Goal: Information Seeking & Learning: Learn about a topic

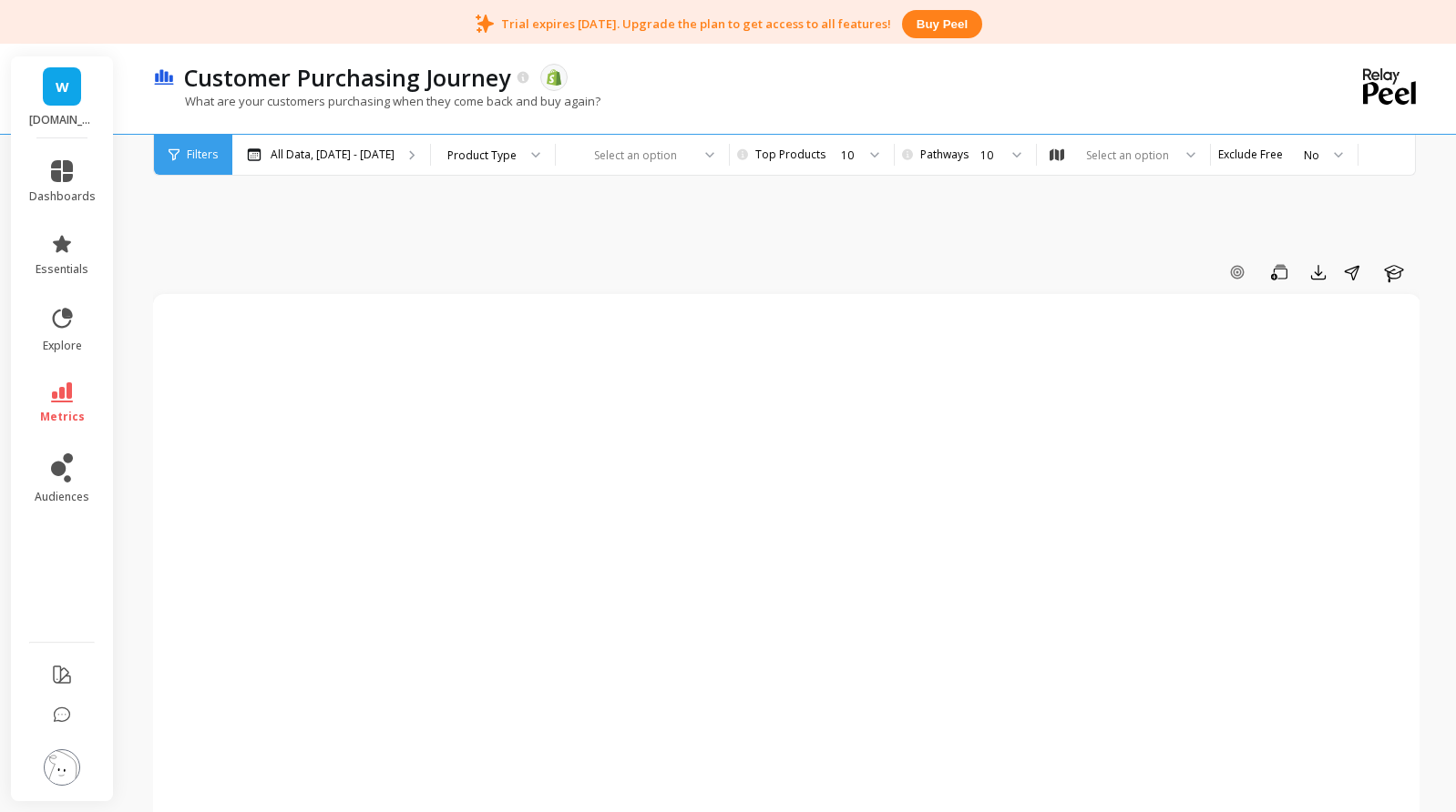
drag, startPoint x: 882, startPoint y: 163, endPoint x: 854, endPoint y: 151, distance: 30.5
click at [854, 151] on div "10" at bounding box center [810, 156] width 92 height 18
click at [1244, 275] on icon "button" at bounding box center [1236, 272] width 13 height 13
click at [1233, 274] on icon "button" at bounding box center [1236, 272] width 7 height 7
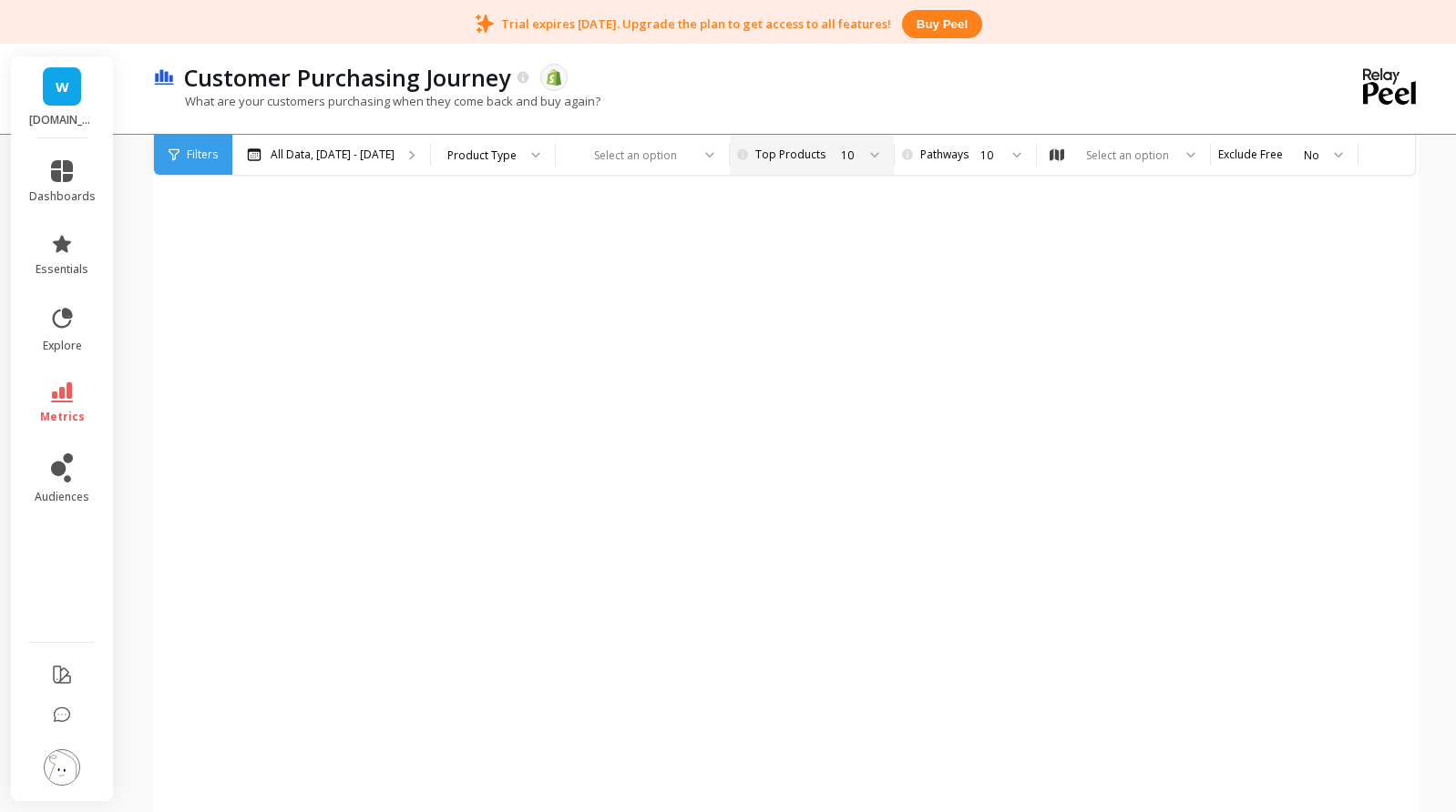
scroll to position [638, 0]
click at [1392, 275] on icon "button" at bounding box center [1394, 274] width 19 height 18
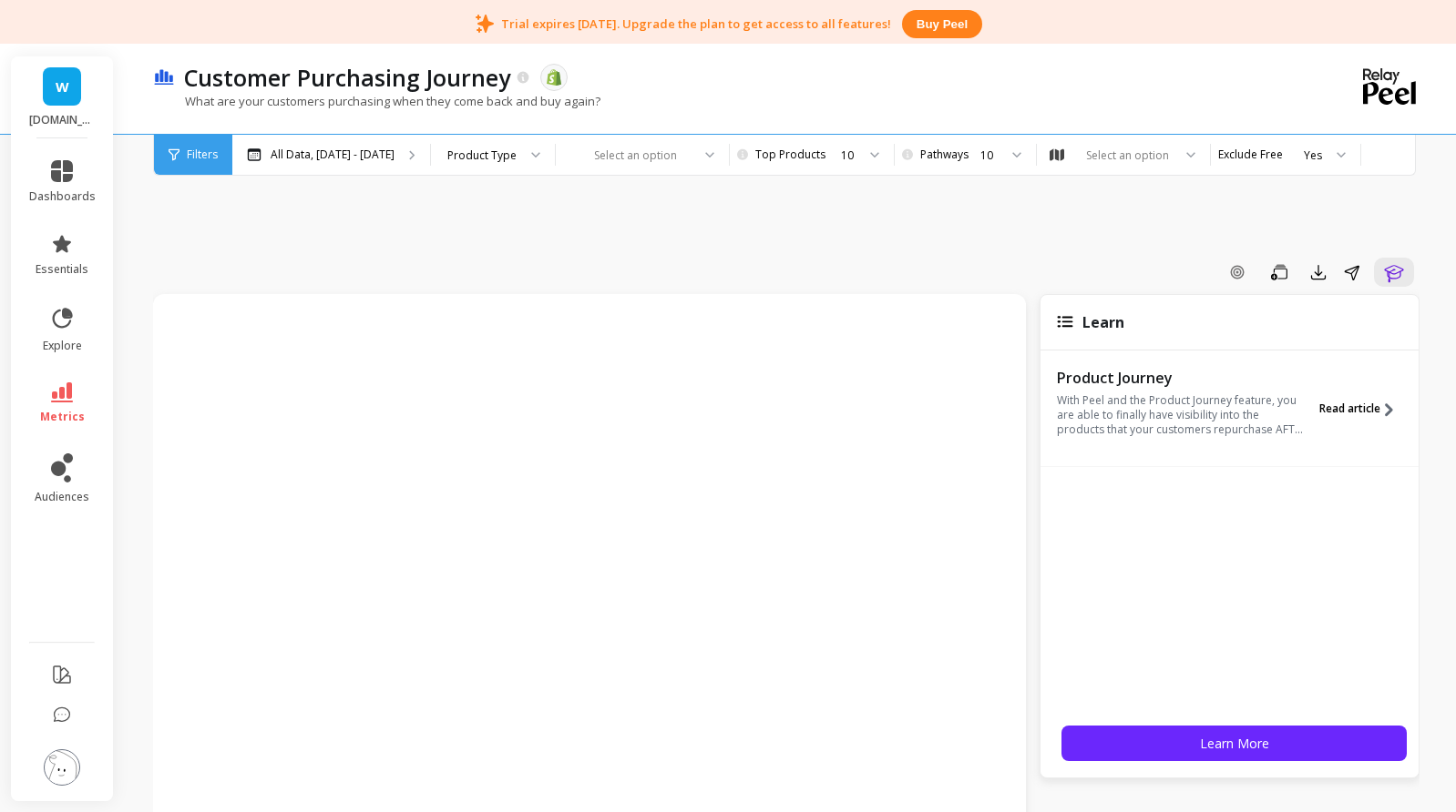
click at [1344, 405] on span "Read article" at bounding box center [1349, 408] width 61 height 15
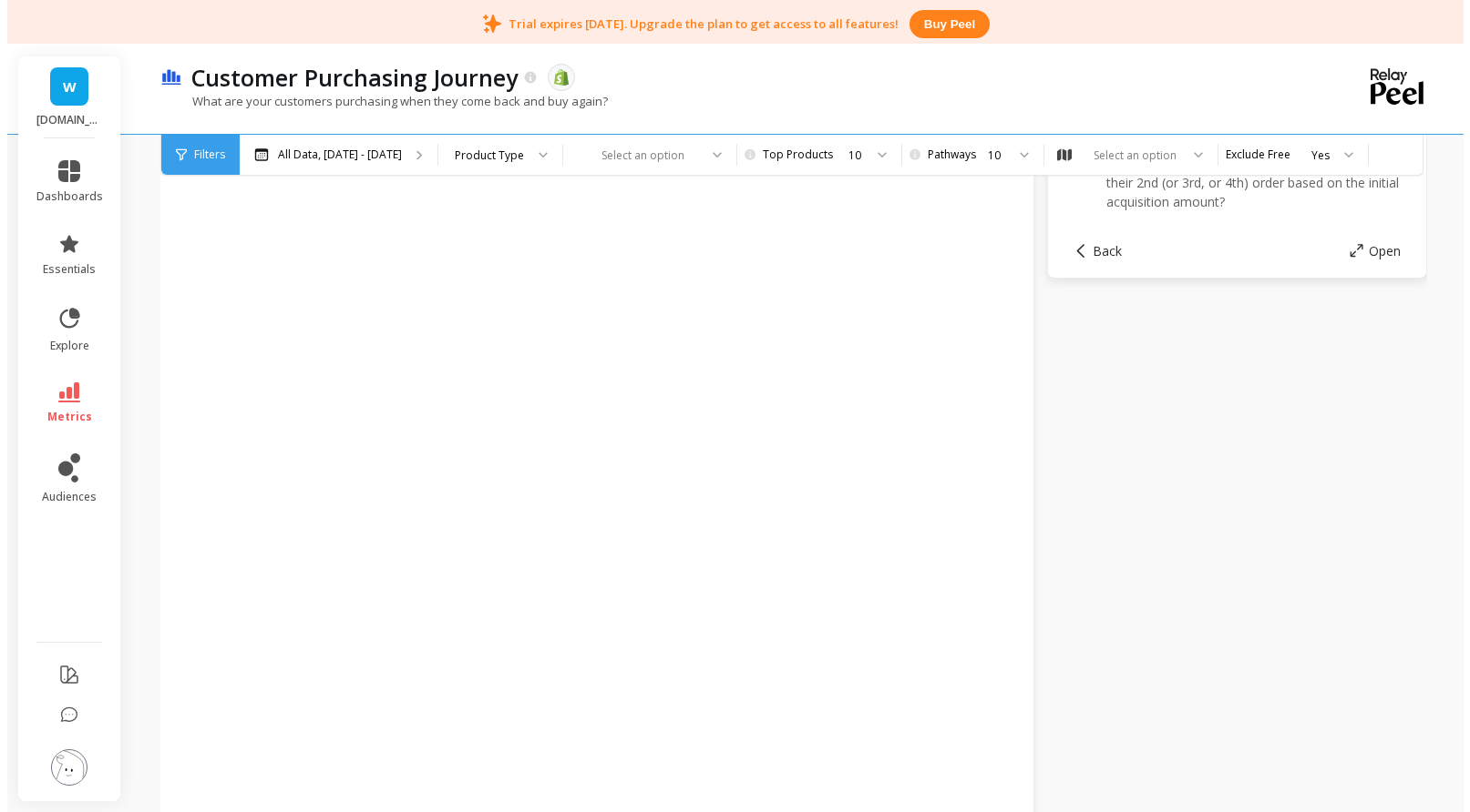
scroll to position [364, 0]
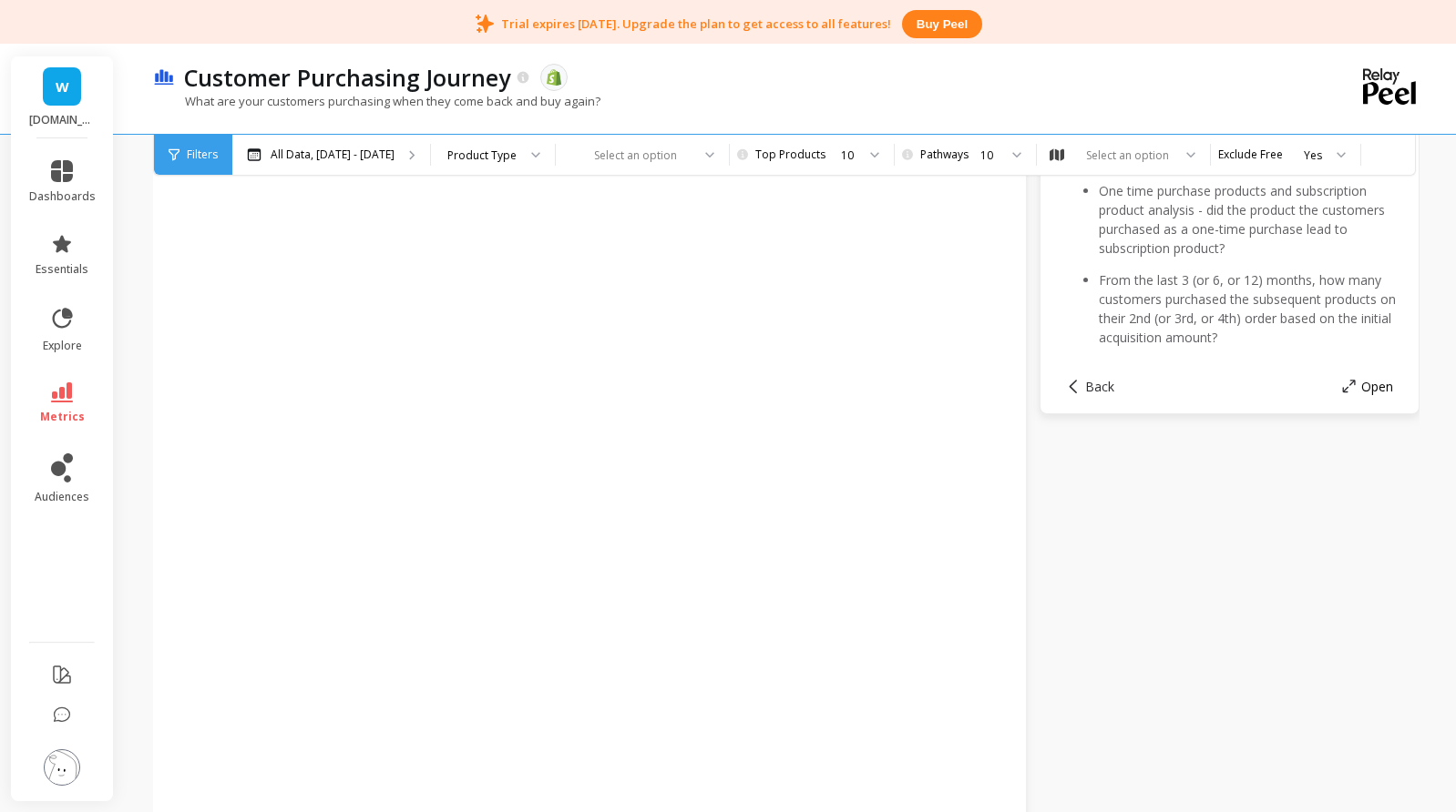
click at [1354, 386] on icon at bounding box center [1349, 386] width 13 height 13
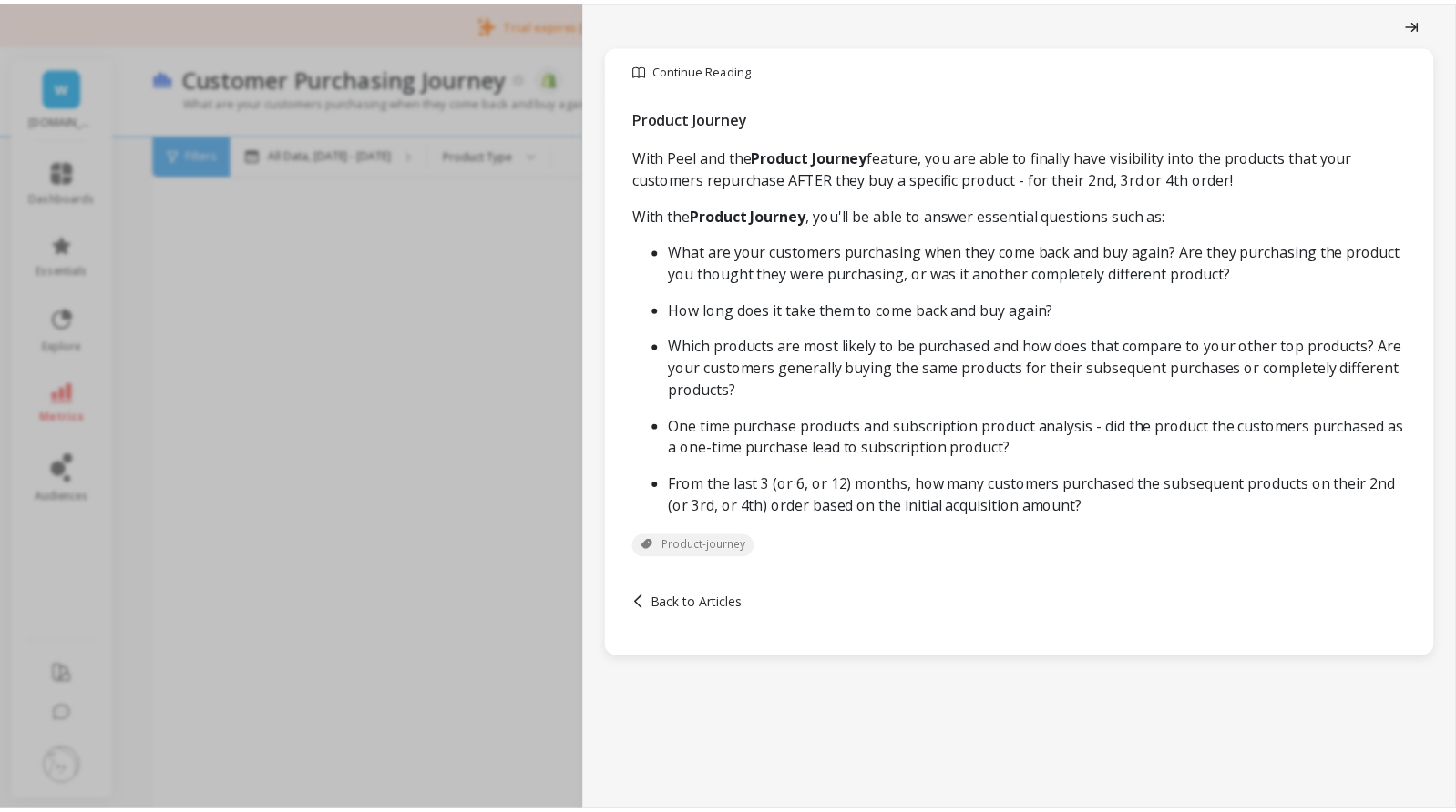
scroll to position [209, 0]
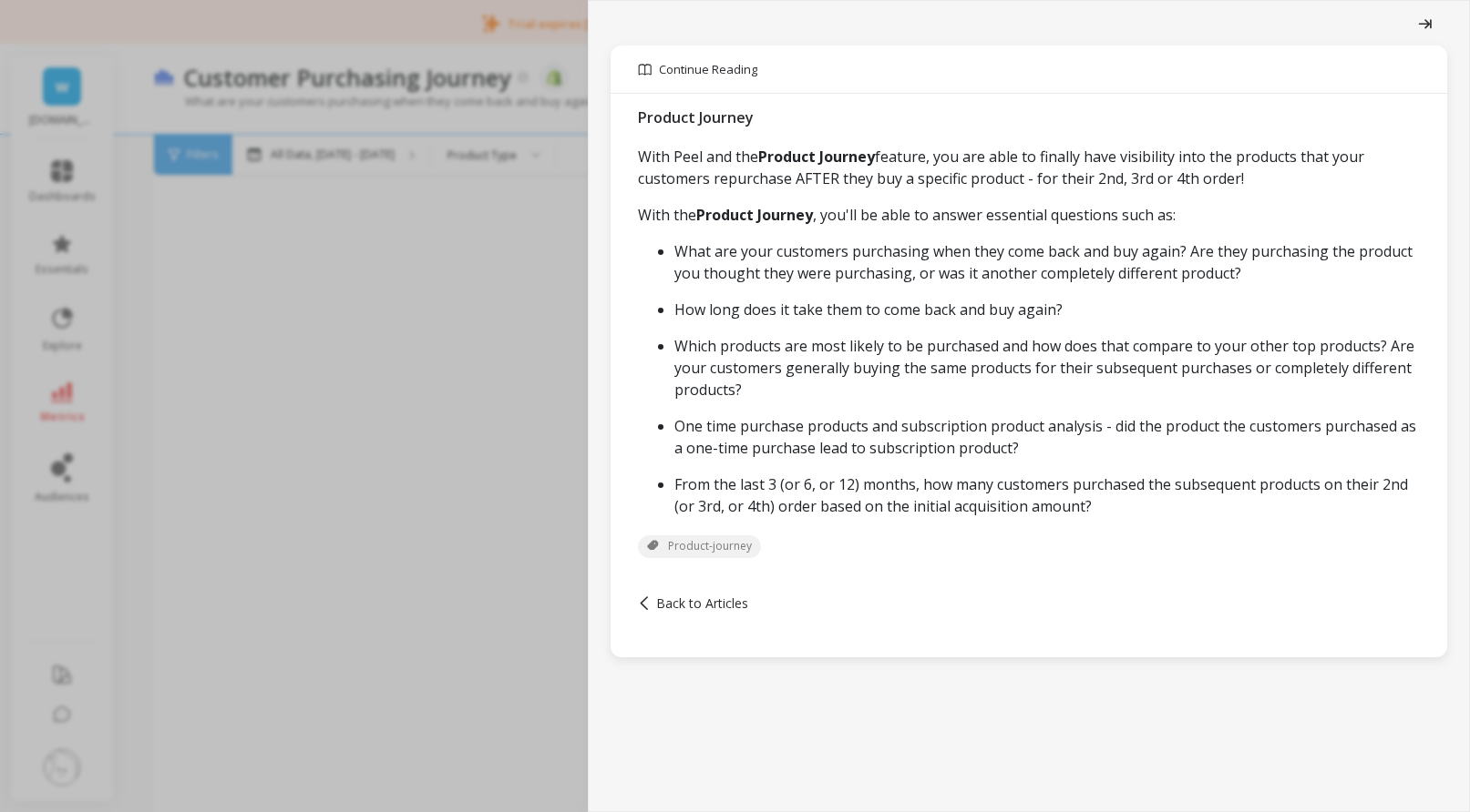
click at [1415, 16] on span at bounding box center [1423, 23] width 16 height 16
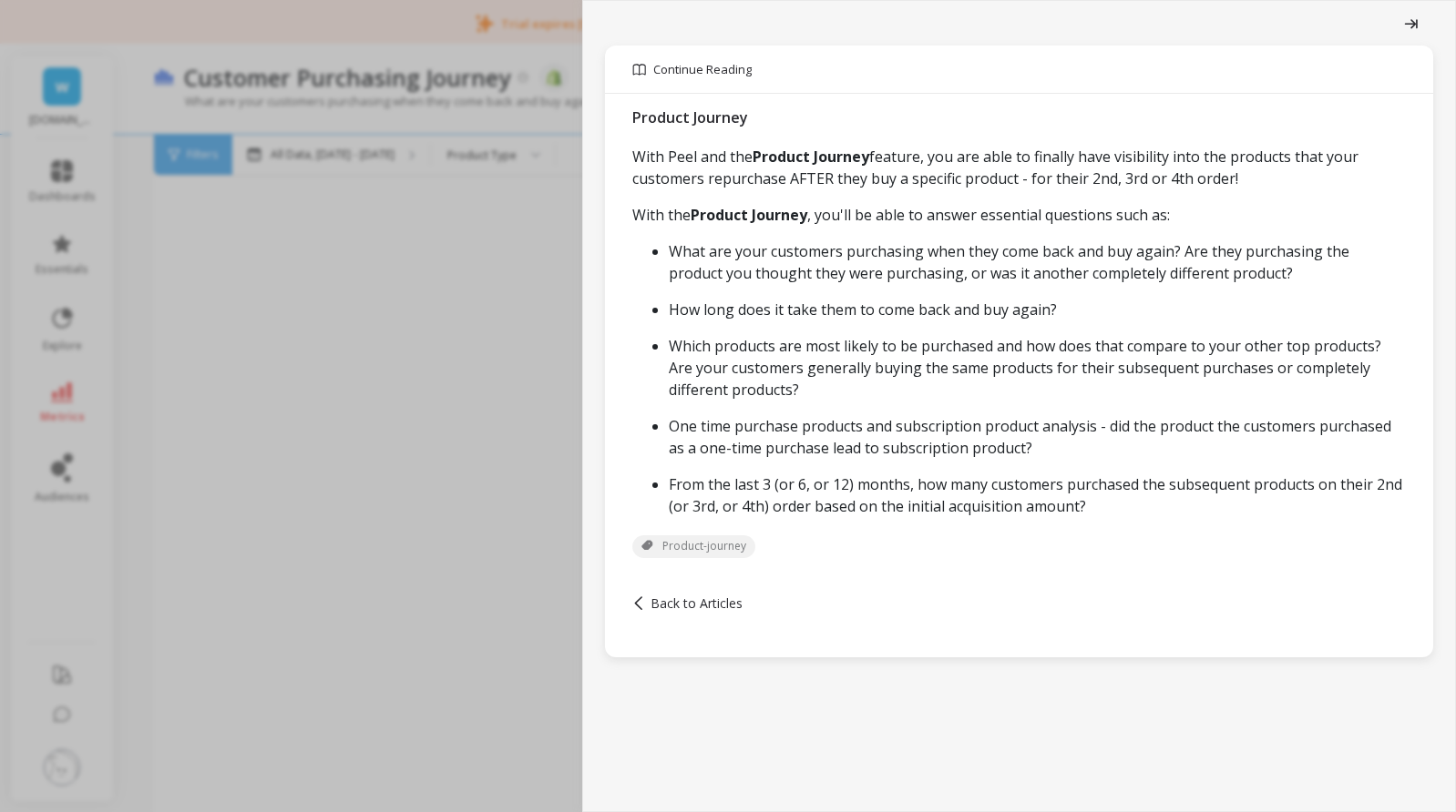
scroll to position [229, 0]
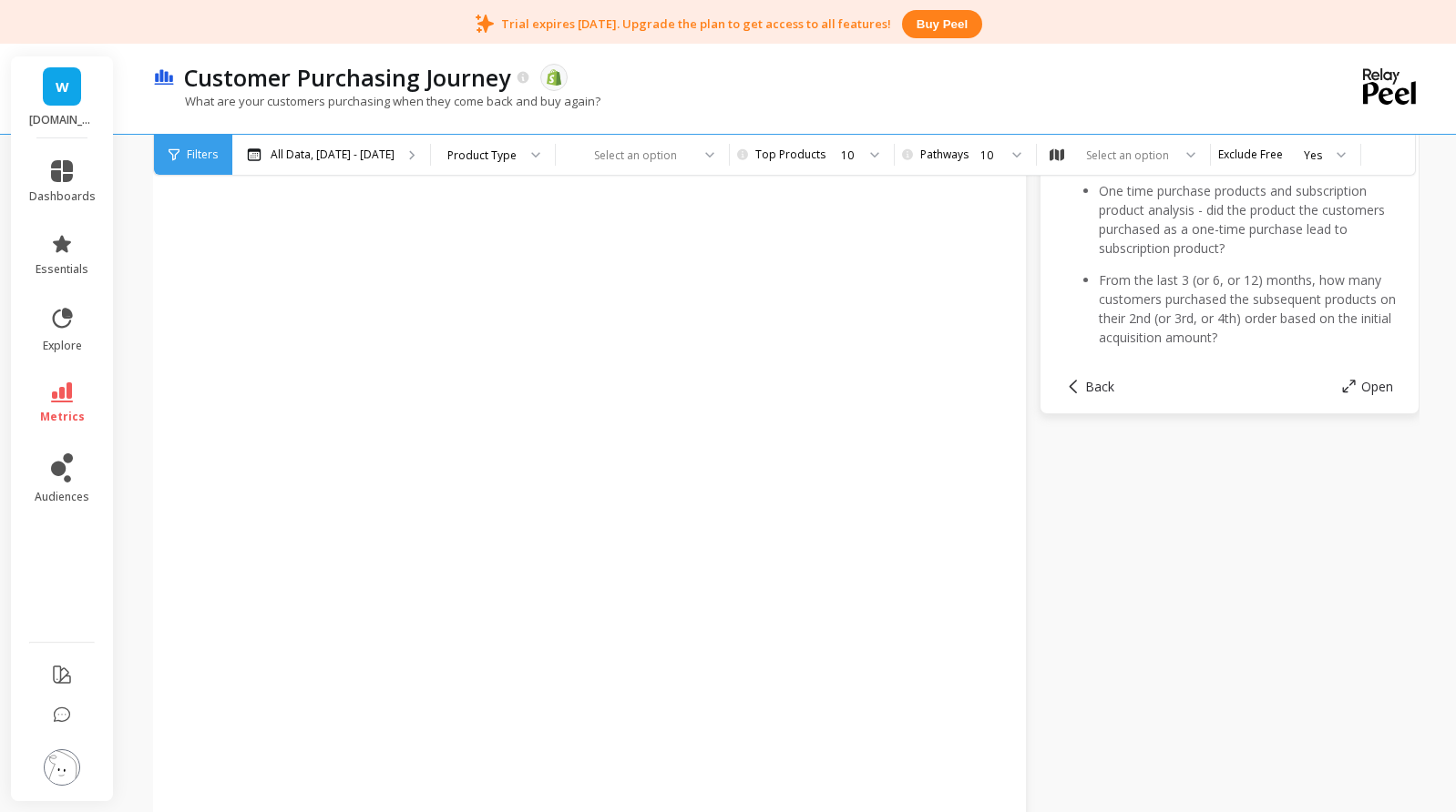
drag, startPoint x: 1408, startPoint y: 20, endPoint x: 1131, endPoint y: 598, distance: 640.9
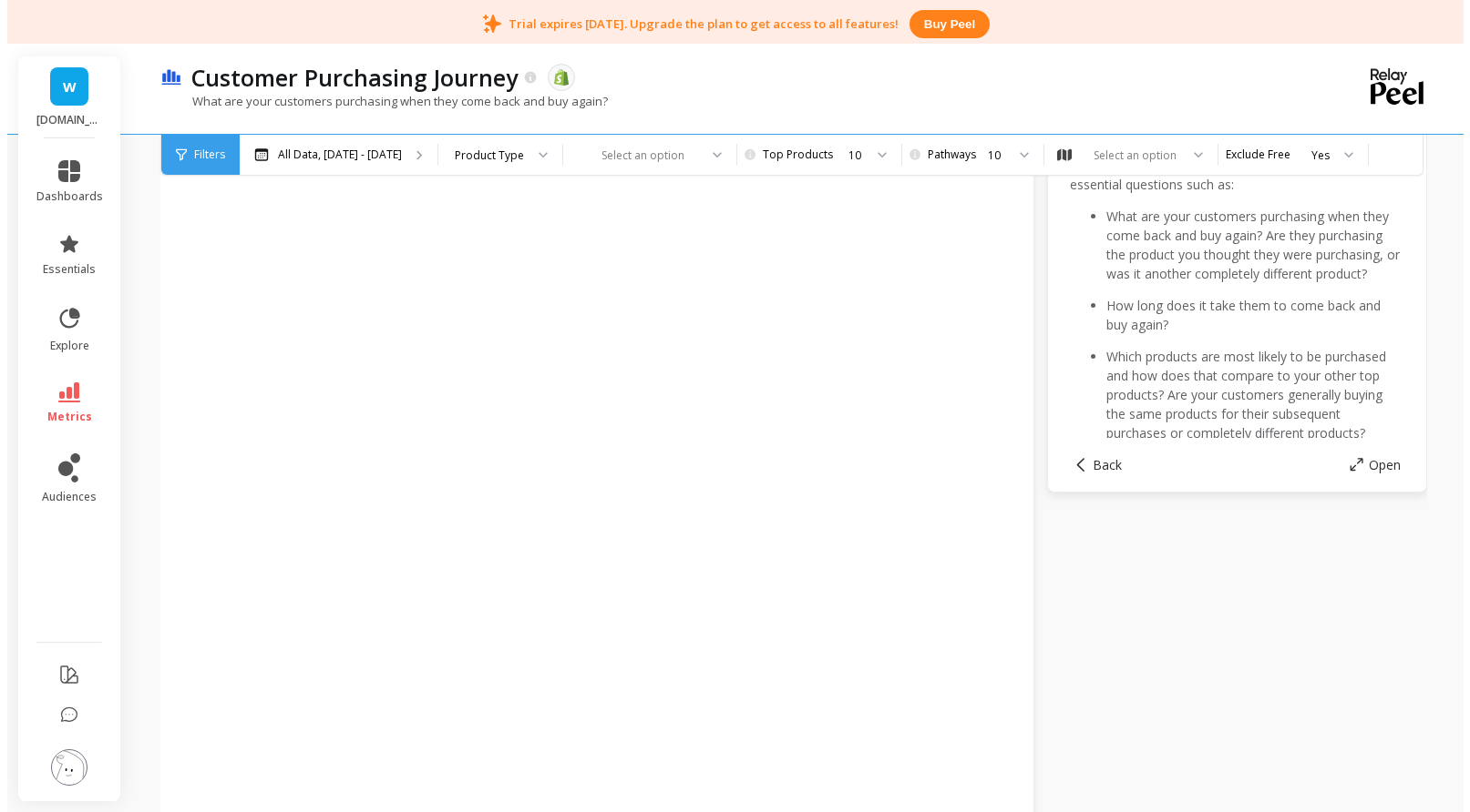
scroll to position [0, 0]
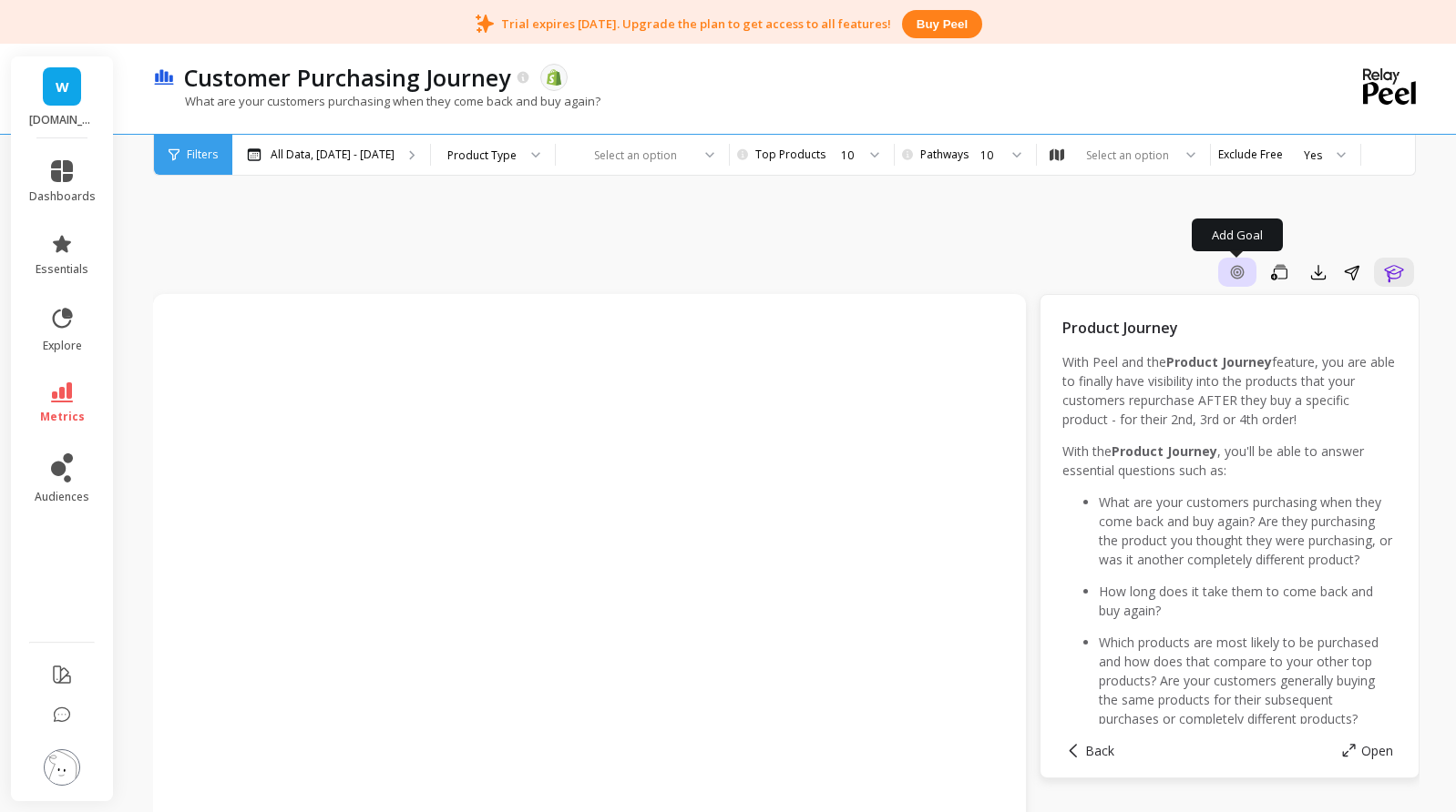
click at [1243, 276] on icon "button" at bounding box center [1236, 272] width 13 height 13
click at [1235, 270] on icon "button" at bounding box center [1236, 272] width 7 height 7
click at [1234, 275] on icon "button" at bounding box center [1237, 272] width 17 height 17
click at [183, 157] on div "Filters" at bounding box center [193, 154] width 78 height 40
click at [358, 158] on p "All Data, Jul 1, 2017 - Oct 31, 2025" at bounding box center [332, 155] width 124 height 15
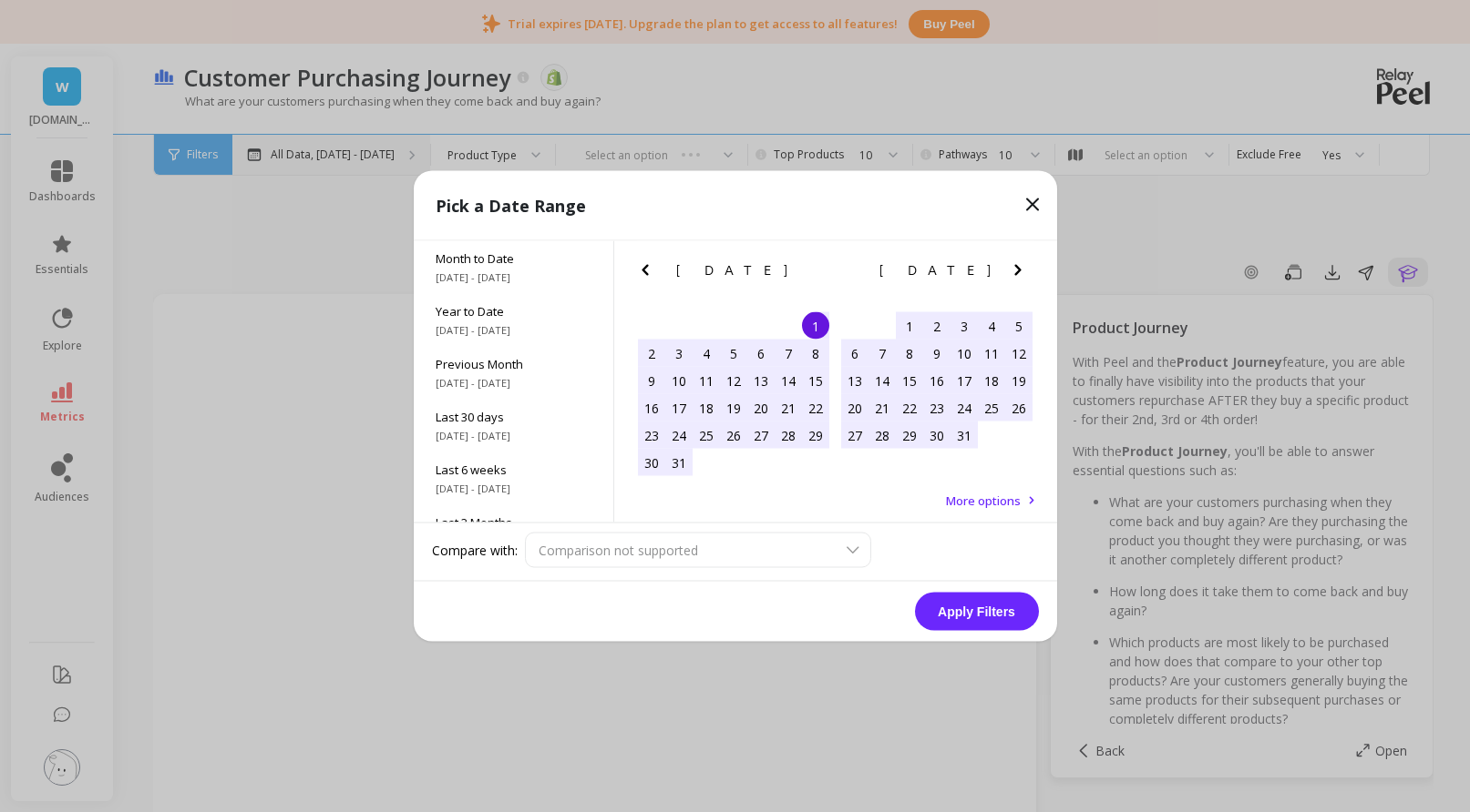
scroll to position [1, 0]
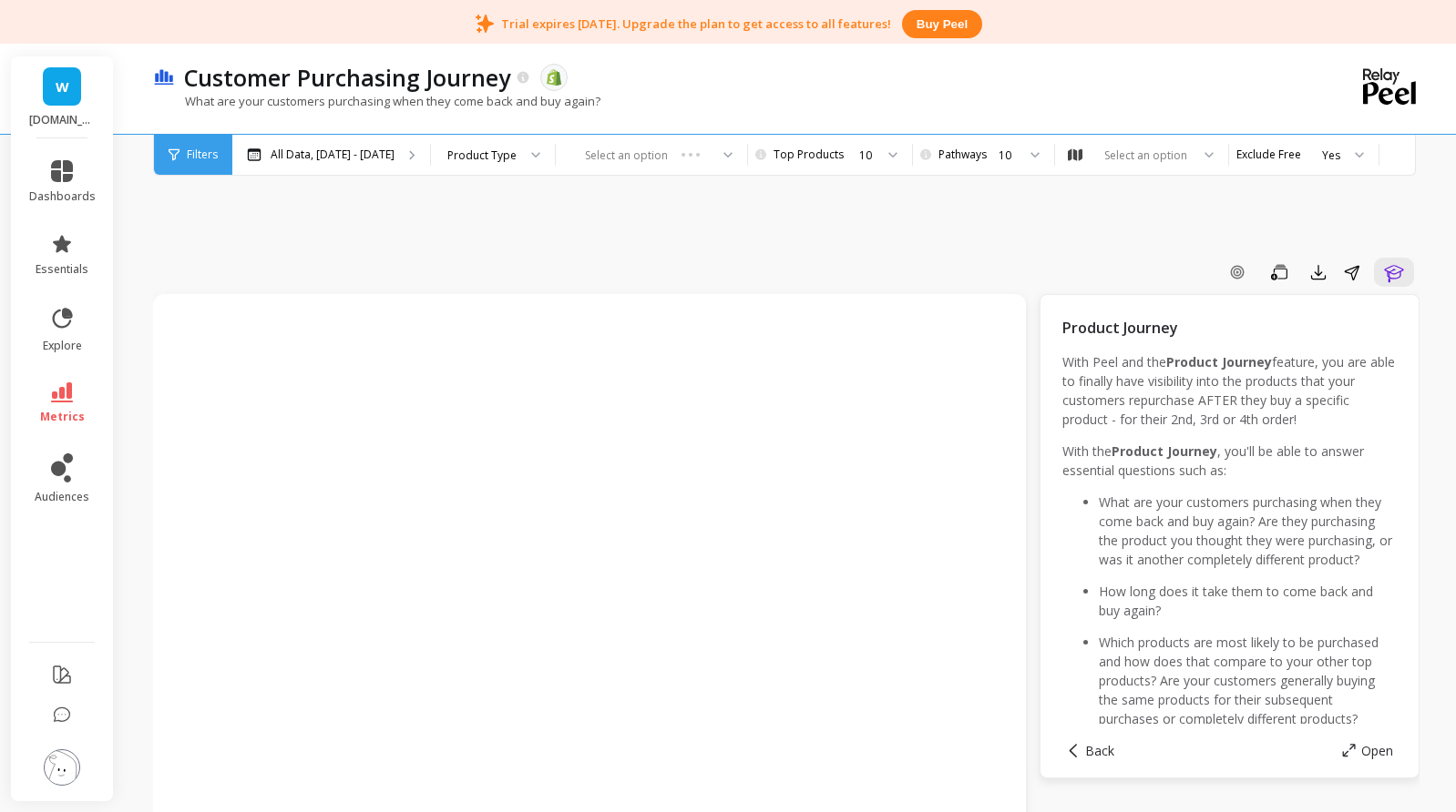
drag, startPoint x: 356, startPoint y: 174, endPoint x: 268, endPoint y: 215, distance: 97.1
click at [394, 161] on p "All Data, Jul 1, 2017 - Oct 31, 2025" at bounding box center [332, 155] width 124 height 15
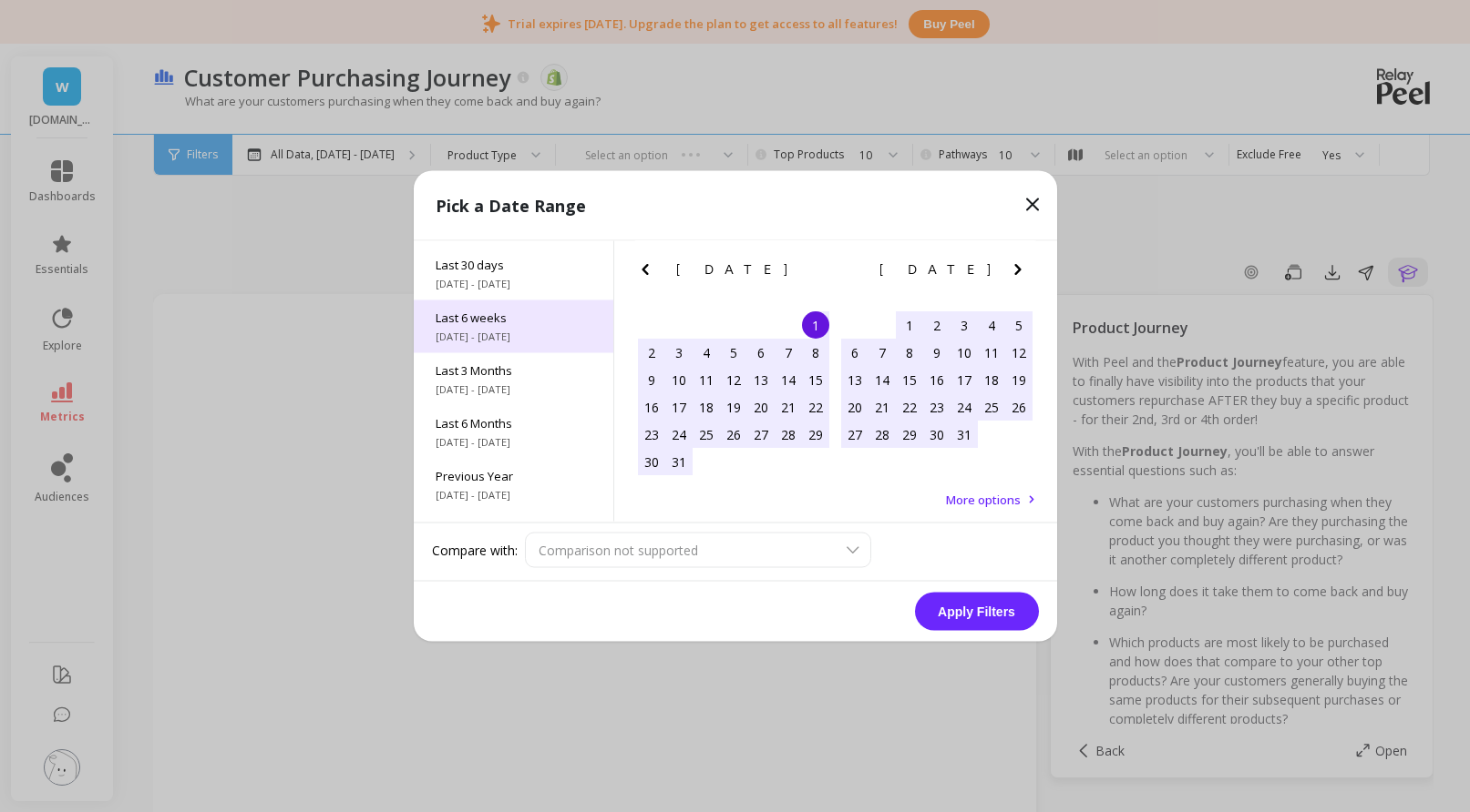
scroll to position [156, 0]
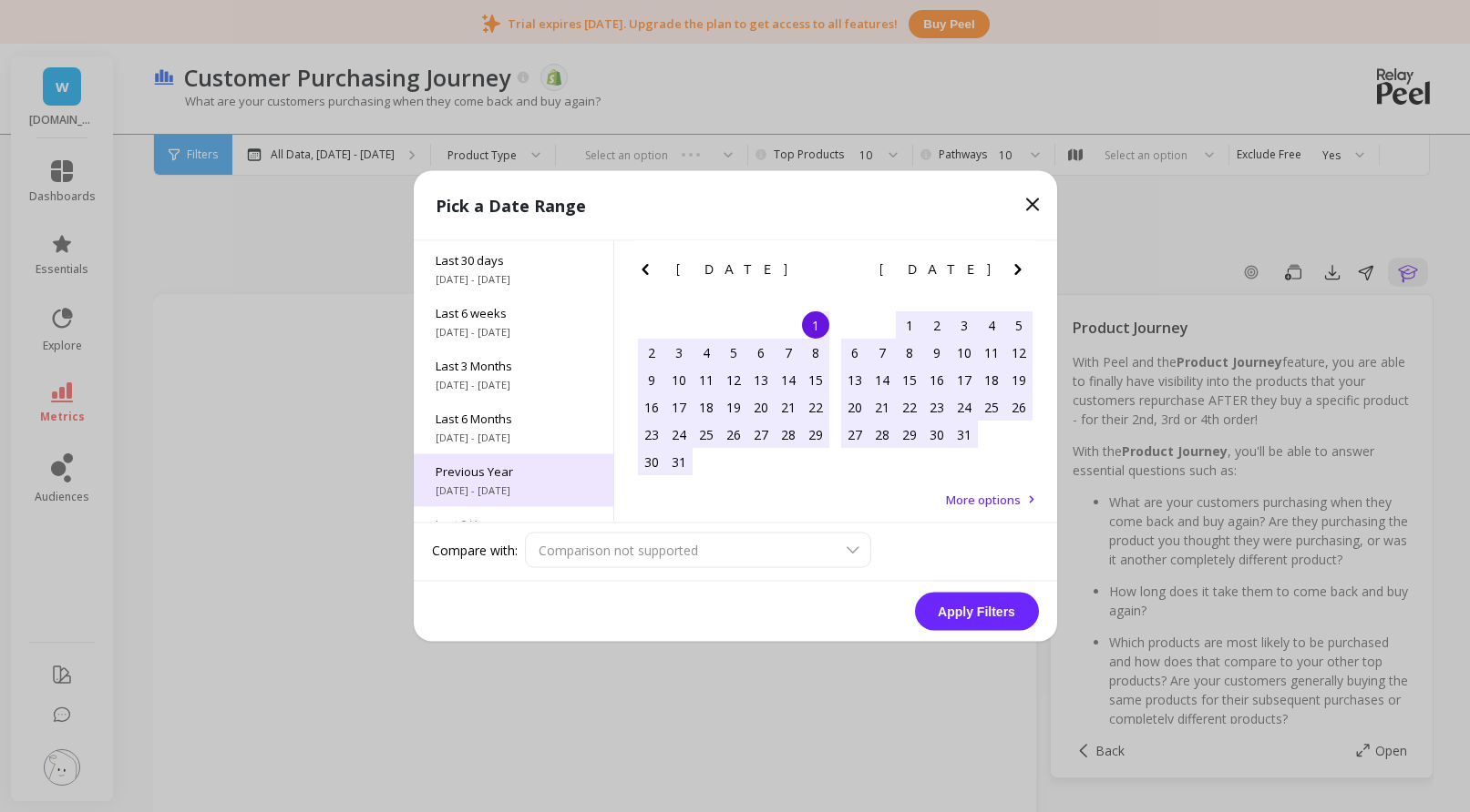
click at [514, 489] on span "[DATE] - [DATE]" at bounding box center [513, 491] width 156 height 15
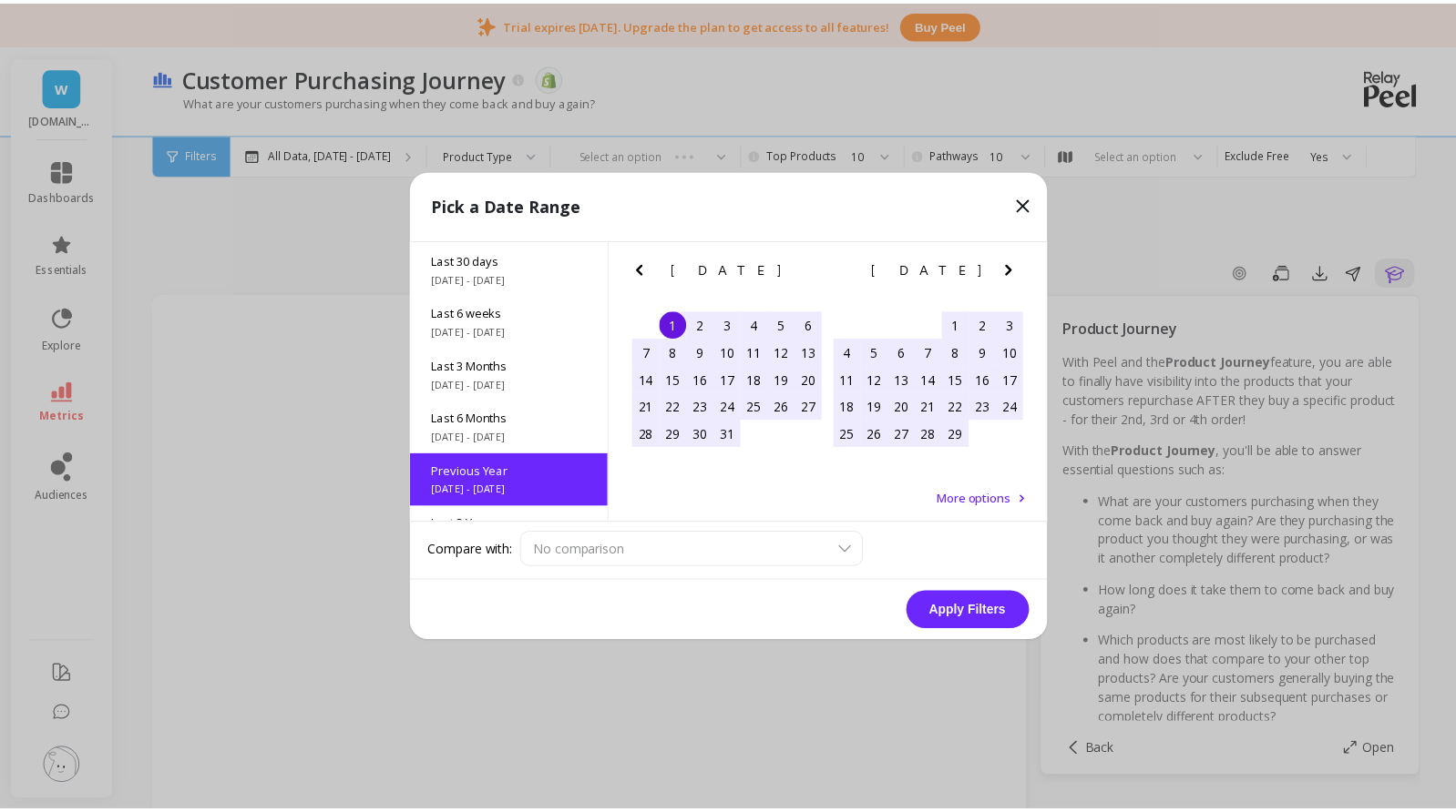
scroll to position [246, 0]
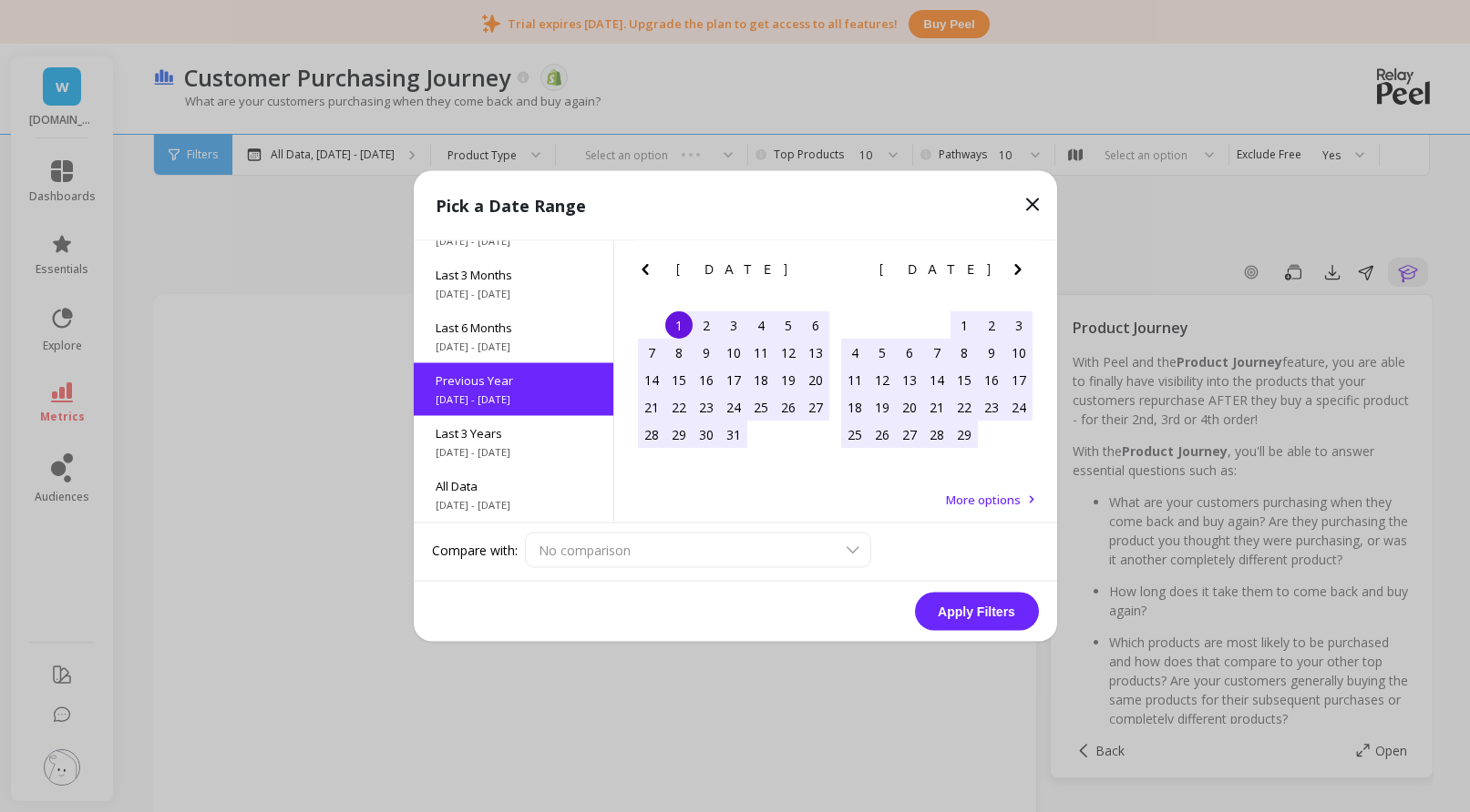
click at [1000, 499] on span "More options" at bounding box center [983, 499] width 75 height 17
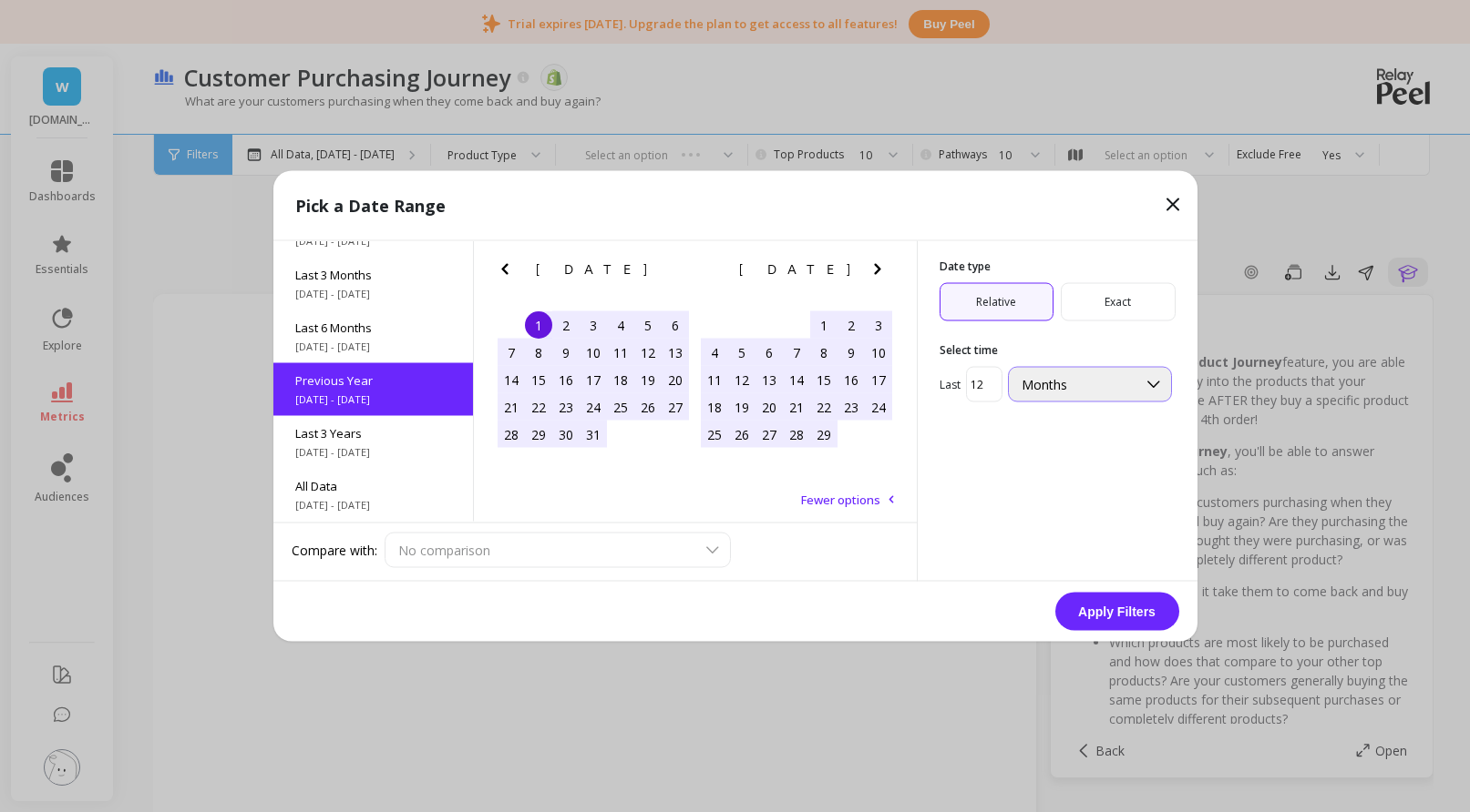
click at [1050, 388] on span "Months" at bounding box center [1043, 385] width 46 height 18
click at [1013, 289] on span "Relative" at bounding box center [997, 302] width 115 height 38
click at [1104, 609] on button "Apply Filters" at bounding box center [1116, 611] width 124 height 38
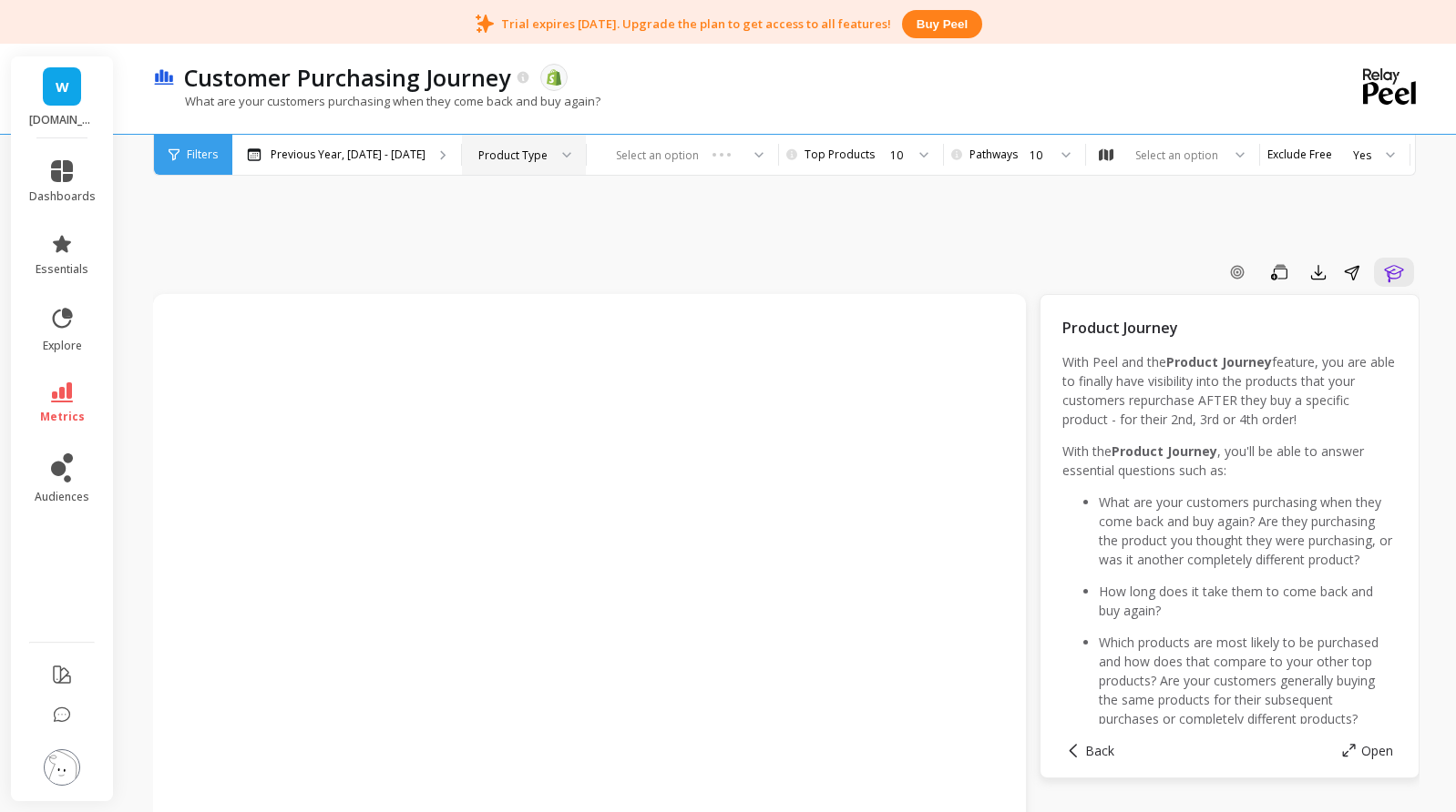
click at [492, 158] on div "Product Type" at bounding box center [512, 156] width 69 height 18
click at [493, 204] on div "Product" at bounding box center [523, 205] width 100 height 18
click at [613, 159] on div at bounding box center [634, 156] width 119 height 18
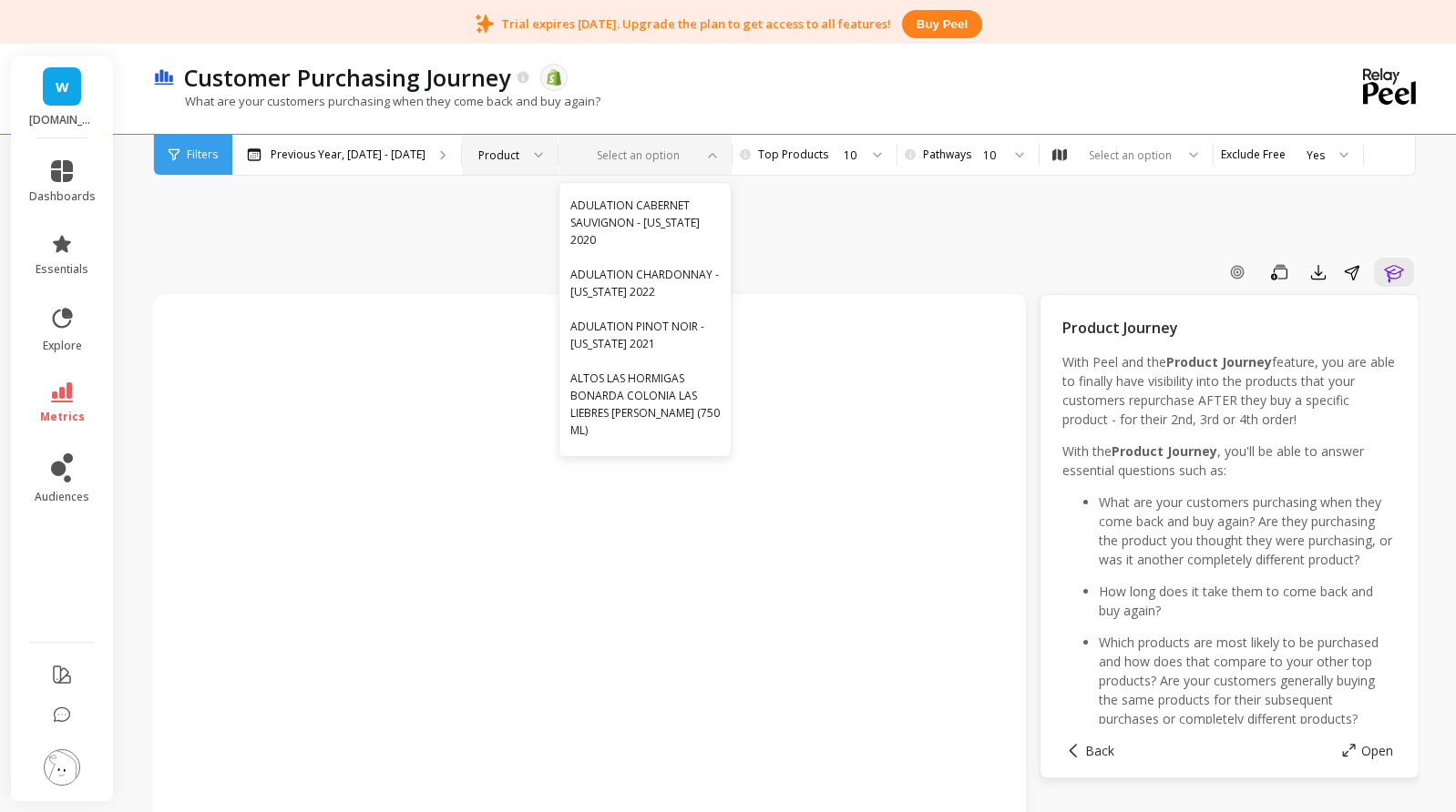
click at [501, 159] on div "Product" at bounding box center [499, 156] width 41 height 18
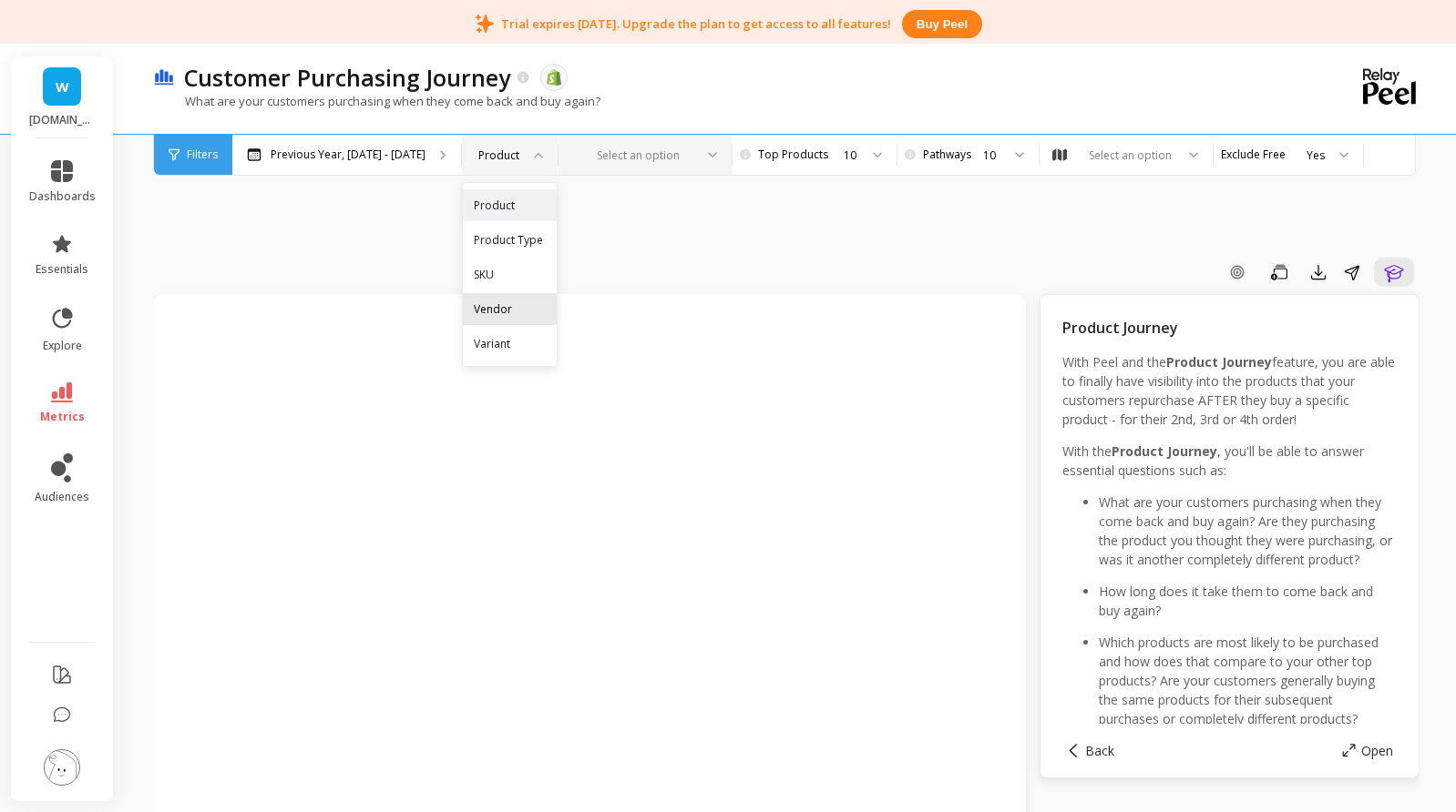
click at [494, 303] on div "Vendor" at bounding box center [509, 310] width 72 height 18
click at [696, 148] on div at bounding box center [703, 154] width 21 height 40
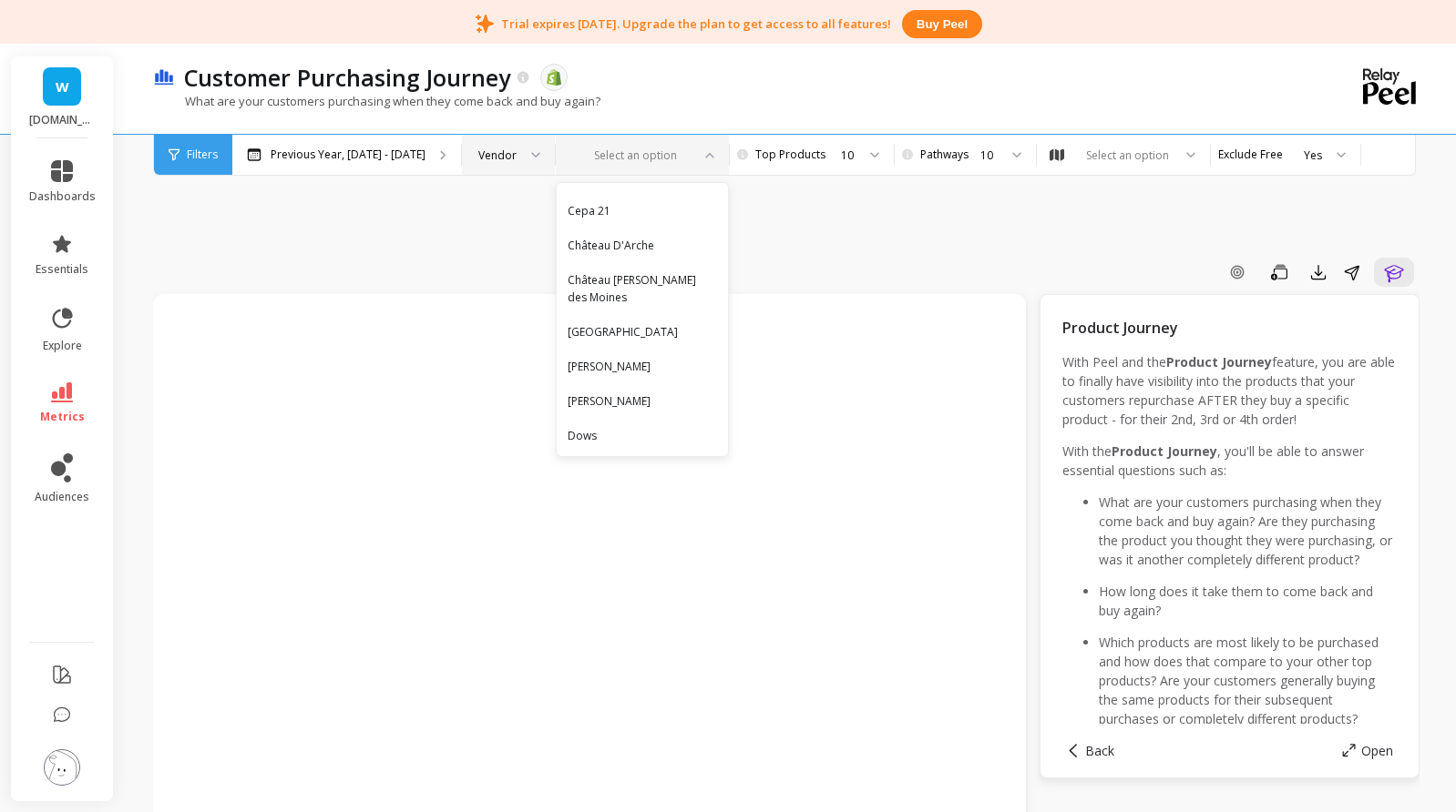
scroll to position [638, 0]
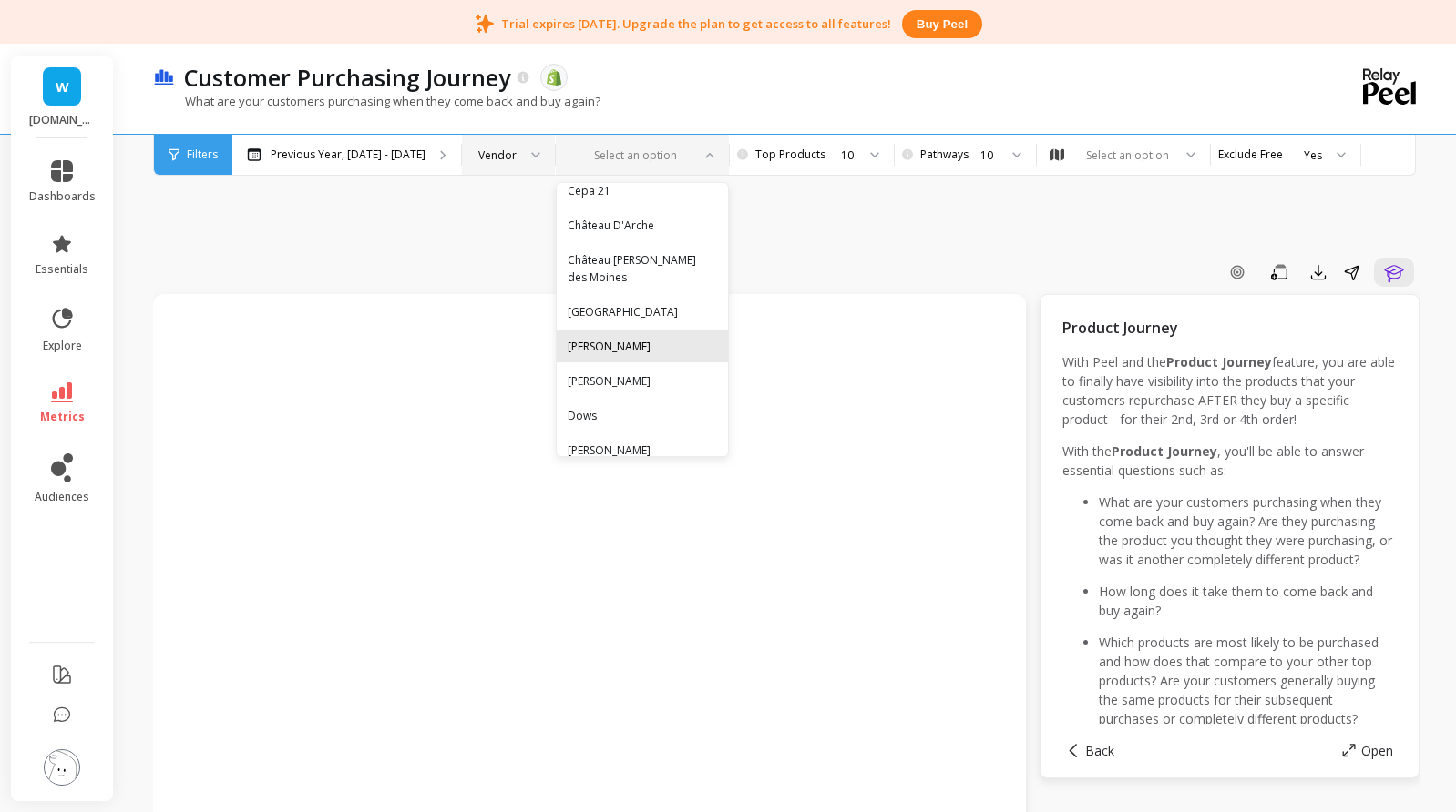
click at [615, 338] on div "Dom Pérignon" at bounding box center [642, 347] width 149 height 18
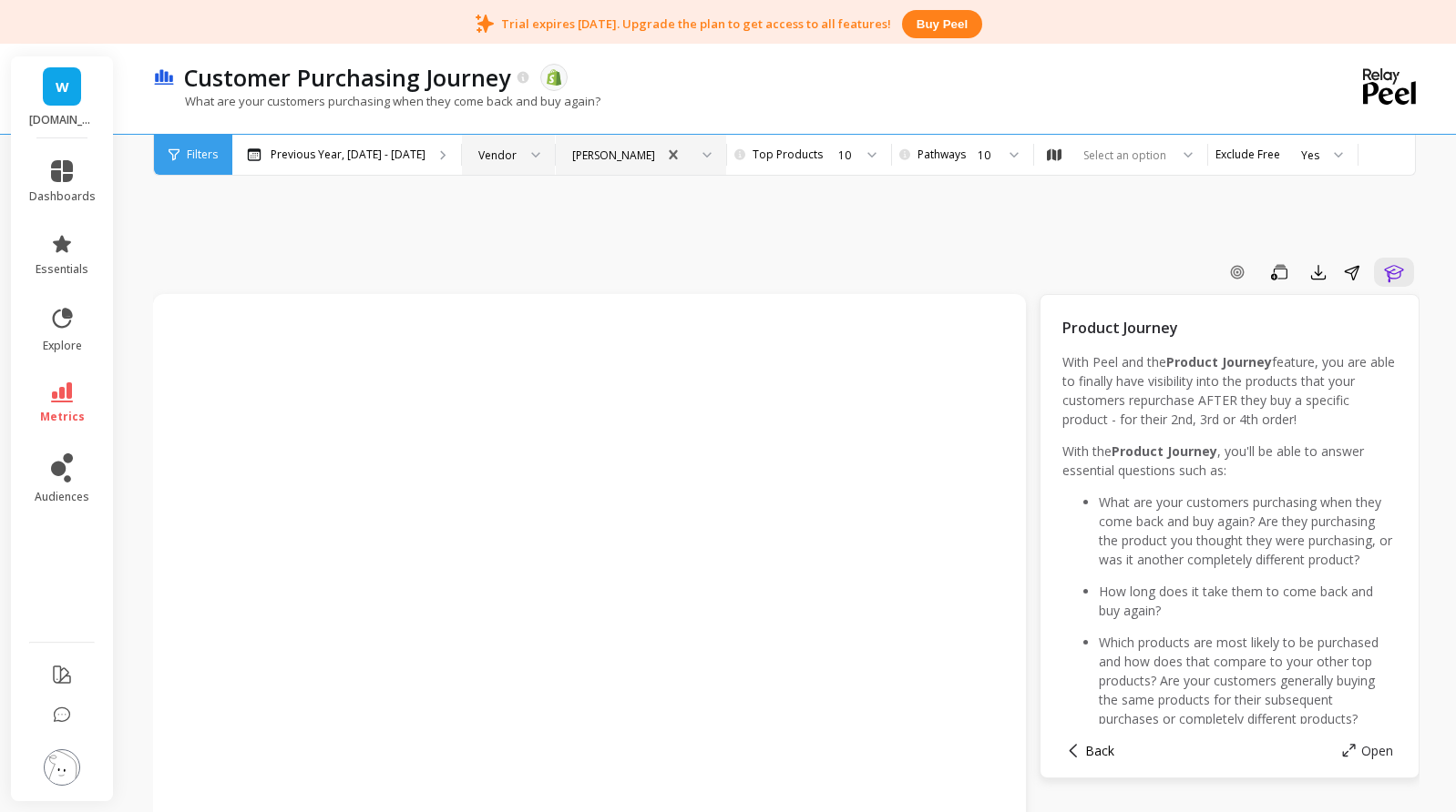
click at [1087, 753] on button "Back" at bounding box center [1090, 751] width 49 height 18
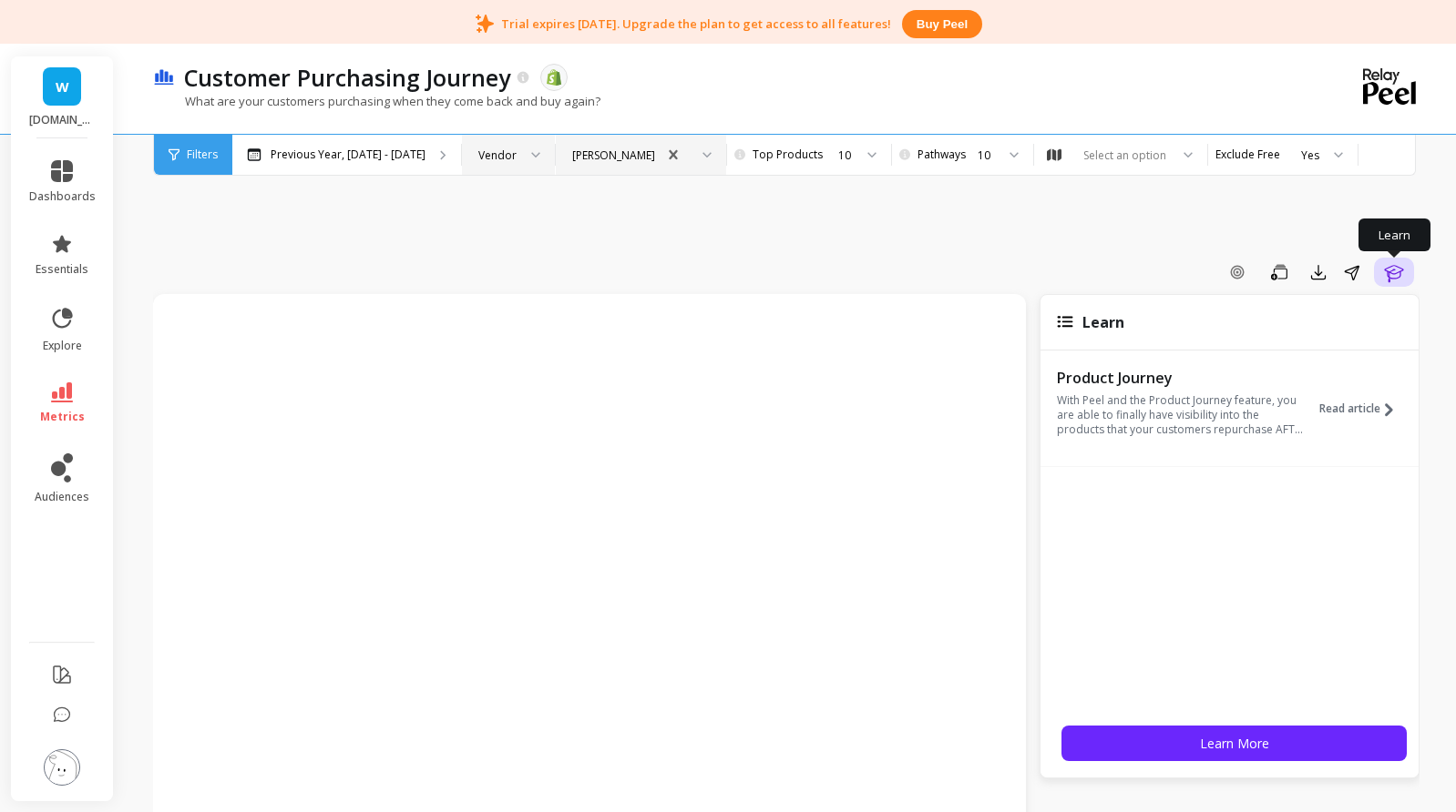
click at [1399, 273] on icon "button" at bounding box center [1394, 274] width 19 height 18
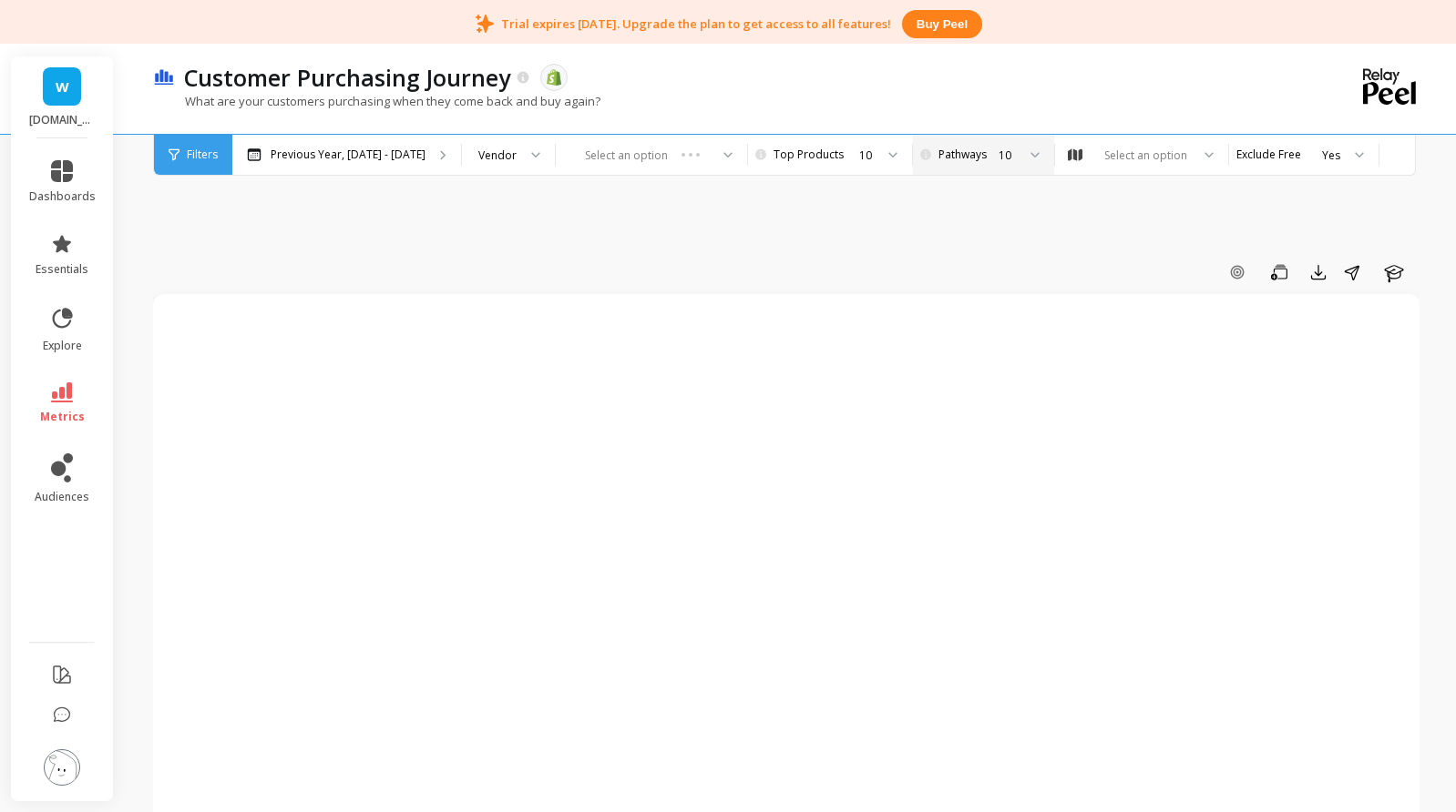
click at [948, 151] on div "10" at bounding box center [982, 156] width 68 height 18
click at [950, 273] on div "3" at bounding box center [992, 275] width 99 height 18
click at [826, 154] on div "10" at bounding box center [828, 156] width 92 height 18
drag, startPoint x: 755, startPoint y: 158, endPoint x: 730, endPoint y: 239, distance: 84.8
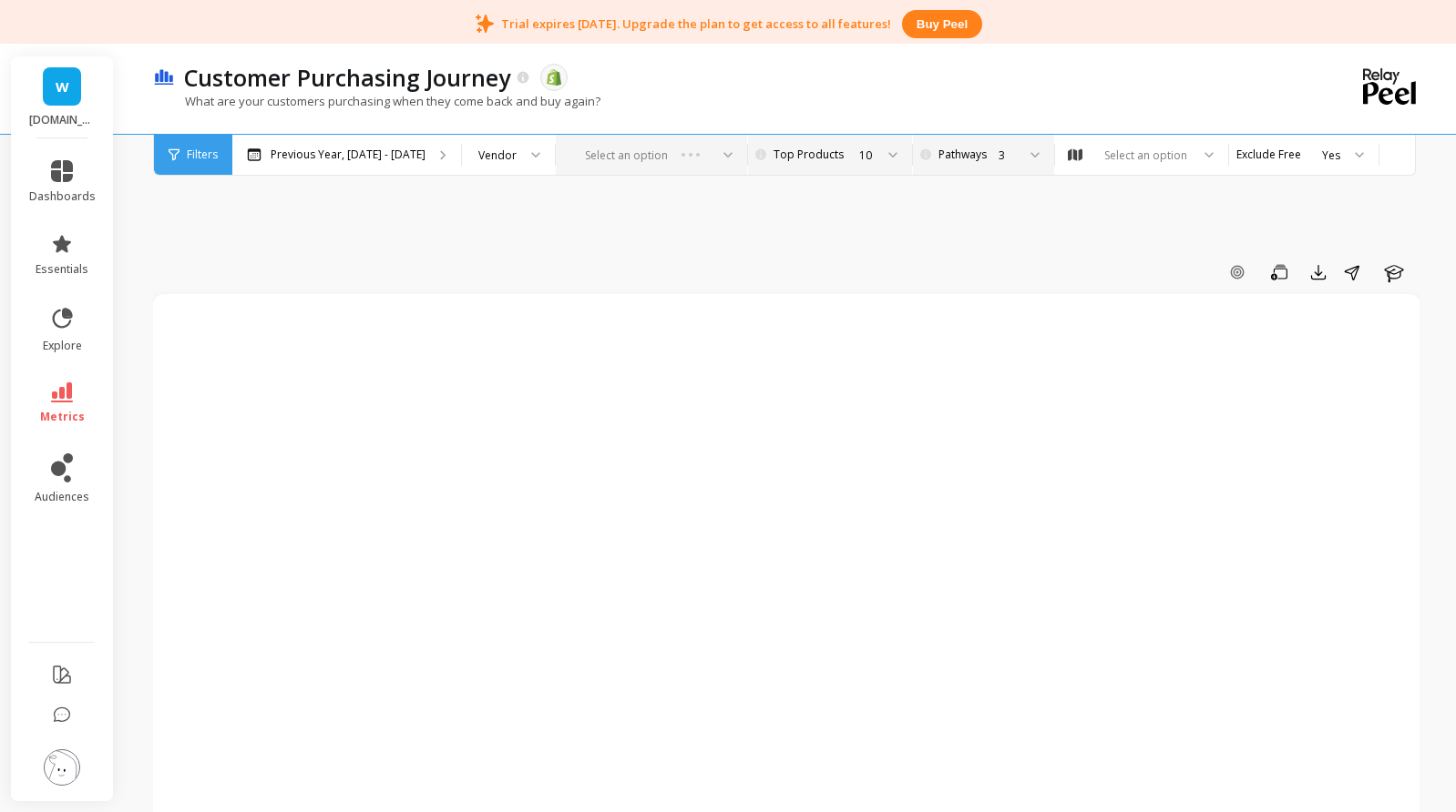
click at [707, 149] on div "Select an option" at bounding box center [651, 154] width 191 height 40
click at [719, 158] on div "Select an option" at bounding box center [651, 154] width 191 height 40
click at [613, 152] on div "Select an option" at bounding box center [651, 154] width 191 height 40
click at [1139, 156] on div "Select an option" at bounding box center [1145, 156] width 89 height 18
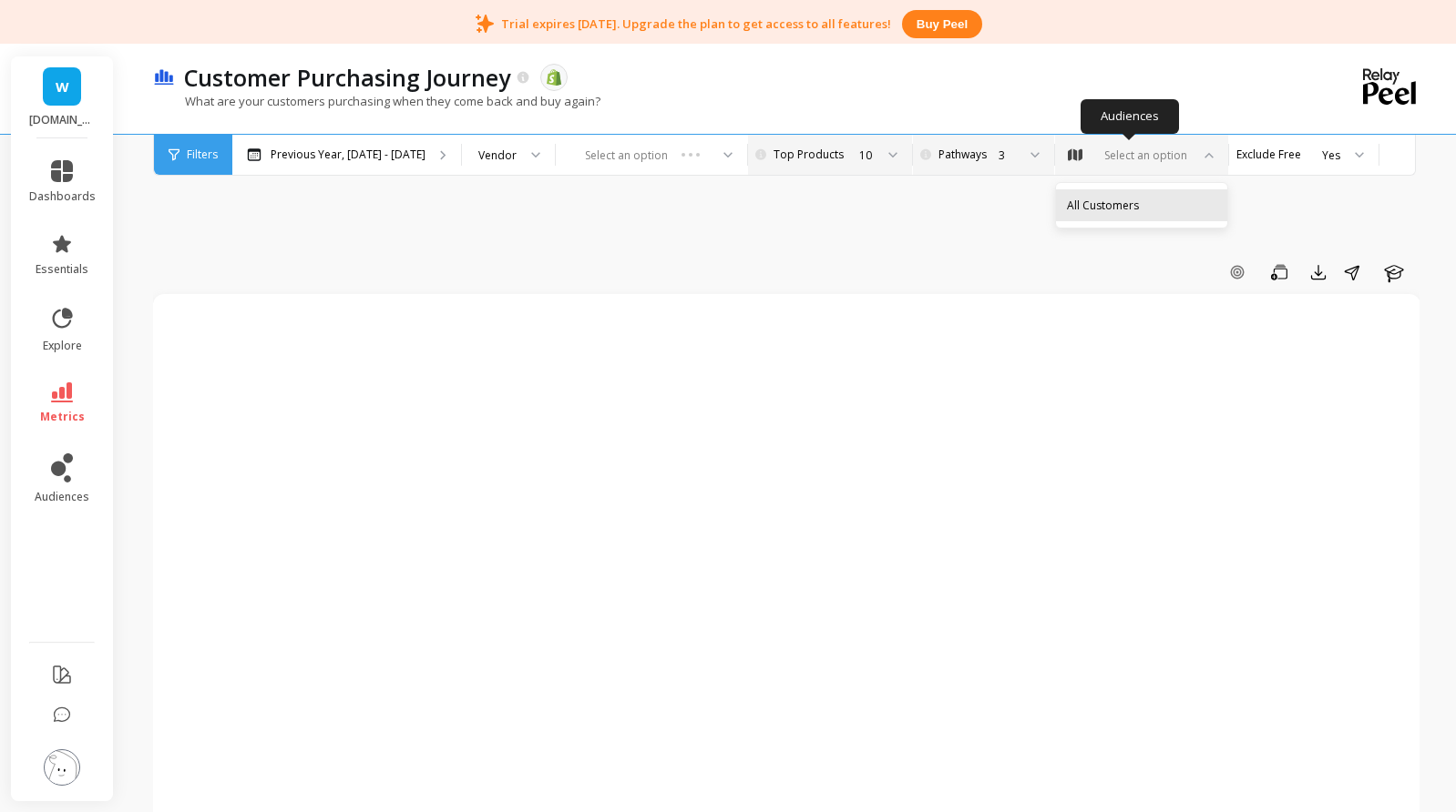
click at [1094, 198] on div "All Customers" at bounding box center [1140, 205] width 149 height 18
click at [204, 152] on span "Filters" at bounding box center [203, 155] width 31 height 15
drag, startPoint x: 61, startPoint y: 680, endPoint x: 152, endPoint y: 734, distance: 105.8
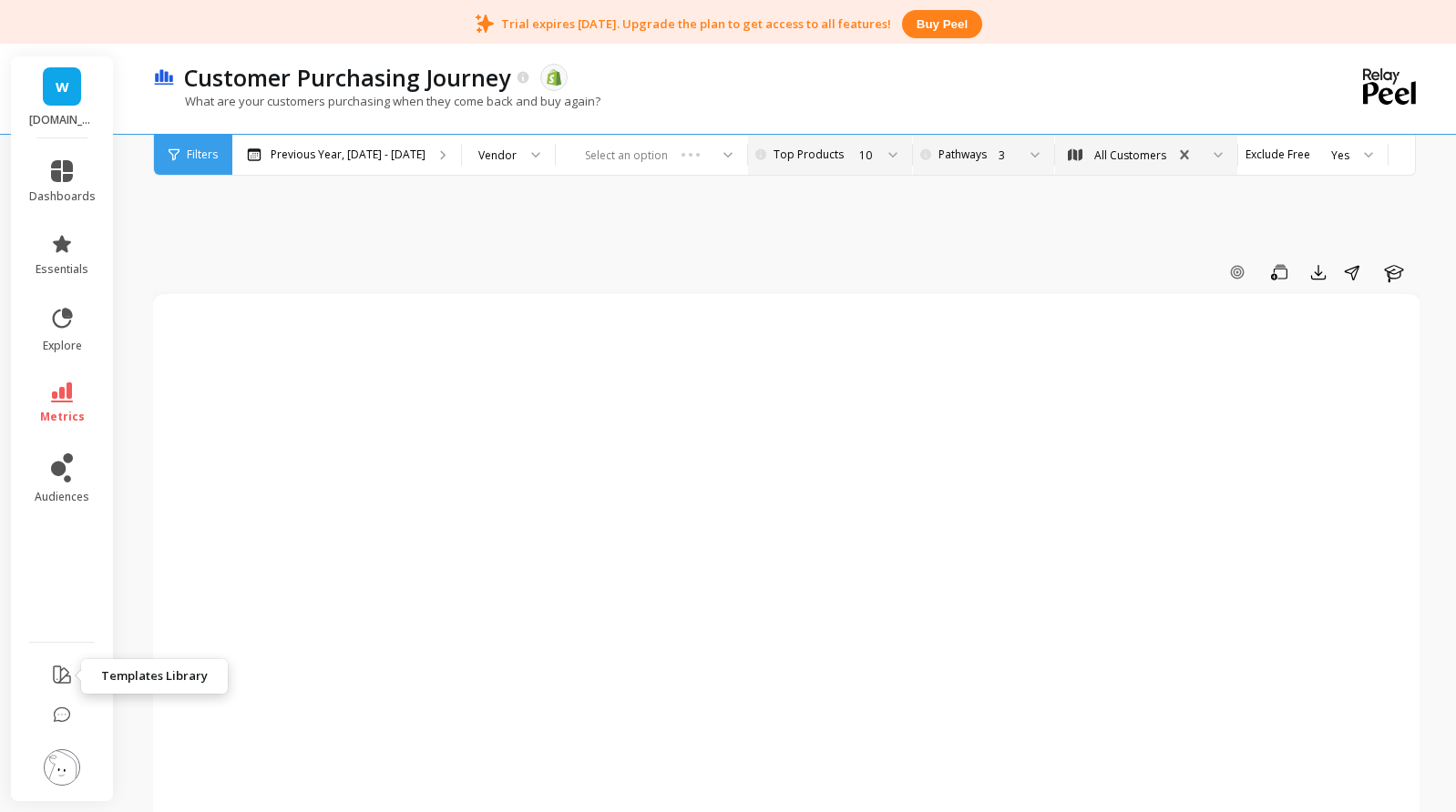
click at [62, 675] on icon at bounding box center [61, 675] width 21 height 21
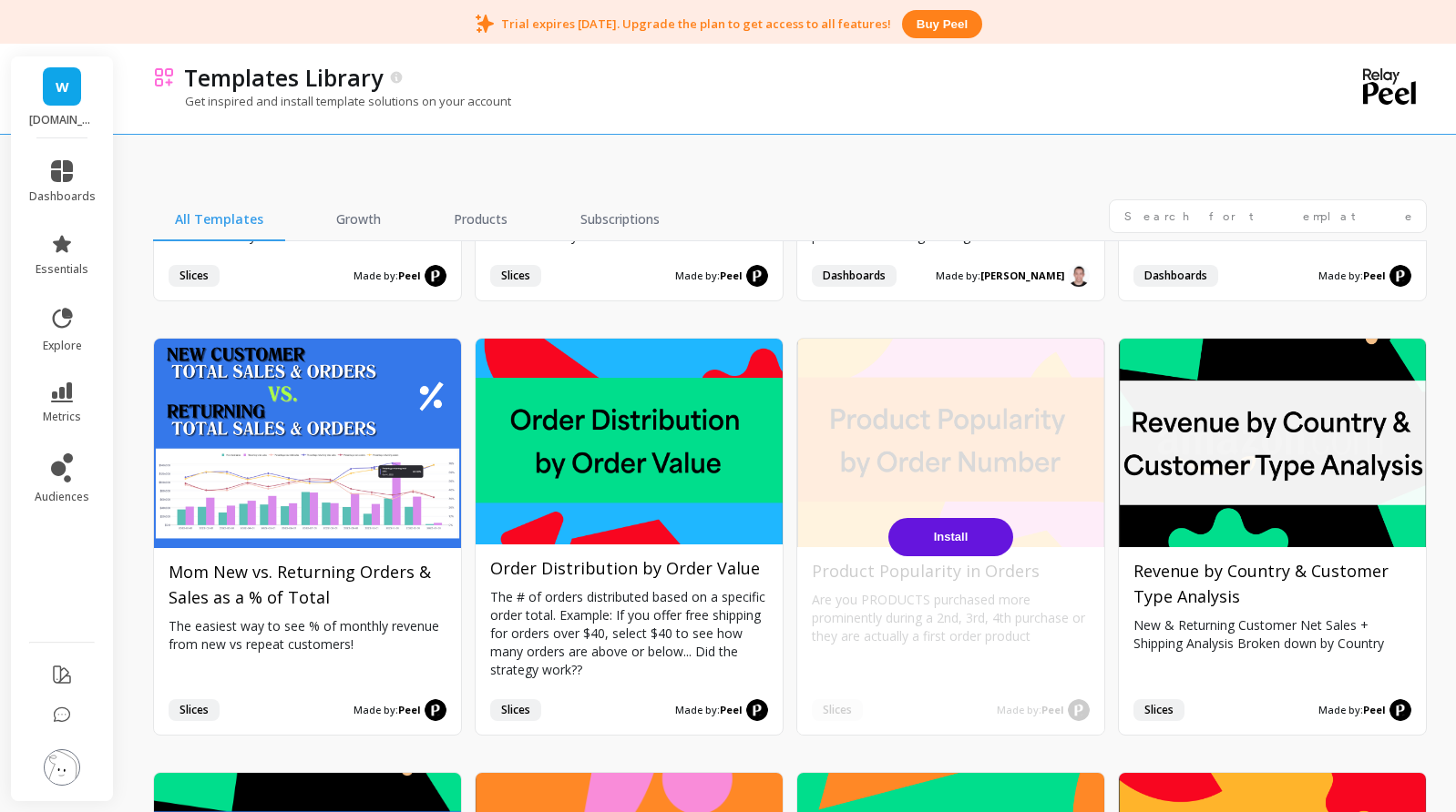
scroll to position [1457, 0]
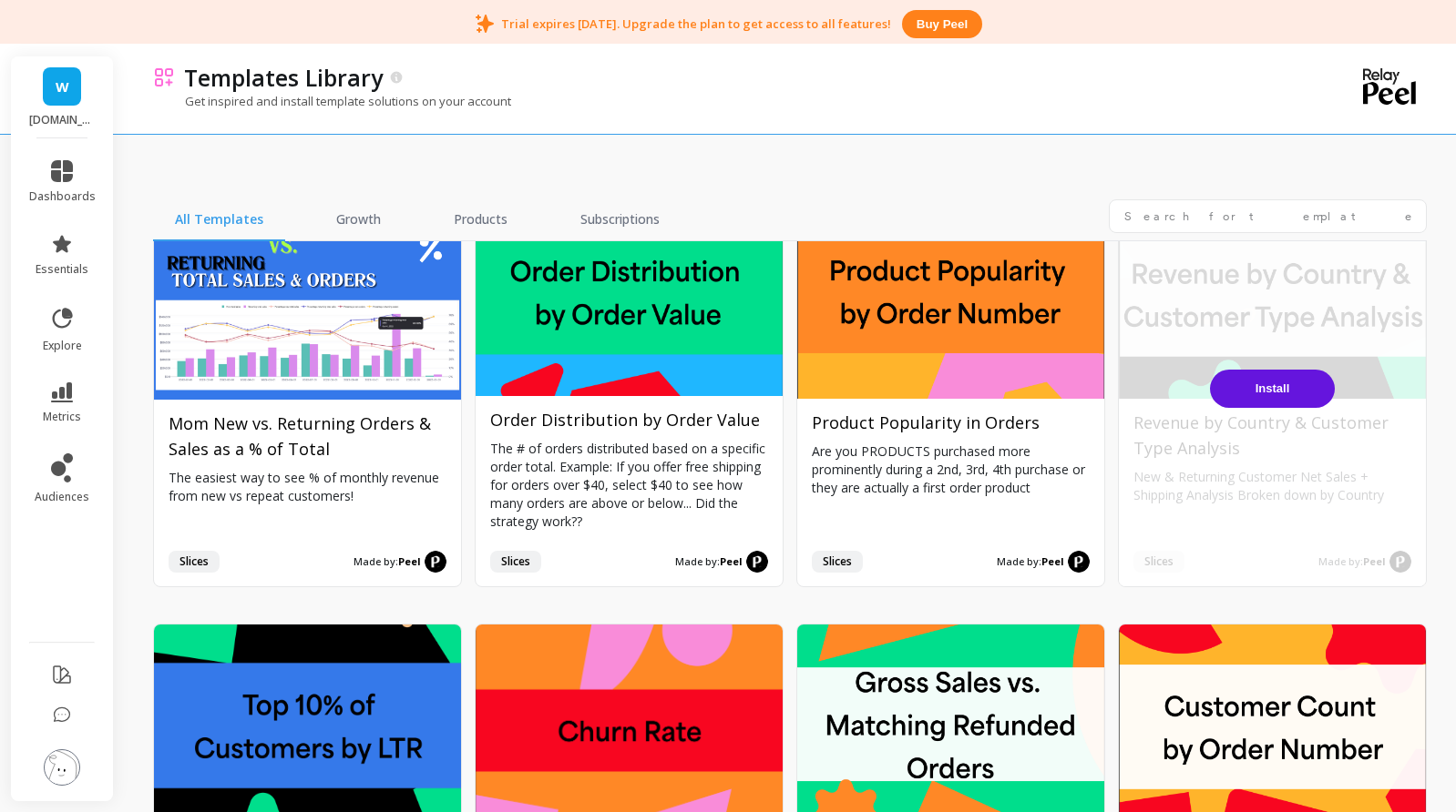
click at [1261, 382] on span "Install" at bounding box center [1273, 388] width 35 height 14
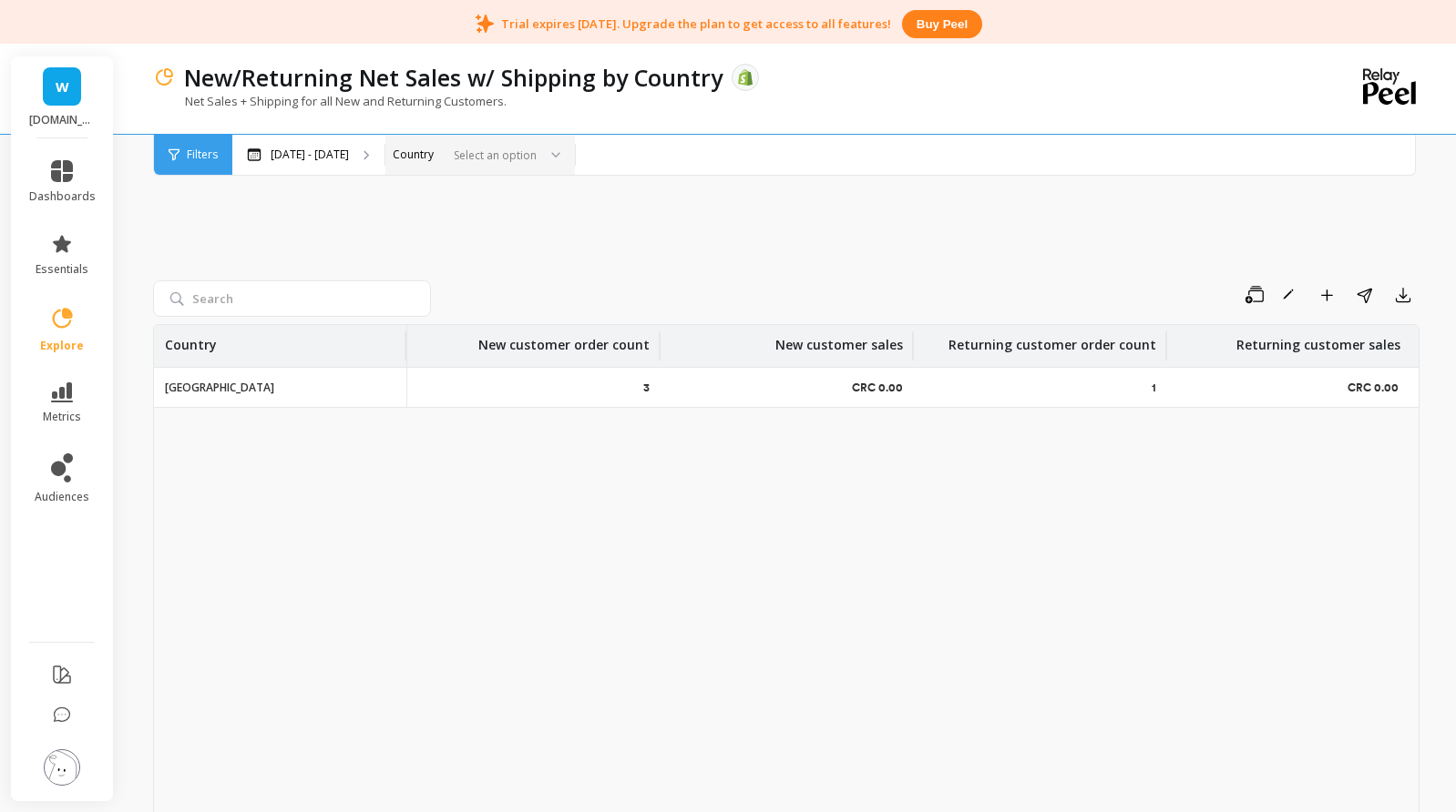
click at [418, 158] on div "Select an option" at bounding box center [469, 156] width 138 height 21
click at [485, 148] on div at bounding box center [491, 156] width 91 height 18
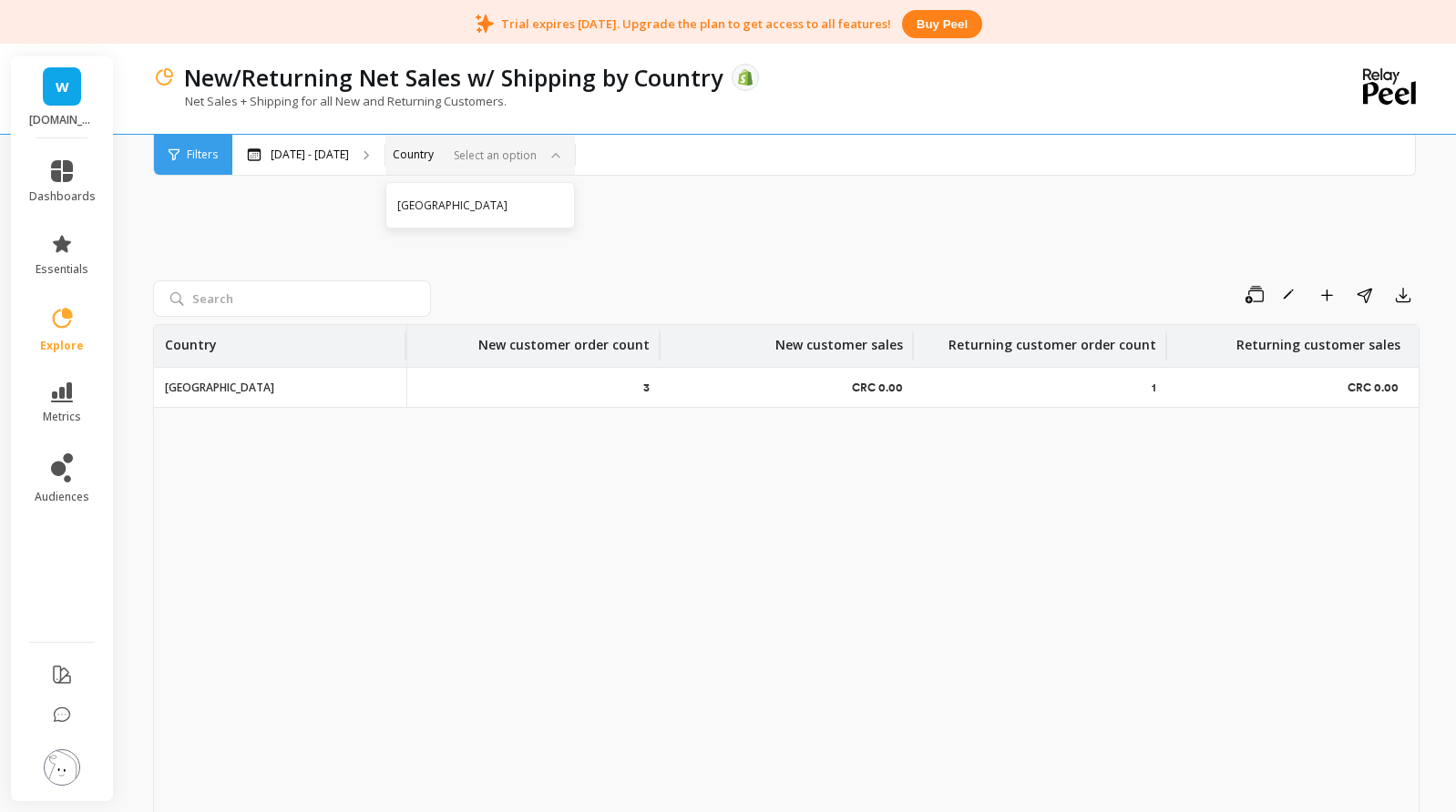
click at [429, 154] on div "Select an option" at bounding box center [469, 156] width 138 height 21
click at [490, 158] on div at bounding box center [491, 156] width 91 height 18
click at [198, 166] on div "Filters" at bounding box center [193, 154] width 78 height 40
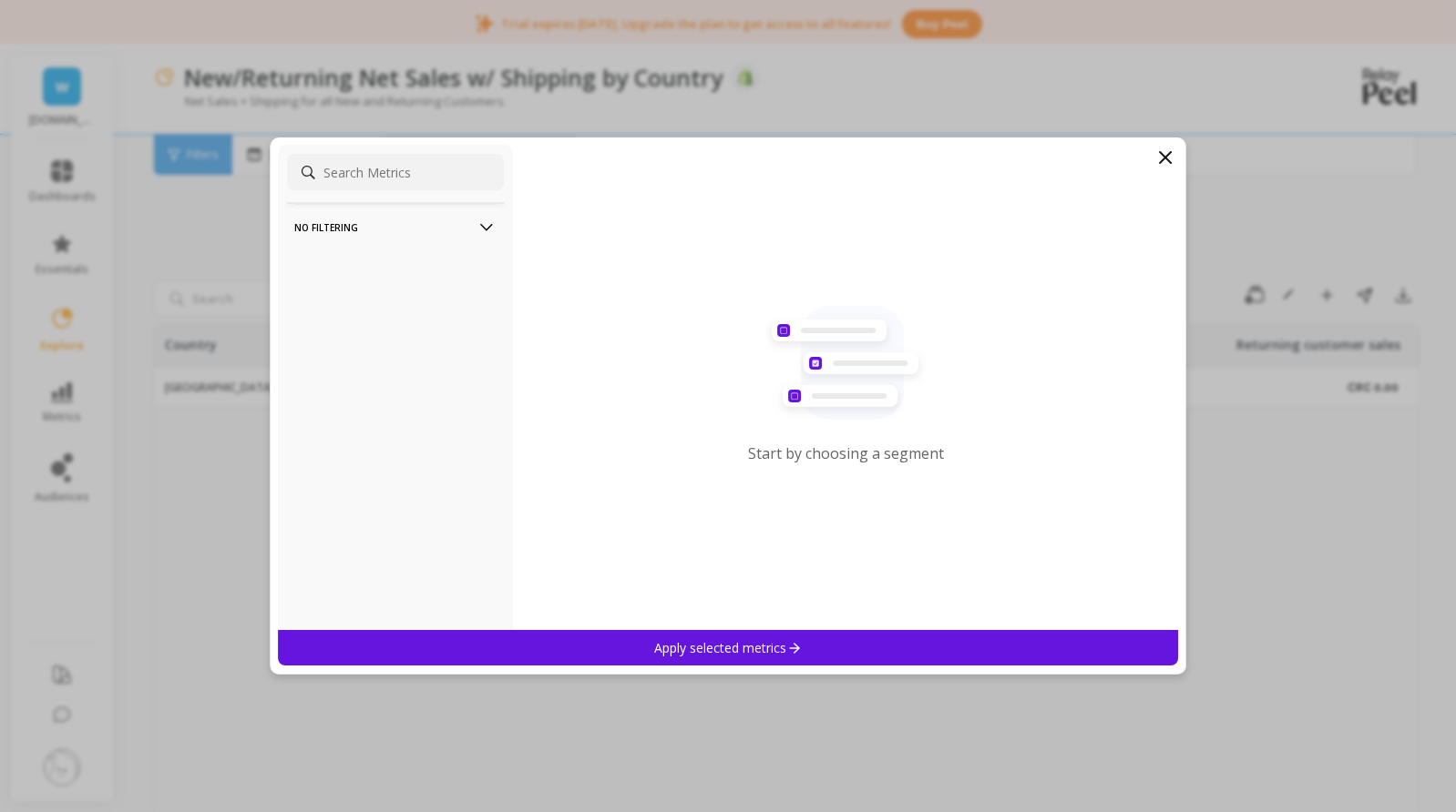
click at [765, 640] on div "Apply selected metrics" at bounding box center [728, 647] width 900 height 35
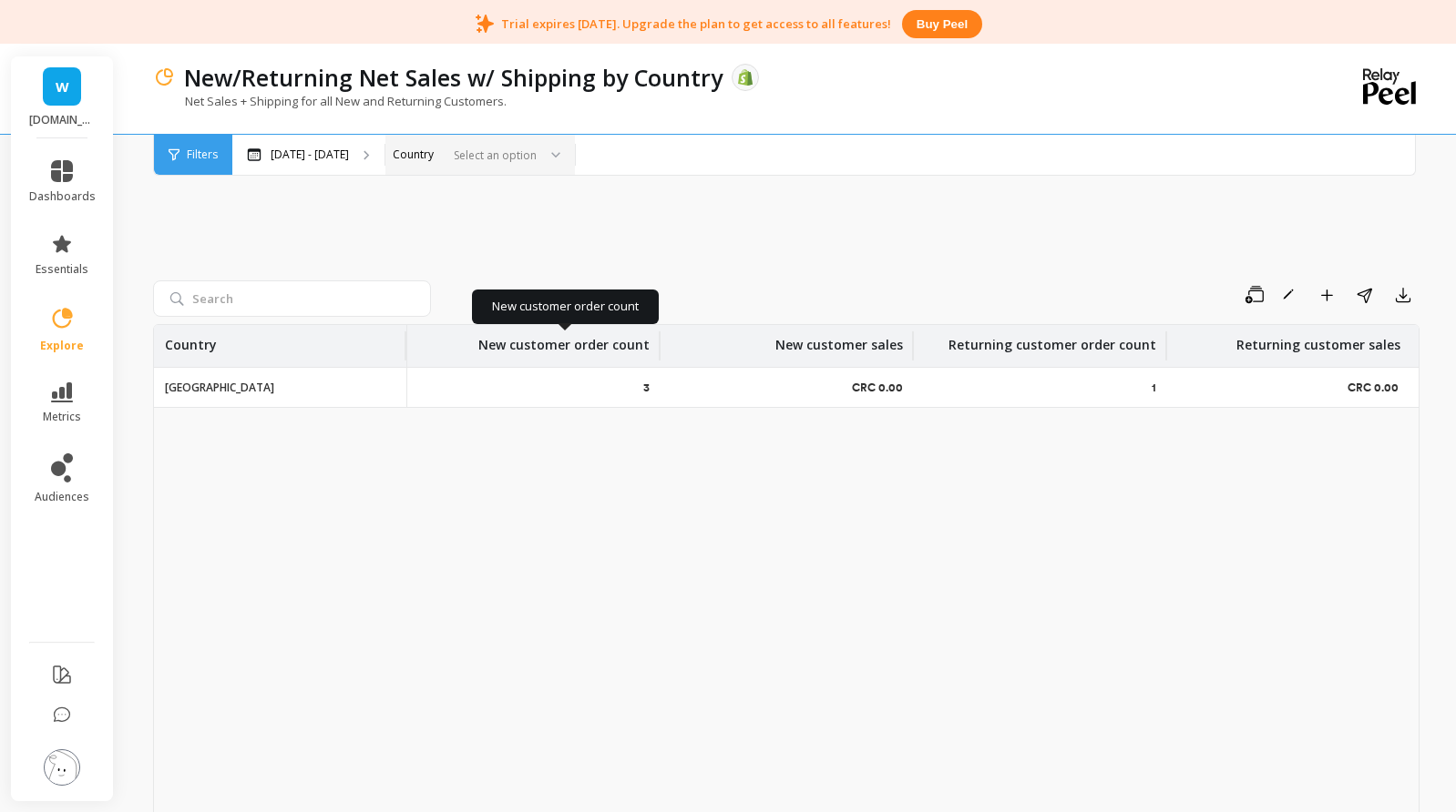
click at [492, 349] on p "New customer order count" at bounding box center [564, 340] width 171 height 29
drag, startPoint x: 306, startPoint y: 341, endPoint x: 204, endPoint y: 334, distance: 102.2
click at [297, 342] on div "Country" at bounding box center [280, 346] width 231 height 42
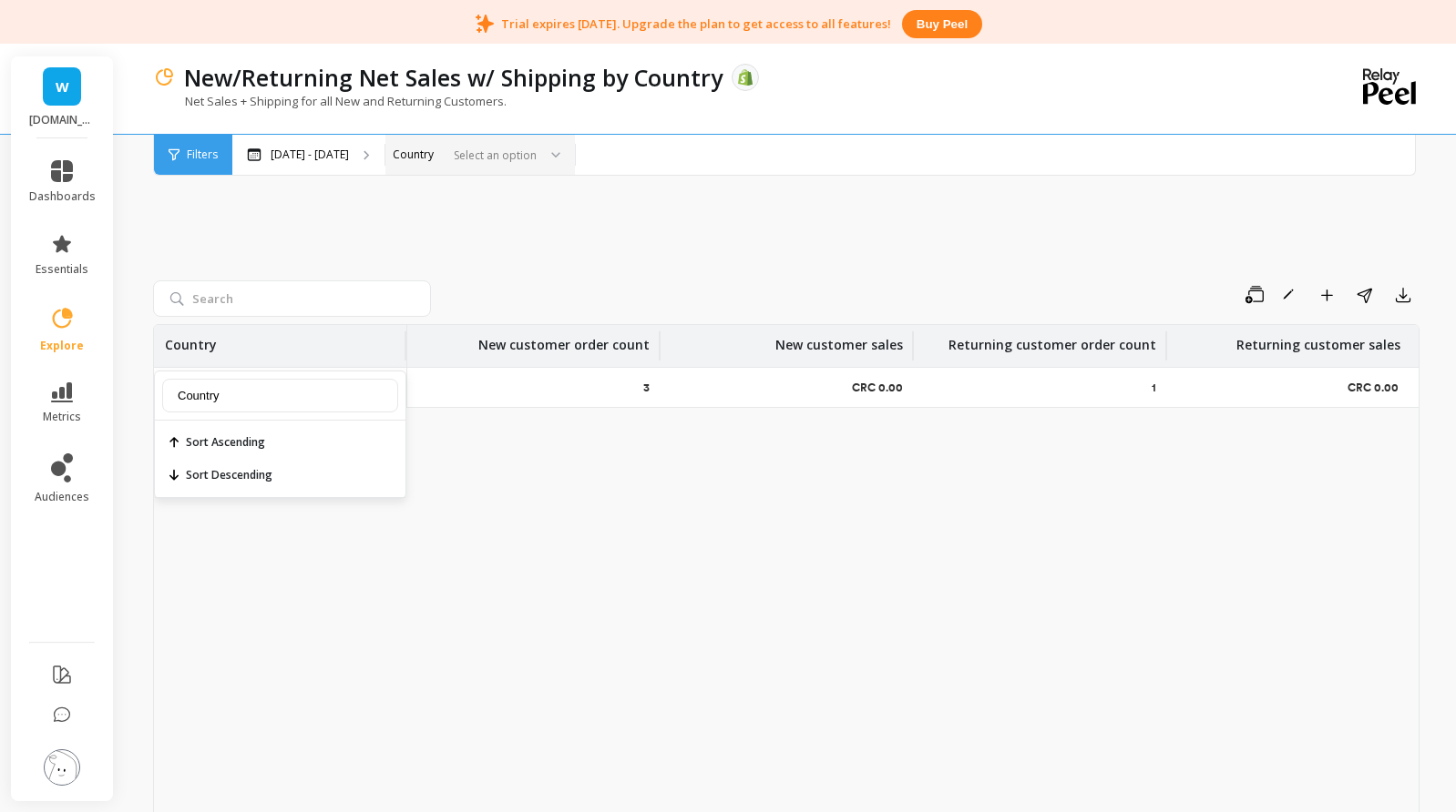
click at [175, 317] on div "Save Rename Add to Dashboard Share Export Country Country Sort Ascending Sort D…" at bounding box center [786, 575] width 1266 height 590
click at [188, 345] on p "Country" at bounding box center [190, 340] width 52 height 29
click at [65, 248] on icon at bounding box center [61, 243] width 19 height 18
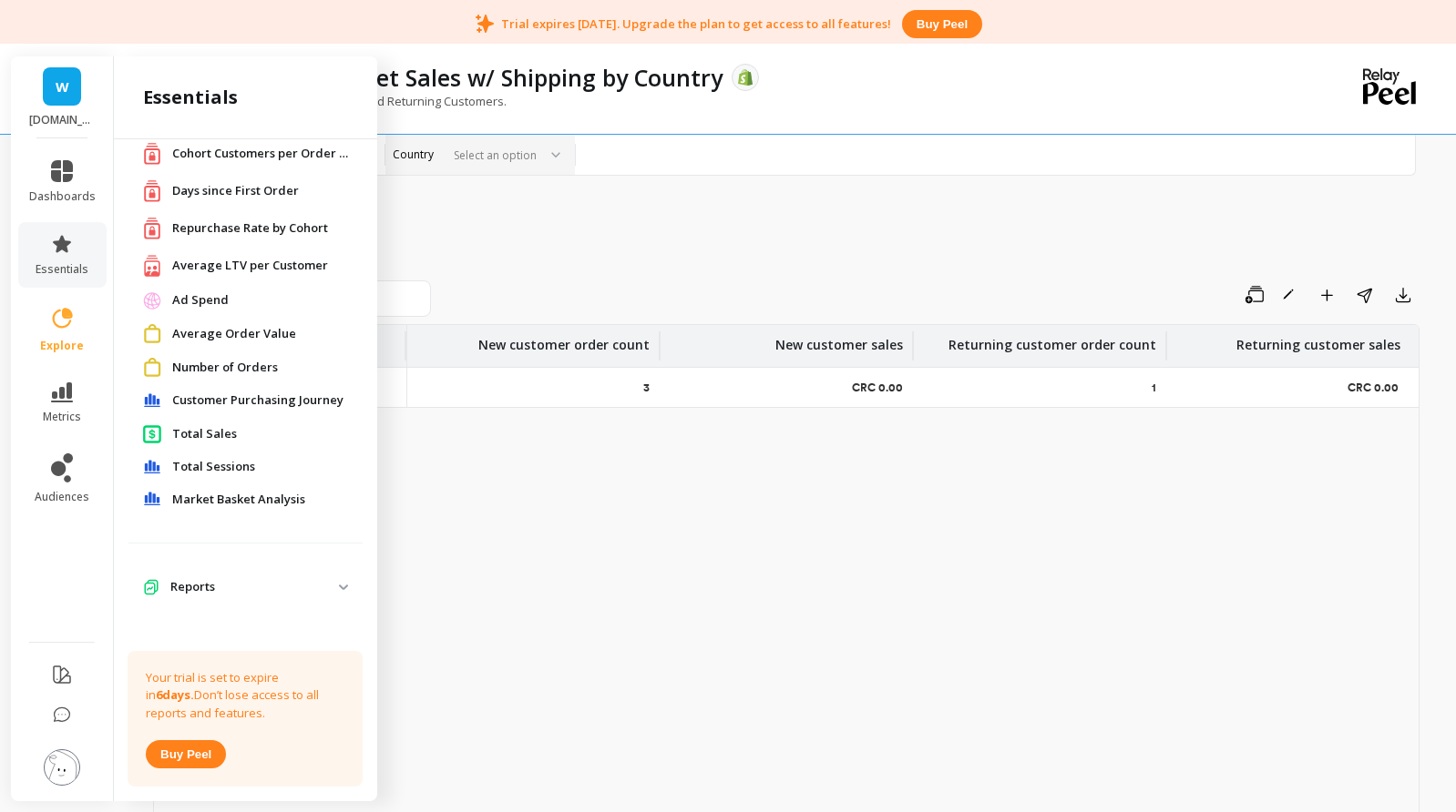
scroll to position [59, 0]
click at [215, 578] on p "Reports" at bounding box center [254, 584] width 168 height 18
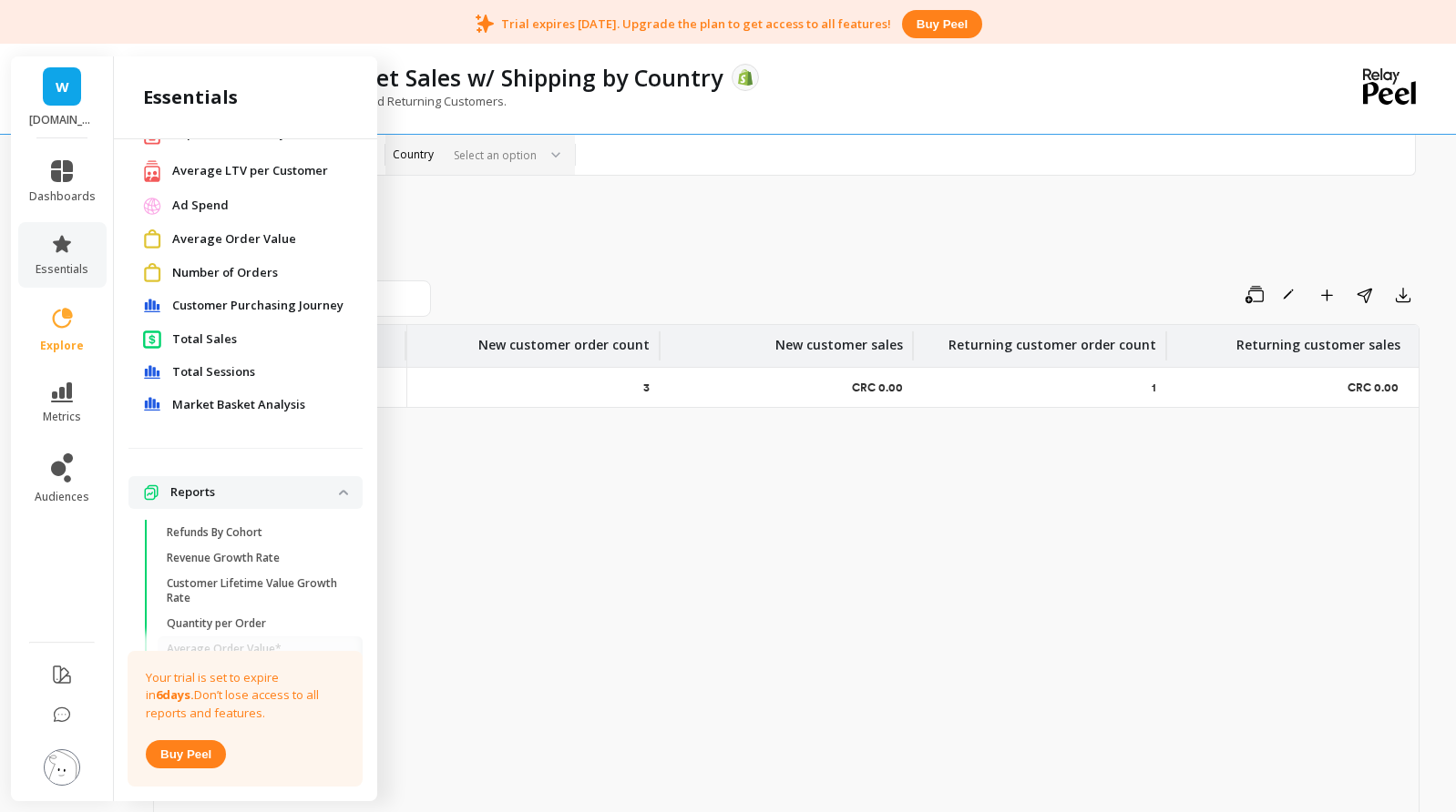
scroll to position [241, 0]
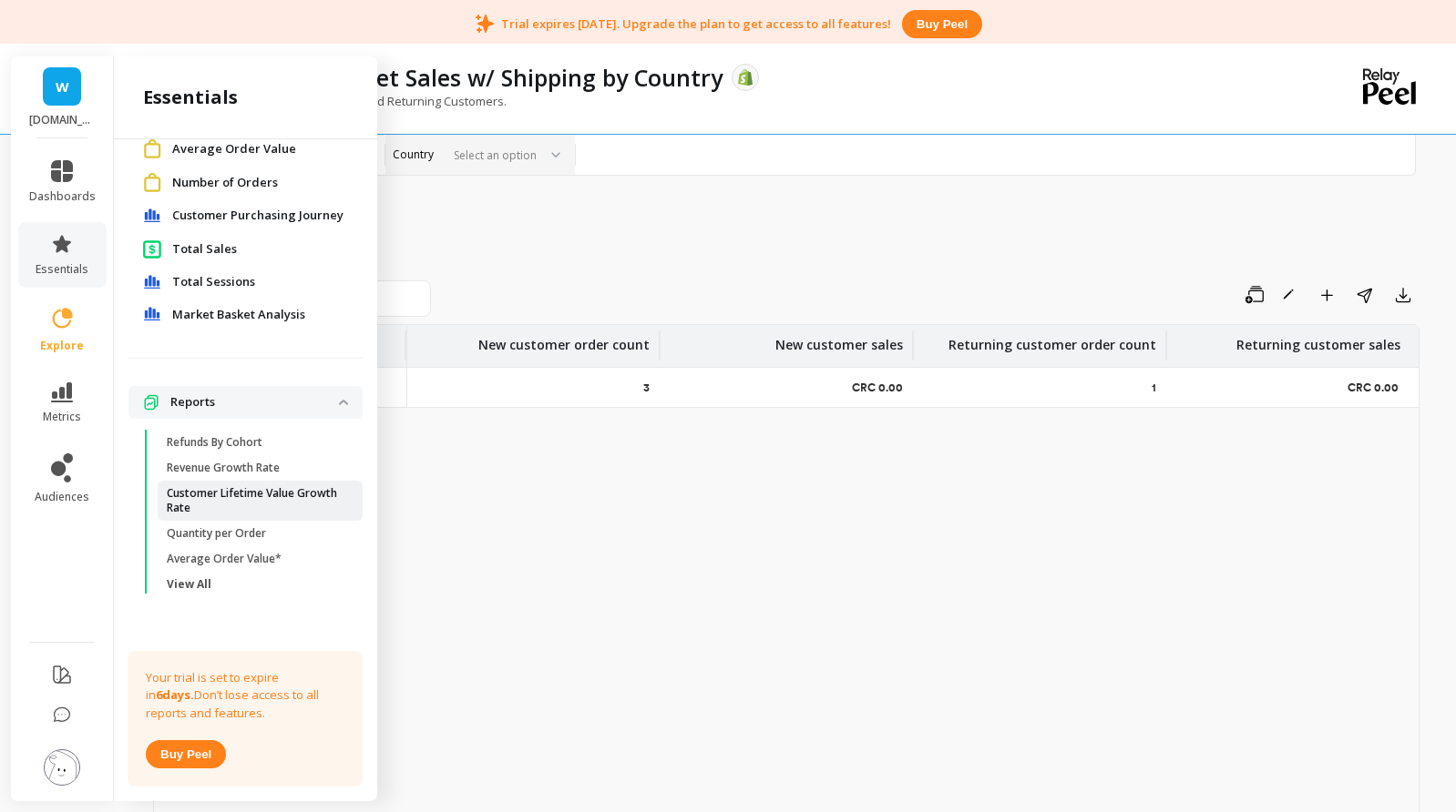
click at [234, 498] on p "Customer Lifetime Value Growth Rate" at bounding box center [253, 500] width 174 height 29
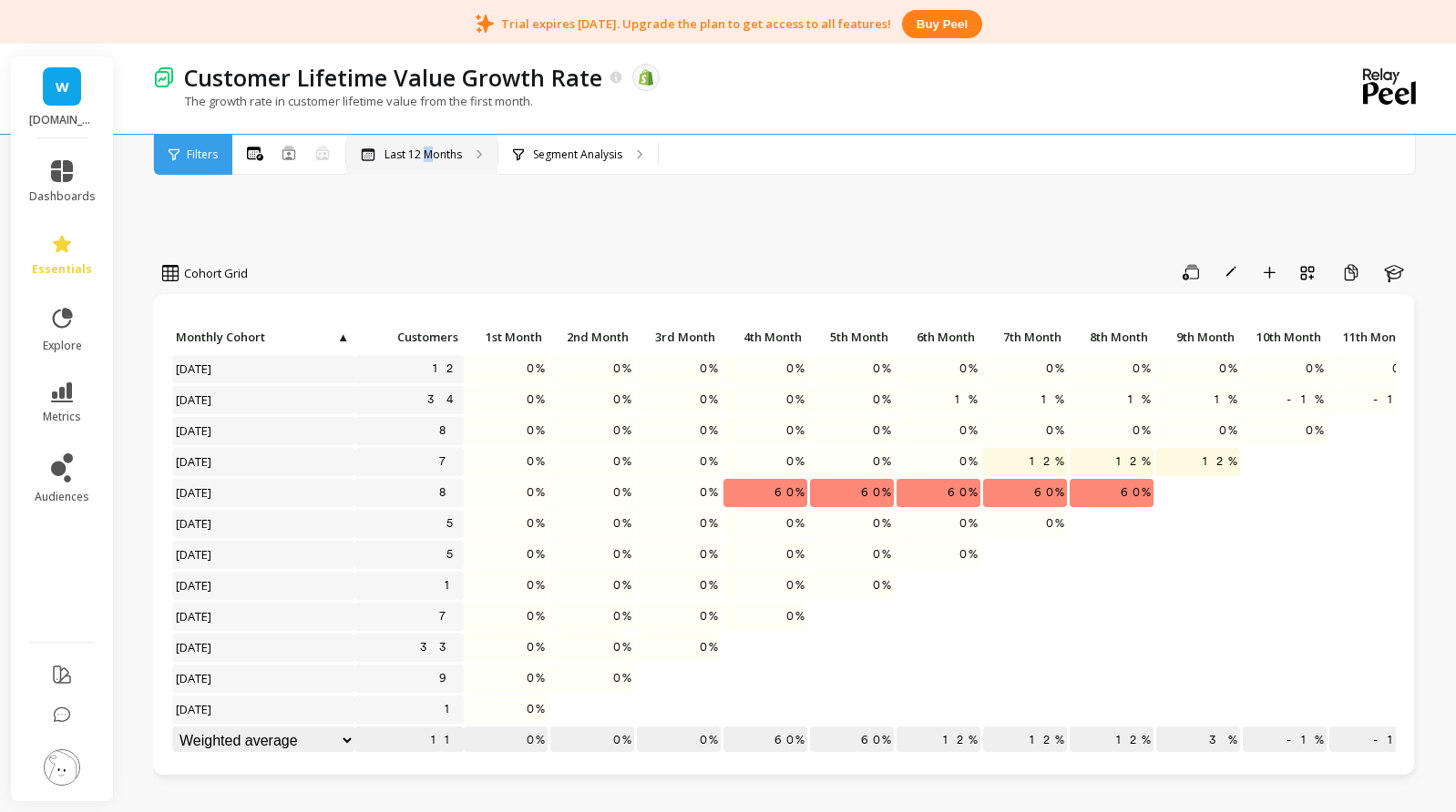
click at [429, 148] on p "Last 12 Months" at bounding box center [423, 155] width 77 height 15
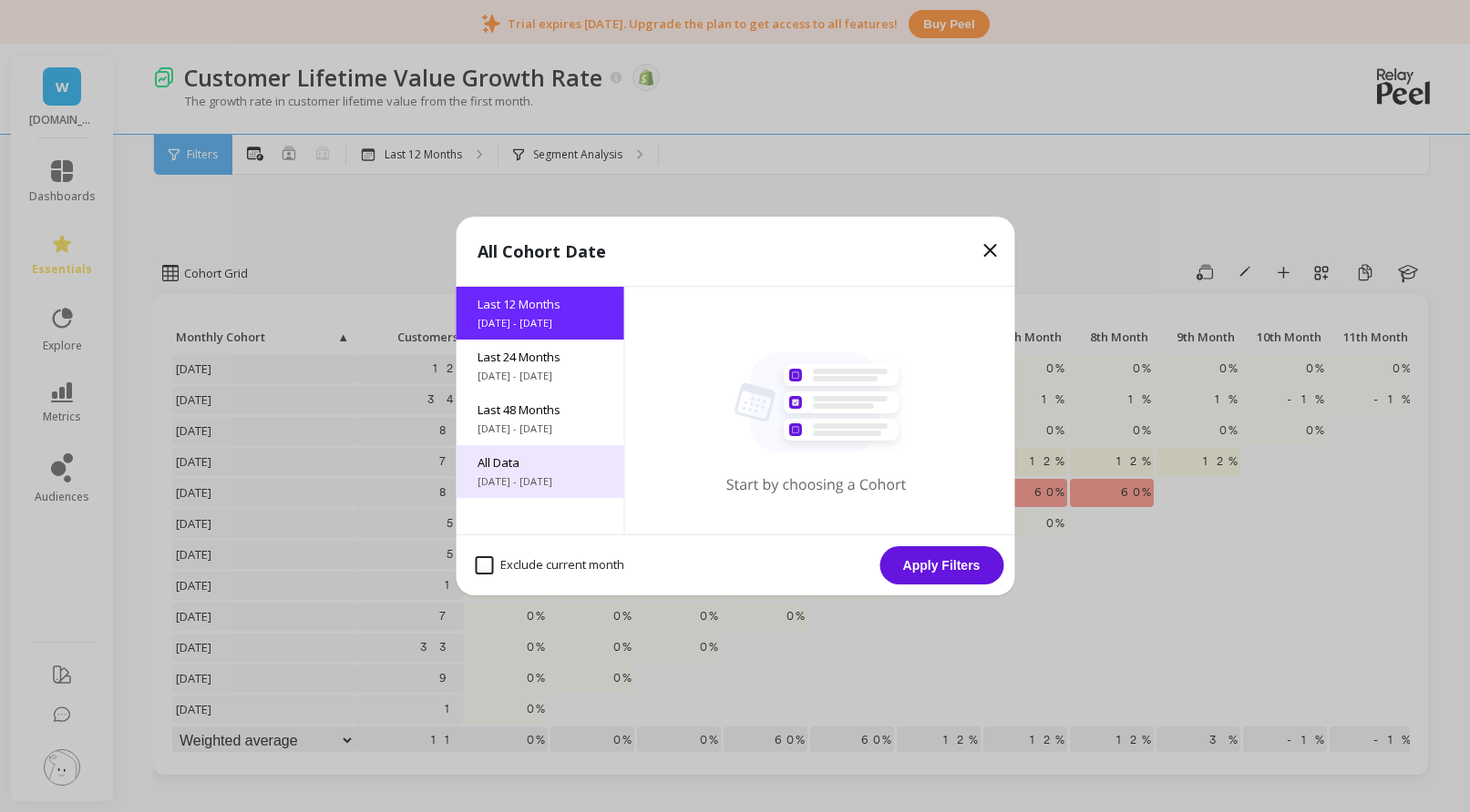
click at [527, 466] on span "All Data" at bounding box center [539, 462] width 124 height 17
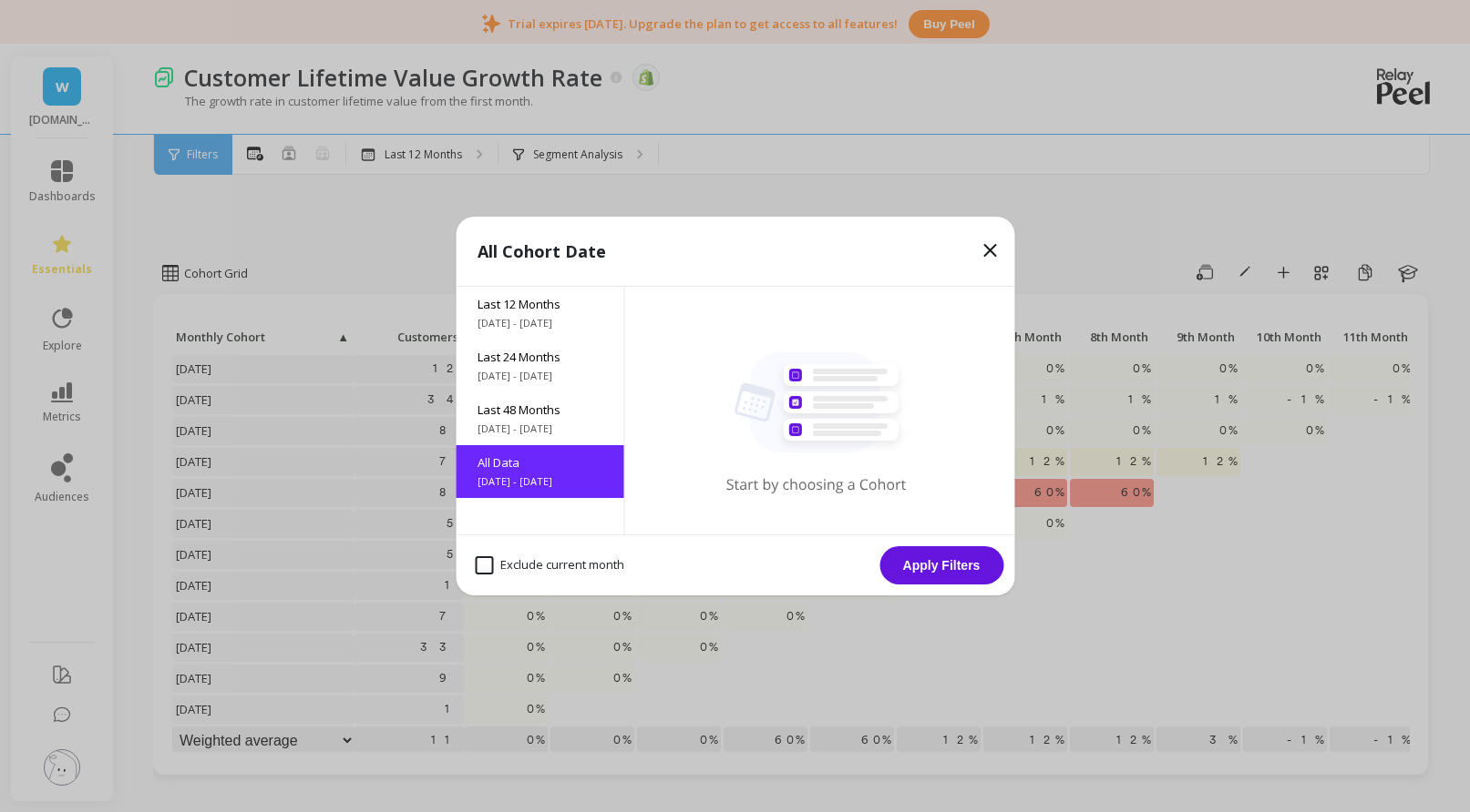
drag, startPoint x: 961, startPoint y: 559, endPoint x: 950, endPoint y: 528, distance: 32.9
click at [963, 560] on button "Apply Filters" at bounding box center [940, 565] width 124 height 38
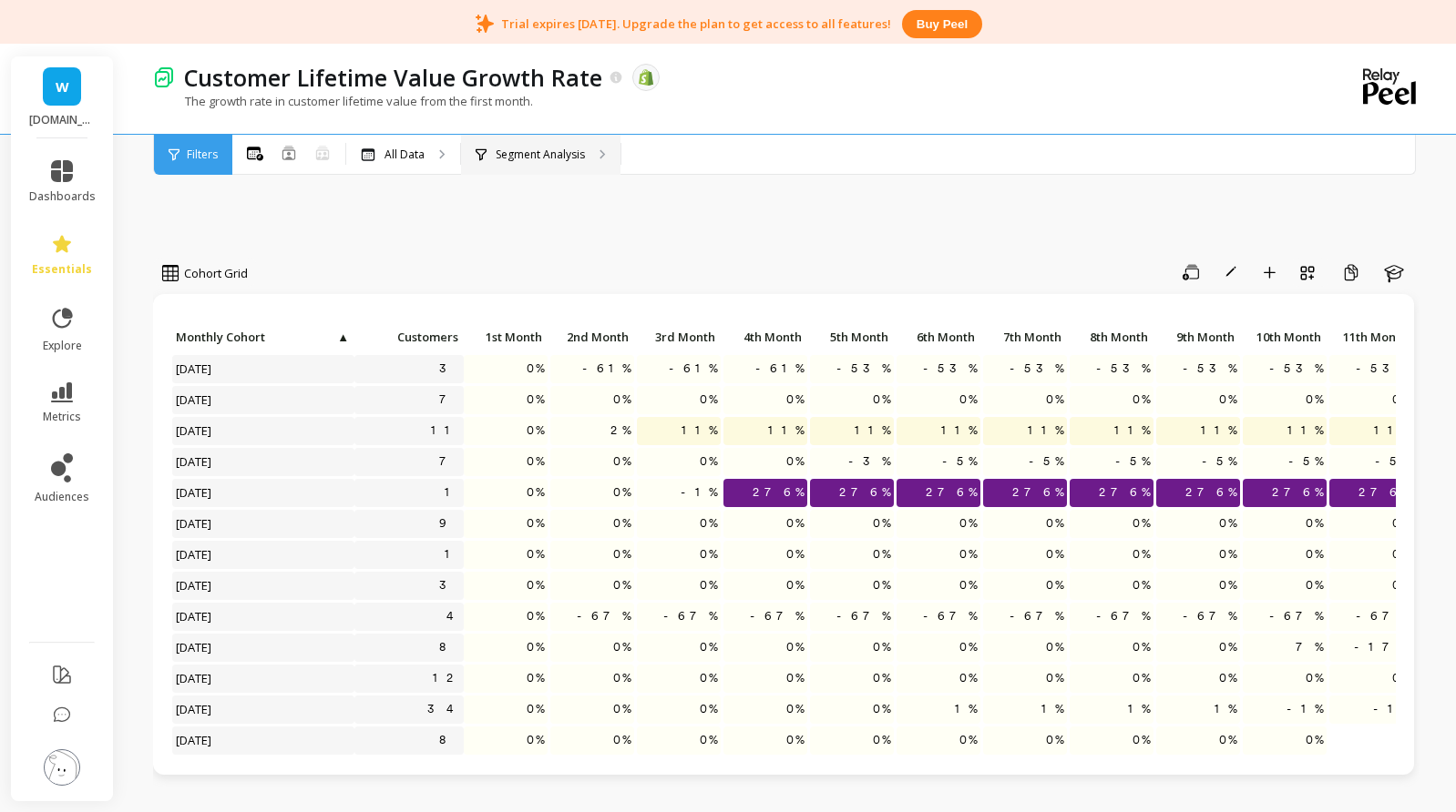
click at [550, 149] on p "Segment Analysis" at bounding box center [541, 155] width 90 height 15
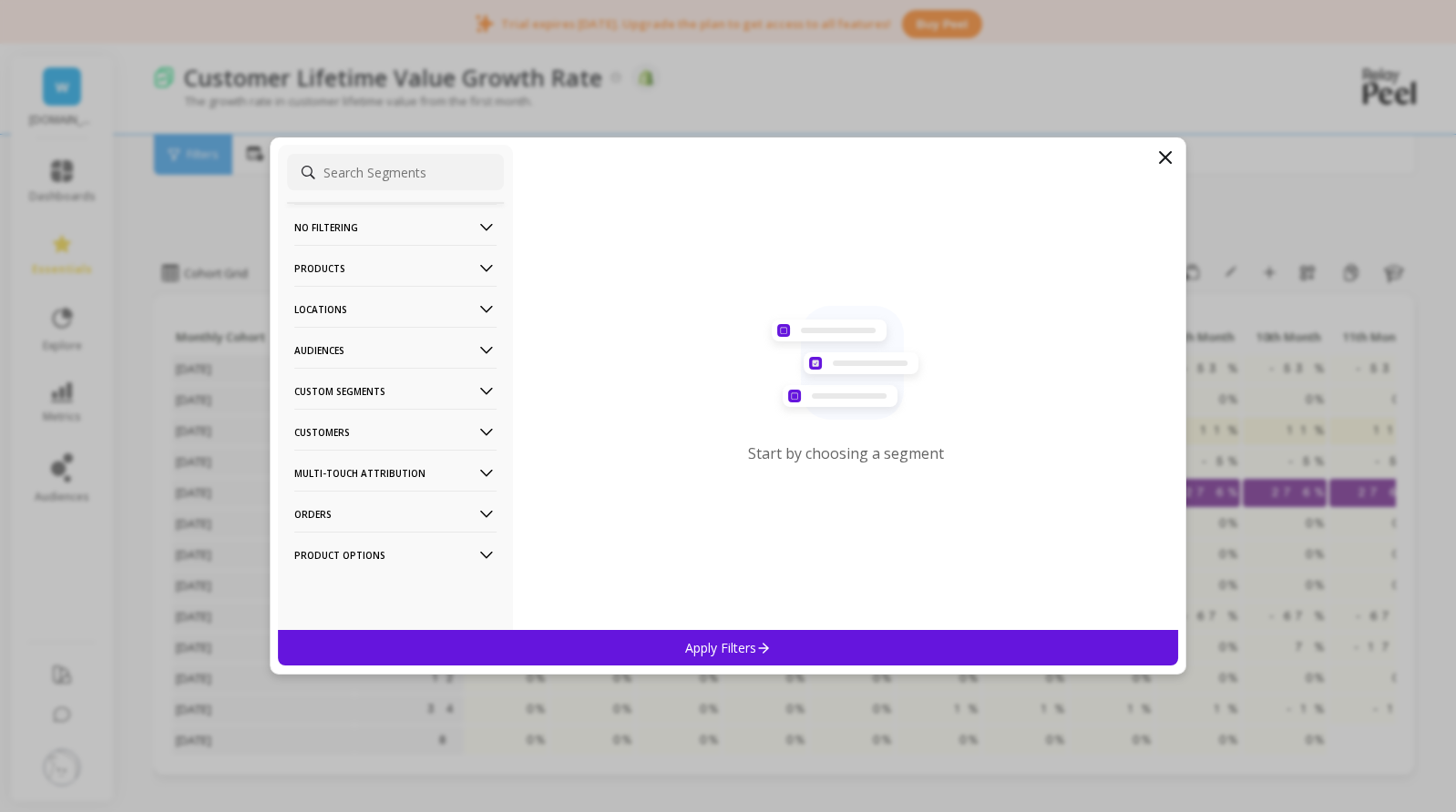
click at [406, 387] on p "Custom Segments" at bounding box center [395, 391] width 203 height 47
click at [358, 484] on p "Customers" at bounding box center [395, 481] width 203 height 47
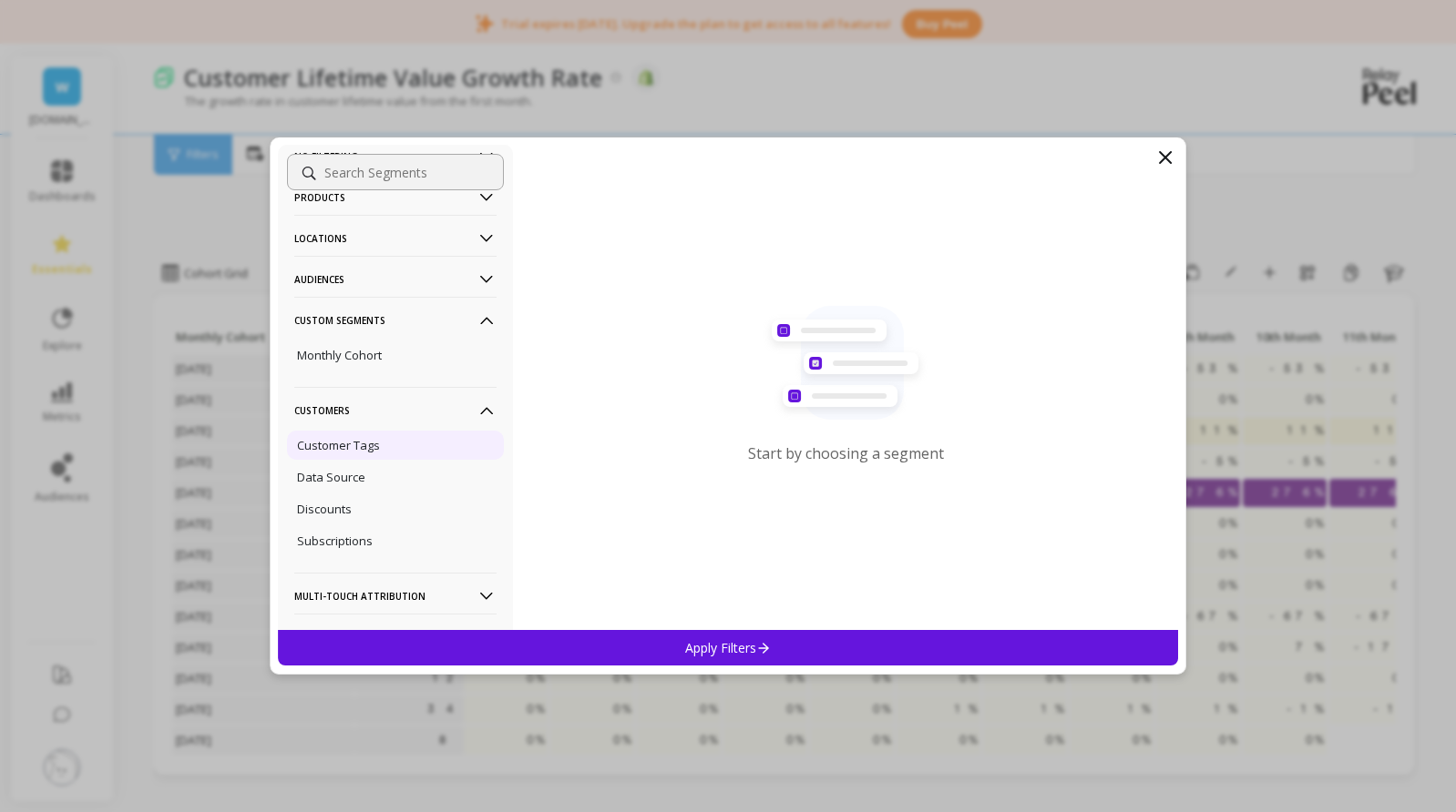
scroll to position [92, 0]
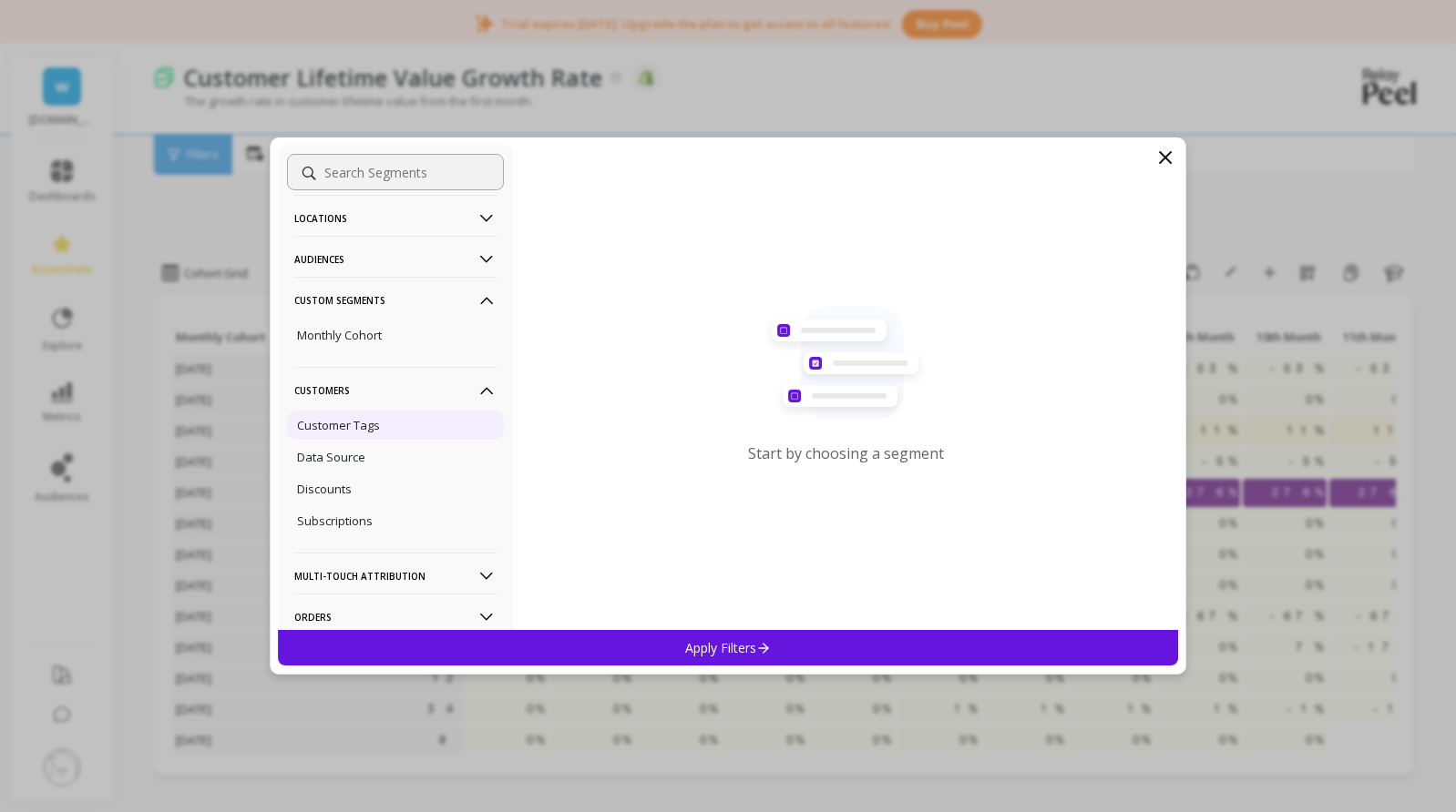
click at [379, 424] on p "Customer Tags" at bounding box center [338, 424] width 83 height 17
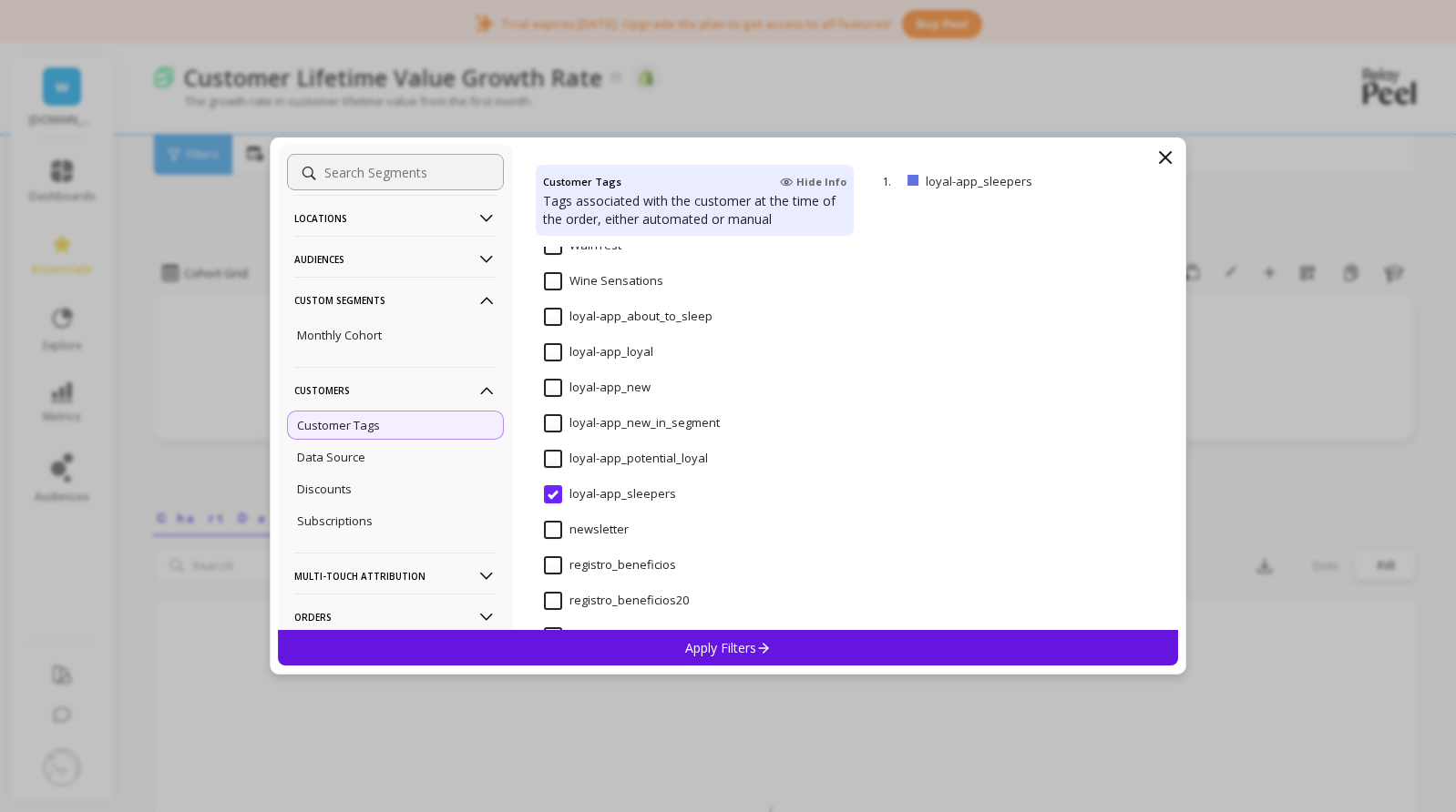
scroll to position [1135, 0]
click at [759, 642] on icon at bounding box center [764, 647] width 16 height 16
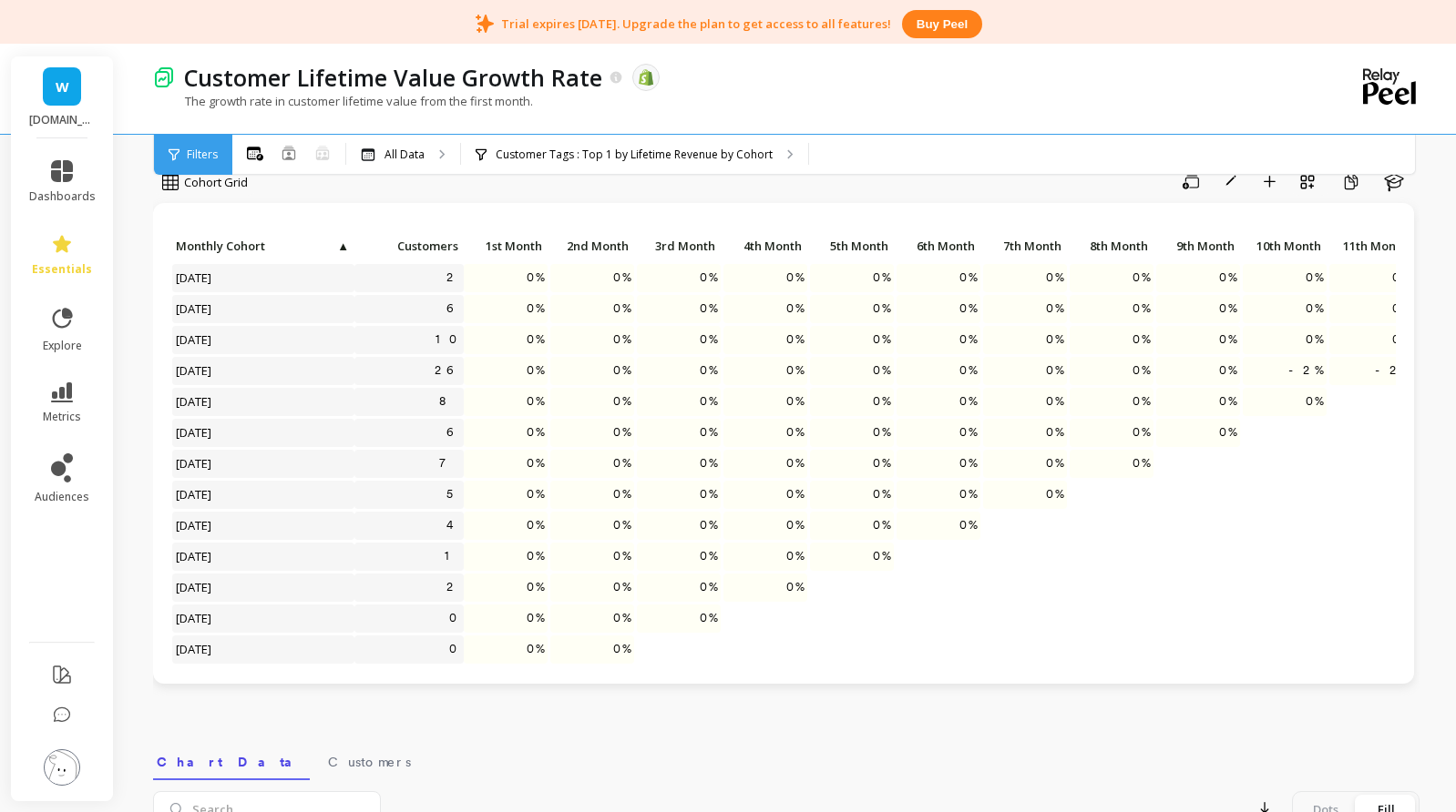
scroll to position [0, 0]
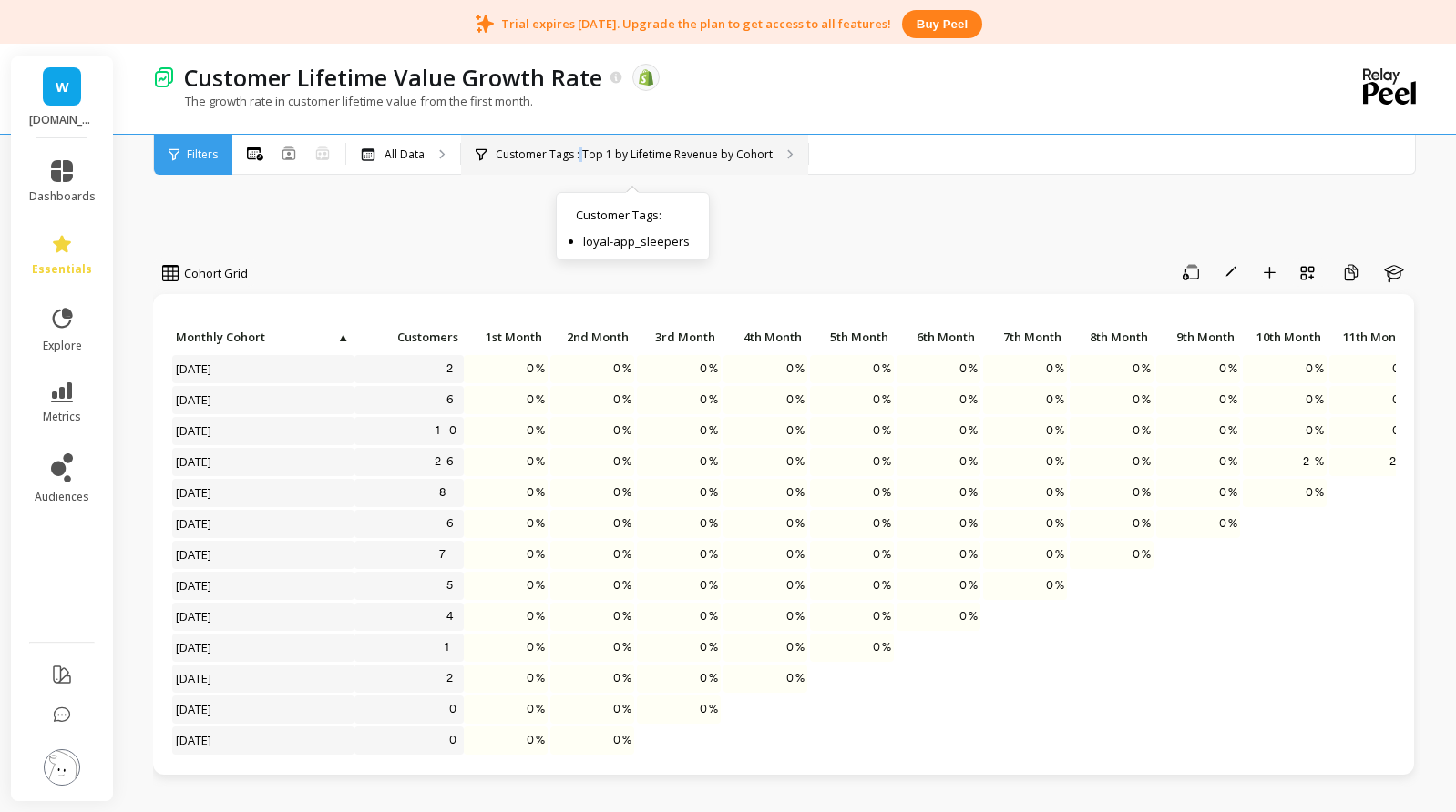
click at [579, 148] on p "Customer Tags : Top 1 by Lifetime Revenue by Cohort" at bounding box center [634, 155] width 277 height 15
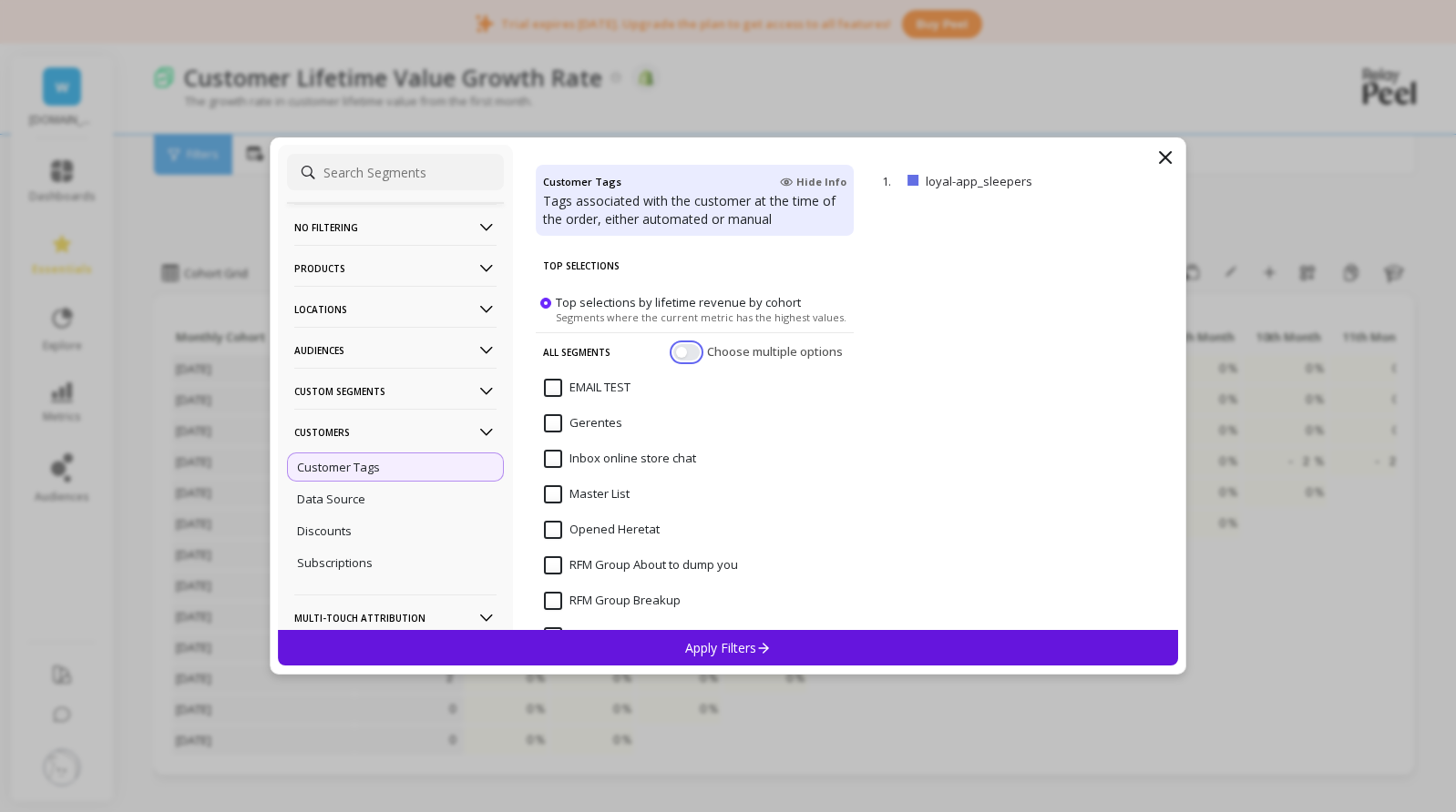
click at [674, 352] on button "button" at bounding box center [686, 352] width 26 height 17
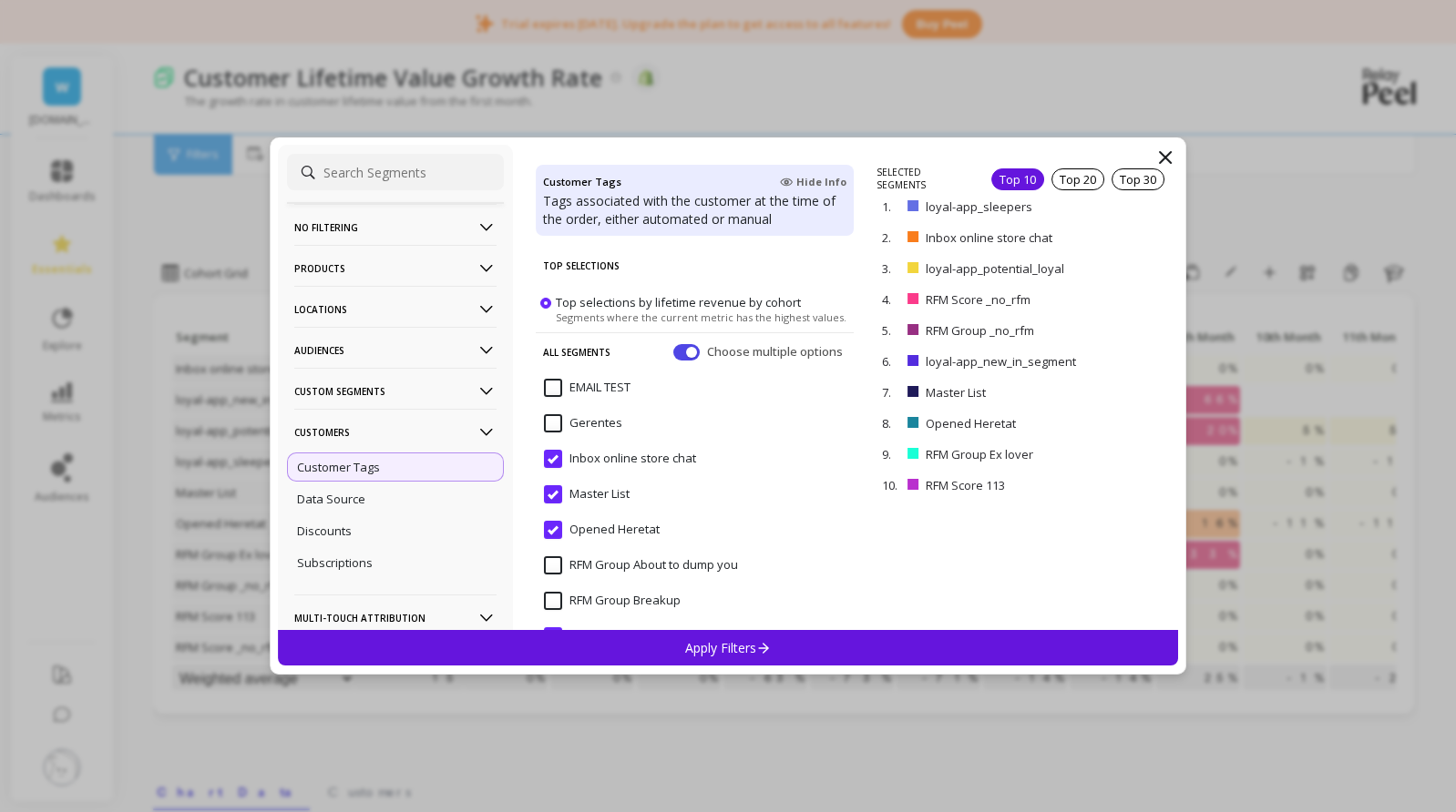
click at [564, 462] on chat "Inbox online store chat" at bounding box center [619, 459] width 152 height 18
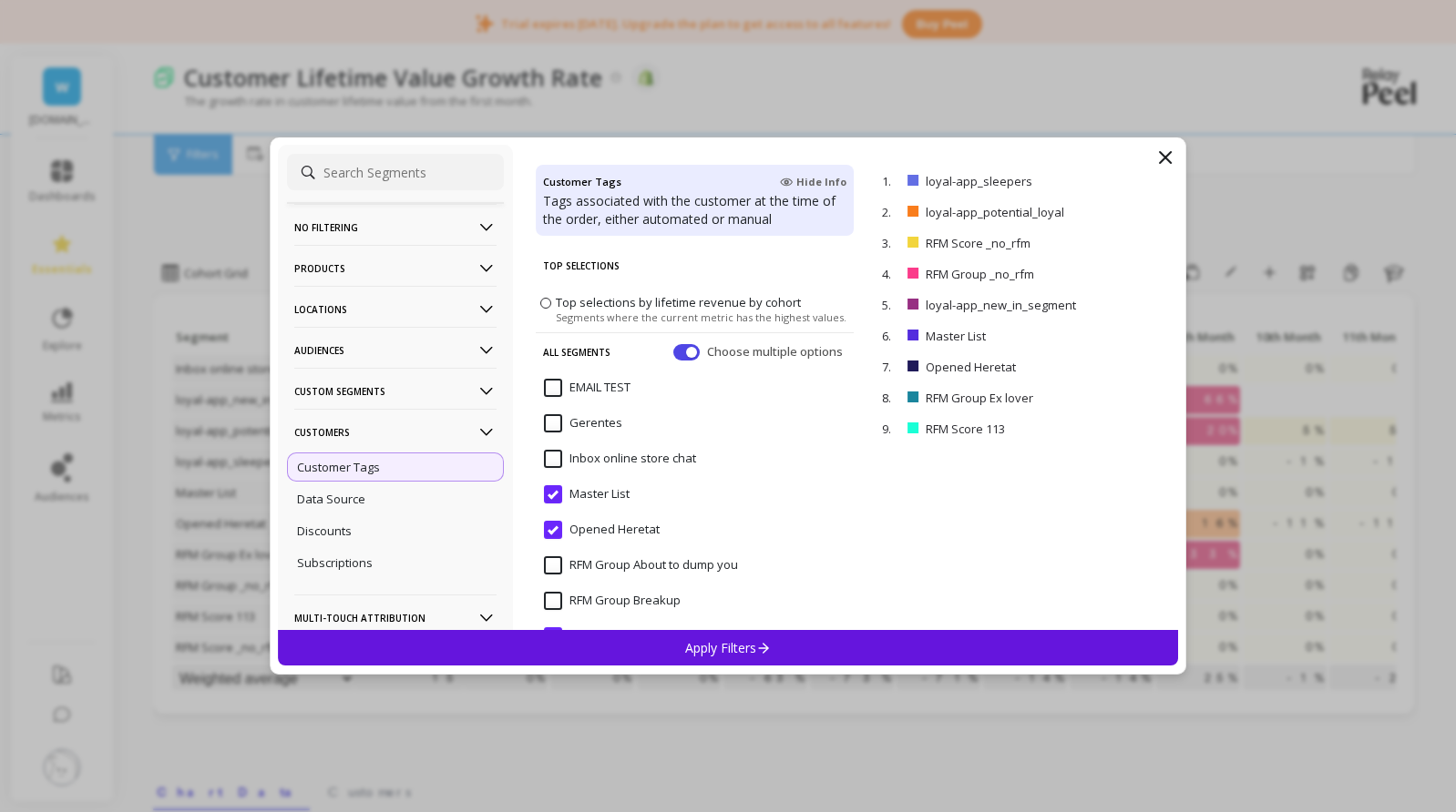
click at [560, 494] on List "Master List" at bounding box center [586, 494] width 86 height 18
click at [557, 527] on Heretat "Opened Heretat" at bounding box center [601, 530] width 116 height 18
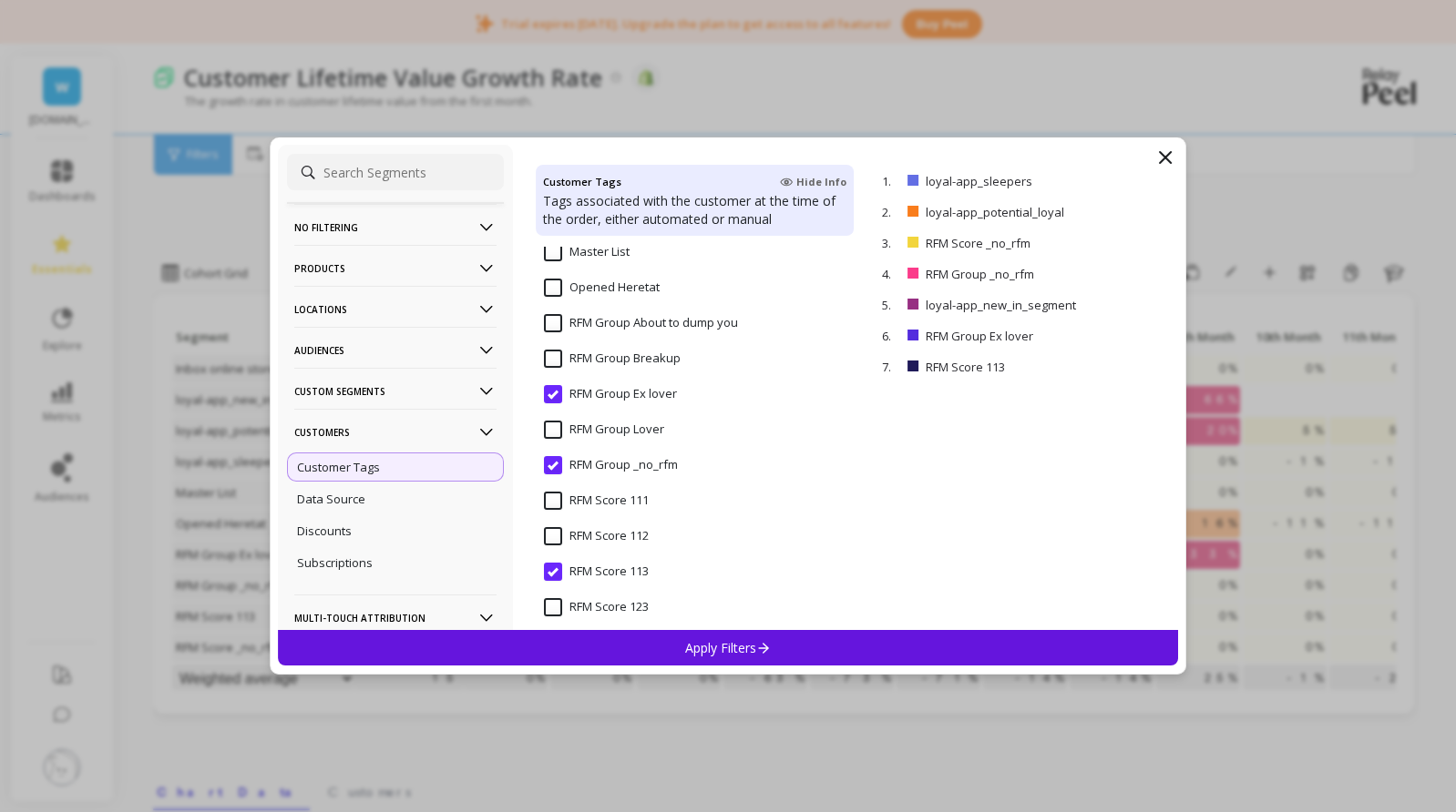
scroll to position [274, 0]
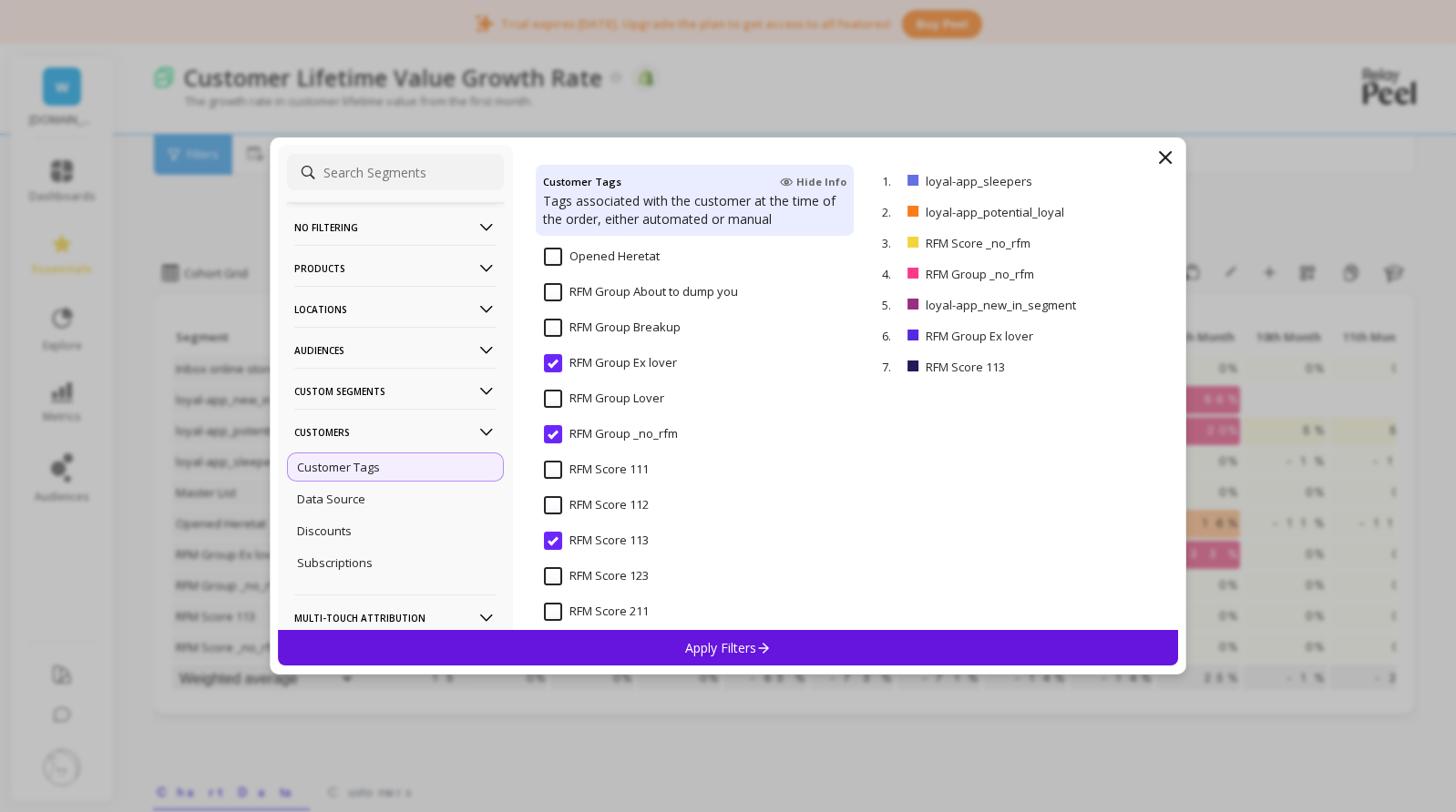
click at [545, 365] on lover "RFM Group Ex lover" at bounding box center [610, 363] width 133 height 18
click at [558, 431] on _no_rfm "RFM Group _no_rfm" at bounding box center [610, 434] width 133 height 18
click at [553, 538] on 113 "RFM Score 113" at bounding box center [596, 540] width 105 height 18
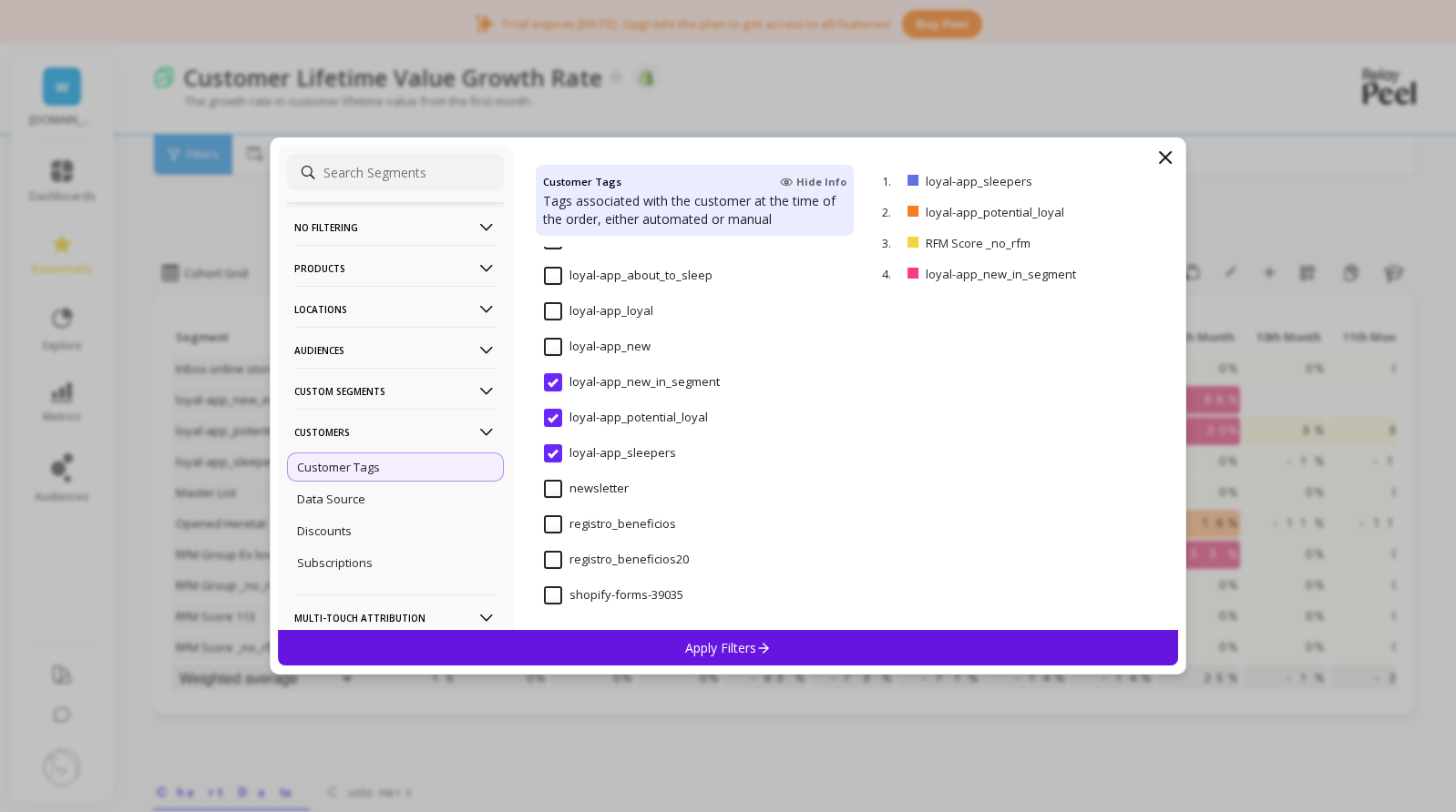
scroll to position [1145, 0]
click at [553, 379] on input "loyal-app_new_in_segment" at bounding box center [631, 380] width 175 height 18
click at [555, 415] on input "loyal-app_potential_loyal" at bounding box center [625, 415] width 164 height 18
click at [556, 449] on input "loyal-app_sleepers" at bounding box center [610, 451] width 132 height 18
click at [555, 381] on input "loyal-app_new_in_segment" at bounding box center [631, 380] width 175 height 18
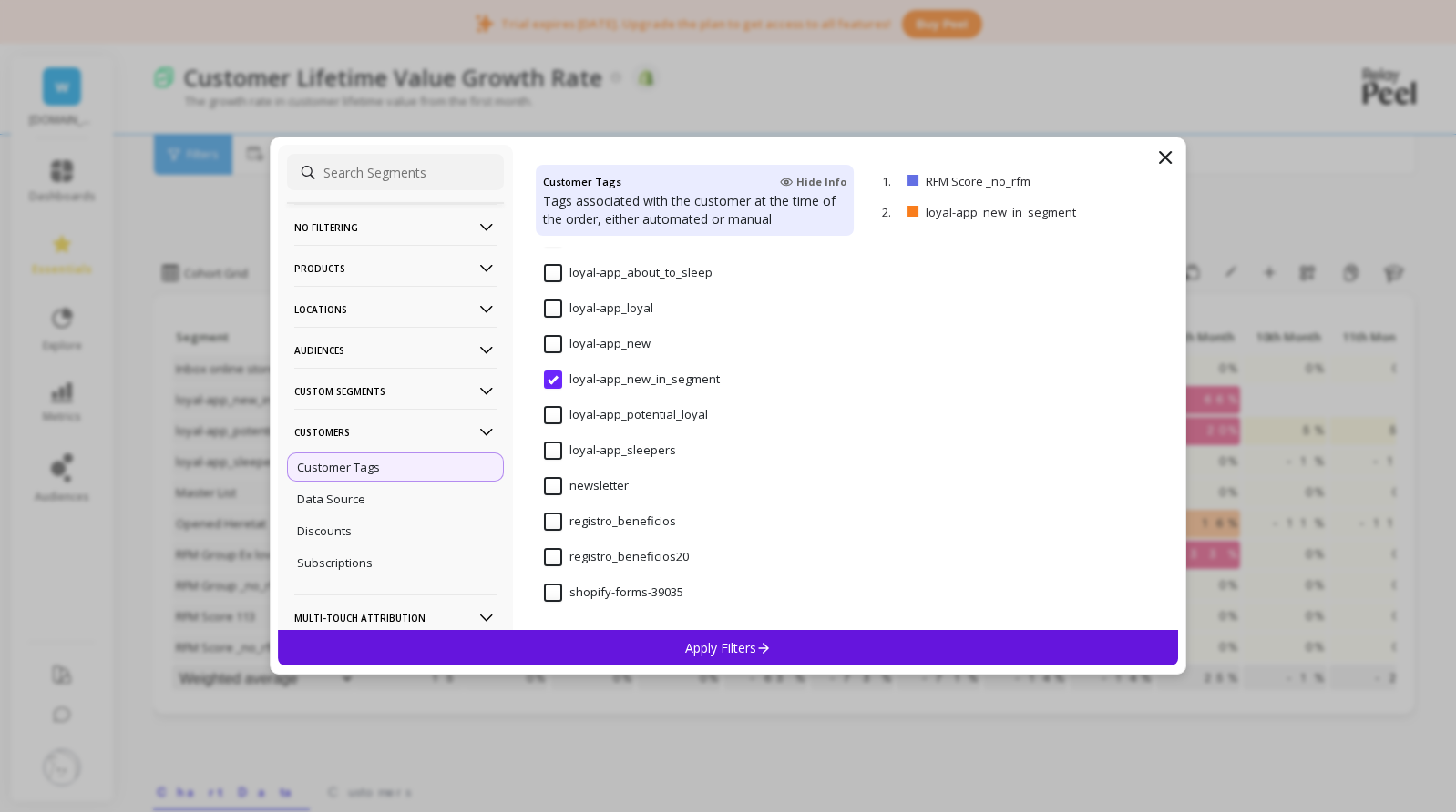
click at [556, 345] on input "loyal-app_new" at bounding box center [596, 344] width 106 height 18
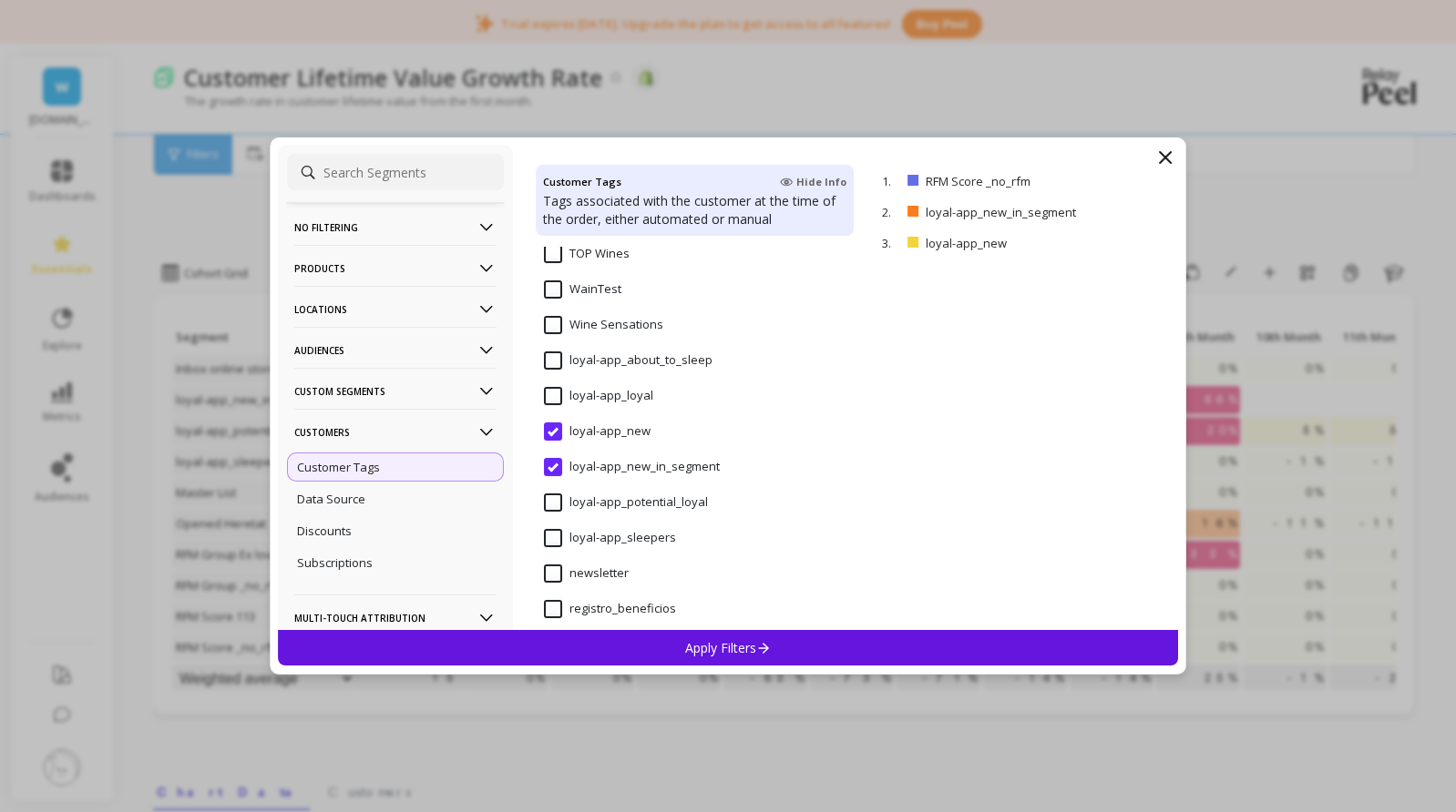
scroll to position [1053, 0]
click at [363, 500] on p "Data Source" at bounding box center [331, 498] width 68 height 17
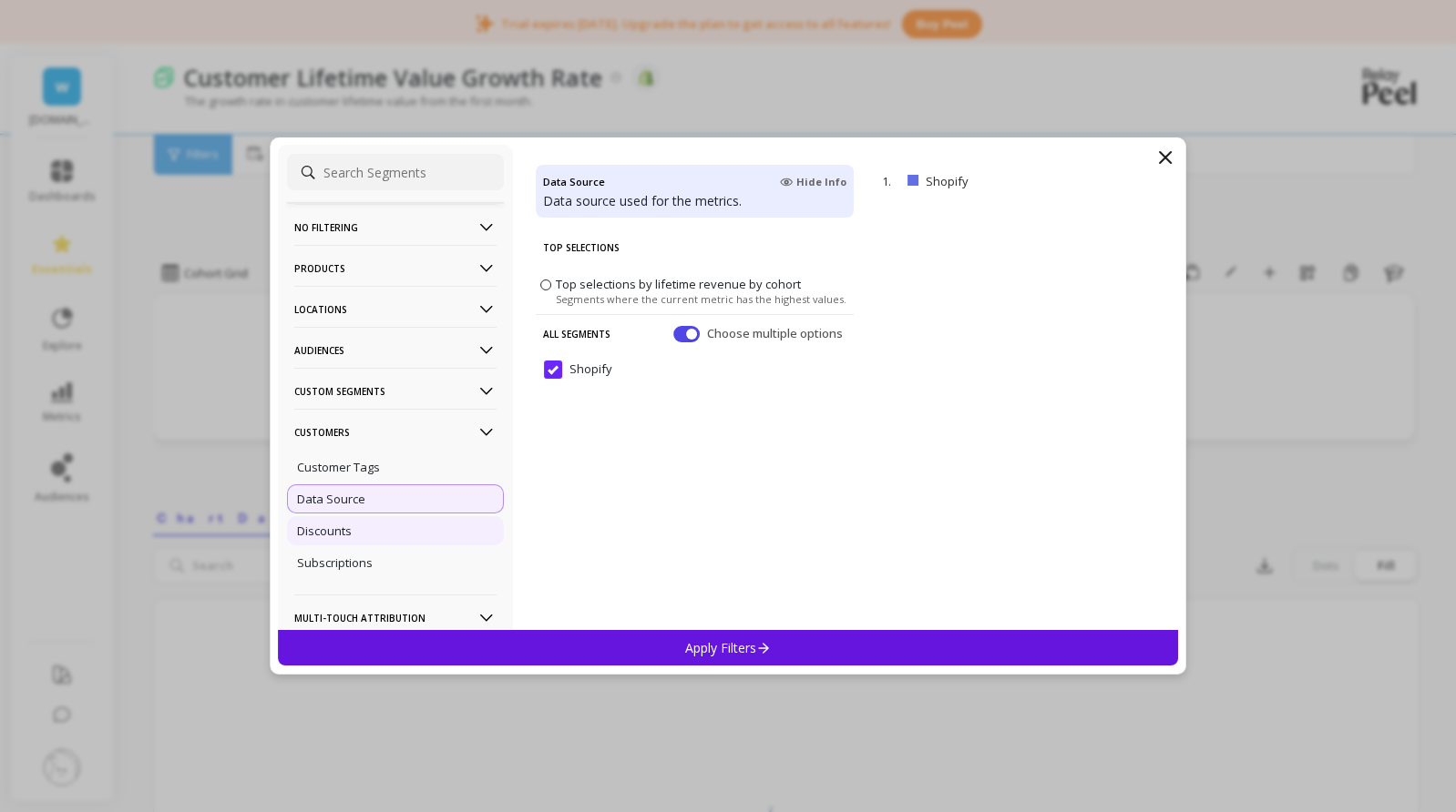
click at [348, 531] on p "Discounts" at bounding box center [324, 531] width 55 height 17
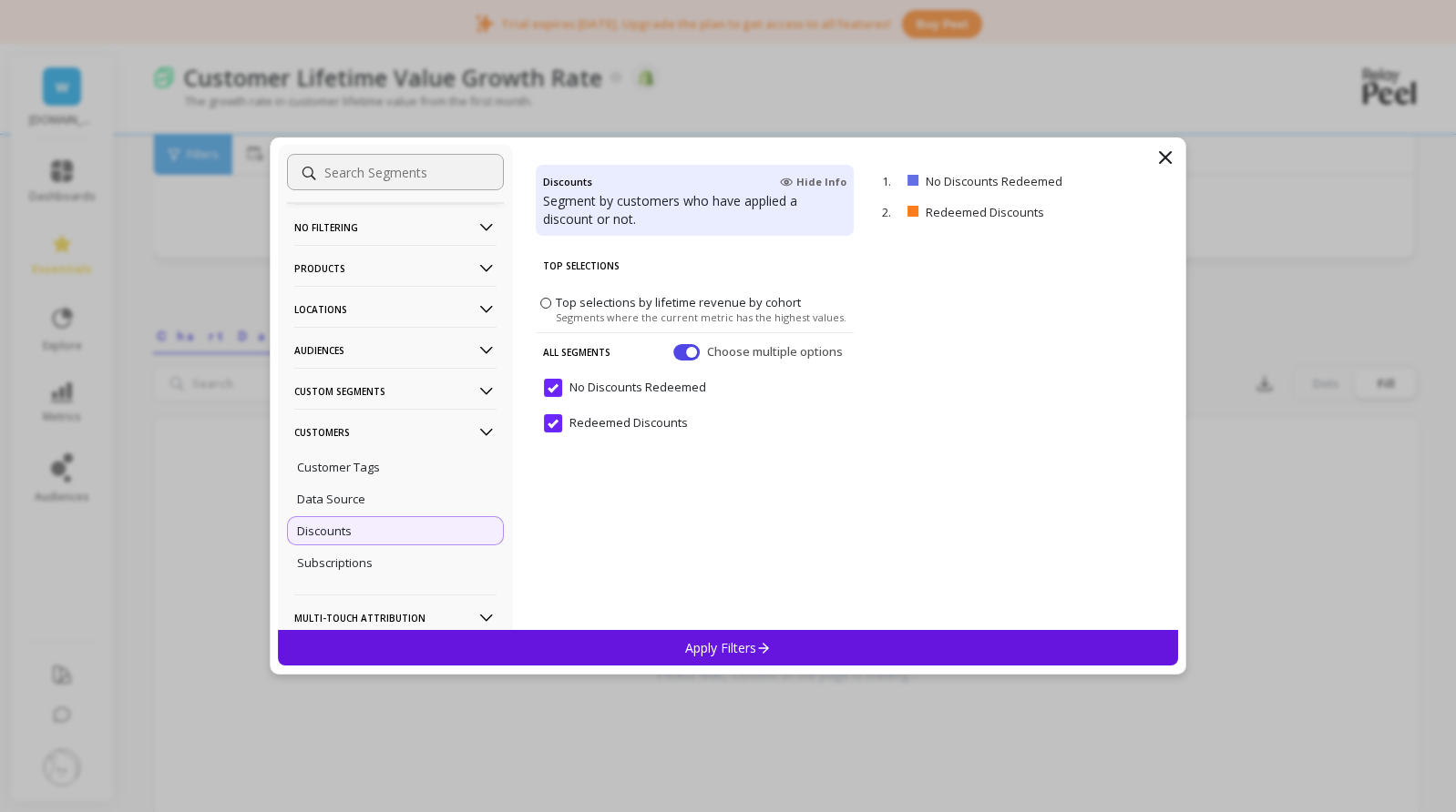
scroll to position [133, 0]
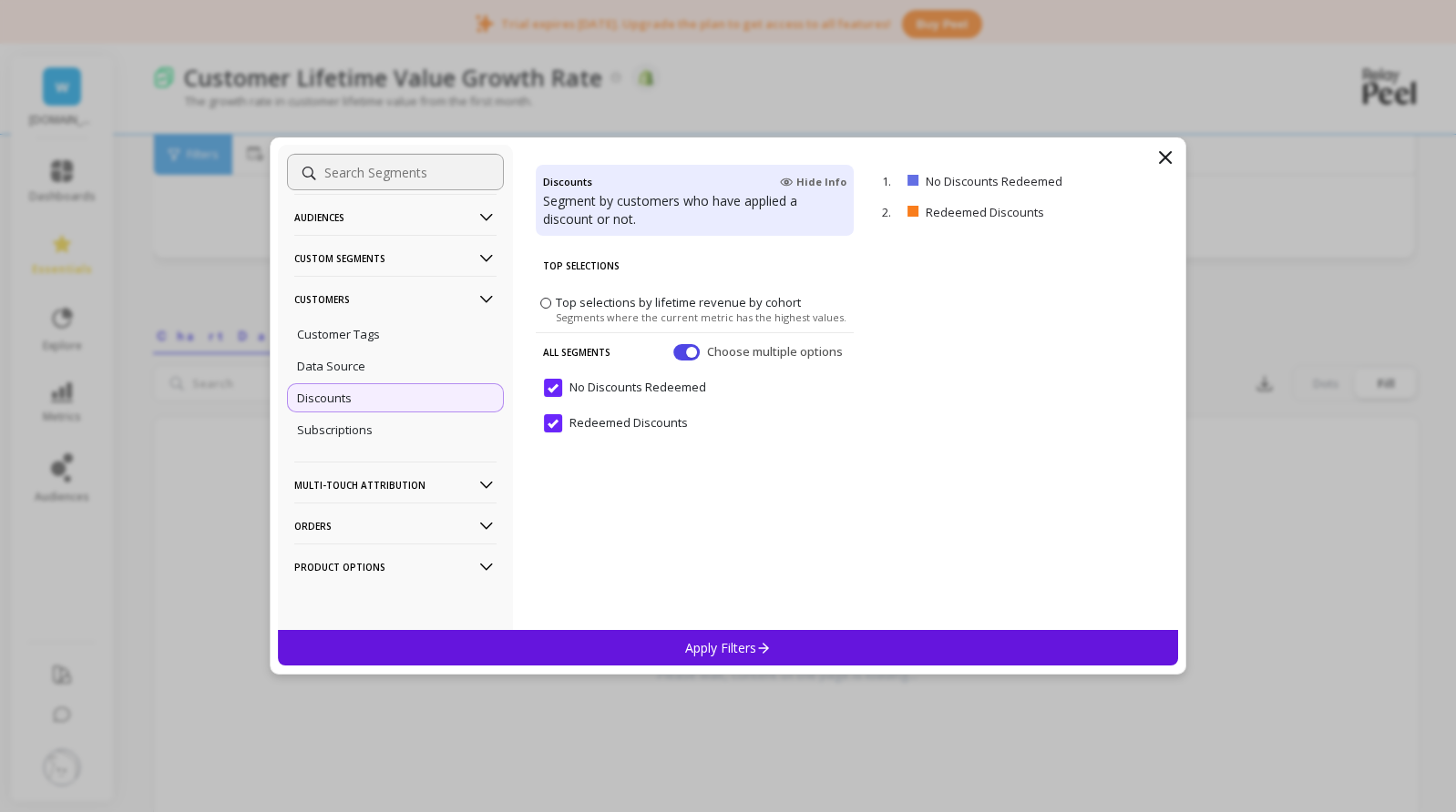
click at [731, 642] on p "Apply Filters" at bounding box center [728, 648] width 87 height 18
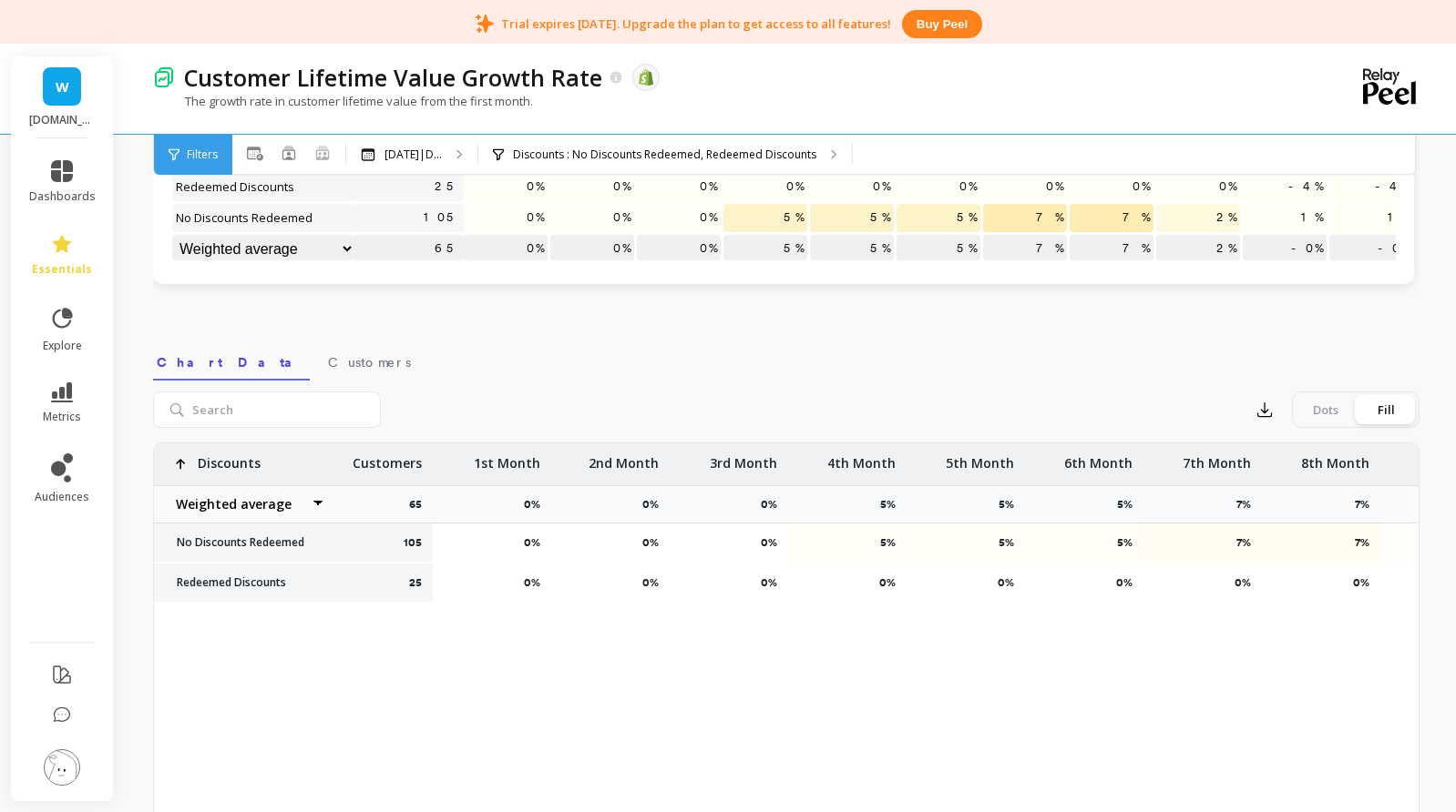
scroll to position [0, 0]
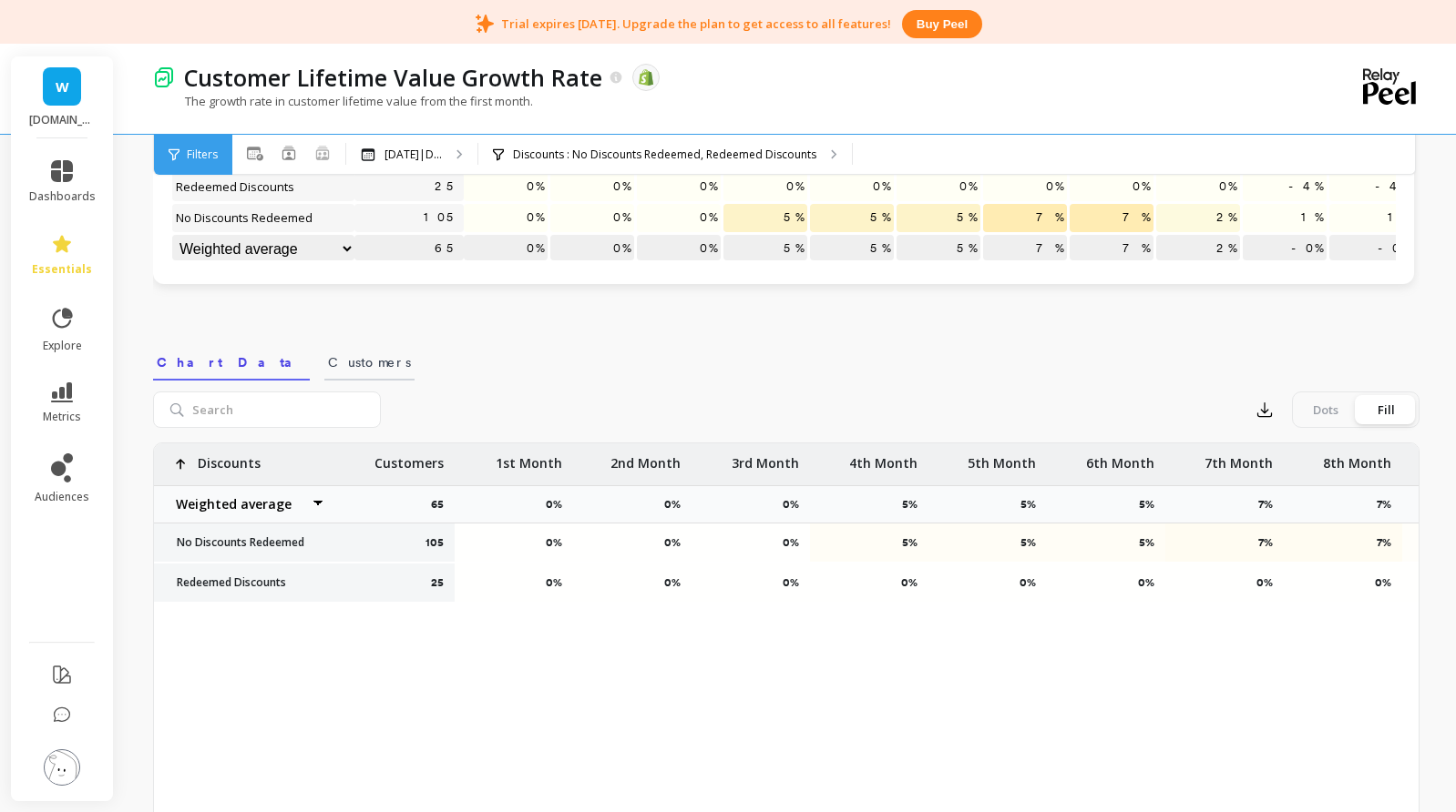
click at [328, 356] on span "Customers" at bounding box center [369, 362] width 83 height 18
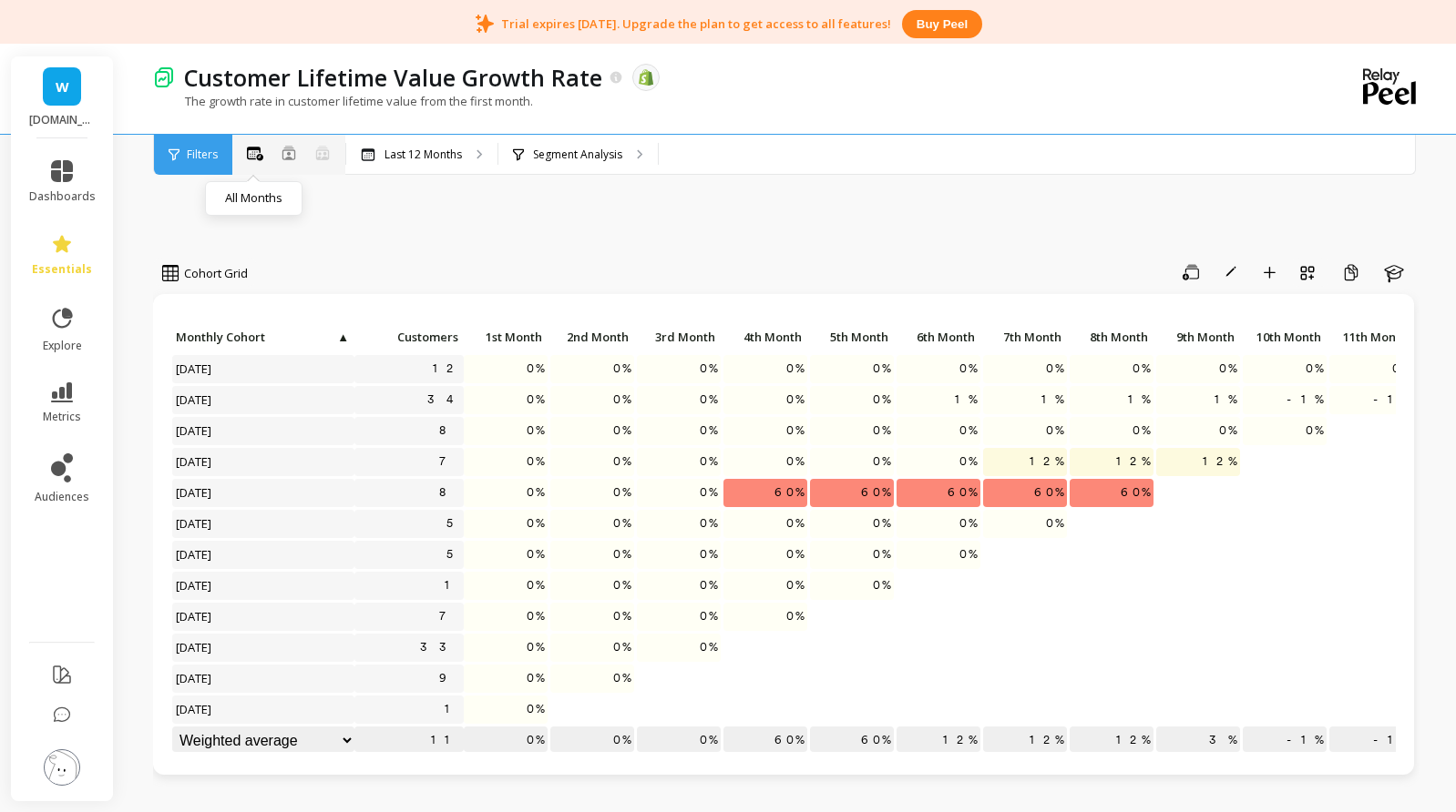
click at [257, 158] on icon at bounding box center [254, 154] width 17 height 14
click at [442, 158] on p "Last 12 Months" at bounding box center [423, 155] width 77 height 15
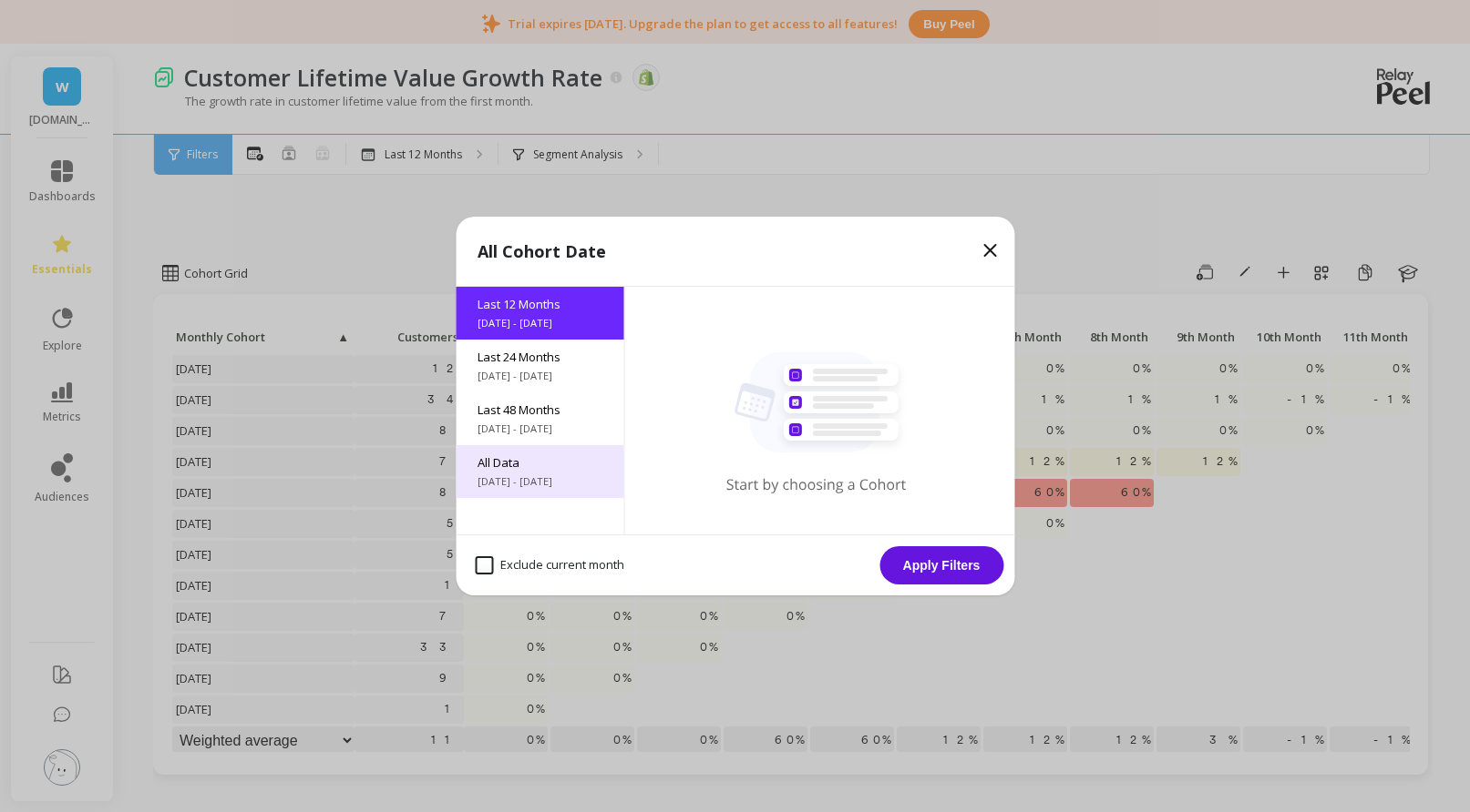
click at [556, 465] on span "All Data" at bounding box center [539, 462] width 124 height 17
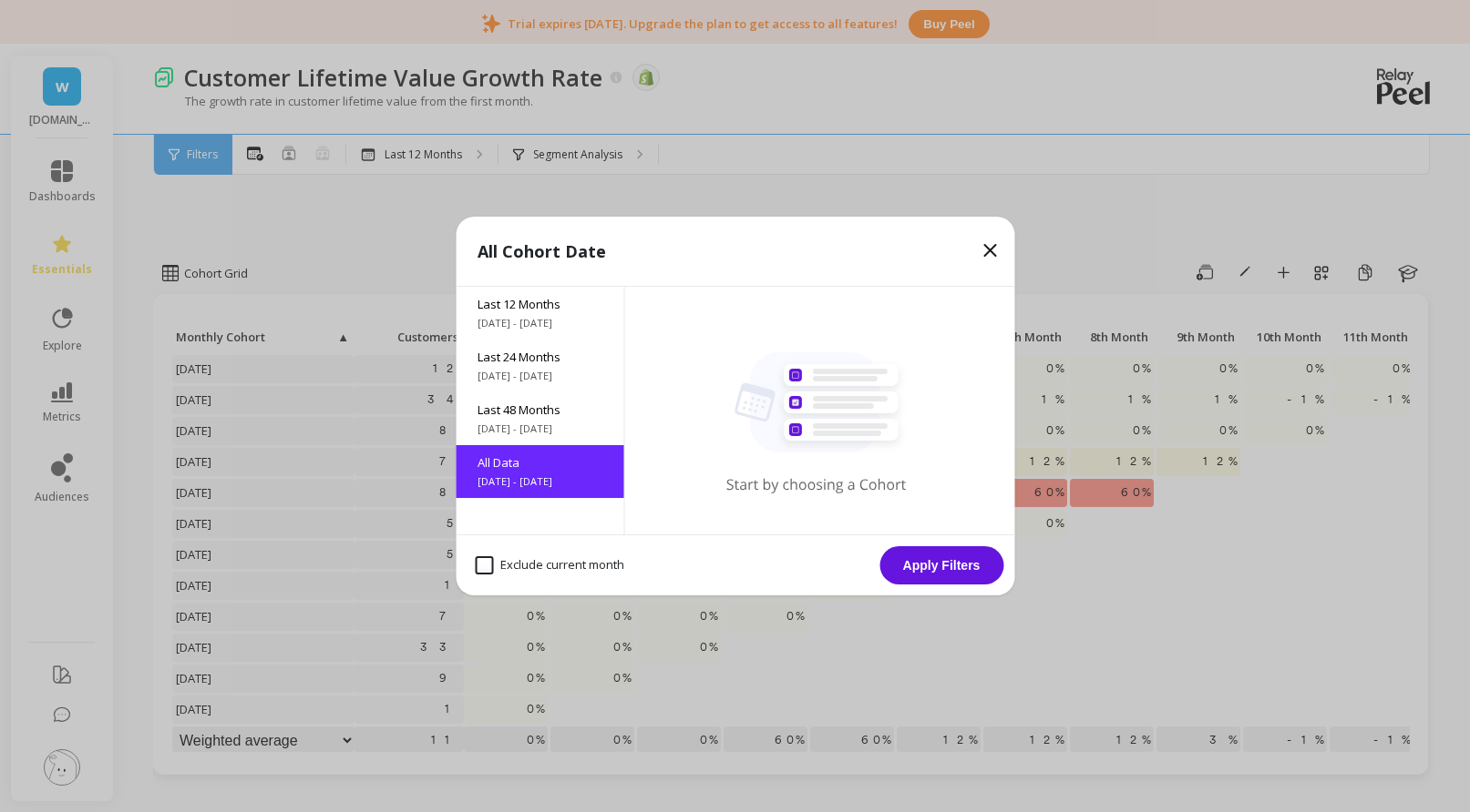
click at [939, 564] on button "Apply Filters" at bounding box center [940, 565] width 124 height 38
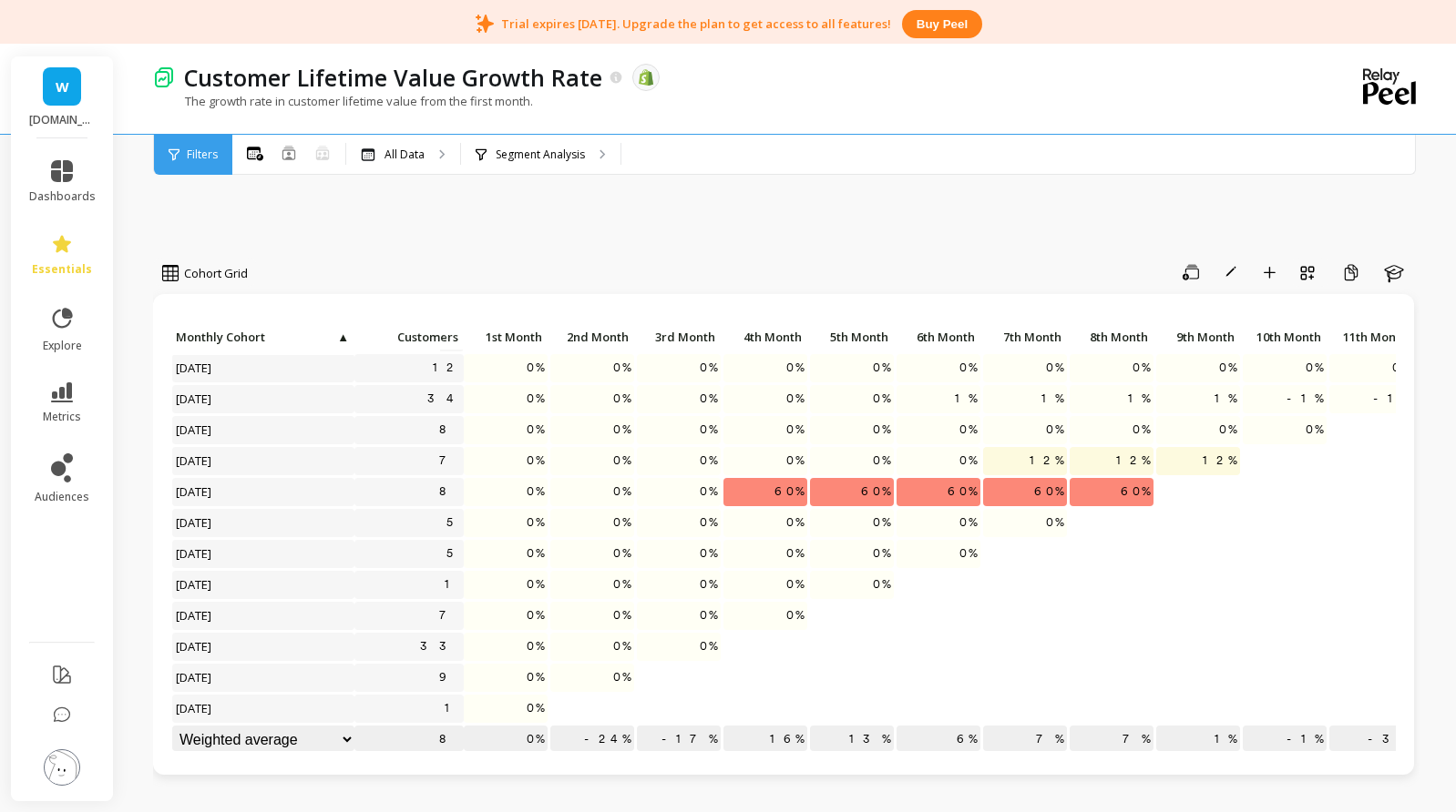
scroll to position [324, 0]
click at [64, 314] on icon at bounding box center [67, 314] width 8 height 8
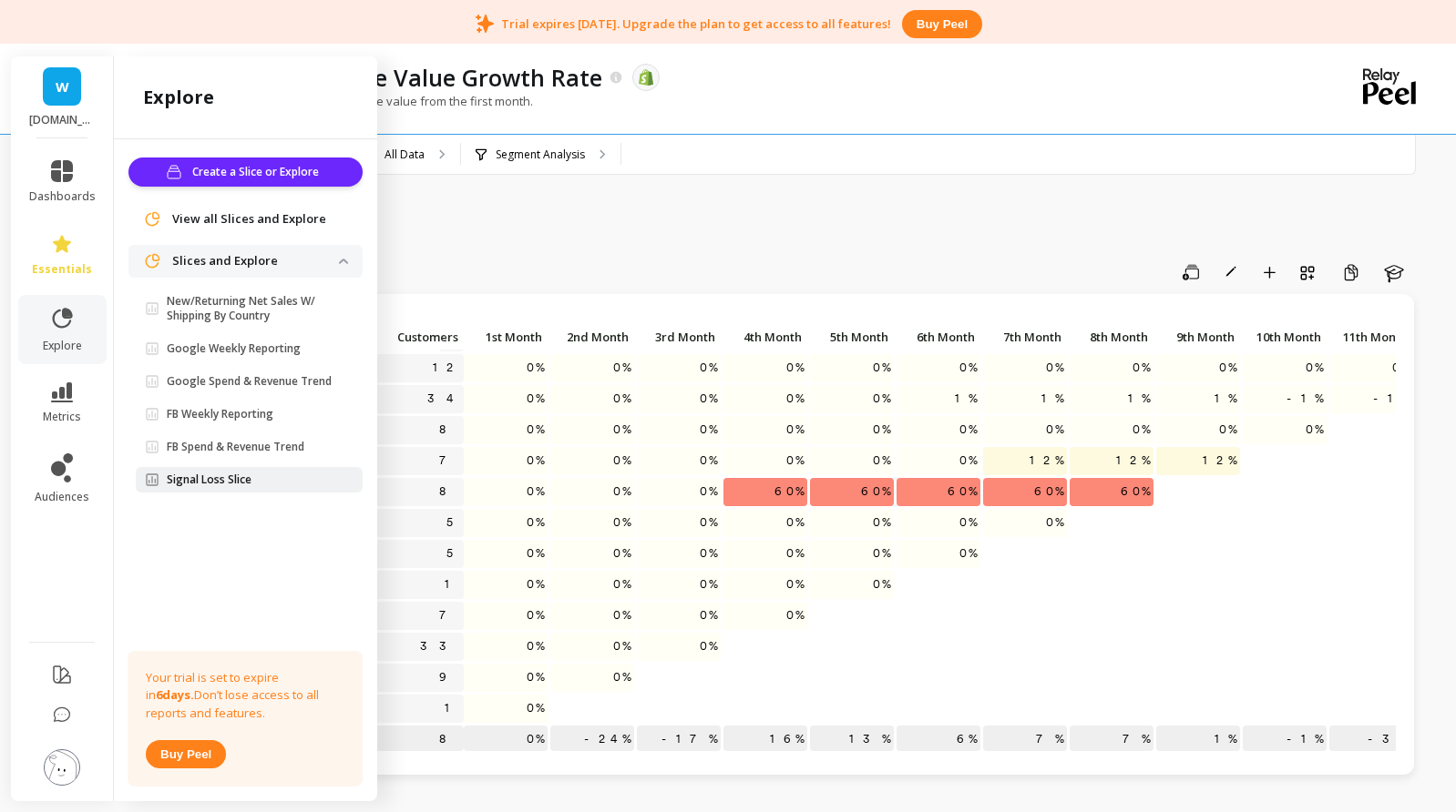
click at [250, 475] on p "Signal Loss Slice" at bounding box center [208, 479] width 85 height 15
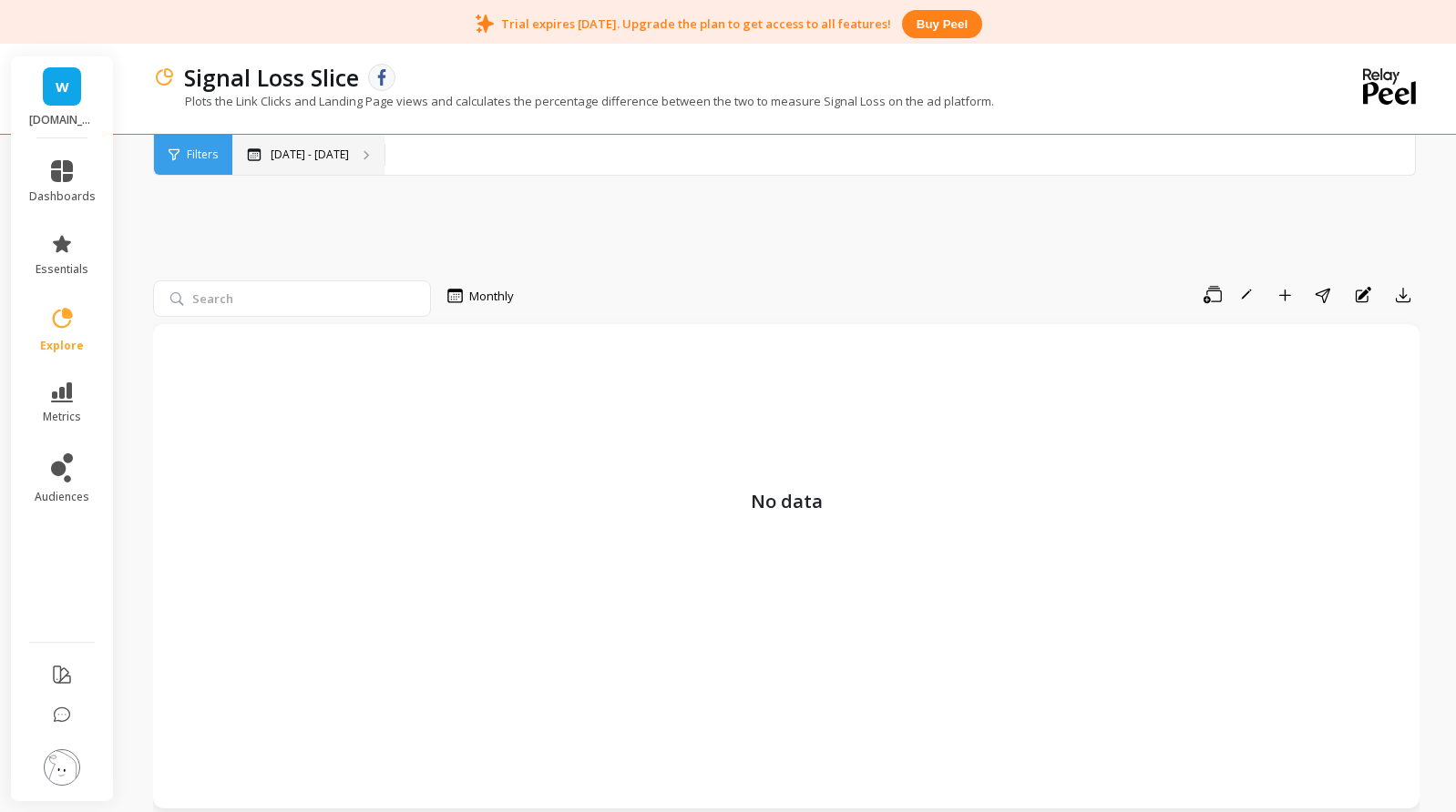
click at [317, 136] on div "[DATE] - [DATE]" at bounding box center [308, 154] width 152 height 40
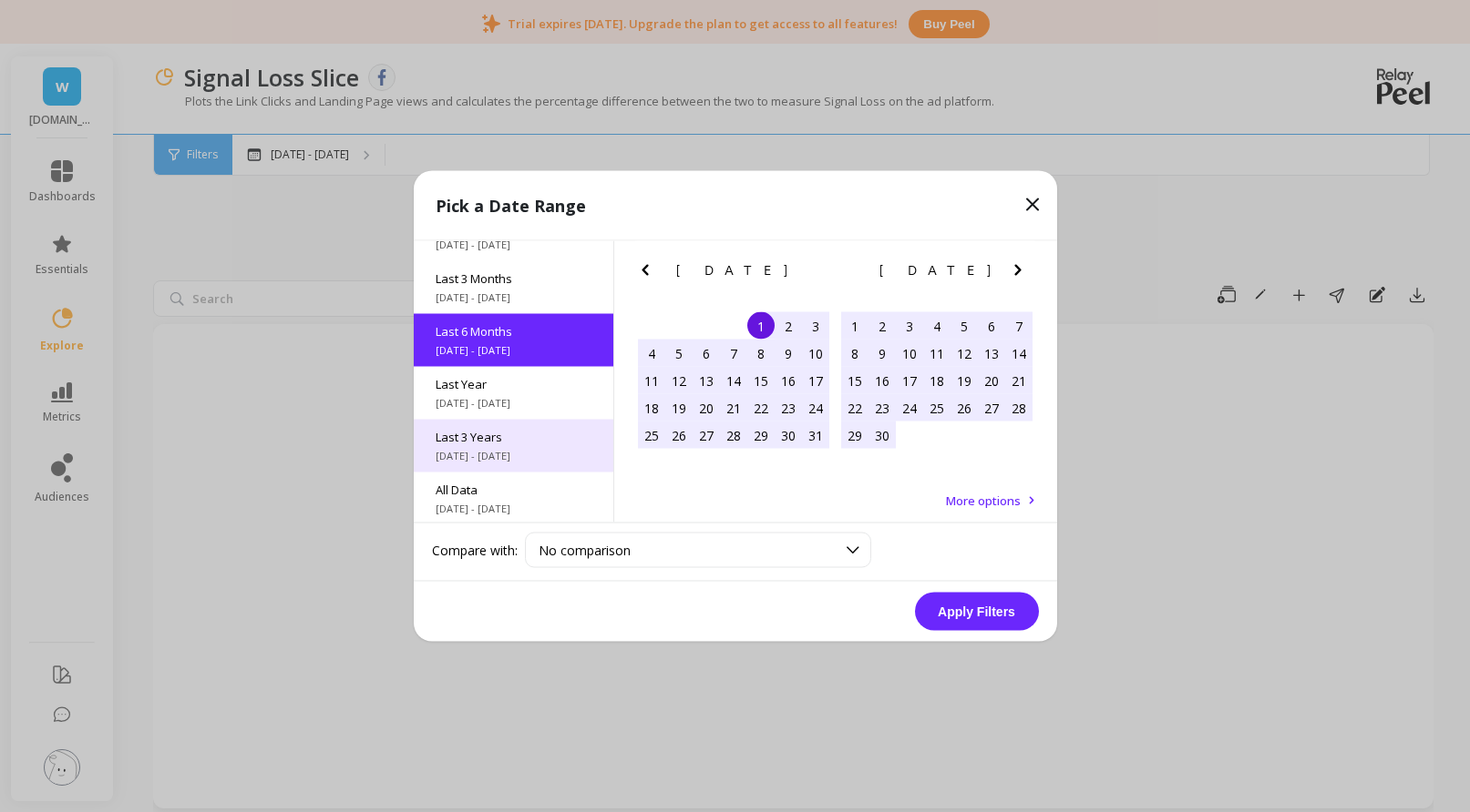
scroll to position [89, 0]
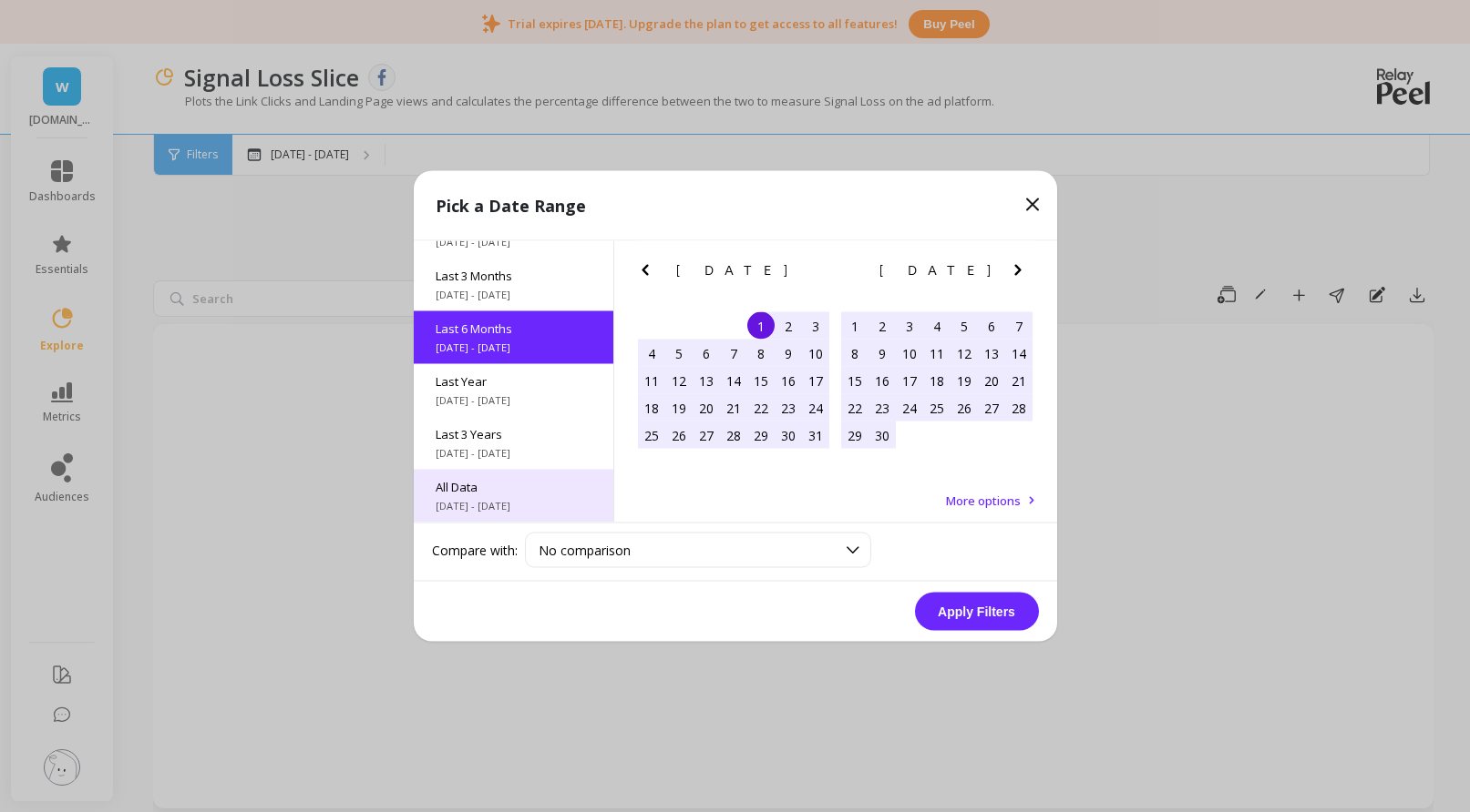
click at [509, 485] on span "All Data" at bounding box center [513, 487] width 156 height 17
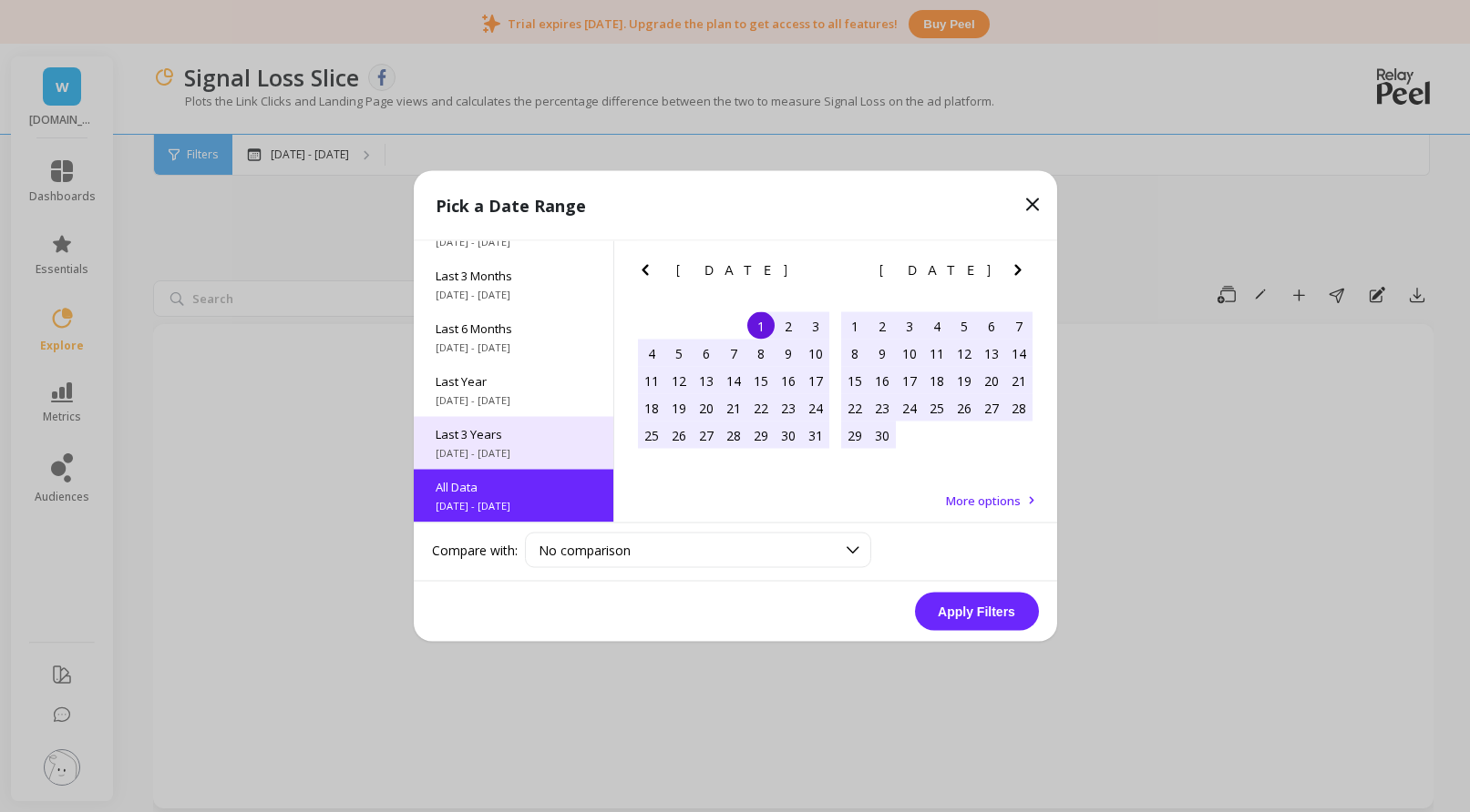
scroll to position [1, 0]
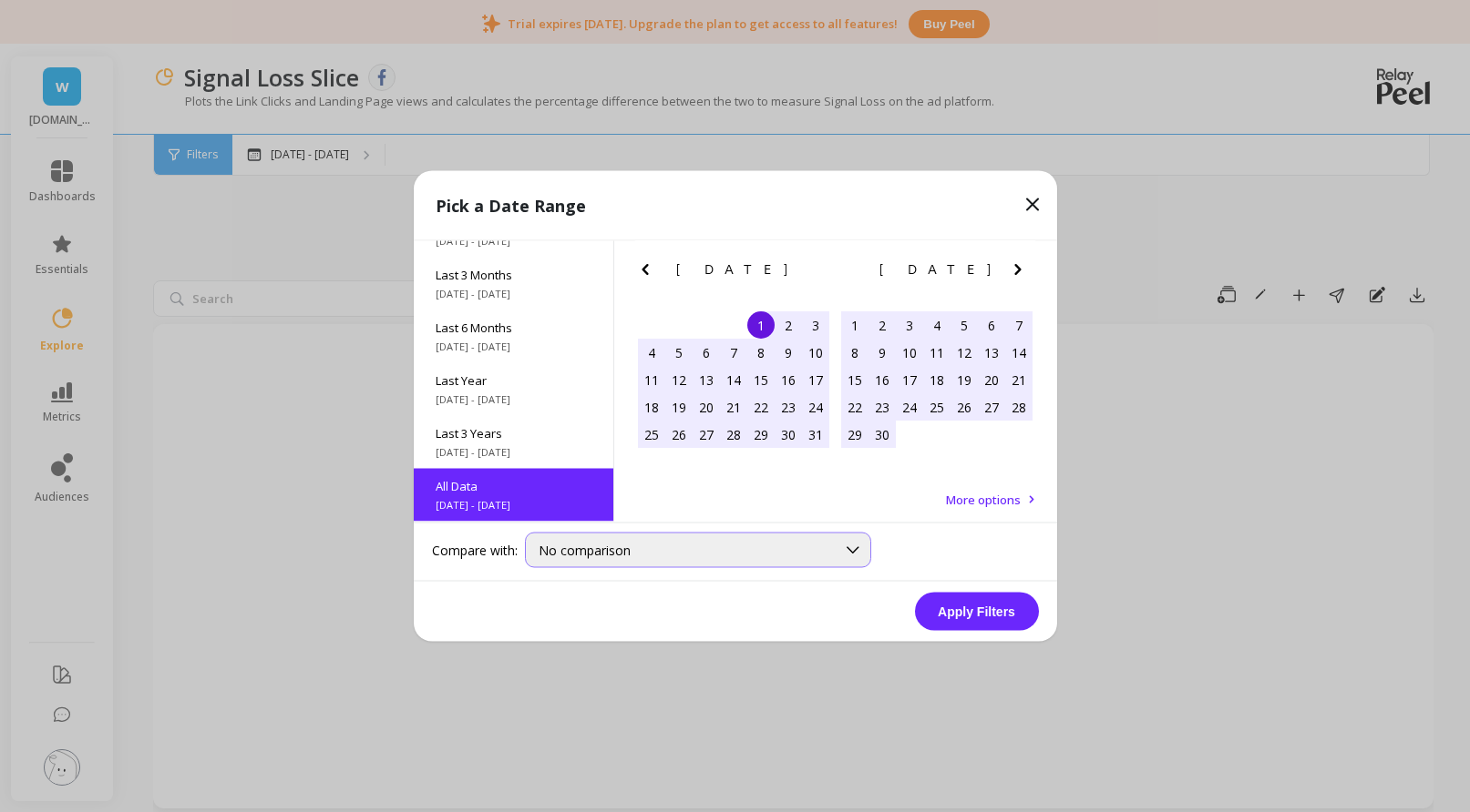
click at [762, 541] on div "No comparison" at bounding box center [687, 550] width 297 height 18
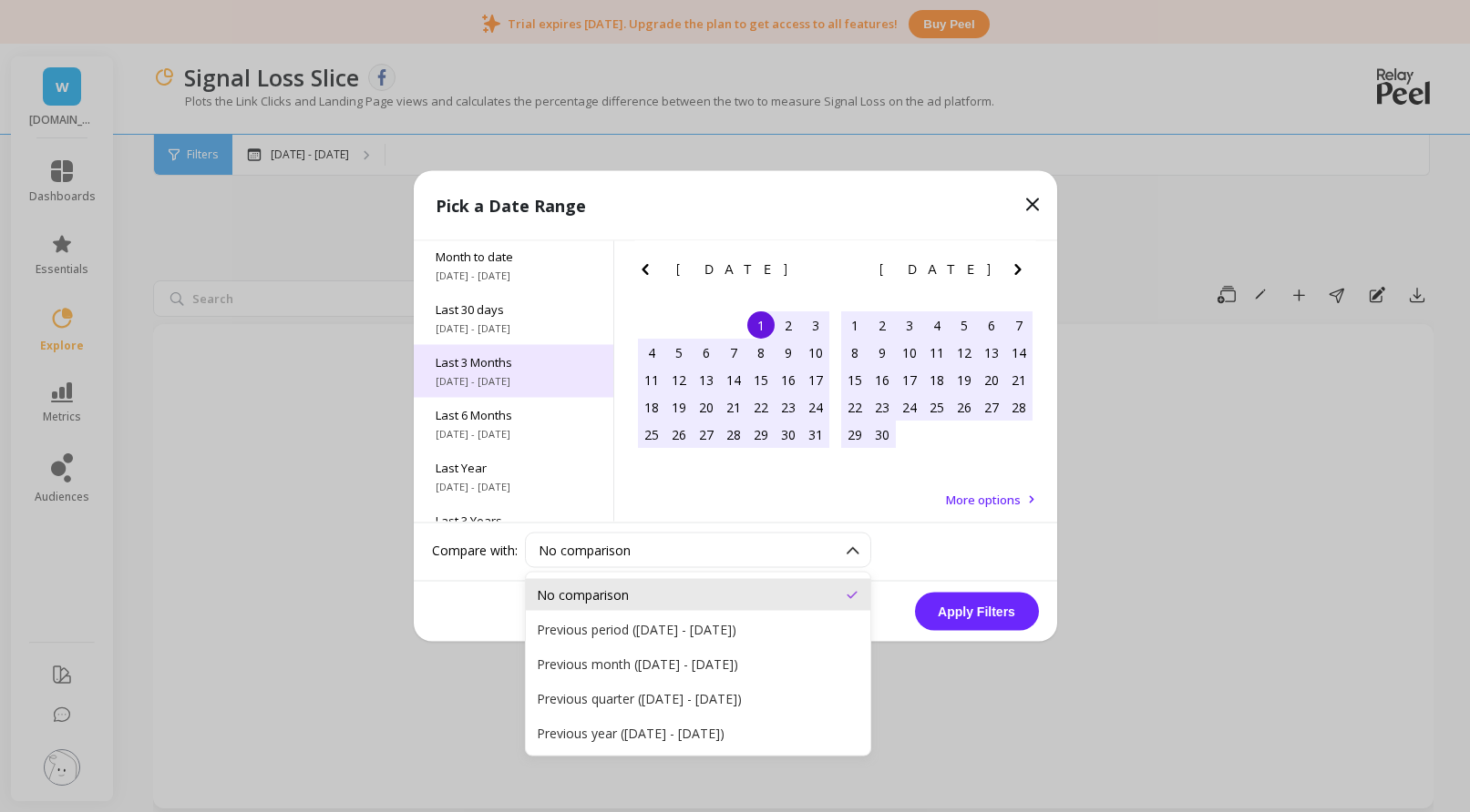
scroll to position [0, 0]
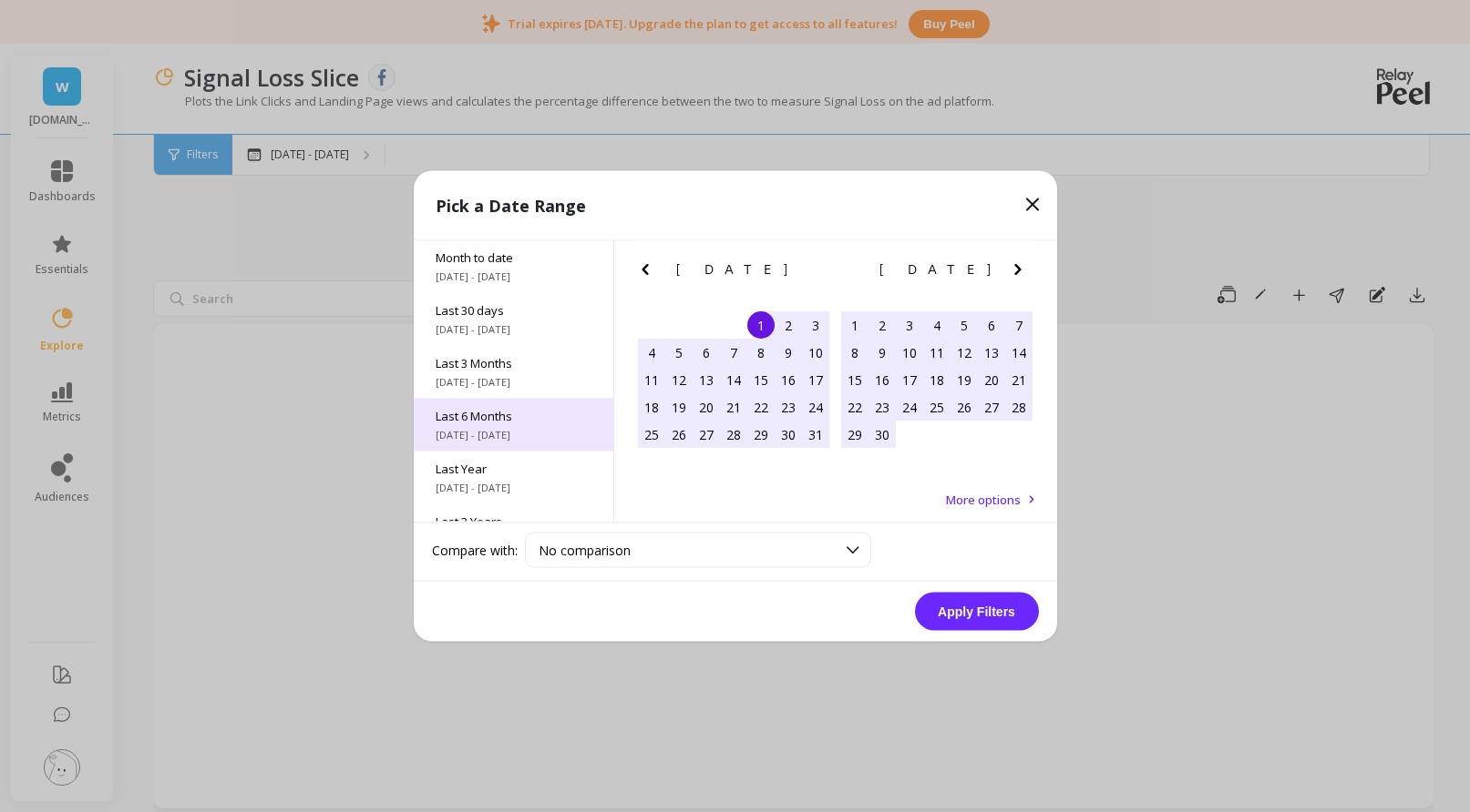
click at [513, 417] on span "Last 6 Months" at bounding box center [513, 416] width 156 height 17
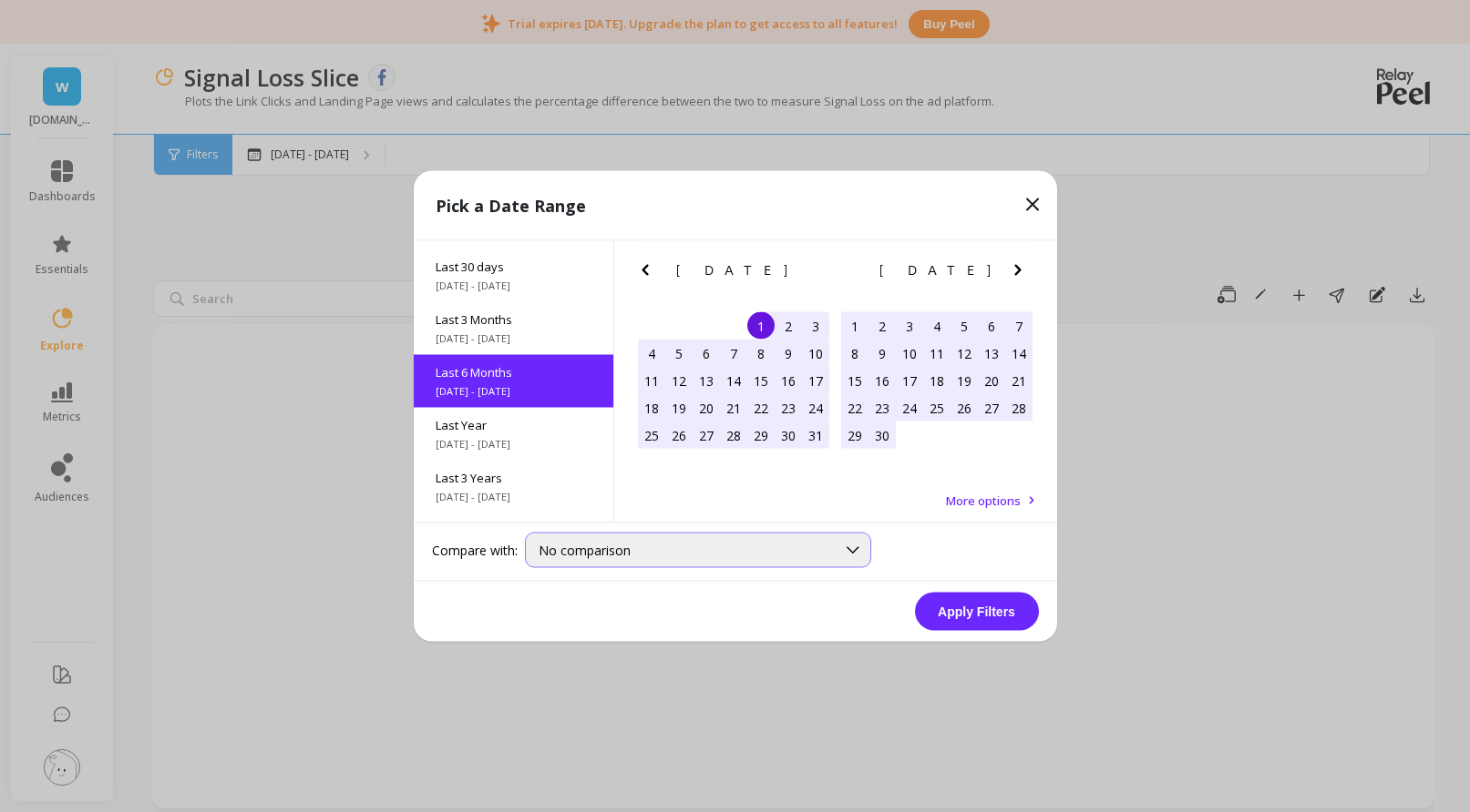
click at [598, 548] on span "No comparison" at bounding box center [584, 550] width 92 height 18
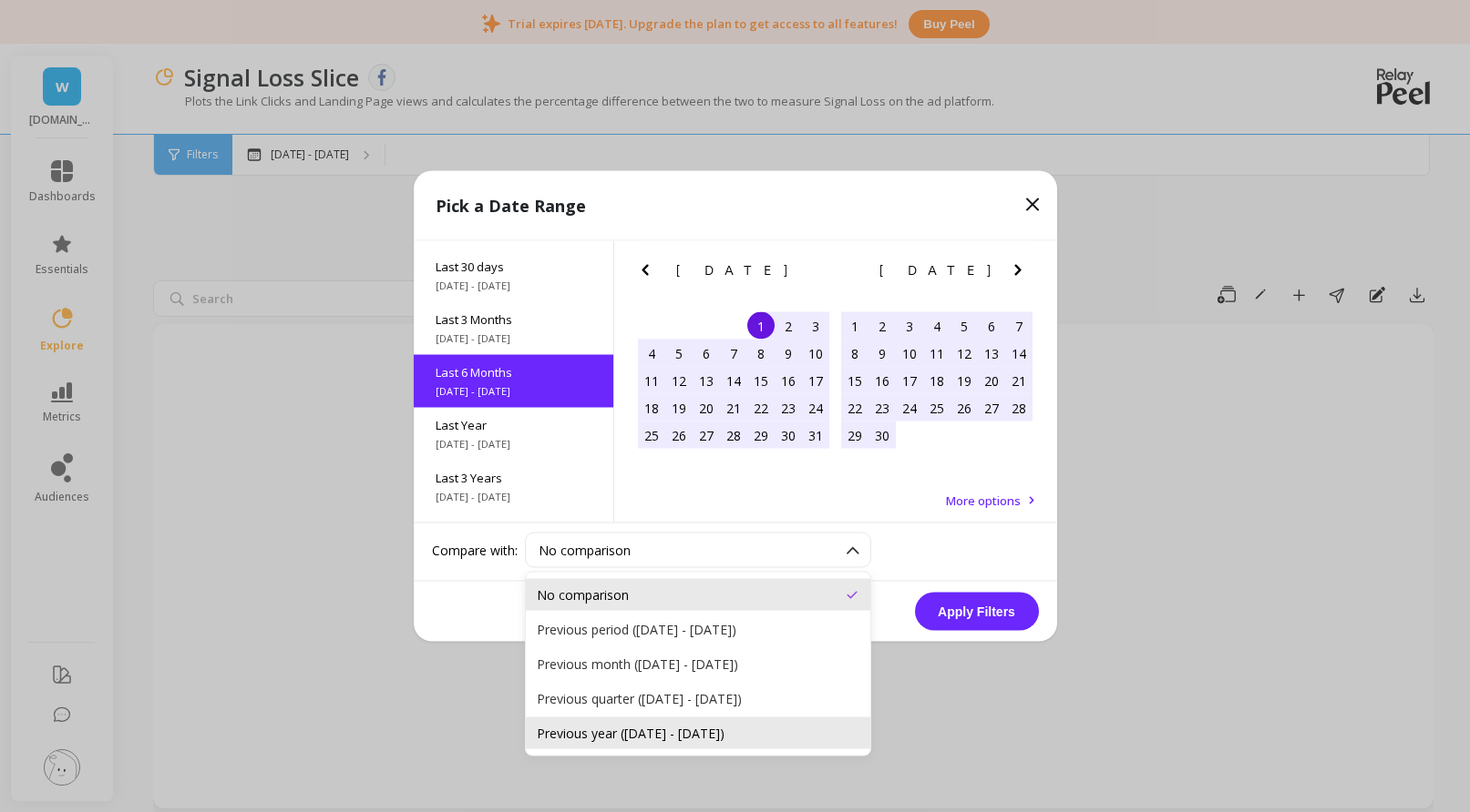
click at [649, 731] on div "Previous year (May 1, 2024 - Oct 7, 2024)" at bounding box center [697, 733] width 322 height 18
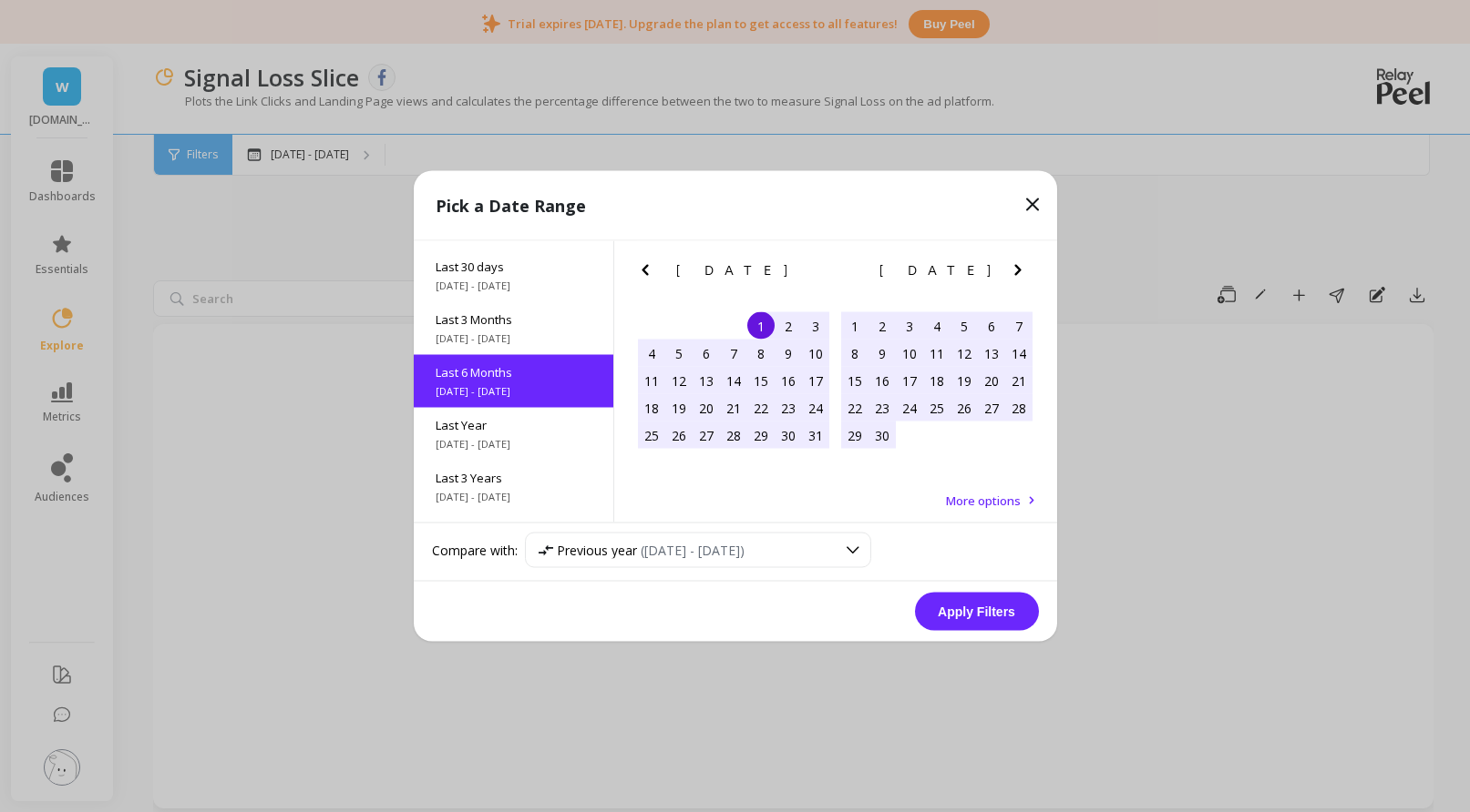
click at [952, 620] on button "Apply Filters" at bounding box center [976, 611] width 124 height 38
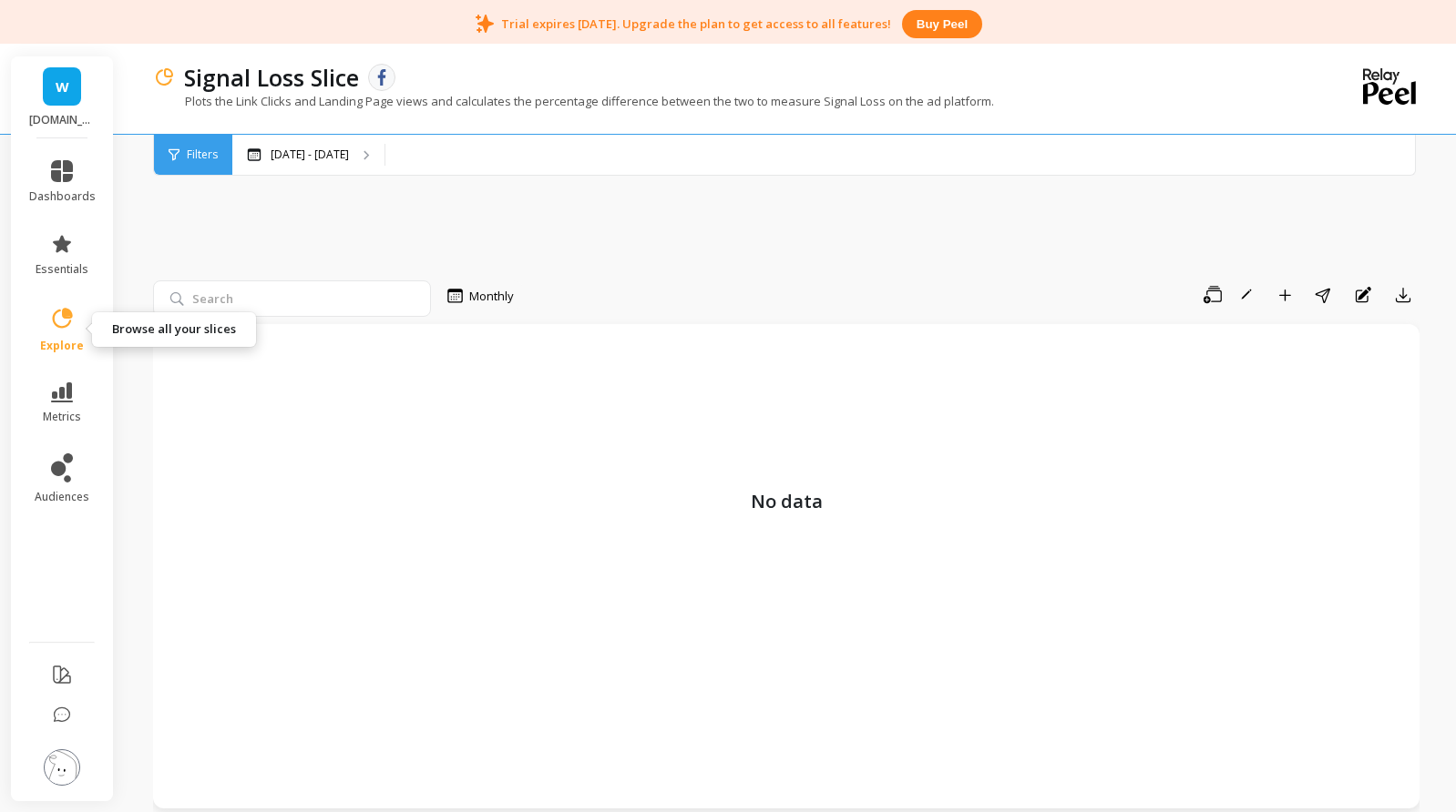
click at [81, 326] on link "explore" at bounding box center [62, 329] width 66 height 48
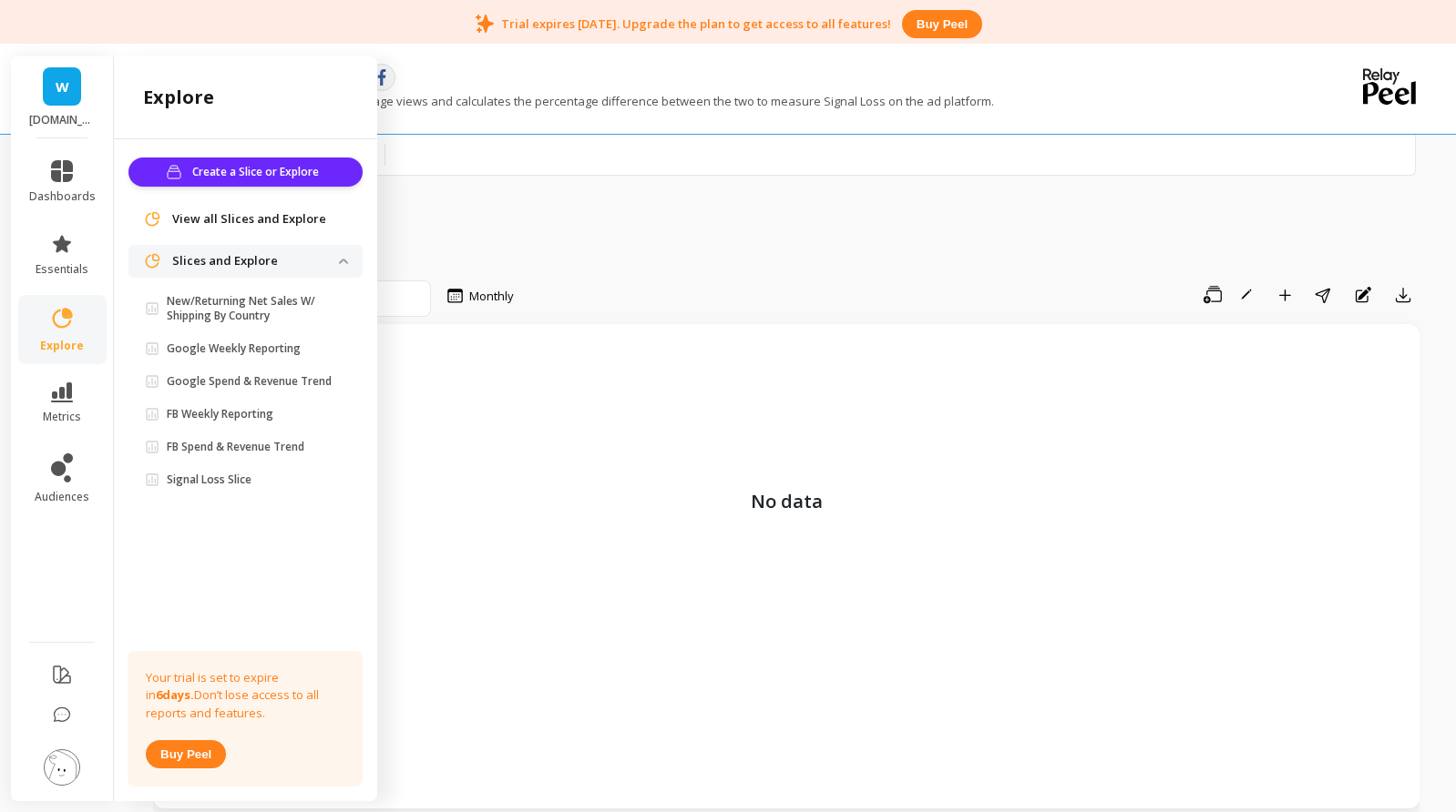
click at [246, 212] on div "View all Slices and Explore" at bounding box center [245, 220] width 234 height 33
click at [246, 218] on span "View all Slices and Explore" at bounding box center [249, 219] width 154 height 18
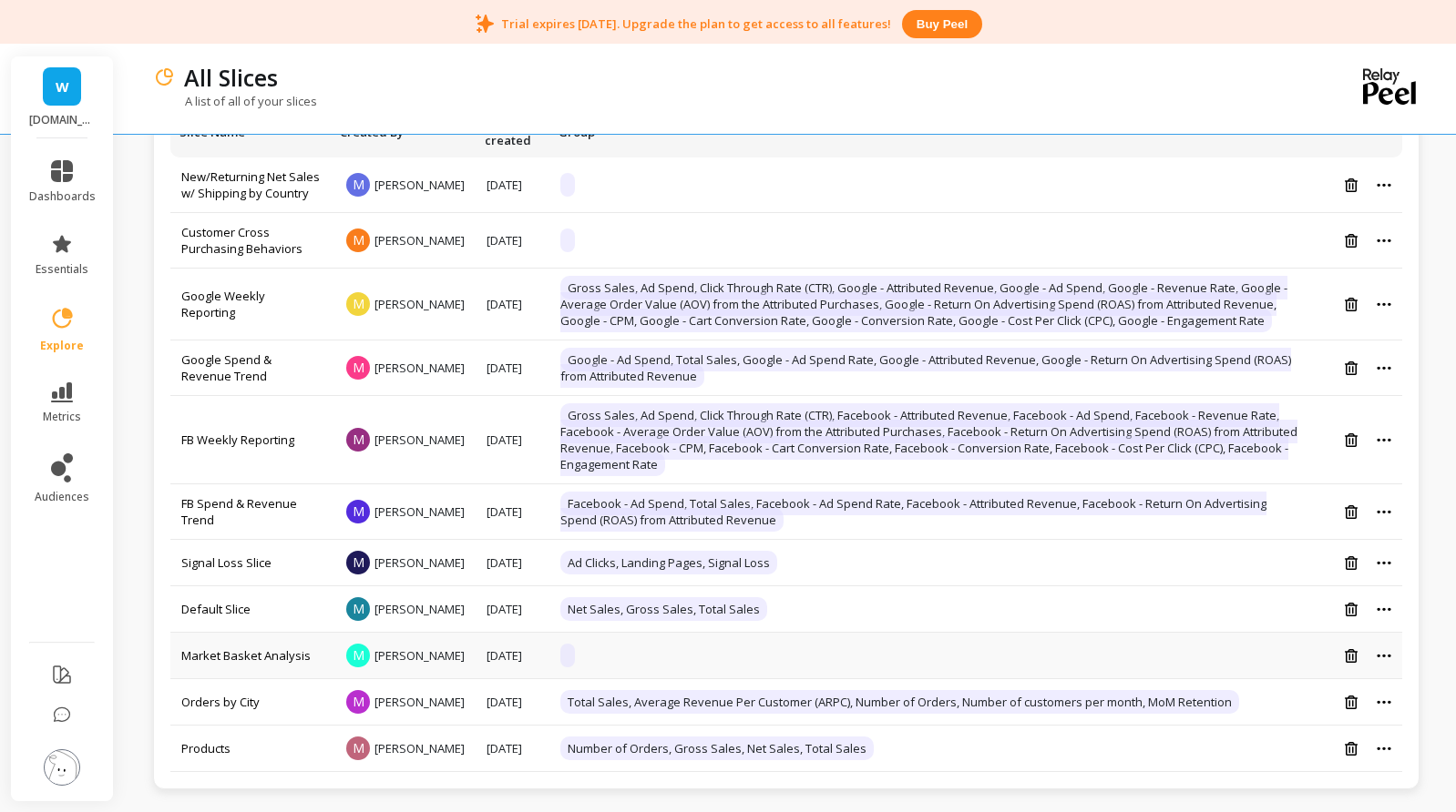
scroll to position [233, 0]
drag, startPoint x: 657, startPoint y: 687, endPoint x: 667, endPoint y: 689, distance: 10.2
click at [665, 690] on span "Total Sales, Average Revenue Per Customer (ARPC), Number of Orders, Number of c…" at bounding box center [899, 702] width 679 height 23
click at [242, 694] on link "Orders by City" at bounding box center [220, 702] width 78 height 17
click at [243, 694] on link "Orders by City" at bounding box center [220, 702] width 78 height 17
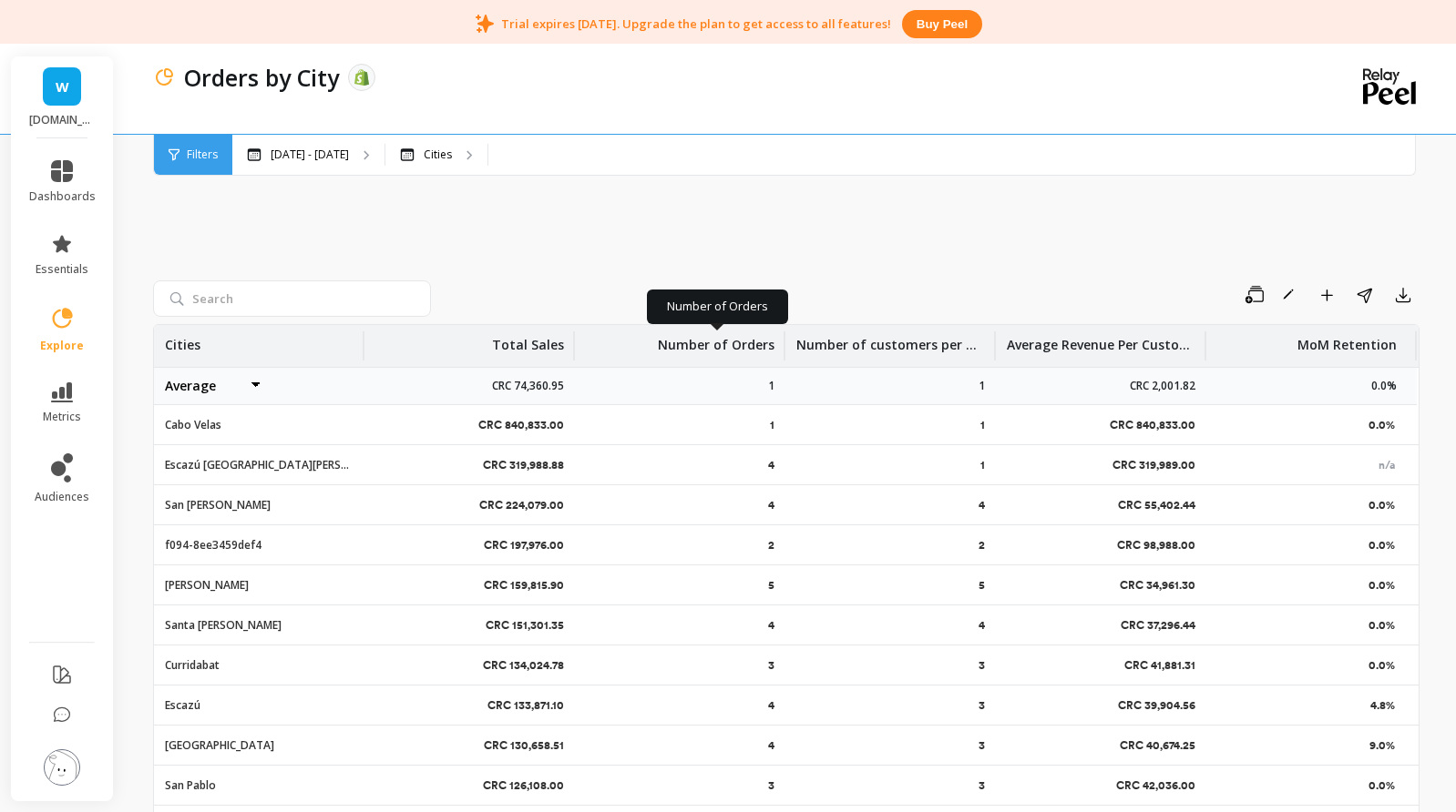
click at [748, 344] on p "Number of Orders" at bounding box center [716, 340] width 117 height 29
drag, startPoint x: 750, startPoint y: 349, endPoint x: 654, endPoint y: 475, distance: 158.4
click at [654, 475] on span "Sort Descending" at bounding box center [680, 475] width 194 height 29
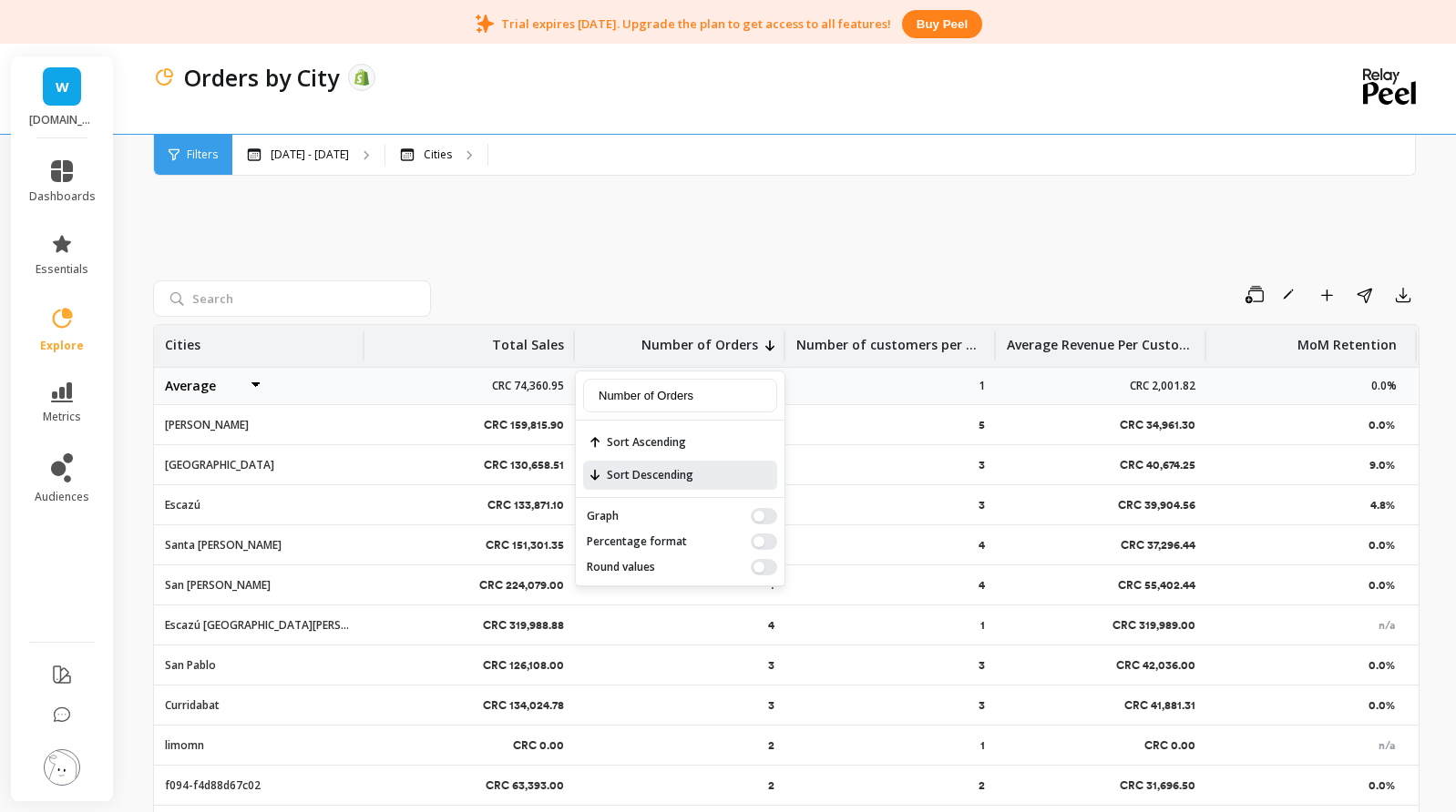
click at [791, 251] on div "Save Rename Add to Dashboard Share Export Cities Total Sales Number of Orders N…" at bounding box center [786, 532] width 1266 height 777
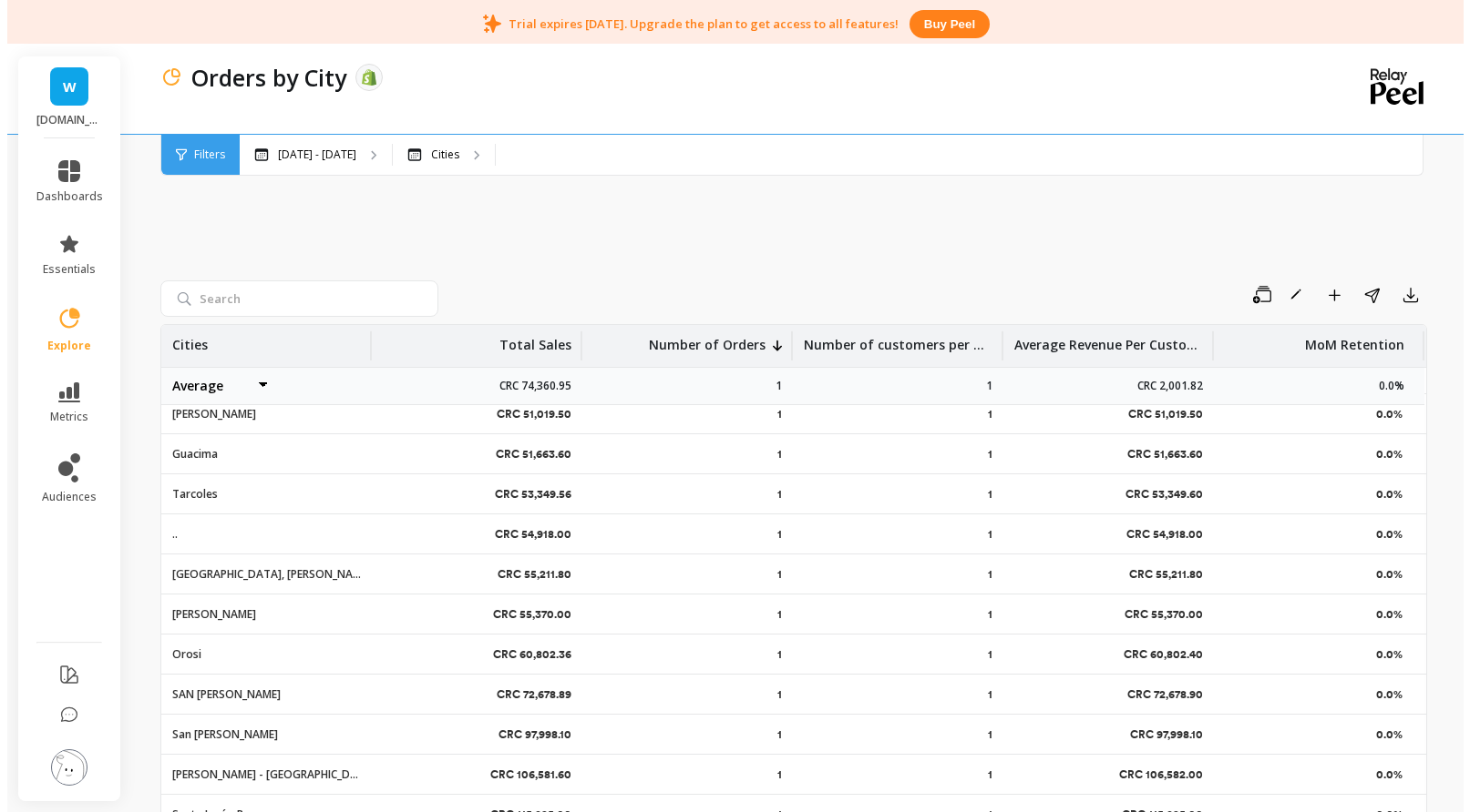
scroll to position [1639, 0]
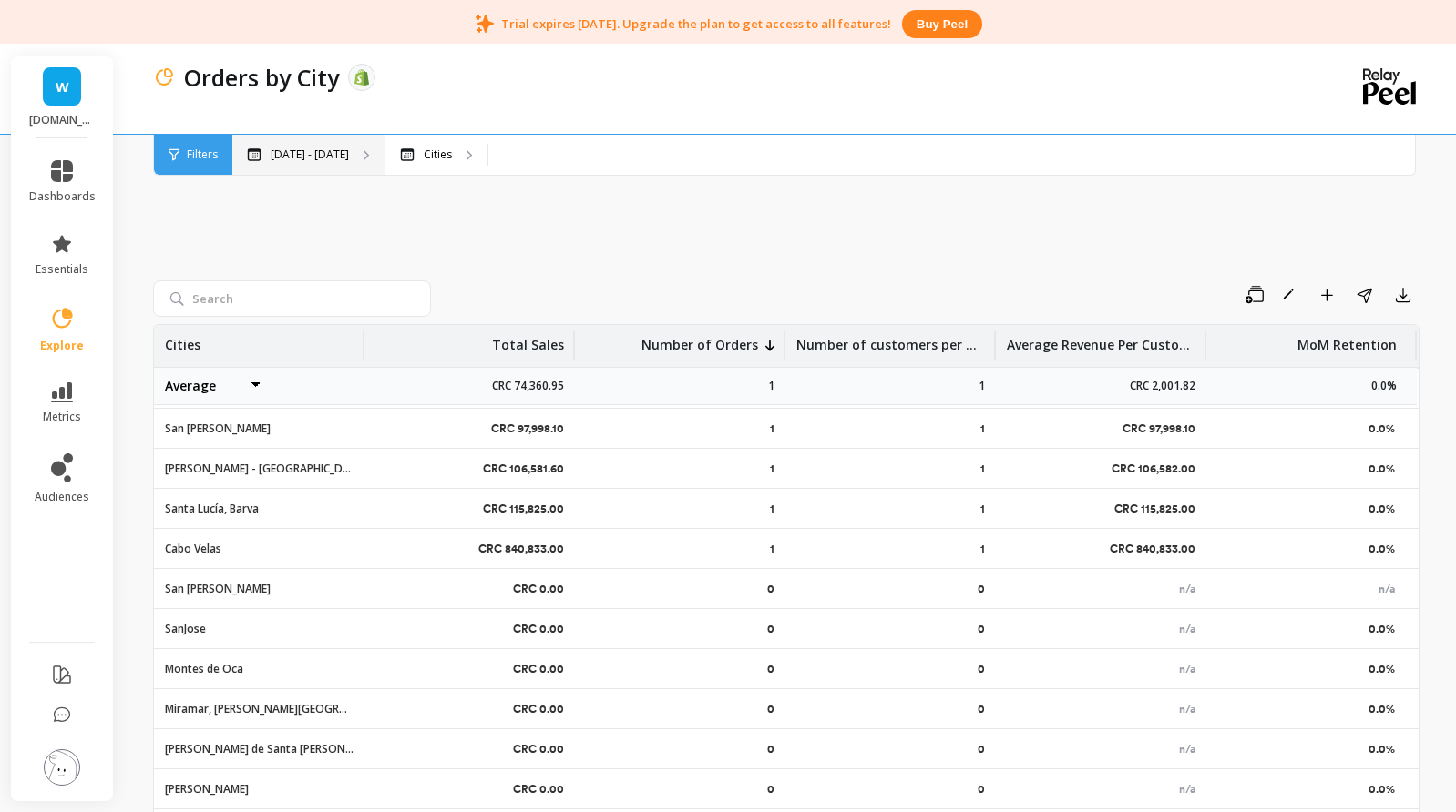
click at [321, 153] on p "[DATE] - [DATE]" at bounding box center [310, 155] width 78 height 15
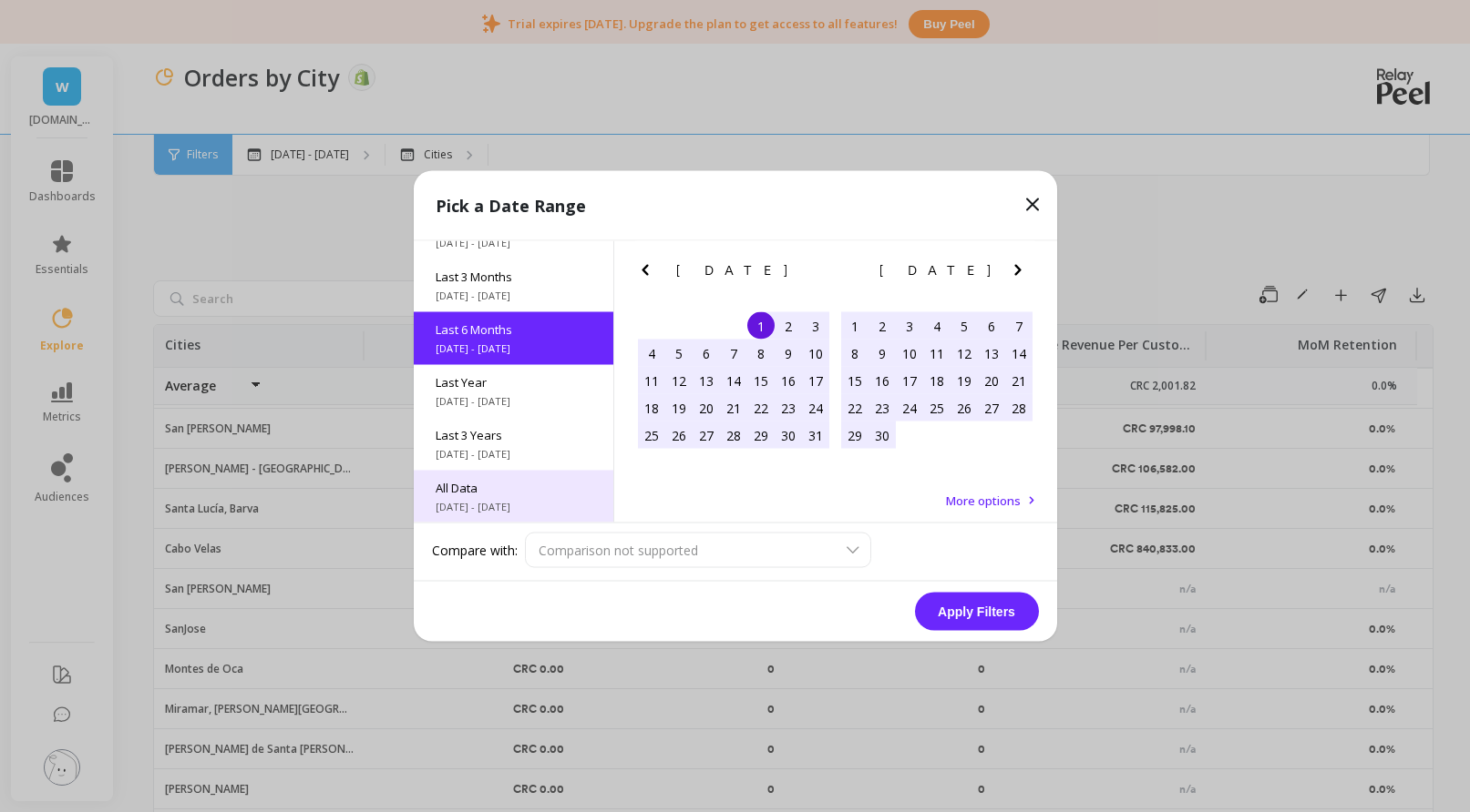
scroll to position [89, 0]
click at [514, 485] on span "All Data" at bounding box center [513, 487] width 156 height 17
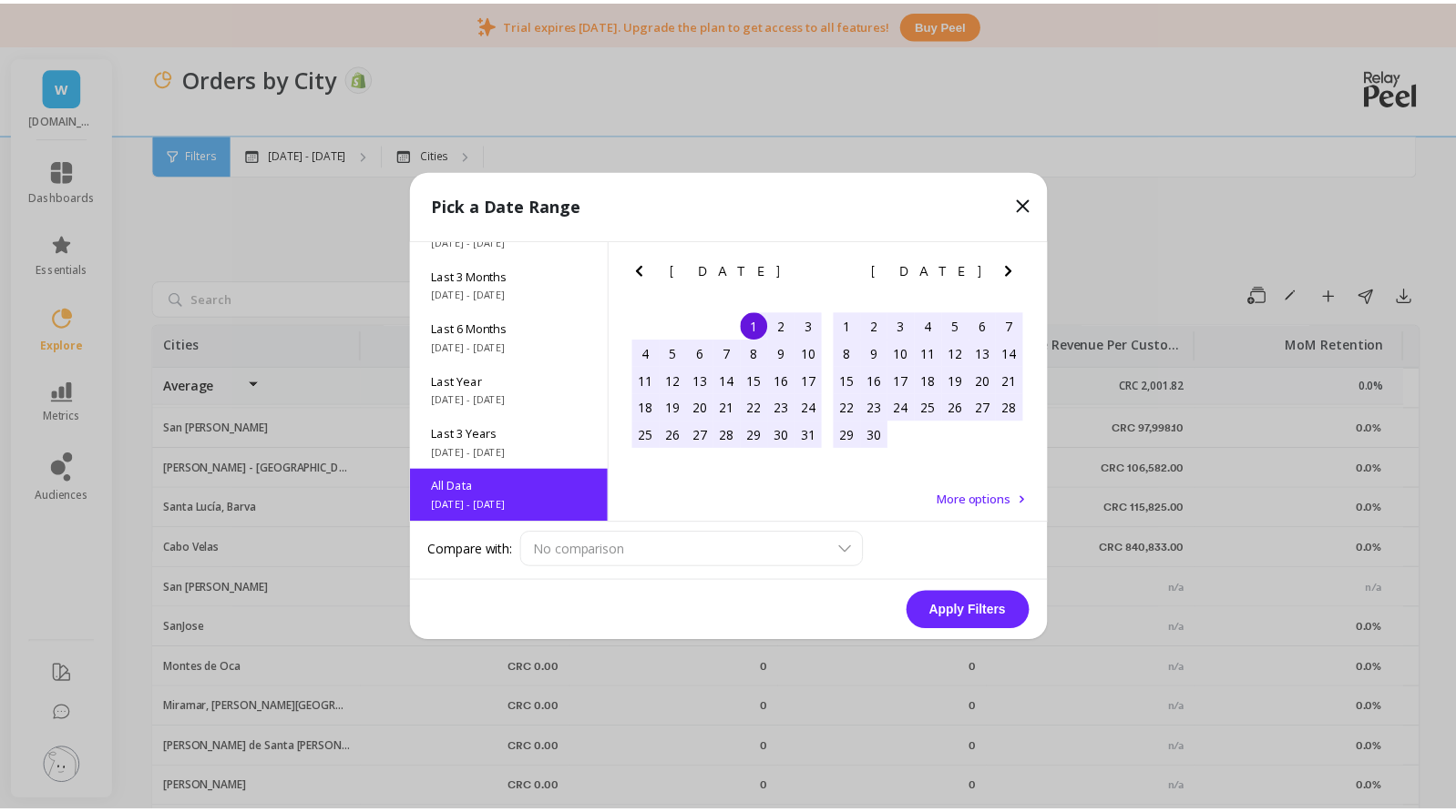
scroll to position [1, 0]
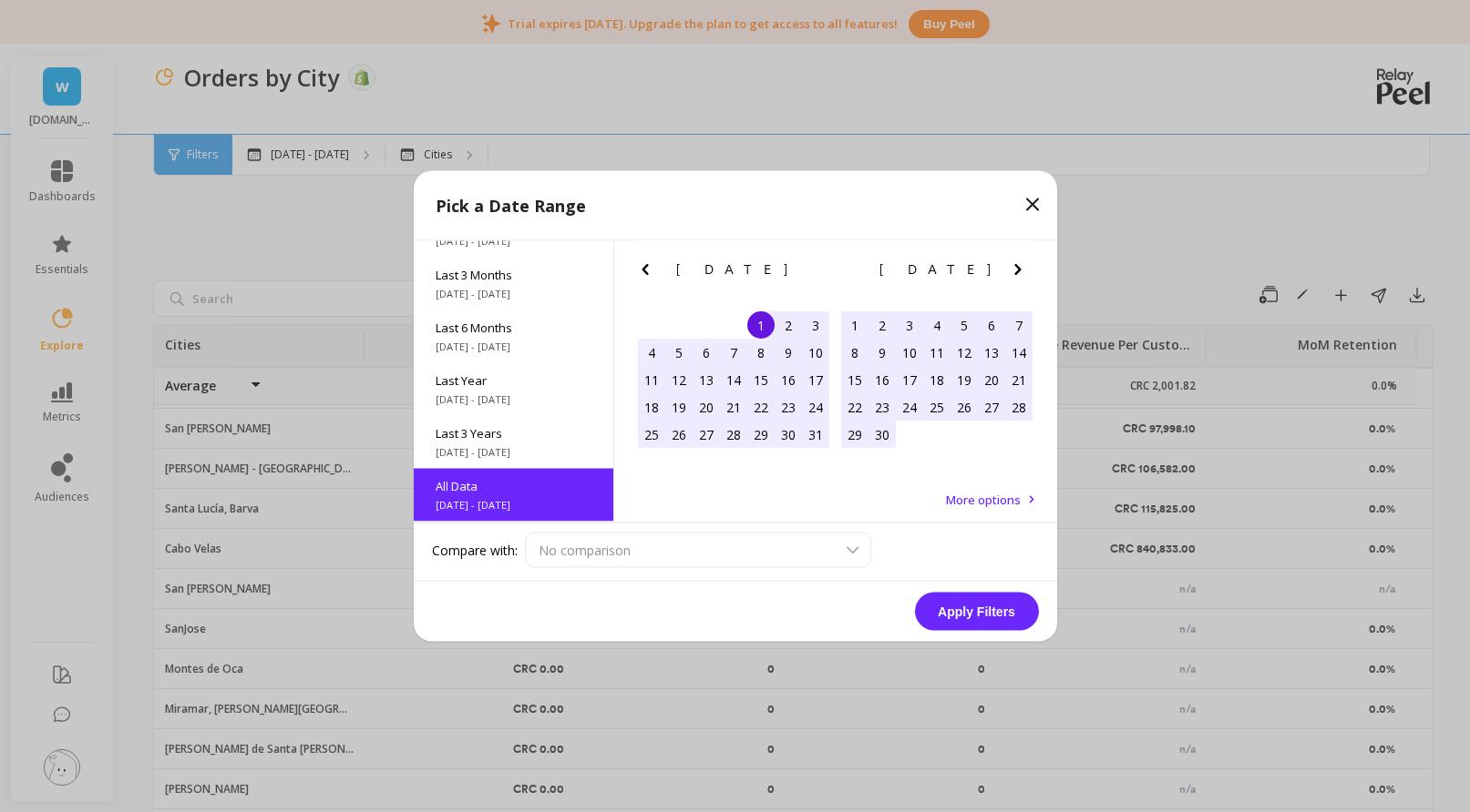
click at [998, 617] on button "Apply Filters" at bounding box center [976, 611] width 124 height 38
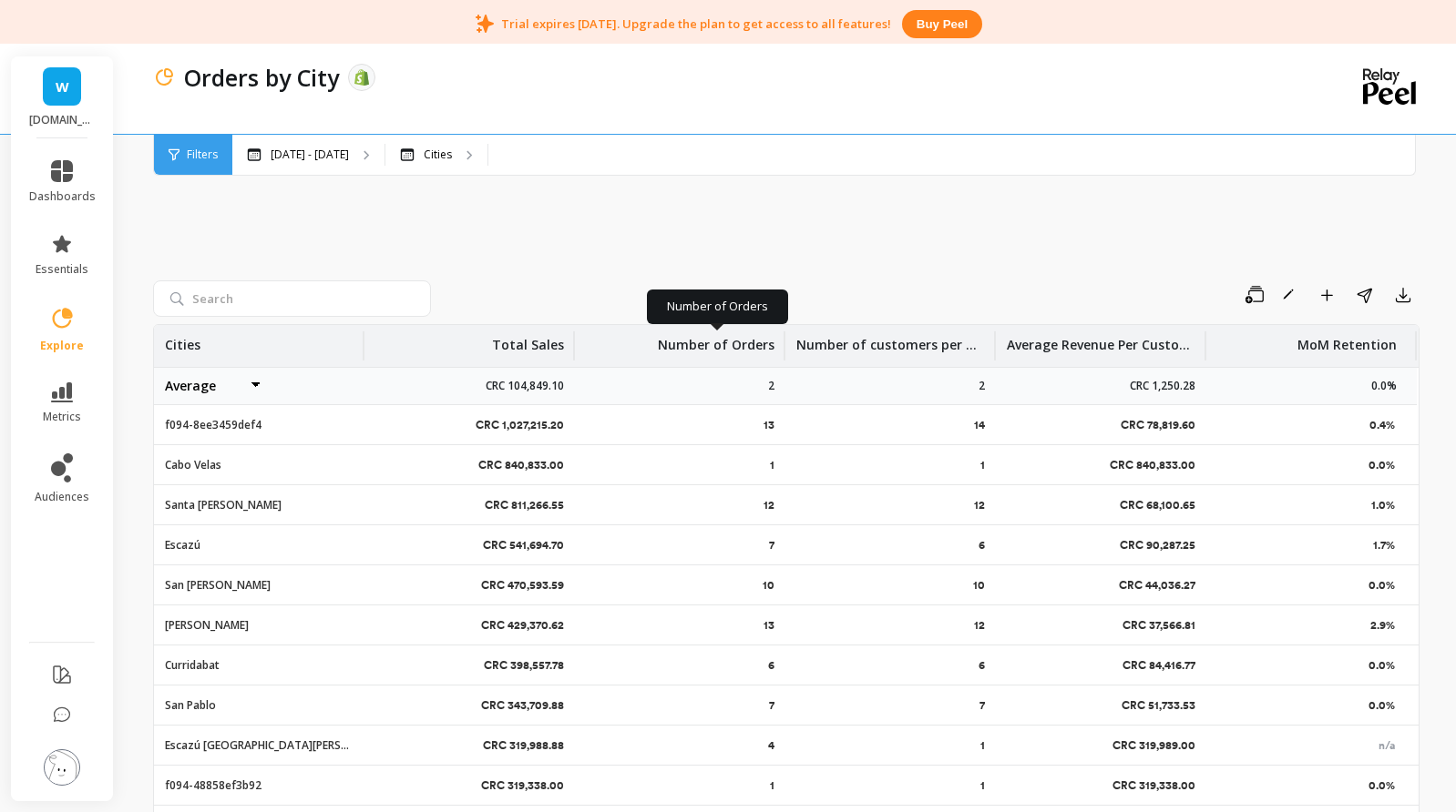
click at [722, 333] on p "Number of Orders" at bounding box center [716, 340] width 117 height 29
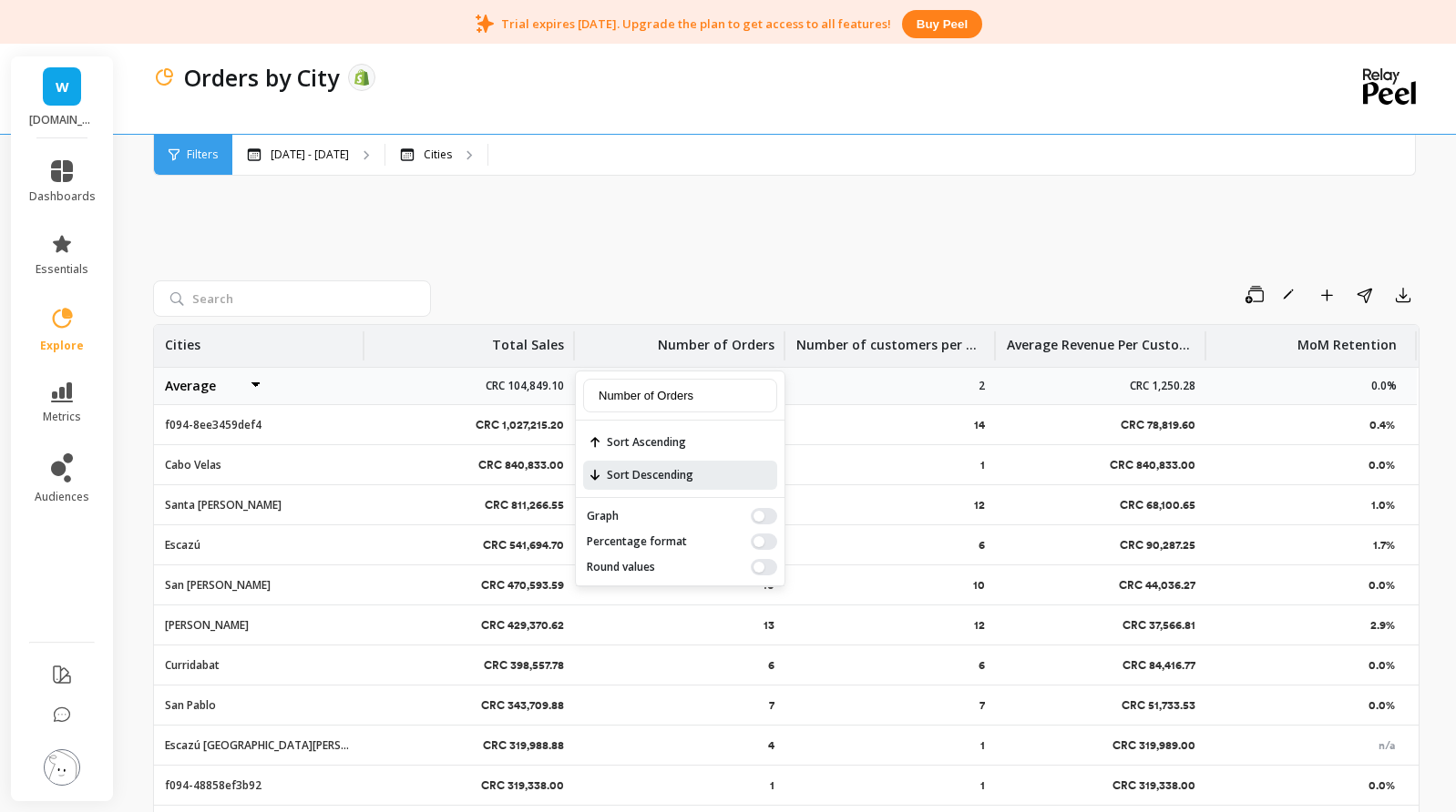
click at [677, 474] on span "Sort Descending" at bounding box center [680, 475] width 194 height 29
click at [670, 240] on div "Save Rename Add to Dashboard Share Export Cities Total Sales Number of Orders N…" at bounding box center [786, 532] width 1266 height 777
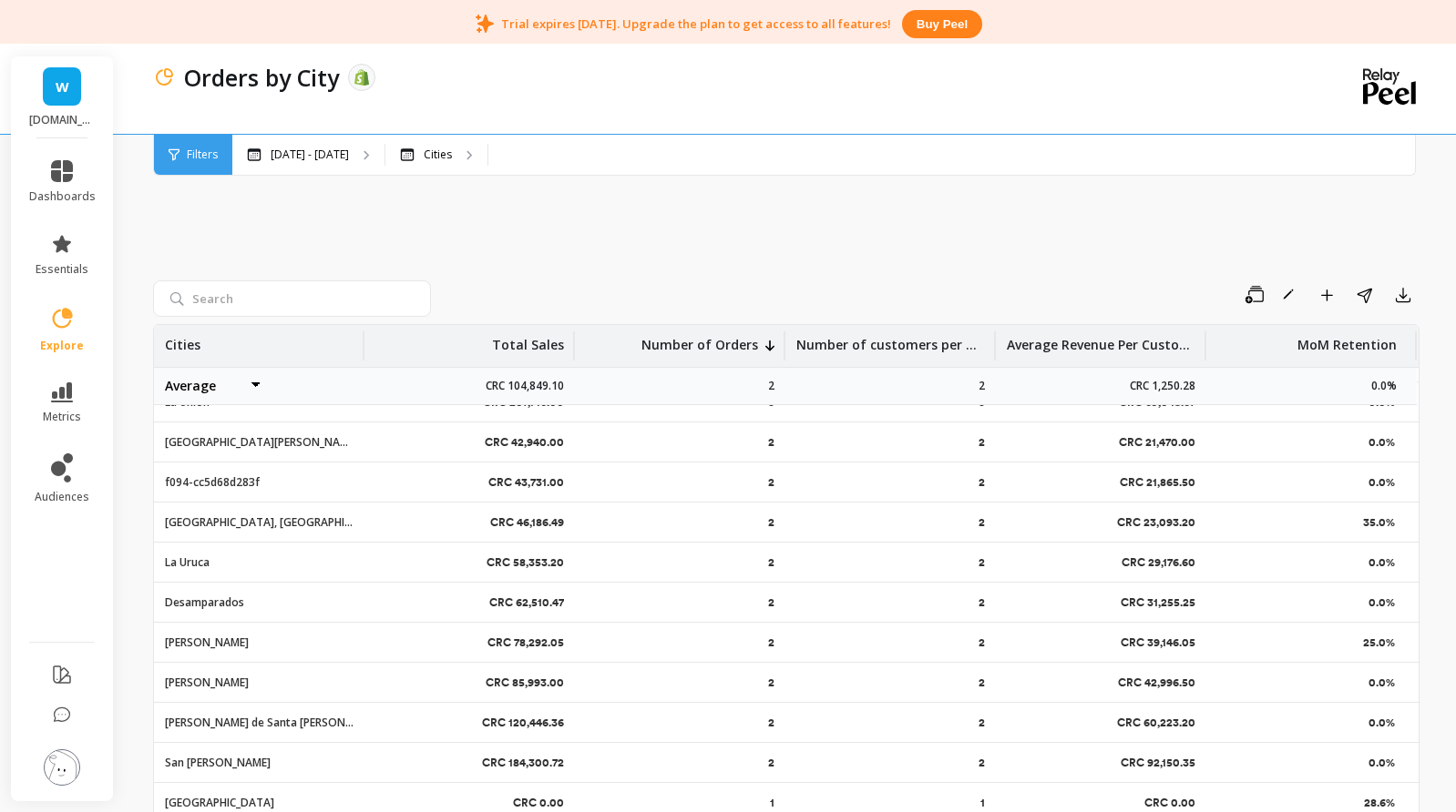
scroll to position [728, 0]
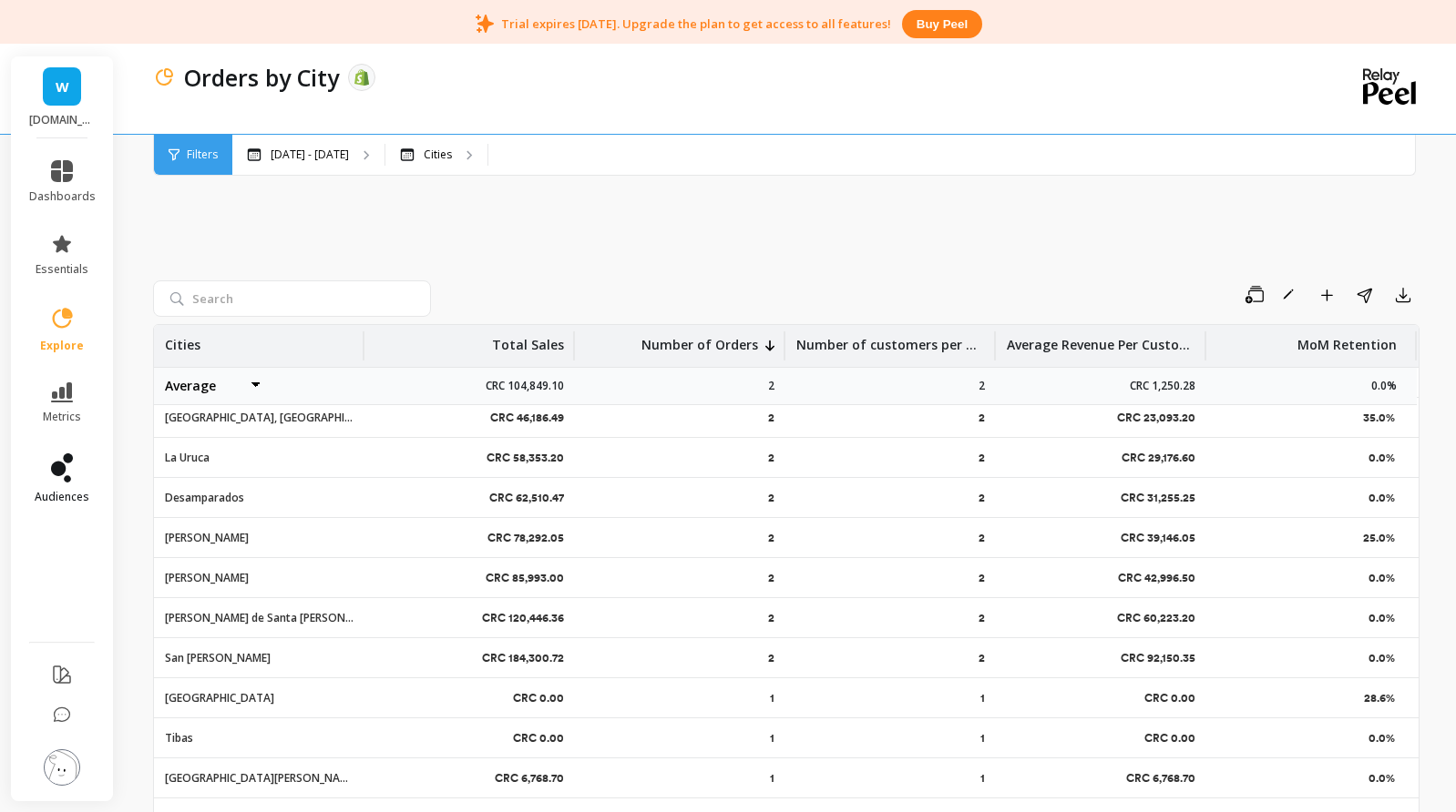
drag, startPoint x: 482, startPoint y: 591, endPoint x: 64, endPoint y: 471, distance: 434.9
click at [64, 471] on icon at bounding box center [57, 468] width 15 height 15
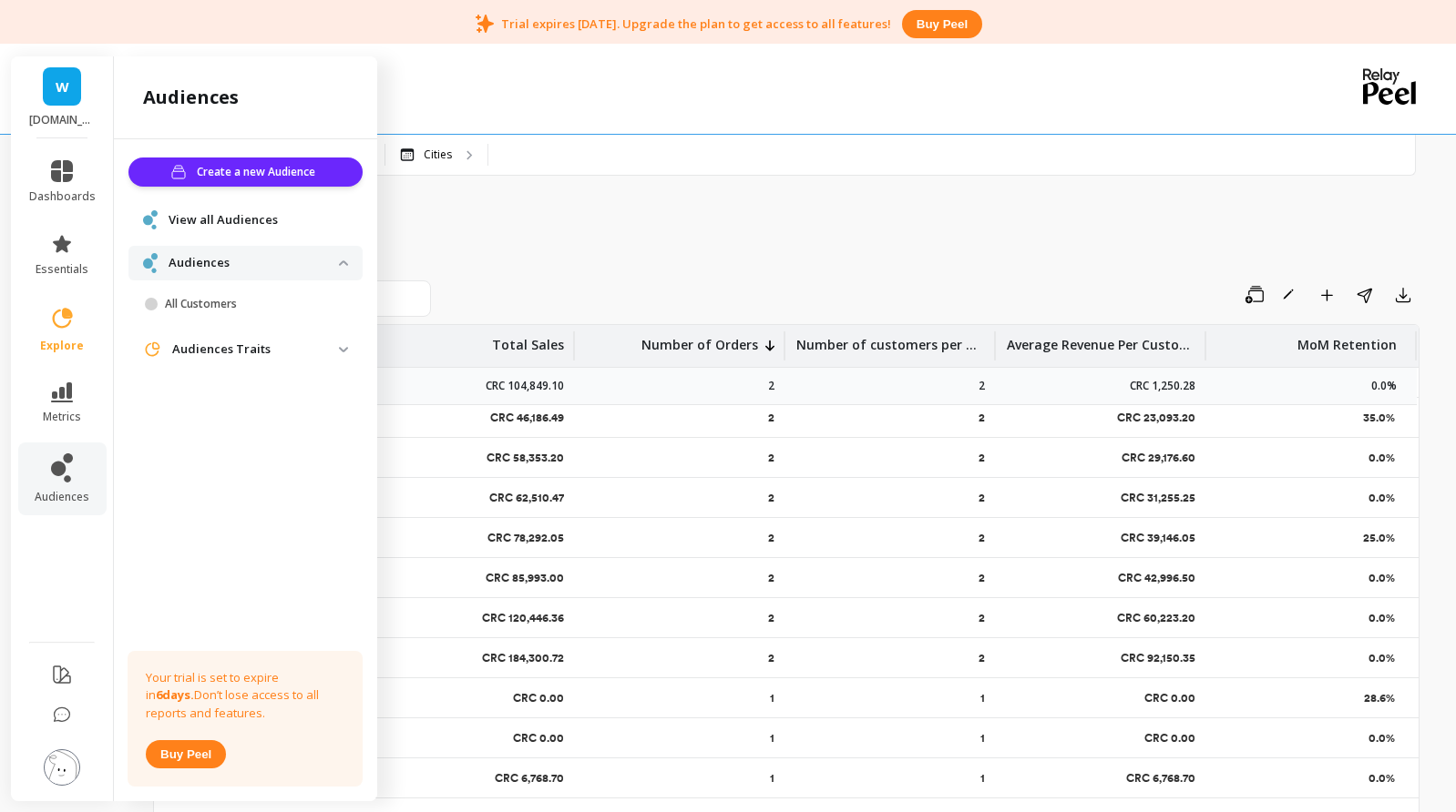
click at [204, 250] on span "Audiences" at bounding box center [245, 263] width 234 height 34
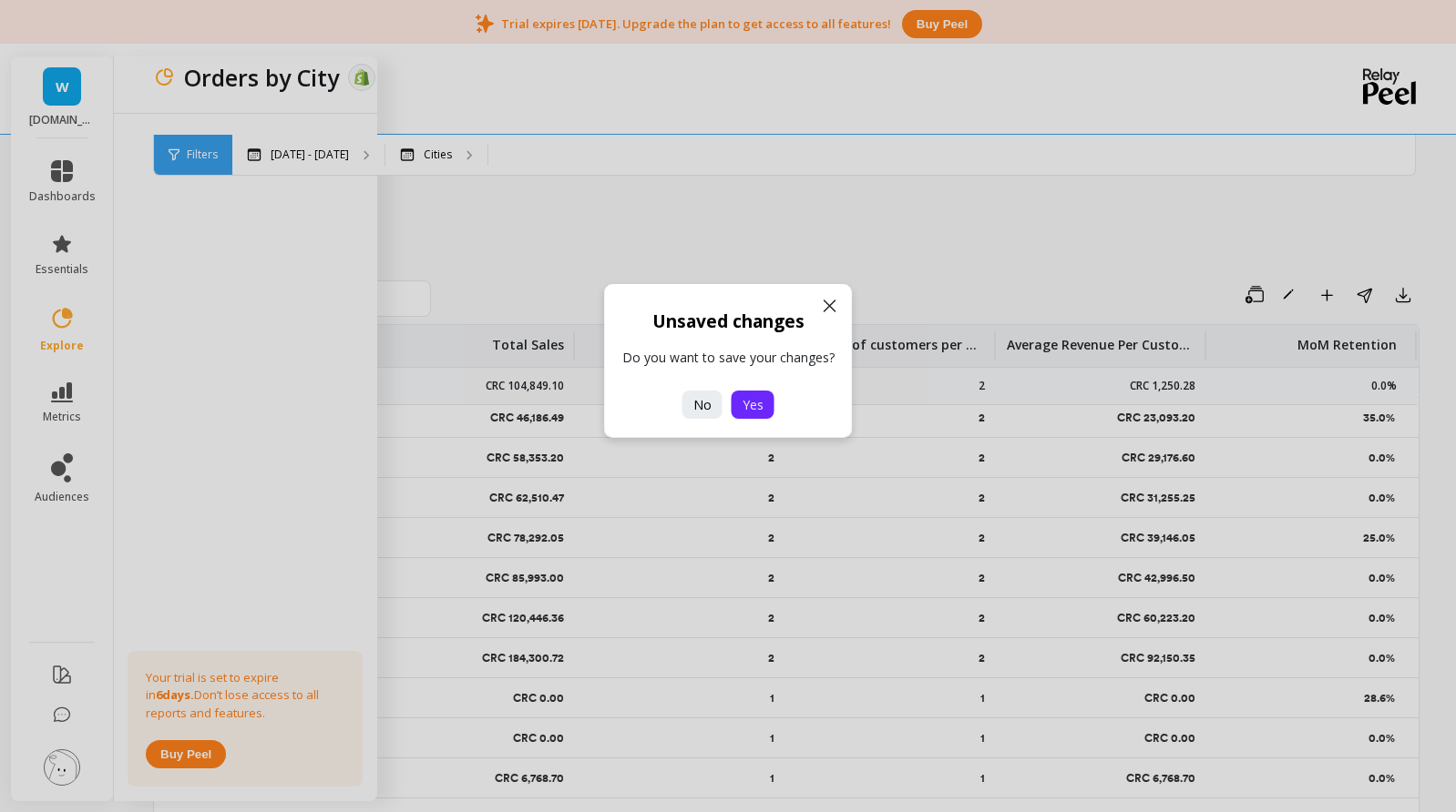
click at [740, 395] on button "Yes" at bounding box center [753, 404] width 43 height 28
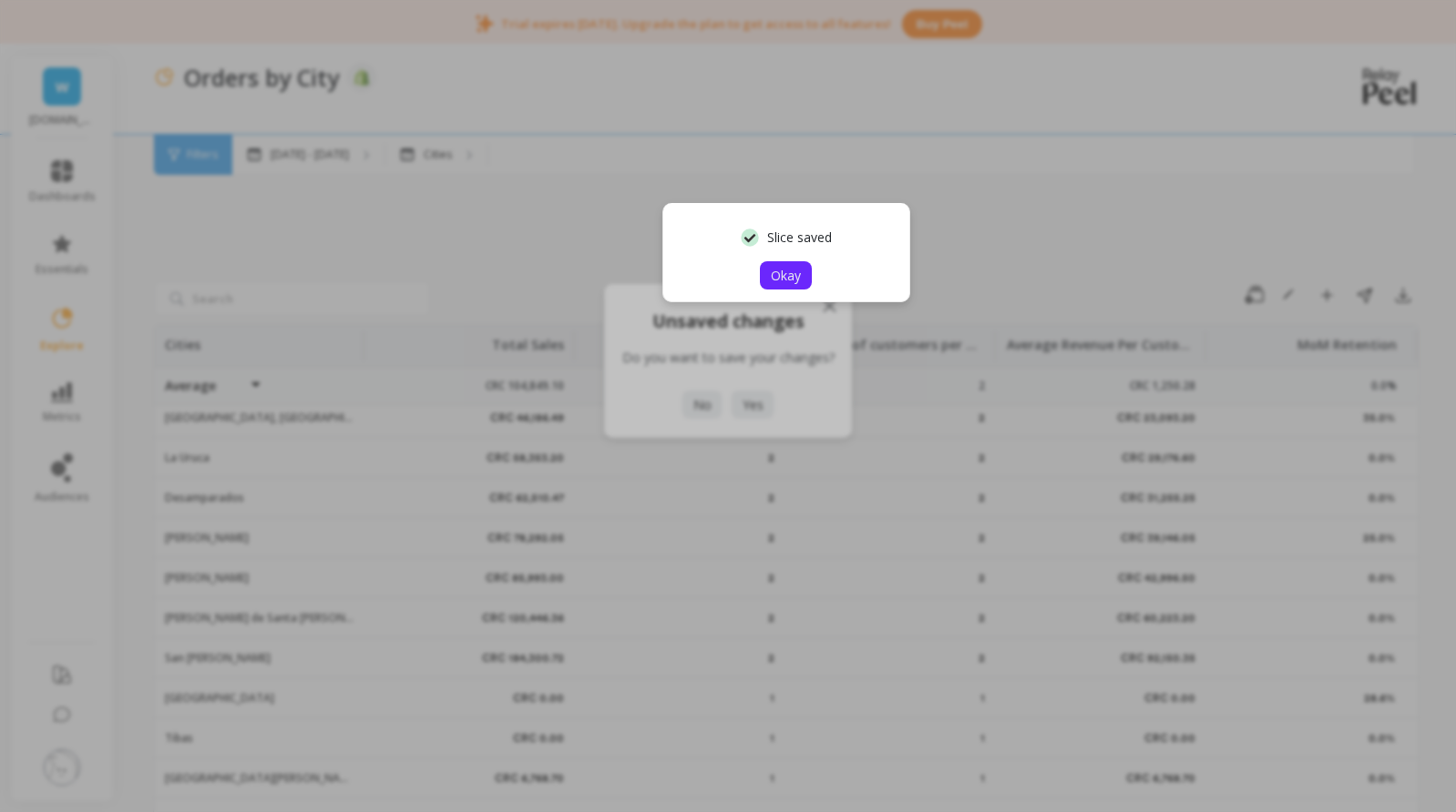
click at [787, 282] on span "Okay" at bounding box center [785, 276] width 30 height 18
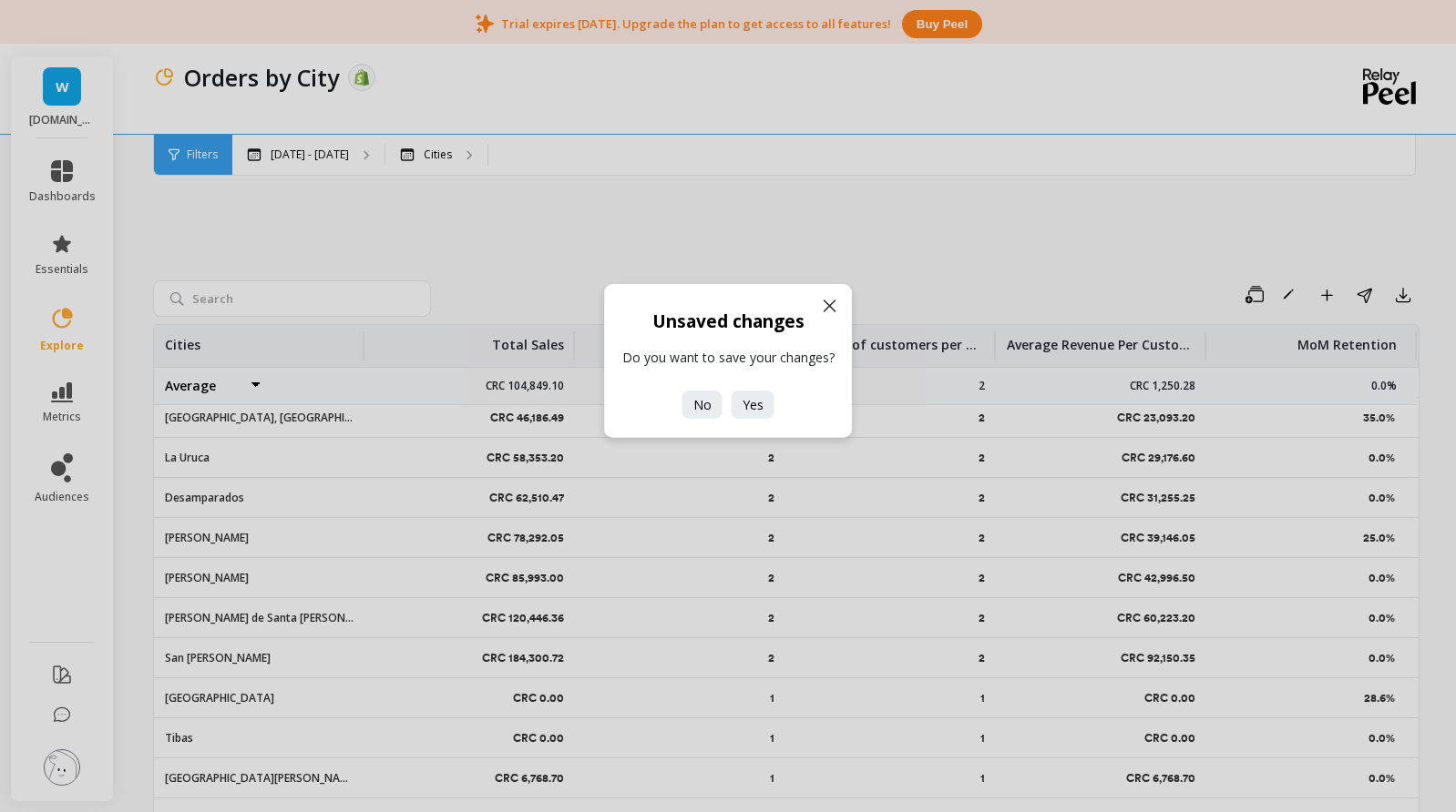
drag, startPoint x: 787, startPoint y: 280, endPoint x: 673, endPoint y: 254, distance: 116.9
click at [672, 254] on div "Unsaved changes Do you want to save your changes? No Yes" at bounding box center [728, 406] width 1456 height 812
click at [751, 404] on span "Yes" at bounding box center [753, 405] width 21 height 18
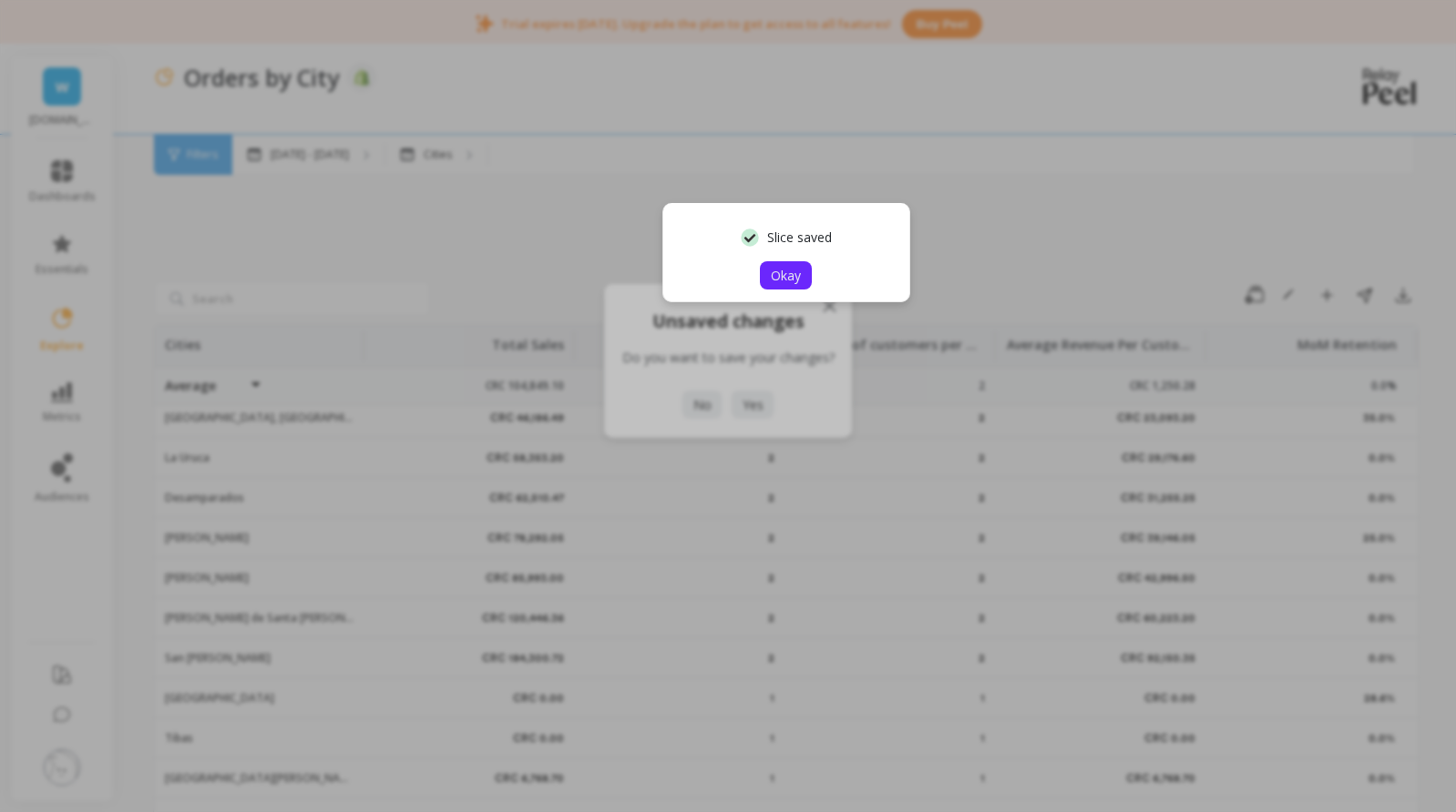
click at [786, 275] on span "Okay" at bounding box center [785, 276] width 30 height 18
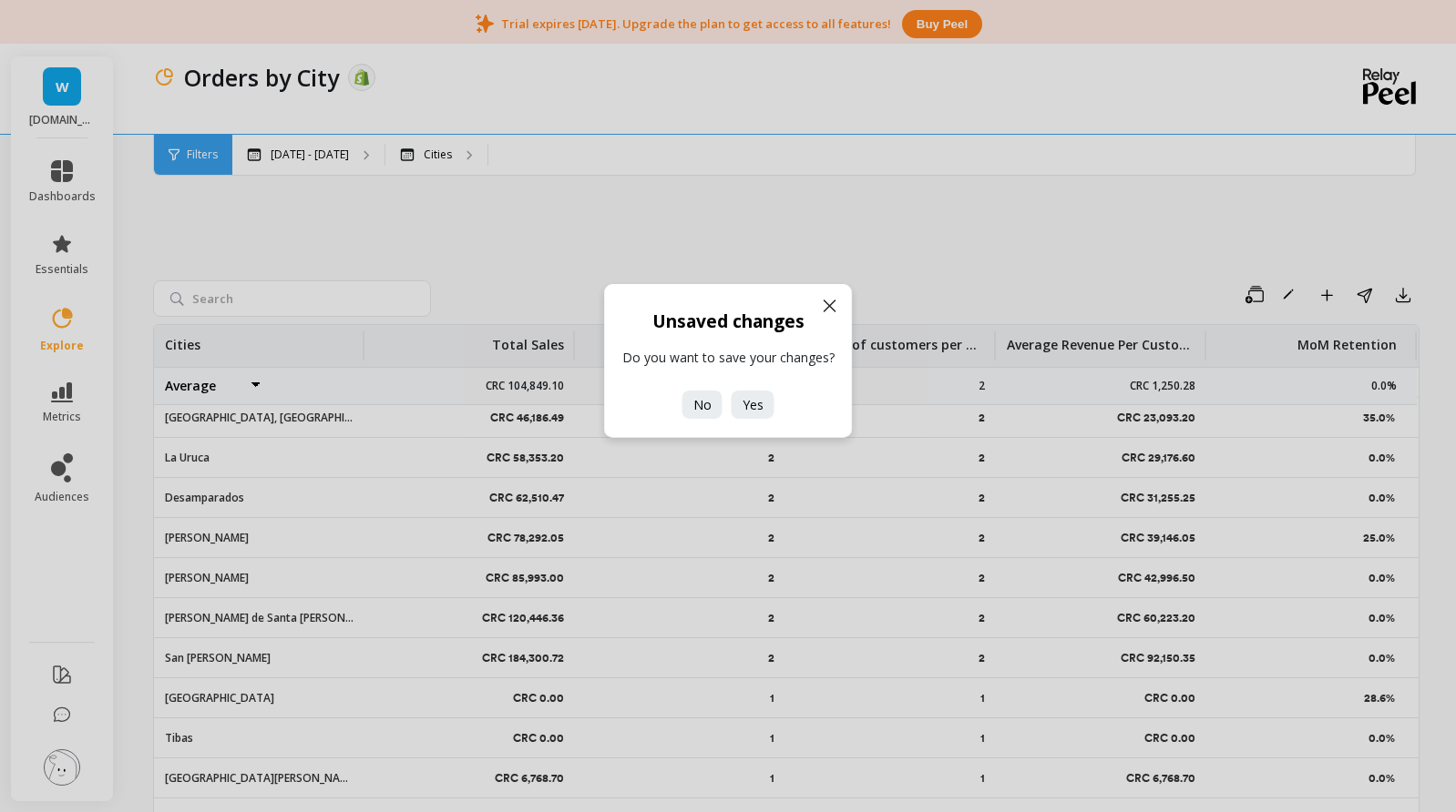
drag, startPoint x: 828, startPoint y: 303, endPoint x: 787, endPoint y: 295, distance: 41.8
click at [826, 303] on icon at bounding box center [830, 306] width 21 height 21
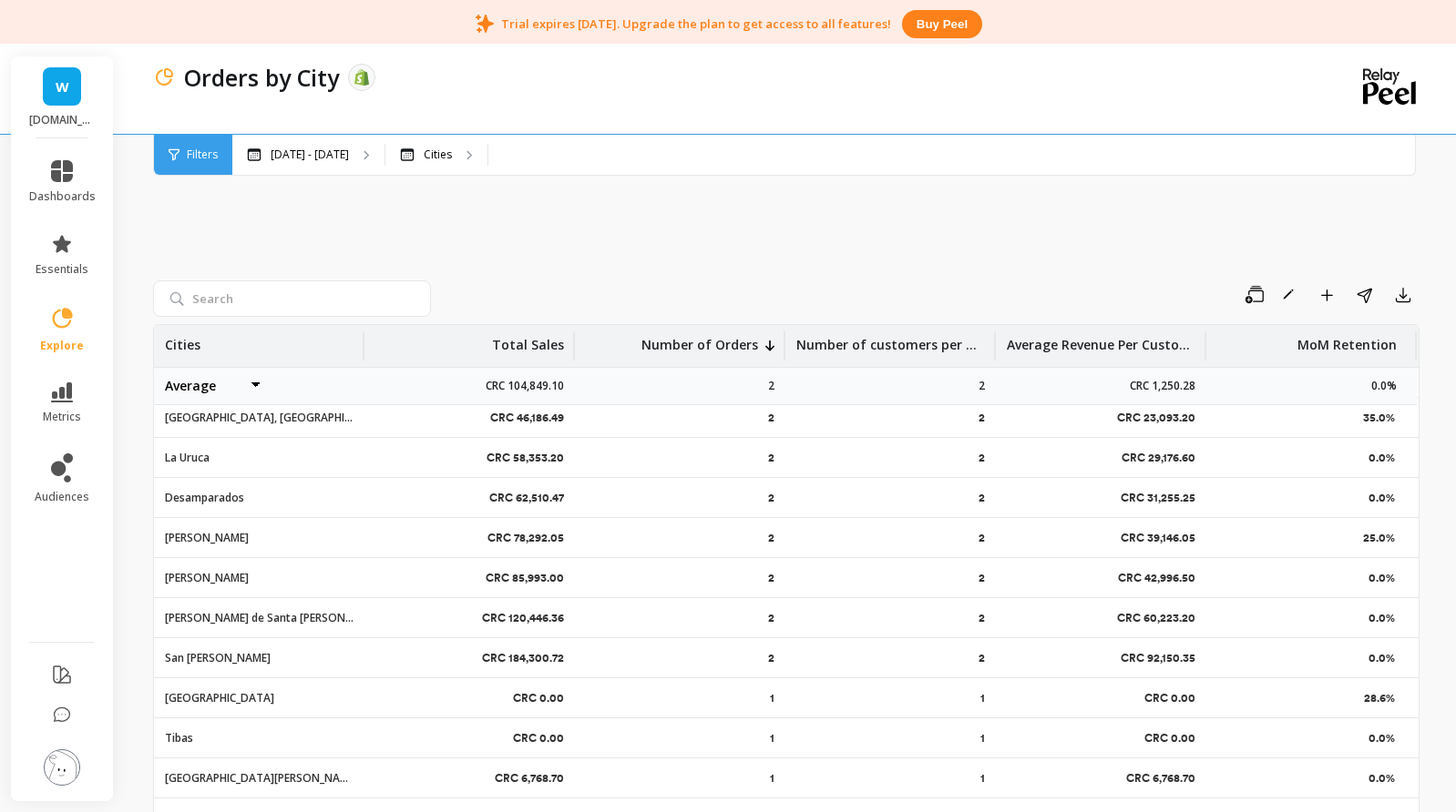
click at [8, 483] on div "W Wain.cr dashboards essentials explore metrics audiences Orders by City The da…" at bounding box center [728, 495] width 1456 height 895
click at [86, 465] on link "audiences" at bounding box center [62, 479] width 66 height 51
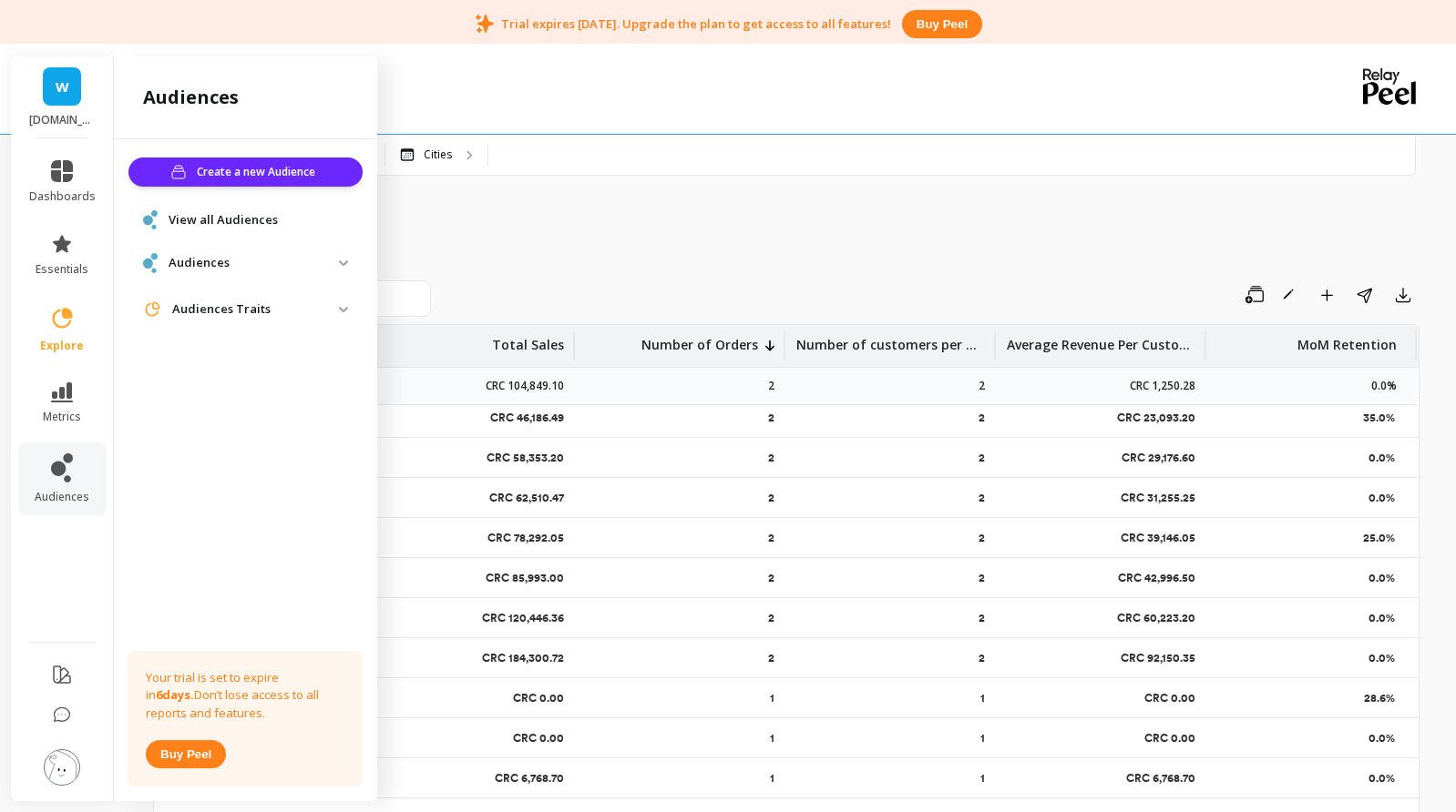
click at [237, 316] on p "Audiences Traits" at bounding box center [255, 310] width 167 height 18
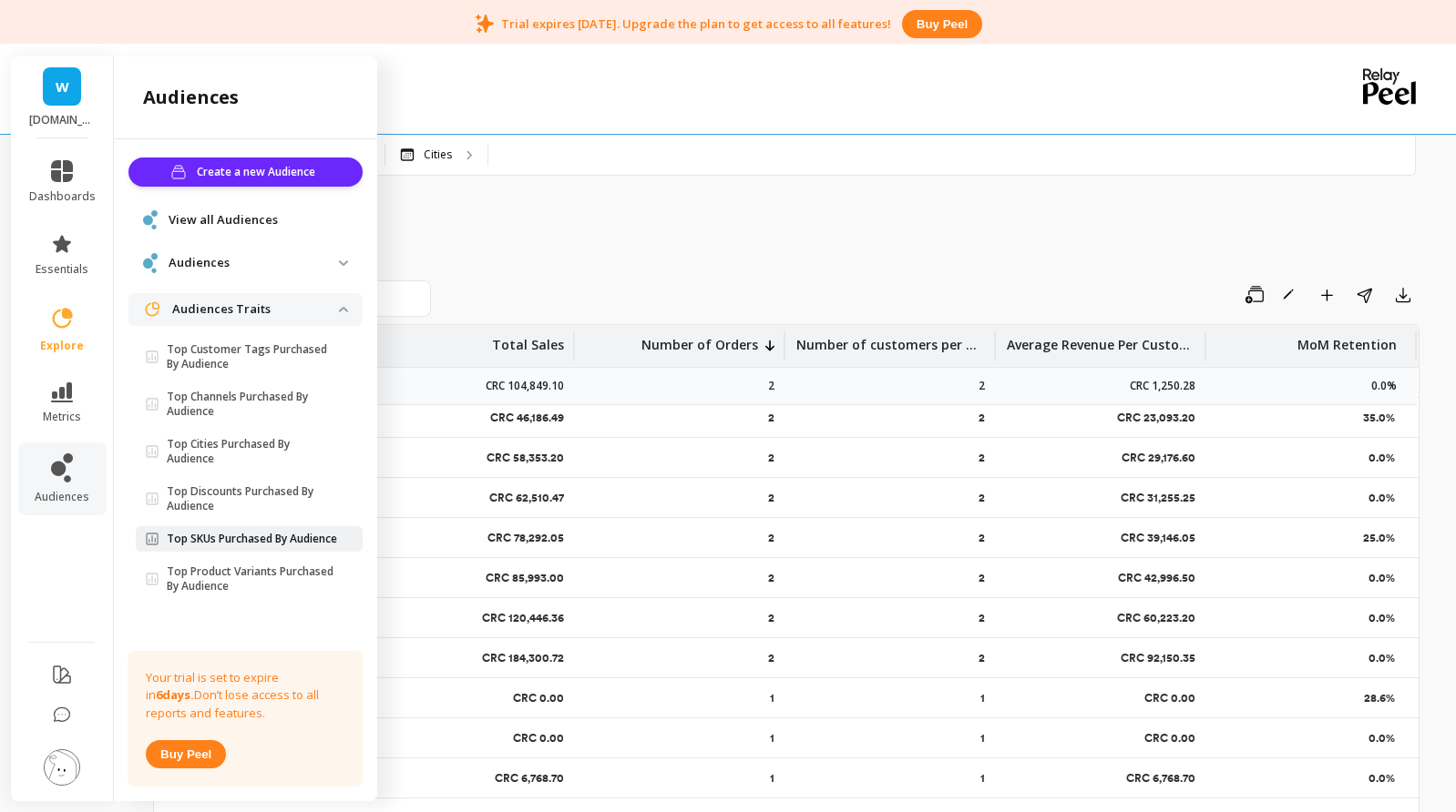
click at [228, 532] on p "Top SKUs Purchased By Audience" at bounding box center [251, 538] width 170 height 15
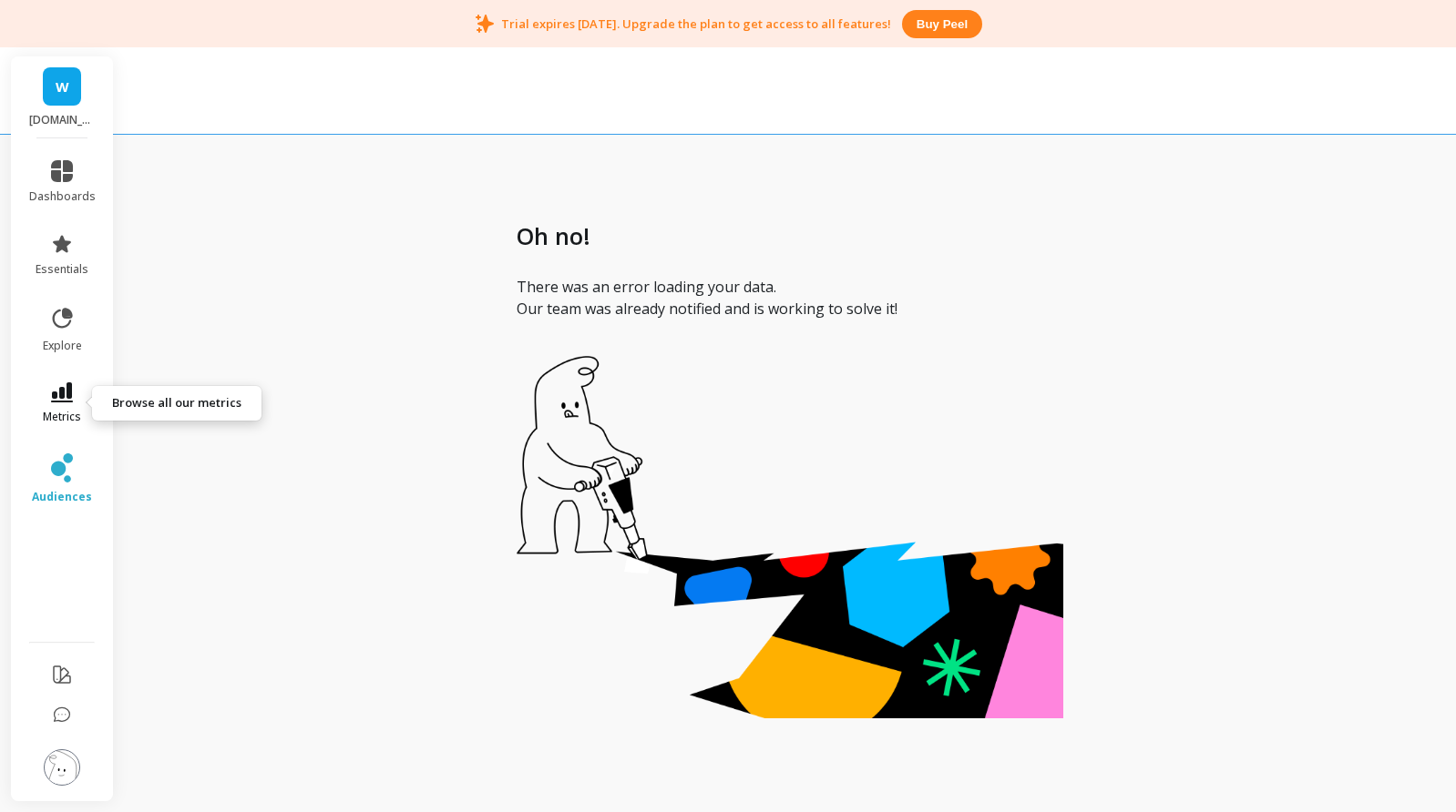
click at [63, 392] on icon at bounding box center [61, 392] width 21 height 20
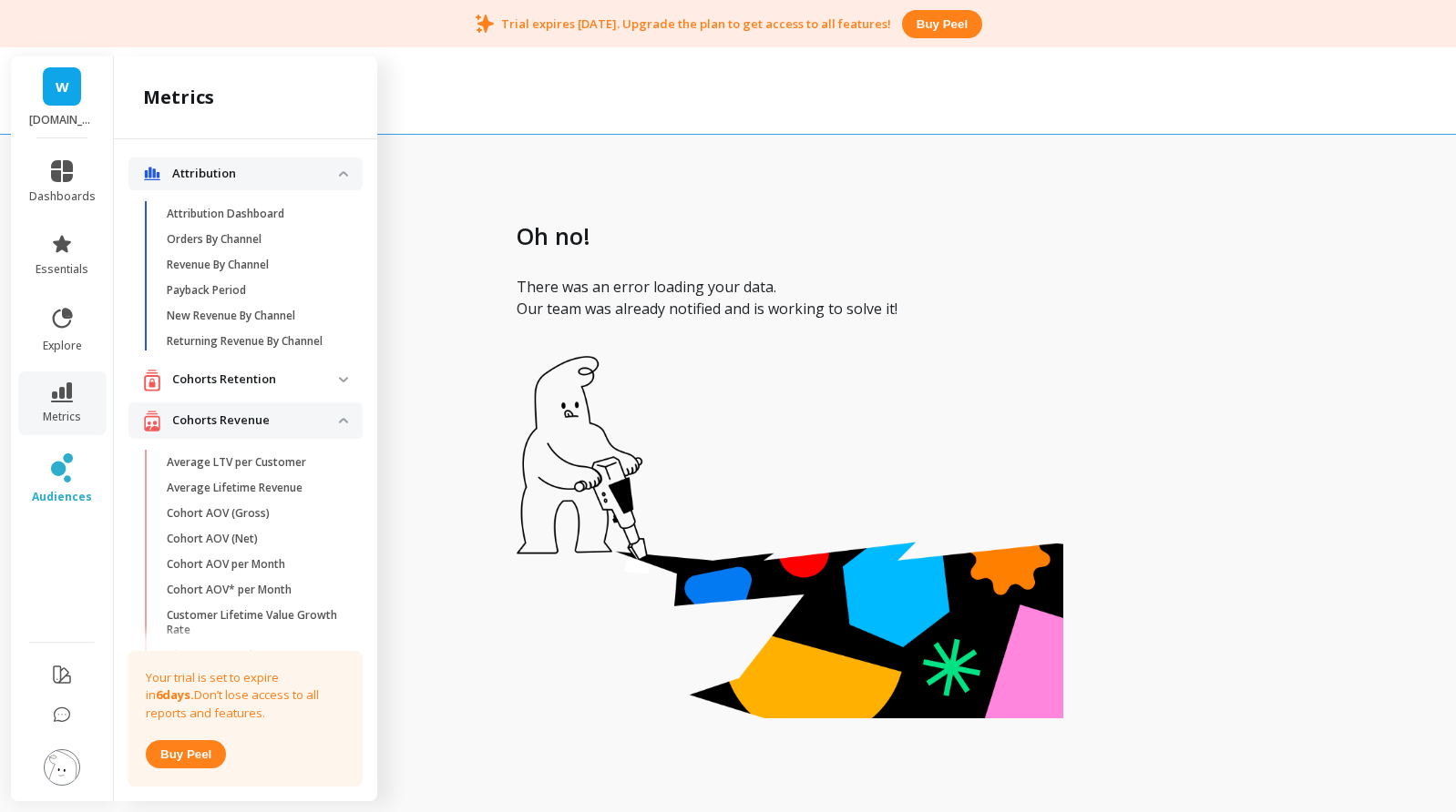
click at [271, 207] on p "Attribution Dashboard" at bounding box center [225, 213] width 118 height 15
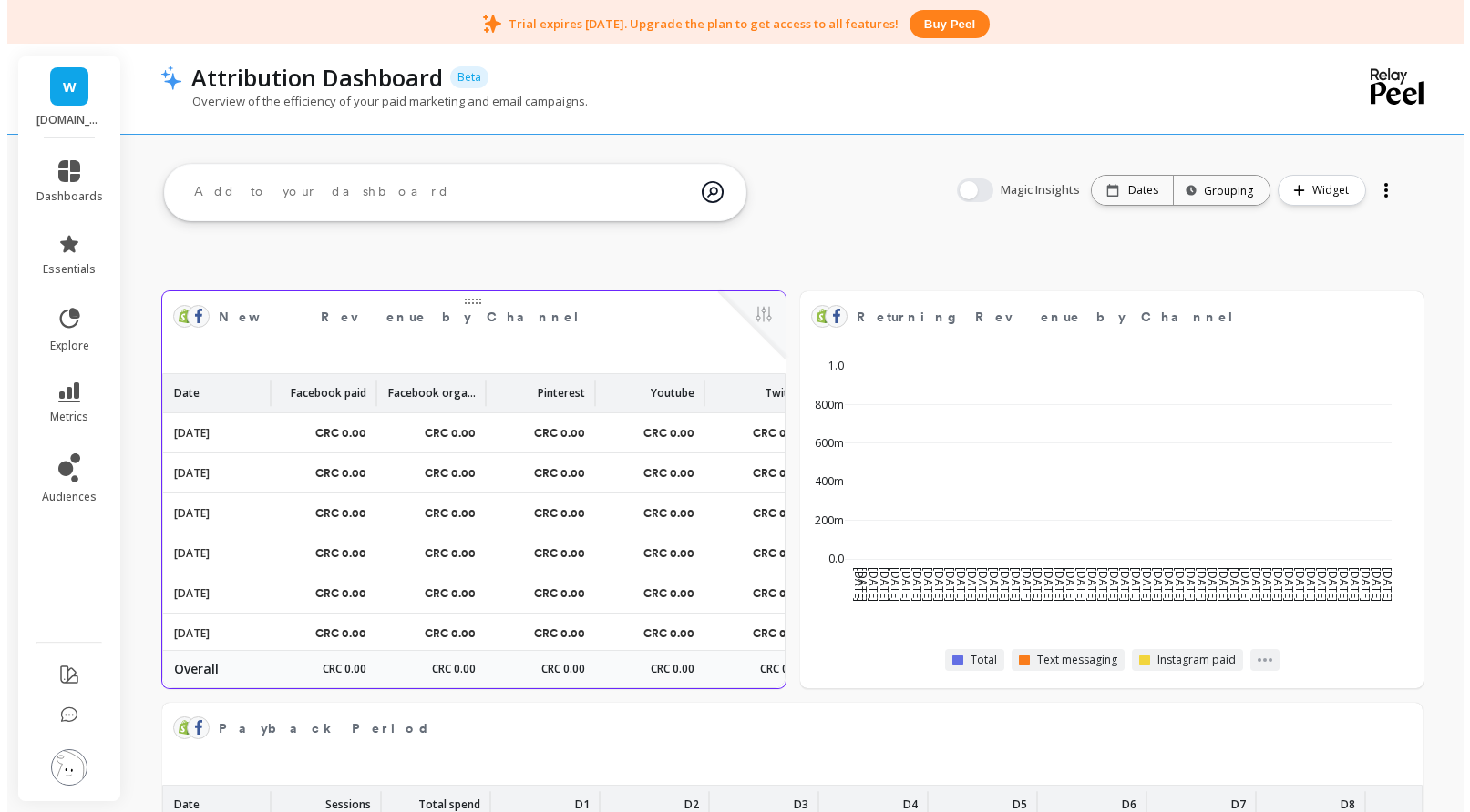
scroll to position [0, 700]
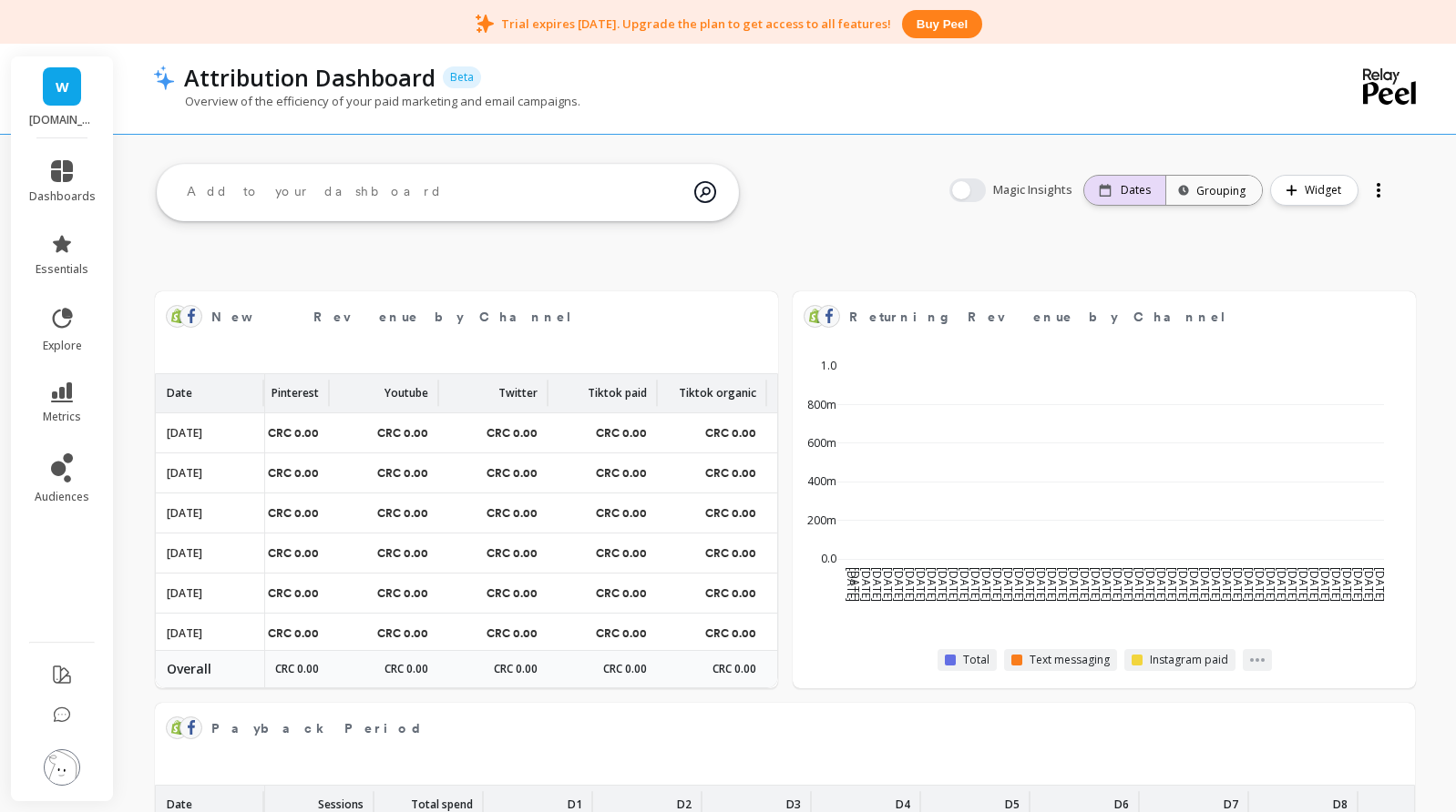
click at [1133, 188] on p "Dates" at bounding box center [1135, 190] width 30 height 15
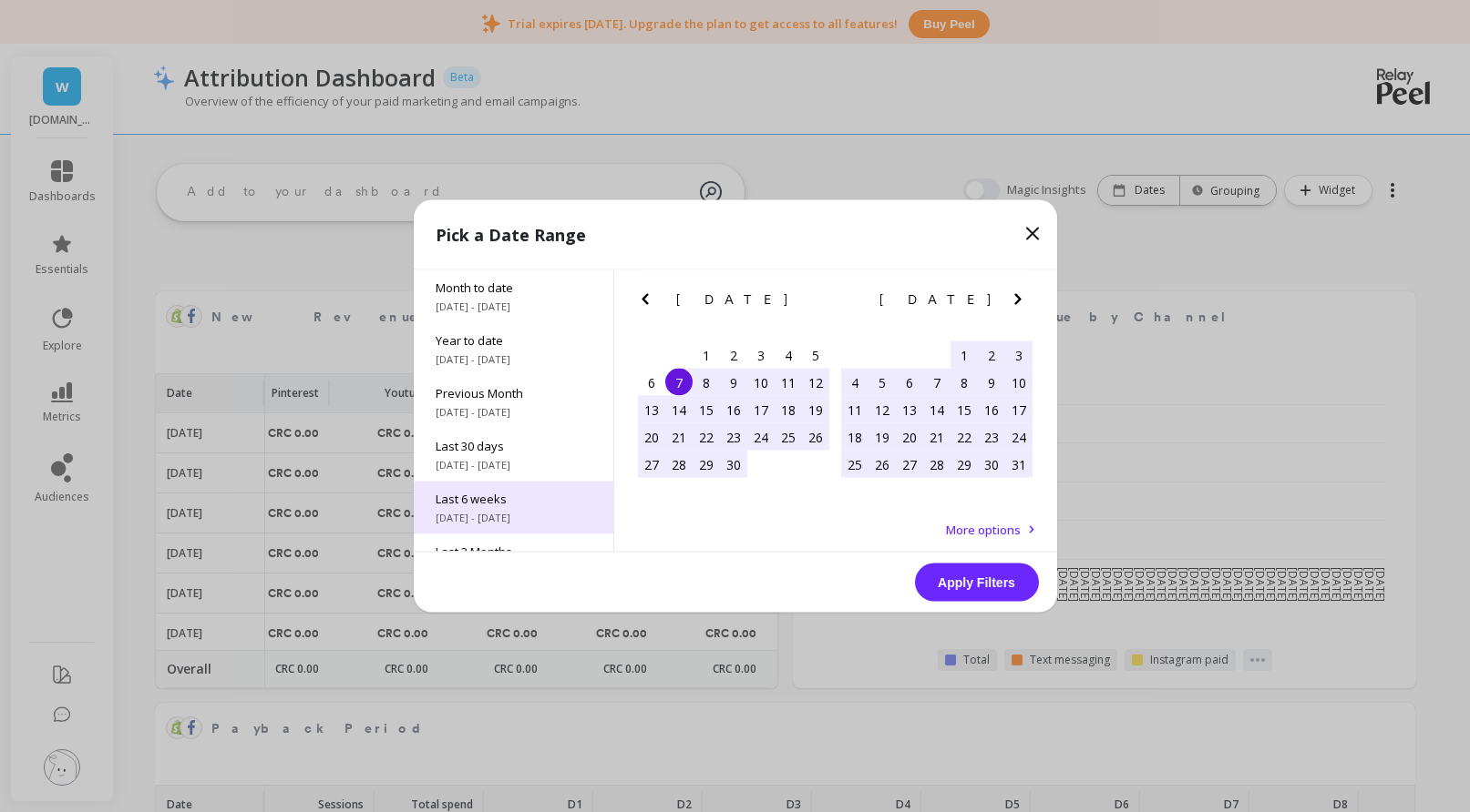
scroll to position [246, 0]
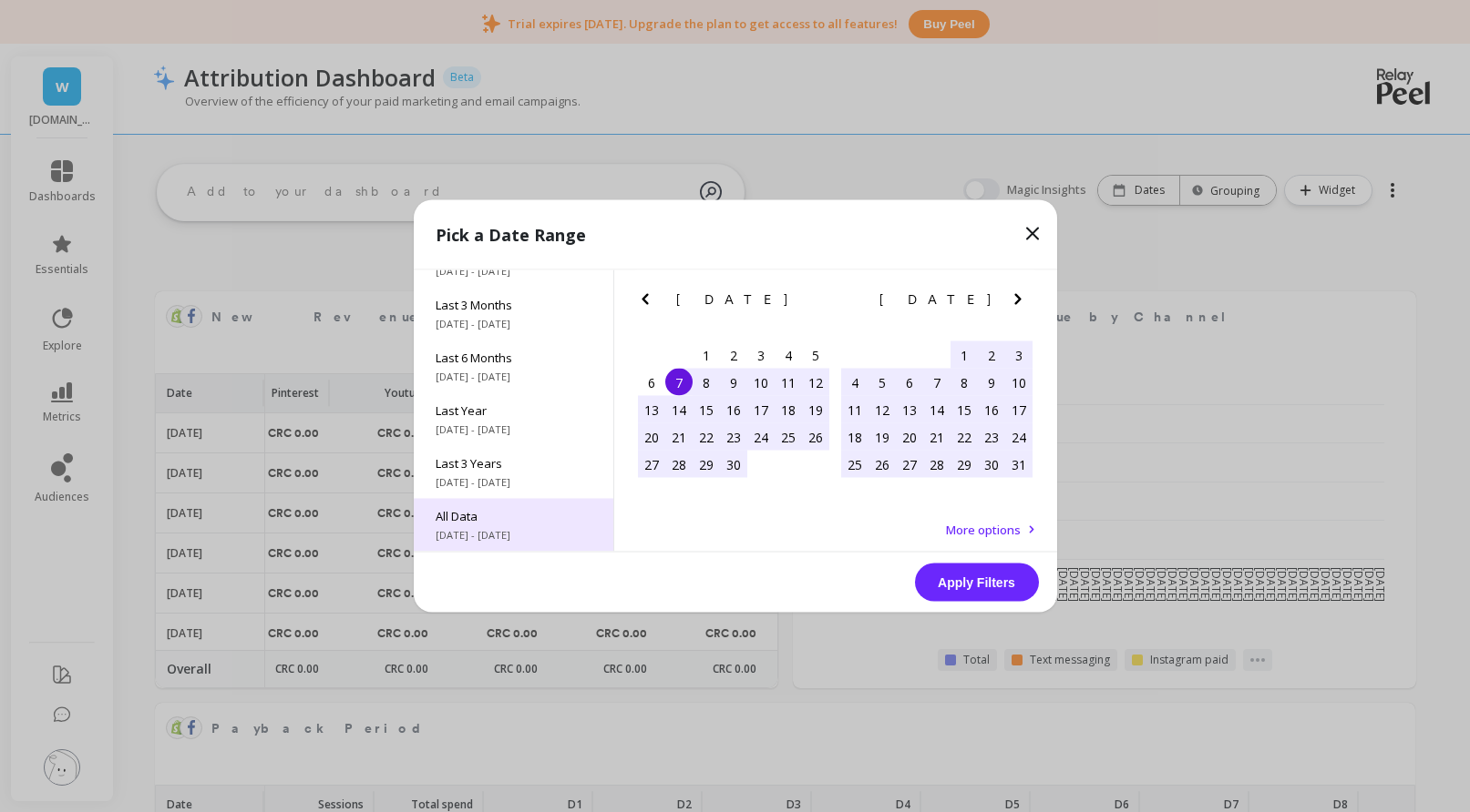
click at [484, 524] on span "All Data" at bounding box center [513, 516] width 156 height 17
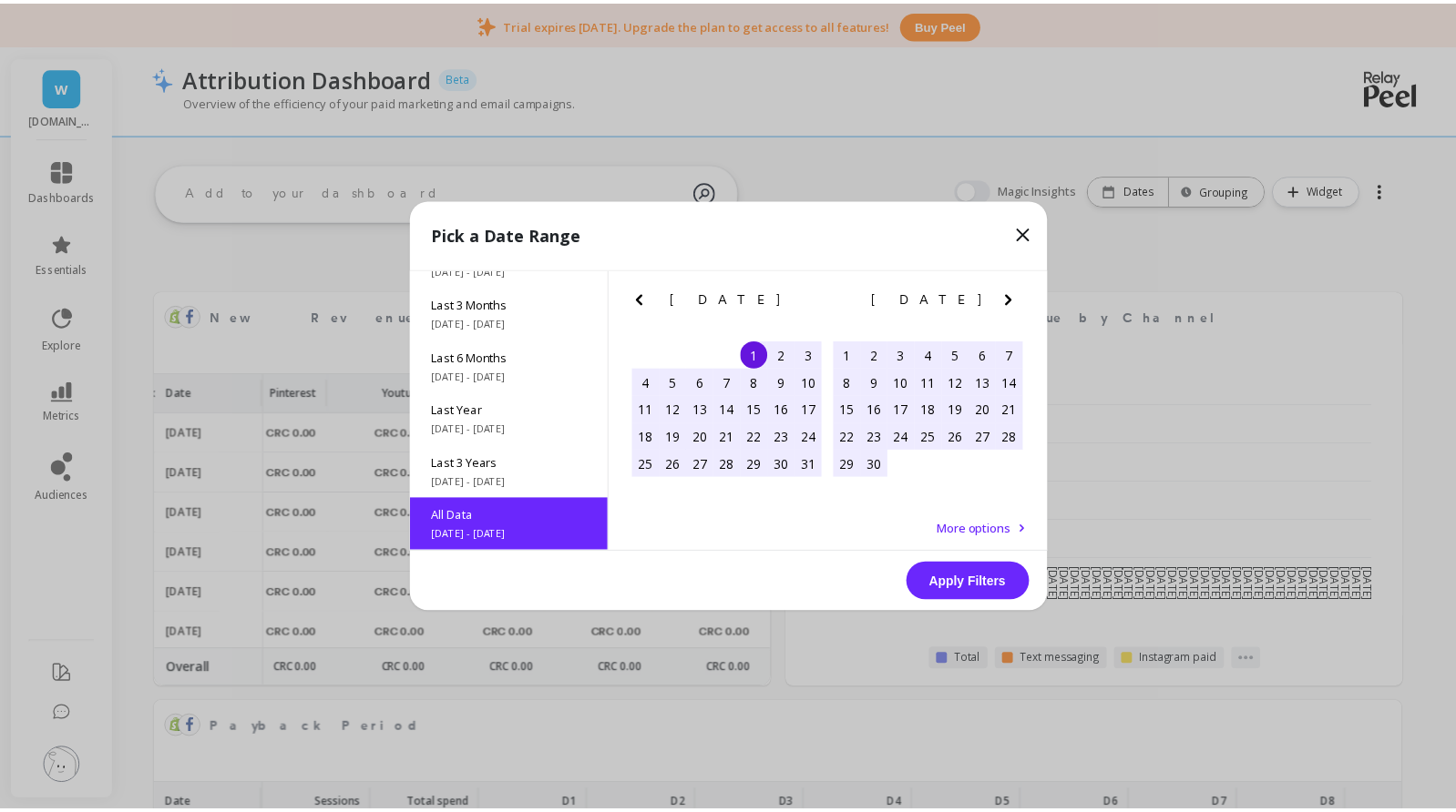
scroll to position [1, 0]
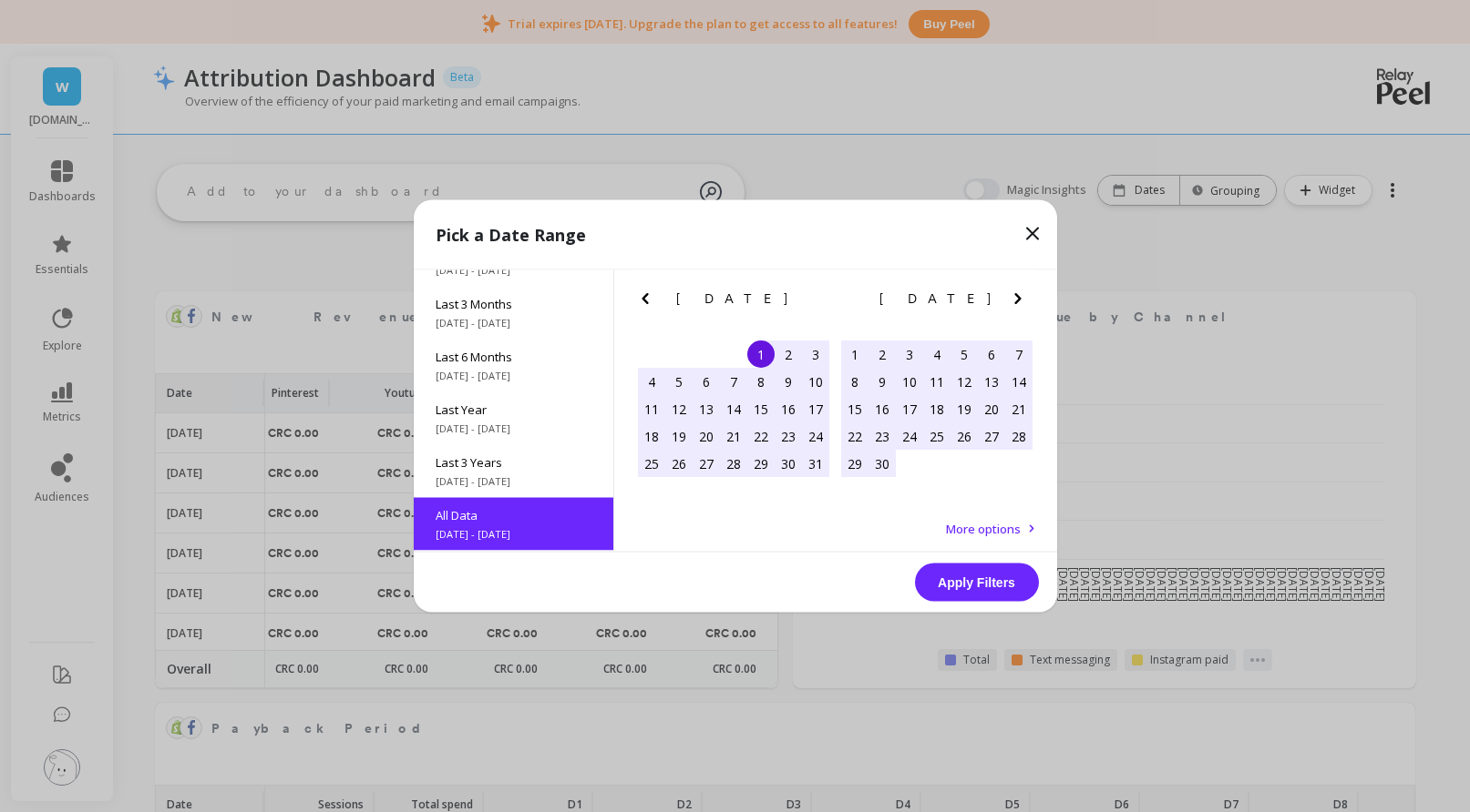
click at [1017, 592] on button "Apply Filters" at bounding box center [976, 582] width 124 height 38
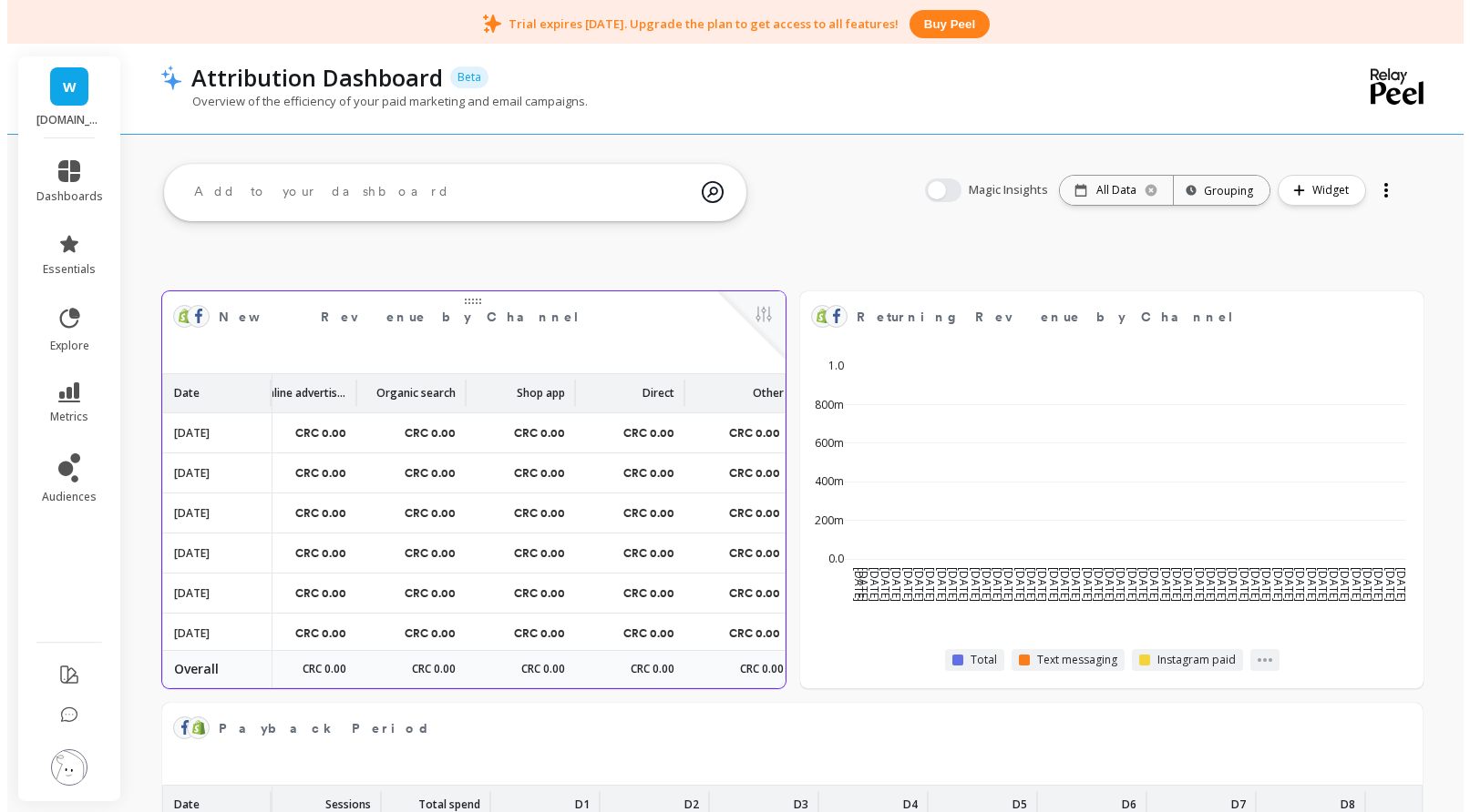
scroll to position [0, 1906]
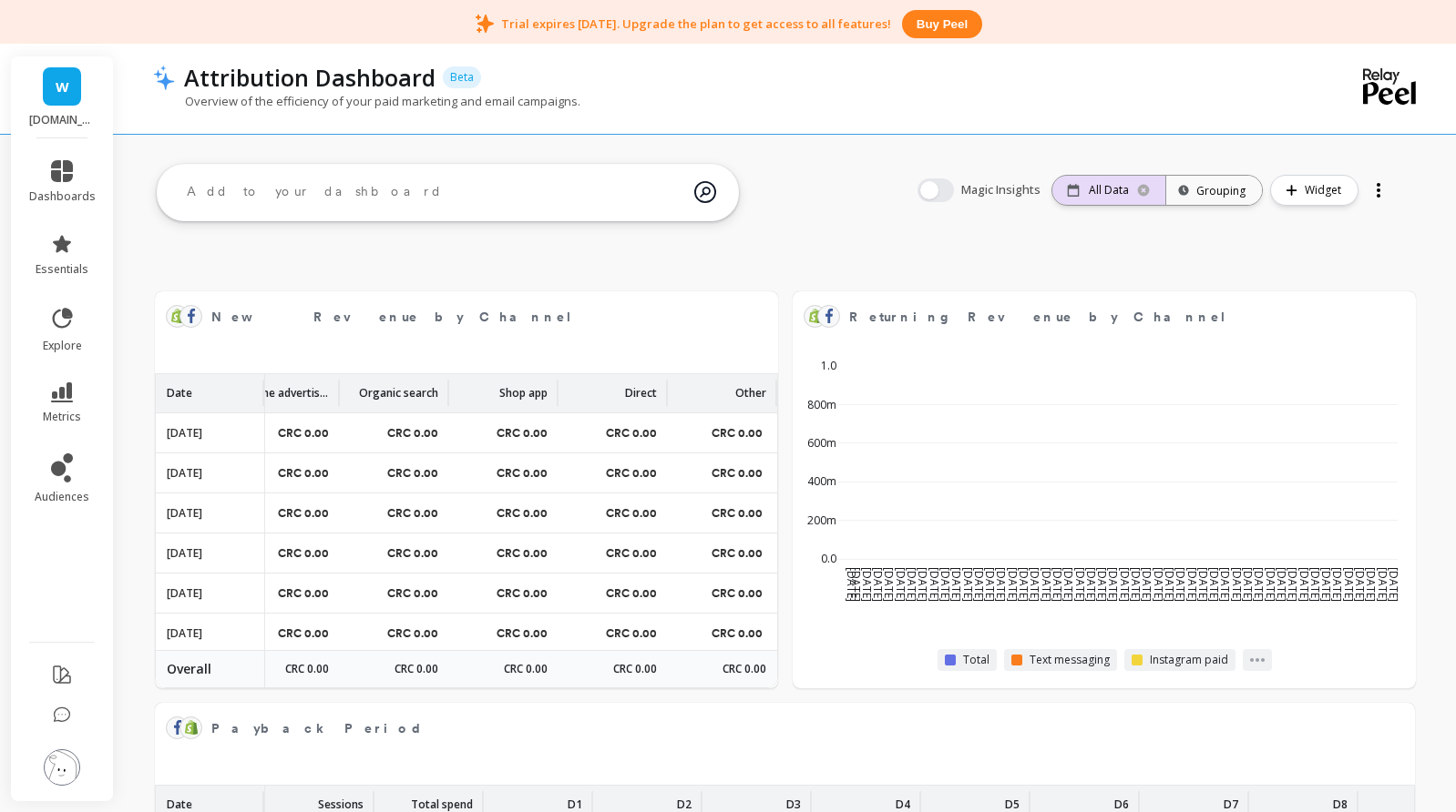
click at [1101, 192] on p "All Data" at bounding box center [1108, 190] width 40 height 15
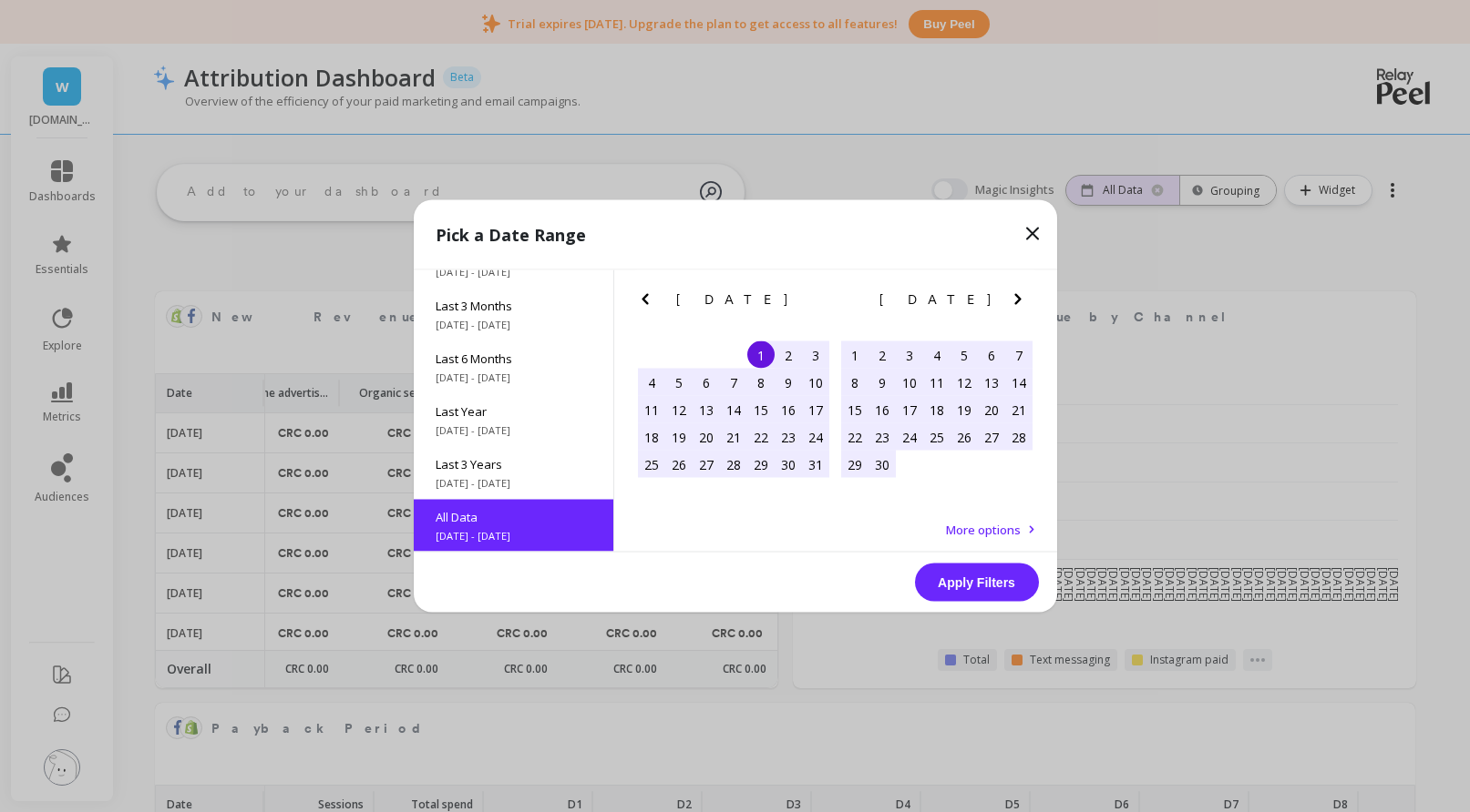
scroll to position [1, 0]
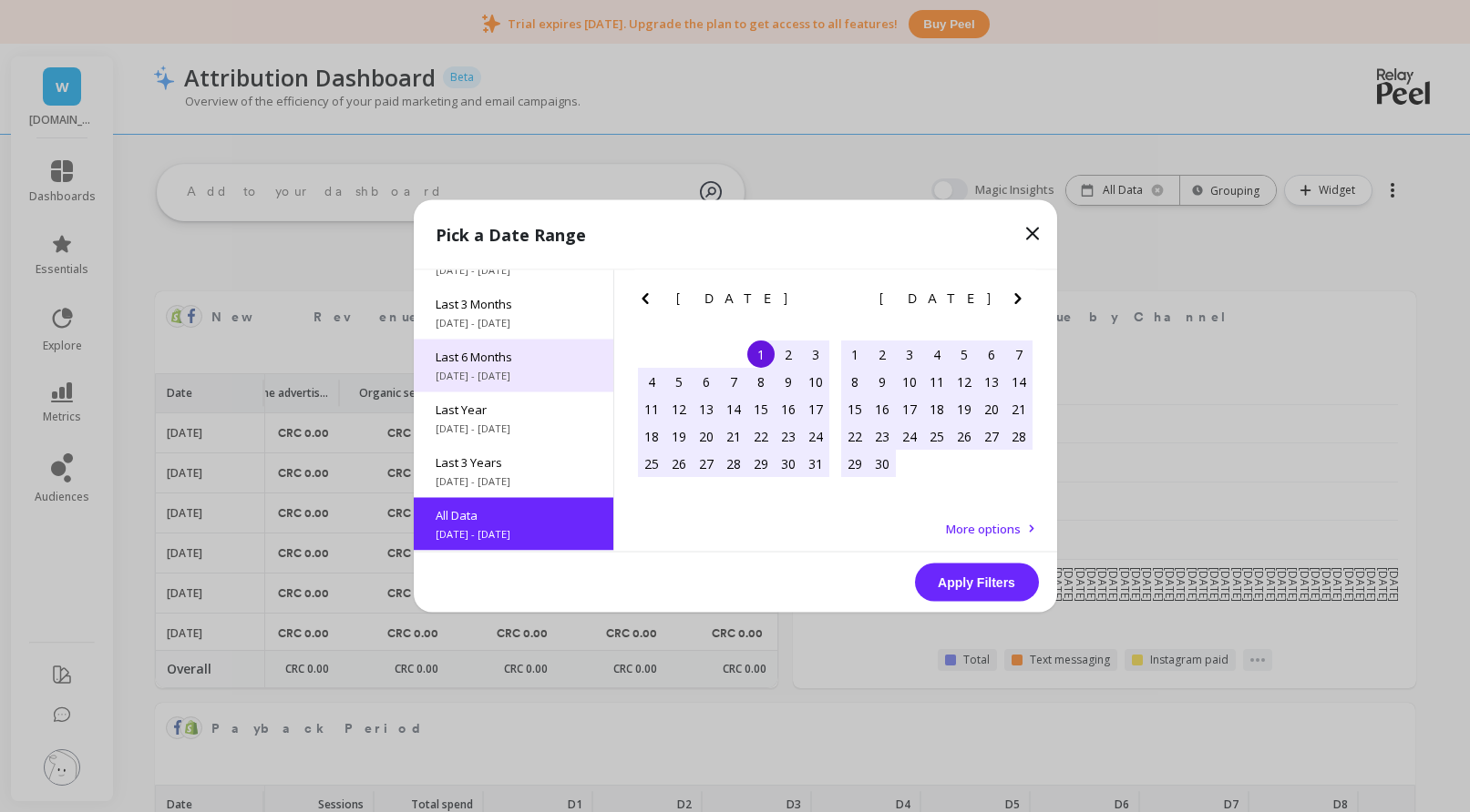
click at [509, 369] on span "5/1/2025 - 10/7/2025" at bounding box center [513, 376] width 156 height 15
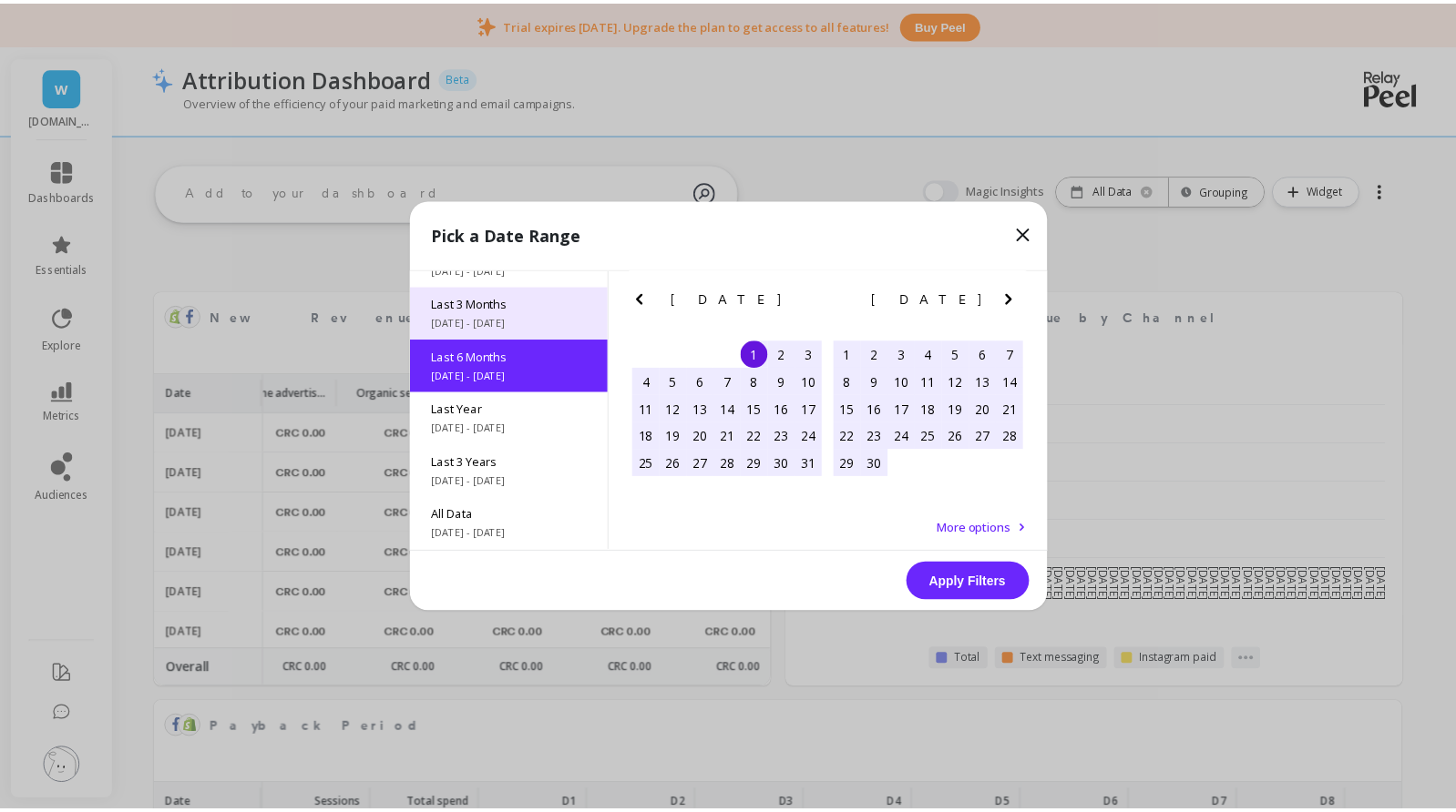
scroll to position [0, 0]
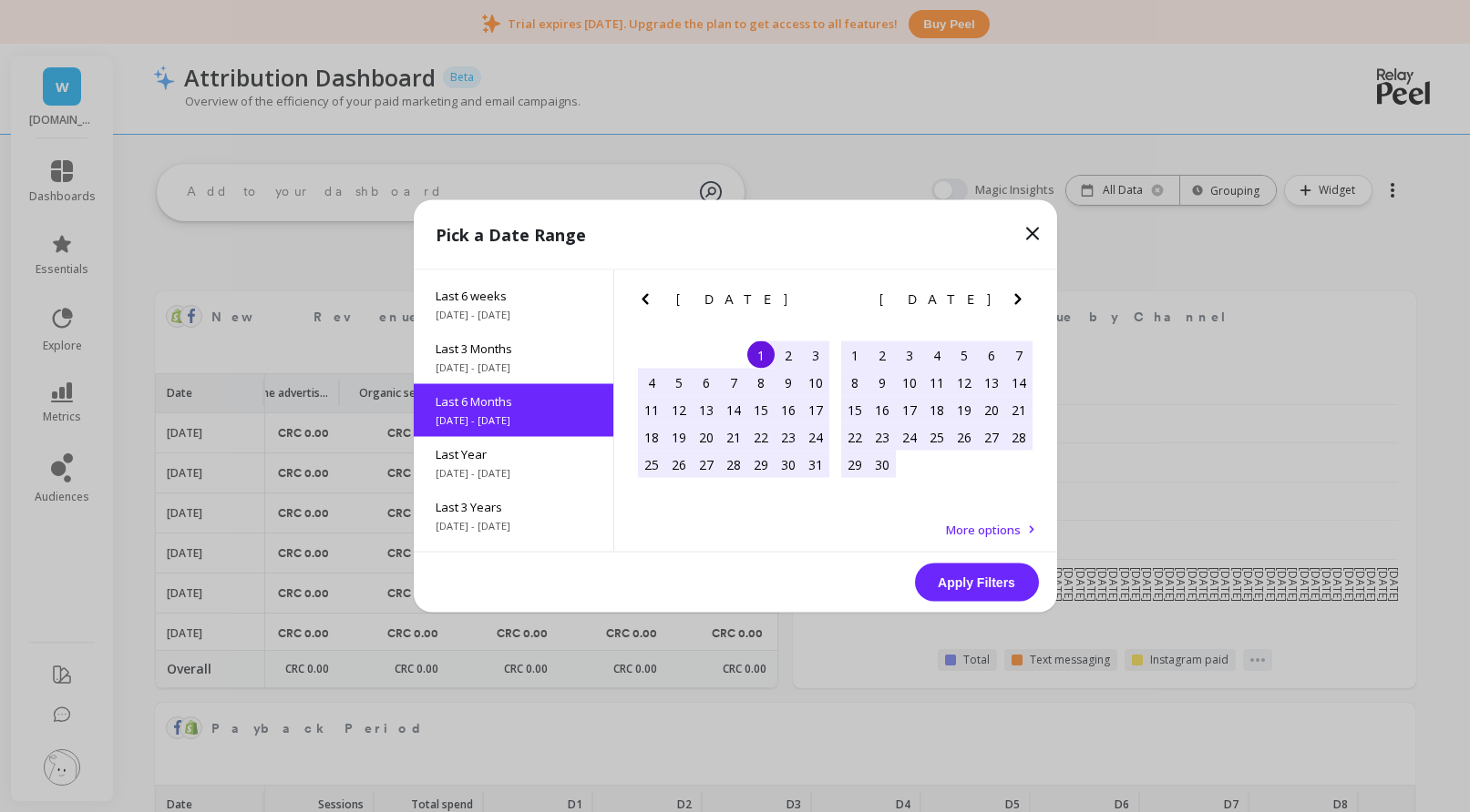
click at [979, 586] on button "Apply Filters" at bounding box center [976, 582] width 124 height 38
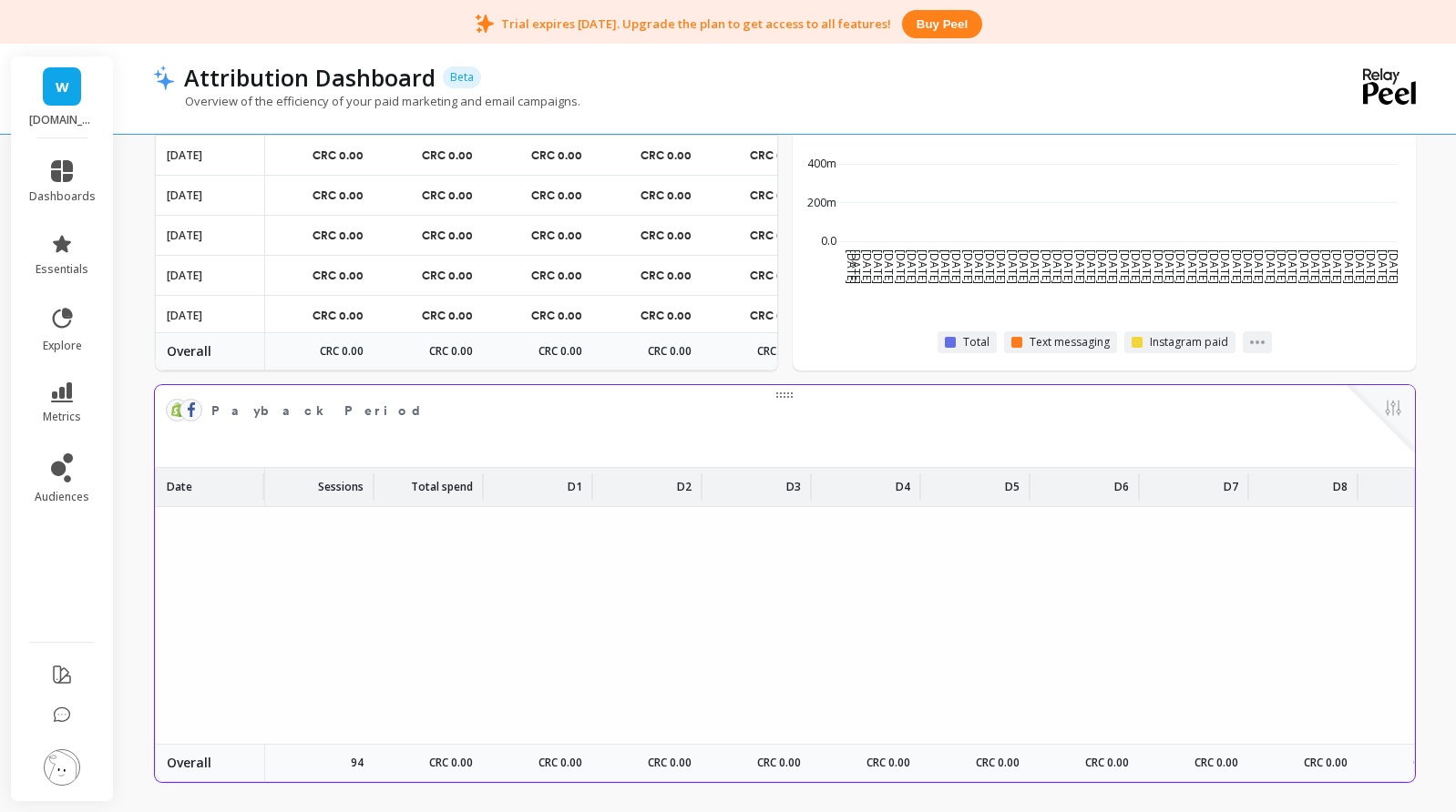
scroll to position [1092, 0]
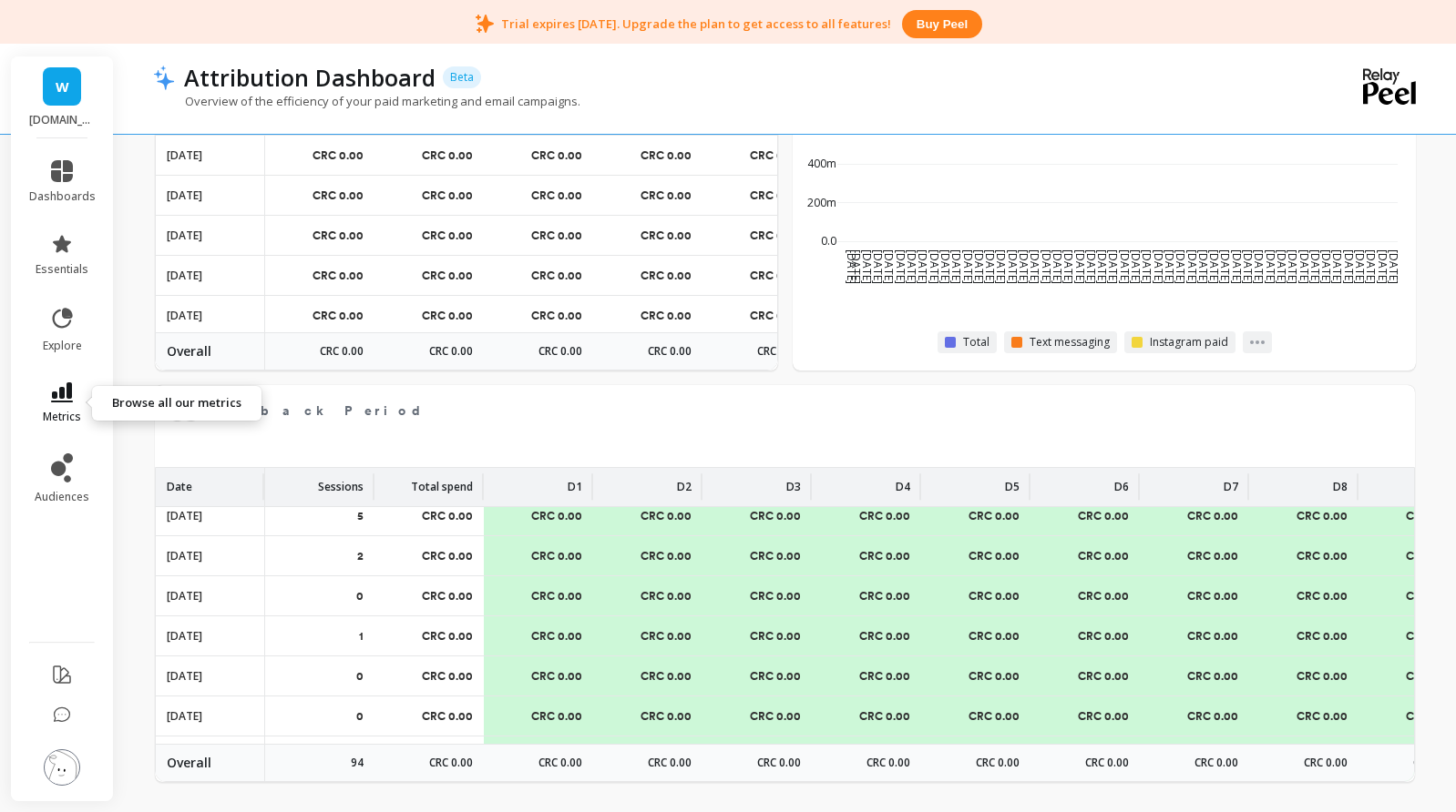
click at [59, 396] on icon at bounding box center [61, 392] width 21 height 20
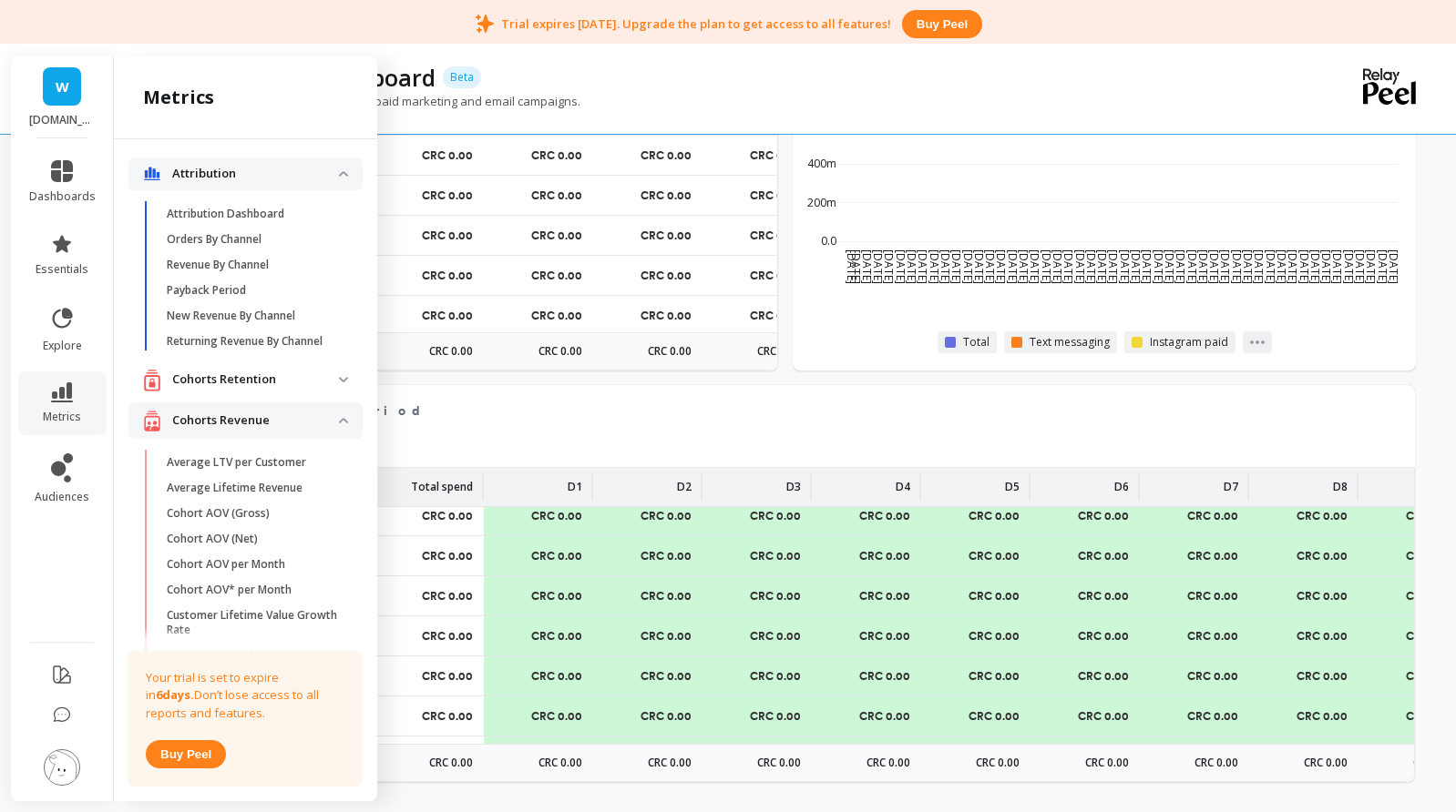
click at [219, 260] on p "Revenue By Channel" at bounding box center [217, 265] width 102 height 15
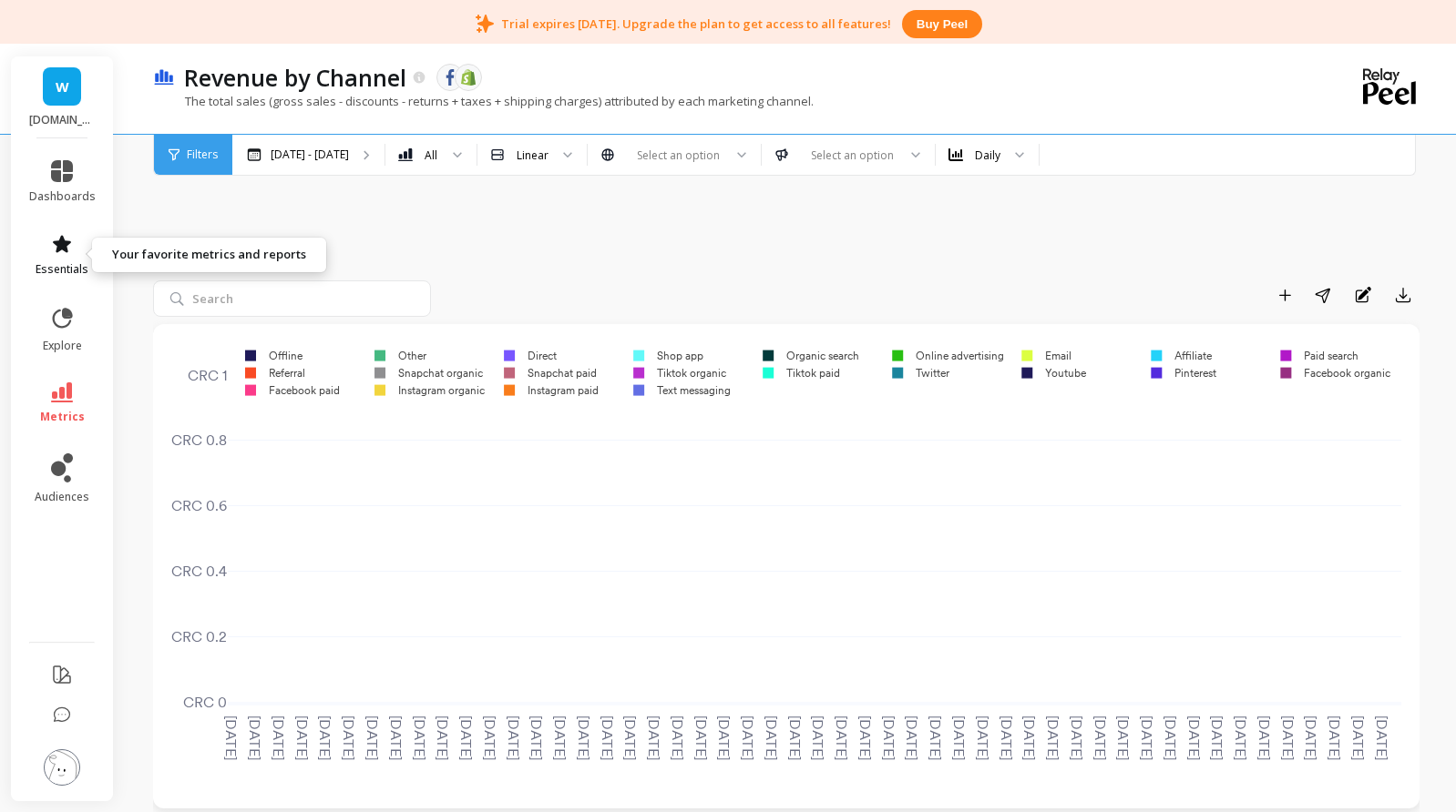
click at [62, 233] on icon at bounding box center [61, 243] width 21 height 21
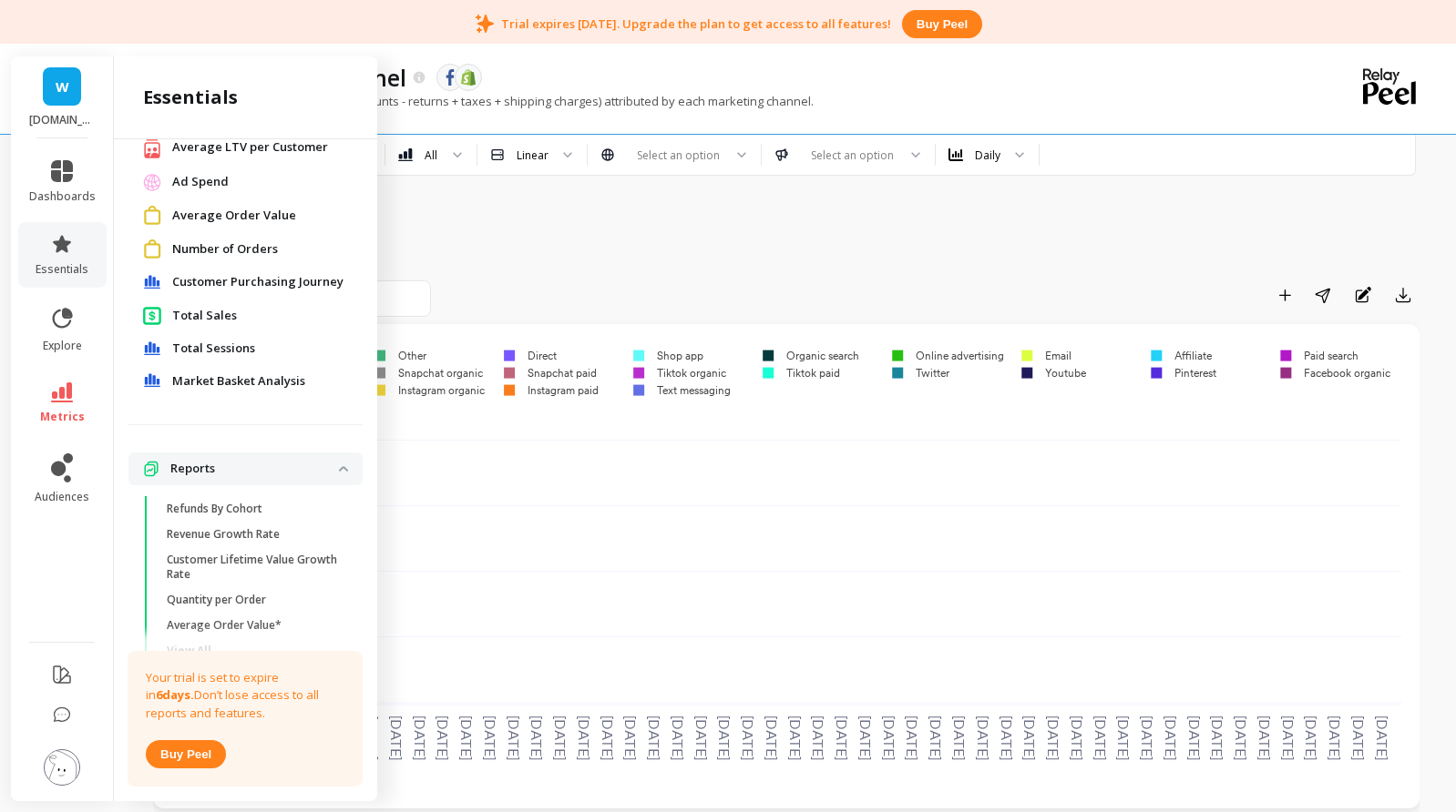
scroll to position [241, 0]
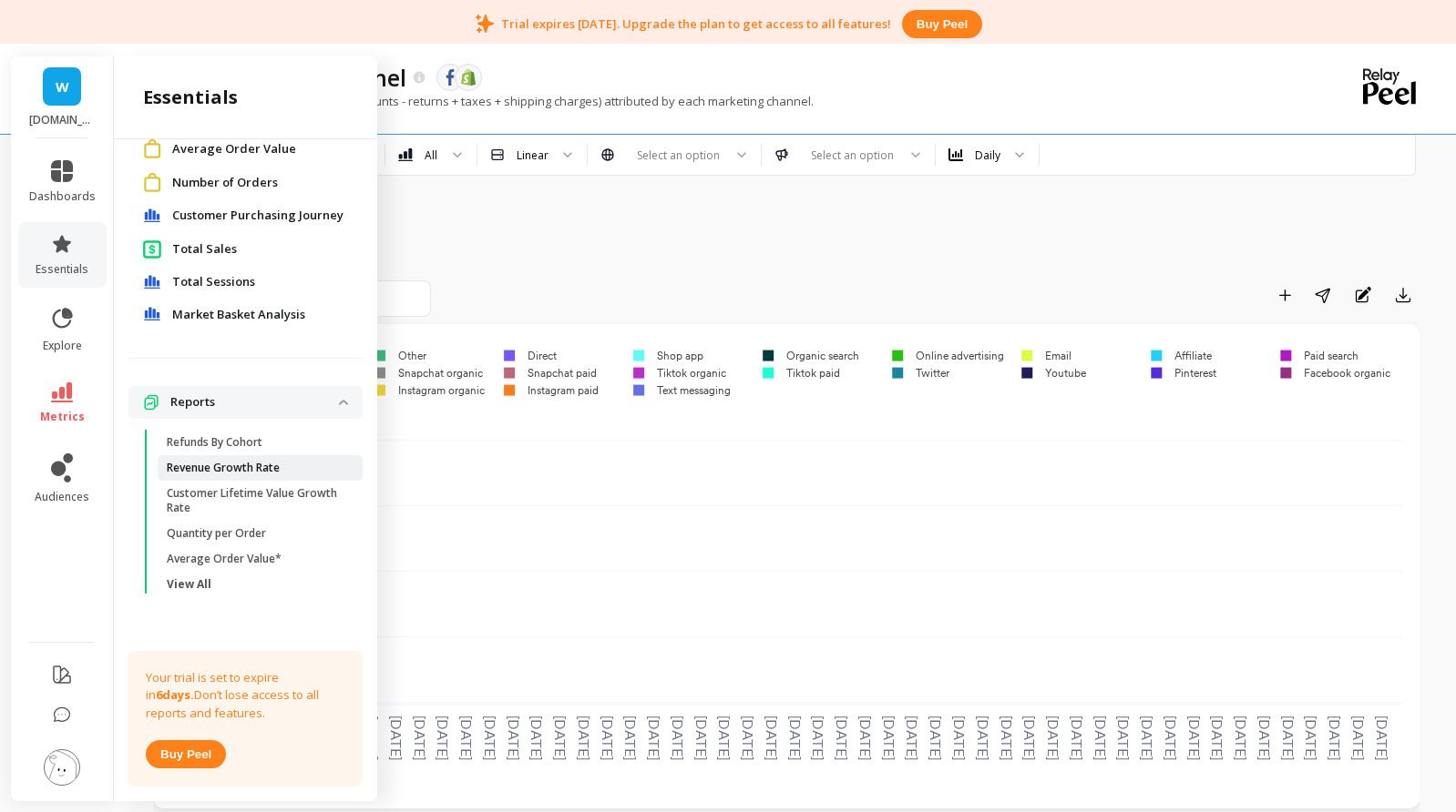
click at [253, 465] on p "Revenue Growth Rate" at bounding box center [223, 467] width 113 height 15
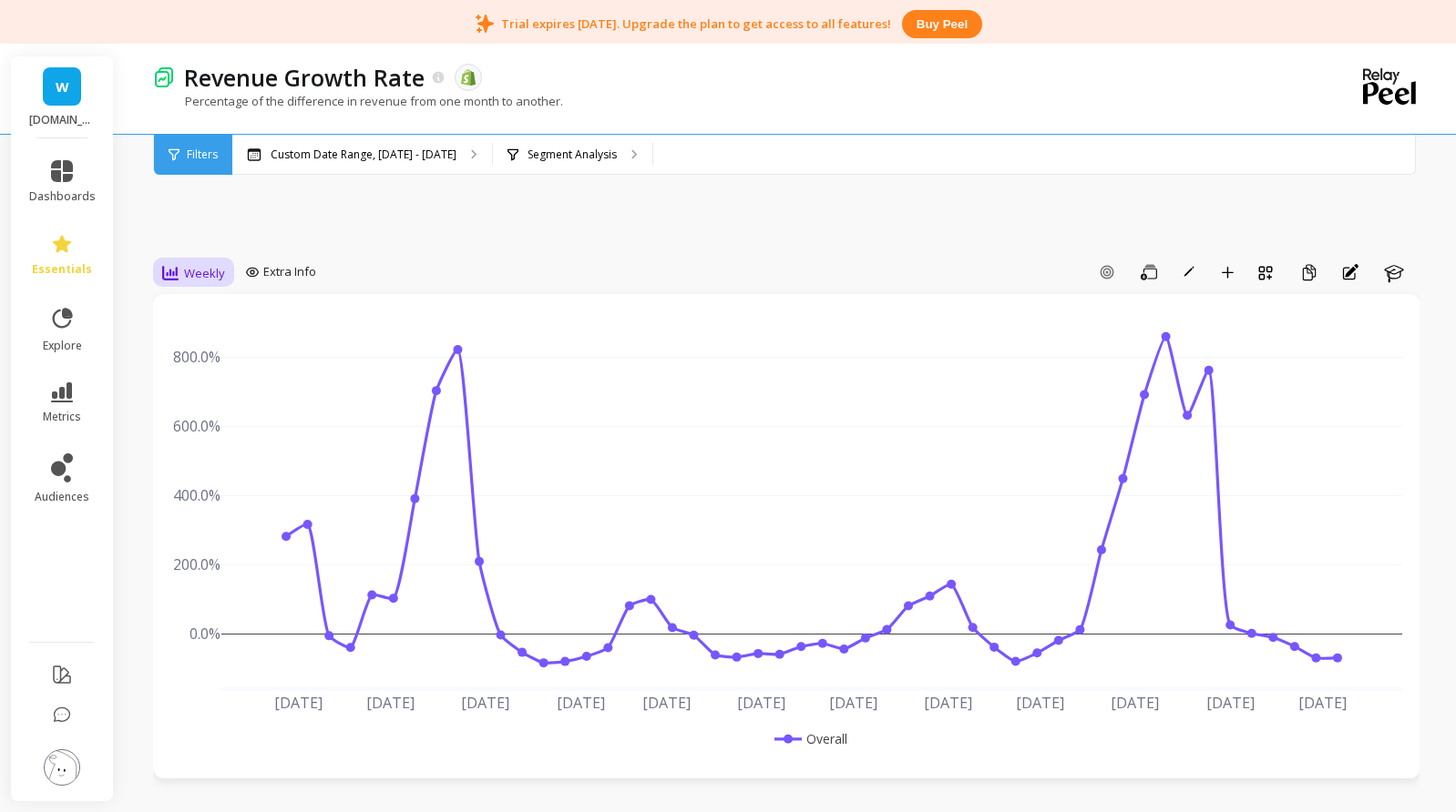
click at [201, 270] on span "Weekly" at bounding box center [205, 274] width 41 height 18
click at [286, 273] on span "Extra Info" at bounding box center [289, 272] width 53 height 18
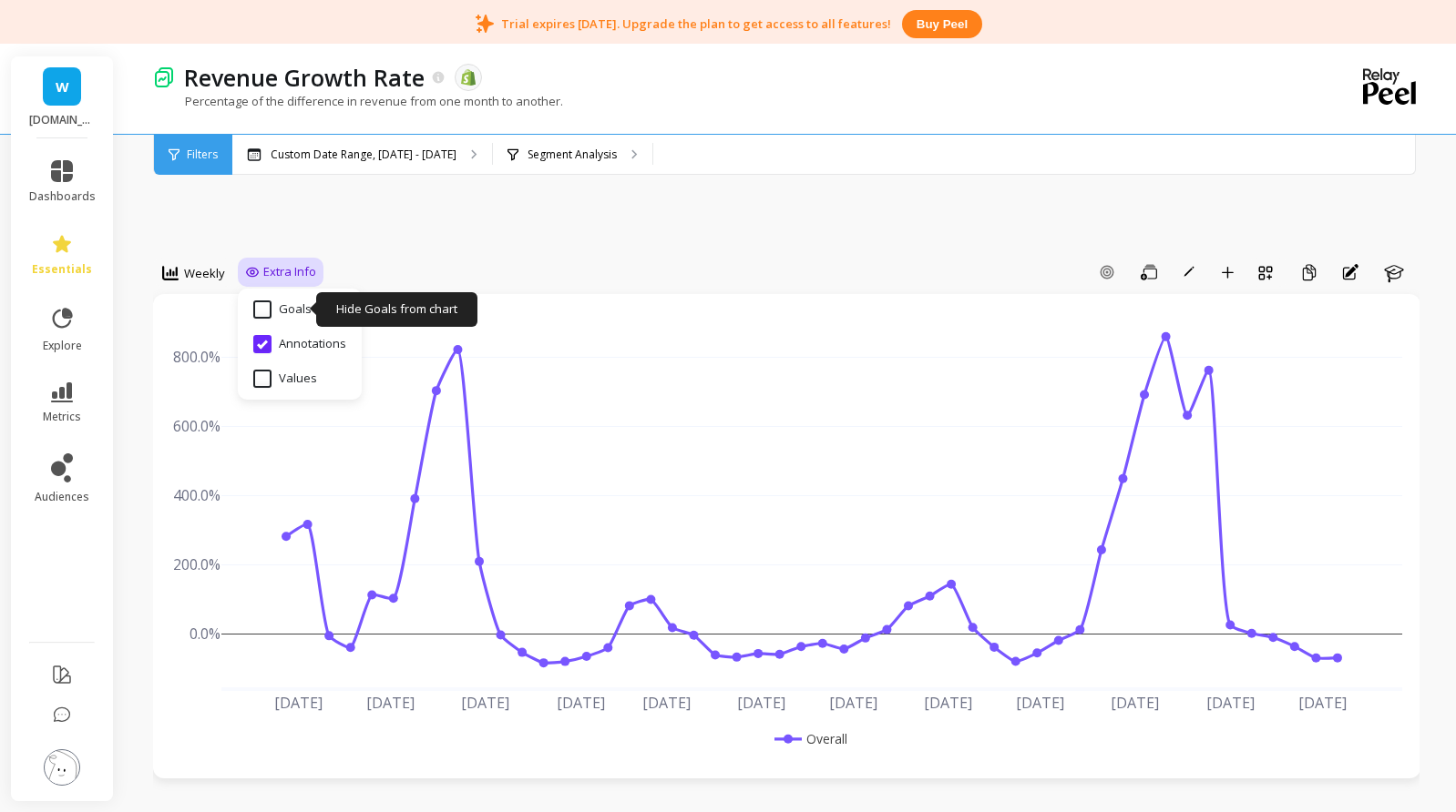
click at [264, 308] on input "Goals" at bounding box center [282, 310] width 58 height 18
checkbox input "true"
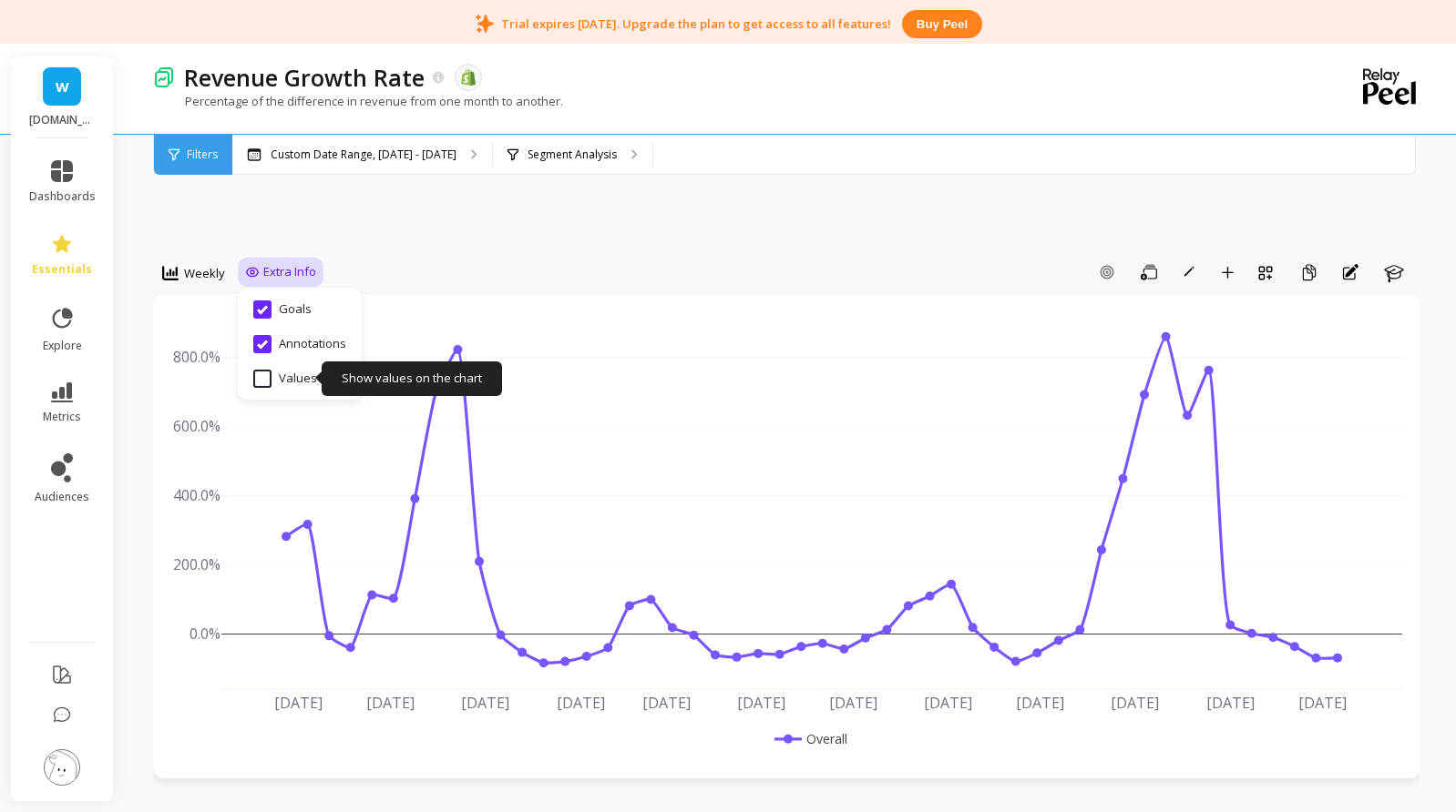
click at [264, 374] on input "Values" at bounding box center [284, 379] width 63 height 18
checkbox input "true"
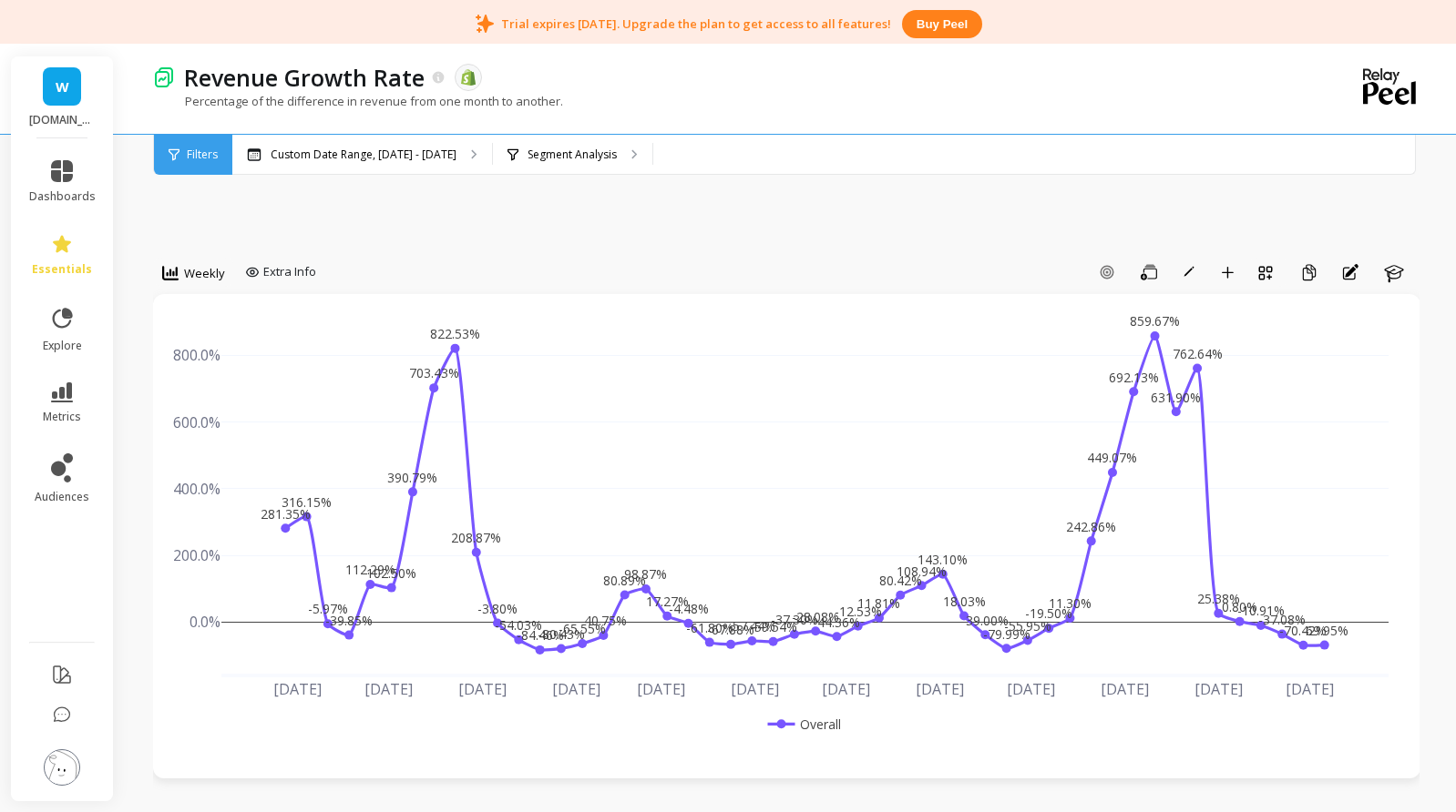
drag, startPoint x: 1198, startPoint y: 598, endPoint x: 928, endPoint y: 193, distance: 486.7
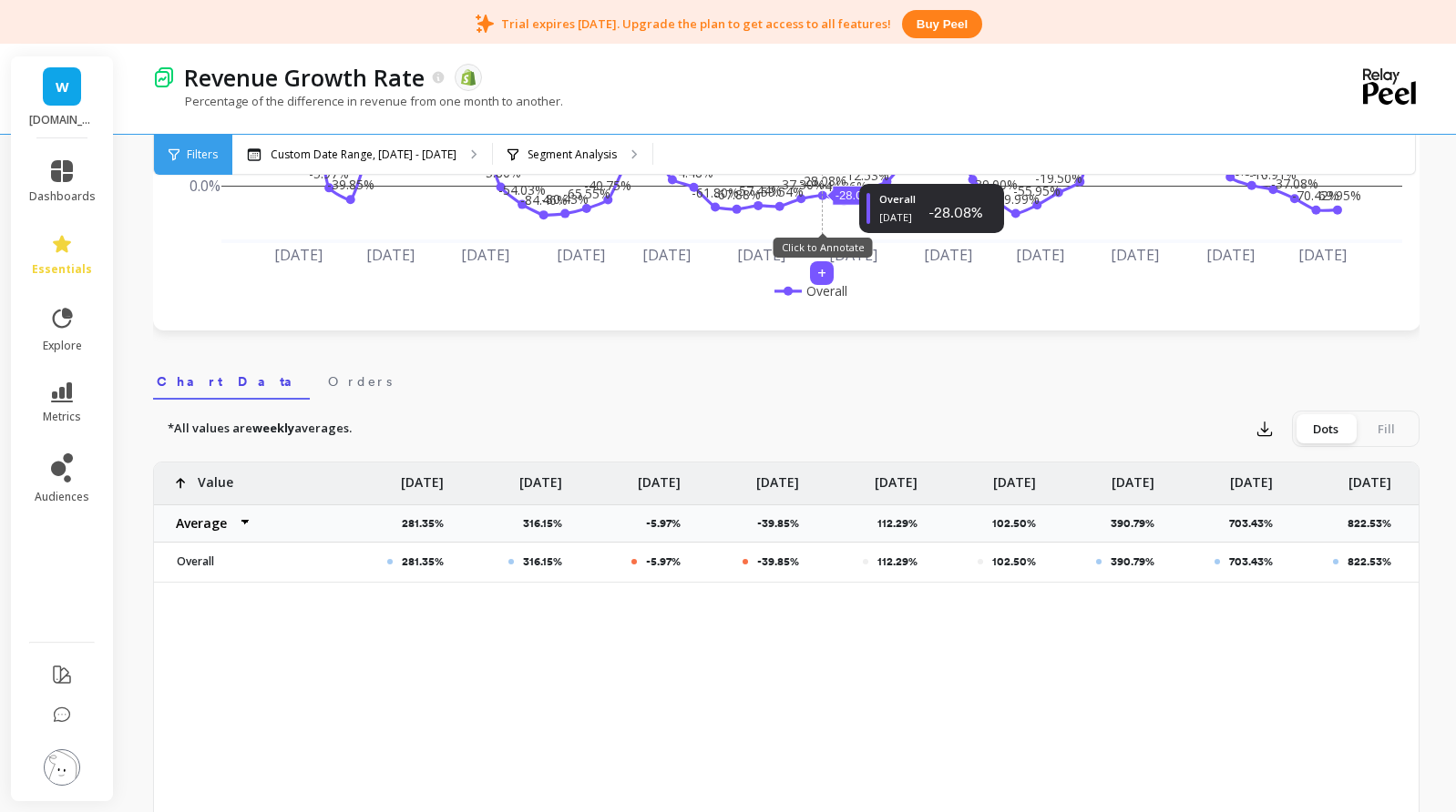
scroll to position [456, 0]
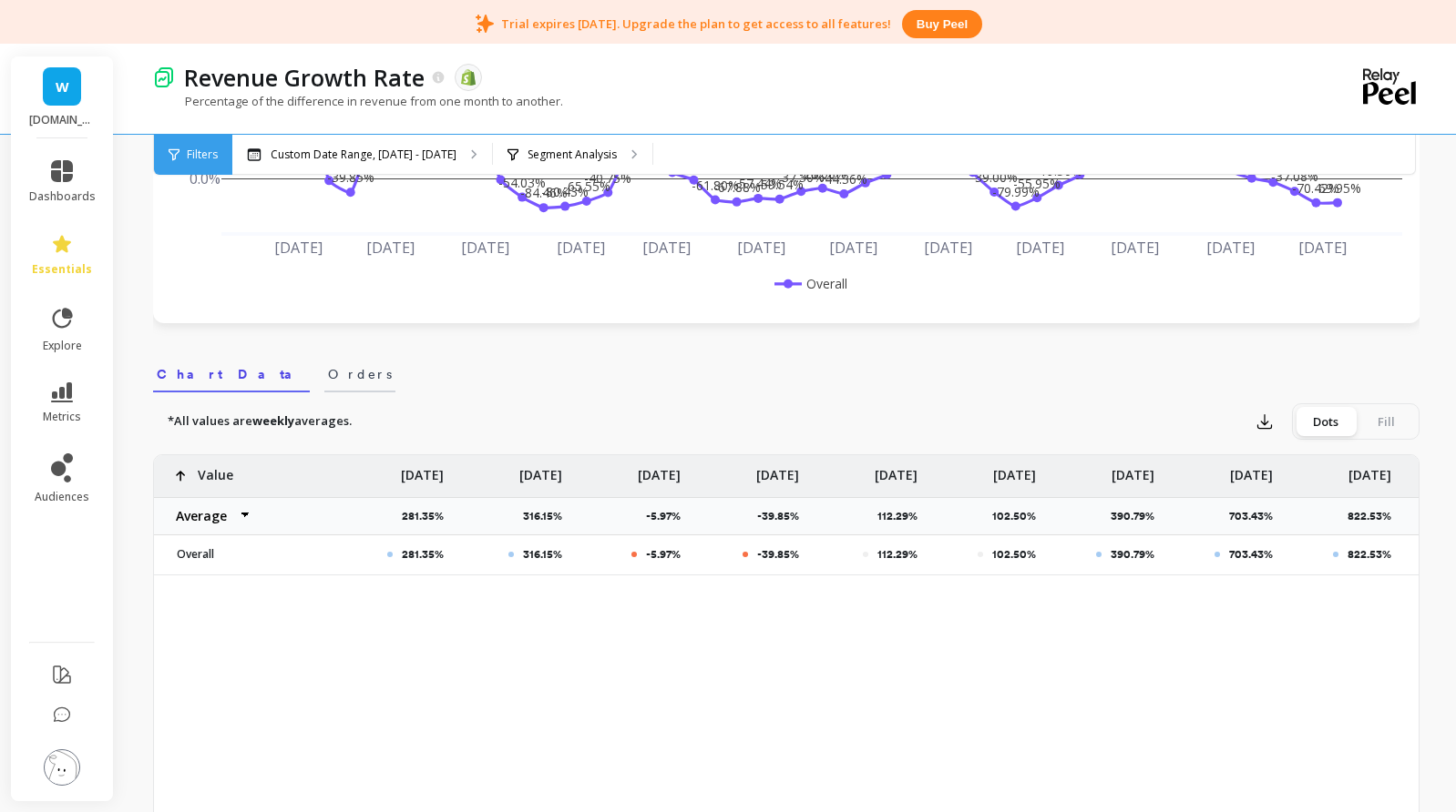
click at [328, 381] on span "Orders" at bounding box center [359, 374] width 63 height 18
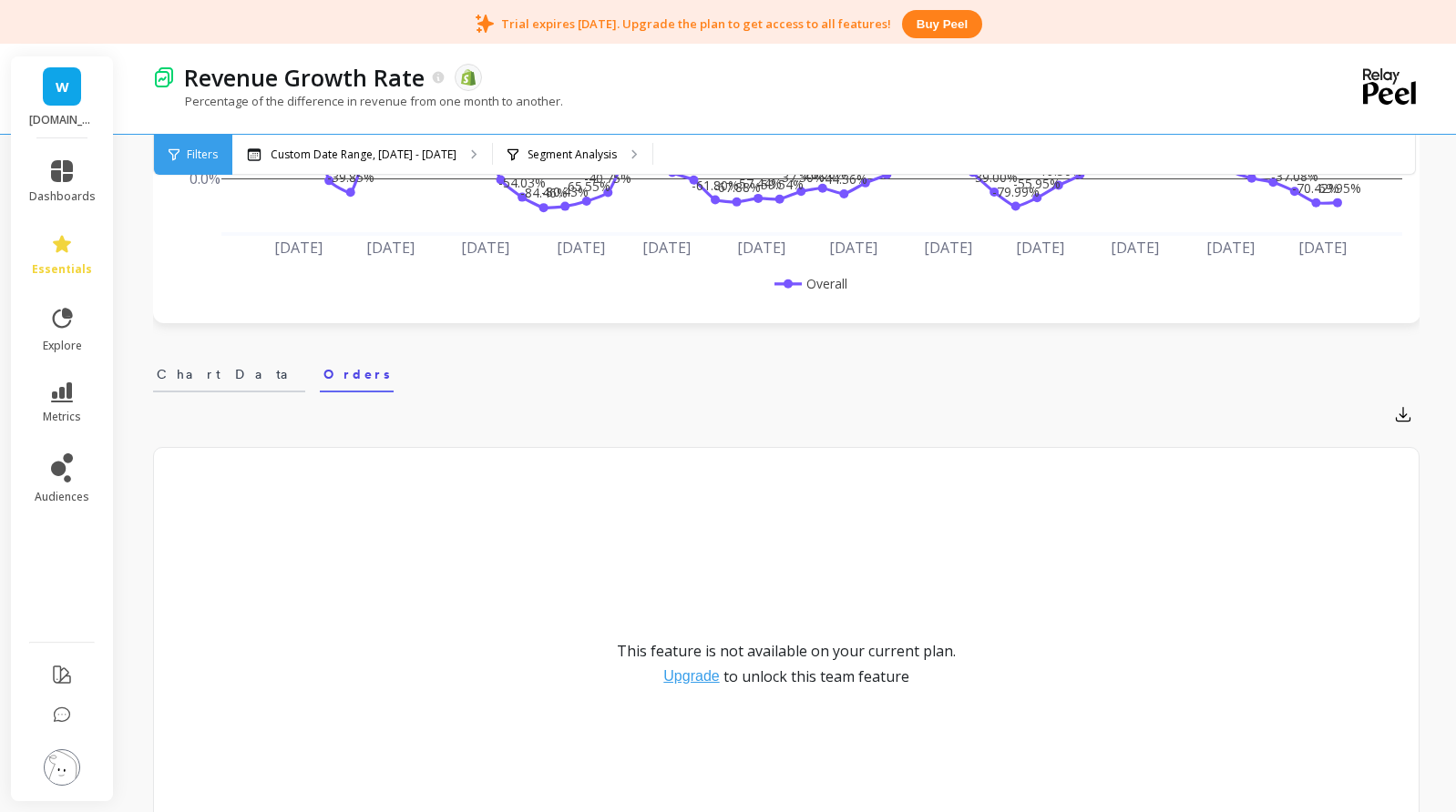
click at [219, 373] on link "Chart Data" at bounding box center [229, 371] width 152 height 42
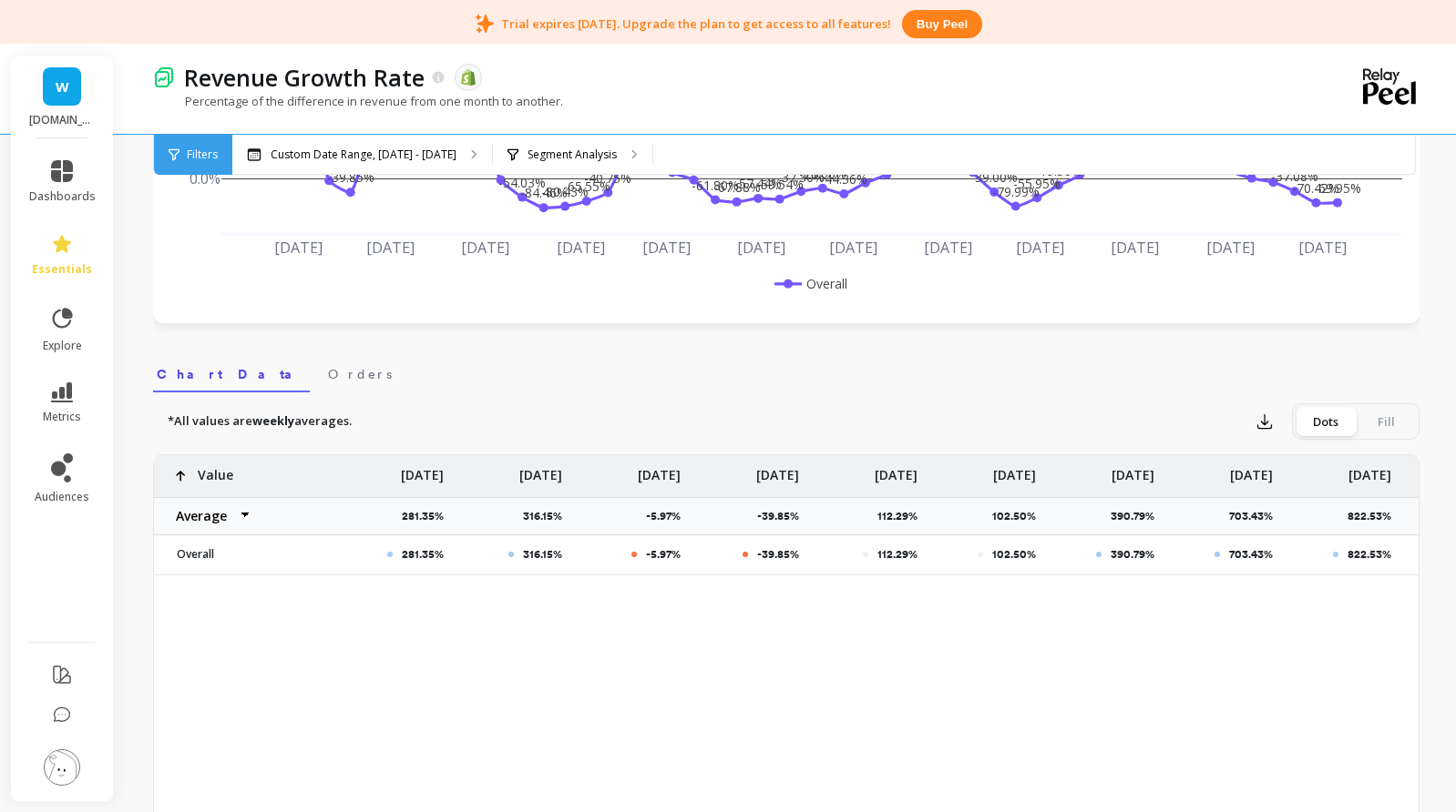
click at [1385, 428] on div "Fill" at bounding box center [1386, 422] width 60 height 29
click at [0, 0] on input "Dots Fill" at bounding box center [0, 0] width 0 height 0
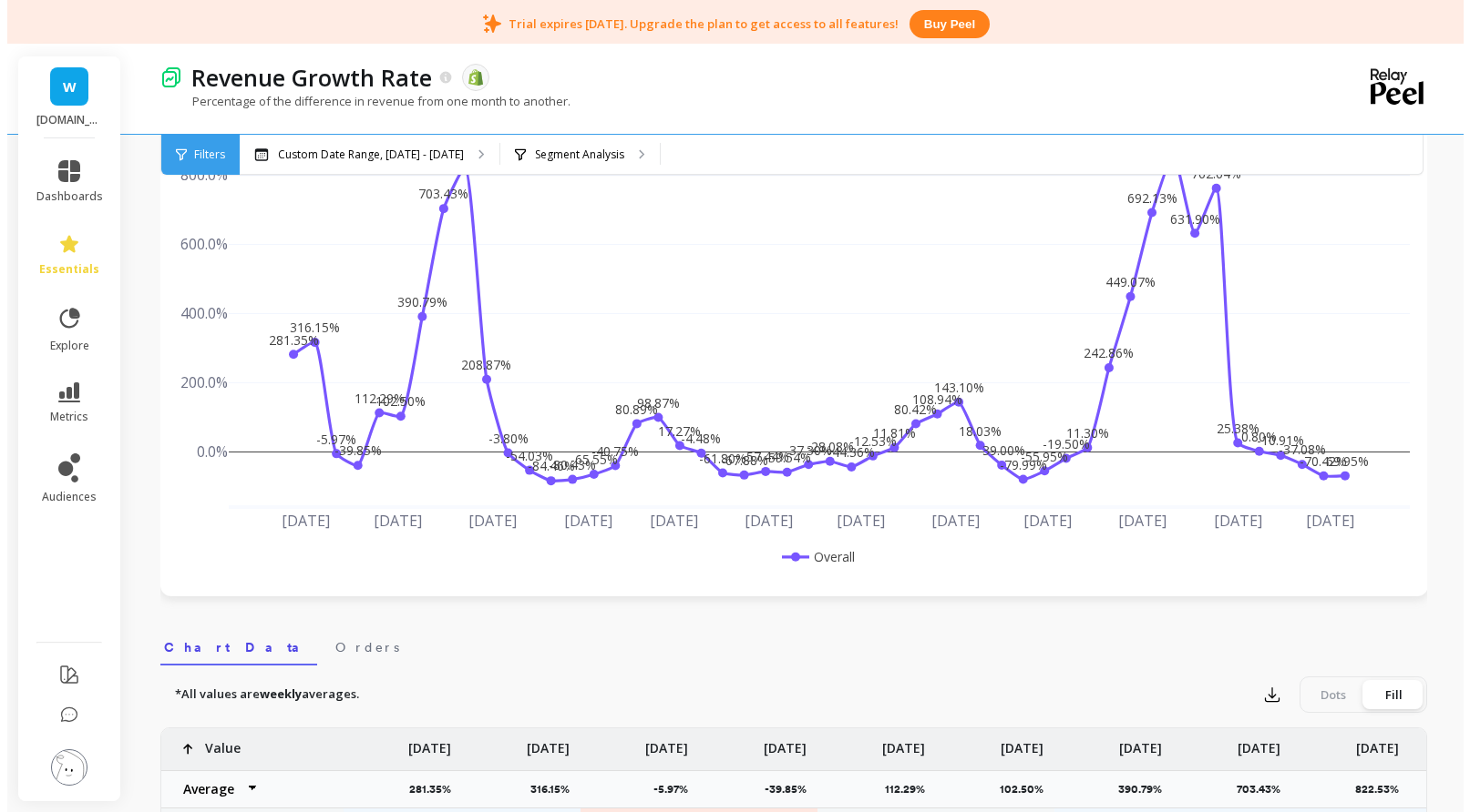
scroll to position [0, 0]
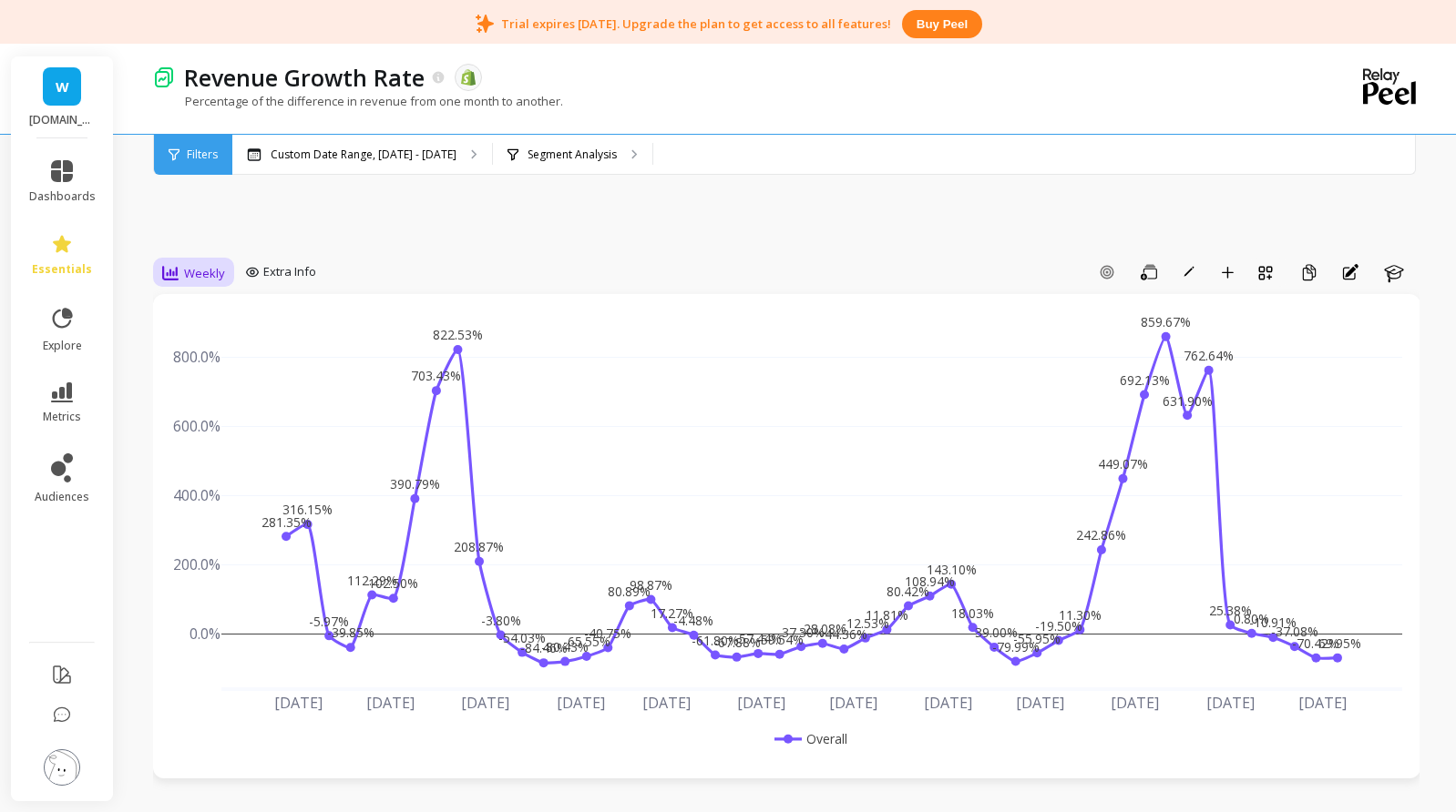
click at [195, 275] on span "Weekly" at bounding box center [205, 274] width 41 height 18
drag, startPoint x: 197, startPoint y: 292, endPoint x: 403, endPoint y: 260, distance: 208.5
click at [216, 277] on span "Weekly" at bounding box center [205, 274] width 41 height 18
click at [365, 149] on p "Custom Date Range, [DATE] - [DATE]" at bounding box center [363, 155] width 186 height 15
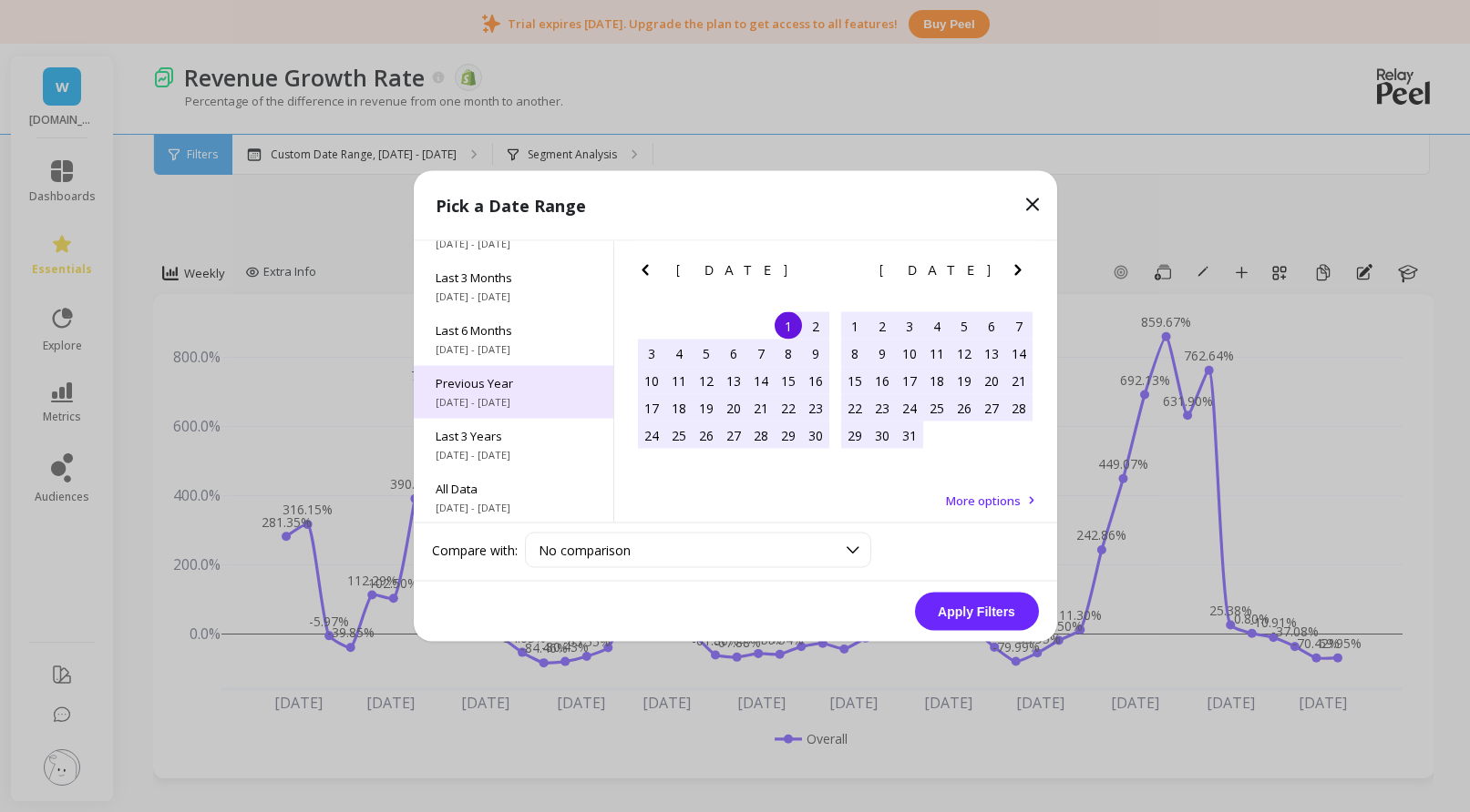
scroll to position [246, 0]
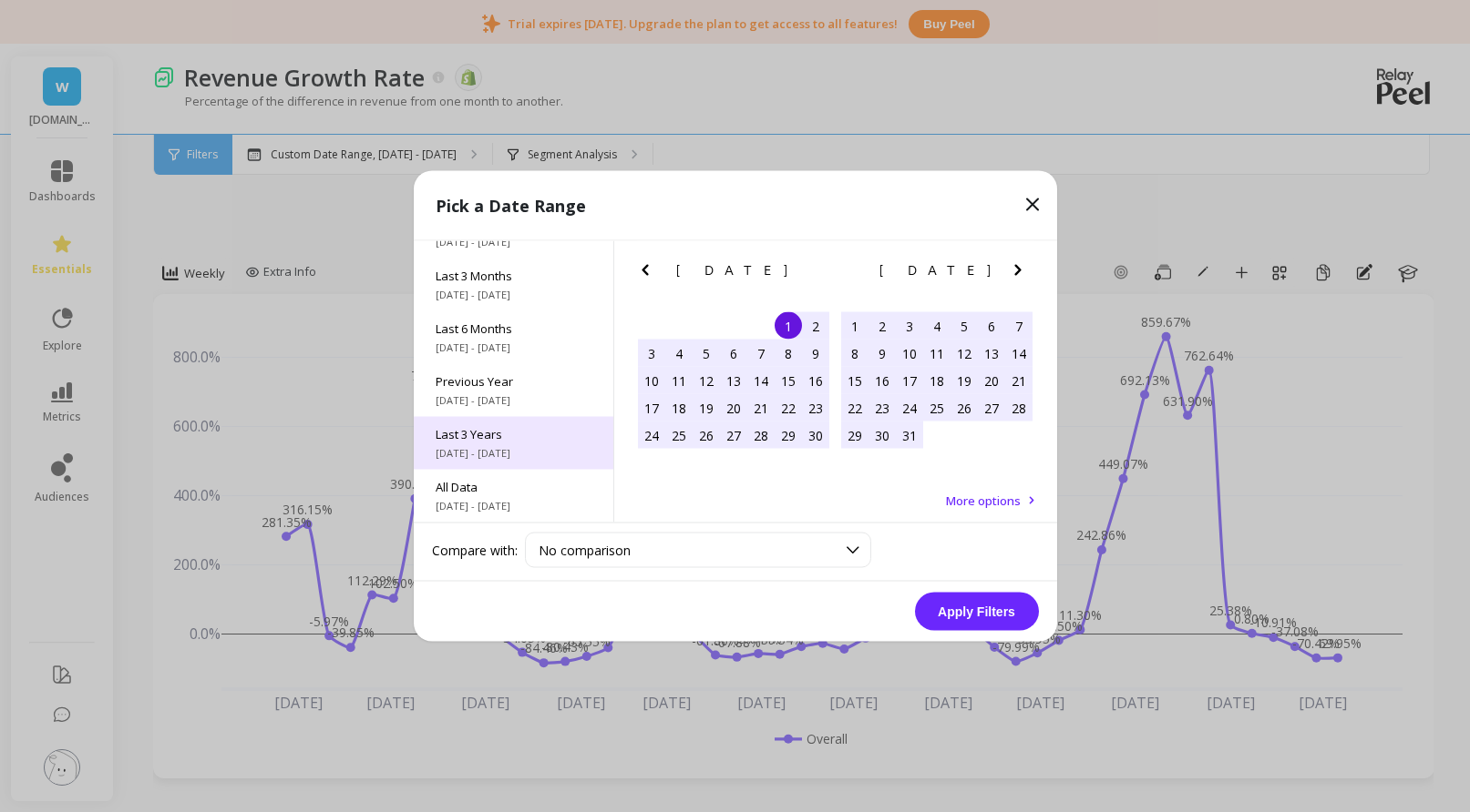
click at [467, 432] on span "Last 3 Years" at bounding box center [513, 434] width 156 height 17
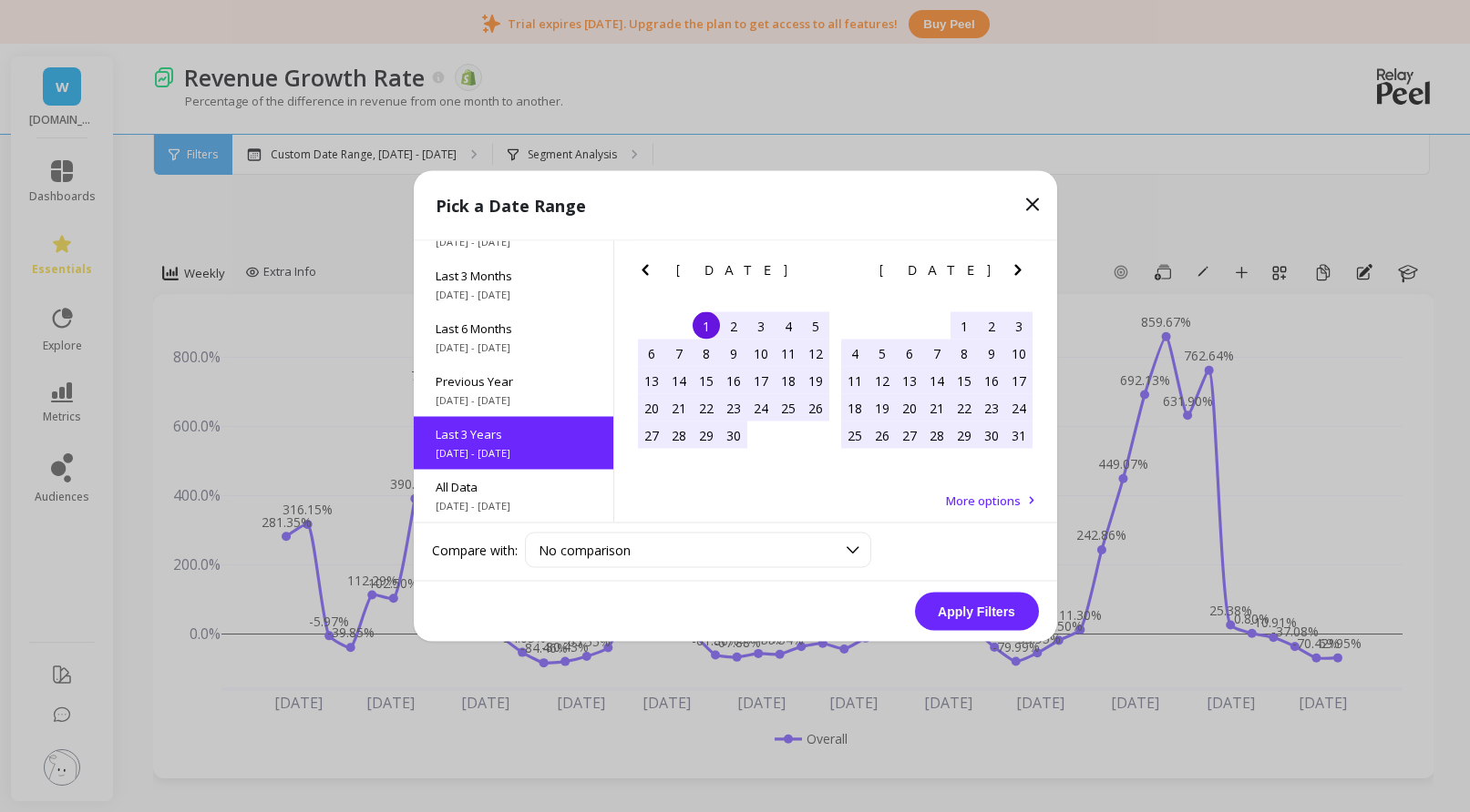
scroll to position [1, 0]
click at [1004, 611] on button "Apply Filters" at bounding box center [976, 611] width 124 height 38
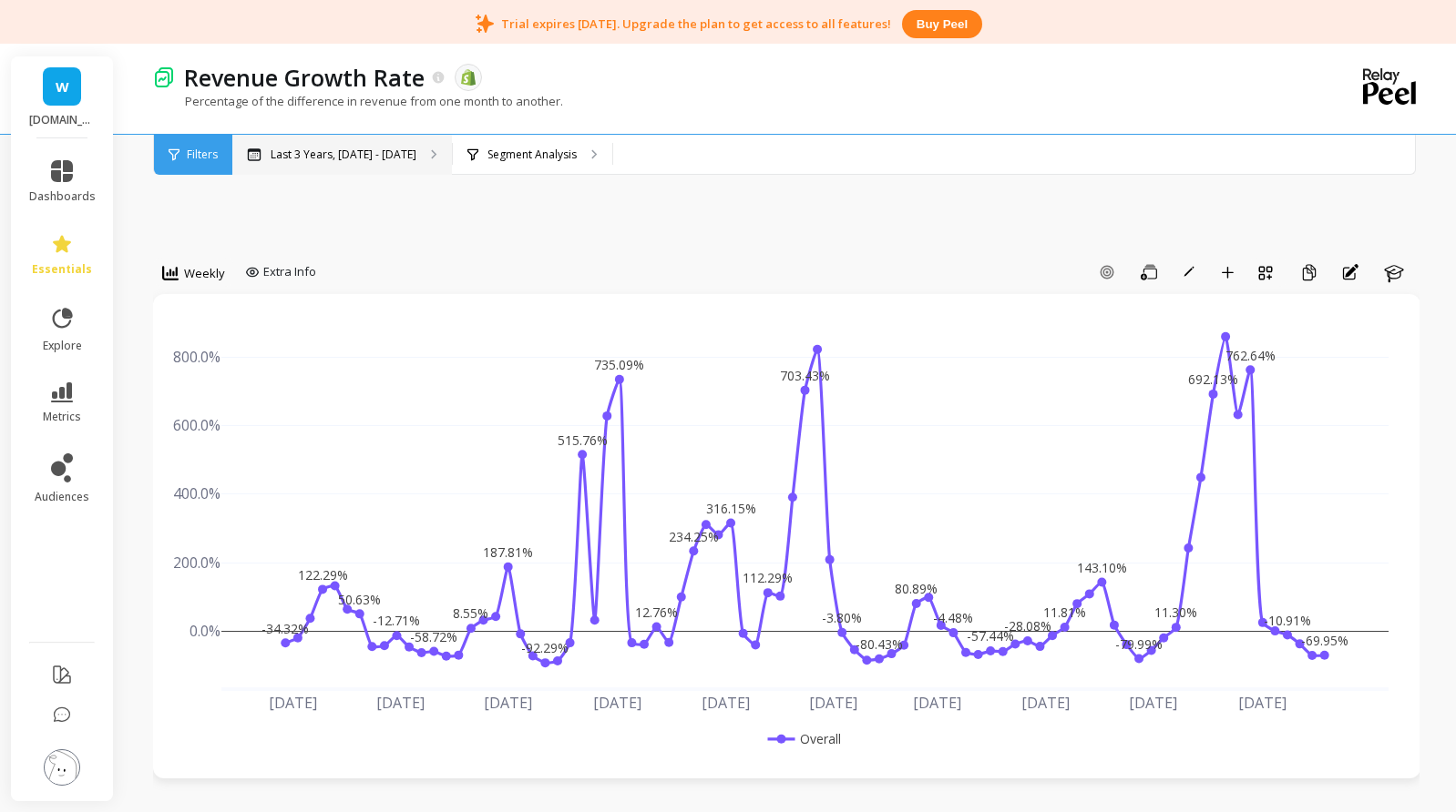
click at [358, 154] on p "Last 3 Years, [DATE] - [DATE]" at bounding box center [344, 155] width 146 height 15
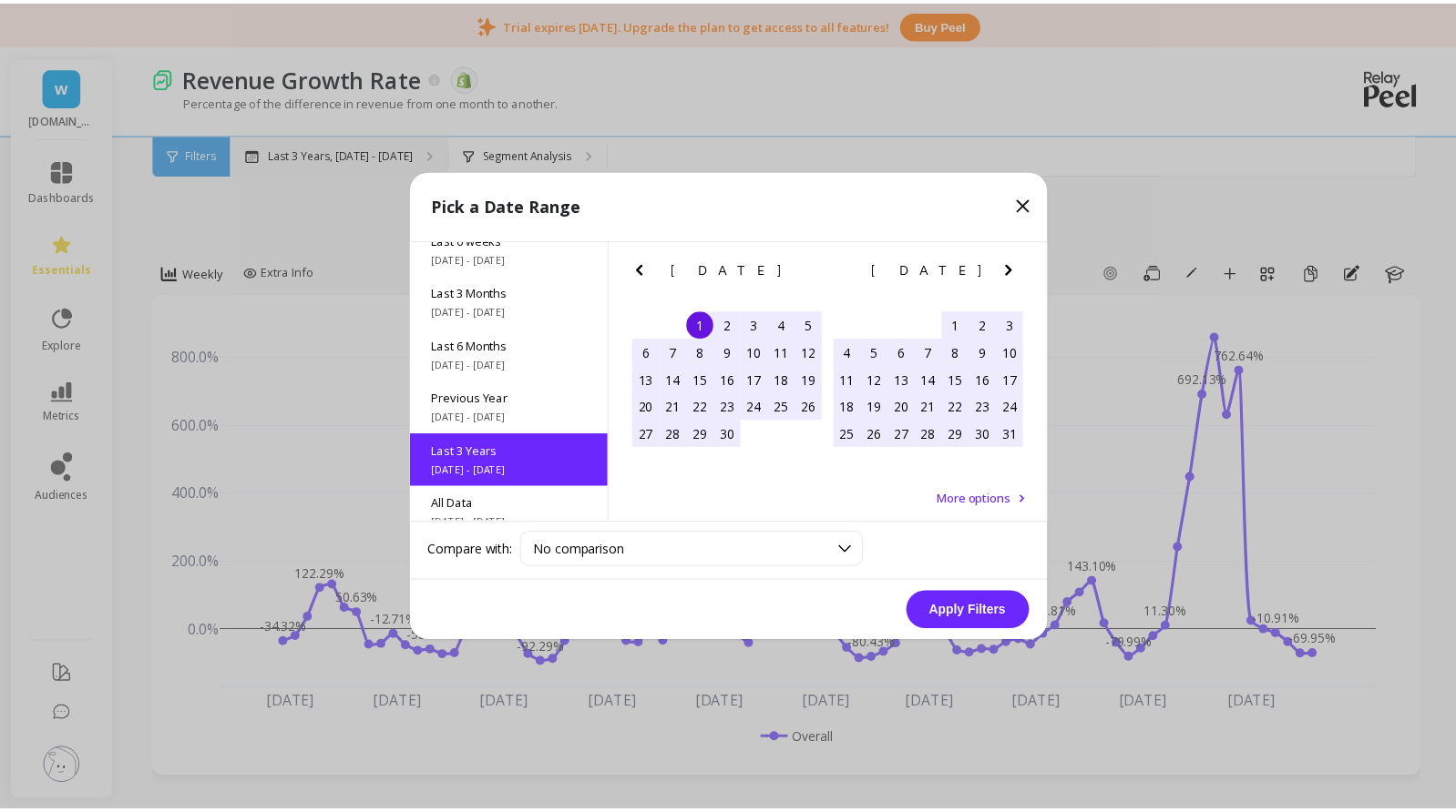
scroll to position [246, 0]
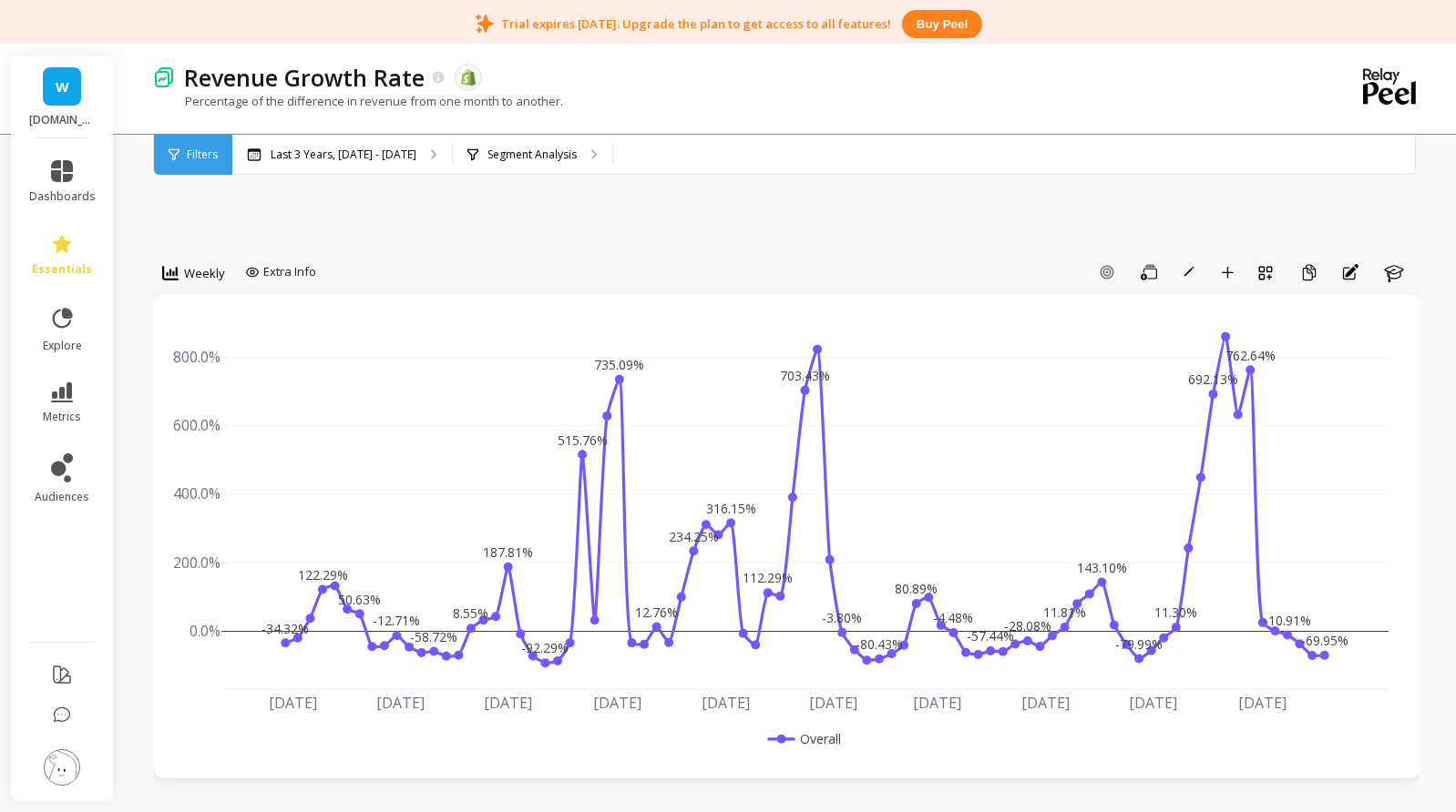
drag, startPoint x: 355, startPoint y: 219, endPoint x: 364, endPoint y: 218, distance: 9.1
click at [612, 144] on div "Segment Analysis" at bounding box center [533, 154] width 160 height 40
click at [263, 275] on span "Extra Info" at bounding box center [289, 272] width 53 height 18
click at [1118, 275] on button "Add Goal" at bounding box center [1106, 273] width 38 height 29
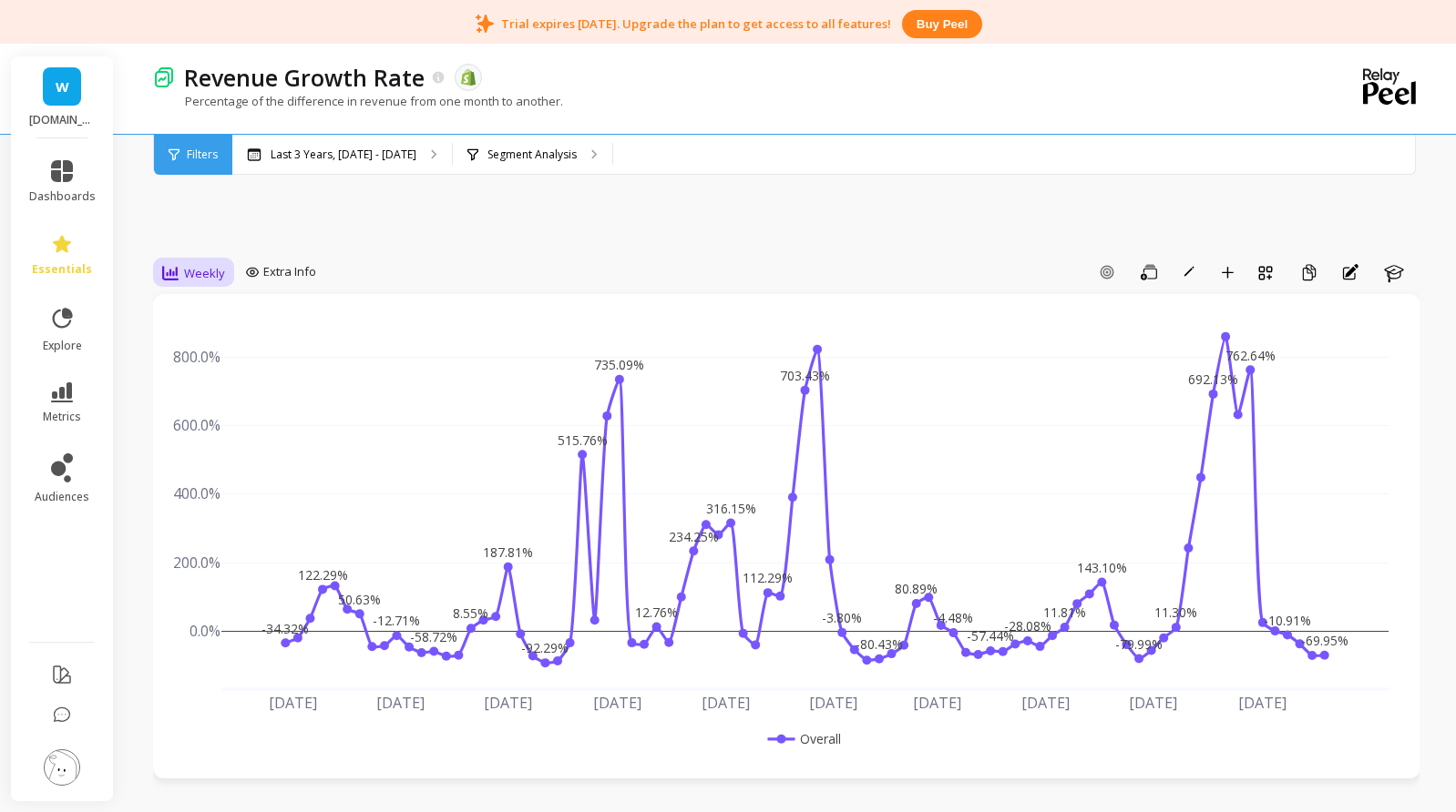
click at [213, 275] on span "Weekly" at bounding box center [205, 274] width 41 height 18
click at [221, 422] on div "Monthly" at bounding box center [220, 419] width 104 height 18
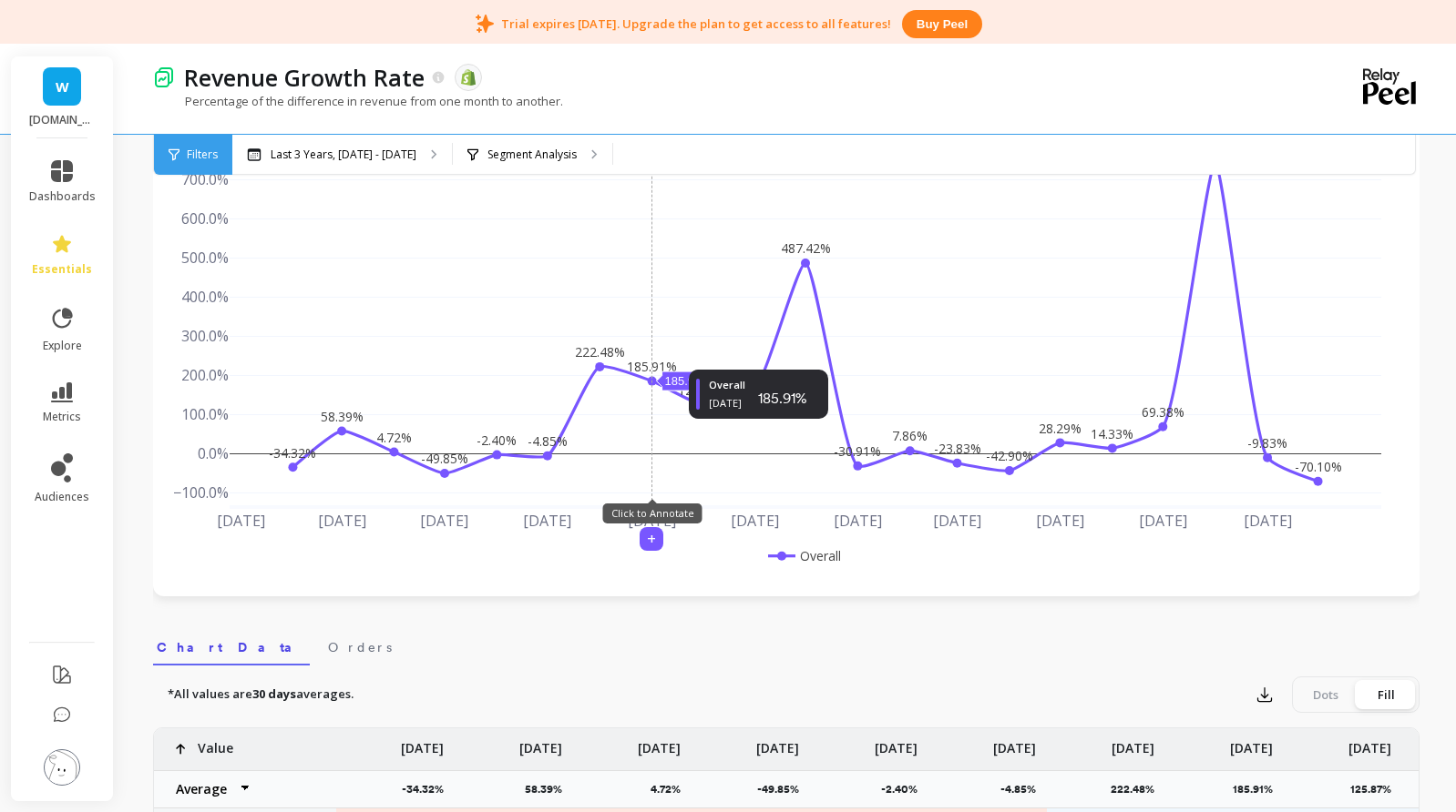
scroll to position [0, 0]
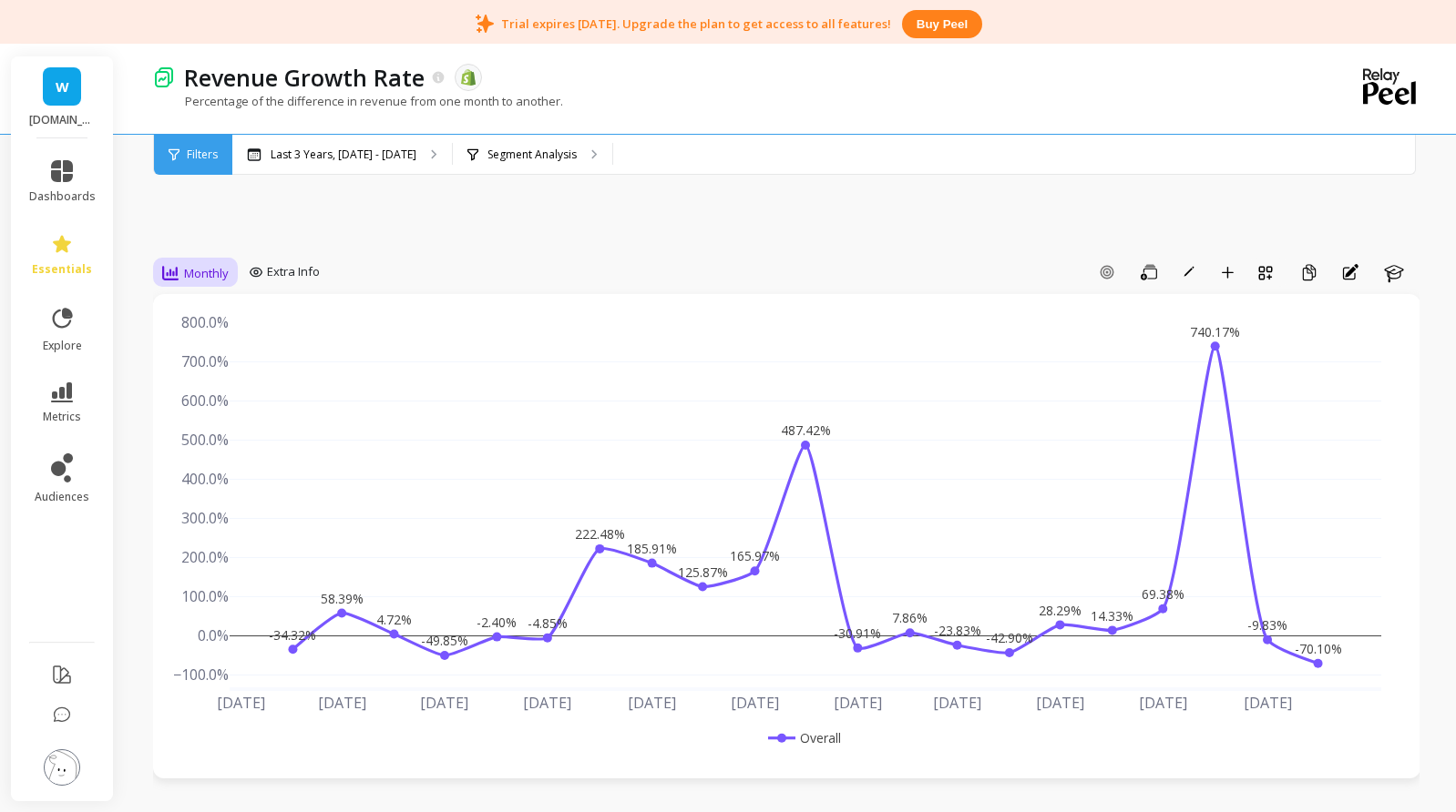
click at [186, 269] on span "Monthly" at bounding box center [206, 274] width 45 height 18
click at [190, 351] on div "Daily" at bounding box center [220, 350] width 104 height 18
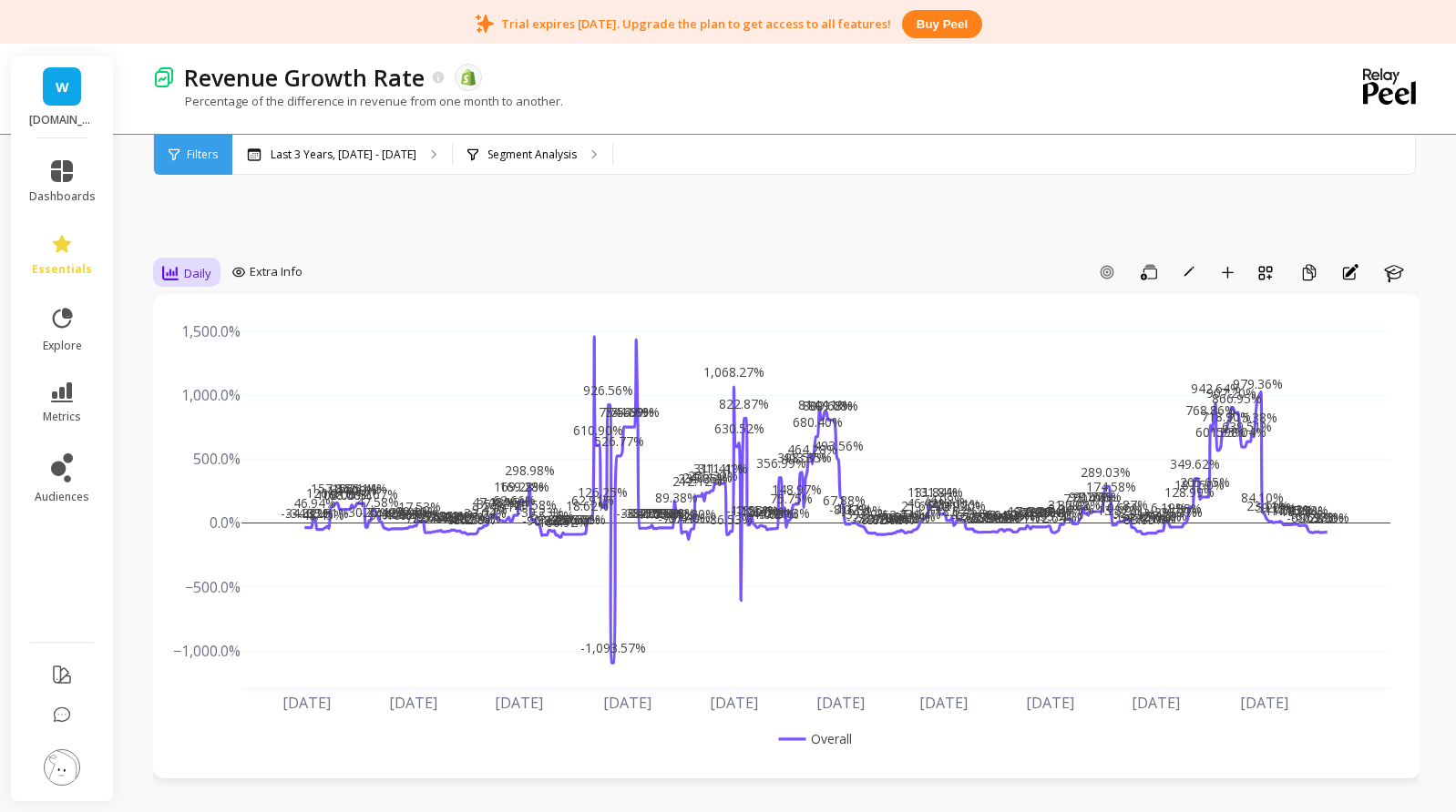
click at [201, 275] on span "Daily" at bounding box center [198, 274] width 27 height 18
click at [218, 388] on div "Weekly" at bounding box center [220, 384] width 104 height 18
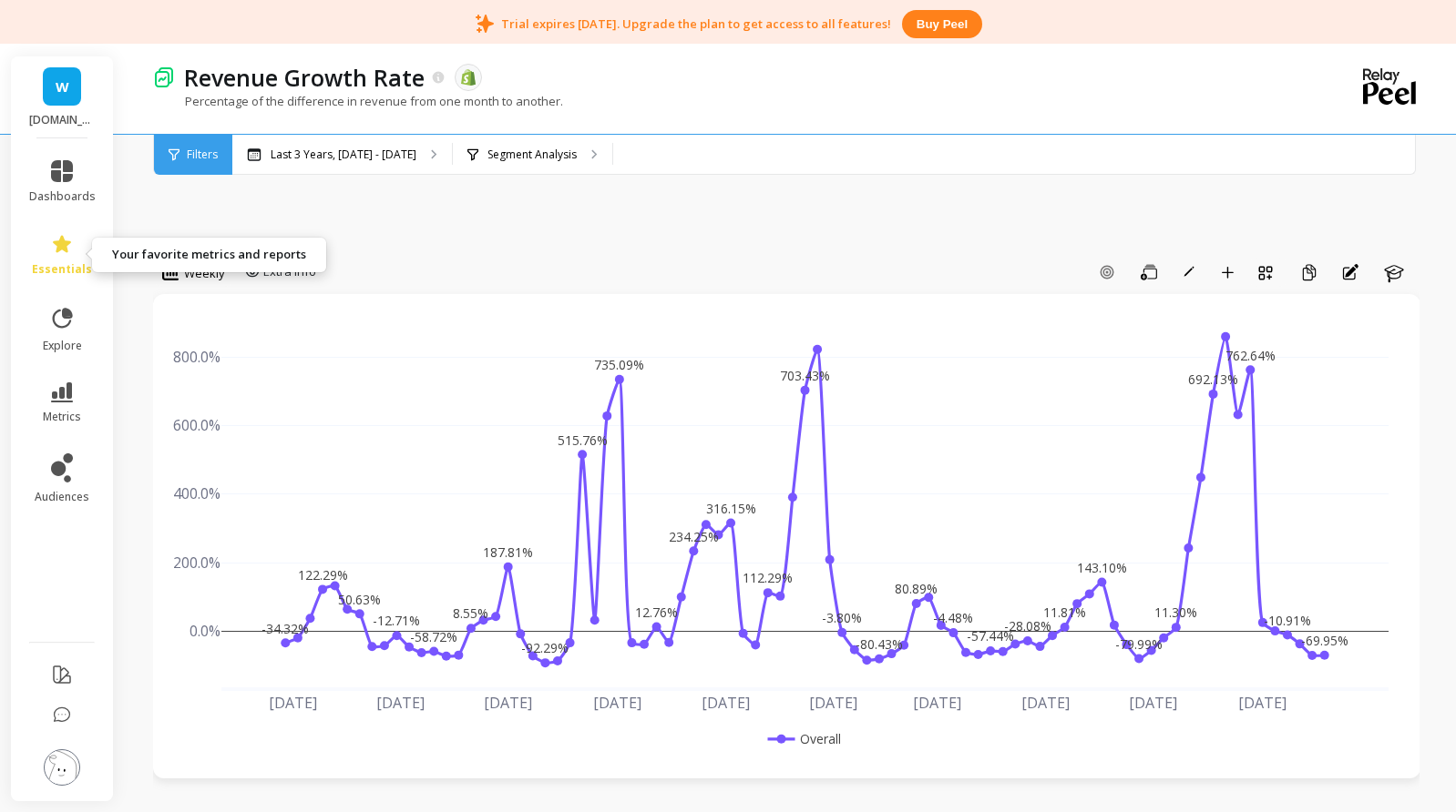
click at [70, 244] on icon at bounding box center [61, 243] width 21 height 21
click at [843, 78] on div "Revenue Growth Rate The data you are viewing comes from: Shopify" at bounding box center [723, 78] width 1095 height 31
click at [577, 151] on p "Segment Analysis" at bounding box center [532, 155] width 90 height 15
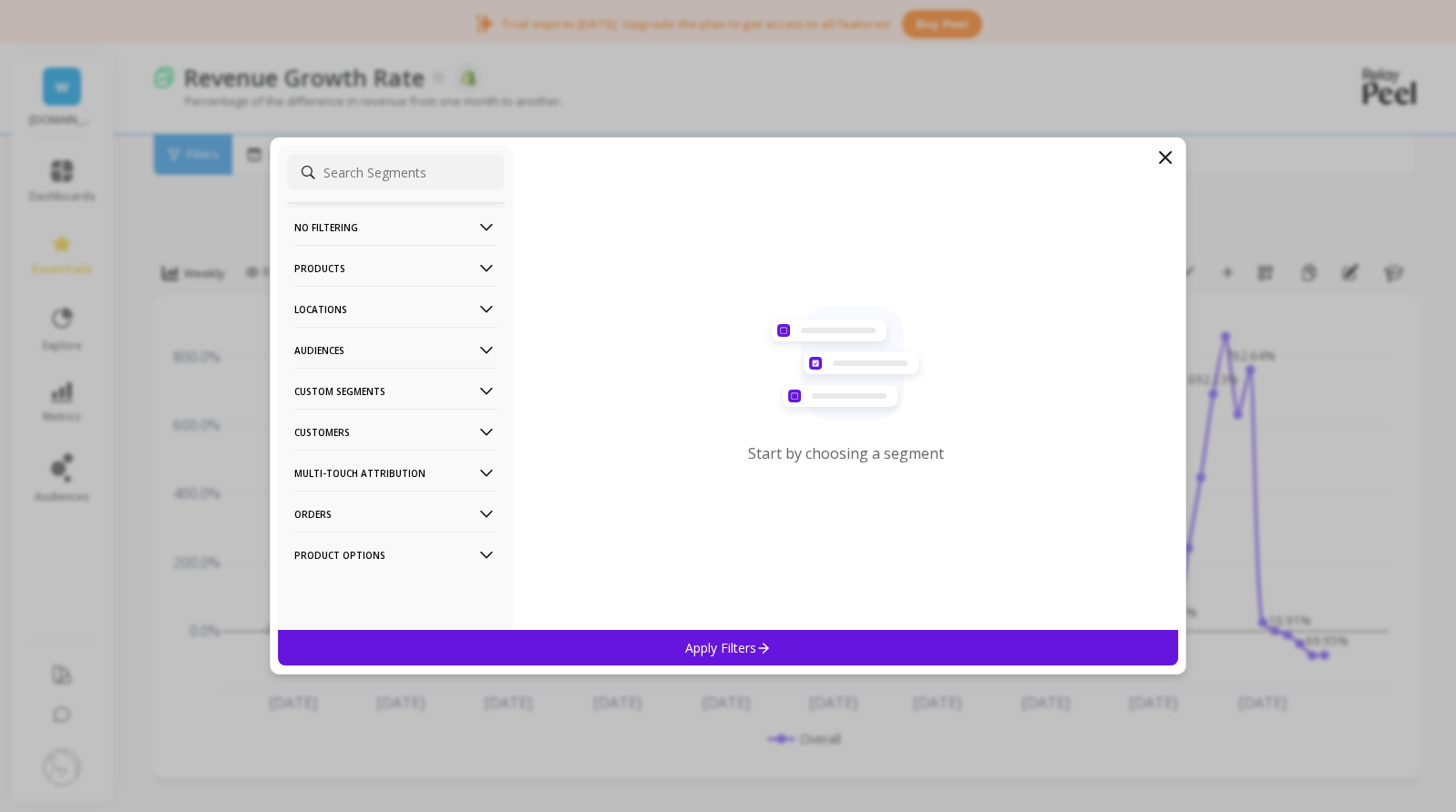
click at [389, 224] on p "No filtering" at bounding box center [395, 227] width 203 height 47
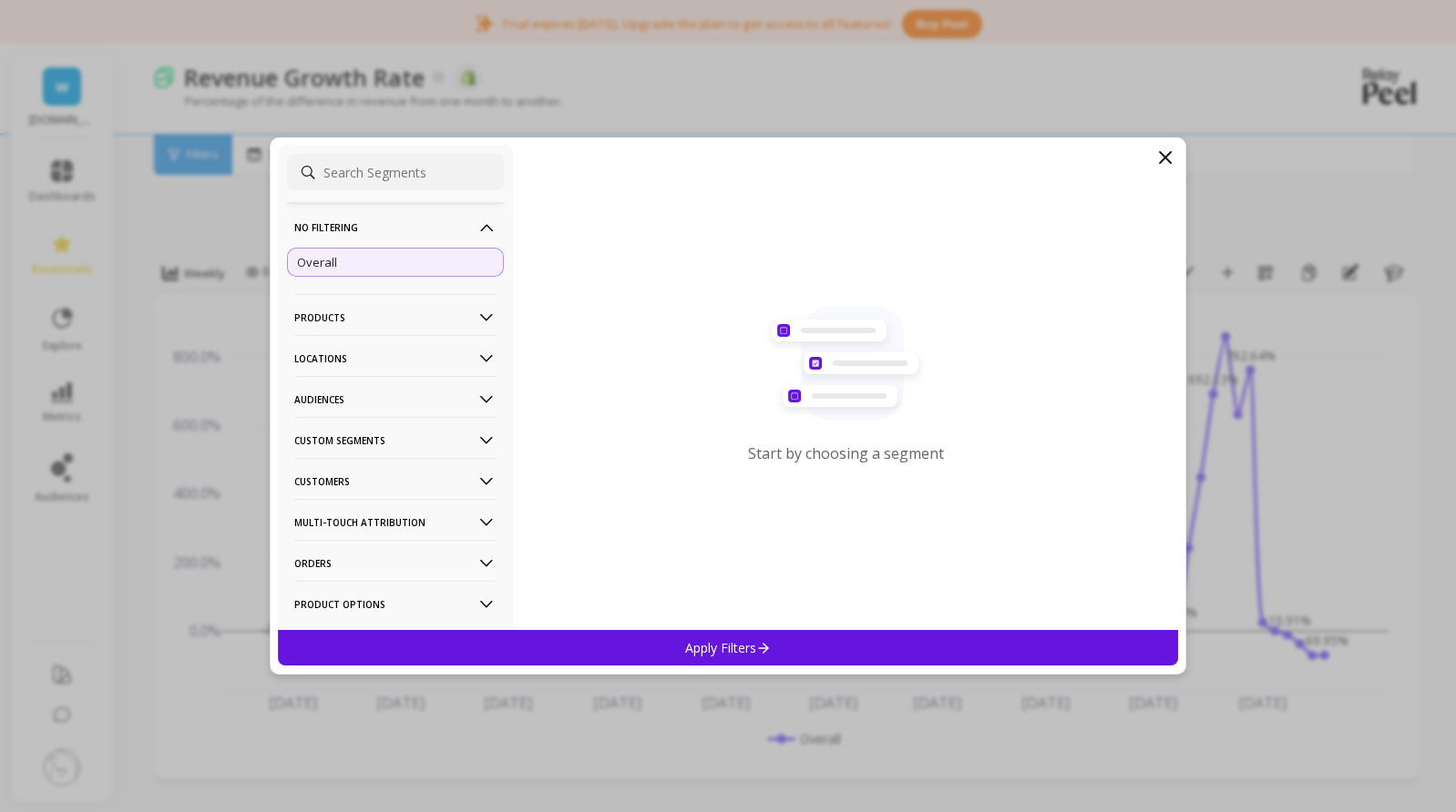
click at [368, 316] on p "Products" at bounding box center [395, 317] width 203 height 47
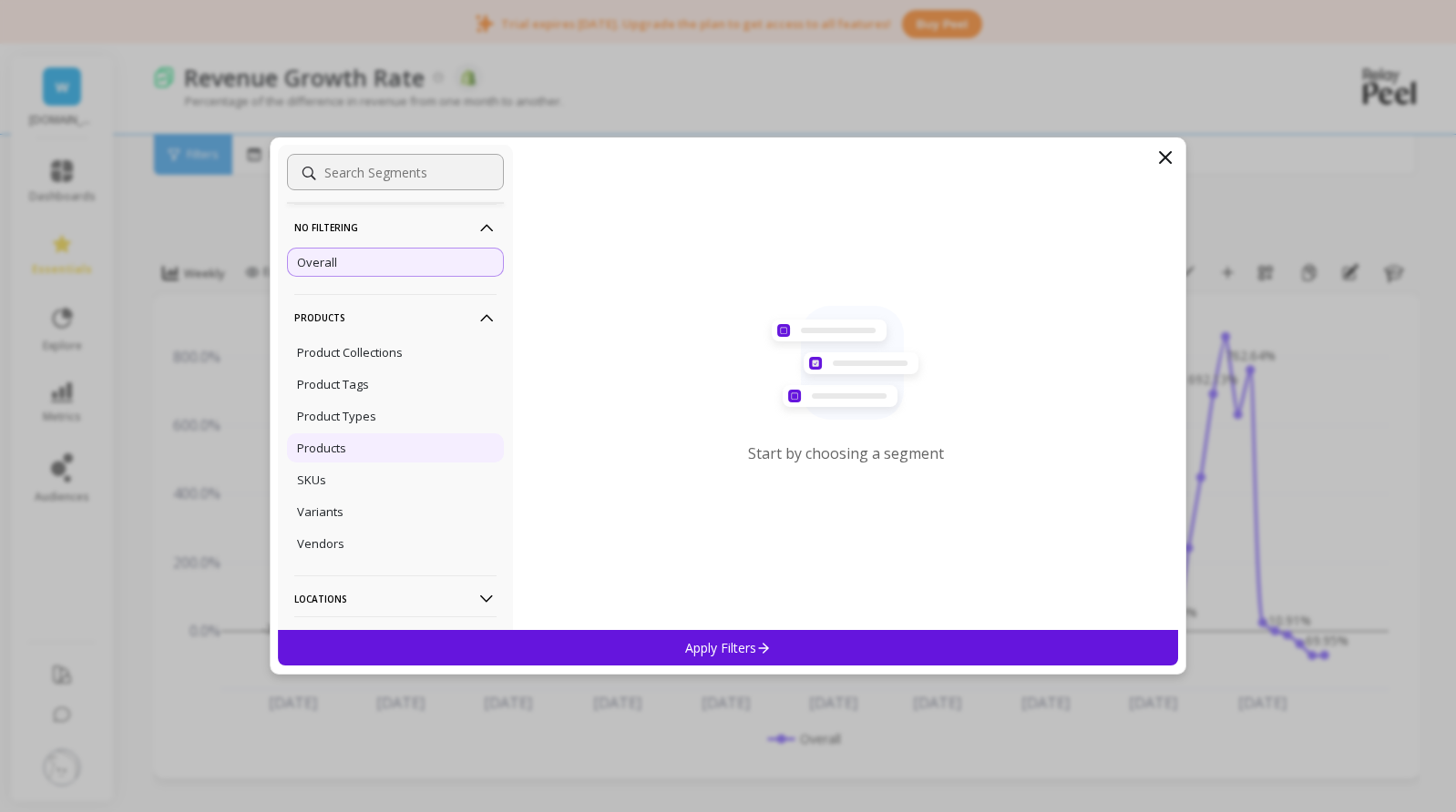
scroll to position [92, 0]
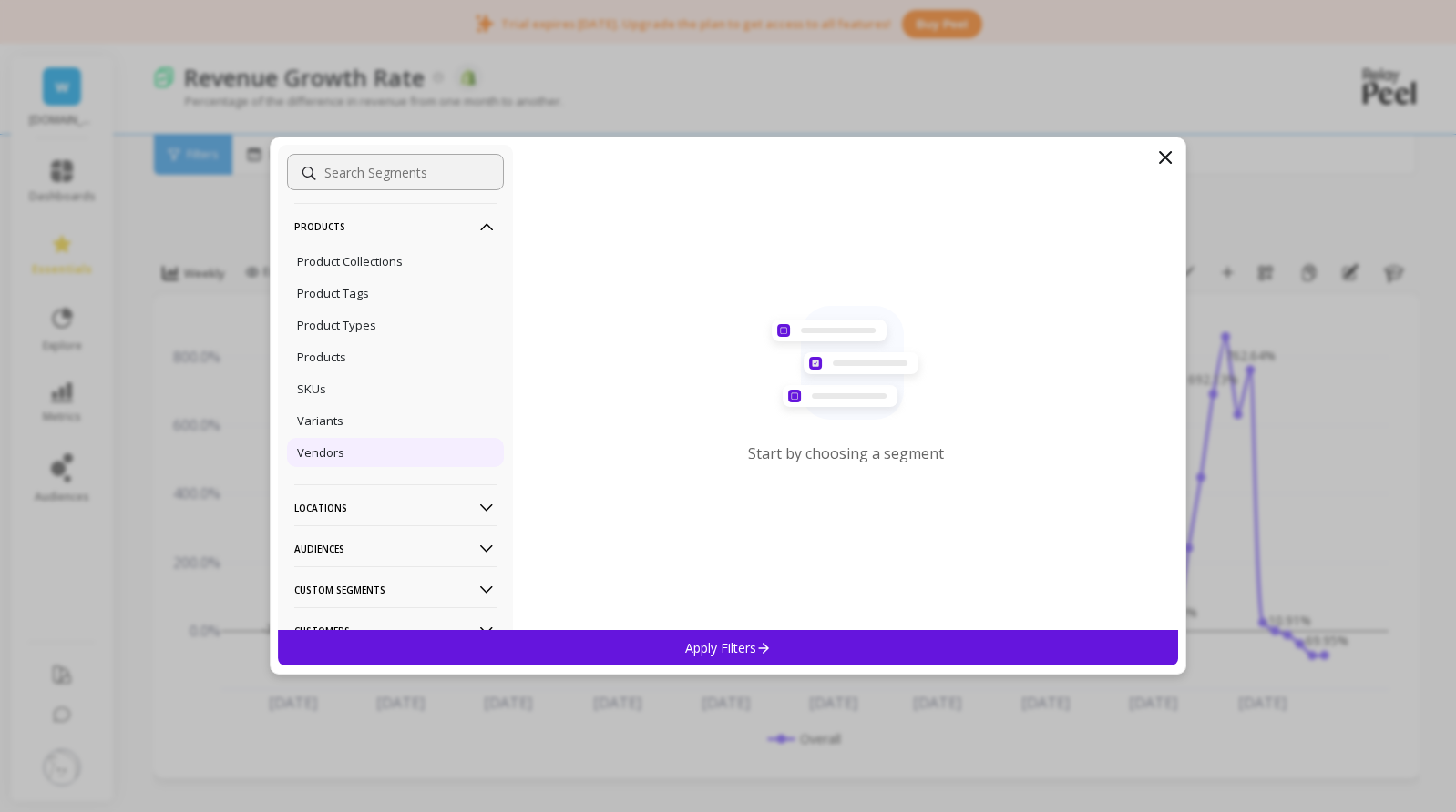
click at [378, 459] on div "Vendors" at bounding box center [395, 453] width 217 height 29
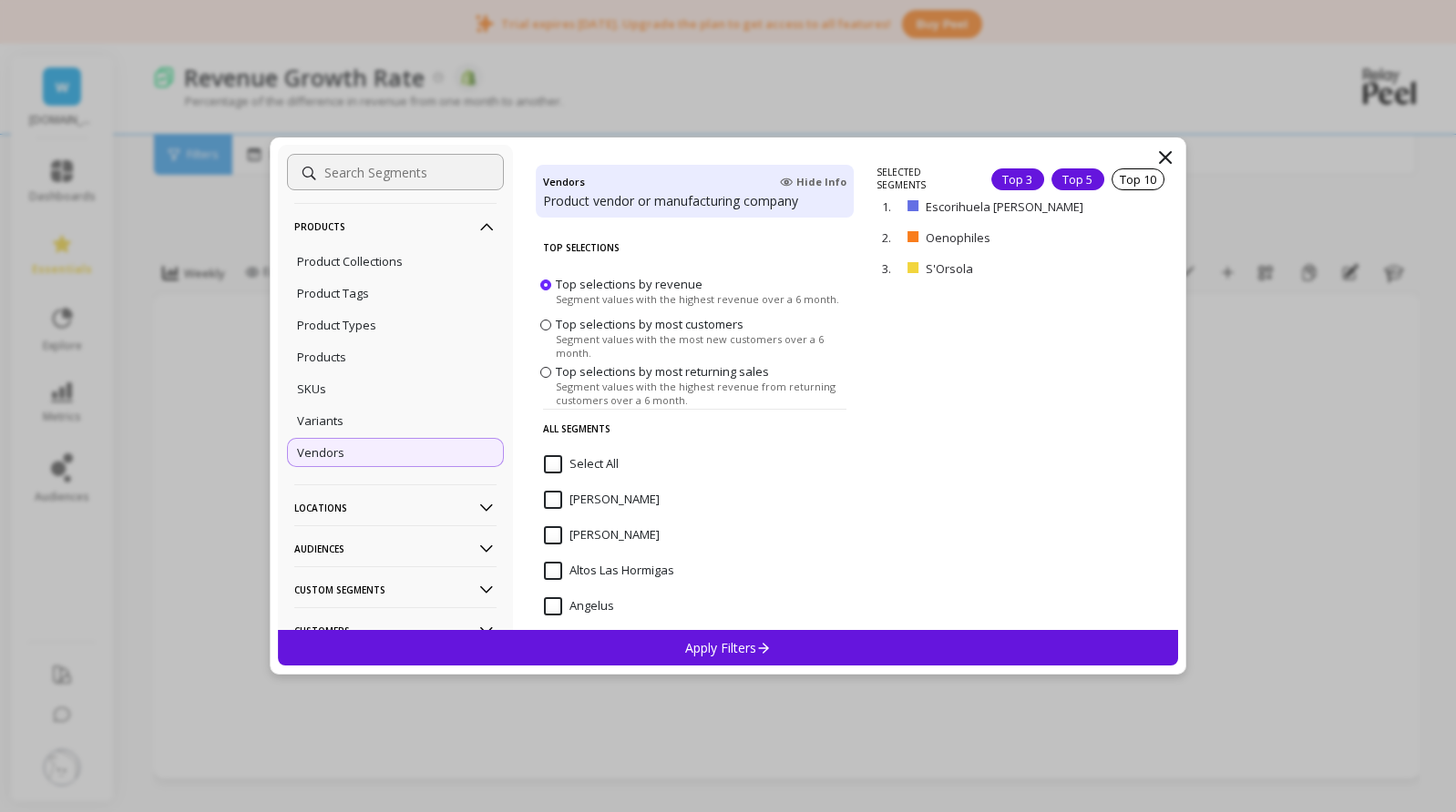
click at [1065, 170] on div "Top 5" at bounding box center [1077, 179] width 53 height 21
click at [1142, 175] on div "Top 10" at bounding box center [1138, 179] width 53 height 21
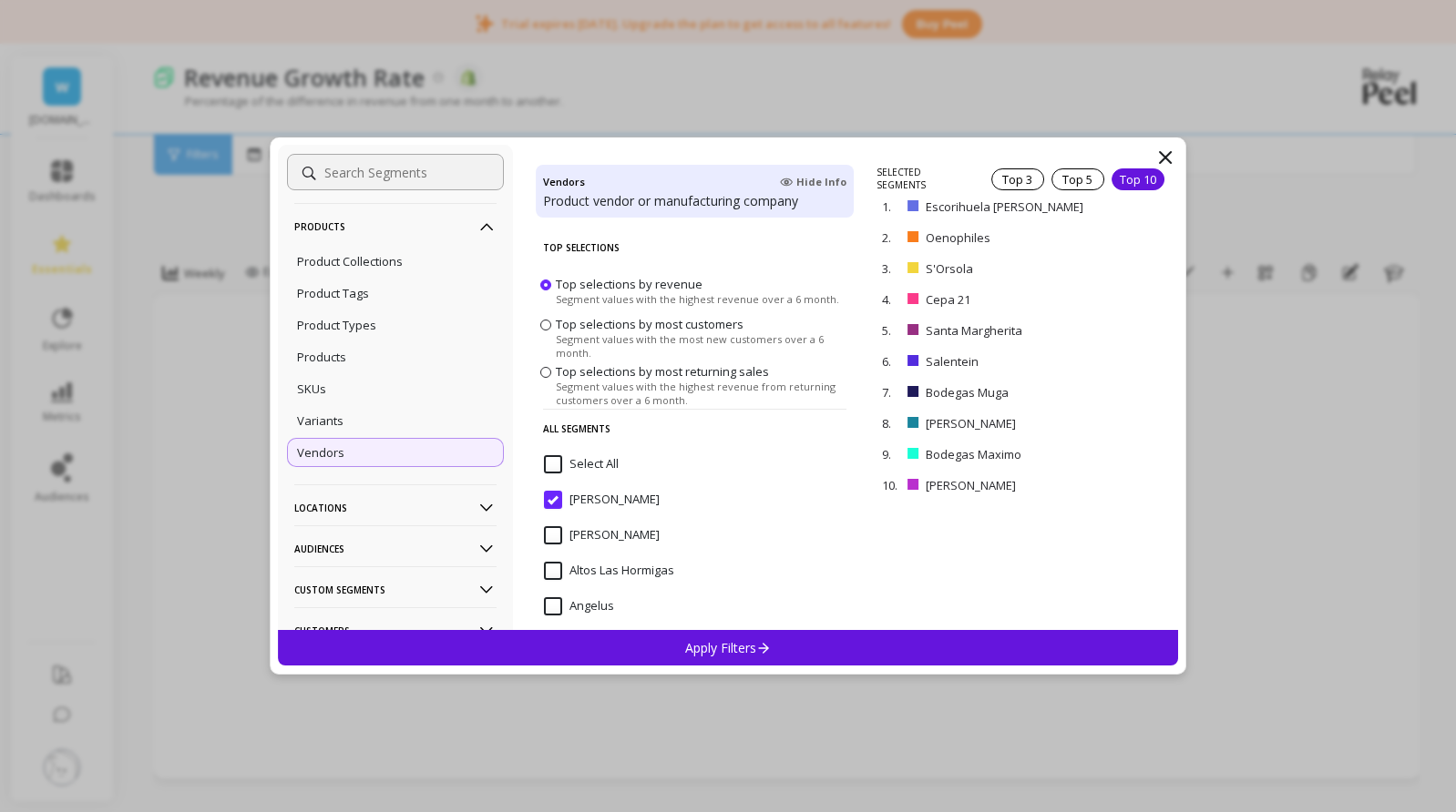
click at [737, 644] on p "Apply Filters" at bounding box center [728, 648] width 87 height 18
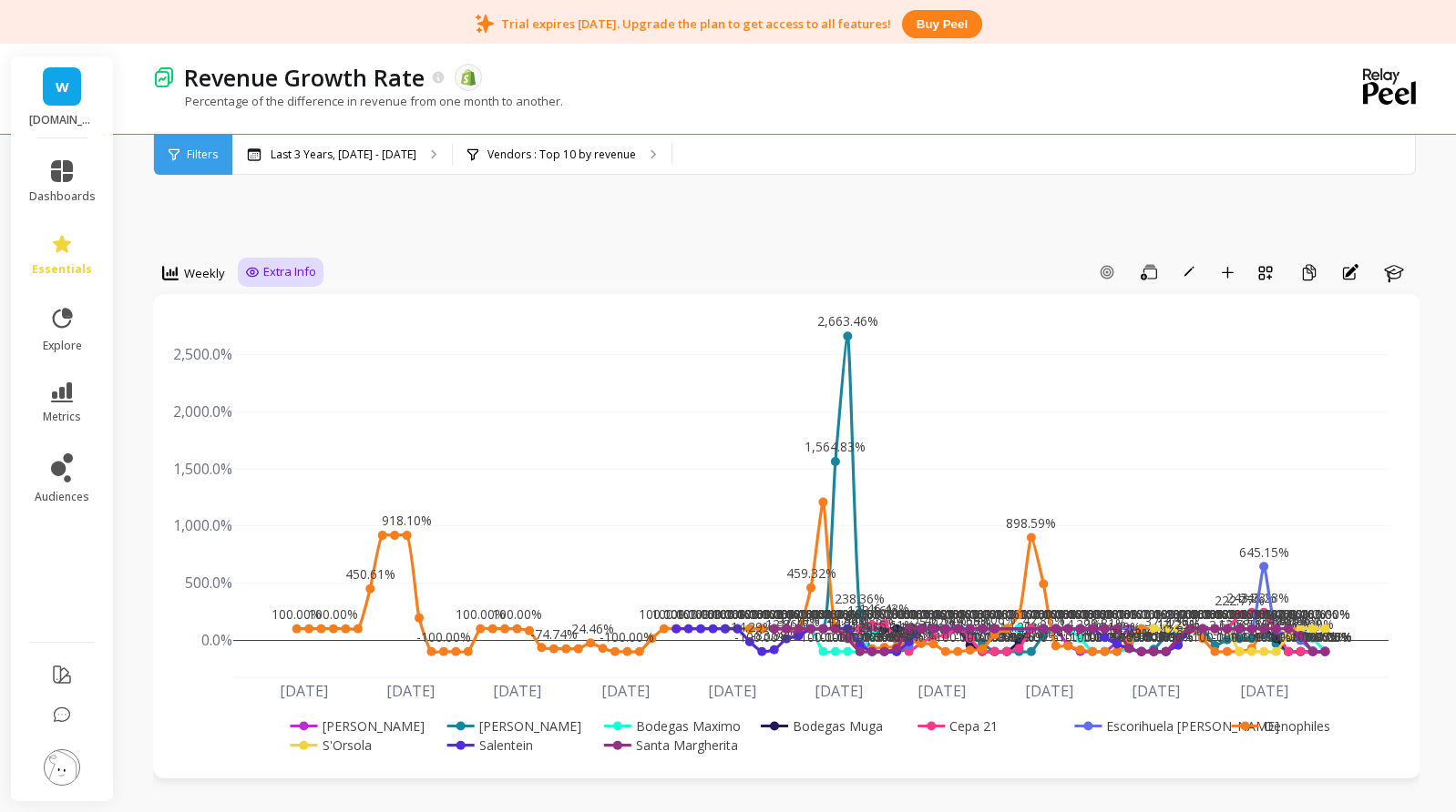
click at [296, 272] on span "Extra Info" at bounding box center [289, 272] width 53 height 18
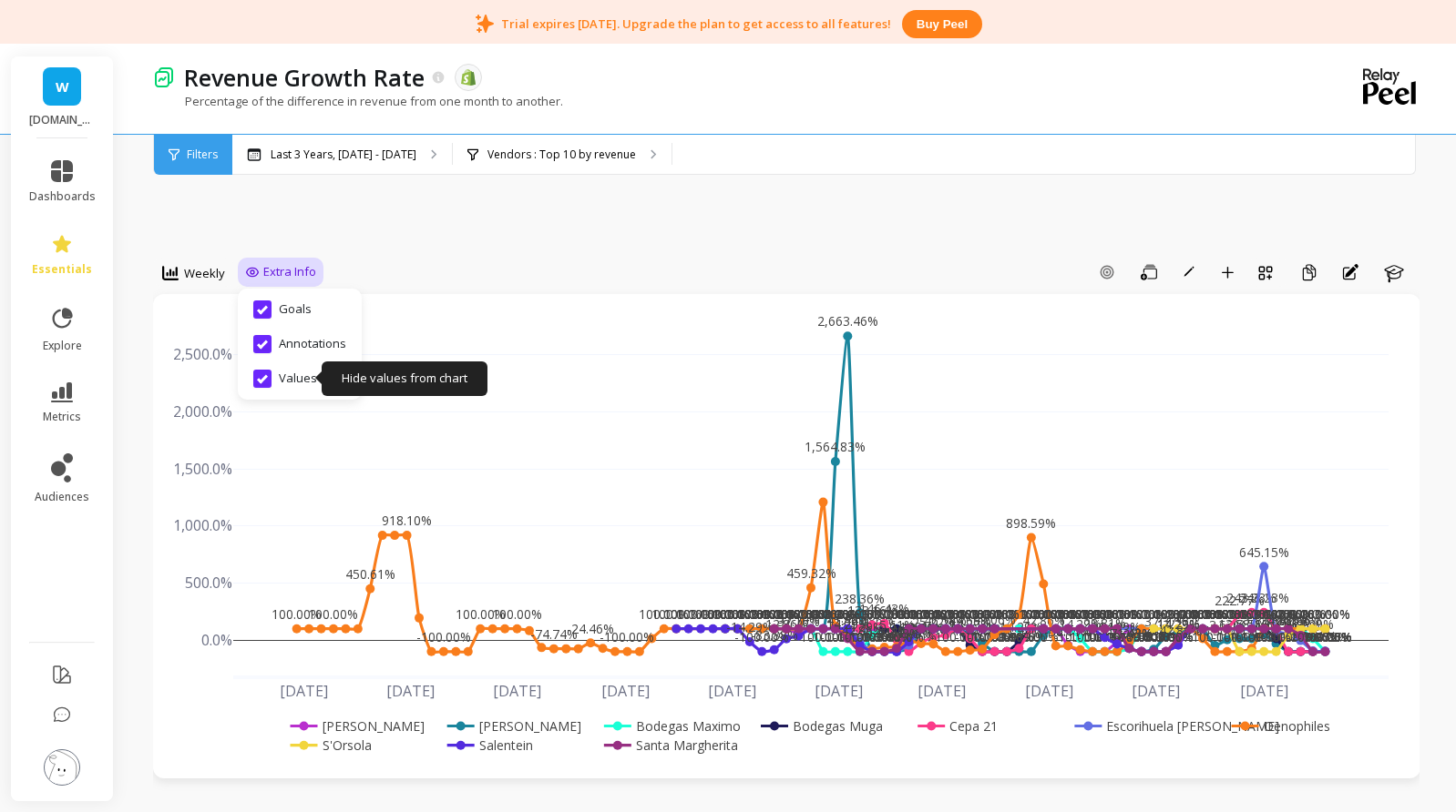
click at [265, 381] on input "Values" at bounding box center [284, 379] width 63 height 18
checkbox input "false"
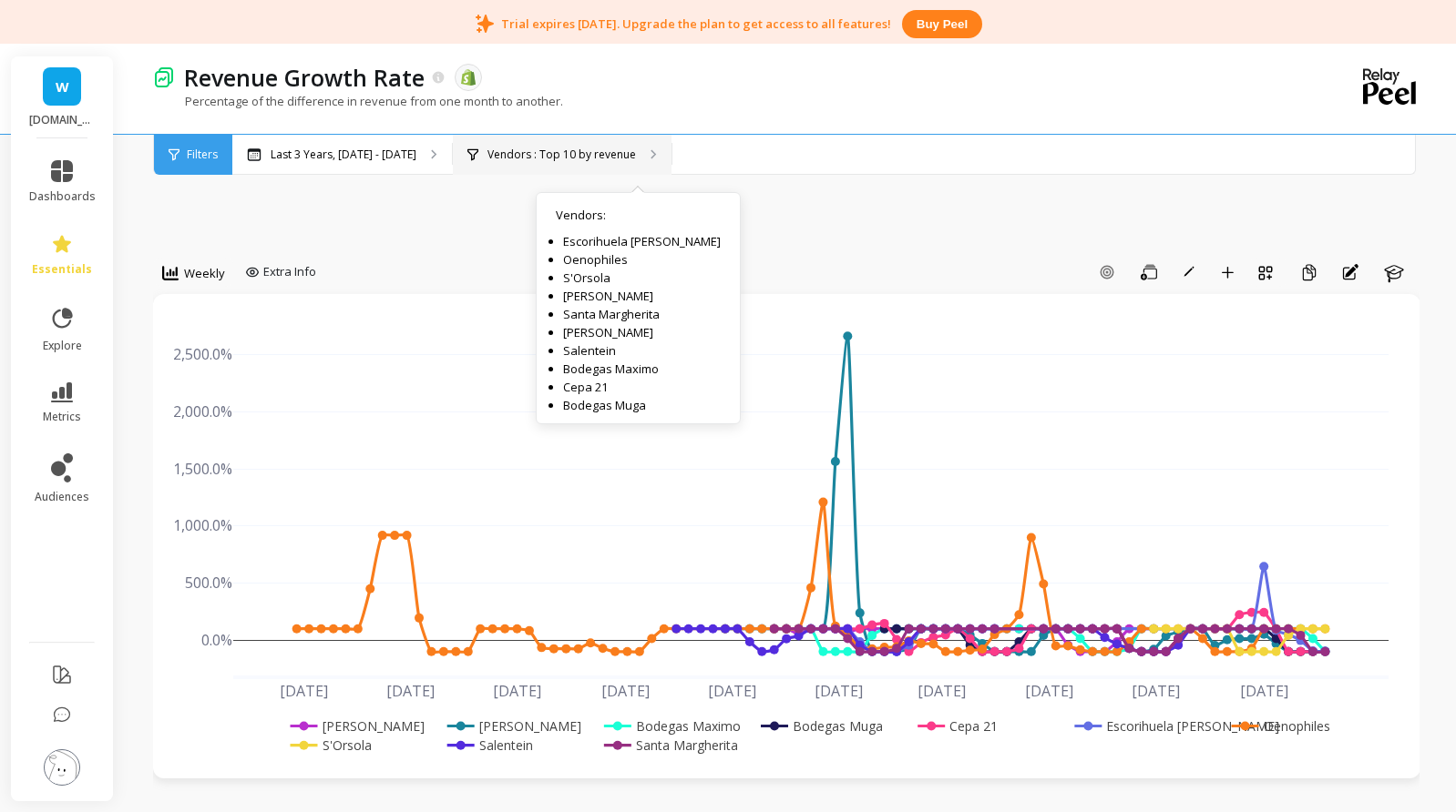
click at [617, 152] on p "Vendors : Top 10 by revenue" at bounding box center [561, 155] width 148 height 15
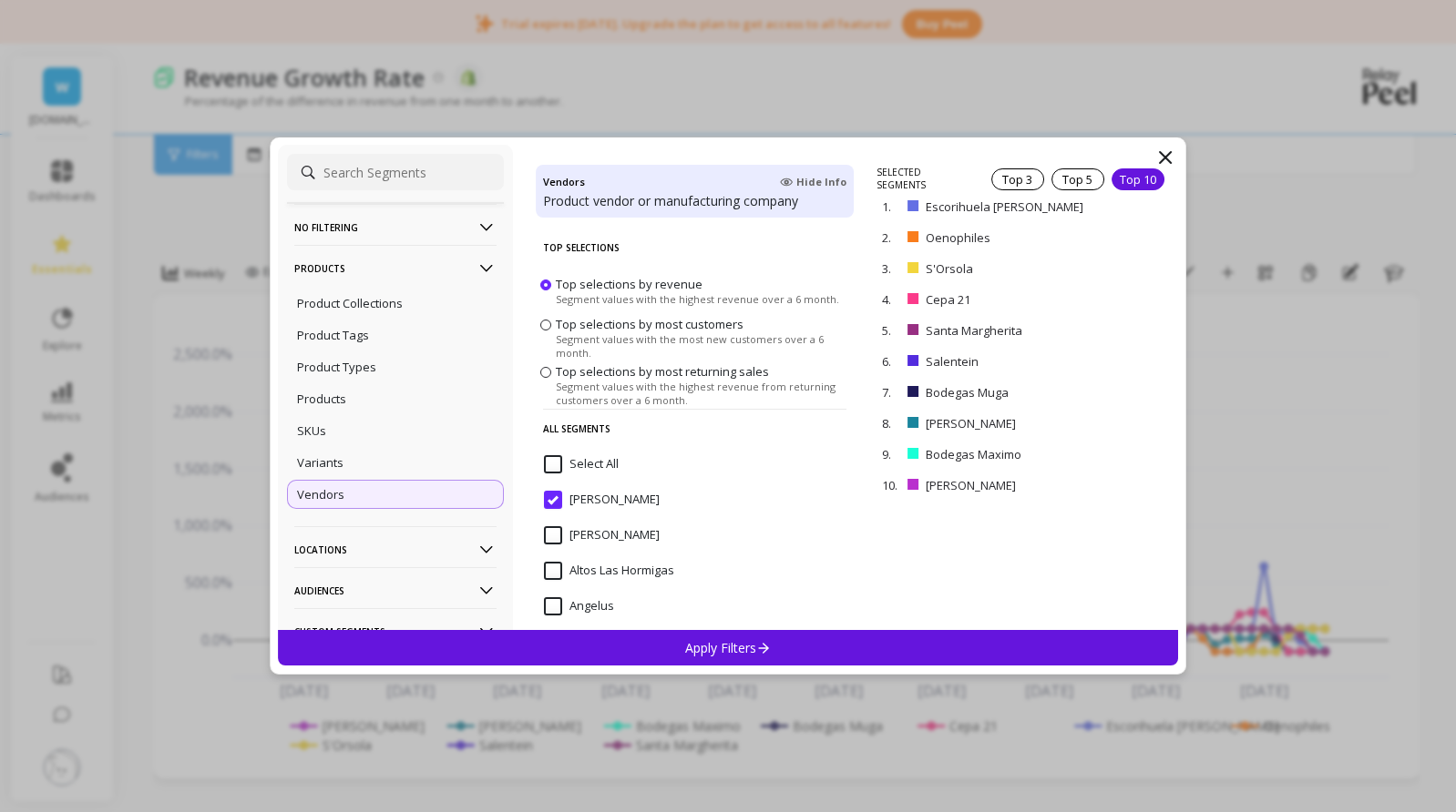
click at [632, 328] on span "Top selections by most customers" at bounding box center [649, 324] width 188 height 17
click at [0, 0] on input "Top selections by most customers Segment values with the most new customers ove…" at bounding box center [0, 0] width 0 height 0
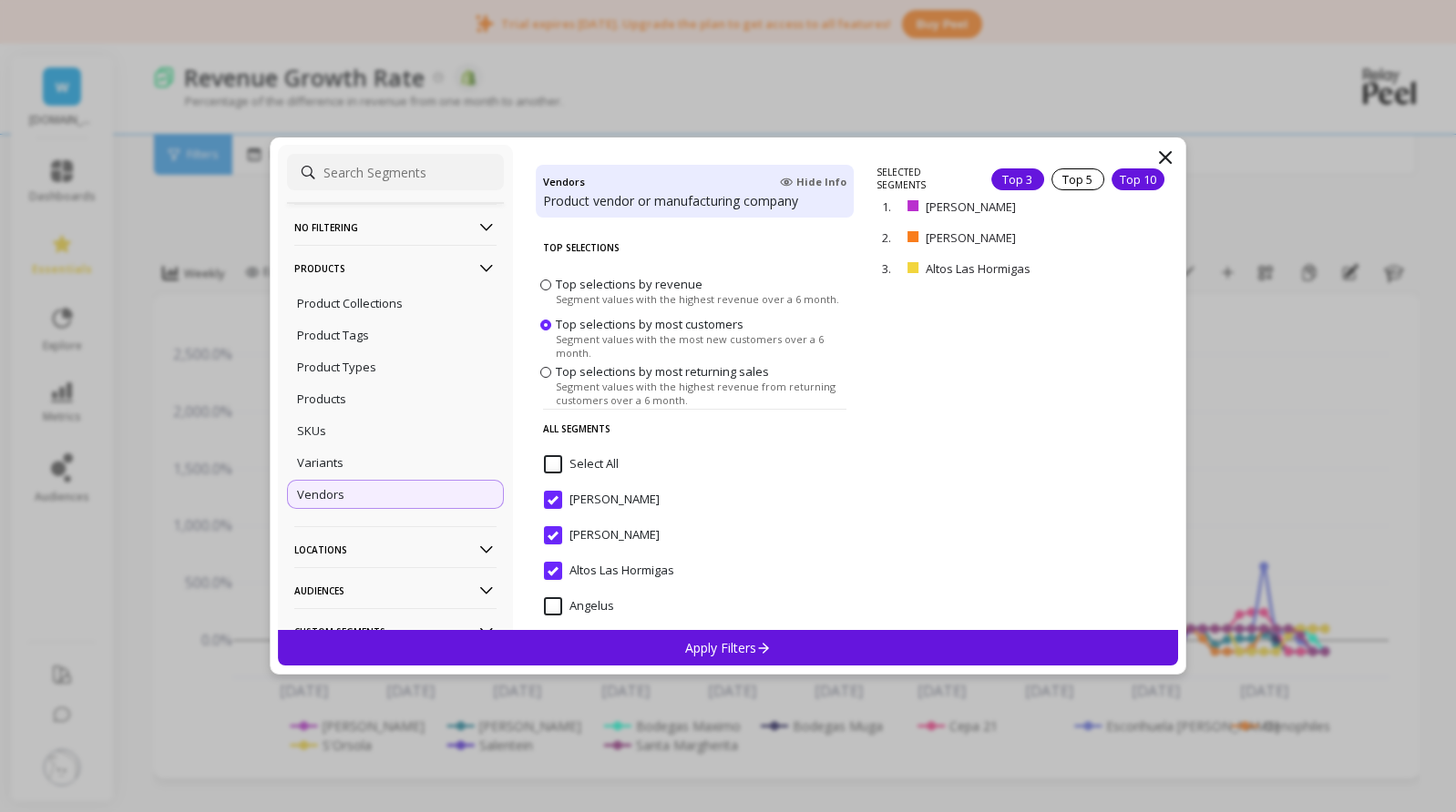
click at [1138, 173] on div "Top 10" at bounding box center [1138, 179] width 53 height 21
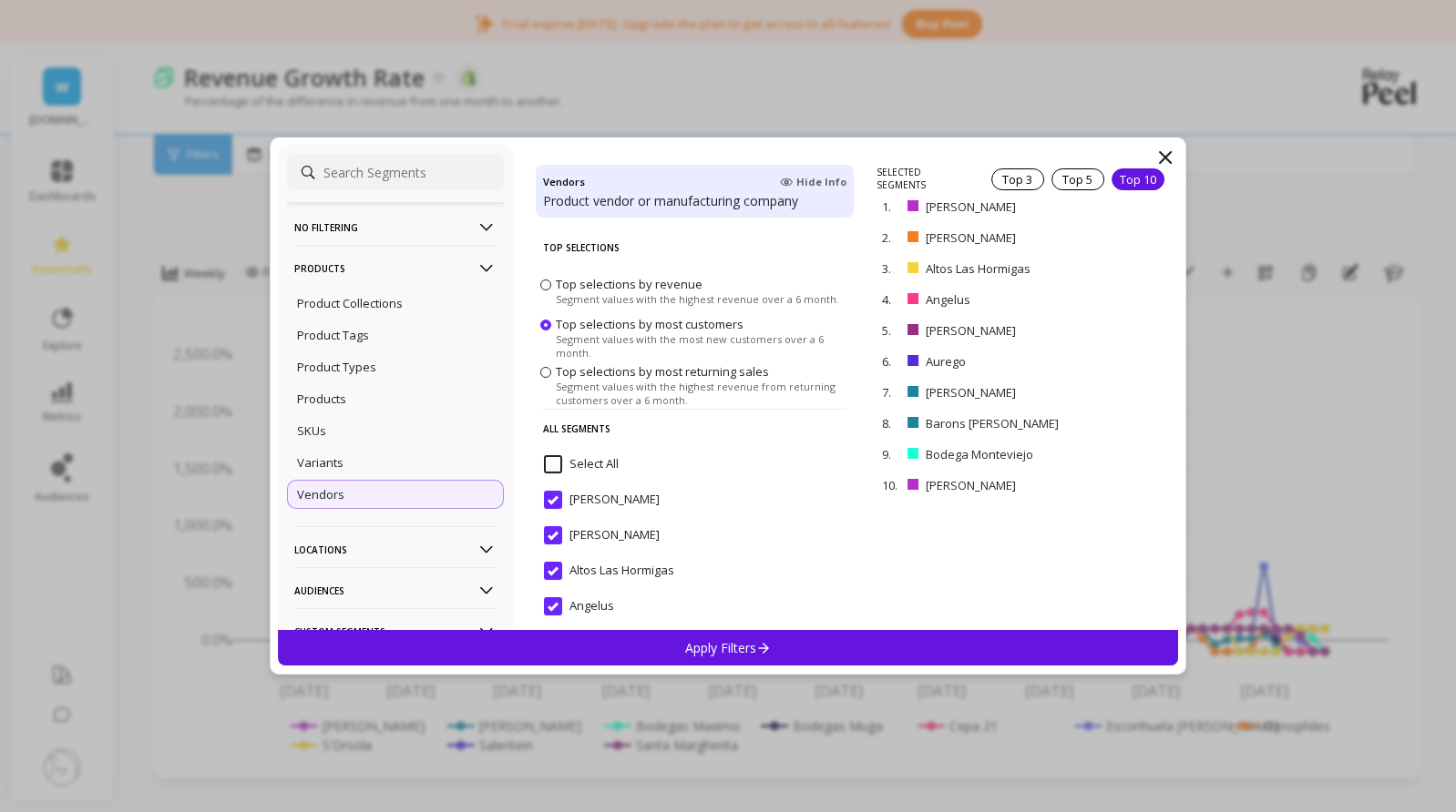
click at [712, 649] on p "Apply Filters" at bounding box center [728, 648] width 87 height 18
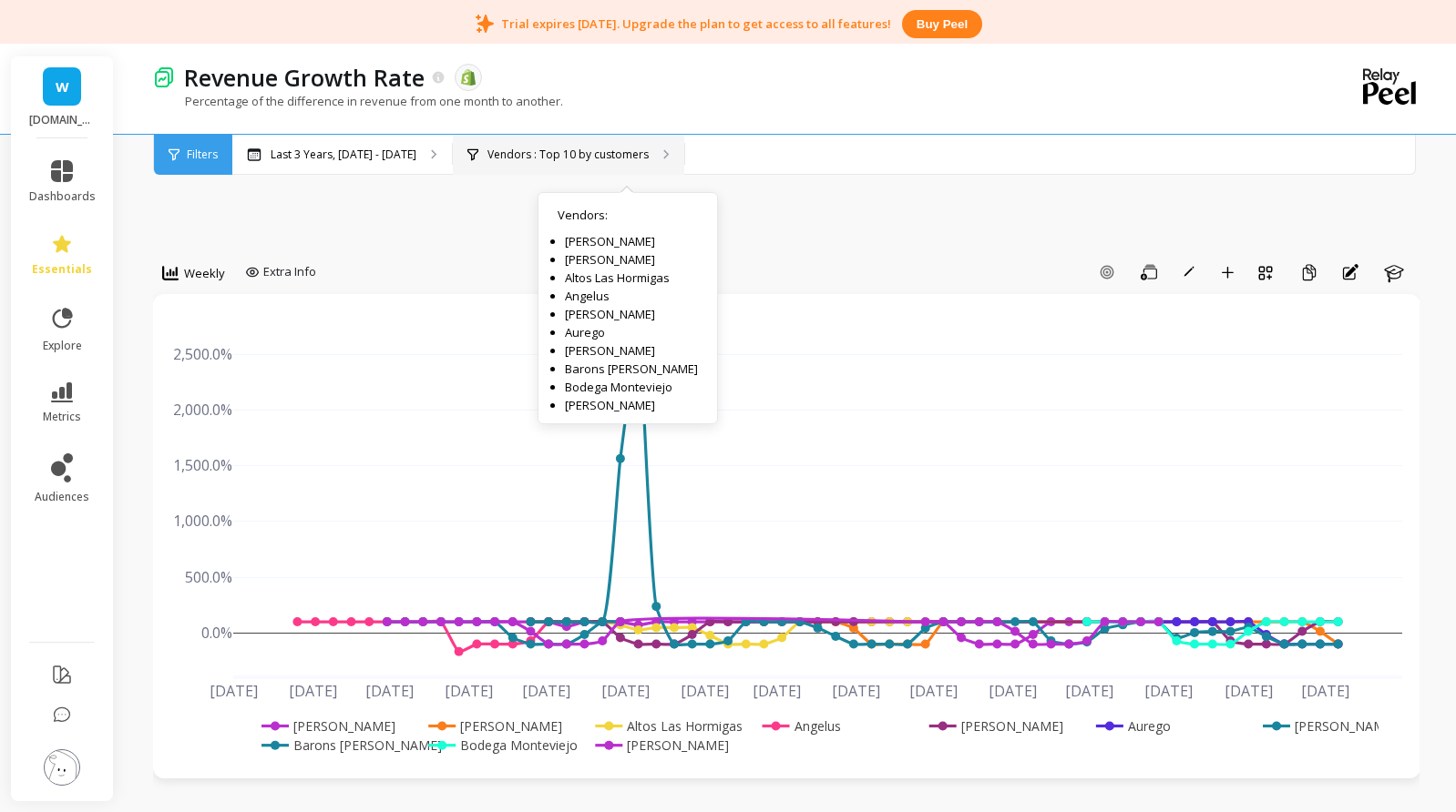
click at [645, 150] on p "Vendors : Top 10 by customers" at bounding box center [568, 155] width 162 height 15
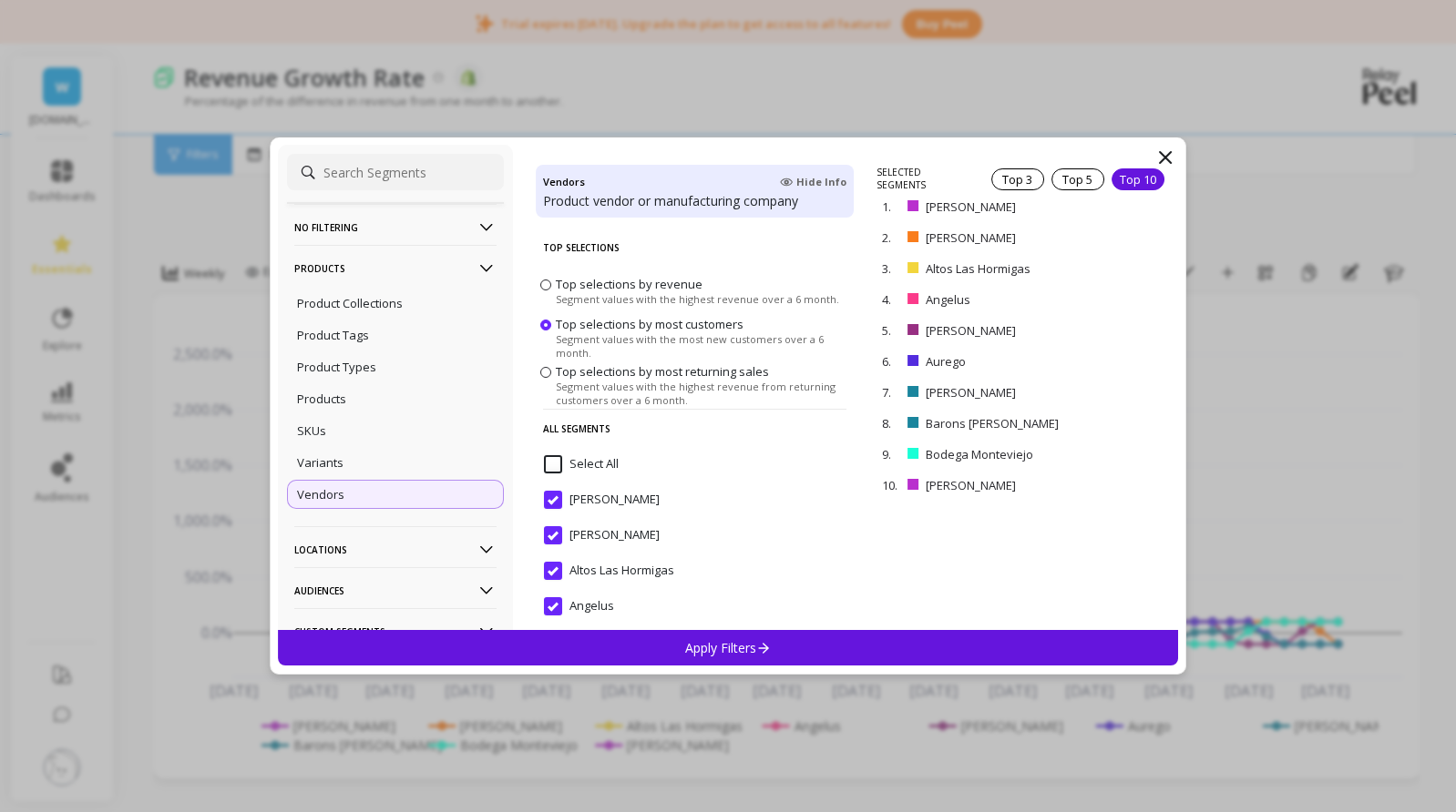
click at [628, 376] on span "Top selections by most returning sales" at bounding box center [661, 371] width 213 height 17
click at [0, 0] on input "Top selections by most returning sales Segment values with the highest revenue …" at bounding box center [0, 0] width 0 height 0
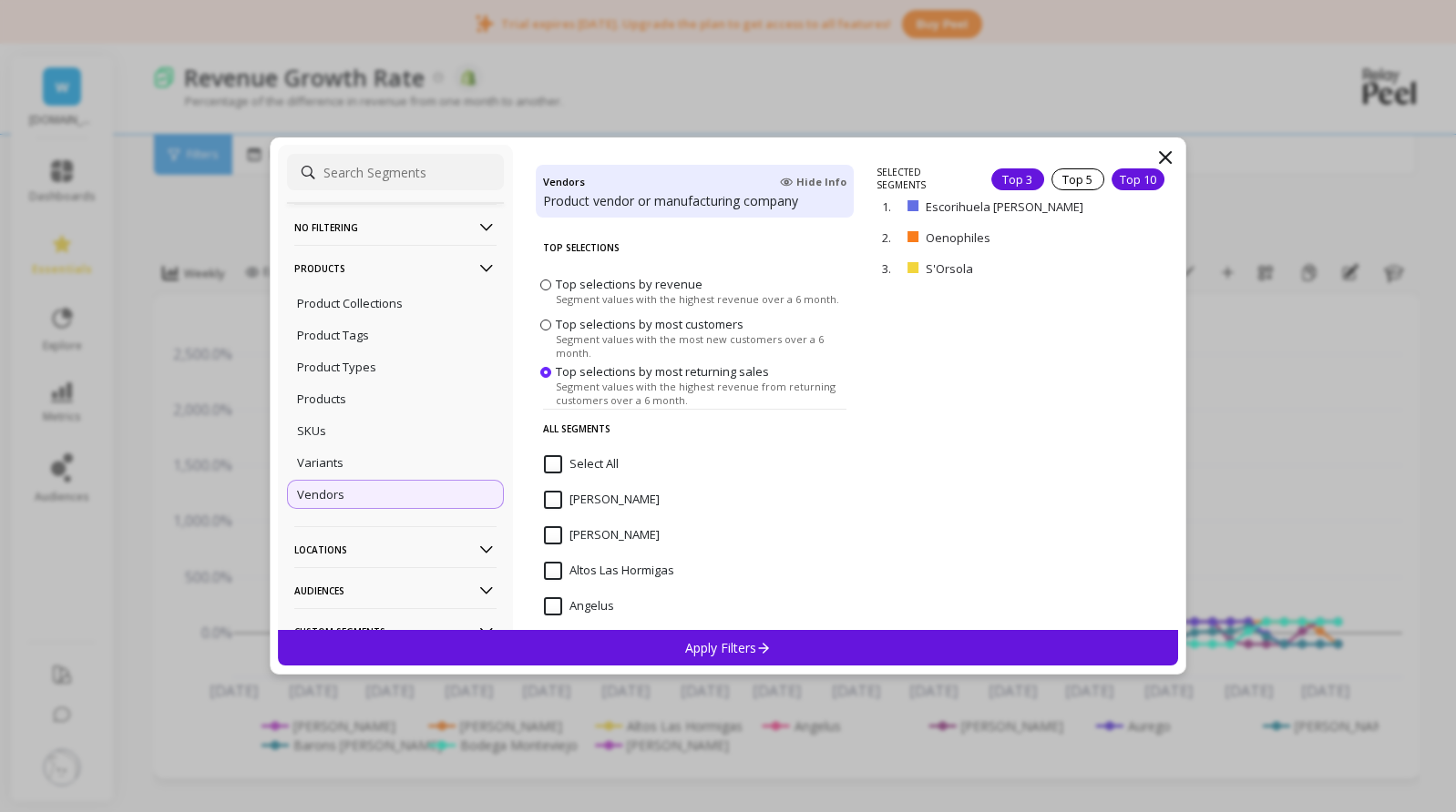
click at [1132, 178] on div "Top 10" at bounding box center [1138, 179] width 53 height 21
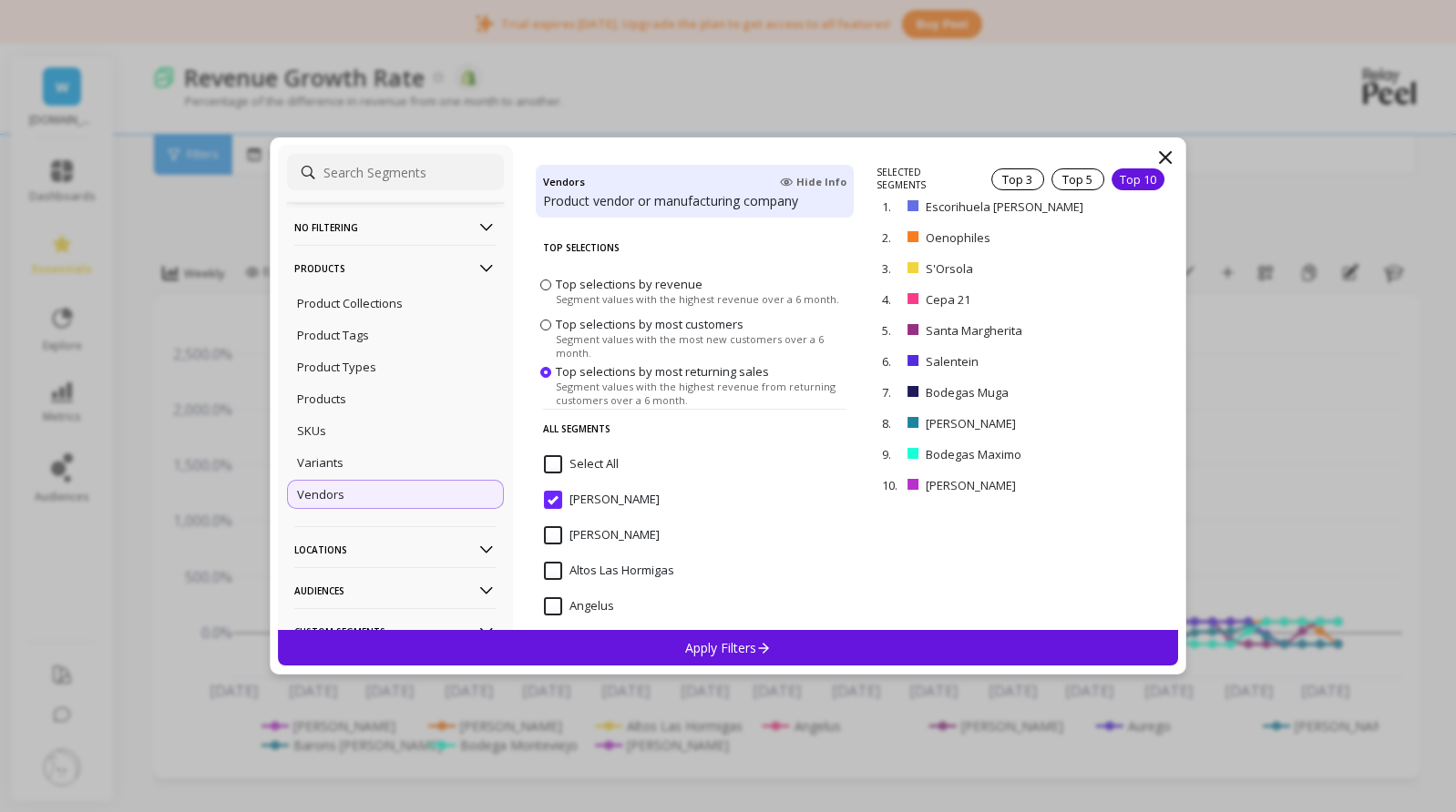
click at [748, 643] on p "Apply Filters" at bounding box center [728, 648] width 87 height 18
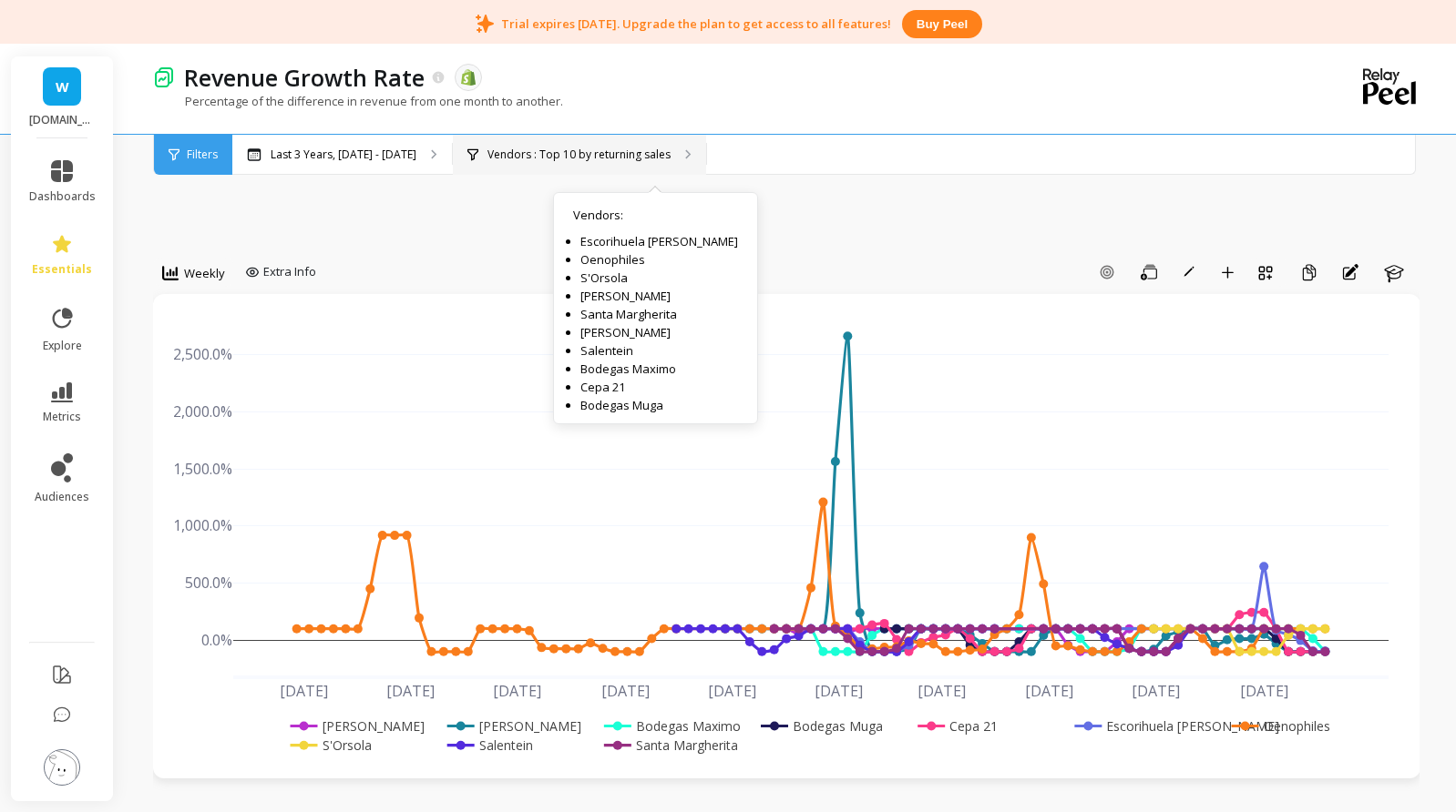
click at [640, 158] on p "Vendors : Top 10 by returning sales" at bounding box center [579, 155] width 183 height 15
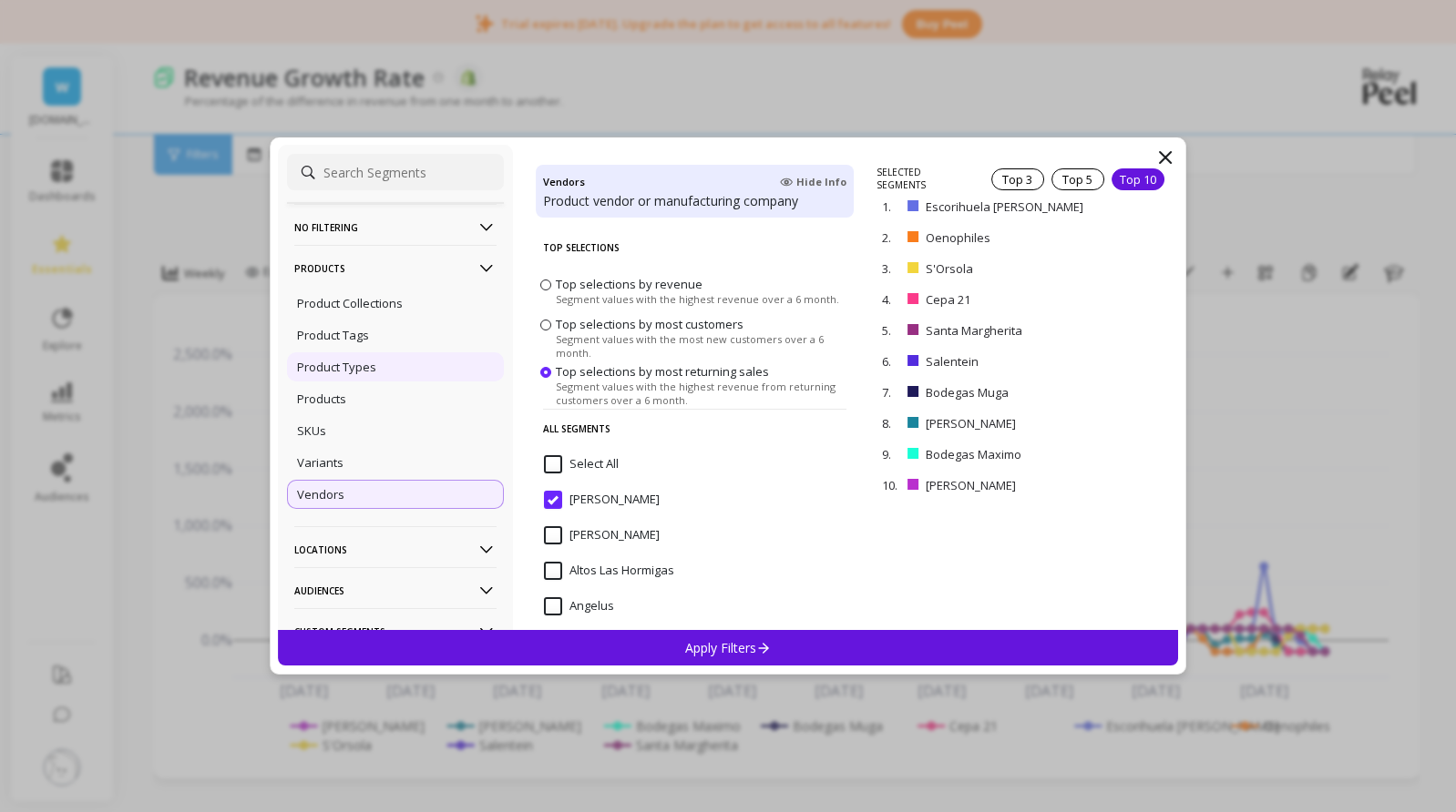
click at [355, 370] on p "Product Types" at bounding box center [336, 366] width 79 height 17
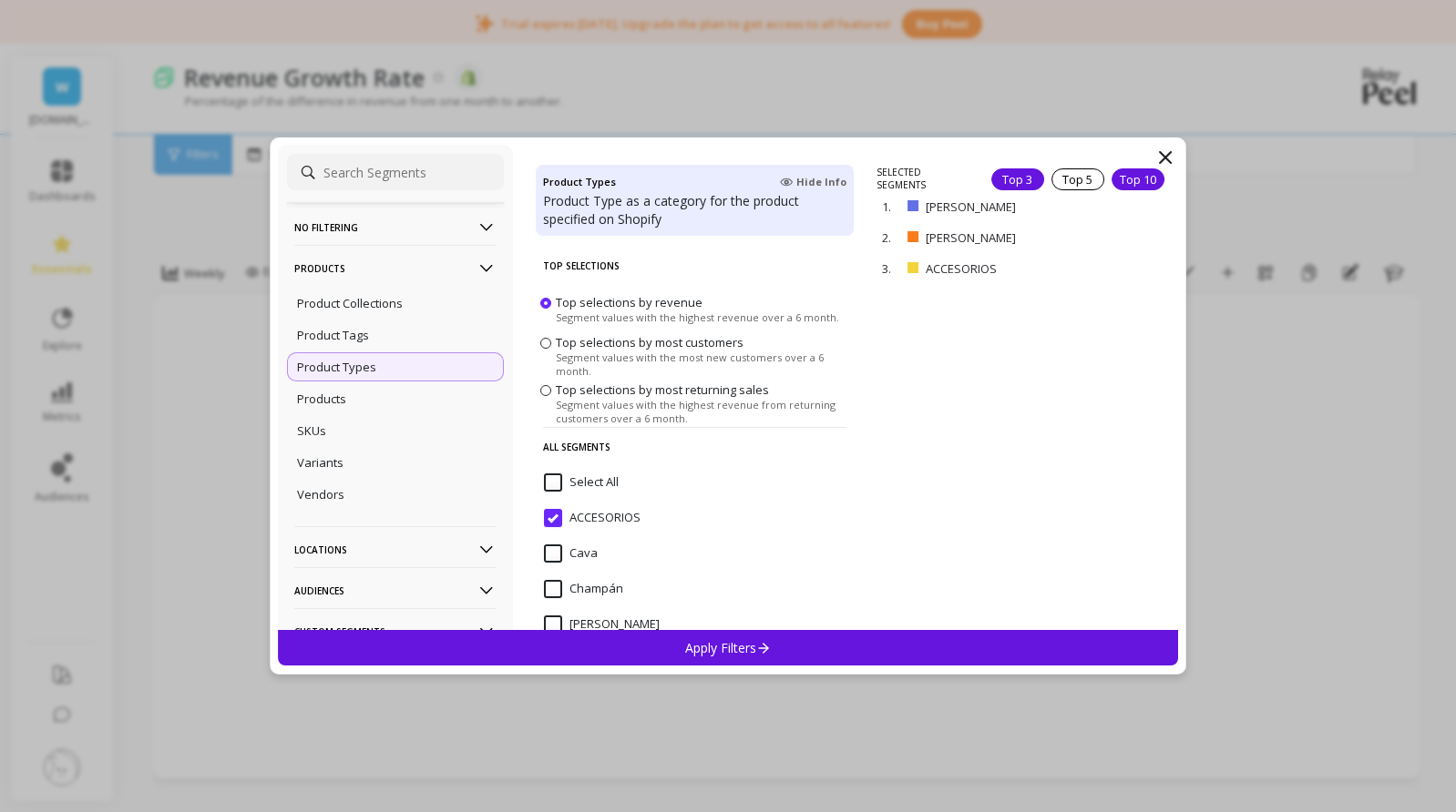
click at [1139, 181] on div "Top 10" at bounding box center [1138, 179] width 53 height 21
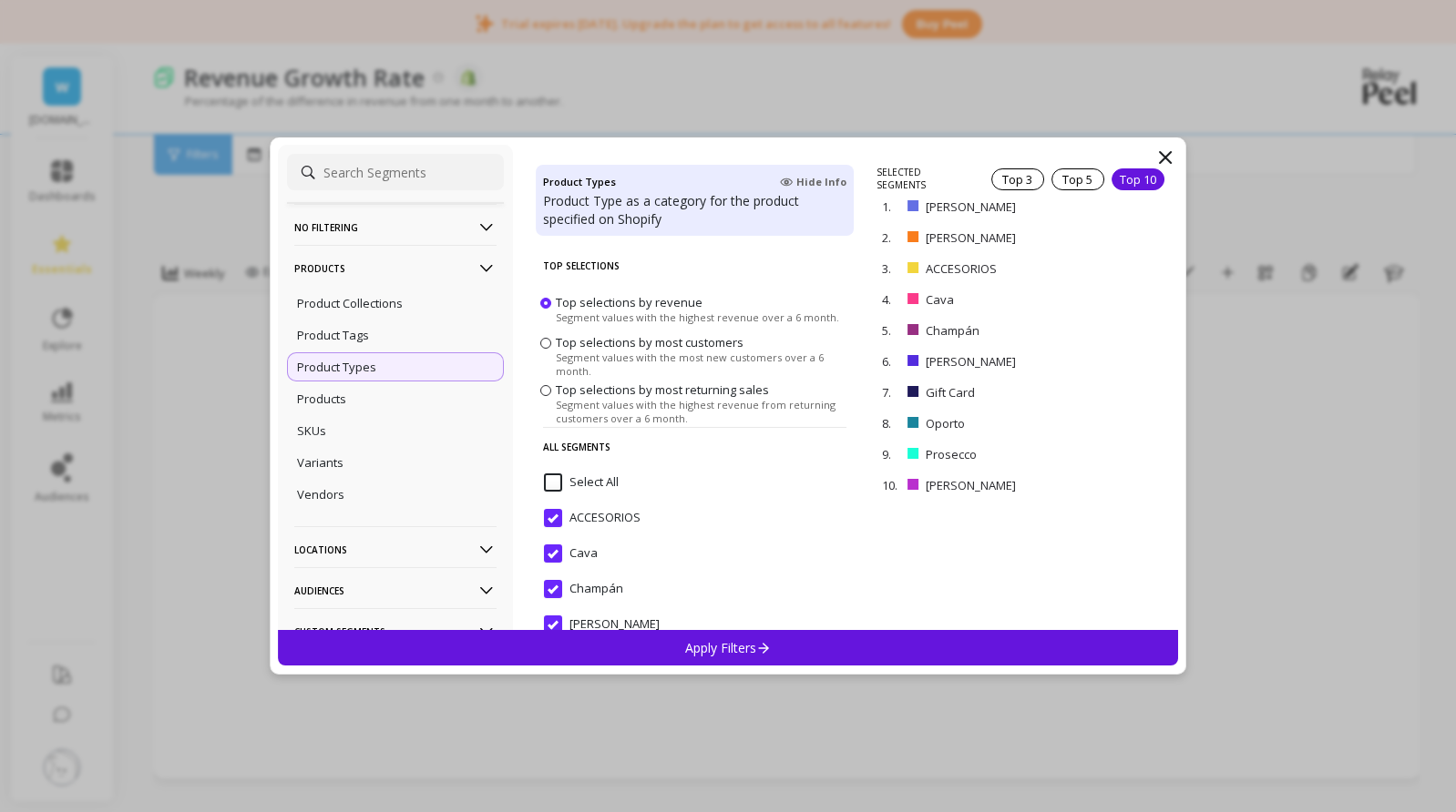
click at [733, 639] on div "Apply Filters" at bounding box center [728, 647] width 900 height 35
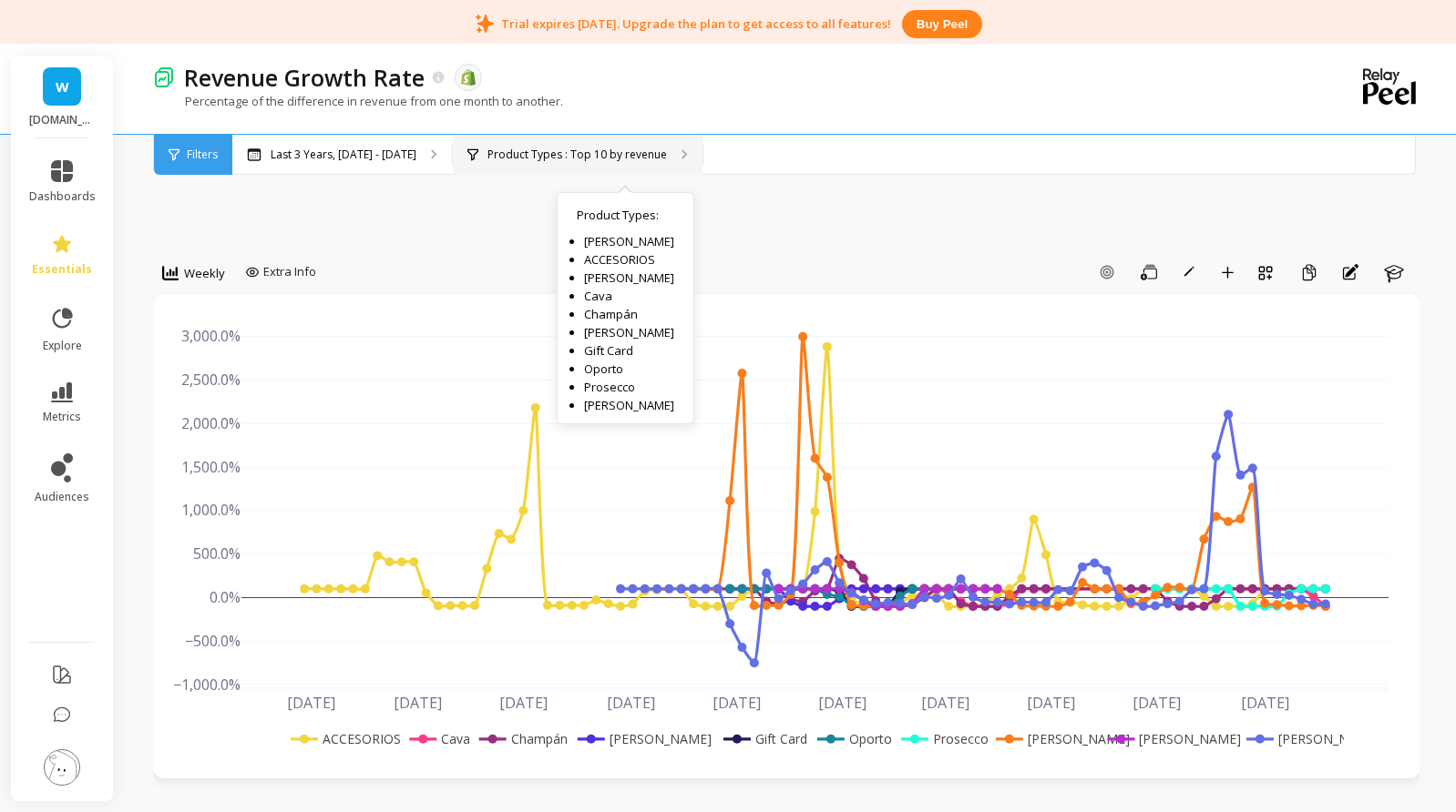
click at [603, 153] on p "Product Types : Top 10 by revenue" at bounding box center [577, 155] width 179 height 15
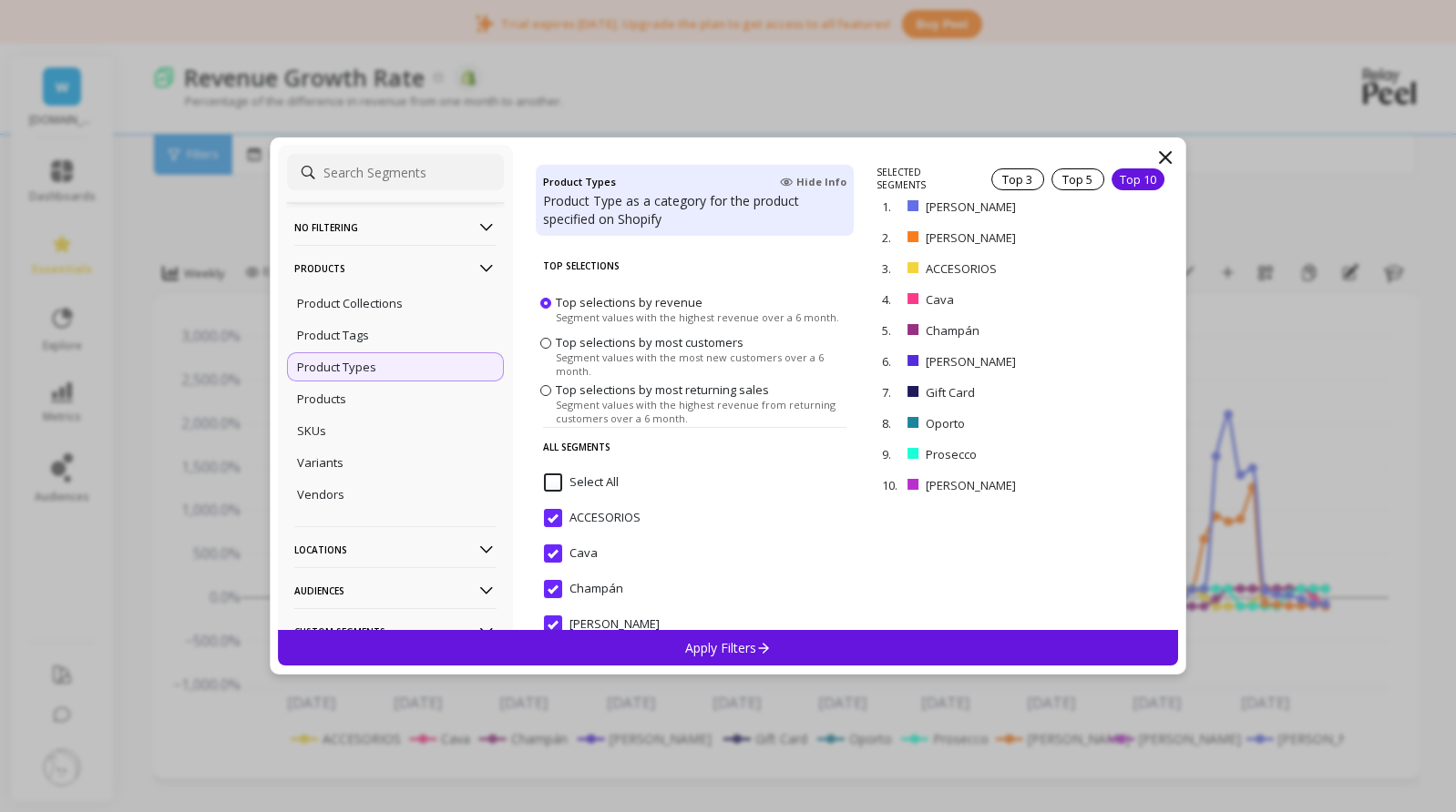
click at [728, 648] on p "Apply Filters" at bounding box center [728, 648] width 87 height 18
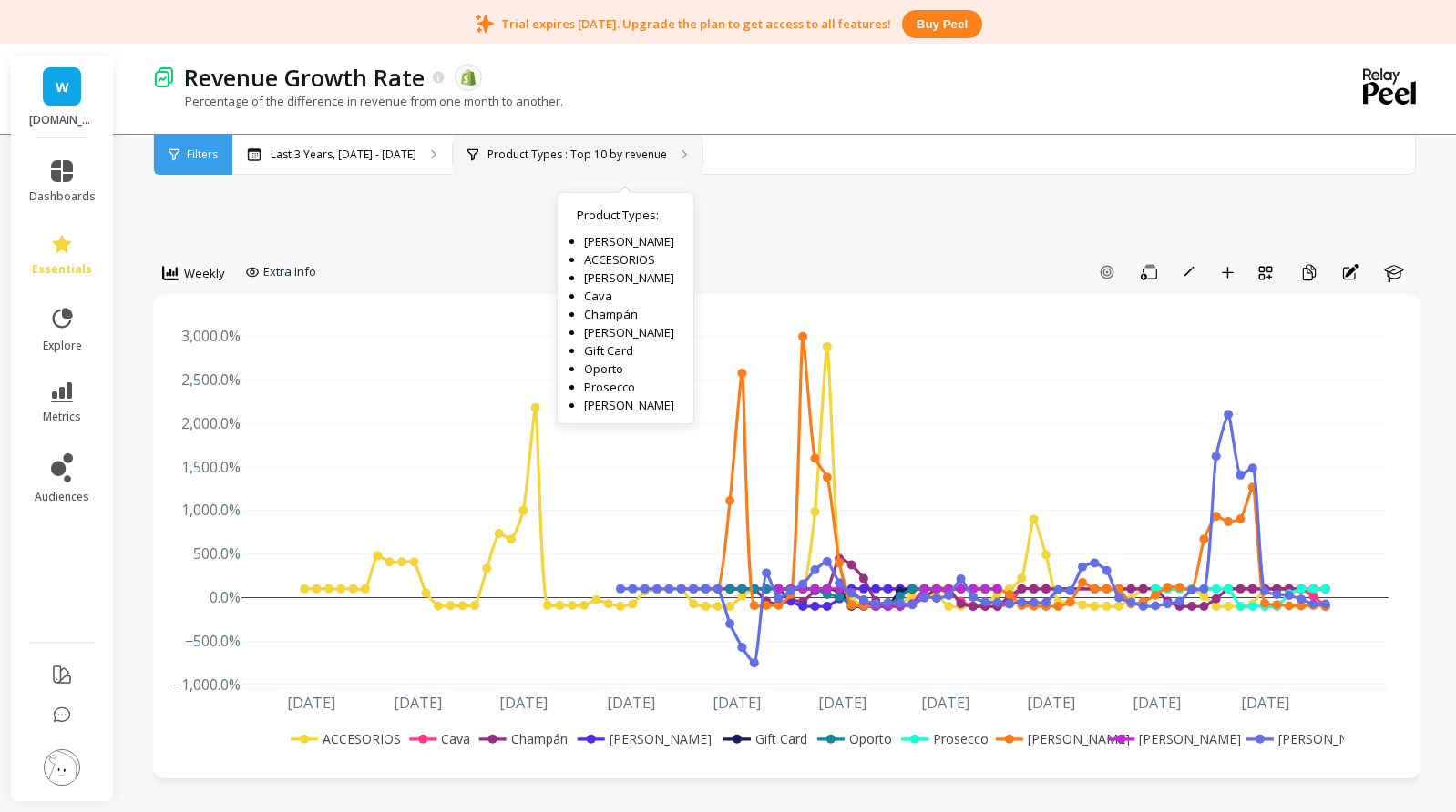
click at [612, 162] on p "Product Types : Top 10 by revenue" at bounding box center [577, 155] width 179 height 15
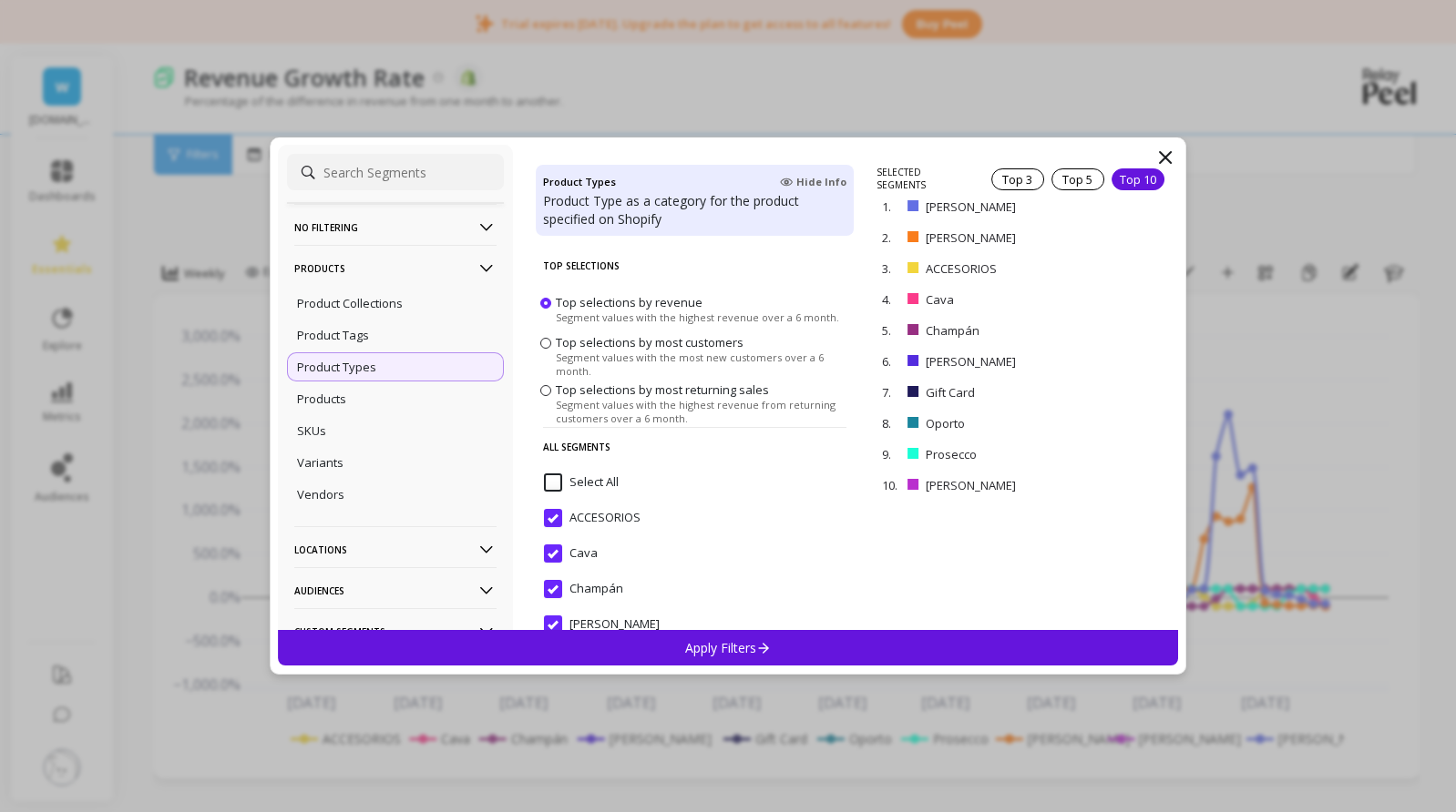
click at [587, 347] on span "Top selections by most customers" at bounding box center [649, 342] width 188 height 17
click at [0, 0] on input "Top selections by most customers Segment values with the most new customers ove…" at bounding box center [0, 0] width 0 height 0
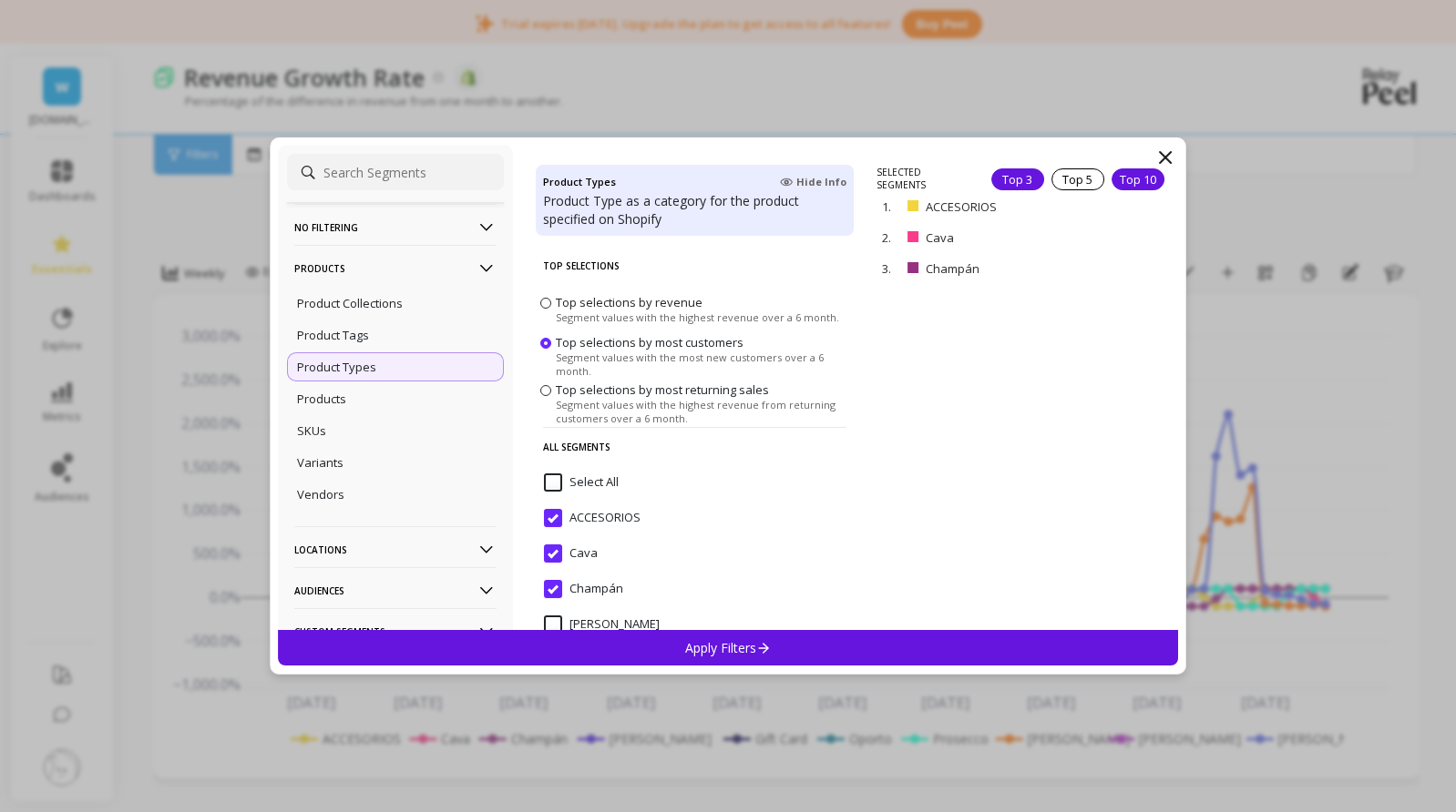
click at [1132, 174] on div "Top 10" at bounding box center [1138, 179] width 53 height 21
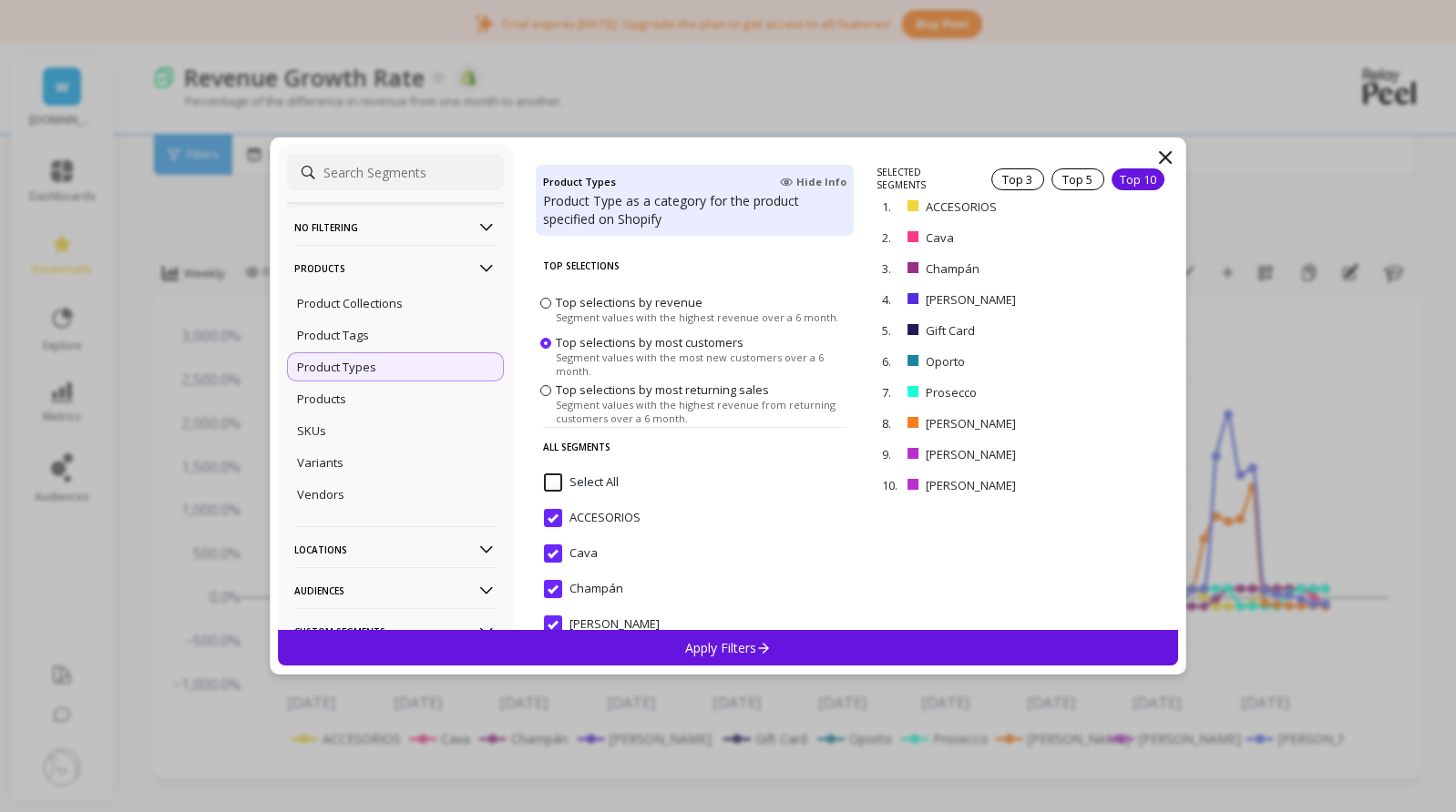
click at [732, 643] on p "Apply Filters" at bounding box center [728, 648] width 87 height 18
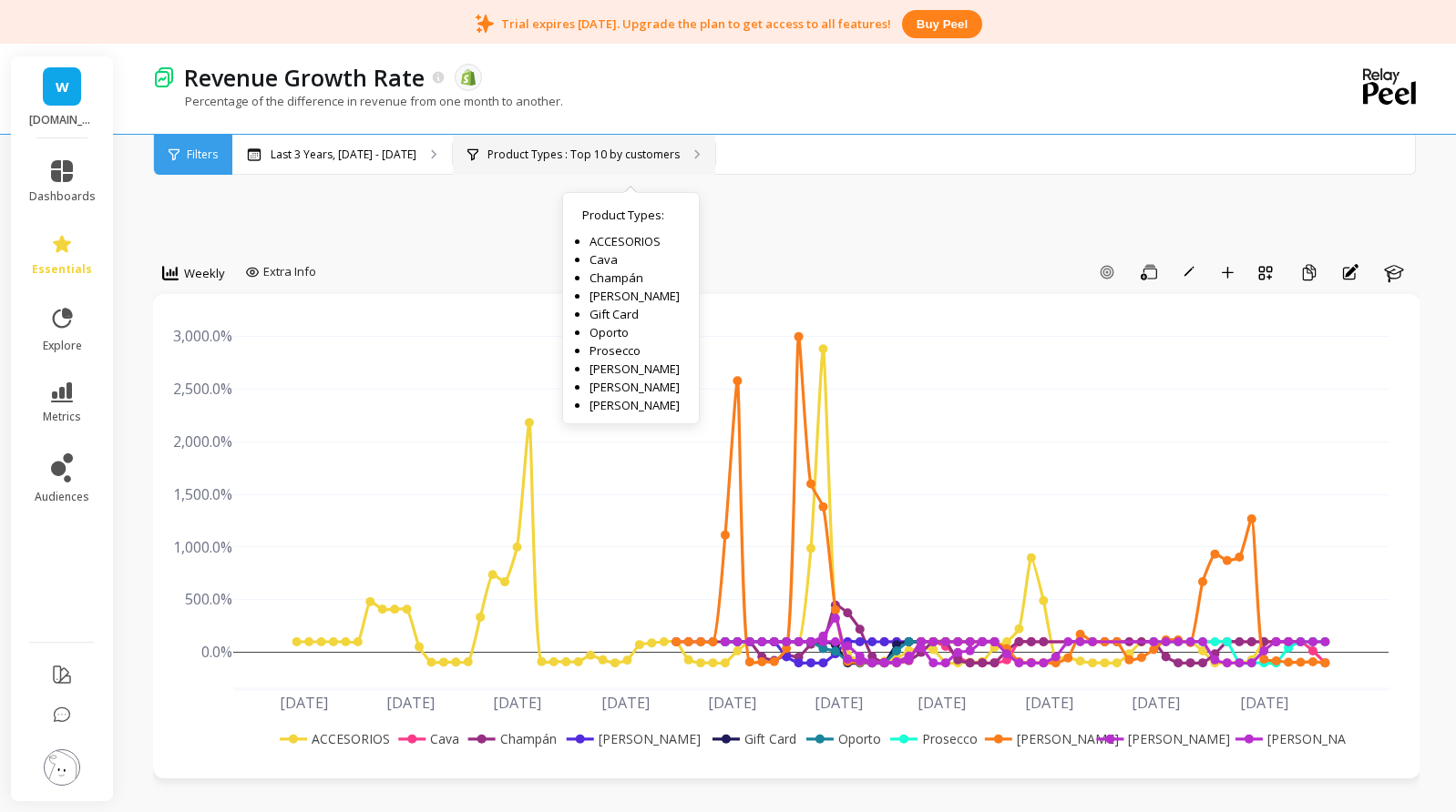
click at [599, 156] on p "Product Types : Top 10 by customers" at bounding box center [582, 155] width 192 height 15
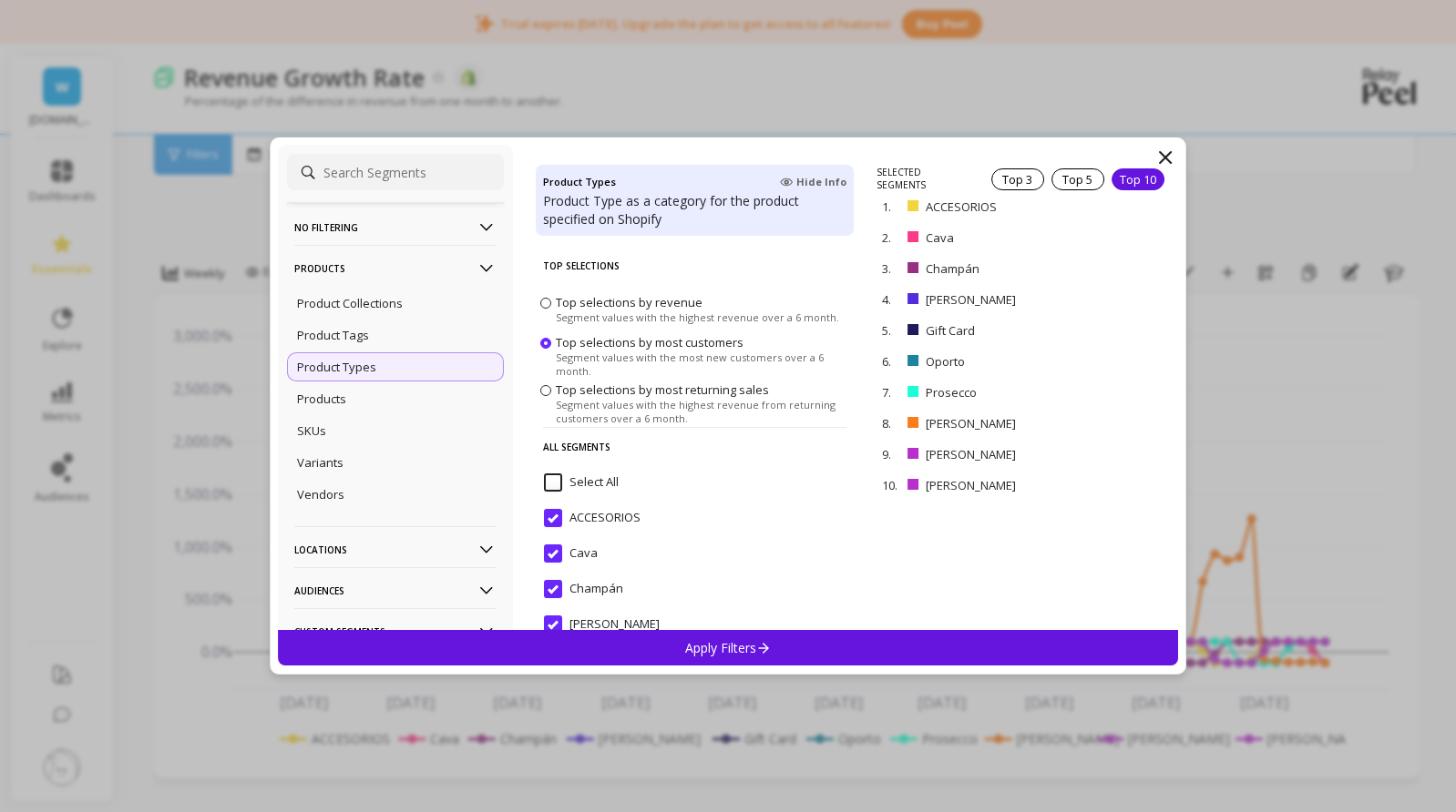
click at [645, 386] on span "Top selections by most returning sales" at bounding box center [661, 389] width 213 height 17
click at [0, 0] on input "Top selections by most returning sales Segment values with the highest revenue …" at bounding box center [0, 0] width 0 height 0
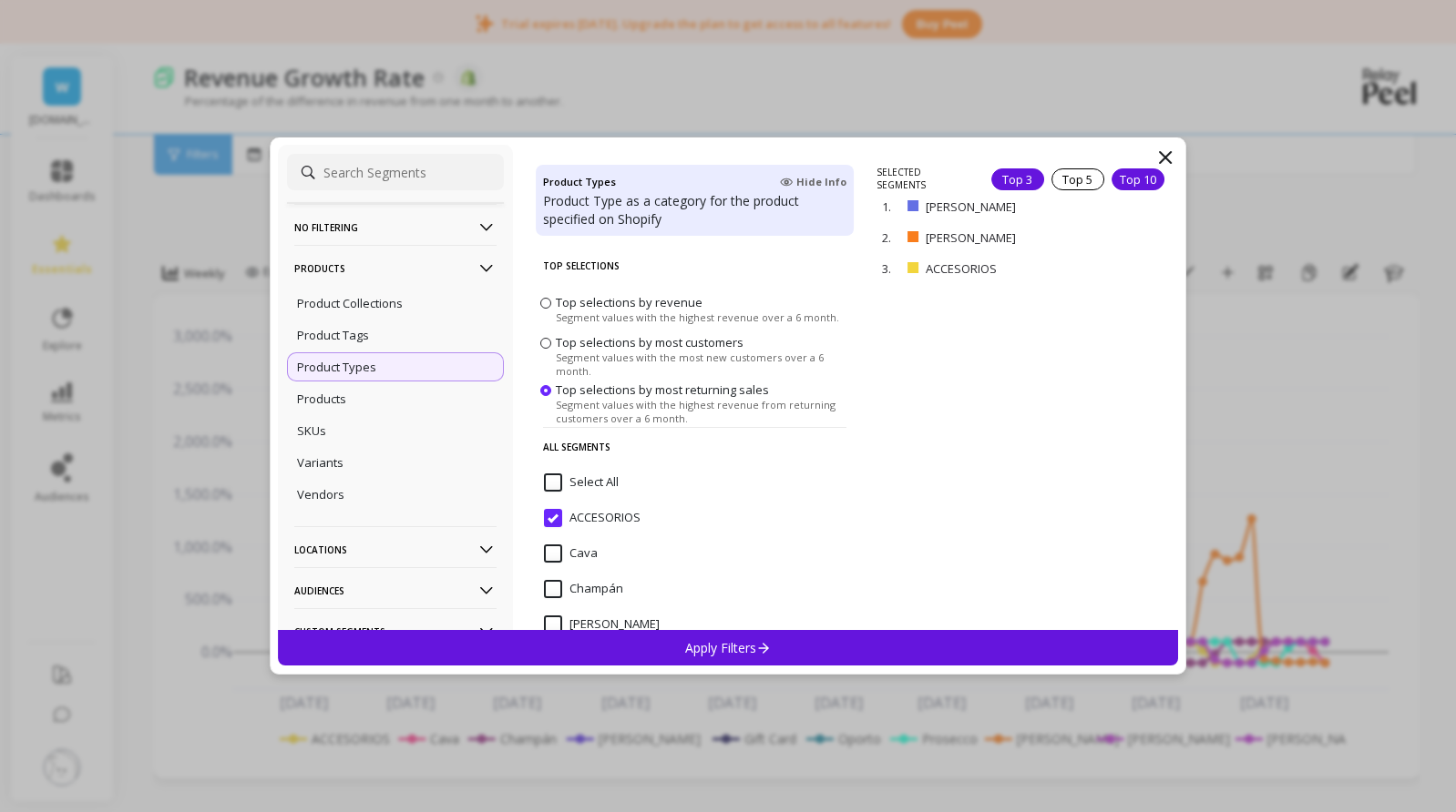
click at [1129, 174] on div "Top 10" at bounding box center [1138, 179] width 53 height 21
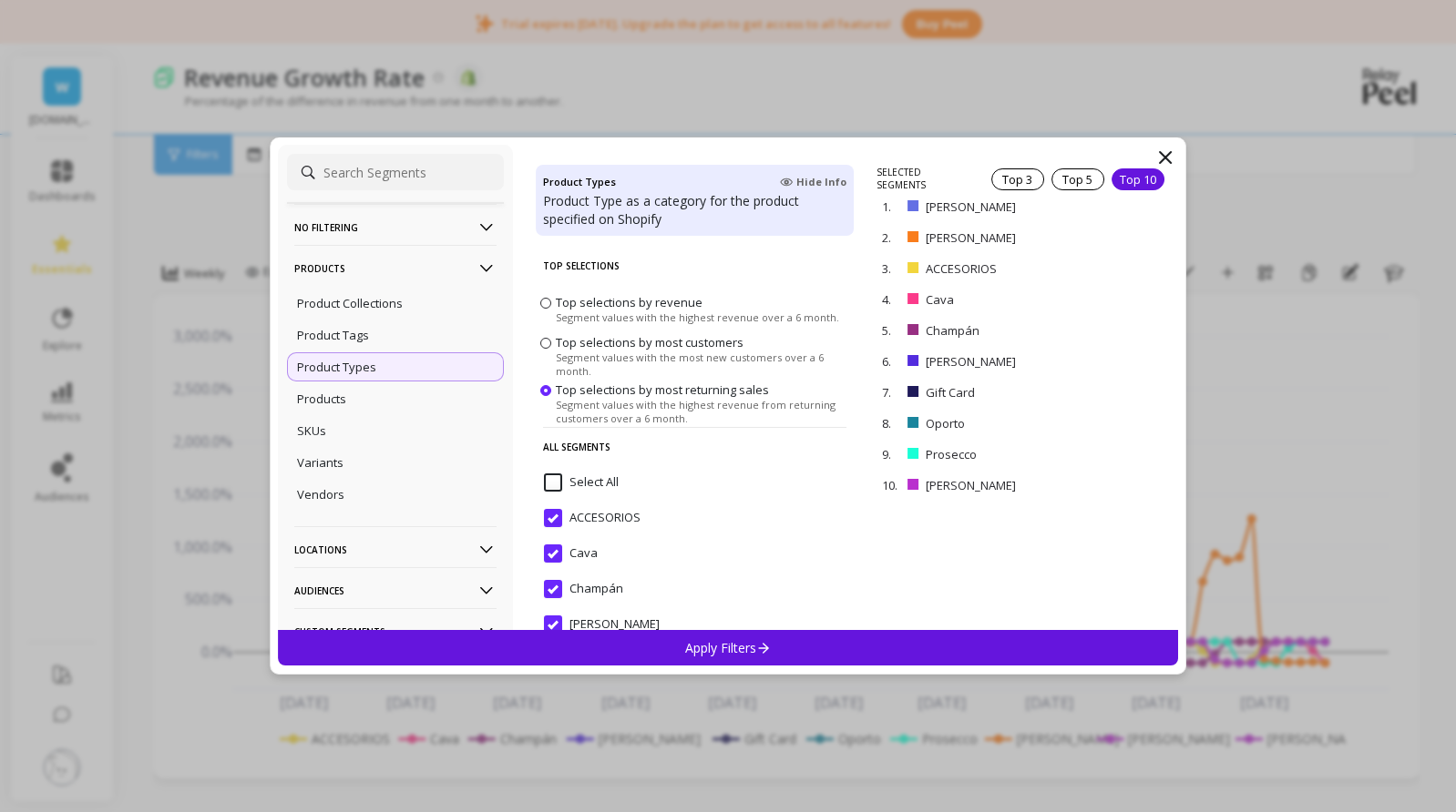
click at [716, 646] on p "Apply Filters" at bounding box center [728, 648] width 87 height 18
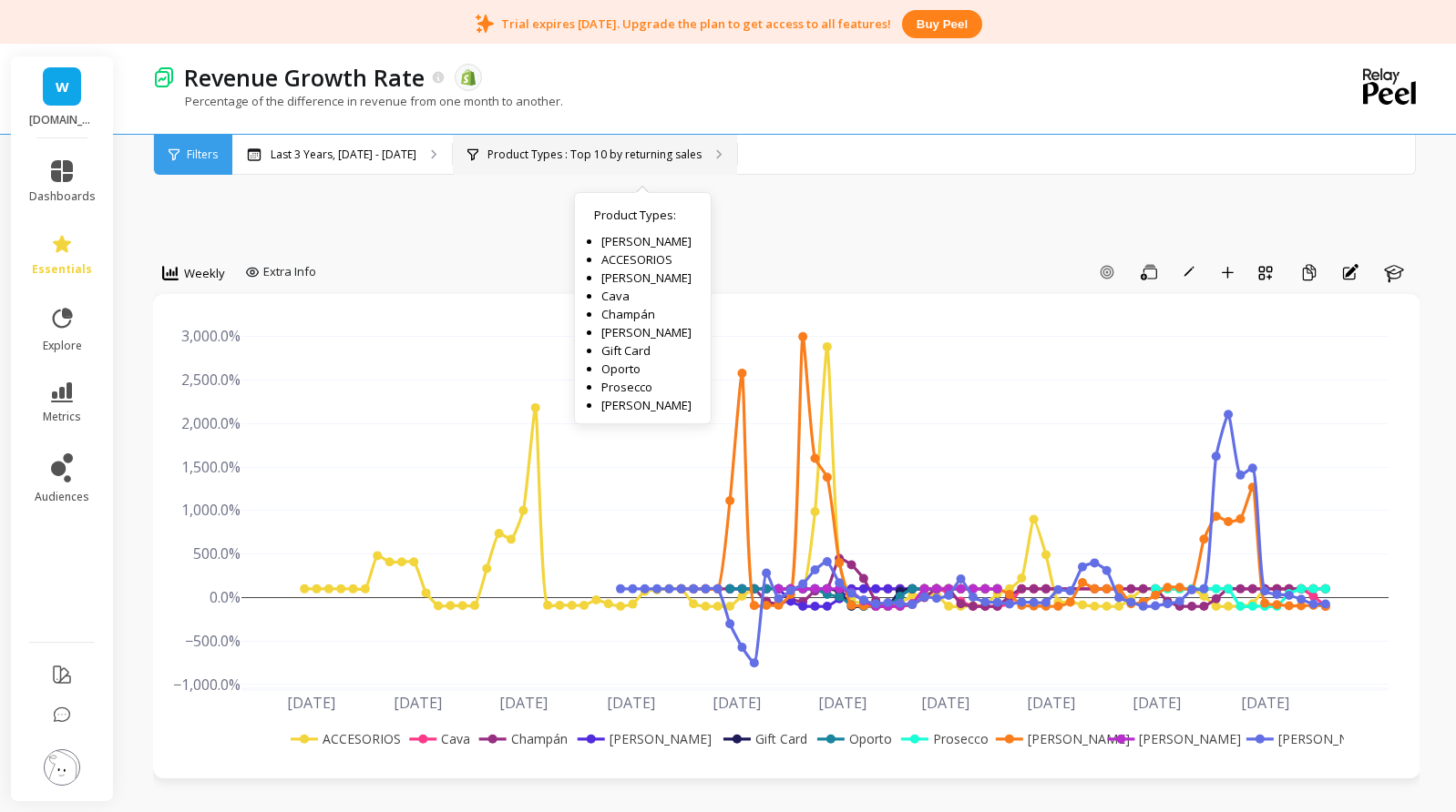
click at [615, 149] on p "Product Types : Top 10 by returning sales" at bounding box center [594, 155] width 214 height 15
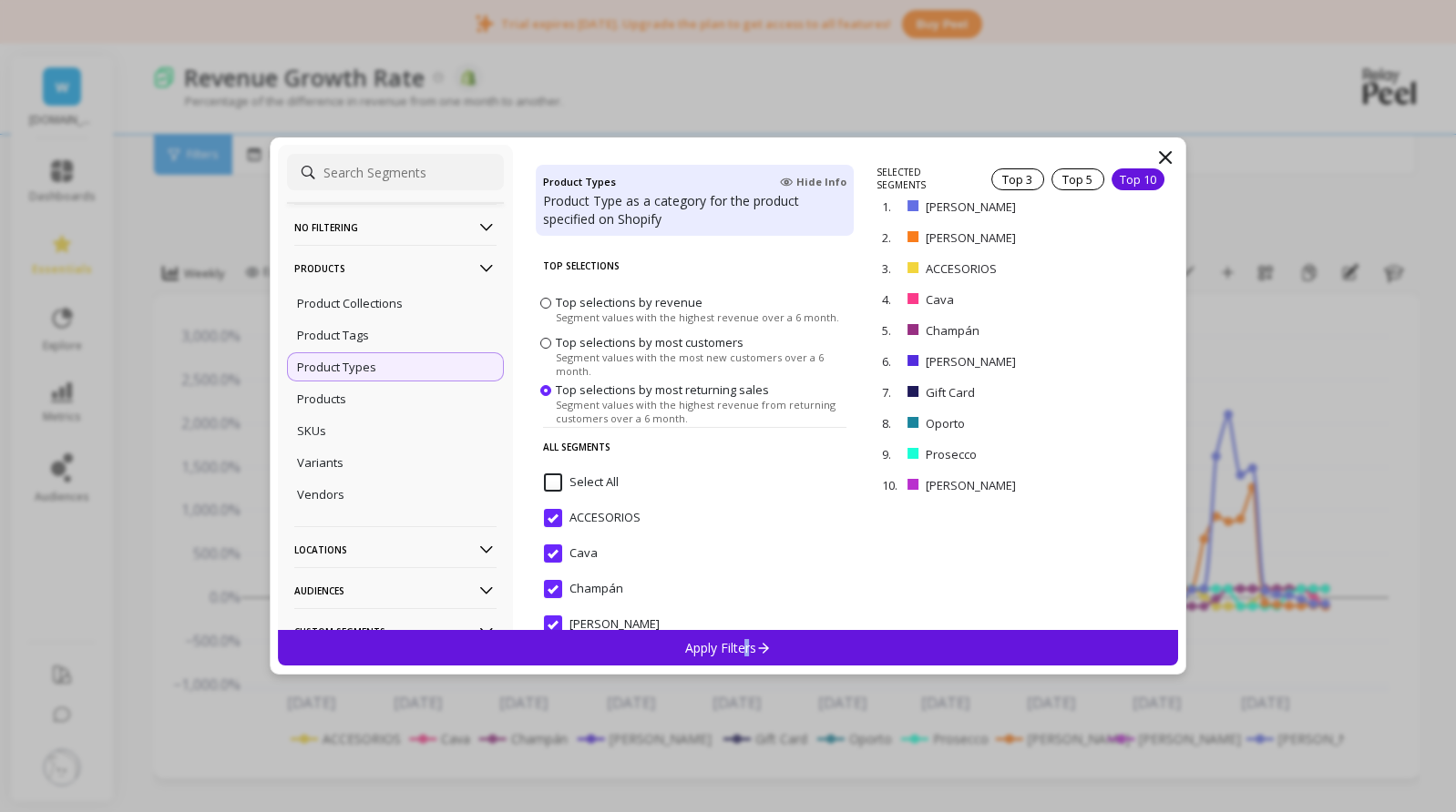
click at [748, 641] on p "Apply Filters" at bounding box center [728, 648] width 87 height 18
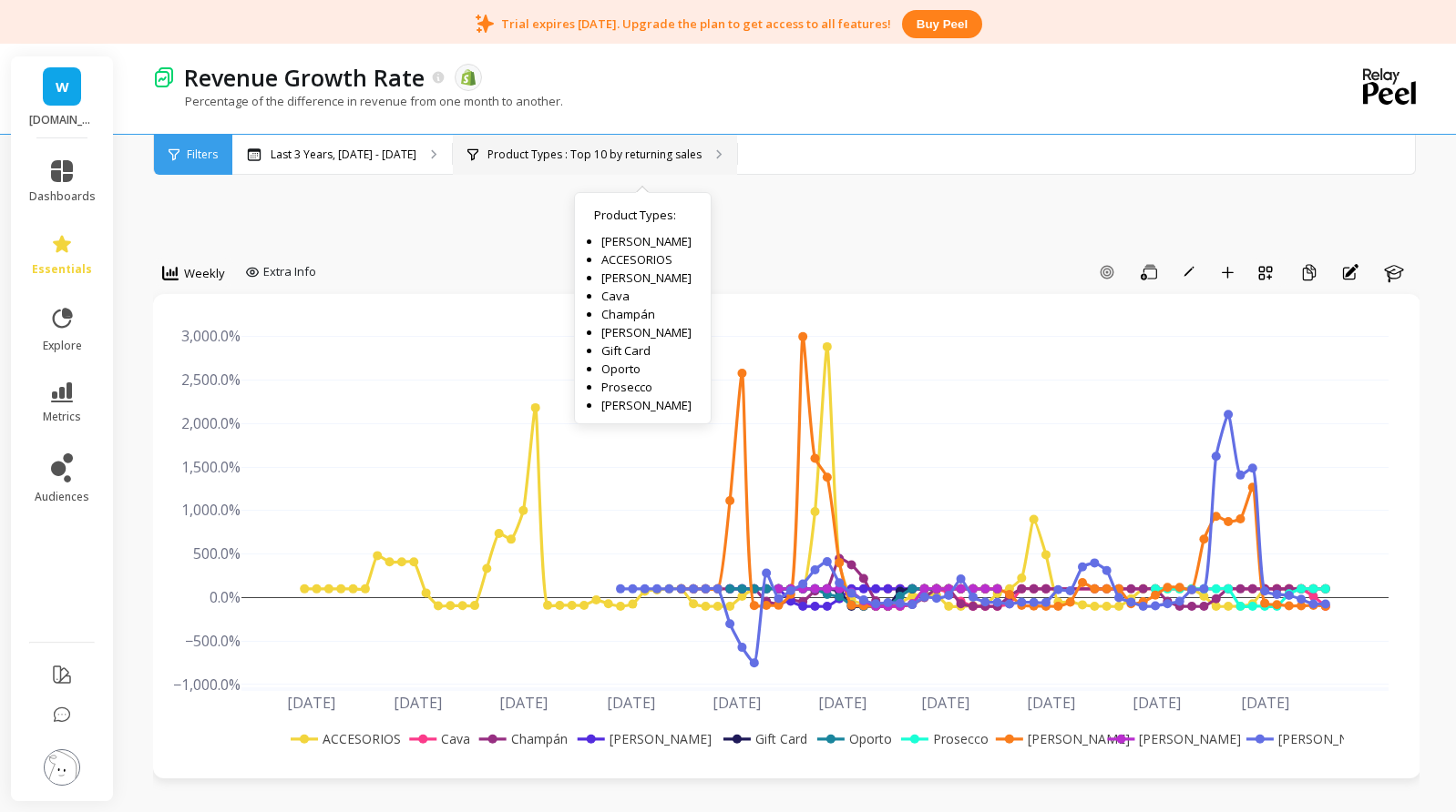
click at [651, 159] on p "Product Types : Top 10 by returning sales" at bounding box center [594, 155] width 214 height 15
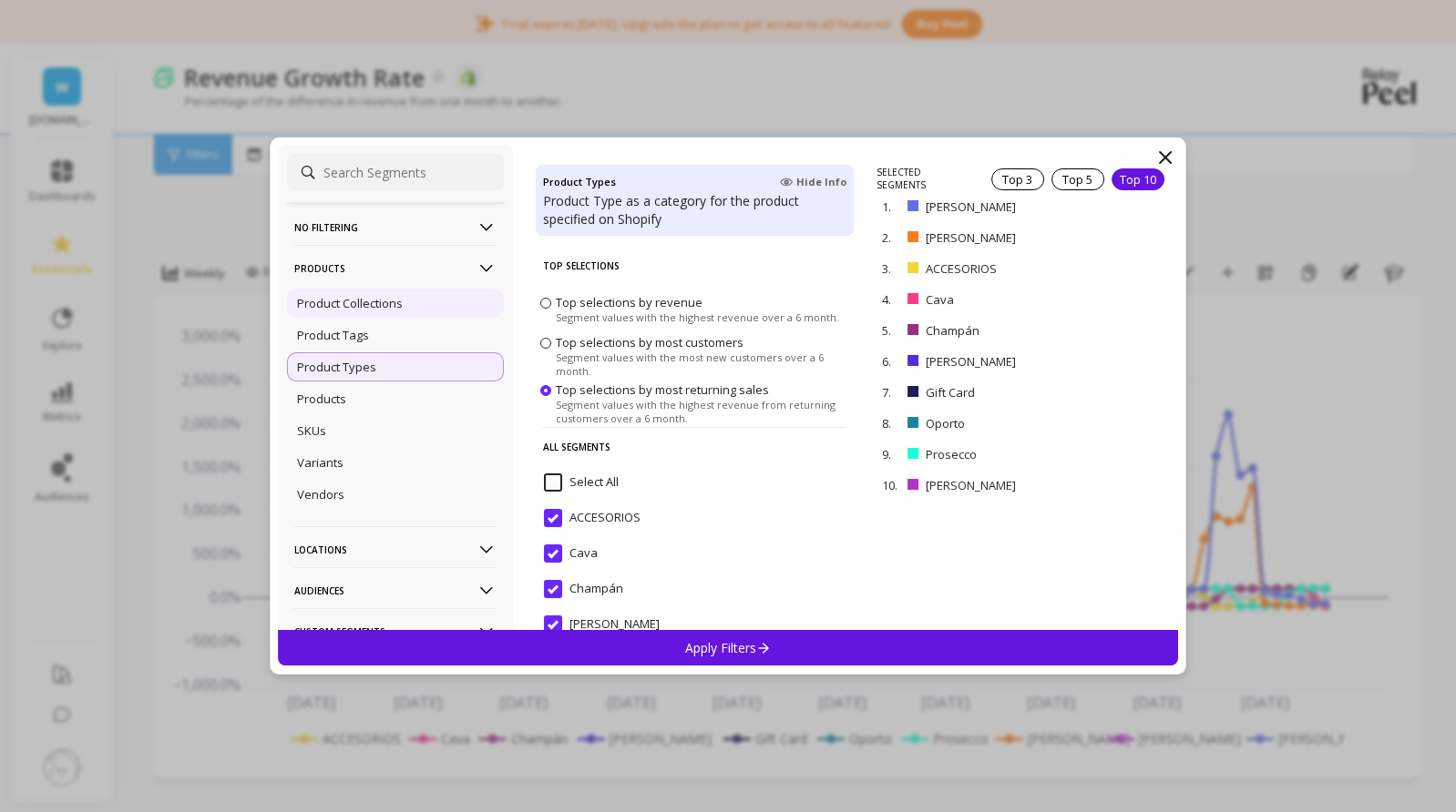
click at [378, 302] on p "Product Collections" at bounding box center [350, 303] width 105 height 17
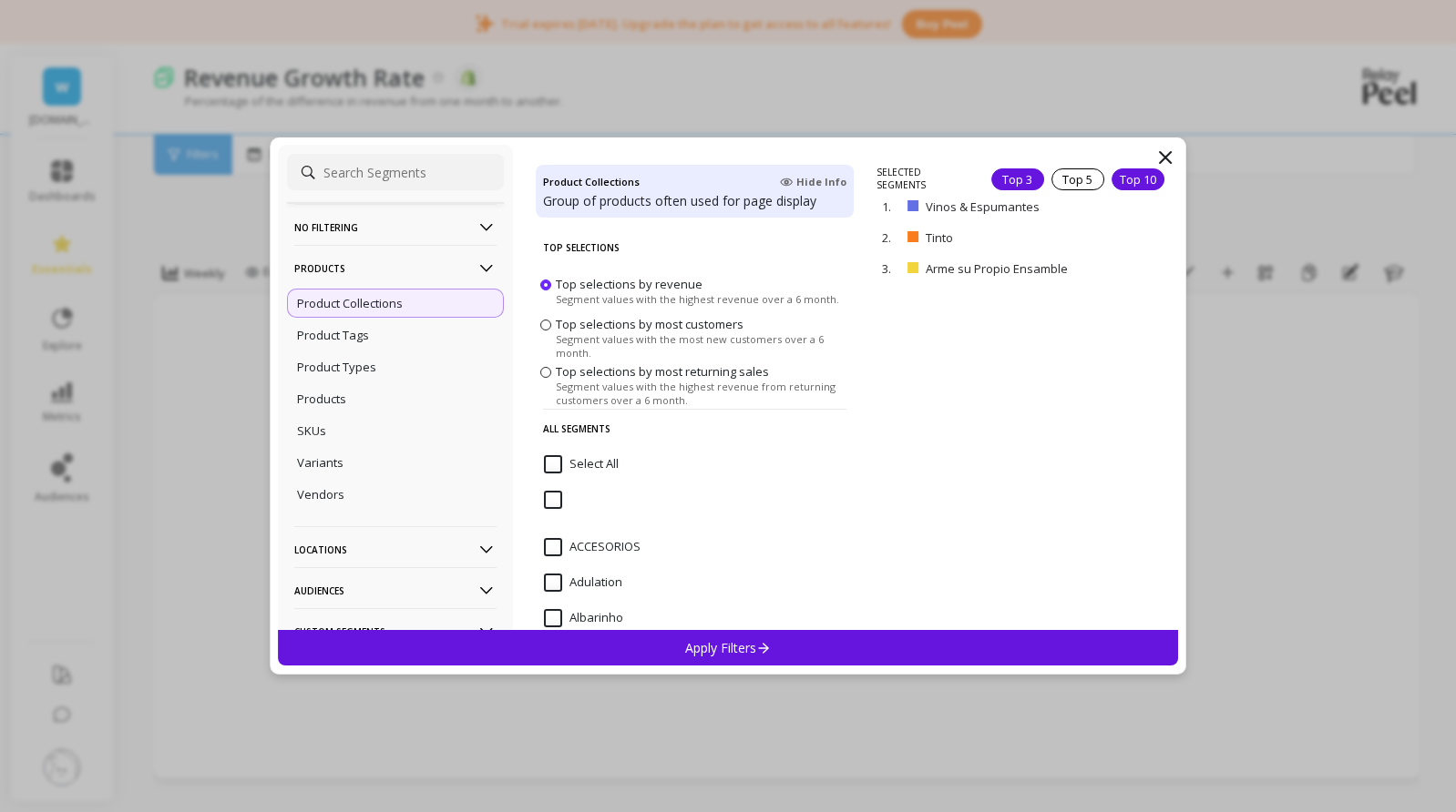
click at [1126, 178] on div "Top 10" at bounding box center [1138, 179] width 53 height 21
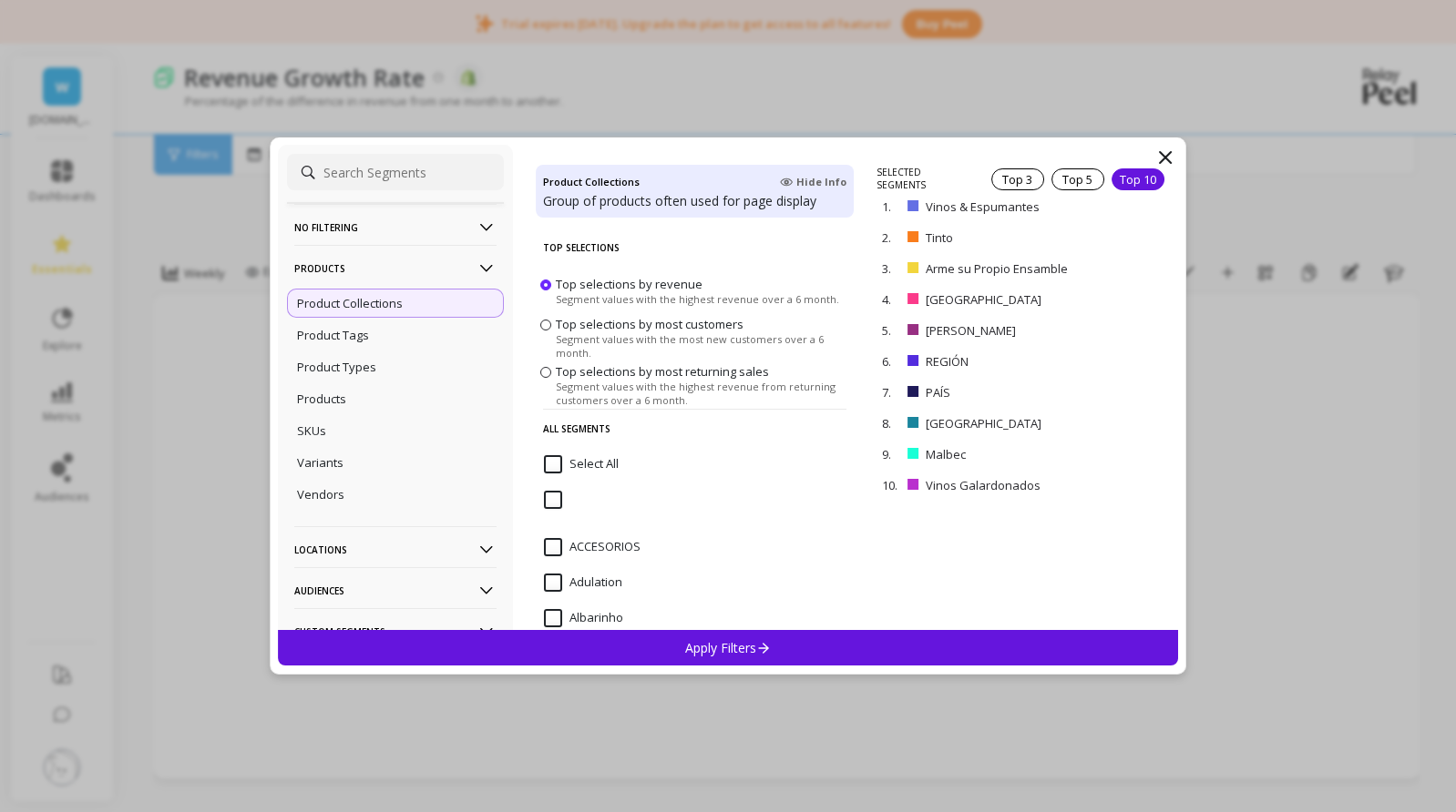
click at [745, 653] on p "Apply Filters" at bounding box center [728, 648] width 87 height 18
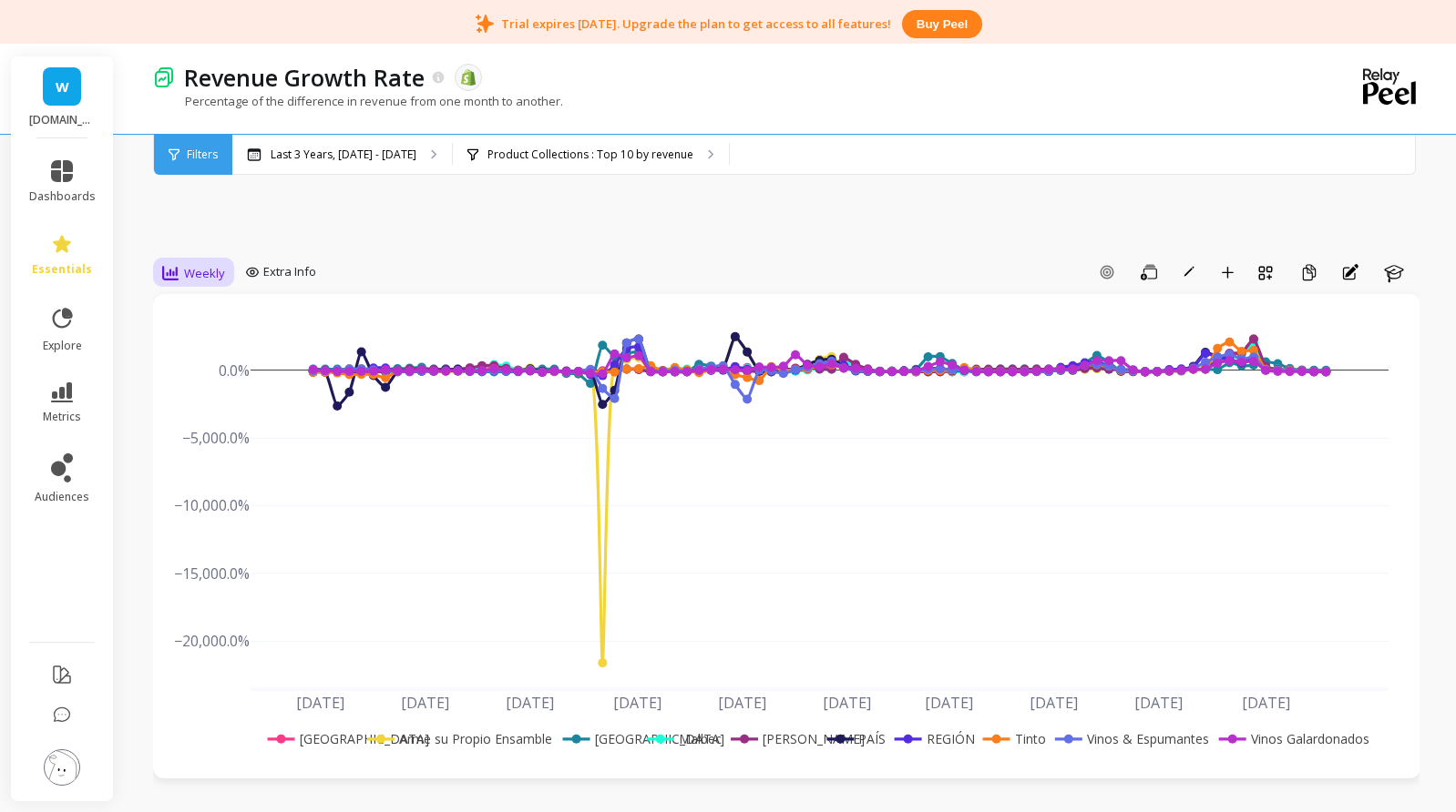
click at [218, 265] on span "Weekly" at bounding box center [205, 274] width 41 height 18
click at [200, 415] on div "Monthly" at bounding box center [220, 419] width 104 height 18
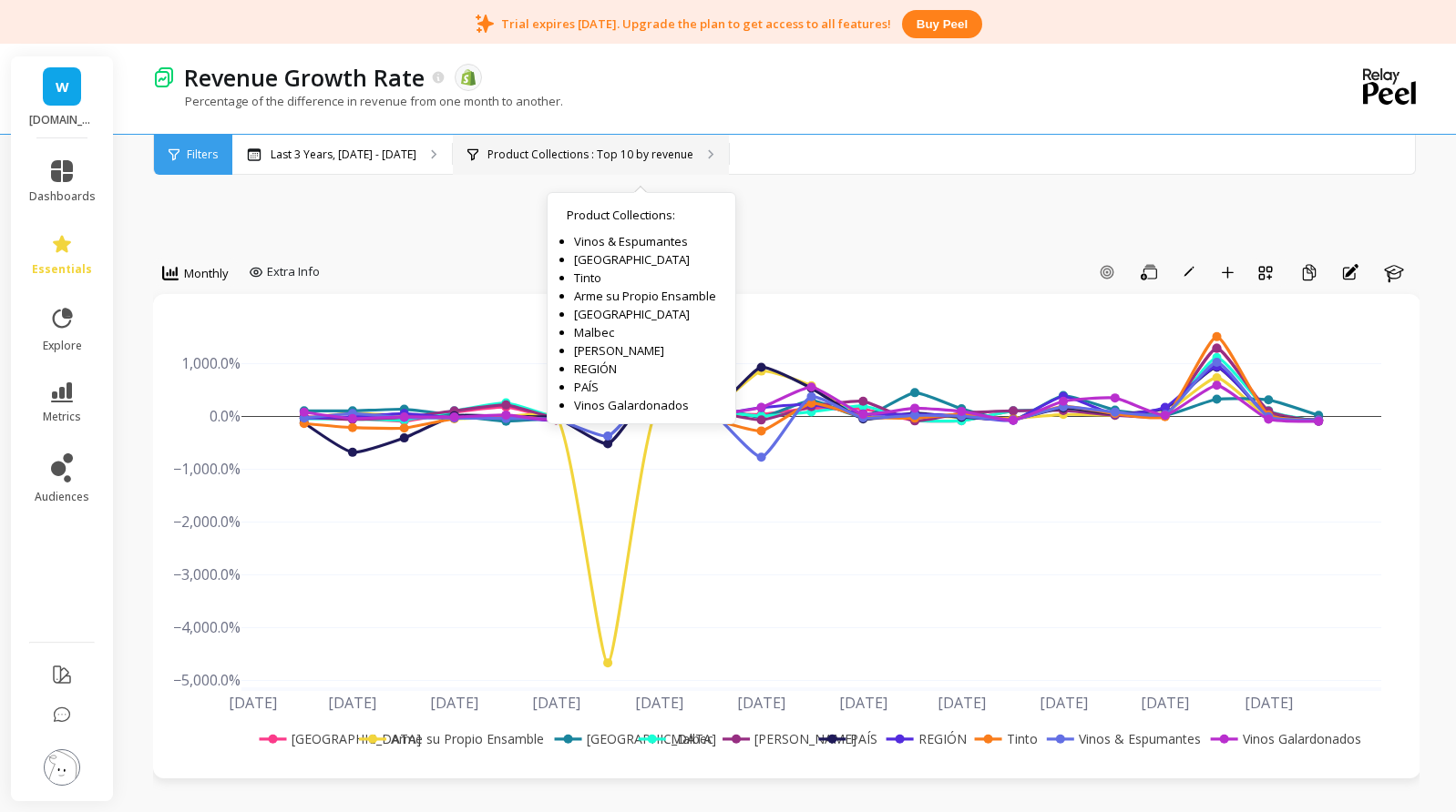
click at [588, 151] on p "Product Collections : Top 10 by revenue" at bounding box center [589, 155] width 205 height 15
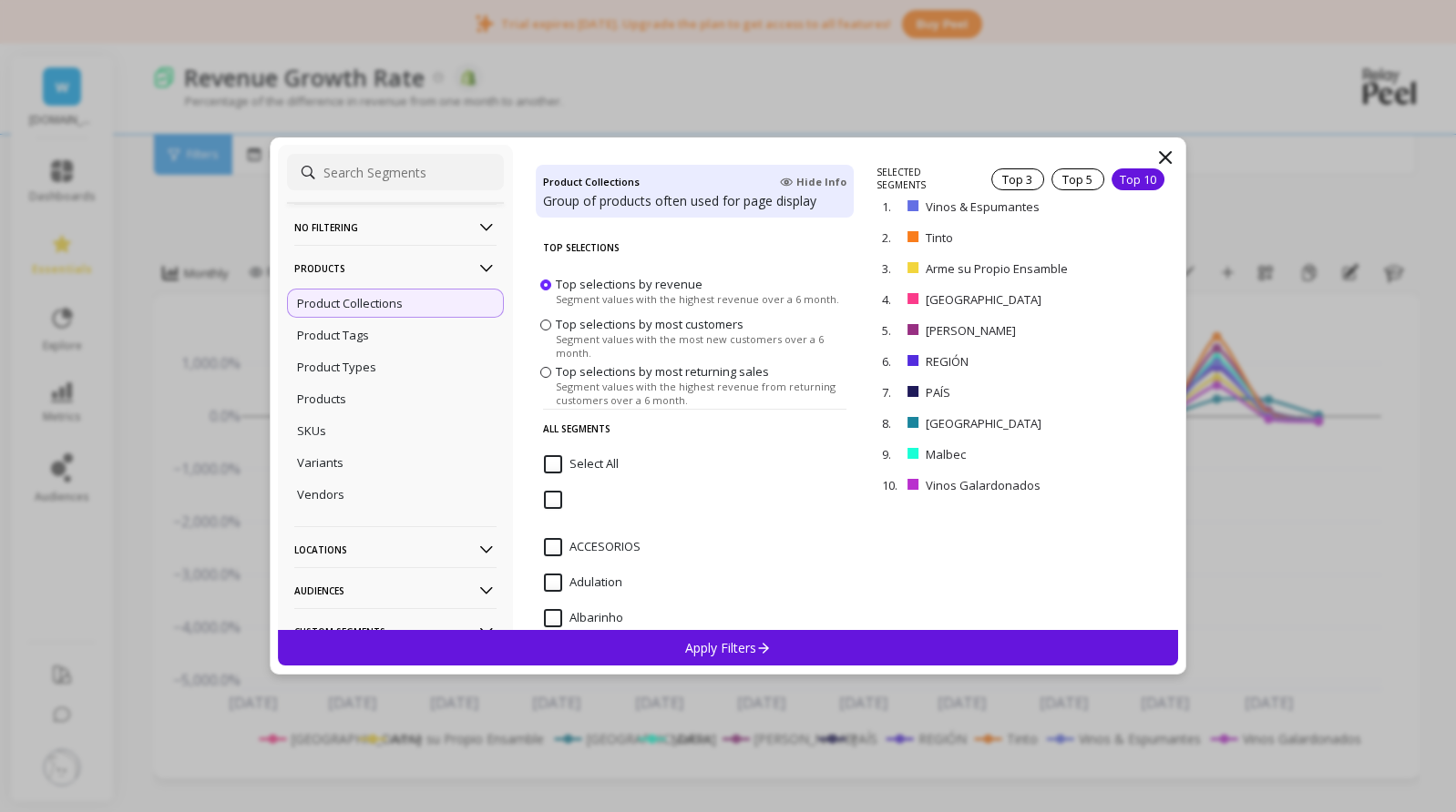
click at [592, 382] on span "Segment values with the highest revenue from returning customers over a 6 month." at bounding box center [701, 393] width 293 height 27
click at [0, 0] on input "Top selections by most returning sales Segment values with the highest revenue …" at bounding box center [0, 0] width 0 height 0
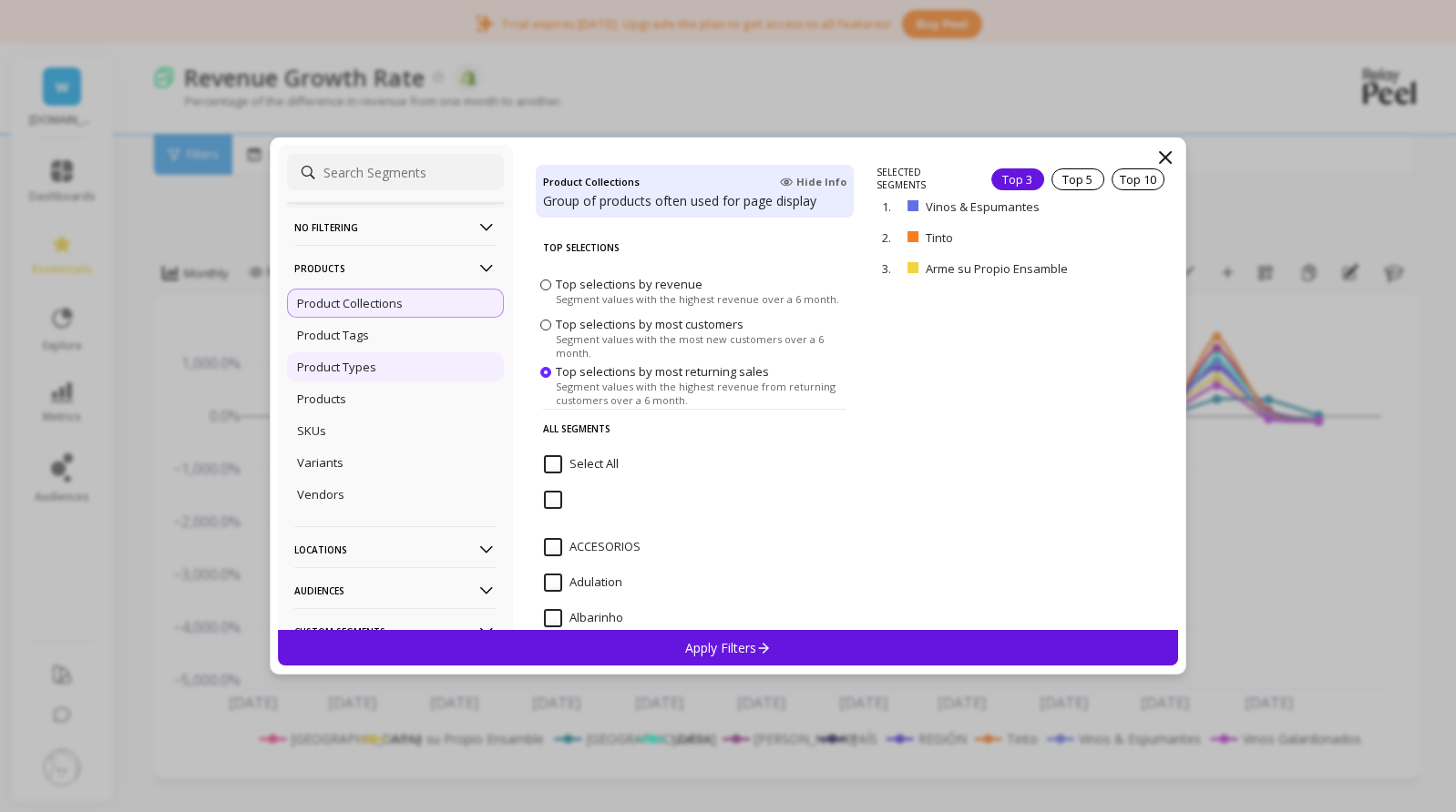
click at [370, 371] on p "Product Types" at bounding box center [336, 366] width 79 height 17
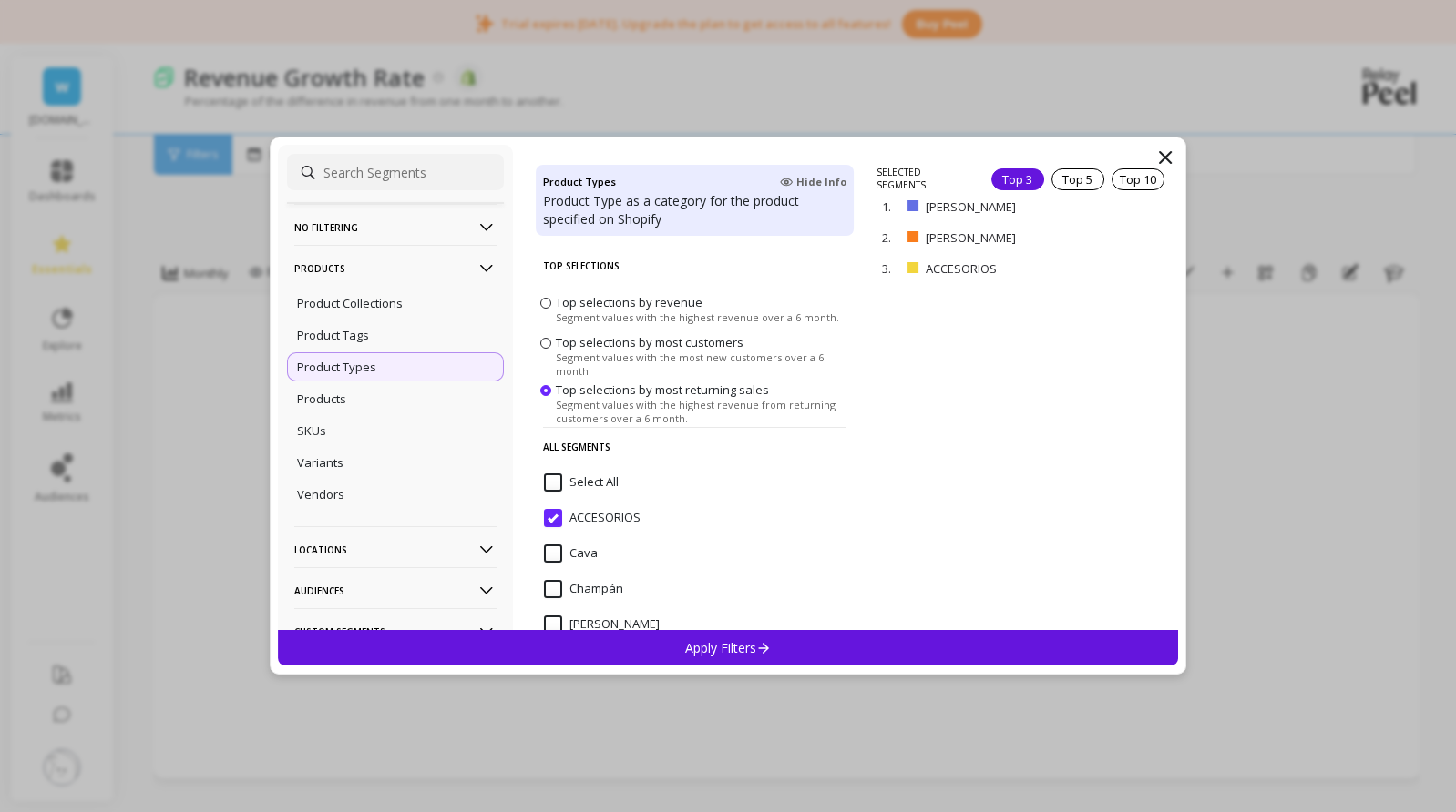
click at [1161, 171] on div "SELECTED SEGMENTS Top 3 Top 5 Top 10 1. Vino Tinto remove 2. Vino Blanco remove…" at bounding box center [1027, 397] width 301 height 464
click at [1130, 178] on div "Top 10" at bounding box center [1138, 179] width 53 height 21
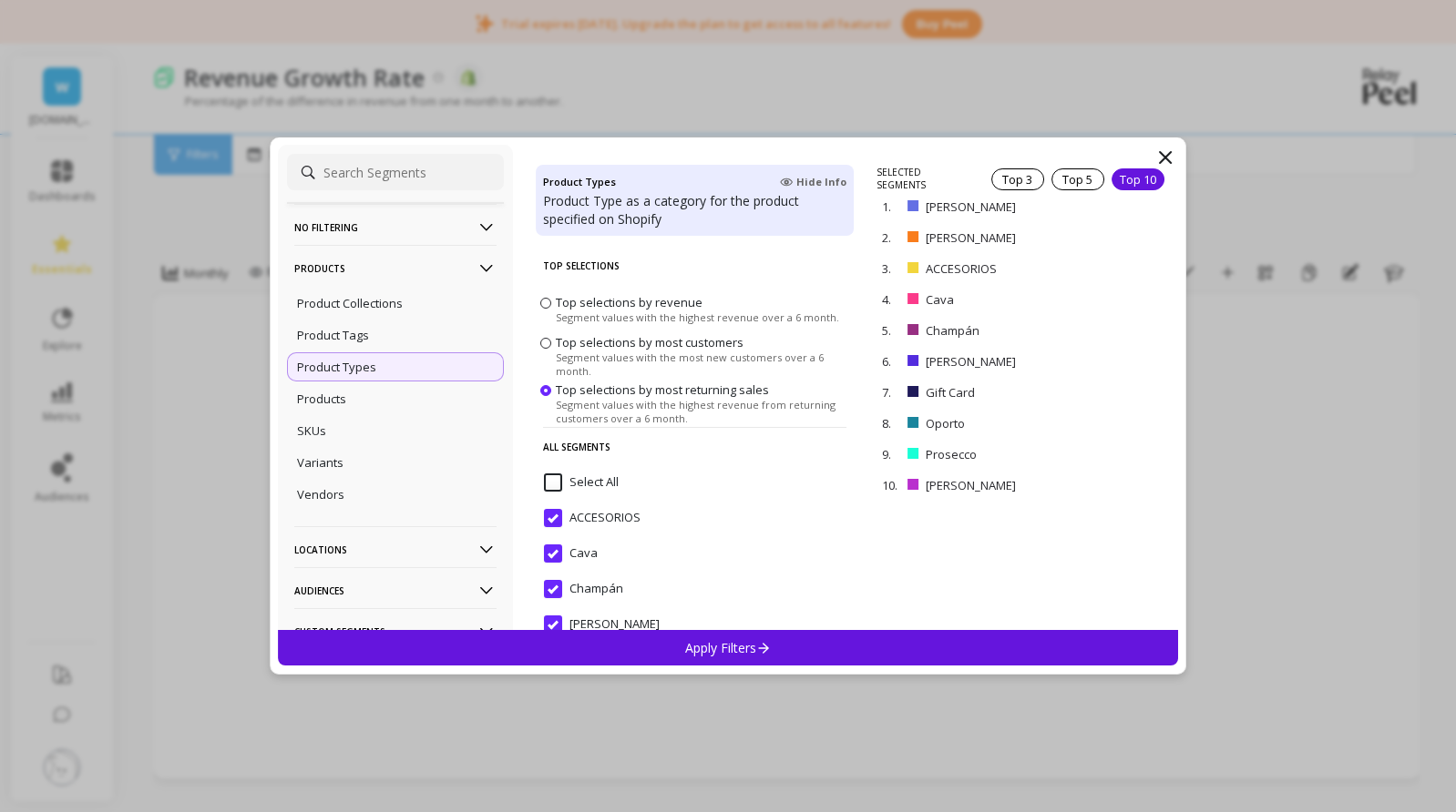
click at [709, 646] on p "Apply Filters" at bounding box center [728, 648] width 87 height 18
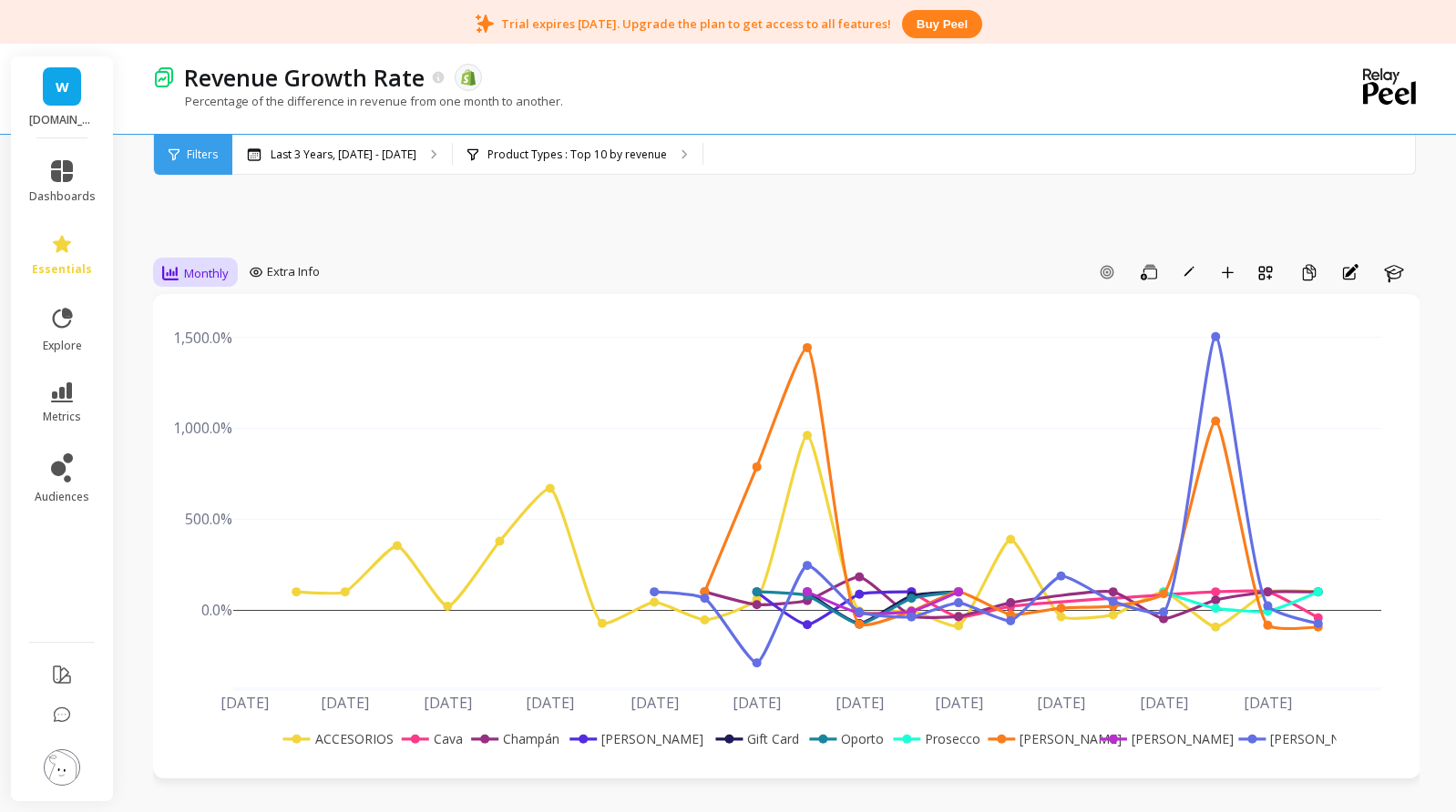
click at [195, 283] on div "Monthly" at bounding box center [195, 273] width 66 height 21
click at [200, 385] on div "Weekly" at bounding box center [220, 384] width 104 height 18
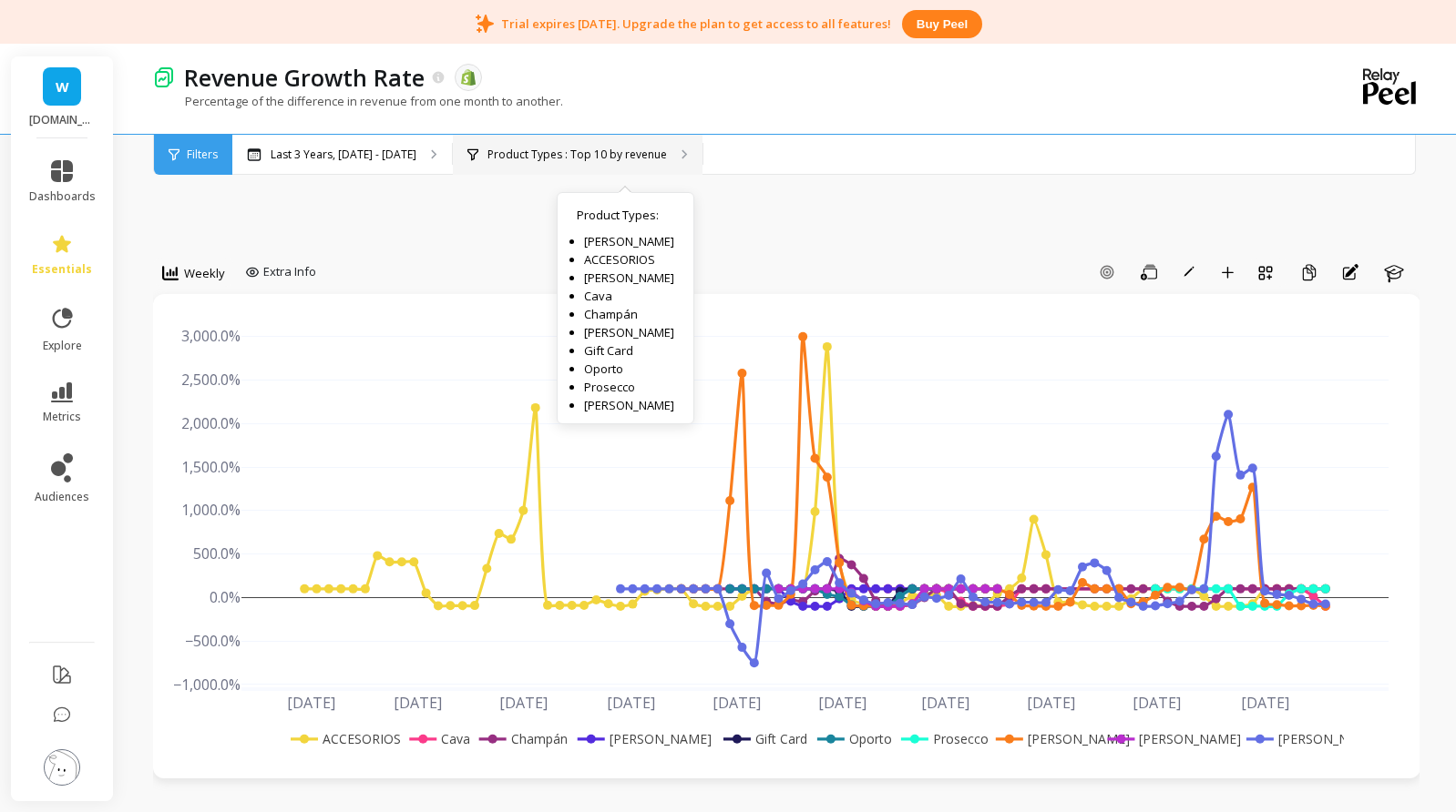
click at [560, 160] on p "Product Types : Top 10 by revenue" at bounding box center [577, 155] width 179 height 15
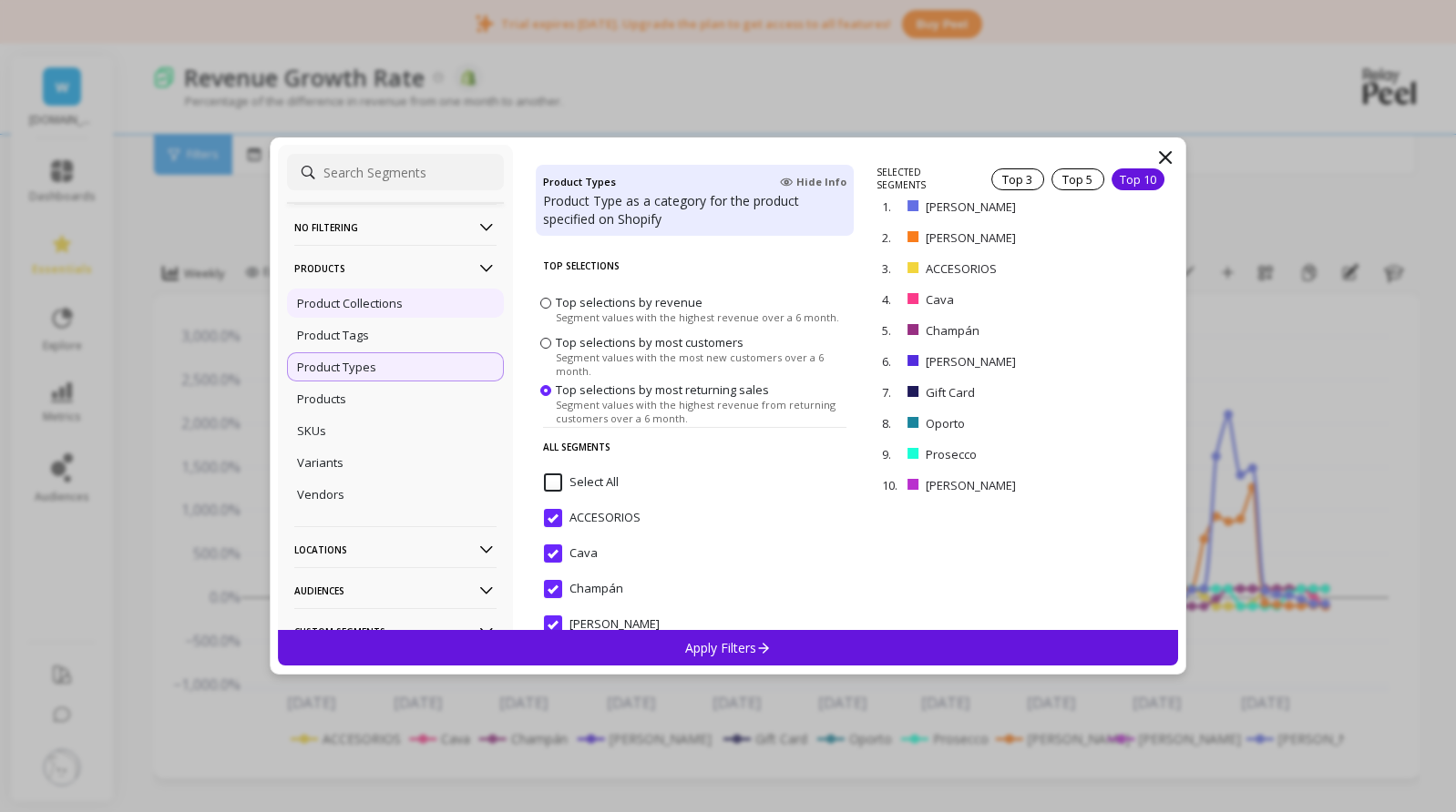
click at [390, 302] on p "Product Collections" at bounding box center [350, 303] width 105 height 17
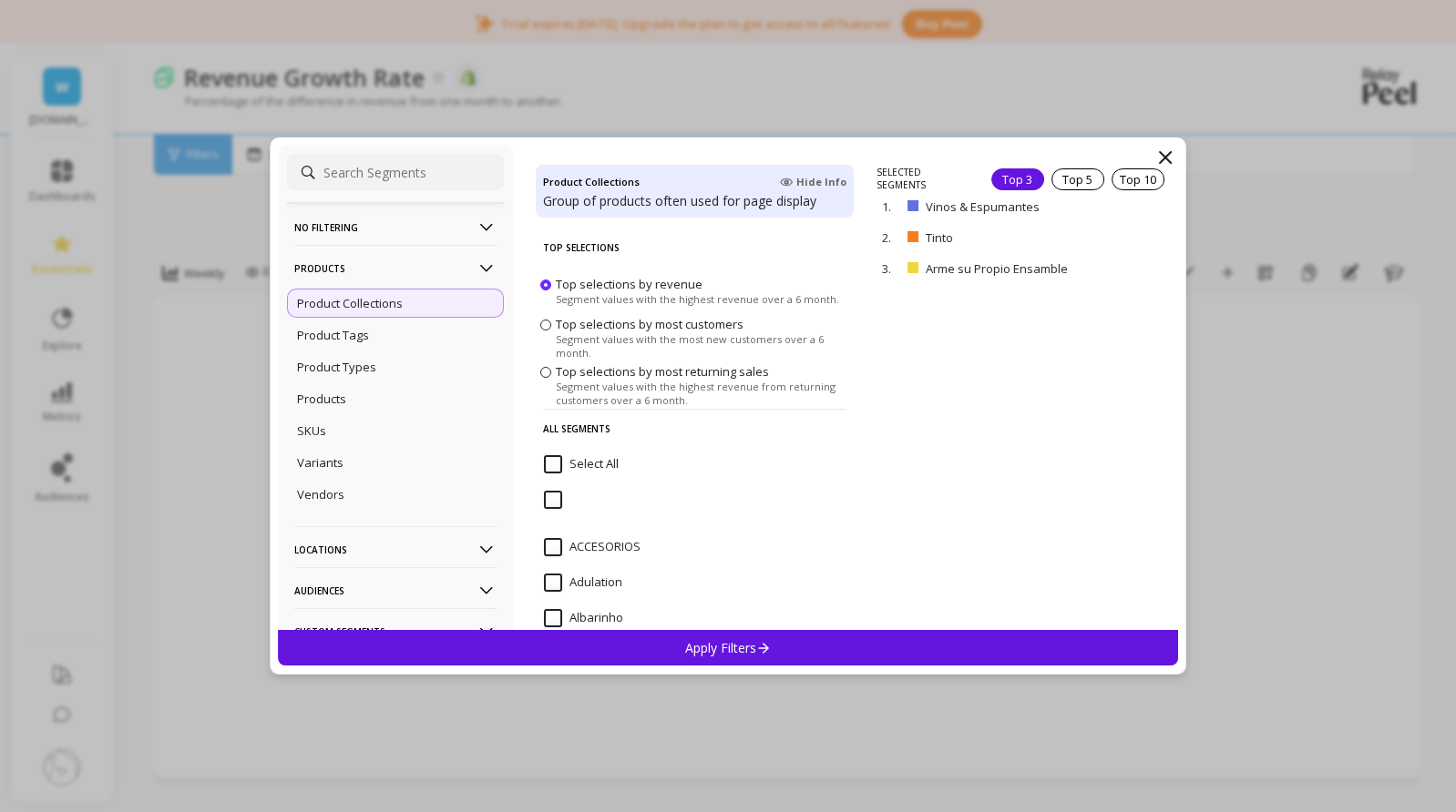
click at [702, 330] on span "Top selections by most customers" at bounding box center [649, 324] width 188 height 17
click at [0, 0] on input "Top selections by most customers Segment values with the most new customers ove…" at bounding box center [0, 0] width 0 height 0
click at [1135, 180] on div "Top 10" at bounding box center [1138, 179] width 53 height 21
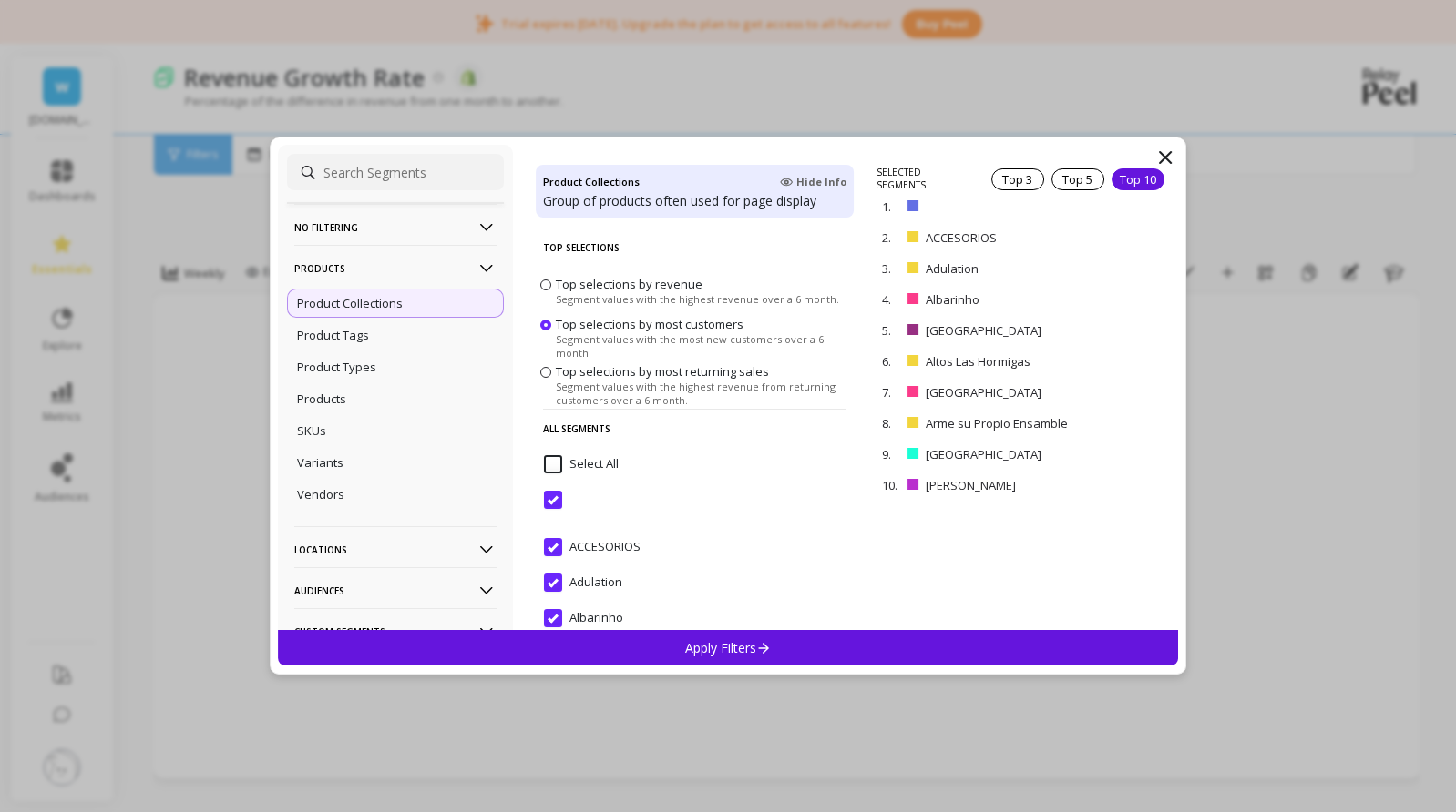
click at [735, 642] on p "Apply Filters" at bounding box center [728, 648] width 87 height 18
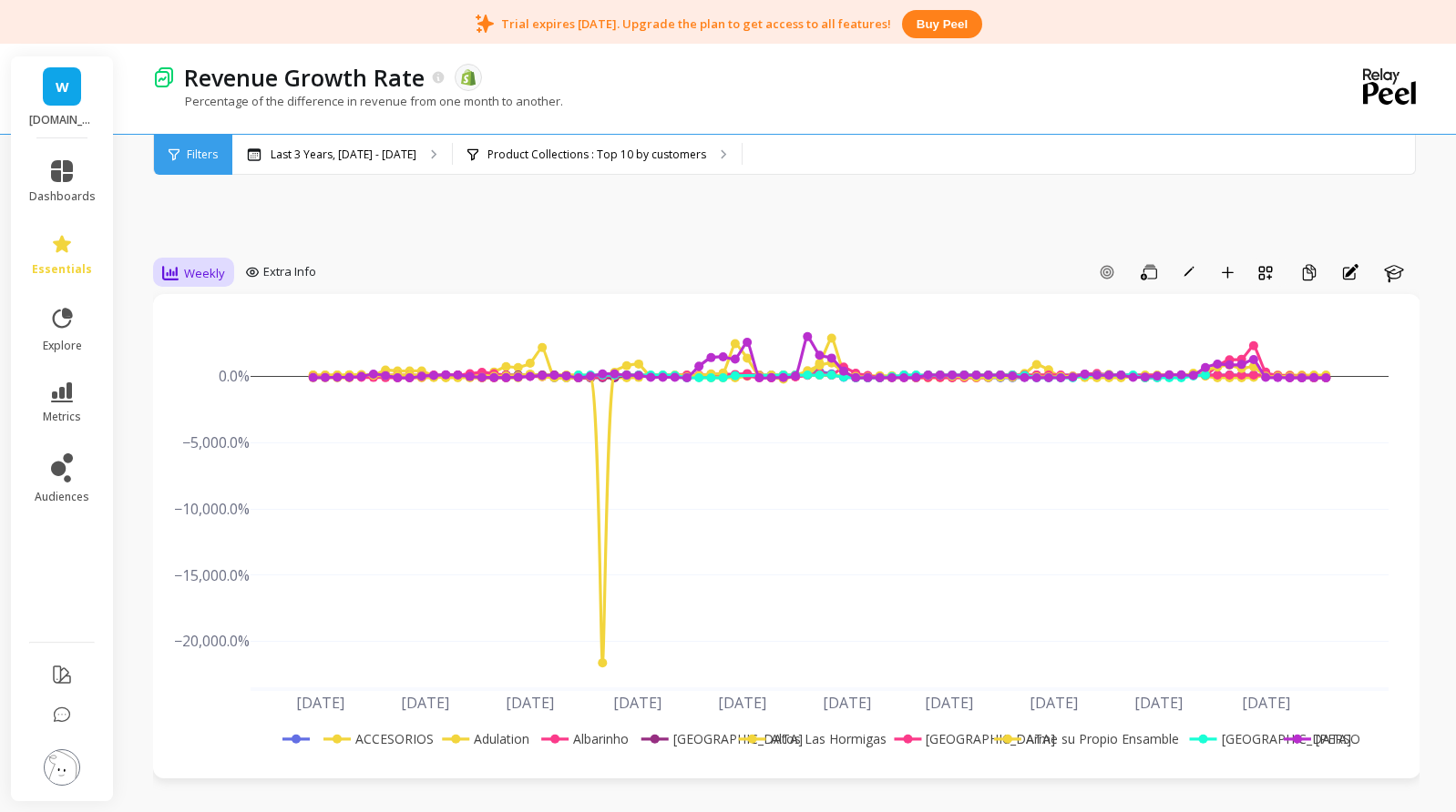
click at [205, 273] on span "Weekly" at bounding box center [205, 274] width 41 height 18
click at [196, 424] on div "Monthly" at bounding box center [220, 419] width 104 height 18
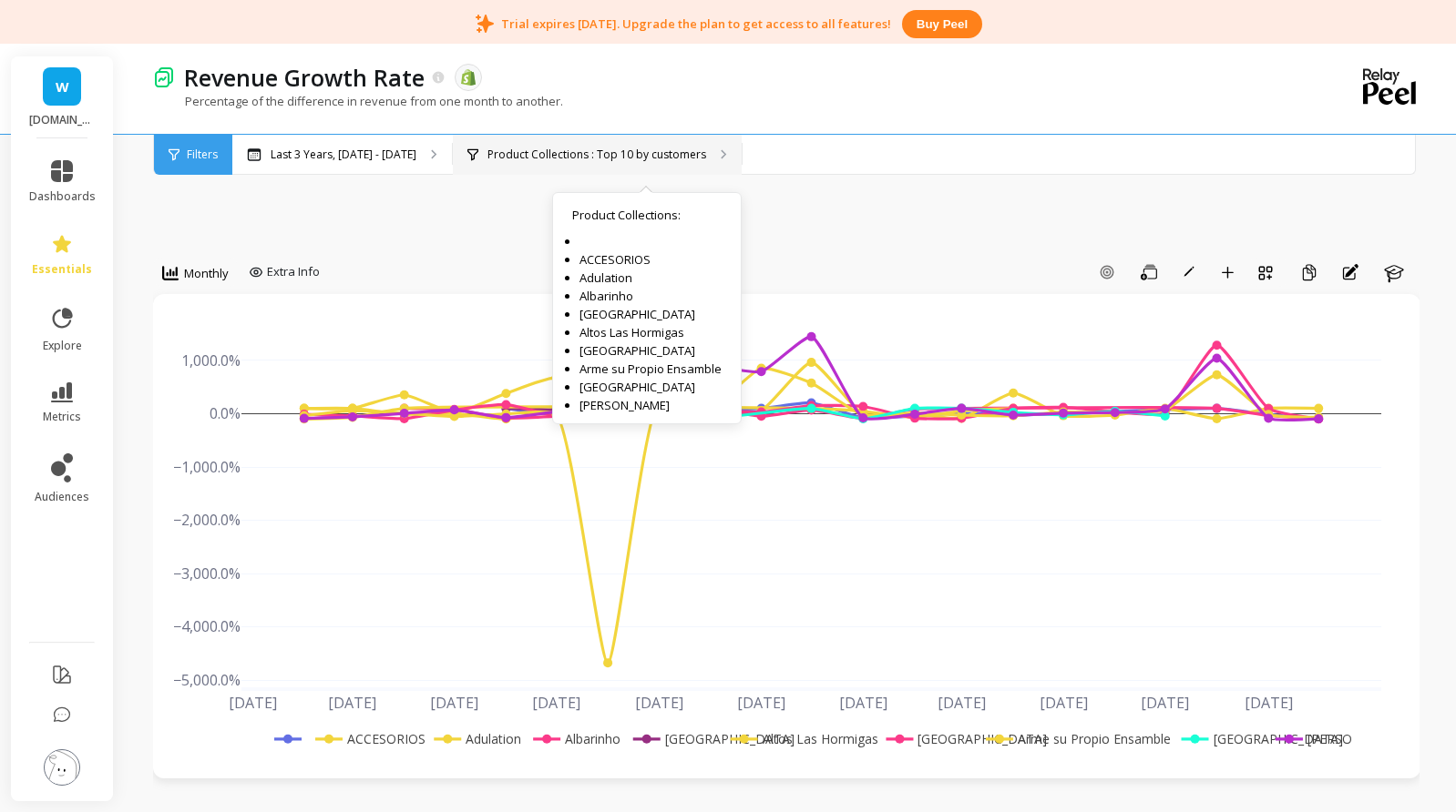
click at [626, 160] on p "Product Collections : Top 10 by customers" at bounding box center [596, 155] width 218 height 15
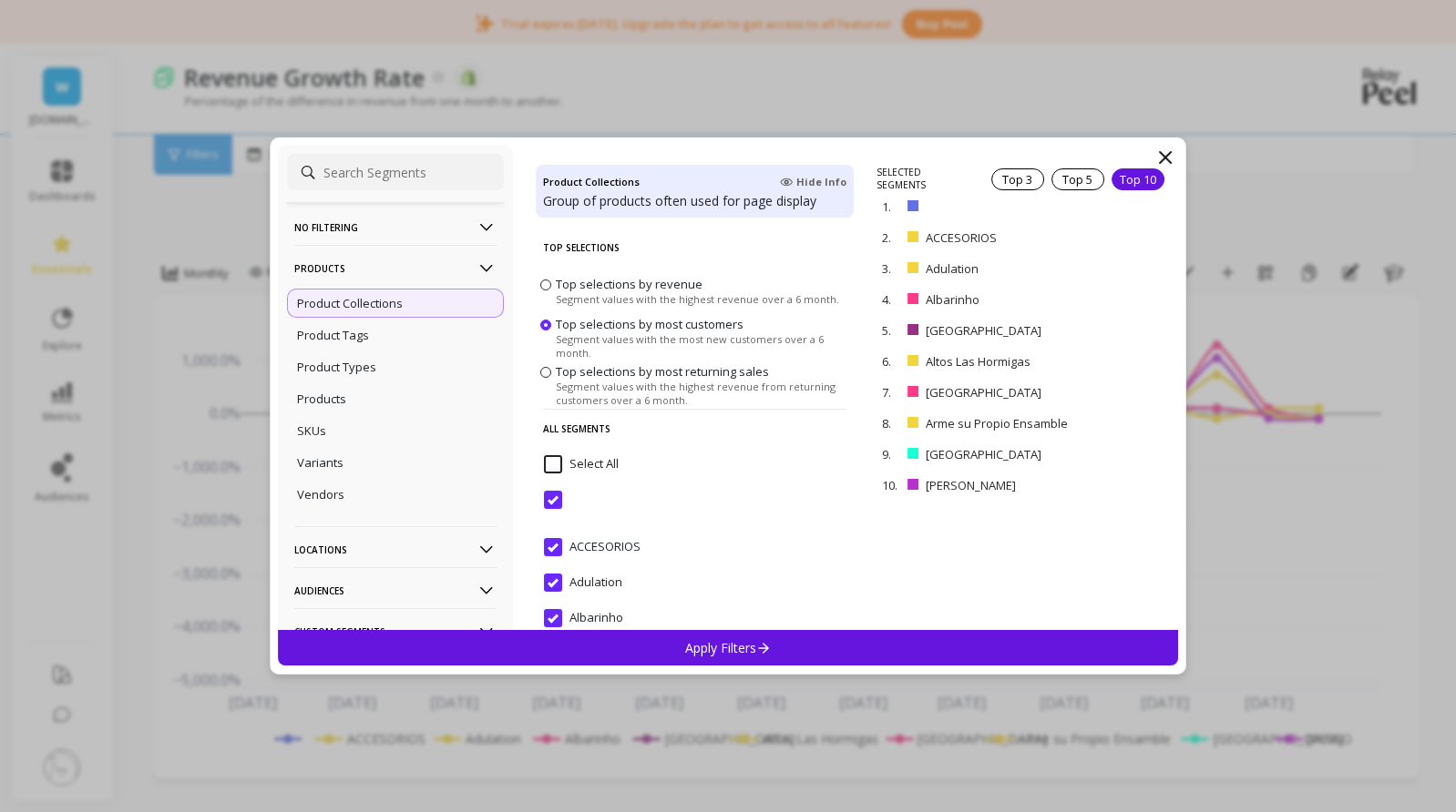
click at [611, 375] on span "Top selections by most returning sales" at bounding box center [661, 371] width 213 height 17
click at [0, 0] on input "Top selections by most returning sales Segment values with the highest revenue …" at bounding box center [0, 0] width 0 height 0
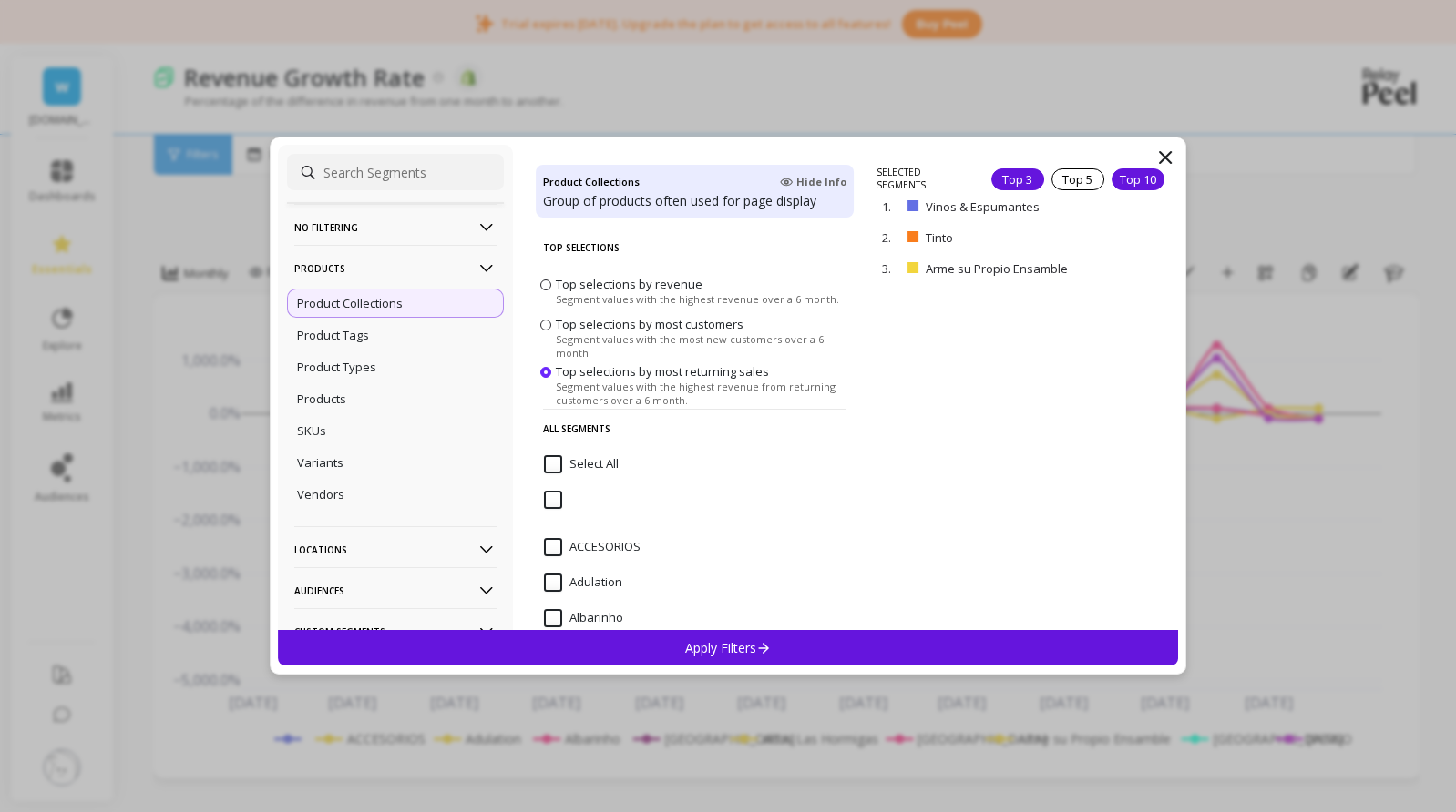
click at [1137, 171] on div "Top 10" at bounding box center [1138, 179] width 53 height 21
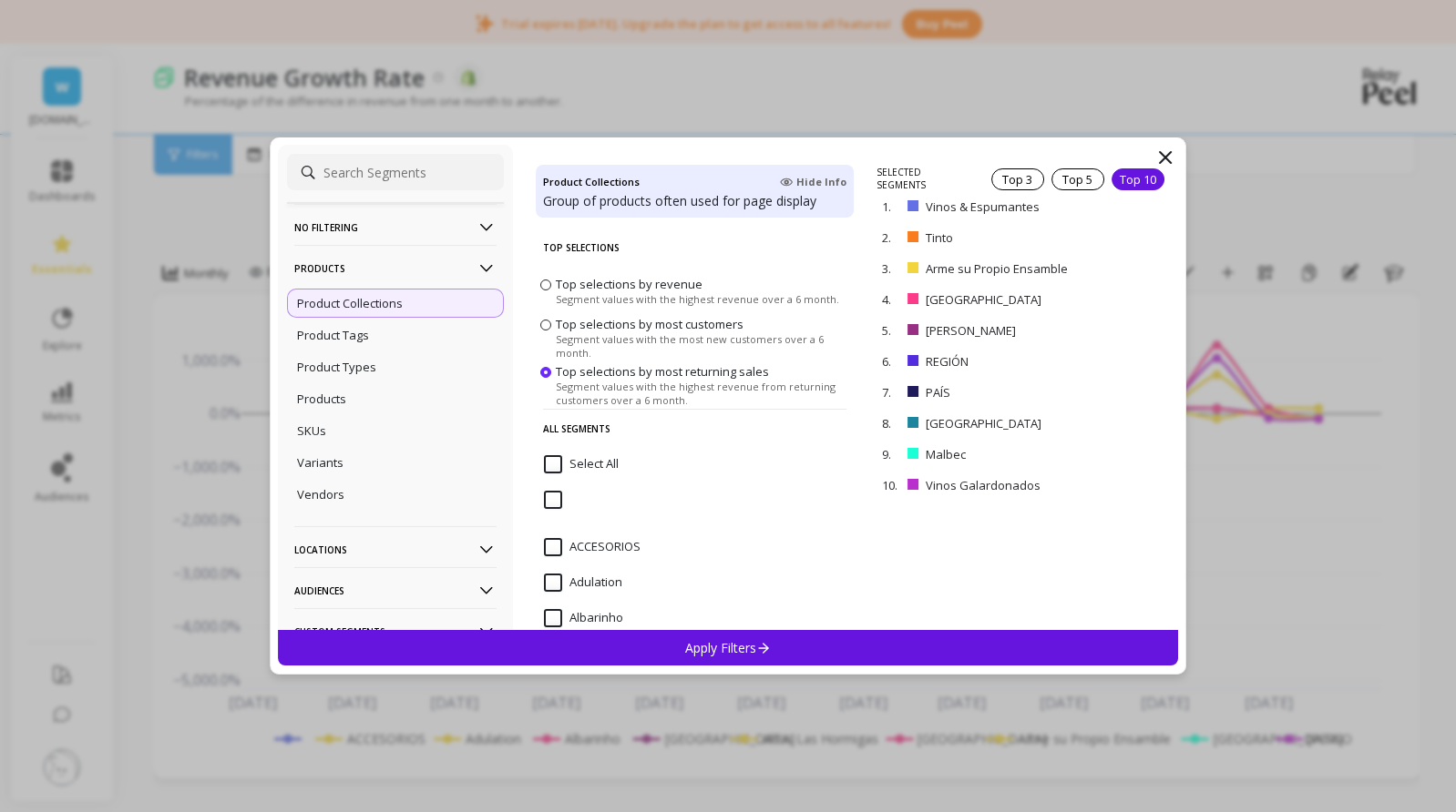
click at [746, 652] on p "Apply Filters" at bounding box center [728, 648] width 87 height 18
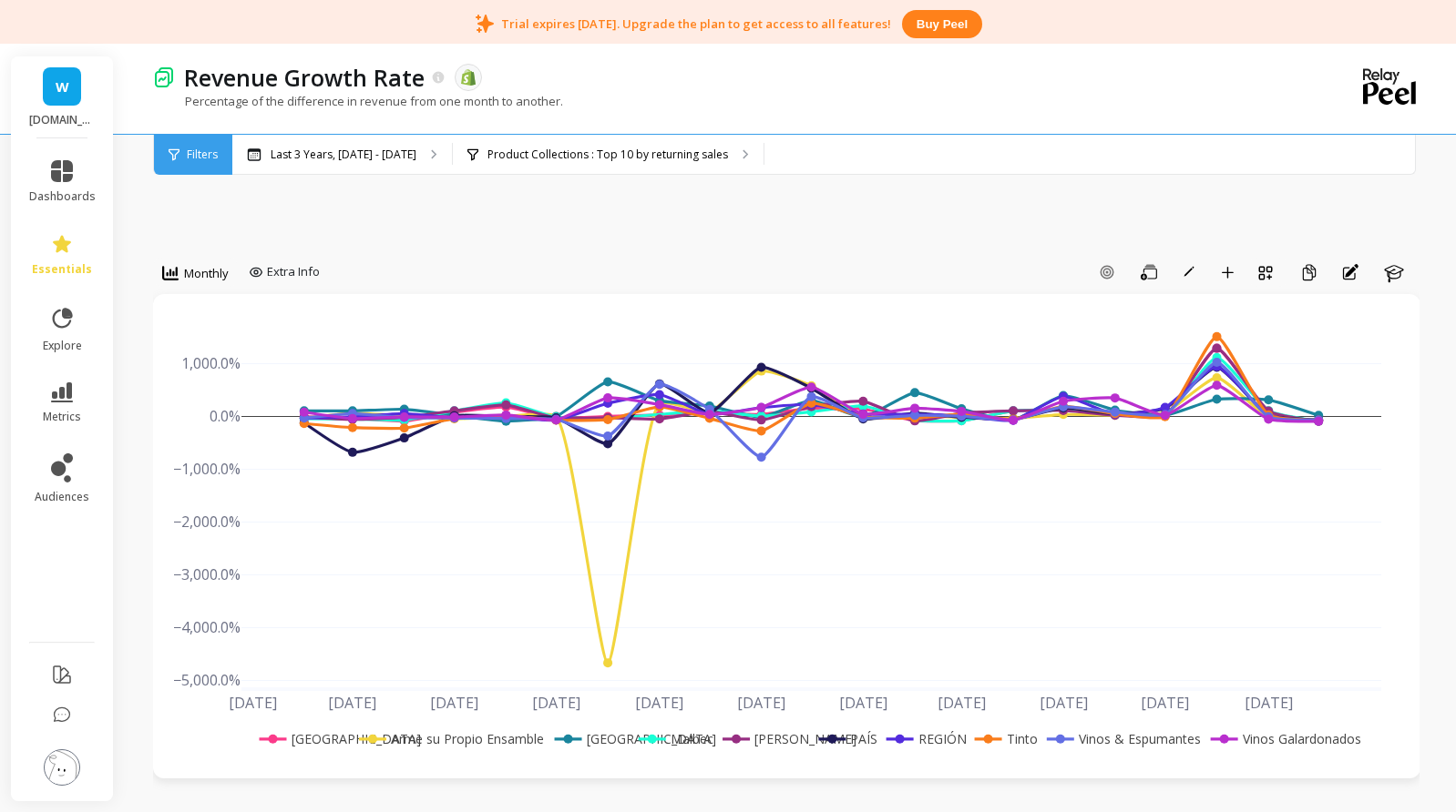
drag, startPoint x: 92, startPoint y: 662, endPoint x: 229, endPoint y: 636, distance: 139.4
drag, startPoint x: 229, startPoint y: 636, endPoint x: 319, endPoint y: 737, distance: 135.3
click at [319, 737] on rect at bounding box center [304, 739] width 97 height 19
click at [321, 737] on rect at bounding box center [304, 739] width 97 height 19
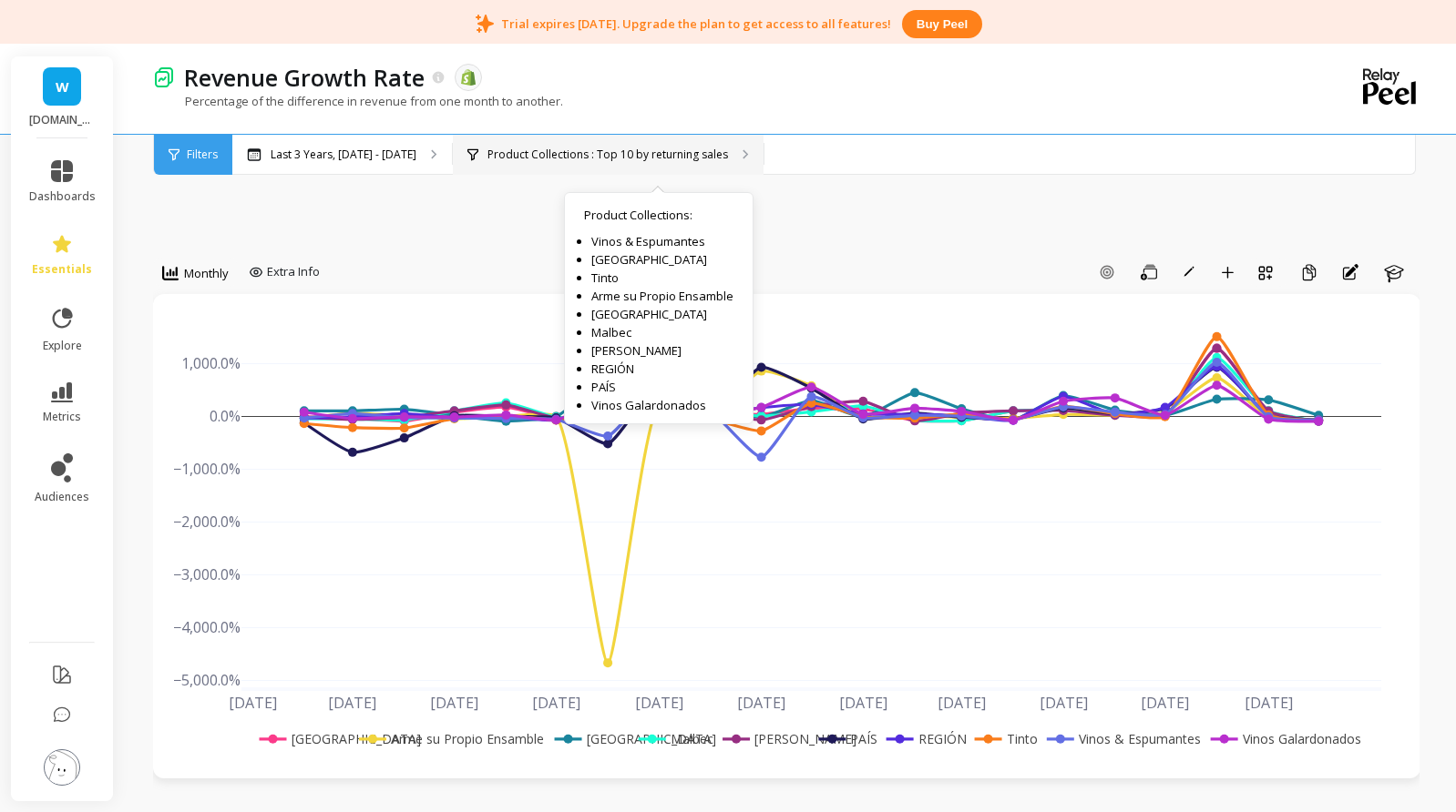
click at [601, 157] on p "Product Collections : Top 10 by returning sales" at bounding box center [607, 155] width 241 height 15
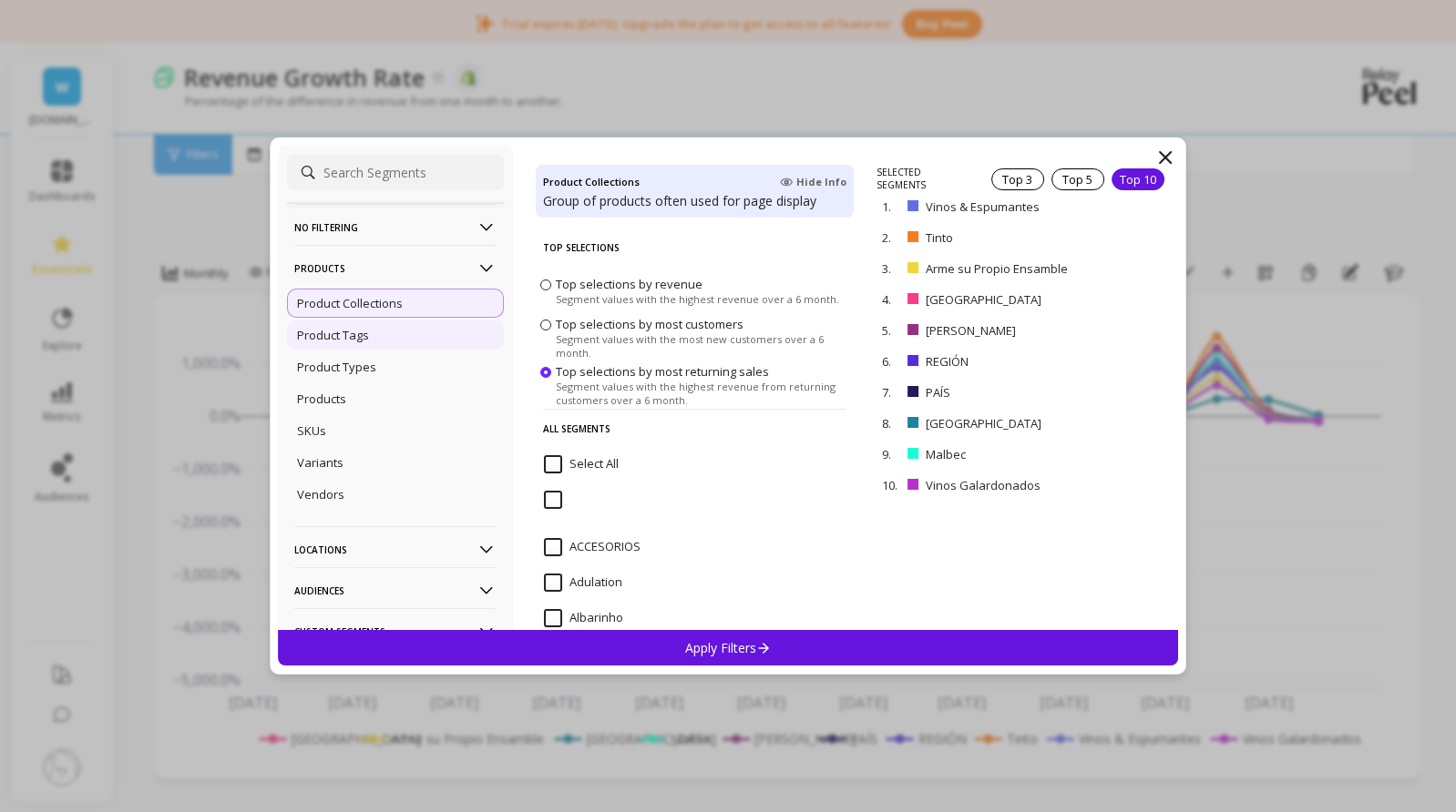
click at [362, 341] on p "Product Tags" at bounding box center [333, 335] width 72 height 17
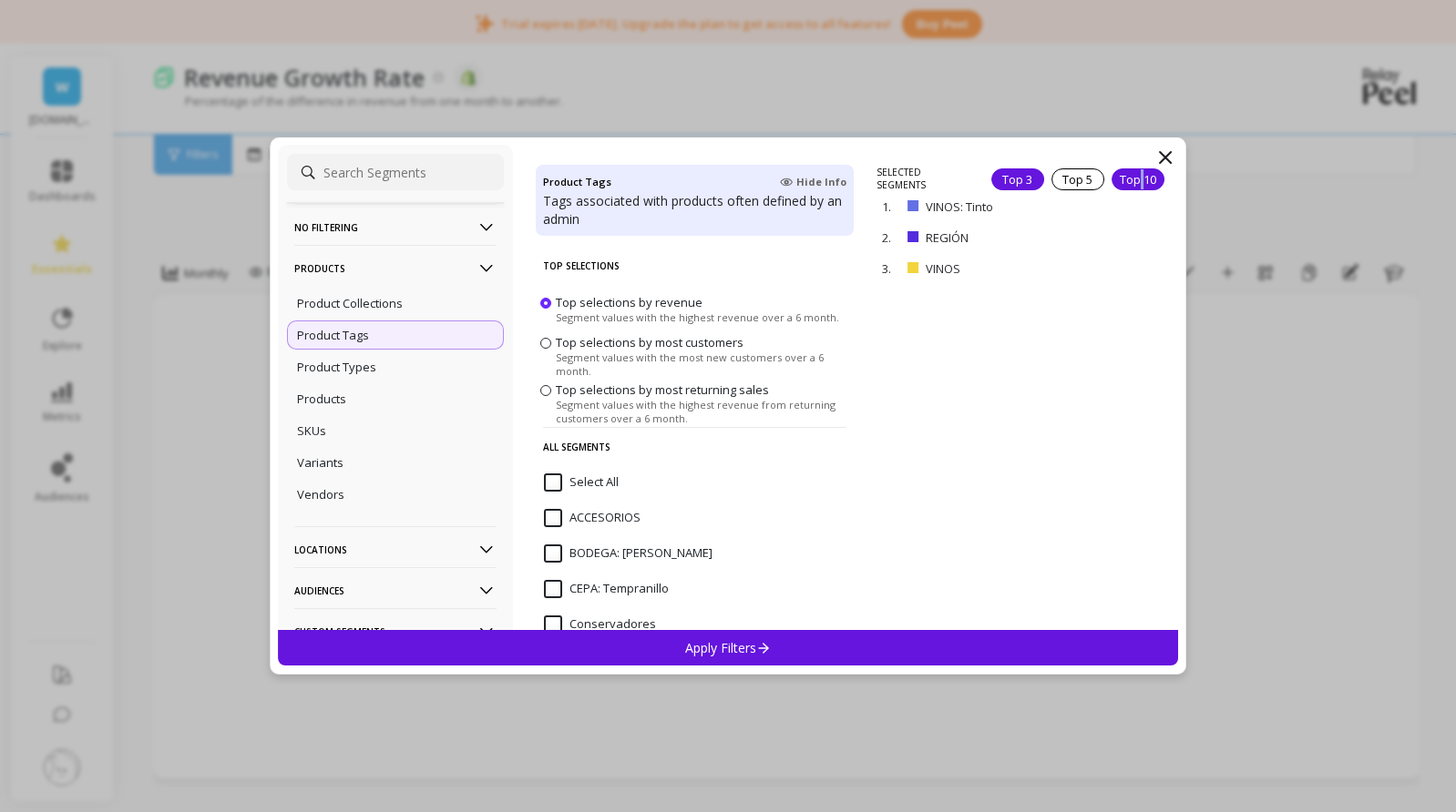
click at [1129, 178] on div "Top 10" at bounding box center [1138, 179] width 53 height 21
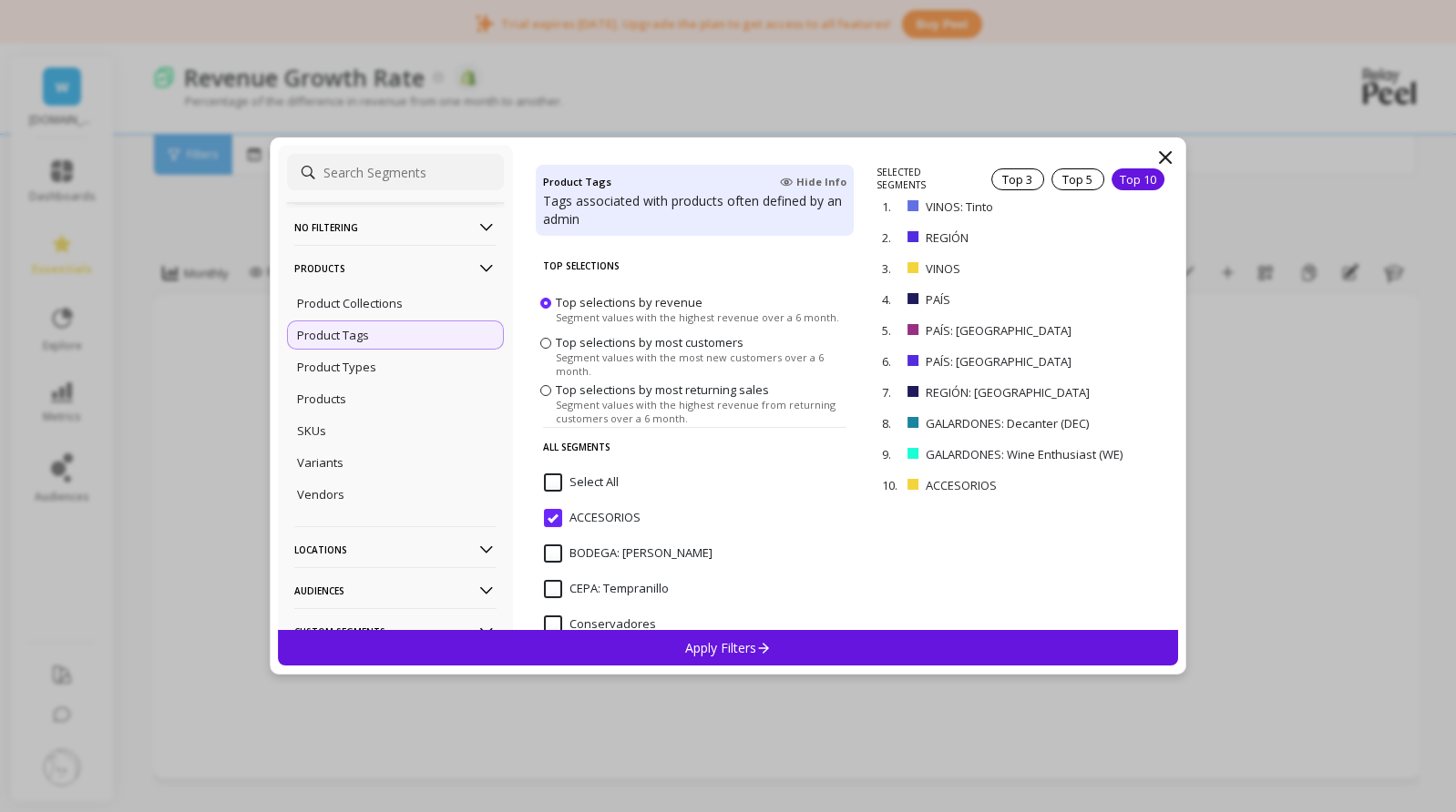
click at [761, 643] on icon at bounding box center [764, 647] width 16 height 16
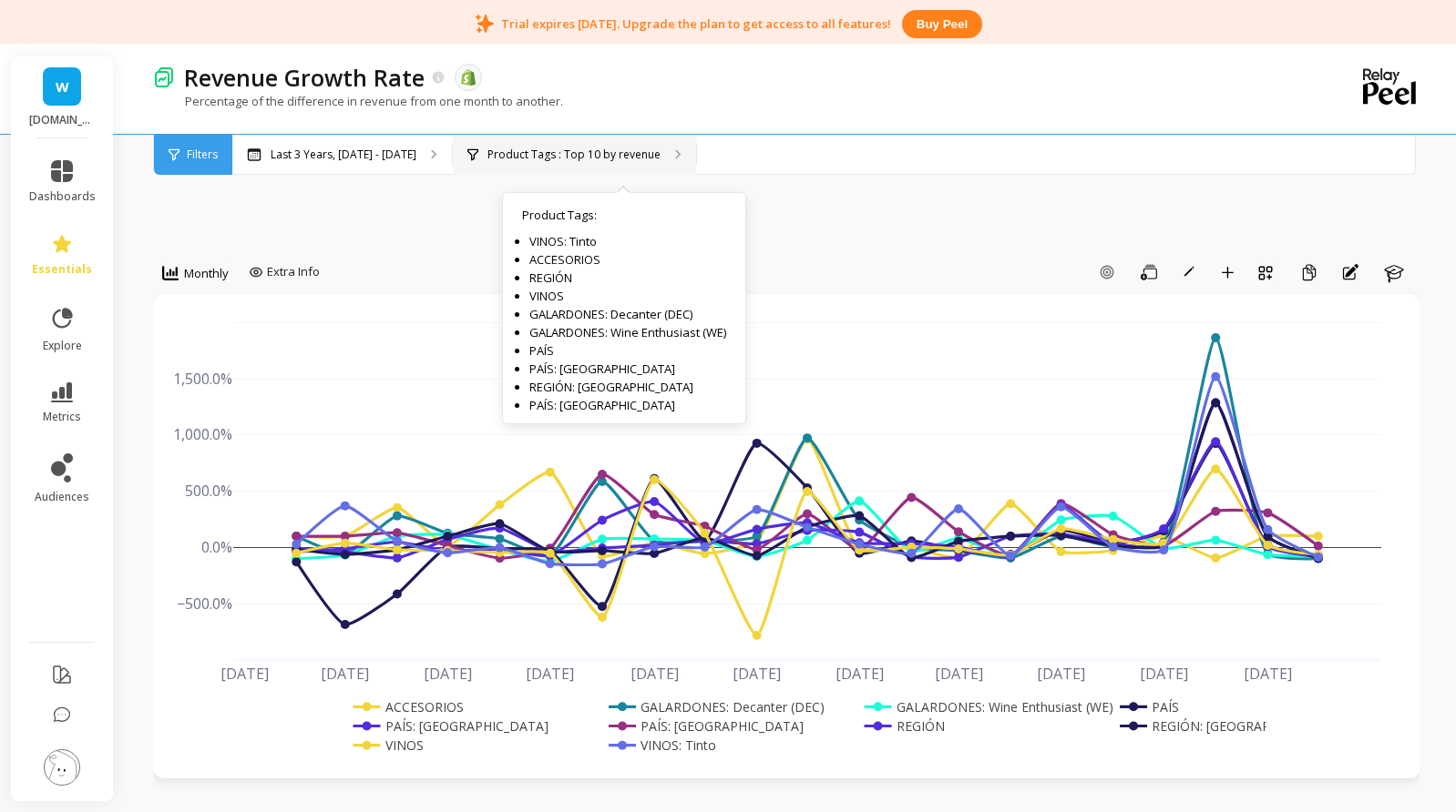
click at [650, 155] on p "Product Tags : Top 10 by revenue" at bounding box center [574, 155] width 173 height 15
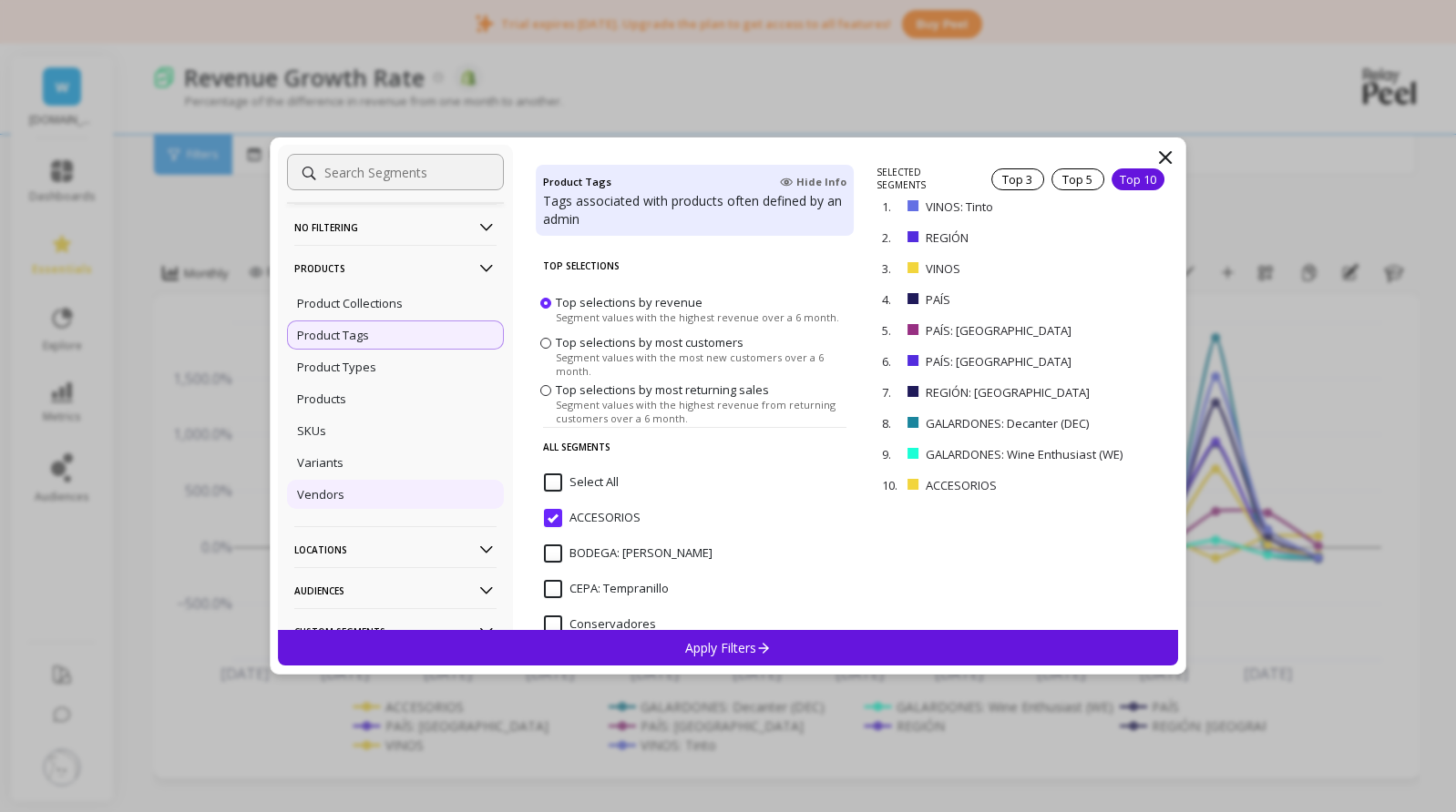
scroll to position [182, 0]
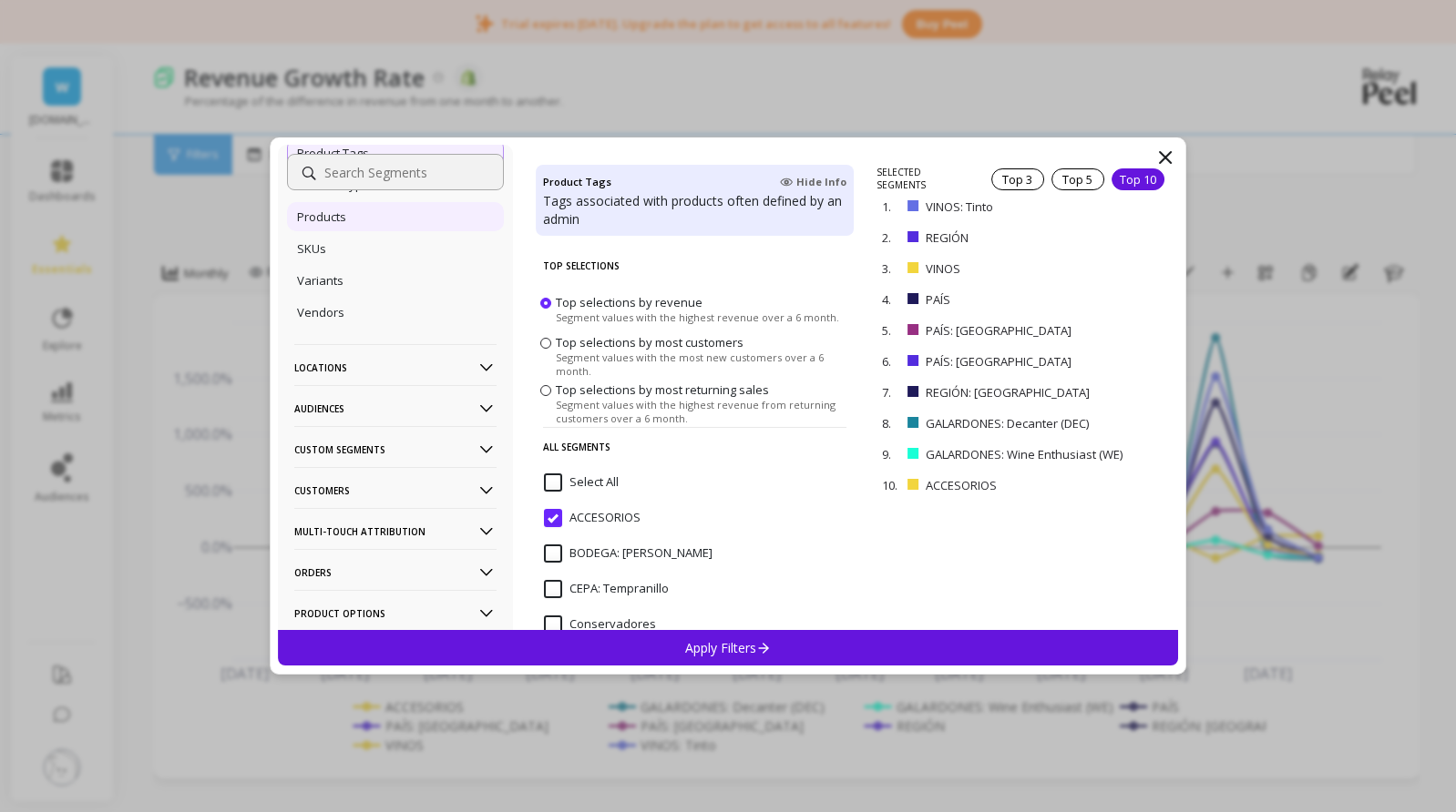
click at [349, 215] on div "Products" at bounding box center [395, 217] width 217 height 29
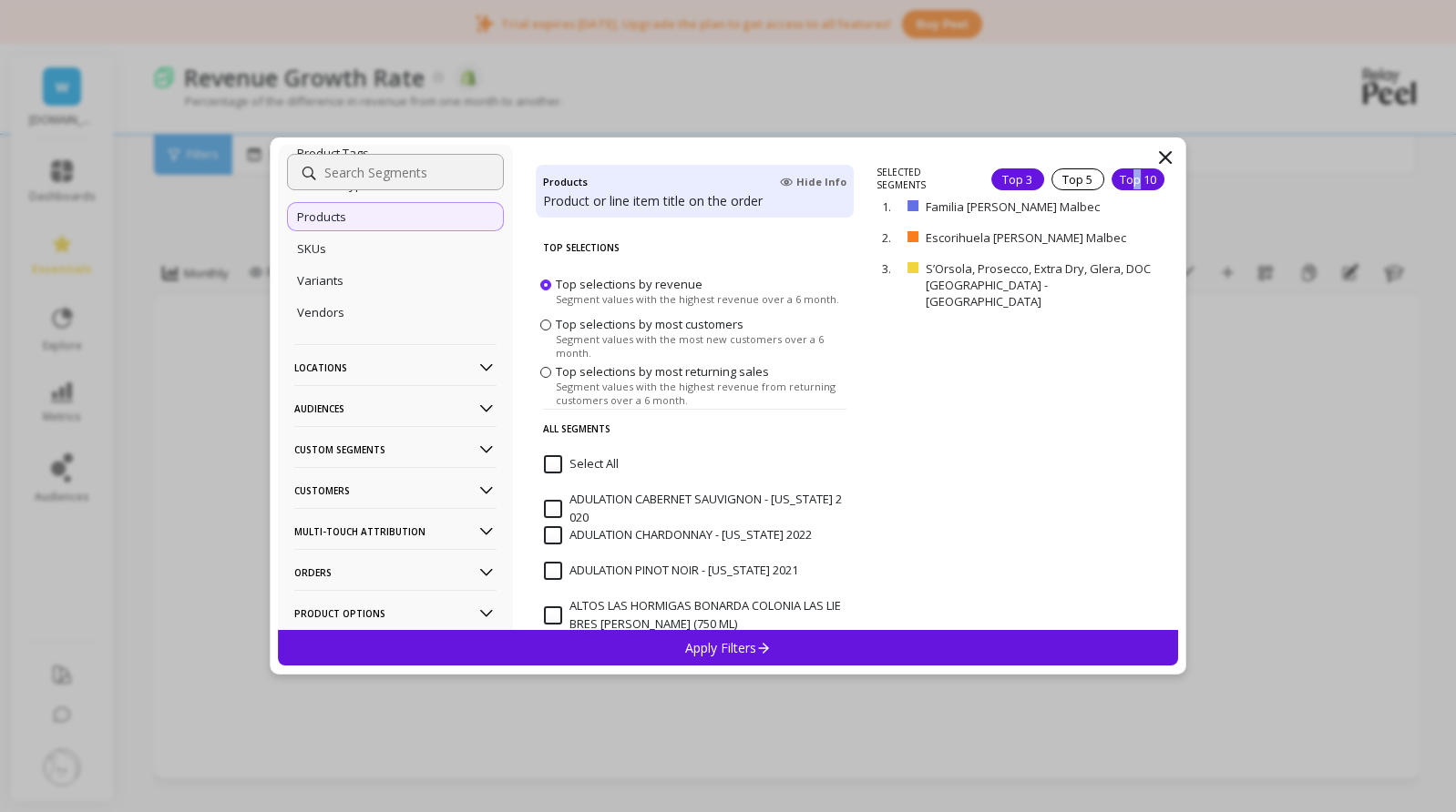
click at [1122, 183] on div "Top 10" at bounding box center [1138, 179] width 53 height 21
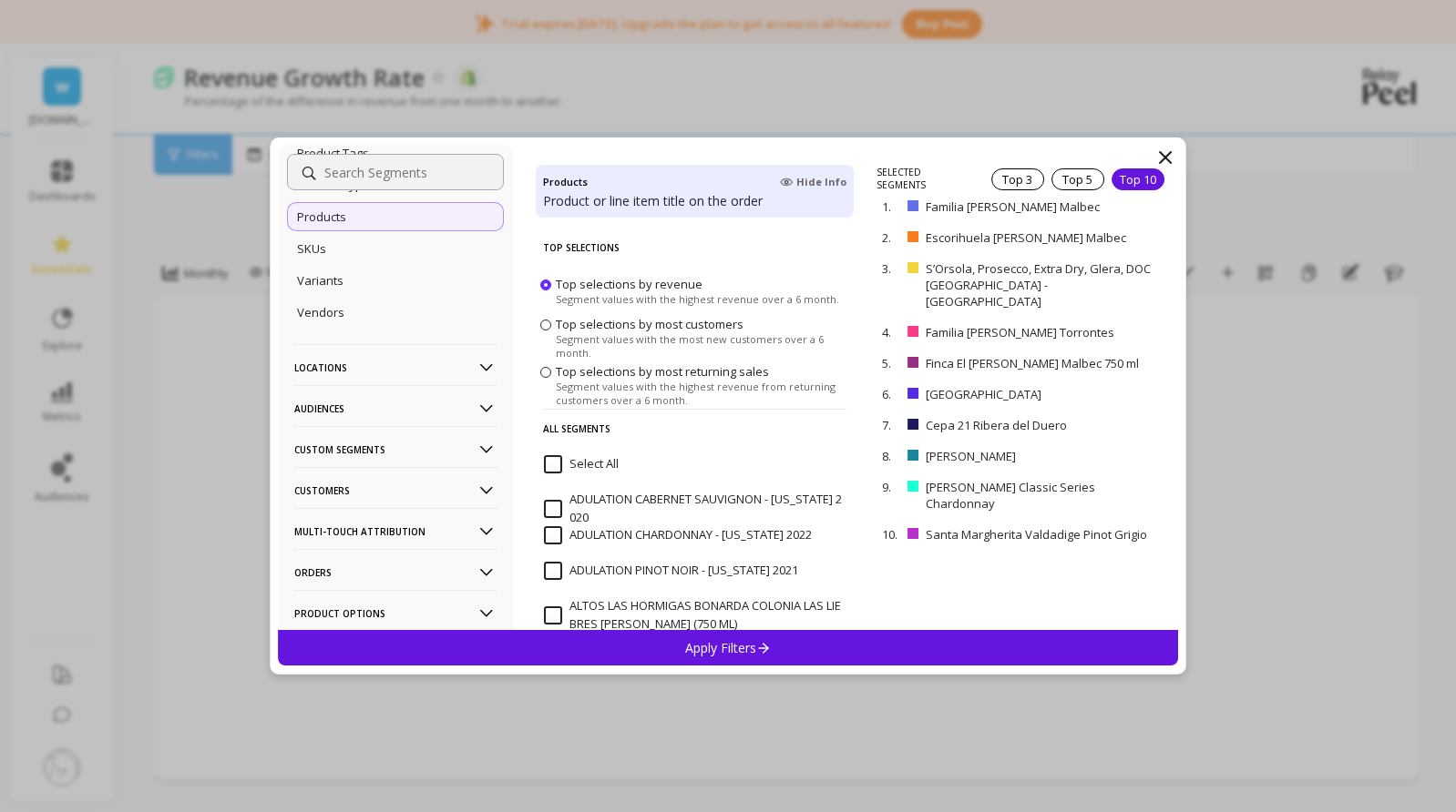
click at [726, 636] on div "Apply Filters" at bounding box center [728, 647] width 900 height 35
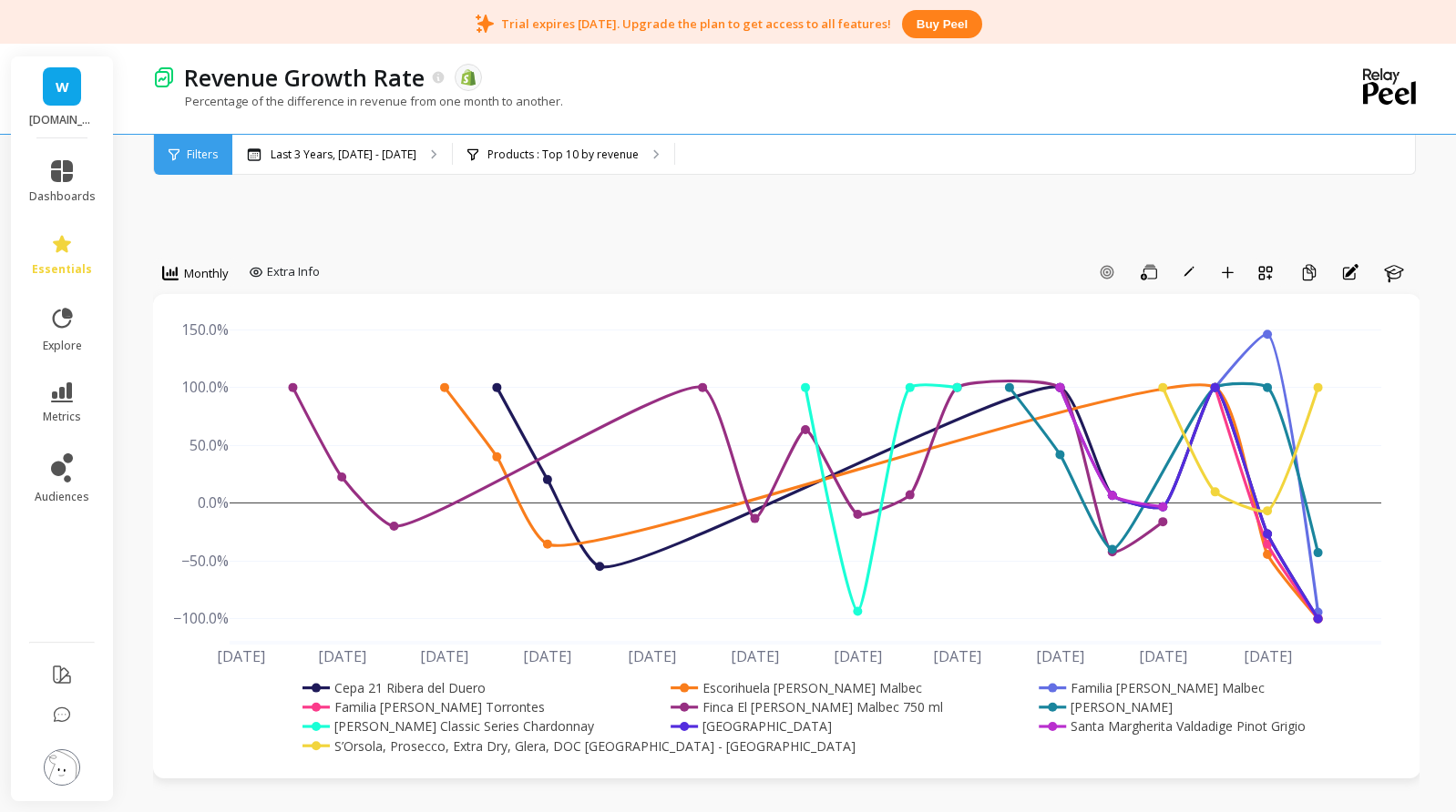
click at [1094, 706] on rect at bounding box center [1093, 707] width 120 height 19
click at [1099, 705] on rect at bounding box center [1093, 707] width 120 height 19
click at [1101, 705] on rect at bounding box center [1093, 707] width 120 height 19
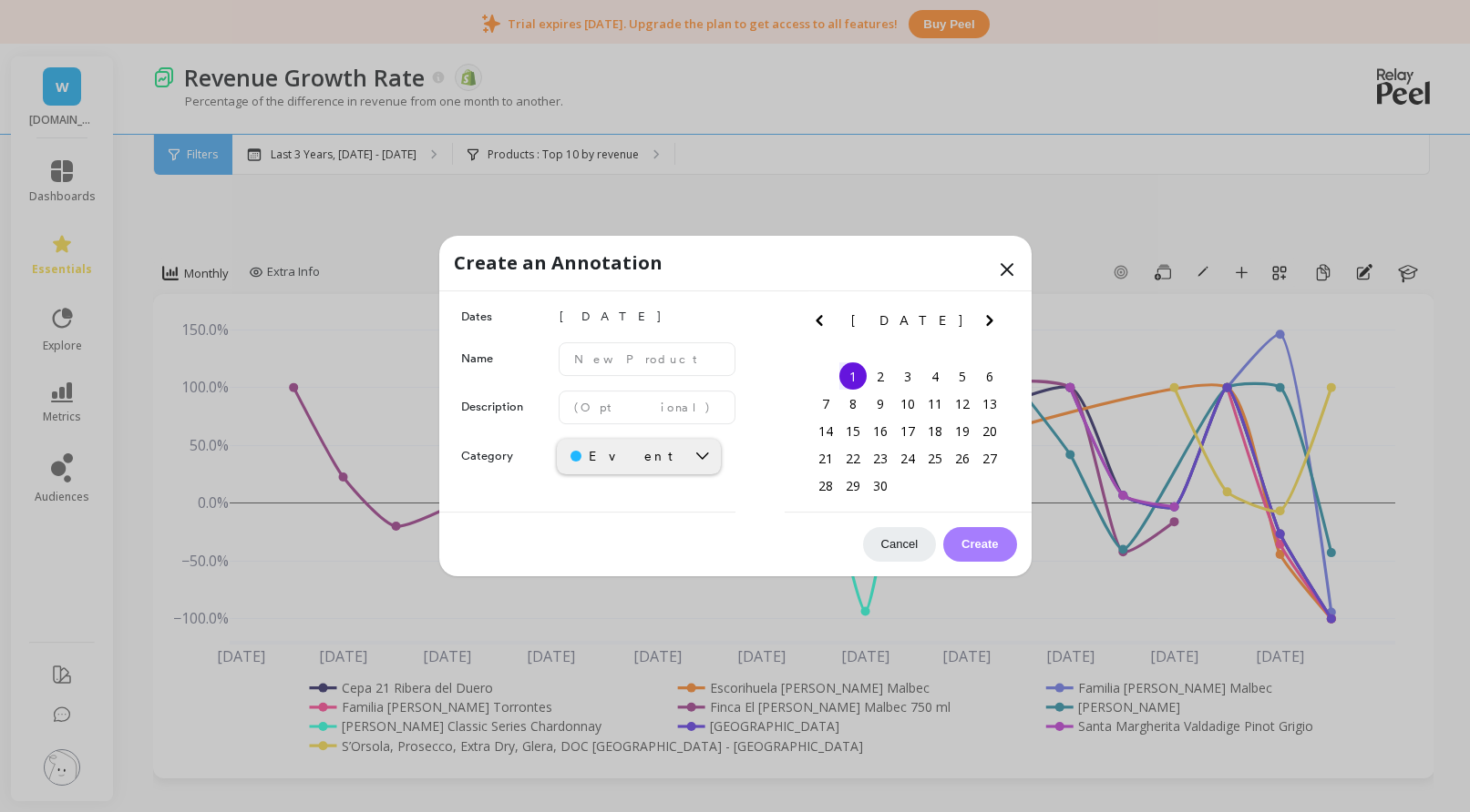
drag, startPoint x: 1273, startPoint y: 391, endPoint x: 886, endPoint y: 541, distance: 415.1
click at [886, 541] on button "Cancel" at bounding box center [899, 544] width 73 height 35
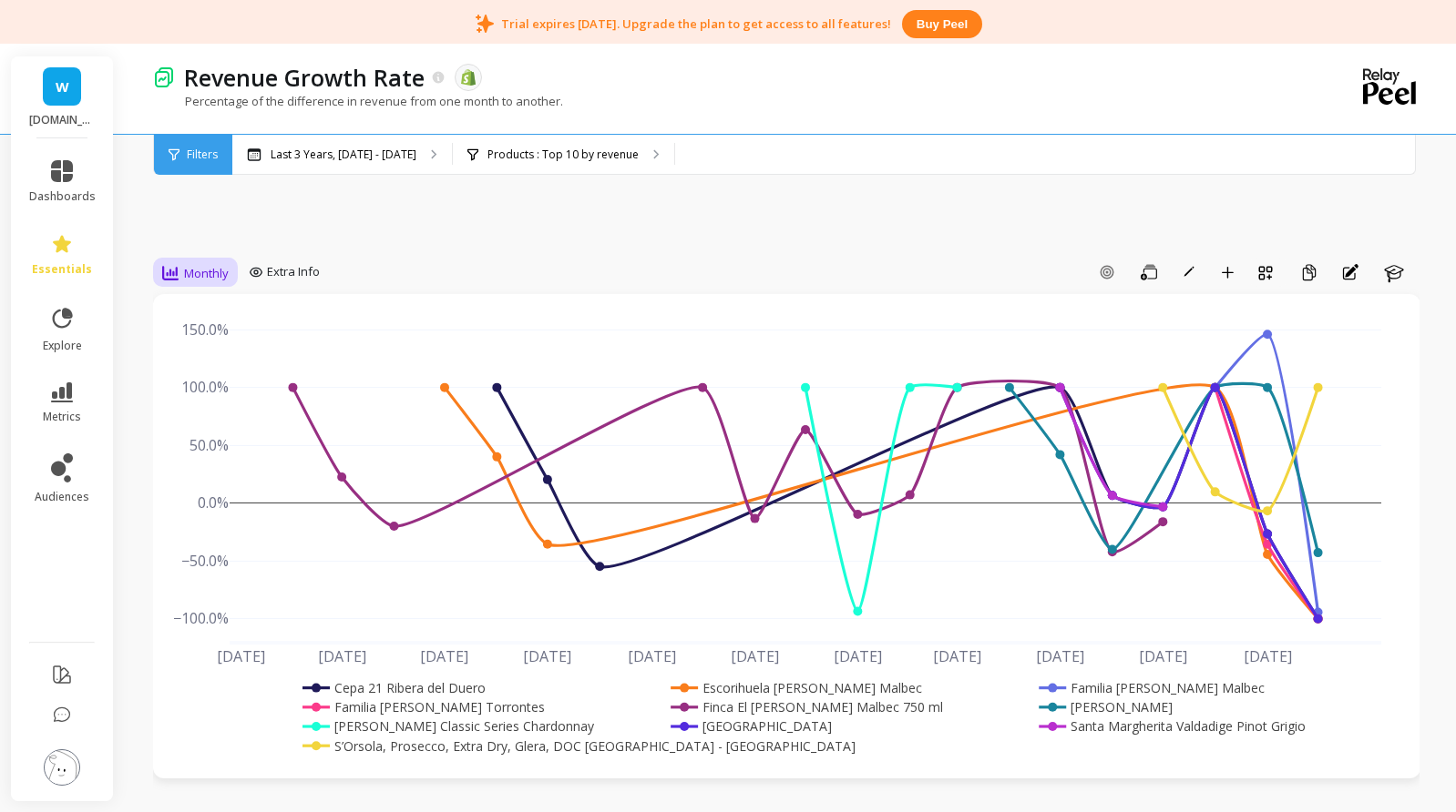
click at [200, 267] on span "Monthly" at bounding box center [206, 274] width 45 height 18
click at [194, 384] on div "Weekly" at bounding box center [220, 384] width 104 height 18
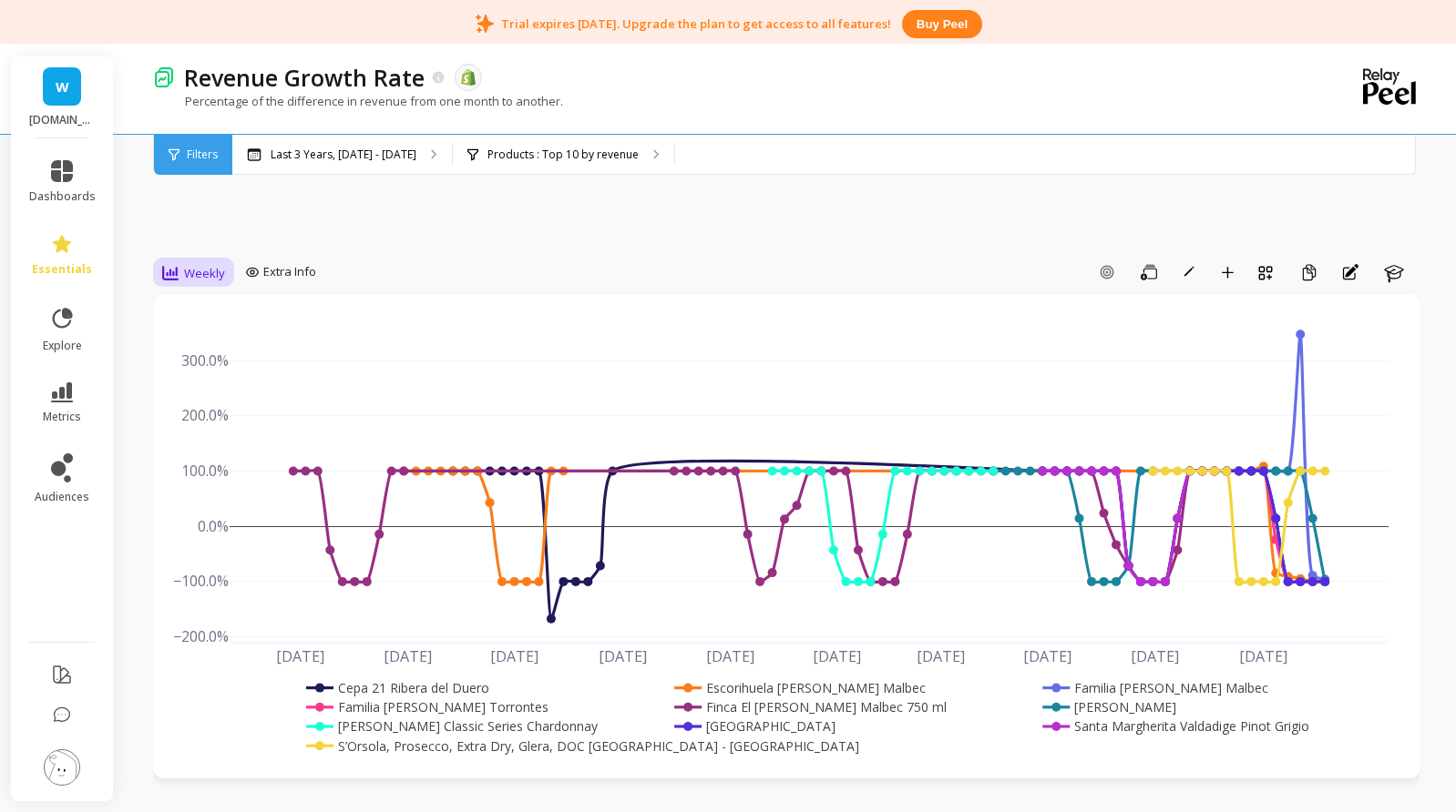
click at [191, 260] on div "Weekly" at bounding box center [194, 274] width 74 height 31
click at [186, 486] on div "Weekday" at bounding box center [220, 488] width 104 height 18
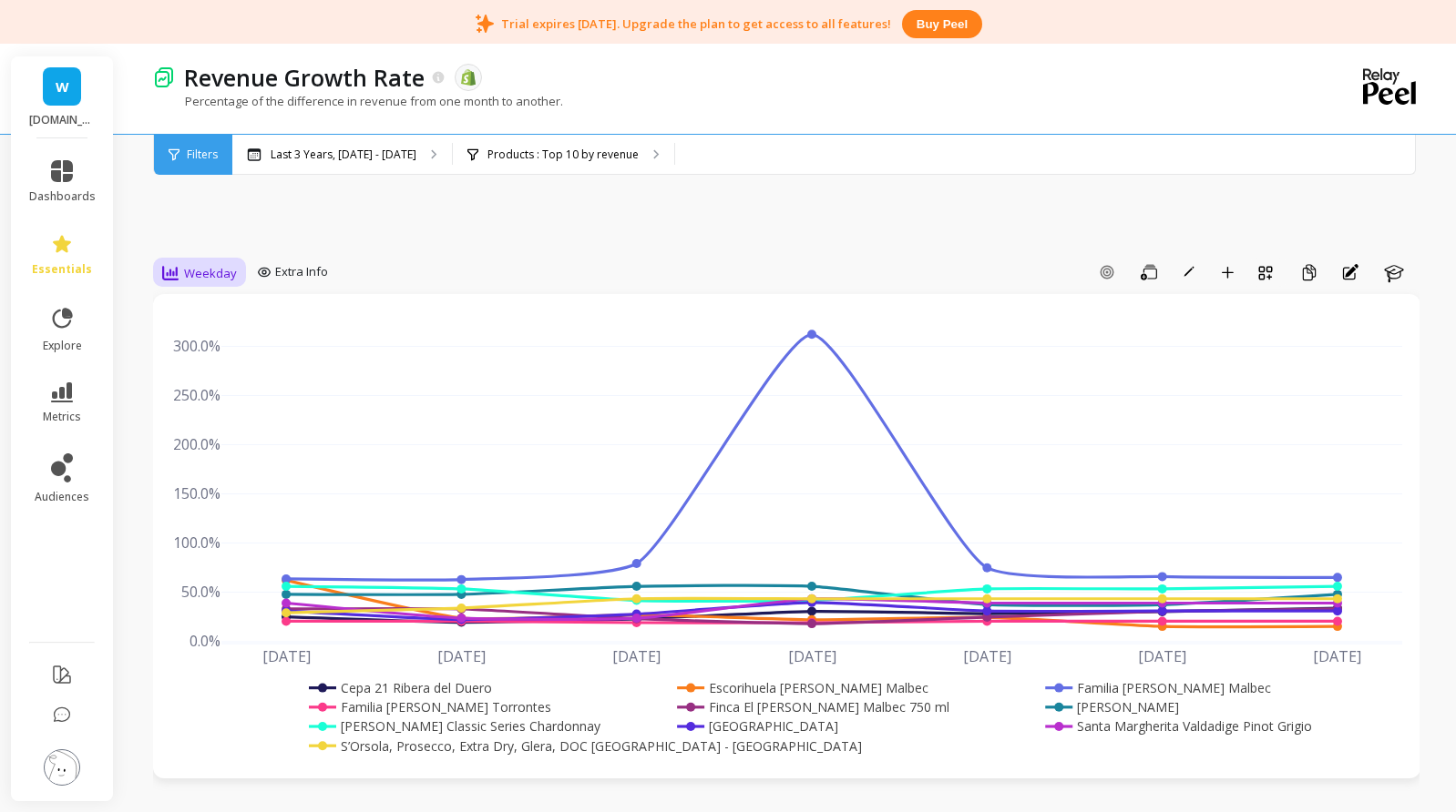
click at [201, 265] on span "Weekday" at bounding box center [210, 274] width 53 height 18
click at [226, 376] on div "7-day rolling" at bounding box center [220, 375] width 104 height 18
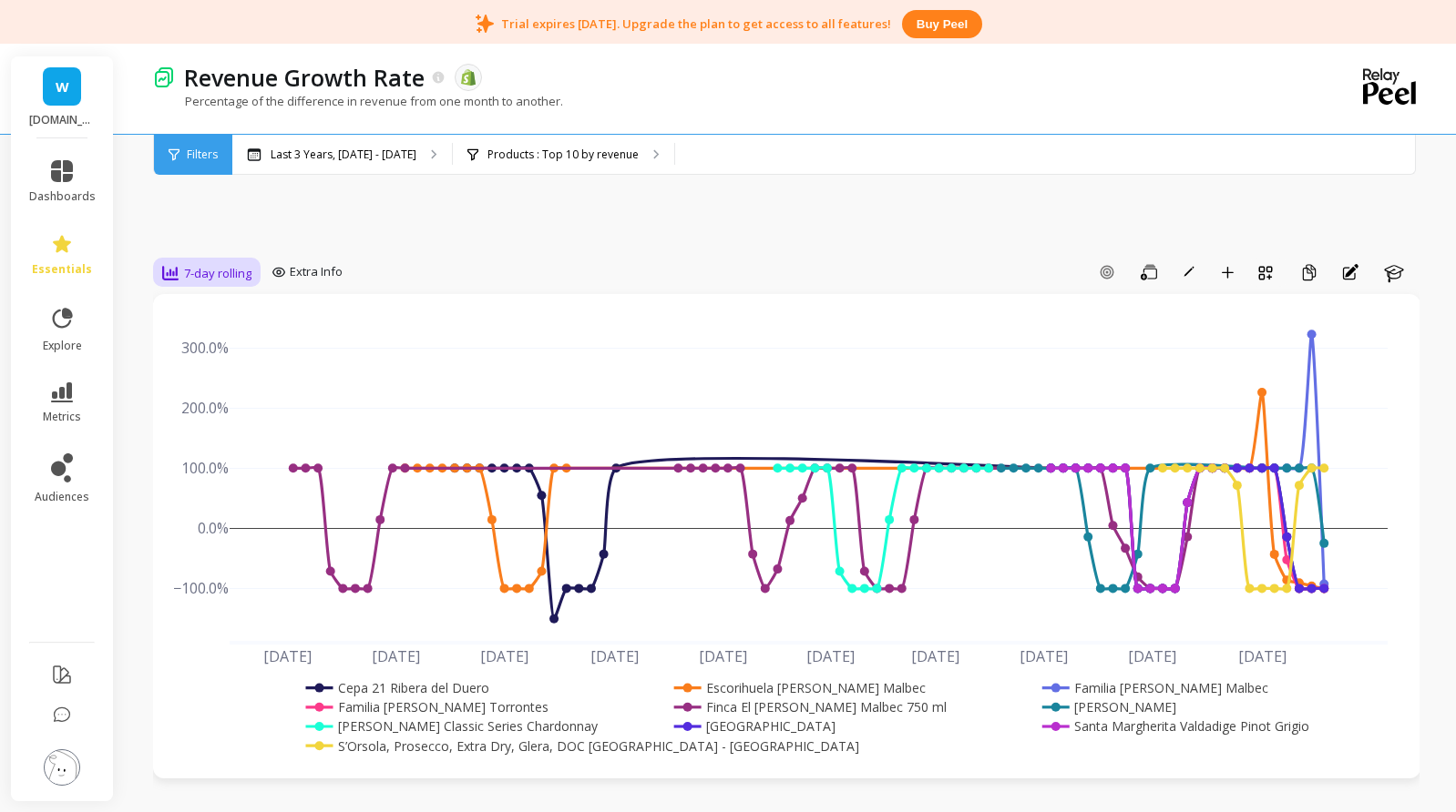
click at [218, 280] on span "7-day rolling" at bounding box center [217, 274] width 67 height 18
click at [212, 407] on div "Monthly" at bounding box center [220, 418] width 126 height 32
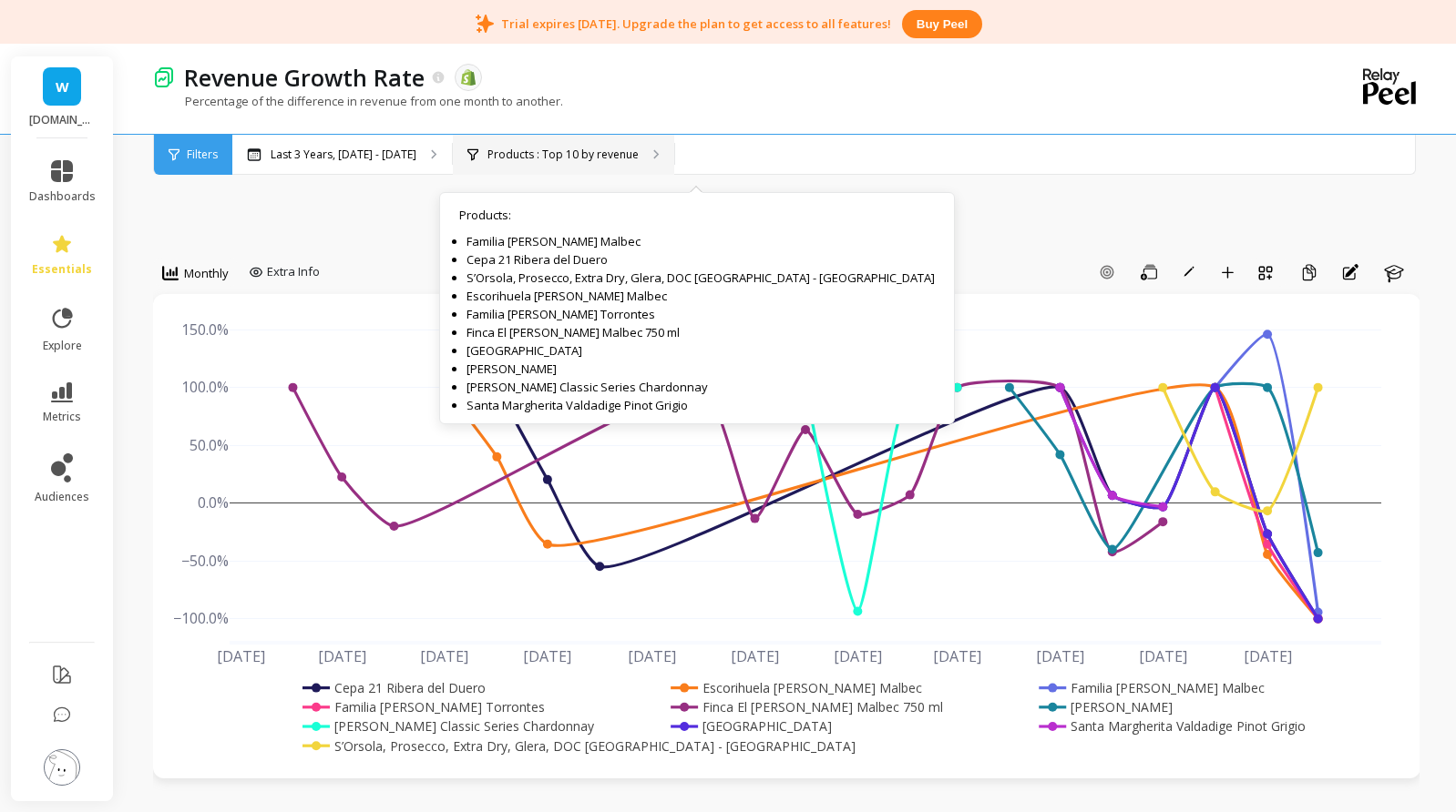
click at [574, 145] on div "Products : Top 10 by revenue Products : Familia Gascon Malbec Cepa 21 Ribera de…" at bounding box center [563, 154] width 221 height 40
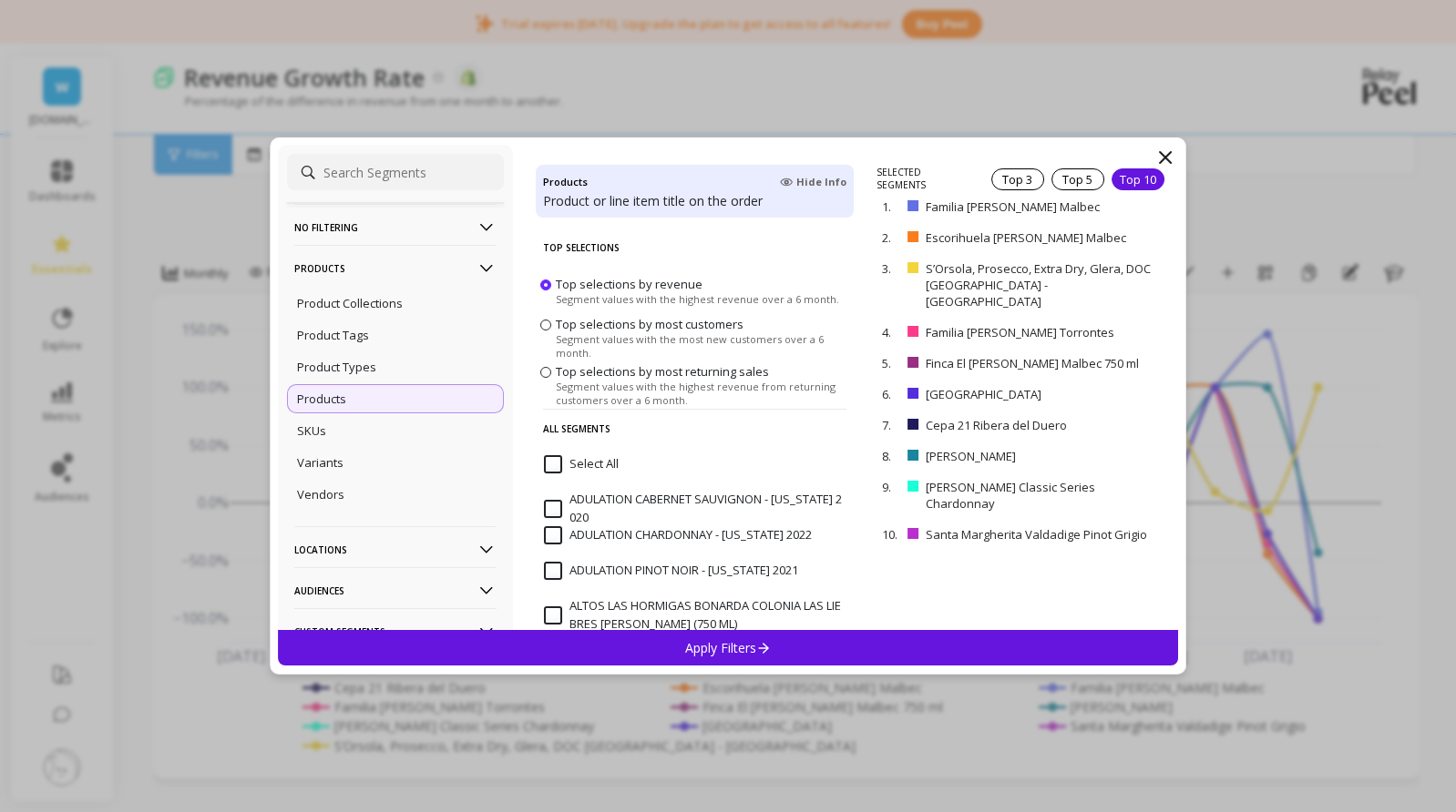
click at [633, 330] on span "Top selections by most customers" at bounding box center [649, 324] width 188 height 17
click at [0, 0] on input "Top selections by most customers Segment values with the most new customers ove…" at bounding box center [0, 0] width 0 height 0
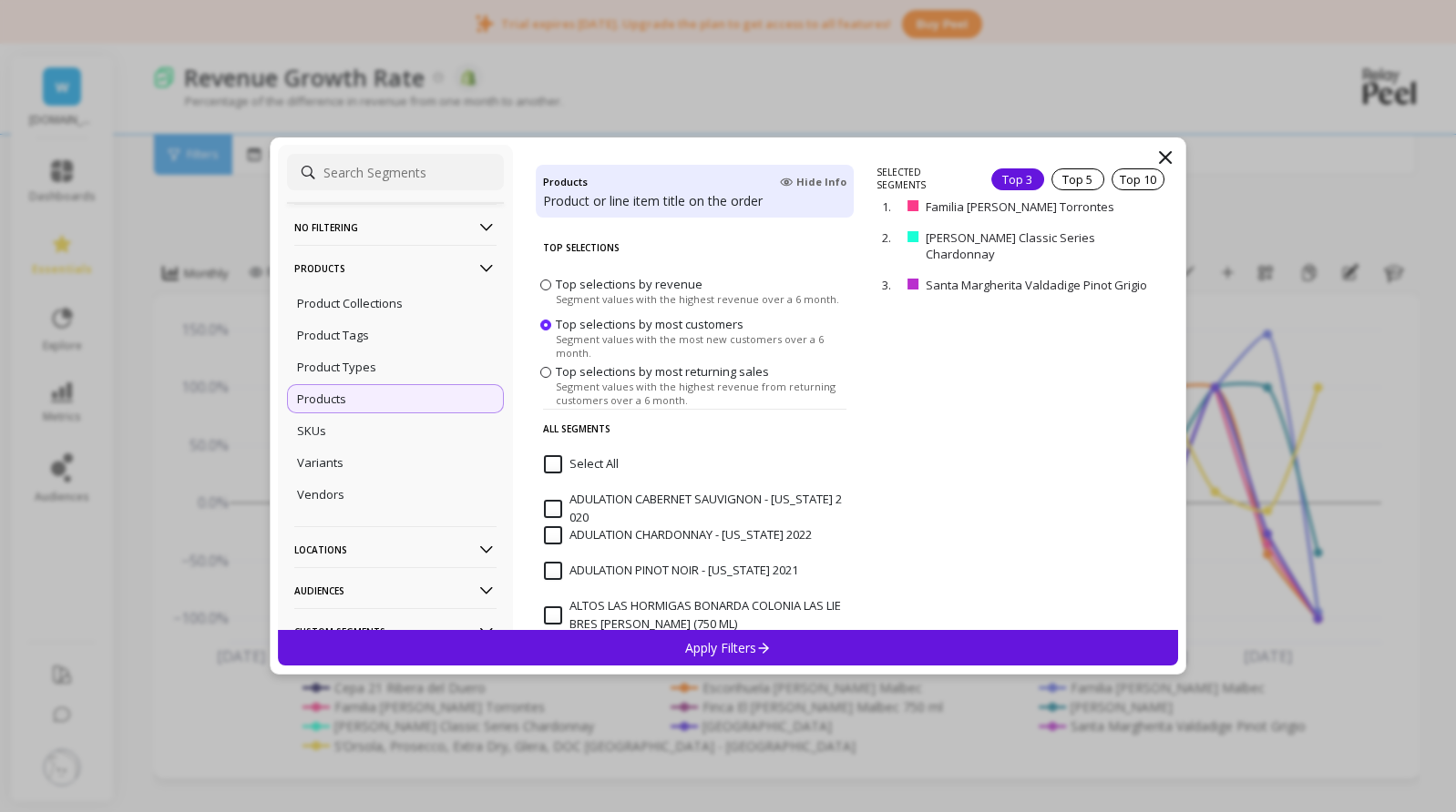
click at [1159, 180] on div "SELECTED SEGMENTS Top 3 Top 5 Top 10 1. Familia Gascon Torrontes remove 2. Mont…" at bounding box center [1027, 397] width 301 height 464
click at [1130, 177] on div "Top 10" at bounding box center [1138, 179] width 53 height 21
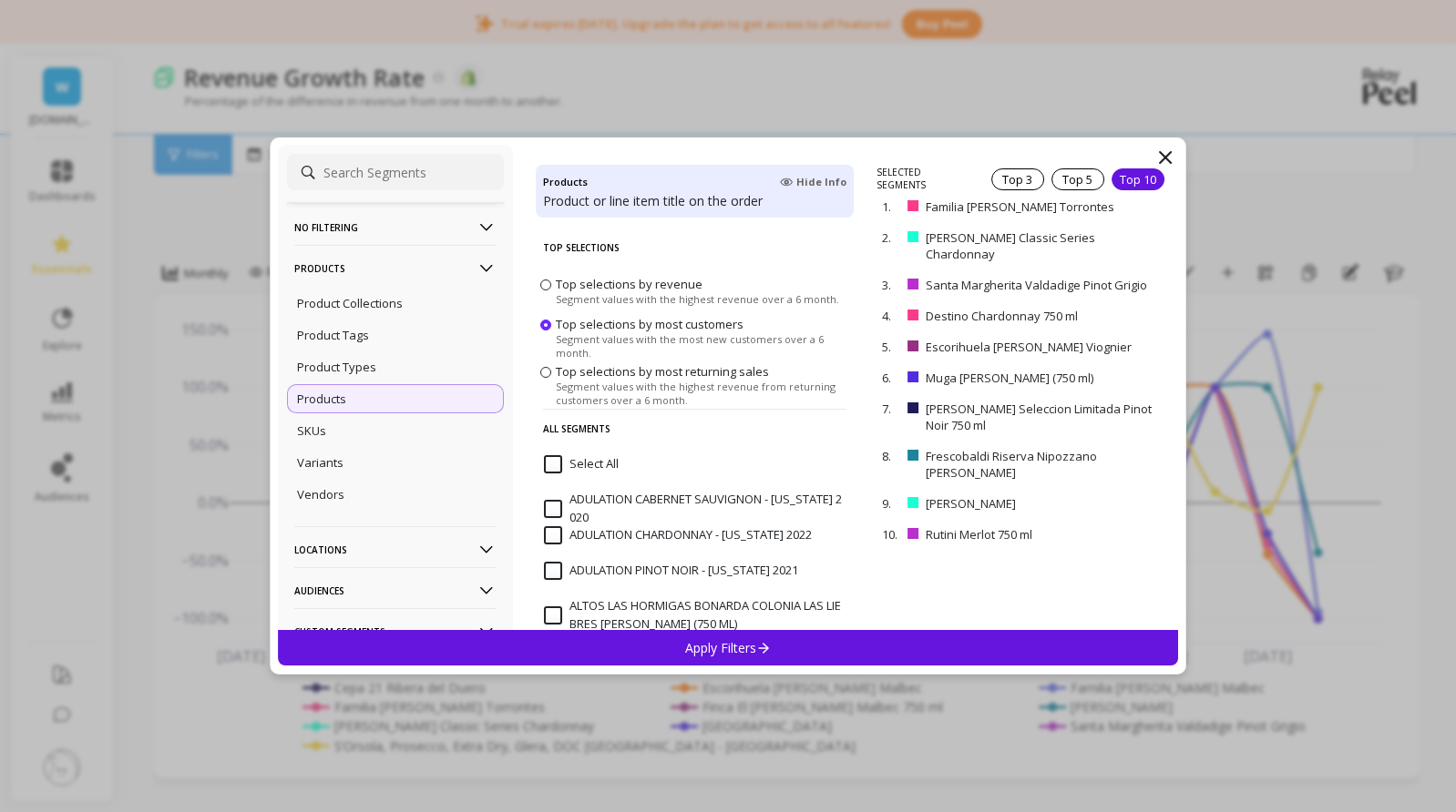
click at [720, 649] on p "Apply Filters" at bounding box center [728, 648] width 87 height 18
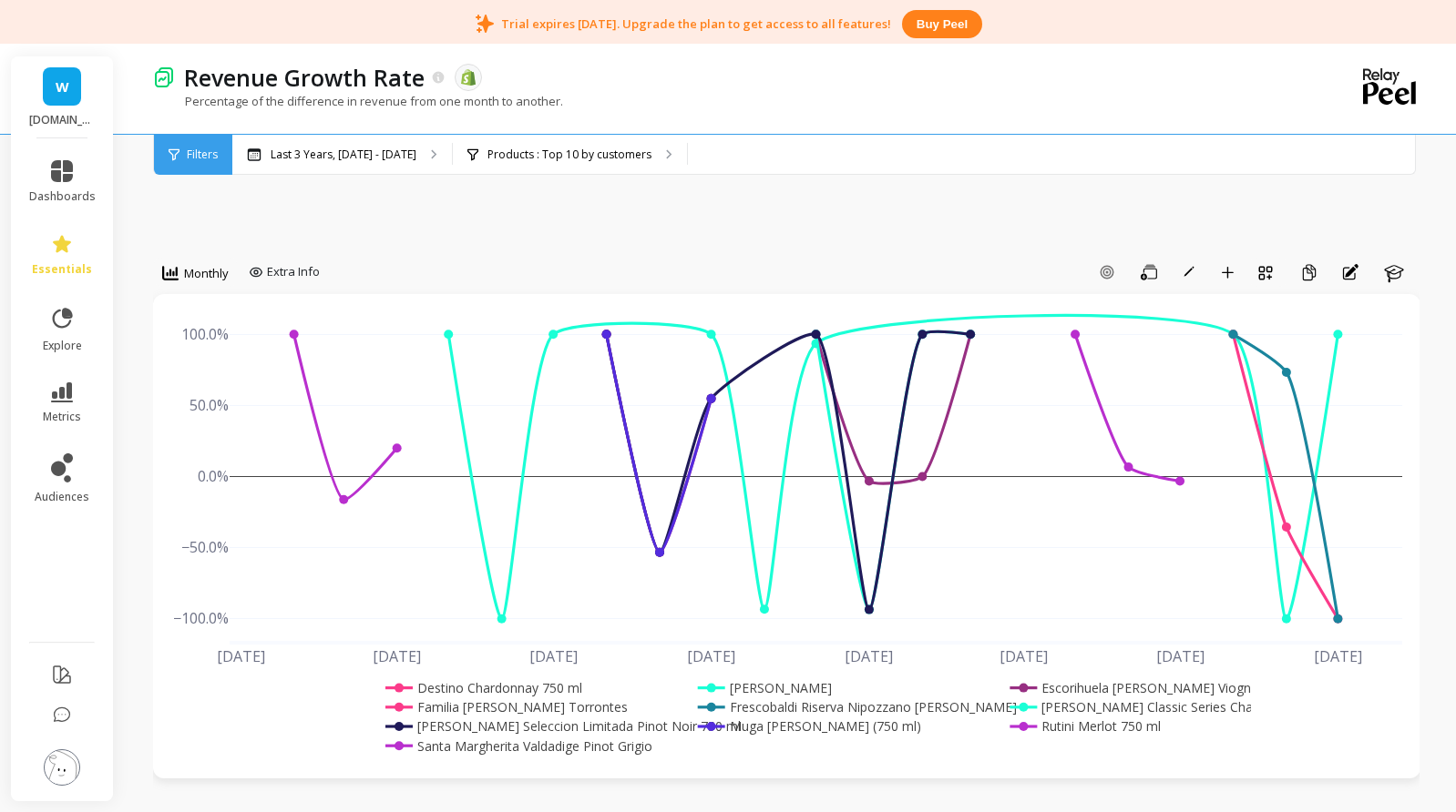
drag, startPoint x: 1158, startPoint y: 445, endPoint x: 1407, endPoint y: 751, distance: 394.5
click at [1407, 751] on div "Jan 2024 Apr 2024 Jul 2024 Oct 2024 Jan 2025 Apr 2025 Jul 2025 Oct 2025 −100.0%…" at bounding box center [786, 536] width 1267 height 485
click at [299, 270] on span "Extra Info" at bounding box center [293, 272] width 53 height 18
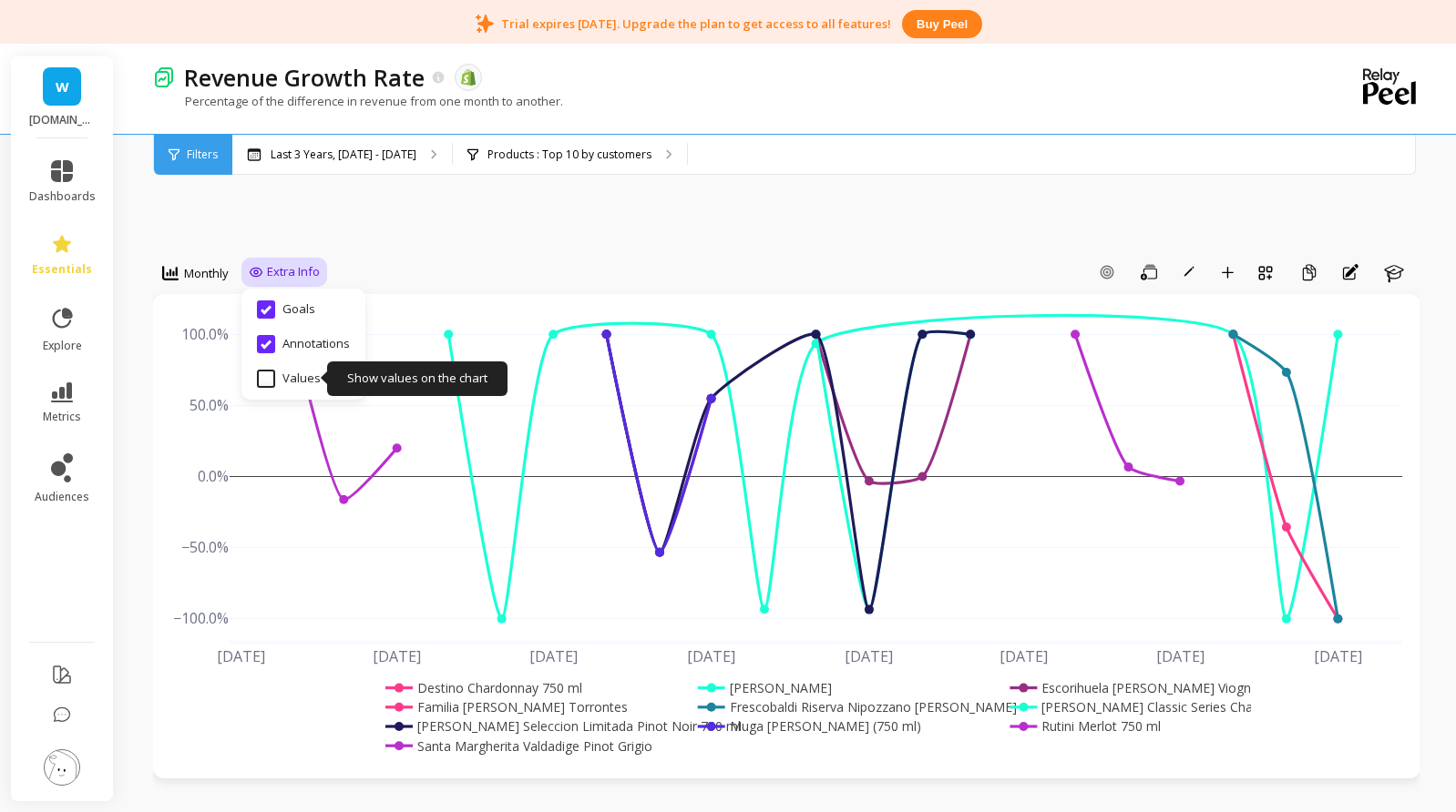
click at [311, 376] on input "Values" at bounding box center [288, 379] width 63 height 18
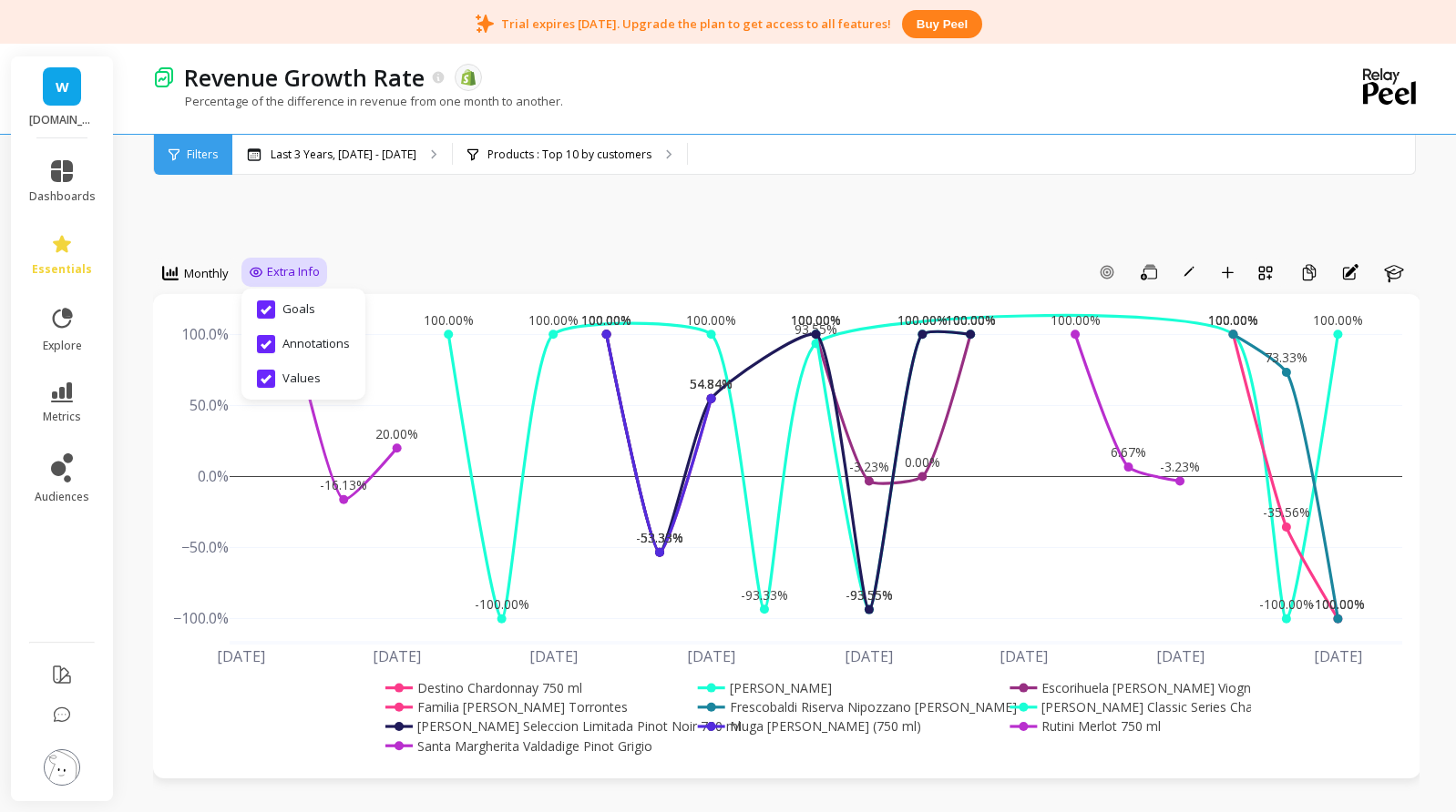
click at [312, 372] on input "Values" at bounding box center [288, 379] width 63 height 18
checkbox input "false"
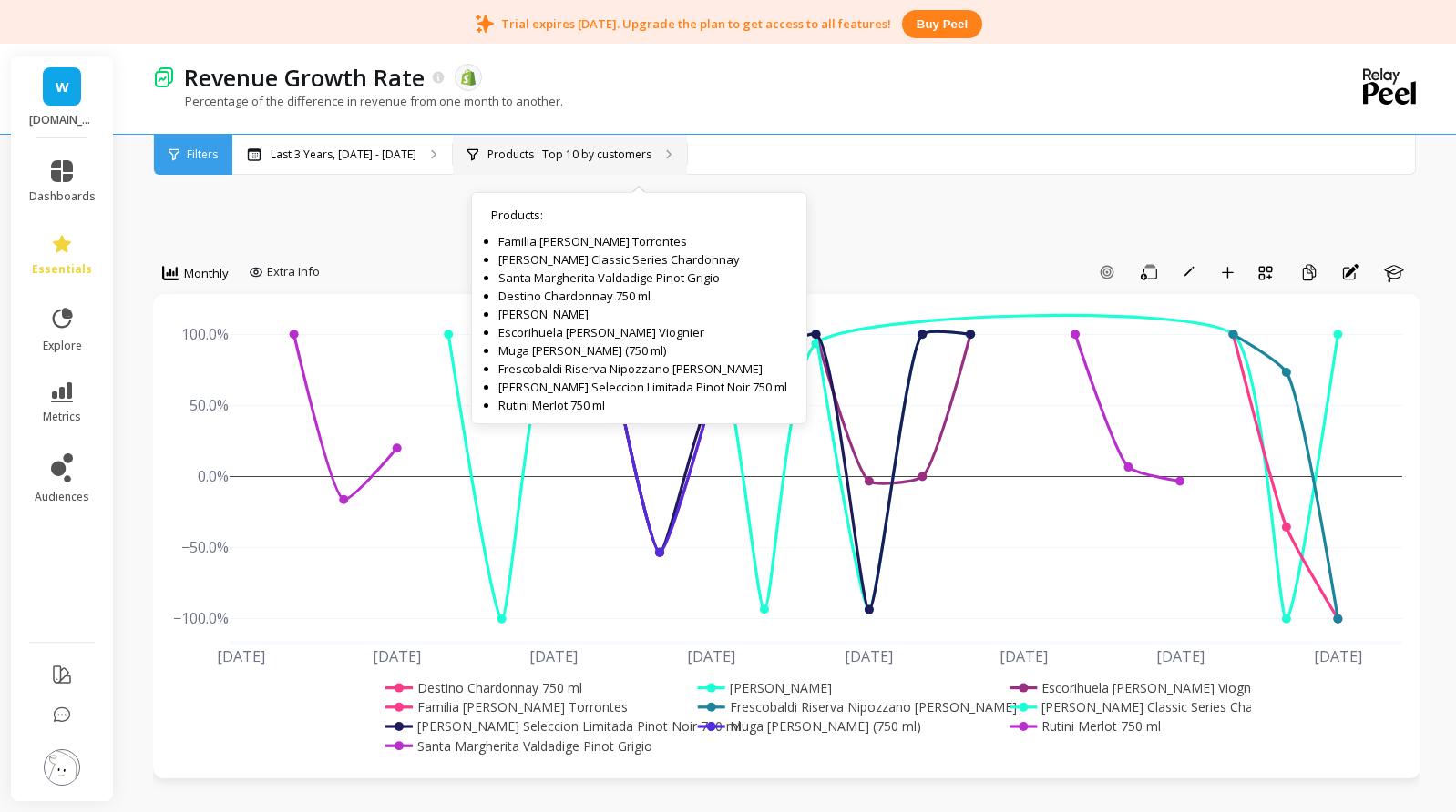
click at [687, 151] on div "Products : Top 10 by customers Products : Familia Gascon Torrontes Montes Class…" at bounding box center [570, 154] width 234 height 40
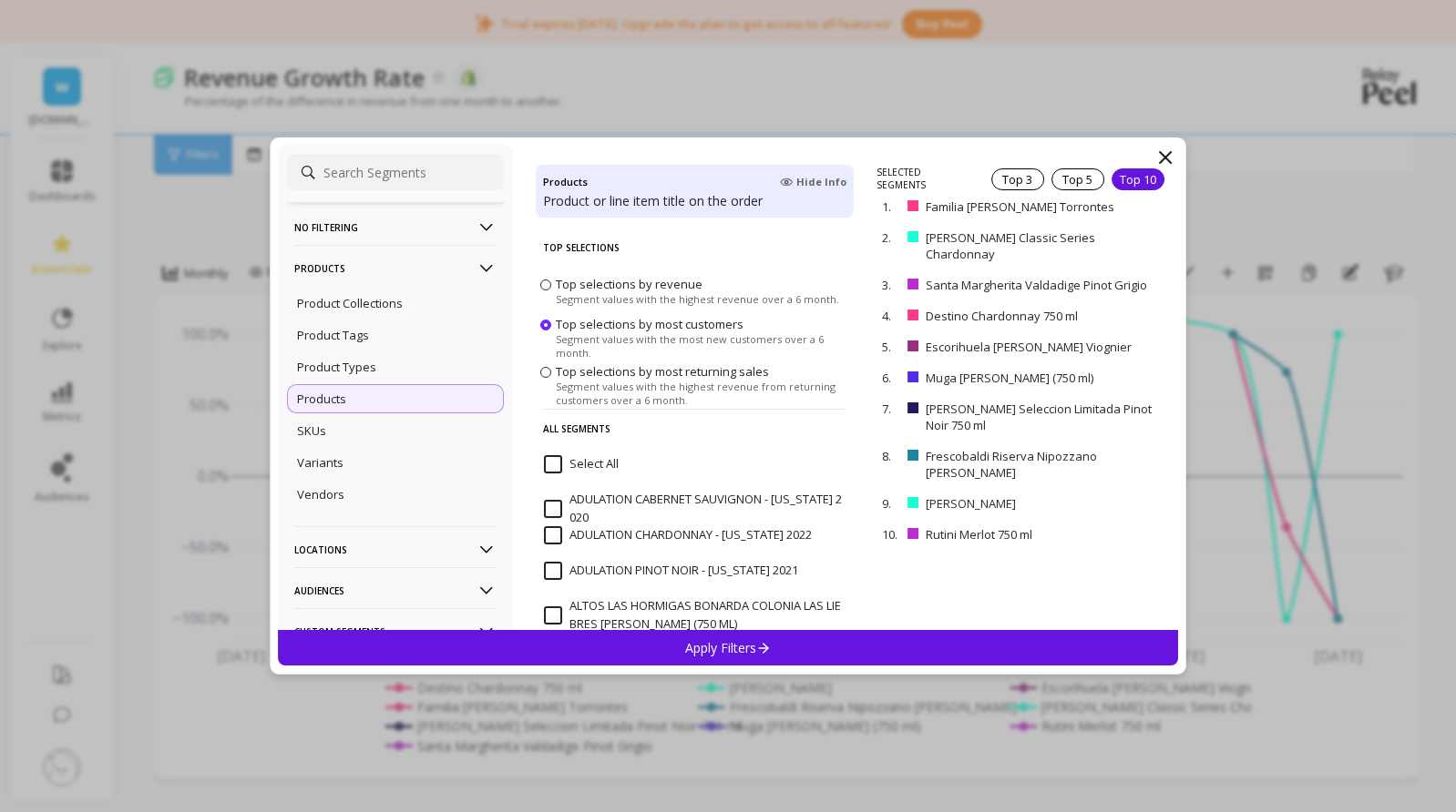
click at [653, 369] on span "Top selections by most returning sales" at bounding box center [661, 371] width 213 height 17
click at [0, 0] on input "Top selections by most returning sales Segment values with the highest revenue …" at bounding box center [0, 0] width 0 height 0
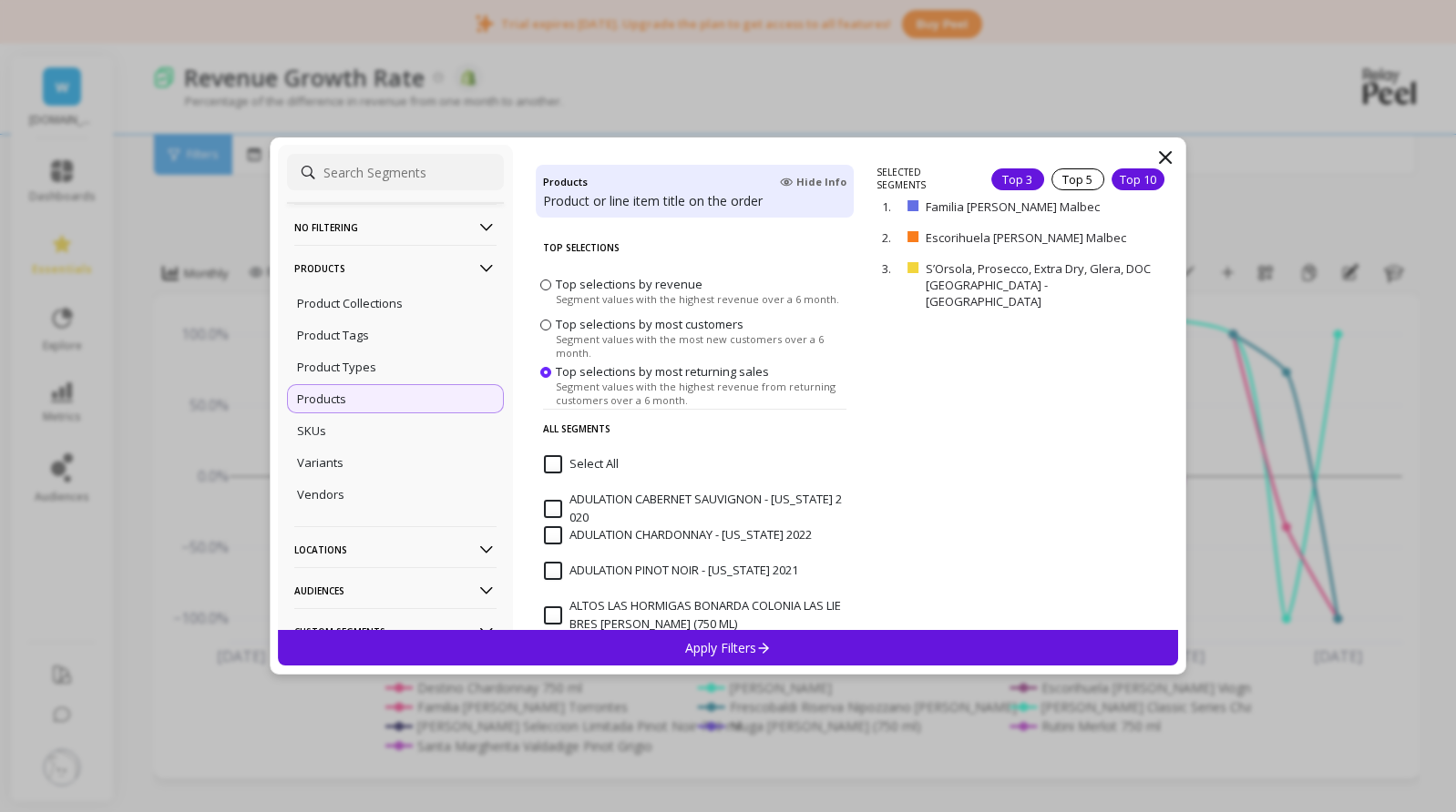
click at [1129, 183] on div "Top 10" at bounding box center [1138, 179] width 53 height 21
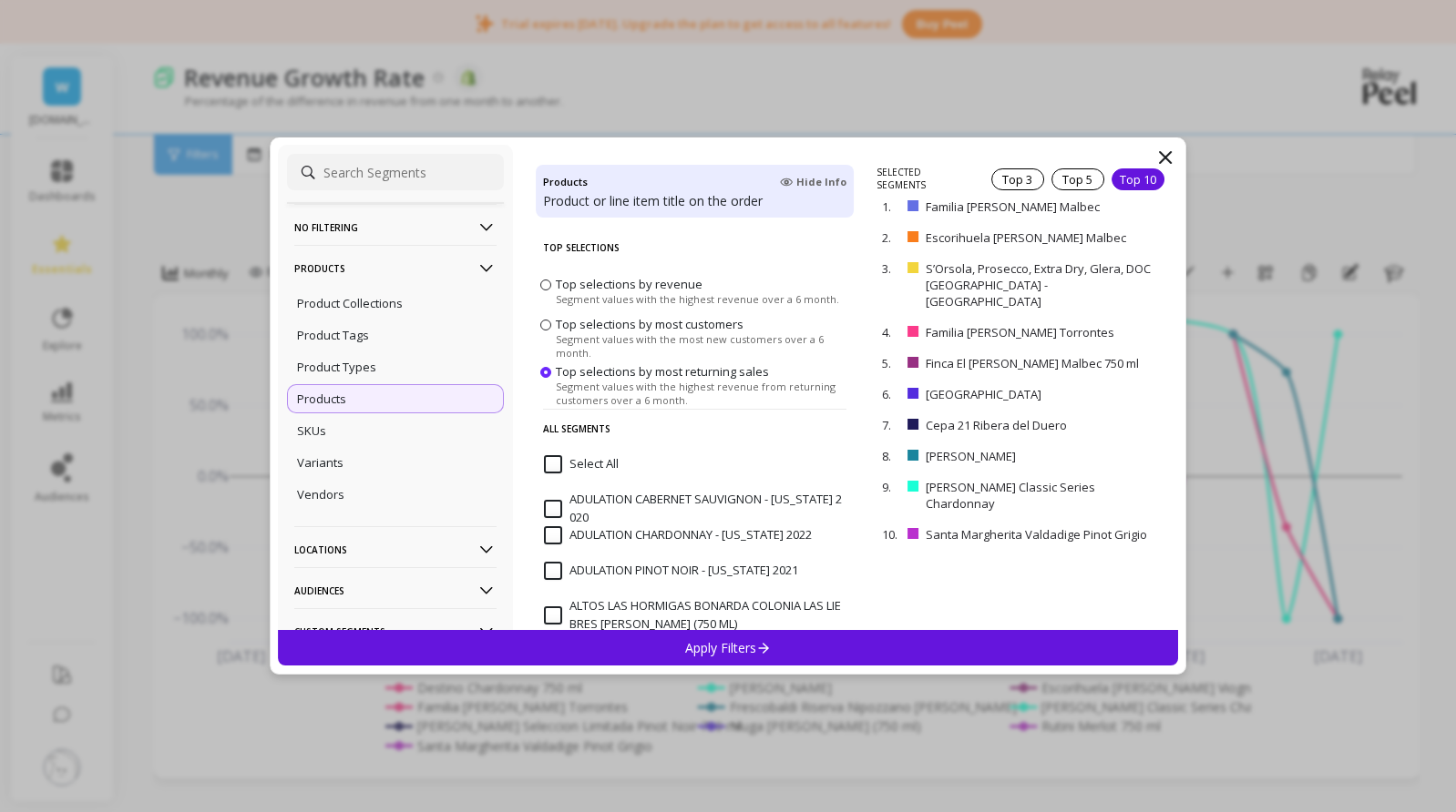
click at [697, 641] on p "Apply Filters" at bounding box center [728, 648] width 87 height 18
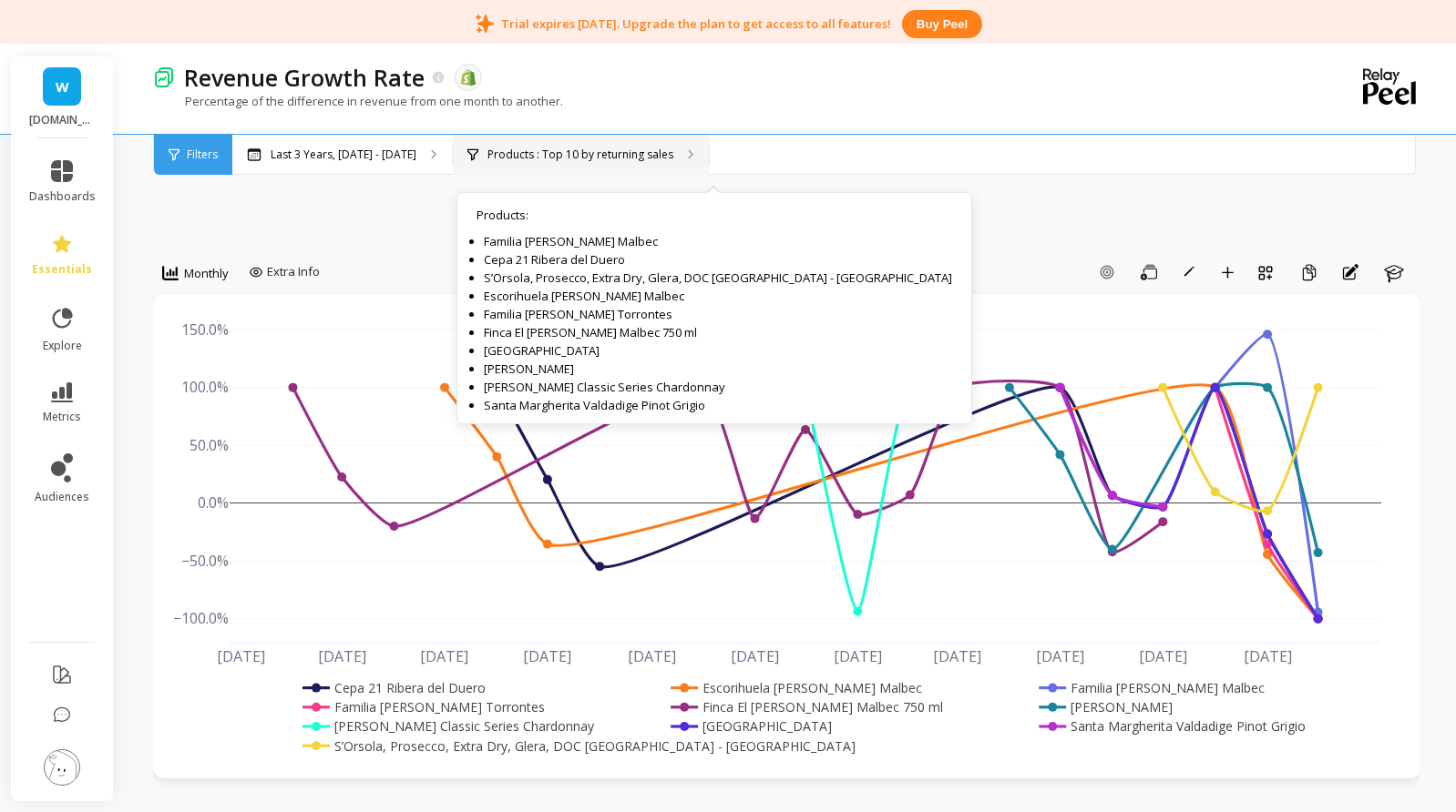
click at [548, 151] on p "Products : Top 10 by returning sales" at bounding box center [579, 155] width 186 height 15
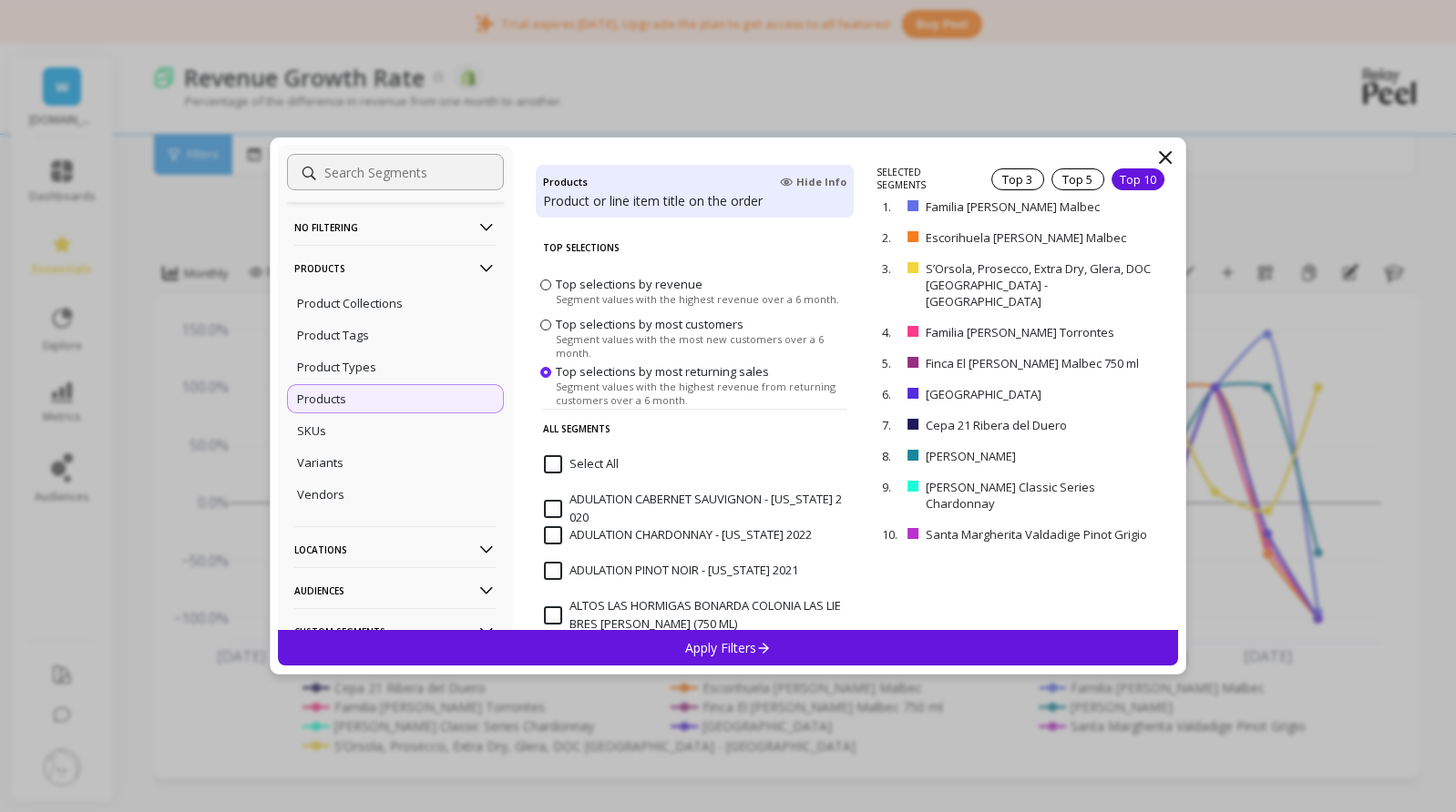
scroll to position [182, 0]
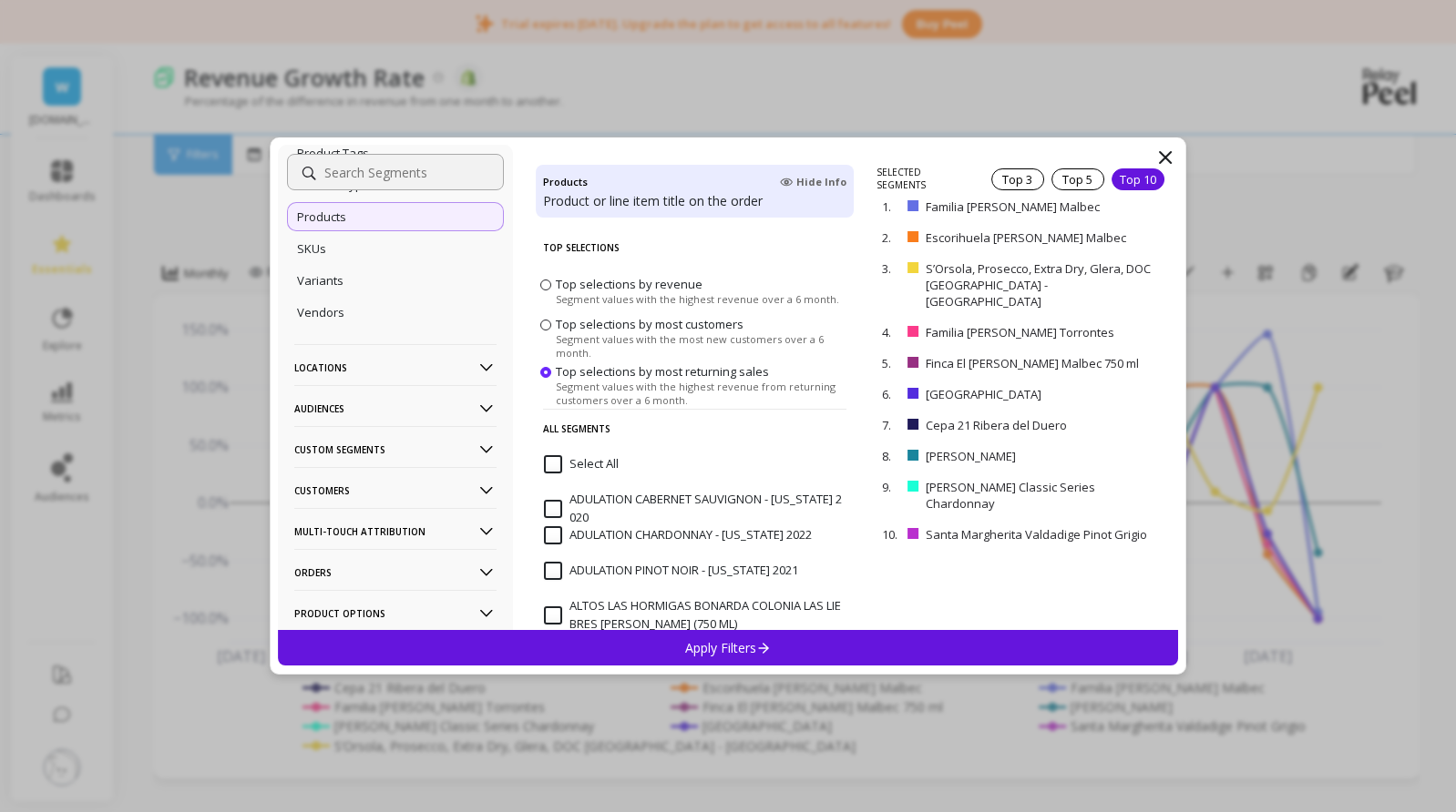
click at [358, 365] on p "Locations" at bounding box center [395, 368] width 203 height 47
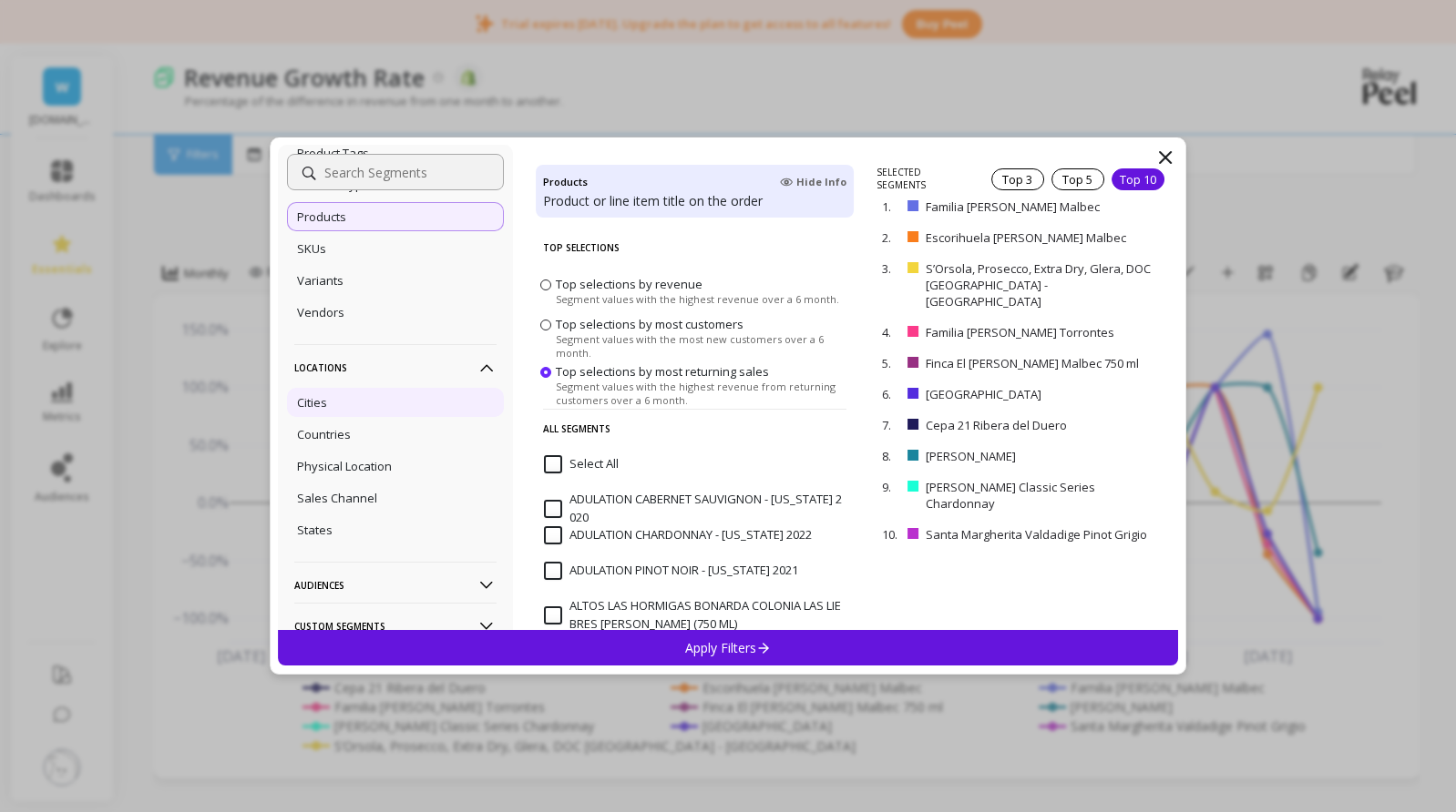
click at [358, 403] on div "Cities" at bounding box center [395, 402] width 217 height 29
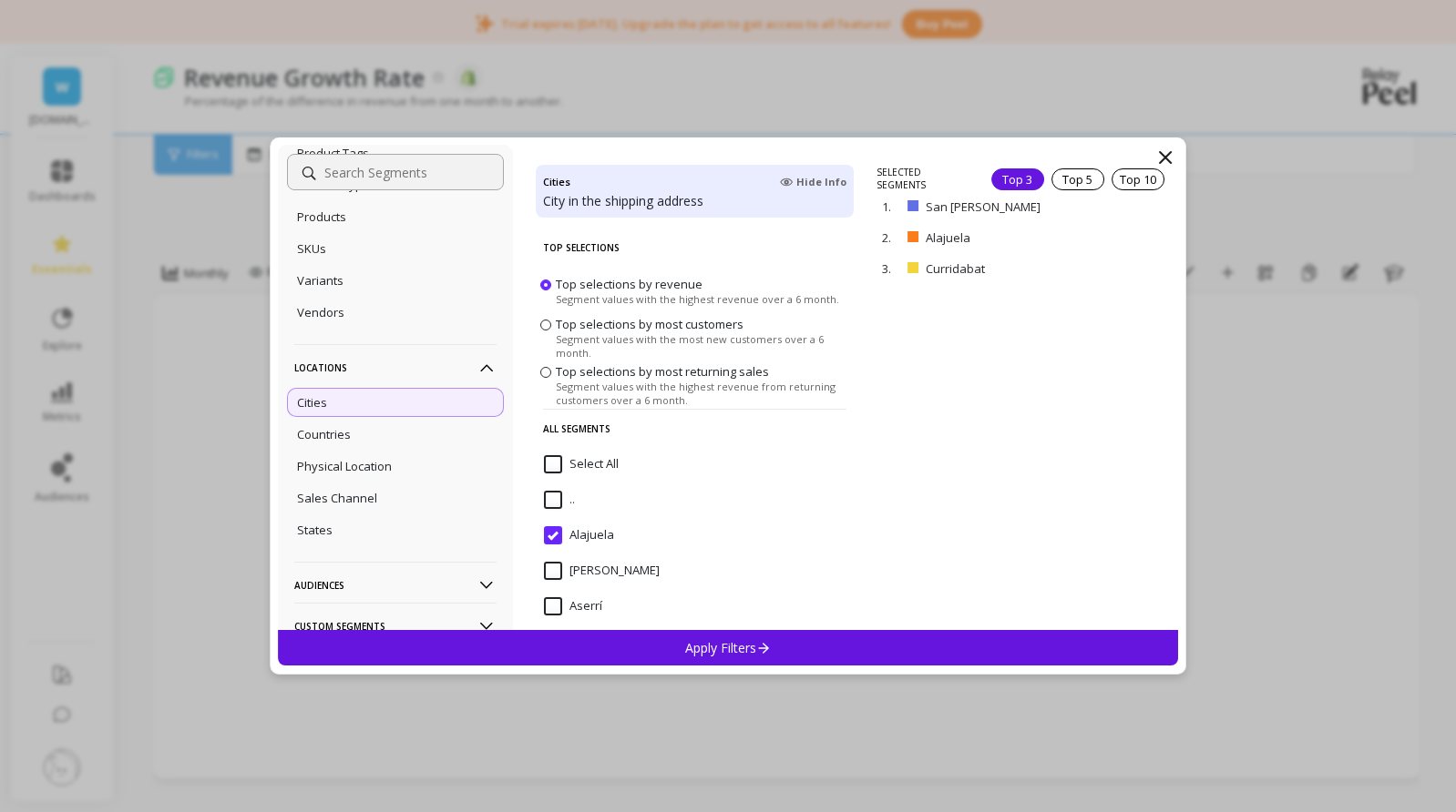
click at [652, 375] on span "Top selections by most returning sales" at bounding box center [661, 371] width 213 height 17
click at [0, 0] on input "Top selections by most returning sales Segment values with the highest revenue …" at bounding box center [0, 0] width 0 height 0
click at [1127, 184] on div "Top 10" at bounding box center [1138, 179] width 53 height 21
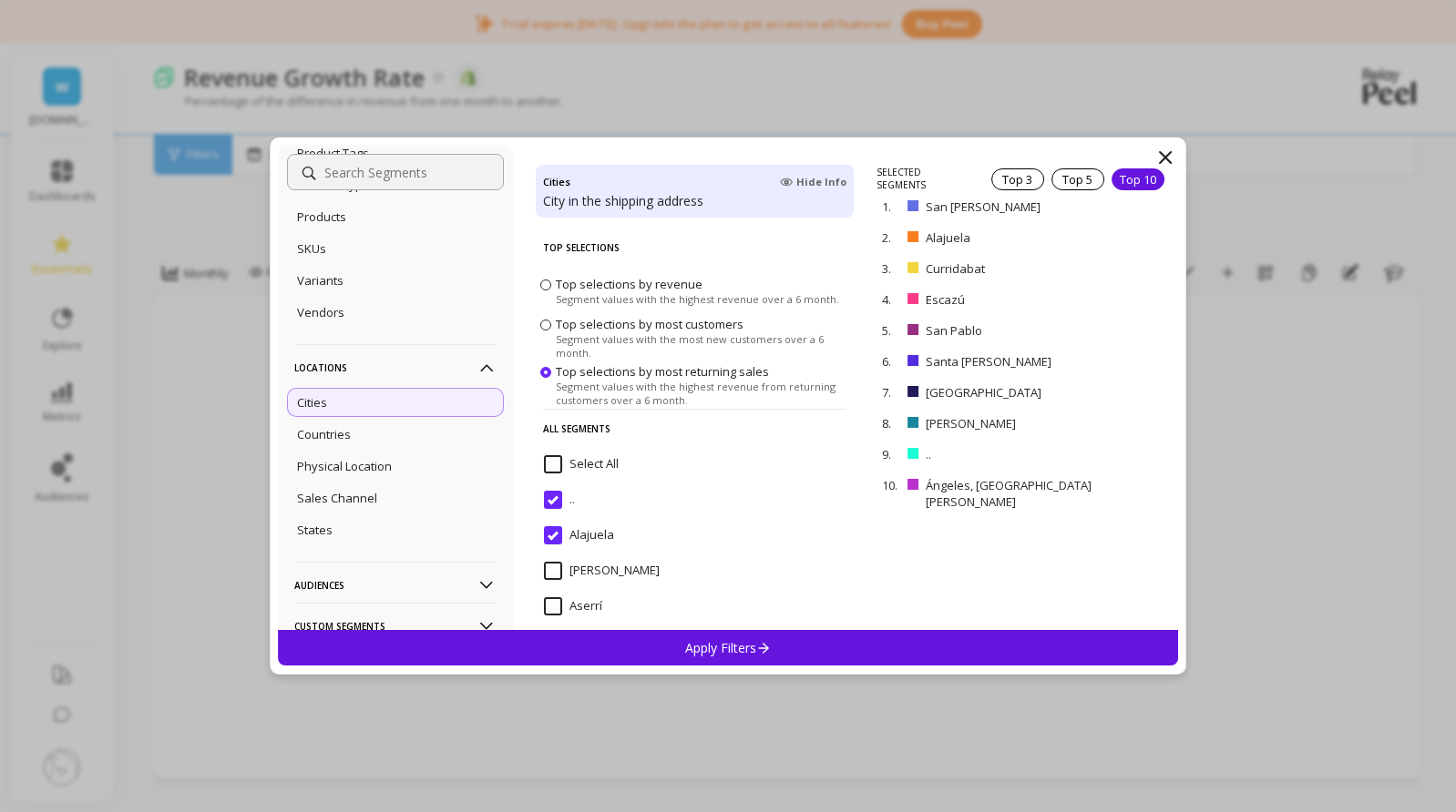
click at [760, 641] on icon at bounding box center [764, 647] width 16 height 16
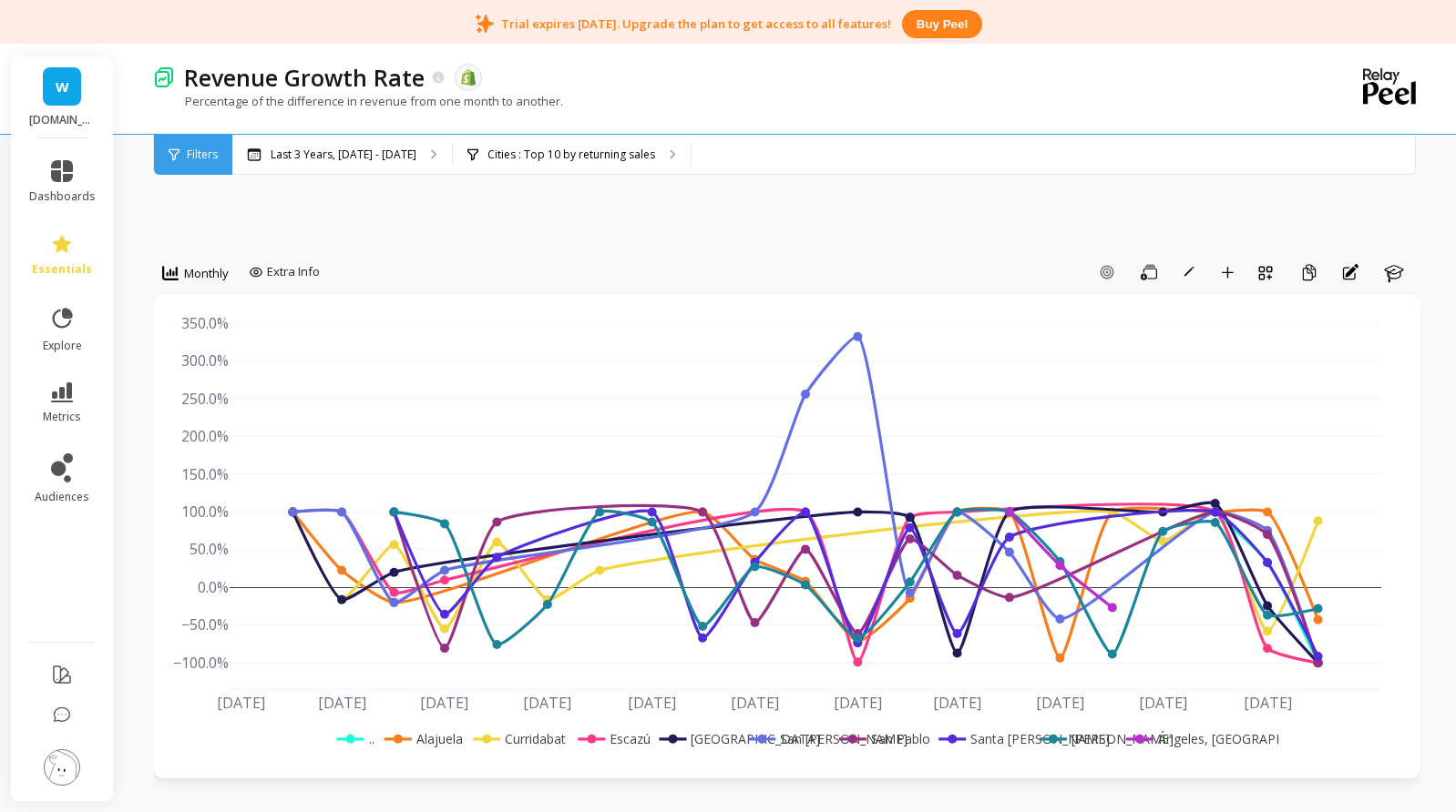
drag, startPoint x: 1423, startPoint y: 439, endPoint x: 1419, endPoint y: 563, distance: 124.1
click at [222, 275] on span "Monthly" at bounding box center [206, 274] width 45 height 18
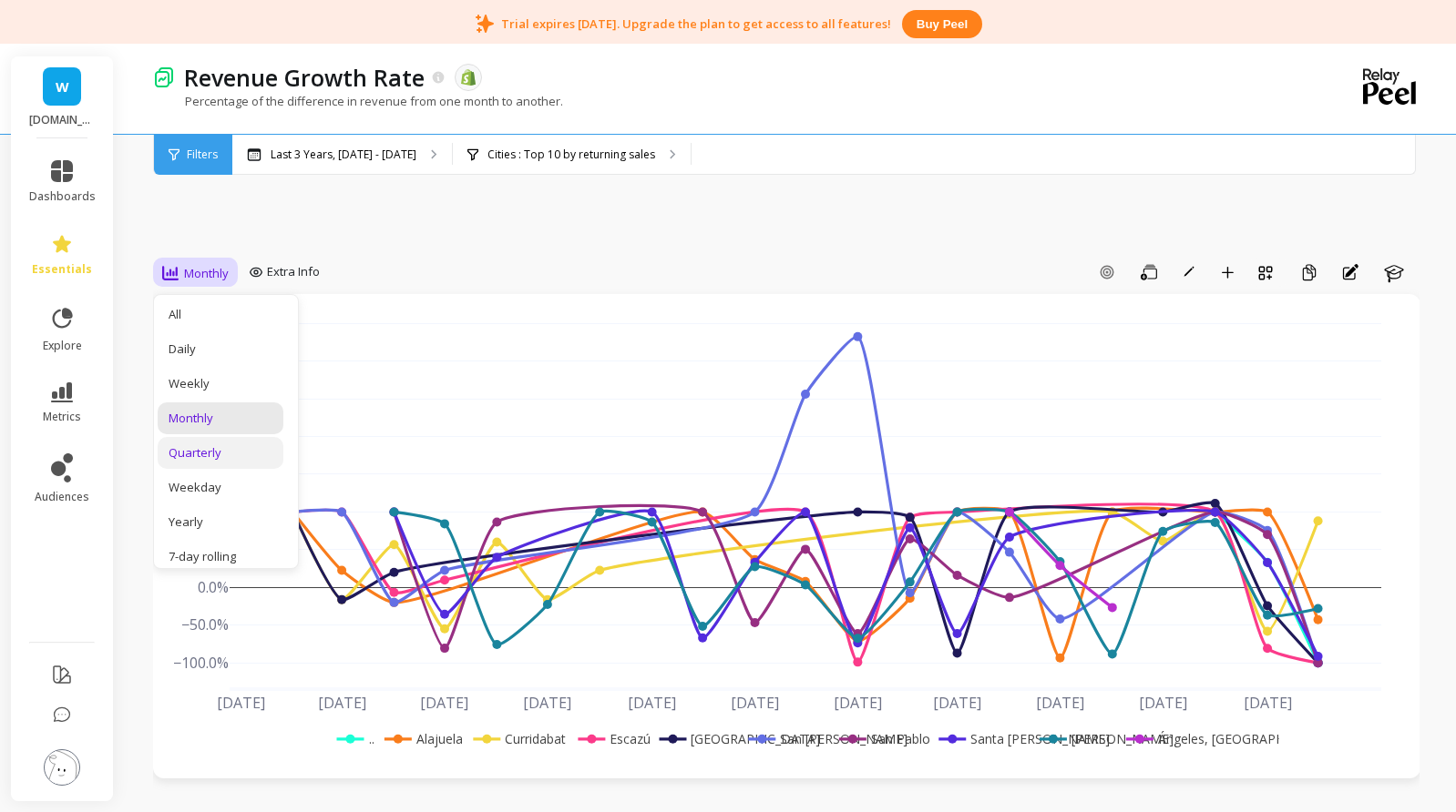
click at [183, 447] on div "Quarterly" at bounding box center [220, 453] width 104 height 18
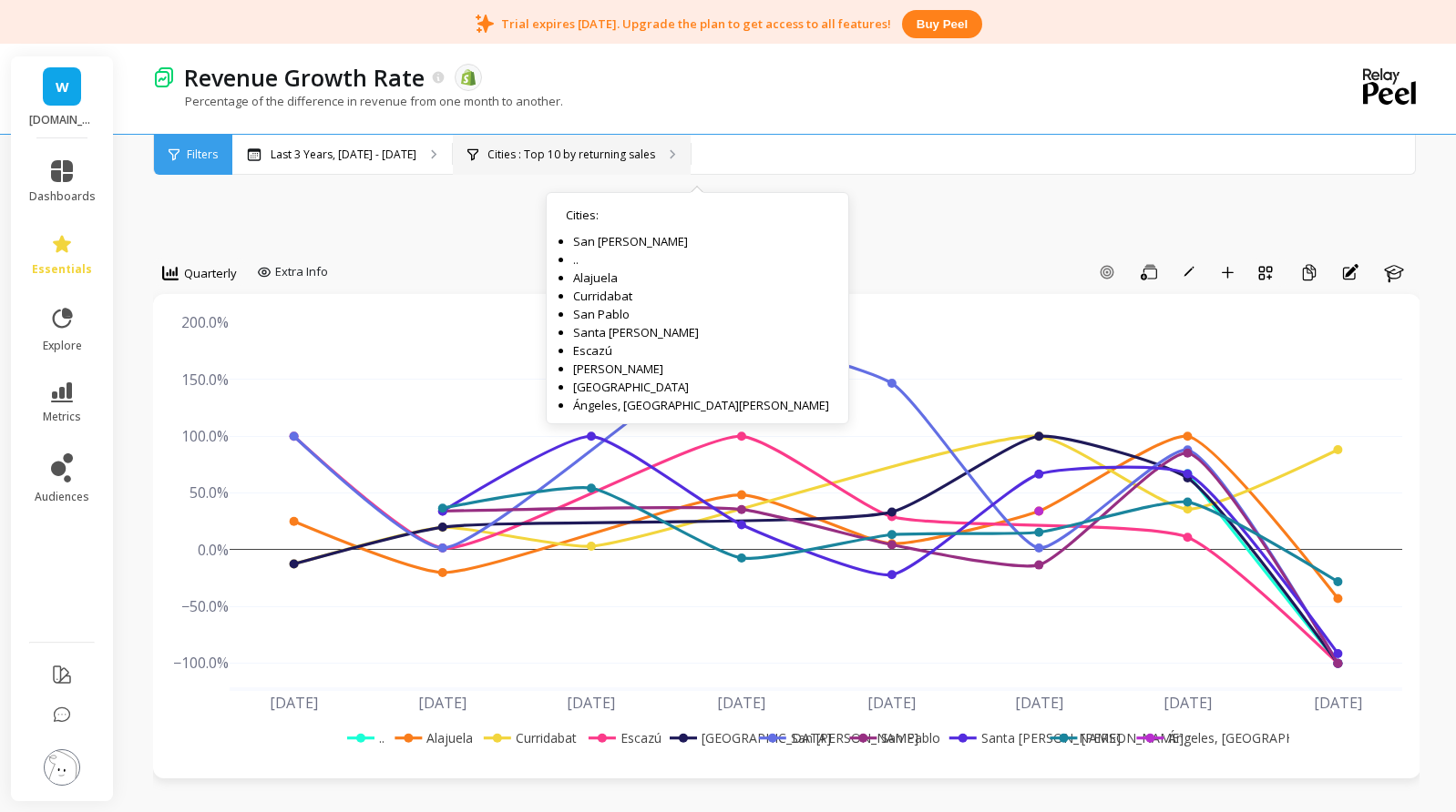
click at [617, 156] on p "Cities : Top 10 by returning sales" at bounding box center [571, 155] width 168 height 15
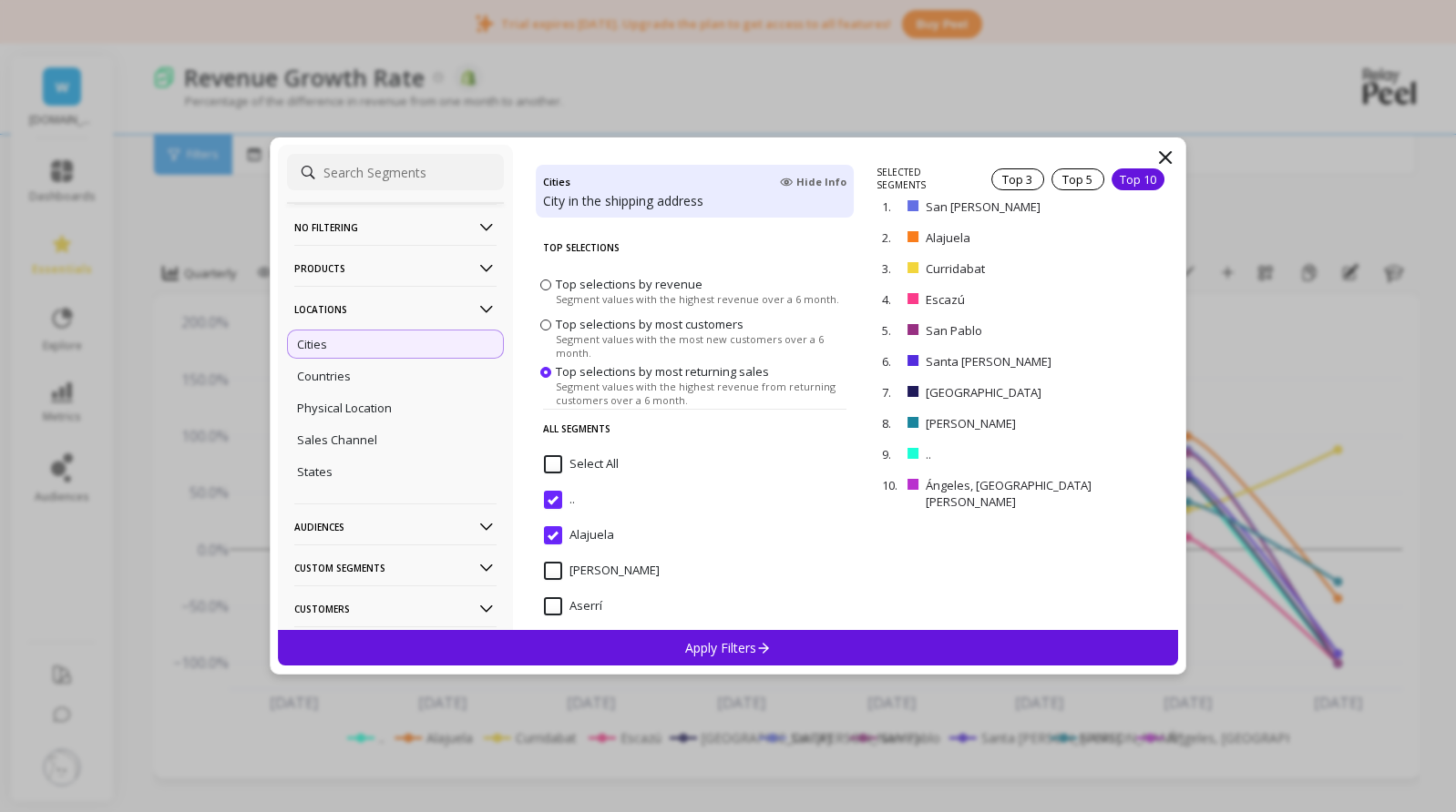
click at [654, 288] on span "Top selections by revenue" at bounding box center [628, 283] width 147 height 17
click at [0, 0] on input "Top selections by revenue Segment values with the highest revenue over a 6 mont…" at bounding box center [0, 0] width 0 height 0
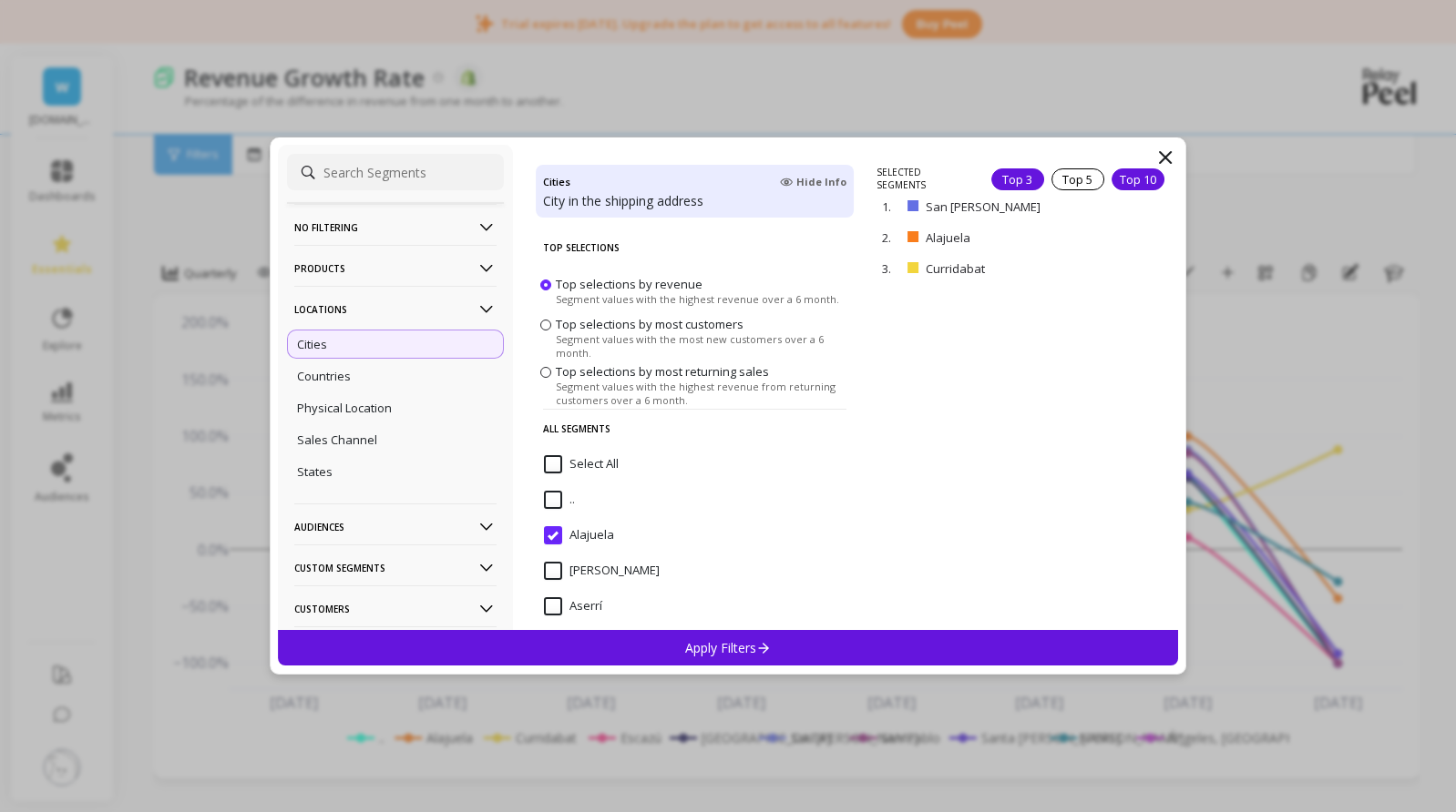
click at [1132, 172] on div "Top 10" at bounding box center [1138, 179] width 53 height 21
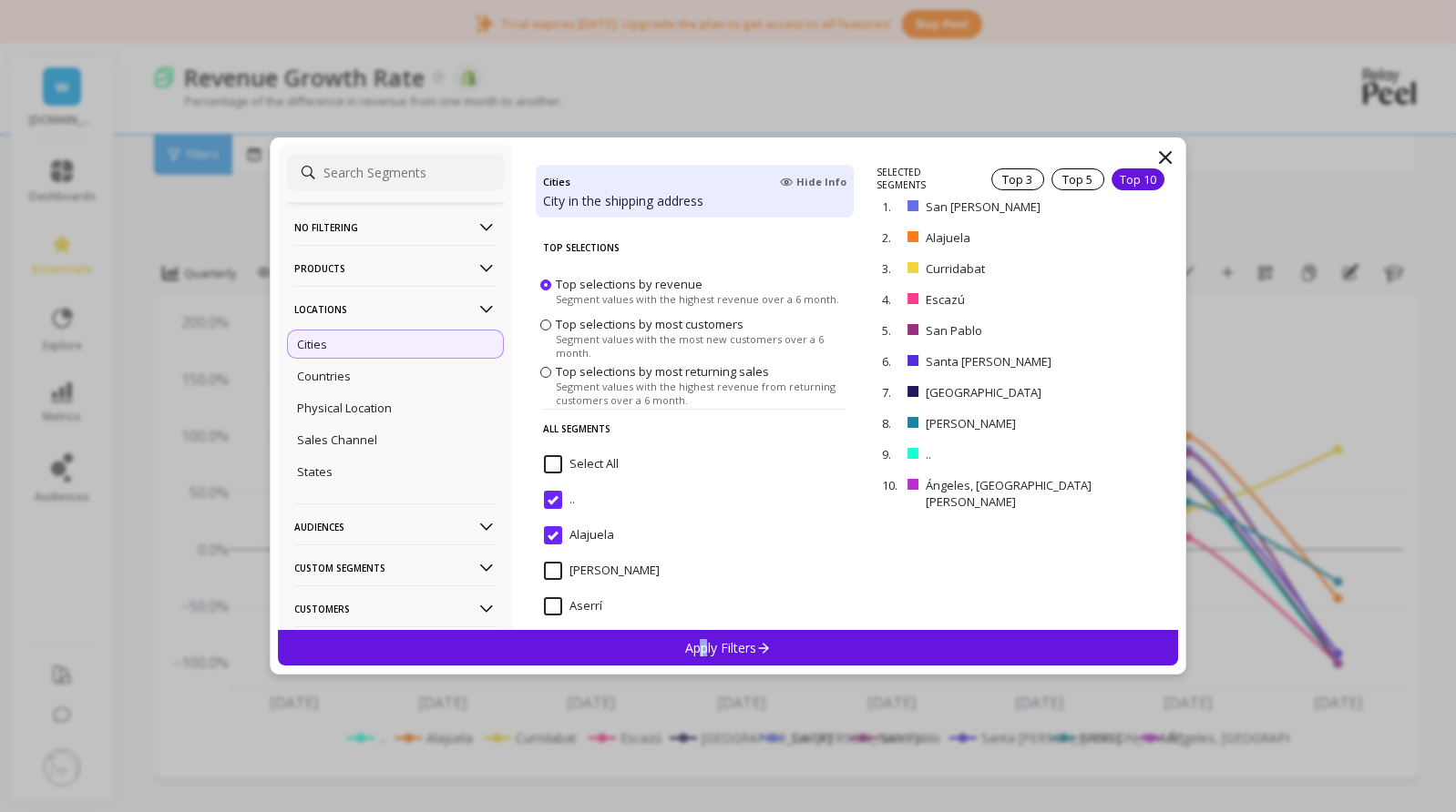
click at [704, 646] on p "Apply Filters" at bounding box center [728, 648] width 87 height 18
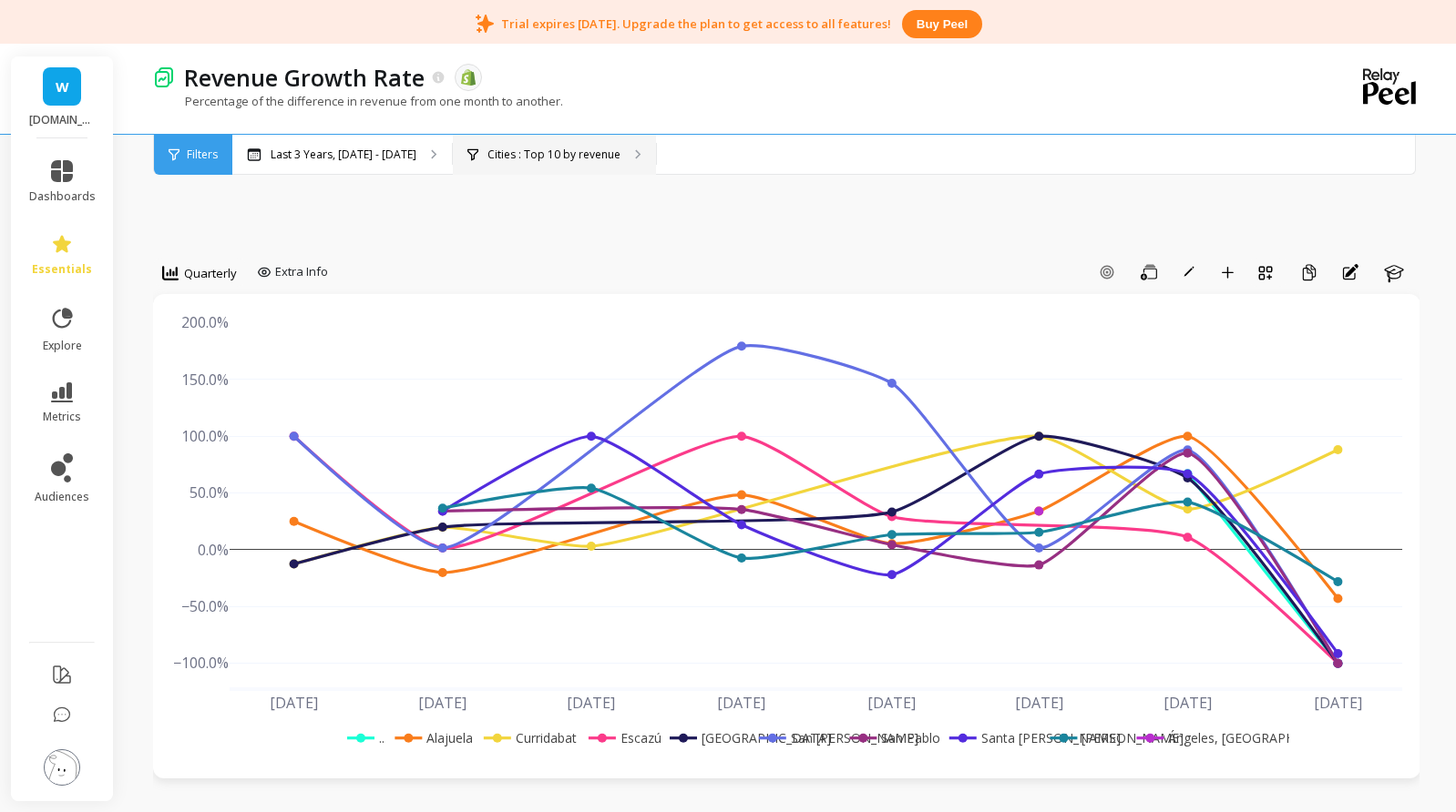
drag, startPoint x: 65, startPoint y: 365, endPoint x: 571, endPoint y: 140, distance: 553.8
click at [577, 132] on div "Revenue Growth Rate The data you are viewing comes from: Shopify Percentage of …" at bounding box center [711, 89] width 1117 height 91
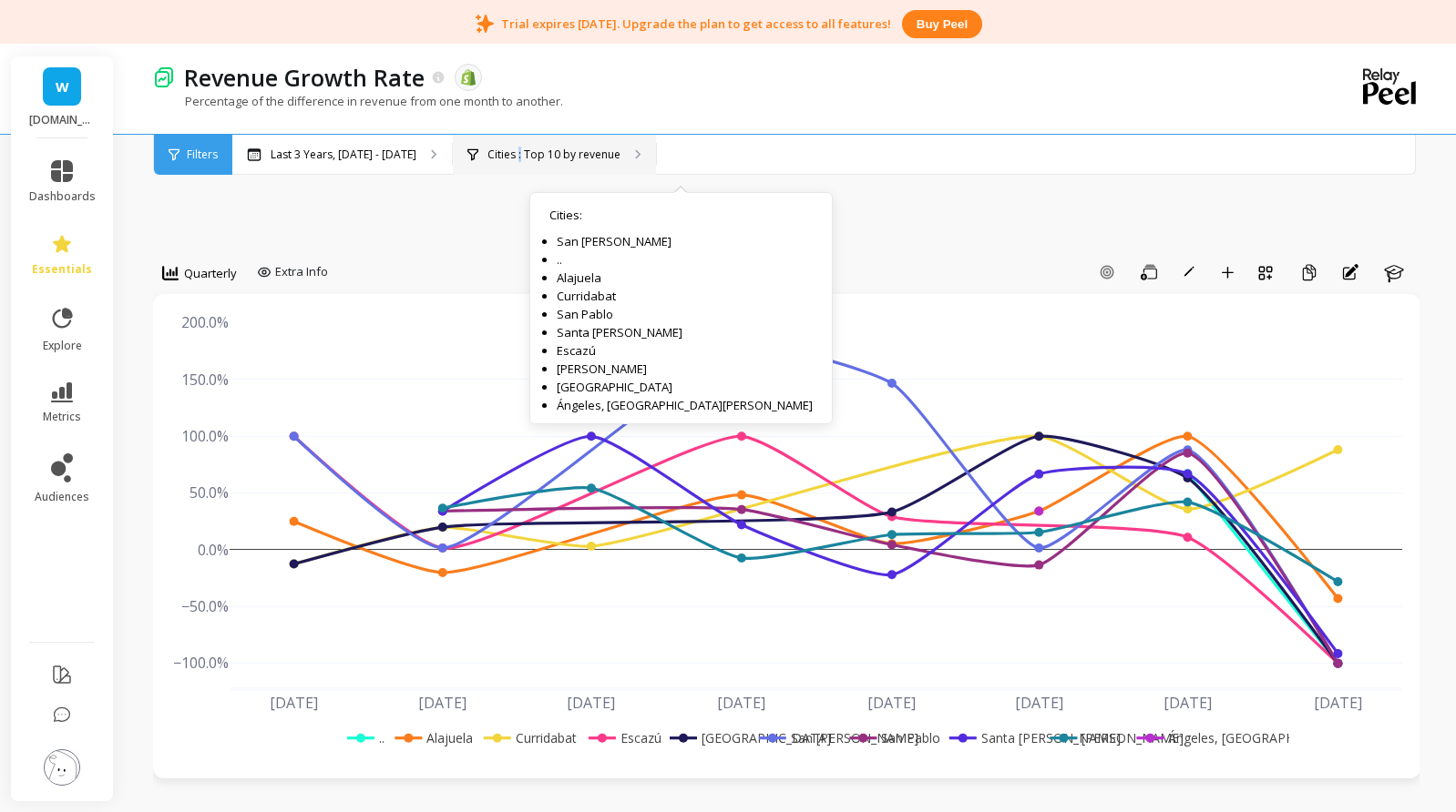
click at [580, 150] on p "Cities : Top 10 by revenue" at bounding box center [553, 155] width 133 height 15
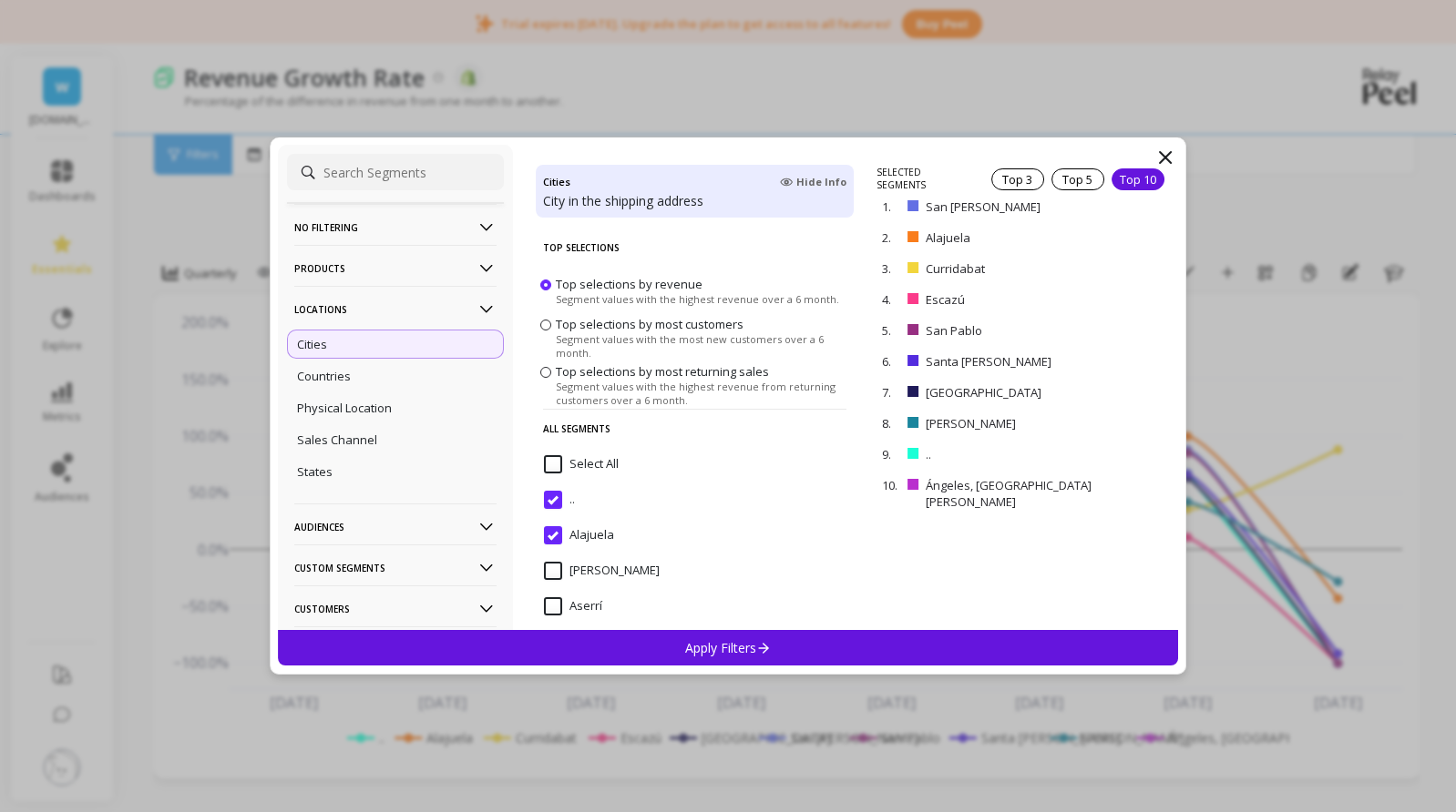
click at [630, 325] on span "Top selections by most customers" at bounding box center [649, 324] width 188 height 17
click at [0, 0] on input "Top selections by most customers Segment values with the most new customers ove…" at bounding box center [0, 0] width 0 height 0
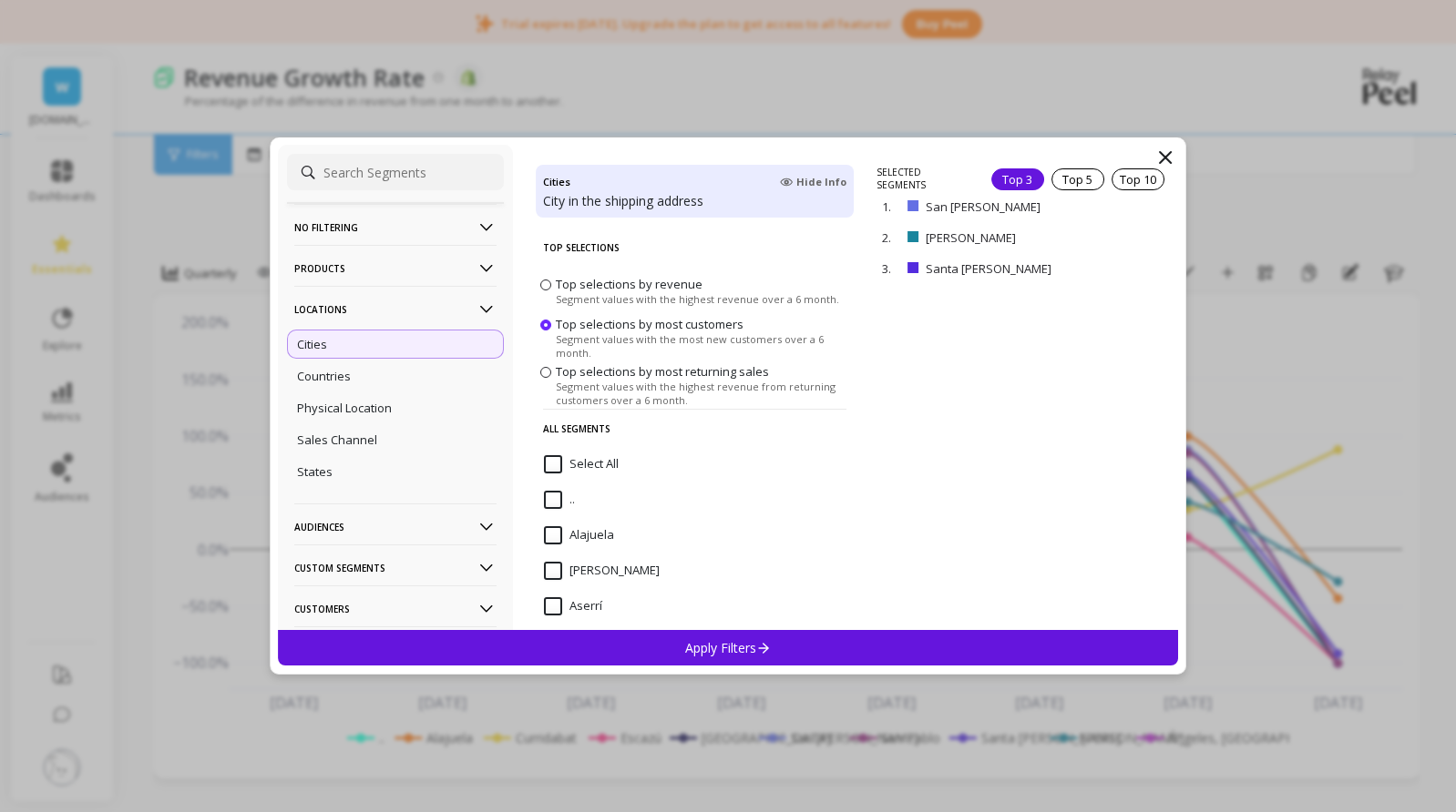
click at [1156, 157] on icon at bounding box center [1165, 158] width 21 height 21
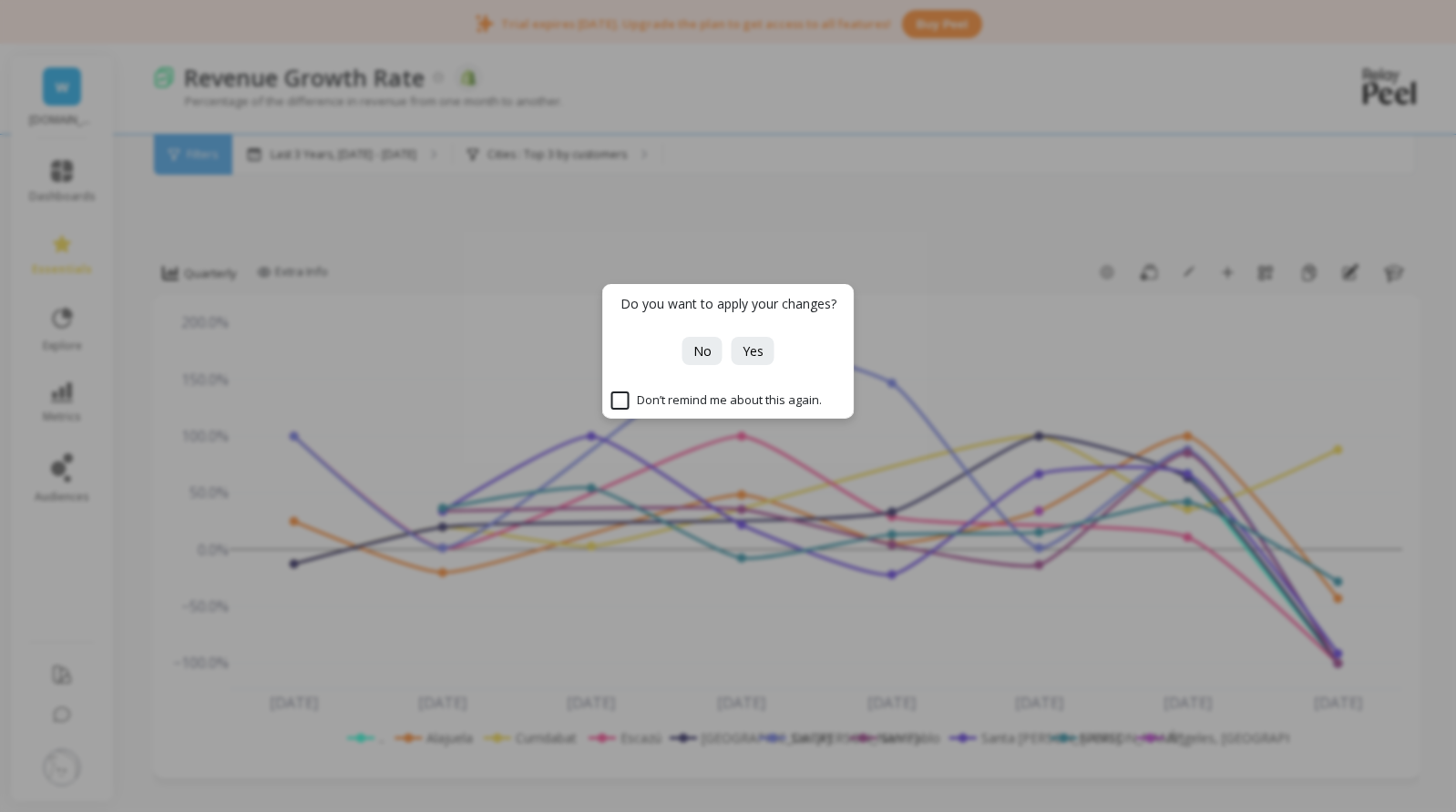
click at [795, 203] on div "Do you want to apply your changes? No Yes Don’t remind me about this again." at bounding box center [728, 406] width 1456 height 812
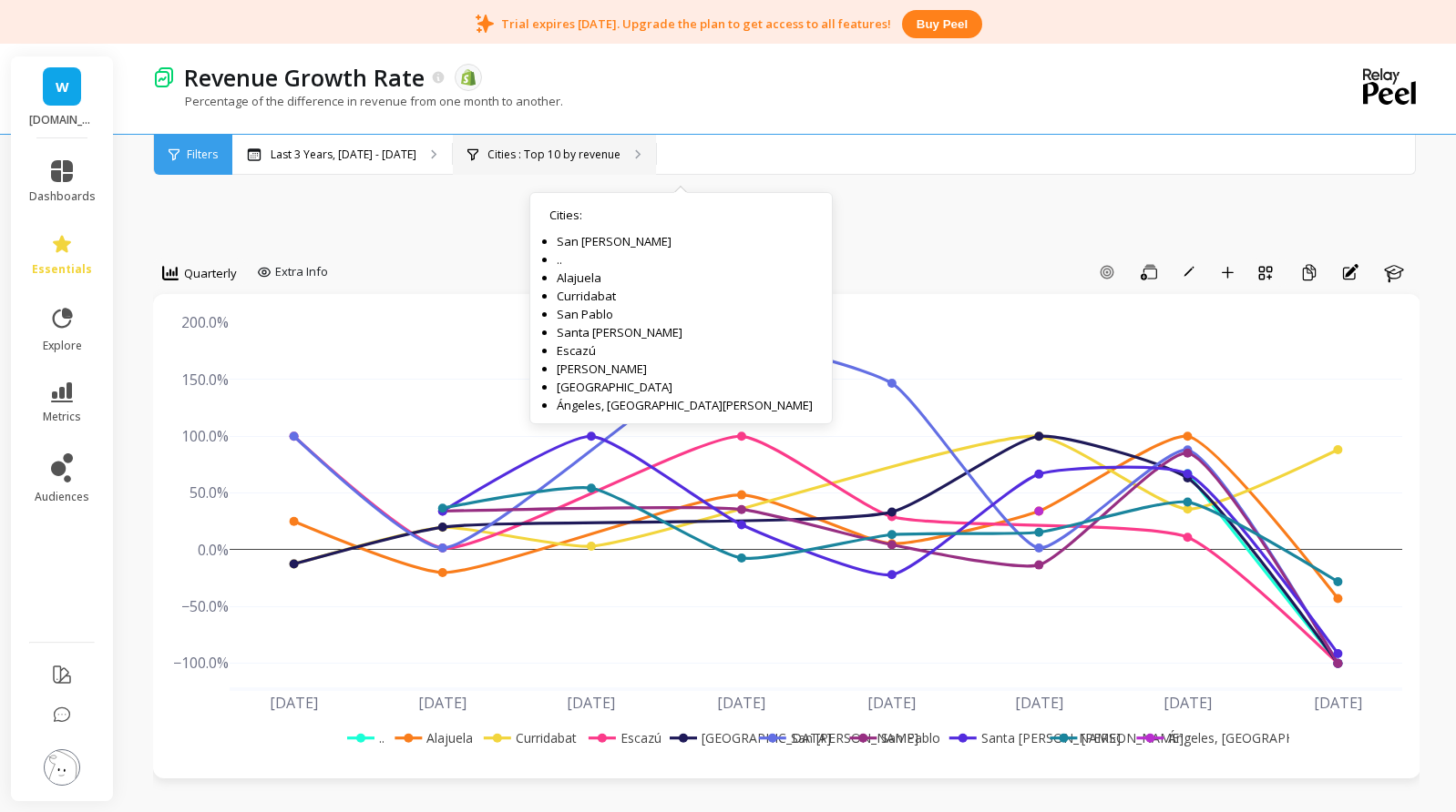
click at [620, 149] on p "Cities : Top 10 by revenue" at bounding box center [553, 155] width 133 height 15
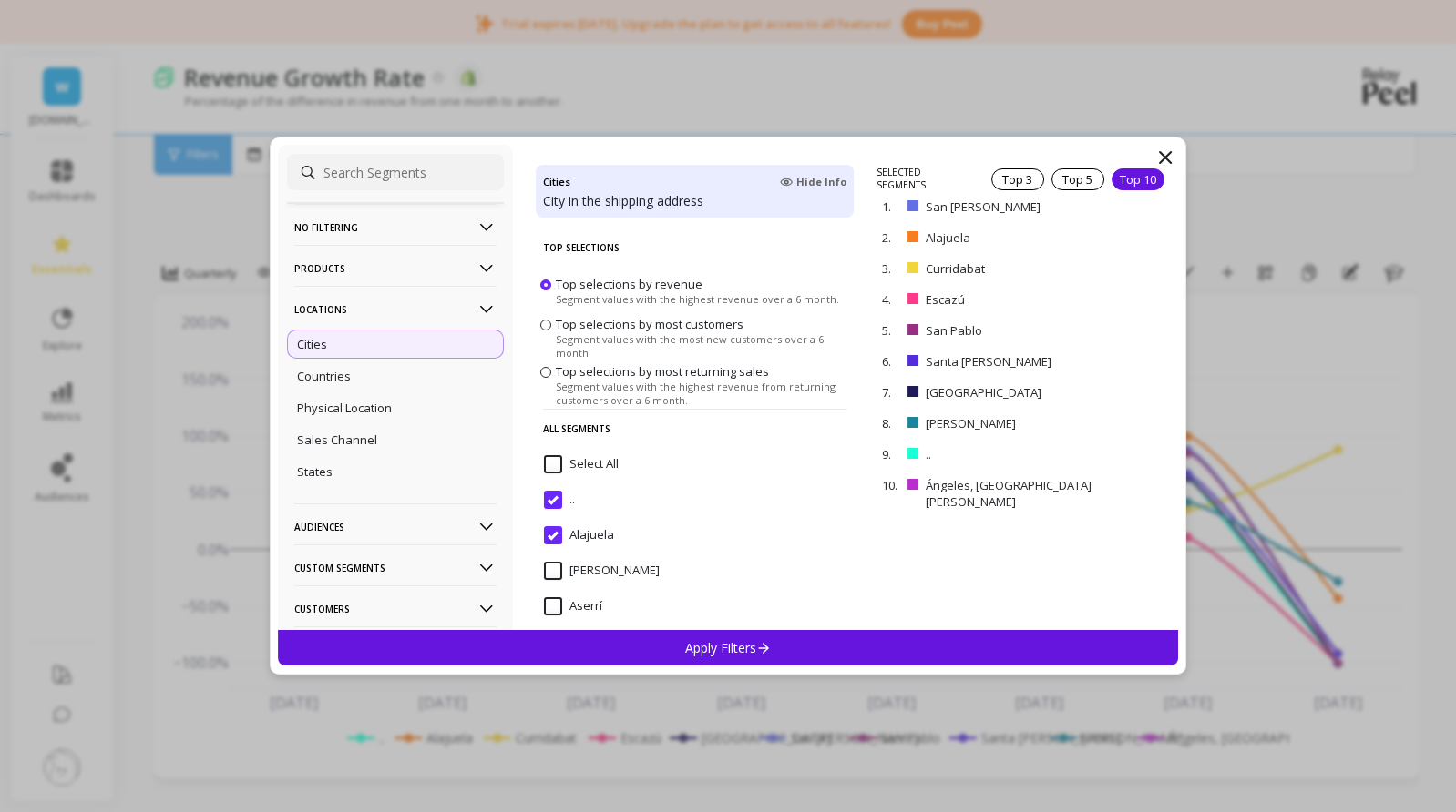
click at [666, 332] on span "Segment values with the most new customers over a 6 month." at bounding box center [701, 346] width 293 height 27
click at [0, 0] on input "Top selections by most customers Segment values with the most new customers ove…" at bounding box center [0, 0] width 0 height 0
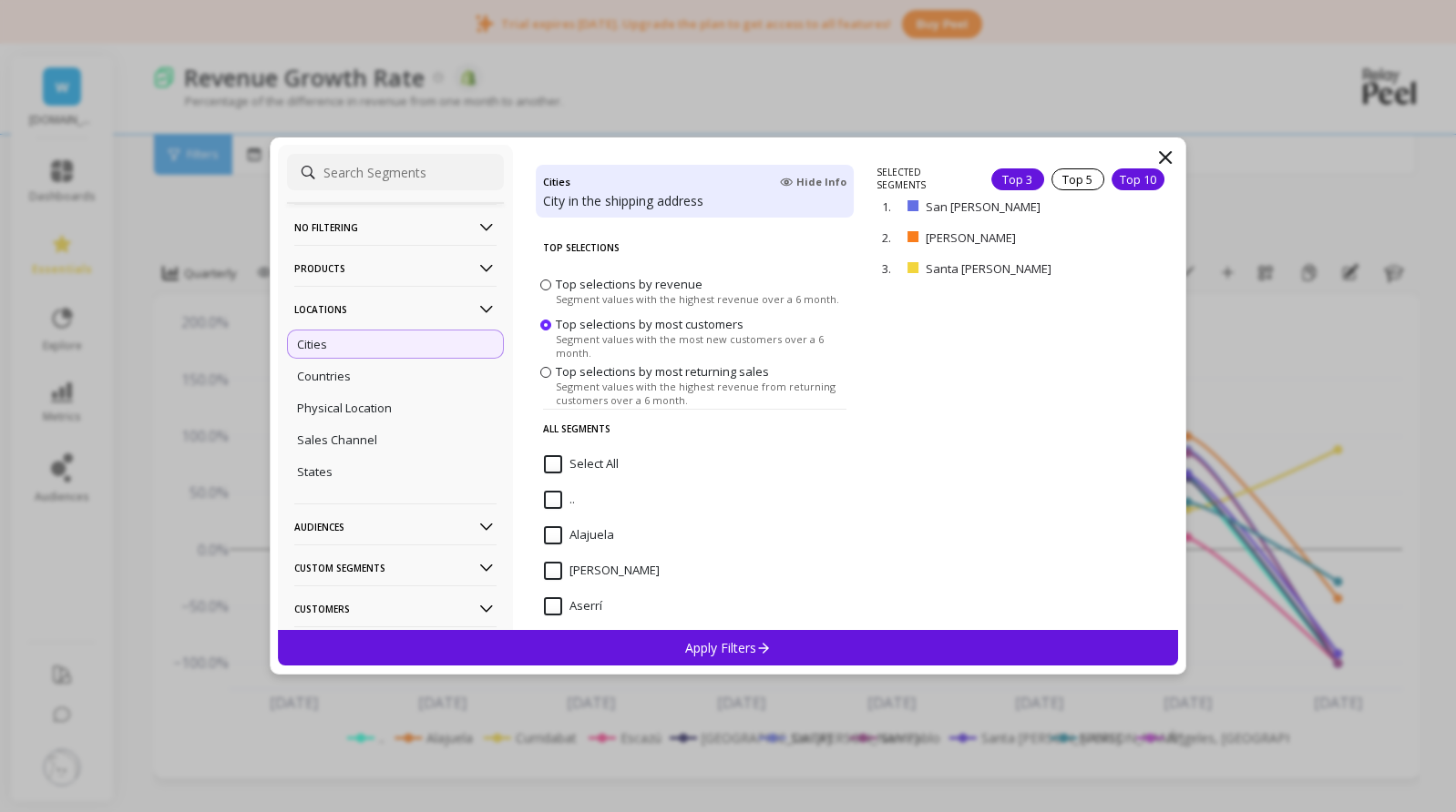
click at [1134, 182] on div "Top 10" at bounding box center [1138, 179] width 53 height 21
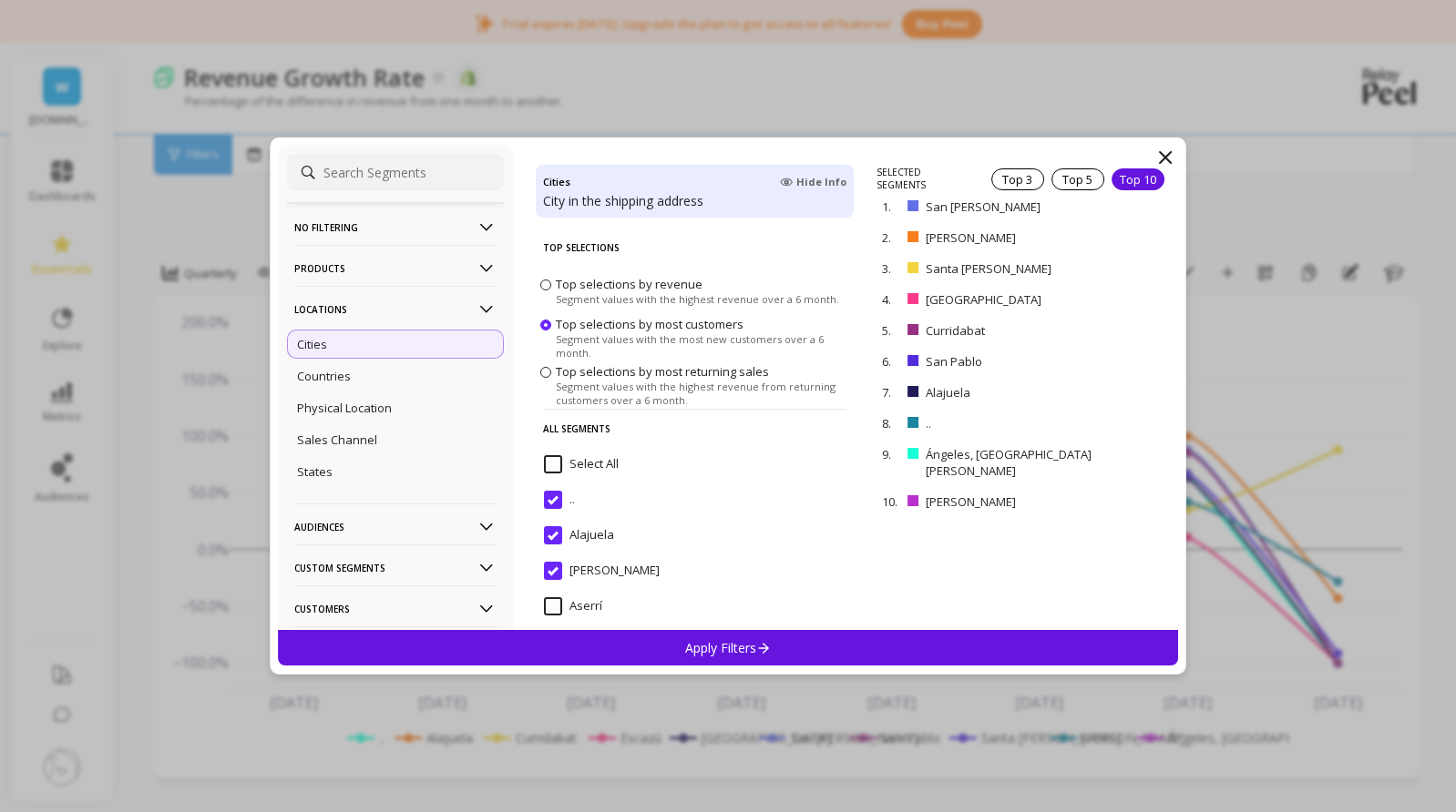
click at [690, 645] on p "Apply Filters" at bounding box center [728, 648] width 87 height 18
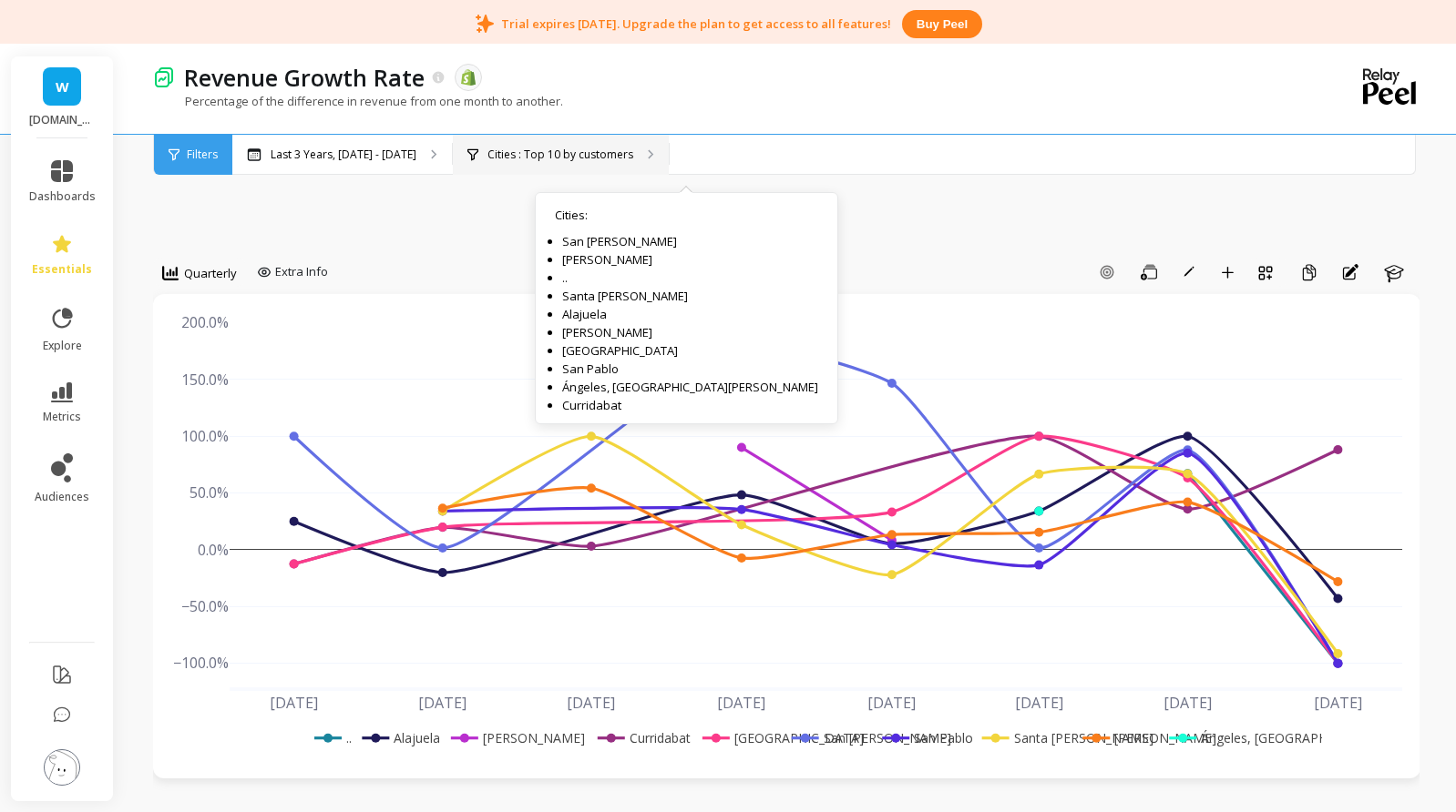
click at [633, 153] on p "Cities : Top 10 by customers" at bounding box center [560, 155] width 146 height 15
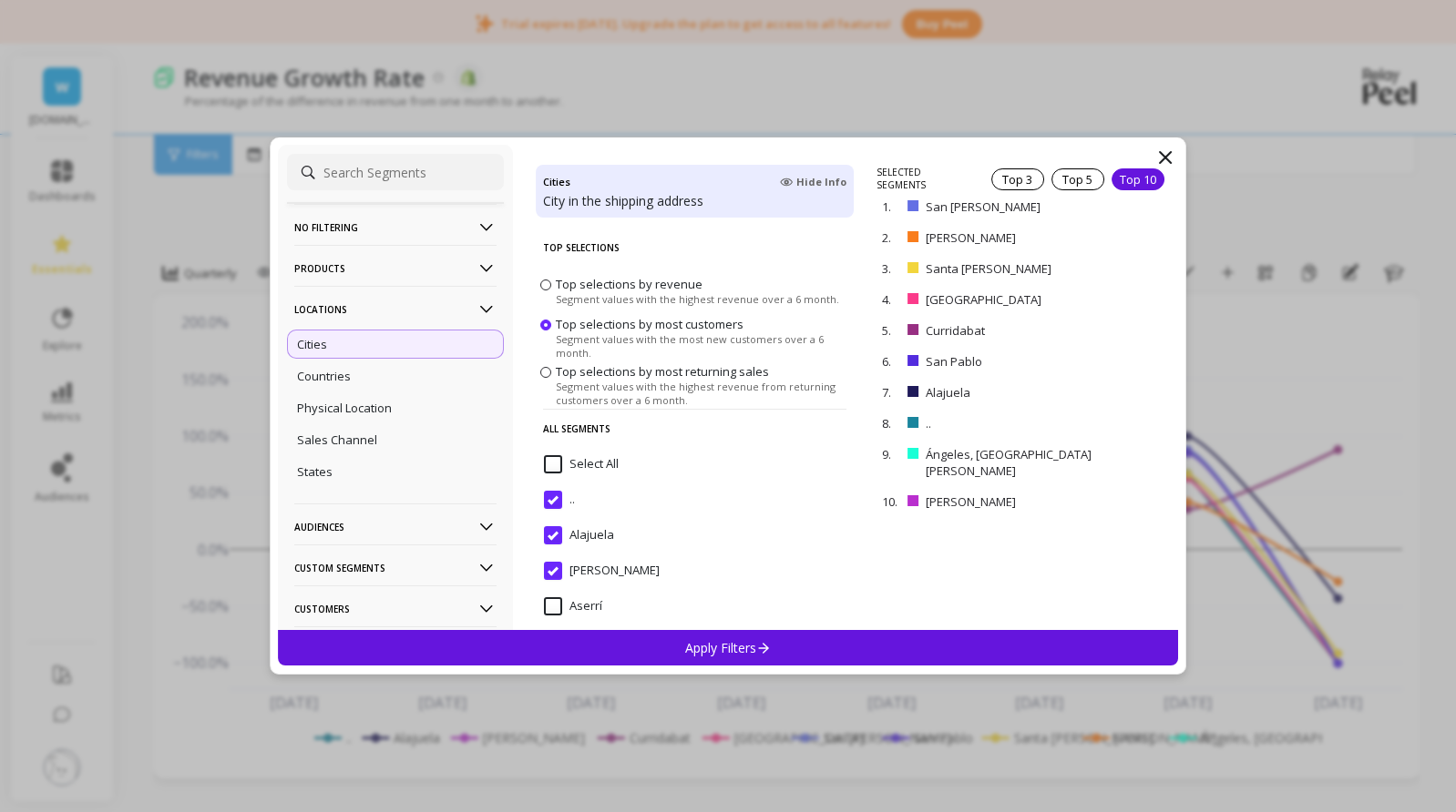
click at [610, 386] on span "Segment values with the highest revenue from returning customers over a 6 month." at bounding box center [701, 393] width 293 height 27
click at [0, 0] on input "Top selections by most returning sales Segment values with the highest revenue …" at bounding box center [0, 0] width 0 height 0
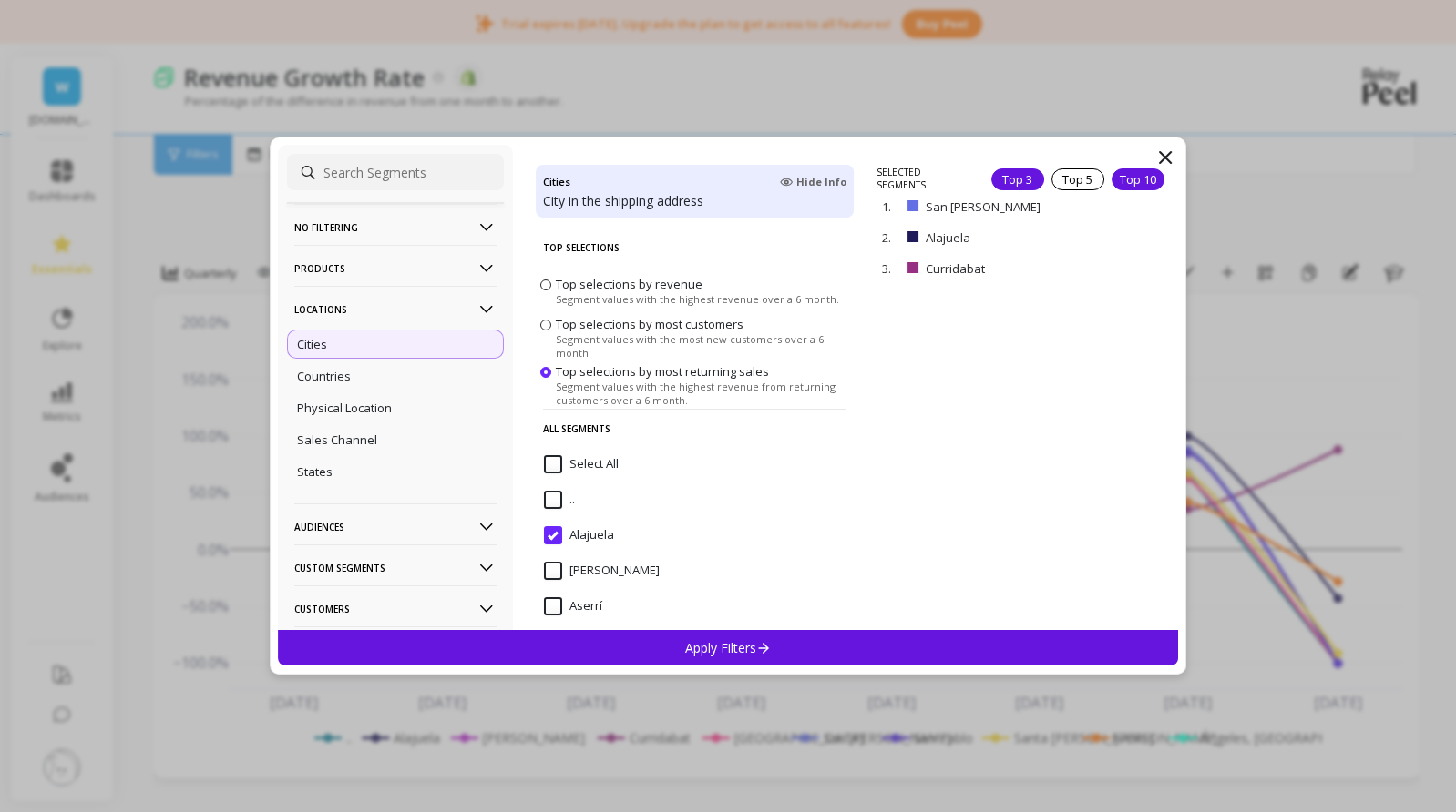
click at [1134, 175] on div "Top 10" at bounding box center [1138, 179] width 53 height 21
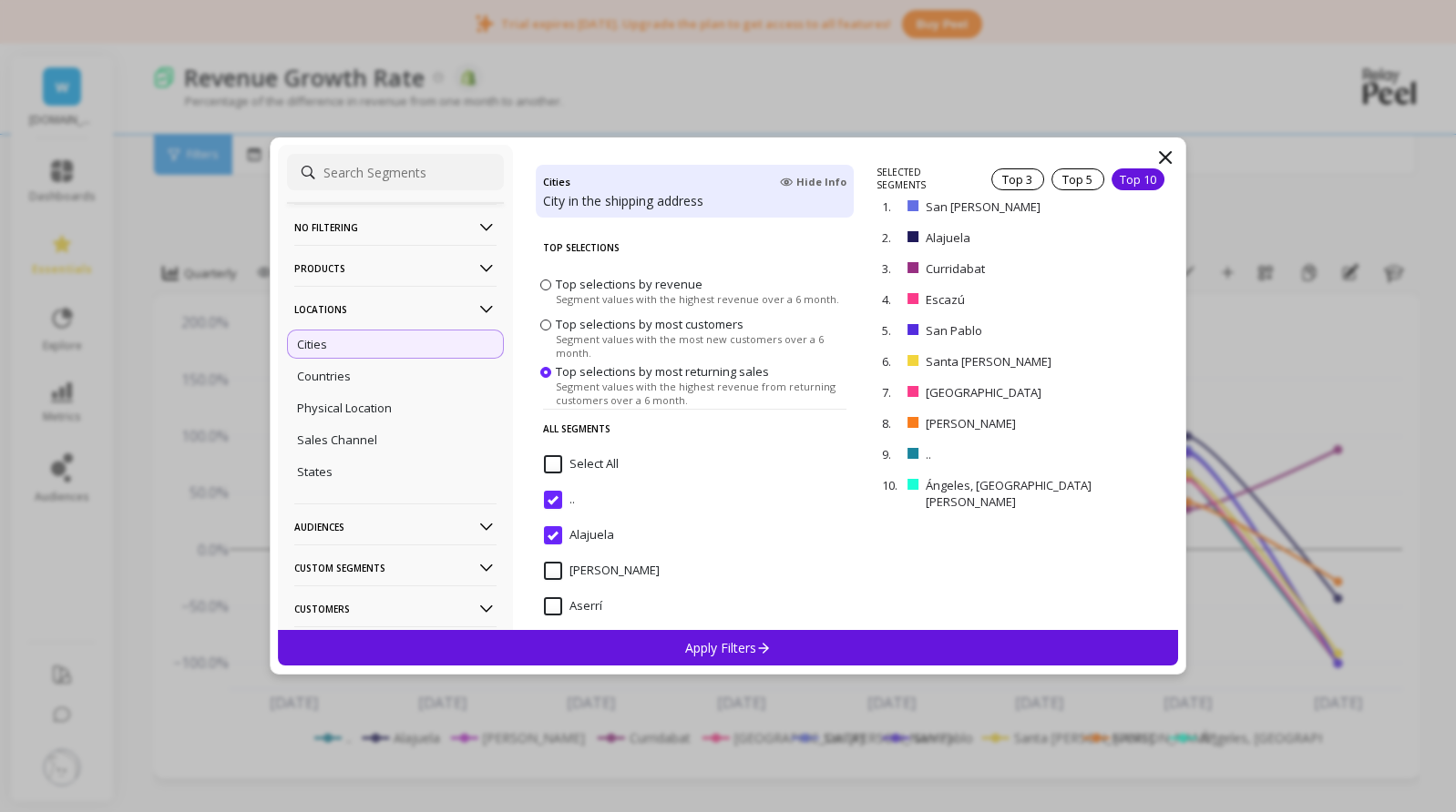
click at [792, 653] on div "Apply Filters" at bounding box center [728, 647] width 900 height 35
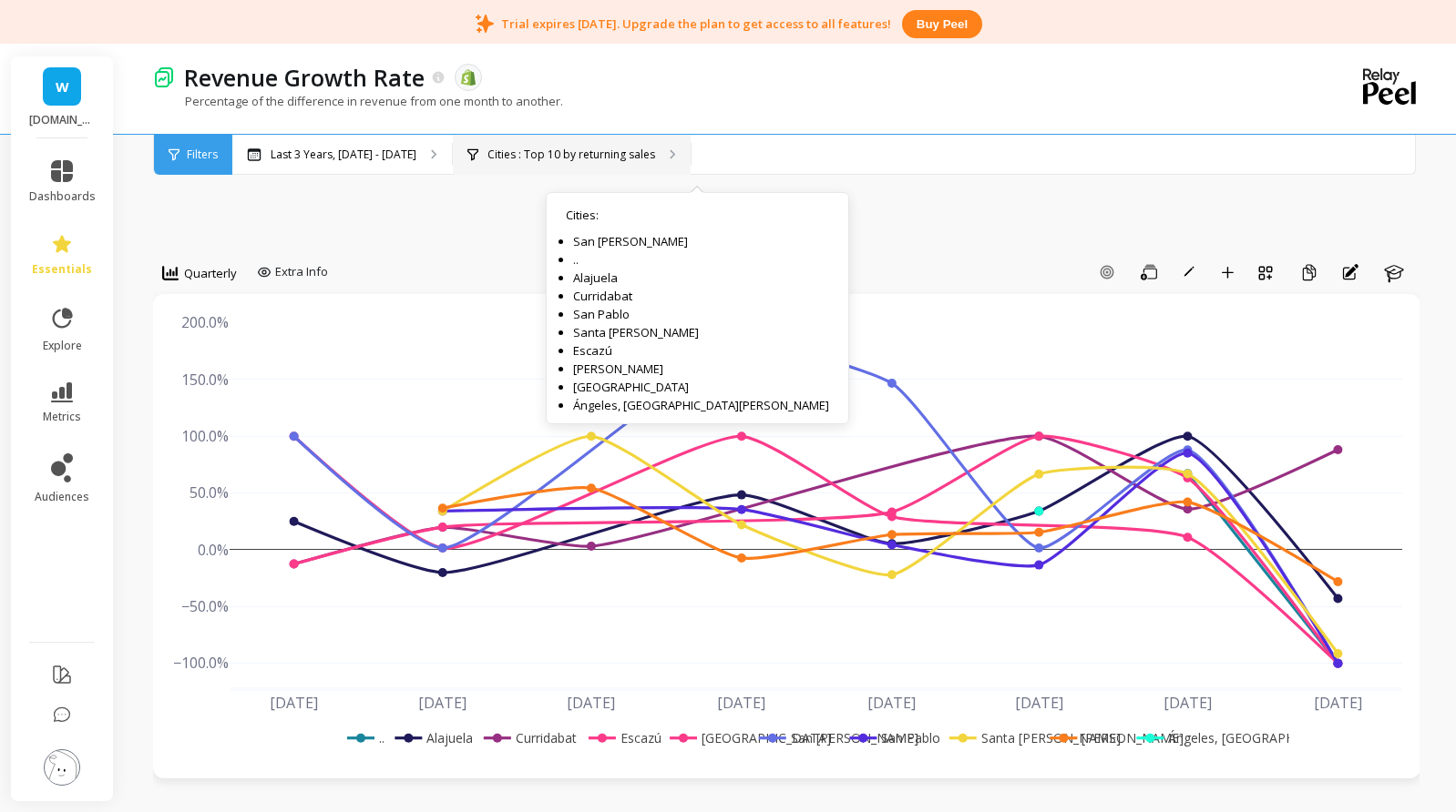
drag, startPoint x: 181, startPoint y: 18, endPoint x: 671, endPoint y: 149, distance: 507.2
click at [654, 149] on p "Cities : Top 10 by returning sales" at bounding box center [571, 155] width 168 height 15
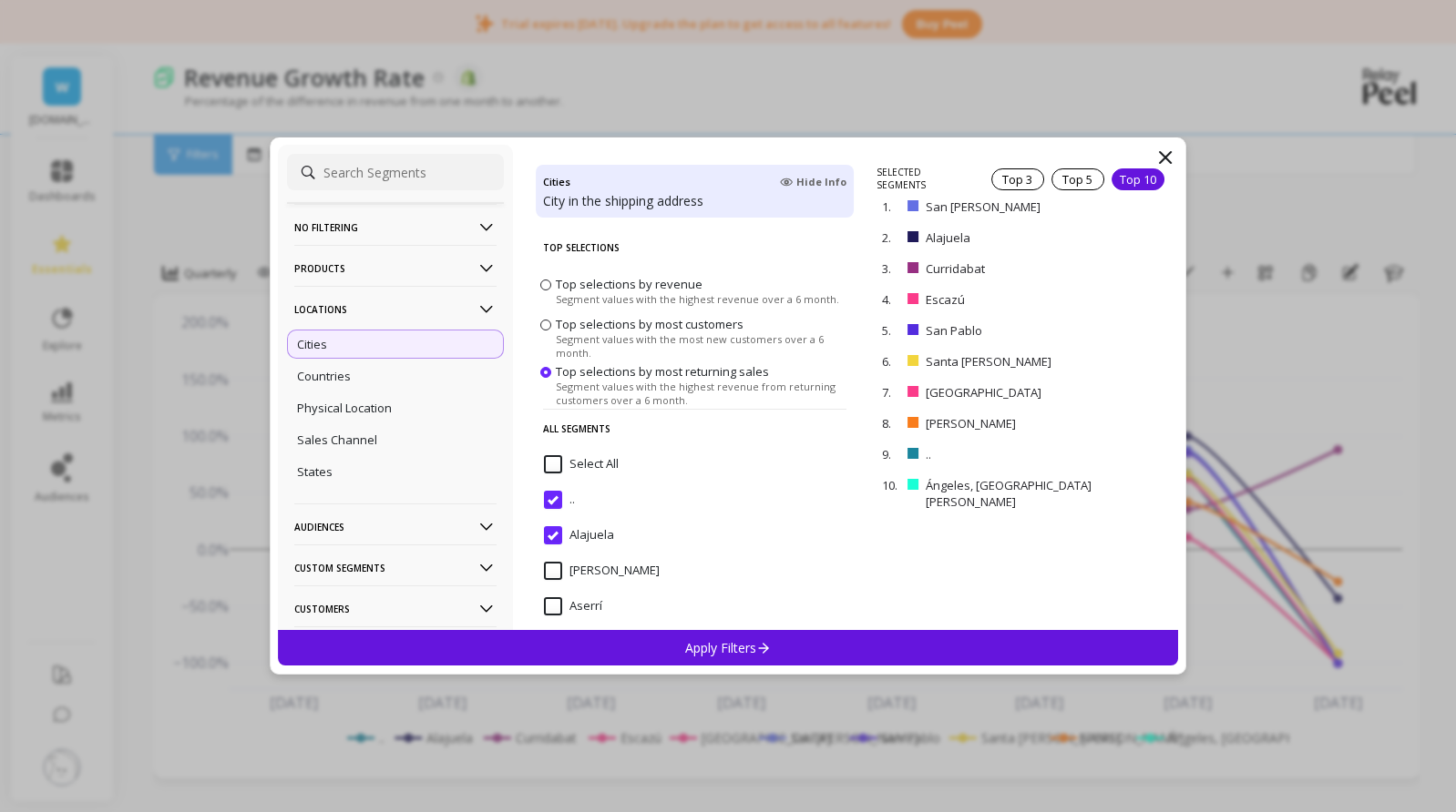
click at [364, 527] on p "Audiences" at bounding box center [395, 527] width 203 height 47
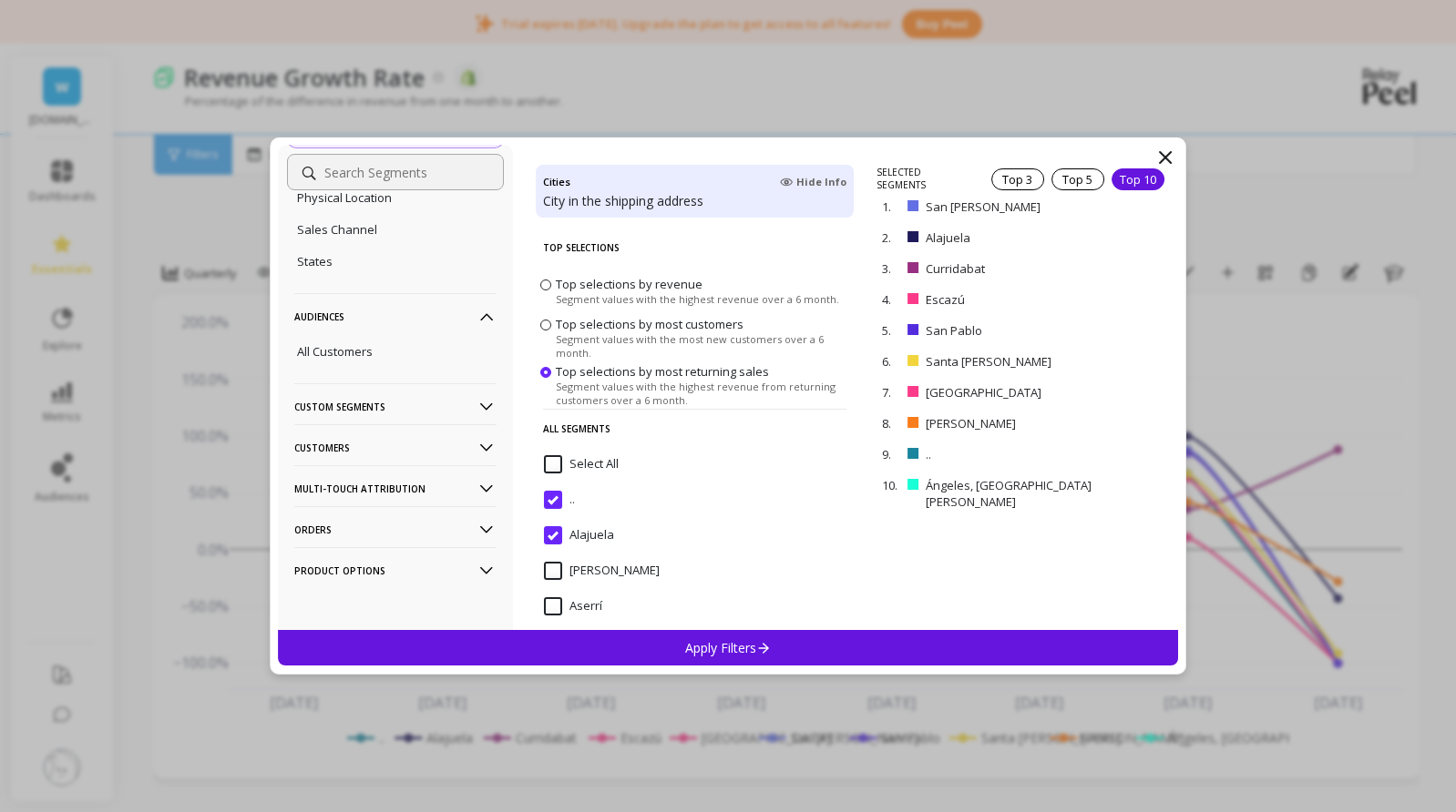
scroll to position [214, 0]
click at [367, 405] on p "Custom Segments" at bounding box center [395, 403] width 203 height 47
click at [376, 486] on p "Customers" at bounding box center [395, 494] width 203 height 47
click at [346, 487] on p "Customers" at bounding box center [395, 494] width 203 height 47
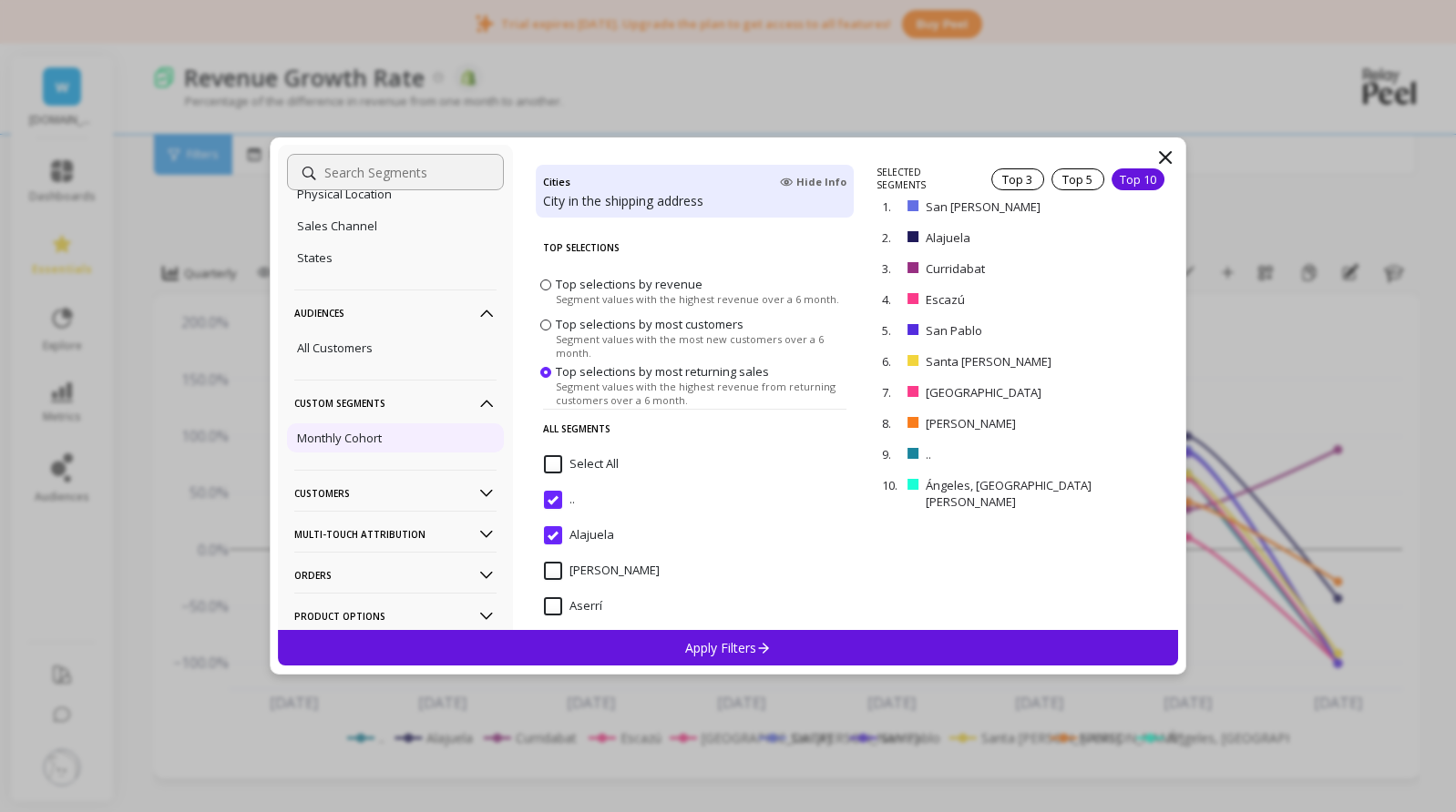
click at [404, 429] on div "Monthly Cohort" at bounding box center [395, 438] width 217 height 29
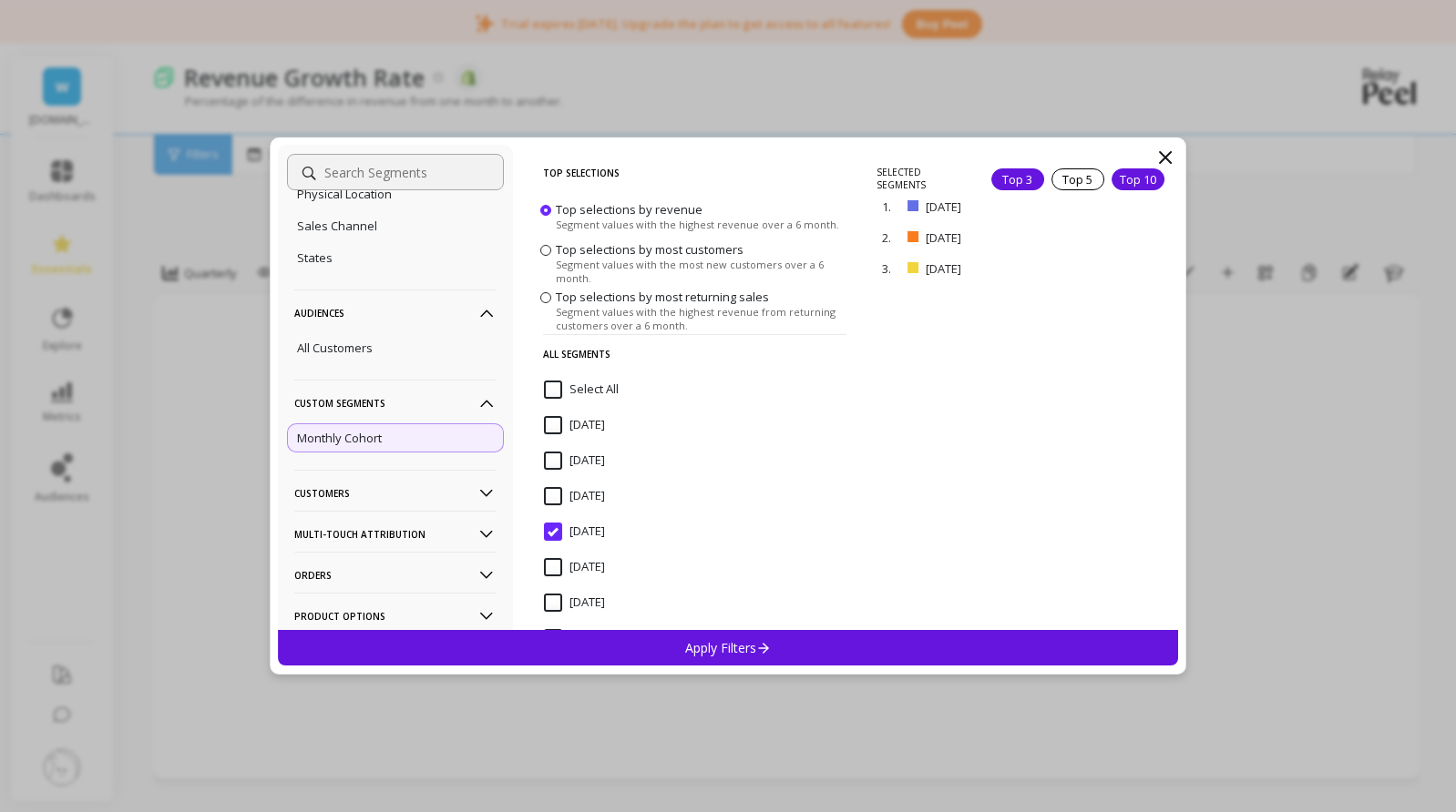
click at [1139, 181] on div "Top 10" at bounding box center [1138, 179] width 53 height 21
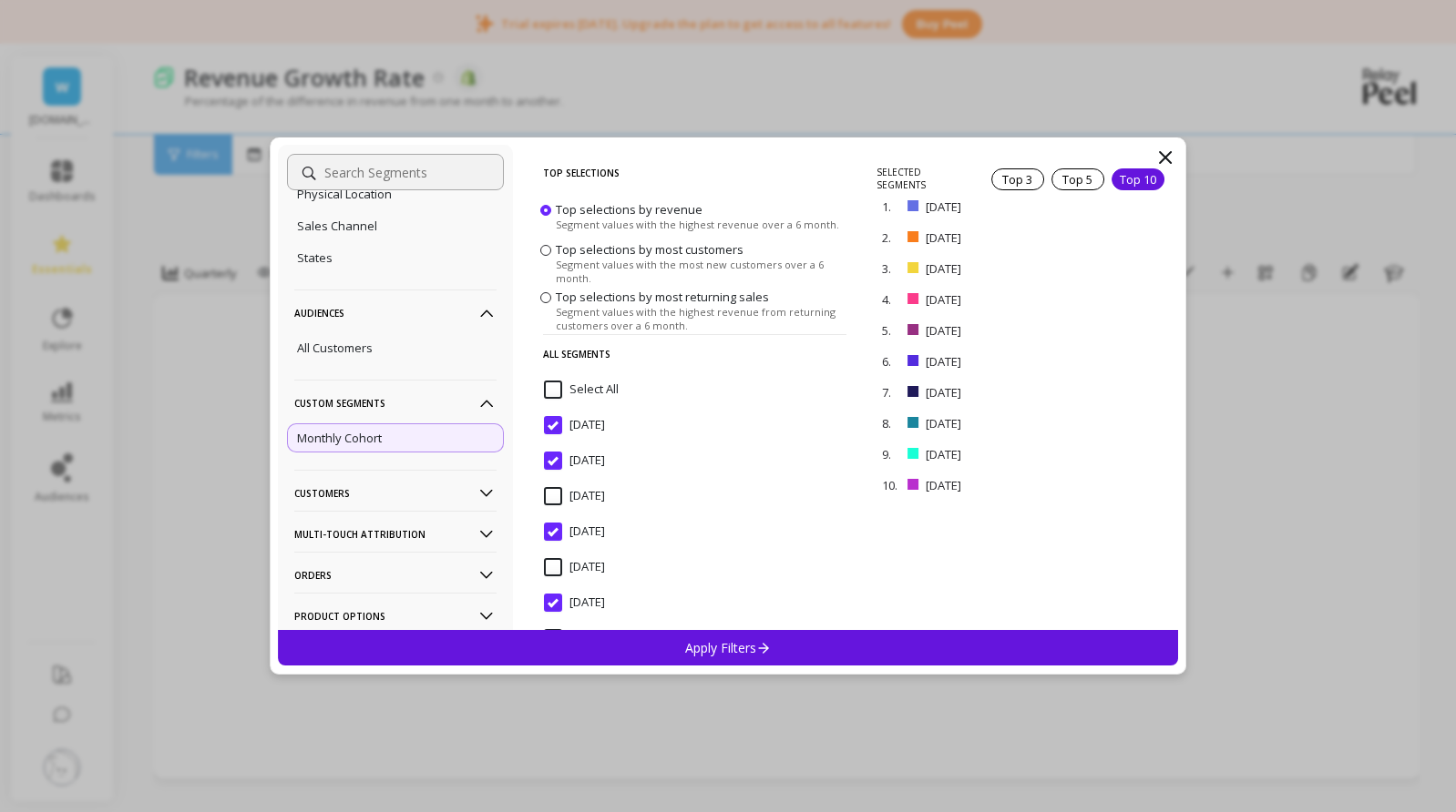
click at [686, 640] on p "Apply Filters" at bounding box center [728, 648] width 87 height 18
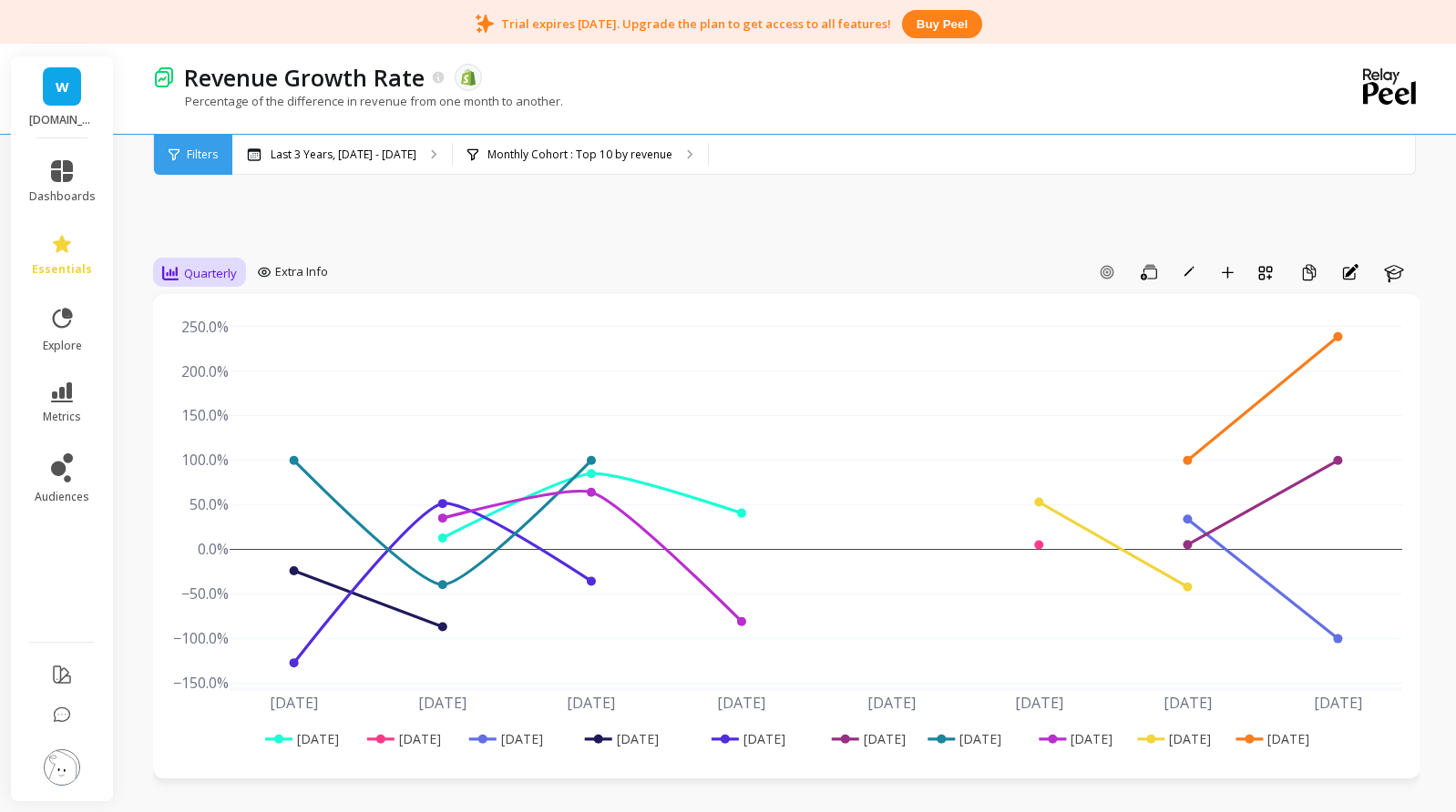
click at [191, 272] on span "Quarterly" at bounding box center [210, 274] width 53 height 18
click at [204, 424] on div "Monthly" at bounding box center [220, 419] width 104 height 18
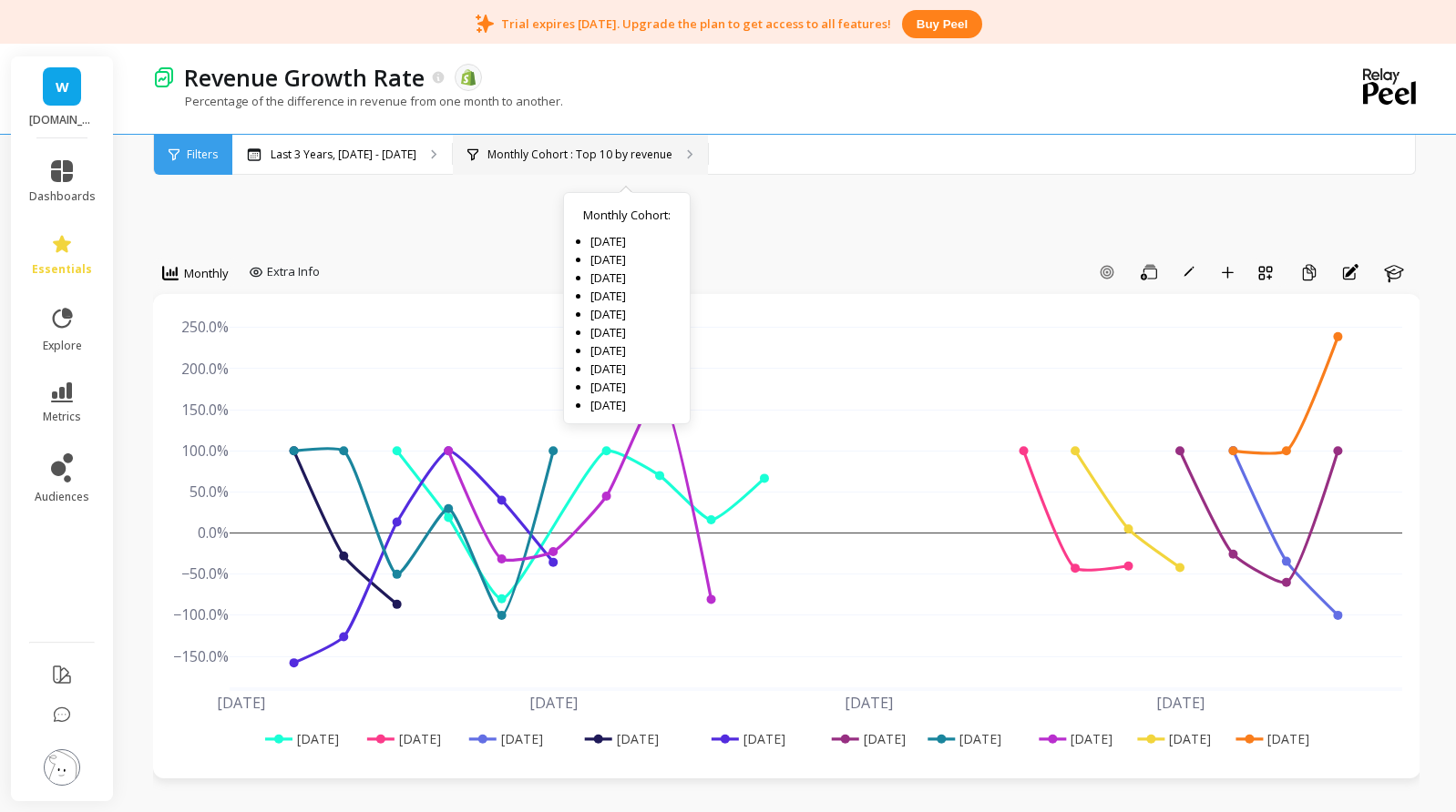
click at [655, 150] on p "Monthly Cohort : Top 10 by revenue" at bounding box center [579, 155] width 185 height 15
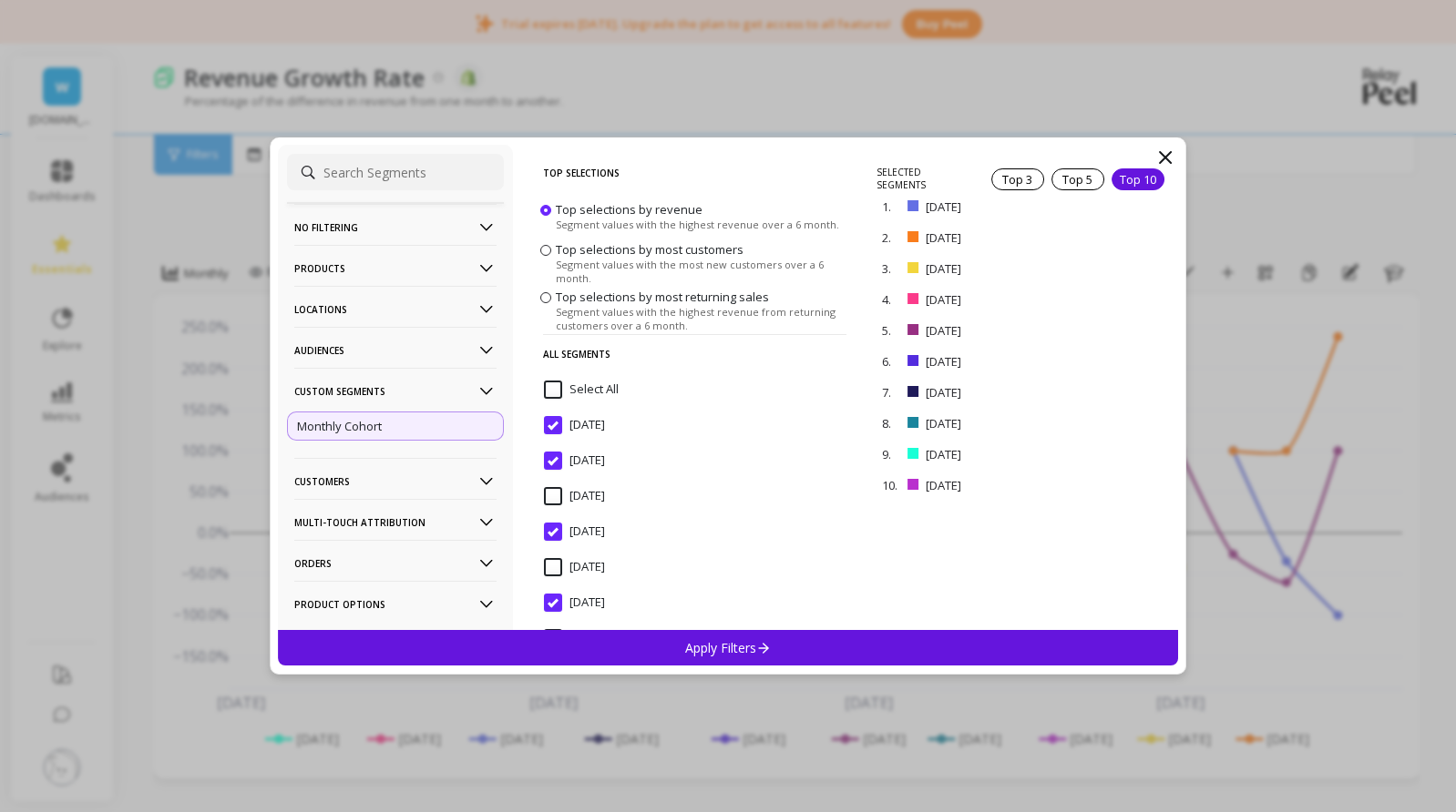
click at [663, 240] on span "Top selections by most customers Segment values with the most new customers ove…" at bounding box center [694, 263] width 317 height 48
click at [699, 257] on span "Top selections by most customers" at bounding box center [649, 249] width 188 height 17
click at [0, 0] on input "Top selections by most customers Segment values with the most new customers ove…" at bounding box center [0, 0] width 0 height 0
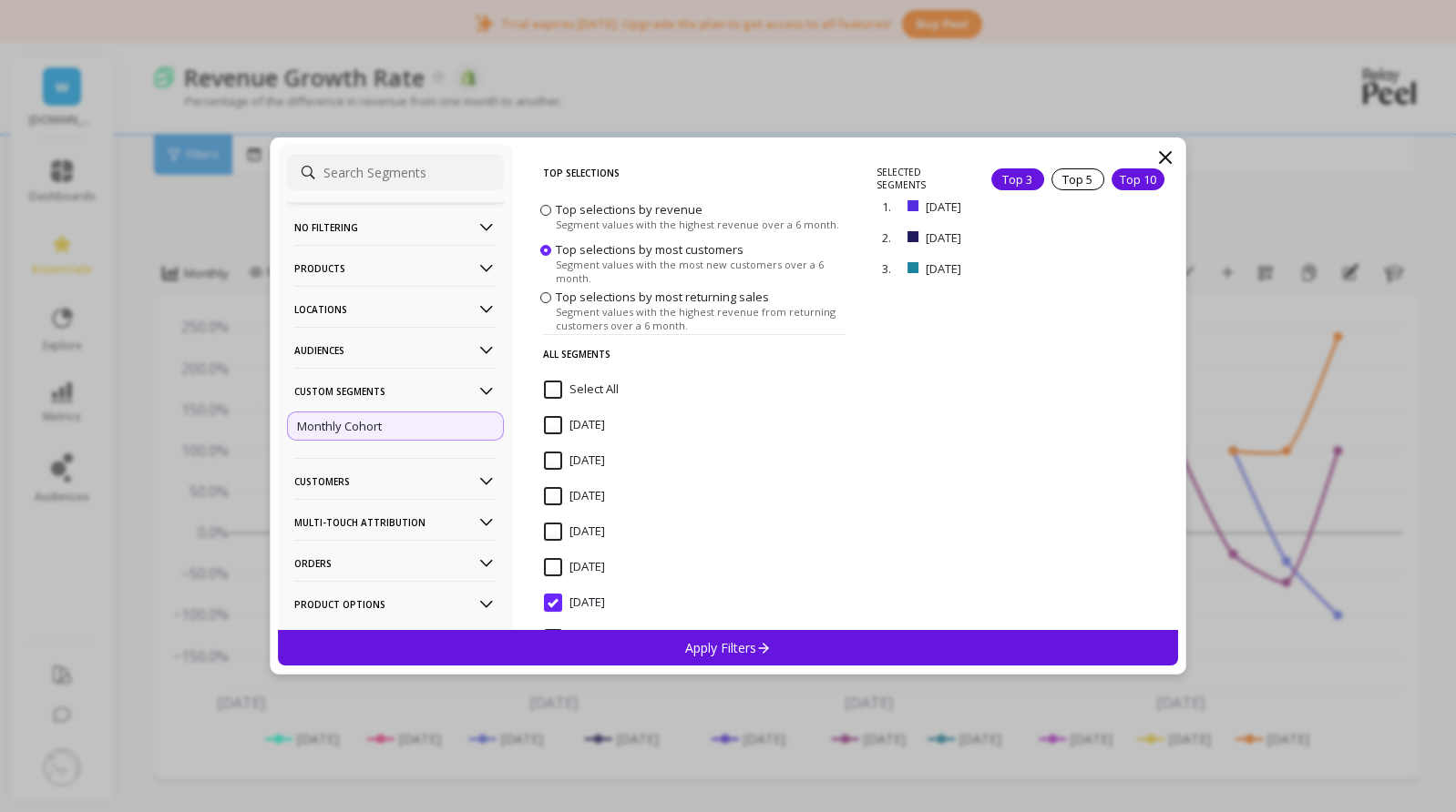
click at [1123, 177] on div "Top 10" at bounding box center [1138, 179] width 53 height 21
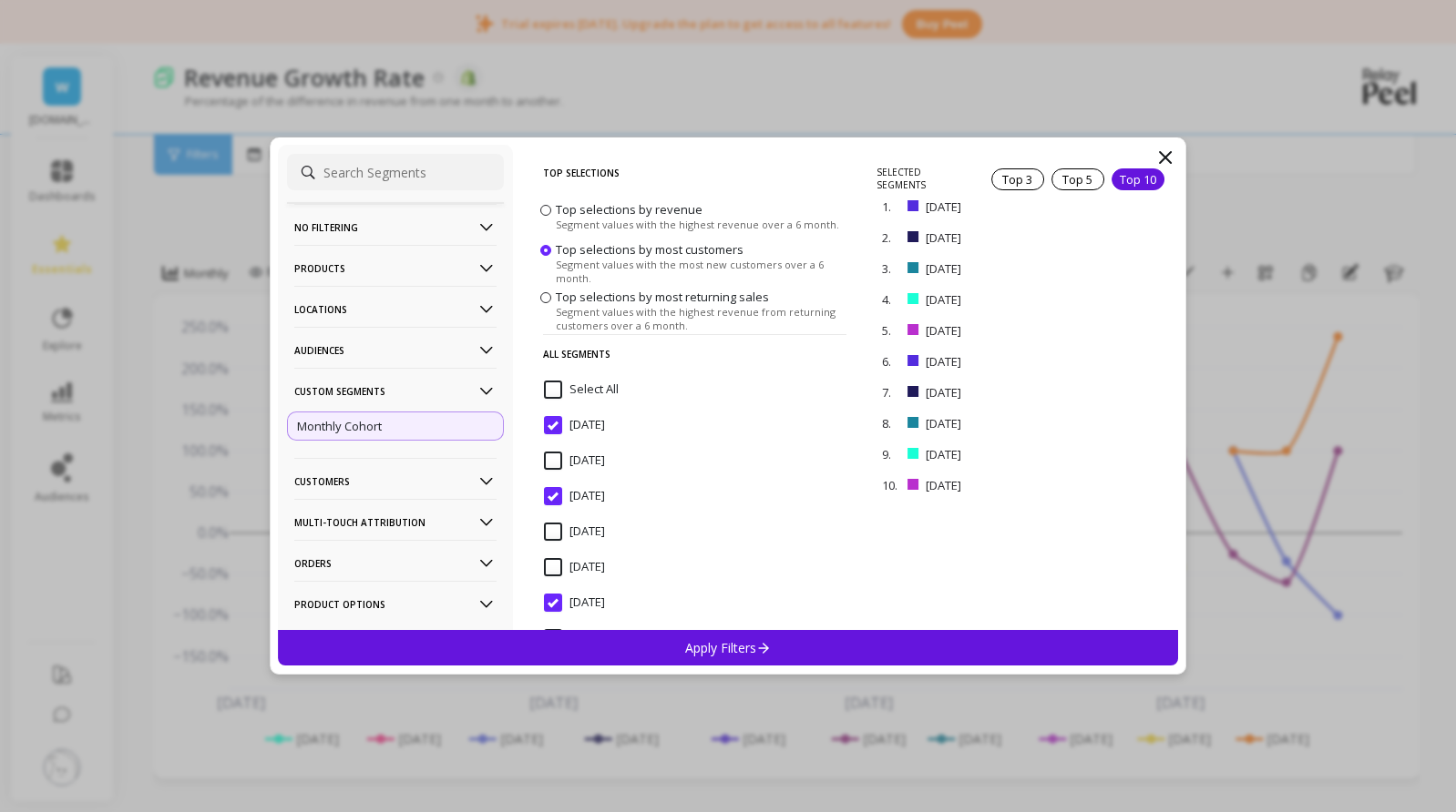
click at [710, 640] on p "Apply Filters" at bounding box center [728, 648] width 87 height 18
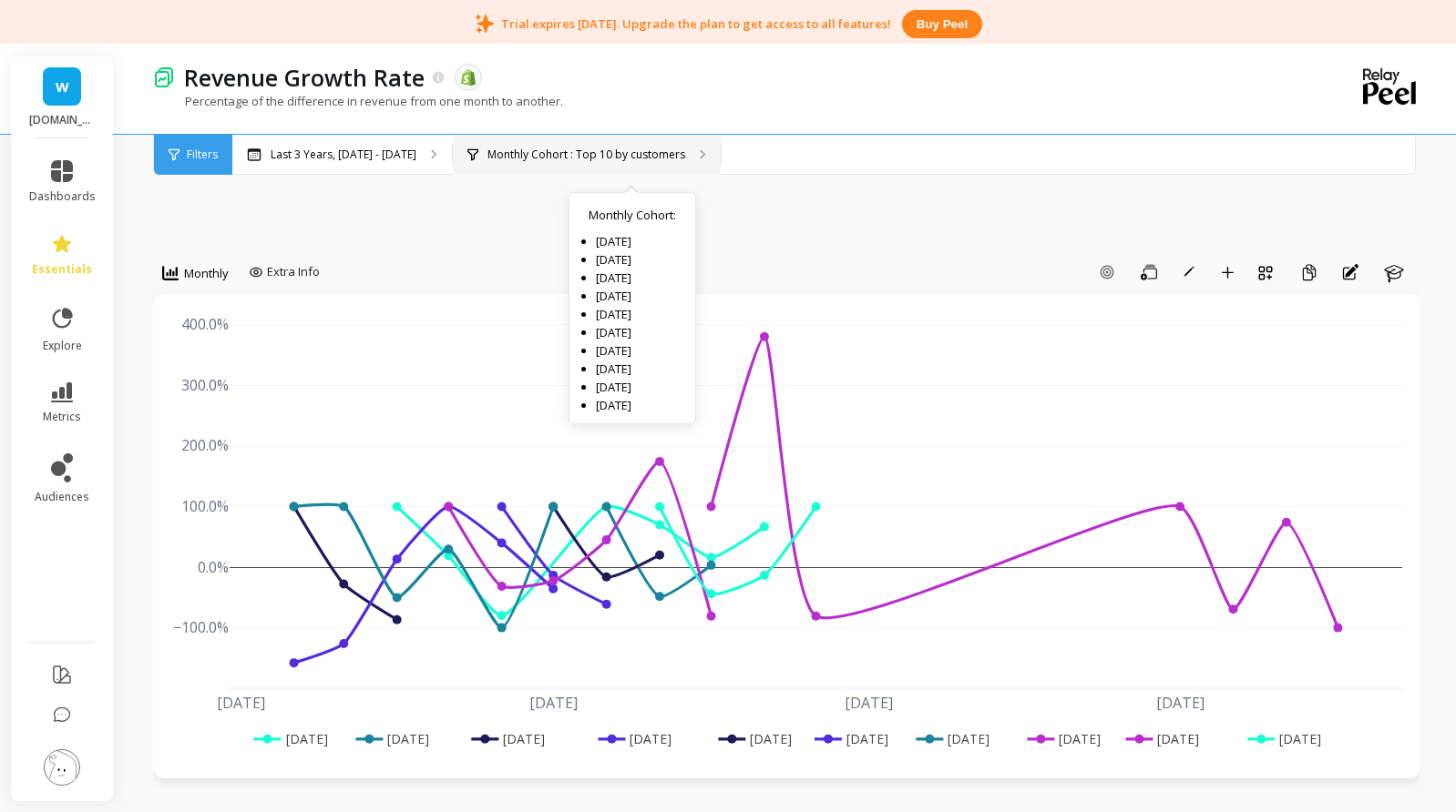
click at [706, 170] on div "Monthly Cohort : Top 10 by customers Monthly Cohort : January 2024 April 2024 M…" at bounding box center [586, 154] width 268 height 40
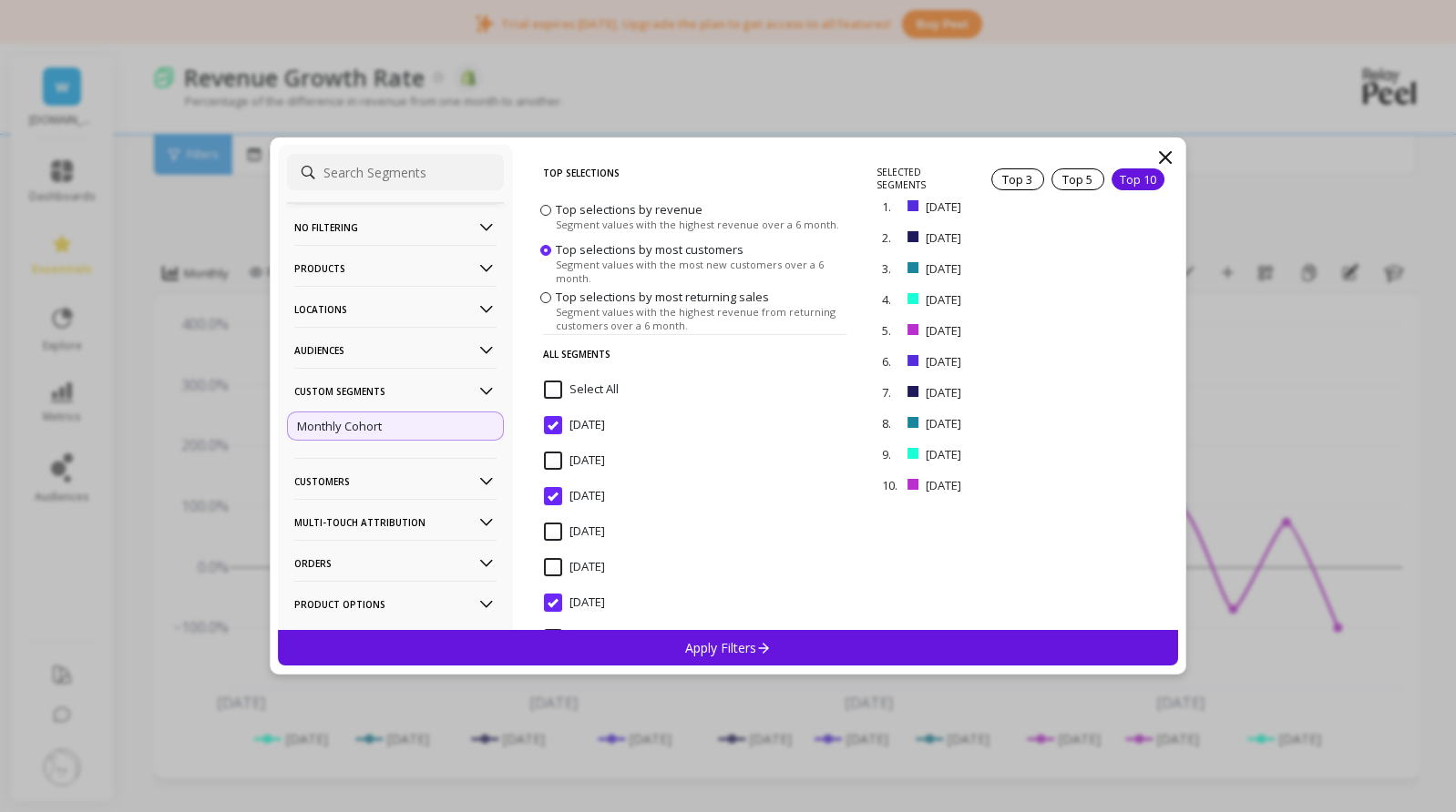
click at [638, 344] on p "All Segments" at bounding box center [693, 353] width 303 height 39
click at [669, 311] on span "Segment values with the highest revenue from returning customers over a 6 month." at bounding box center [701, 318] width 293 height 27
click at [0, 0] on input "Top selections by most returning sales Segment values with the highest revenue …" at bounding box center [0, 0] width 0 height 0
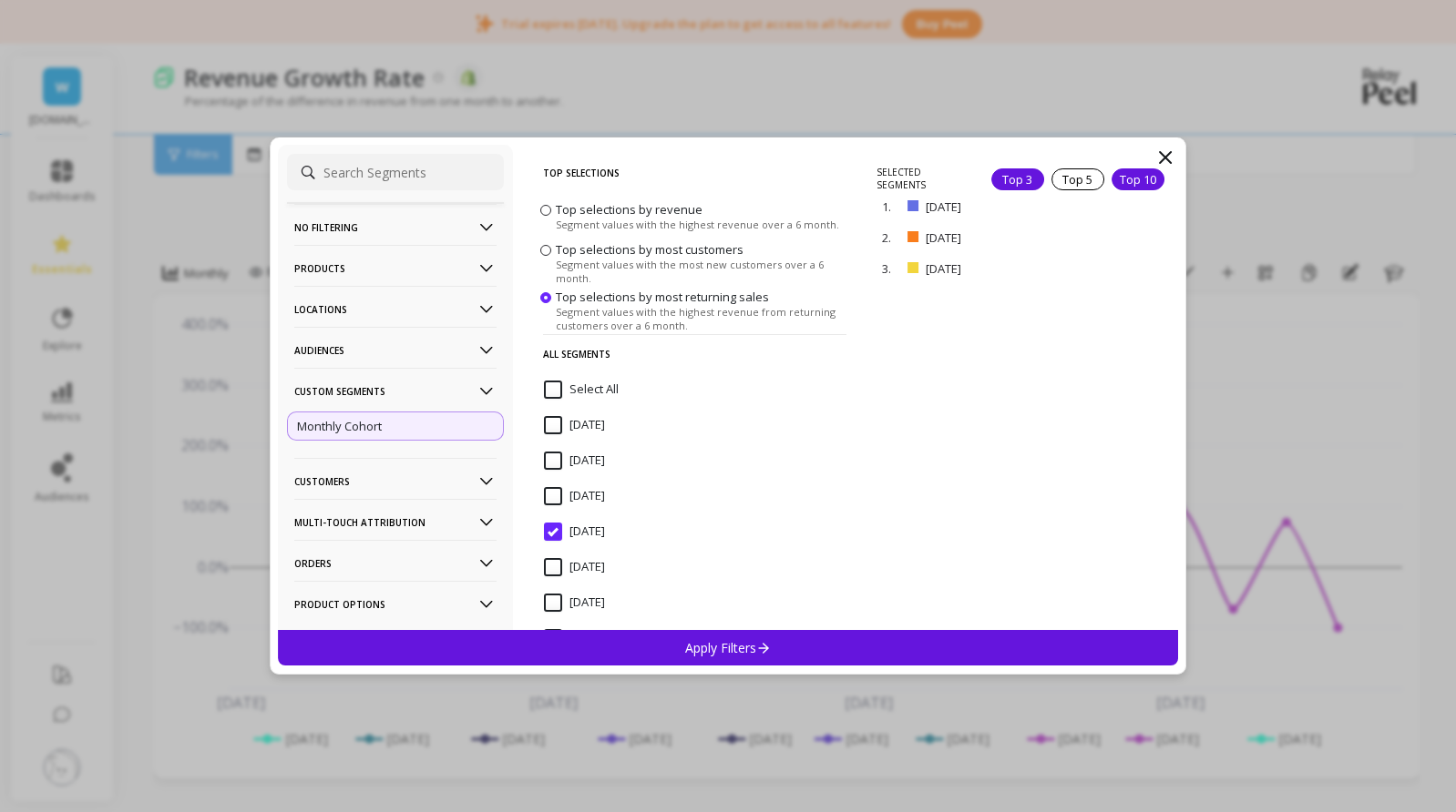
click at [1124, 172] on div "Top 10" at bounding box center [1138, 179] width 53 height 21
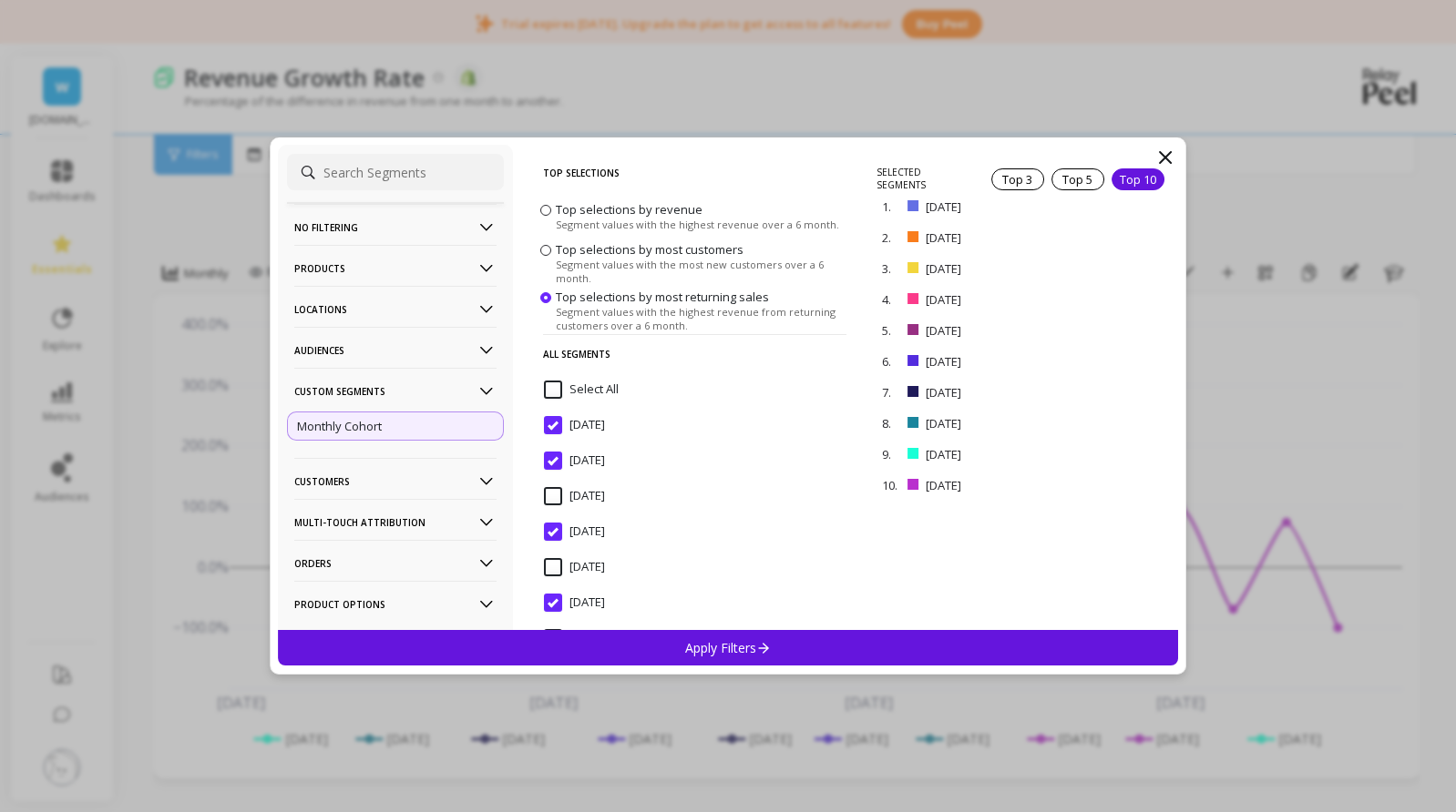
click at [692, 641] on p "Apply Filters" at bounding box center [728, 648] width 87 height 18
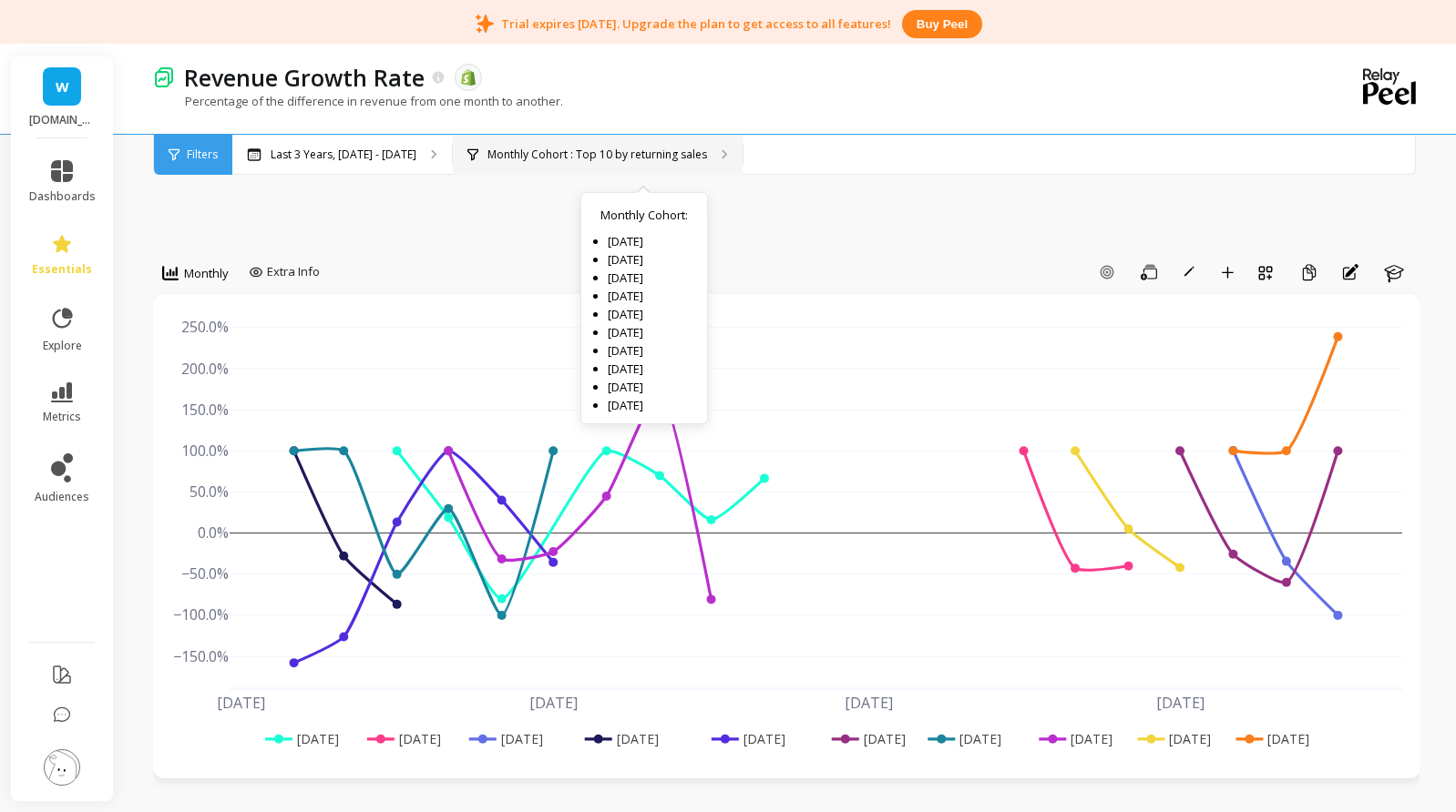
click at [669, 161] on p "Monthly Cohort : Top 10 by returning sales" at bounding box center [596, 155] width 219 height 15
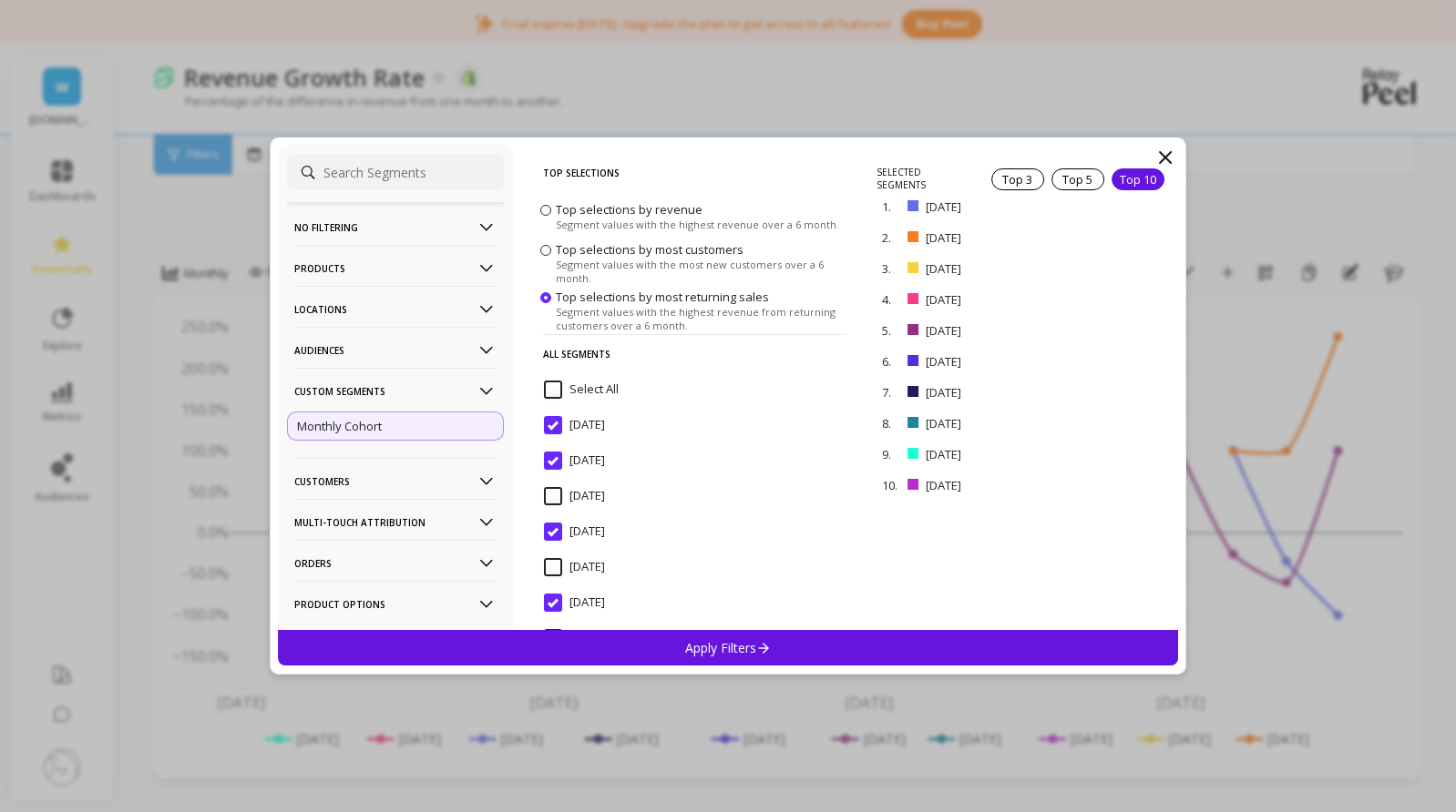
click at [339, 483] on p "Customers" at bounding box center [395, 481] width 203 height 47
click at [364, 514] on p "Customer Tags" at bounding box center [338, 516] width 83 height 17
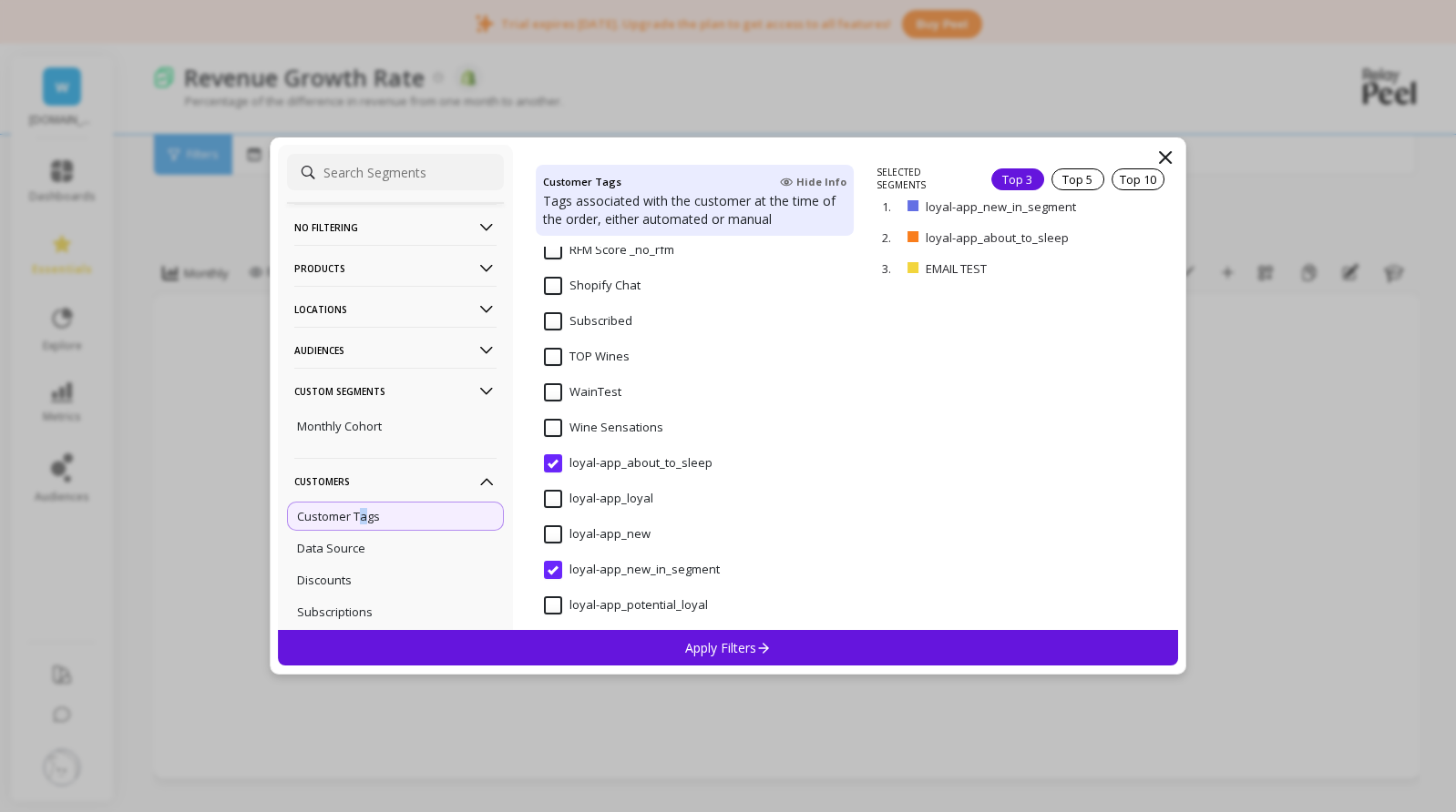
scroll to position [1092, 0]
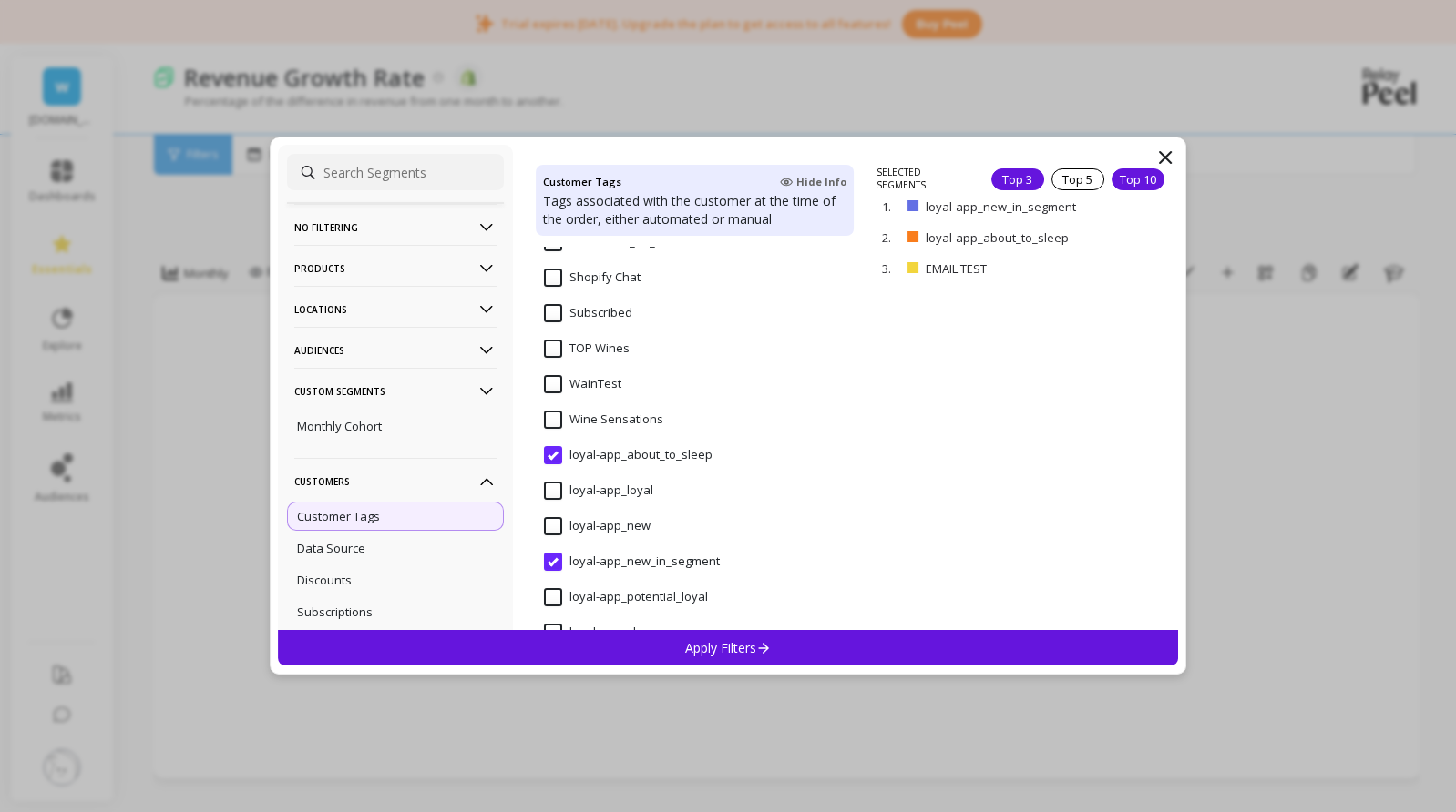
click at [1133, 179] on div "Top 10" at bounding box center [1138, 179] width 53 height 21
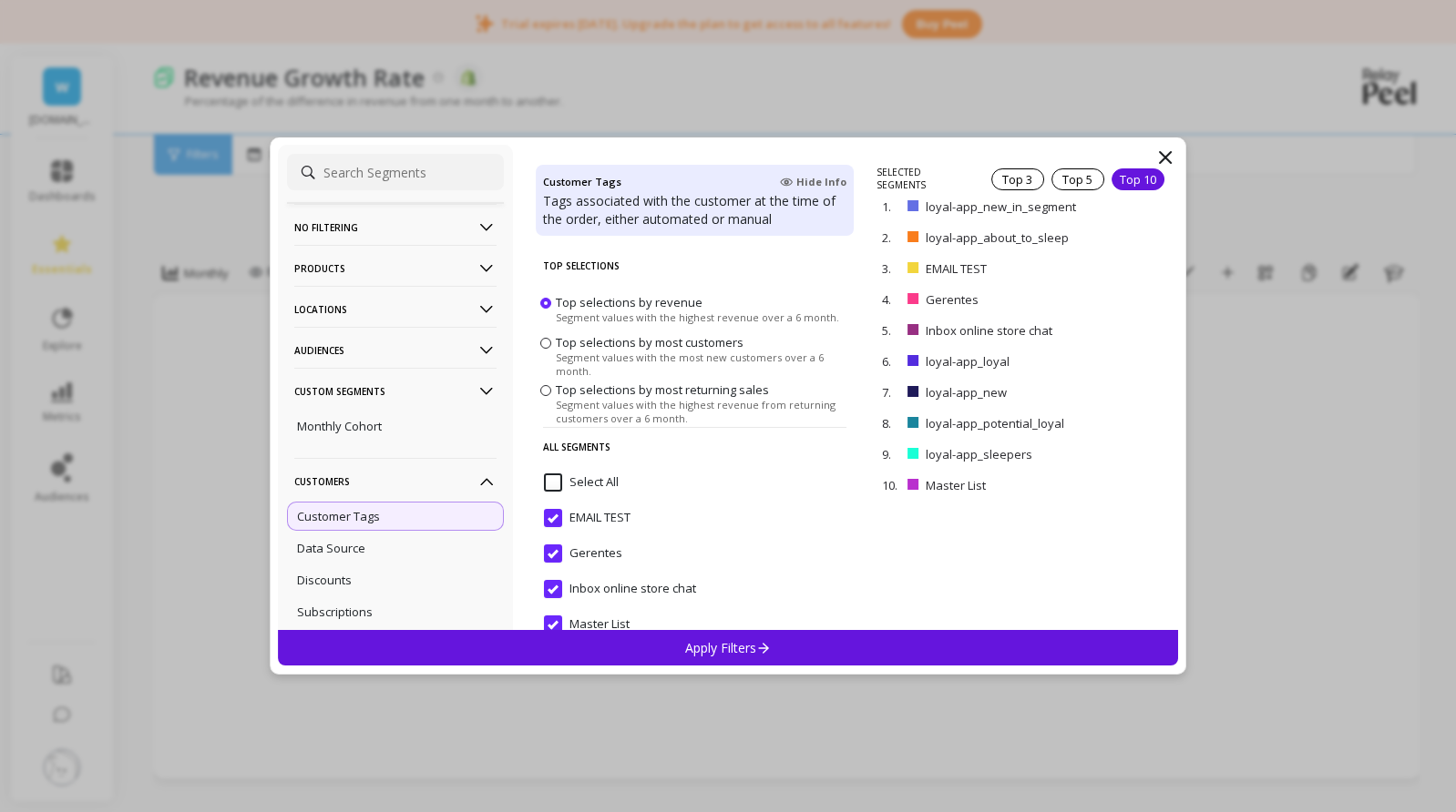
click at [555, 481] on input "Select All" at bounding box center [580, 482] width 75 height 18
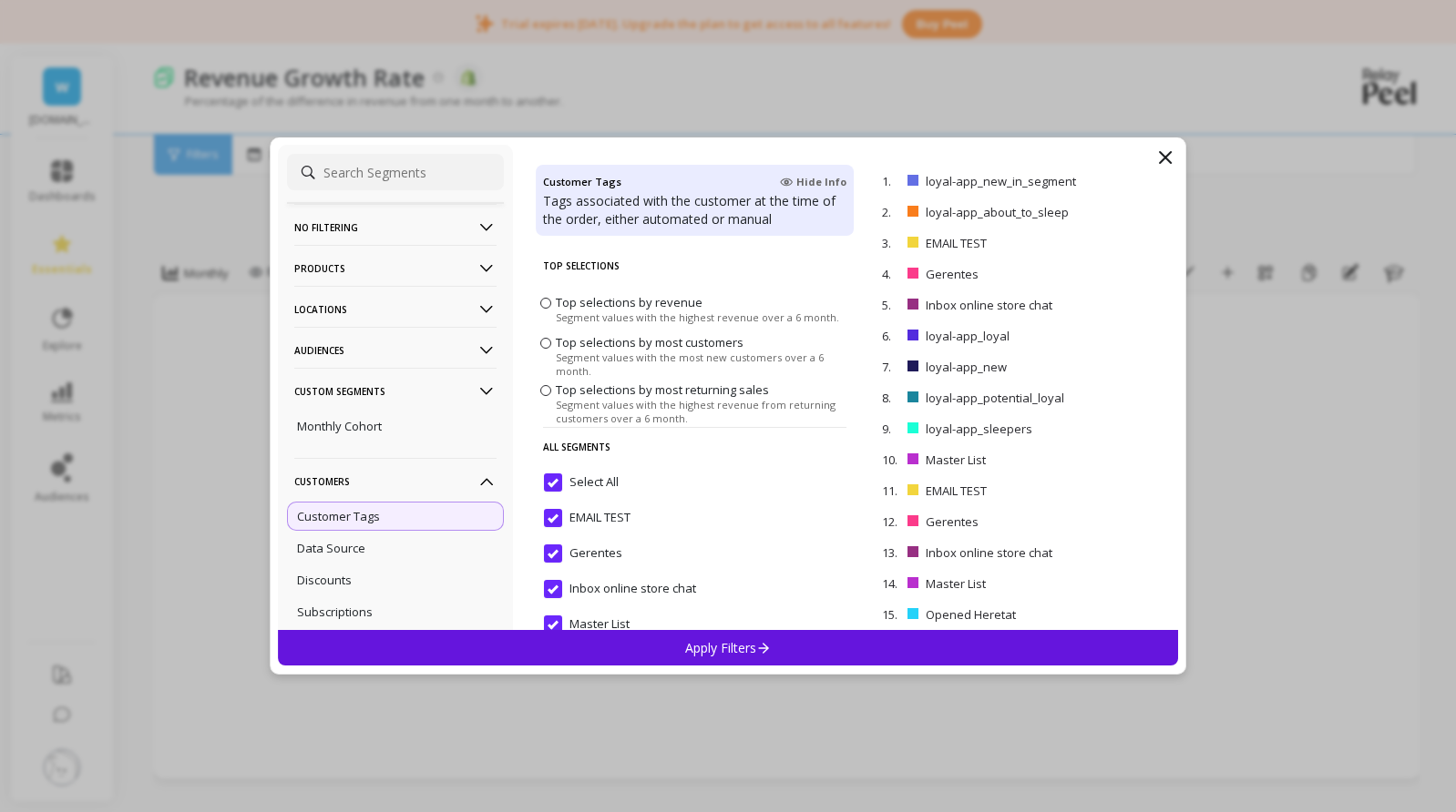
click at [555, 485] on input "Select All" at bounding box center [580, 482] width 75 height 18
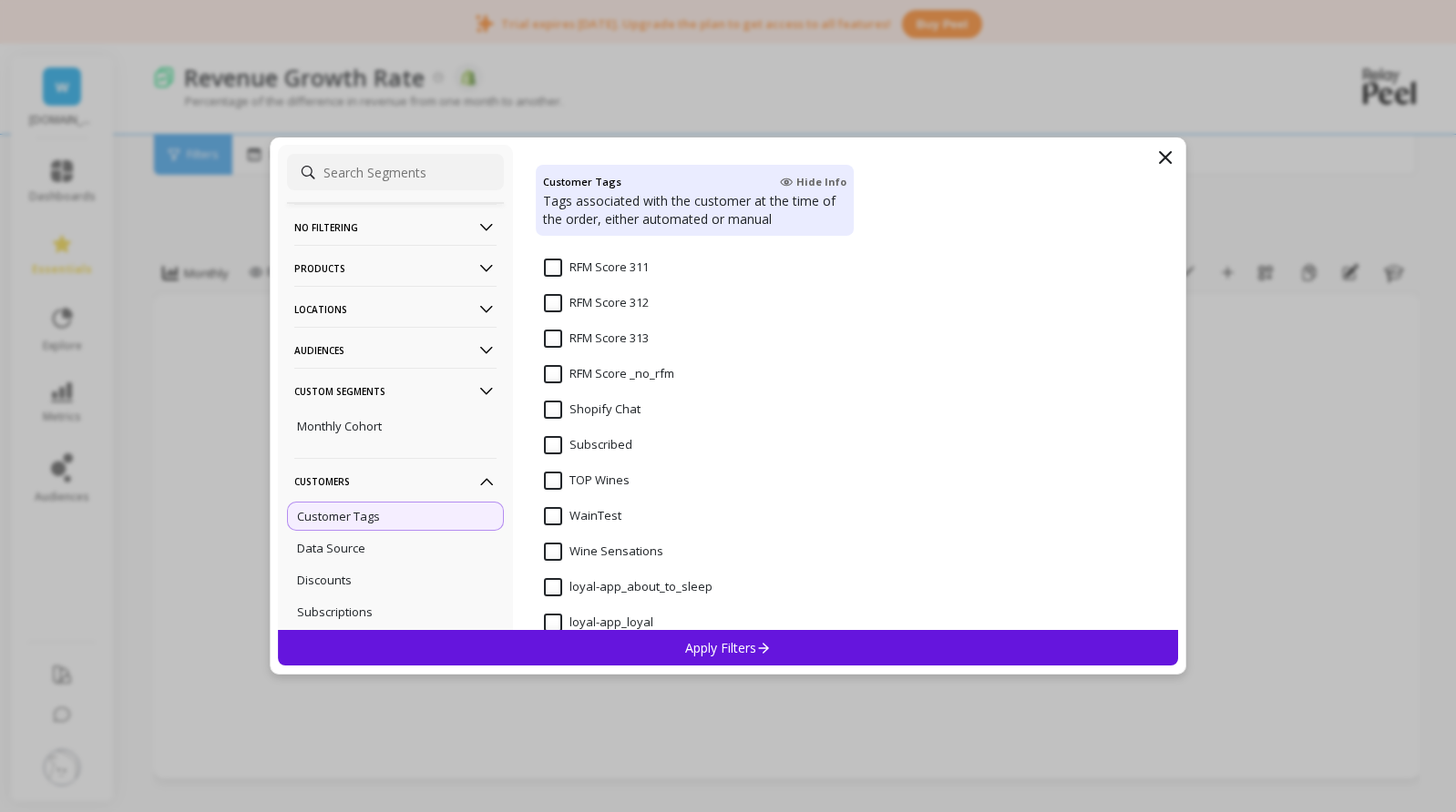
scroll to position [1002, 0]
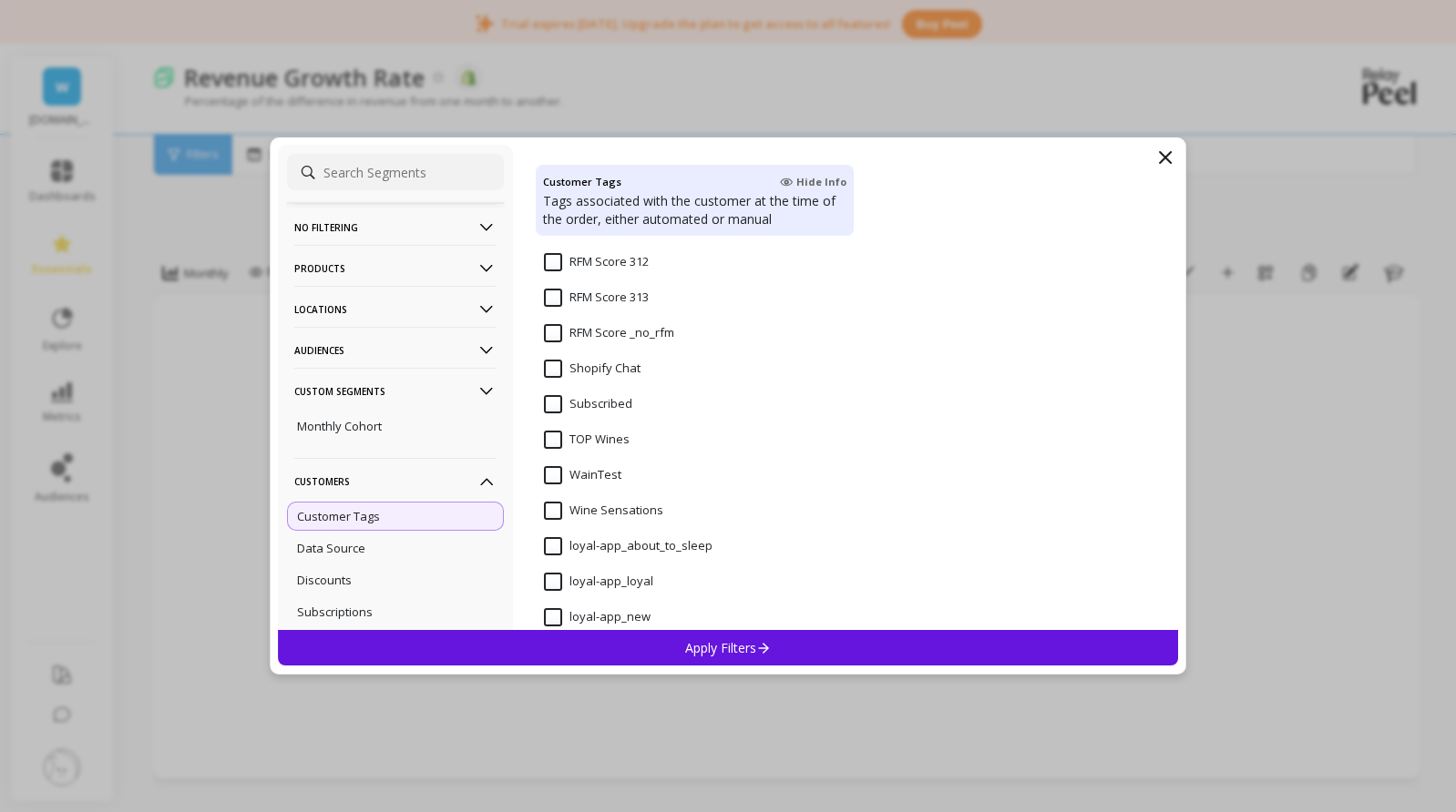
click at [559, 544] on input "loyal-app_about_to_sleep" at bounding box center [627, 546] width 168 height 18
click at [555, 581] on input "loyal-app_loyal" at bounding box center [598, 581] width 109 height 18
click at [552, 614] on input "loyal-app_new" at bounding box center [596, 617] width 106 height 18
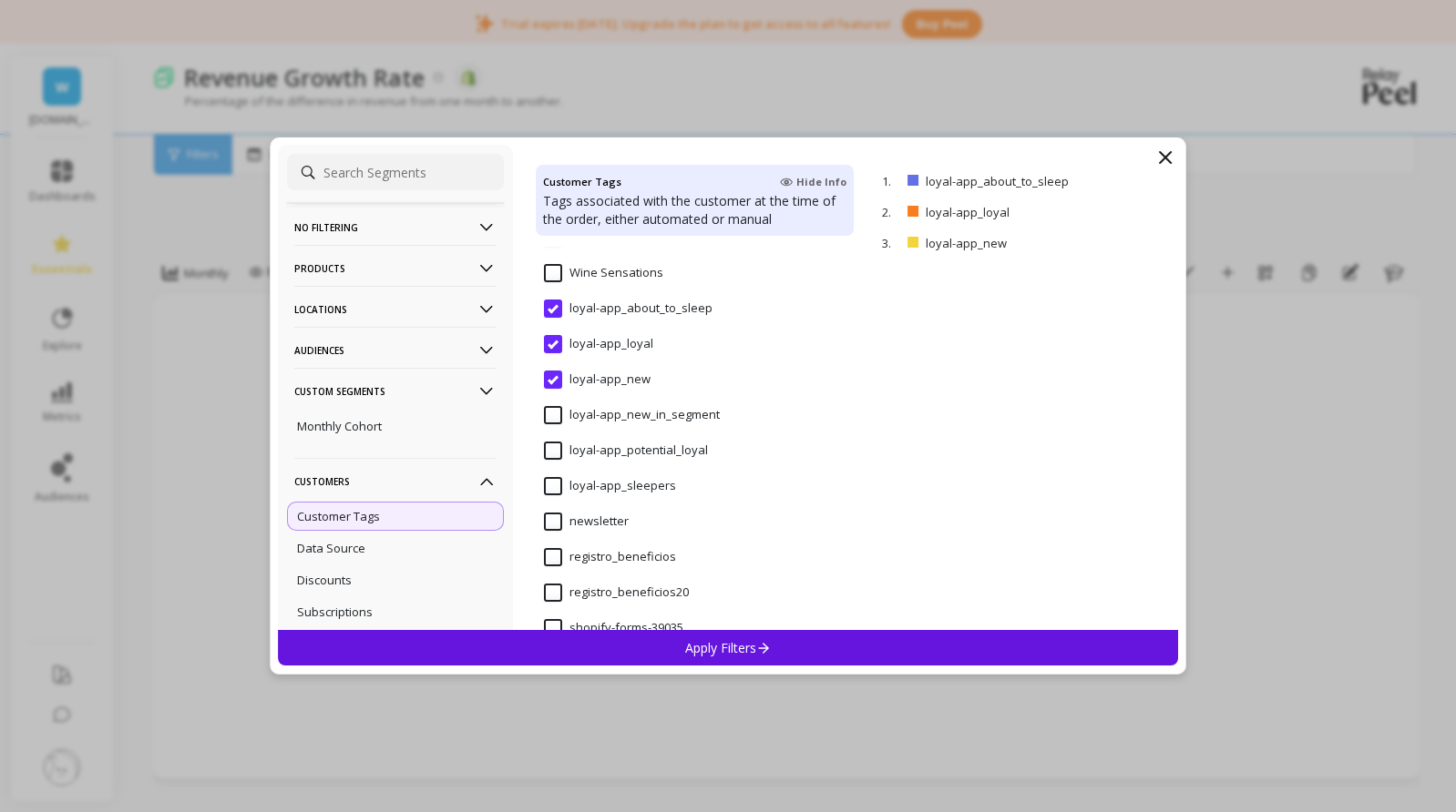
scroll to position [1274, 0]
click at [552, 378] on input "loyal-app_new_in_segment" at bounding box center [631, 380] width 175 height 18
click at [552, 417] on input "loyal-app_potential_loyal" at bounding box center [625, 415] width 164 height 18
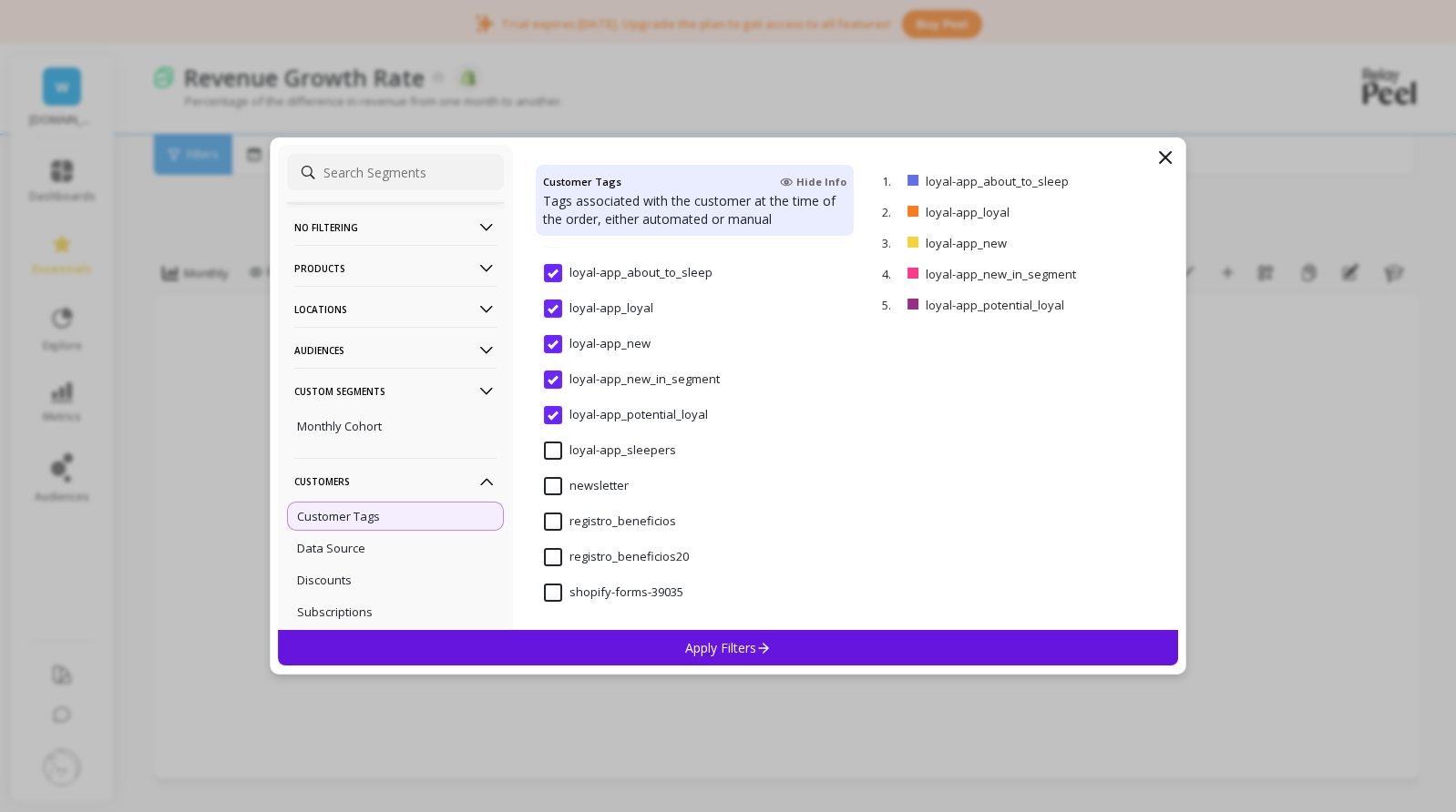
click at [551, 449] on input "loyal-app_sleepers" at bounding box center [610, 451] width 132 height 18
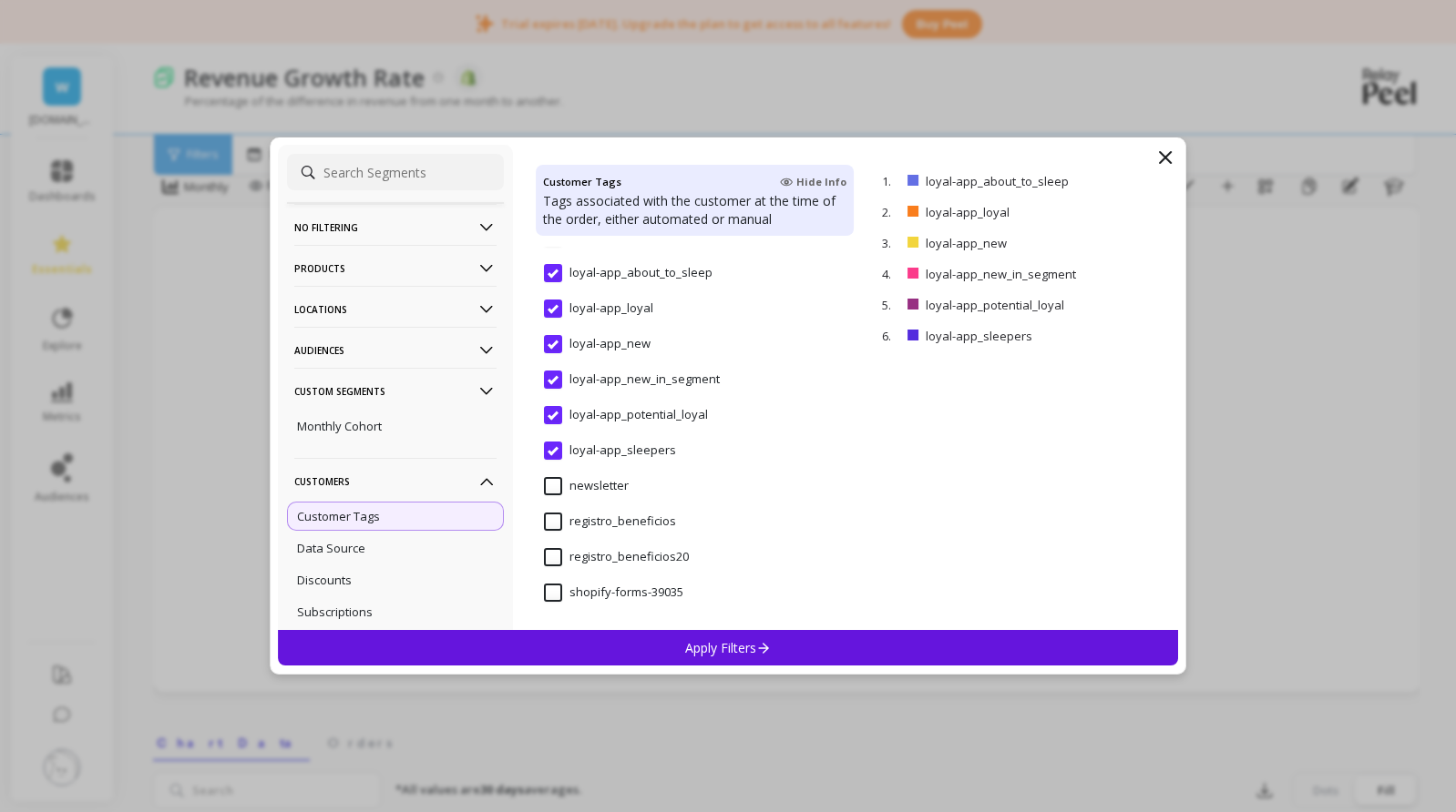
scroll to position [92, 0]
click at [726, 641] on p "Apply Filters" at bounding box center [728, 648] width 87 height 18
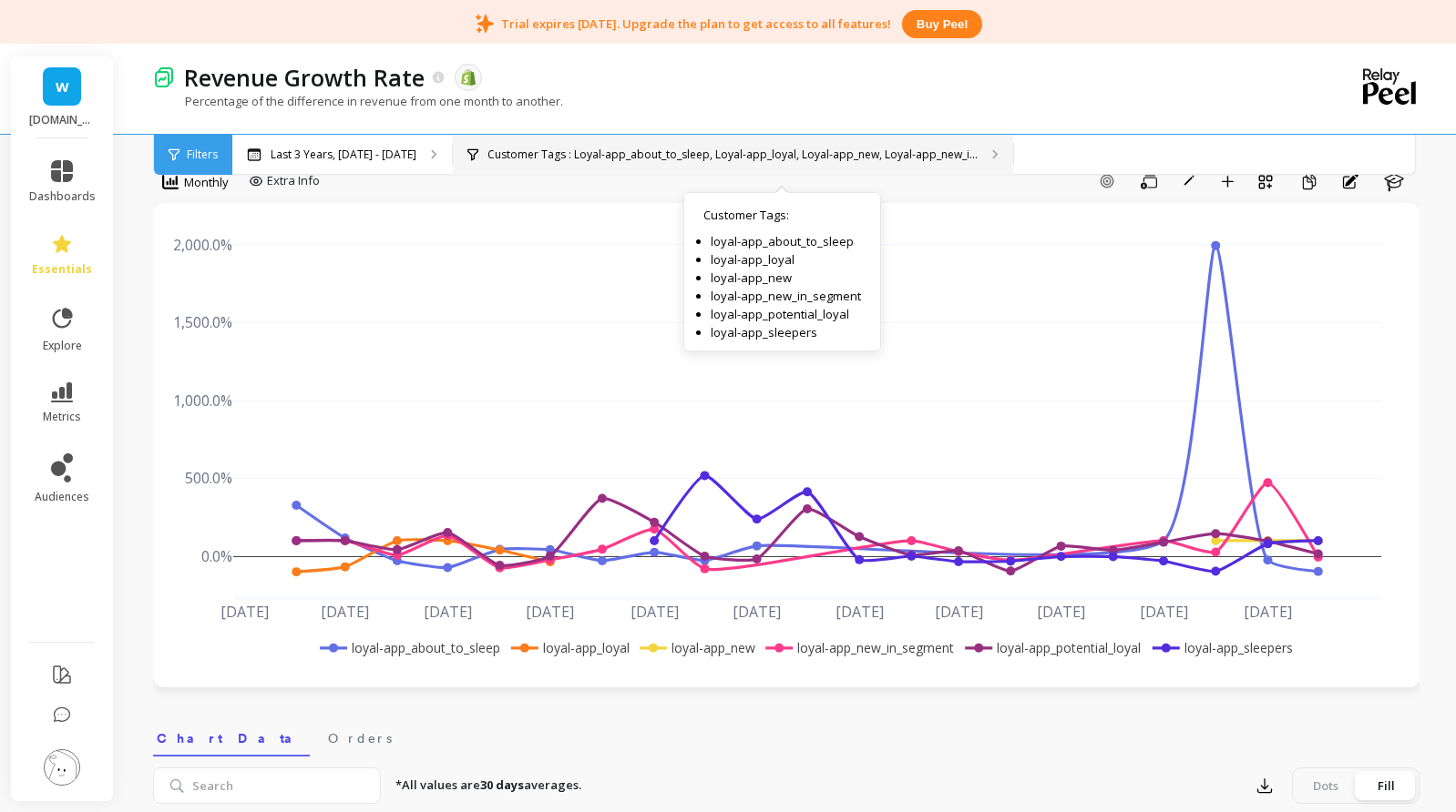
click at [667, 161] on p "Customer Tags : Loyal-app_about_to_sleep, Loyal-app_loyal, Loyal-app_new, Loyal…" at bounding box center [731, 155] width 490 height 15
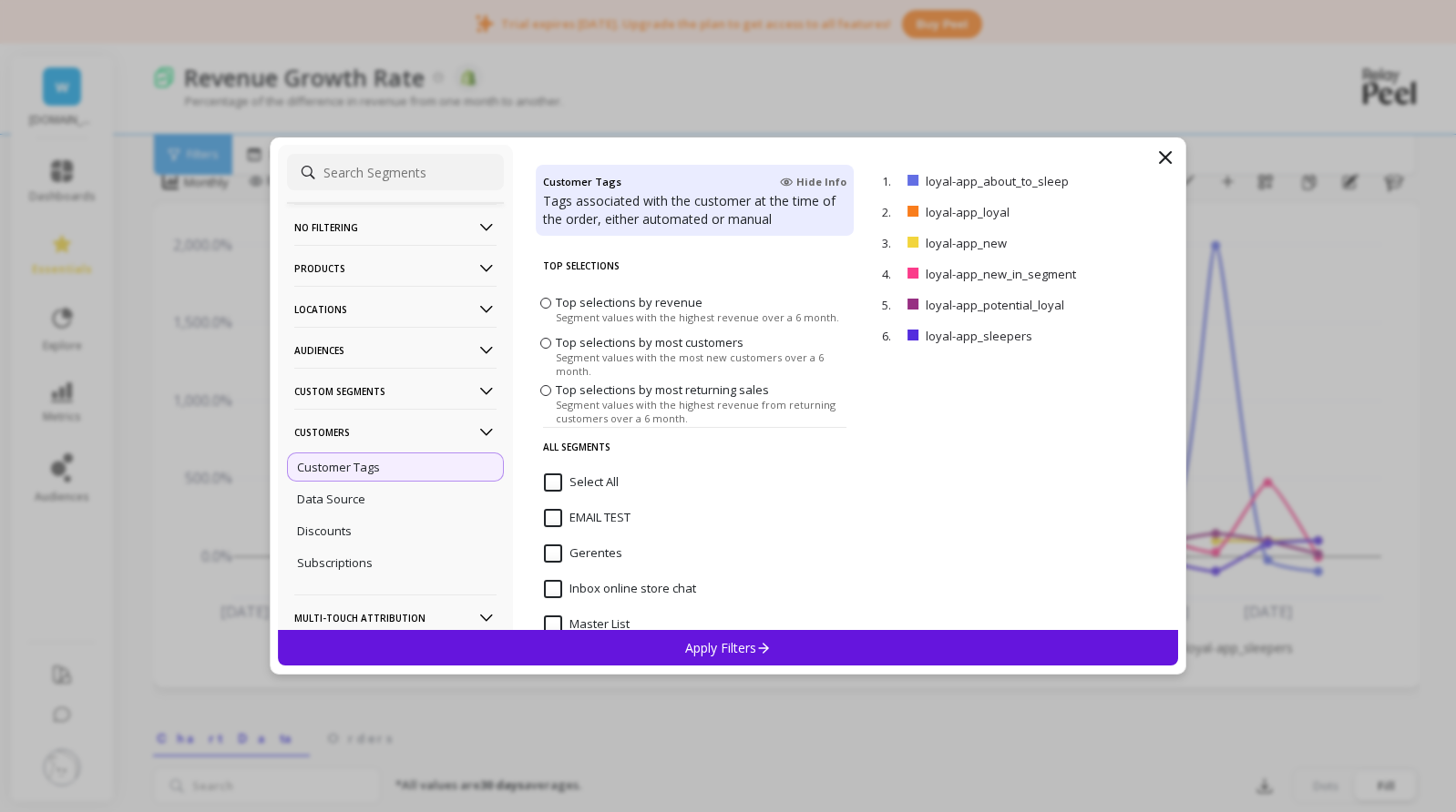
click at [669, 302] on span "Top selections by revenue" at bounding box center [628, 302] width 147 height 17
click at [0, 0] on input "Top selections by revenue Segment values with the highest revenue over a 6 mont…" at bounding box center [0, 0] width 0 height 0
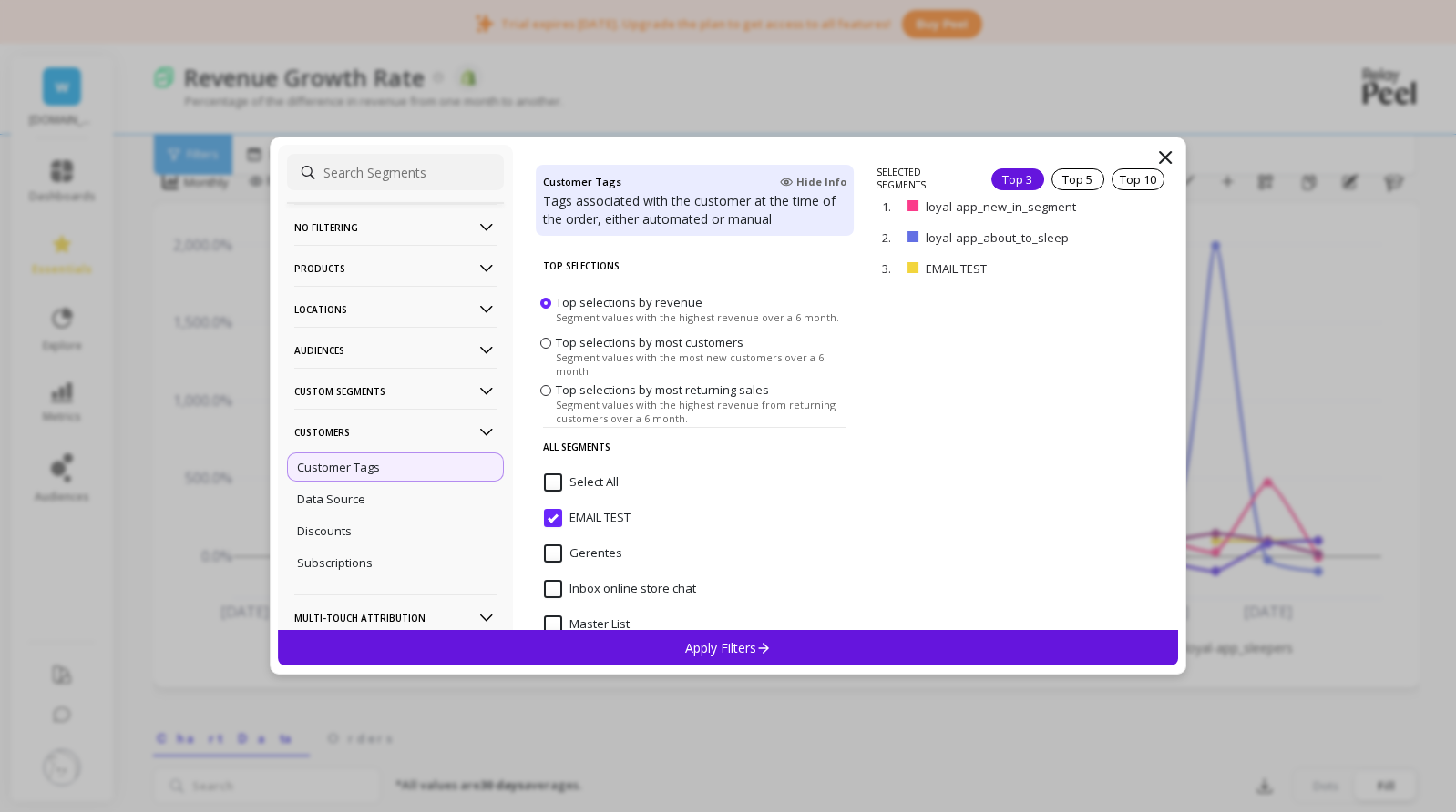
click at [557, 515] on TEST "EMAIL TEST" at bounding box center [586, 518] width 87 height 18
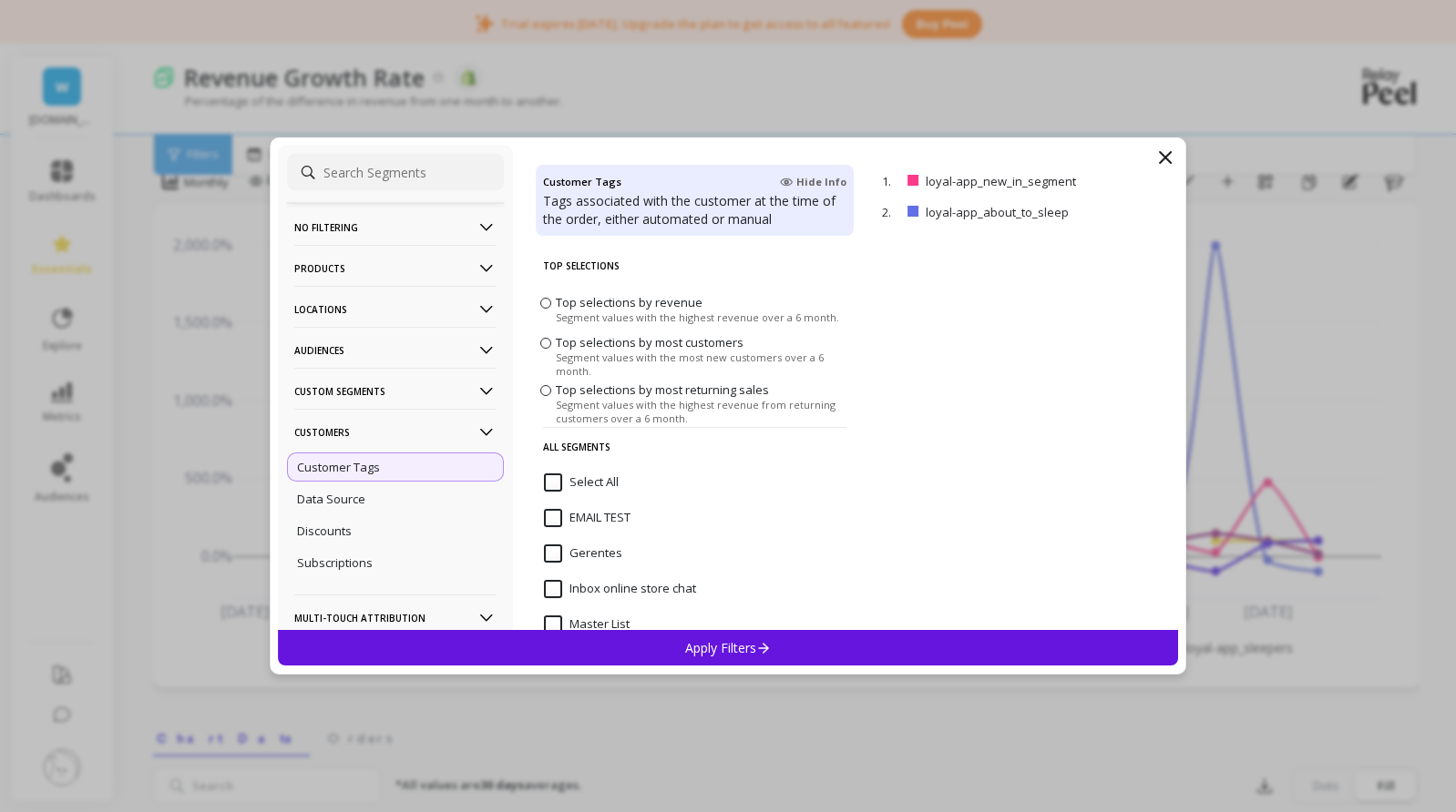
click at [553, 483] on input "Select All" at bounding box center [580, 482] width 75 height 18
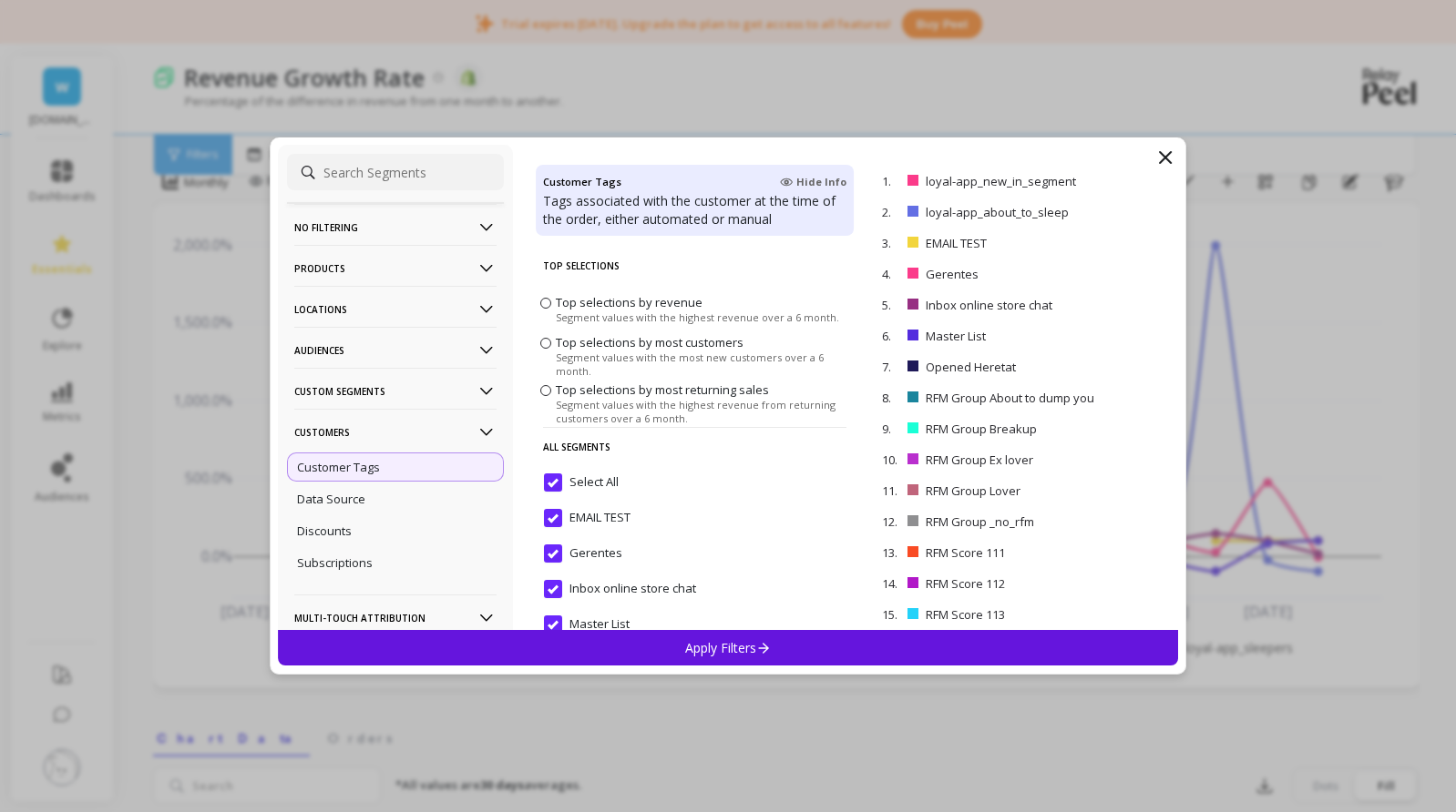
click at [553, 483] on input "Select All" at bounding box center [580, 482] width 75 height 18
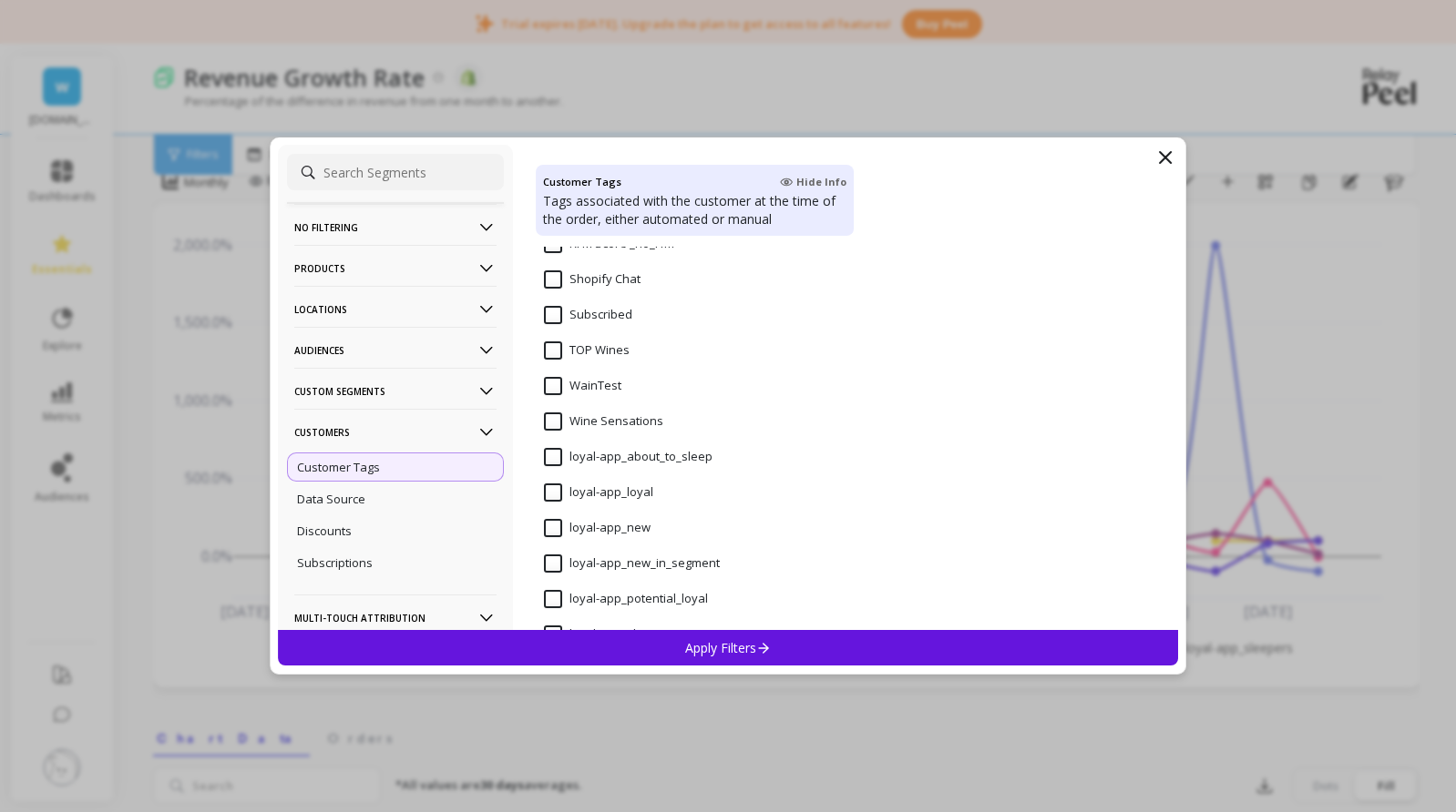
scroll to position [1092, 0]
click at [555, 451] on input "loyal-app_about_to_sleep" at bounding box center [627, 455] width 168 height 18
click at [551, 494] on input "loyal-app_loyal" at bounding box center [598, 491] width 109 height 18
click at [552, 529] on input "loyal-app_new" at bounding box center [596, 526] width 106 height 18
click at [558, 576] on span "loyal-app_new_in_segment" at bounding box center [631, 572] width 175 height 38
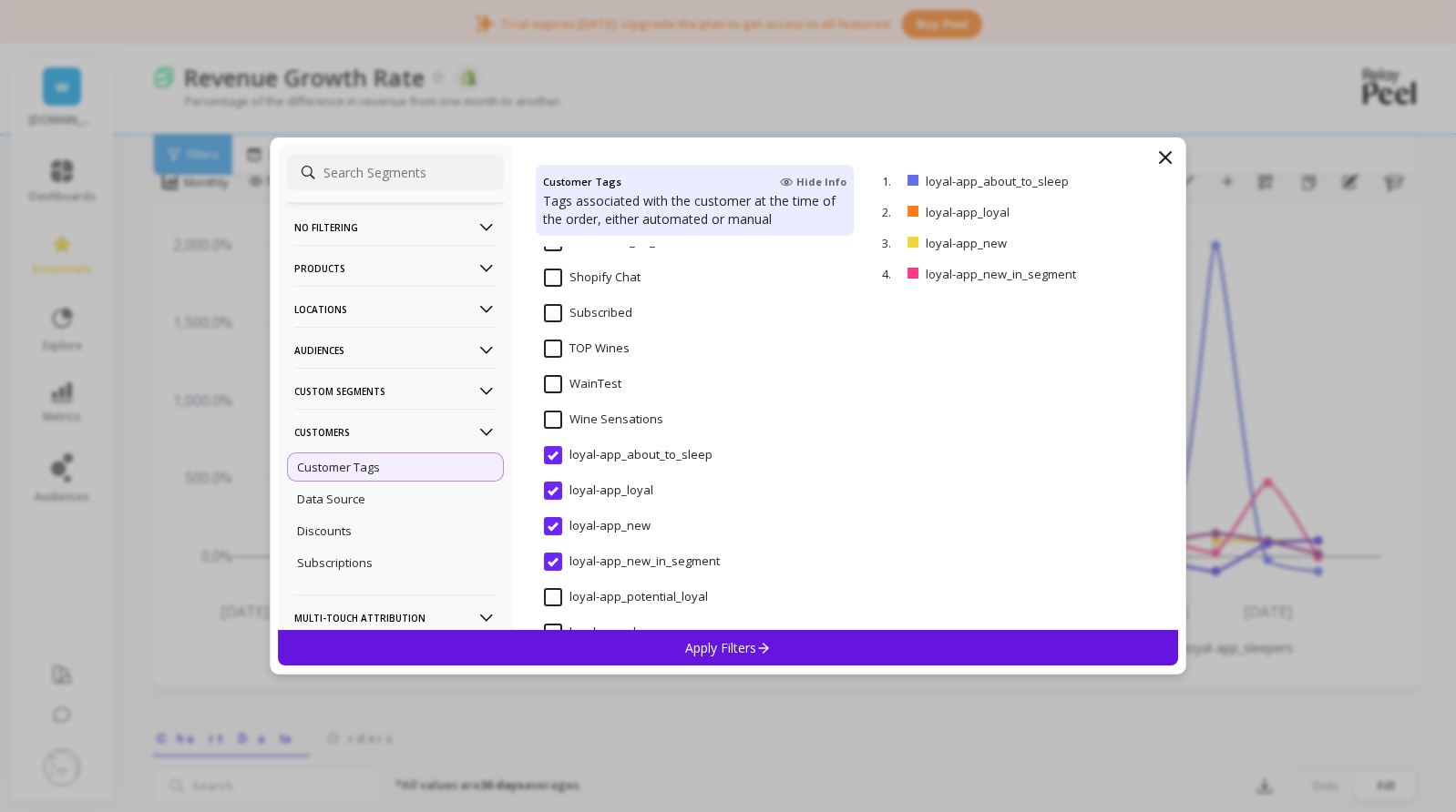
click at [553, 596] on input "loyal-app_potential_loyal" at bounding box center [625, 597] width 164 height 18
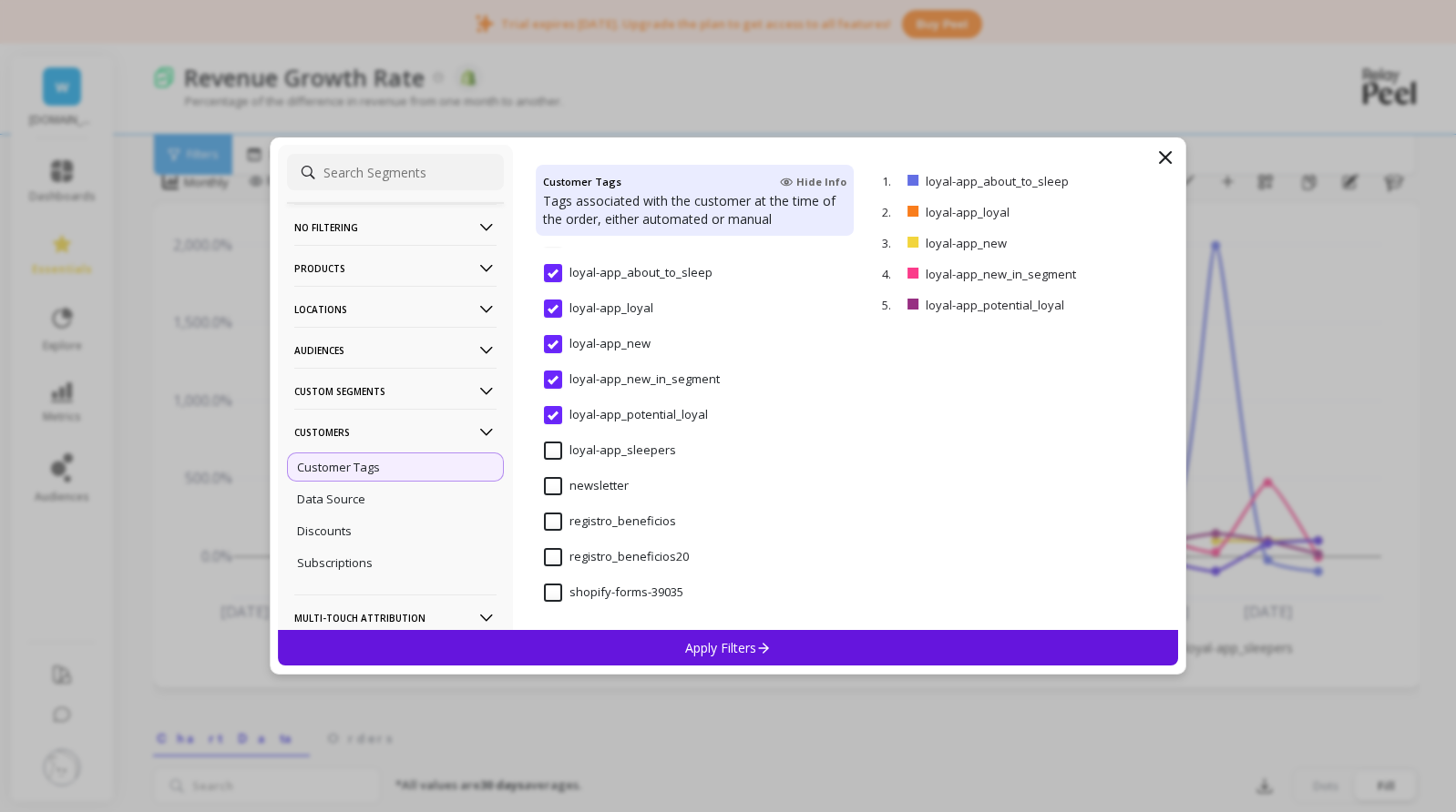
click at [552, 448] on input "loyal-app_sleepers" at bounding box center [610, 451] width 132 height 18
click at [728, 640] on p "Apply Filters" at bounding box center [728, 648] width 87 height 18
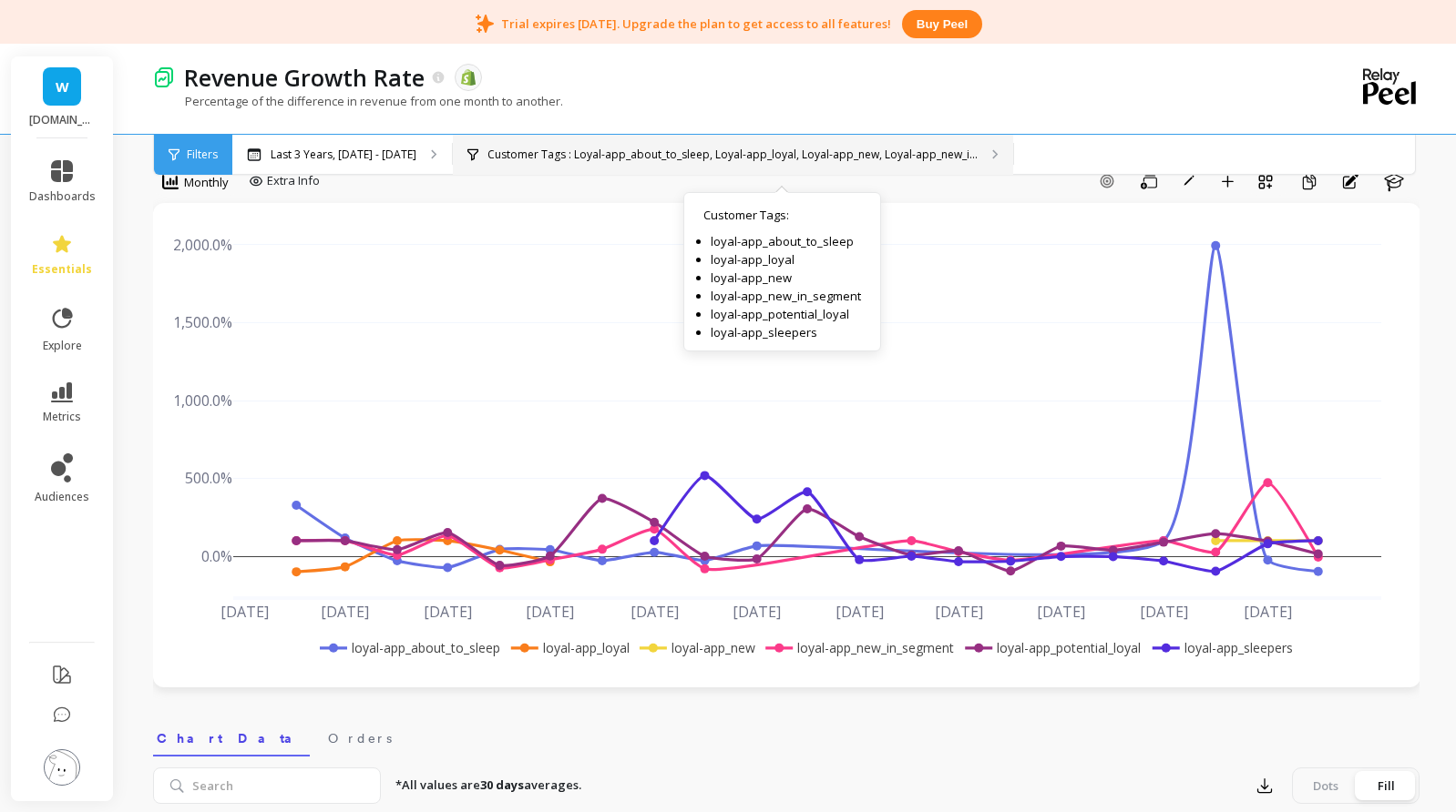
click at [710, 153] on p "Customer Tags : Loyal-app_about_to_sleep, Loyal-app_loyal, Loyal-app_new, Loyal…" at bounding box center [731, 155] width 490 height 15
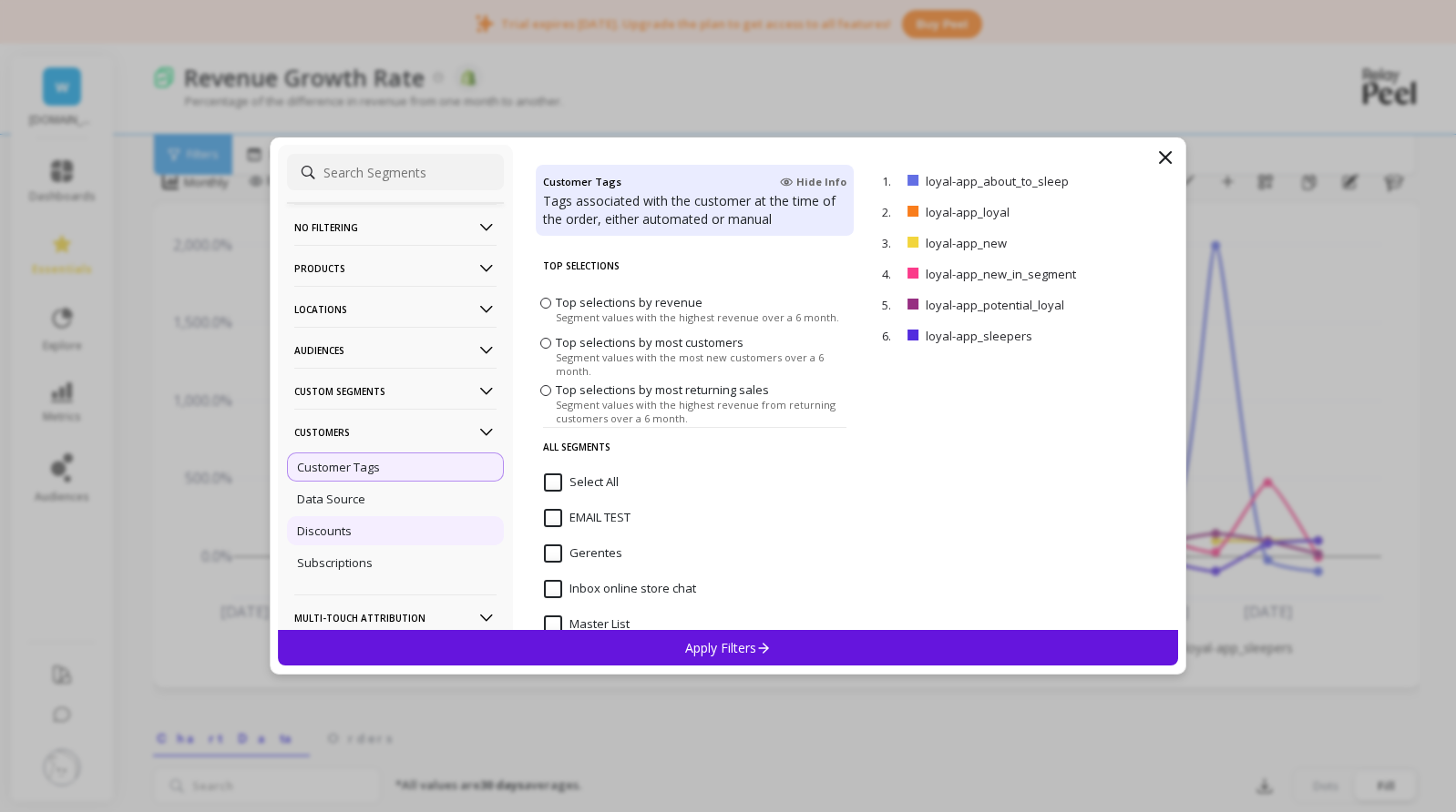
click at [374, 527] on div "Discounts" at bounding box center [395, 531] width 217 height 29
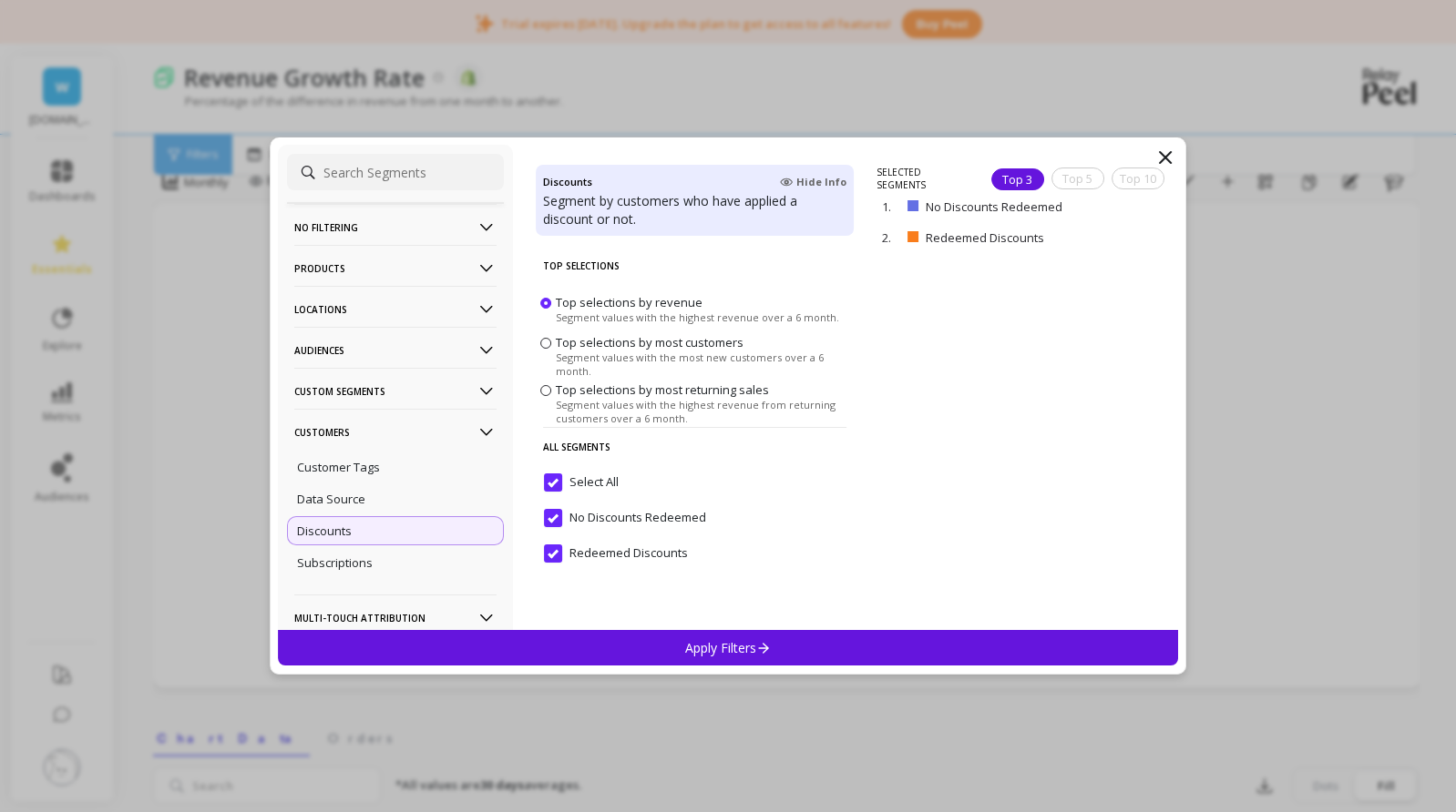
click at [731, 645] on p "Apply Filters" at bounding box center [728, 648] width 87 height 18
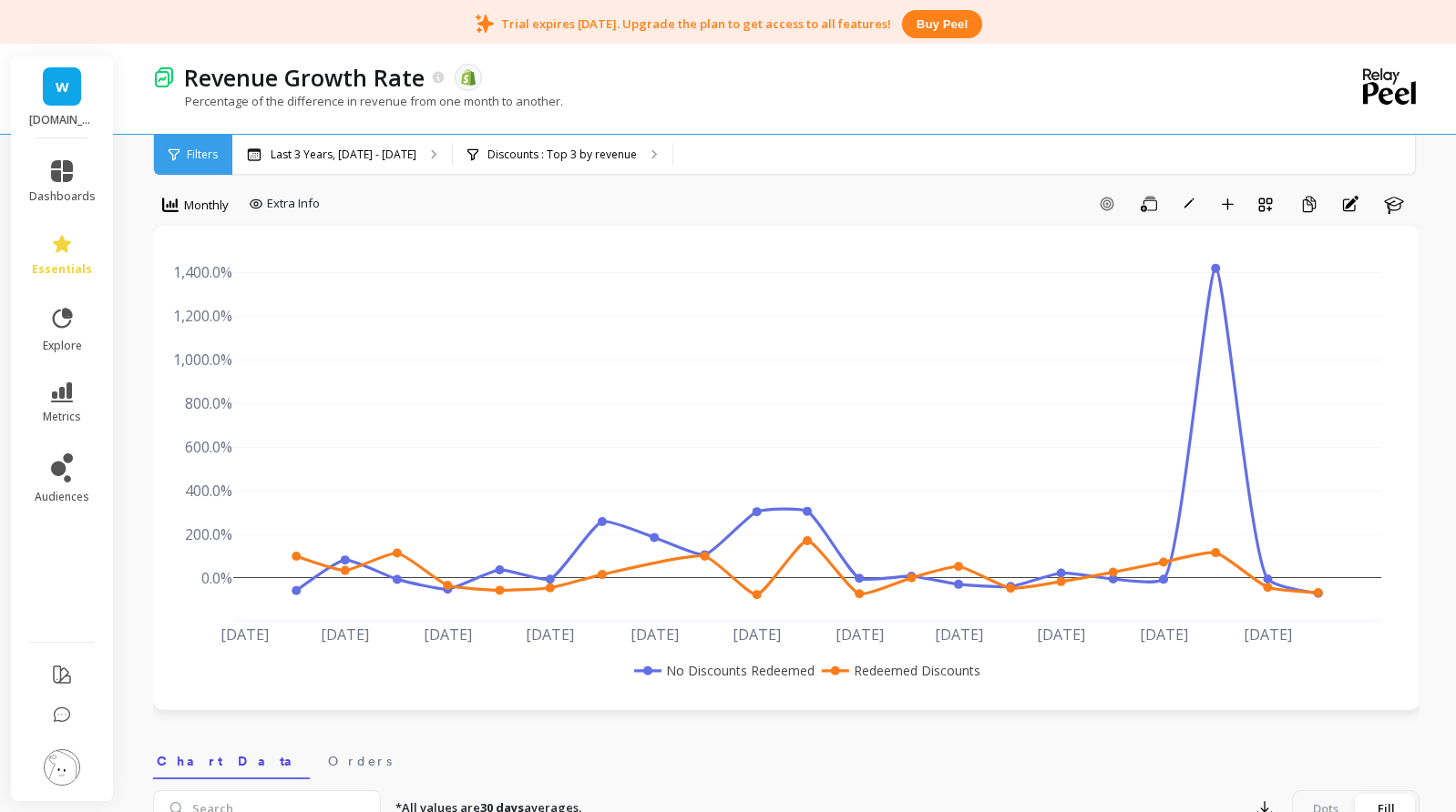
scroll to position [56, 0]
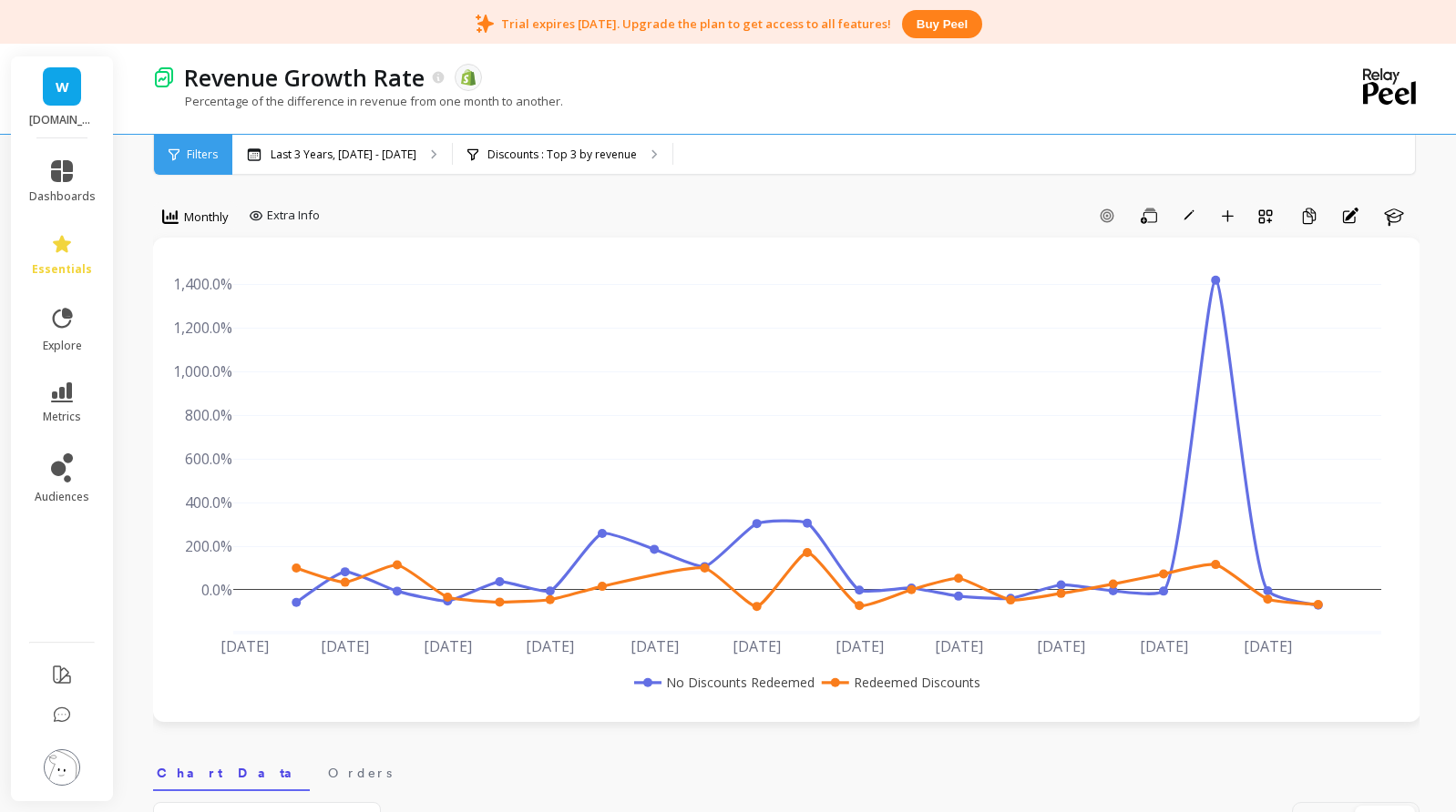
drag, startPoint x: 79, startPoint y: 601, endPoint x: 82, endPoint y: 591, distance: 10.4
drag, startPoint x: 82, startPoint y: 591, endPoint x: 130, endPoint y: 679, distance: 100.2
click at [603, 136] on div "Discounts : Top 3 by revenue Discounts : No Discounts Redeemed Redeemed Discoun…" at bounding box center [562, 154] width 219 height 40
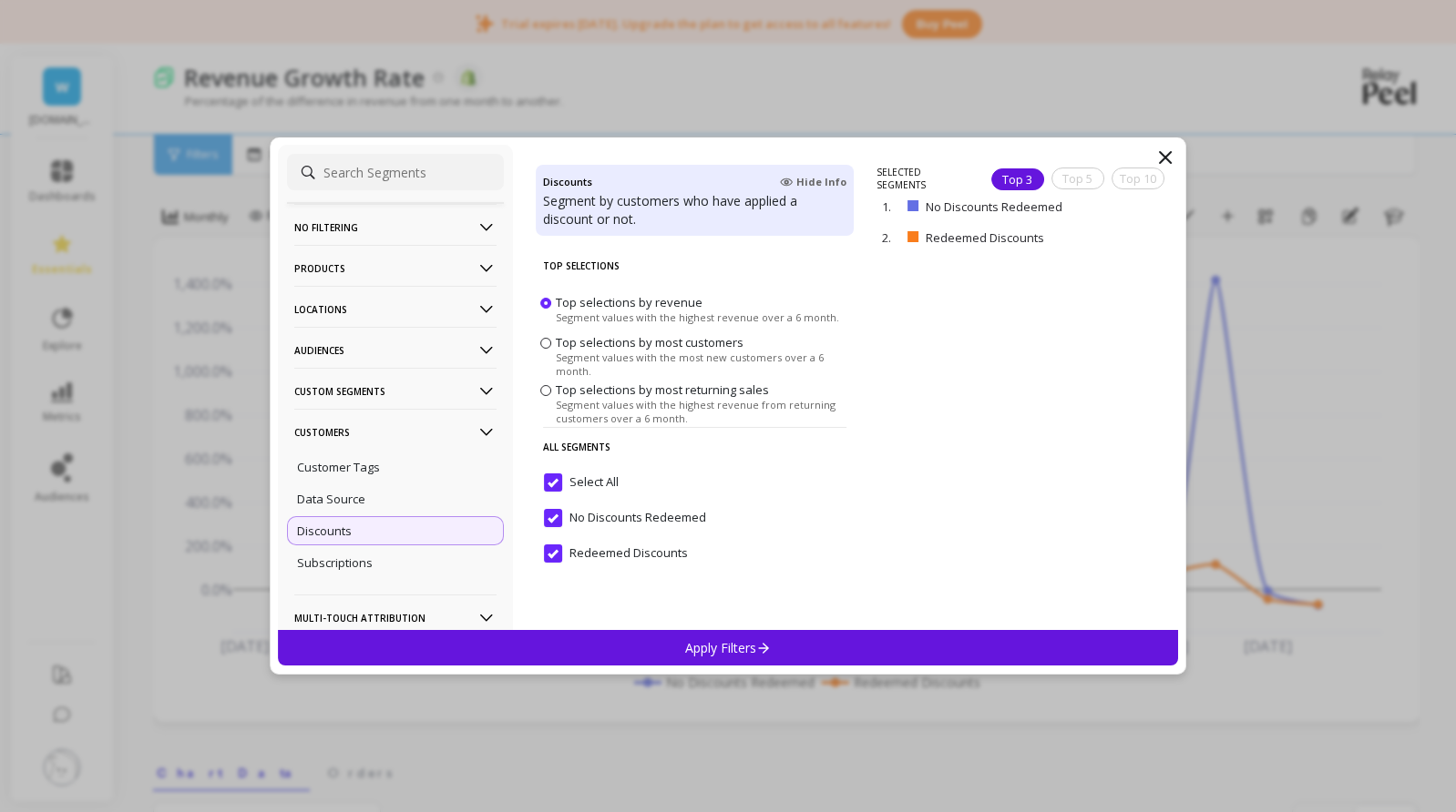
click at [613, 351] on span "Top selections by most customers" at bounding box center [649, 342] width 188 height 17
click at [0, 0] on input "Top selections by most customers Segment values with the most new customers ove…" at bounding box center [0, 0] width 0 height 0
click at [707, 650] on p "Apply Filters" at bounding box center [728, 648] width 87 height 18
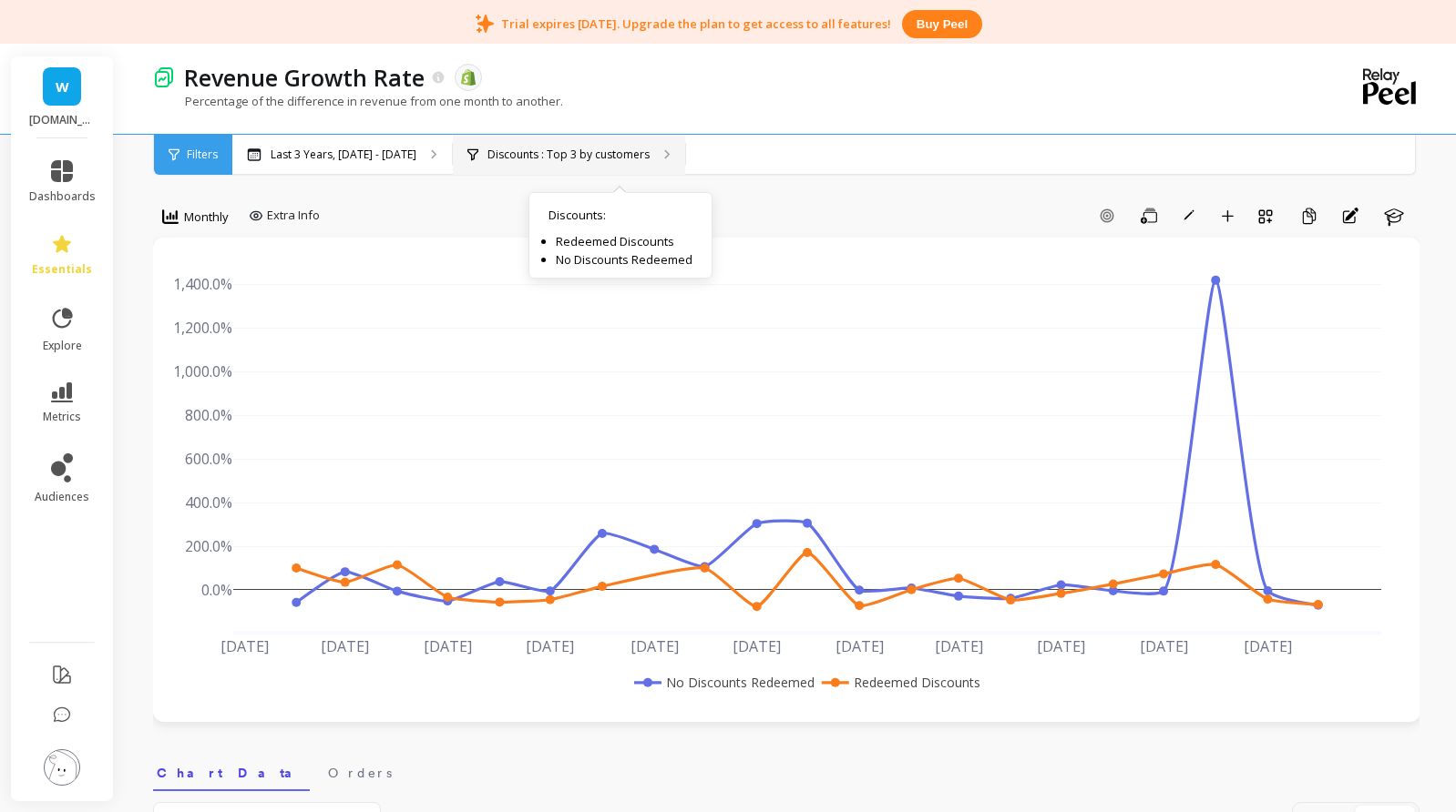
click at [607, 145] on div "Discounts : Top 3 by customers Discounts : Redeemed Discounts No Discounts Rede…" at bounding box center [569, 154] width 232 height 40
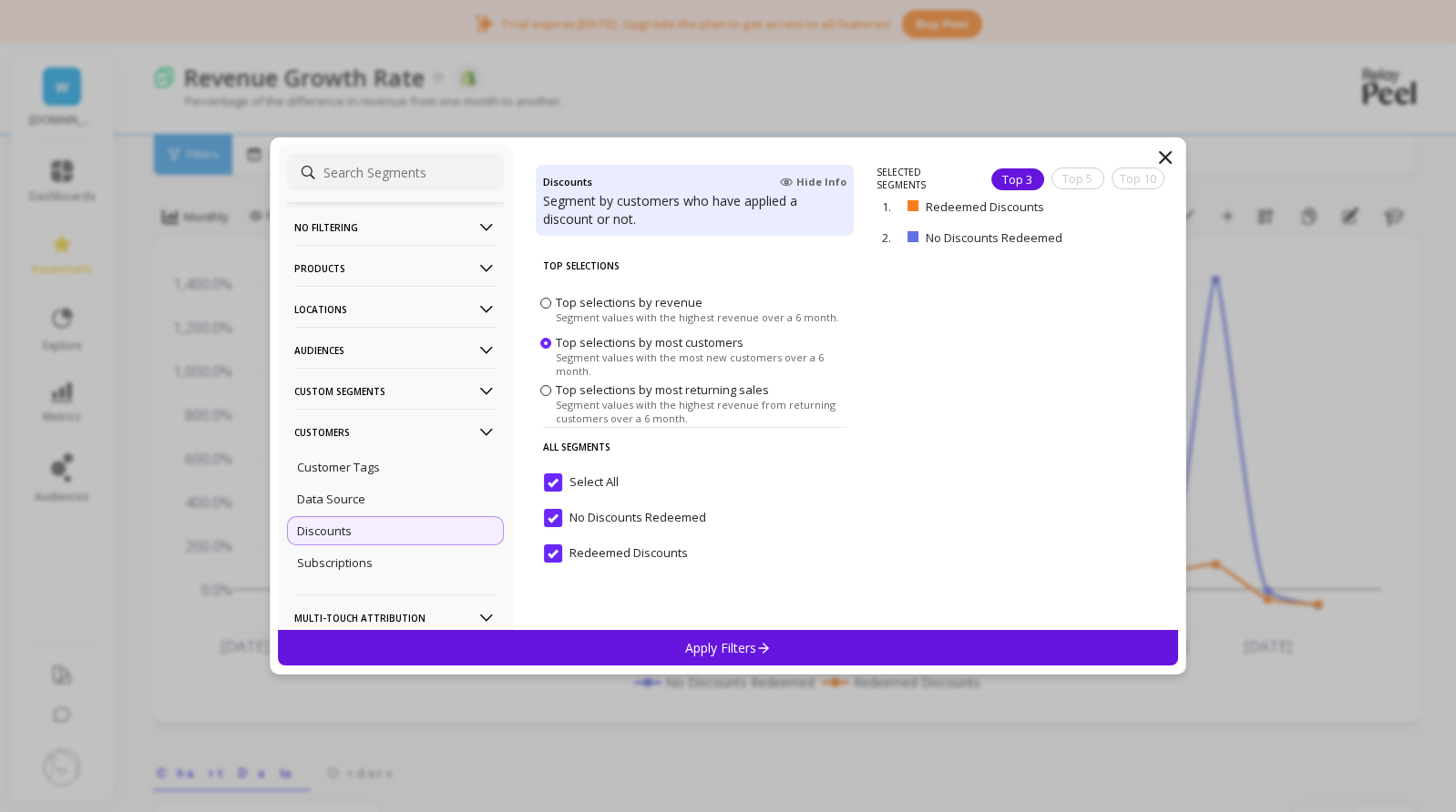
click at [606, 390] on span "Top selections by most returning sales" at bounding box center [661, 389] width 213 height 17
click at [0, 0] on input "Top selections by most returning sales Segment values with the highest revenue …" at bounding box center [0, 0] width 0 height 0
click at [718, 658] on div "Apply Filters" at bounding box center [728, 647] width 900 height 35
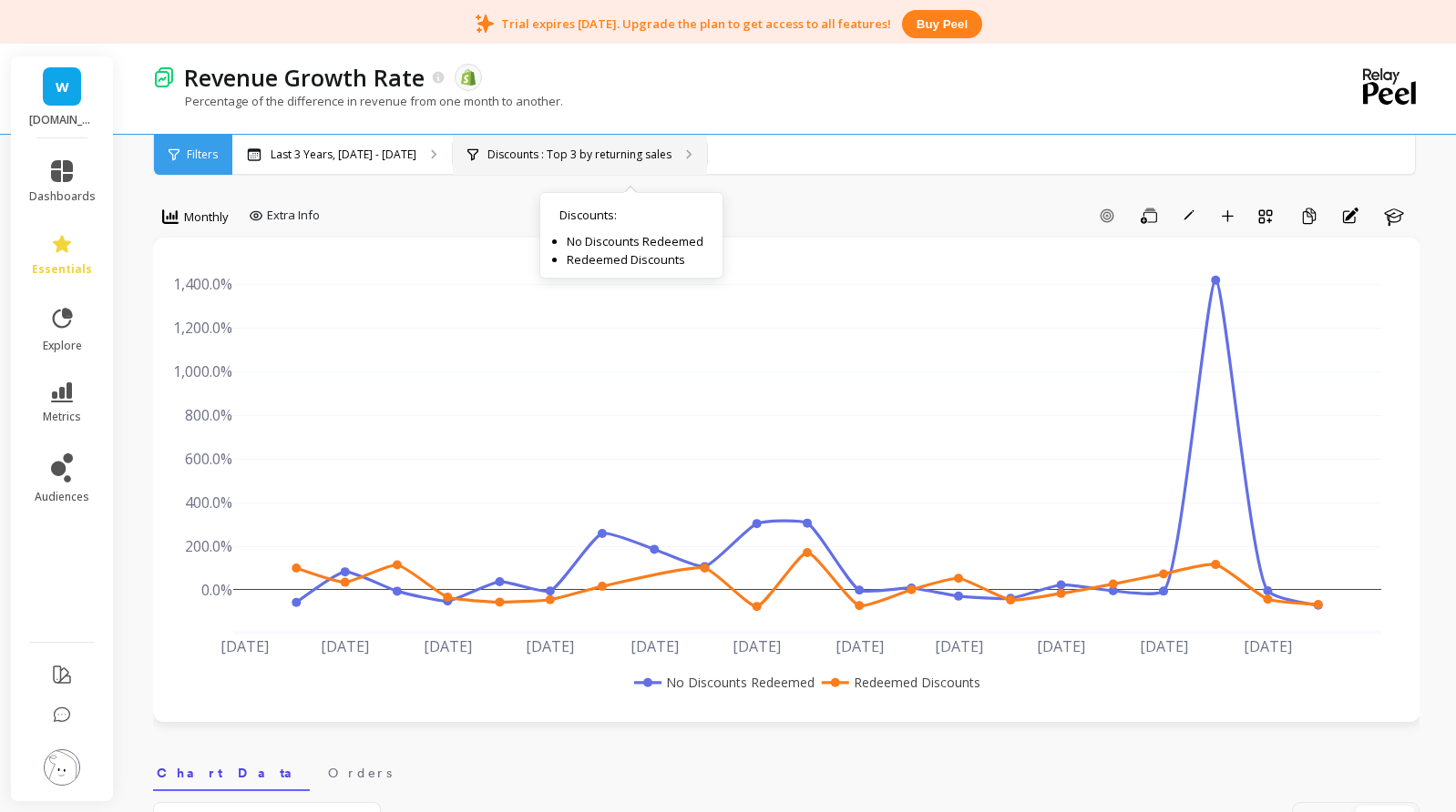
click at [613, 157] on p "Discounts : Top 3 by returning sales" at bounding box center [579, 155] width 184 height 15
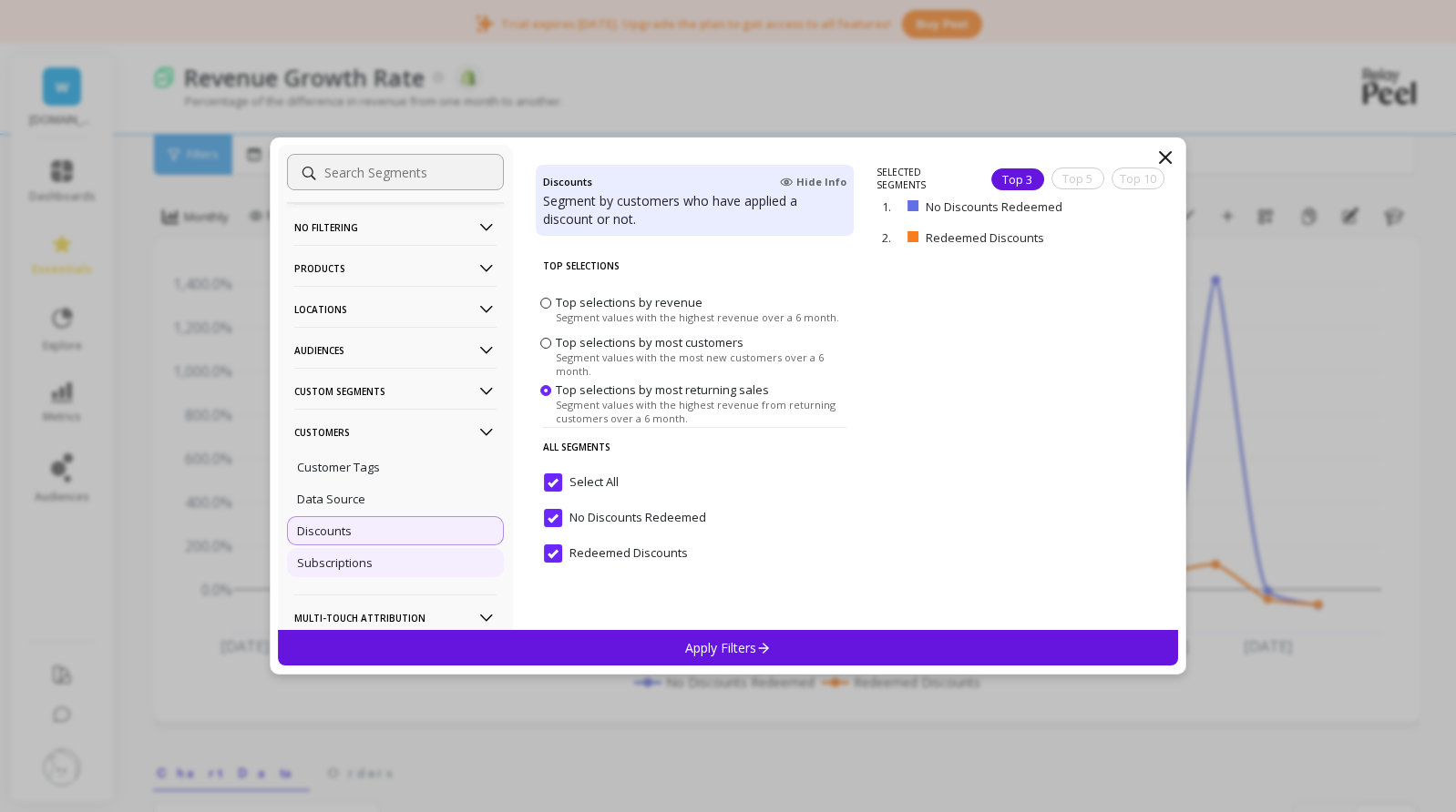
scroll to position [92, 0]
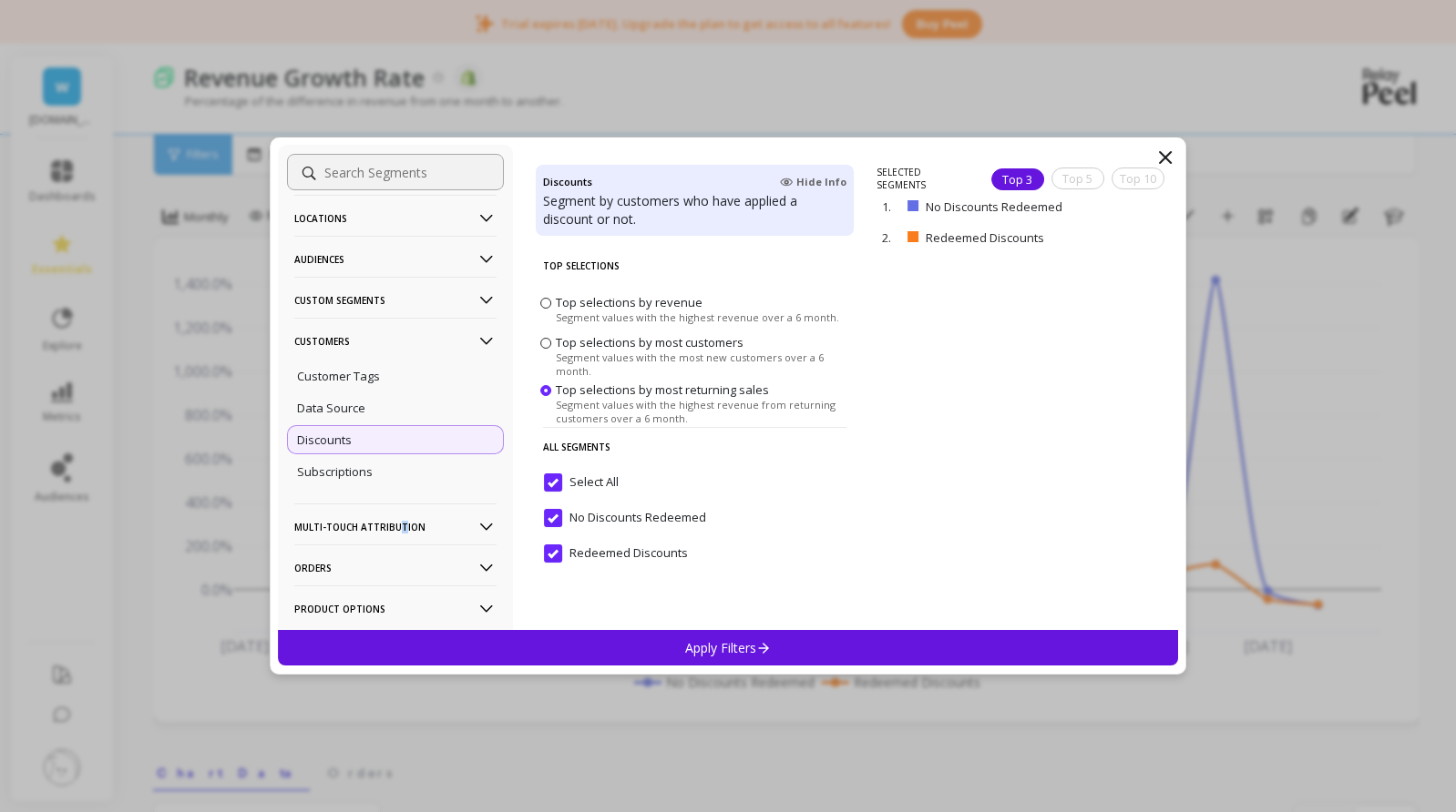
click at [400, 525] on p "Multi-Touch Attribution" at bounding box center [395, 527] width 203 height 47
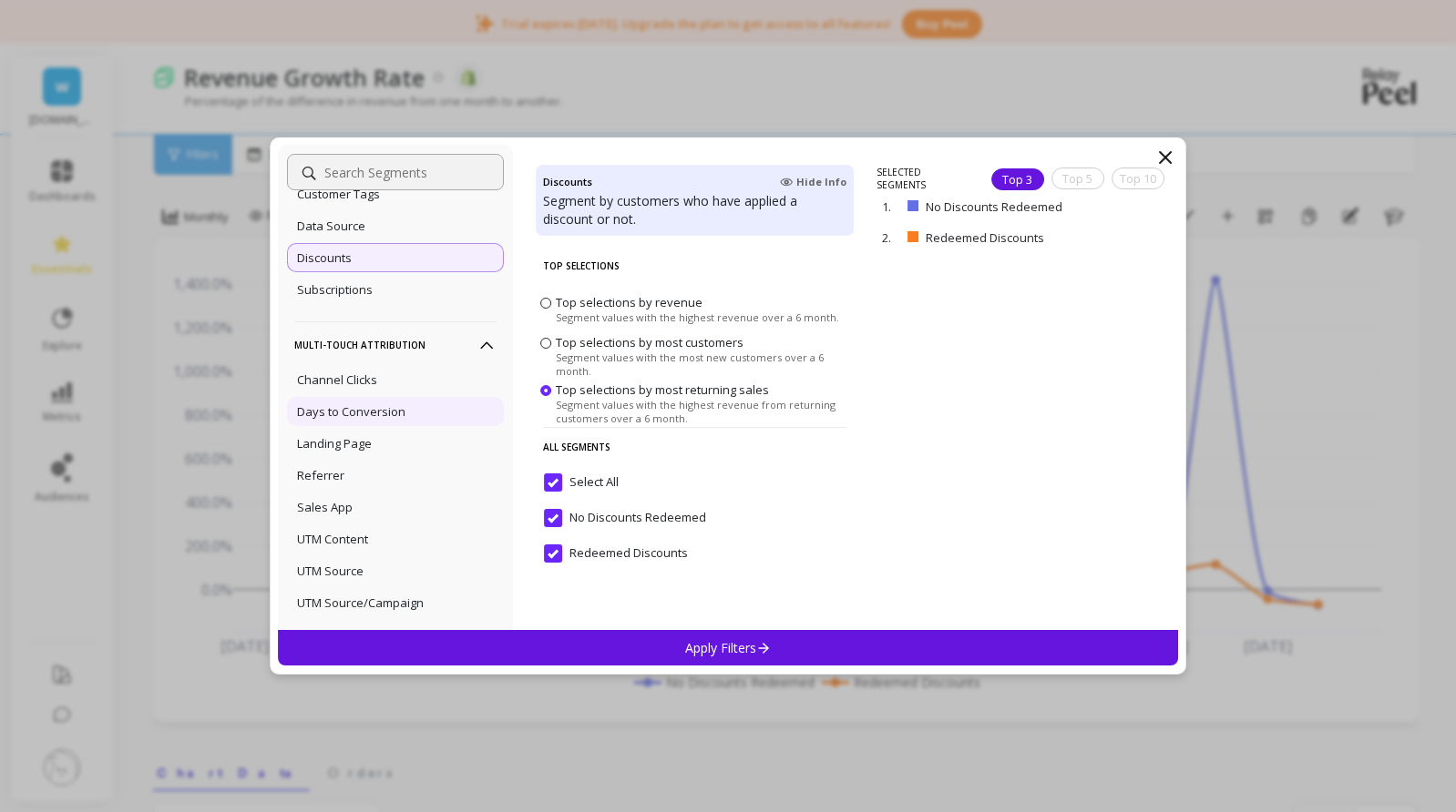
click at [414, 406] on div "Days to Conversion" at bounding box center [395, 412] width 217 height 29
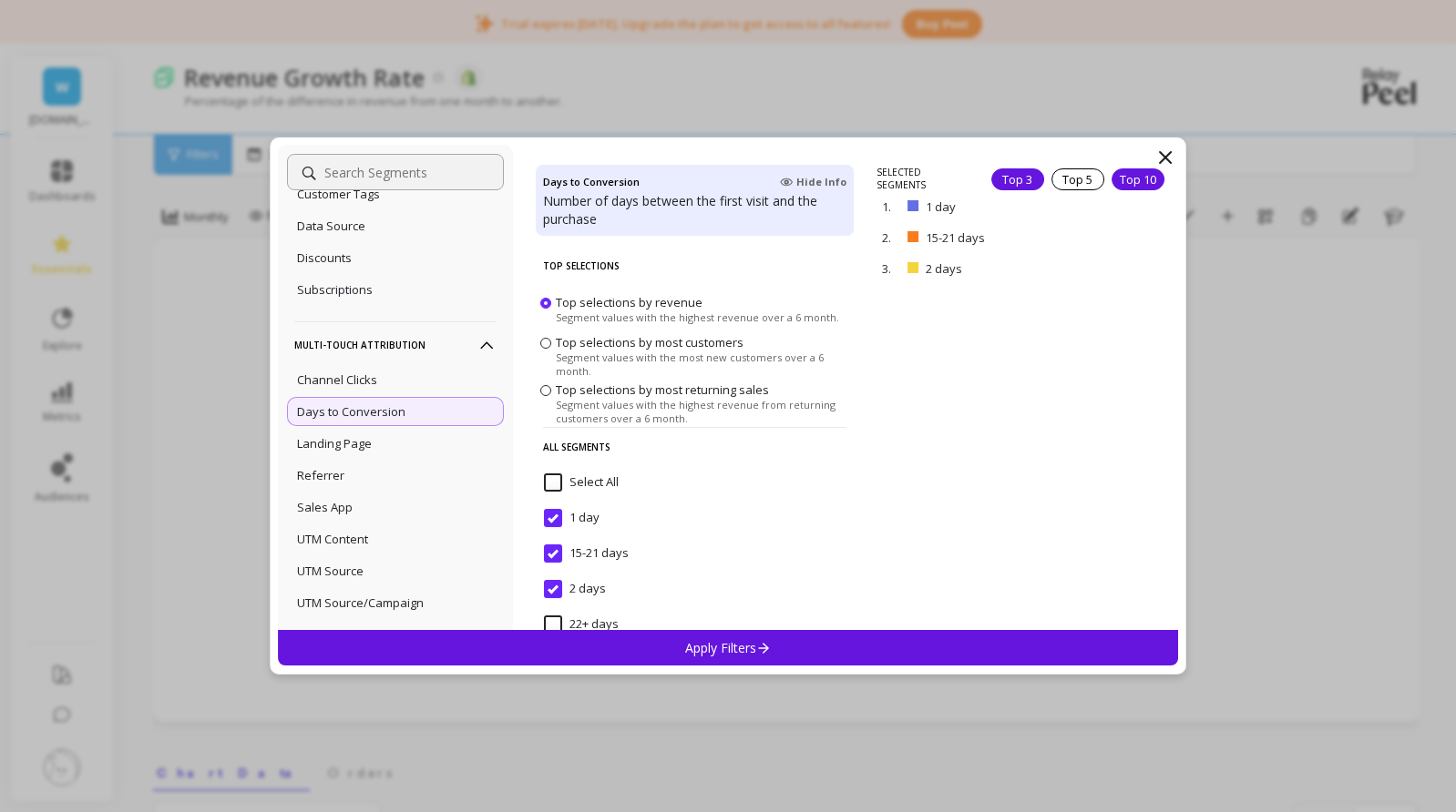
click at [1141, 179] on div "Top 10" at bounding box center [1138, 179] width 53 height 21
click at [754, 643] on p "Apply Filters" at bounding box center [728, 648] width 87 height 18
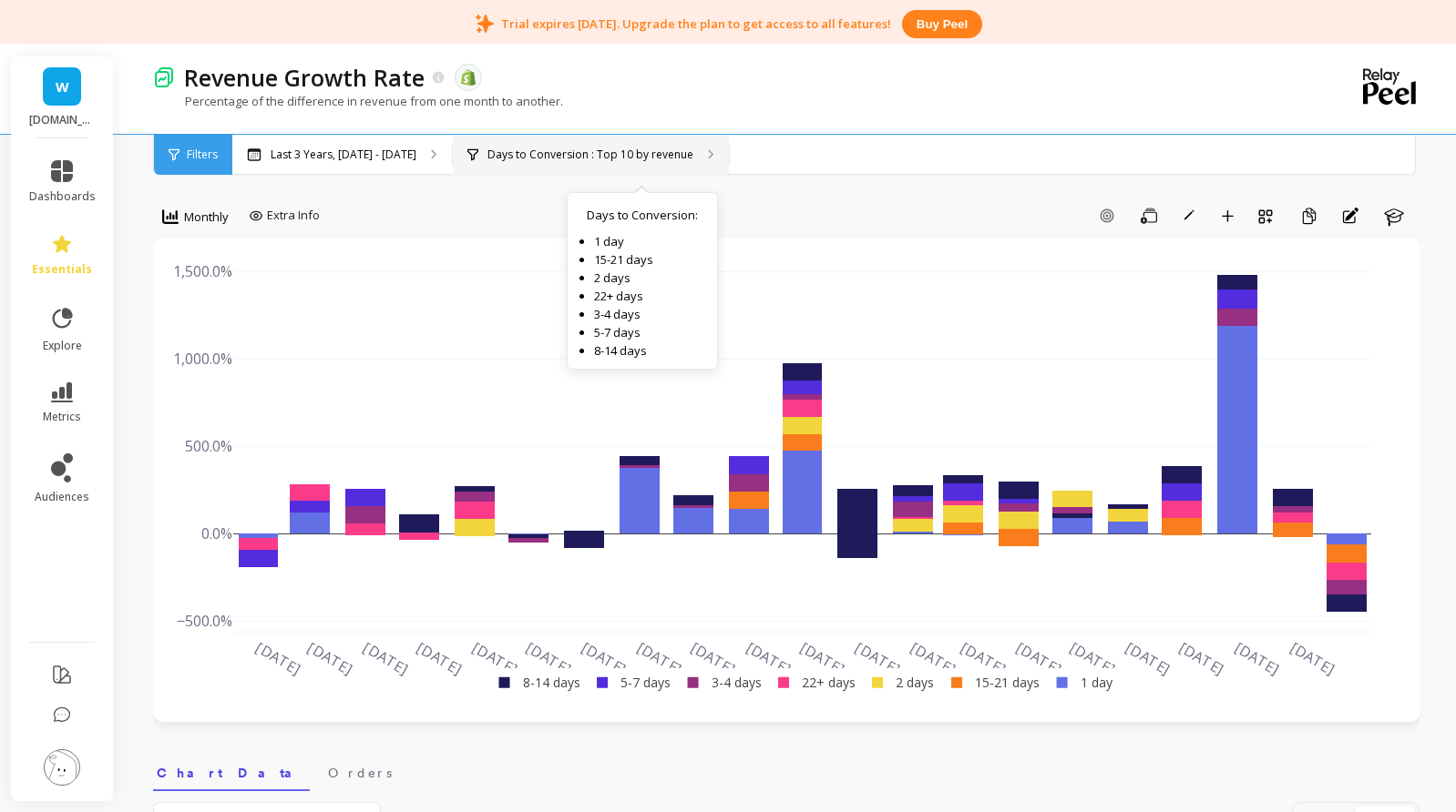
click at [693, 149] on p "Days to Conversion : Top 10 by revenue" at bounding box center [589, 155] width 205 height 15
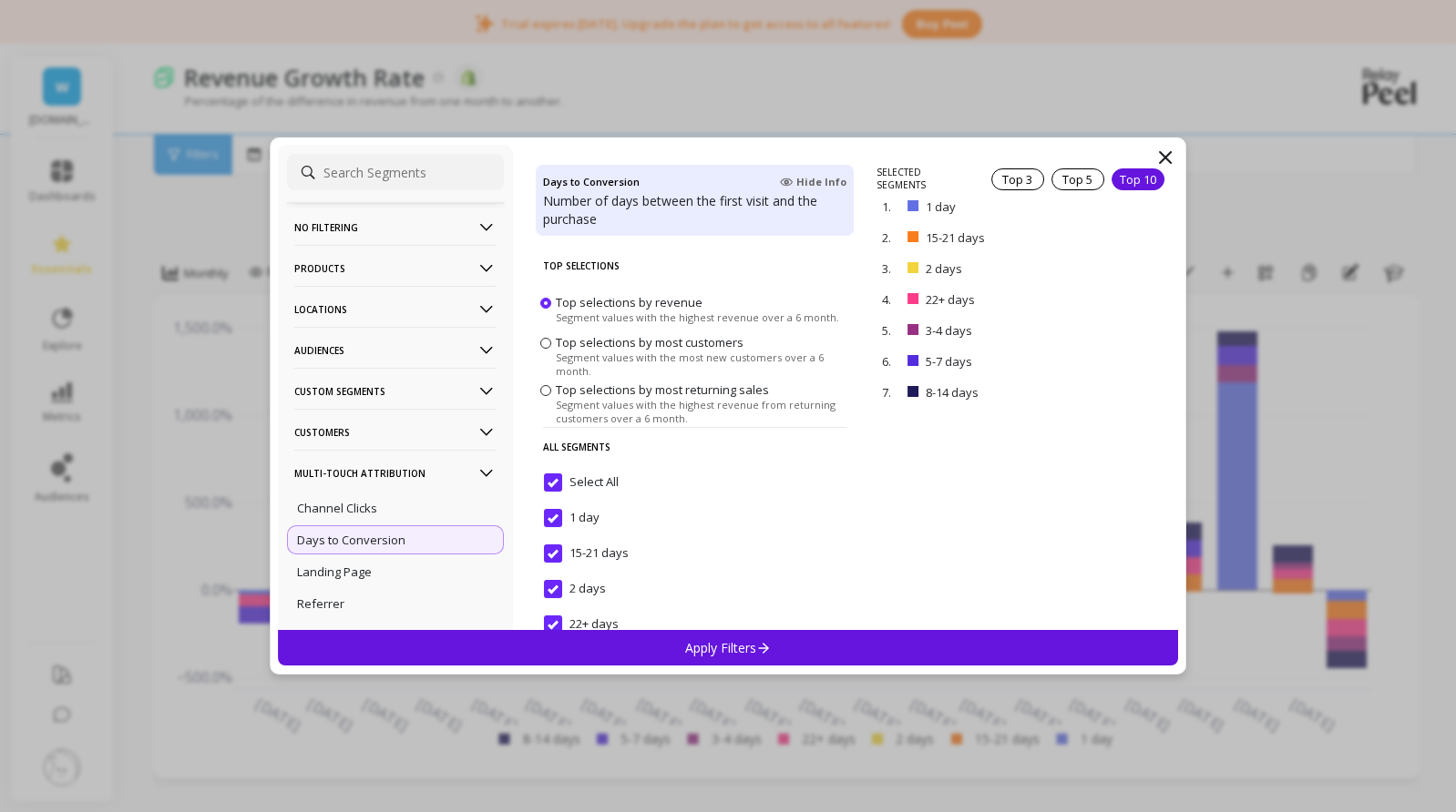
click at [335, 271] on p "Products" at bounding box center [395, 269] width 203 height 47
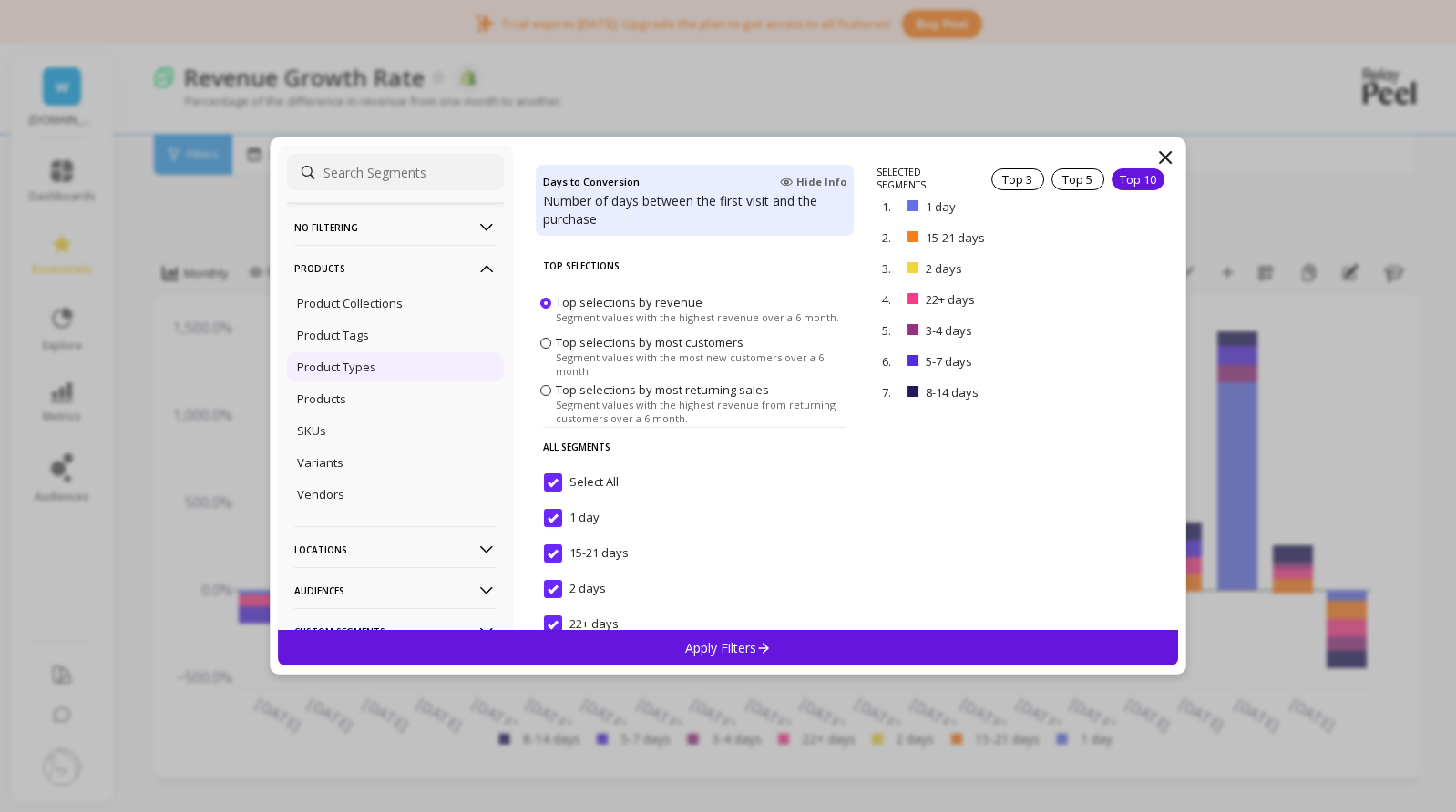
click at [358, 365] on p "Product Types" at bounding box center [336, 366] width 79 height 17
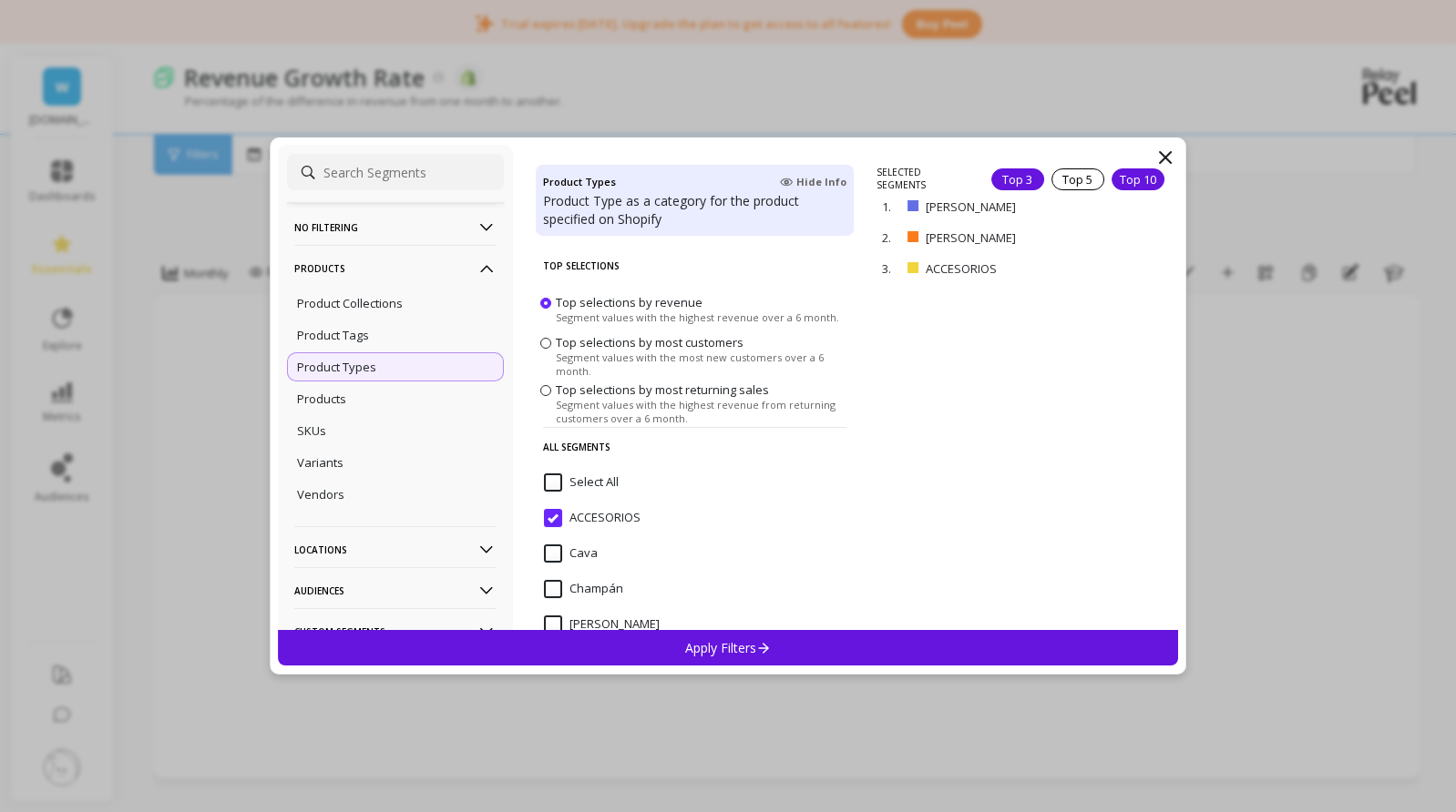
click at [1140, 175] on div "Top 10" at bounding box center [1138, 179] width 53 height 21
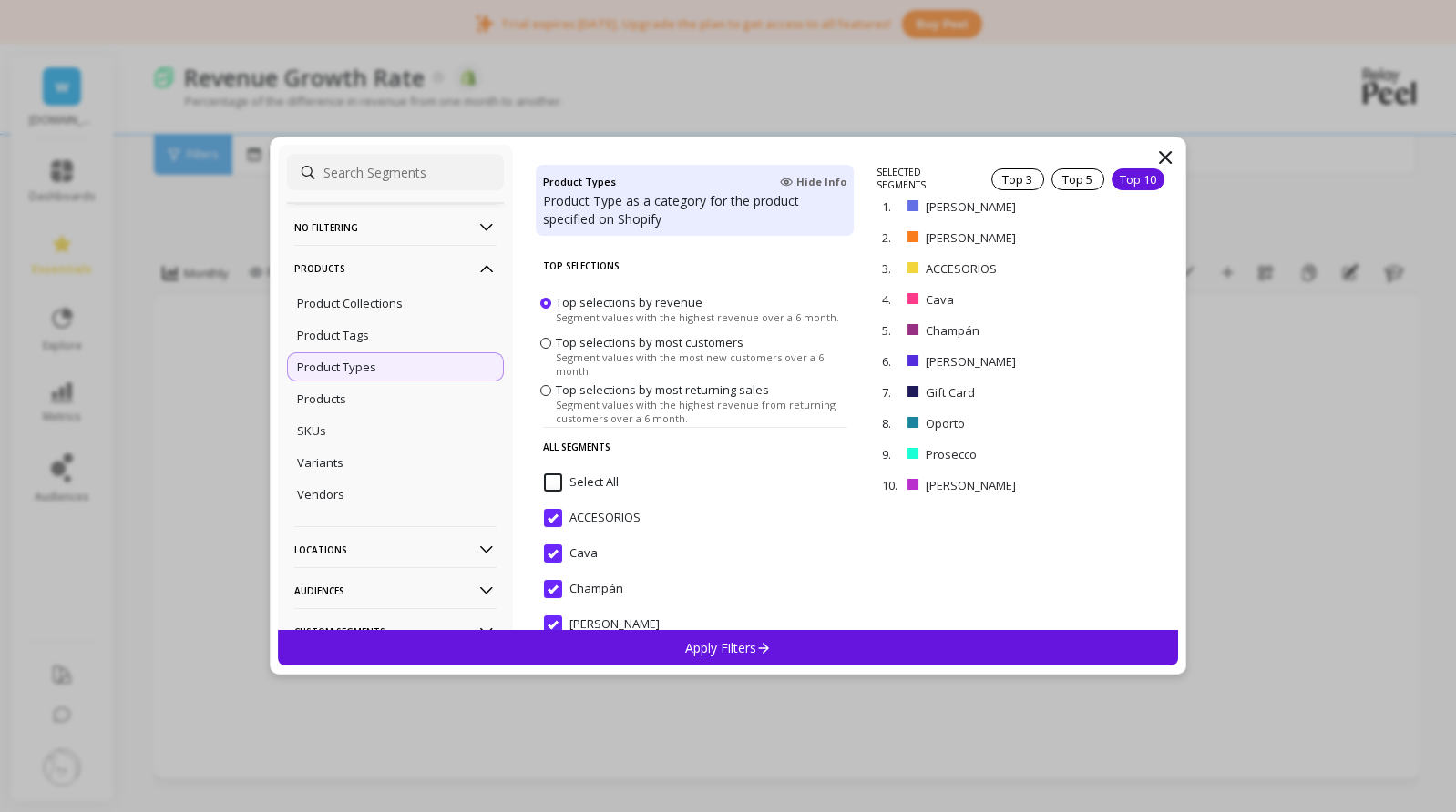
click at [724, 643] on p "Apply Filters" at bounding box center [728, 648] width 87 height 18
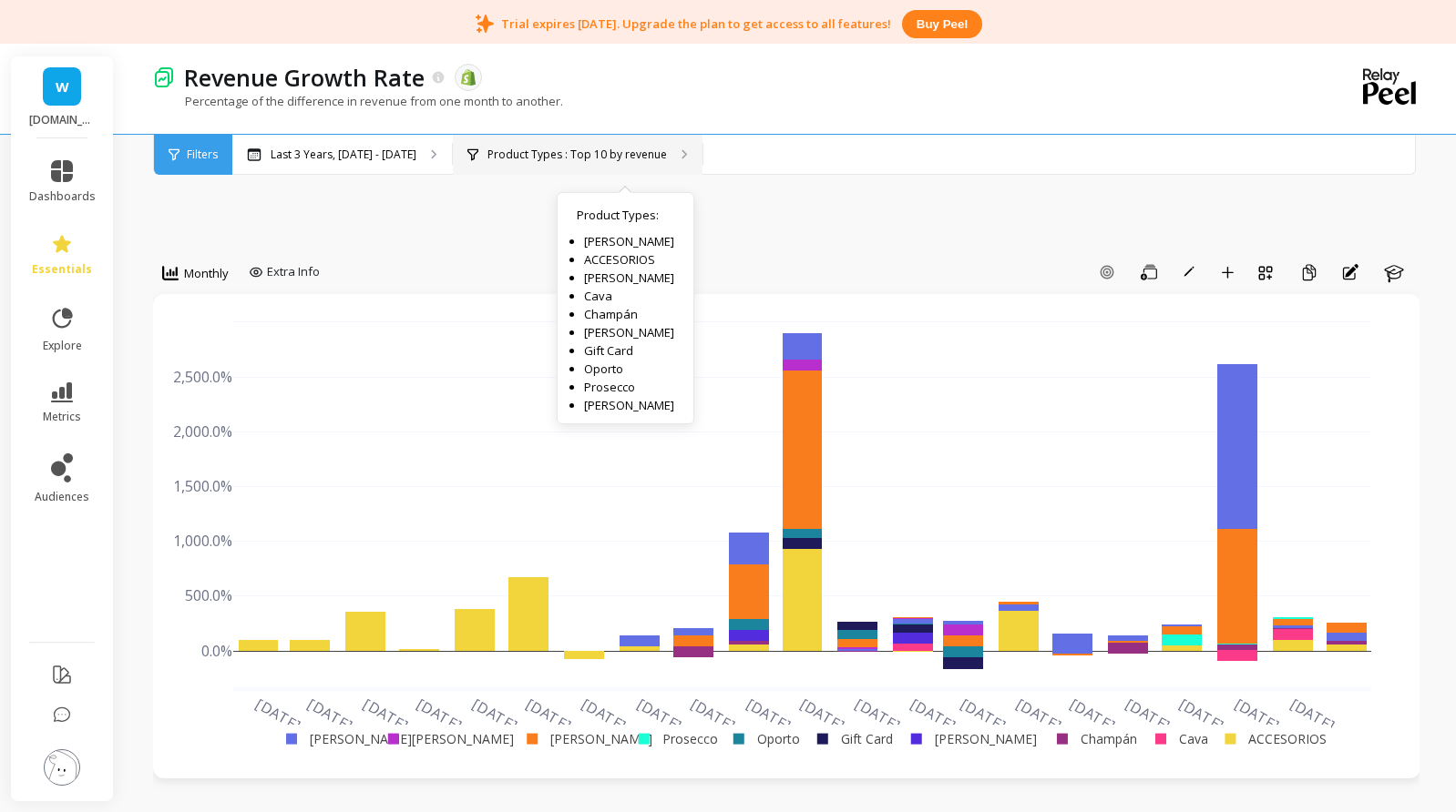
click at [661, 154] on p "Product Types : Top 10 by revenue" at bounding box center [577, 155] width 179 height 15
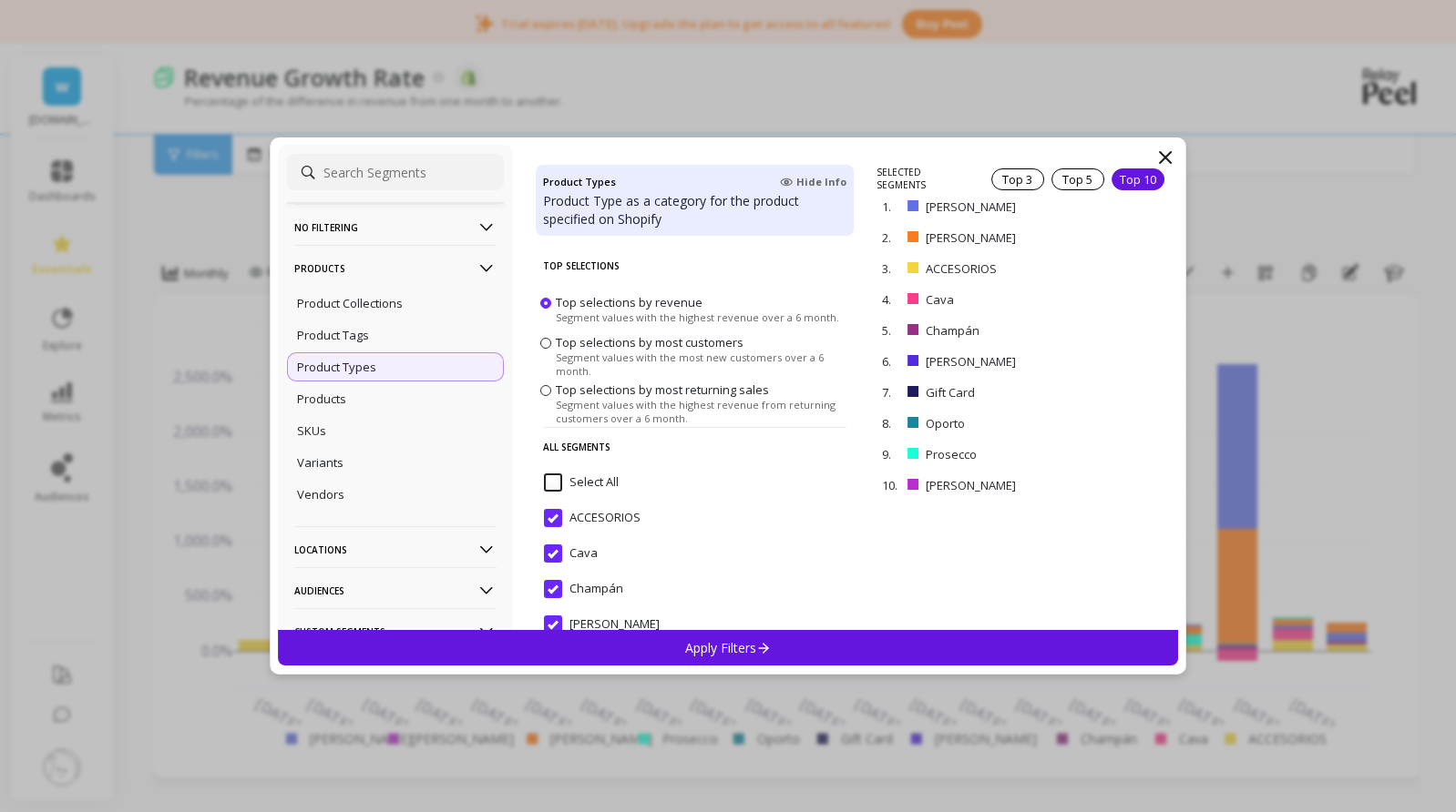
click at [556, 483] on input "Select All" at bounding box center [580, 482] width 75 height 18
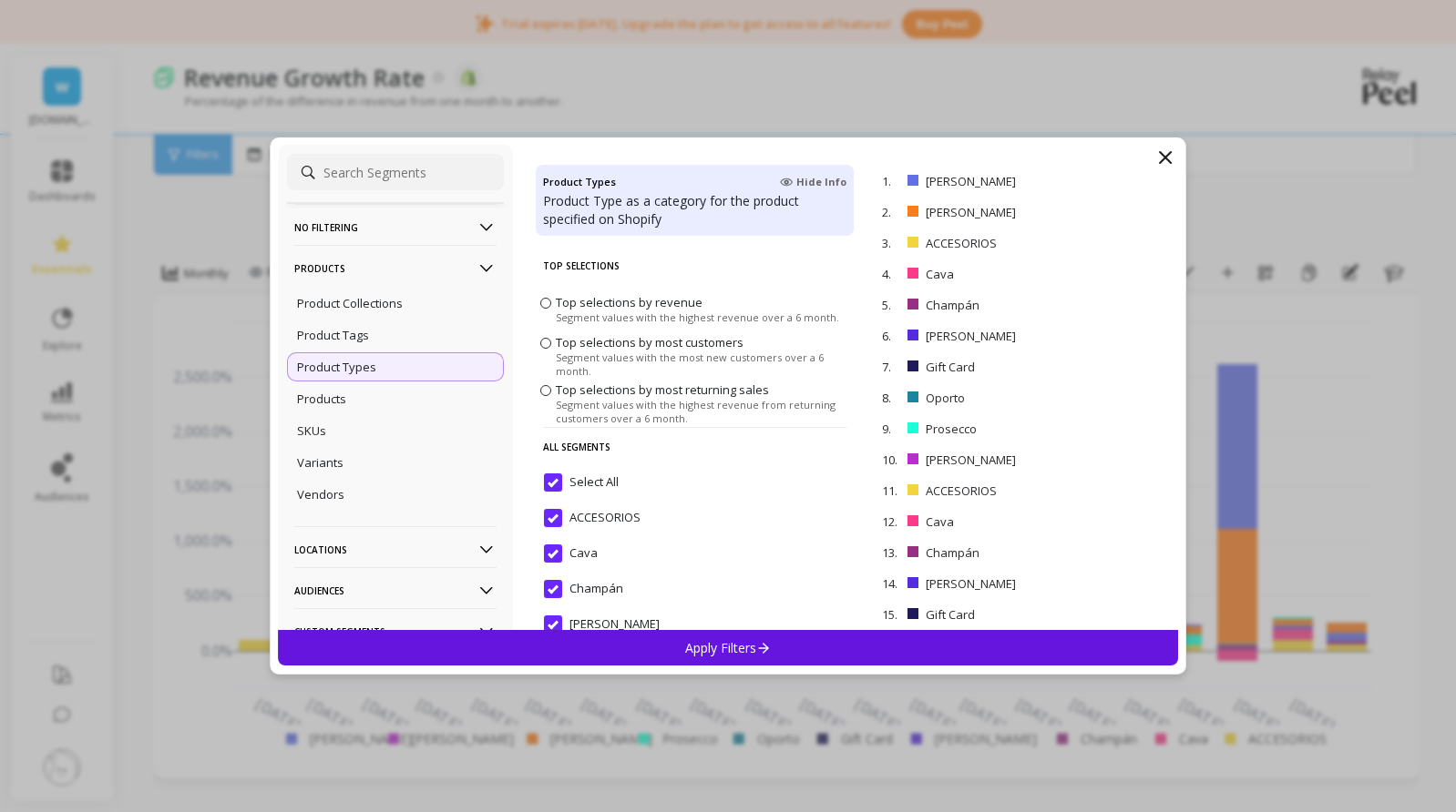
click at [557, 481] on input "Select All" at bounding box center [580, 482] width 75 height 18
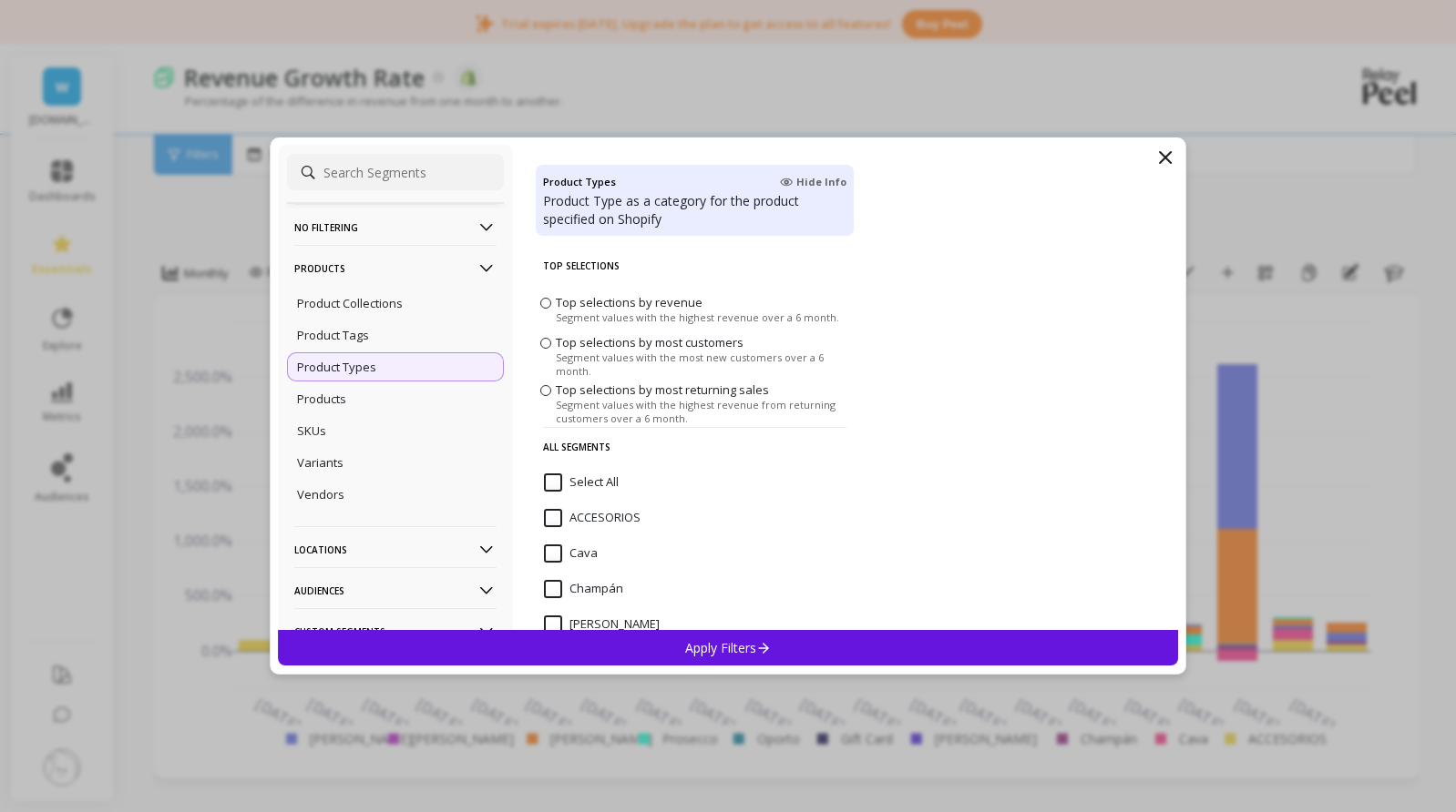
click at [547, 555] on input "Cava" at bounding box center [570, 553] width 54 height 18
click at [556, 588] on input "Champán" at bounding box center [582, 589] width 79 height 18
click at [557, 620] on Rosado "Champán Rosado" at bounding box center [601, 624] width 116 height 18
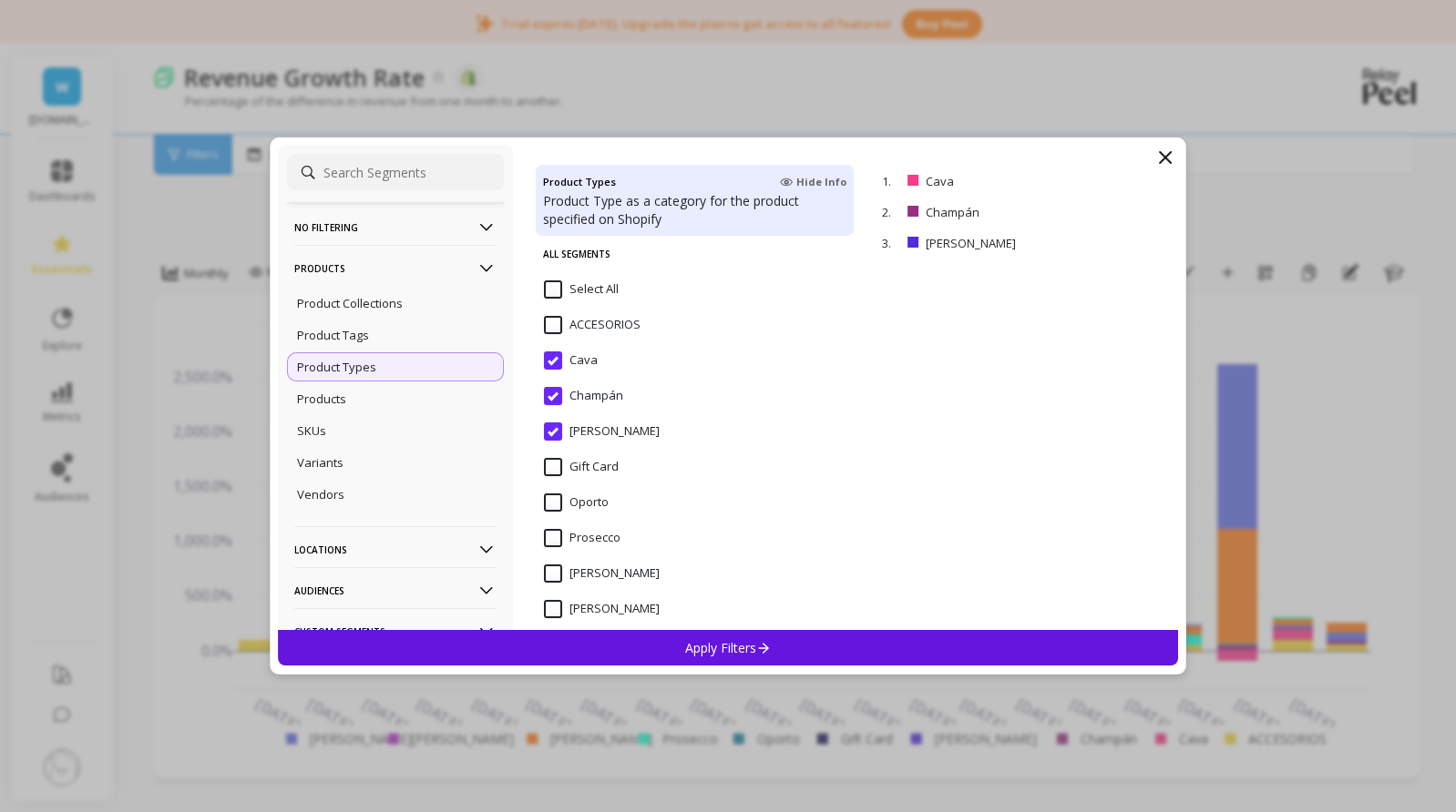
scroll to position [190, 0]
click at [556, 611] on Espumante "Vino Espumante" at bounding box center [601, 612] width 116 height 18
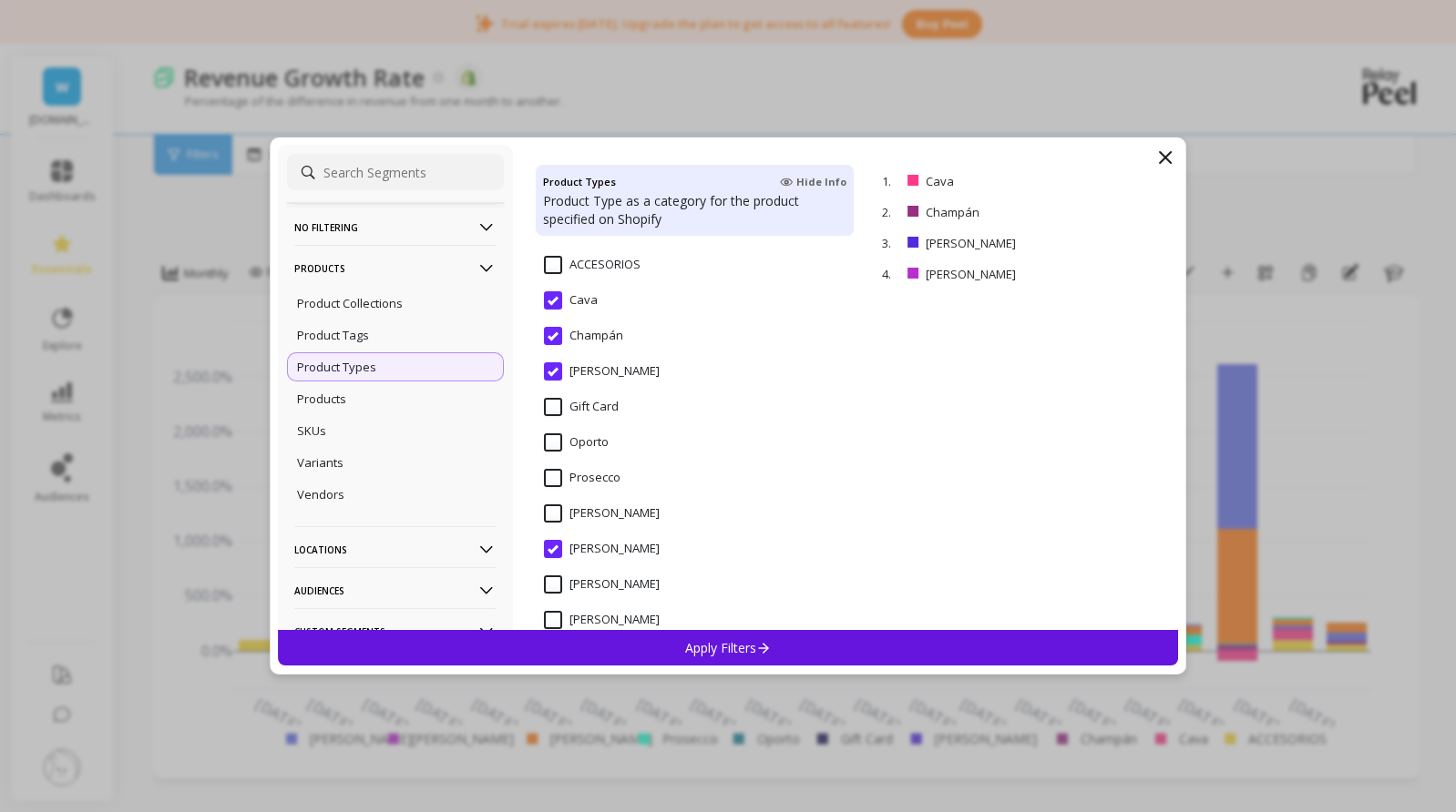
scroll to position [280, 0]
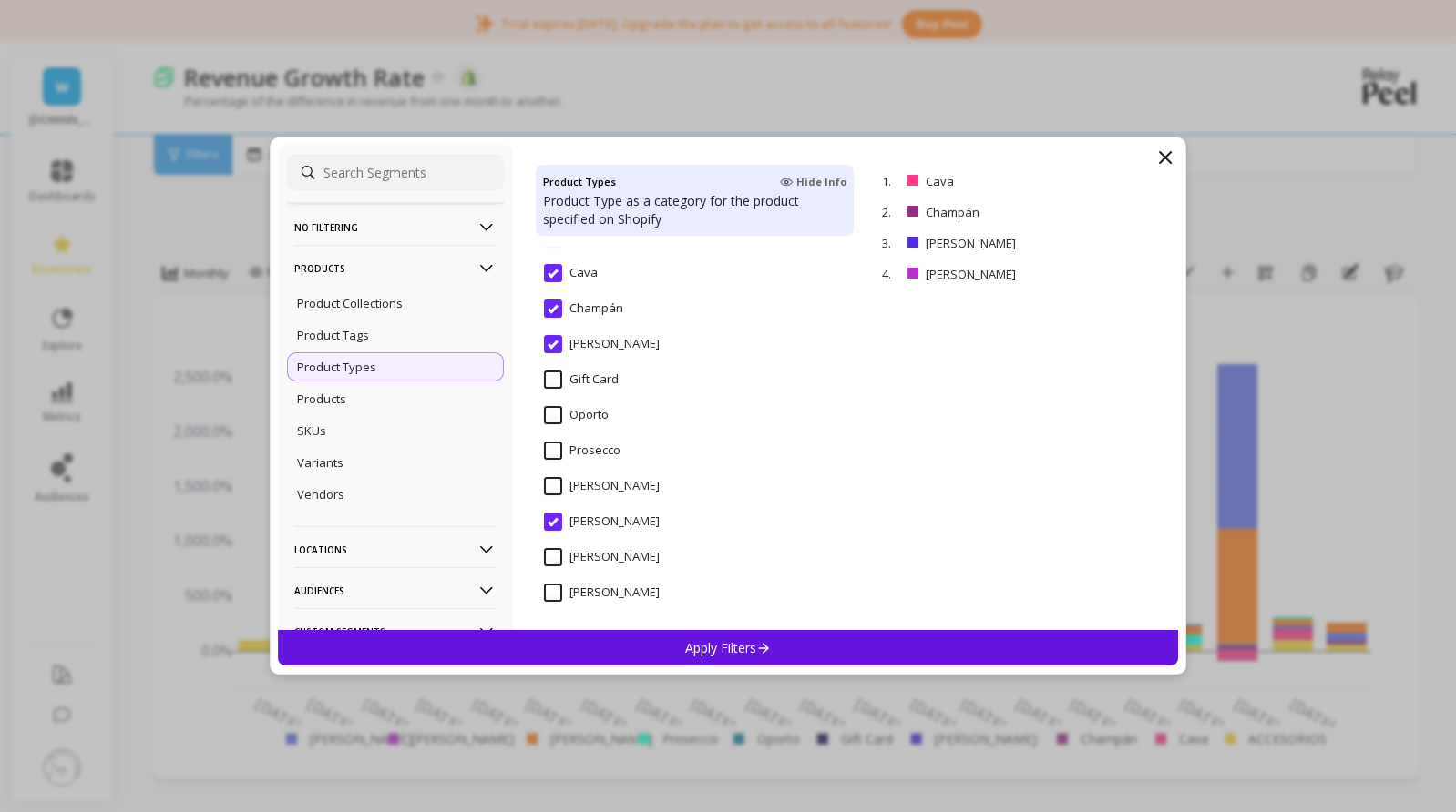
click at [756, 638] on div "Apply Filters" at bounding box center [728, 647] width 900 height 35
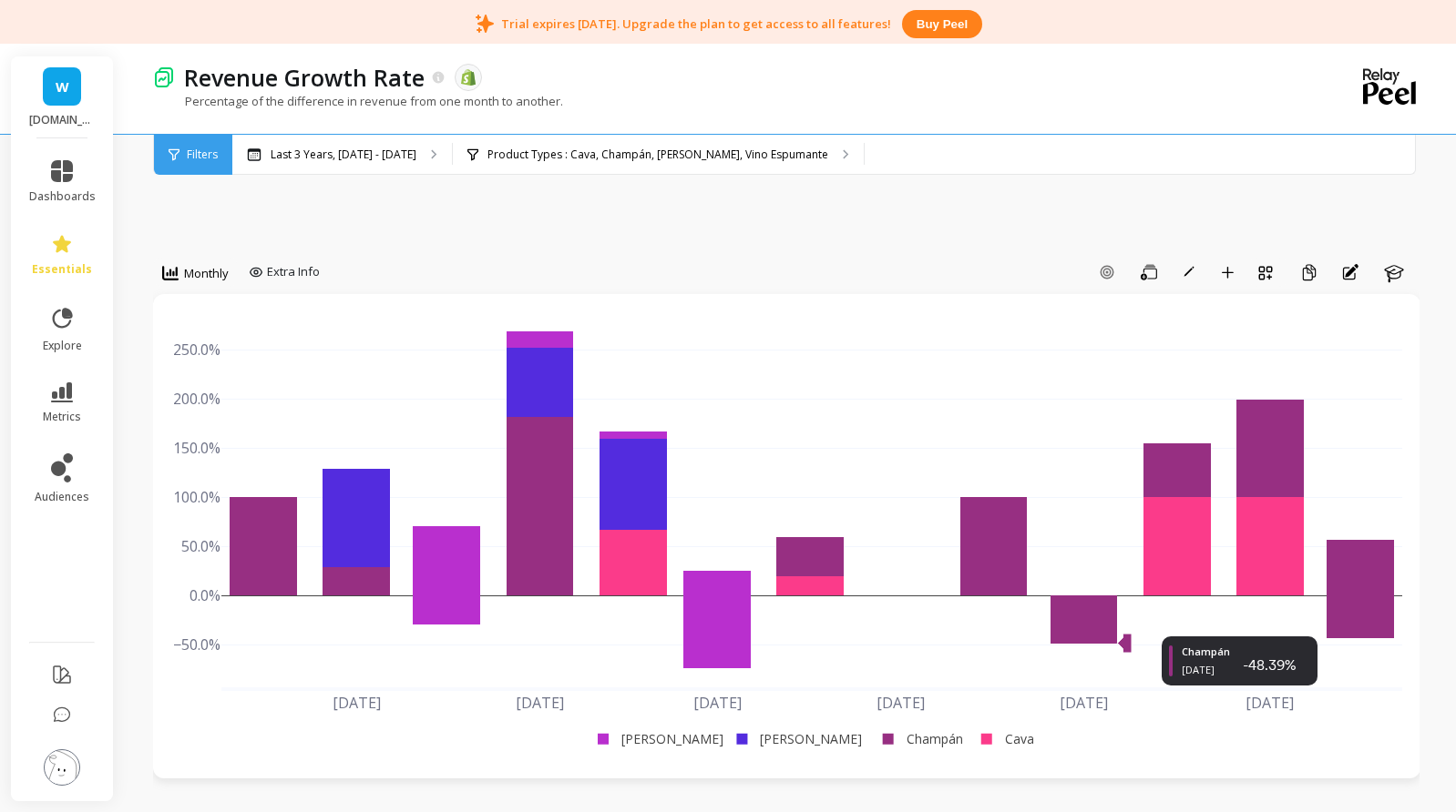
drag, startPoint x: 1036, startPoint y: 663, endPoint x: 998, endPoint y: 684, distance: 43.4
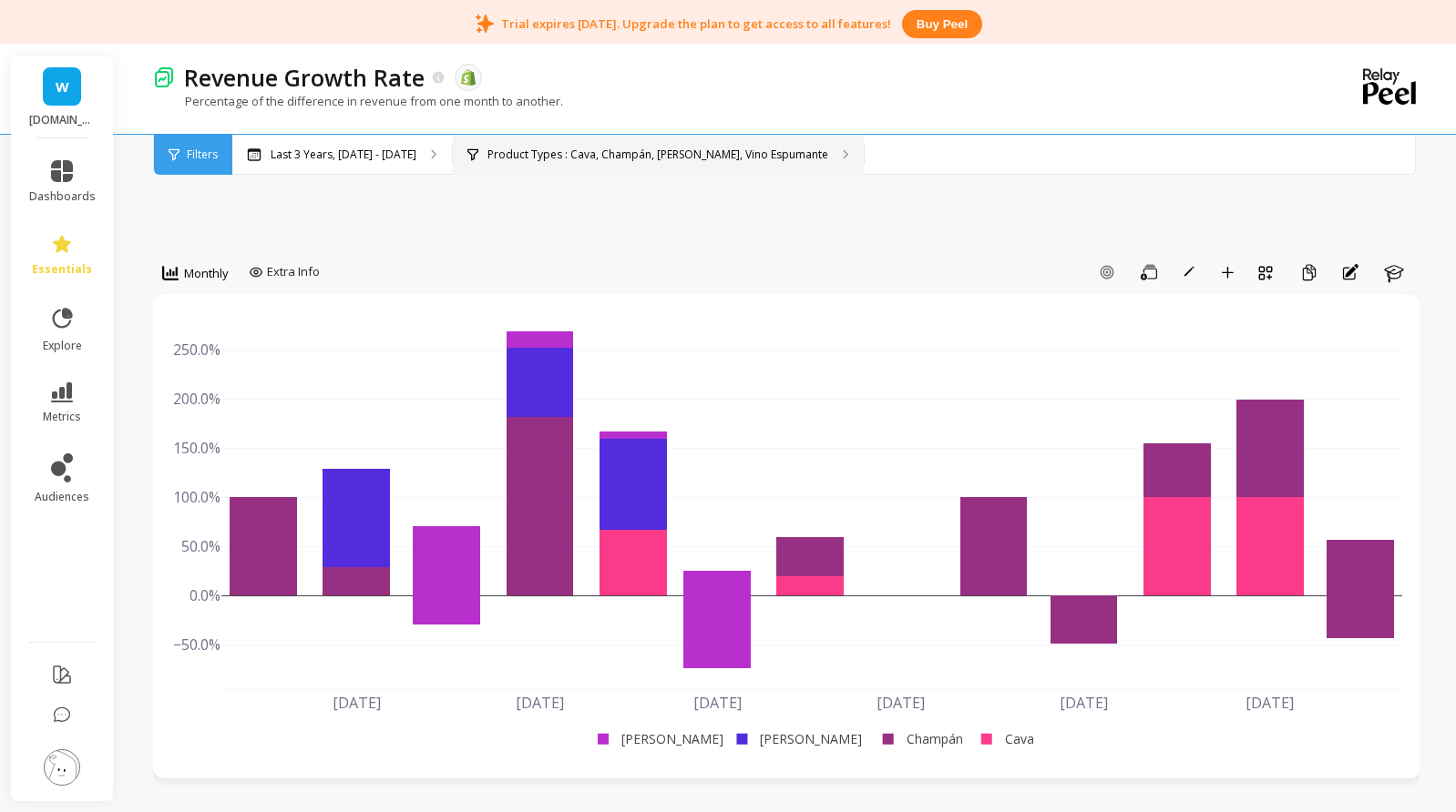
click at [682, 158] on p "Product Types : Cava, Champán, Champán Rosado, Vino Espumante" at bounding box center [657, 155] width 341 height 15
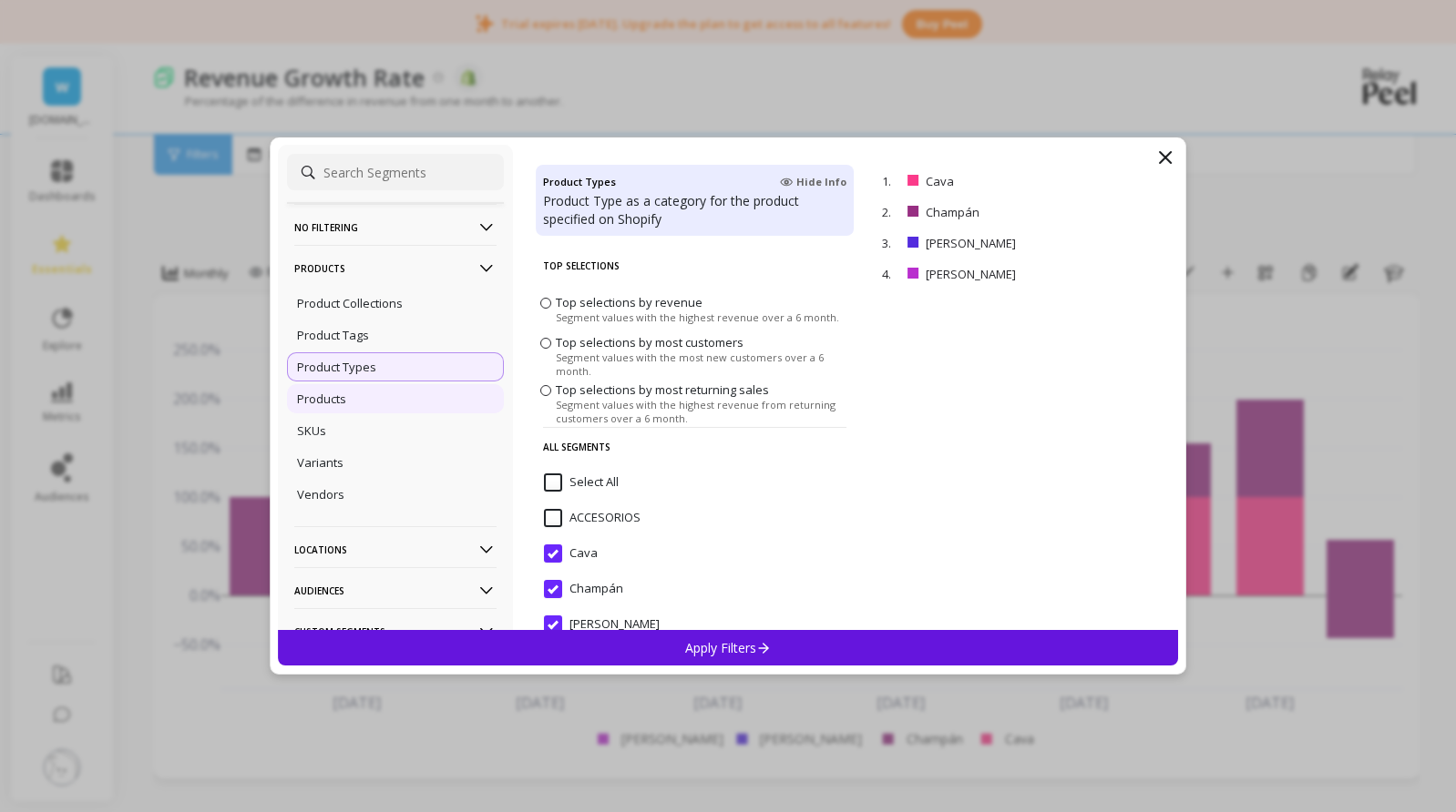
click at [340, 401] on p "Products" at bounding box center [321, 398] width 50 height 17
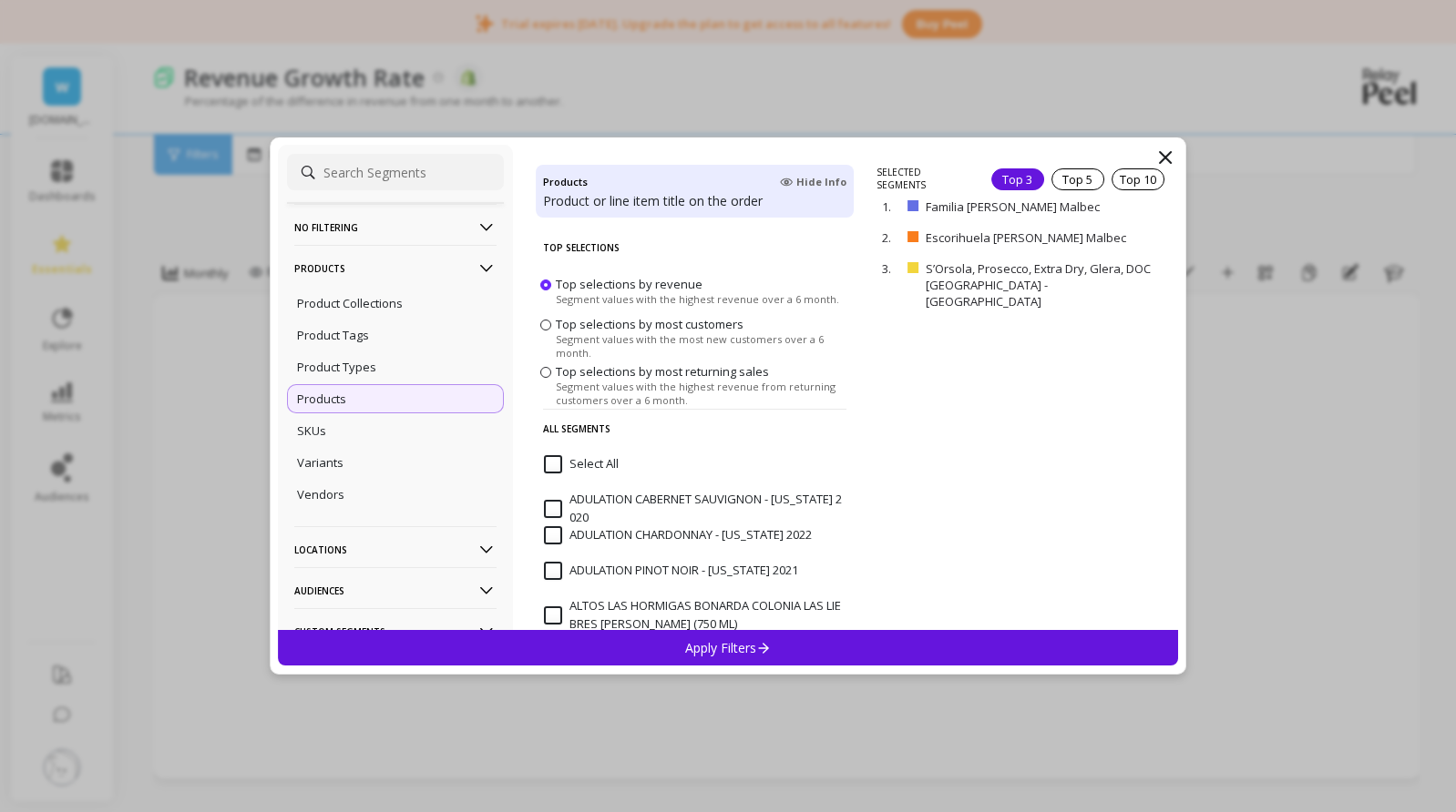
click at [622, 185] on div "Products Hide Info" at bounding box center [693, 182] width 303 height 20
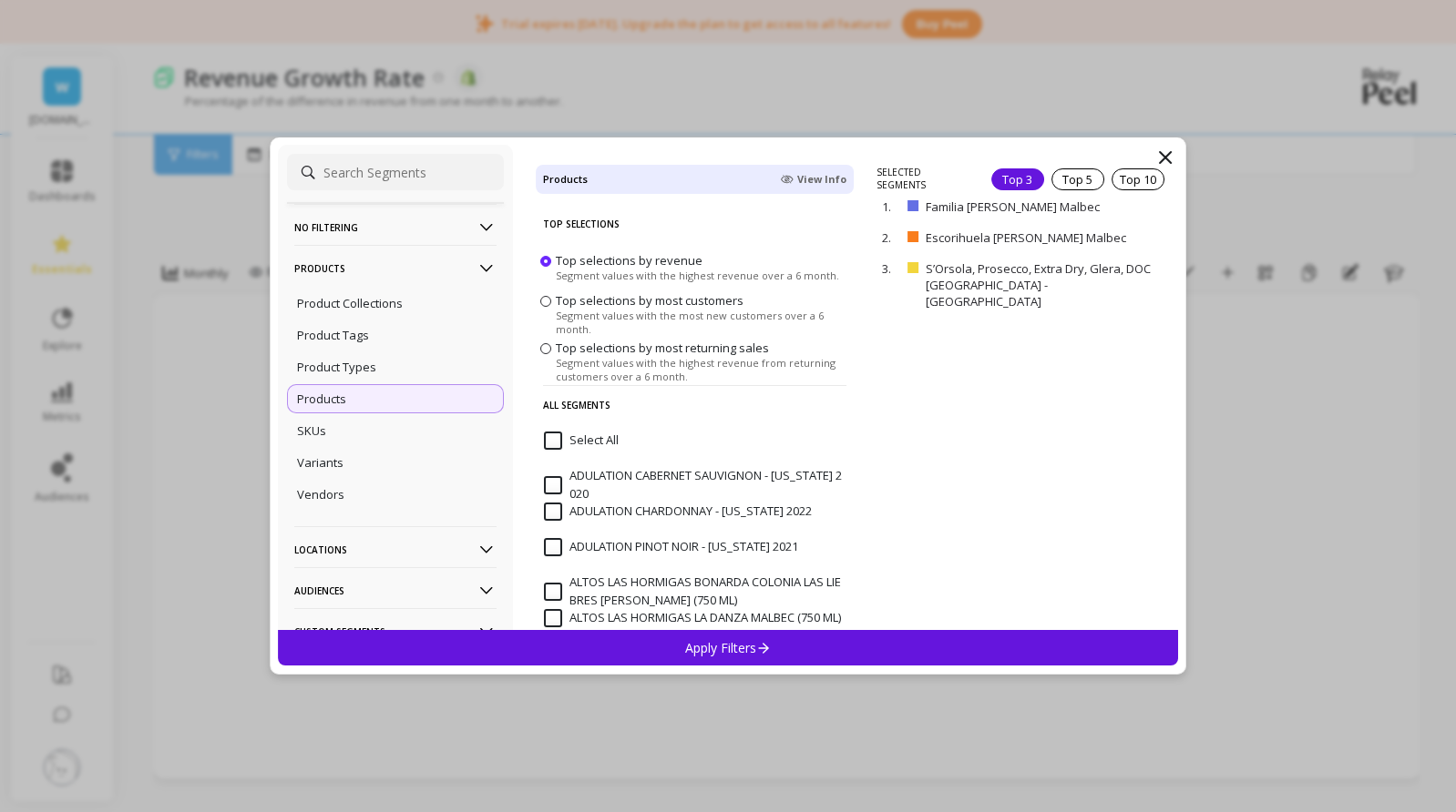
click at [653, 177] on div "Products View Info" at bounding box center [693, 179] width 303 height 20
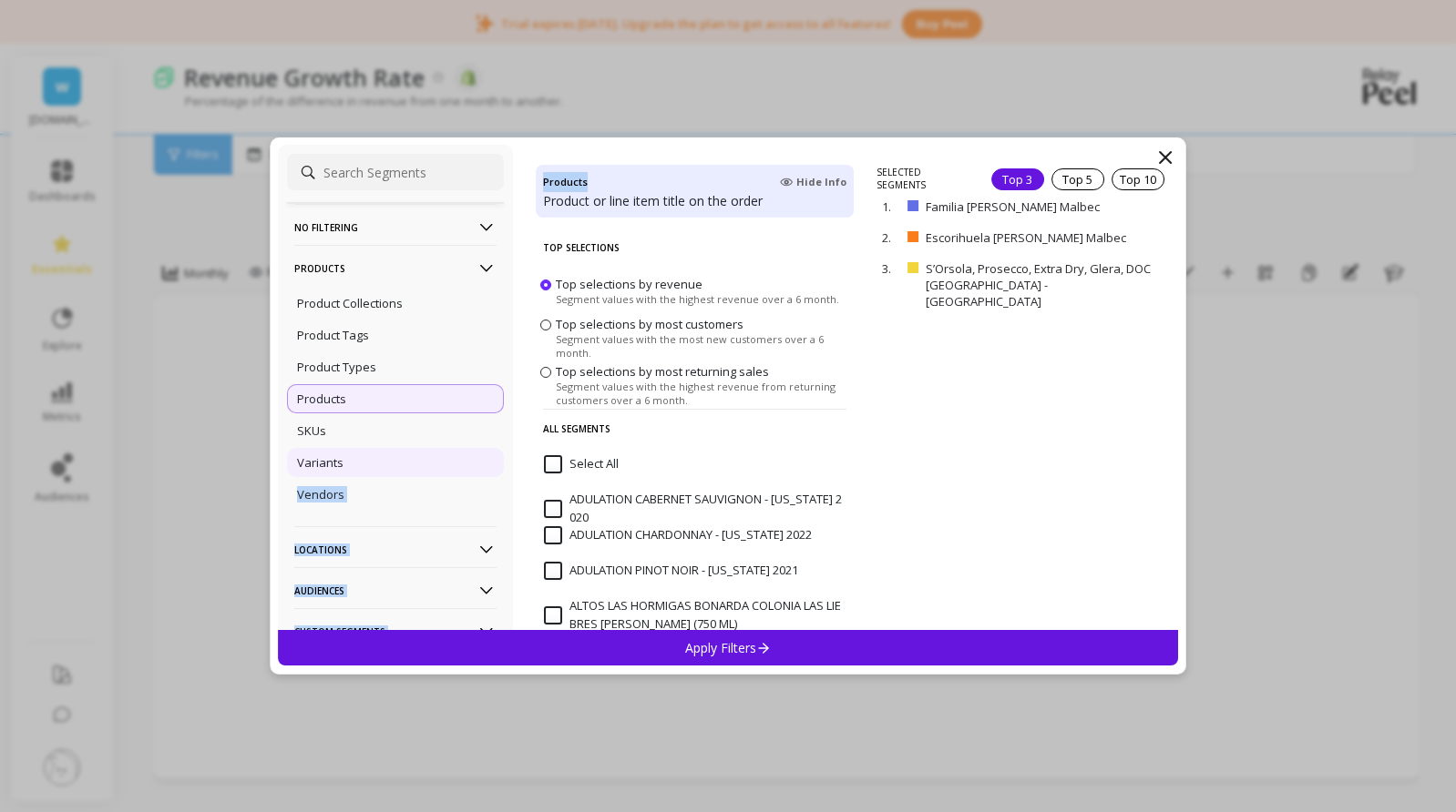
click at [443, 466] on div "Variants" at bounding box center [395, 462] width 217 height 29
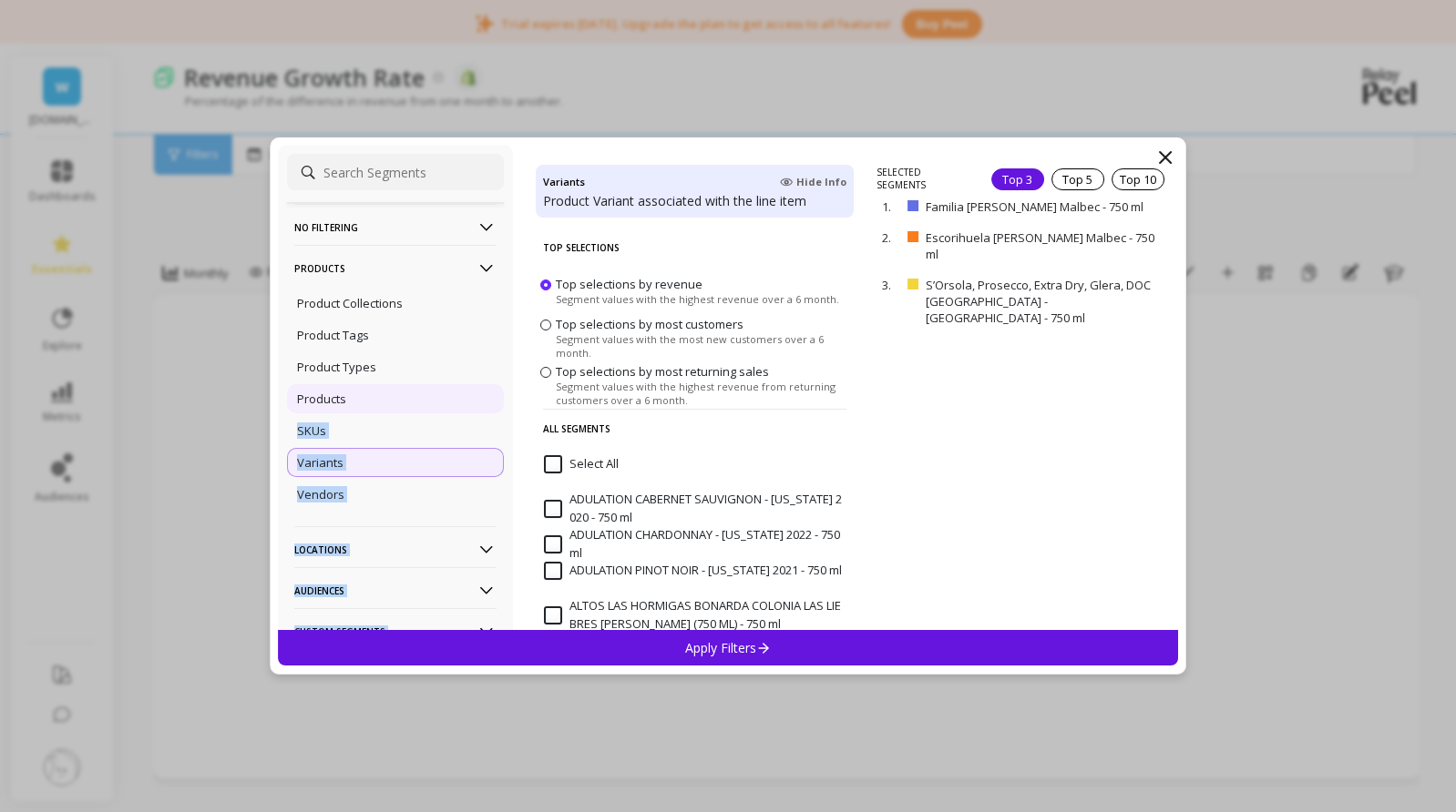
click at [355, 394] on div "Products" at bounding box center [395, 399] width 217 height 29
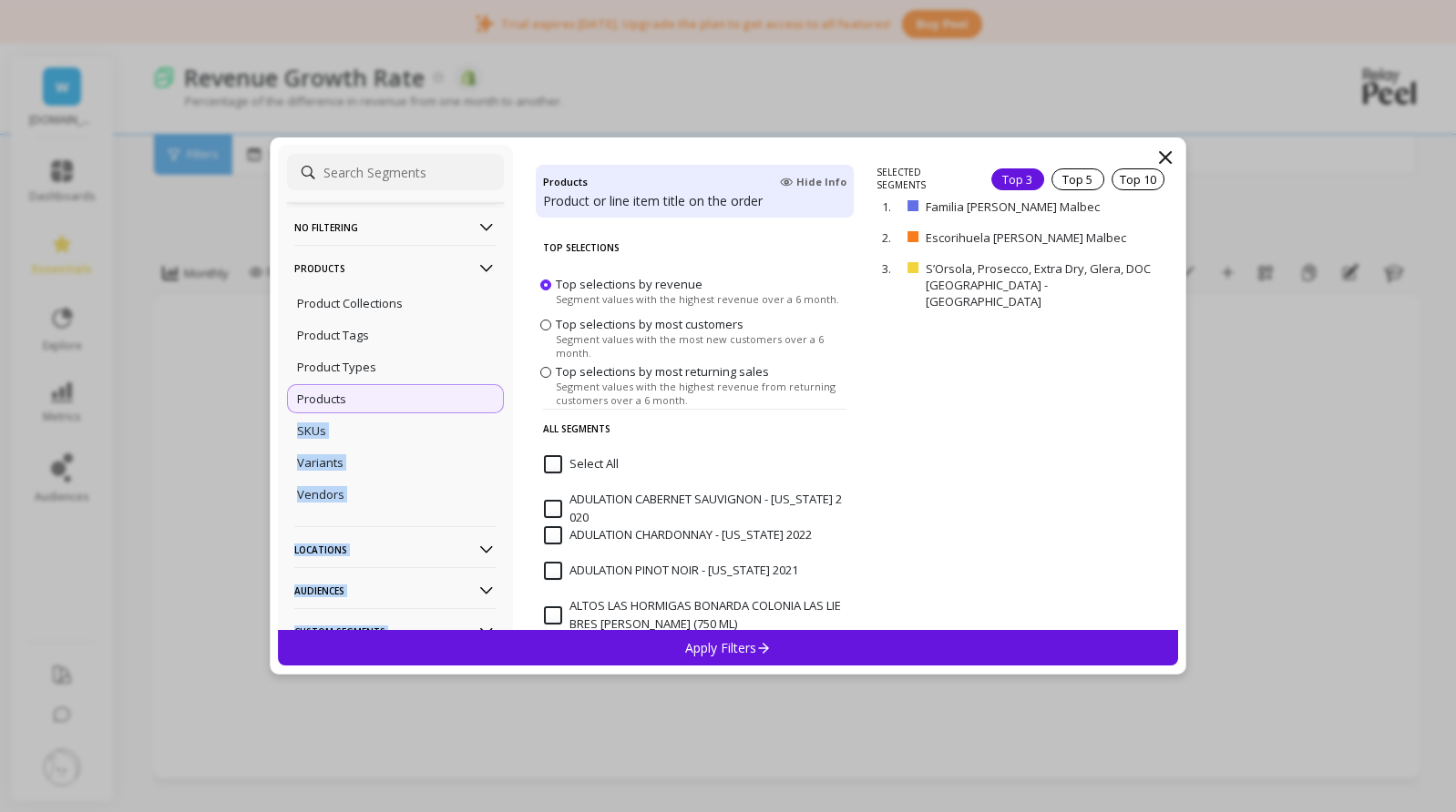
click at [364, 392] on div "Products" at bounding box center [395, 399] width 217 height 29
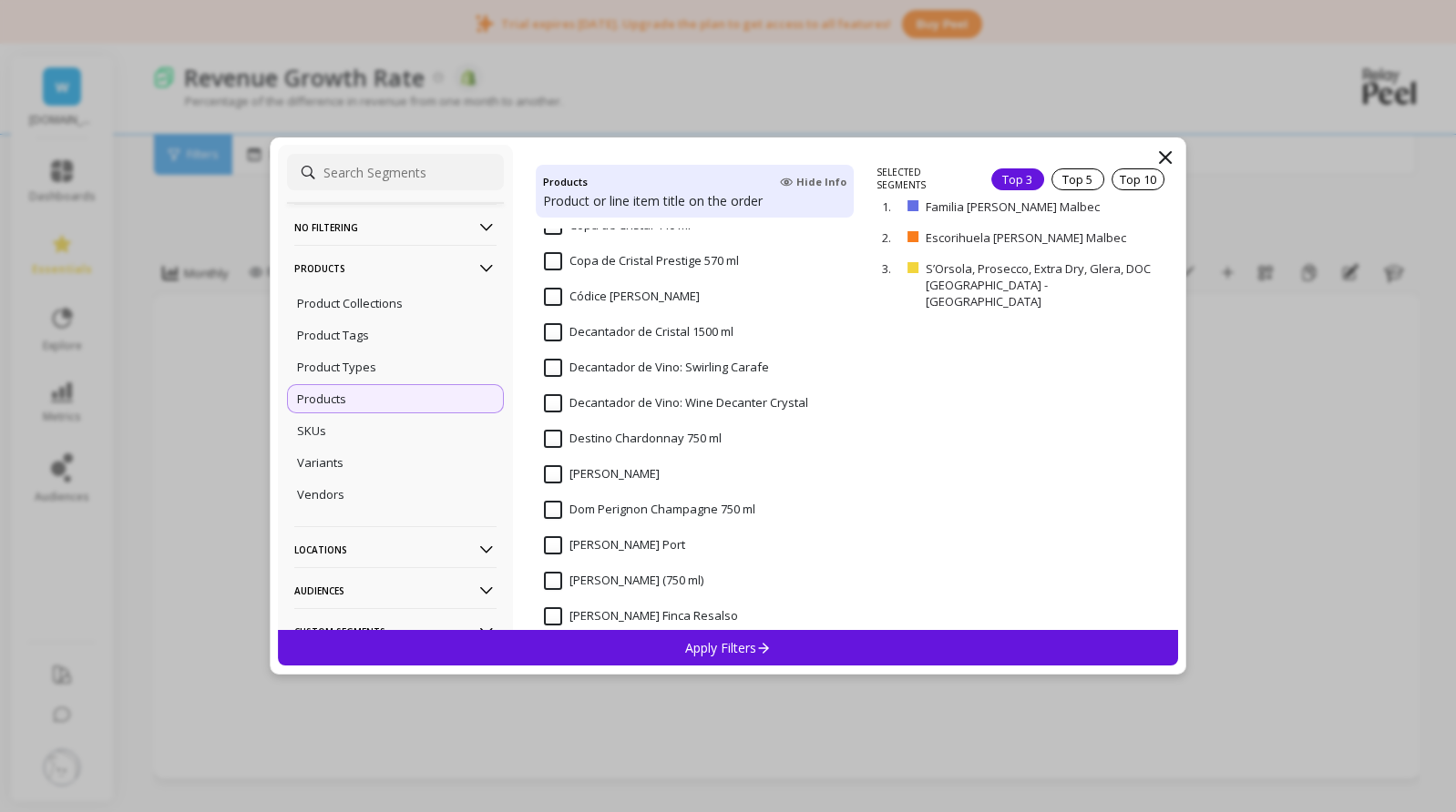
scroll to position [2139, 0]
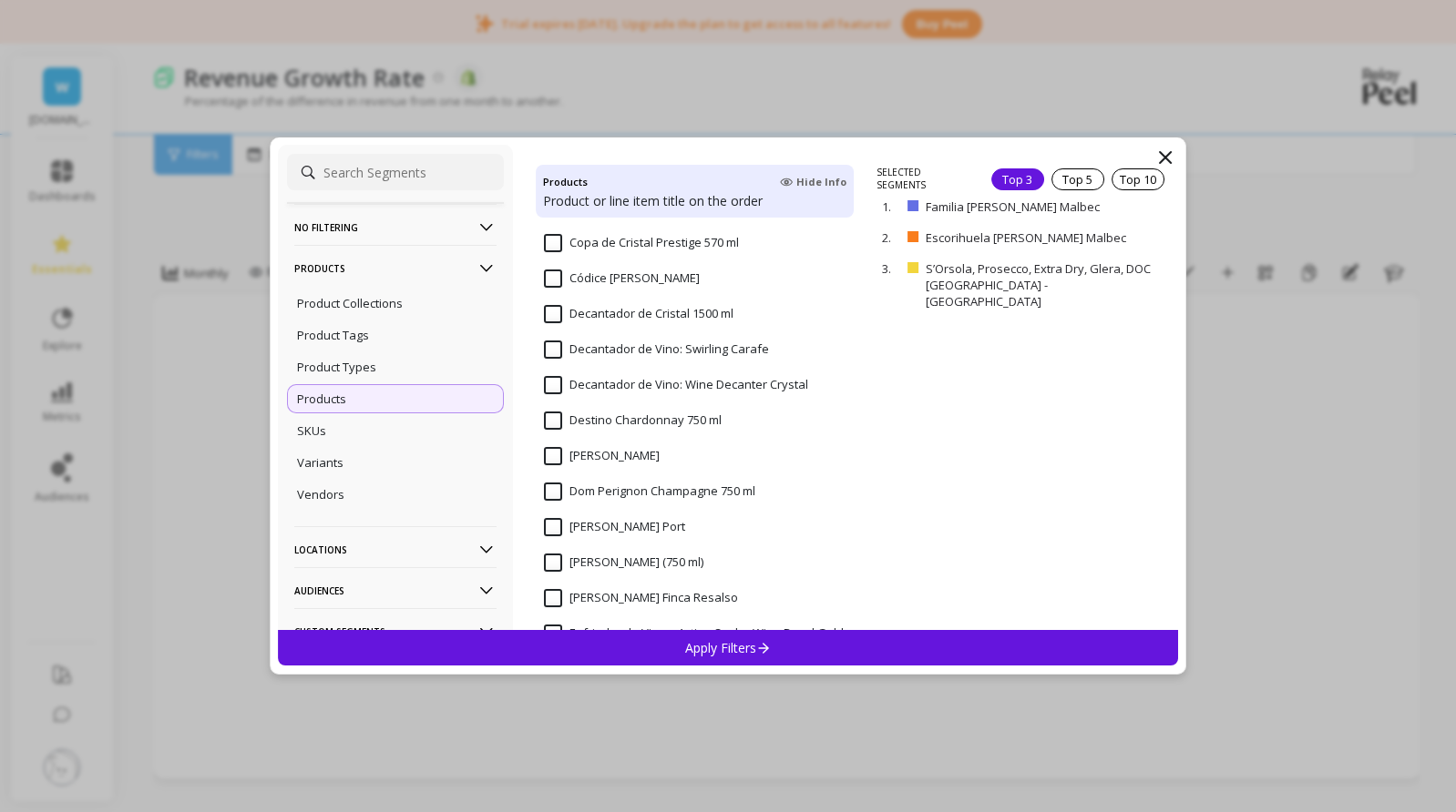
click at [559, 495] on input "Dom Perignon Champagne 750 ml" at bounding box center [649, 492] width 211 height 18
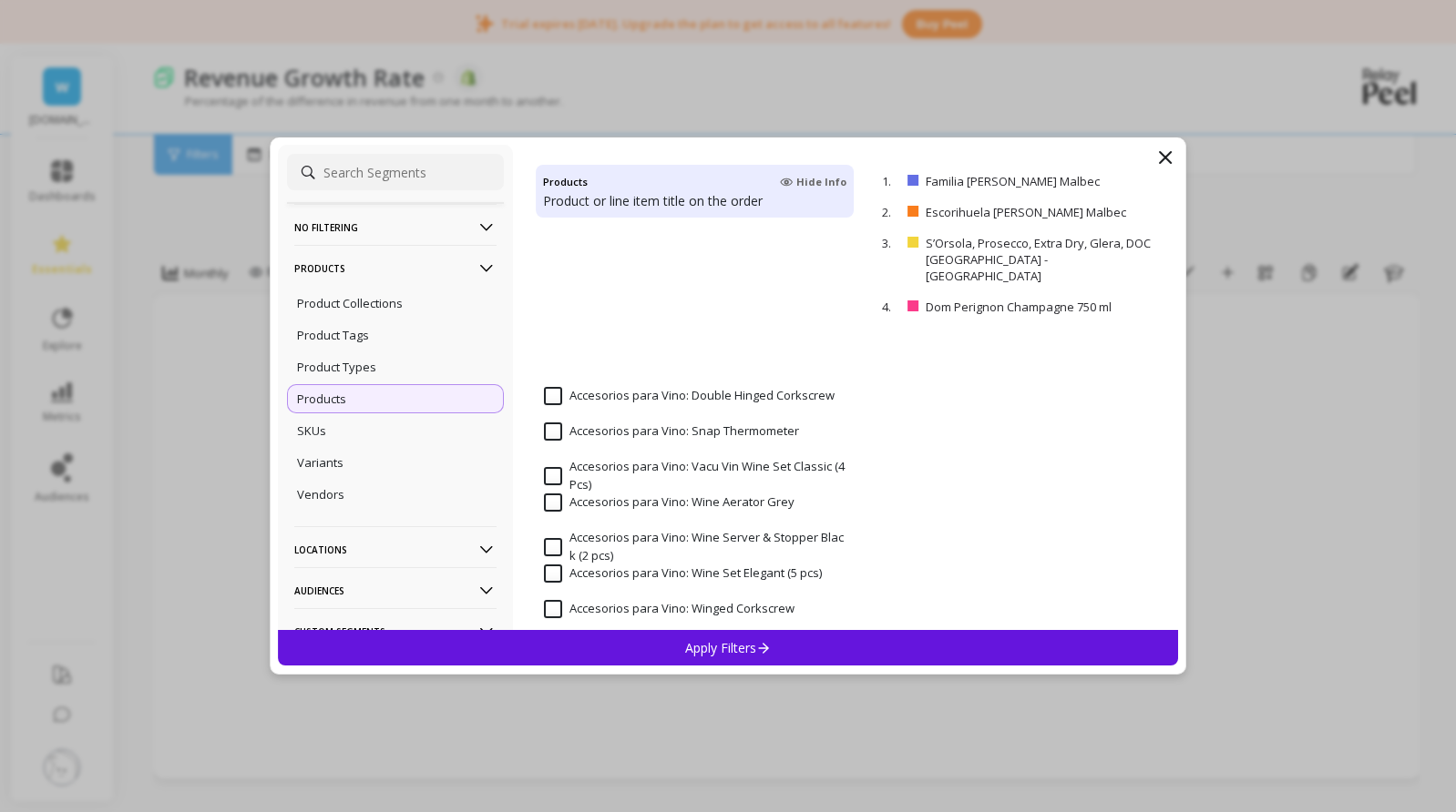
scroll to position [0, 0]
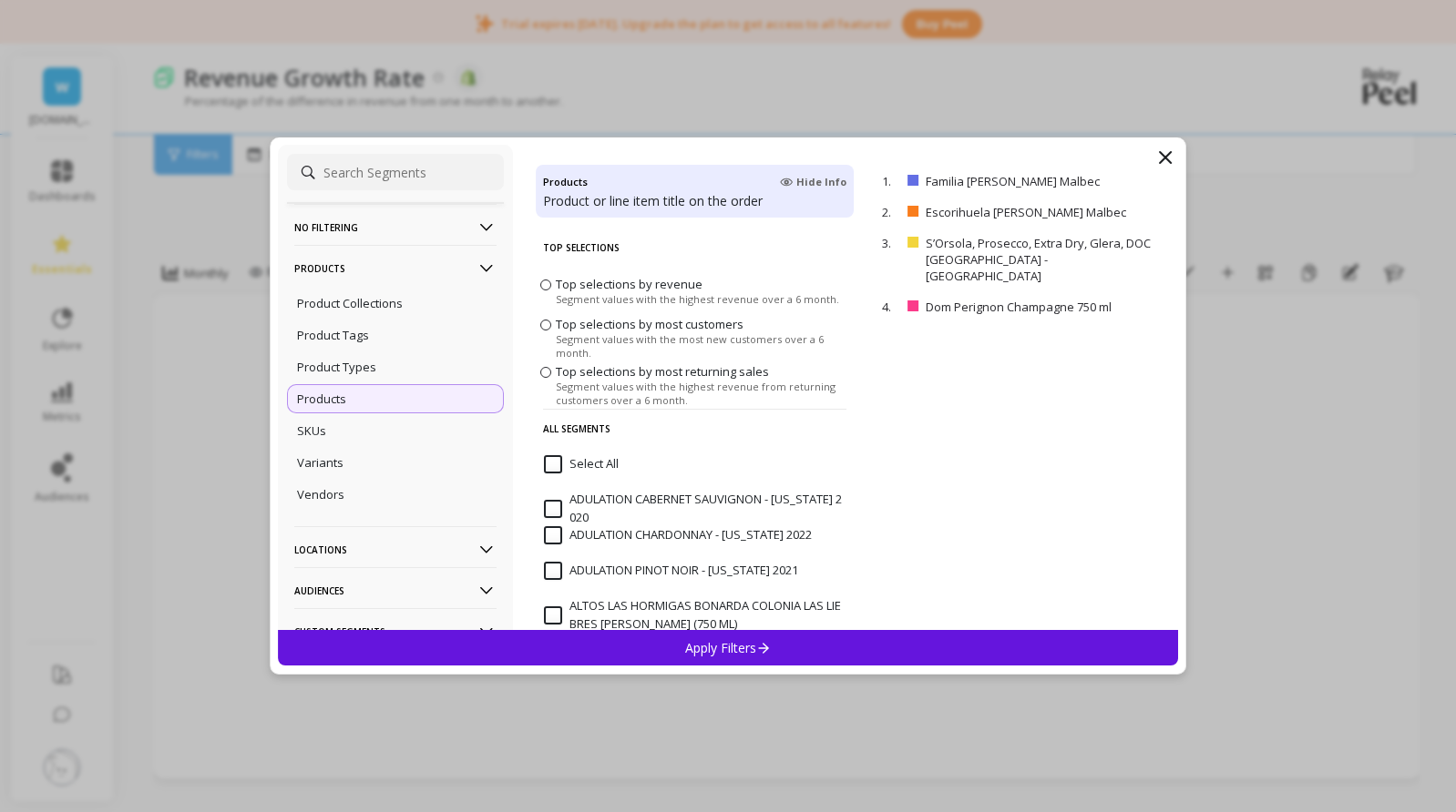
click at [554, 463] on input "Select All" at bounding box center [580, 464] width 75 height 18
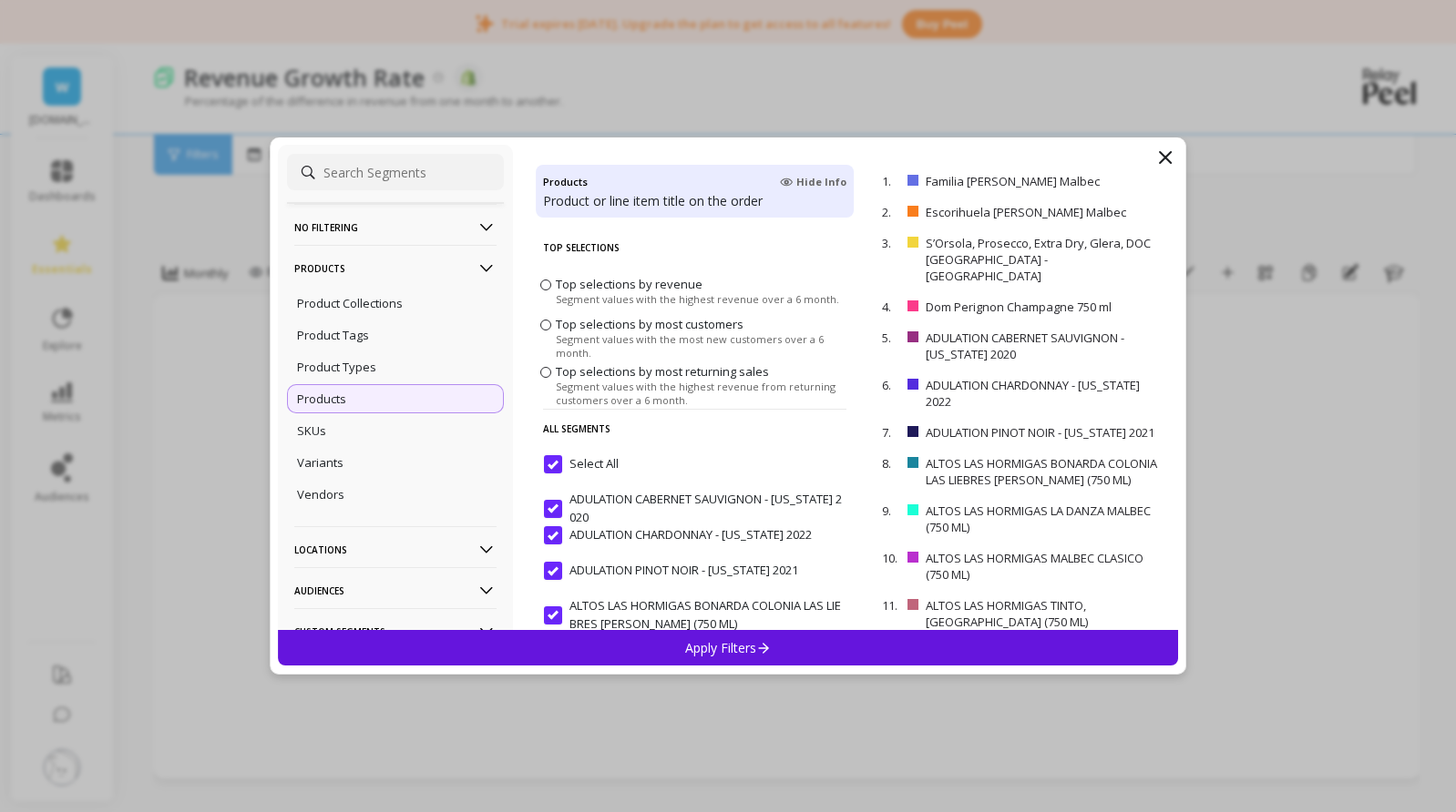
click at [555, 463] on input "Select All" at bounding box center [580, 464] width 75 height 18
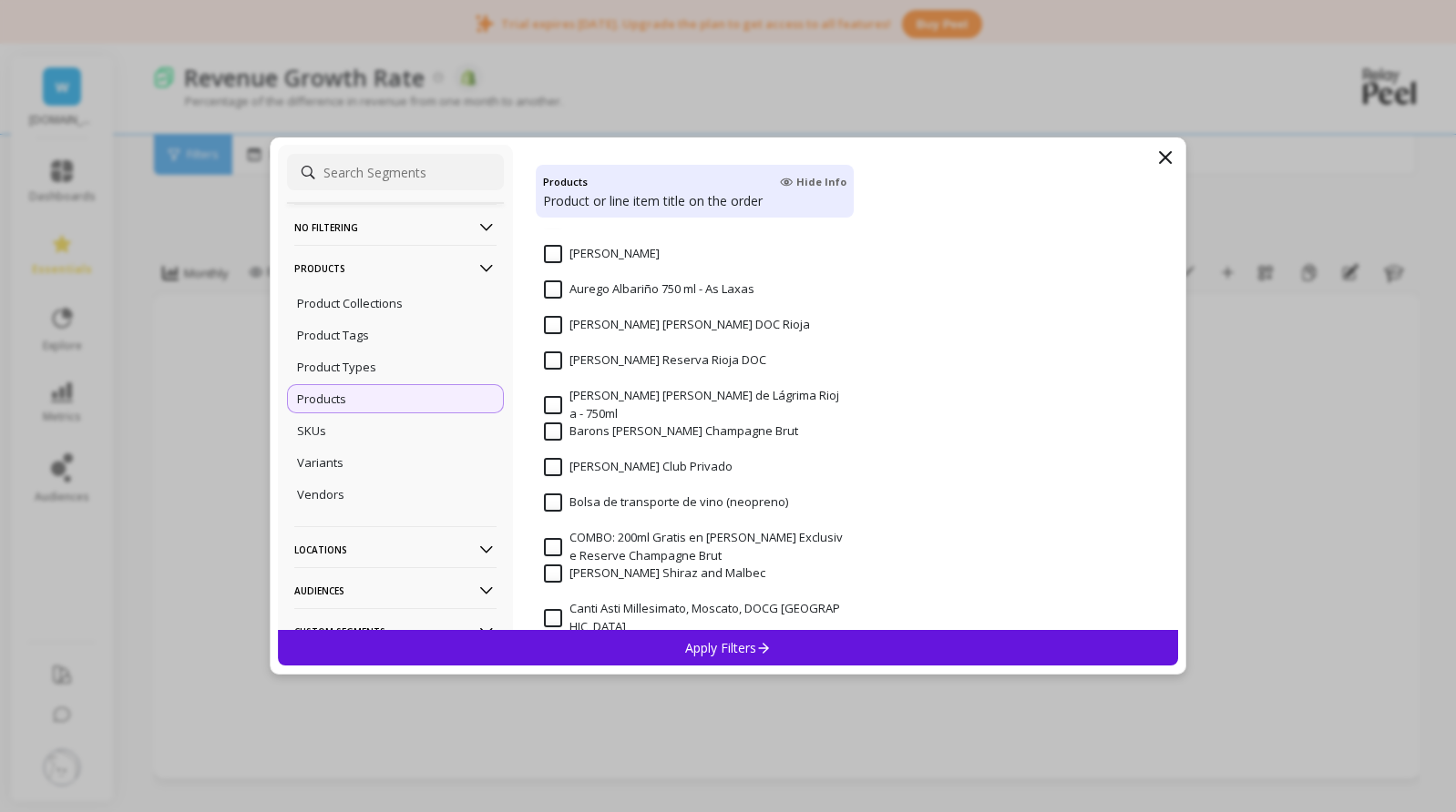
scroll to position [1118, 0]
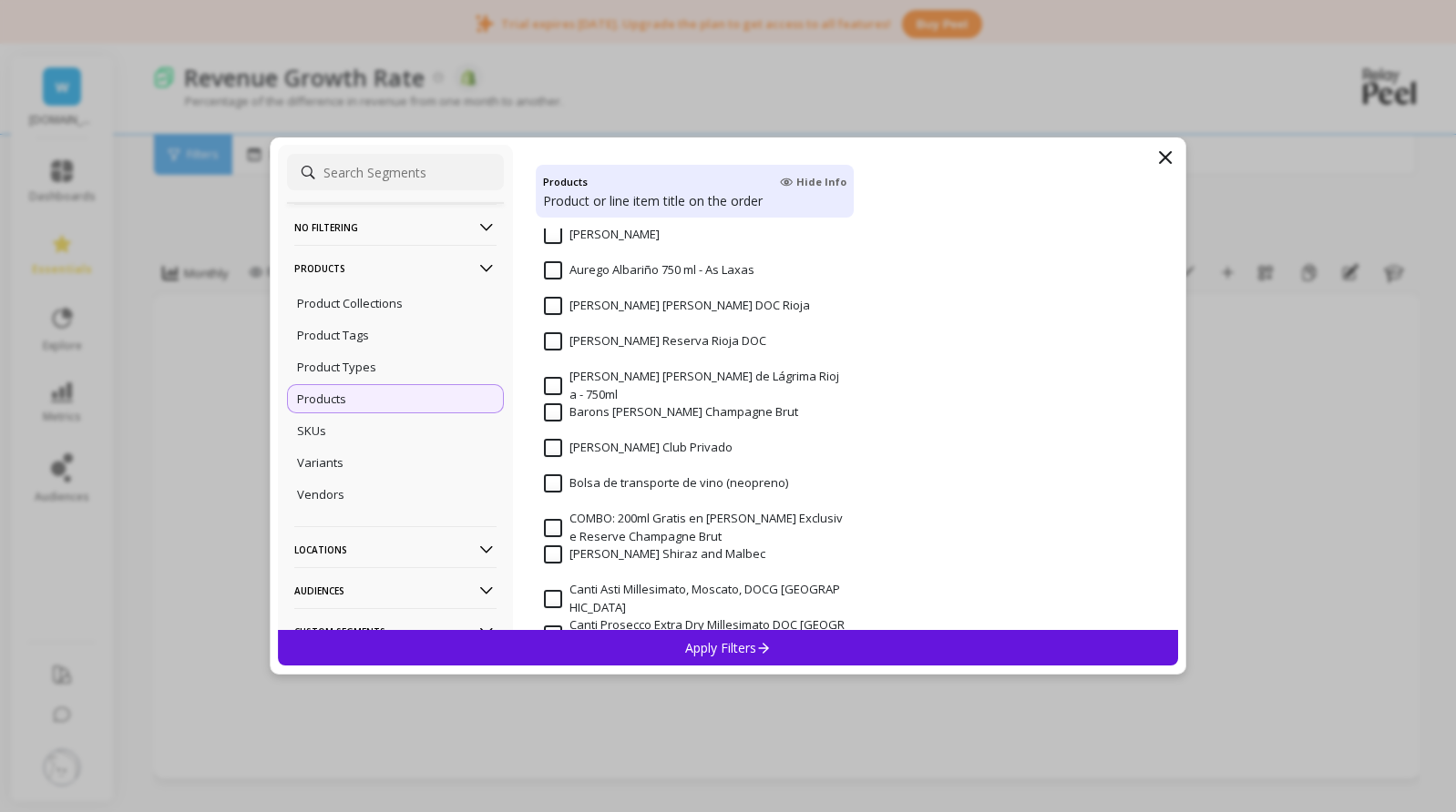
click at [555, 414] on input "Barons de Rothschild Champagne Brut" at bounding box center [670, 412] width 254 height 18
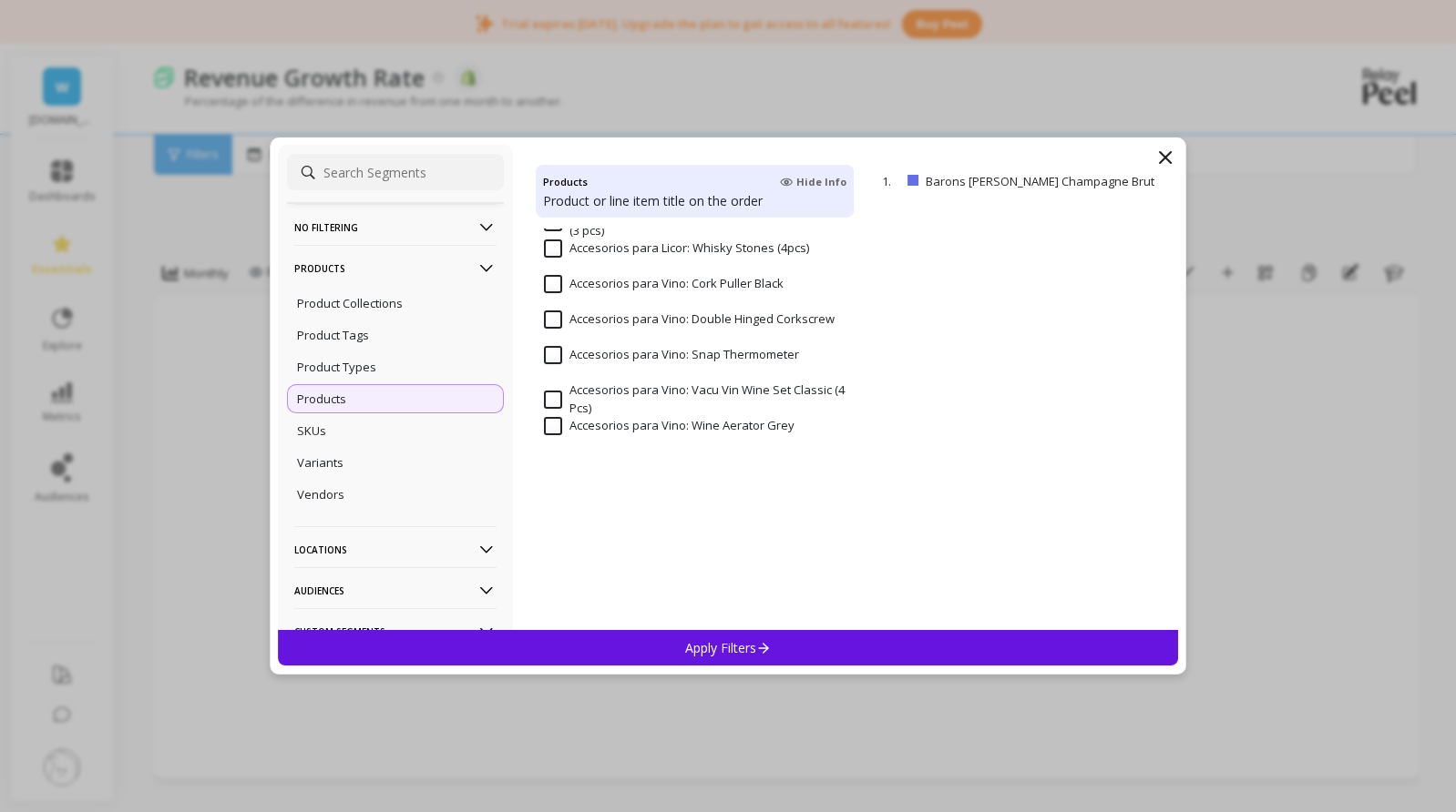
scroll to position [318, 0]
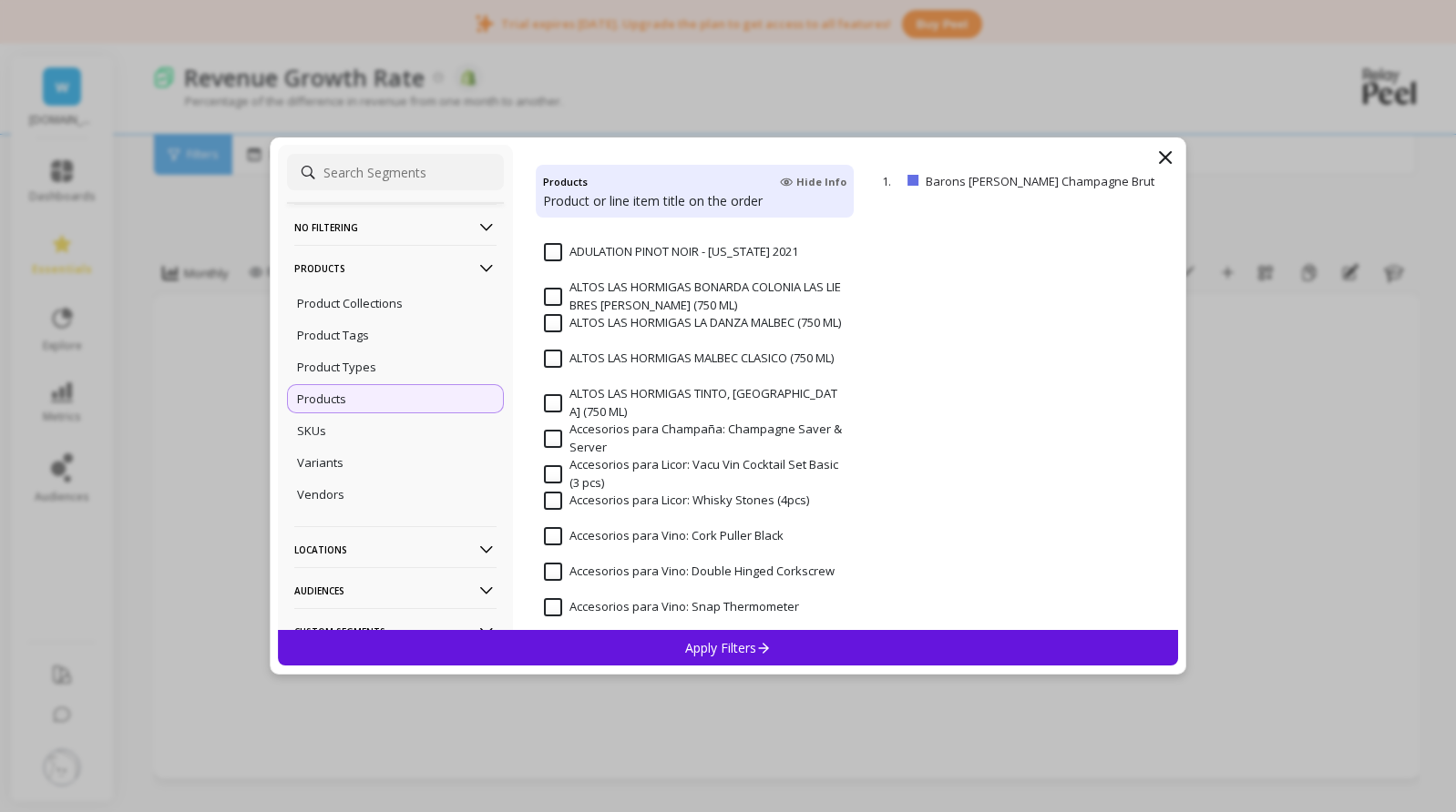
click at [552, 438] on input "Accesorios para Champaña: Champagne Saver & Server" at bounding box center [694, 438] width 302 height 35
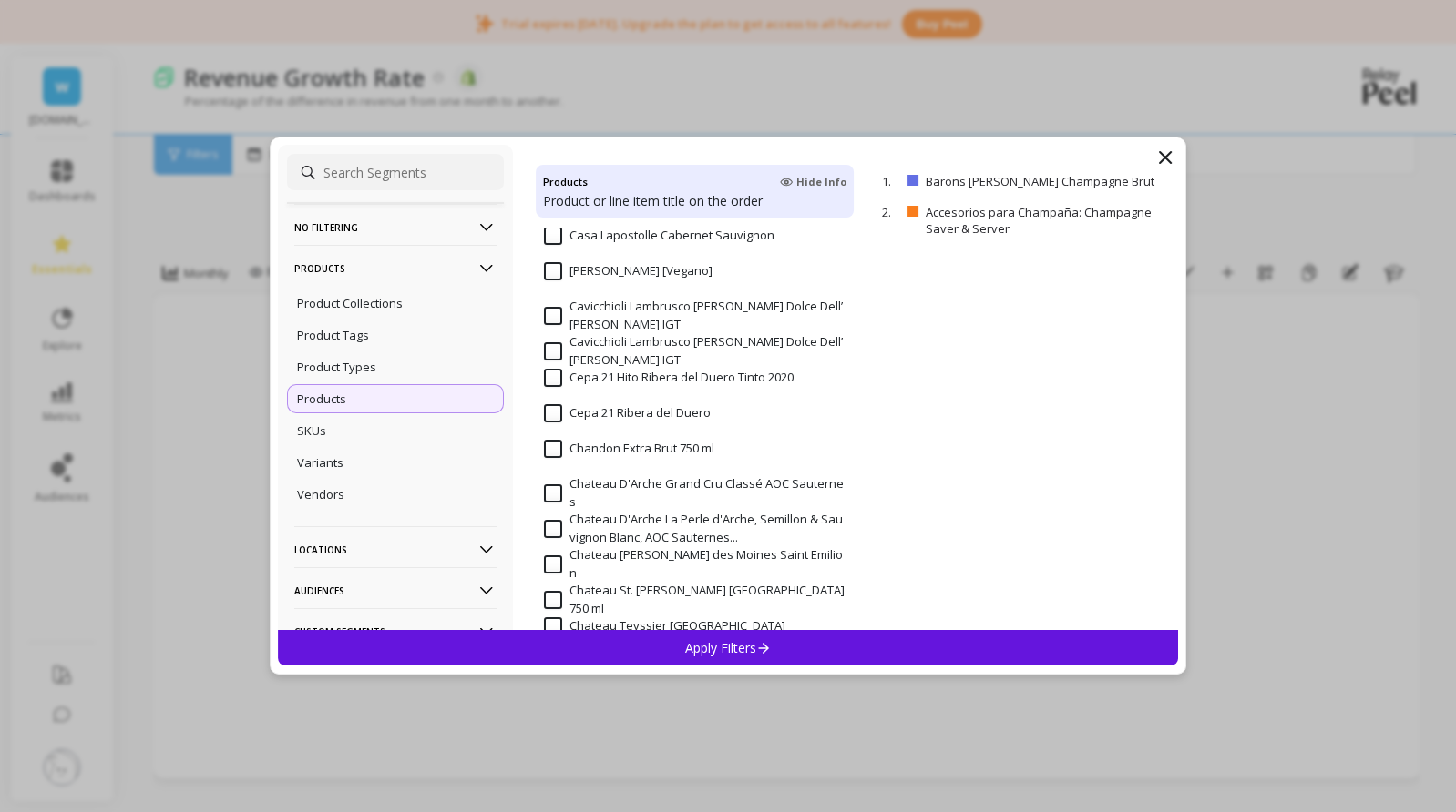
scroll to position [1548, 0]
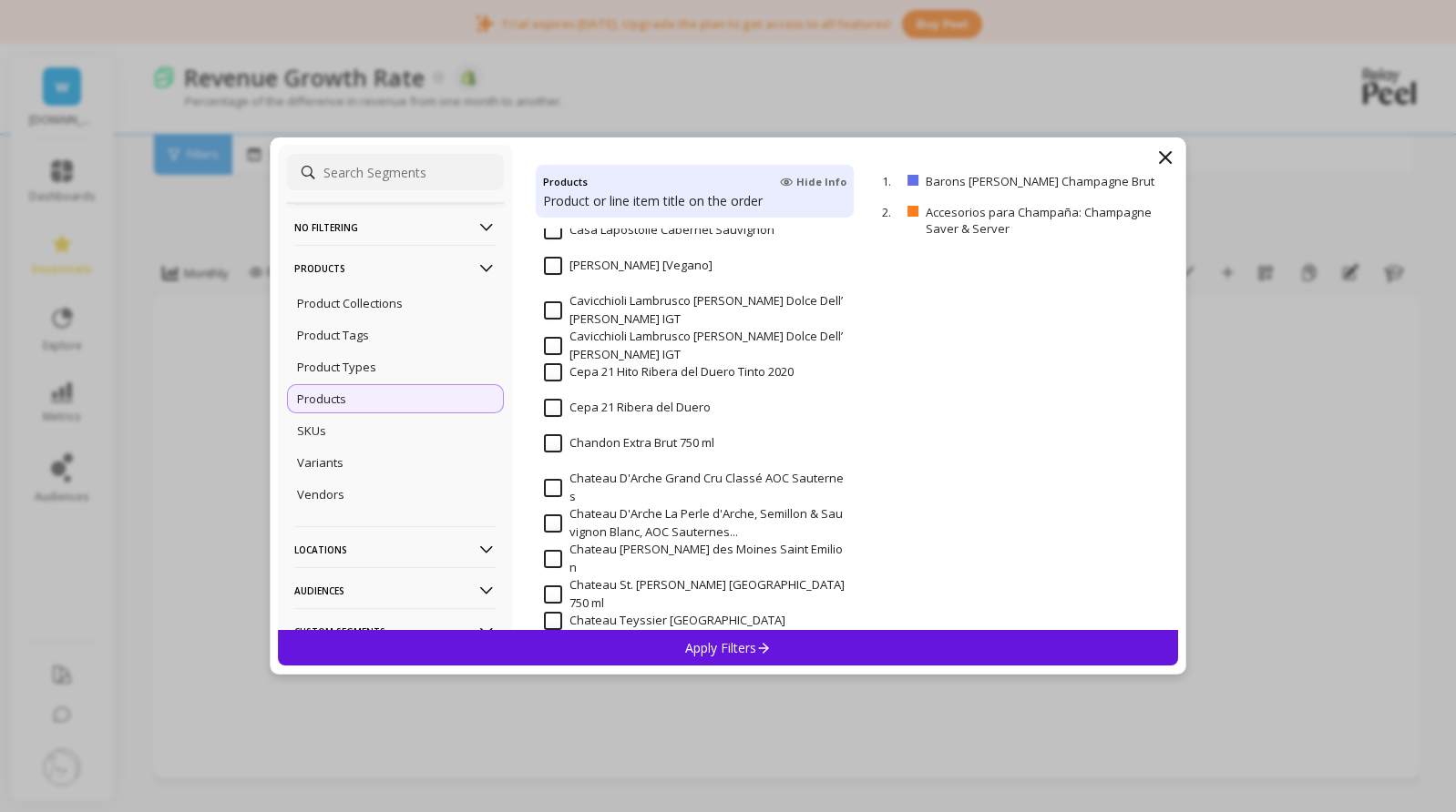
click at [557, 447] on input "Chandon Extra Brut 750 ml" at bounding box center [628, 443] width 170 height 18
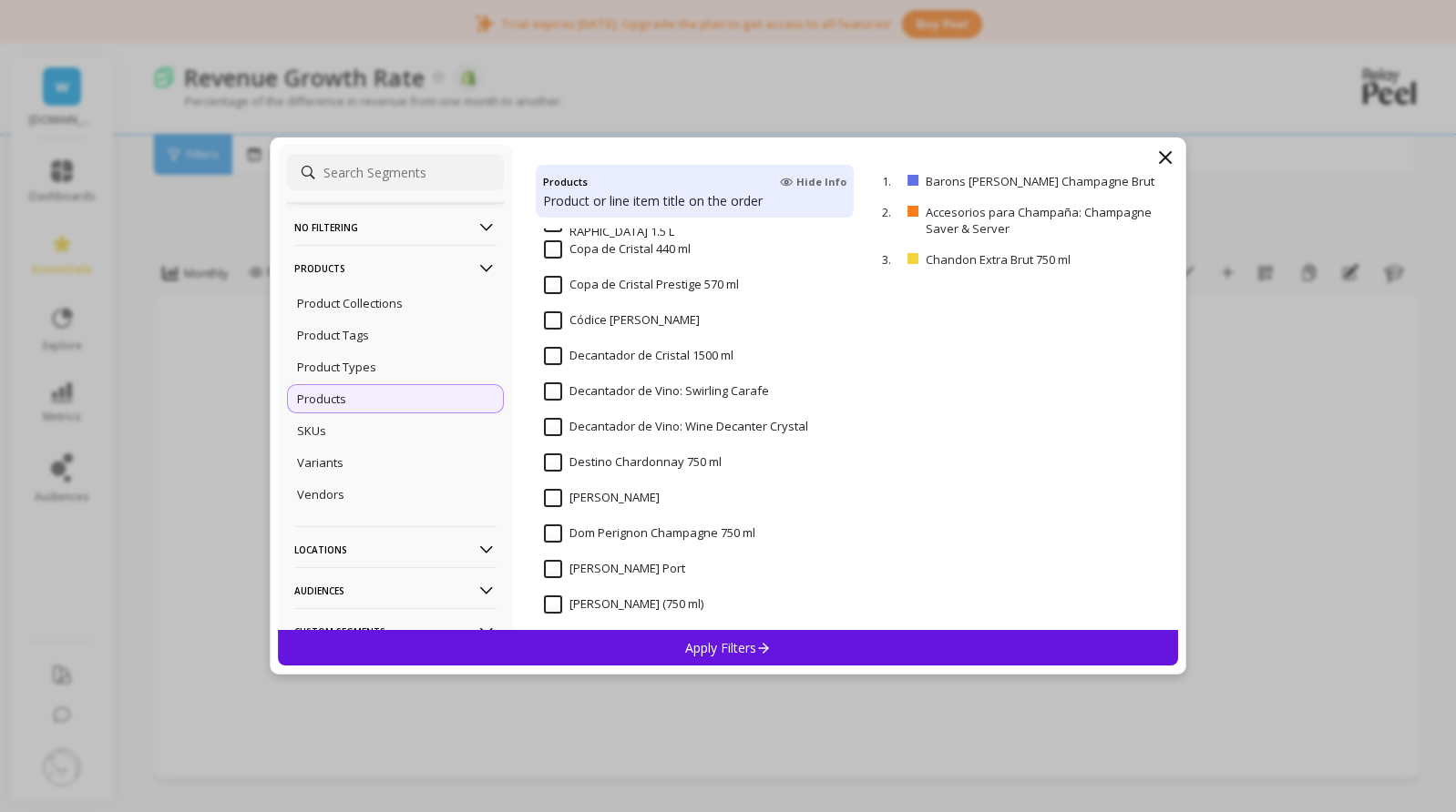
scroll to position [2186, 0]
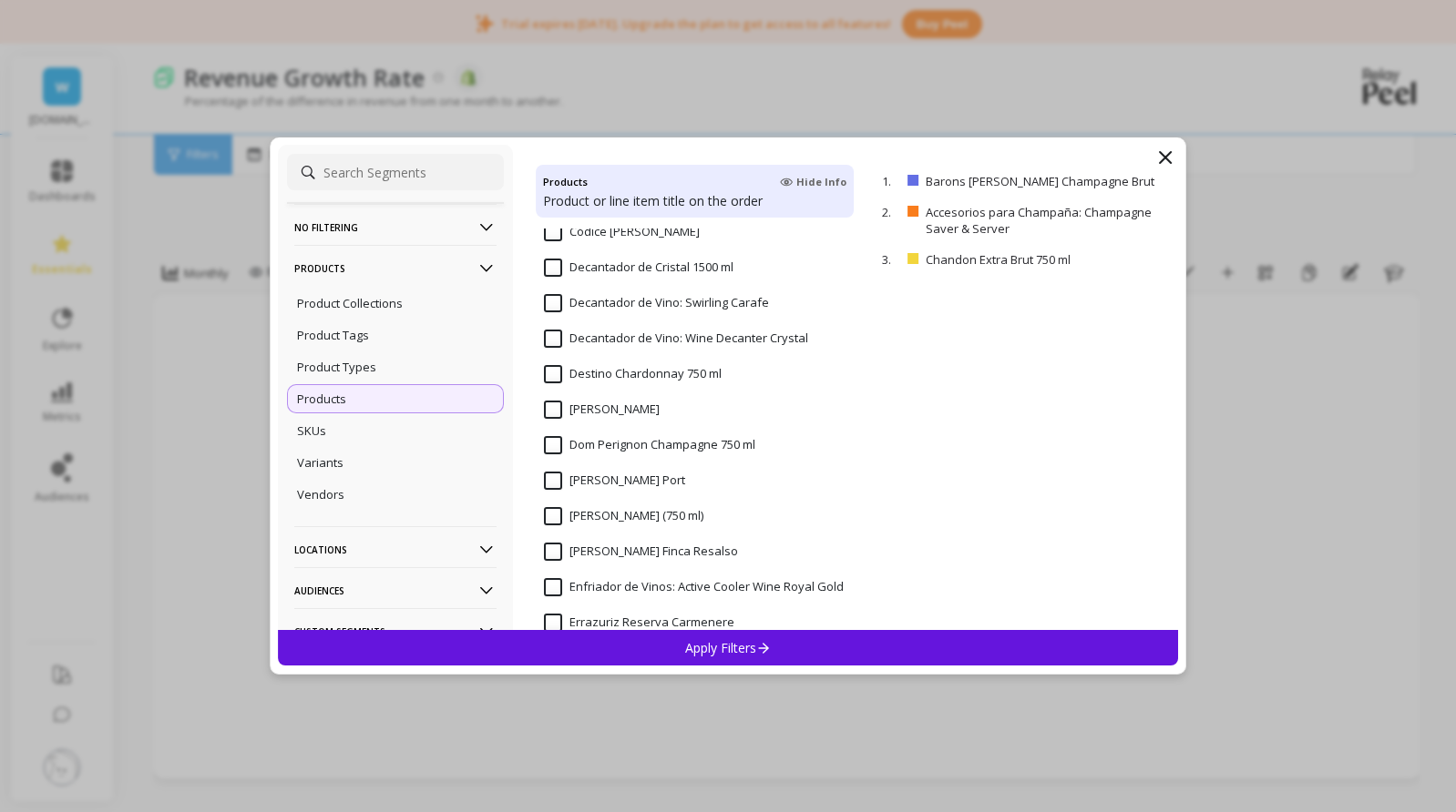
click at [556, 444] on input "Dom Perignon Champagne 750 ml" at bounding box center [649, 445] width 211 height 18
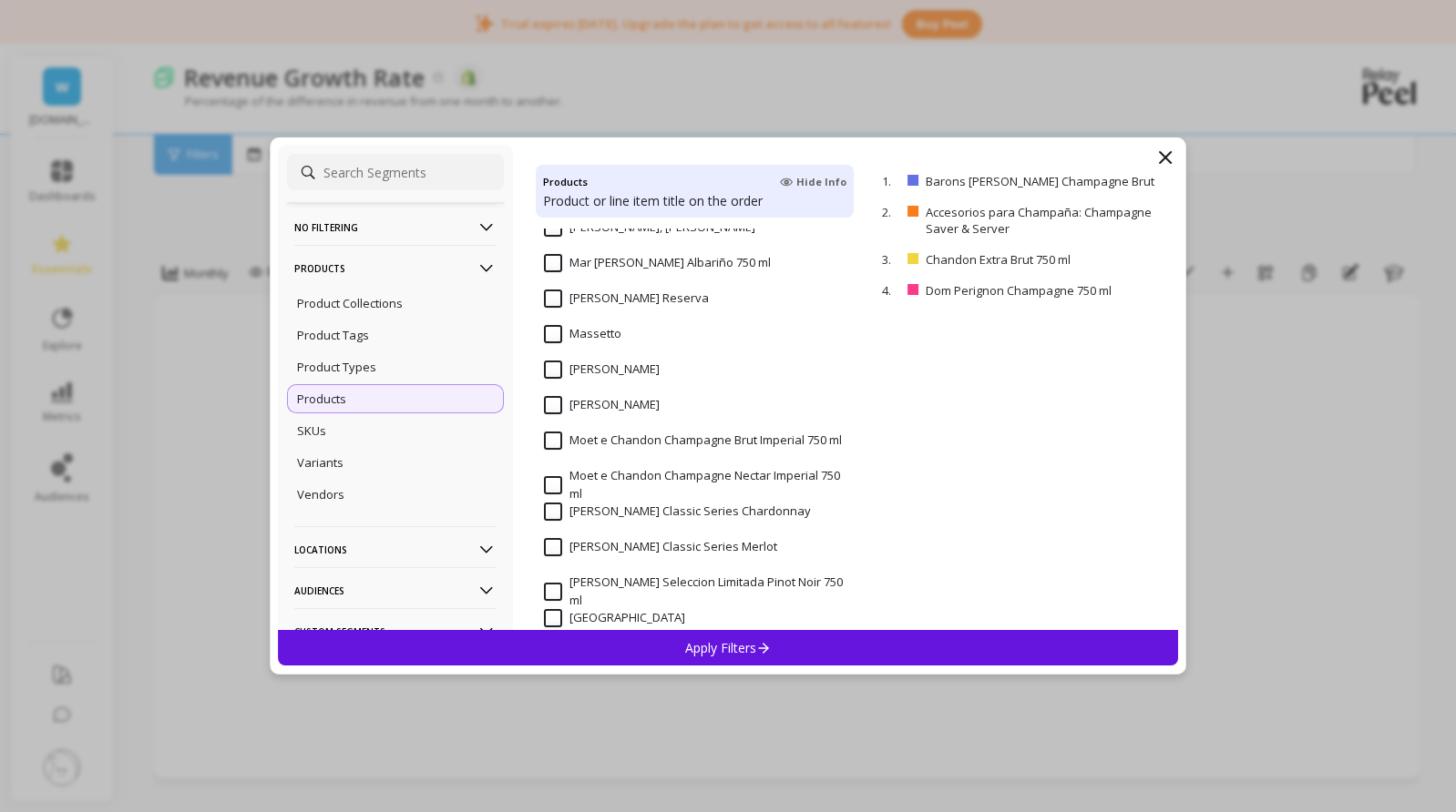
scroll to position [3733, 0]
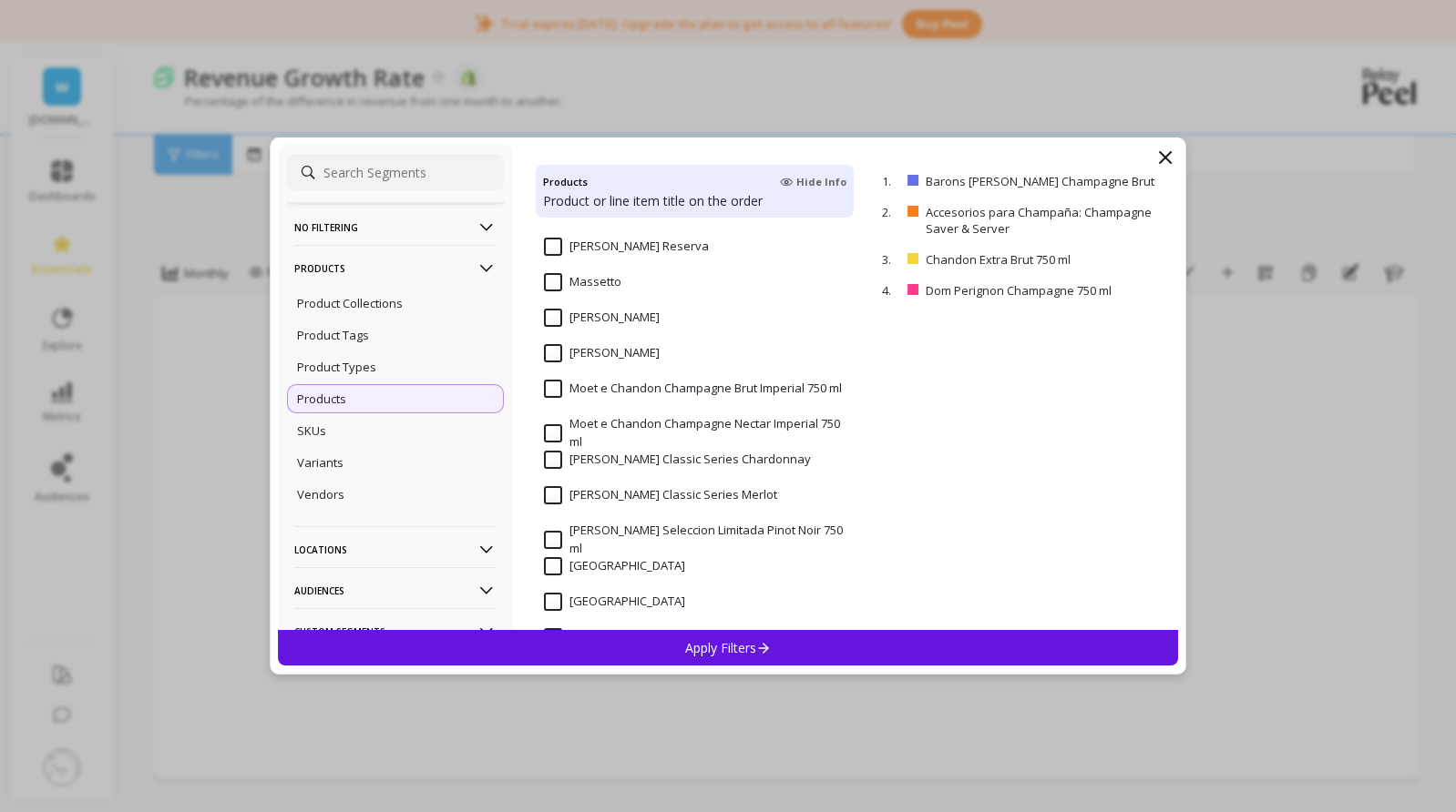
click at [569, 391] on input "Moet e Chandon Champagne Brut Imperial 750 ml" at bounding box center [692, 388] width 298 height 18
drag, startPoint x: 569, startPoint y: 391, endPoint x: 558, endPoint y: 434, distance: 44.4
click at [558, 434] on input "Moet e Chandon Champagne Nectar Imperial 750 ml" at bounding box center [694, 432] width 302 height 35
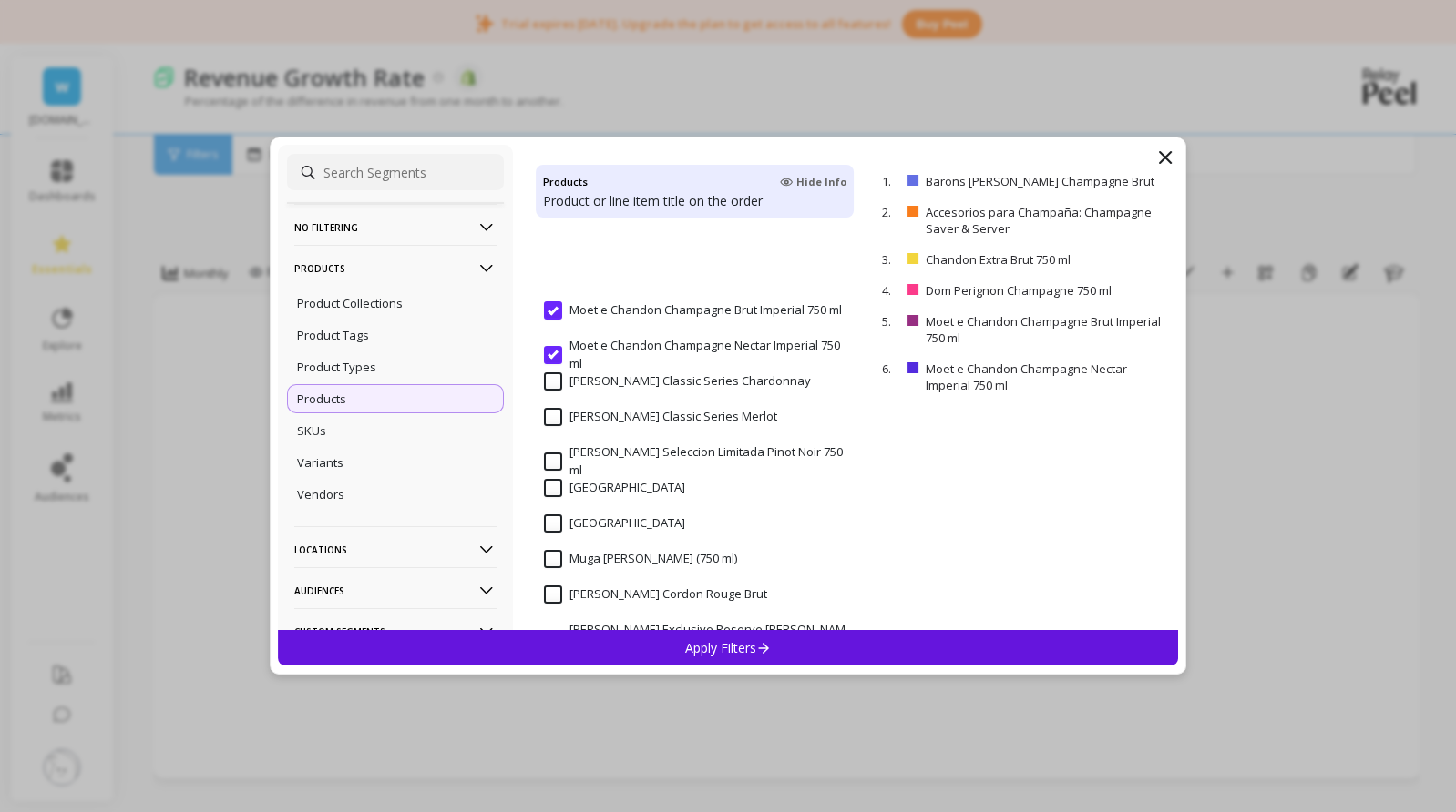
scroll to position [3915, 0]
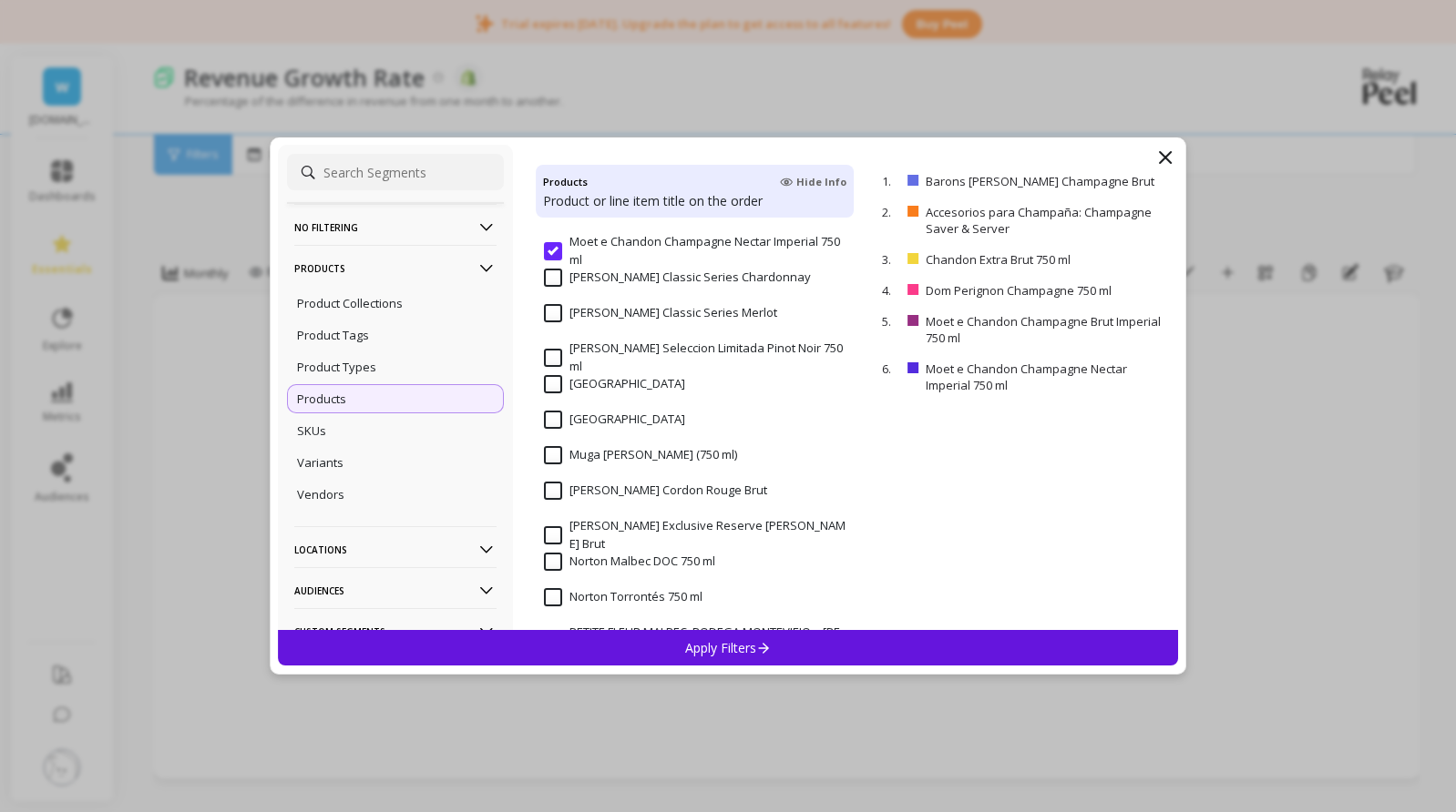
click at [545, 496] on input "Mumm Cordon Rouge Brut" at bounding box center [654, 491] width 223 height 18
click at [557, 533] on input "Nicolas Feuillate Exclusive Reserve Champagne Rose Brut" at bounding box center [694, 535] width 302 height 35
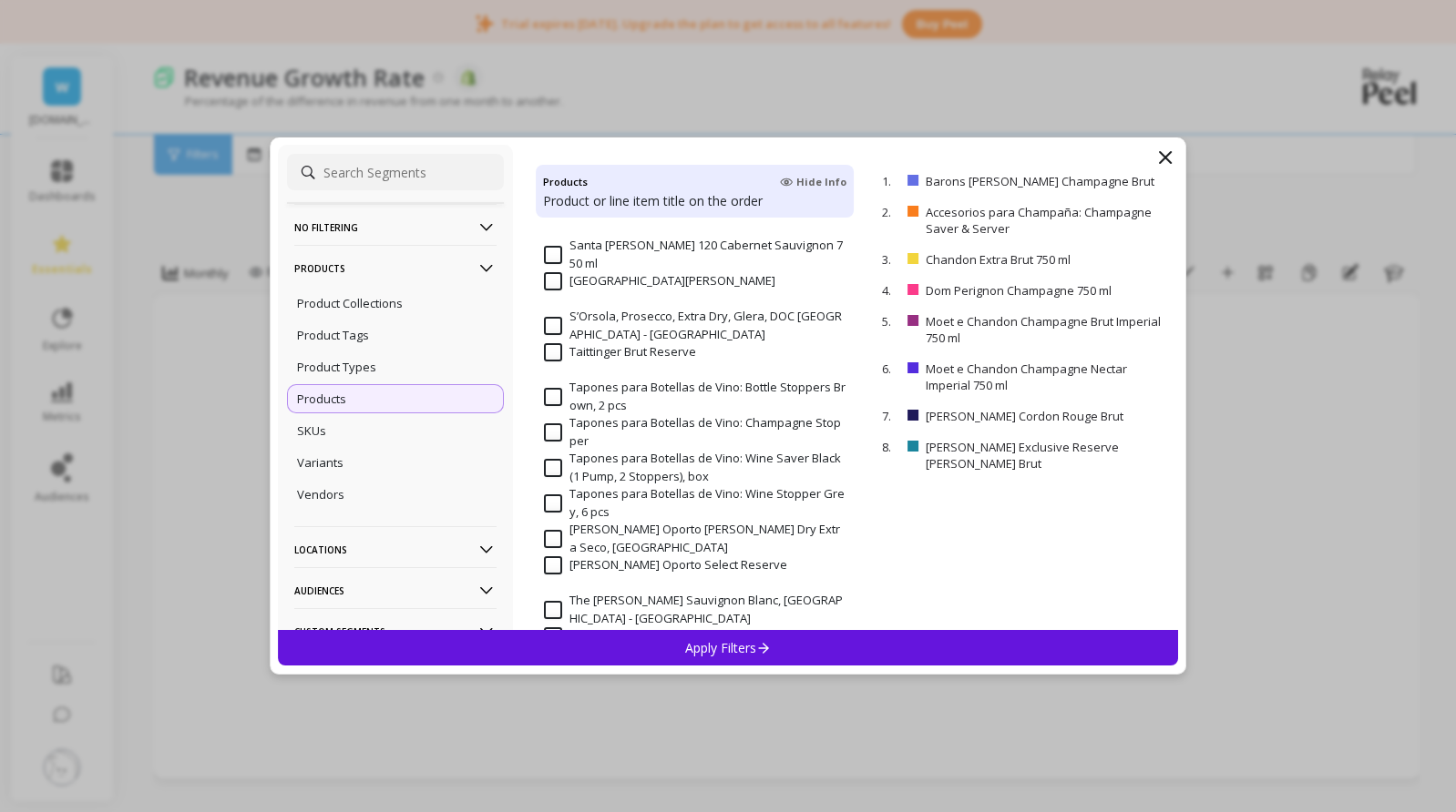
scroll to position [5372, 0]
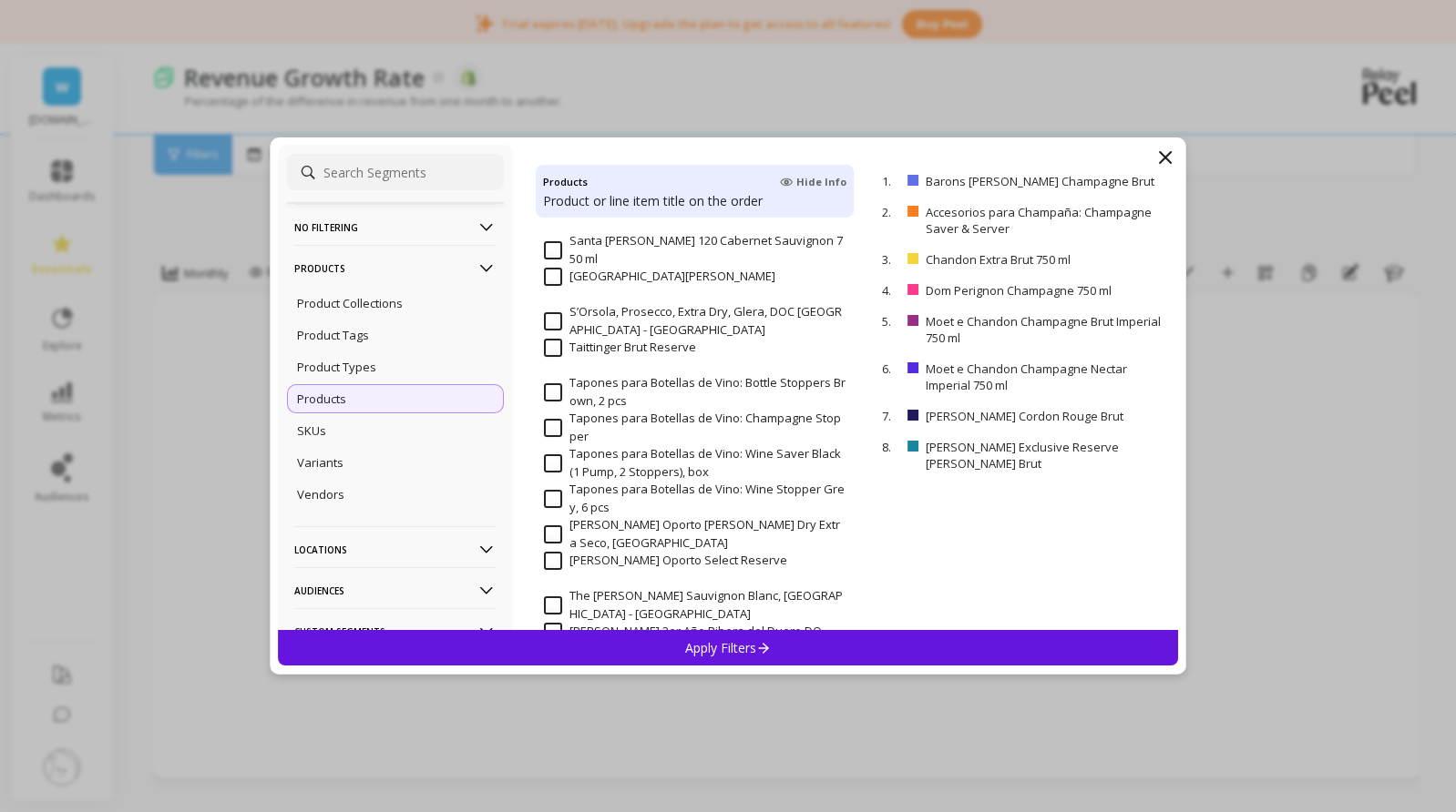
click at [554, 429] on input "Tapones para Botellas de Vino: Champagne Stopper" at bounding box center [694, 427] width 302 height 35
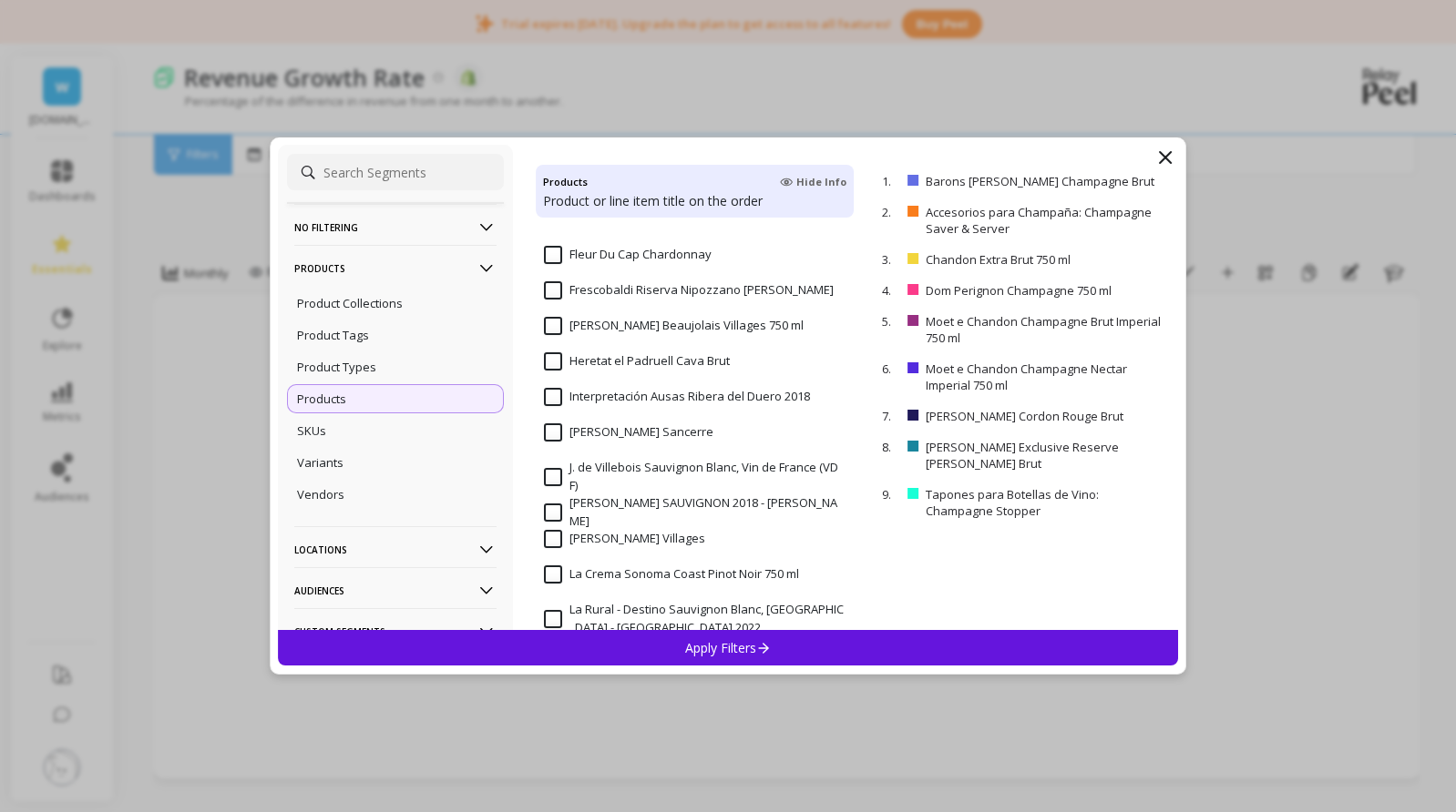
scroll to position [3153, 0]
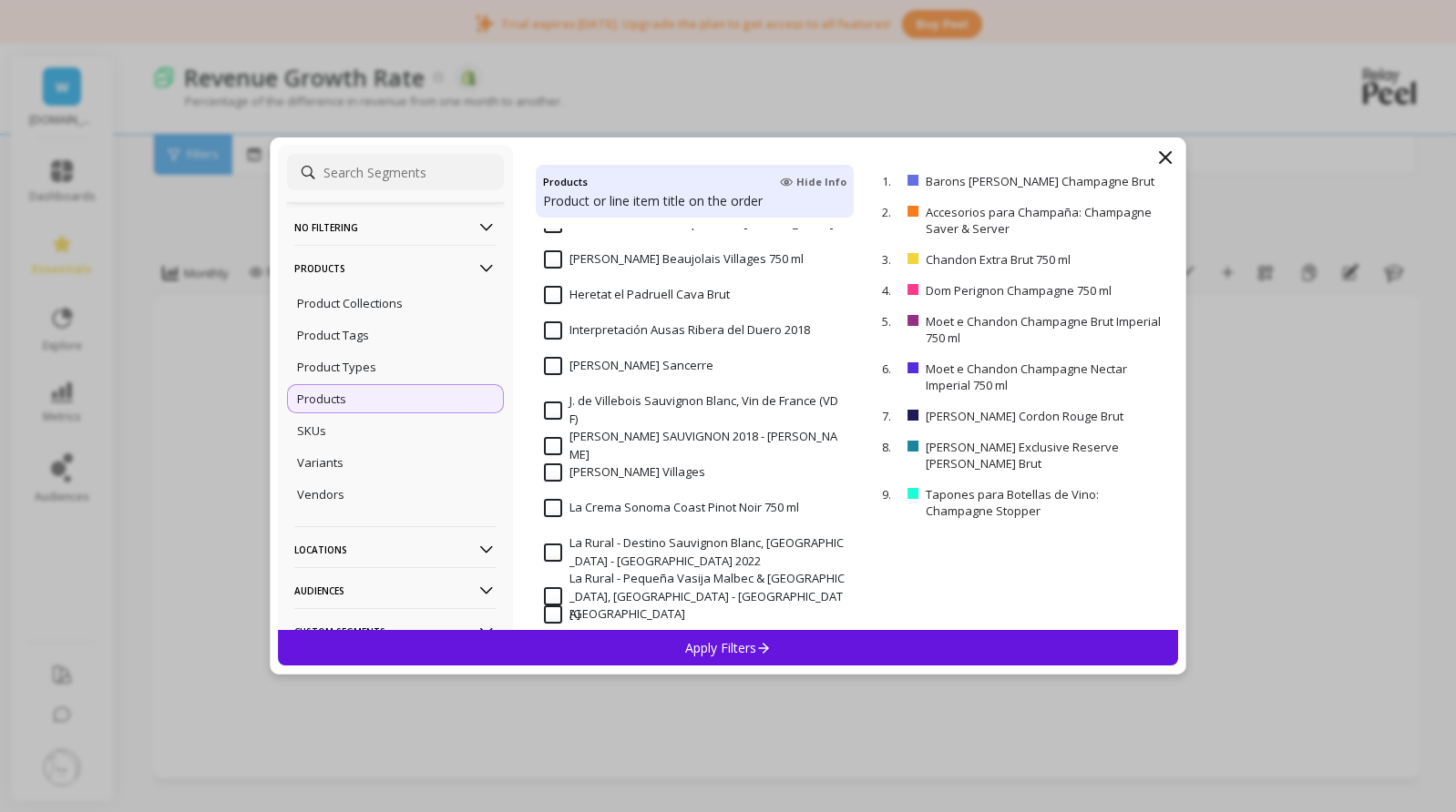
click at [550, 289] on input "Heretat el Padruell Cava Brut" at bounding box center [636, 295] width 186 height 18
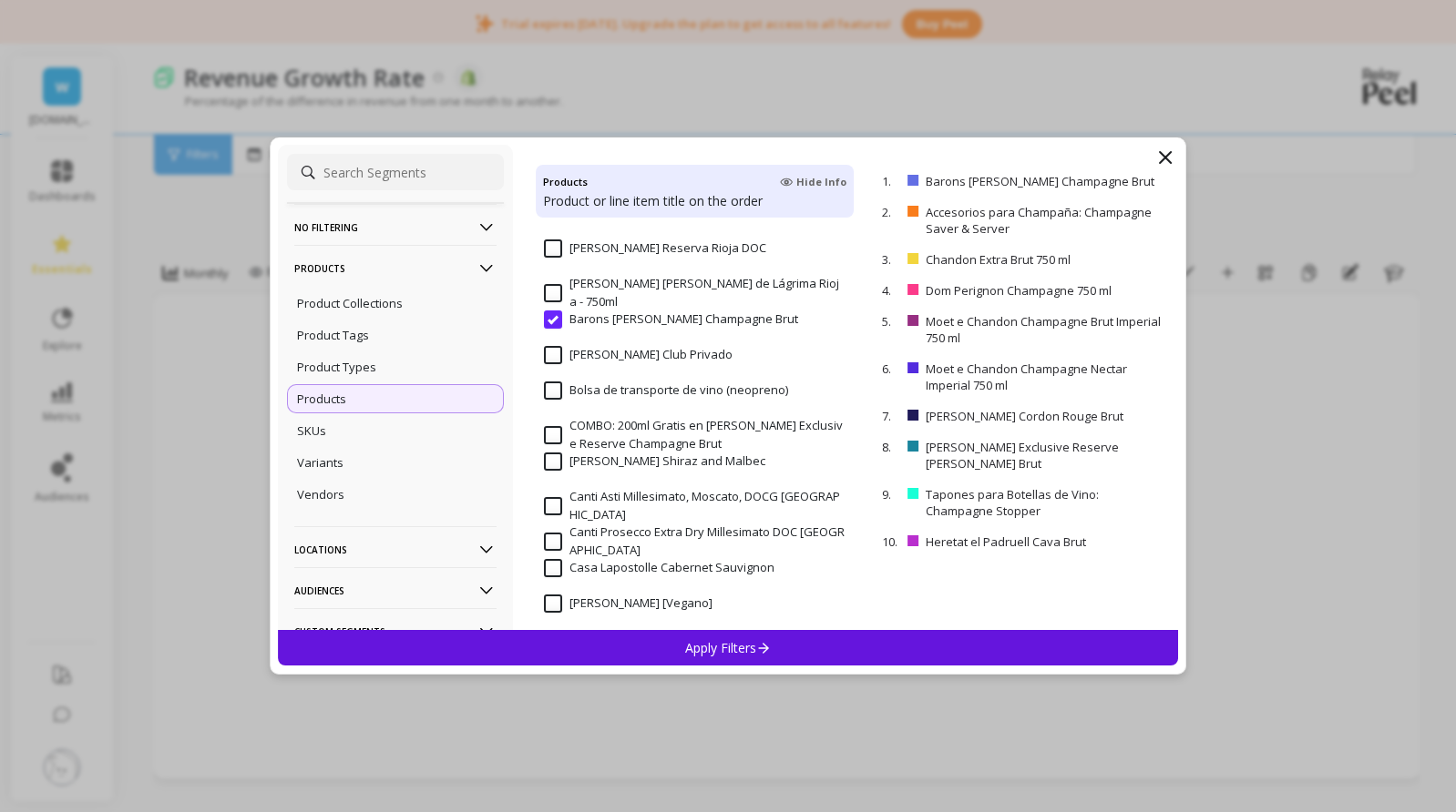
scroll to position [1226, 0]
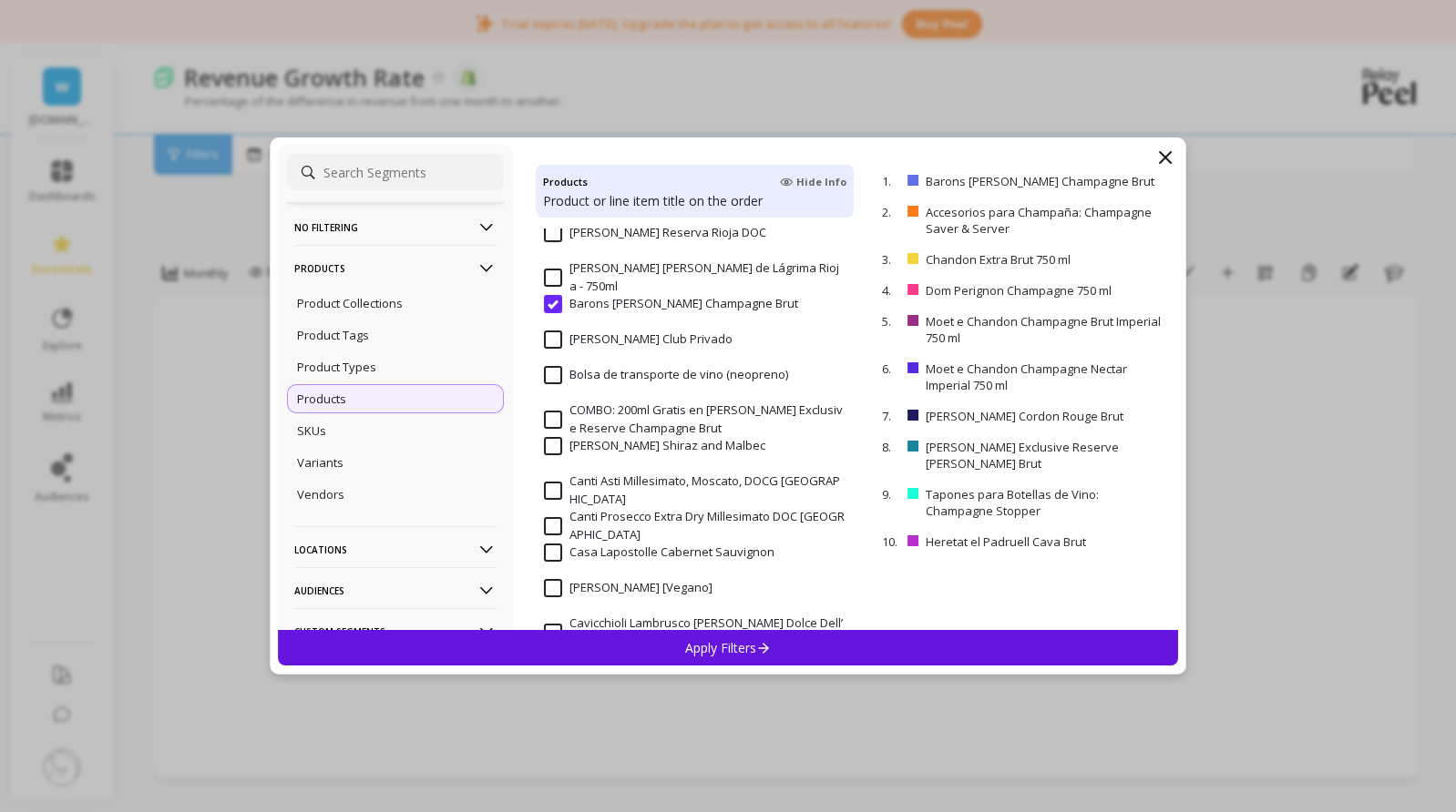
click at [556, 415] on input "COMBO: 200ml Gratis en Nicolas Feuillatte Exclusive Reserve Champagne Brut" at bounding box center [694, 419] width 302 height 35
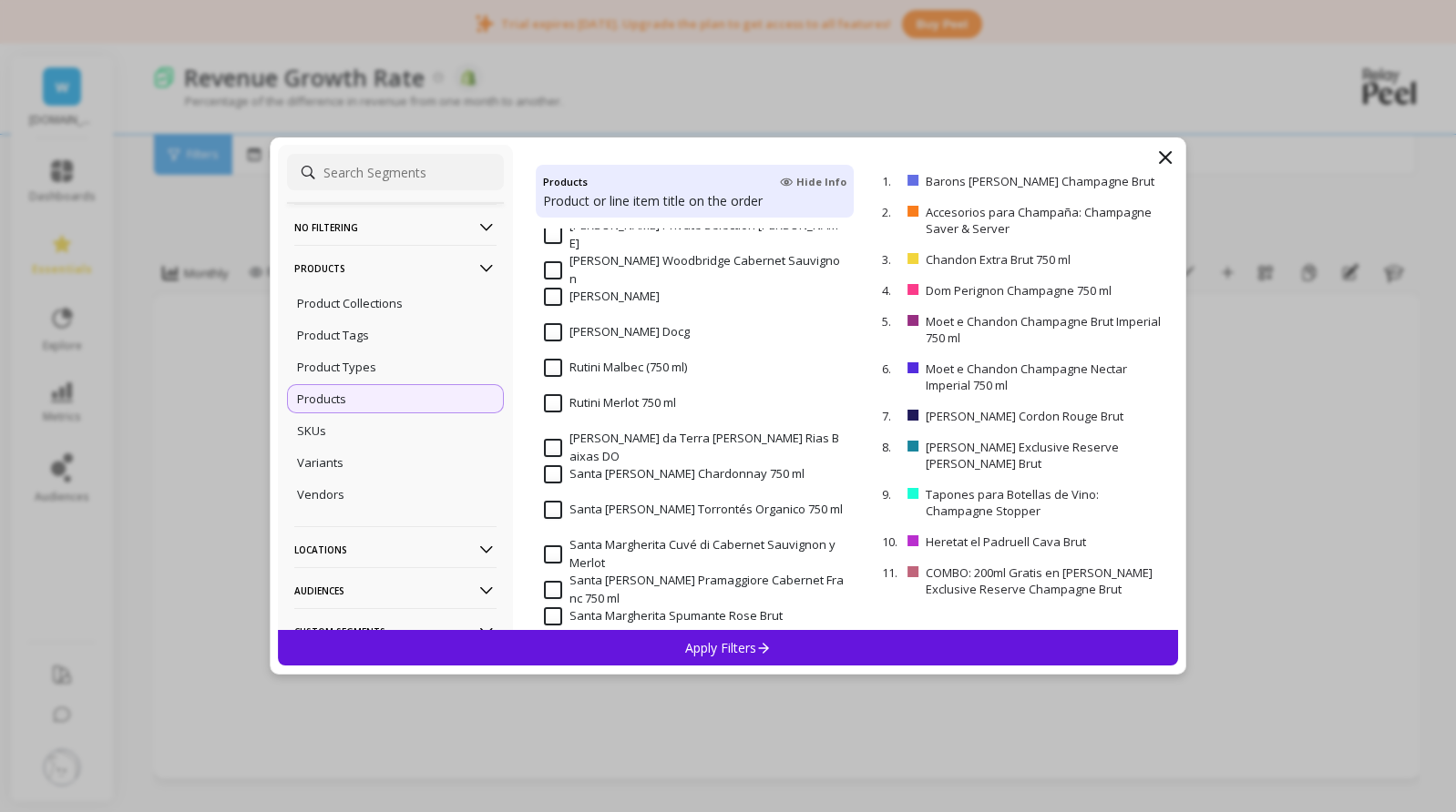
scroll to position [4954, 0]
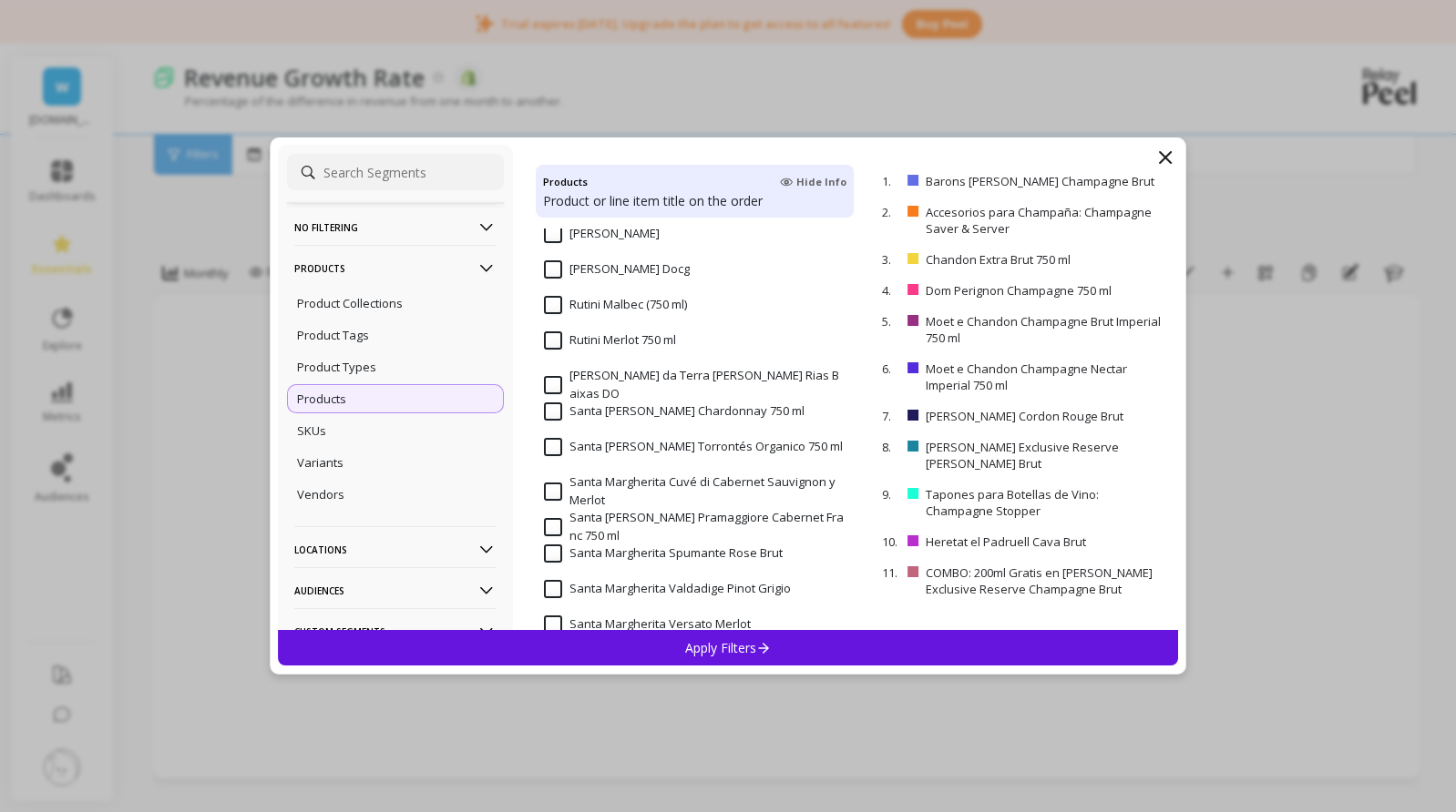
click at [552, 494] on input "Santa Margherita Cuvé di Cabernet Sauvignon y Merlot" at bounding box center [694, 491] width 302 height 35
click at [552, 525] on input "Santa Margherita Lison Pramaggiore Cabernet Franc 750 ml" at bounding box center [694, 527] width 302 height 35
click at [558, 550] on input "Santa Margherita Spumante Rose Brut" at bounding box center [662, 553] width 239 height 18
click at [552, 527] on input "Santa Margherita Lison Pramaggiore Cabernet Franc 750 ml" at bounding box center [694, 527] width 302 height 35
click at [549, 487] on input "Santa Margherita Cuvé di Cabernet Sauvignon y Merlot" at bounding box center [694, 491] width 302 height 35
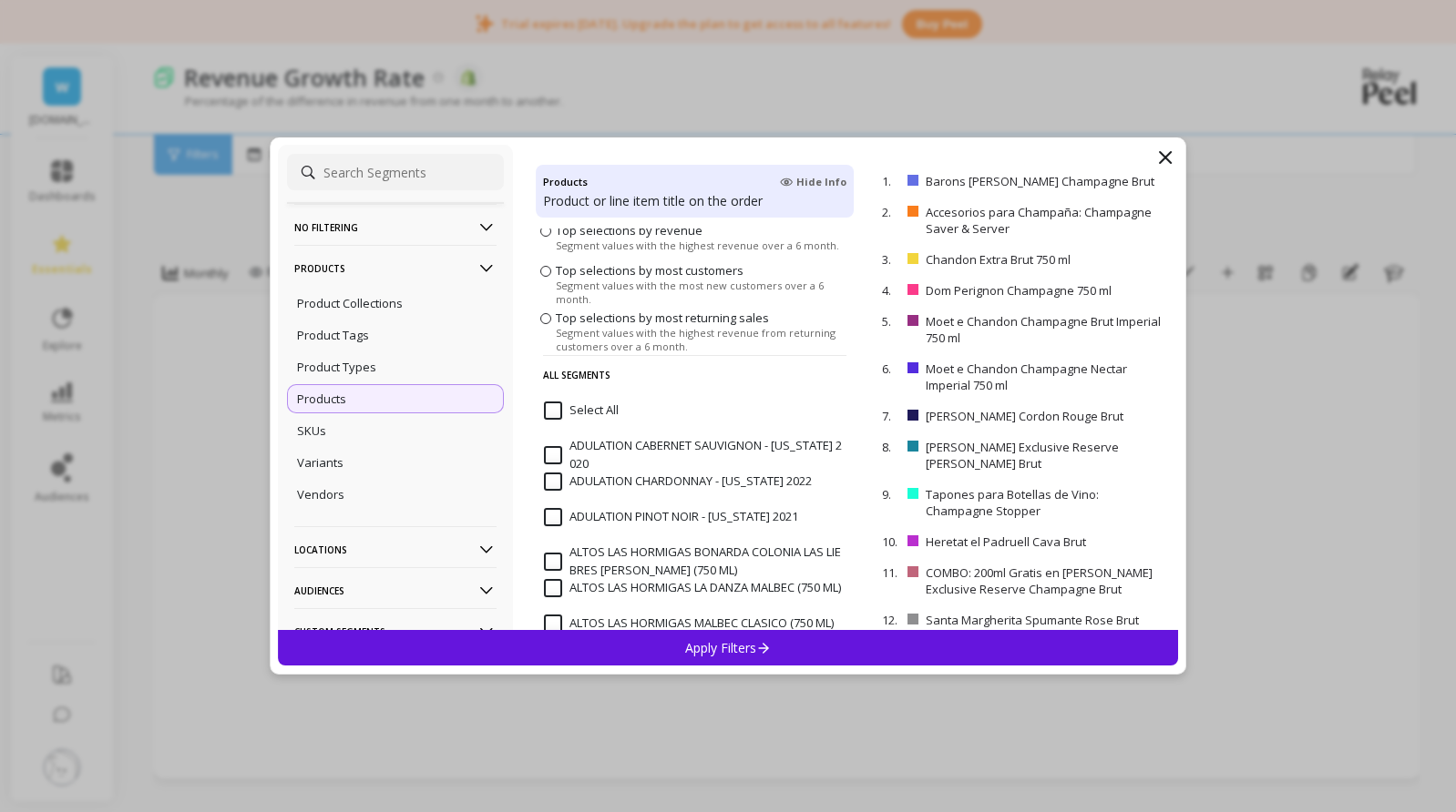
scroll to position [0, 0]
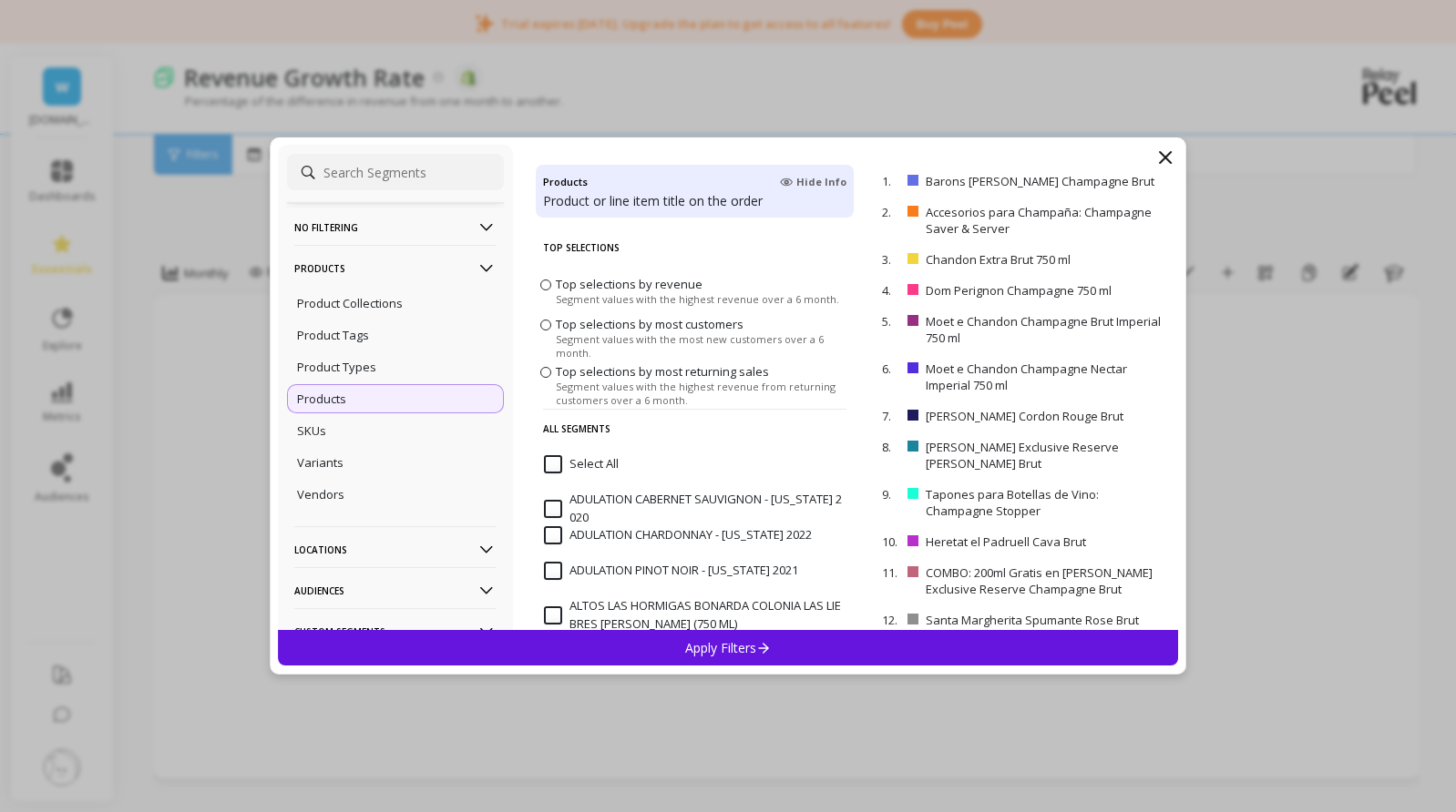
click at [717, 640] on p "Apply Filters" at bounding box center [728, 648] width 87 height 18
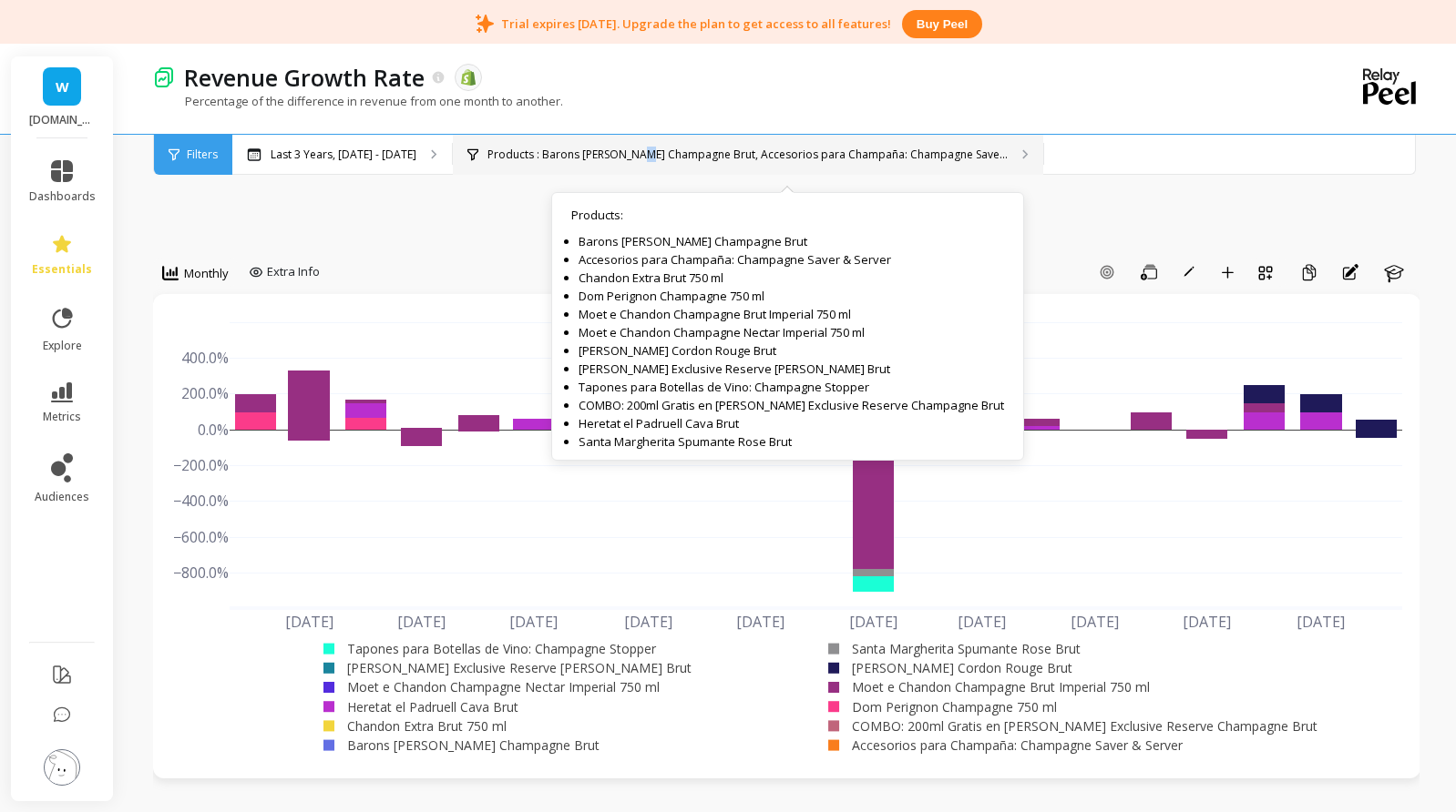
click at [694, 161] on p "Products : Barons de Rothschild Champagne Brut, Accesorios para Champaña: Champ…" at bounding box center [747, 155] width 520 height 15
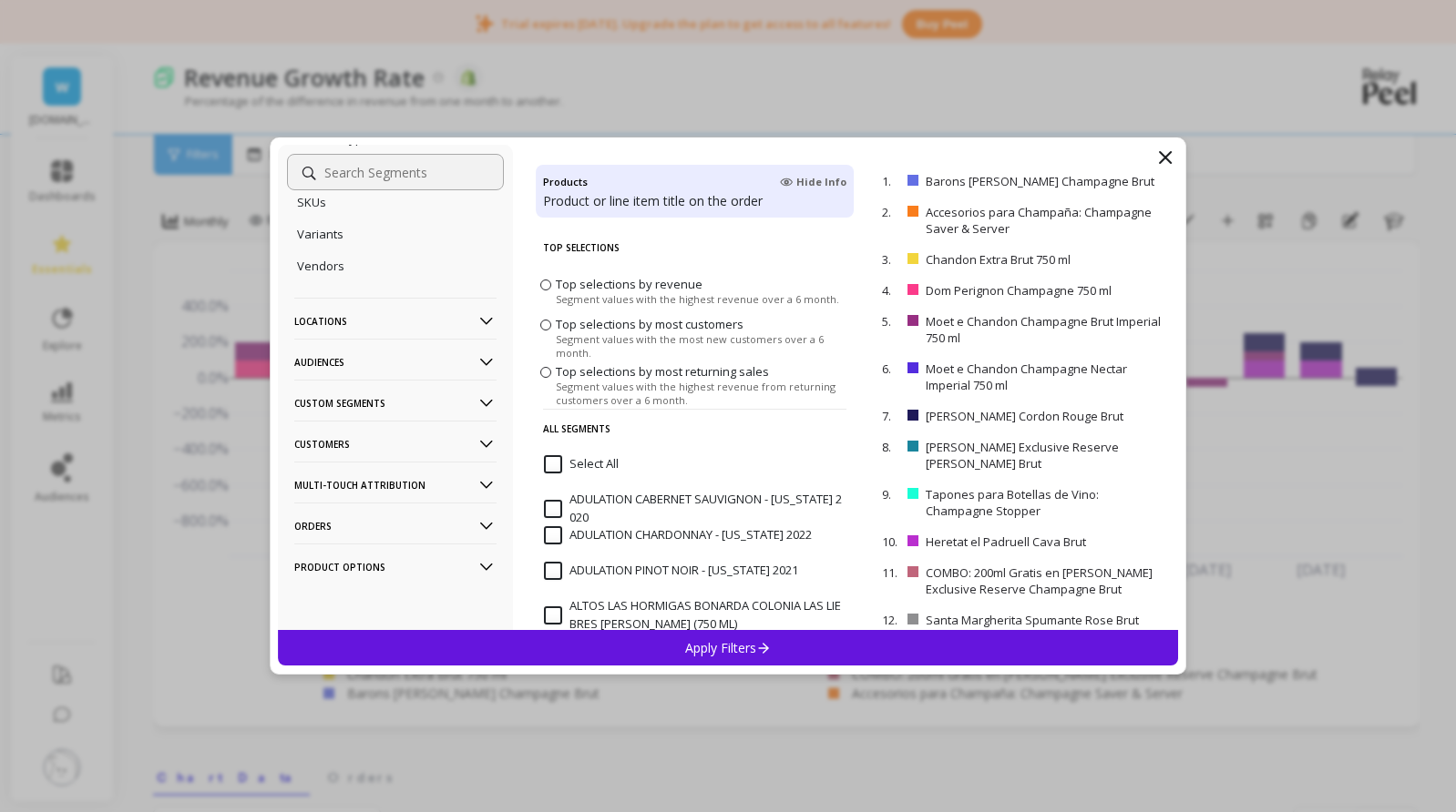
scroll to position [92, 0]
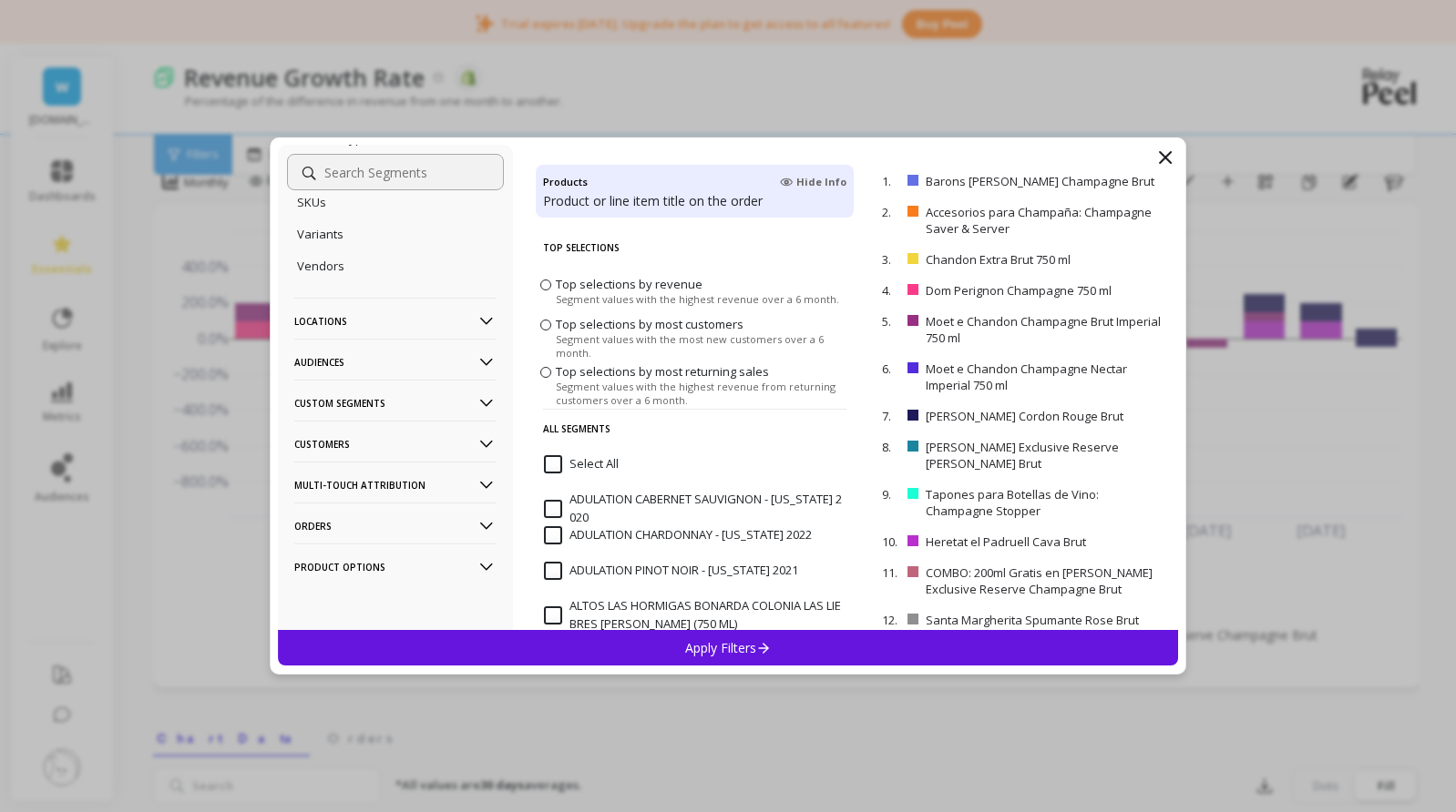
click at [391, 564] on p "Product Options" at bounding box center [395, 567] width 203 height 47
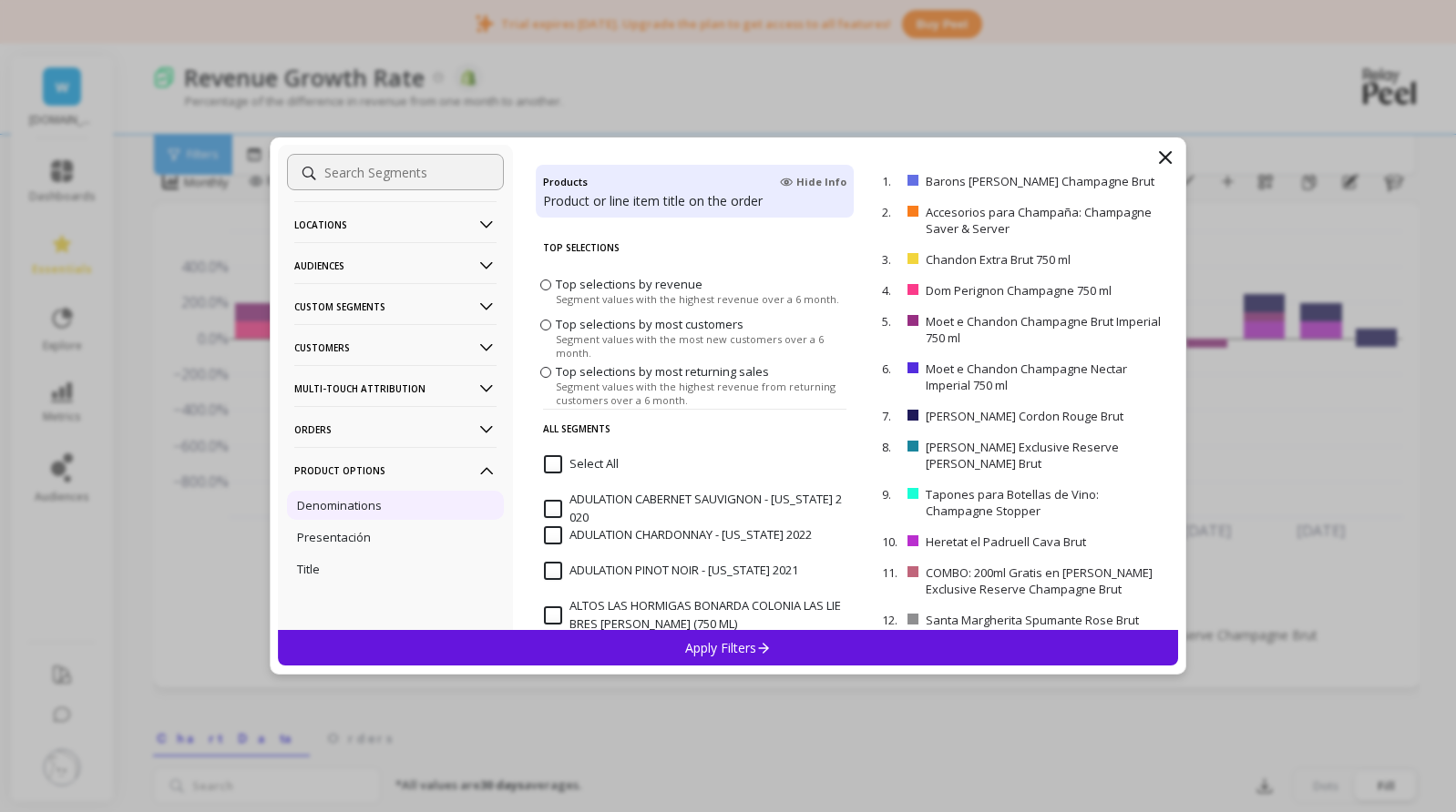
scroll to position [342, 0]
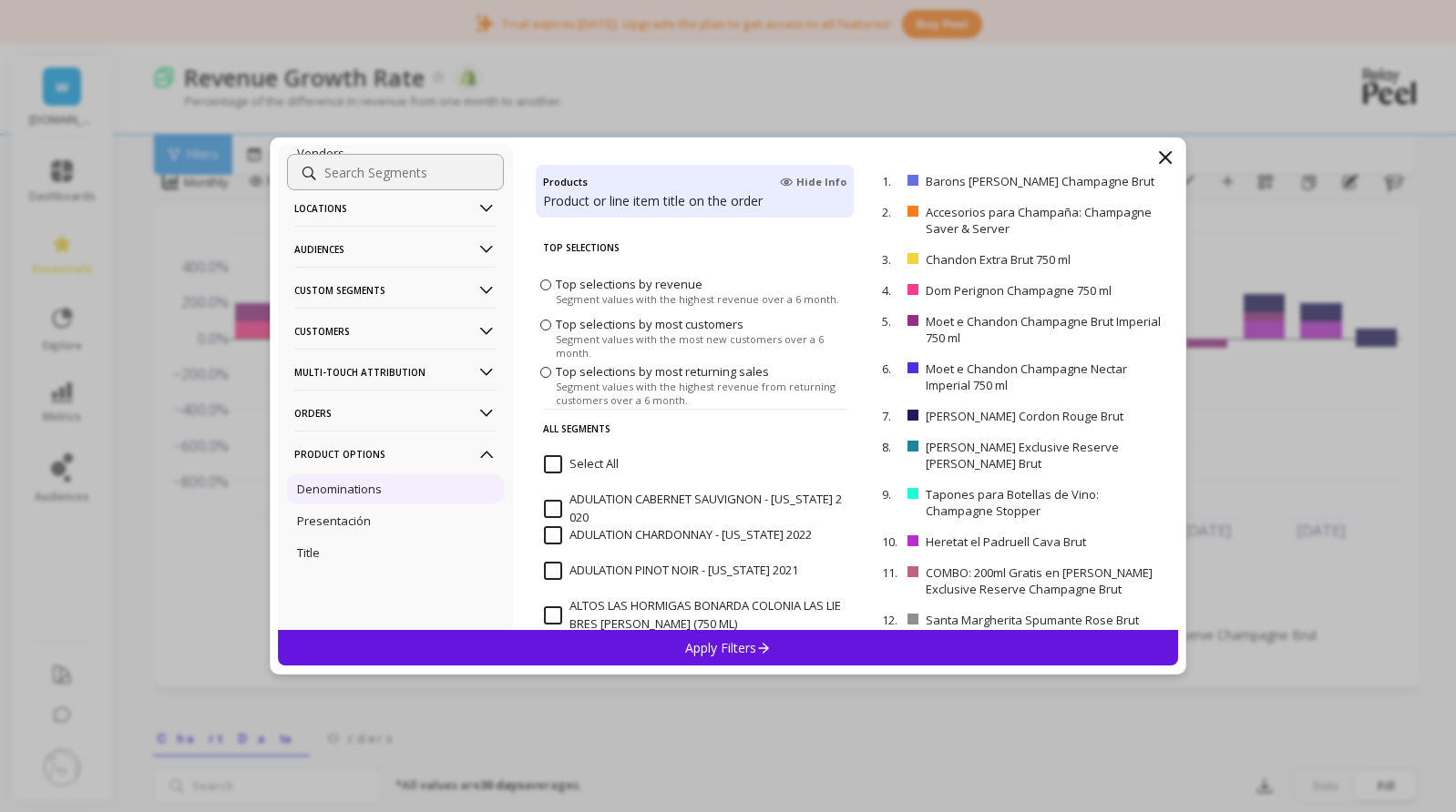
click at [397, 485] on div "Denominations" at bounding box center [395, 489] width 217 height 29
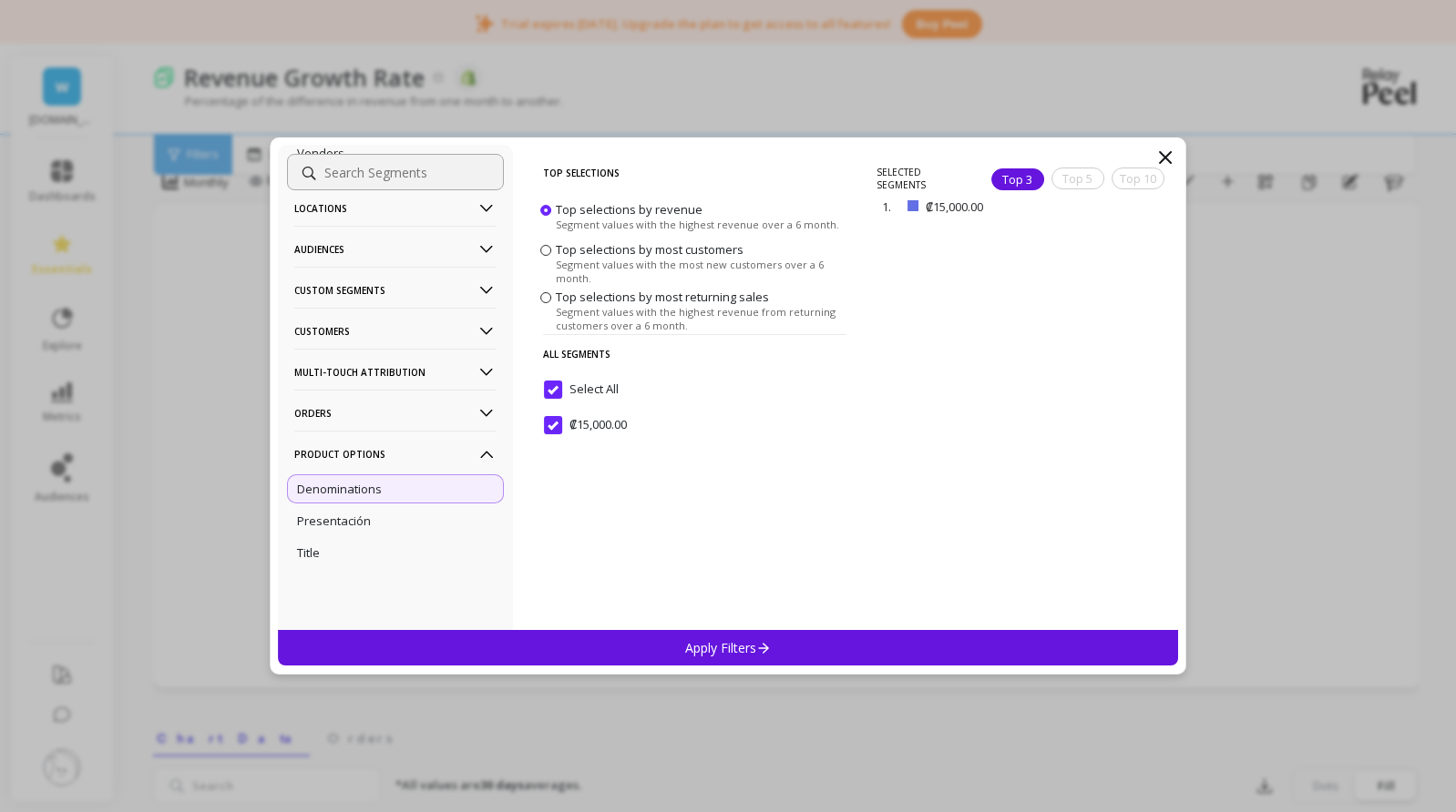
click at [383, 401] on p "Orders" at bounding box center [395, 413] width 203 height 47
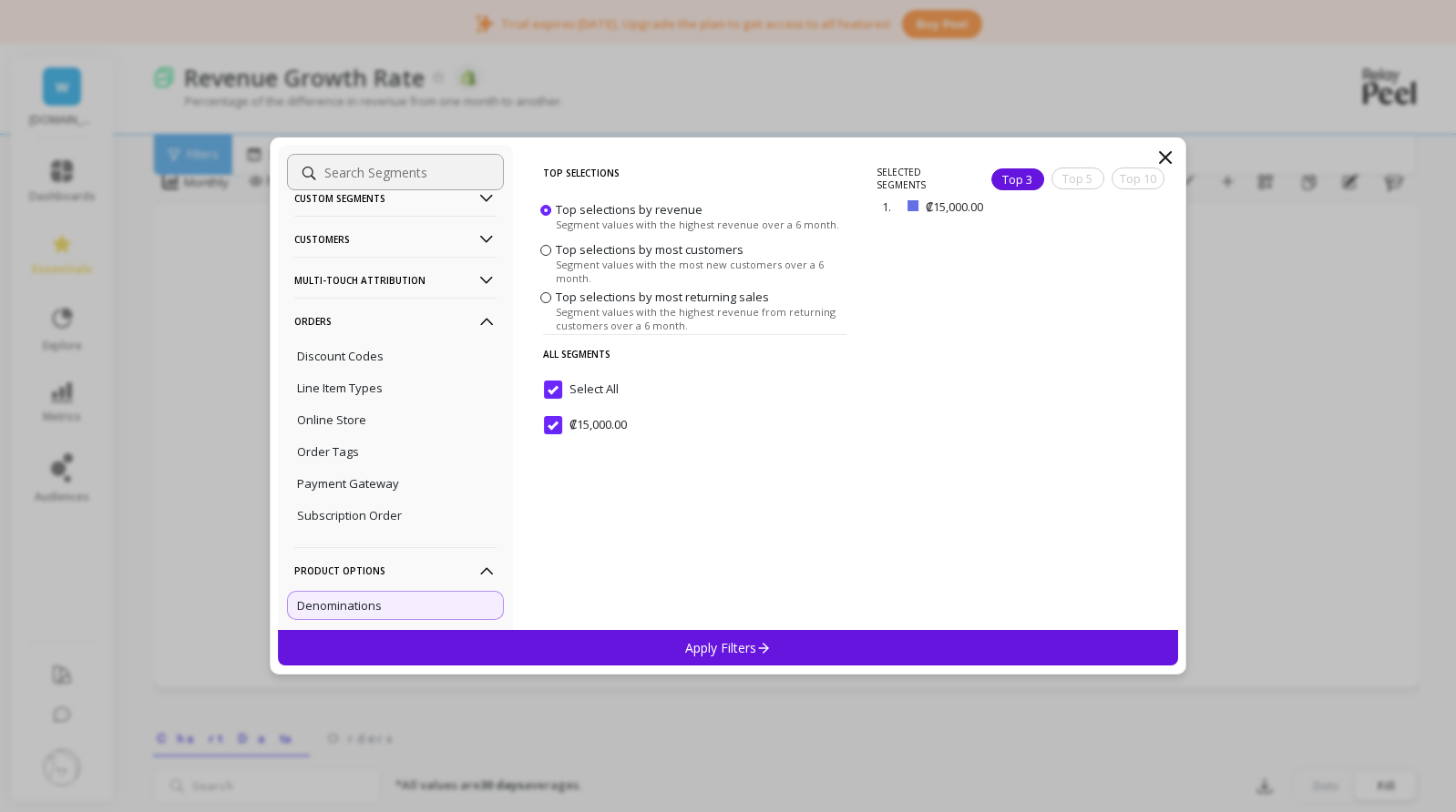
scroll to position [432, 0]
click at [389, 279] on p "Multi-Touch Attribution" at bounding box center [395, 281] width 203 height 47
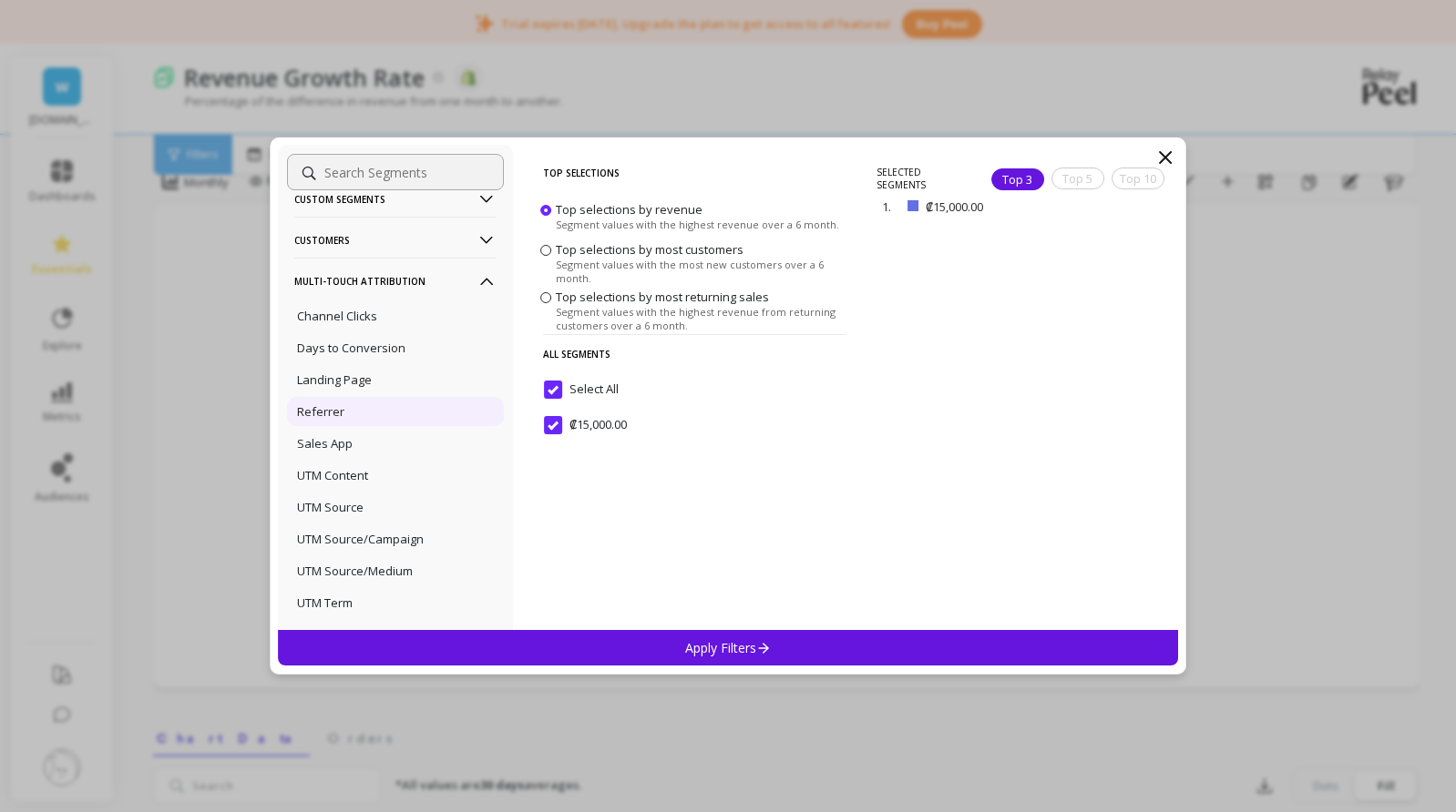
click at [346, 411] on div "Referrer" at bounding box center [395, 412] width 217 height 29
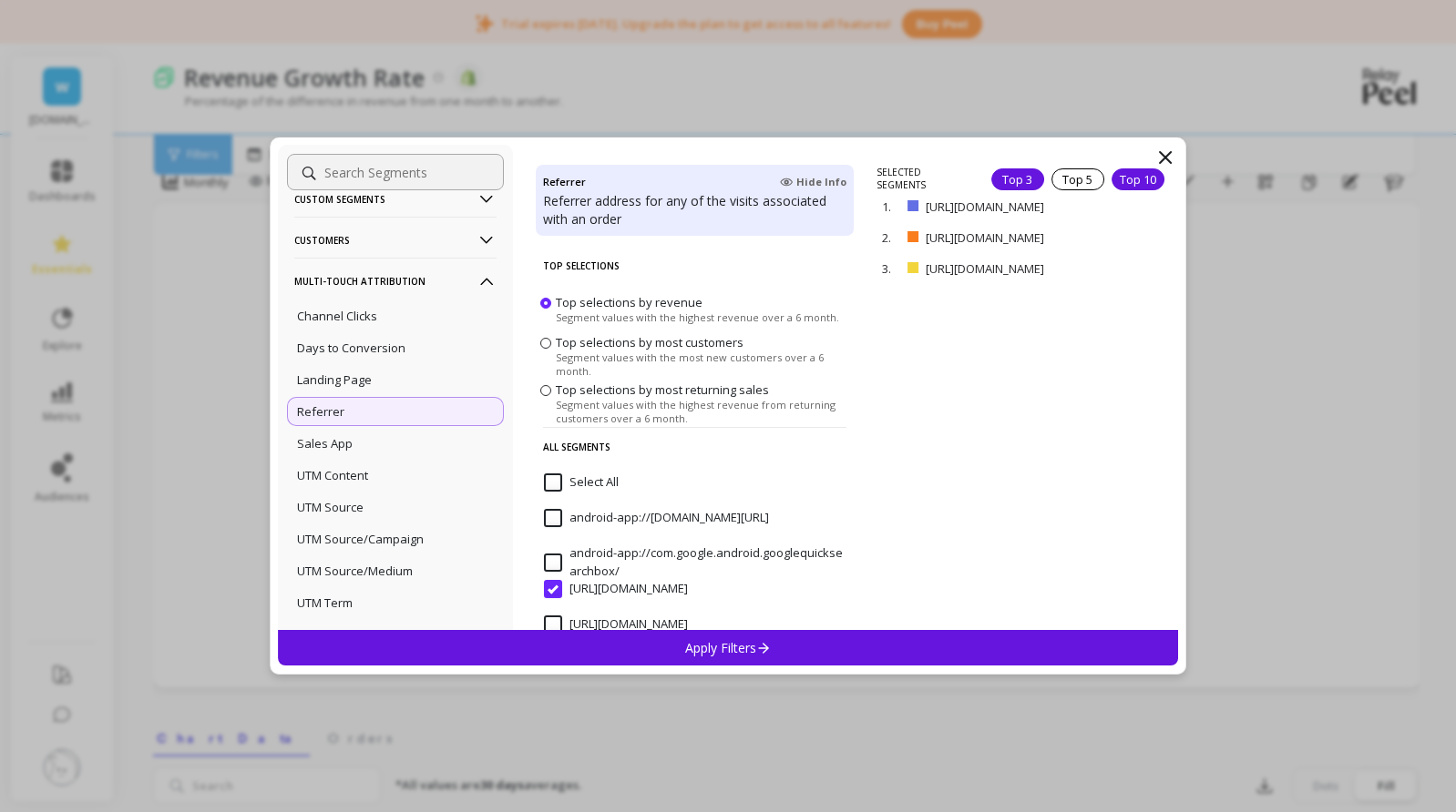
click at [1132, 179] on div "Top 10" at bounding box center [1138, 179] width 53 height 21
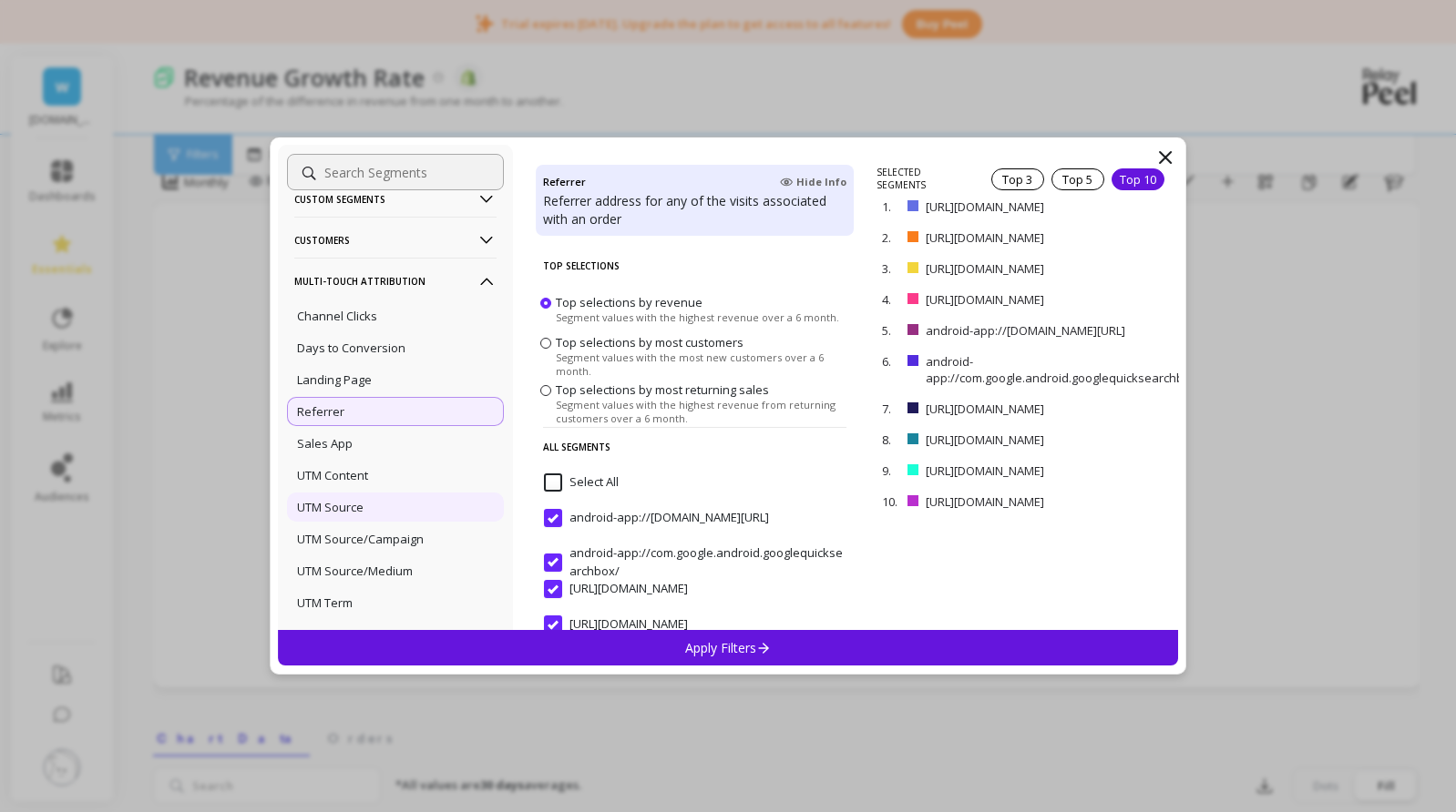
click at [348, 507] on p "UTM Source" at bounding box center [330, 507] width 66 height 17
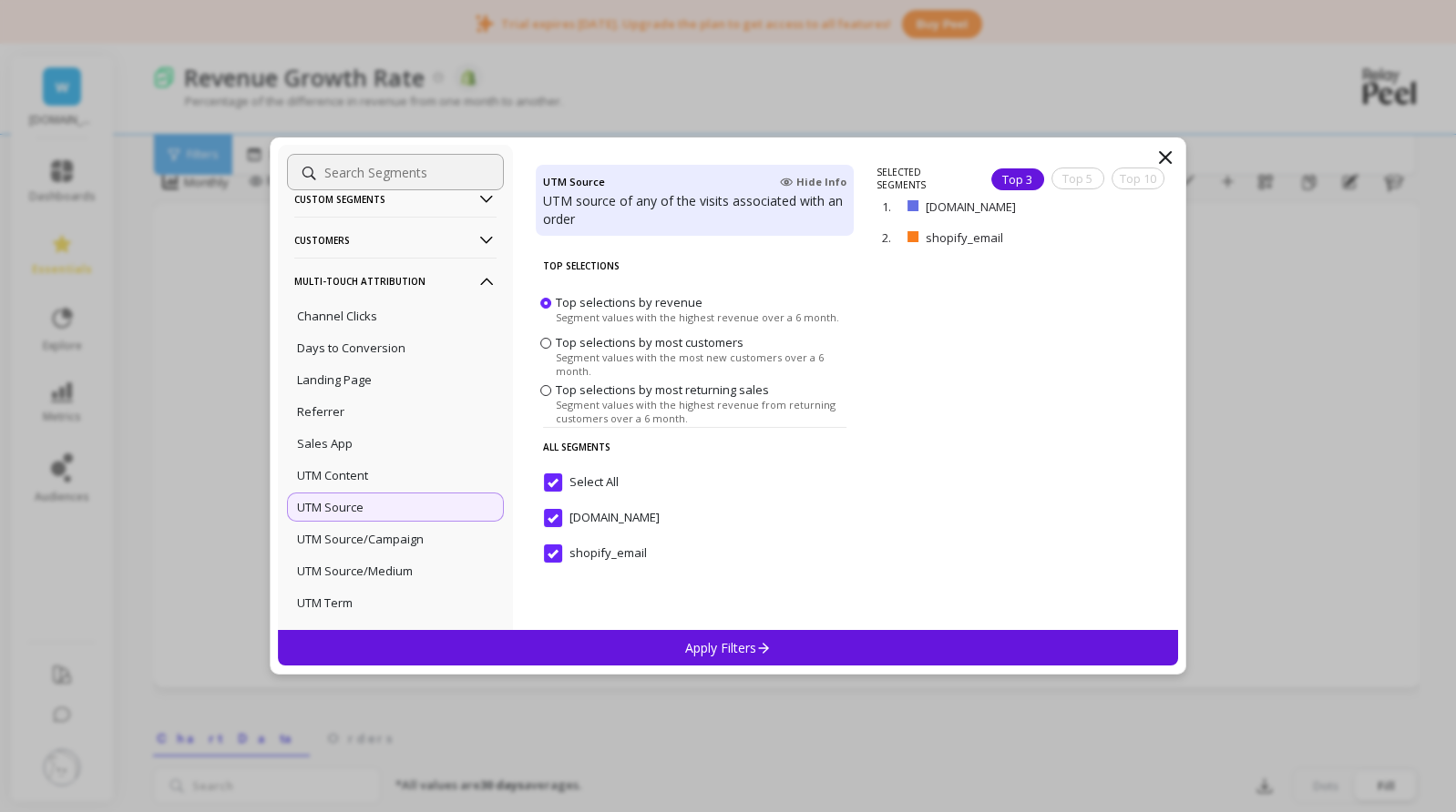
click at [699, 646] on p "Apply Filters" at bounding box center [728, 648] width 87 height 18
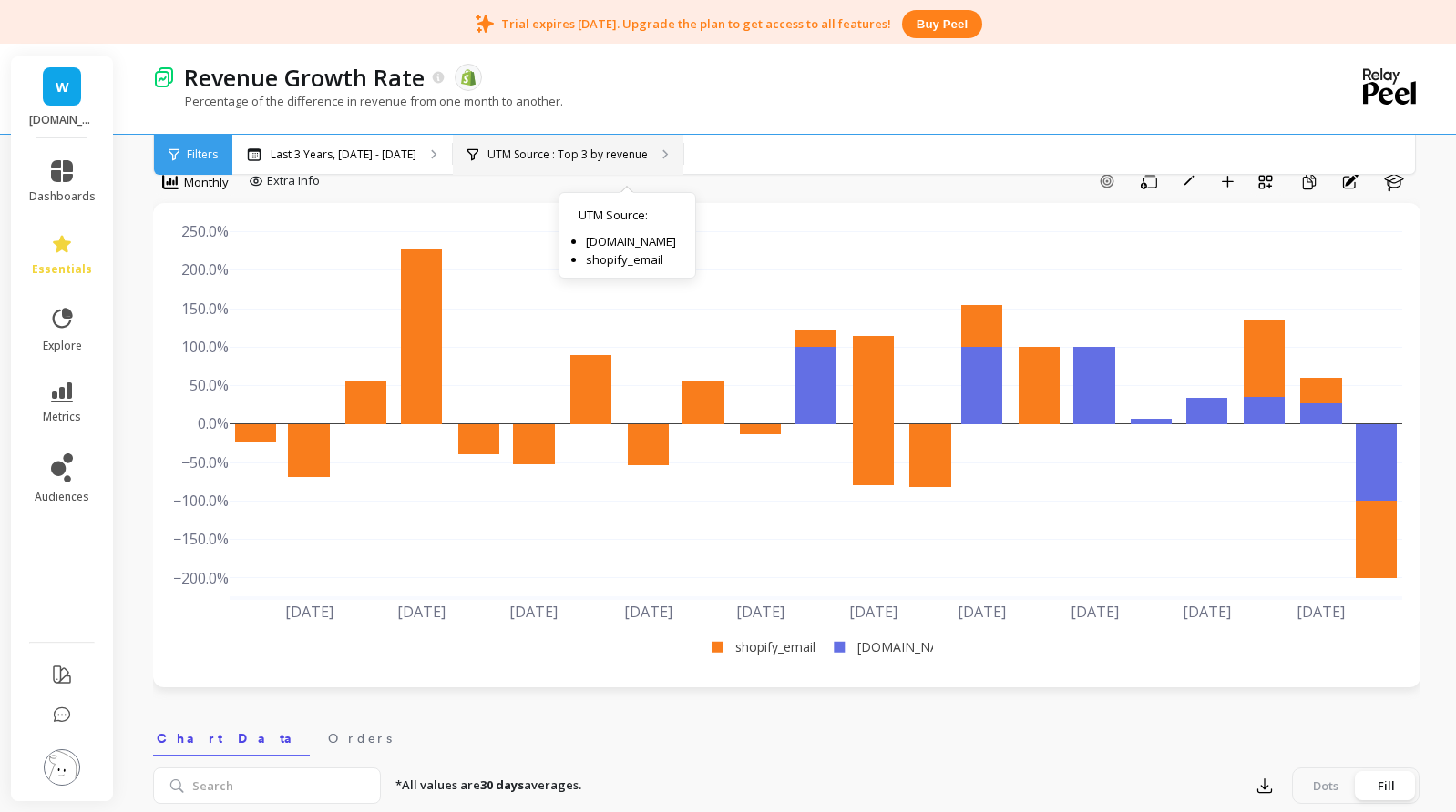
click at [648, 151] on p "UTM Source : Top 3 by revenue" at bounding box center [567, 155] width 161 height 15
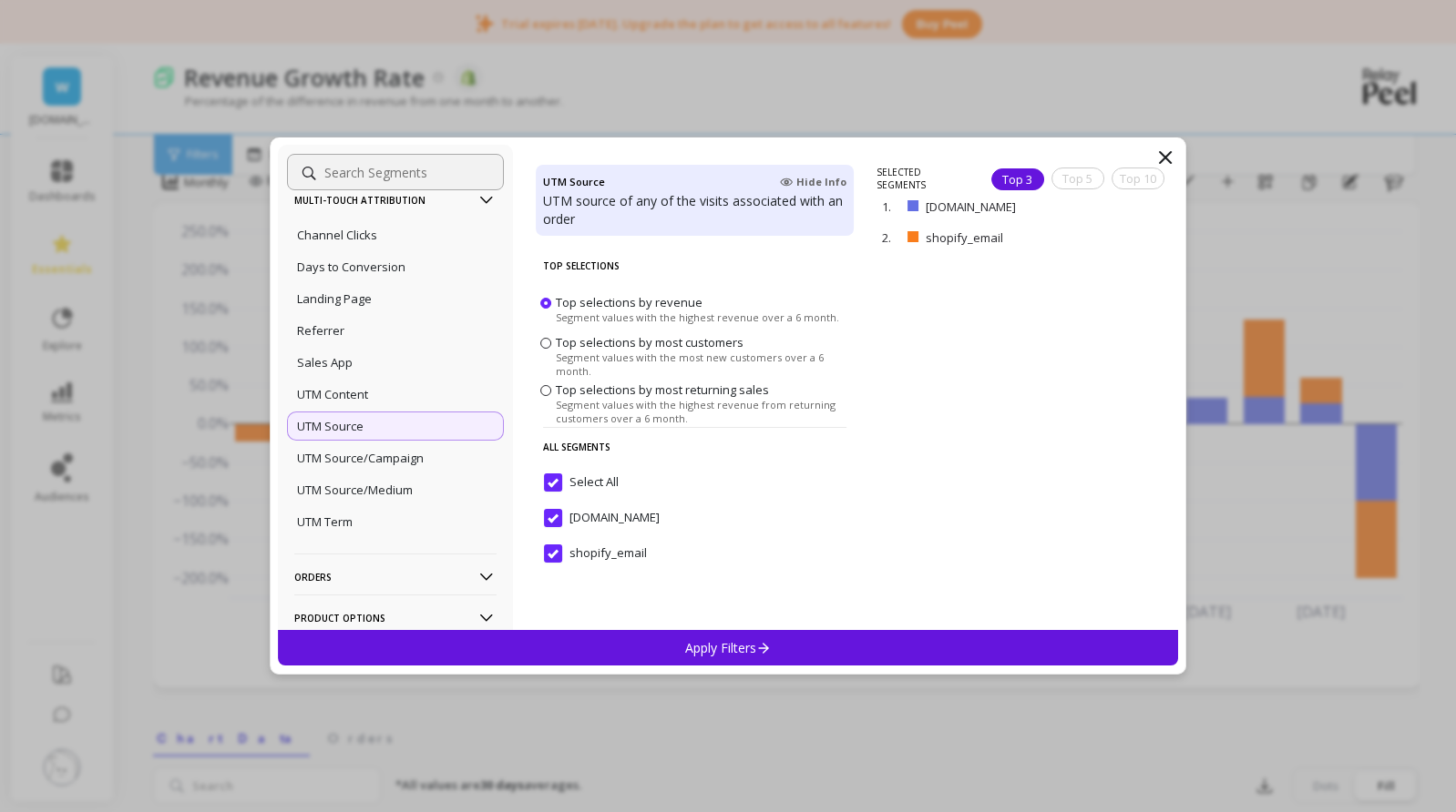
scroll to position [324, 0]
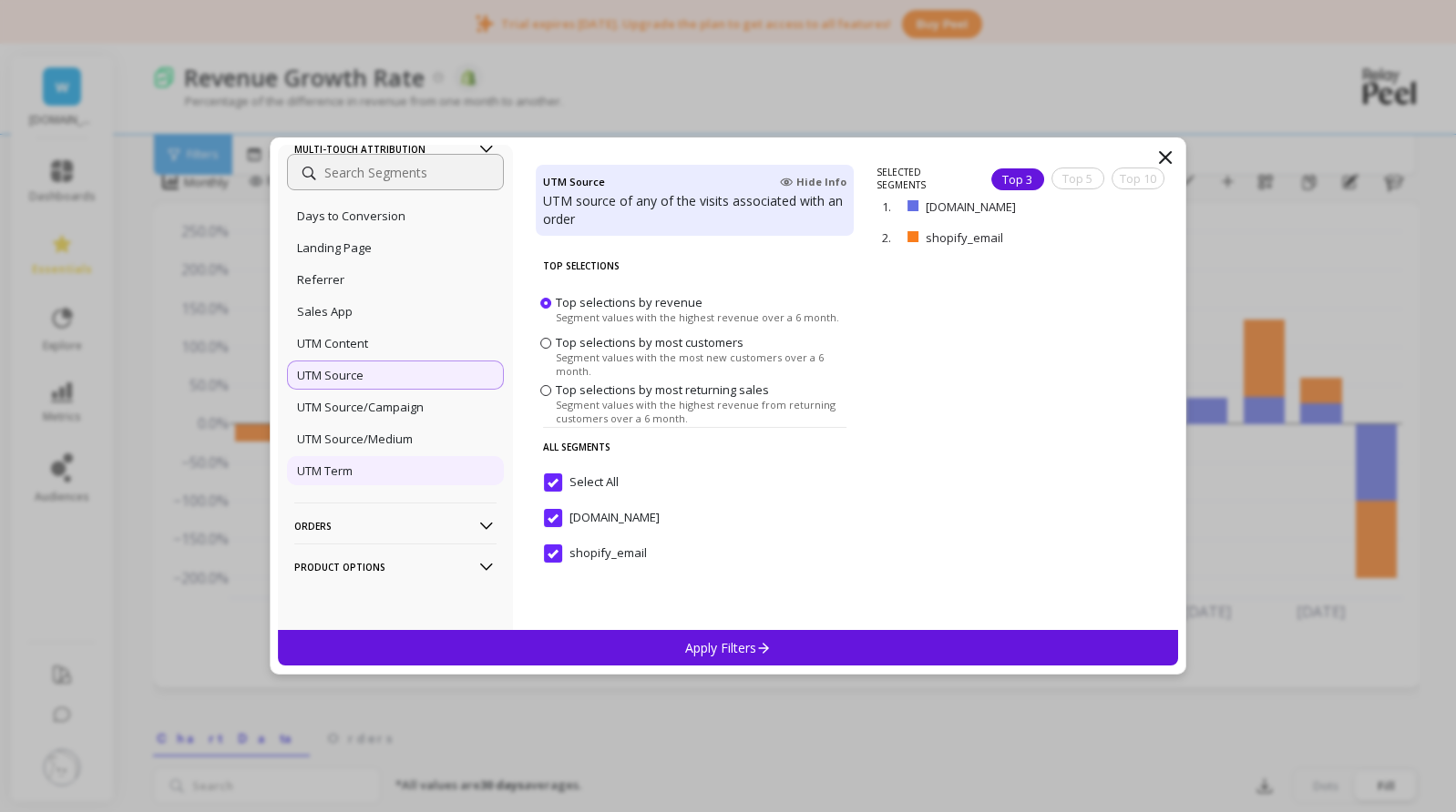
drag, startPoint x: 327, startPoint y: 475, endPoint x: 337, endPoint y: 469, distance: 11.7
click at [329, 474] on p "UTM Term" at bounding box center [324, 470] width 56 height 17
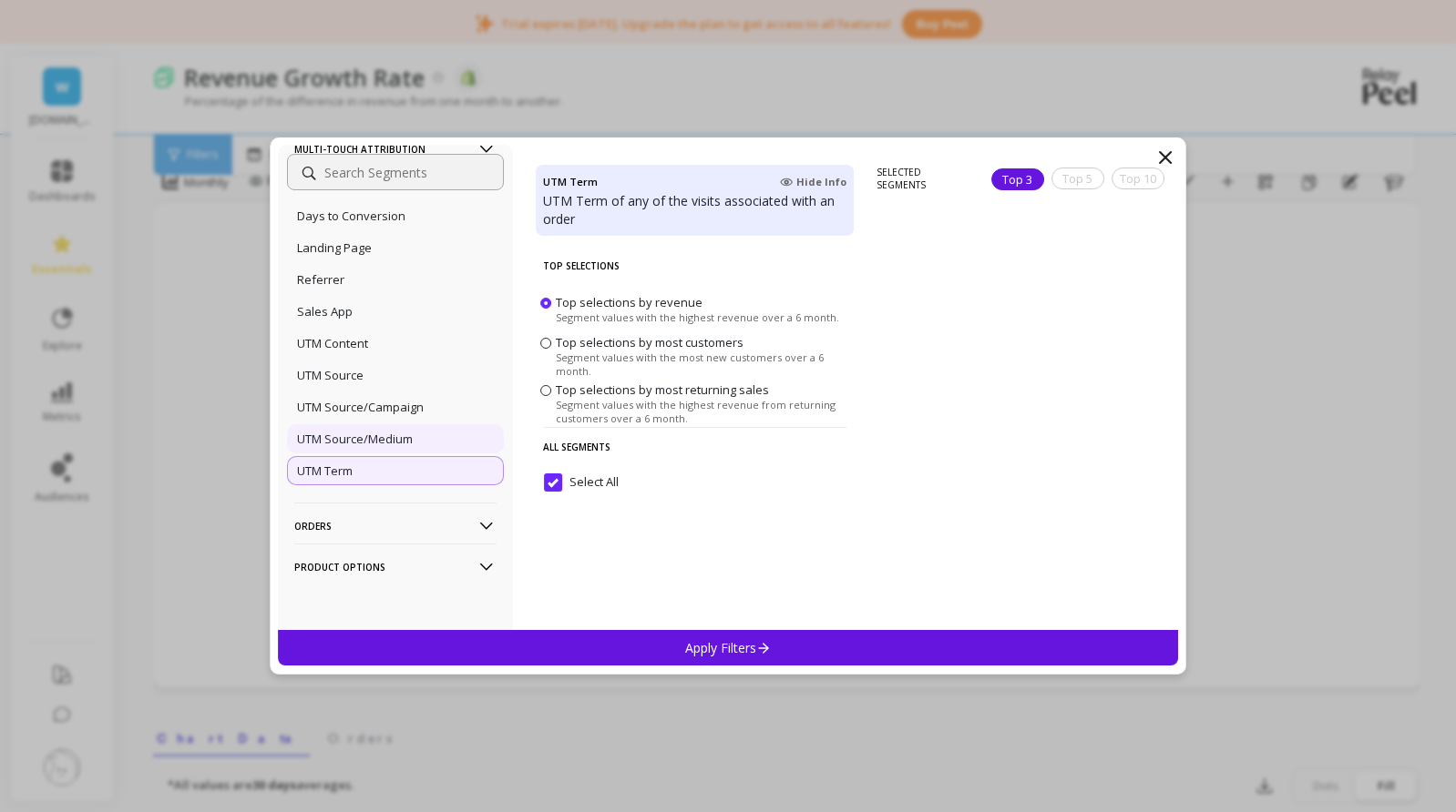
click at [401, 434] on p "UTM Source/Medium" at bounding box center [355, 438] width 116 height 17
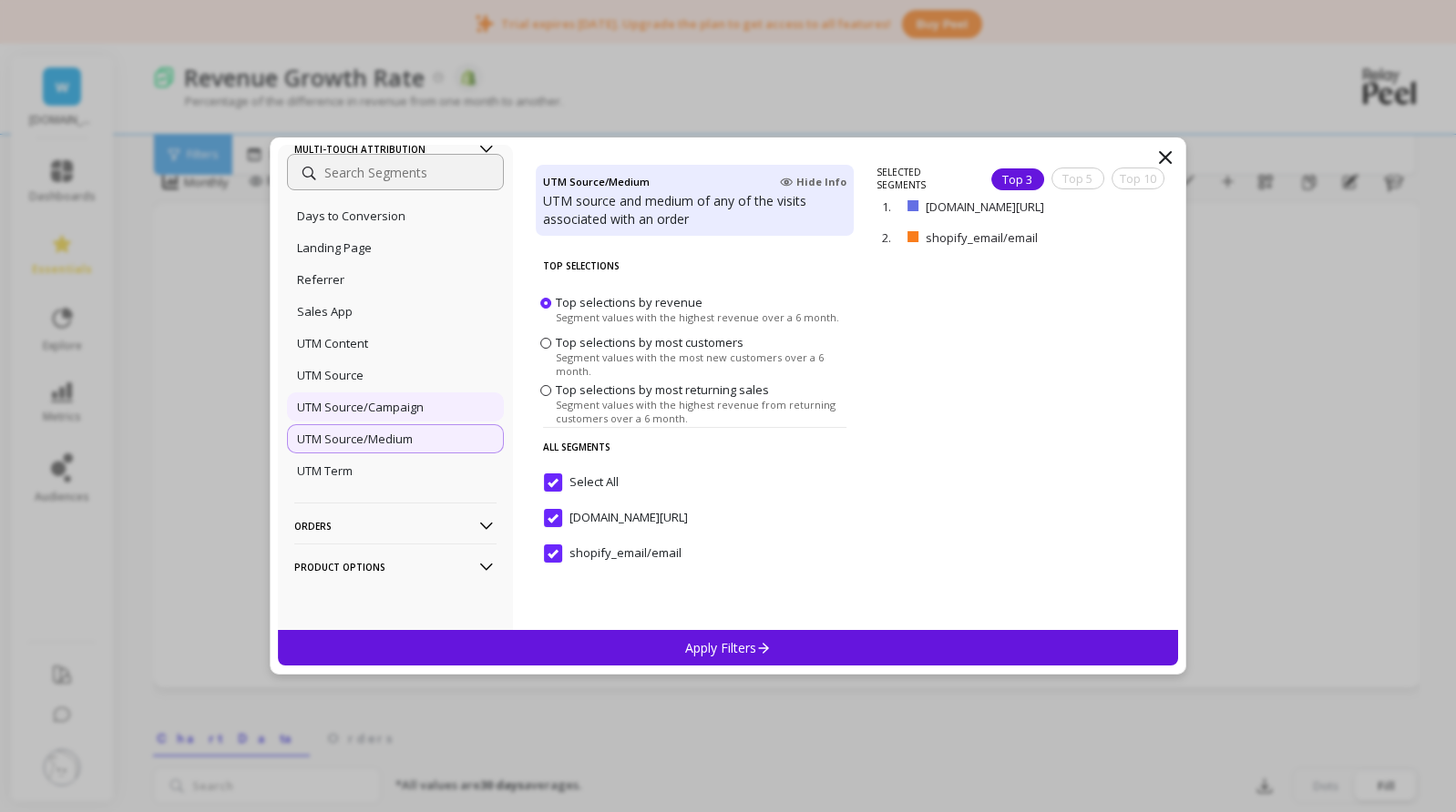
click at [426, 404] on div "UTM Source/Campaign" at bounding box center [395, 407] width 217 height 29
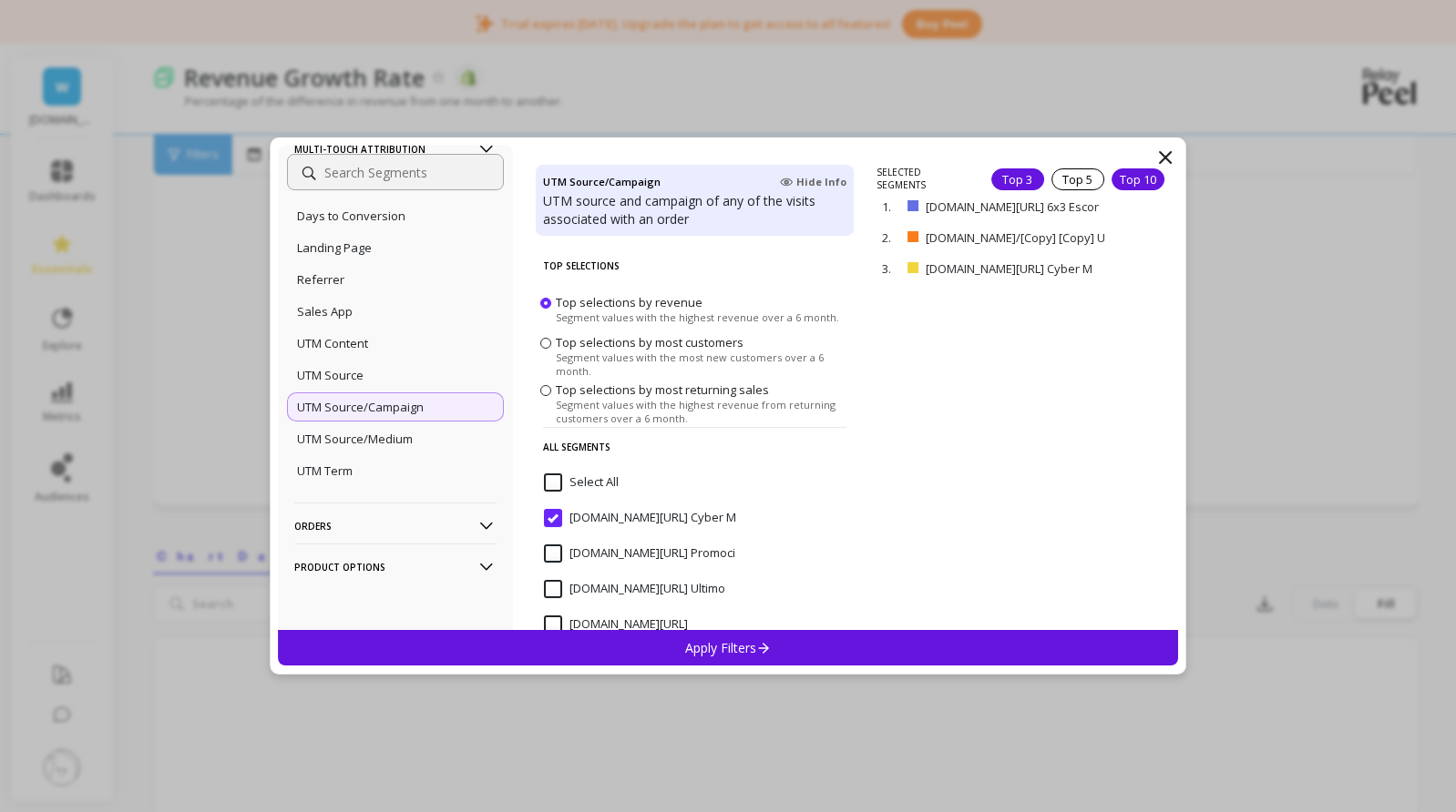
click at [1131, 182] on div "Top 10" at bounding box center [1138, 179] width 53 height 21
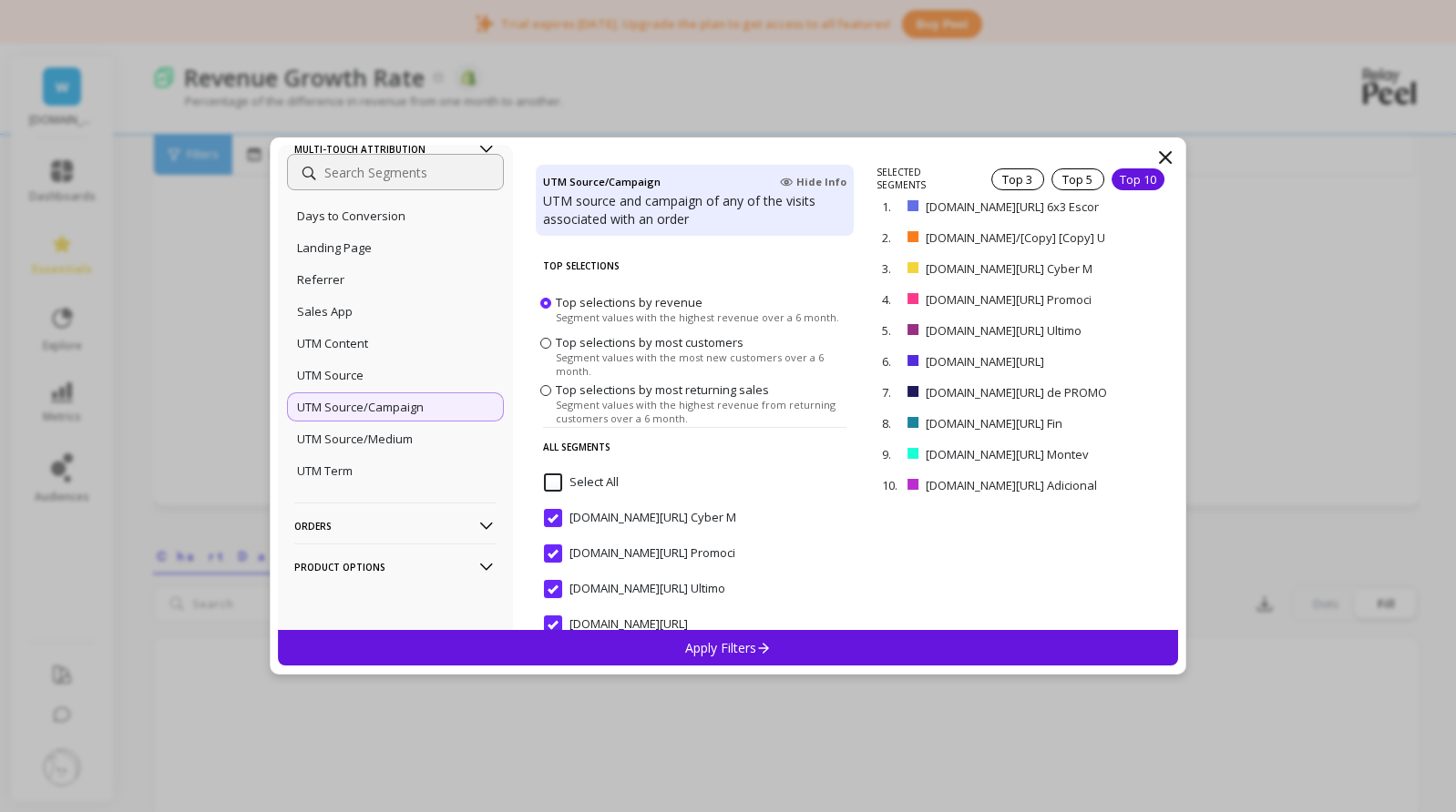
click at [547, 477] on input "Select All" at bounding box center [580, 482] width 75 height 18
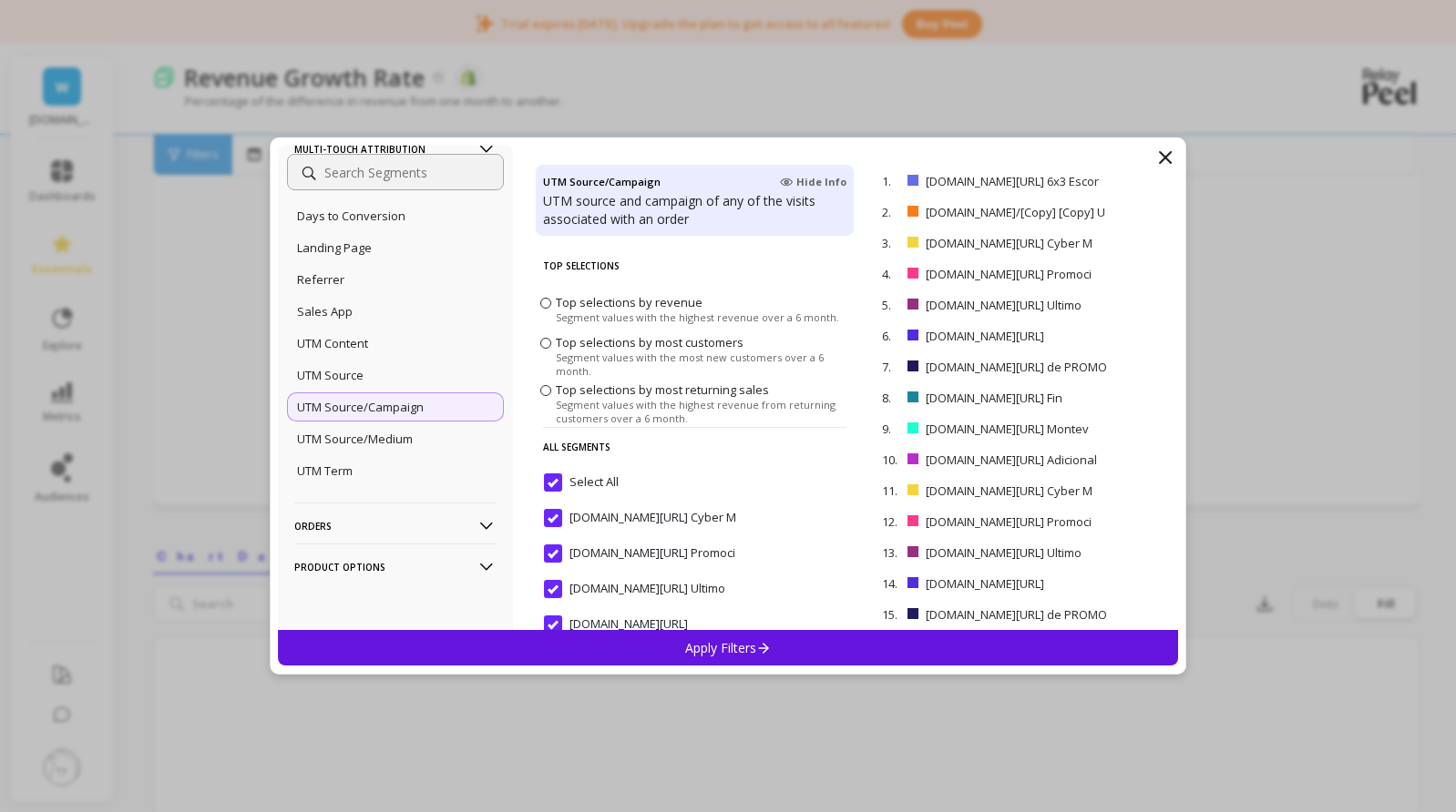
click at [728, 636] on div "Apply Filters" at bounding box center [728, 647] width 900 height 35
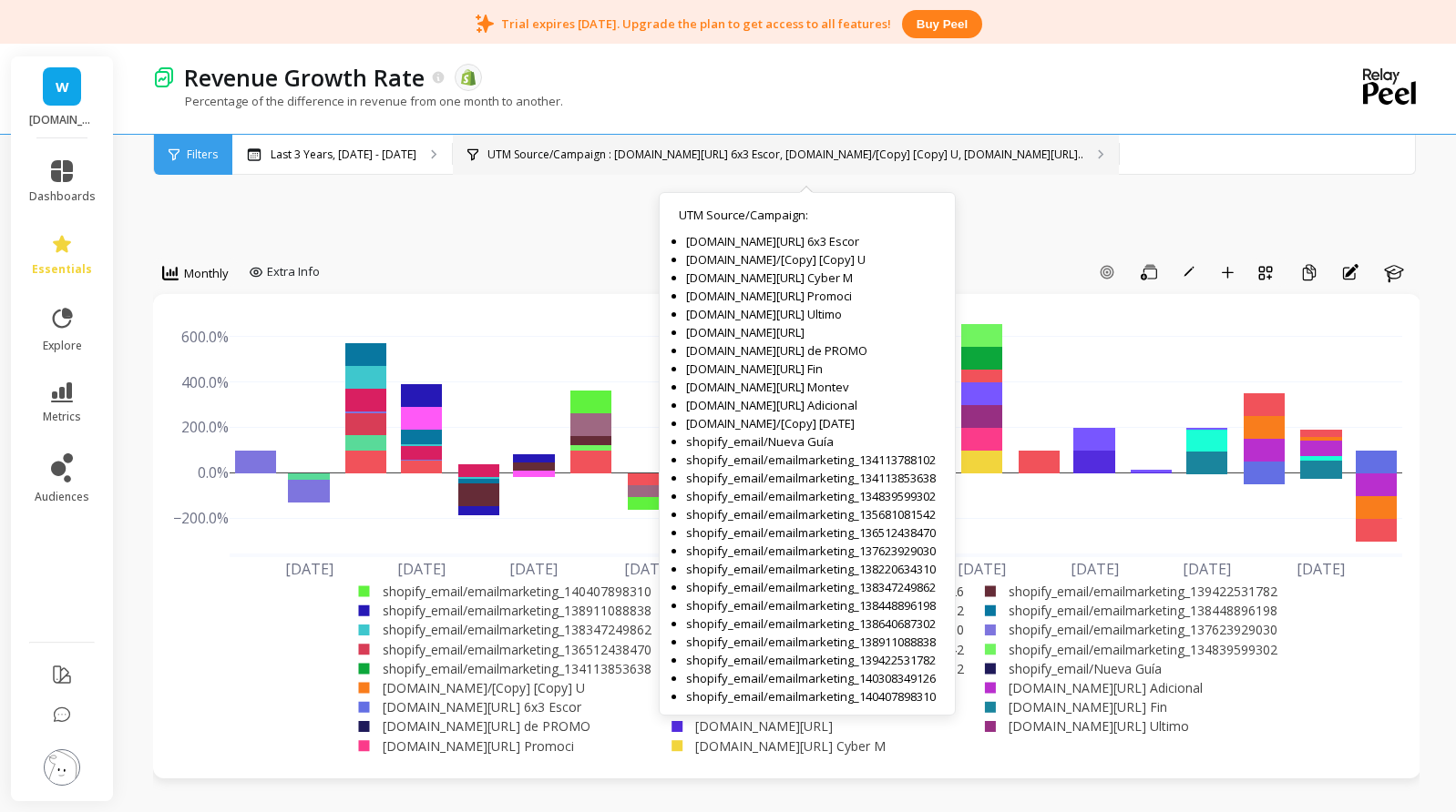
click at [691, 157] on p "UTM Source/Campaign : Customer.io/Promo 6x3 Escor, Customer.io/[Copy] [Copy] U,…" at bounding box center [785, 155] width 596 height 15
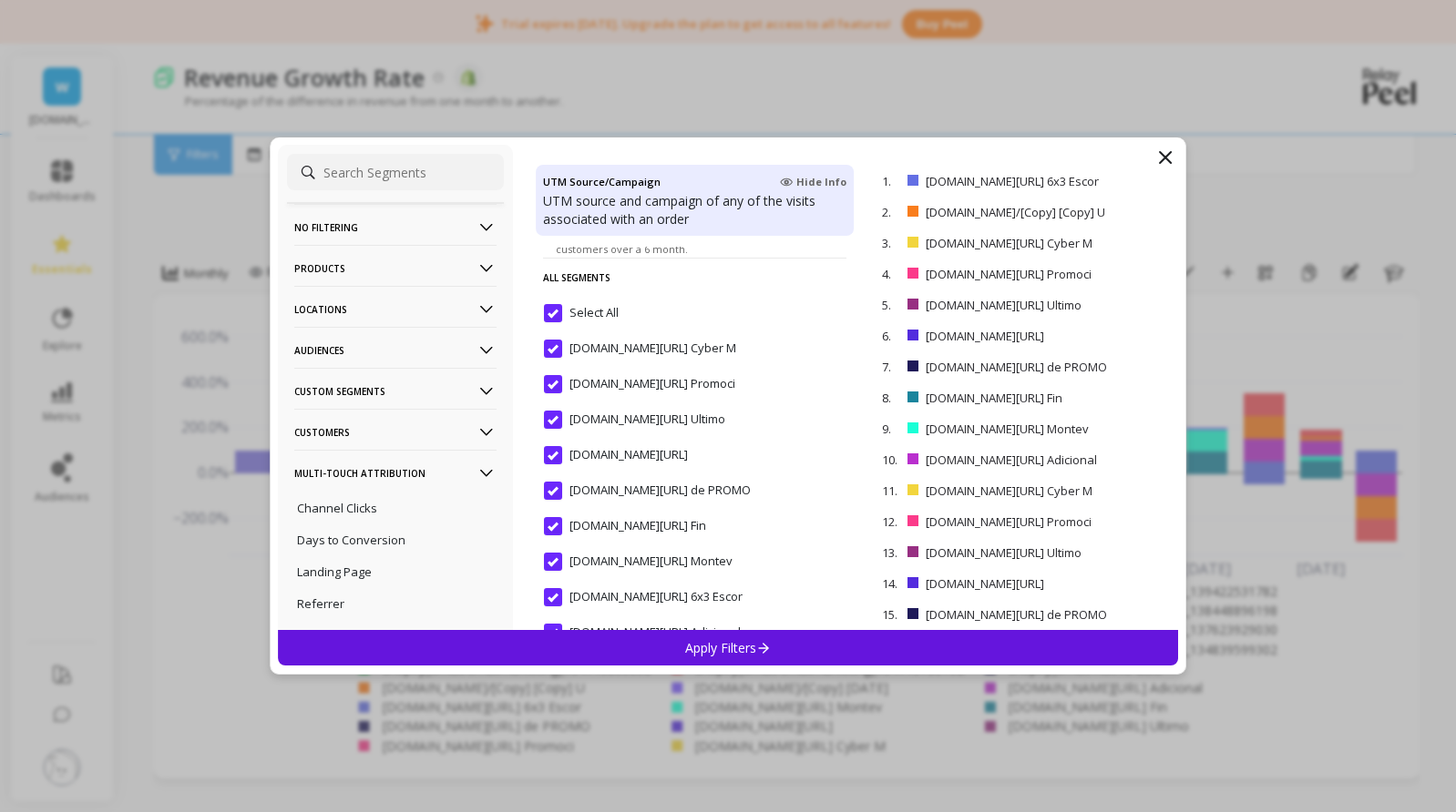
scroll to position [182, 0]
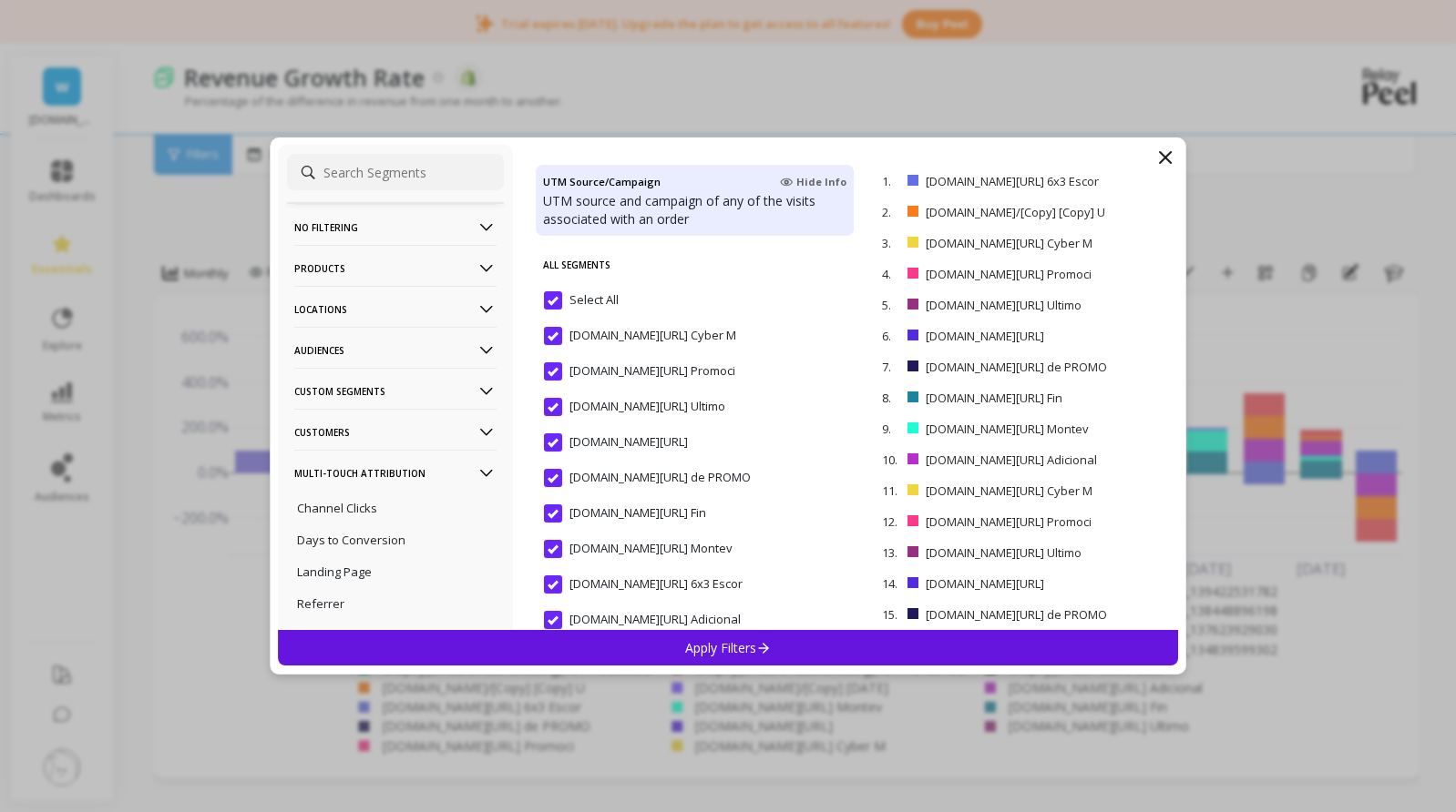
click at [558, 296] on input "Select All" at bounding box center [580, 300] width 75 height 18
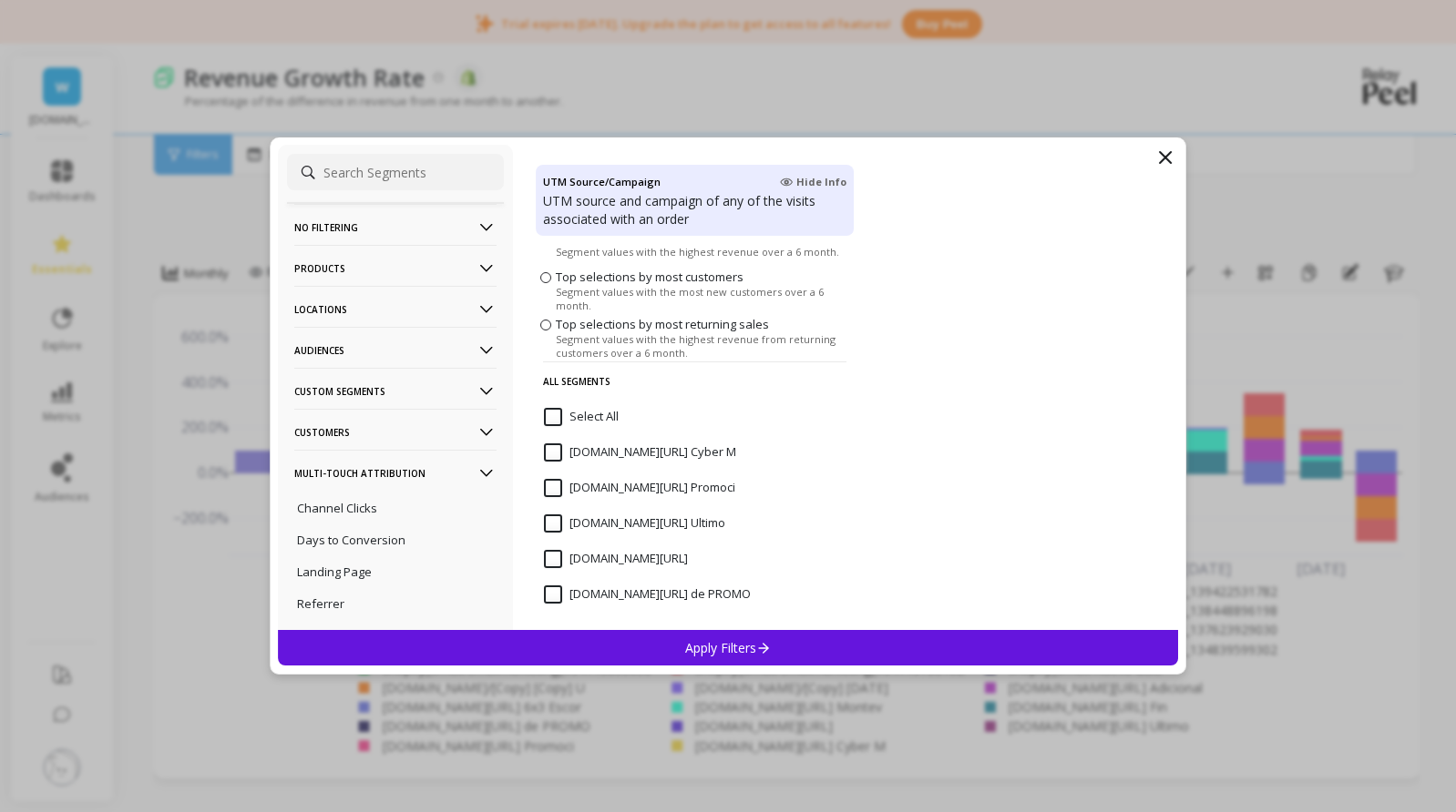
scroll to position [0, 0]
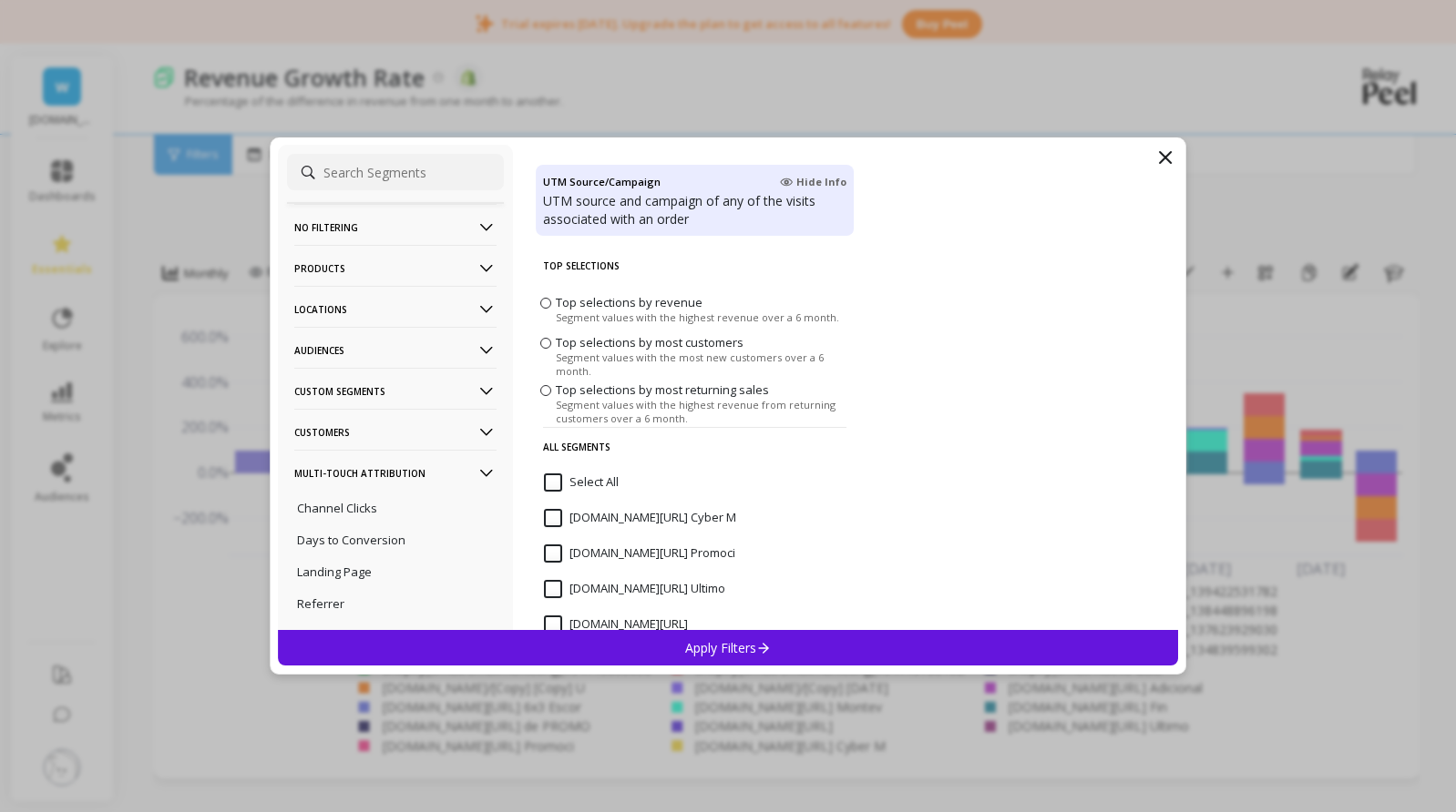
click at [628, 302] on span "Top selections by revenue" at bounding box center [628, 302] width 147 height 17
click at [0, 0] on input "Top selections by revenue Segment values with the highest revenue over a 6 mont…" at bounding box center [0, 0] width 0 height 0
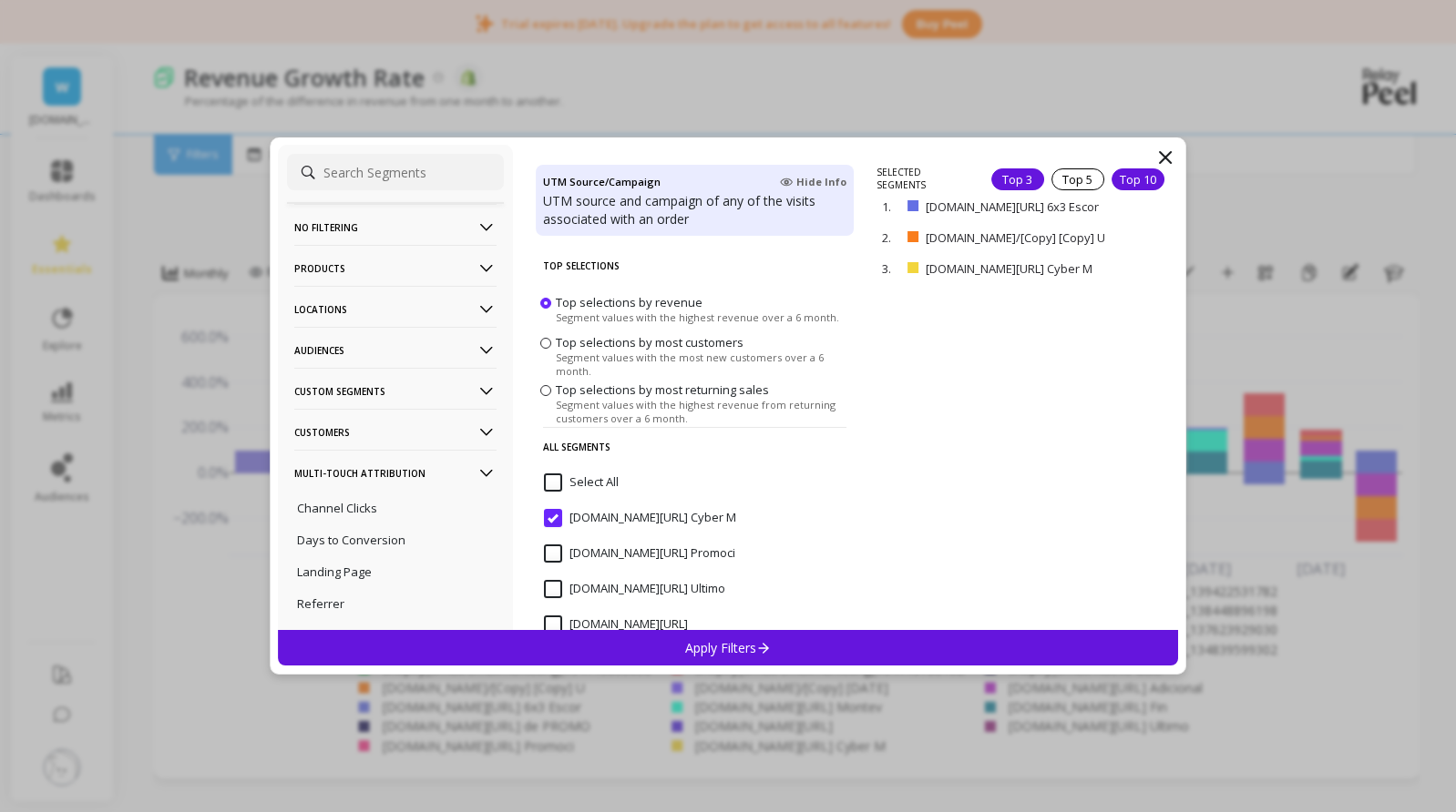
click at [1132, 177] on div "Top 10" at bounding box center [1138, 179] width 53 height 21
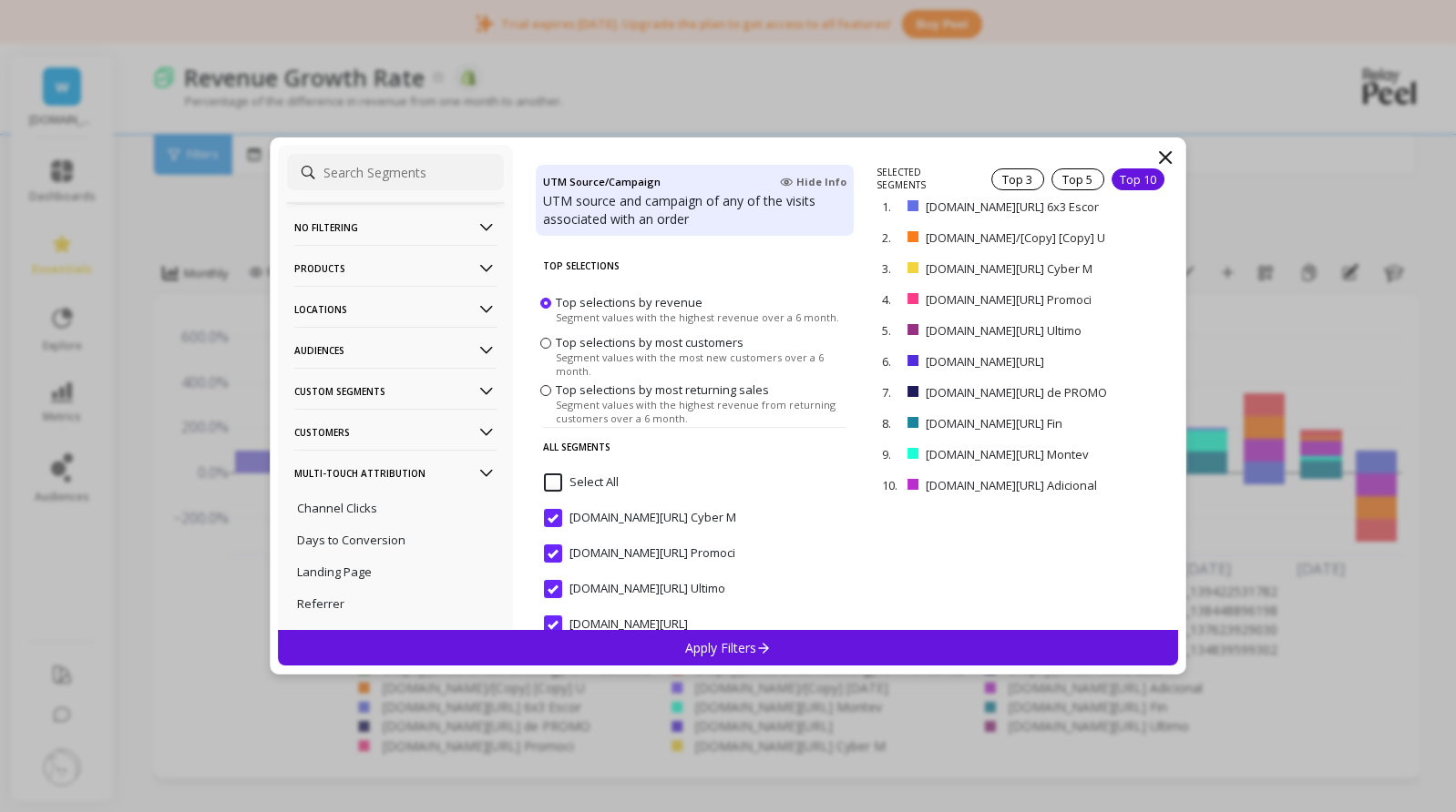
click at [746, 641] on p "Apply Filters" at bounding box center [728, 648] width 87 height 18
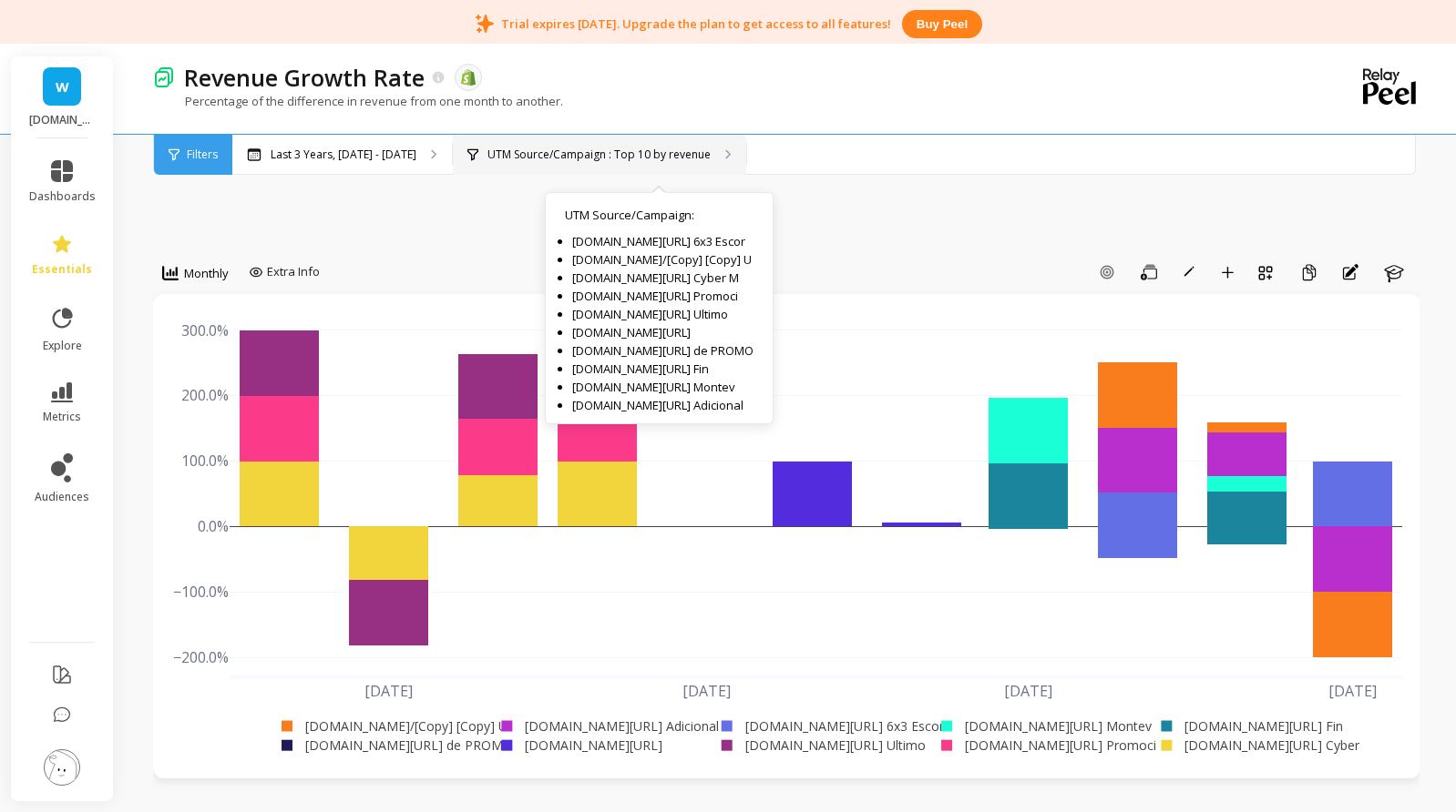
click at [623, 157] on p "UTM Source/Campaign : Top 10 by revenue" at bounding box center [598, 155] width 223 height 15
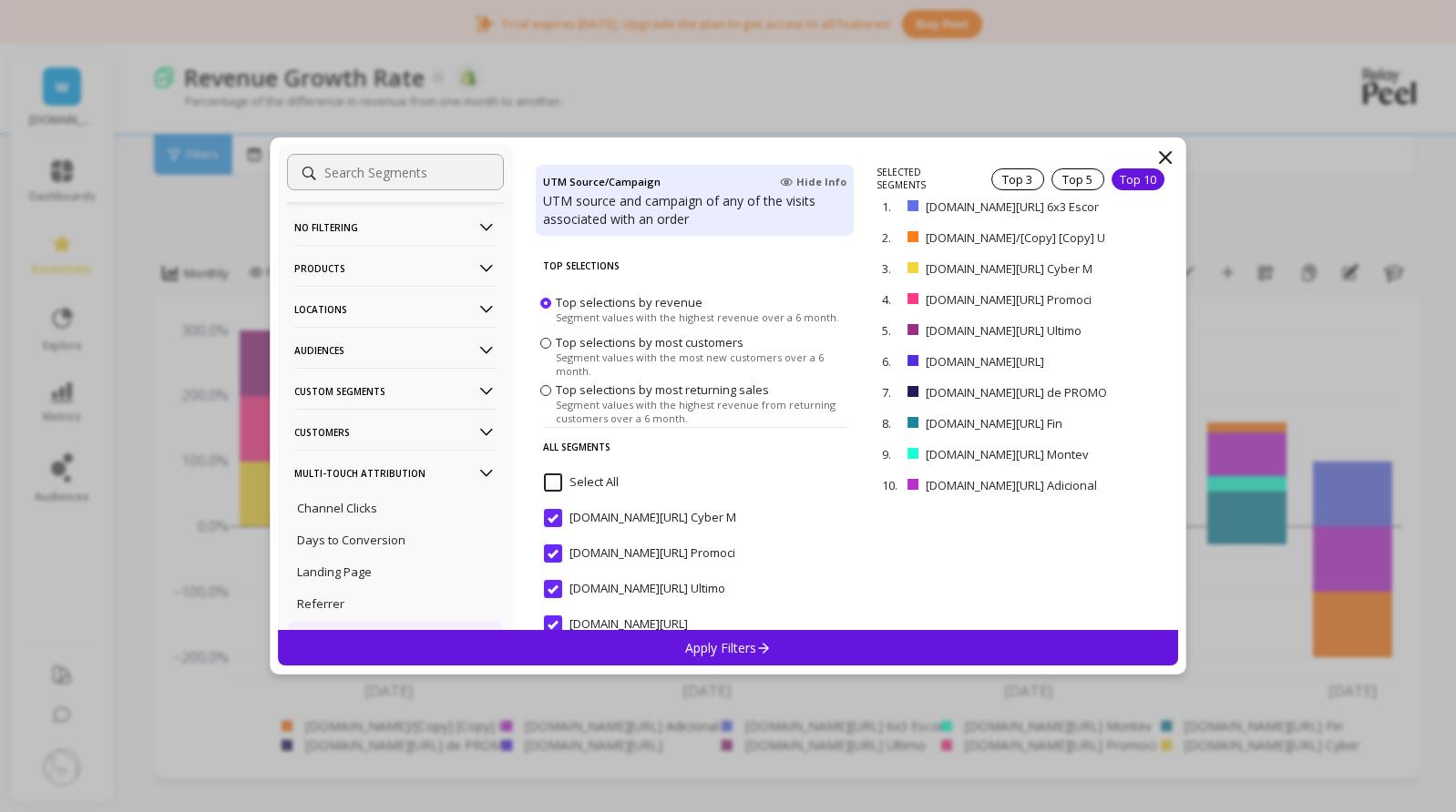
scroll to position [182, 0]
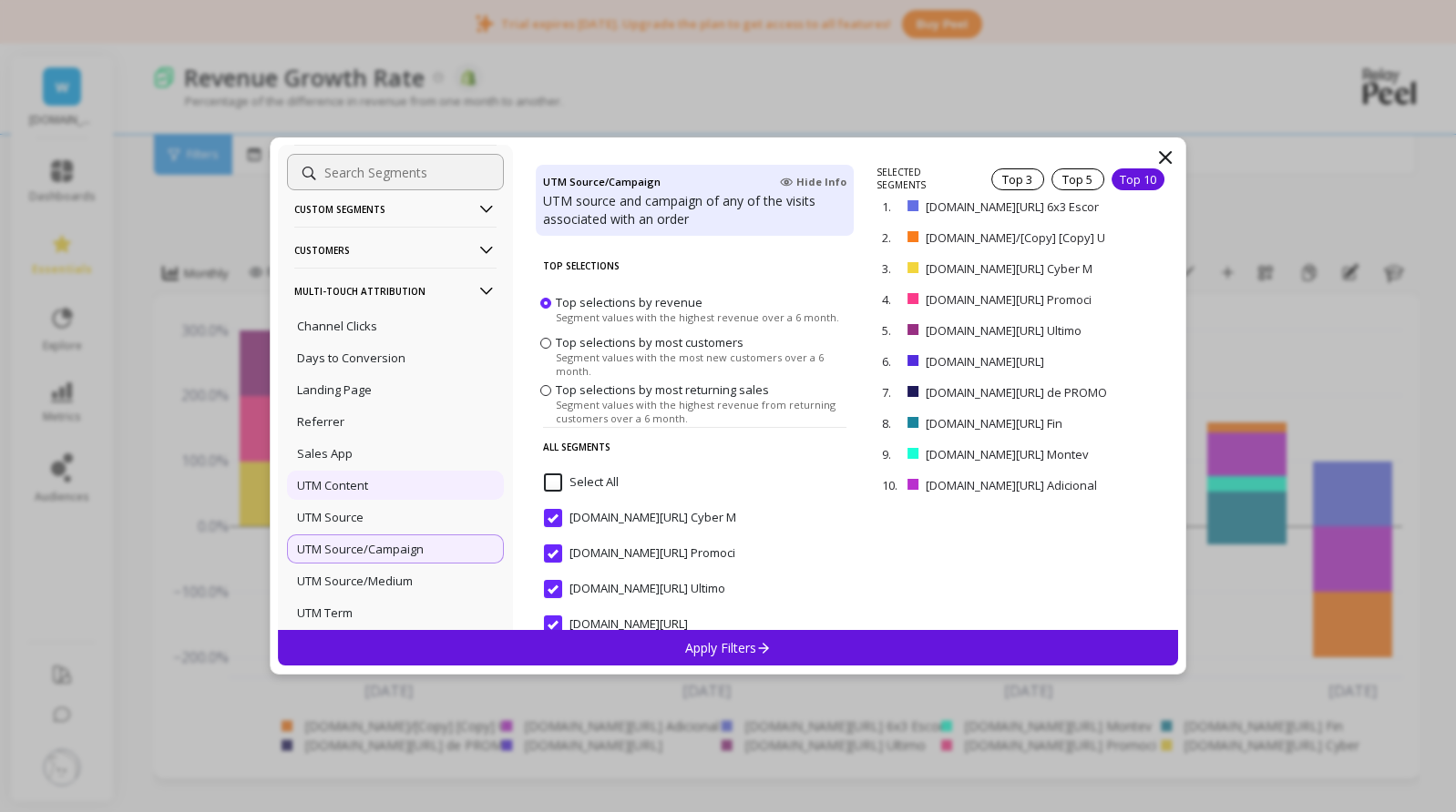
click at [350, 498] on div "UTM Content" at bounding box center [395, 486] width 217 height 29
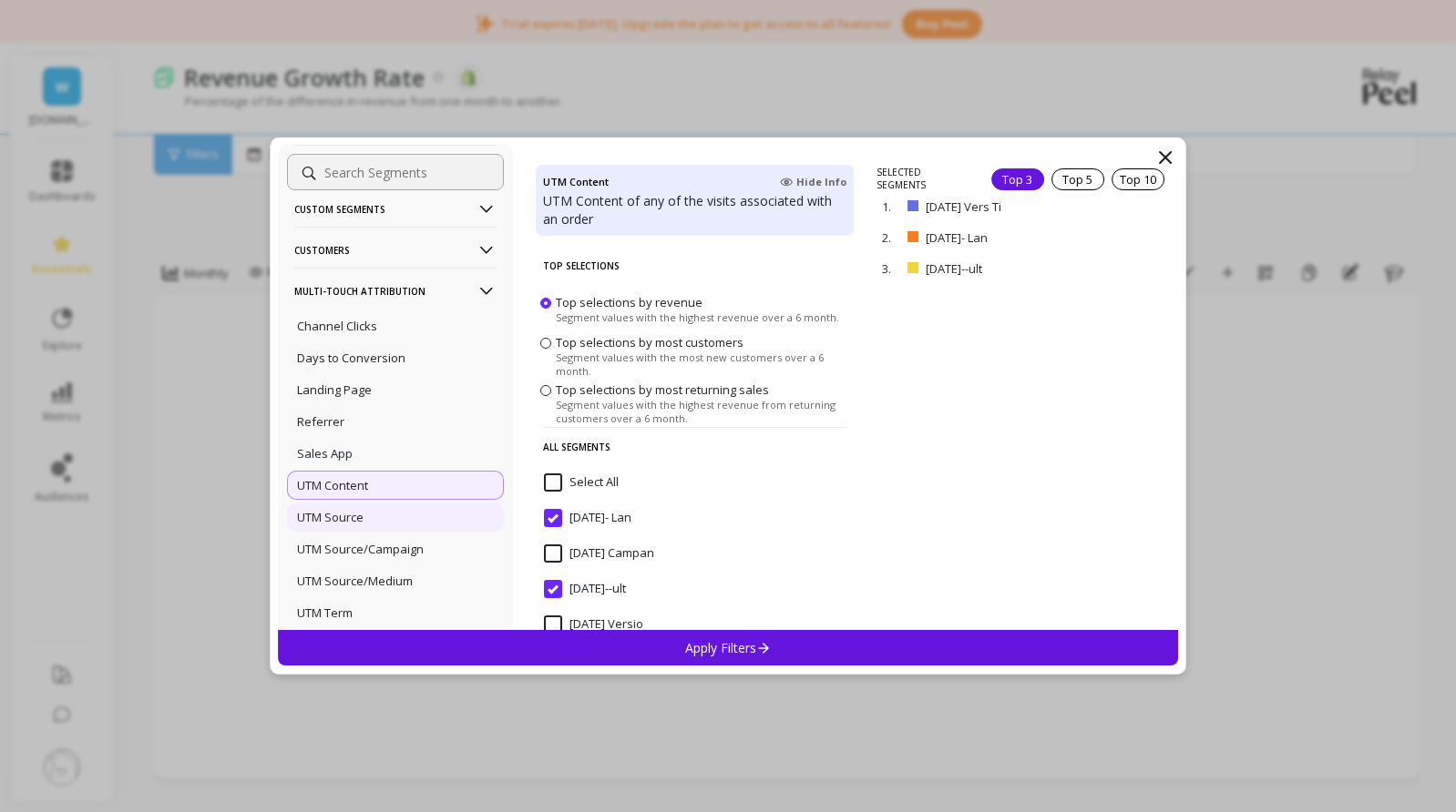
click at [358, 514] on p "UTM Source" at bounding box center [330, 517] width 66 height 17
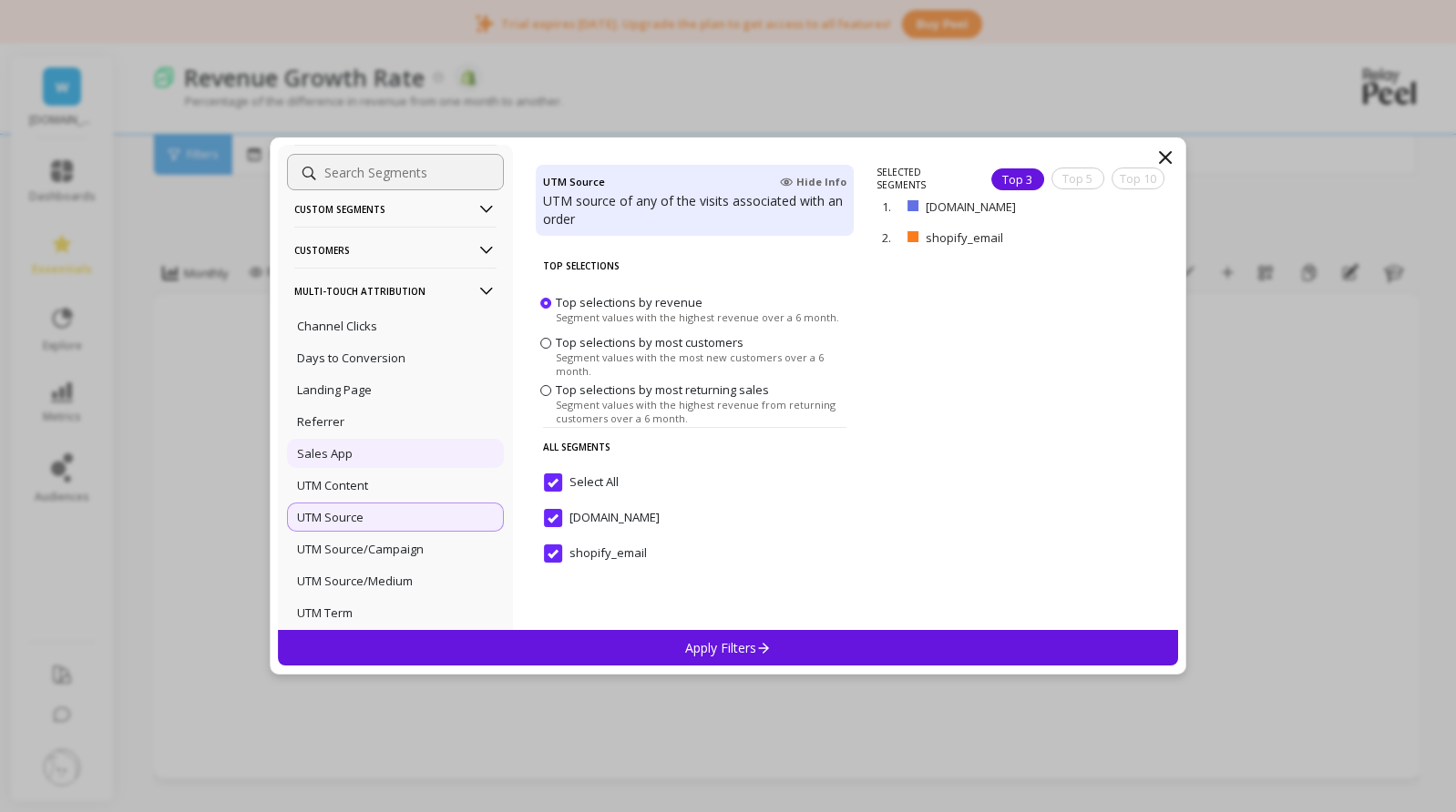
click at [364, 457] on div "Sales App" at bounding box center [395, 454] width 217 height 29
click at [352, 425] on div "Referrer" at bounding box center [395, 422] width 217 height 29
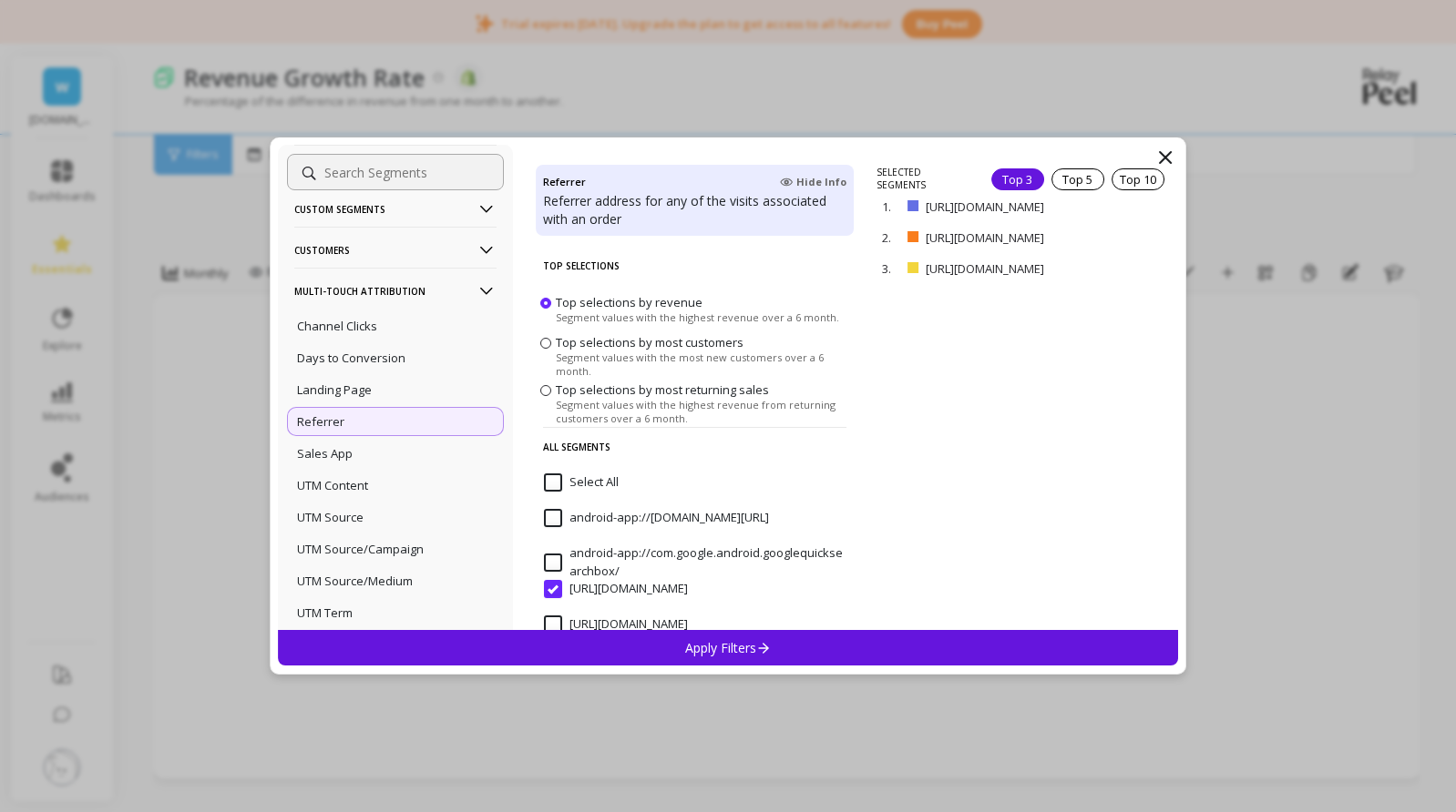
click at [653, 294] on span "Top selections by revenue" at bounding box center [628, 302] width 147 height 17
click at [0, 0] on input "Top selections by revenue Segment values with the highest revenue over a 6 mont…" at bounding box center [0, 0] width 0 height 0
click at [1118, 179] on div "Top 10" at bounding box center [1138, 179] width 53 height 21
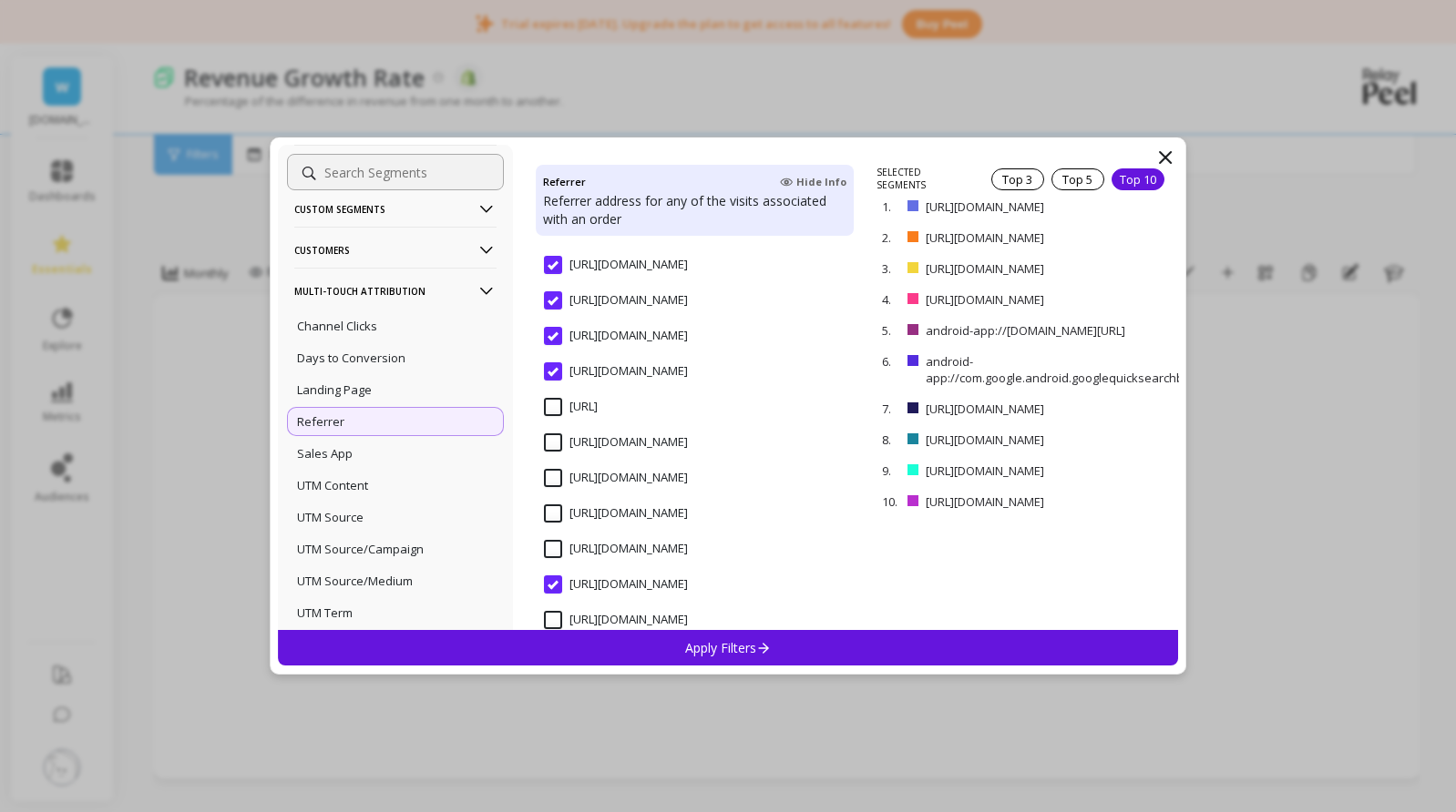
scroll to position [364, 0]
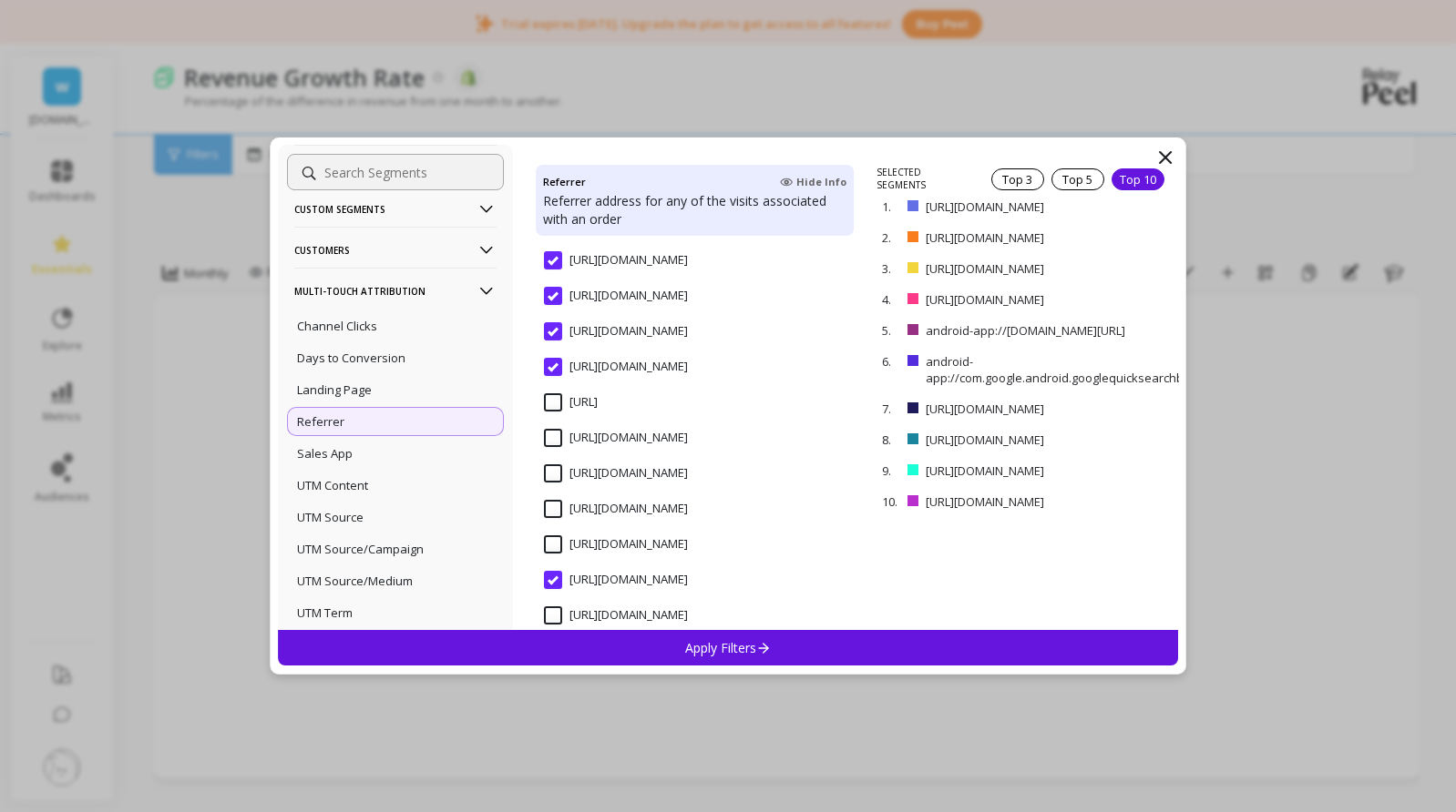
click at [555, 546] on input "https://l.facebook.com/" at bounding box center [616, 544] width 144 height 18
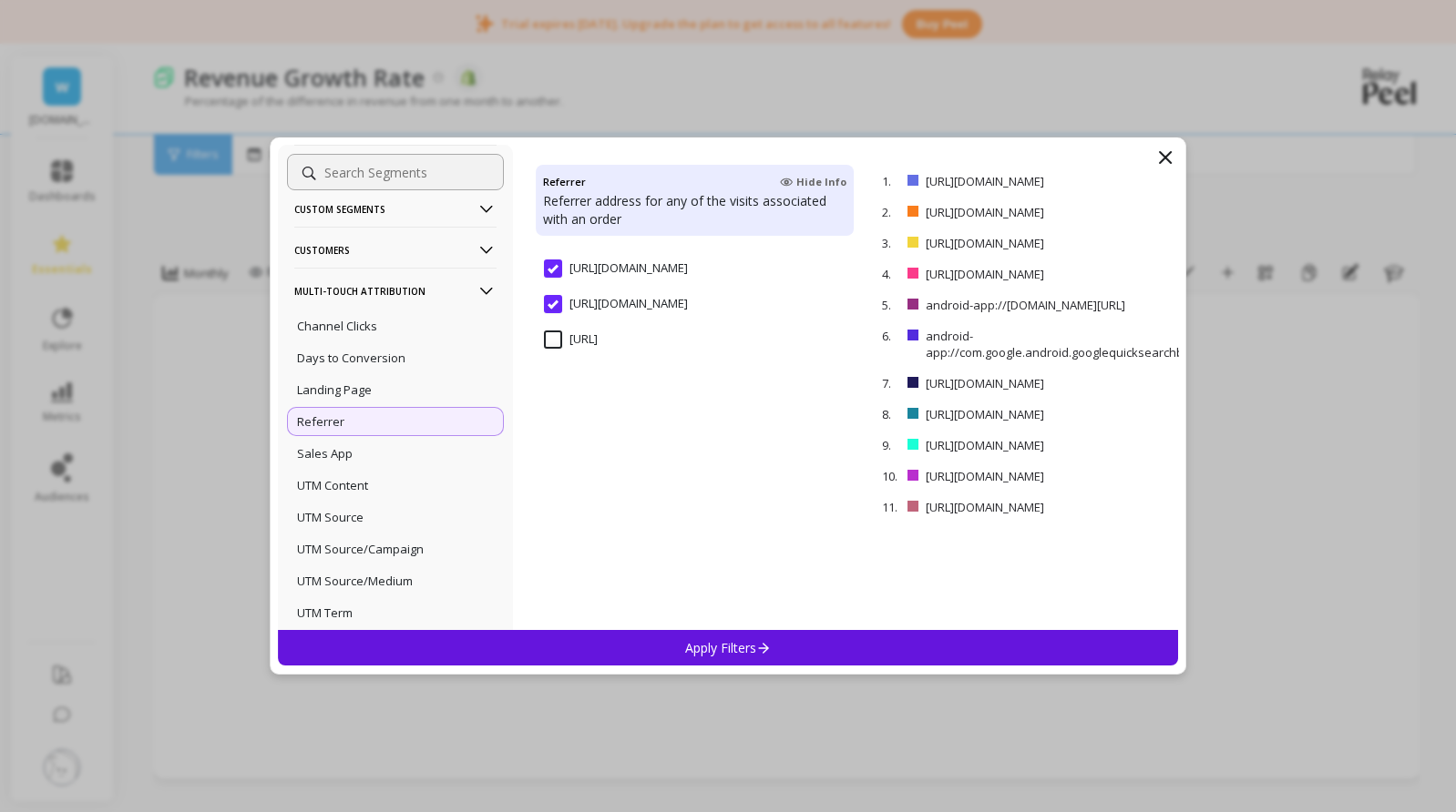
scroll to position [0, 0]
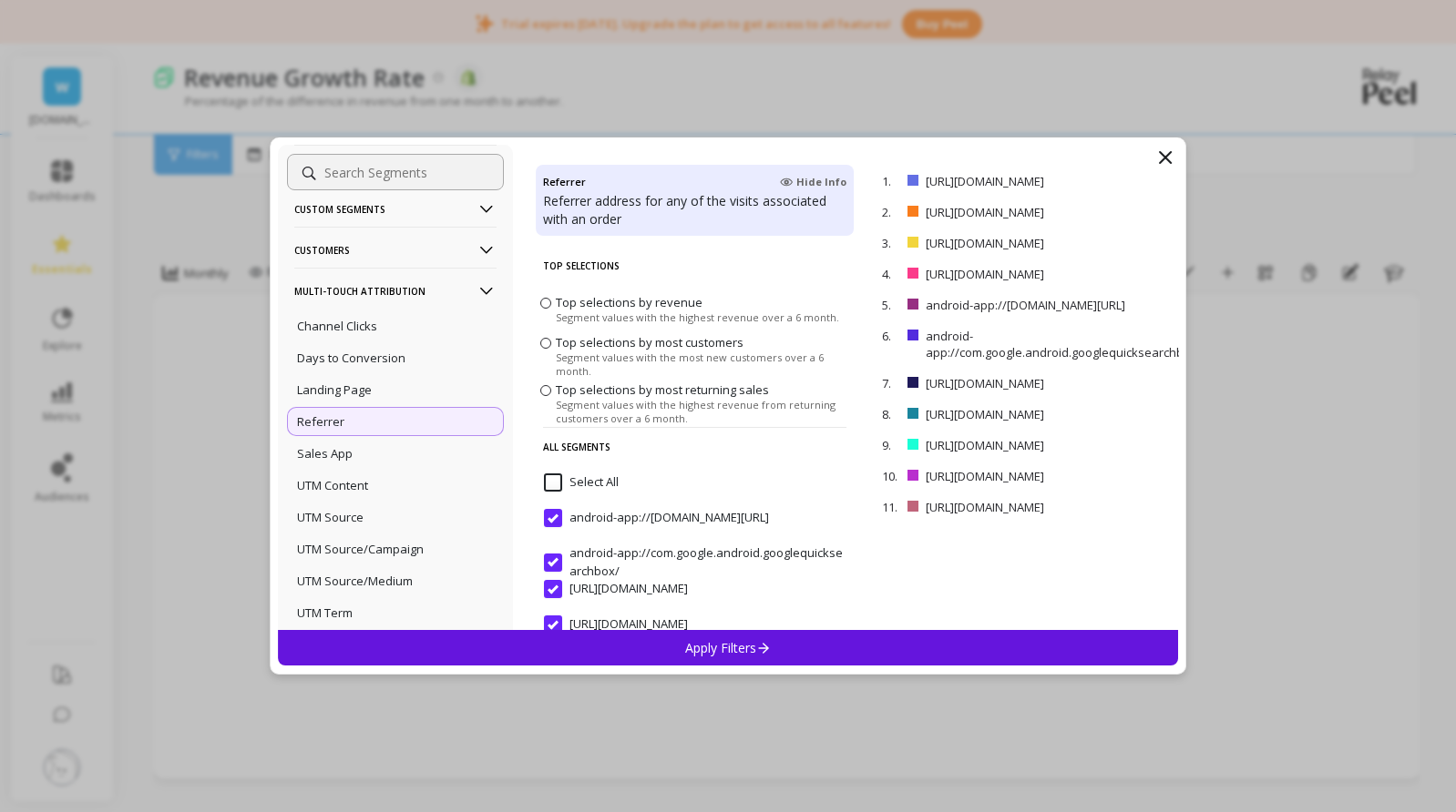
click at [640, 298] on span "Top selections by revenue" at bounding box center [628, 302] width 147 height 17
click at [0, 0] on input "Top selections by revenue Segment values with the highest revenue over a 6 mont…" at bounding box center [0, 0] width 0 height 0
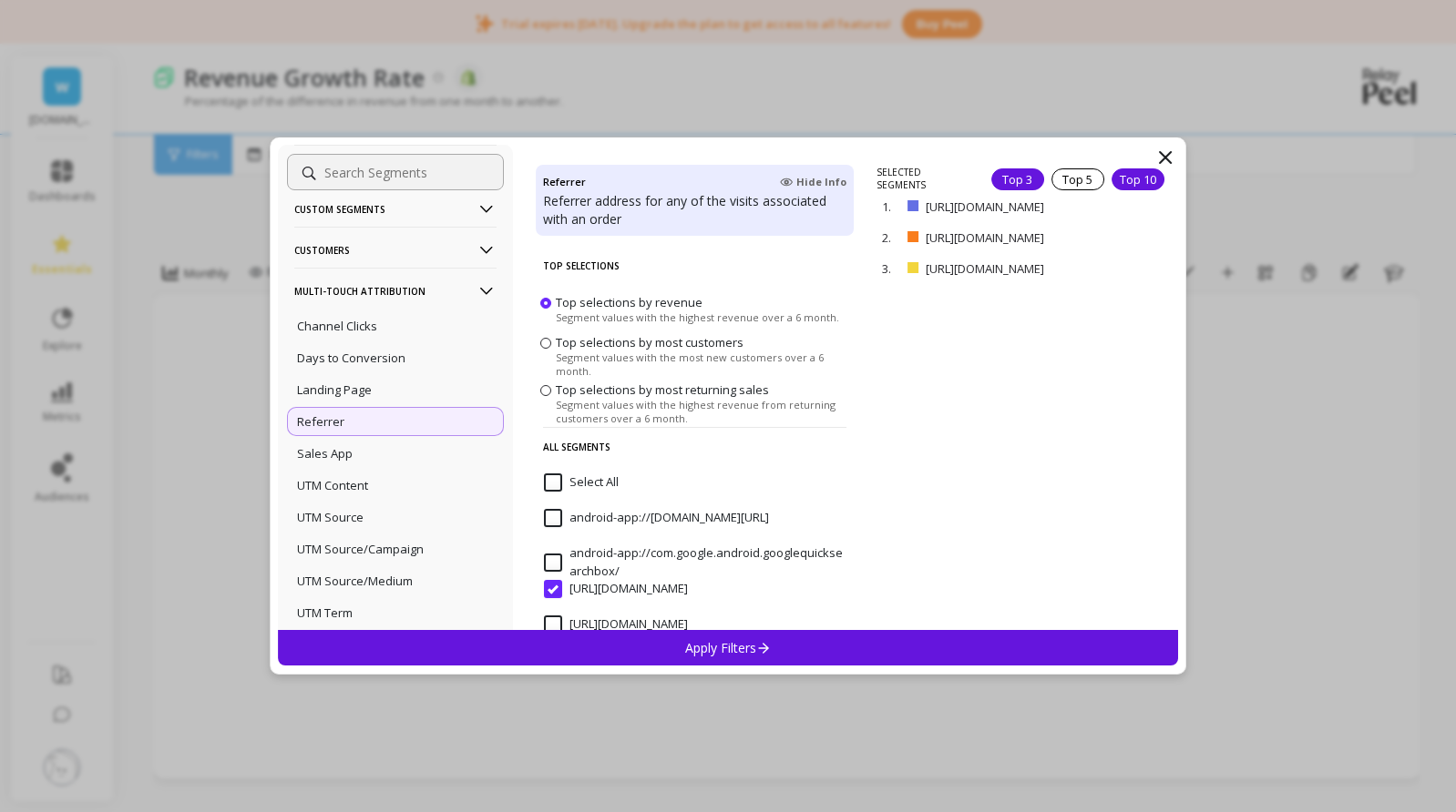
click at [1134, 173] on div "Top 10" at bounding box center [1138, 179] width 53 height 21
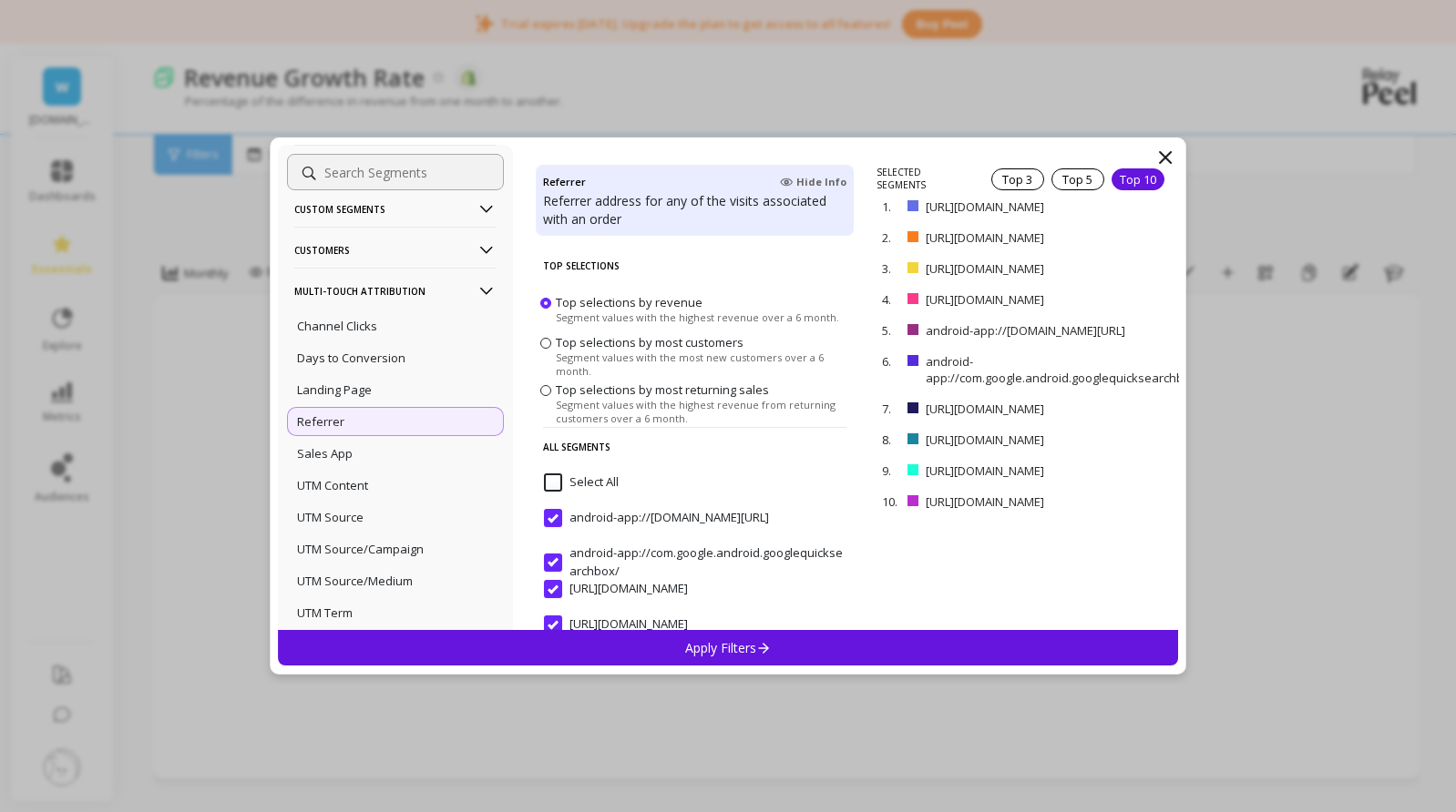
click at [728, 640] on p "Apply Filters" at bounding box center [728, 648] width 87 height 18
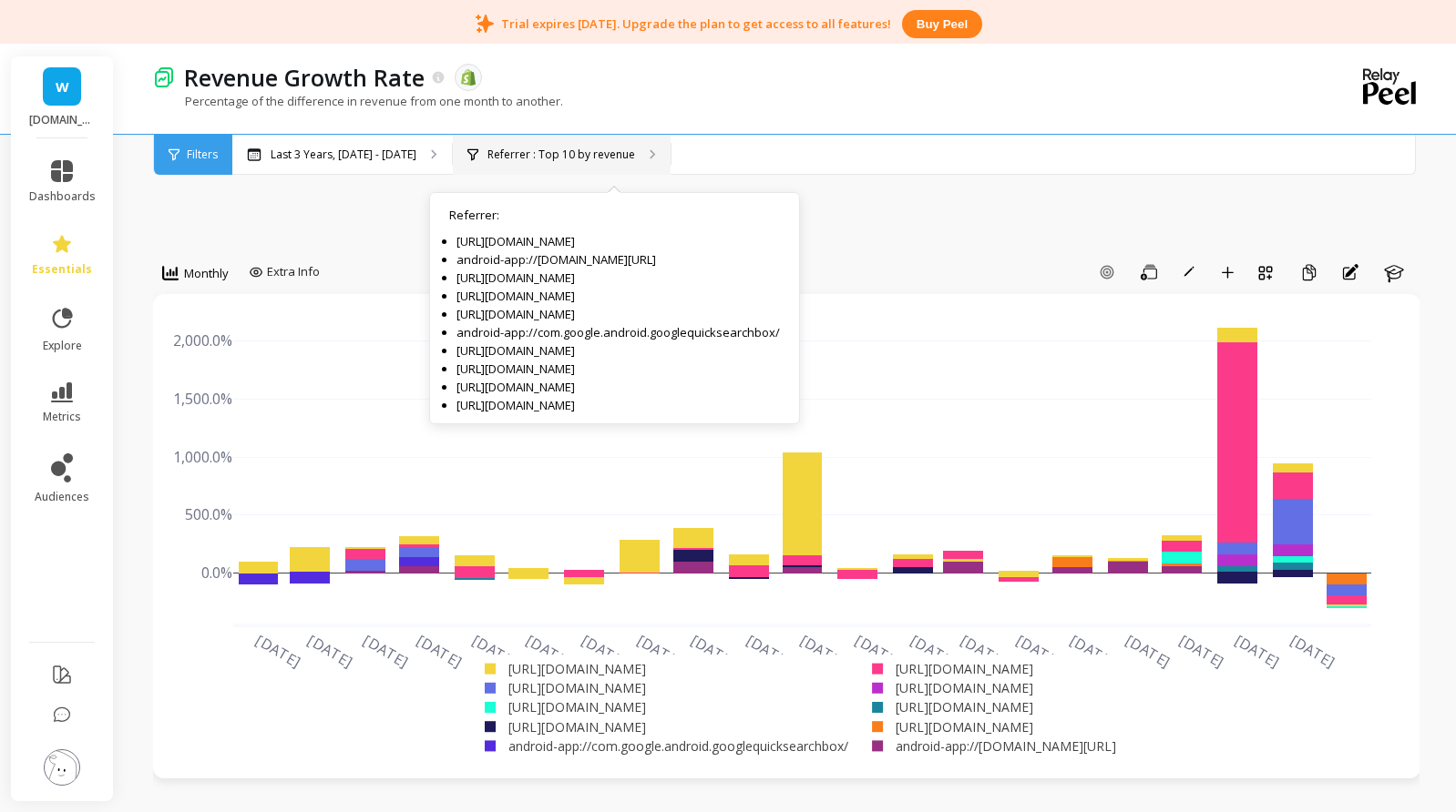
click at [621, 151] on p "Referrer : Top 10 by revenue" at bounding box center [561, 155] width 148 height 15
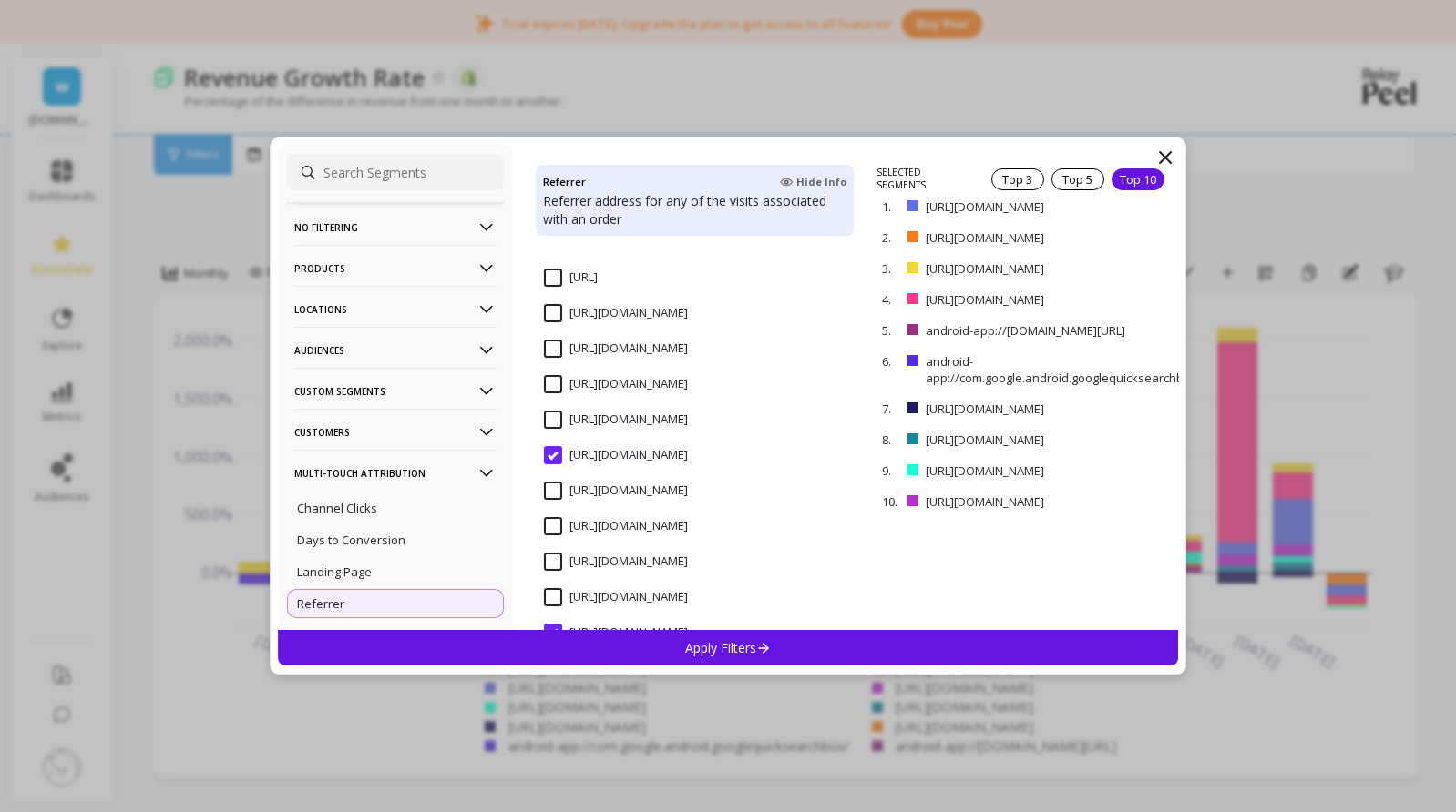
scroll to position [546, 0]
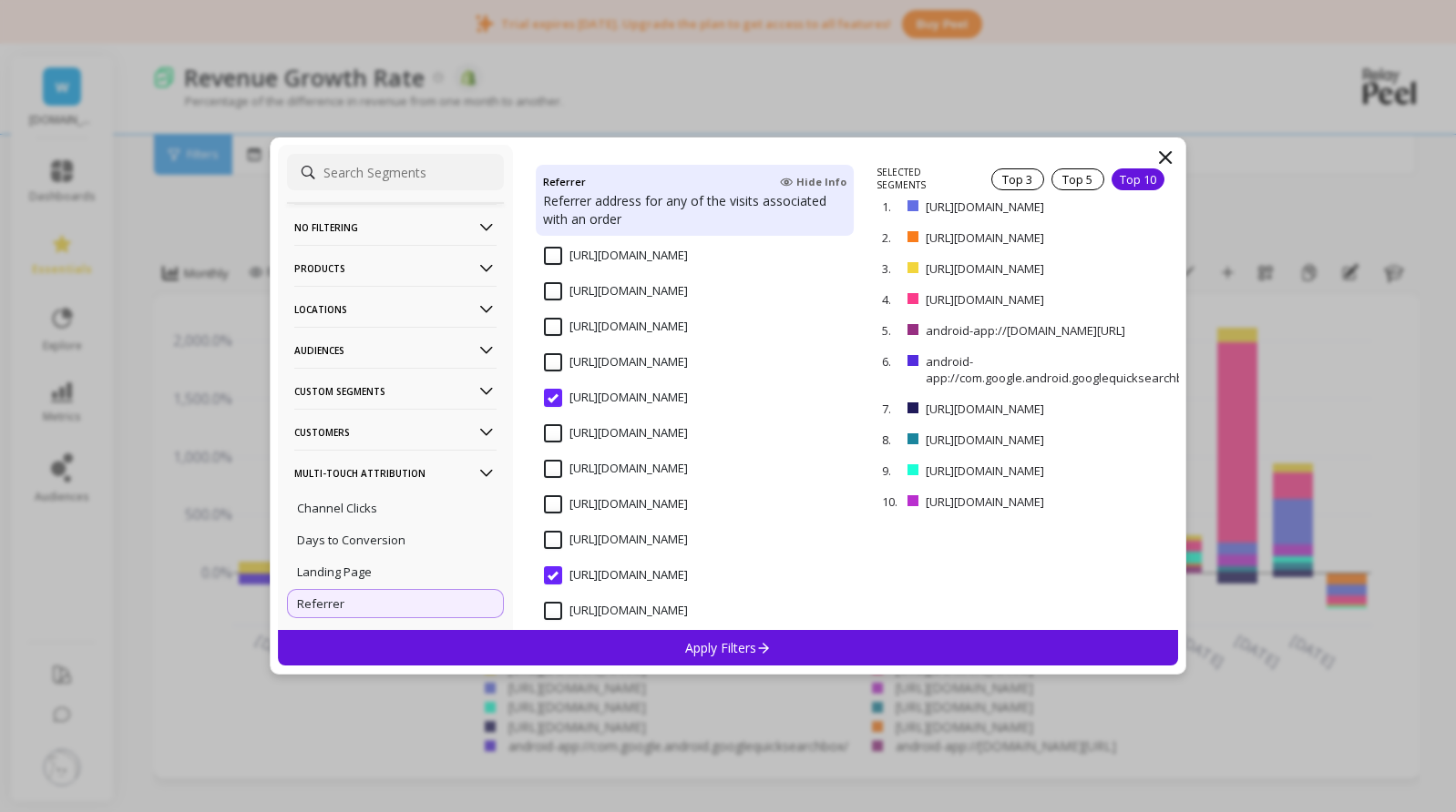
click at [553, 569] on input "https://wain.cr/" at bounding box center [616, 575] width 144 height 18
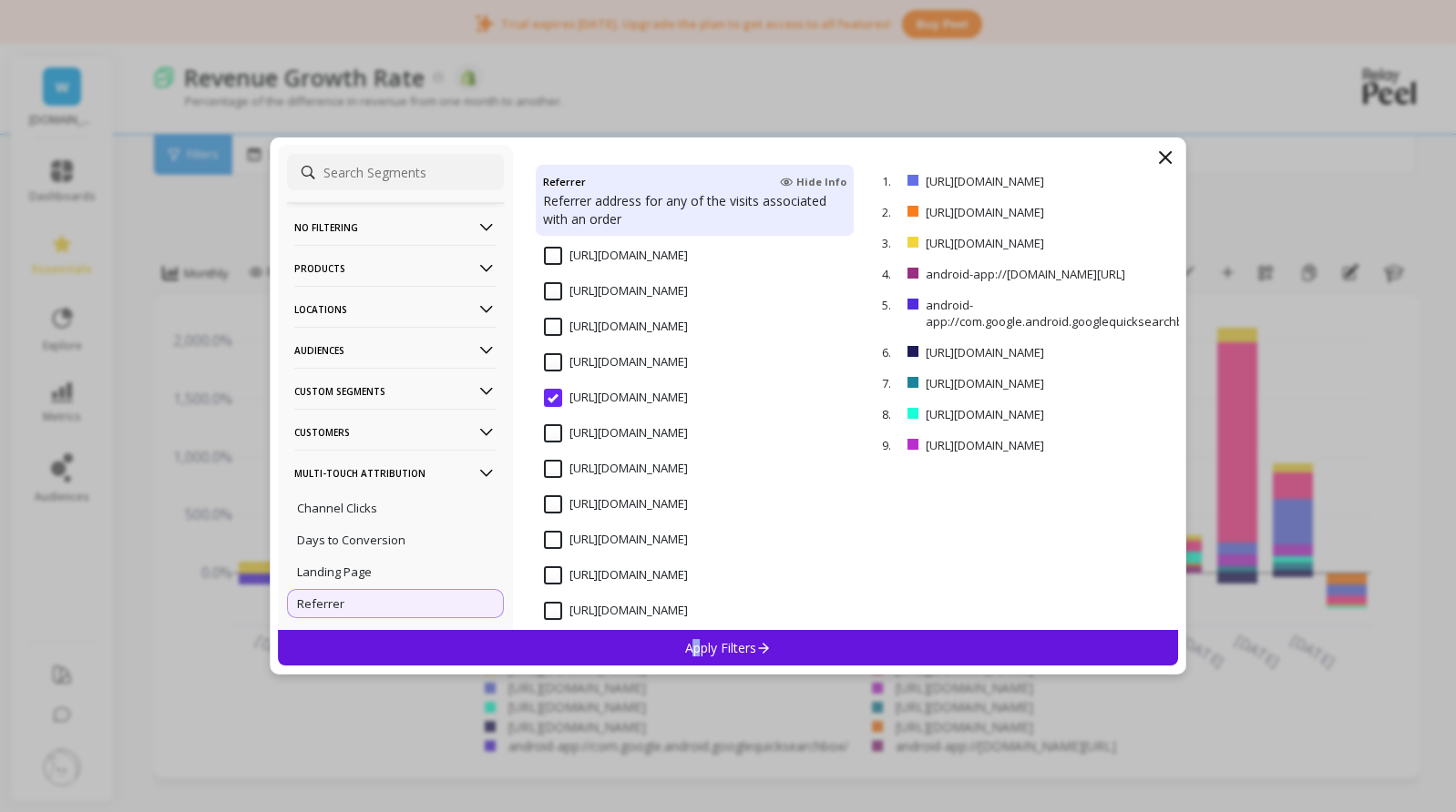
click at [696, 644] on p "Apply Filters" at bounding box center [728, 648] width 87 height 18
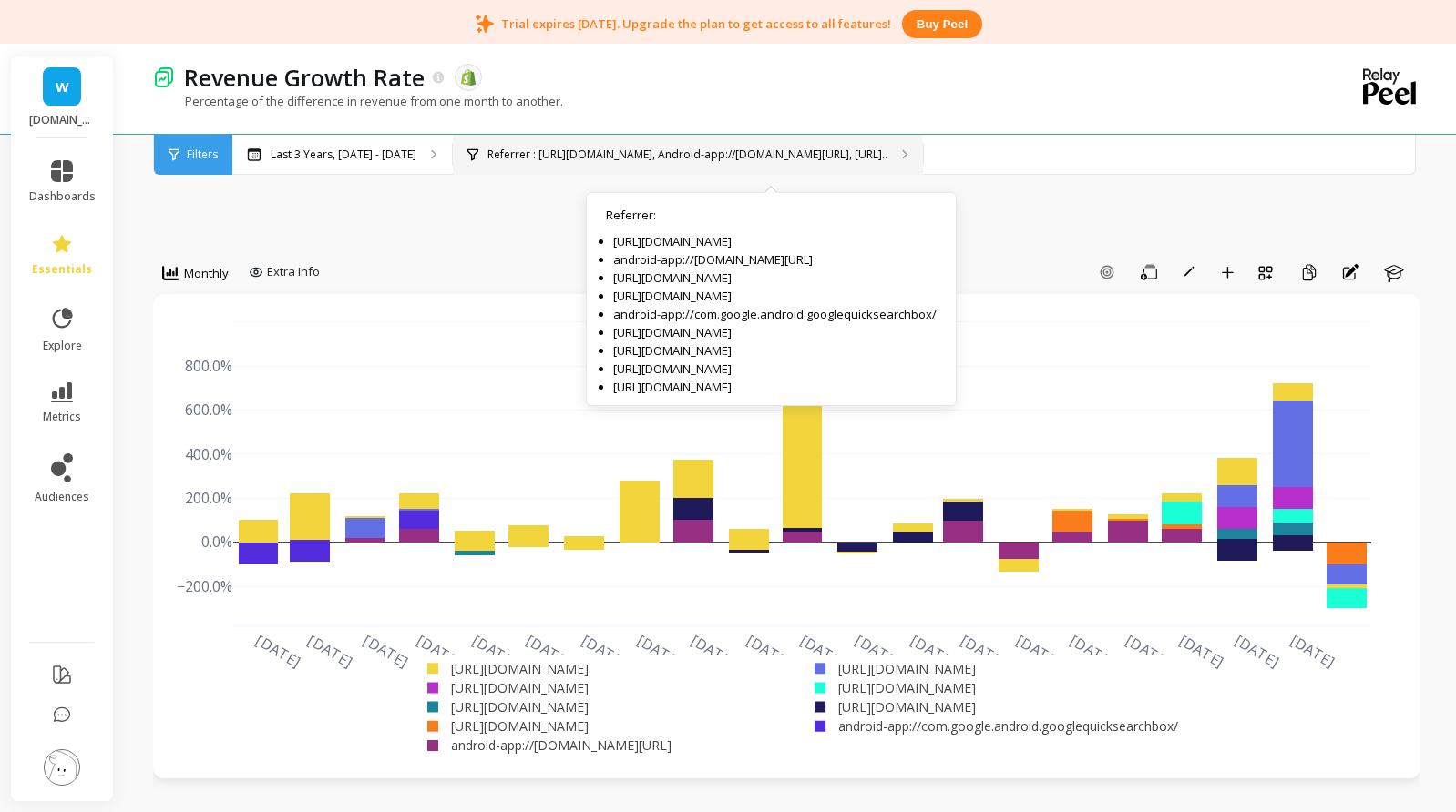
click at [641, 143] on div "Referrer : Https://l.instagram.com/, Android-app://com.google.android.gm/, Http…" at bounding box center [688, 154] width 470 height 40
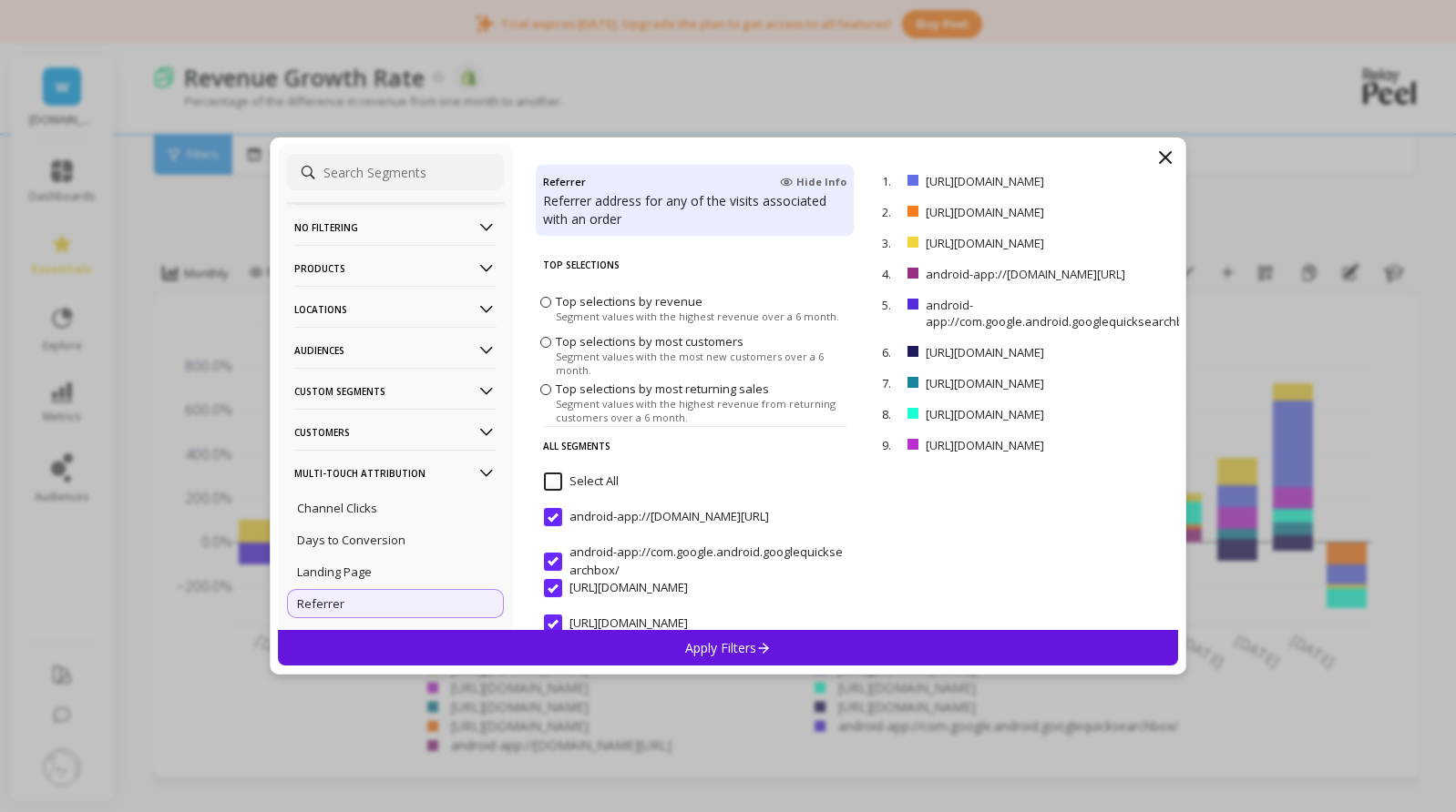
scroll to position [0, 0]
click at [787, 626] on div "http://instagram.com/" at bounding box center [694, 635] width 317 height 55
click at [756, 649] on icon at bounding box center [764, 647] width 16 height 16
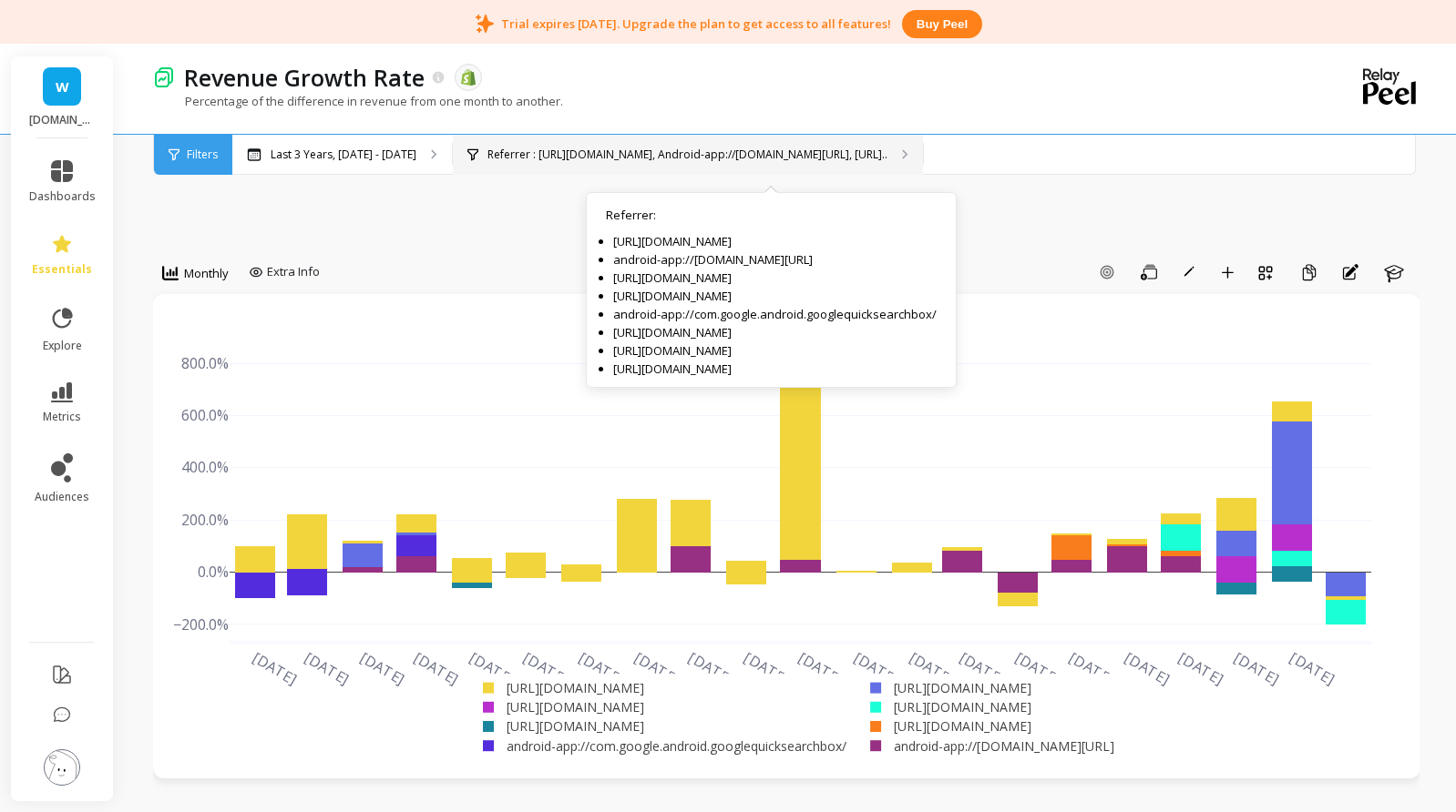
click at [655, 162] on p "Referrer : Https://l.instagram.com/, Android-app://com.google.android.gm/, Http…" at bounding box center [687, 155] width 400 height 15
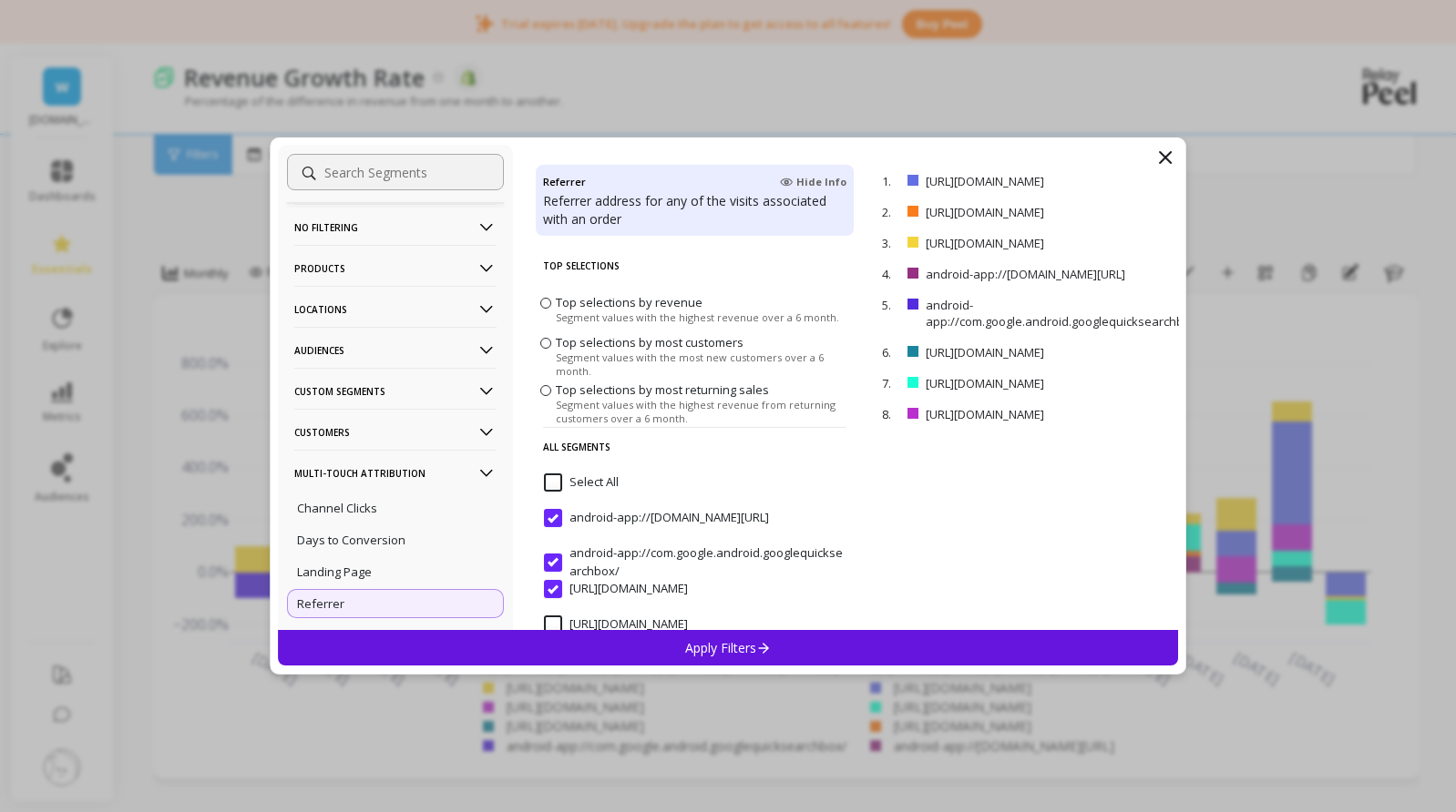
scroll to position [92, 0]
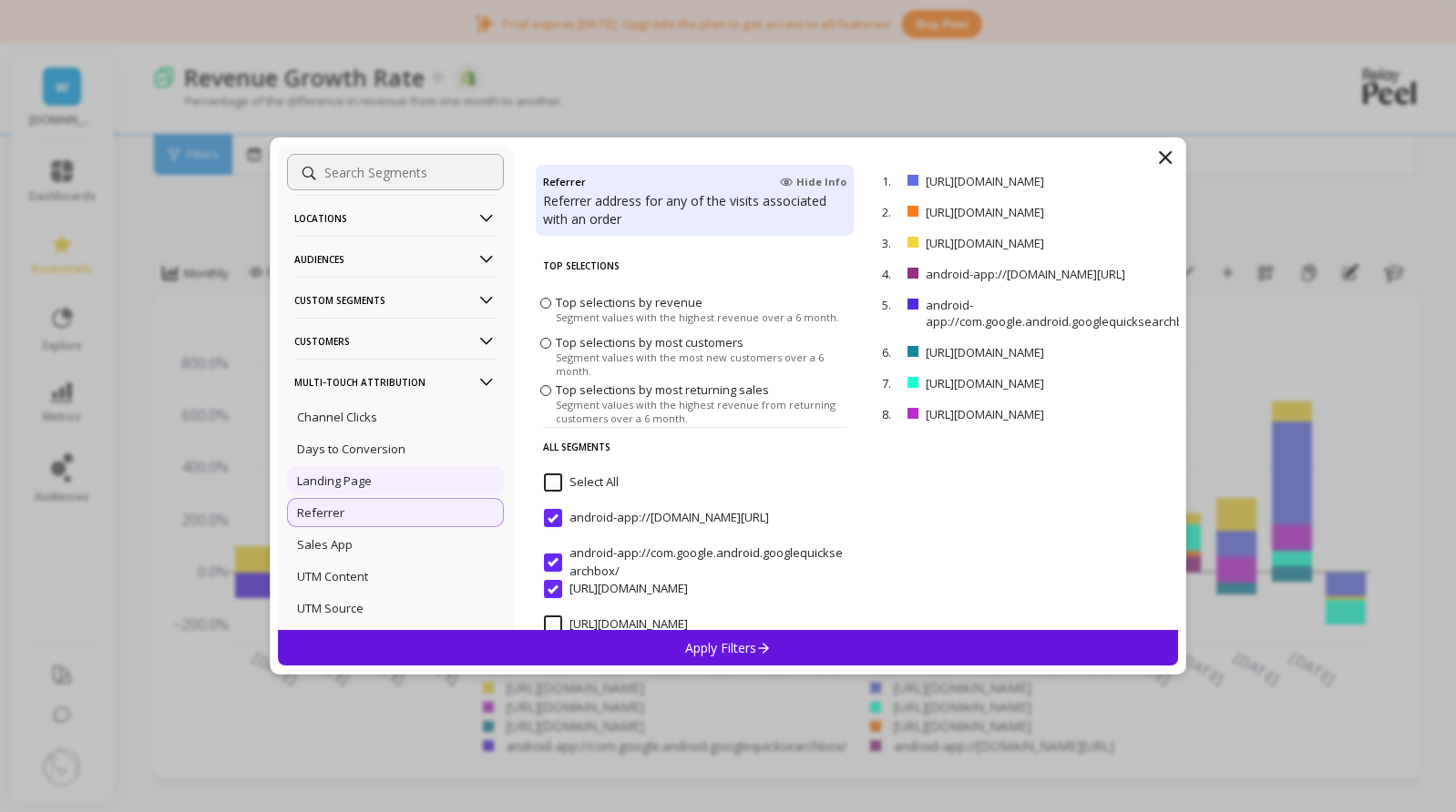
click at [355, 475] on p "Landing Page" at bounding box center [334, 480] width 75 height 17
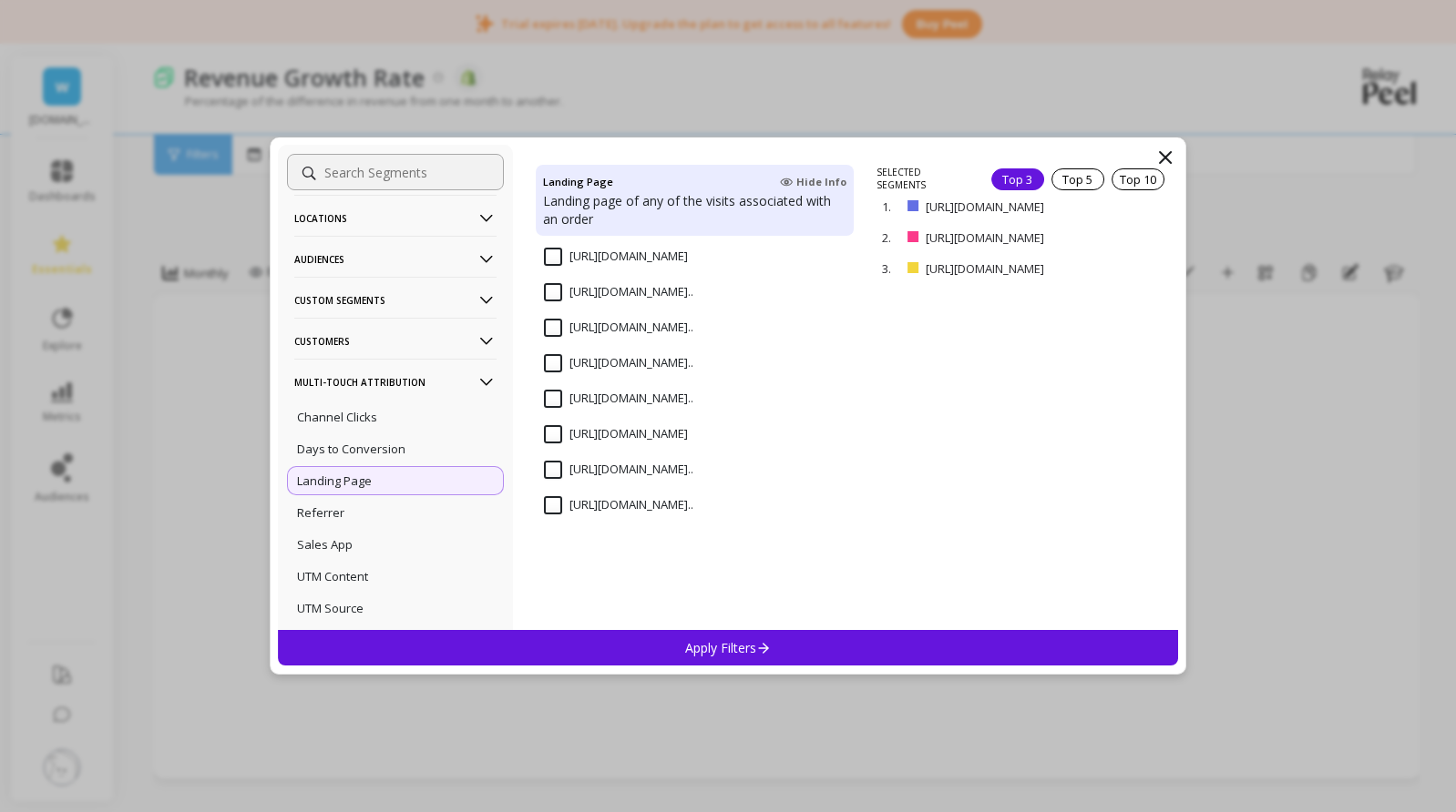
scroll to position [456, 0]
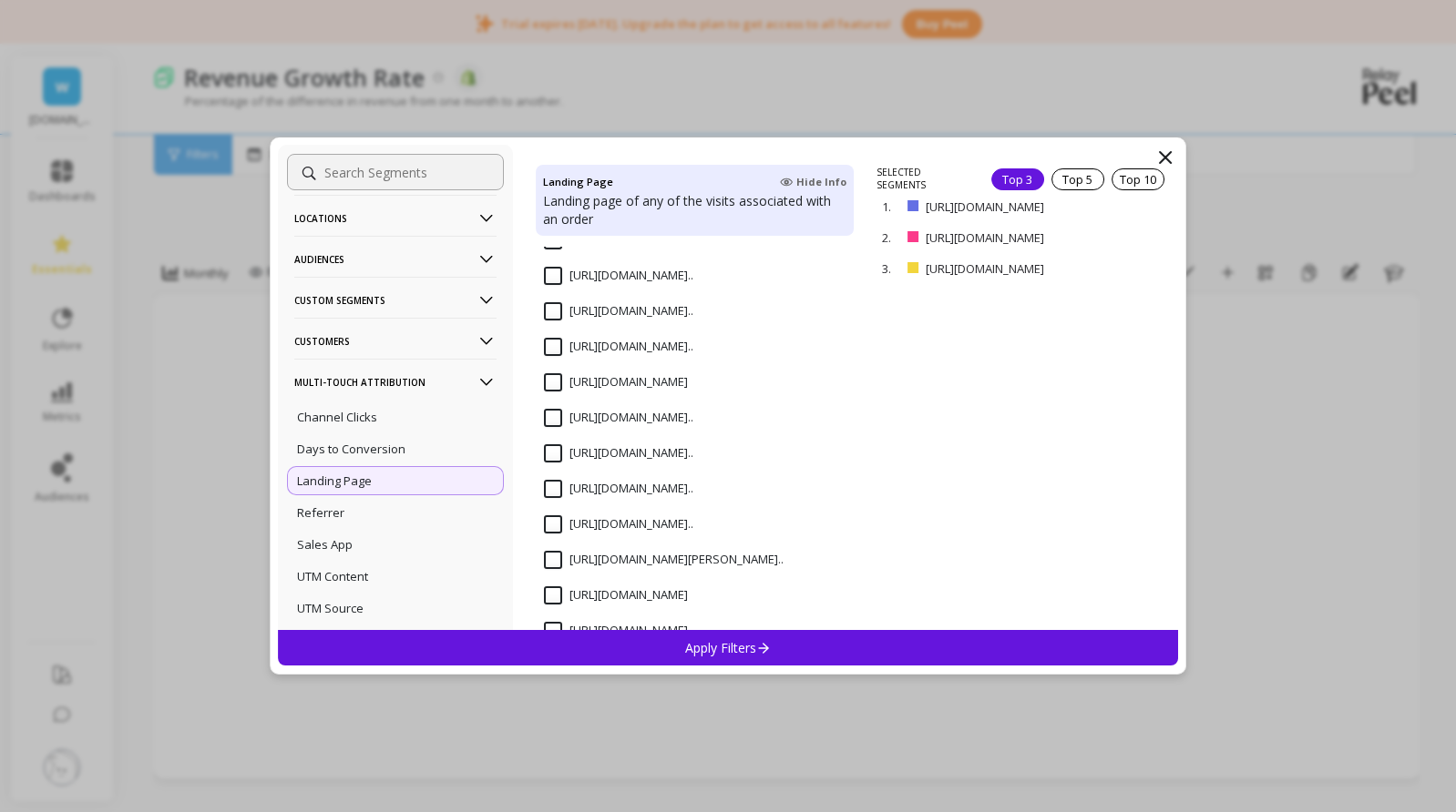
click at [1096, 177] on span "Top 3 Top 5 Top 10" at bounding box center [1081, 178] width 180 height 22
click at [1121, 177] on div "Top 10" at bounding box center [1138, 179] width 53 height 21
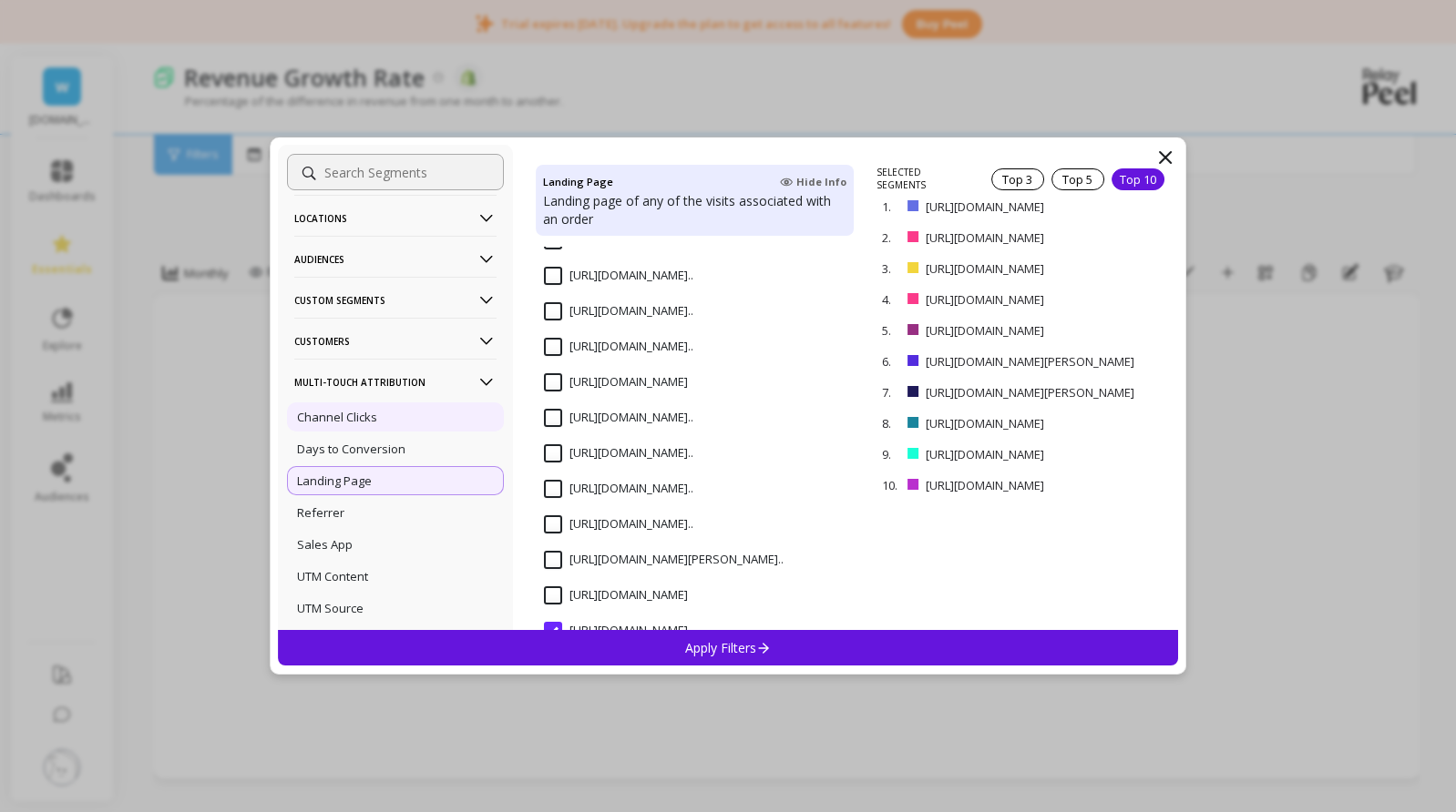
click at [376, 411] on p "Channel Clicks" at bounding box center [337, 417] width 80 height 17
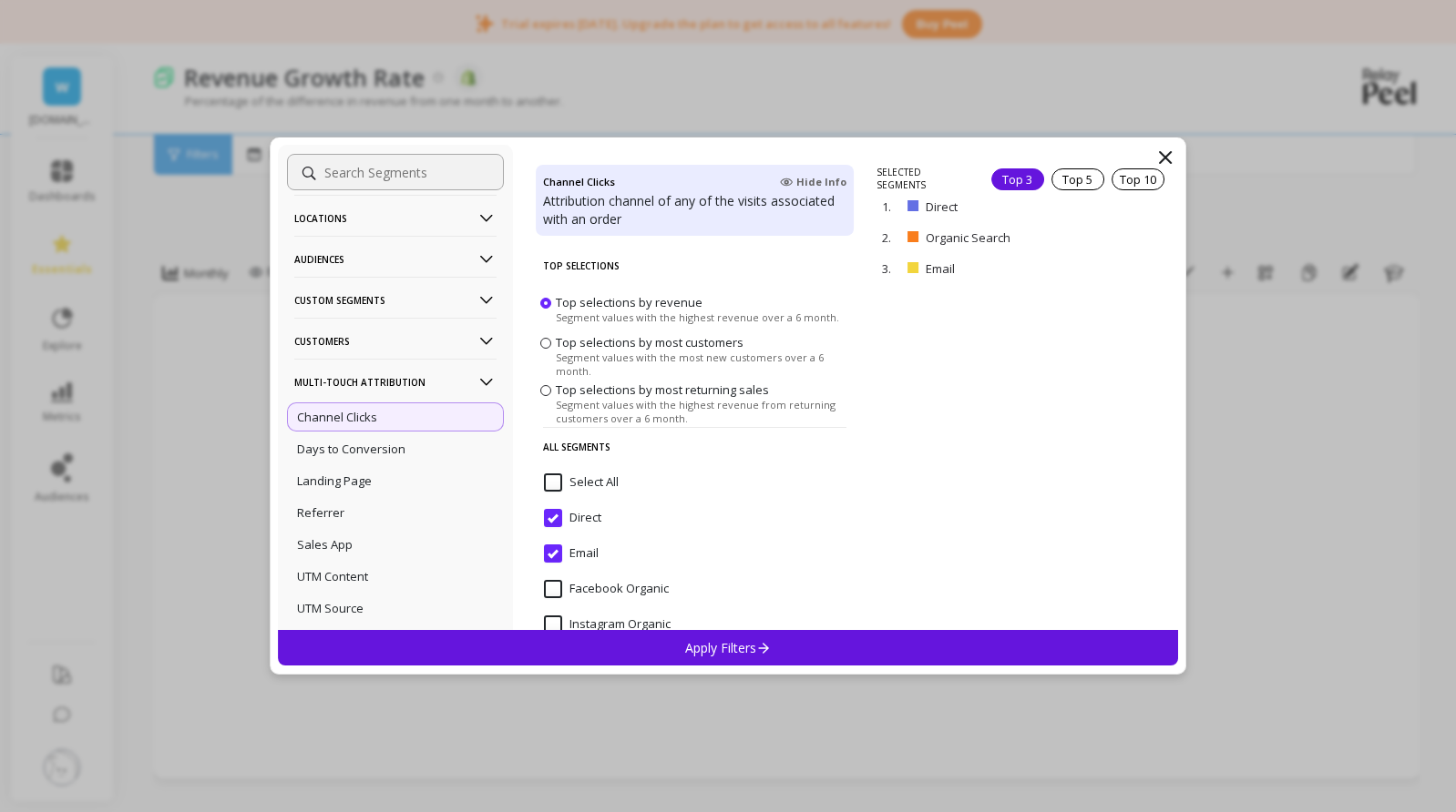
scroll to position [174, 0]
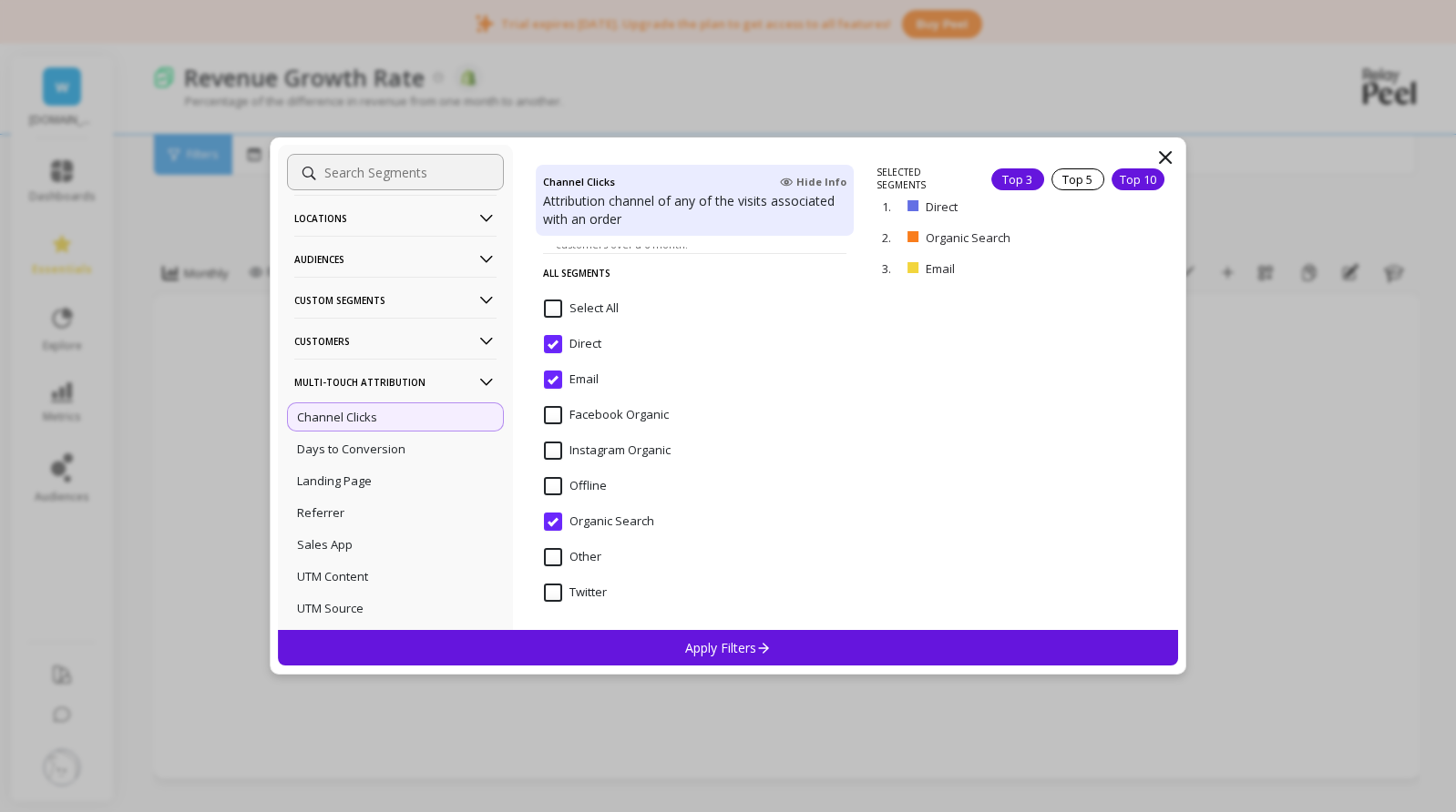
click at [1124, 182] on div "Top 10" at bounding box center [1138, 179] width 53 height 21
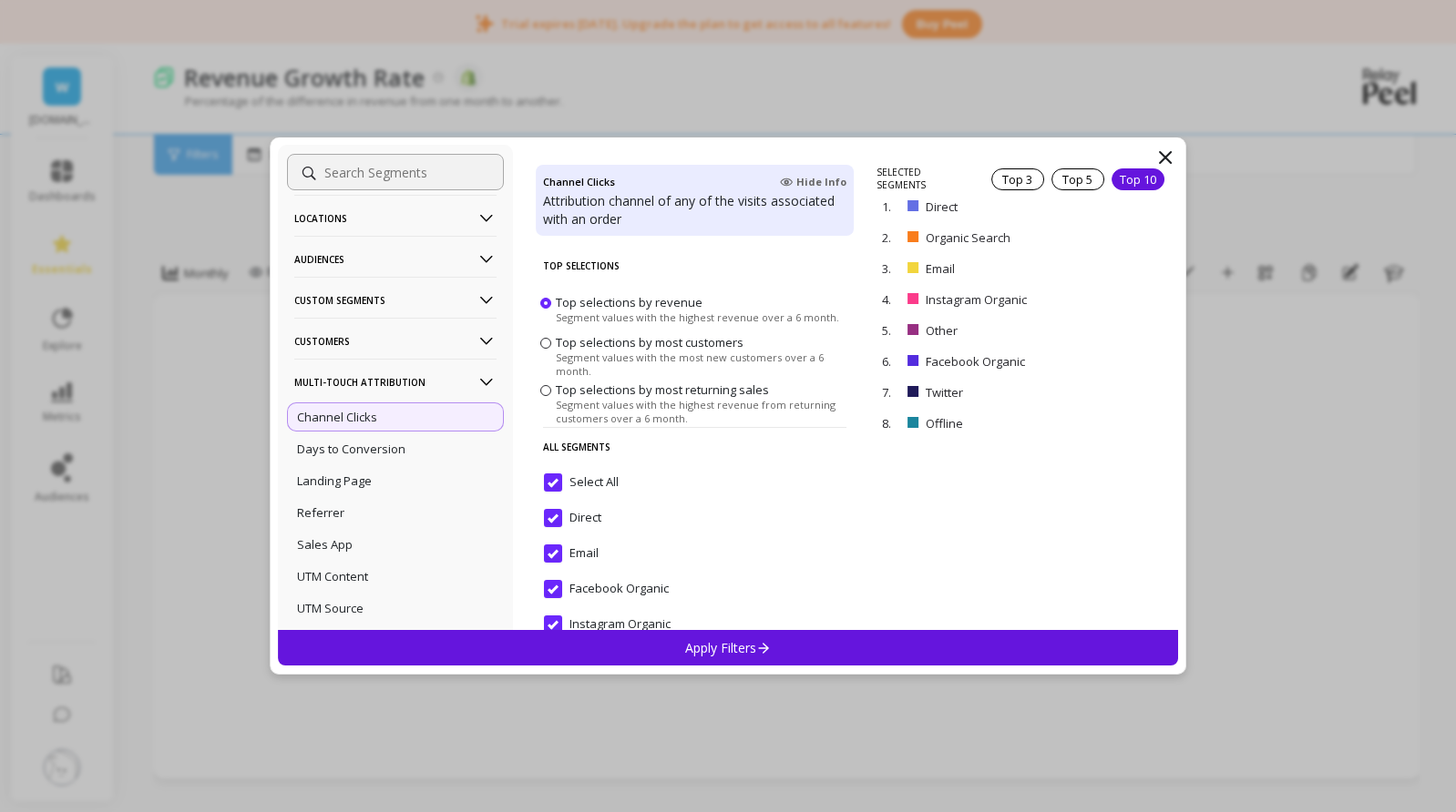
click at [748, 640] on p "Apply Filters" at bounding box center [728, 648] width 87 height 18
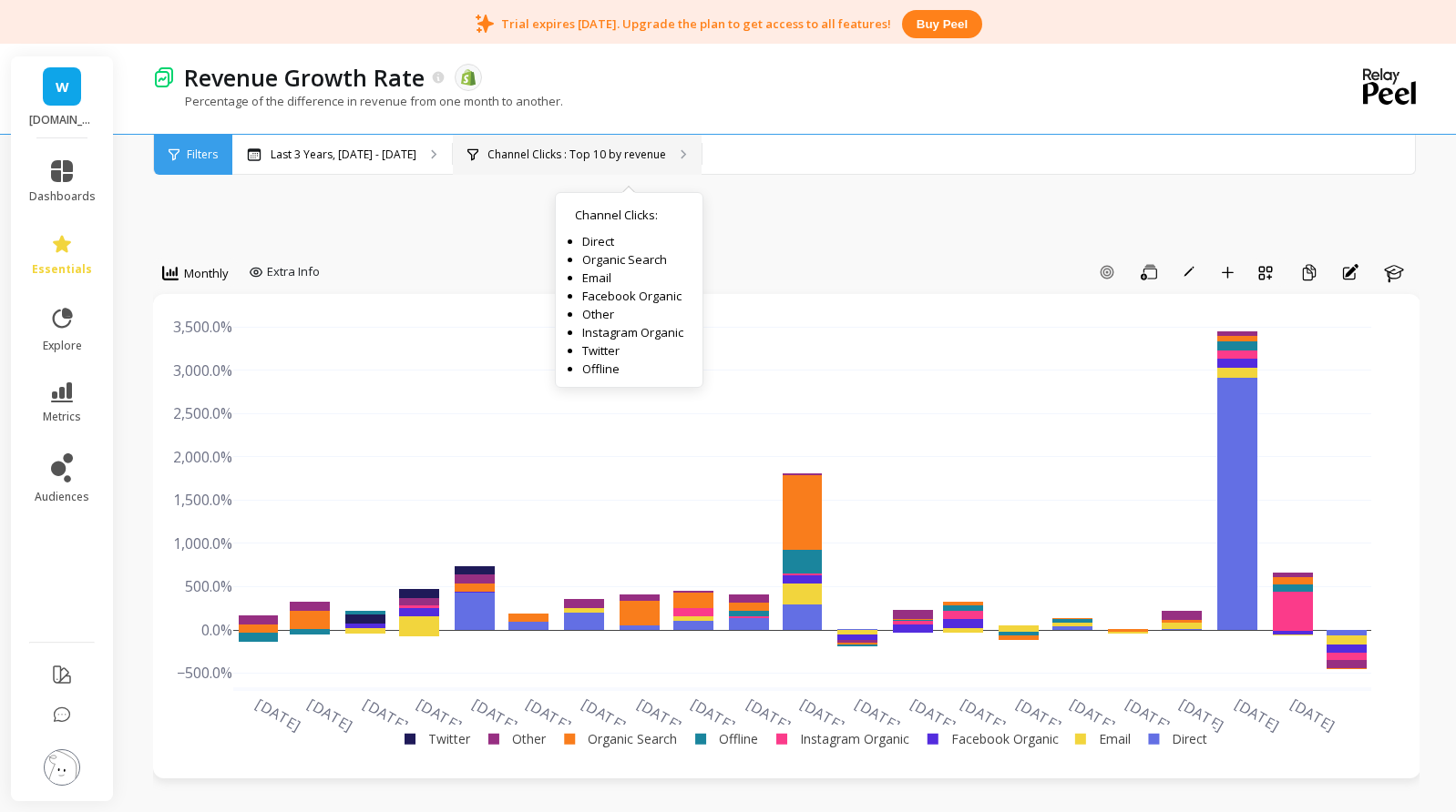
click at [612, 146] on div "Channel Clicks : Top 10 by revenue Channel Clicks : Direct Organic Search Email…" at bounding box center [577, 154] width 248 height 40
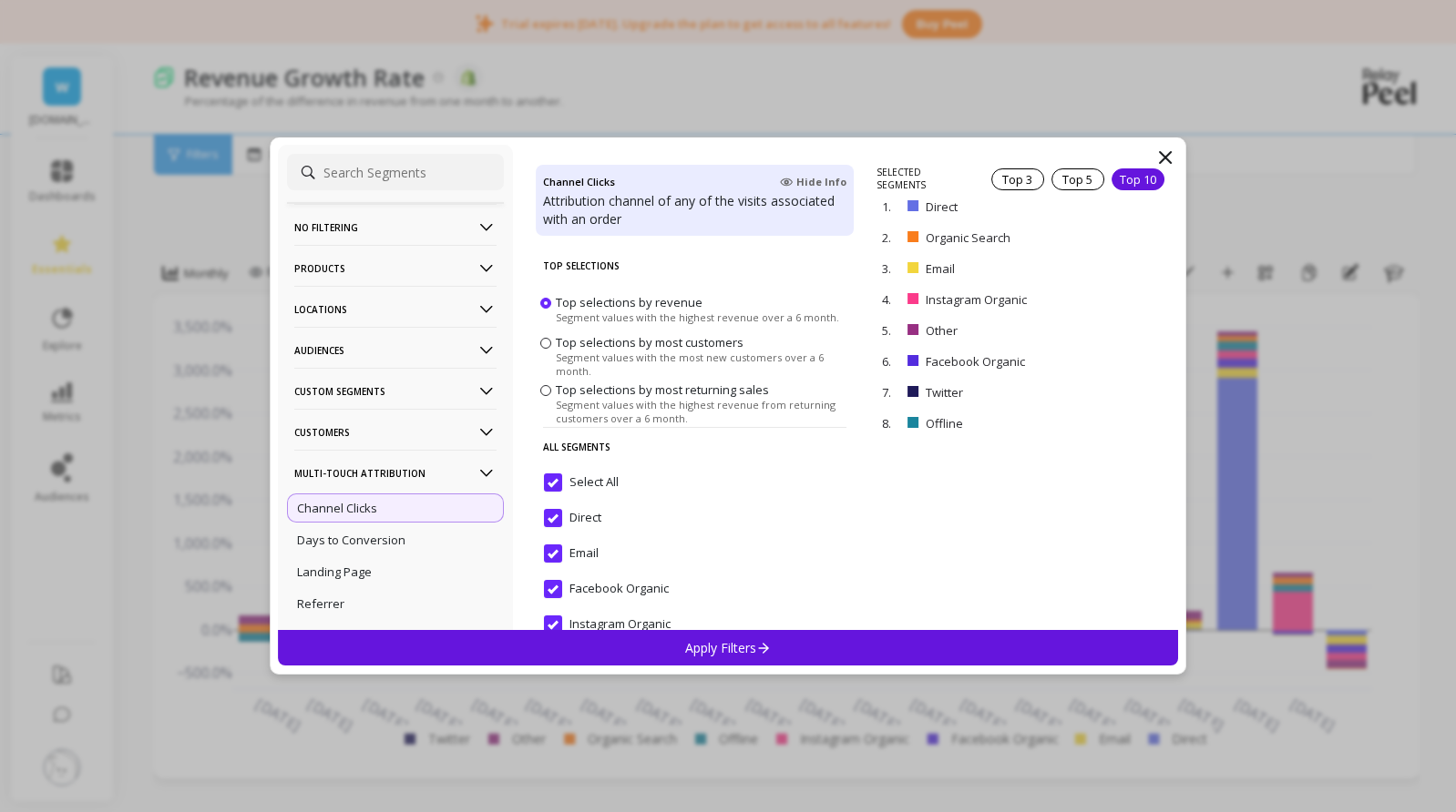
click at [574, 345] on span "Top selections by most customers" at bounding box center [649, 342] width 188 height 17
click at [0, 0] on input "Top selections by most customers Segment values with the most new customers ove…" at bounding box center [0, 0] width 0 height 0
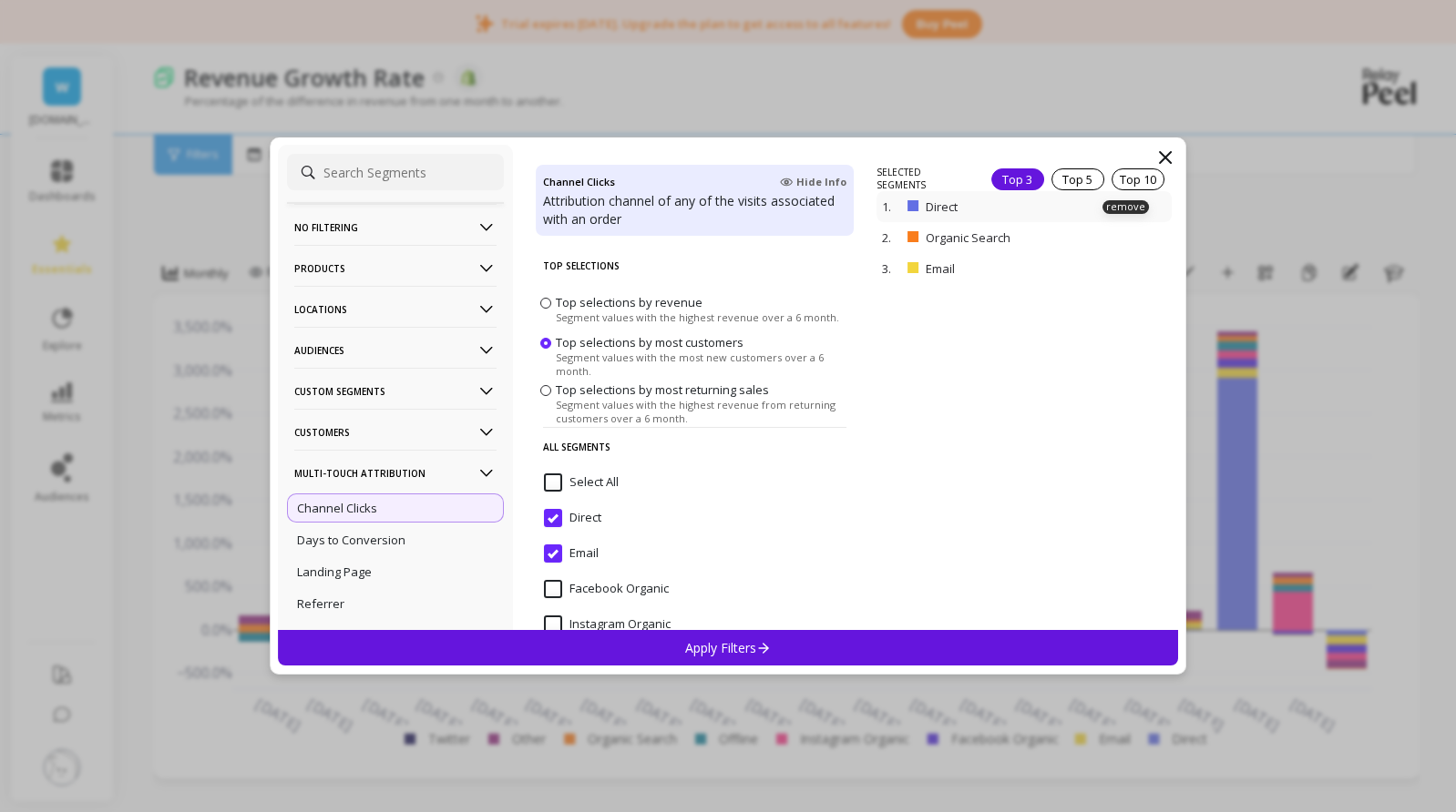
click at [1128, 192] on div "1. Direct remove" at bounding box center [1024, 206] width 294 height 31
click at [1129, 181] on div "Top 10" at bounding box center [1138, 179] width 53 height 21
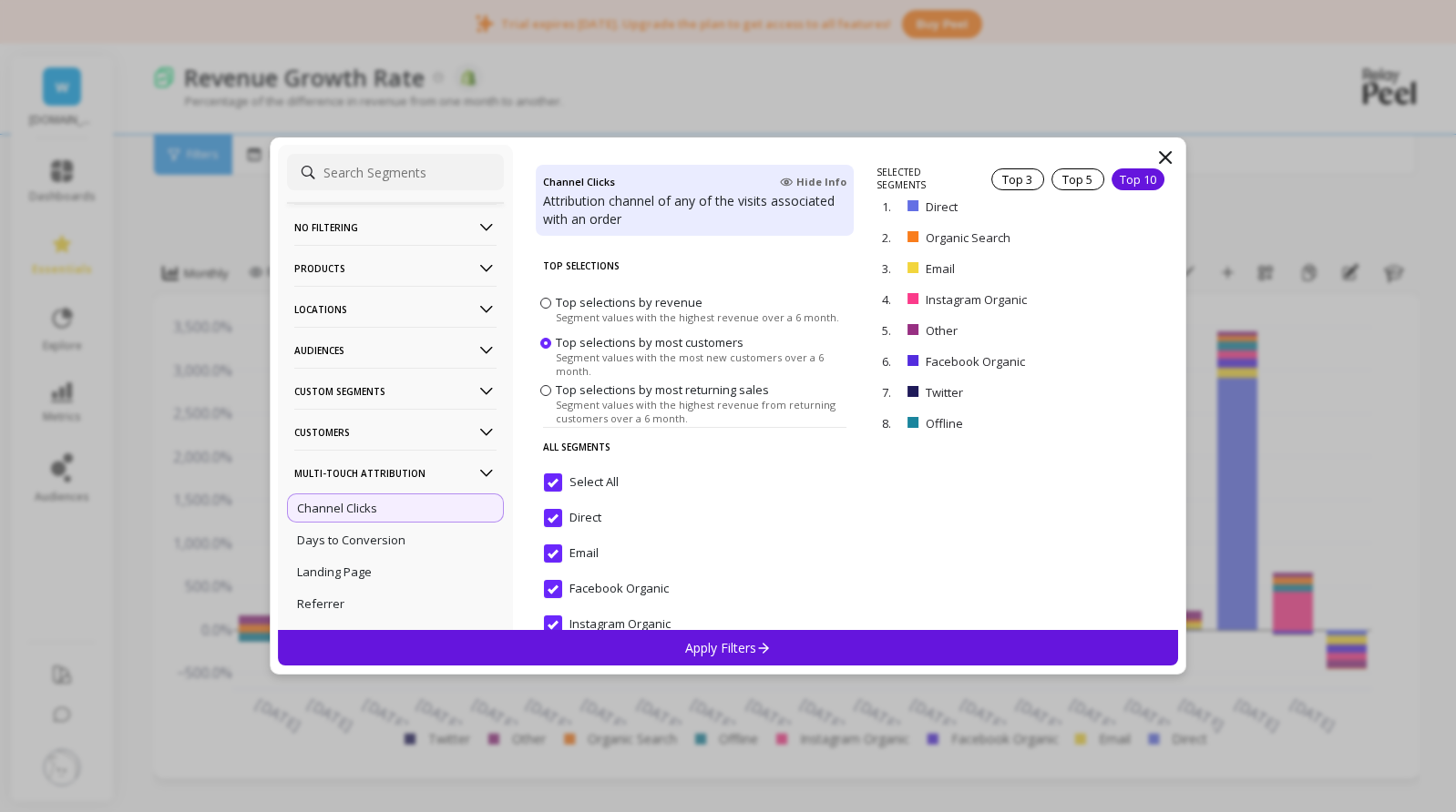
click at [770, 644] on icon at bounding box center [764, 647] width 16 height 16
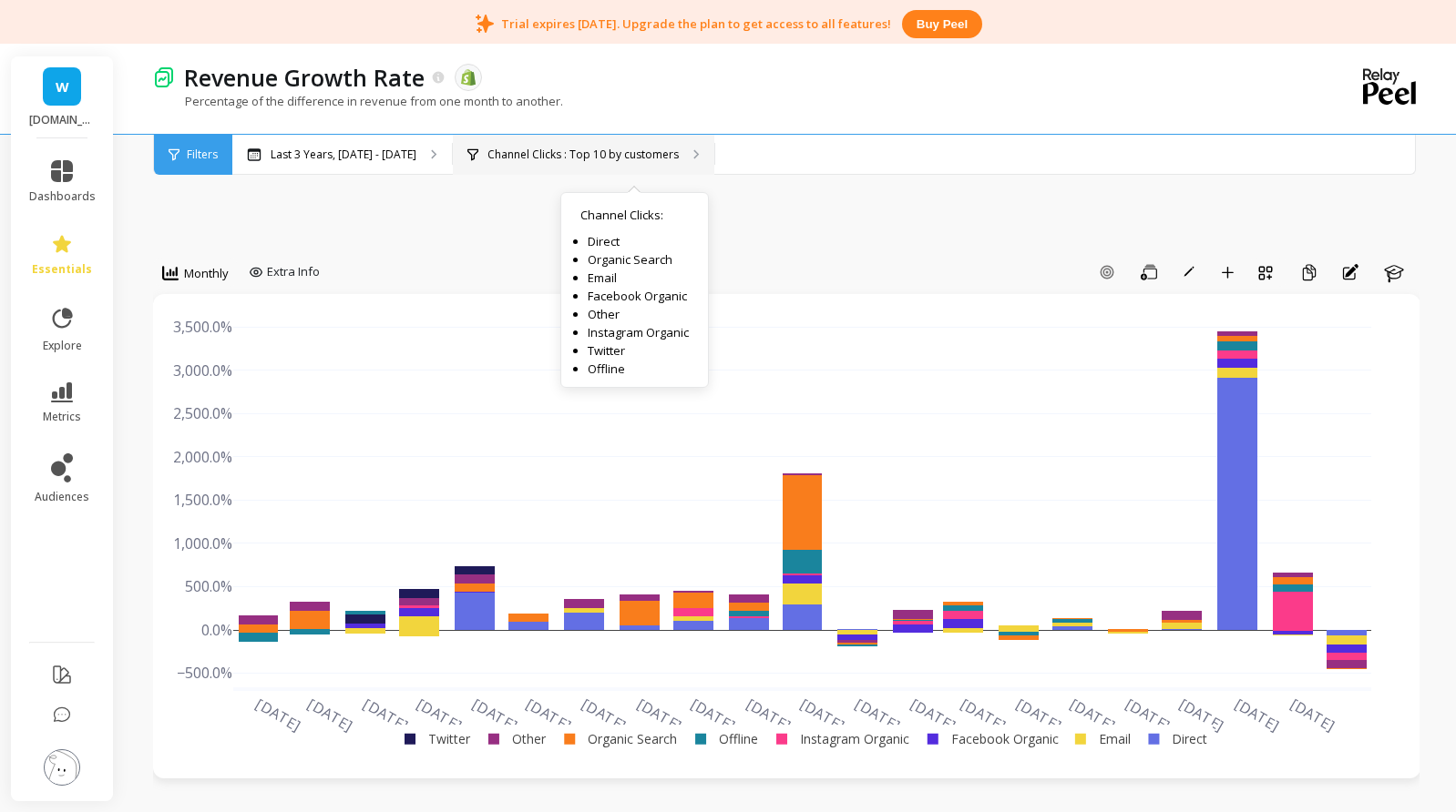
click at [676, 155] on p "Channel Clicks : Top 10 by customers" at bounding box center [582, 155] width 191 height 15
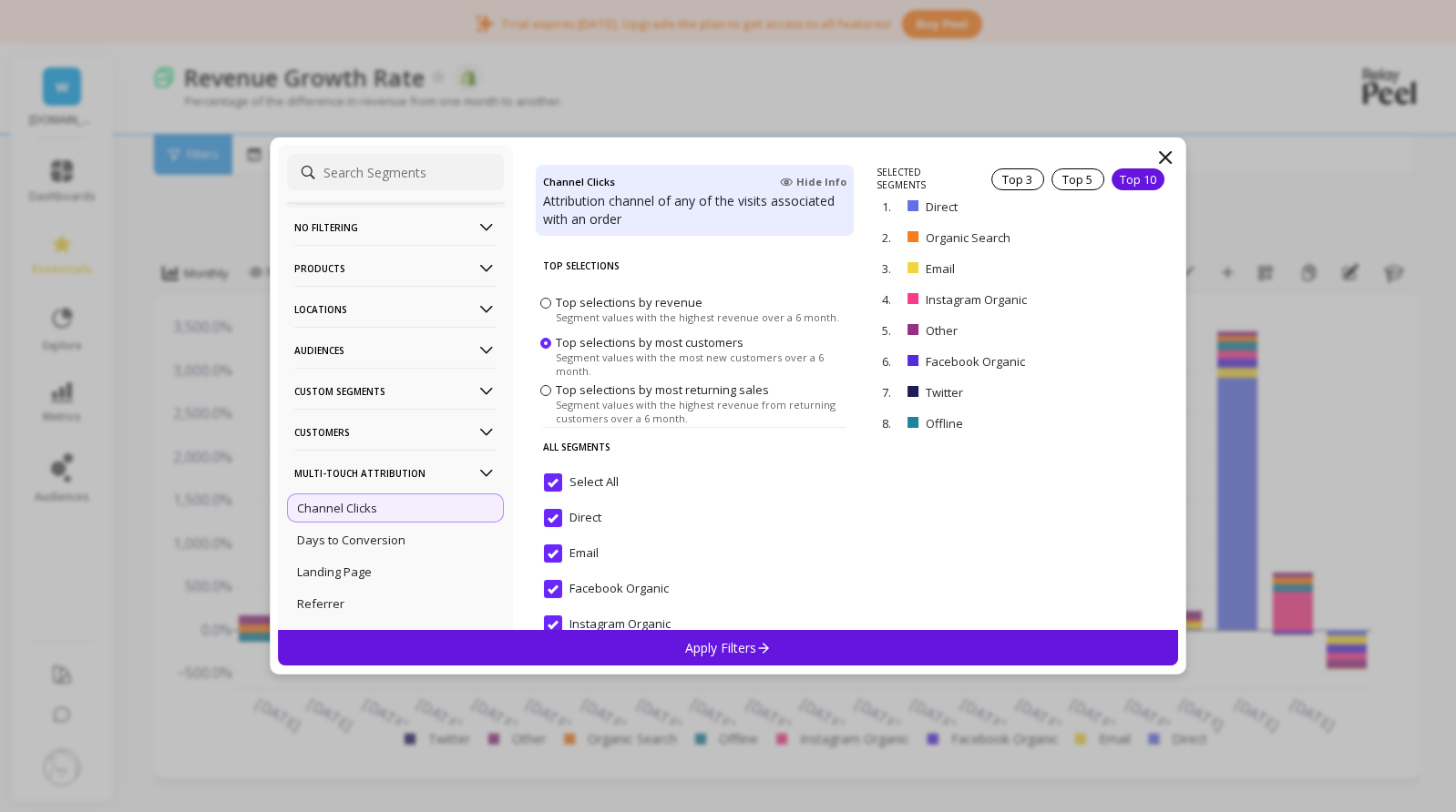
click at [621, 396] on span "Top selections by most returning sales" at bounding box center [661, 389] width 213 height 17
click at [0, 0] on input "Top selections by most returning sales Segment values with the highest revenue …" at bounding box center [0, 0] width 0 height 0
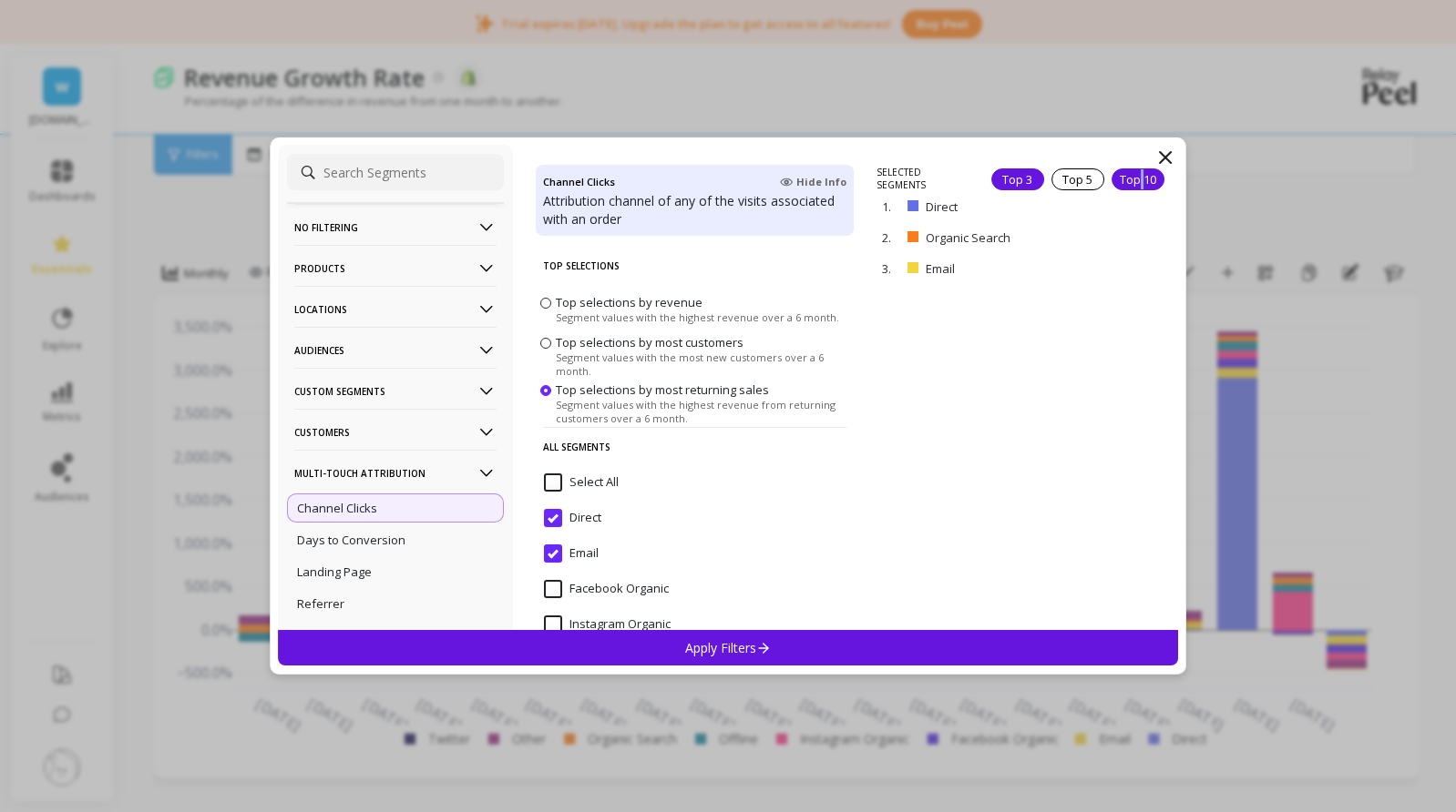
click at [1127, 181] on div "Top 10" at bounding box center [1138, 179] width 53 height 21
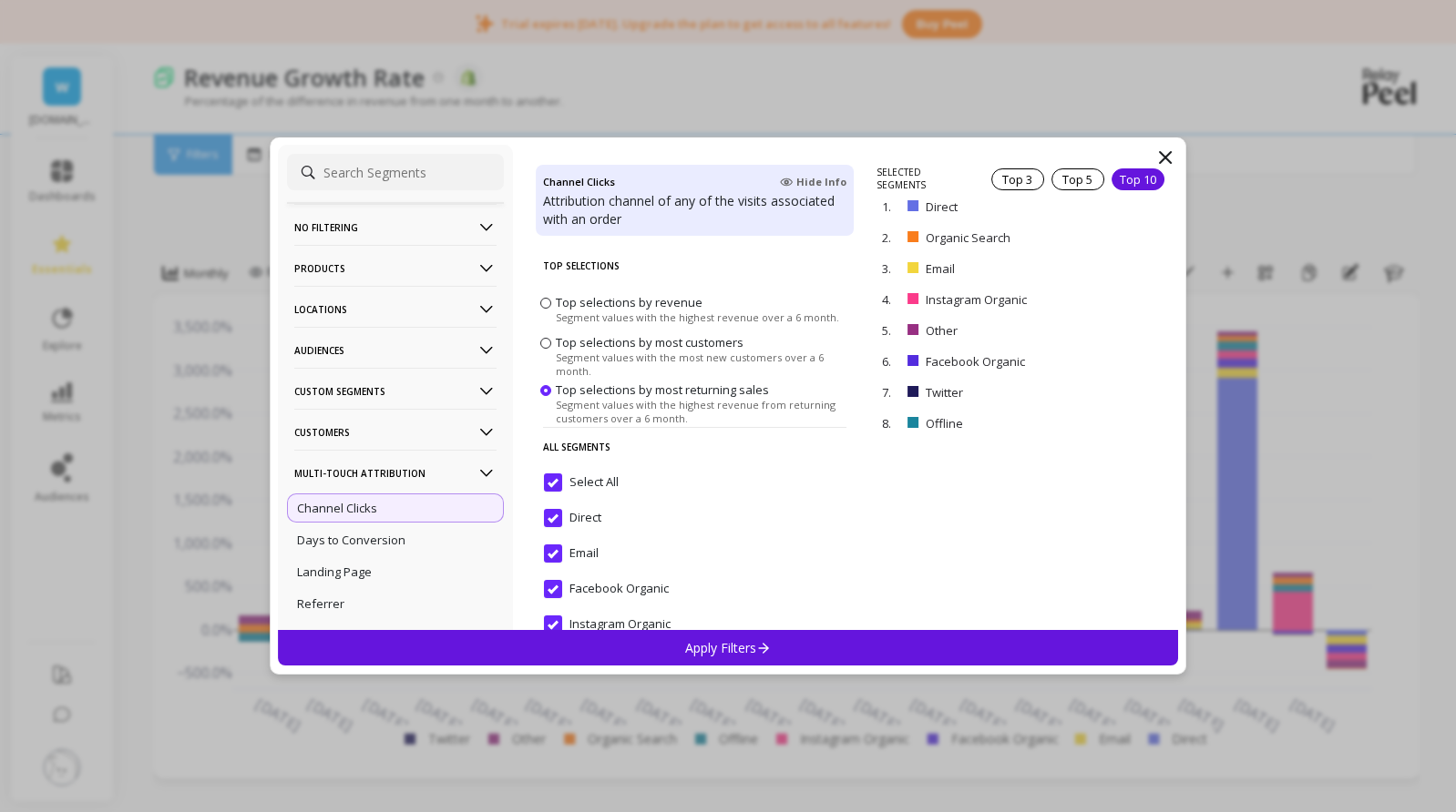
click at [715, 653] on p "Apply Filters" at bounding box center [728, 648] width 87 height 18
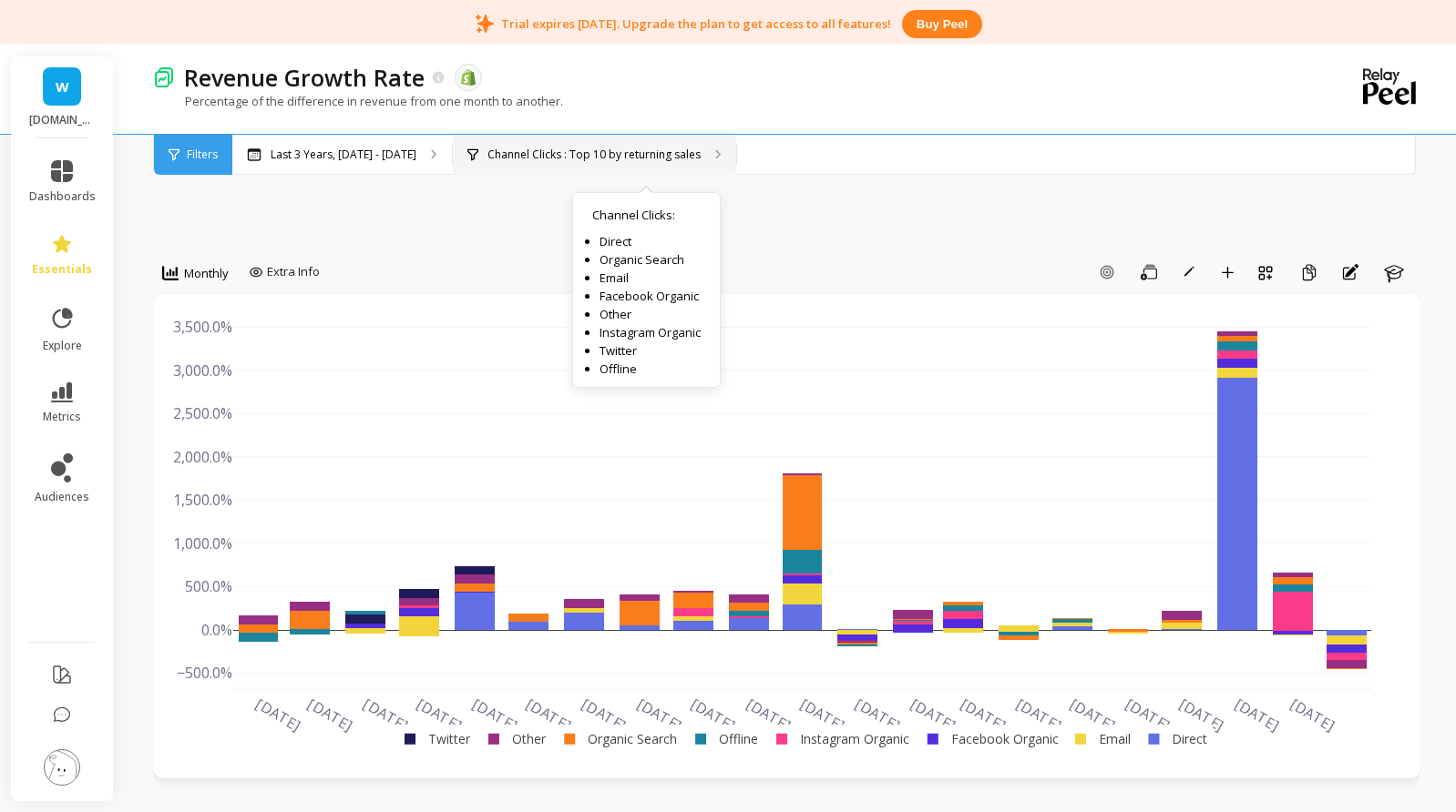
click at [649, 155] on p "Channel Clicks : Top 10 by returning sales" at bounding box center [593, 155] width 213 height 15
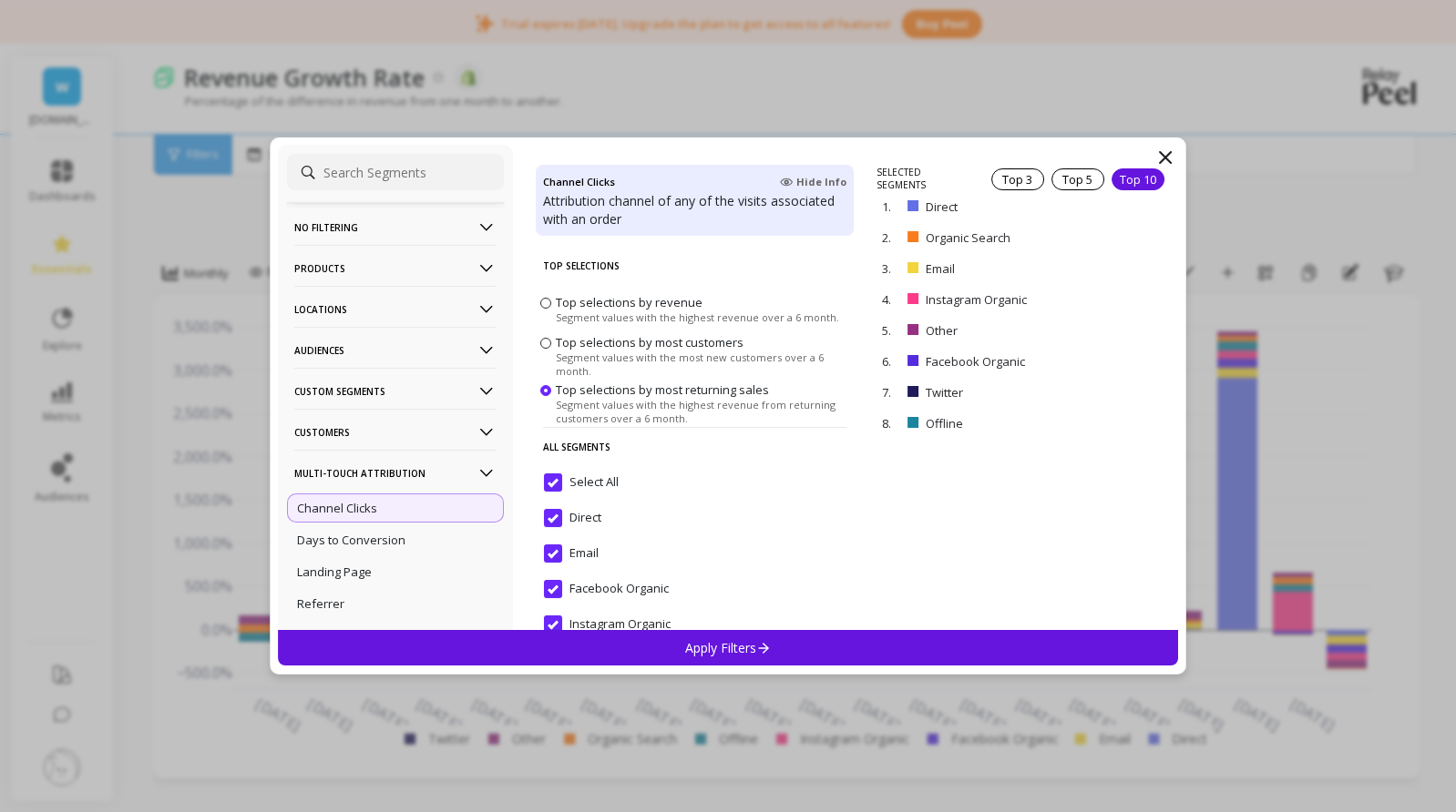
click at [392, 468] on p "Multi-Touch Attribution" at bounding box center [395, 473] width 203 height 47
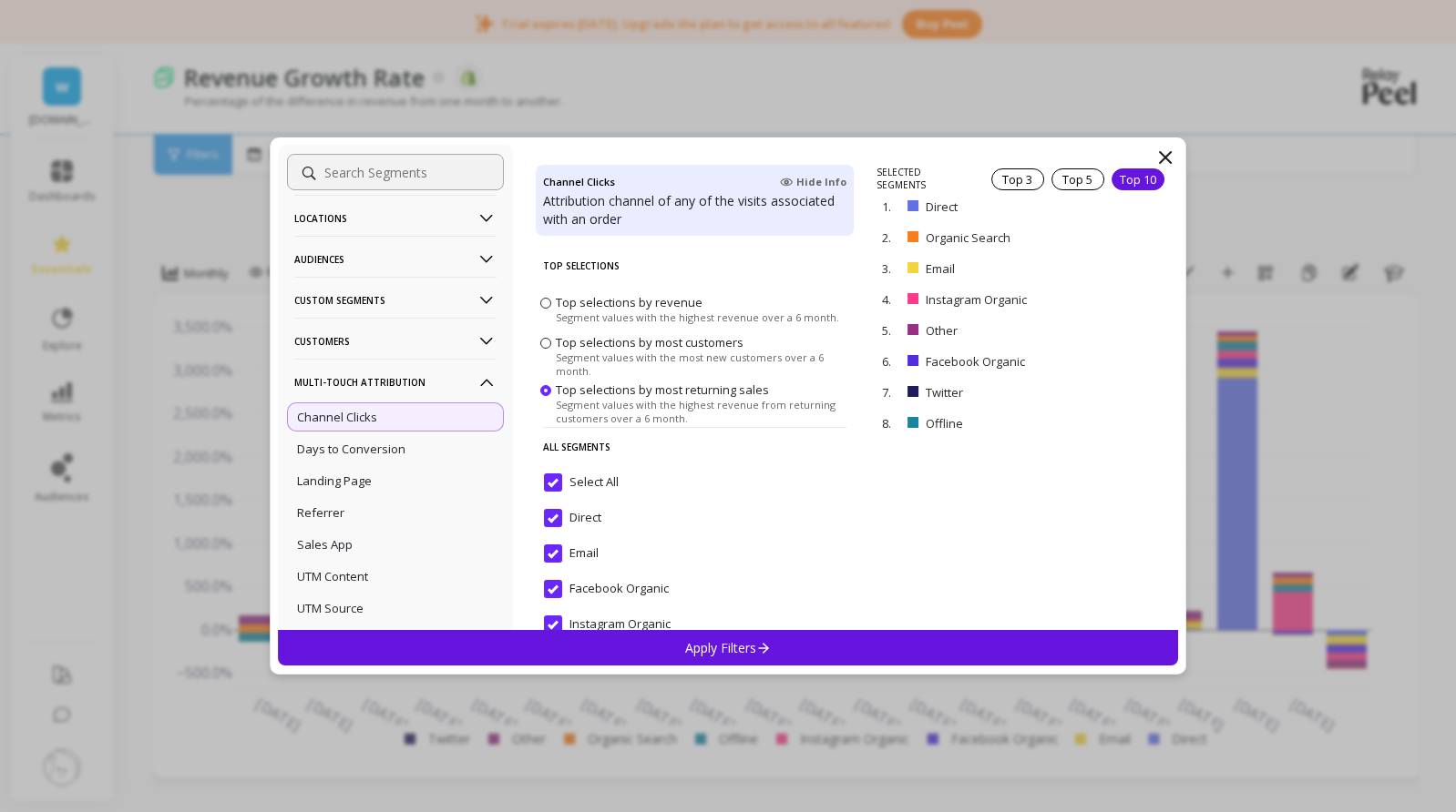
click at [345, 346] on p "Customers" at bounding box center [395, 341] width 203 height 47
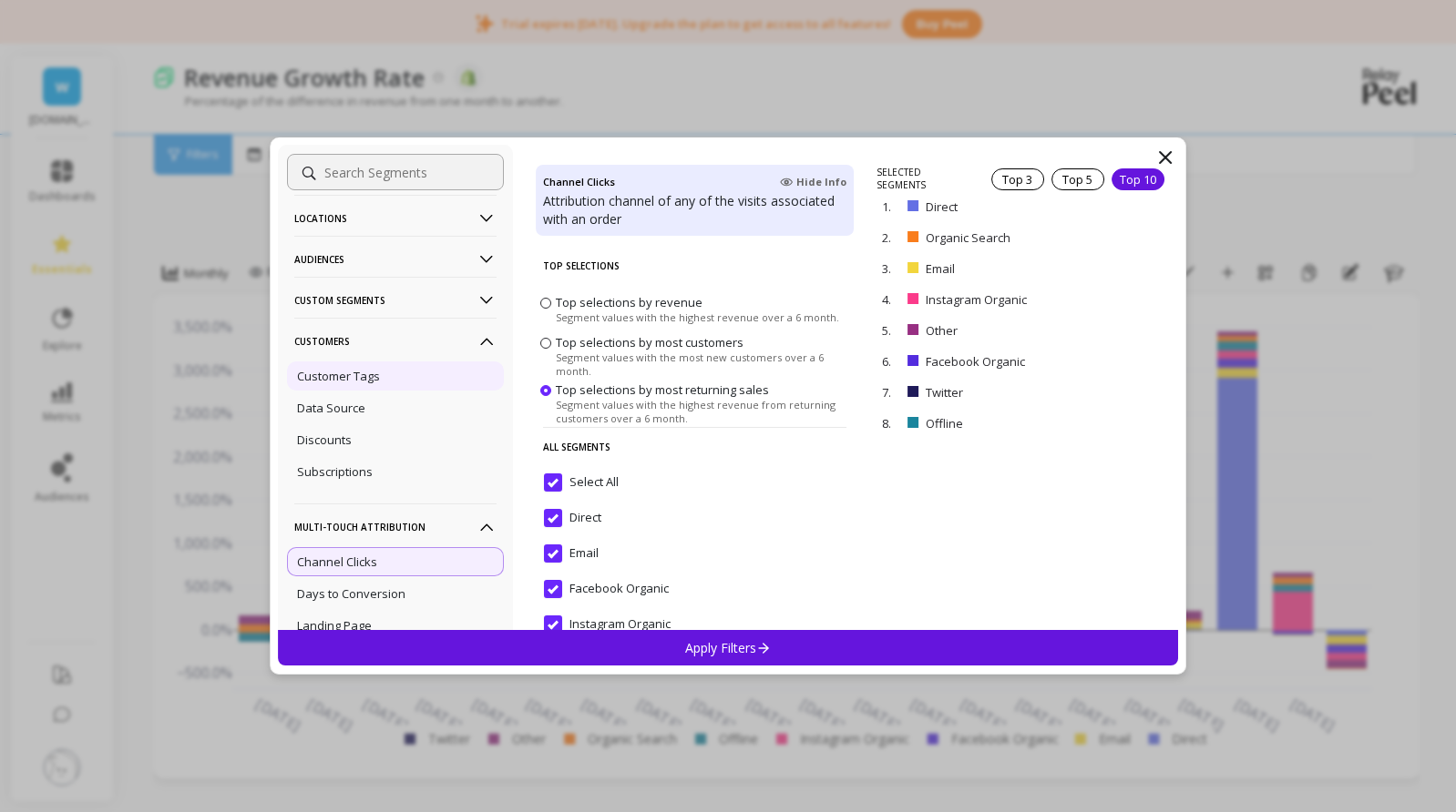
click at [376, 373] on p "Customer Tags" at bounding box center [338, 376] width 83 height 17
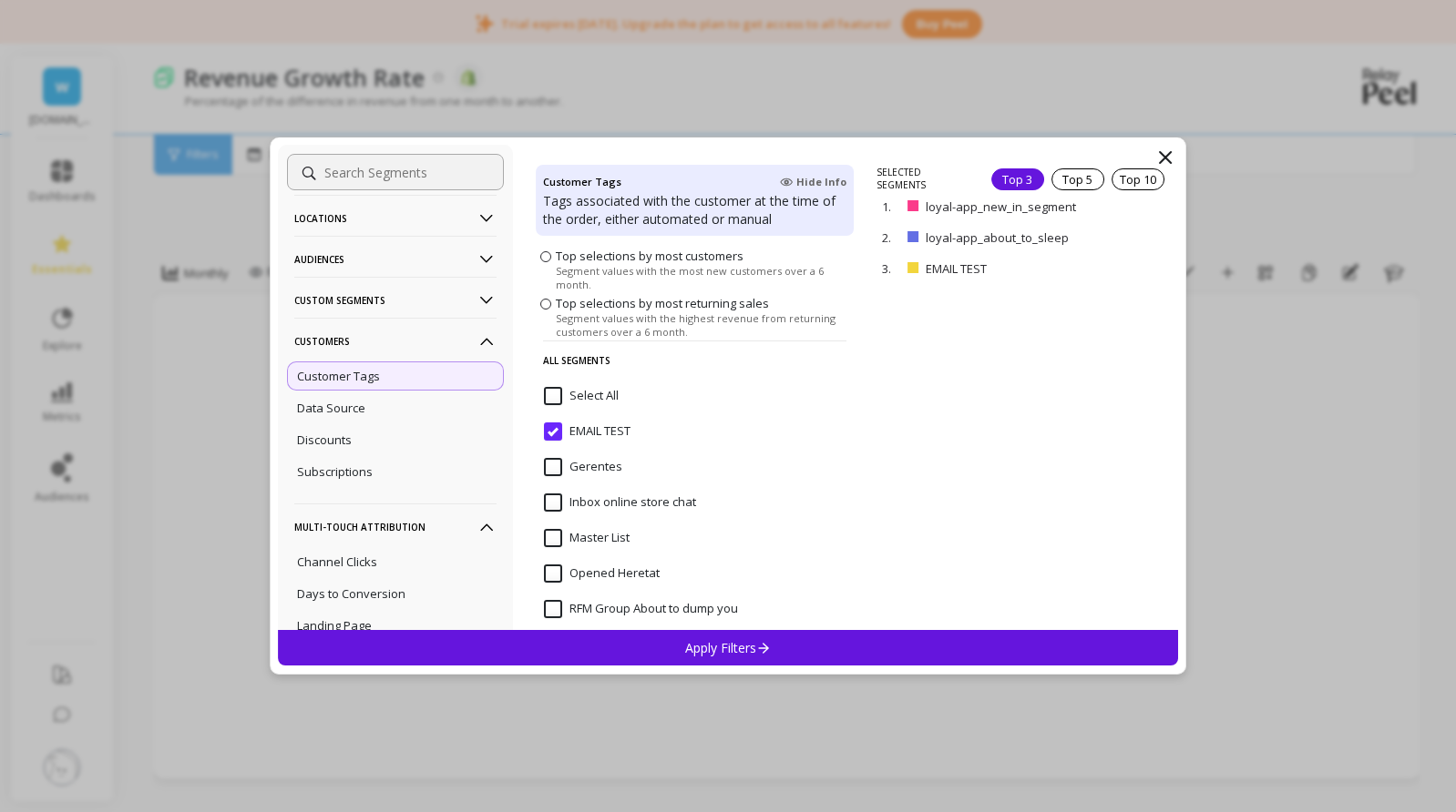
scroll to position [92, 0]
click at [556, 426] on TEST "EMAIL TEST" at bounding box center [586, 426] width 87 height 18
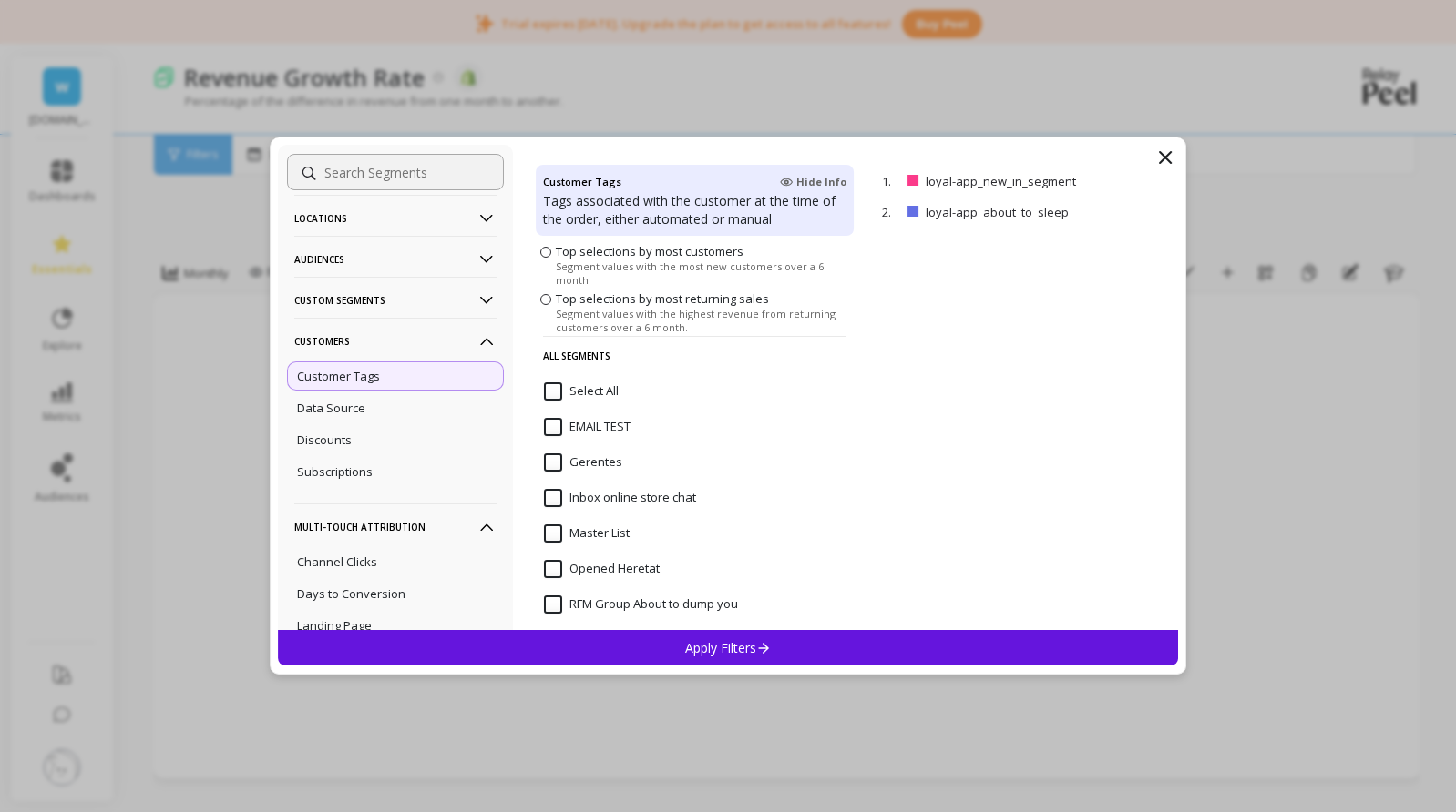
click at [551, 390] on input "Select All" at bounding box center [580, 391] width 75 height 18
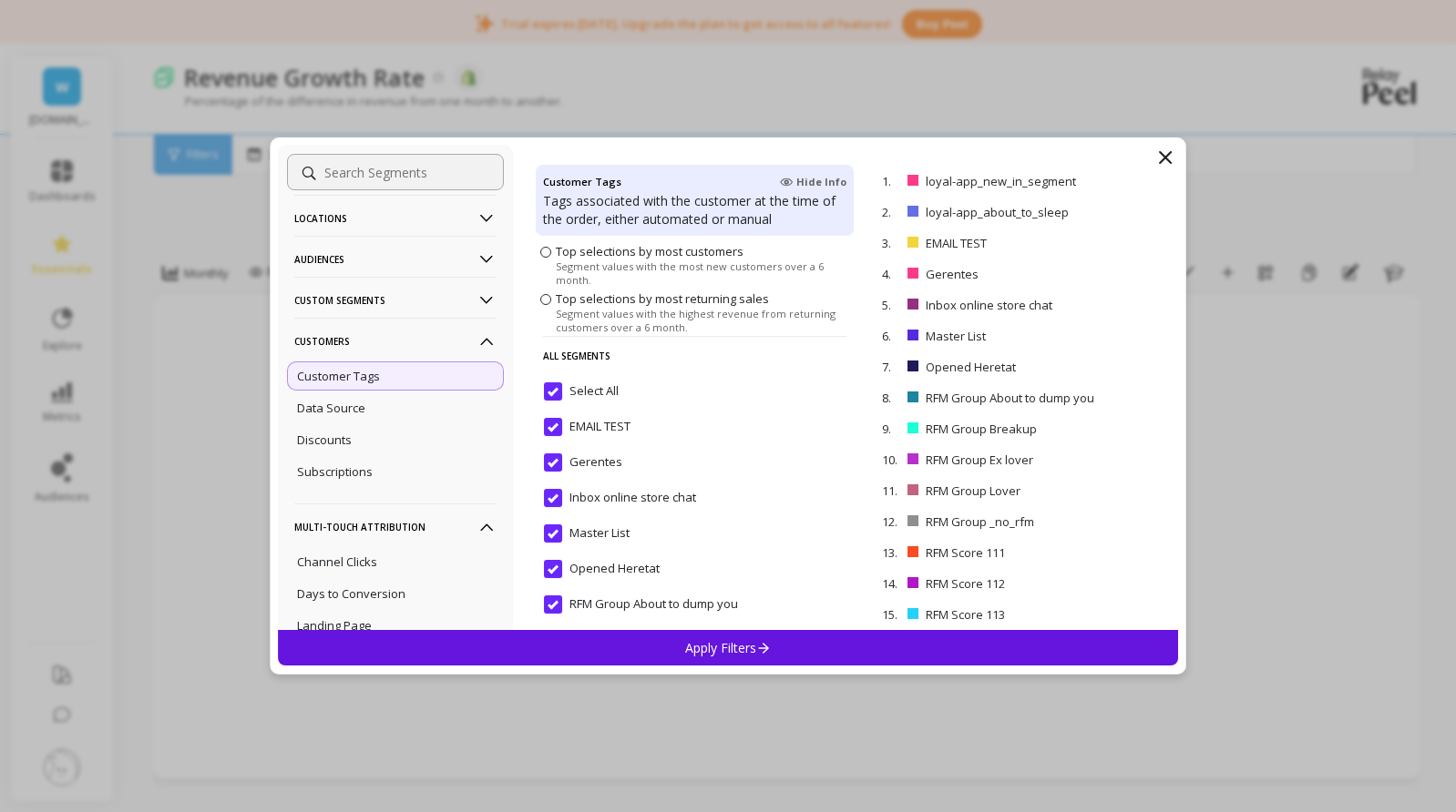
click at [552, 391] on input "Select All" at bounding box center [580, 391] width 75 height 18
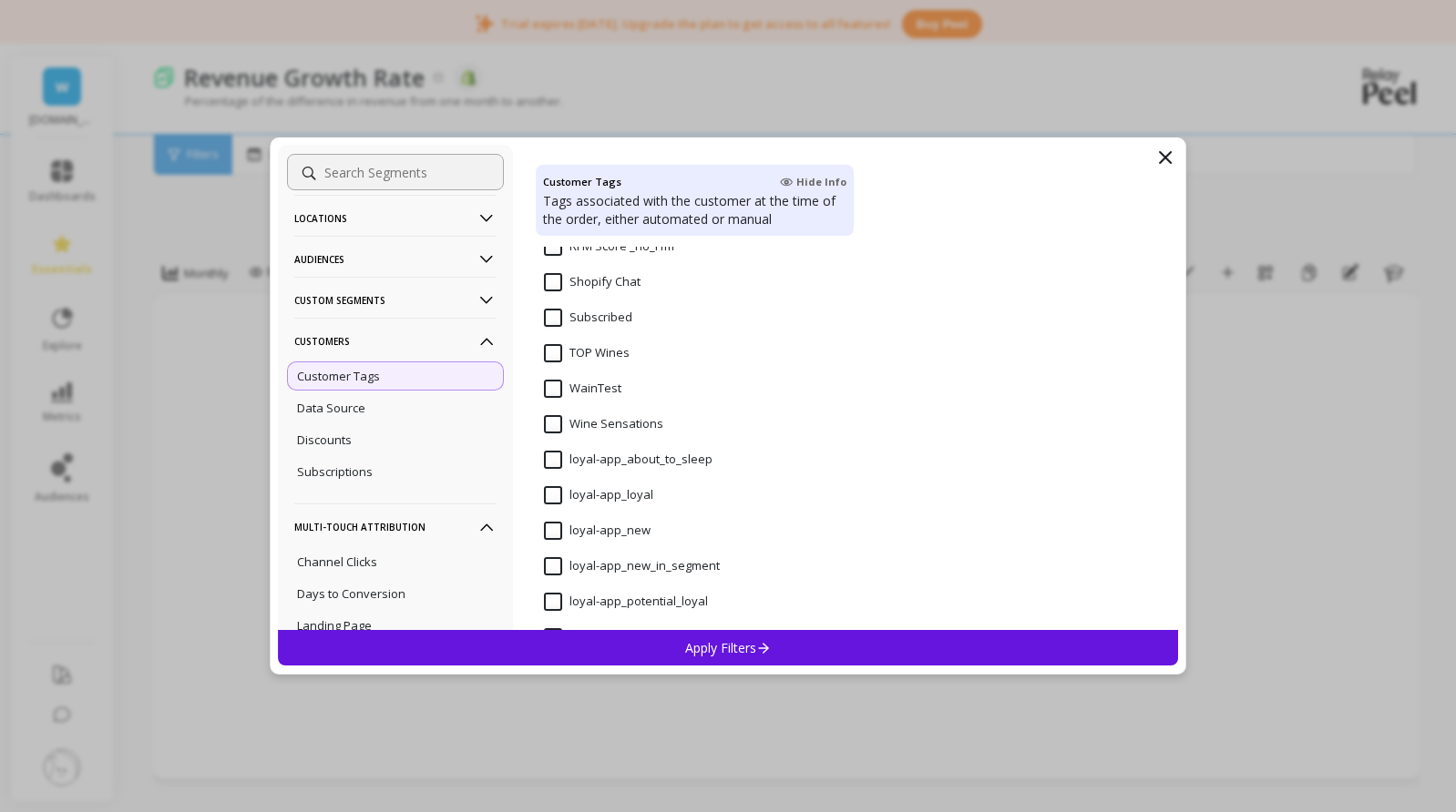
scroll to position [1092, 0]
click at [554, 282] on Chat "Shopify Chat" at bounding box center [591, 277] width 96 height 18
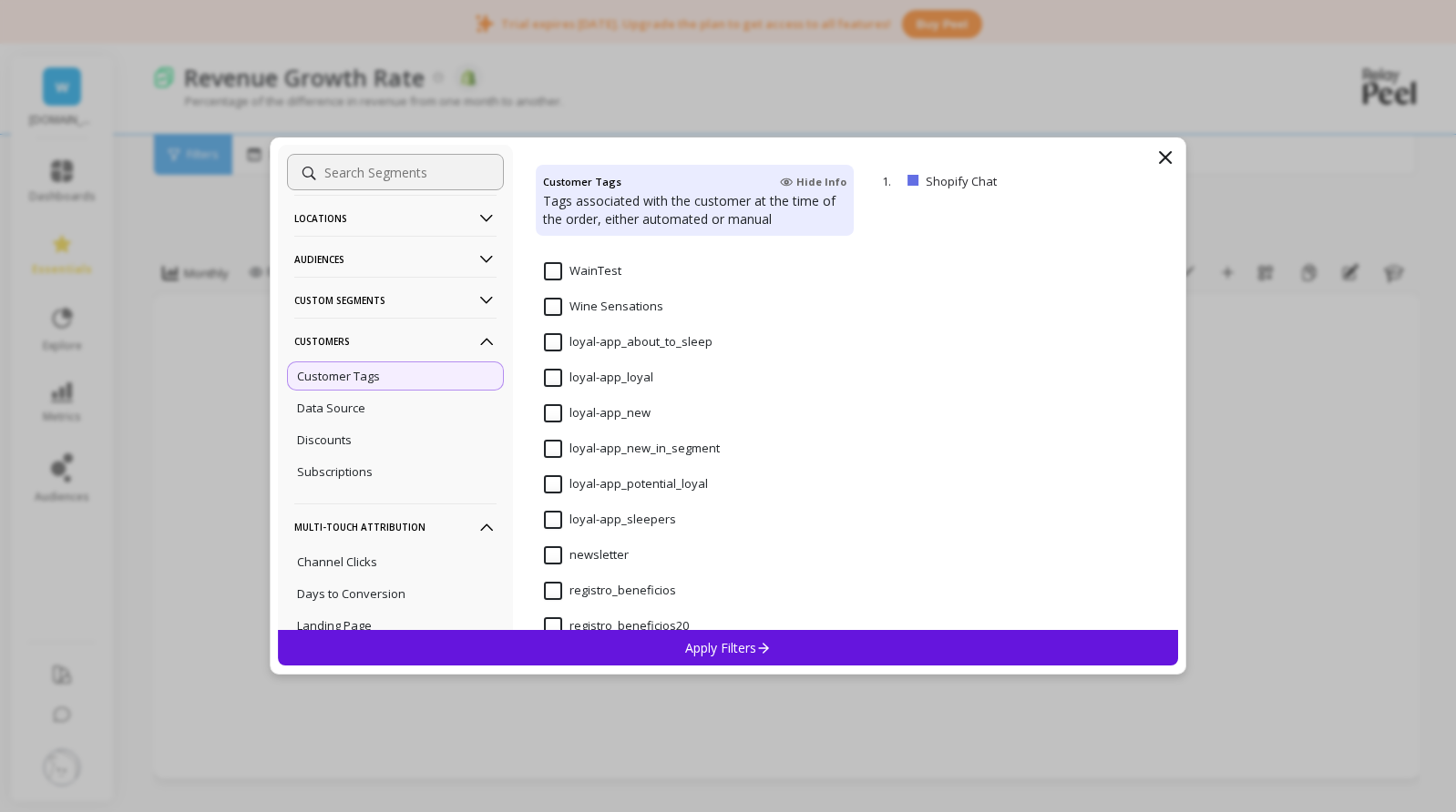
scroll to position [1274, 0]
click at [557, 524] on input "registro_beneficios" at bounding box center [610, 522] width 132 height 18
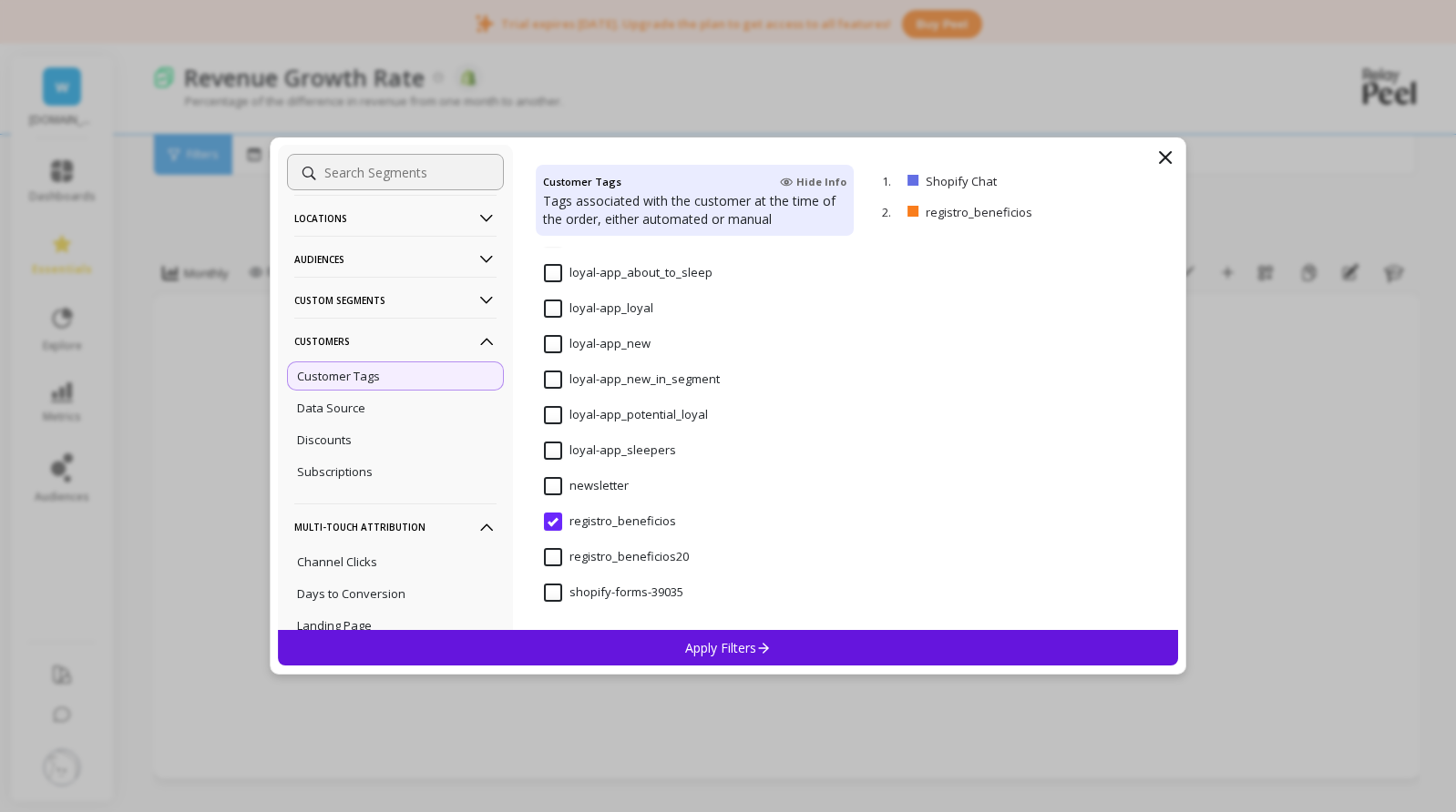
click at [553, 556] on input "registro_beneficios20" at bounding box center [616, 557] width 145 height 18
click at [554, 491] on input "newsletter" at bounding box center [585, 486] width 85 height 18
click at [720, 644] on p "Apply Filters" at bounding box center [728, 648] width 87 height 18
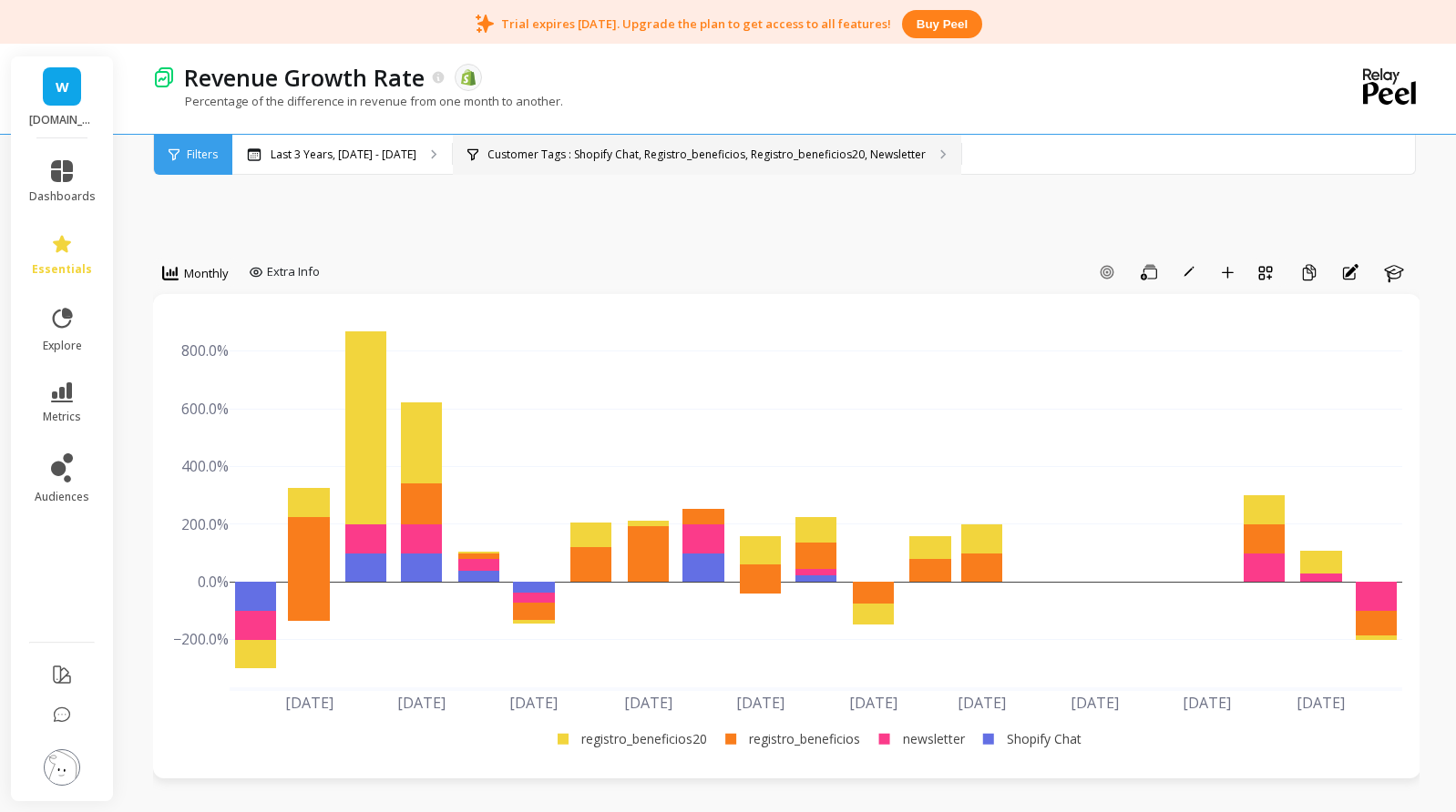
click at [668, 162] on div "Customer Tags : Shopify Chat, Registro_beneficios, Registro_beneficios20, Newsl…" at bounding box center [707, 154] width 508 height 40
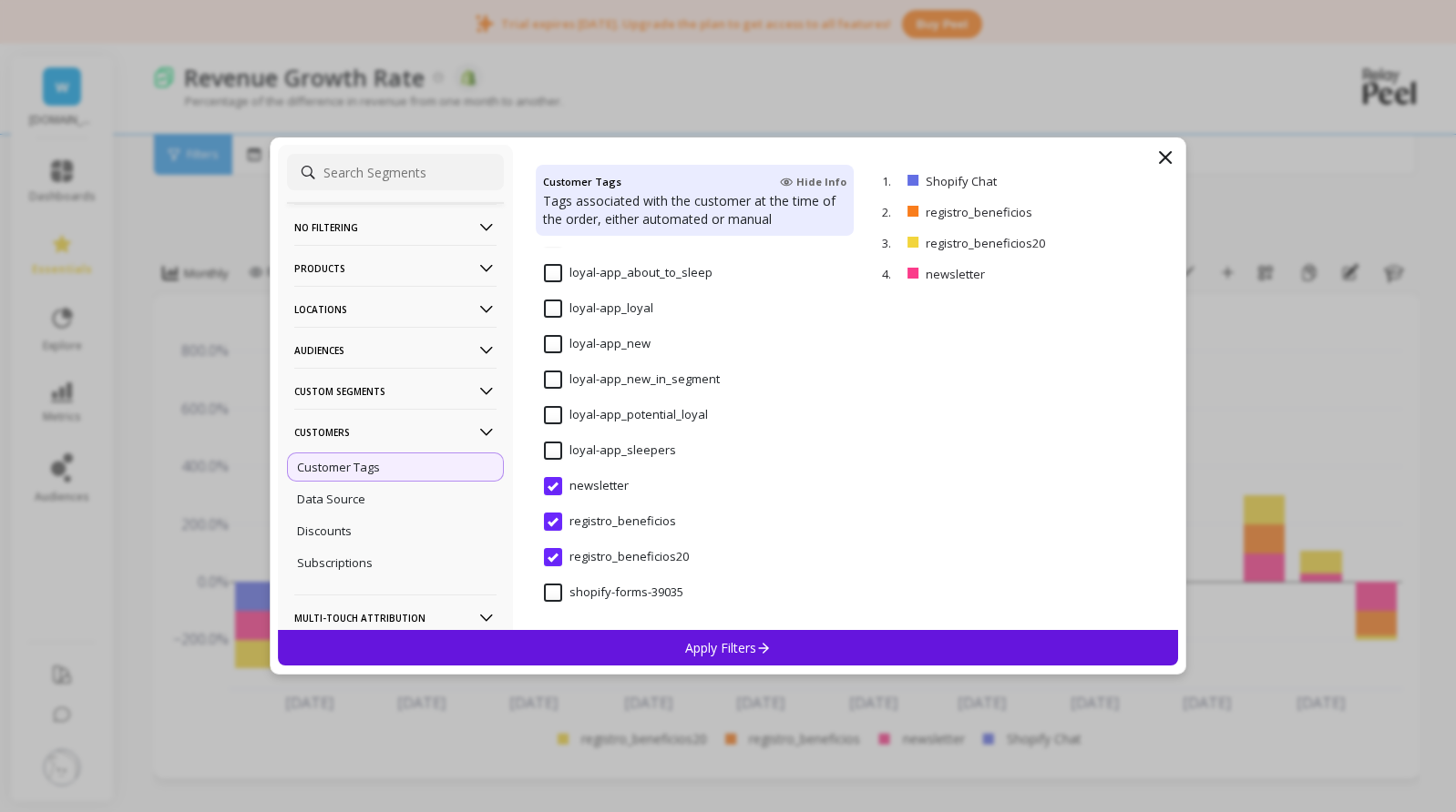
click at [554, 482] on input "newsletter" at bounding box center [585, 486] width 85 height 18
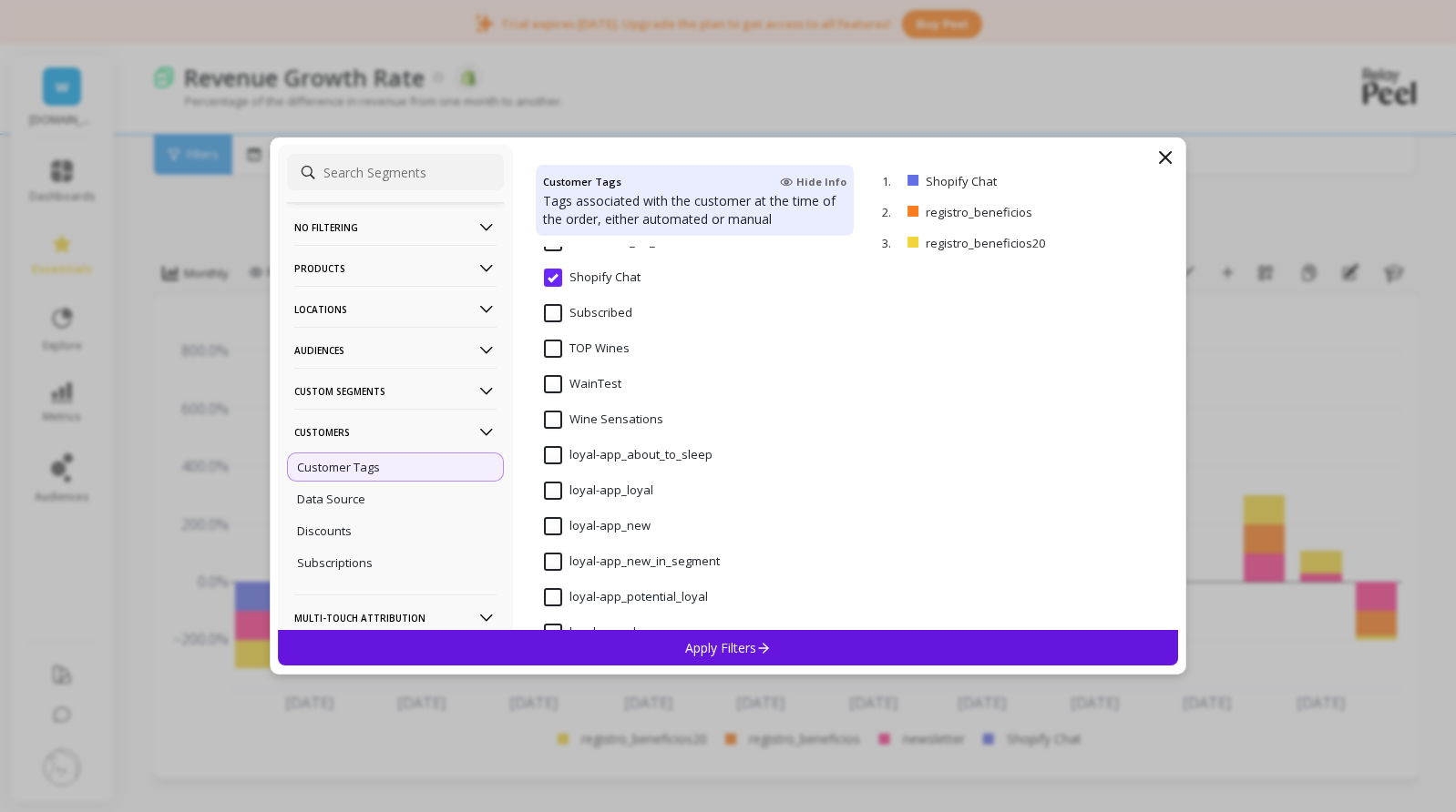
click at [558, 277] on Chat "Shopify Chat" at bounding box center [591, 277] width 96 height 18
click at [738, 638] on div "Apply Filters" at bounding box center [728, 647] width 900 height 35
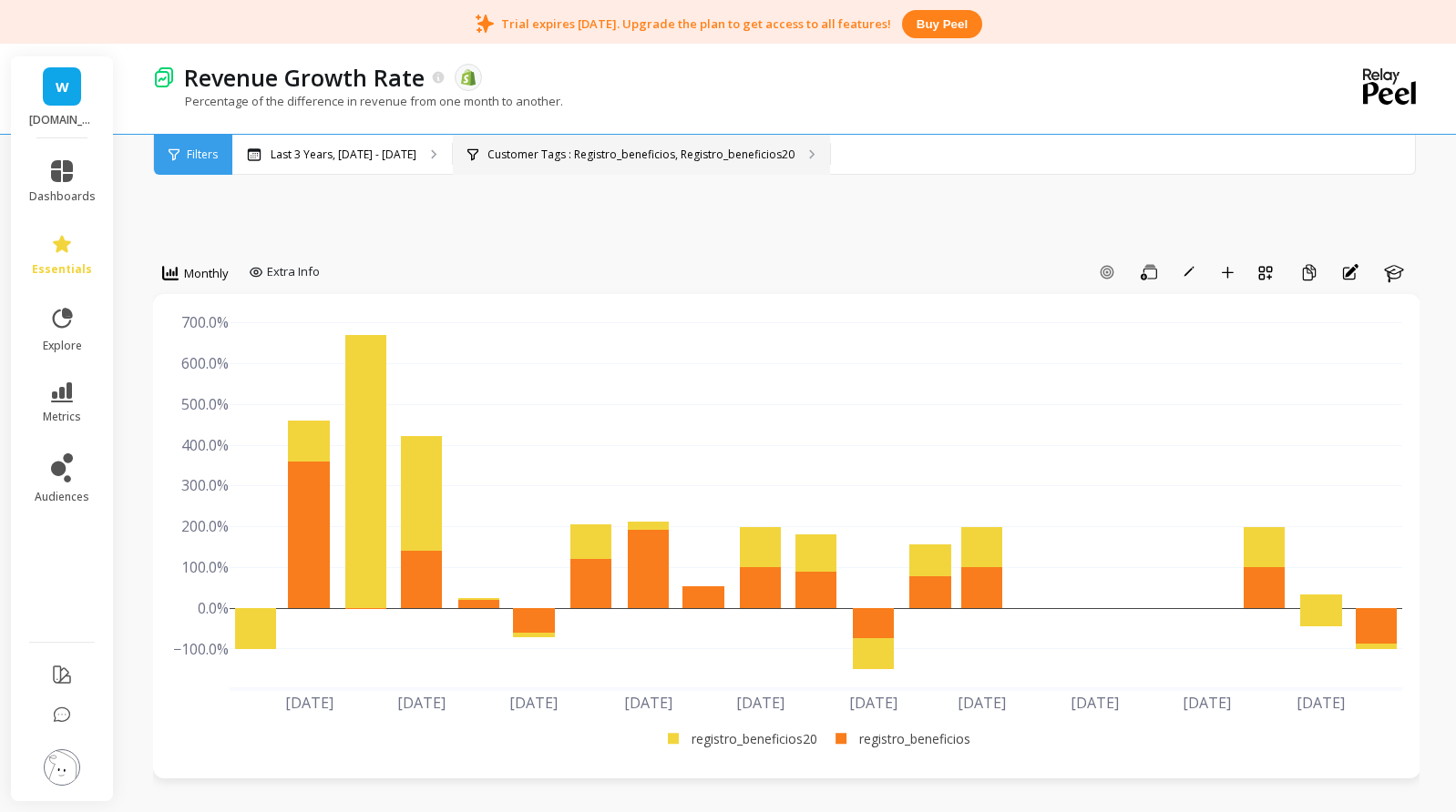
click at [676, 152] on p "Customer Tags : Registro_beneficios, Registro_beneficios20" at bounding box center [640, 155] width 307 height 15
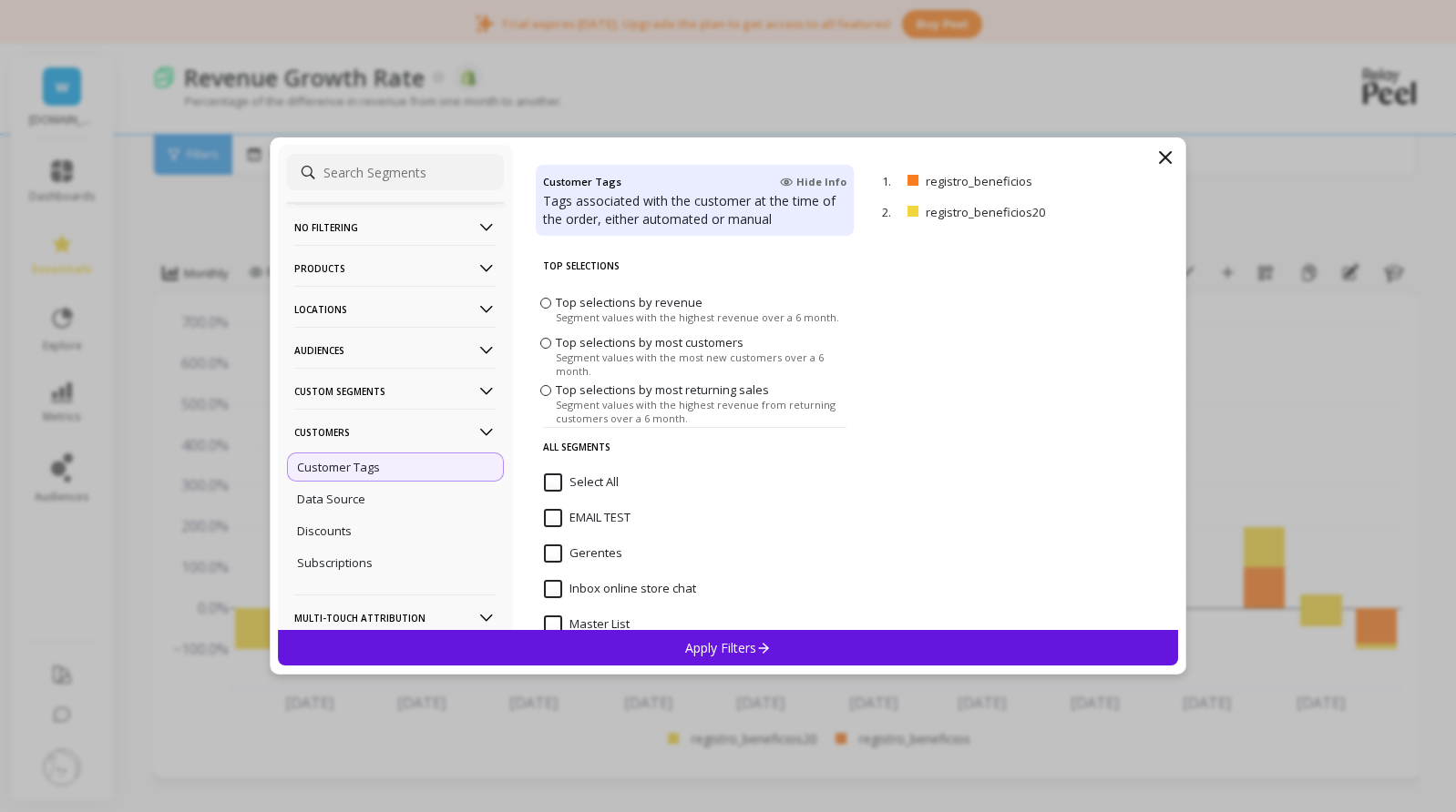
click at [555, 392] on span "Top selections by most returning sales" at bounding box center [661, 389] width 213 height 17
click at [0, 0] on input "Top selections by most returning sales Segment values with the highest revenue …" at bounding box center [0, 0] width 0 height 0
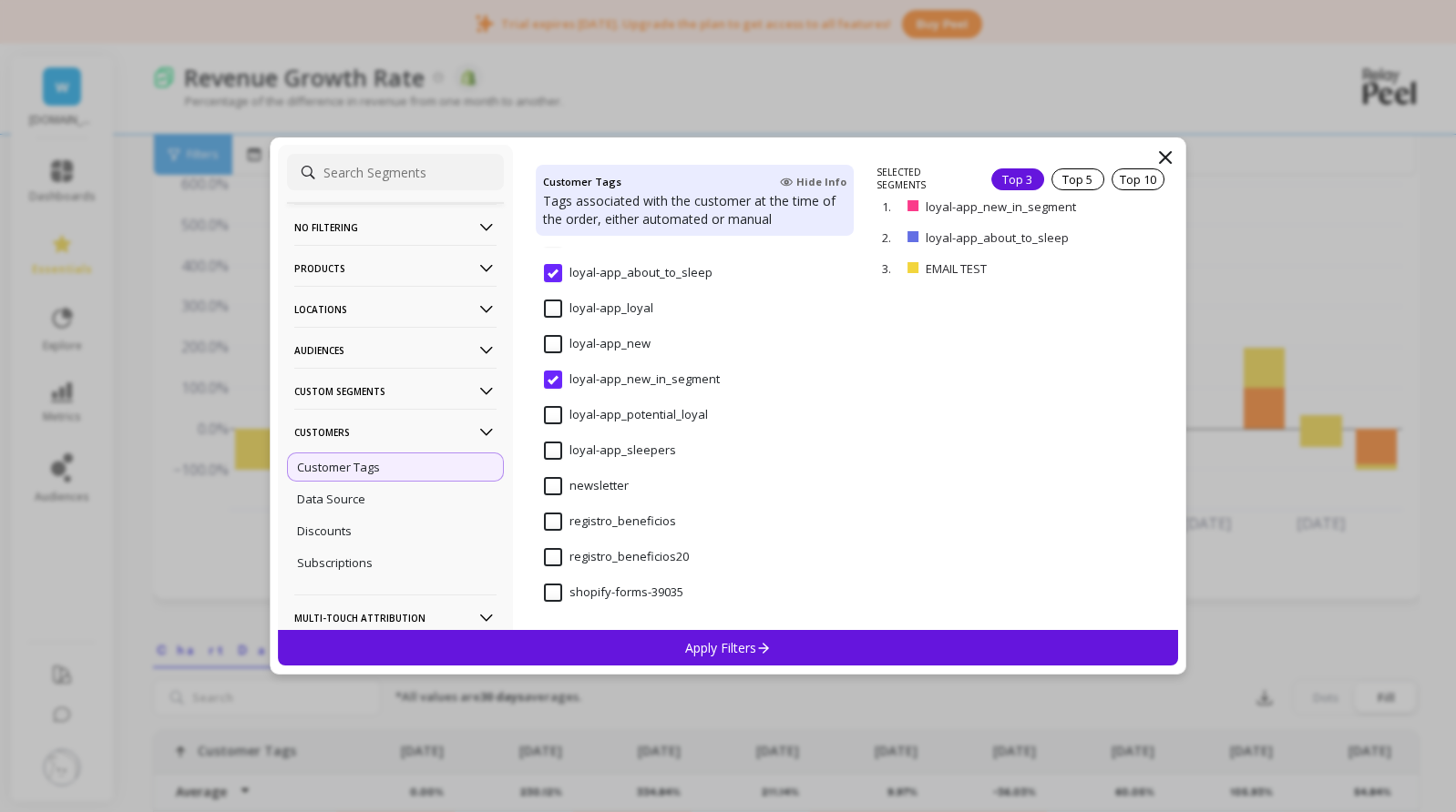
scroll to position [182, 0]
click at [549, 523] on input "registro_beneficios" at bounding box center [610, 522] width 132 height 18
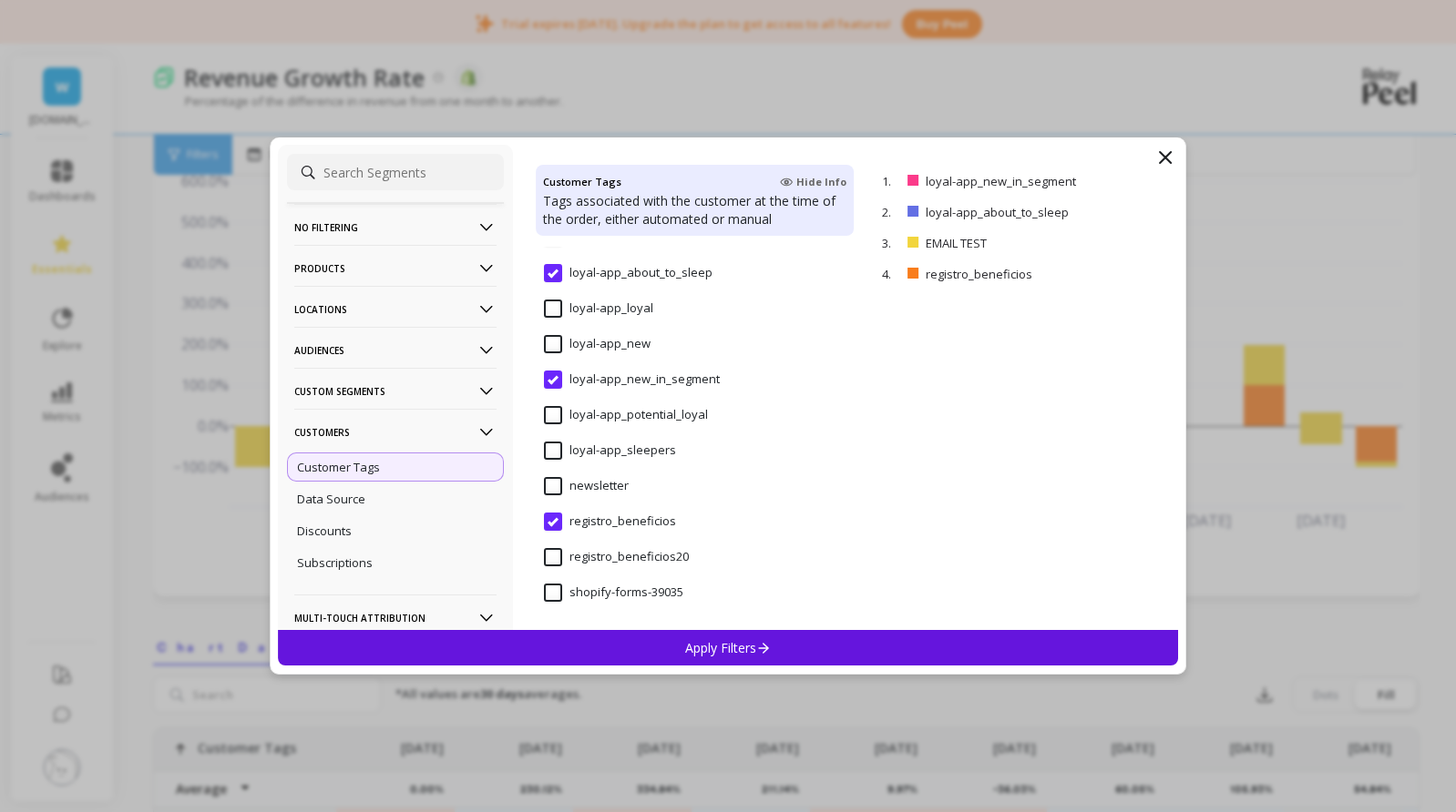
click at [551, 555] on input "registro_beneficios20" at bounding box center [616, 557] width 145 height 18
click at [727, 649] on p "Apply Filters" at bounding box center [728, 648] width 87 height 18
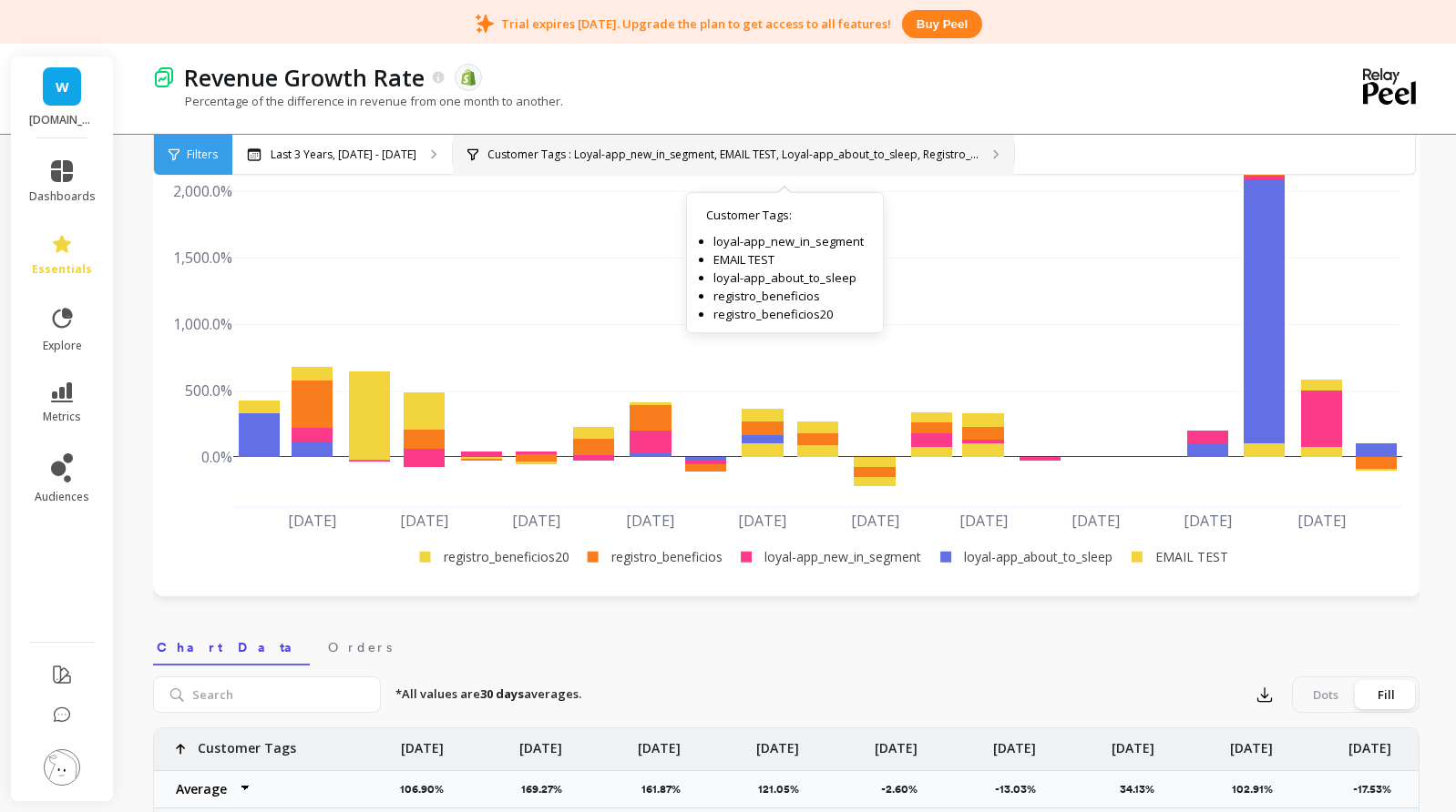
click at [739, 153] on p "Customer Tags : Loyal-app_new_in_segment, EMAIL TEST, Loyal-app_about_to_sleep,…" at bounding box center [732, 155] width 491 height 15
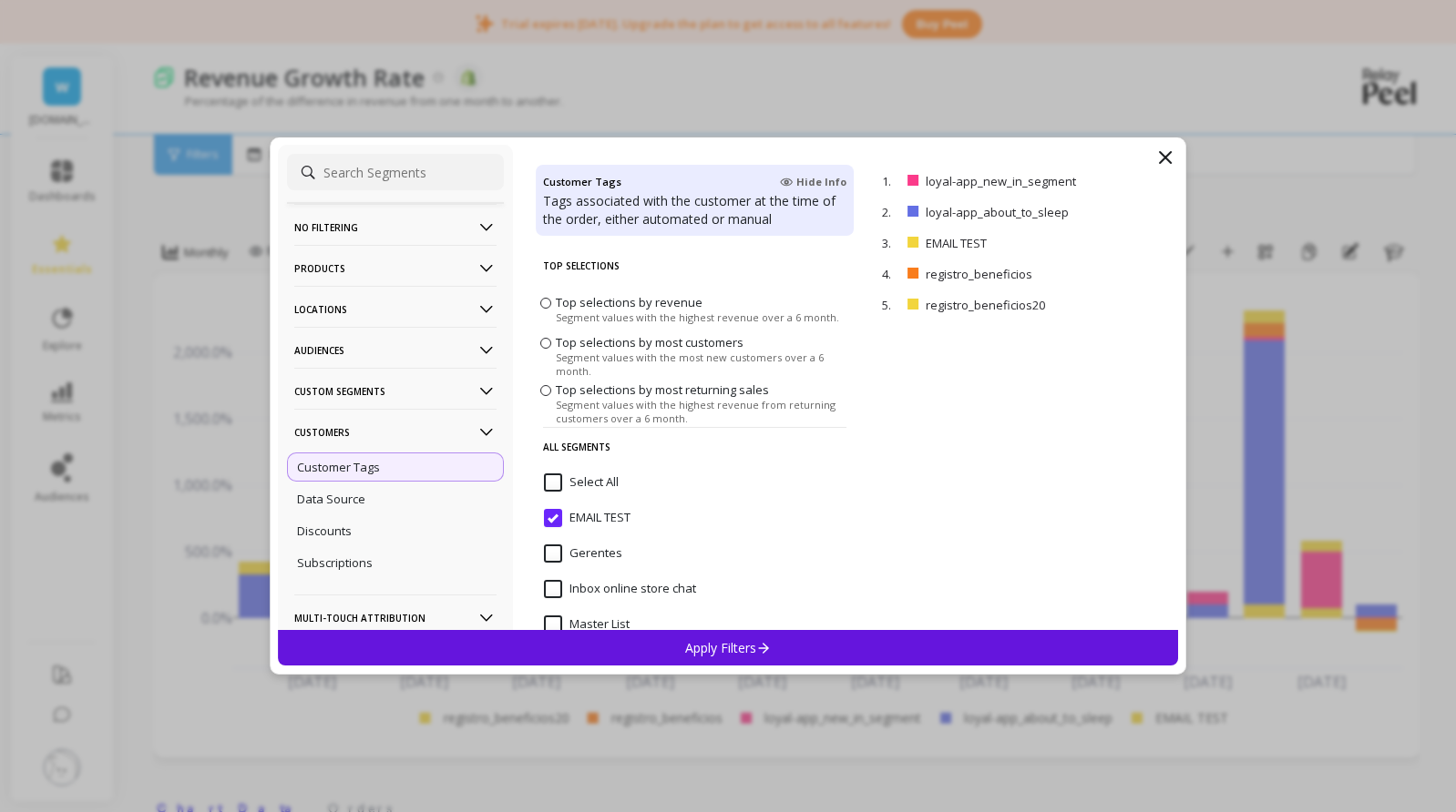
scroll to position [0, 0]
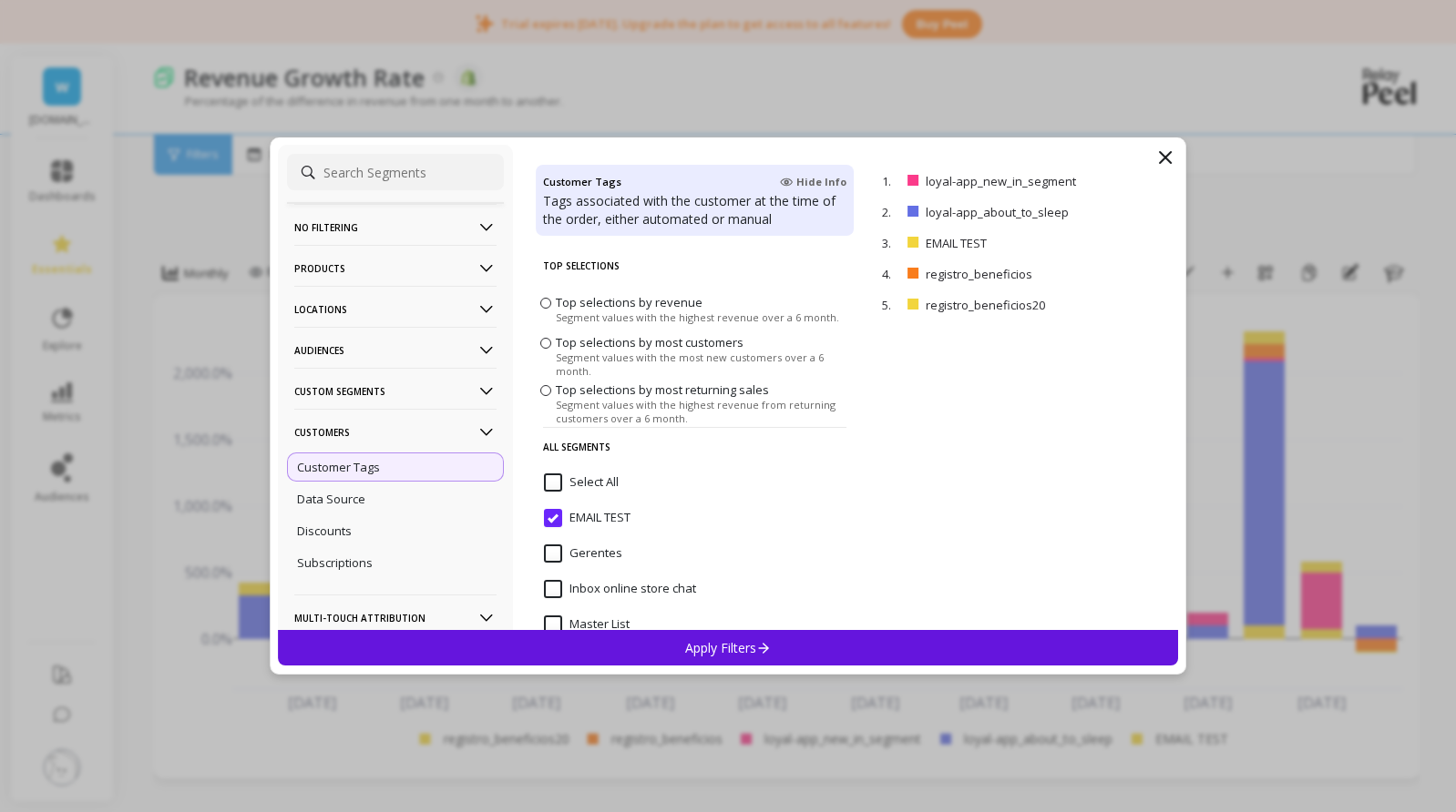
click at [1161, 154] on icon at bounding box center [1165, 157] width 11 height 11
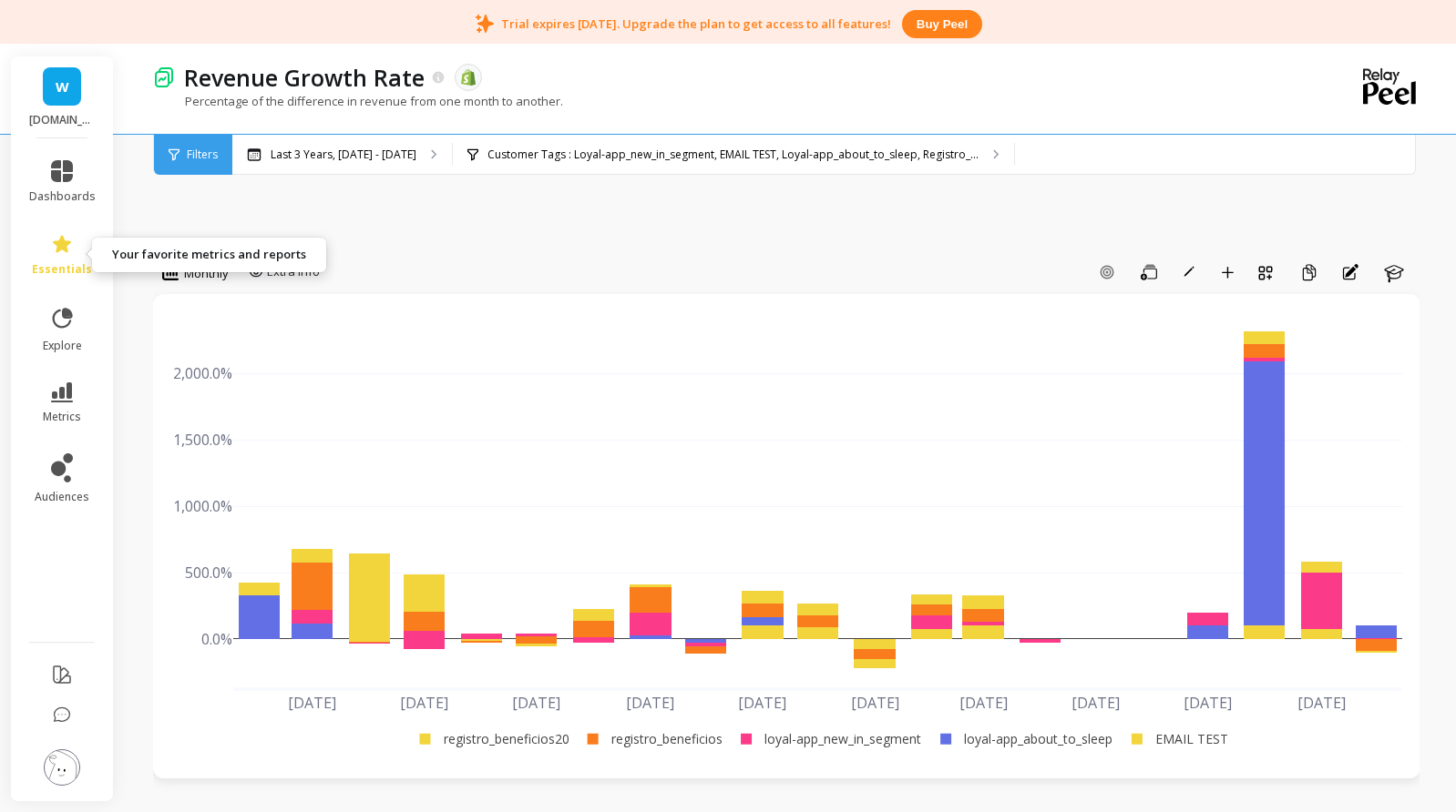
click at [63, 251] on icon at bounding box center [61, 243] width 21 height 21
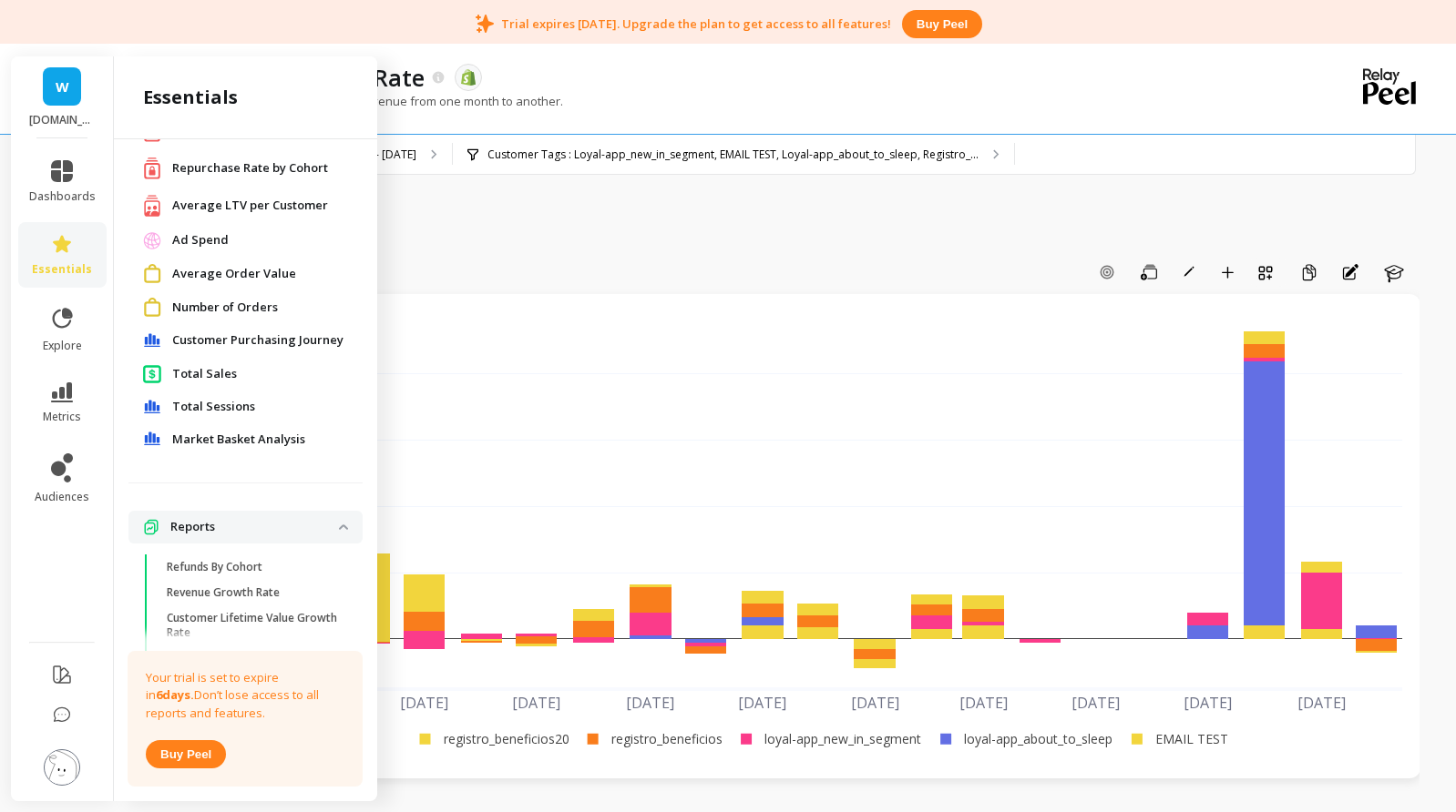
scroll to position [241, 0]
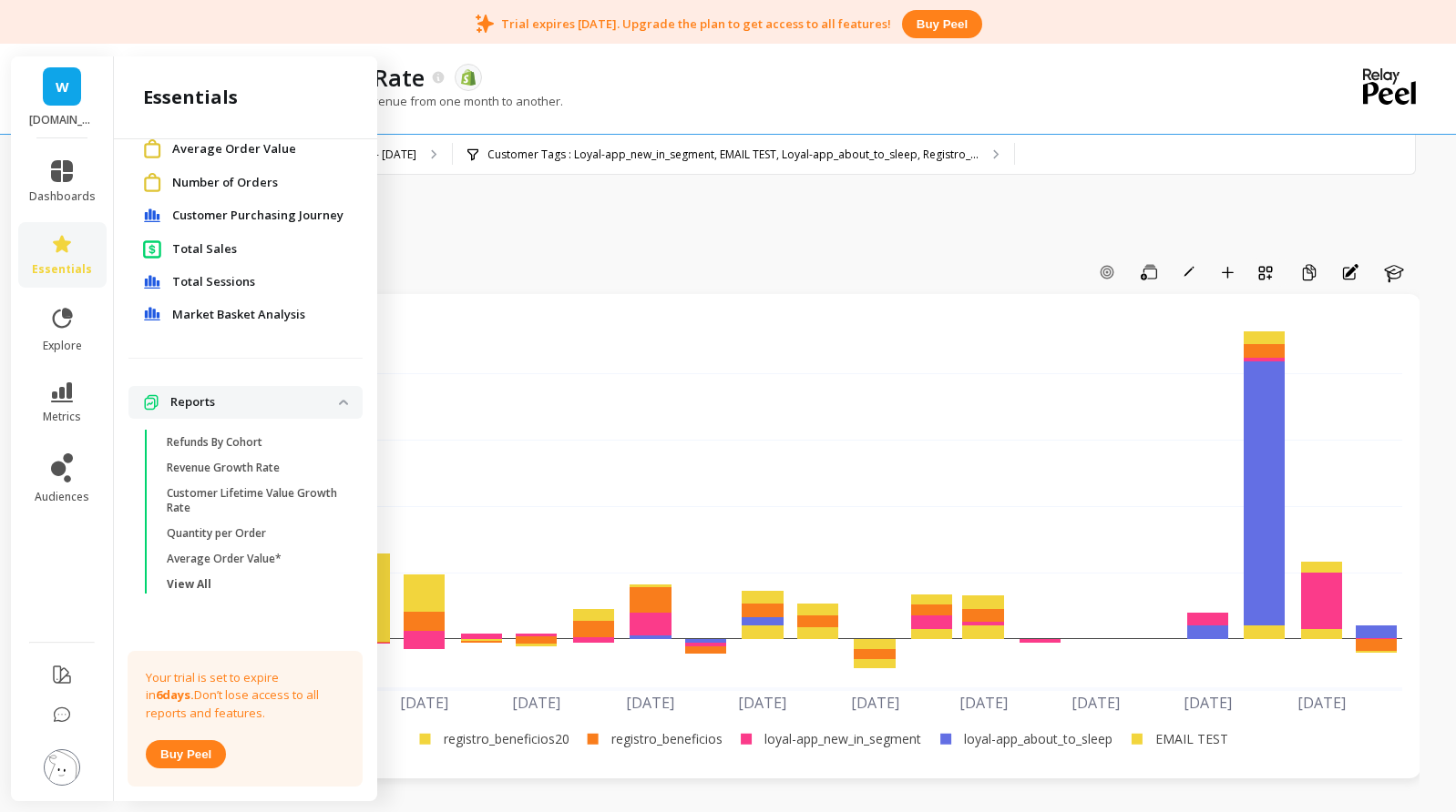
click at [187, 587] on p "View All" at bounding box center [189, 584] width 45 height 15
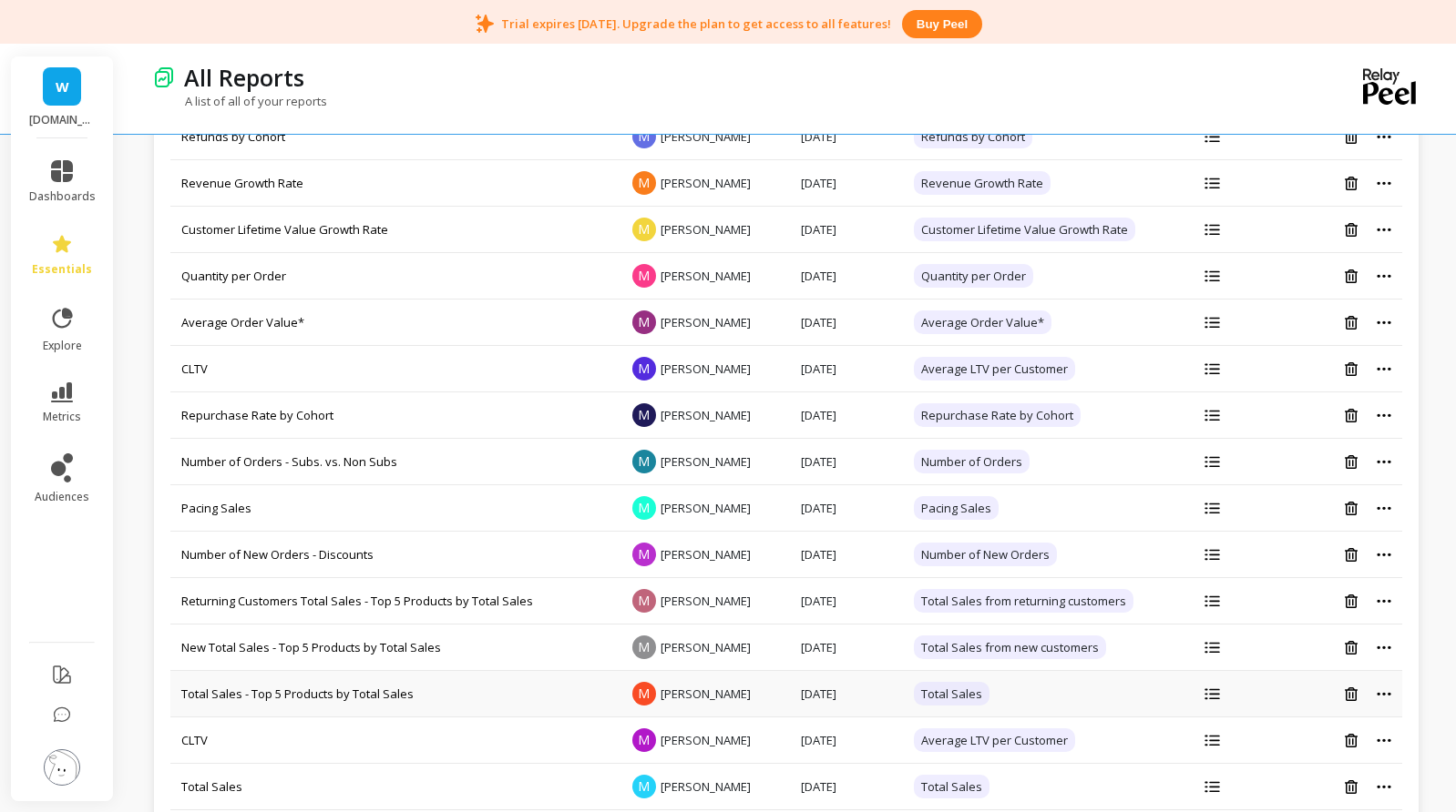
scroll to position [269, 0]
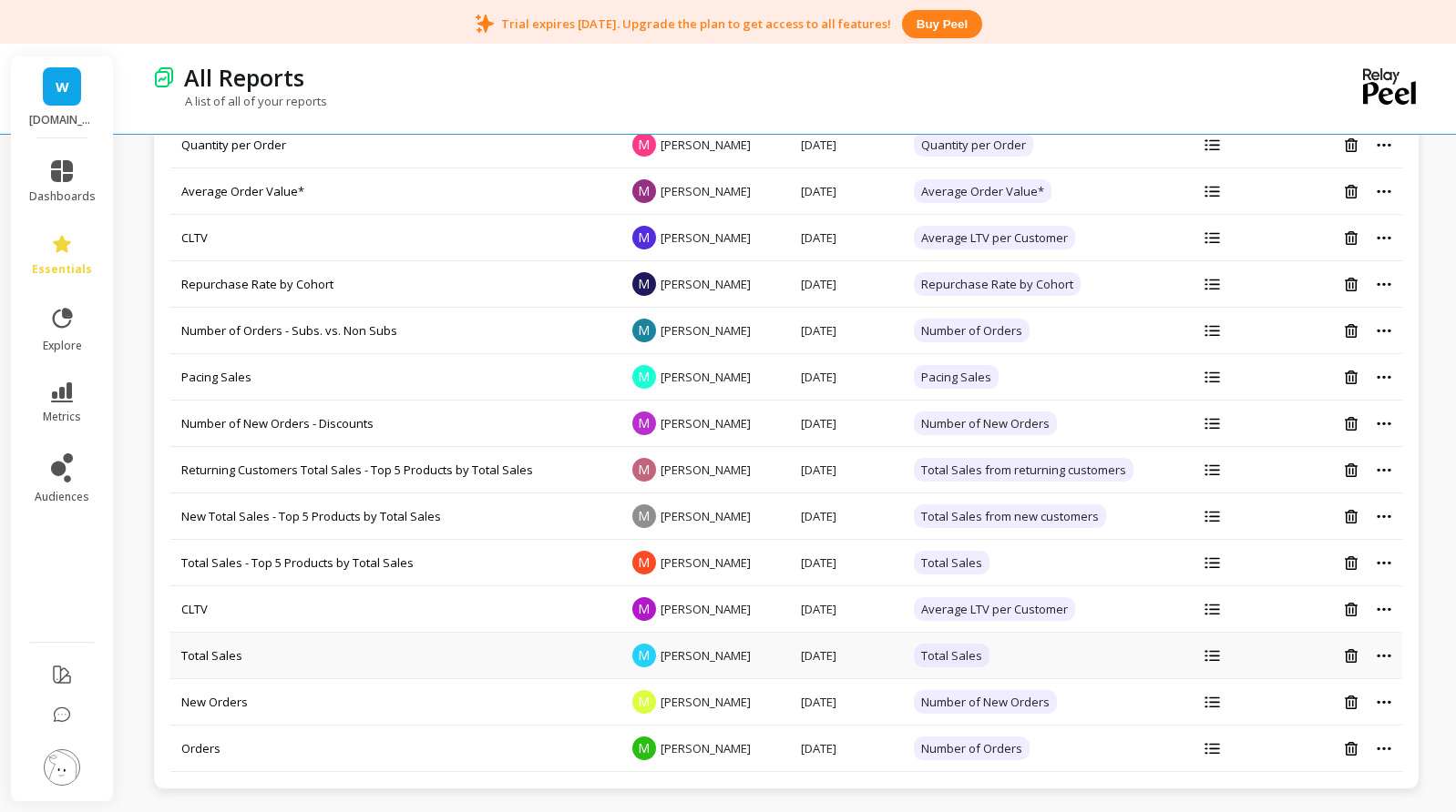
click at [1206, 659] on icon at bounding box center [1212, 656] width 16 height 12
click at [1209, 654] on icon at bounding box center [1212, 656] width 16 height 12
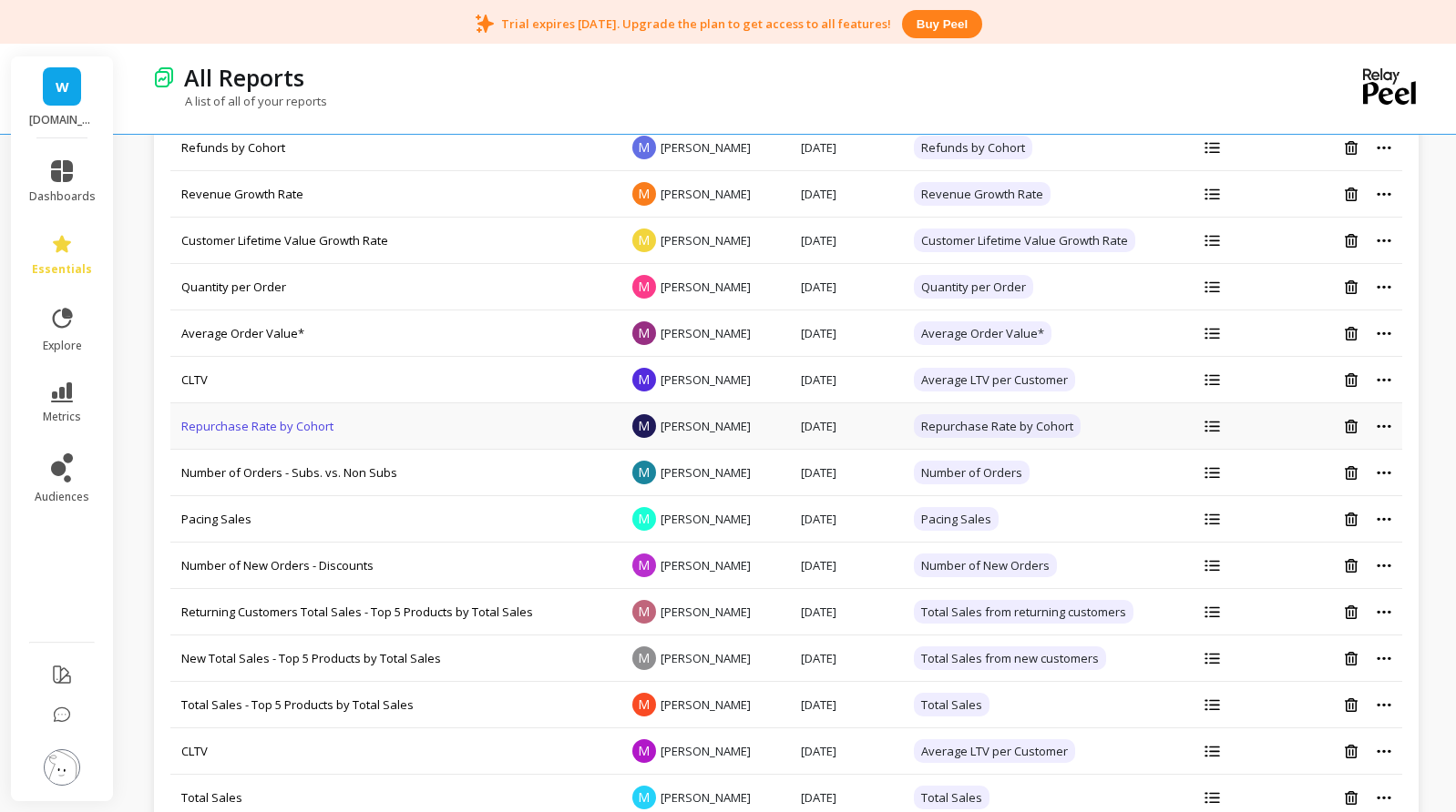
scroll to position [0, 0]
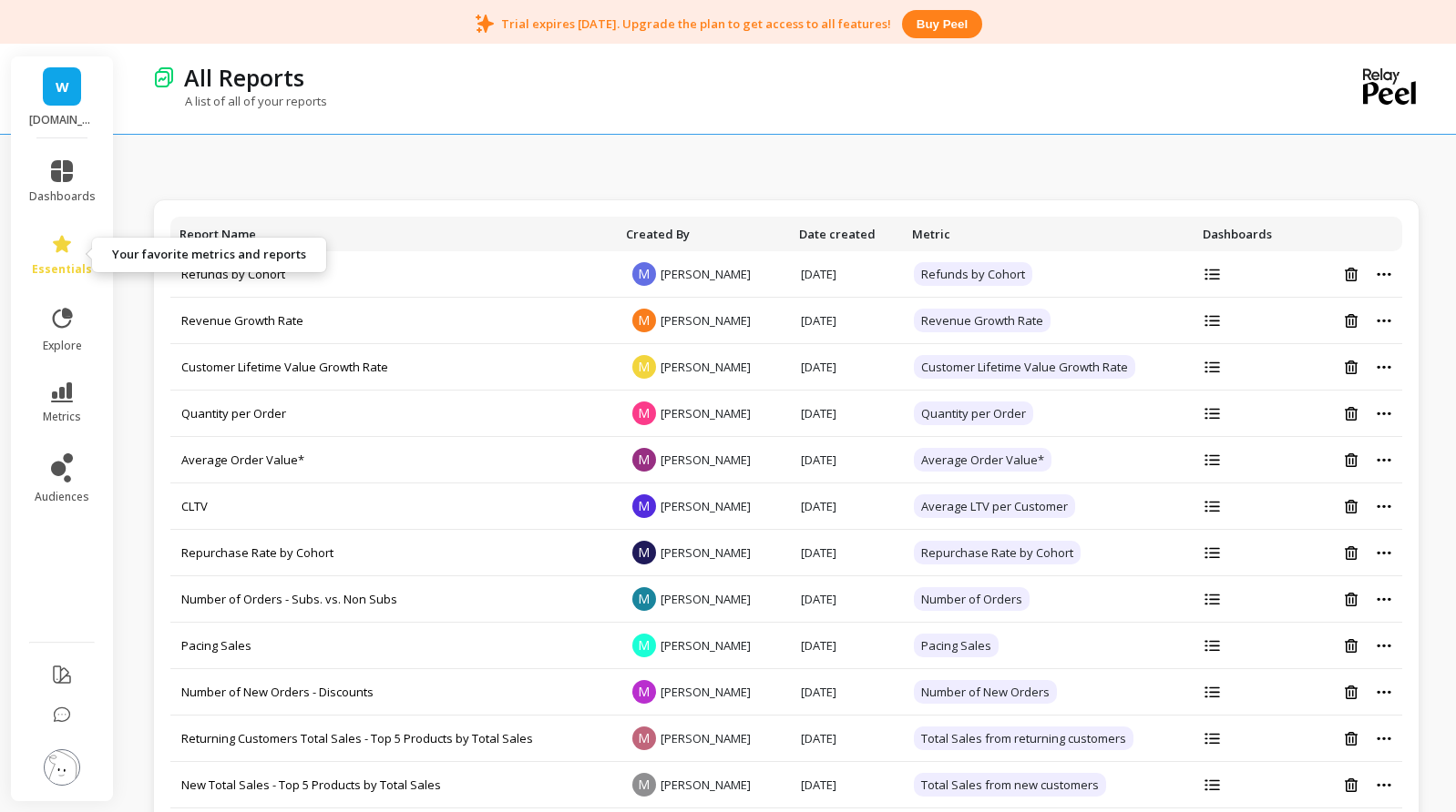
click at [71, 250] on icon at bounding box center [61, 243] width 21 height 21
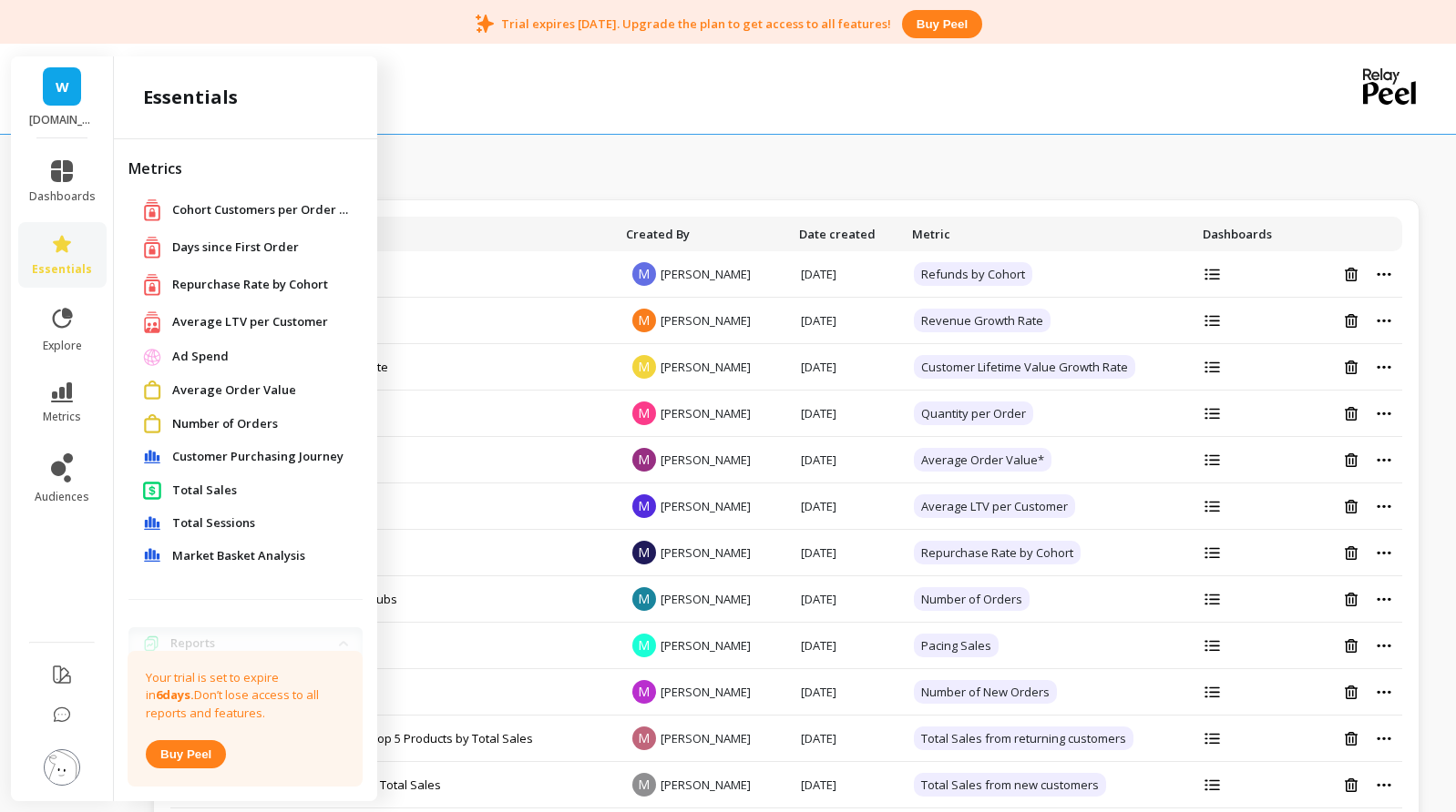
scroll to position [241, 0]
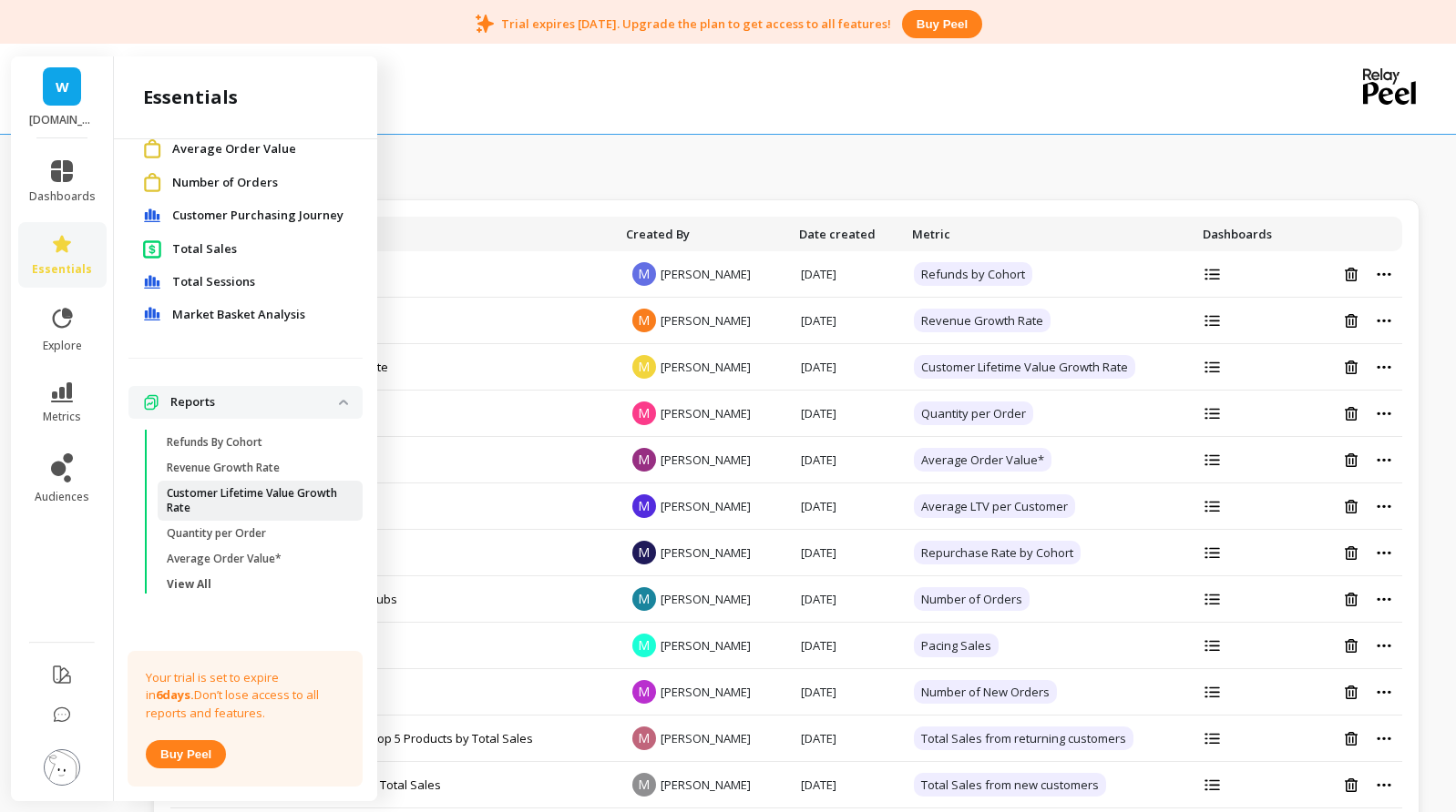
click at [232, 489] on p "Customer Lifetime Value Growth Rate" at bounding box center [253, 500] width 174 height 29
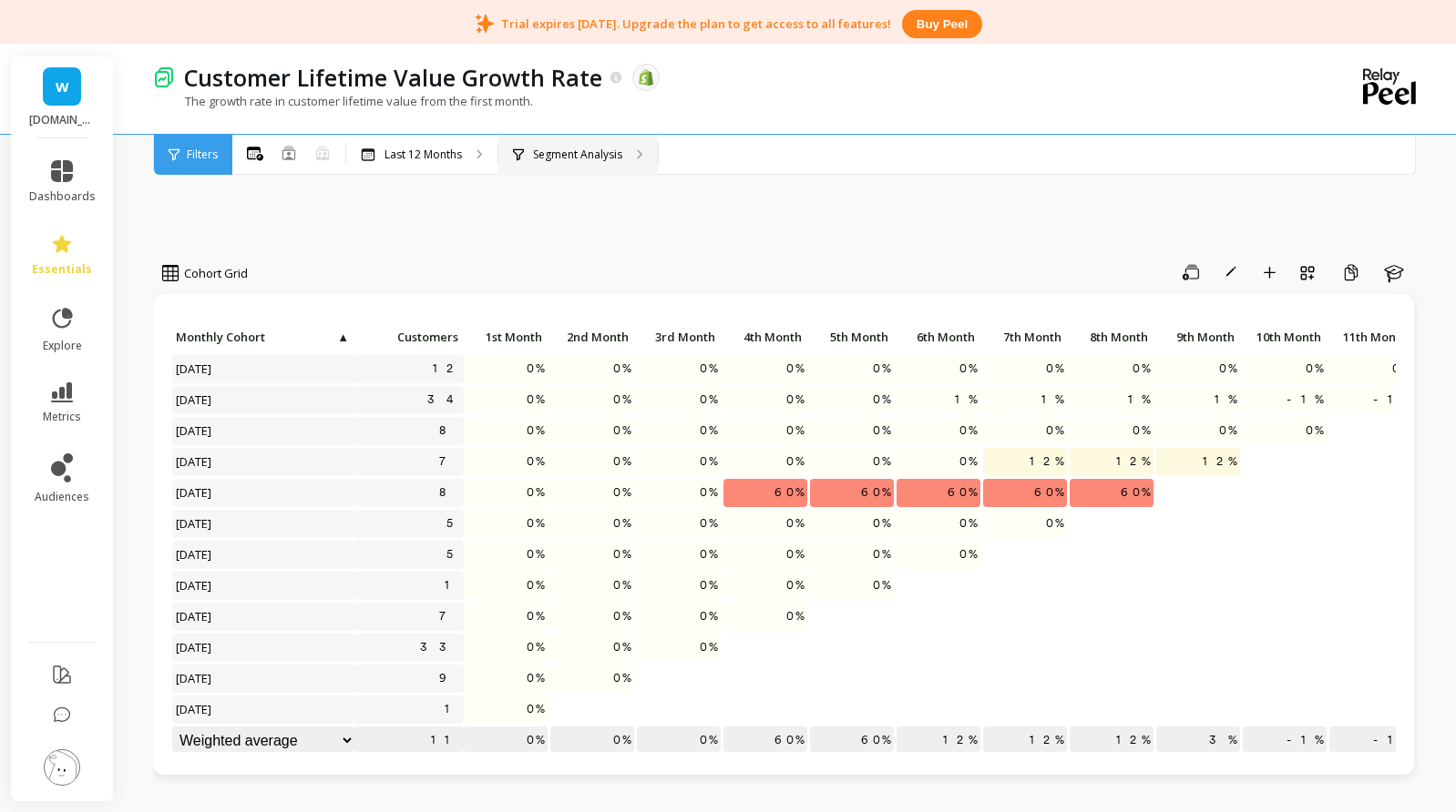
click at [606, 153] on p "Segment Analysis" at bounding box center [578, 155] width 90 height 15
click at [75, 249] on link "essentials" at bounding box center [62, 254] width 66 height 44
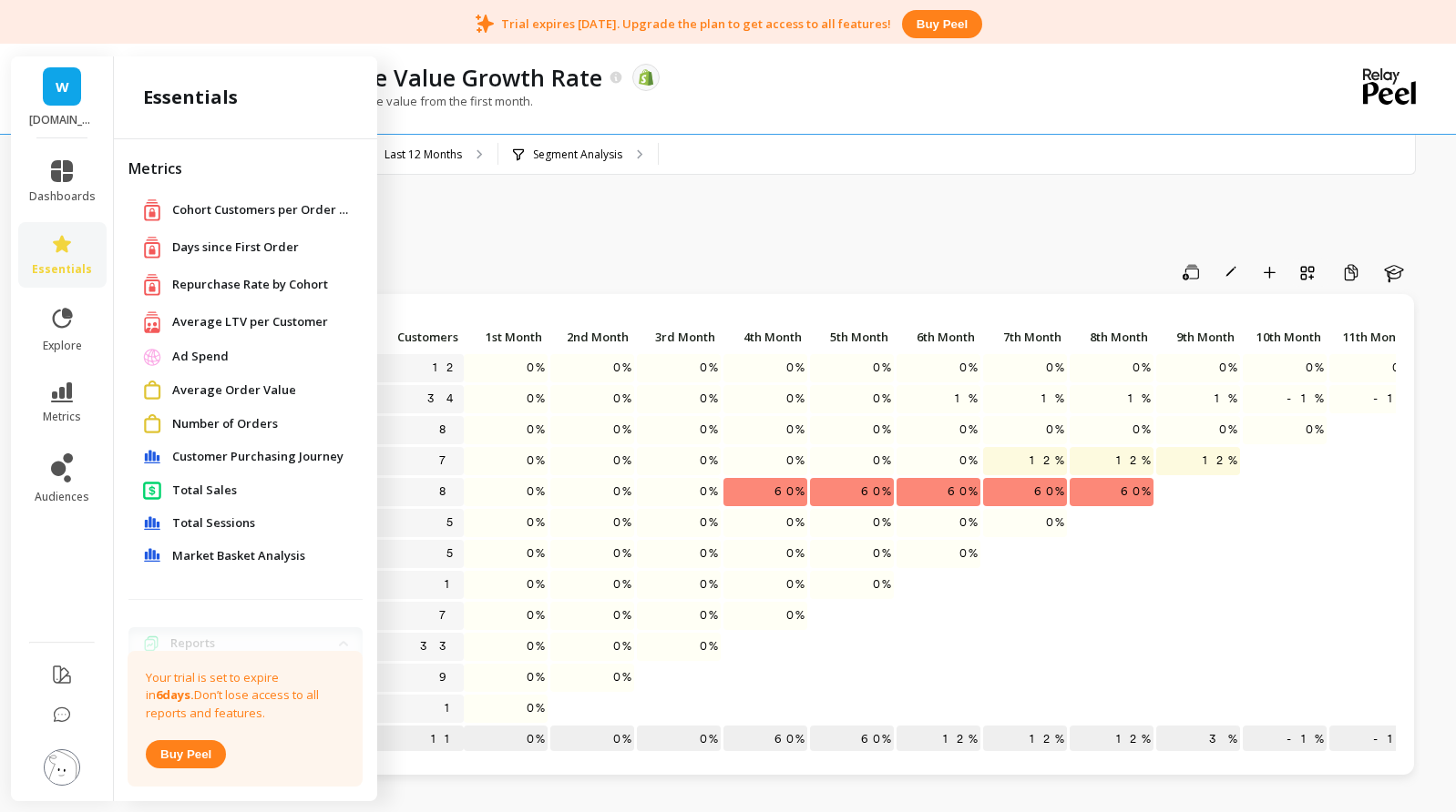
scroll to position [241, 0]
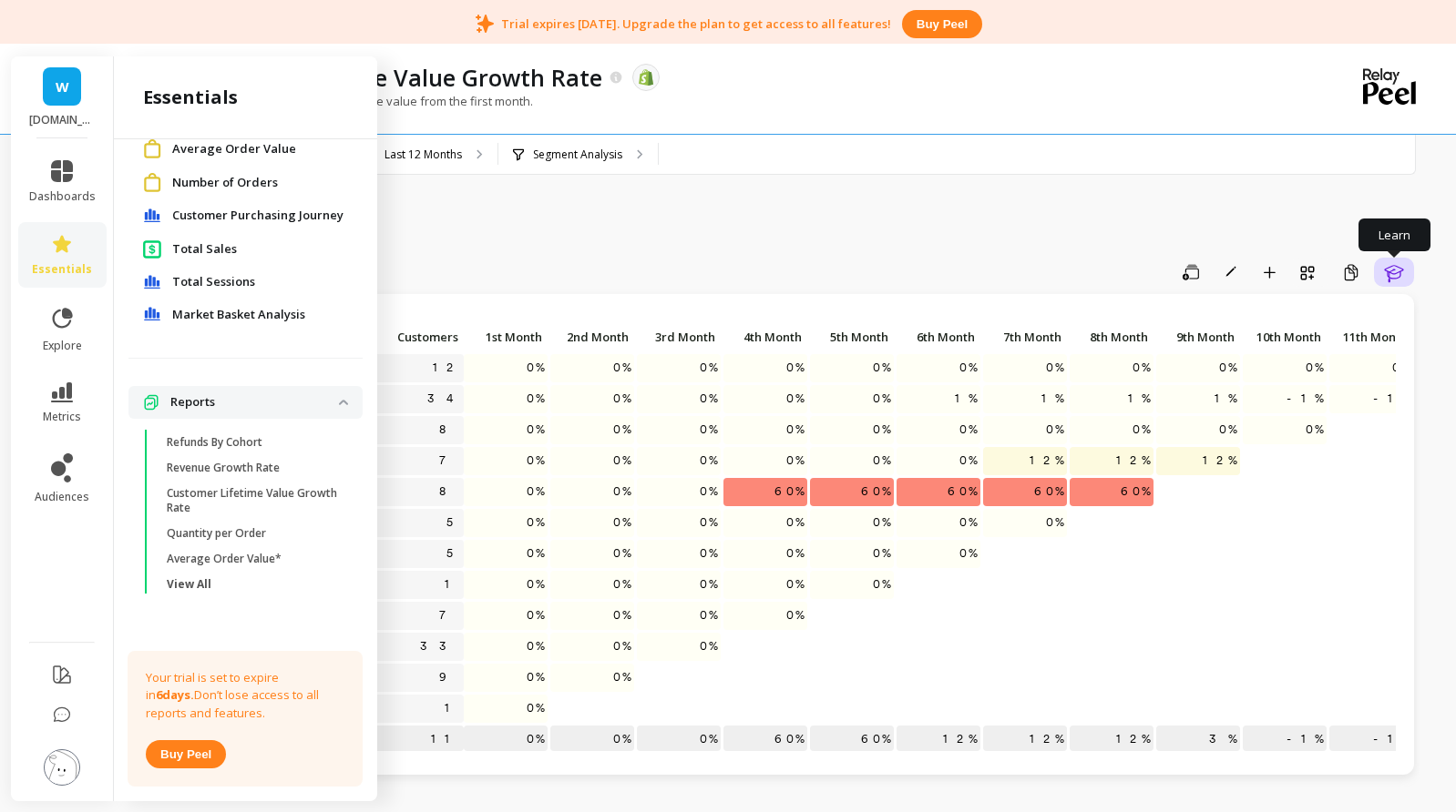
click at [1387, 270] on icon "button" at bounding box center [1394, 272] width 21 height 21
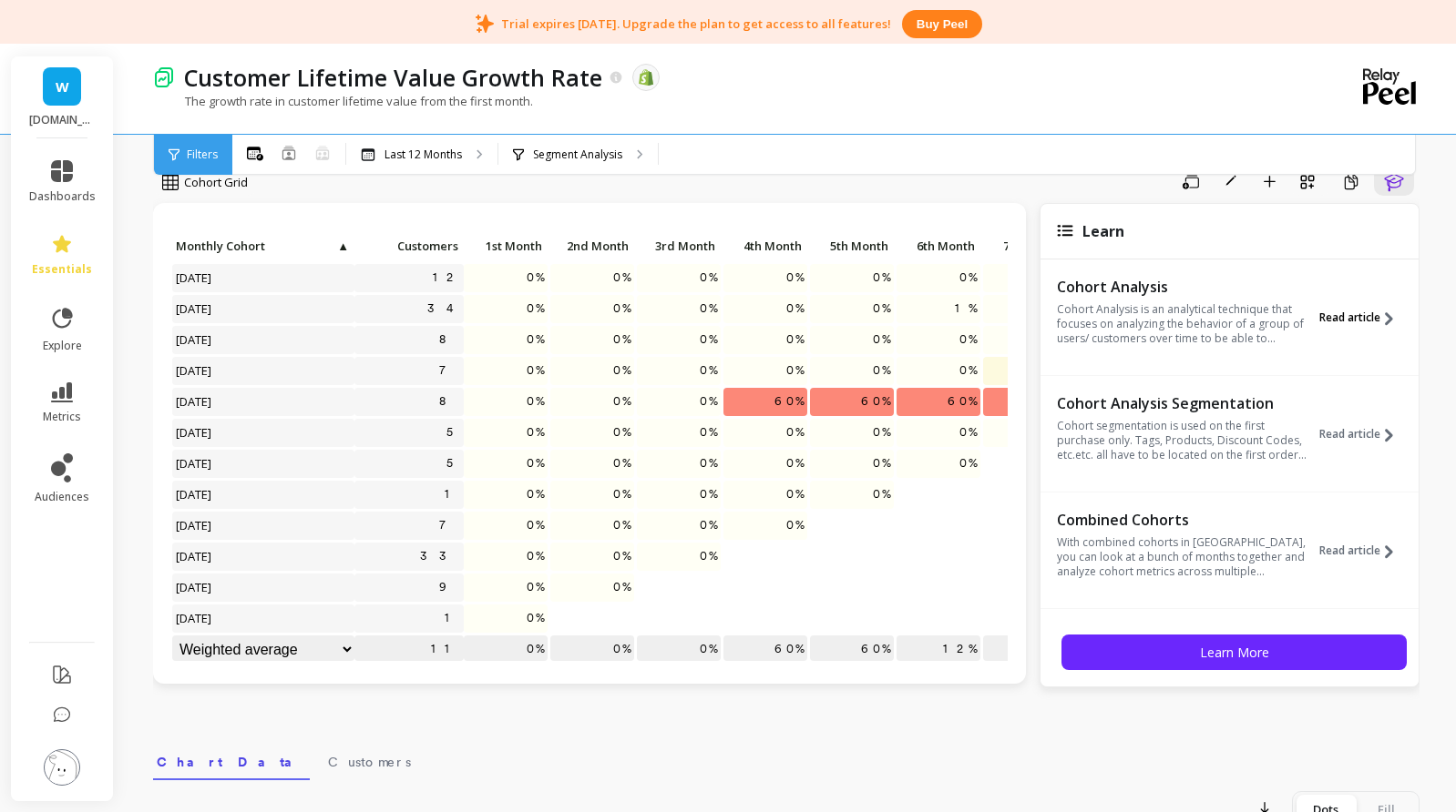
scroll to position [0, 0]
click at [1346, 311] on span "Read article" at bounding box center [1349, 317] width 61 height 15
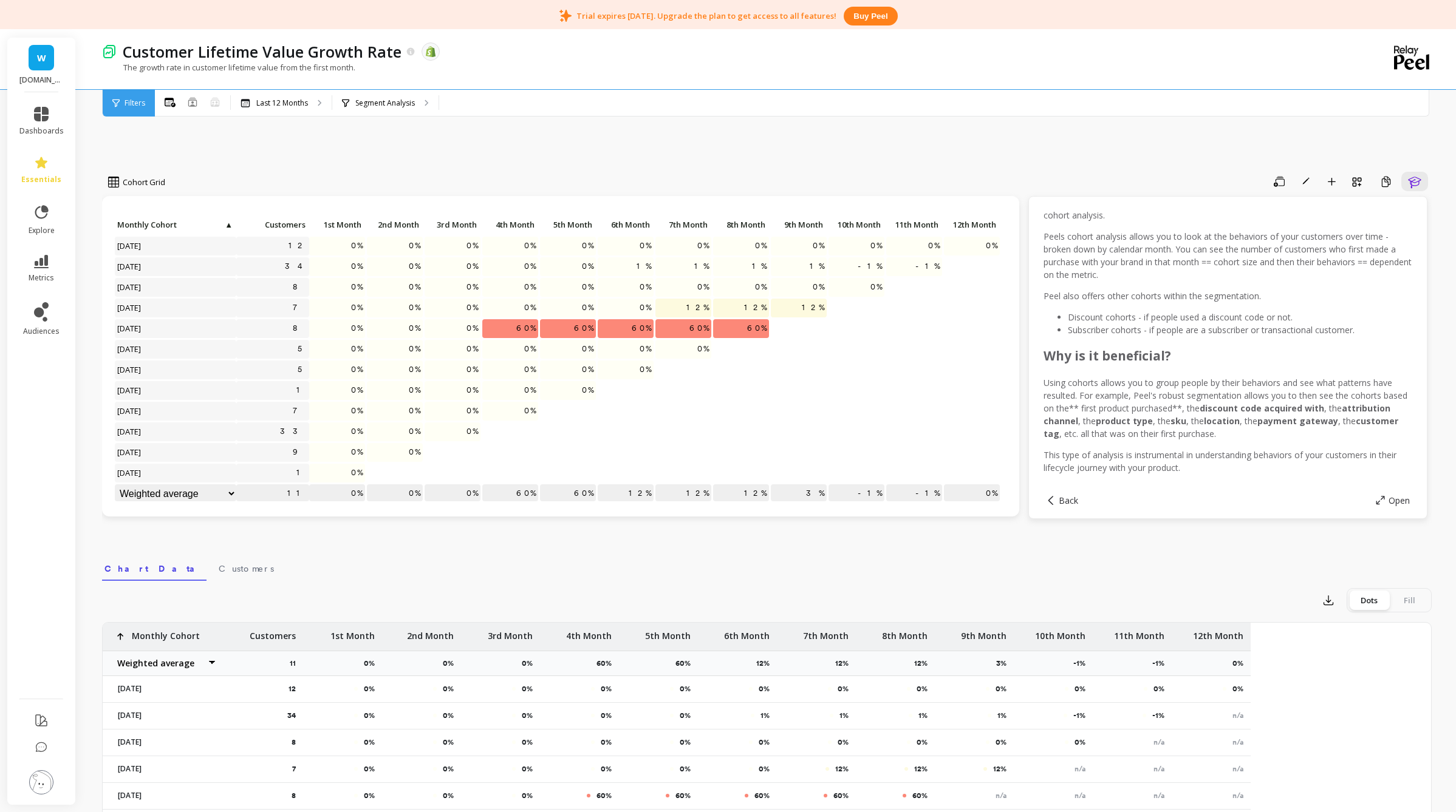
scroll to position [315, 0]
click at [970, 541] on nav "Chart Data Customers" at bounding box center [766, 567] width 1329 height 28
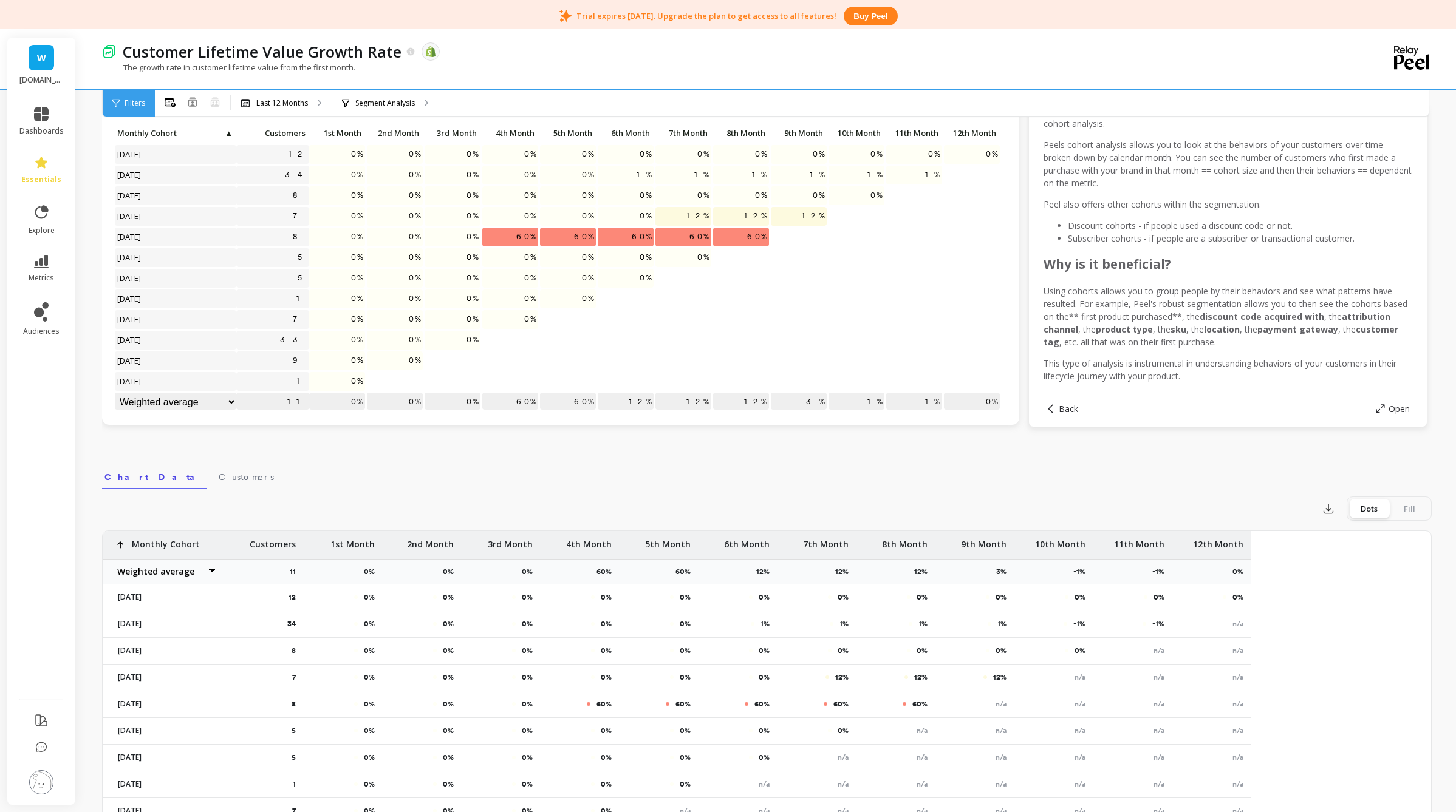
scroll to position [0, 0]
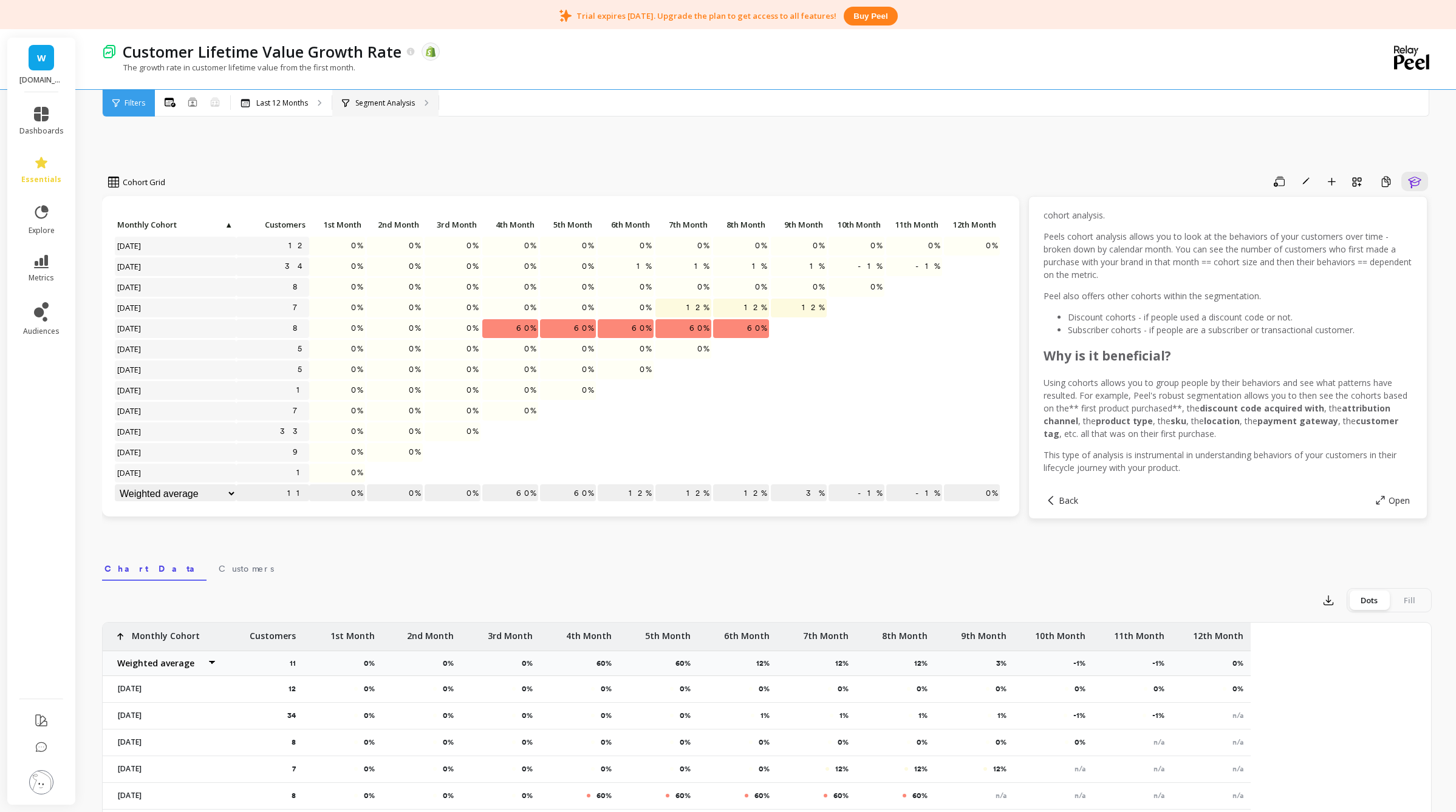
click at [380, 101] on p "Segment Analysis" at bounding box center [385, 103] width 60 height 10
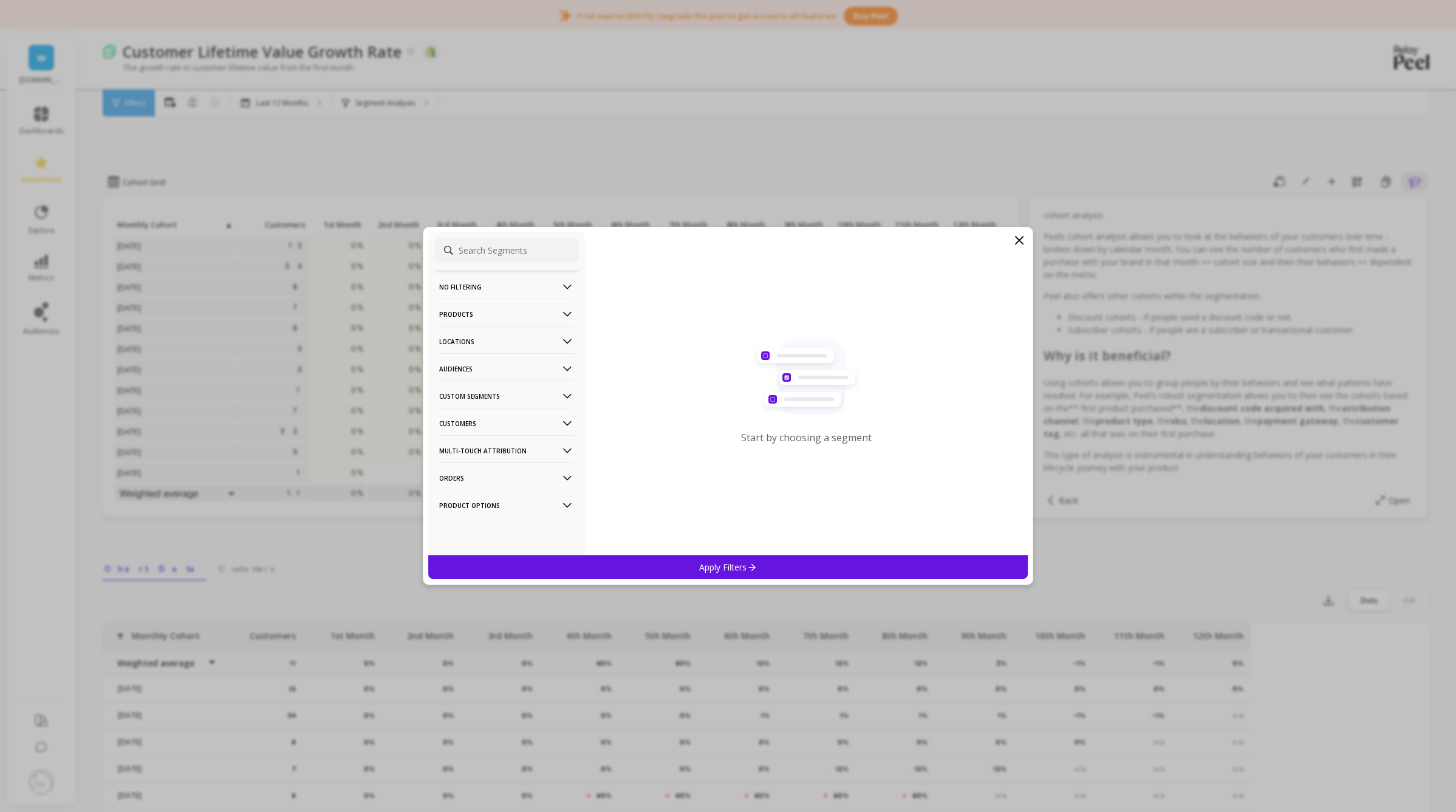
click at [525, 397] on p "Custom Segments" at bounding box center [507, 396] width 135 height 31
click at [505, 452] on p "Customers" at bounding box center [507, 456] width 135 height 31
click at [499, 521] on div "Discounts" at bounding box center [507, 522] width 145 height 19
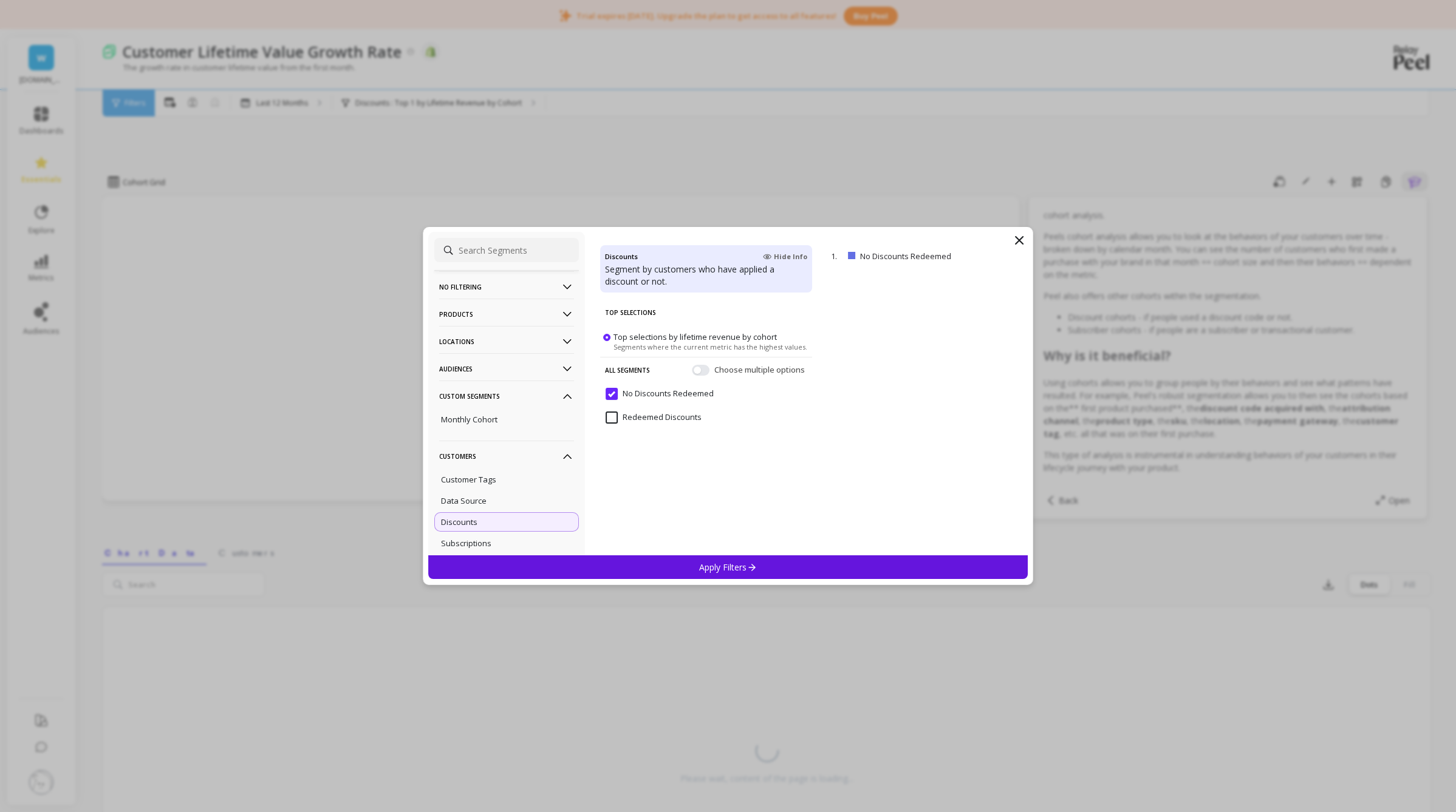
click at [643, 413] on input "Redeemed Discounts" at bounding box center [653, 417] width 96 height 12
click at [744, 541] on p "Apply Filters" at bounding box center [727, 567] width 58 height 12
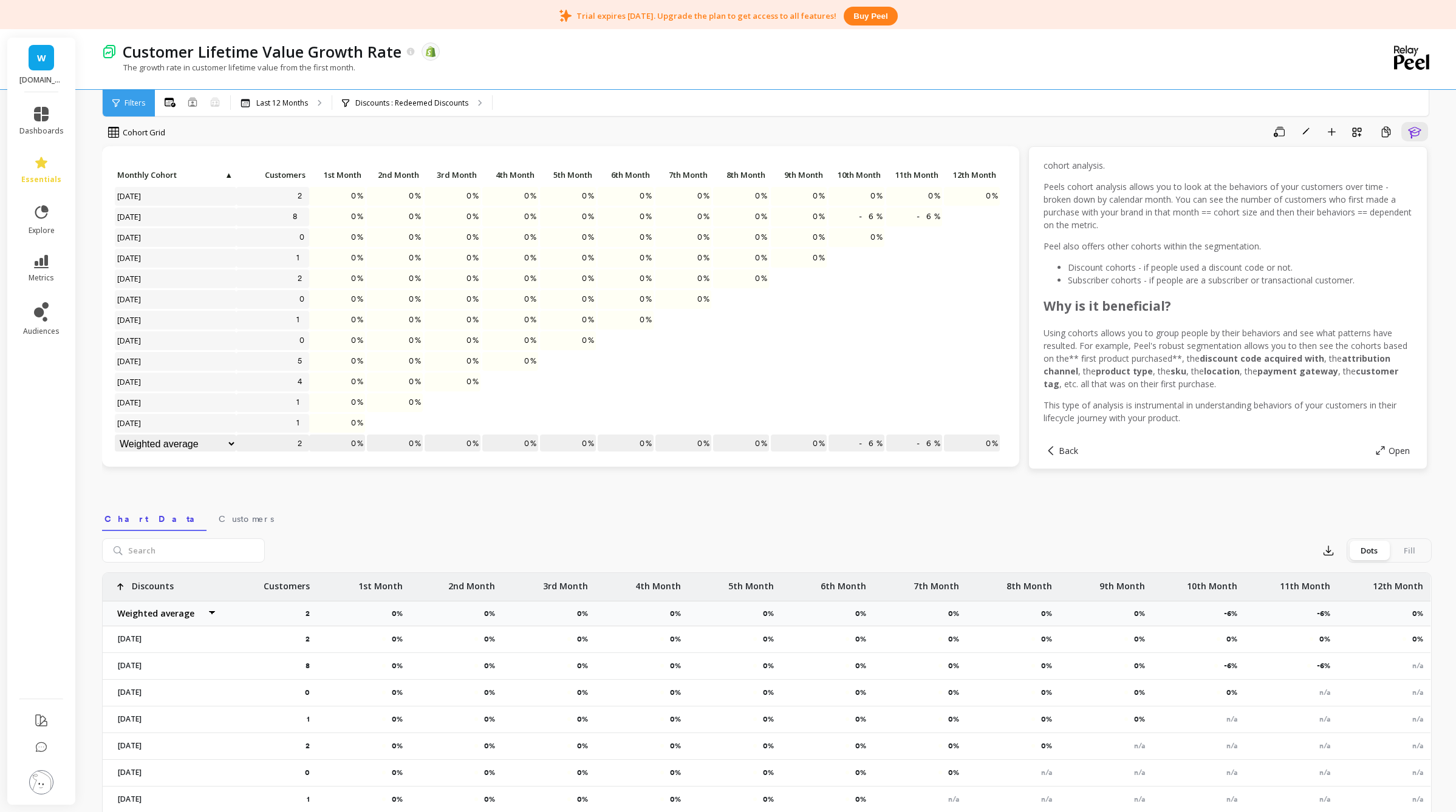
scroll to position [53, 0]
click at [33, 183] on span "essentials" at bounding box center [42, 179] width 40 height 10
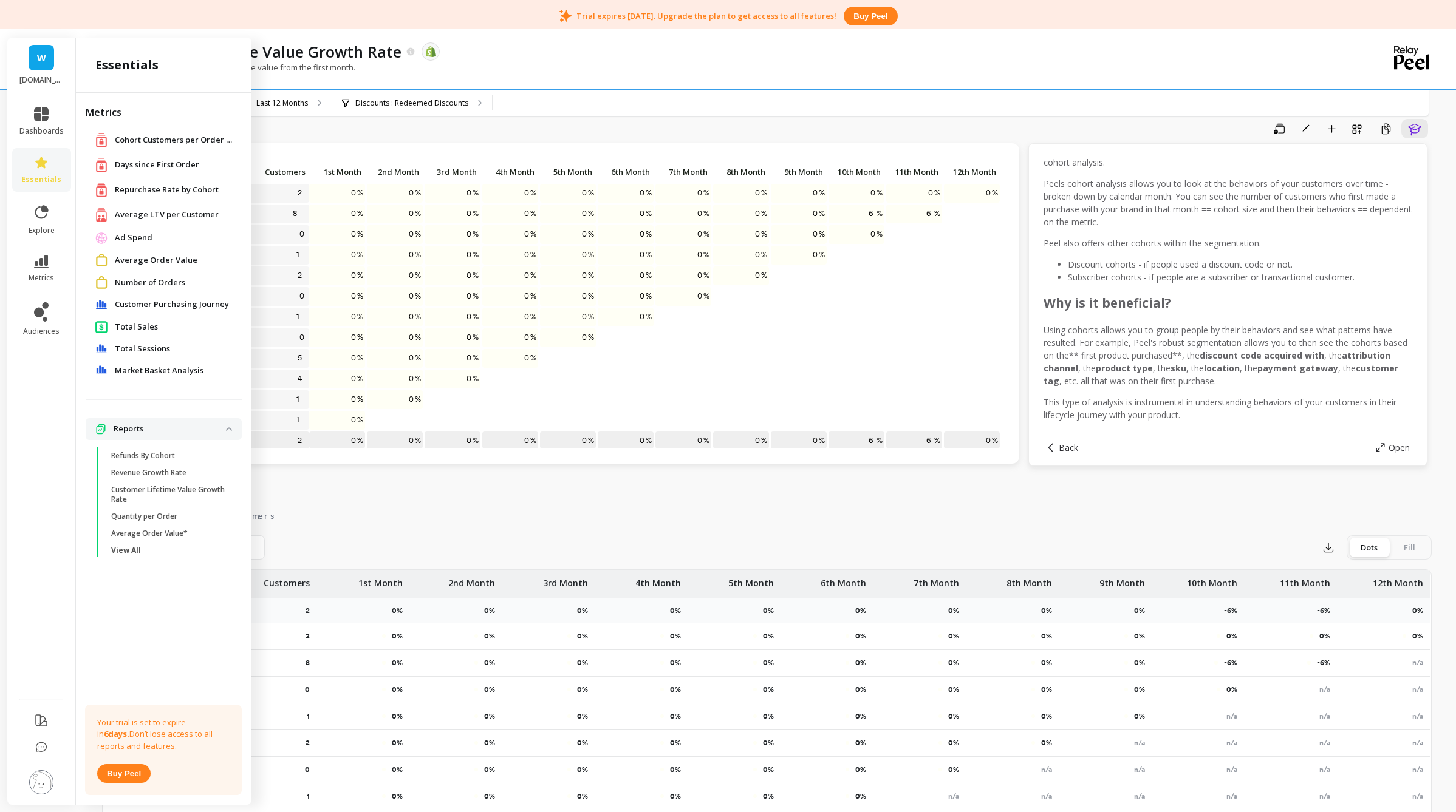
click at [166, 184] on span "Repurchase Rate by Cohort" at bounding box center [167, 190] width 104 height 12
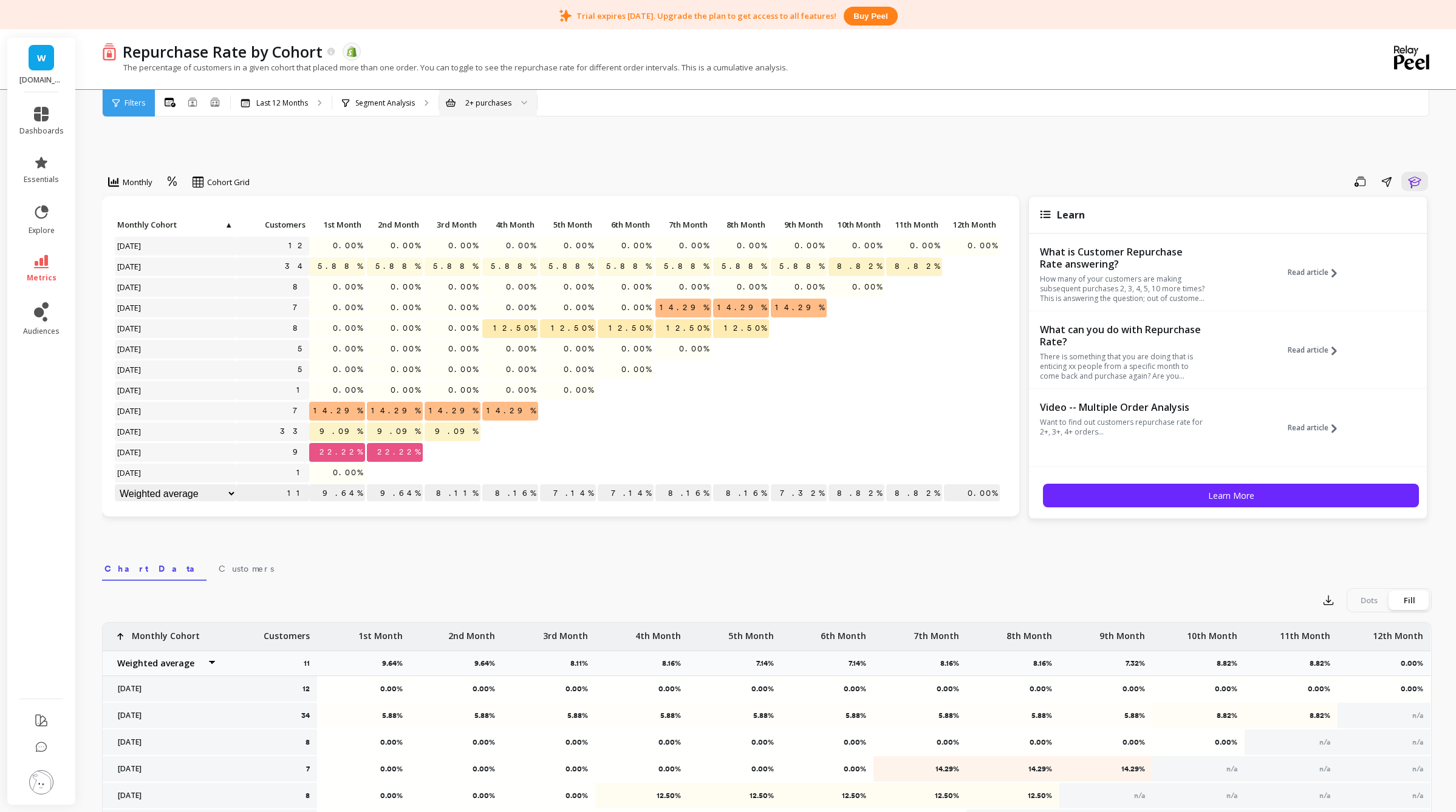
click at [523, 99] on div at bounding box center [520, 103] width 14 height 27
click at [512, 153] on div "3+ purchases" at bounding box center [488, 160] width 97 height 21
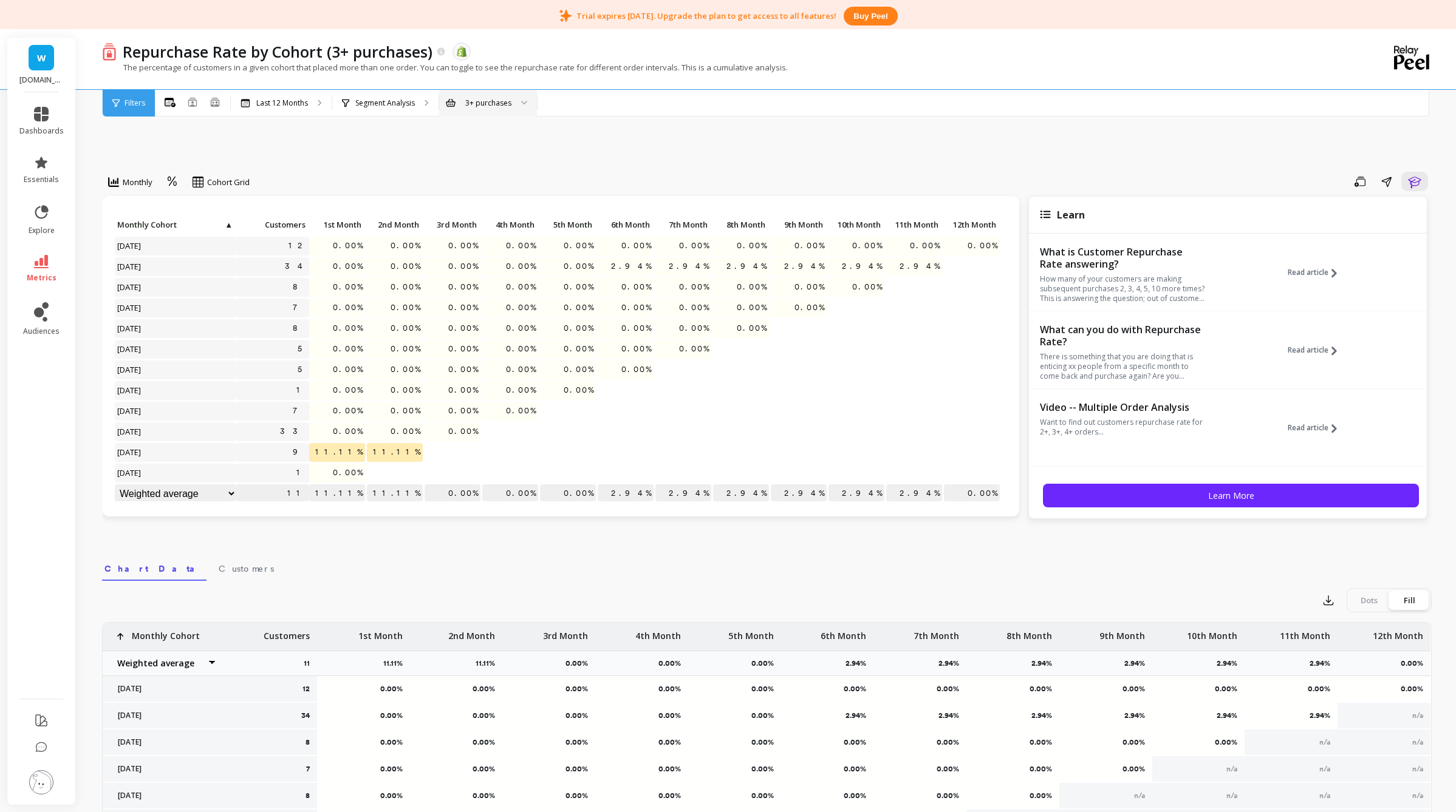
click at [476, 93] on div "3+ purchases" at bounding box center [488, 103] width 98 height 27
click at [496, 170] on div "3+ purchases" at bounding box center [488, 160] width 97 height 21
click at [511, 104] on div "3+ purchases" at bounding box center [481, 103] width 64 height 12
click at [492, 193] on div "2+ purchases 3+ purchases 4+ purchases 5+ purchases 10+ purchases" at bounding box center [488, 183] width 97 height 122
click at [492, 188] on div "4+ purchases" at bounding box center [488, 183] width 82 height 12
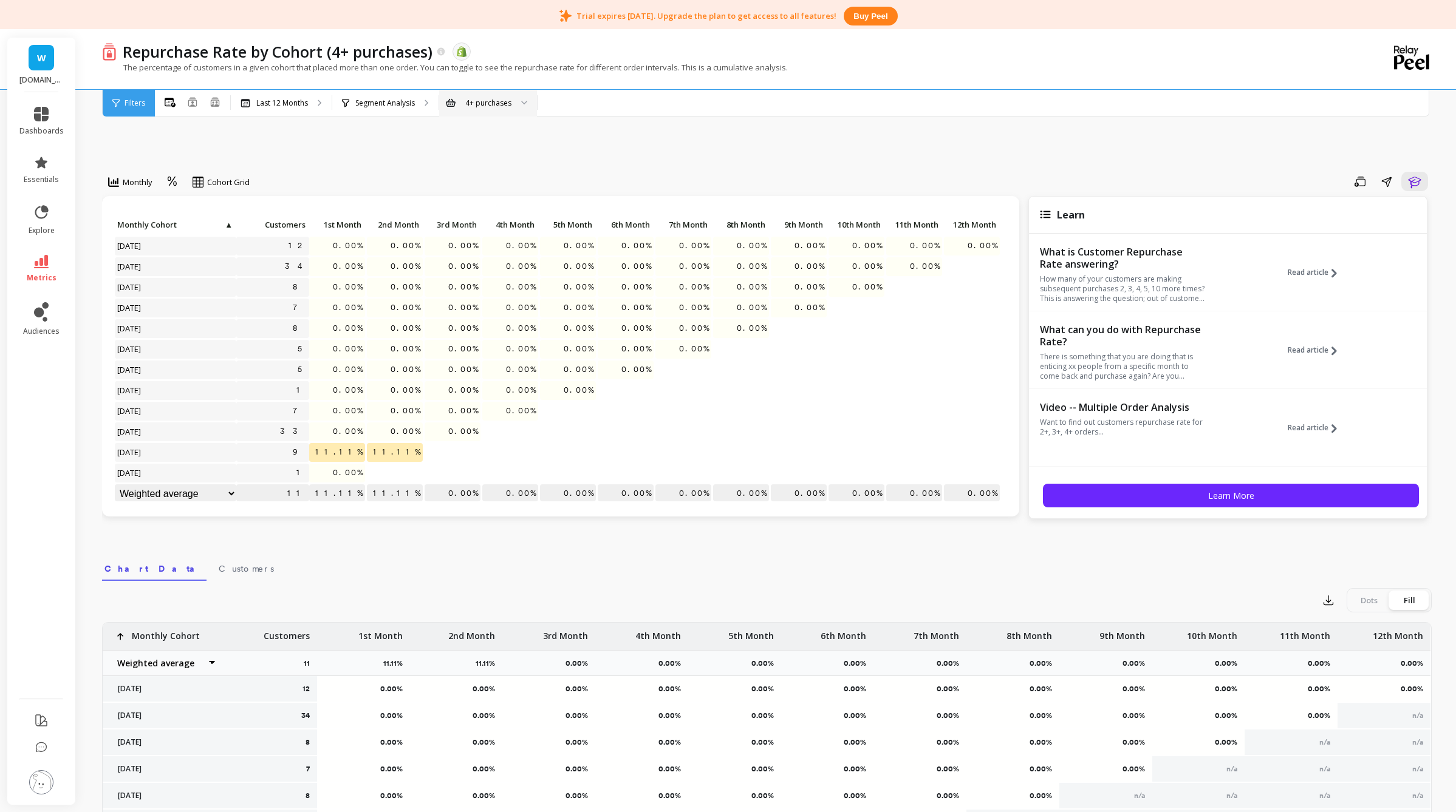
click at [471, 99] on div "4+ purchases" at bounding box center [488, 103] width 46 height 12
click at [484, 202] on div "5+ purchases" at bounding box center [488, 206] width 82 height 12
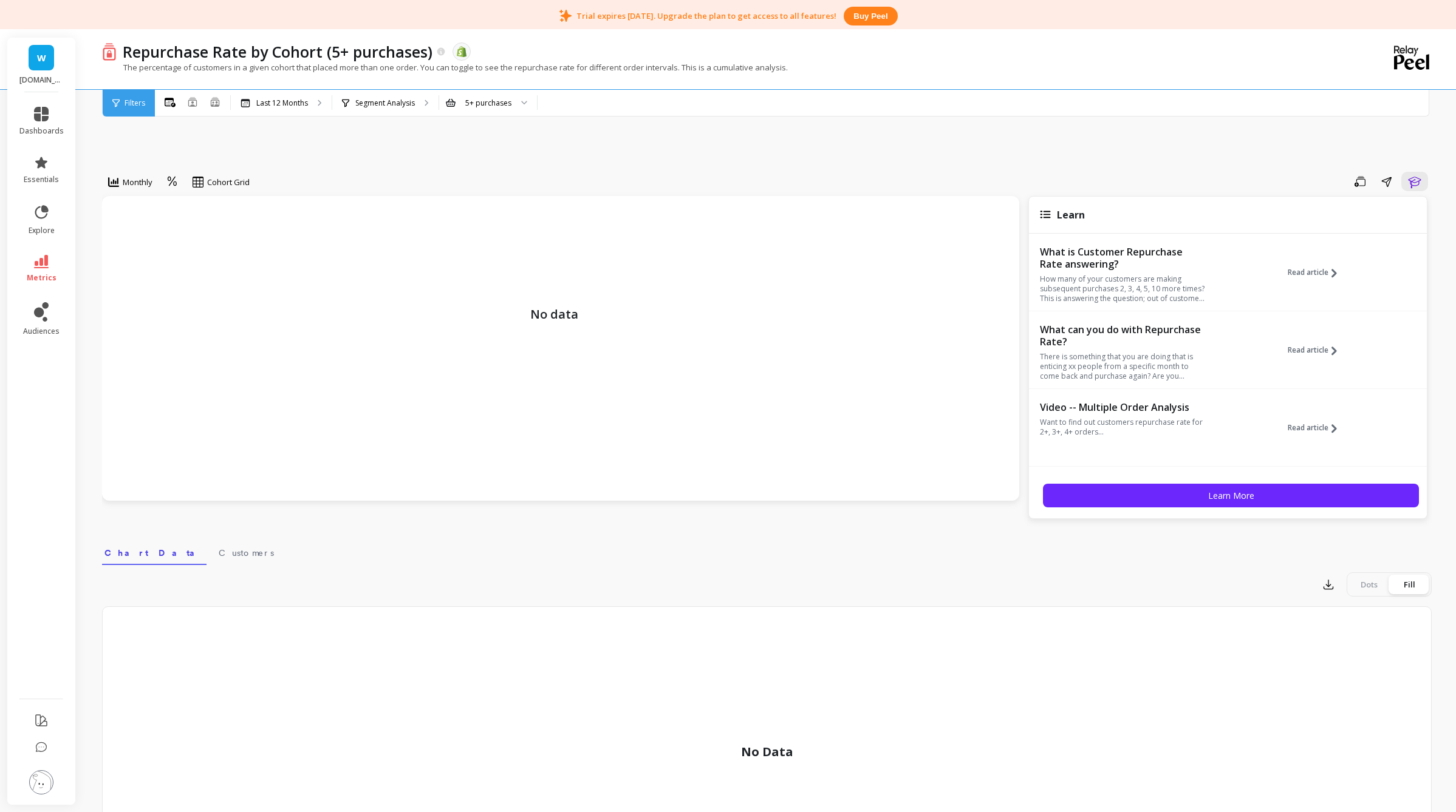
click at [486, 88] on div "Repurchase Rate by Cohort (5+ purchases) The data you are viewing comes from: S…" at bounding box center [717, 59] width 1230 height 60
click at [491, 109] on div "5+ purchases" at bounding box center [488, 103] width 98 height 27
click at [489, 142] on div "2+ purchases" at bounding box center [488, 137] width 82 height 12
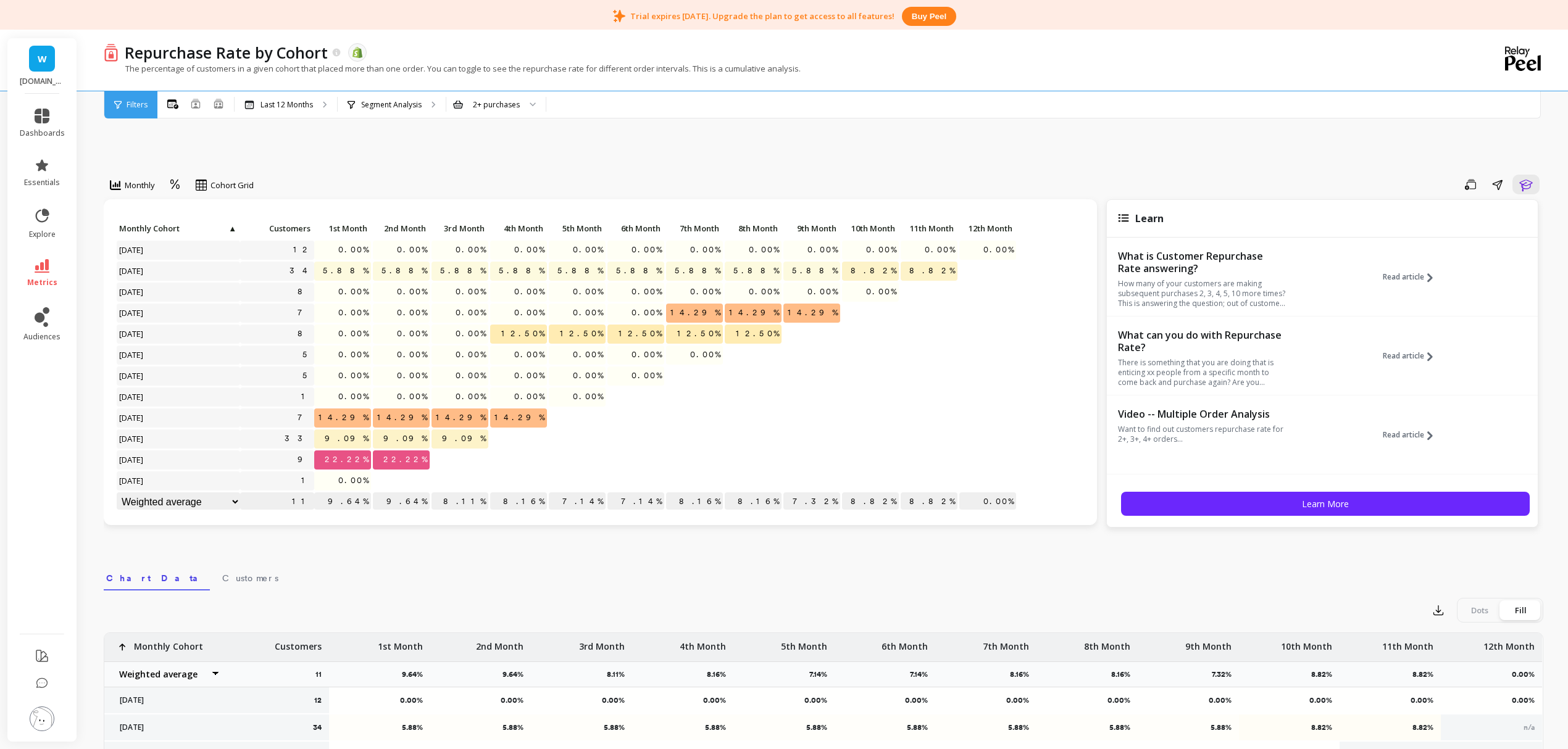
click at [226, 499] on select "Weighted average Weighted average excl. current month Sum Max Min" at bounding box center [178, 502] width 123 height 19
select select "sum"
click at [198, 501] on select "Weighted average Weighted average excl. current month Sum Max Min" at bounding box center [178, 502] width 123 height 19
select select "max"
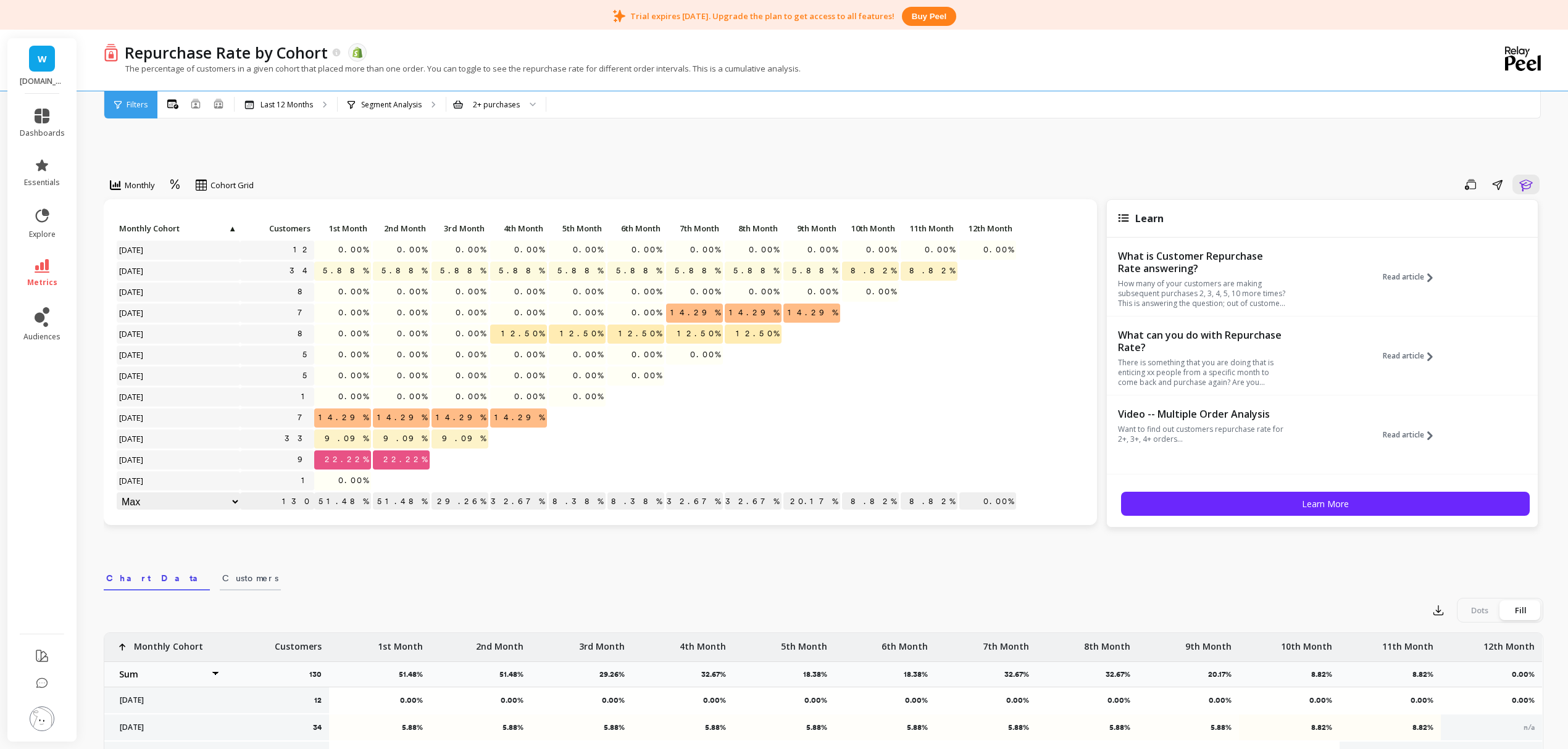
select select "max"
click at [195, 497] on select "Weighted average Weighted average excl. current month Sum Max Min" at bounding box center [178, 502] width 123 height 19
select select "min"
click at [179, 500] on select "Weighted average Weighted average excl. current month Sum Max Min" at bounding box center [178, 502] width 123 height 19
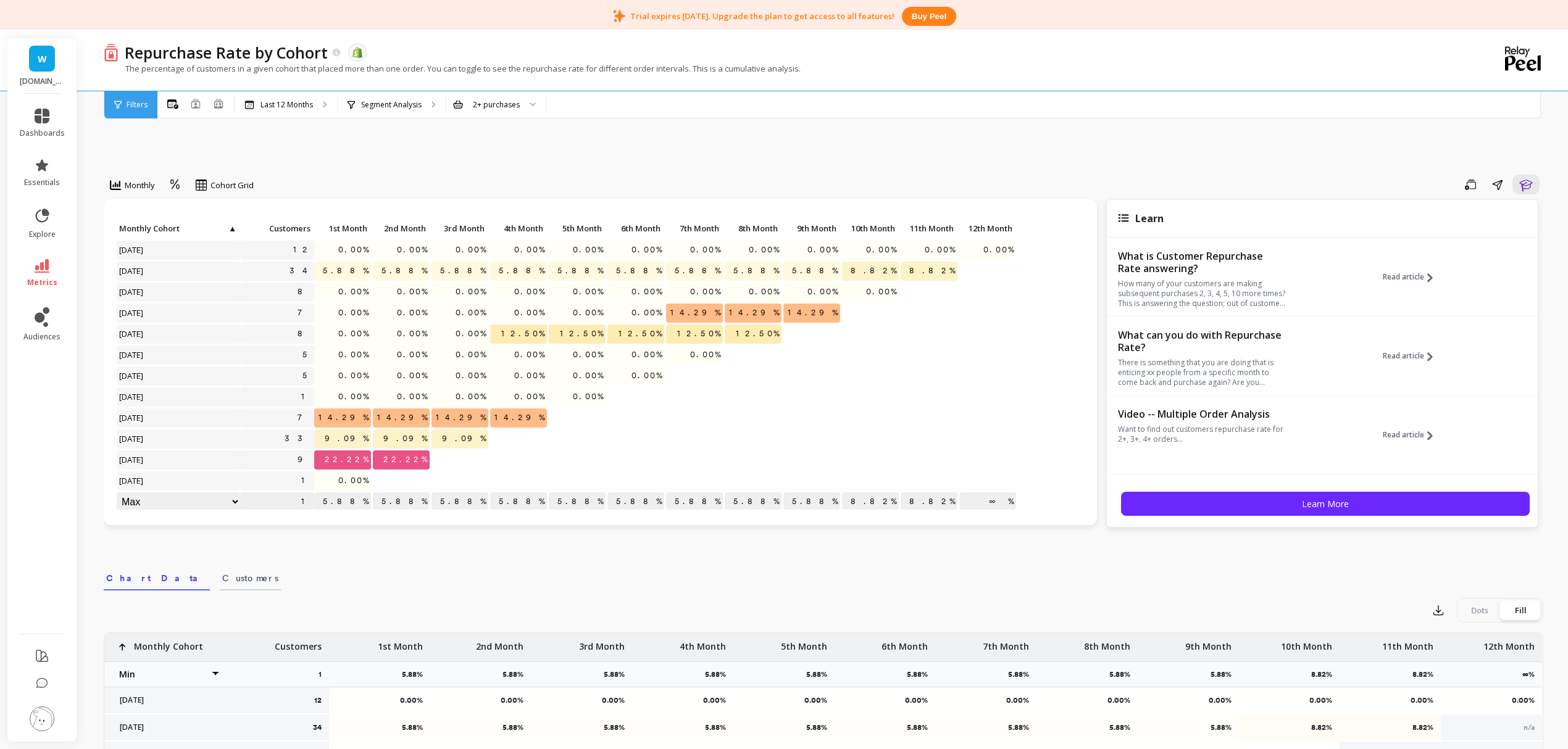
select select "max"
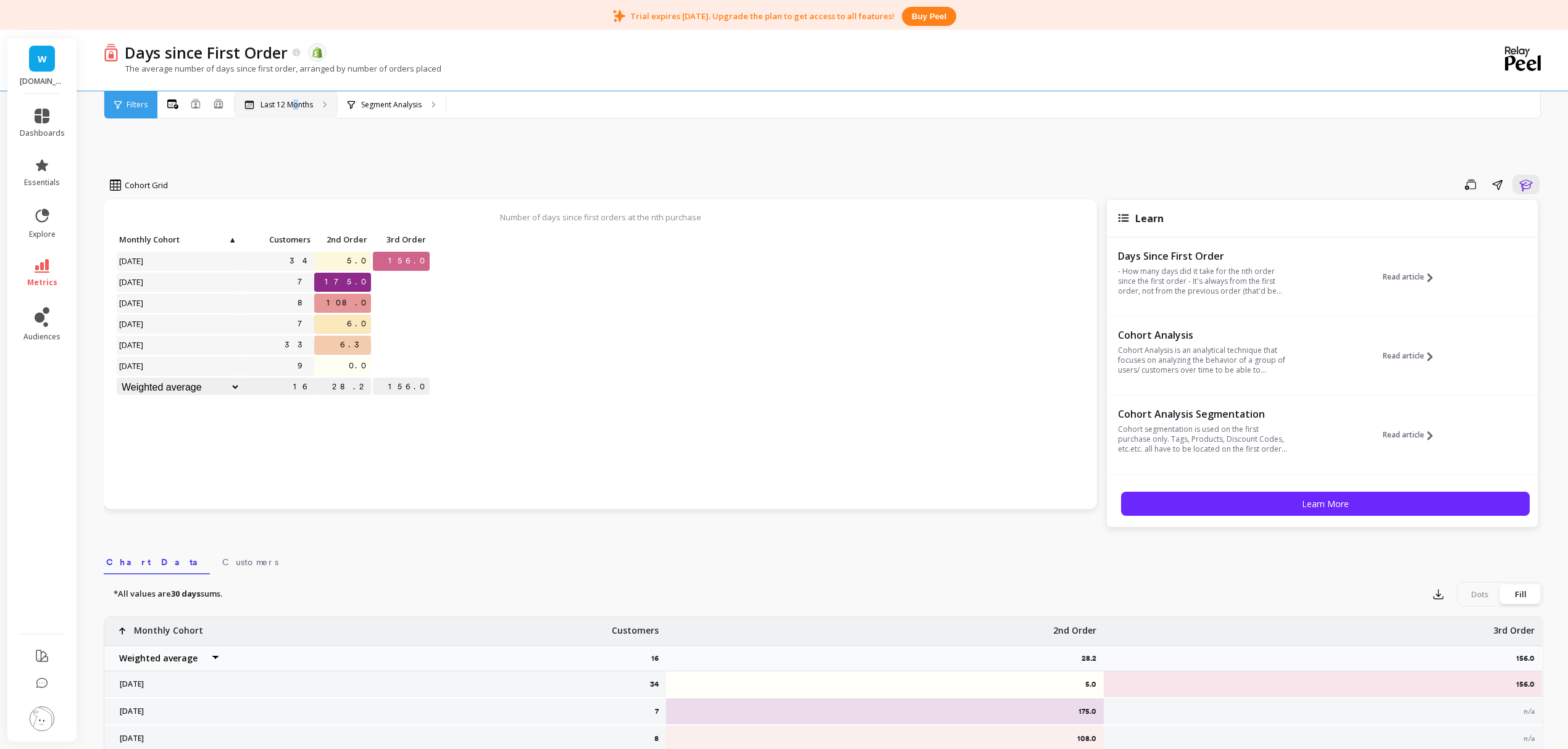
click at [296, 104] on p "Last 12 Months" at bounding box center [287, 105] width 52 height 10
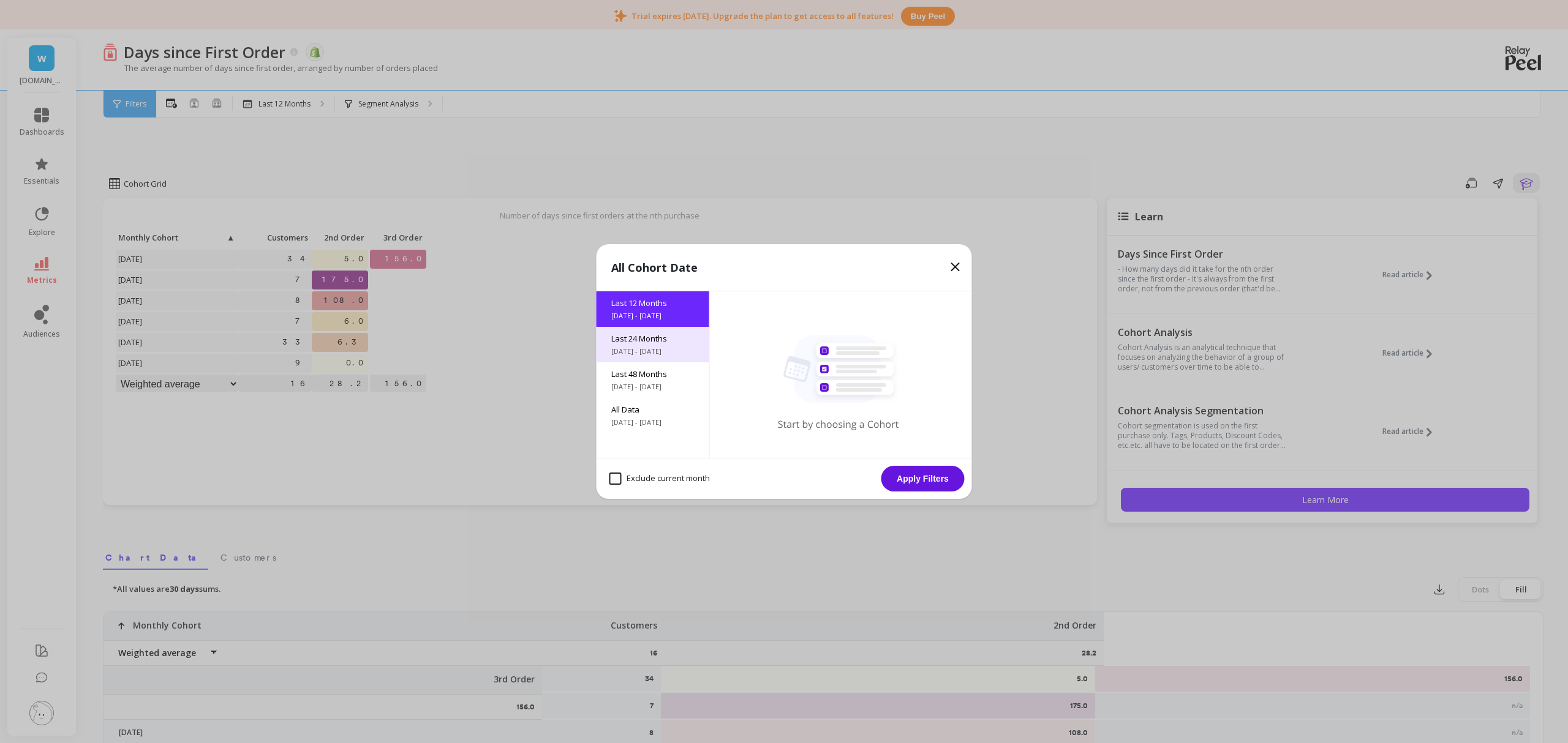
click at [644, 343] on span "Last 24 Months" at bounding box center [652, 338] width 83 height 11
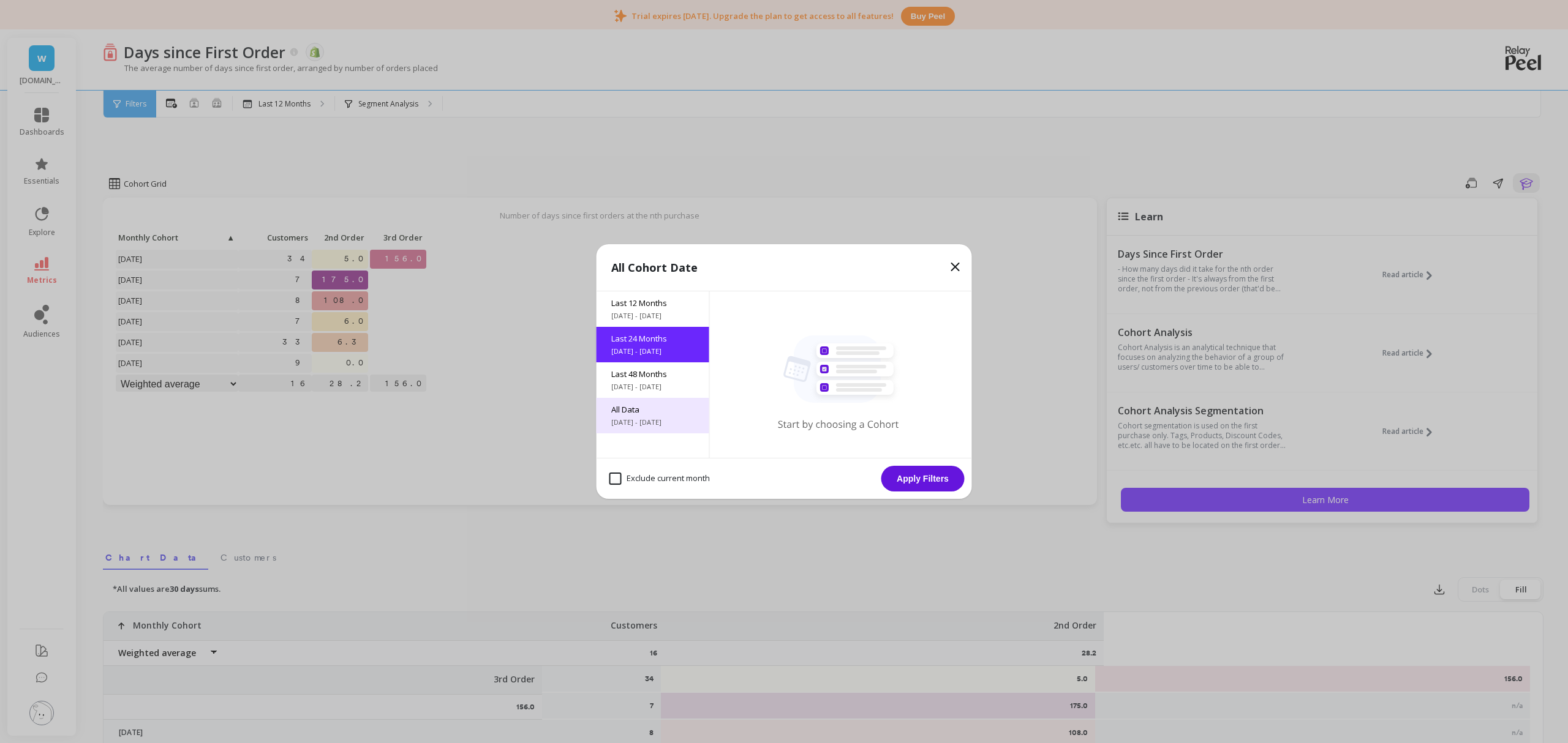
click at [667, 412] on span "All Data" at bounding box center [652, 409] width 83 height 11
click at [937, 479] on button "Apply Filters" at bounding box center [923, 479] width 83 height 26
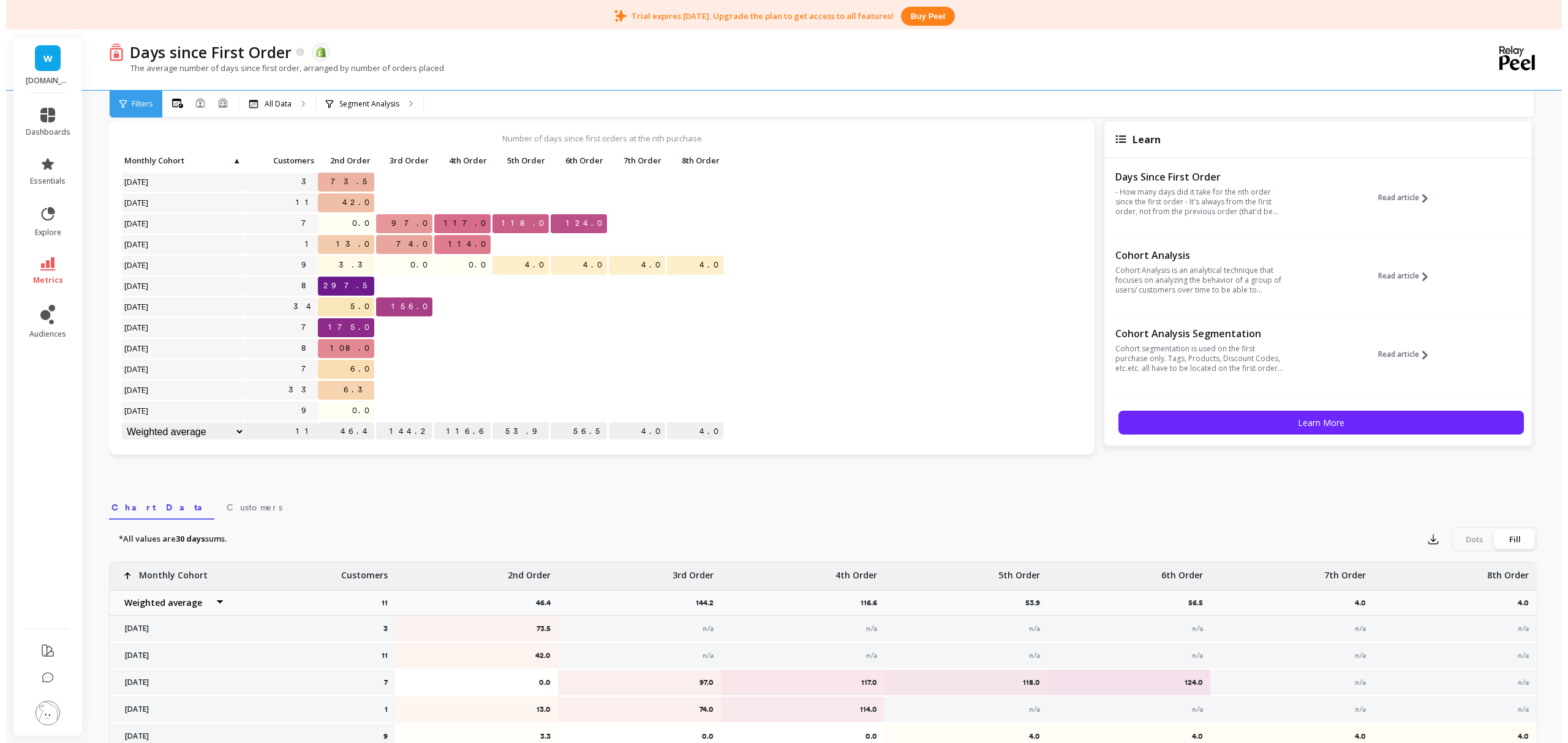
scroll to position [70, 0]
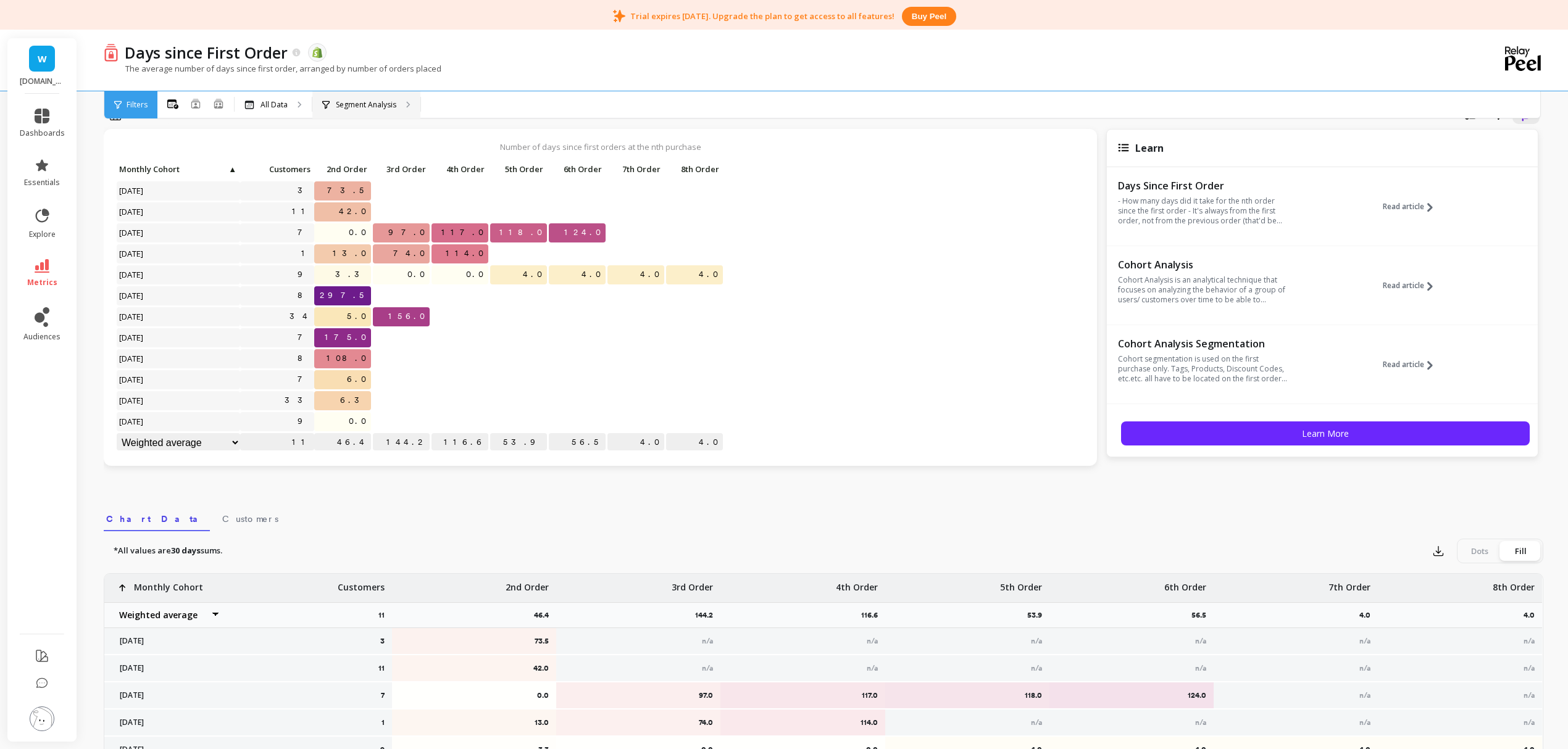
click at [354, 102] on p "Segment Analysis" at bounding box center [366, 105] width 61 height 10
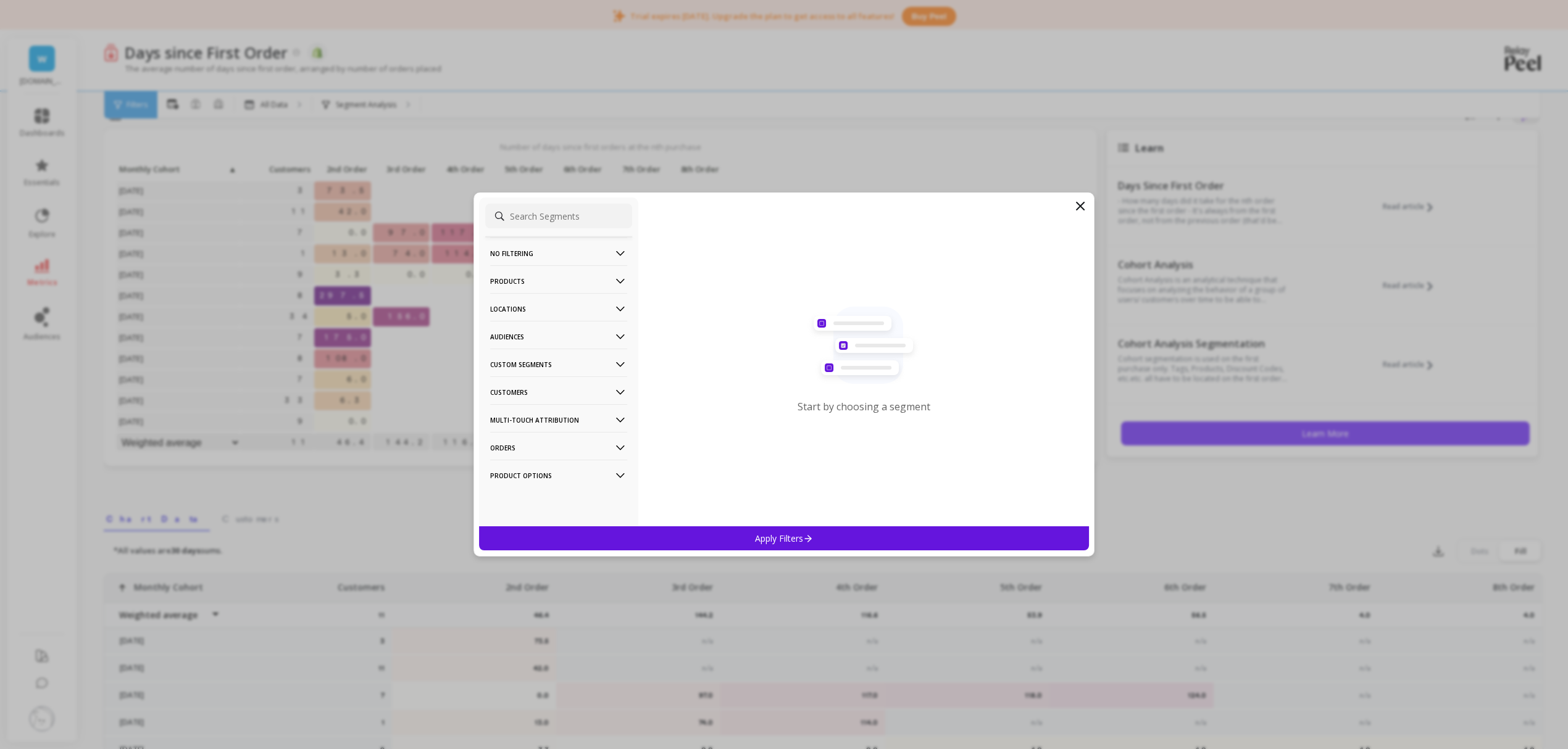
click at [541, 281] on p "Products" at bounding box center [559, 281] width 137 height 32
drag, startPoint x: 541, startPoint y: 288, endPoint x: 529, endPoint y: 344, distance: 57.3
click at [529, 344] on p "Product Types" at bounding box center [518, 348] width 53 height 11
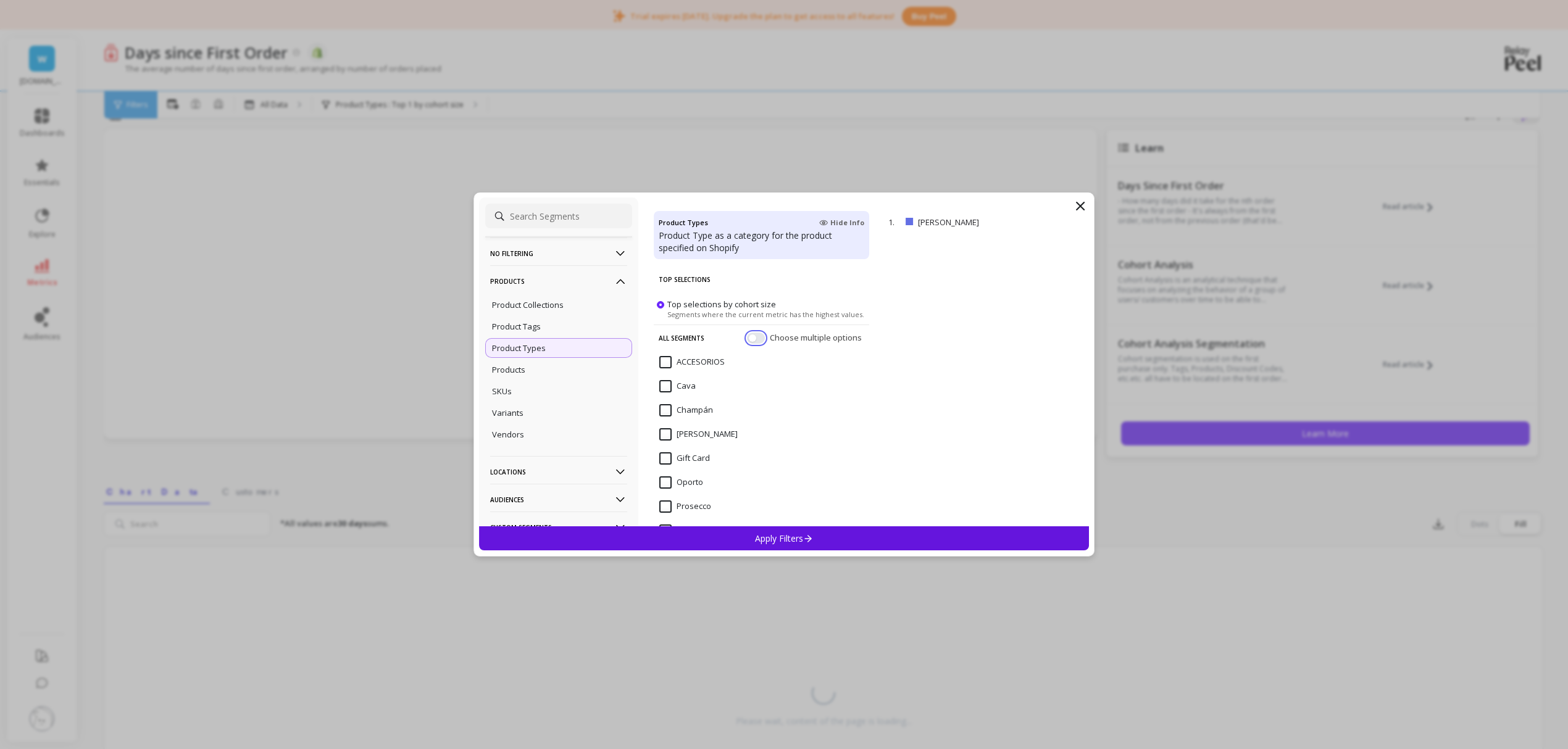
click at [749, 339] on button "button" at bounding box center [756, 338] width 18 height 11
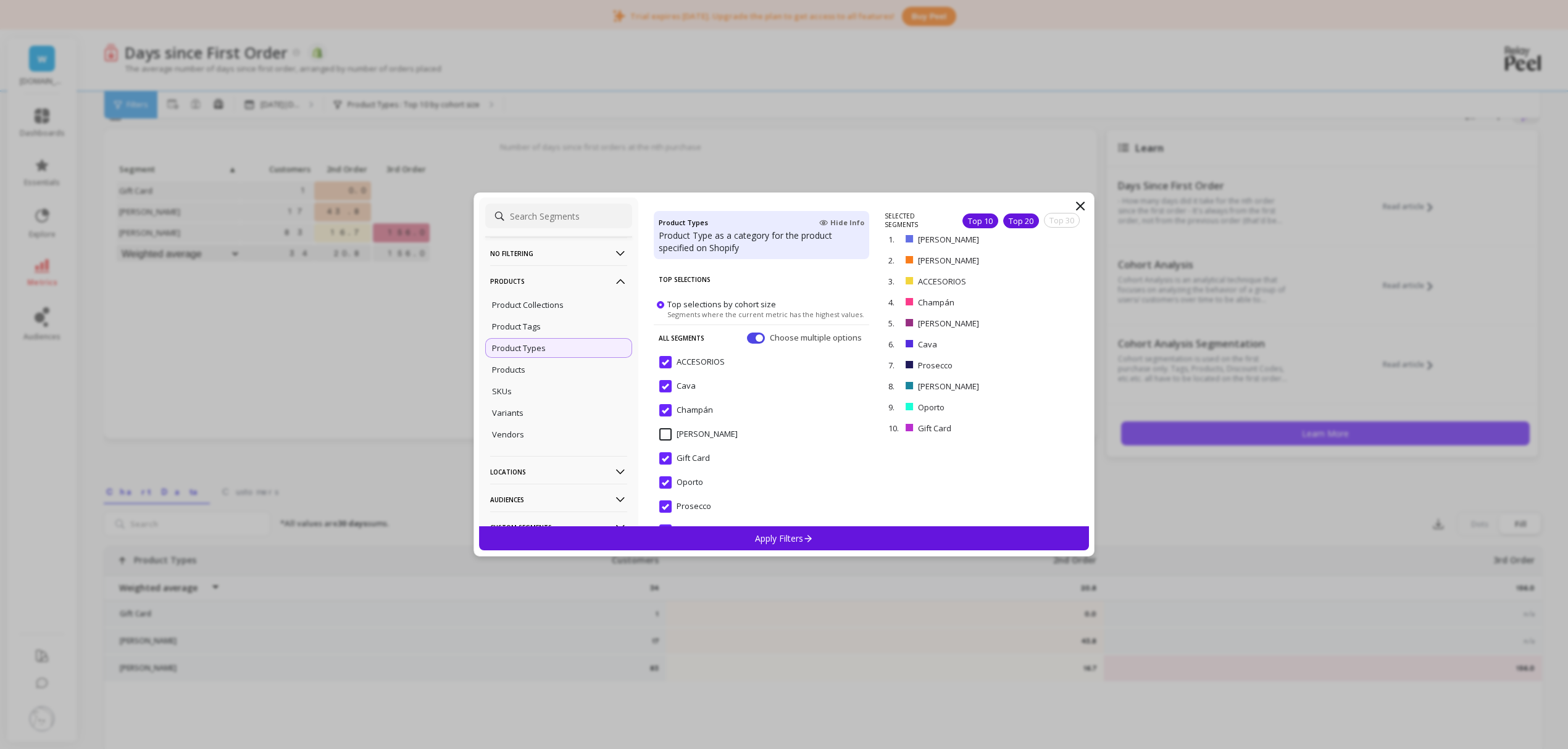
click at [1013, 214] on div "Top 20" at bounding box center [1021, 221] width 36 height 15
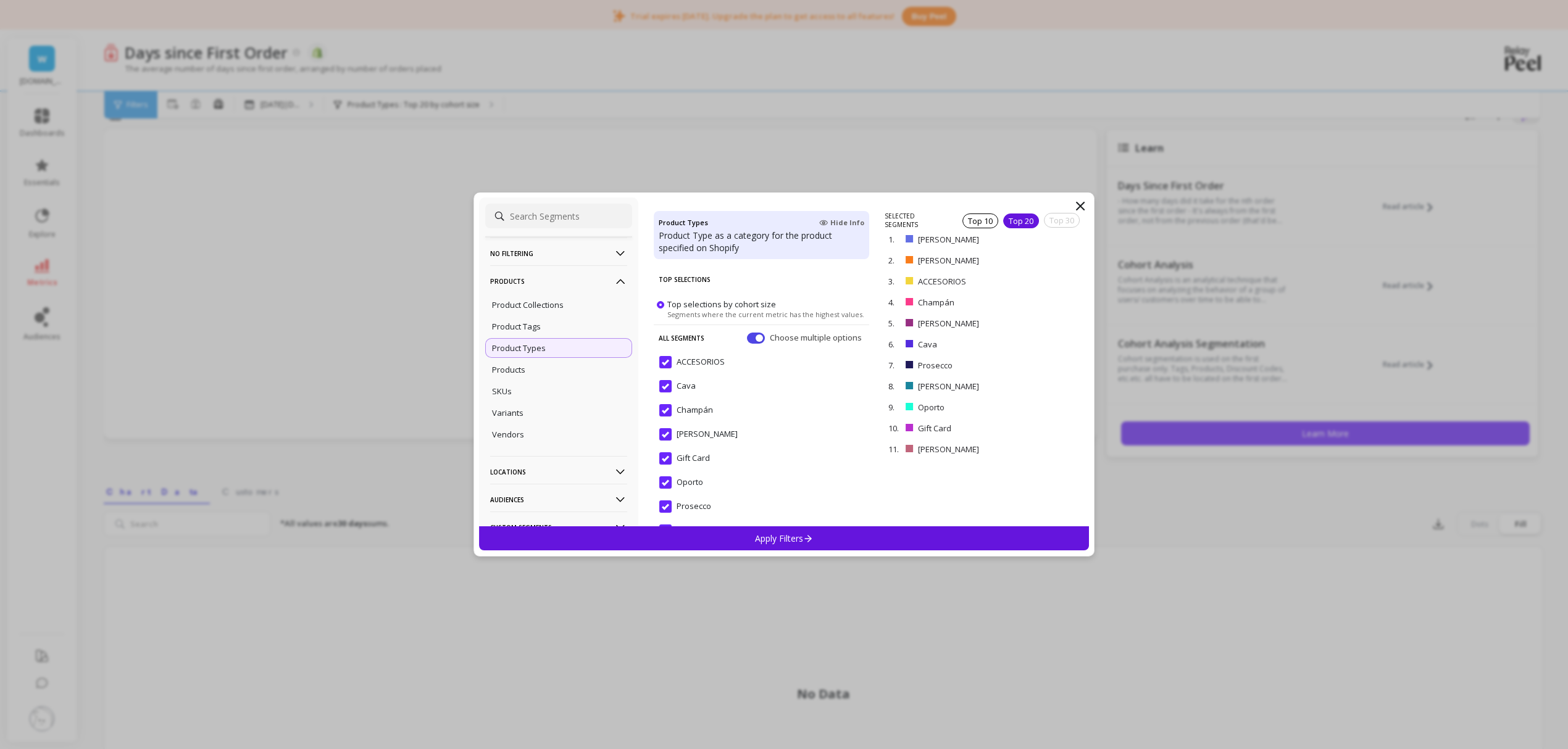
click at [779, 538] on p "Apply Filters" at bounding box center [784, 538] width 59 height 12
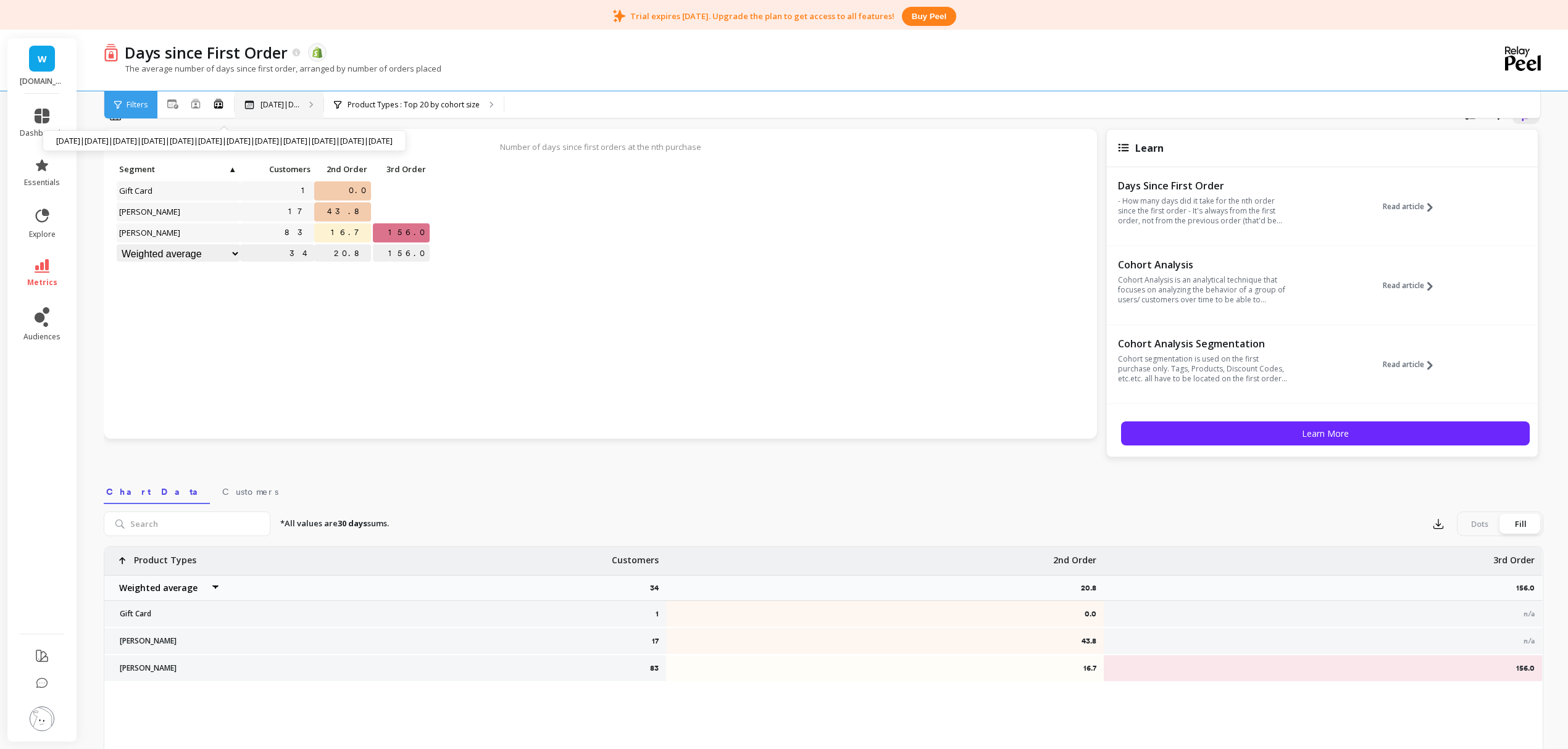
click at [285, 105] on p "[DATE]|D..." at bounding box center [280, 105] width 39 height 10
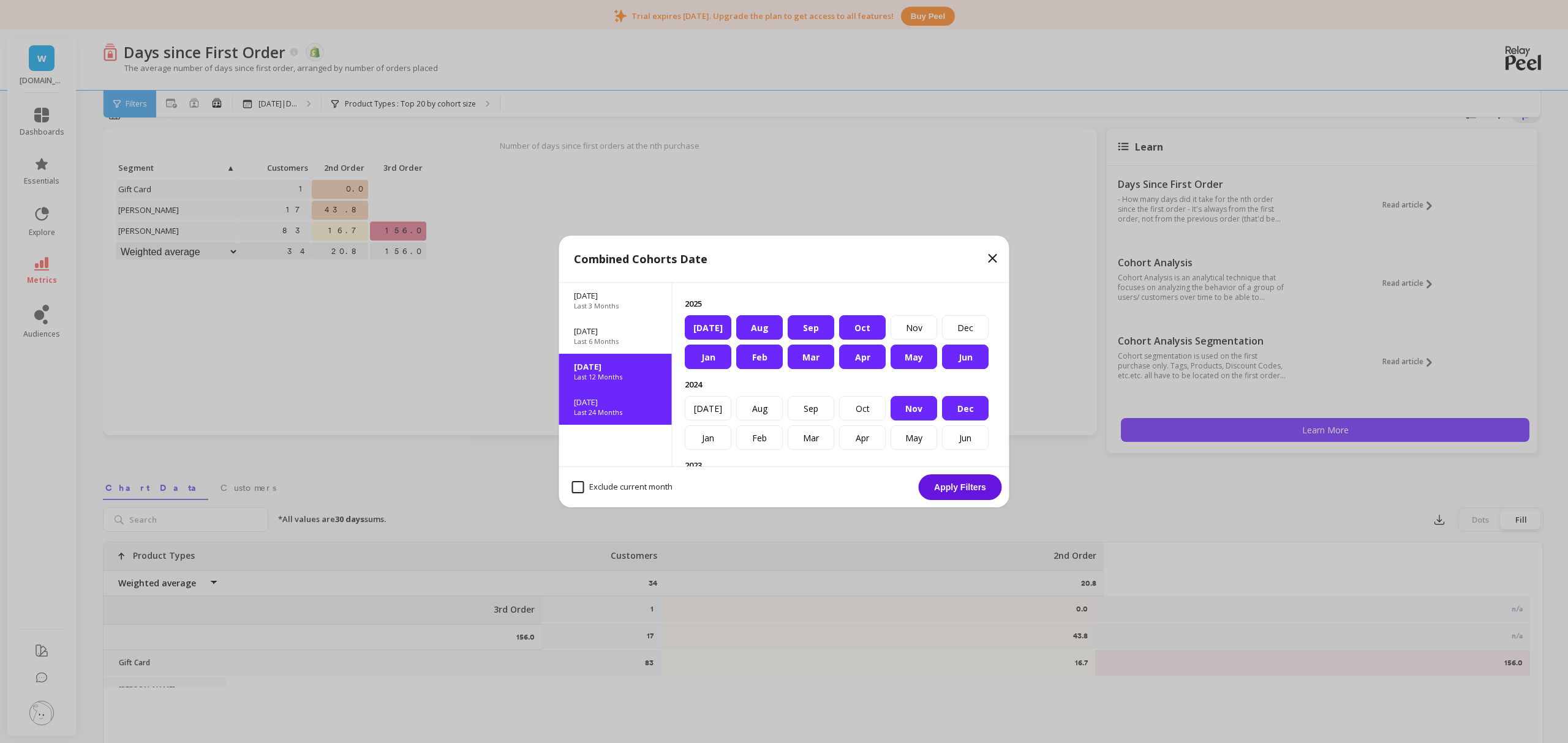
click at [618, 411] on p "Last 24 Months" at bounding box center [598, 412] width 48 height 10
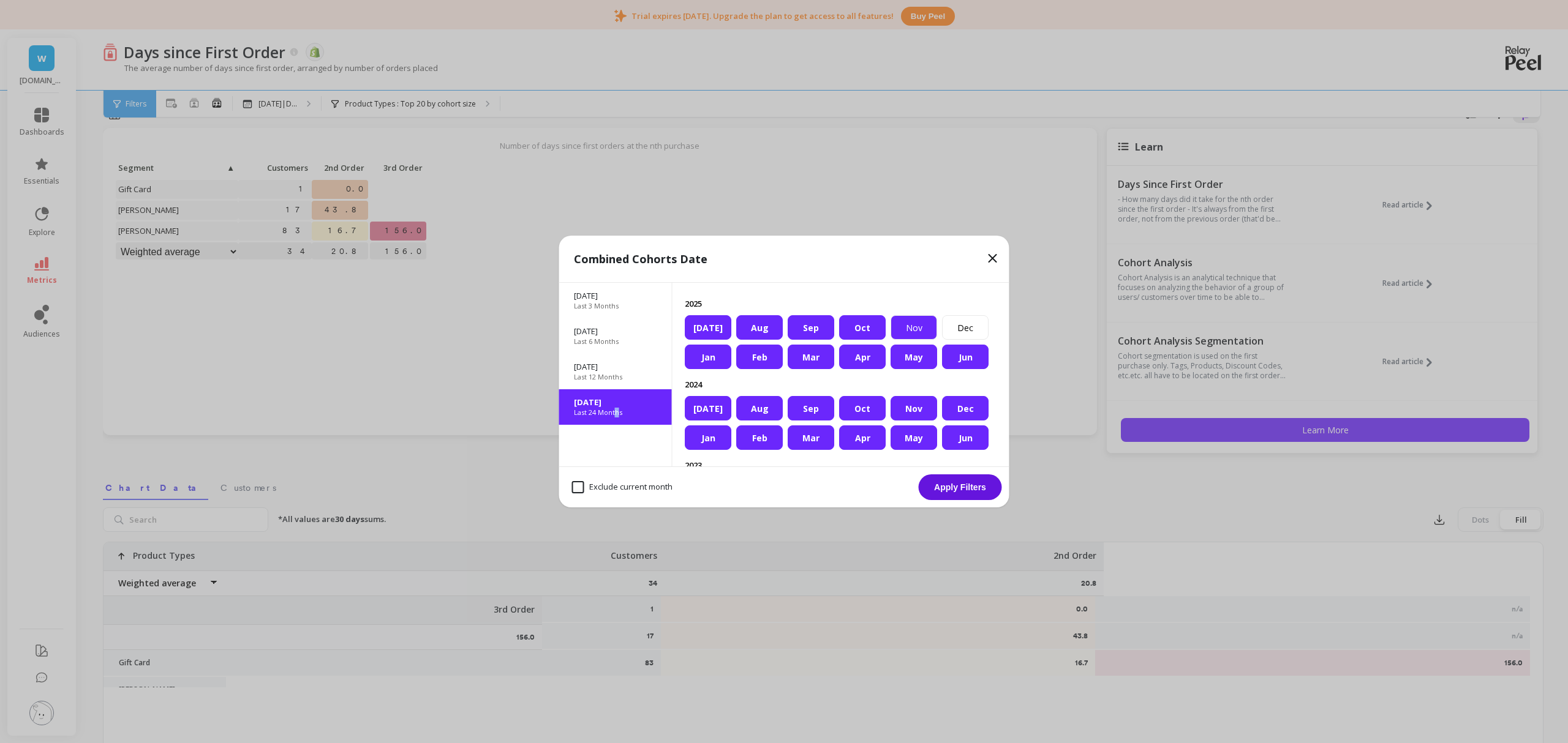
click at [891, 321] on div "Nov" at bounding box center [914, 327] width 47 height 24
click at [942, 325] on div "Dec" at bounding box center [965, 327] width 47 height 24
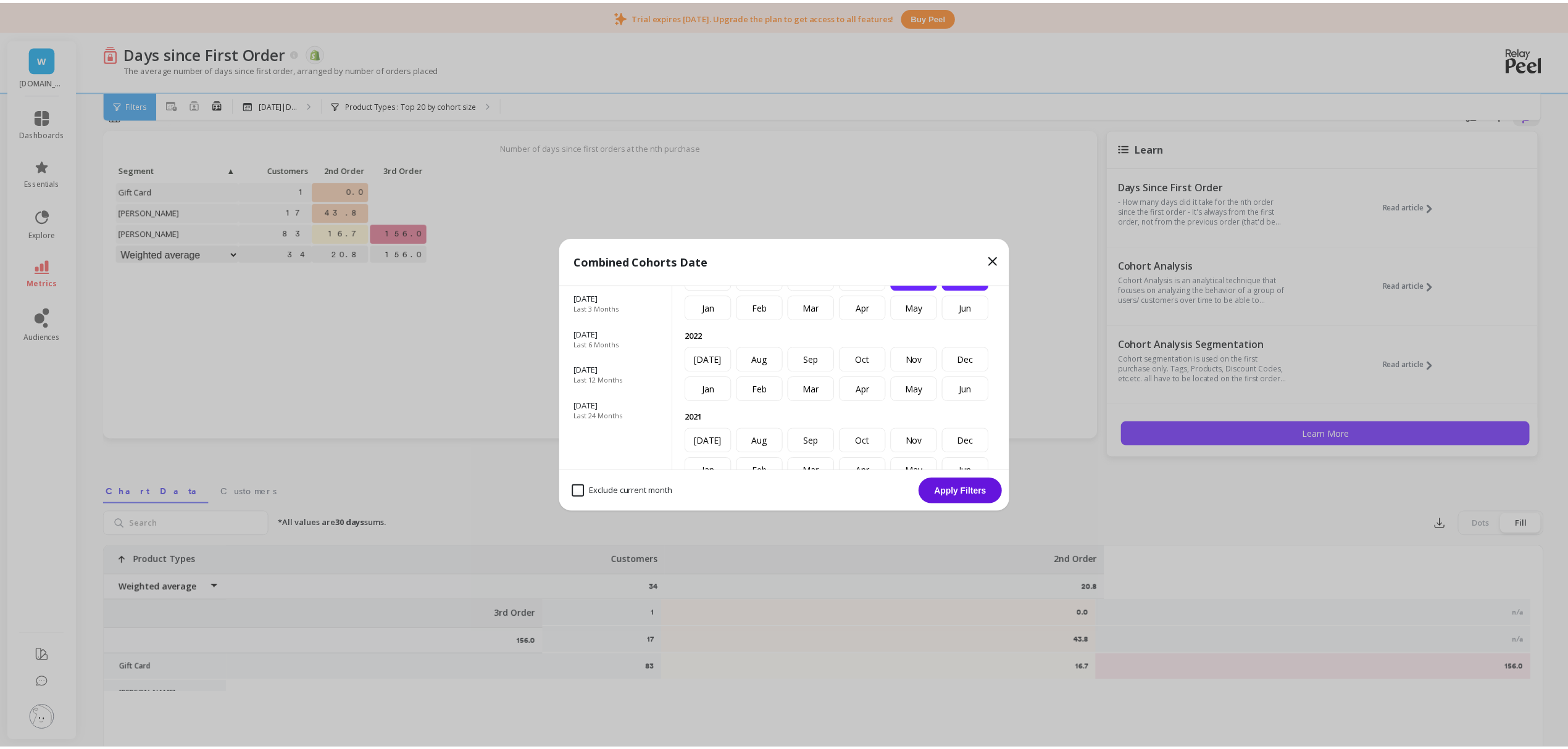
scroll to position [247, 0]
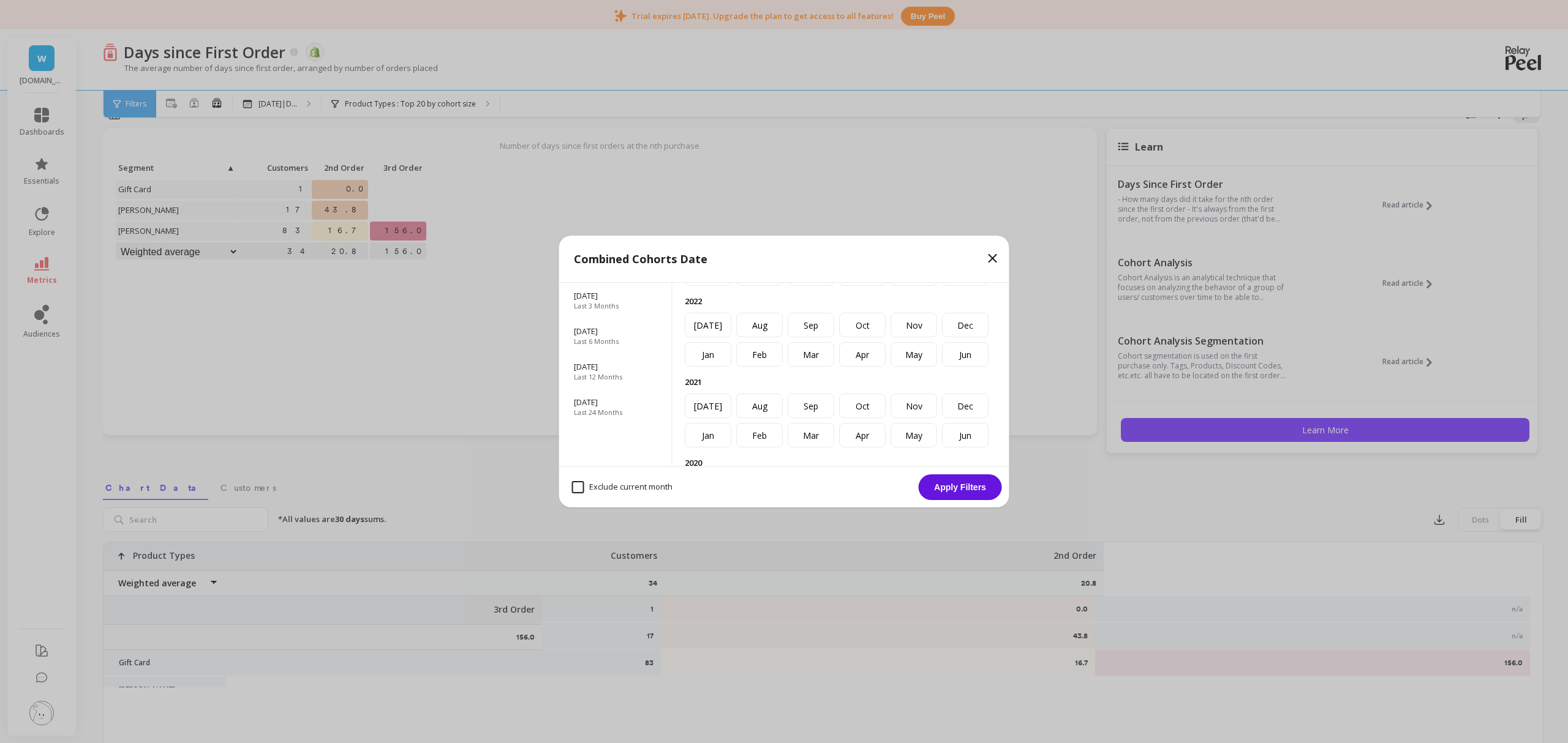
click at [643, 487] on month "Exclude current month" at bounding box center [622, 487] width 100 height 12
checkbox month "true"
click at [961, 490] on button "Apply Filters" at bounding box center [960, 487] width 83 height 26
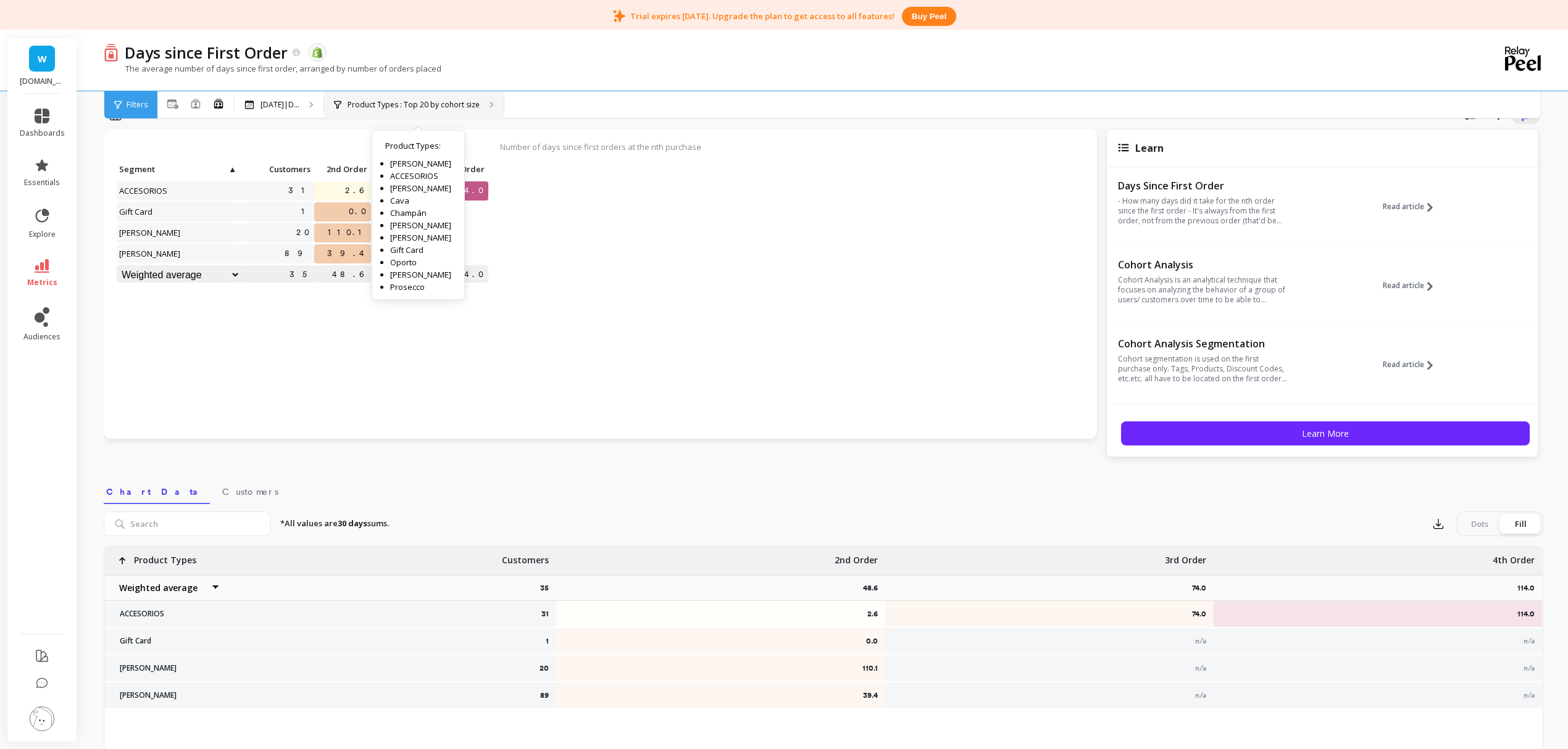
click at [395, 102] on p "Product Types : Top 20 by cohort size" at bounding box center [414, 105] width 132 height 10
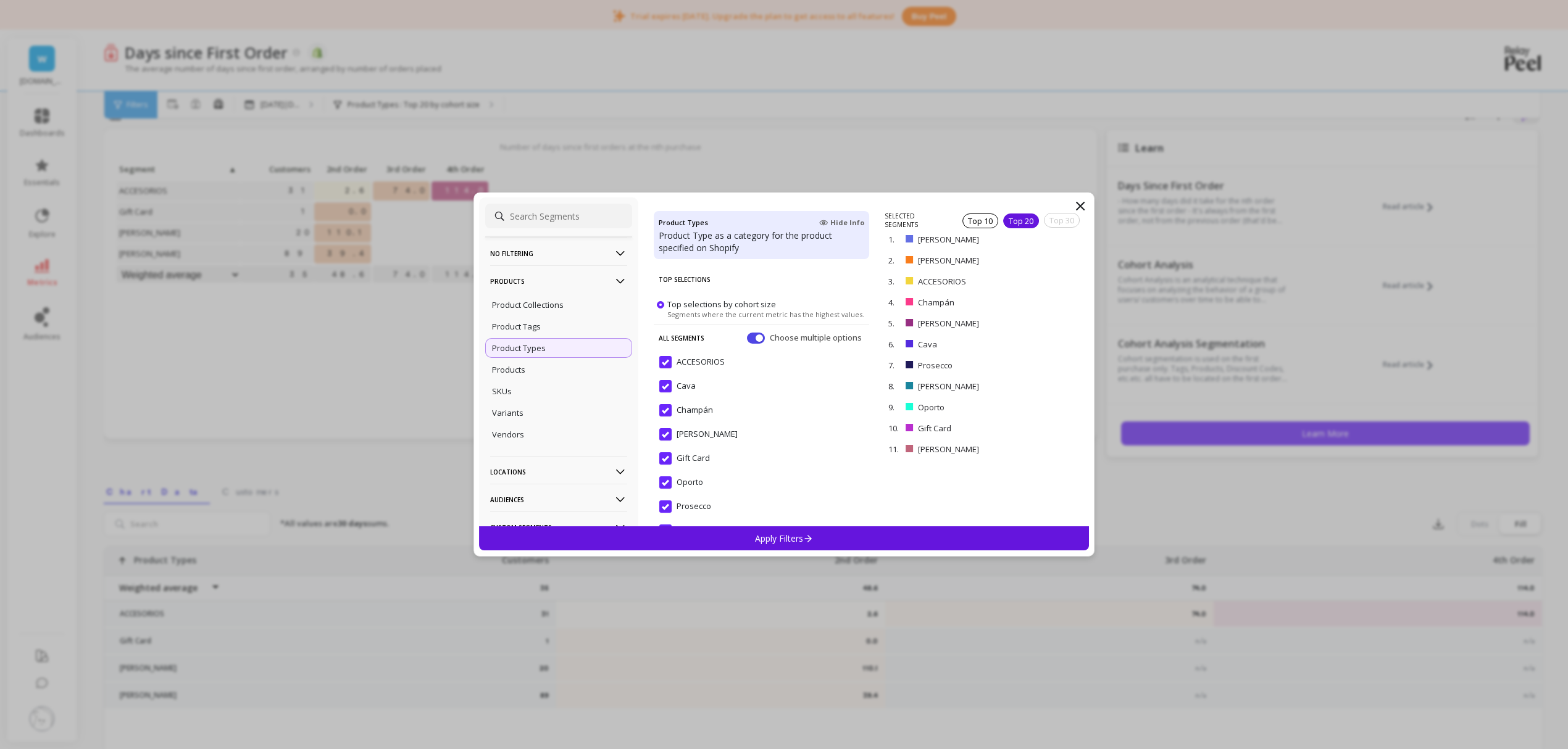
drag, startPoint x: 619, startPoint y: 341, endPoint x: 224, endPoint y: 391, distance: 398.2
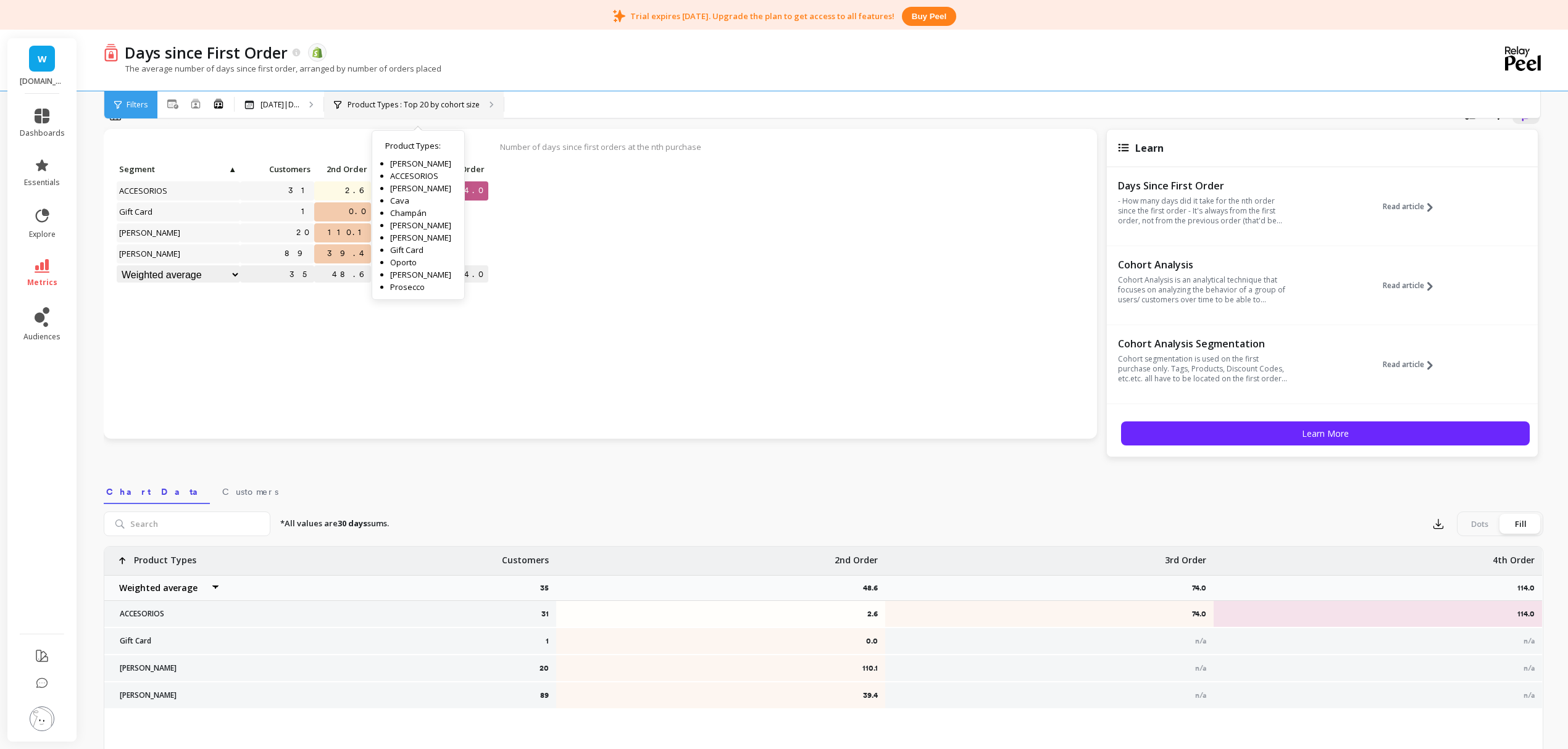
click at [430, 105] on p "Product Types : Top 20 by cohort size" at bounding box center [414, 105] width 132 height 10
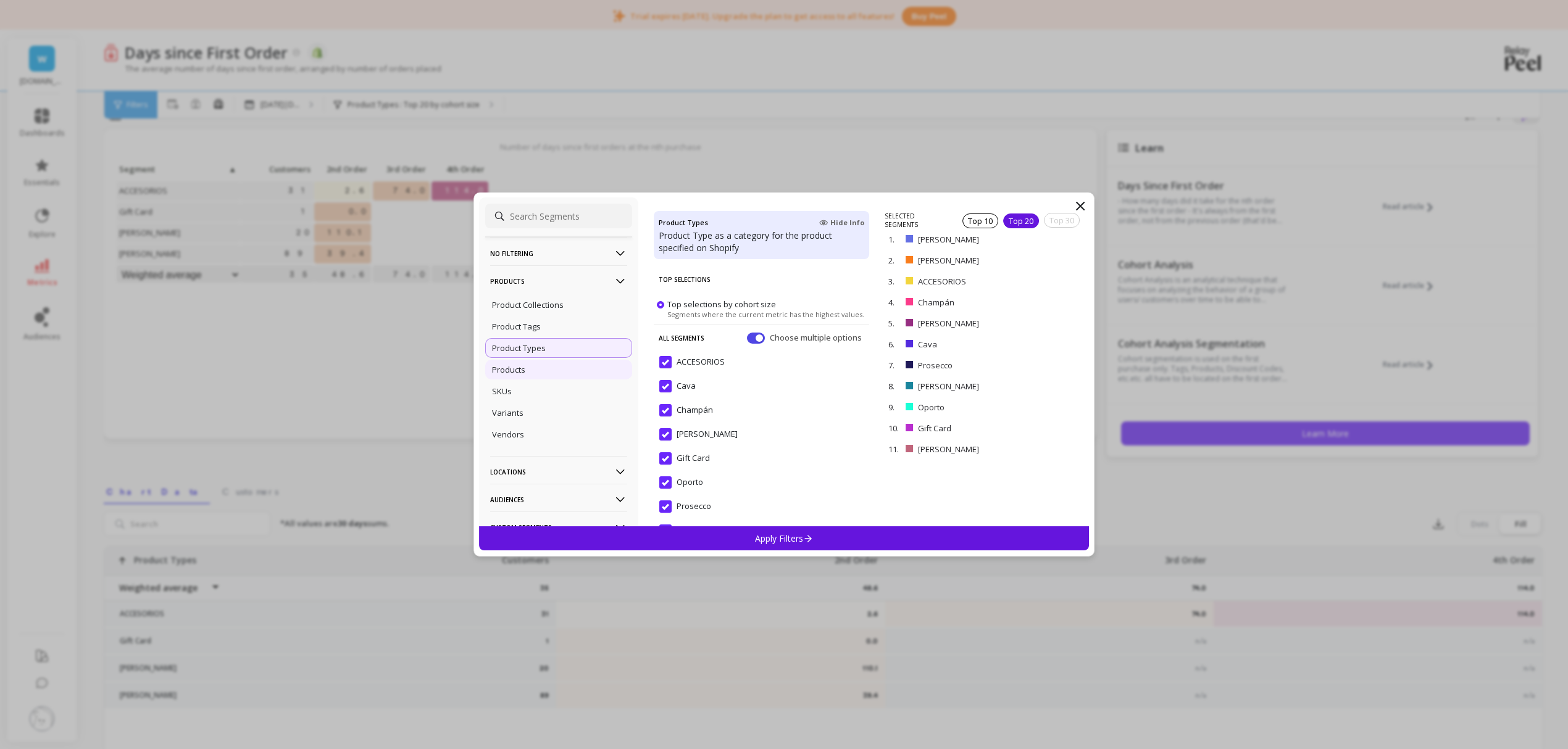
click at [512, 373] on p "Products" at bounding box center [508, 370] width 34 height 11
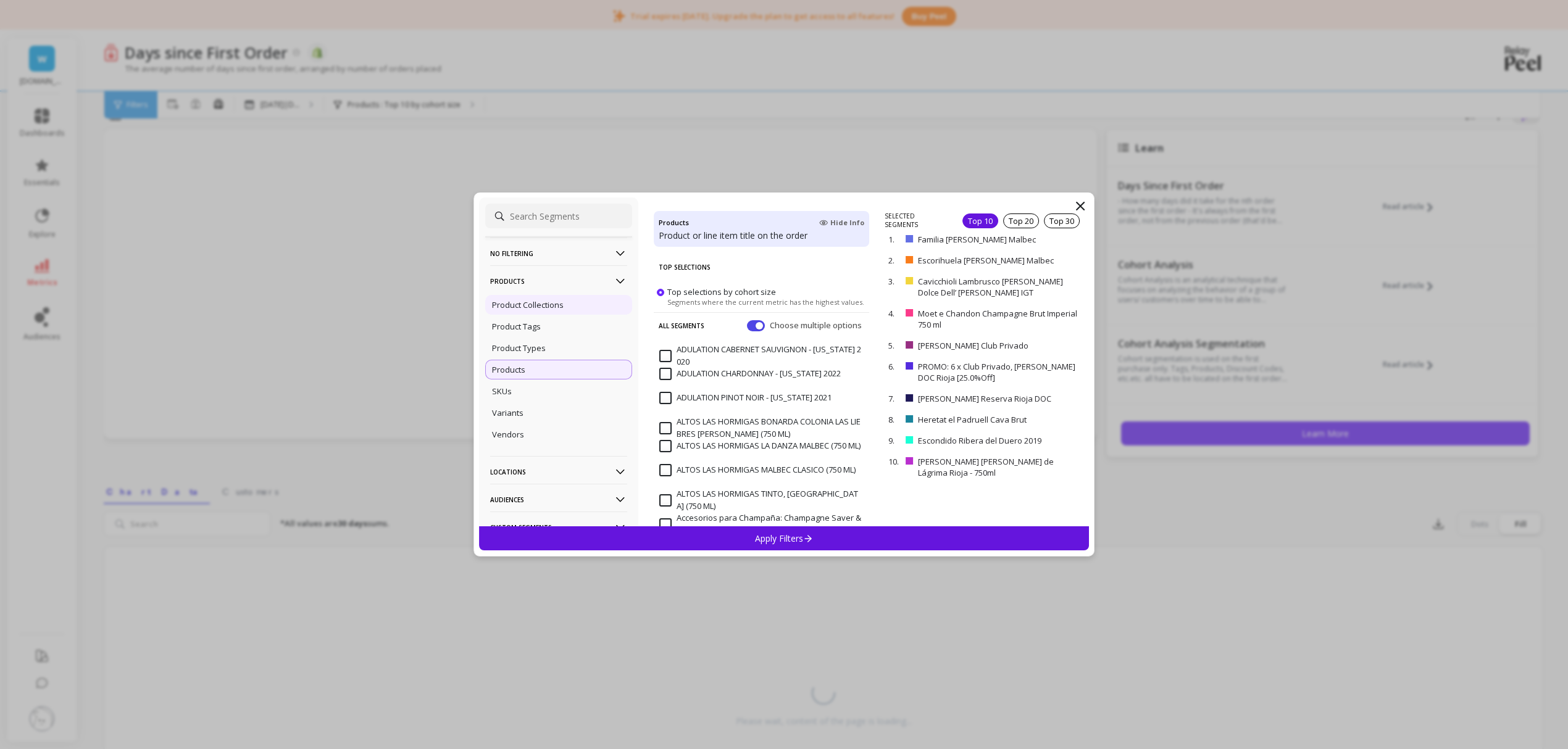
click at [545, 305] on p "Product Collections" at bounding box center [528, 305] width 71 height 11
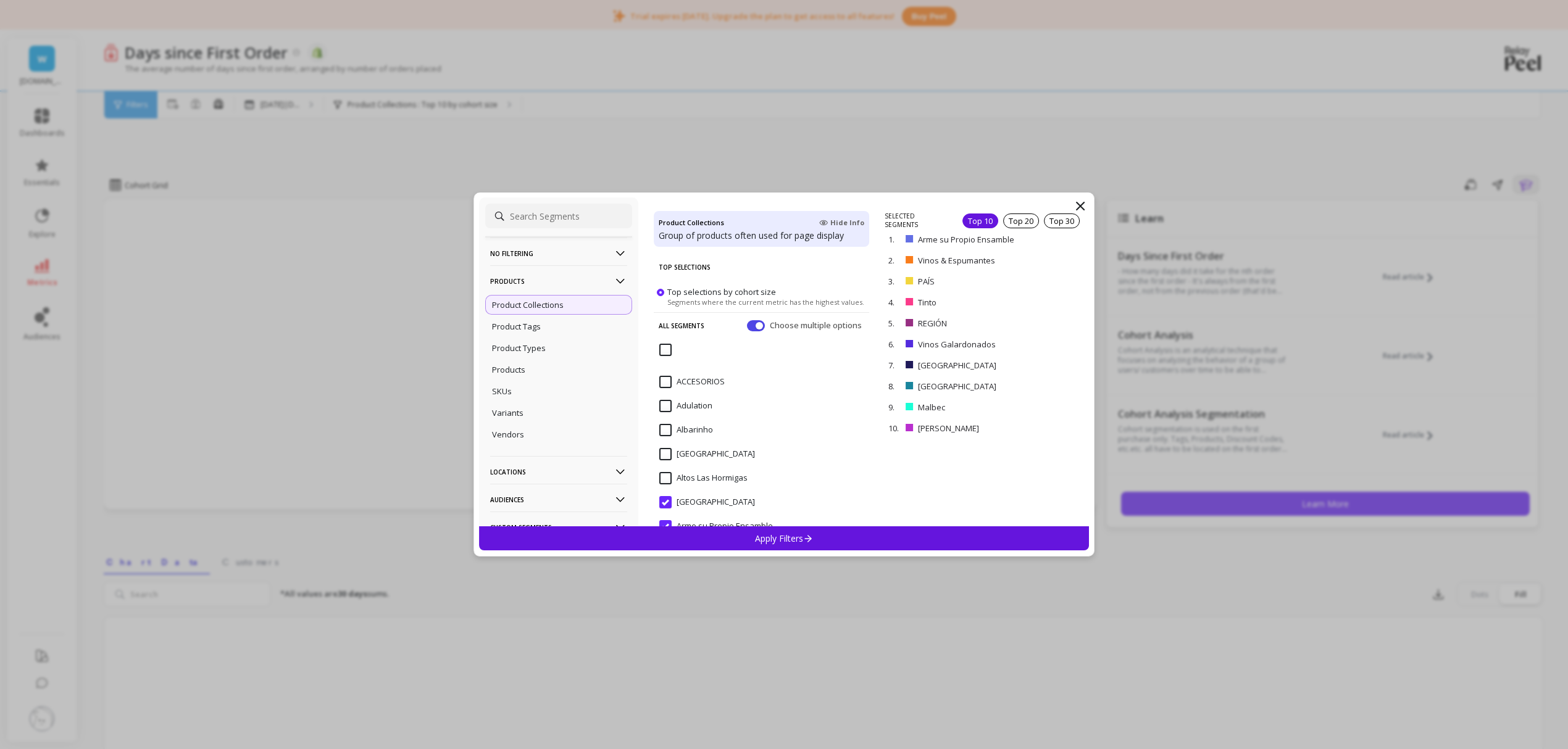
click at [665, 351] on input "Top selections by cohort size Segments where the current metric has the highest…" at bounding box center [668, 350] width 17 height 13
click at [665, 350] on input "Top selections by cohort size Segments where the current metric has the highest…" at bounding box center [668, 350] width 17 height 13
click at [542, 211] on input at bounding box center [559, 216] width 147 height 24
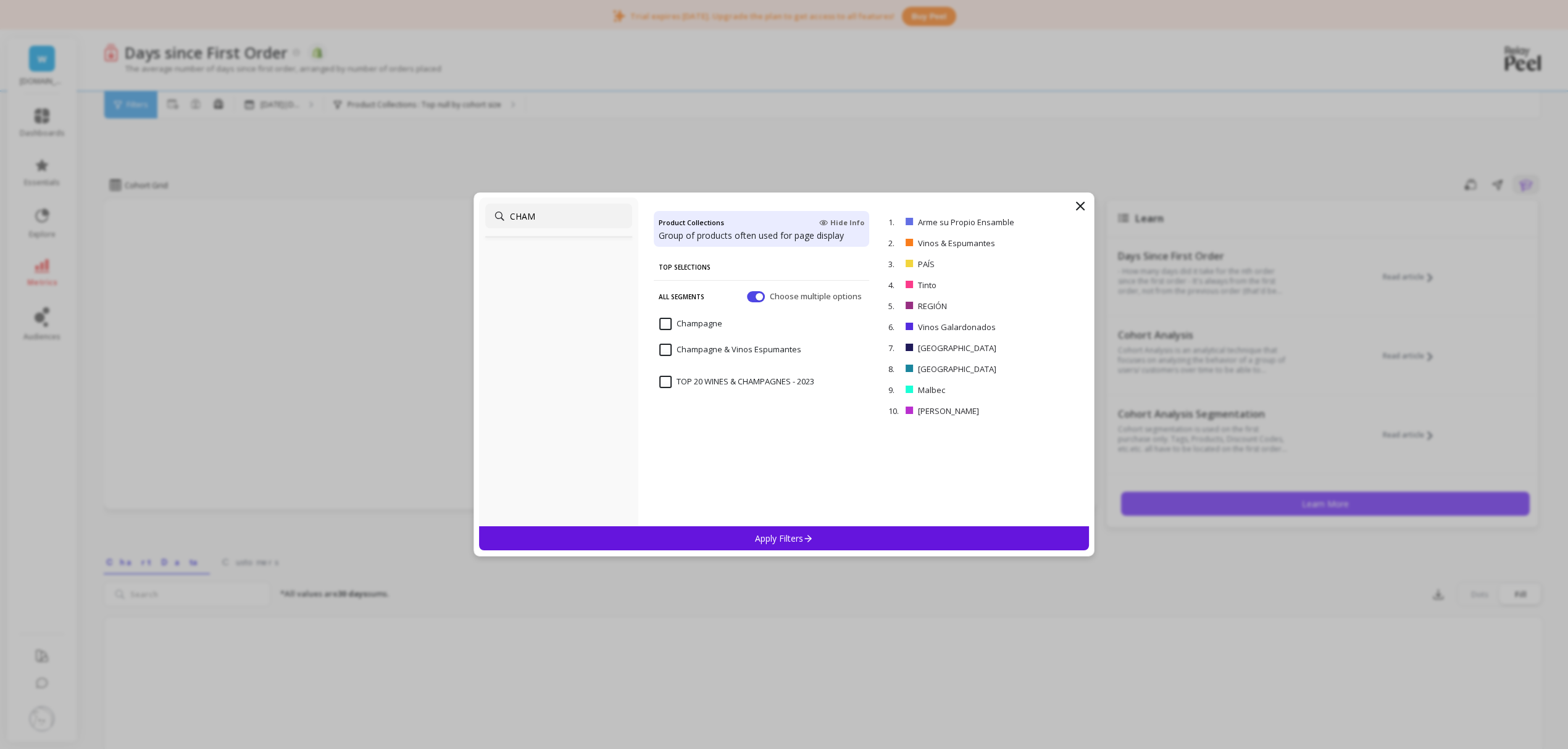
type input "CHAM"
click at [668, 329] on input "Champagne" at bounding box center [691, 324] width 63 height 13
click at [665, 348] on Espumantes "Champagne & Vinos Espumantes" at bounding box center [730, 350] width 142 height 13
click at [801, 535] on p "Apply Filters" at bounding box center [784, 538] width 59 height 12
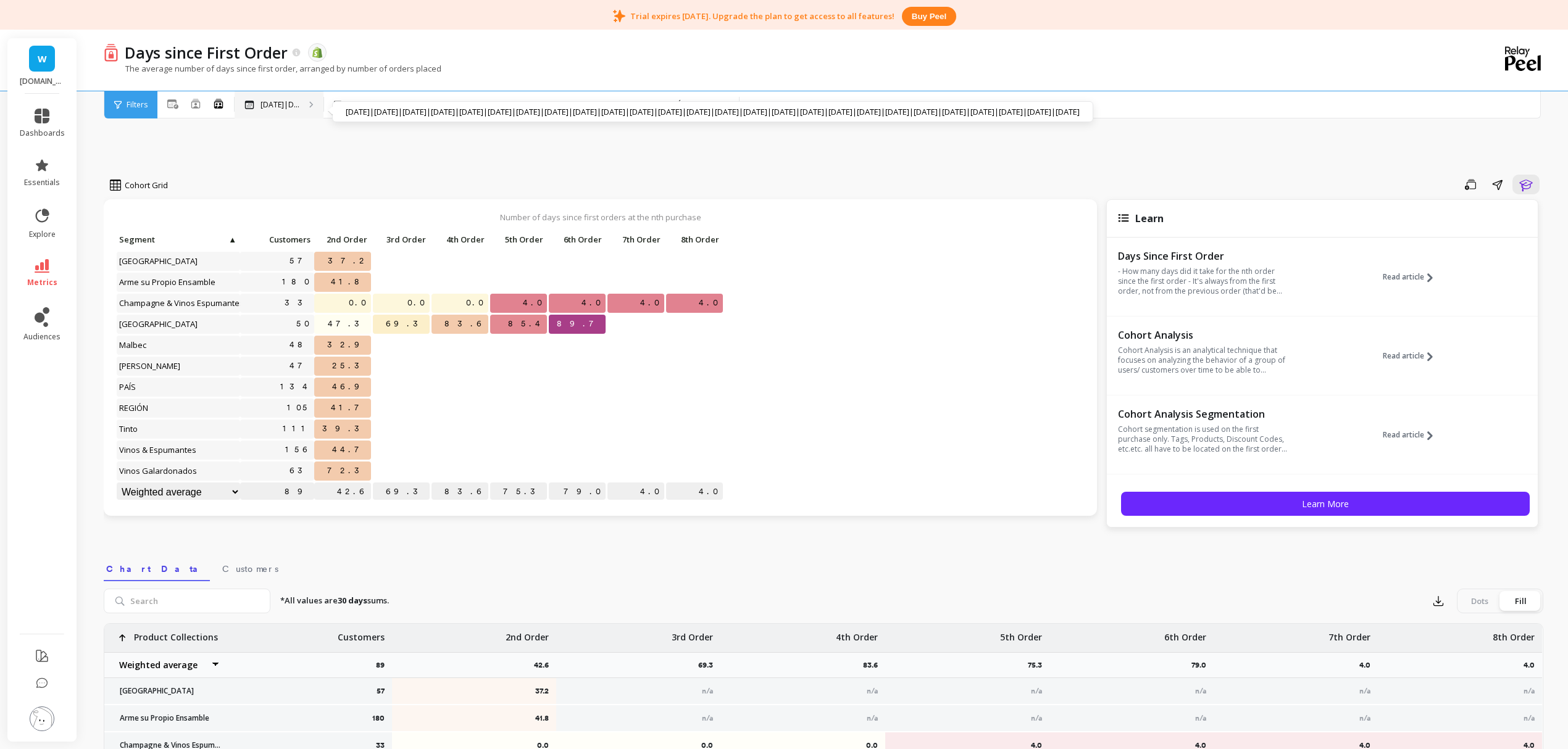
click at [277, 107] on p "Nov 2023|D..." at bounding box center [280, 105] width 39 height 10
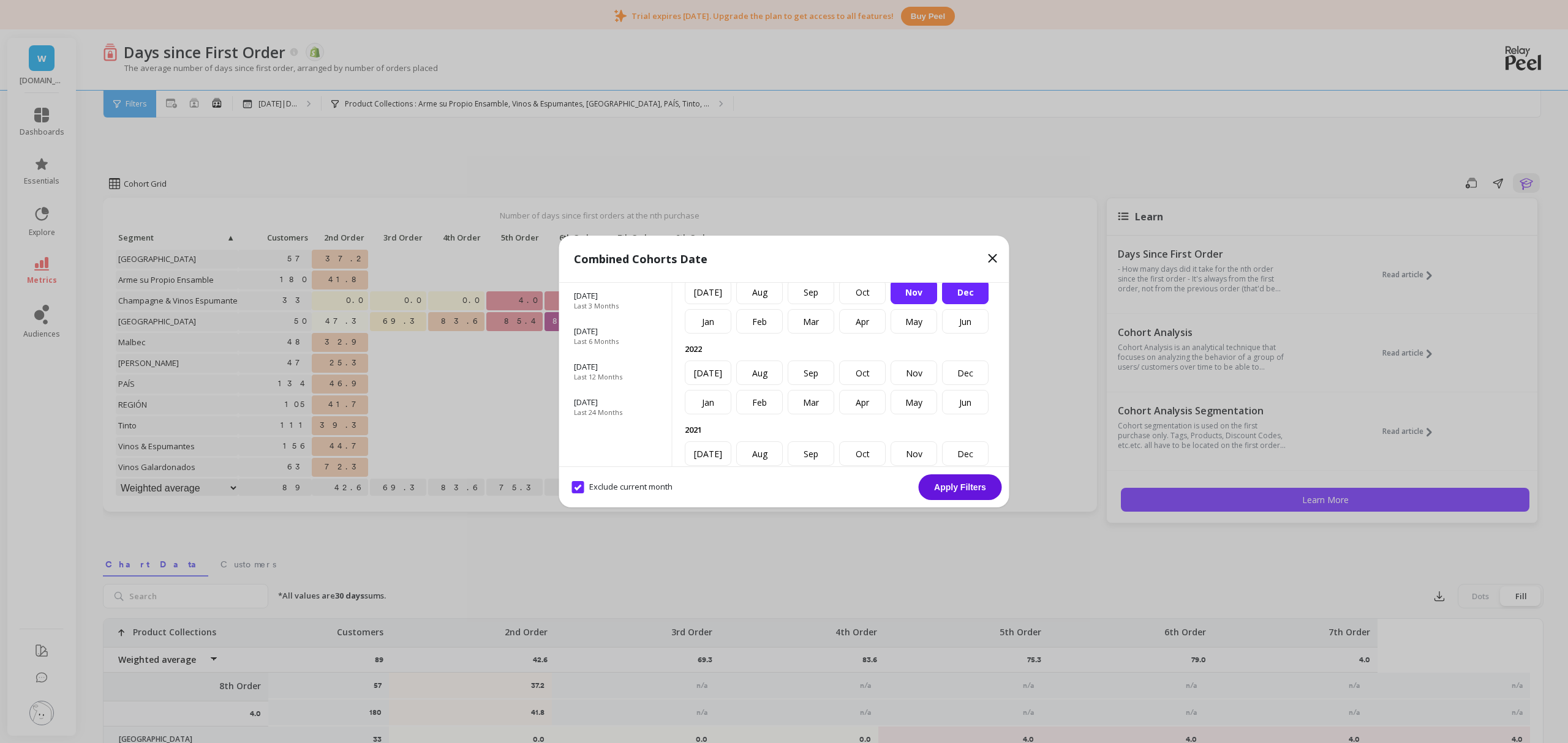
scroll to position [245, 0]
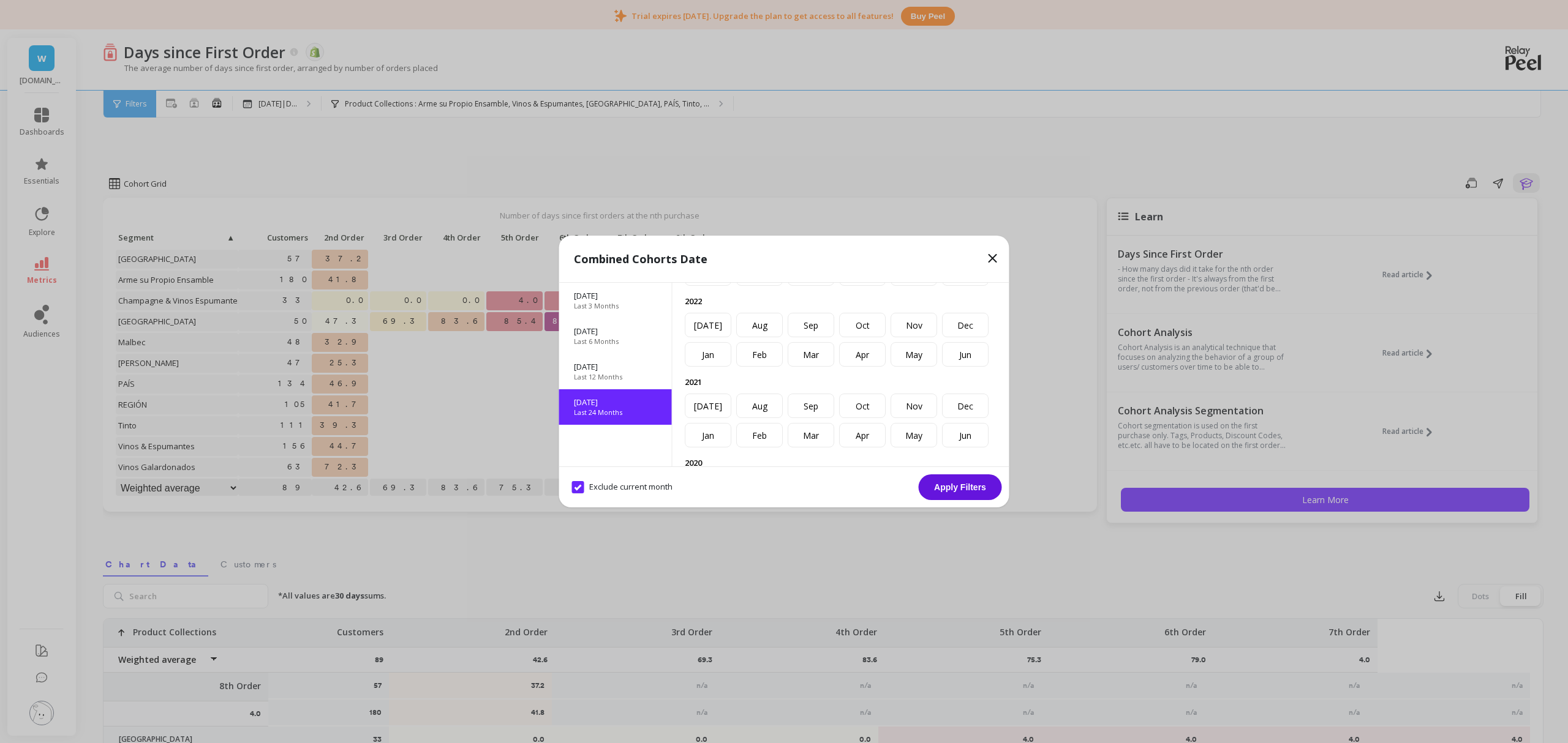
click at [620, 403] on p "Nov 2023" at bounding box center [615, 402] width 83 height 11
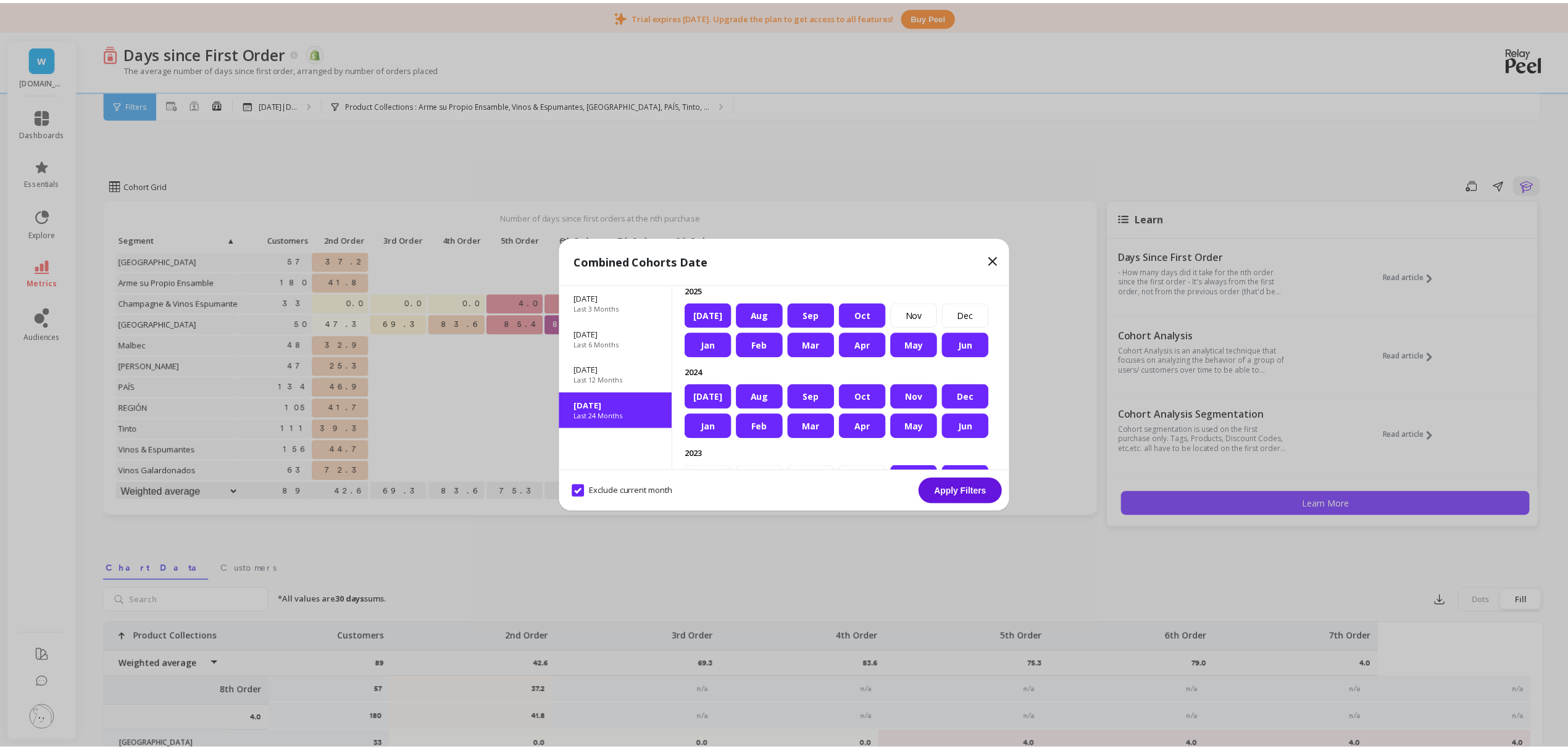
scroll to position [0, 0]
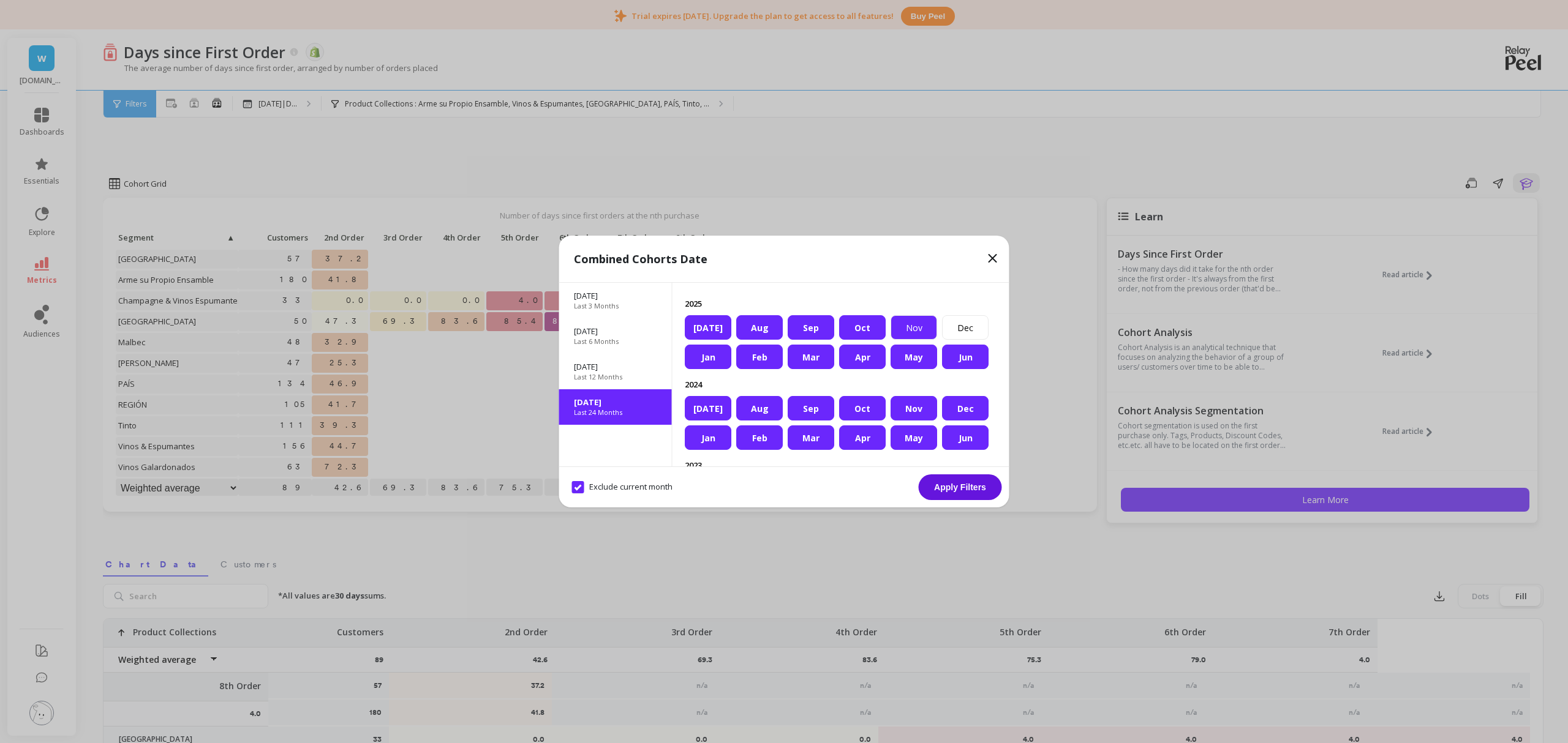
click at [891, 323] on div "Nov" at bounding box center [914, 327] width 47 height 24
click at [942, 329] on div "Dec" at bounding box center [965, 327] width 47 height 24
click at [979, 493] on button "Apply Filters" at bounding box center [960, 487] width 83 height 26
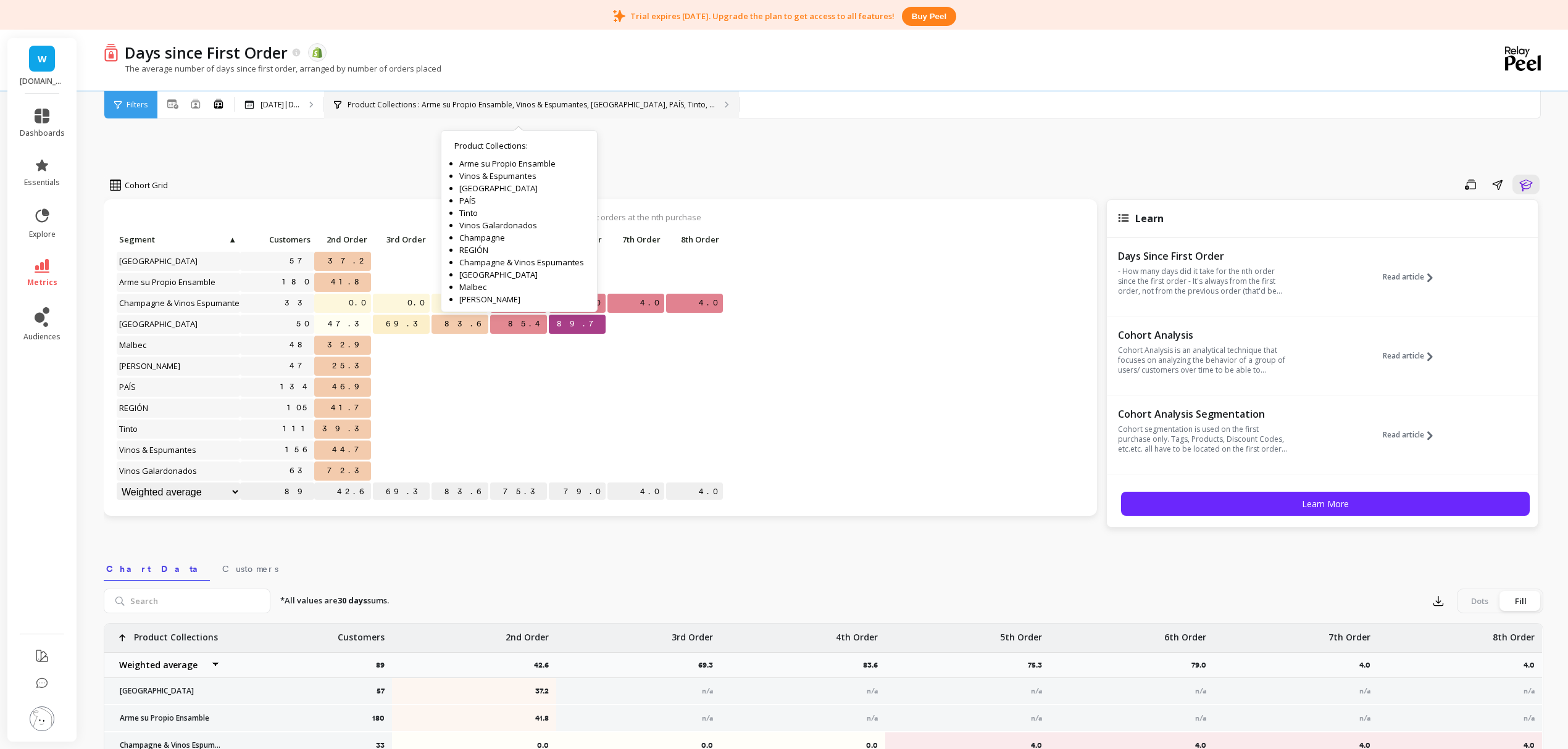
click at [421, 110] on div "Product Collections : Arme su Propio Ensamble, Vinos & Espumantes, Argentina, P…" at bounding box center [531, 104] width 415 height 27
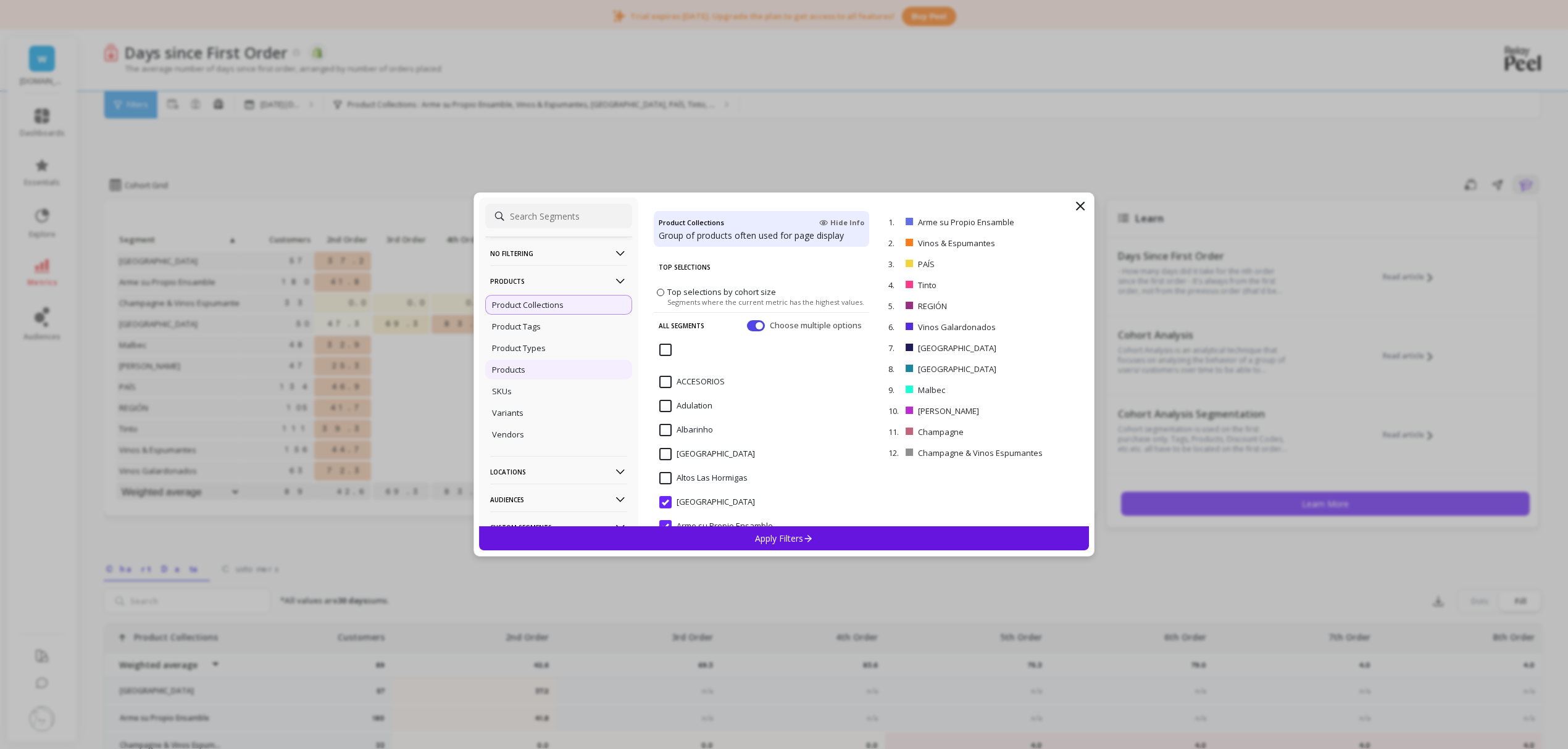
click at [533, 367] on div "Products" at bounding box center [559, 370] width 147 height 20
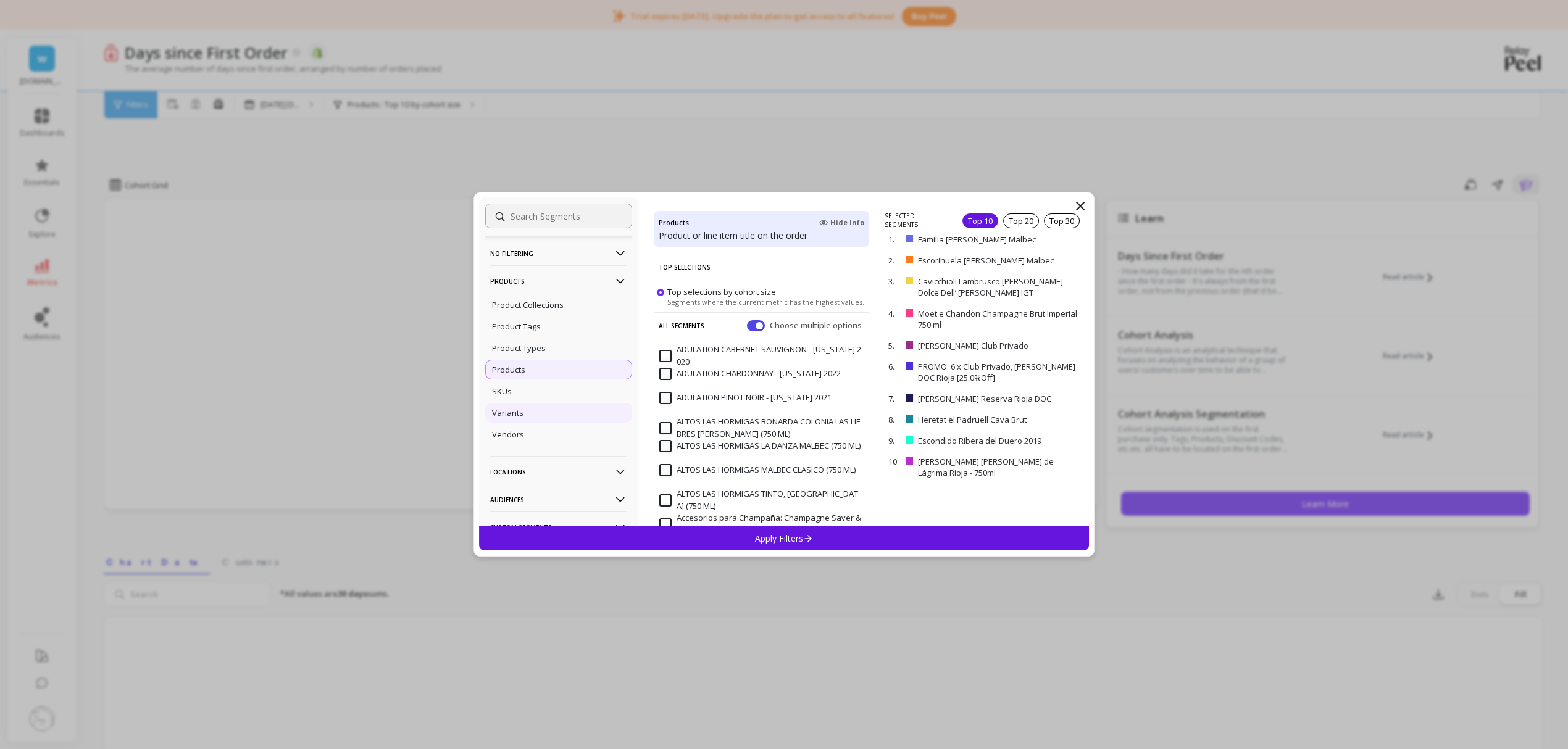
scroll to position [82, 0]
click at [524, 362] on div "Vendors" at bounding box center [559, 352] width 147 height 20
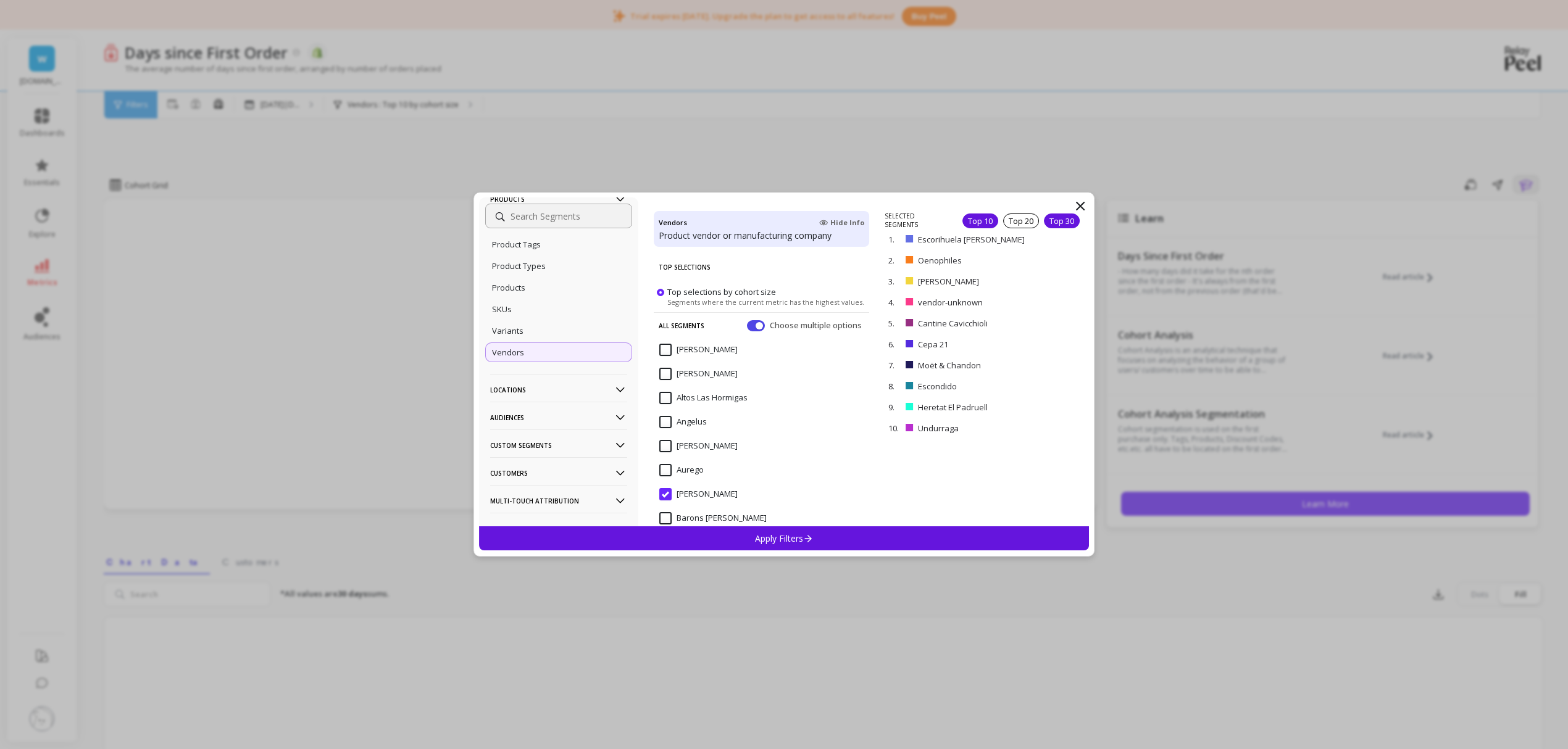
click at [1048, 221] on div "Top 30" at bounding box center [1062, 221] width 36 height 15
click at [792, 529] on div "Apply Filters" at bounding box center [784, 538] width 610 height 24
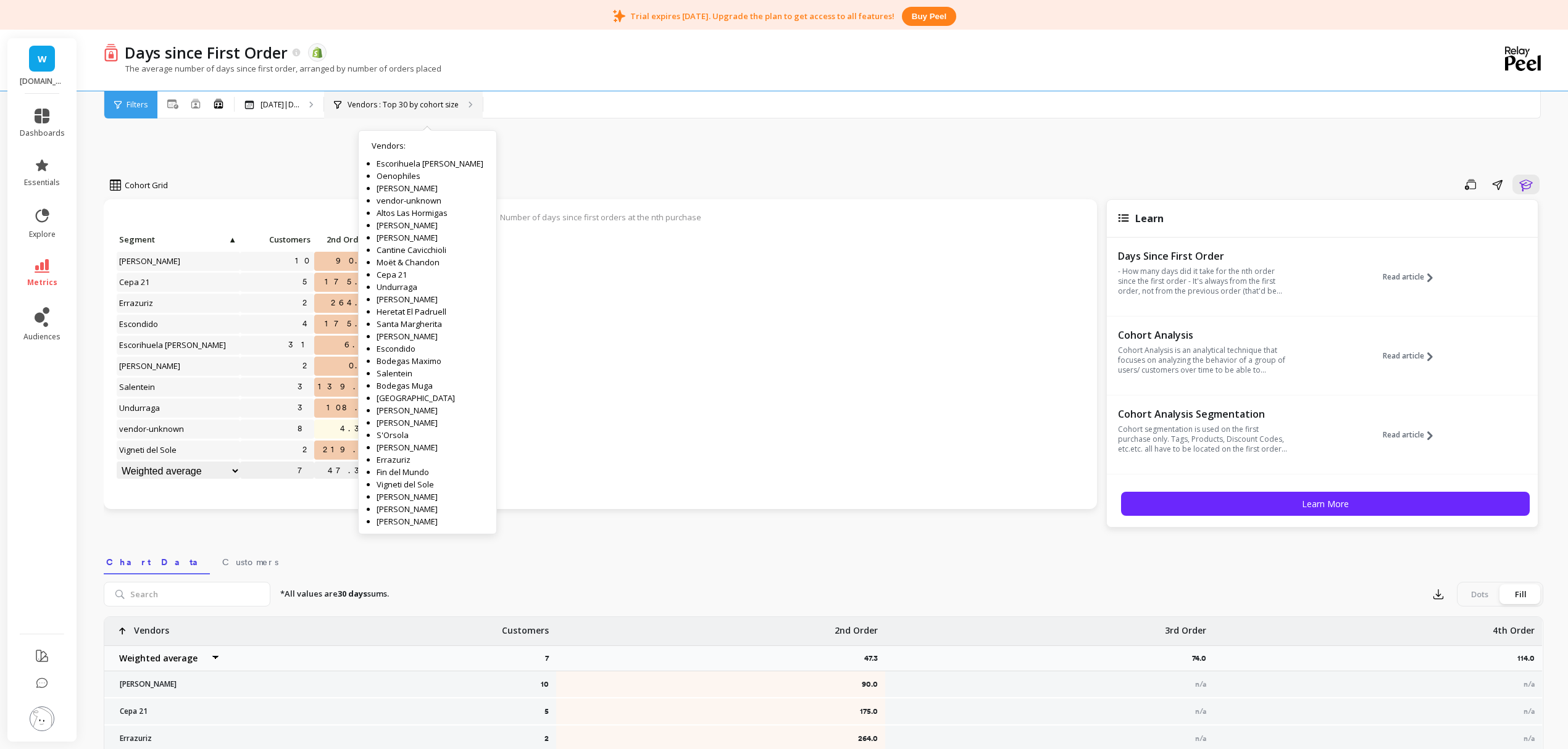
click at [430, 101] on p "Vendors : Top 30 by cohort size" at bounding box center [403, 105] width 111 height 10
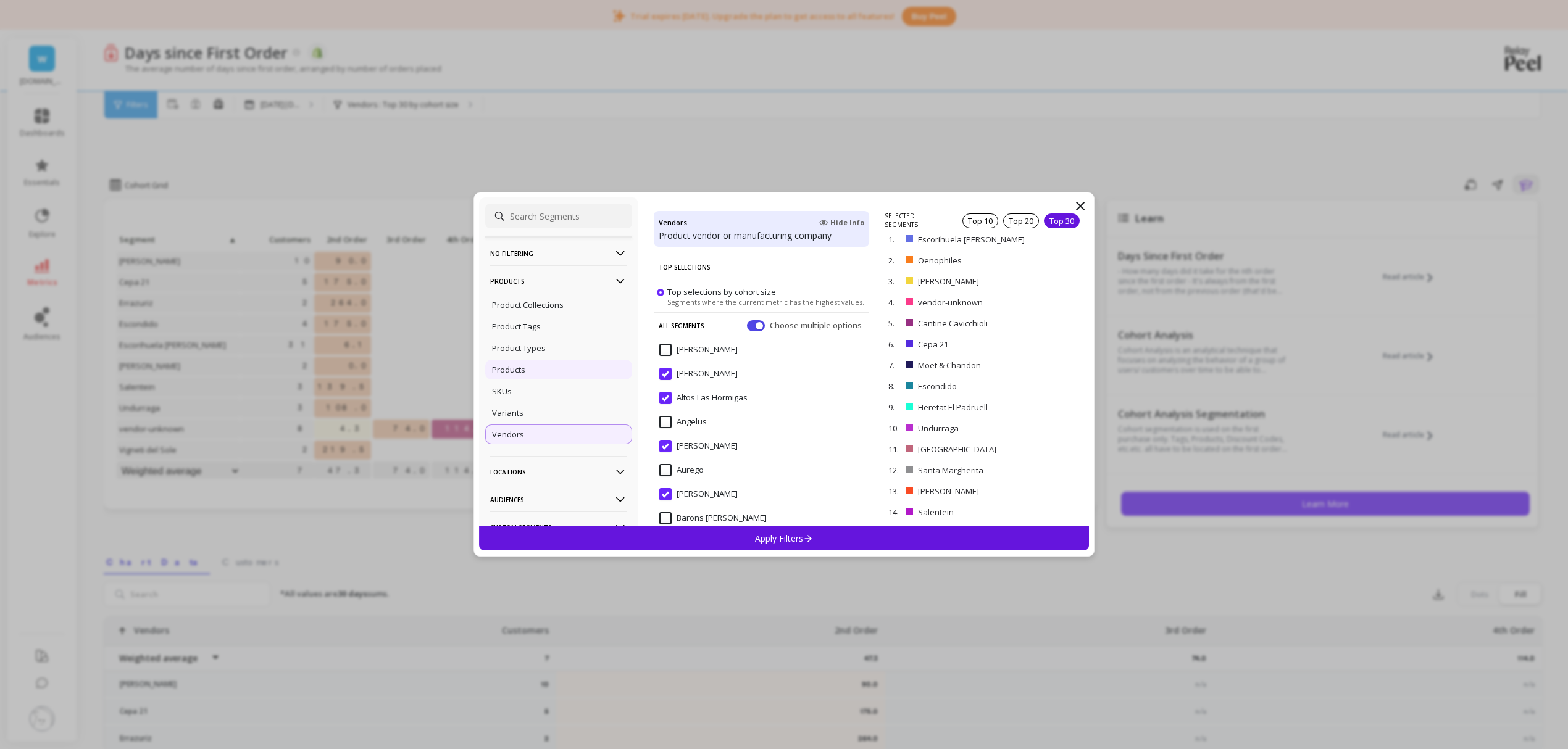
click at [518, 368] on p "Products" at bounding box center [508, 370] width 34 height 11
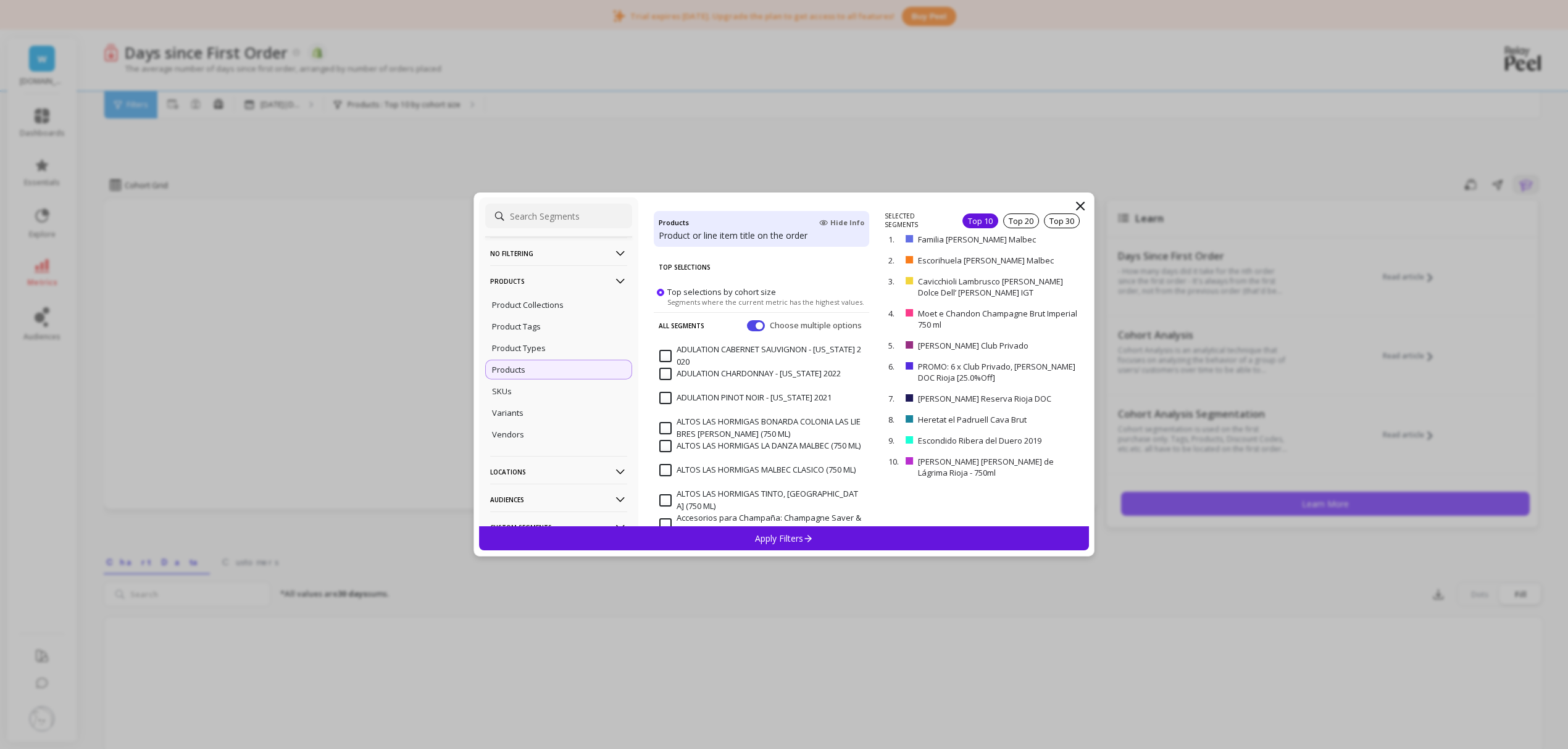
click at [545, 216] on input at bounding box center [559, 216] width 147 height 24
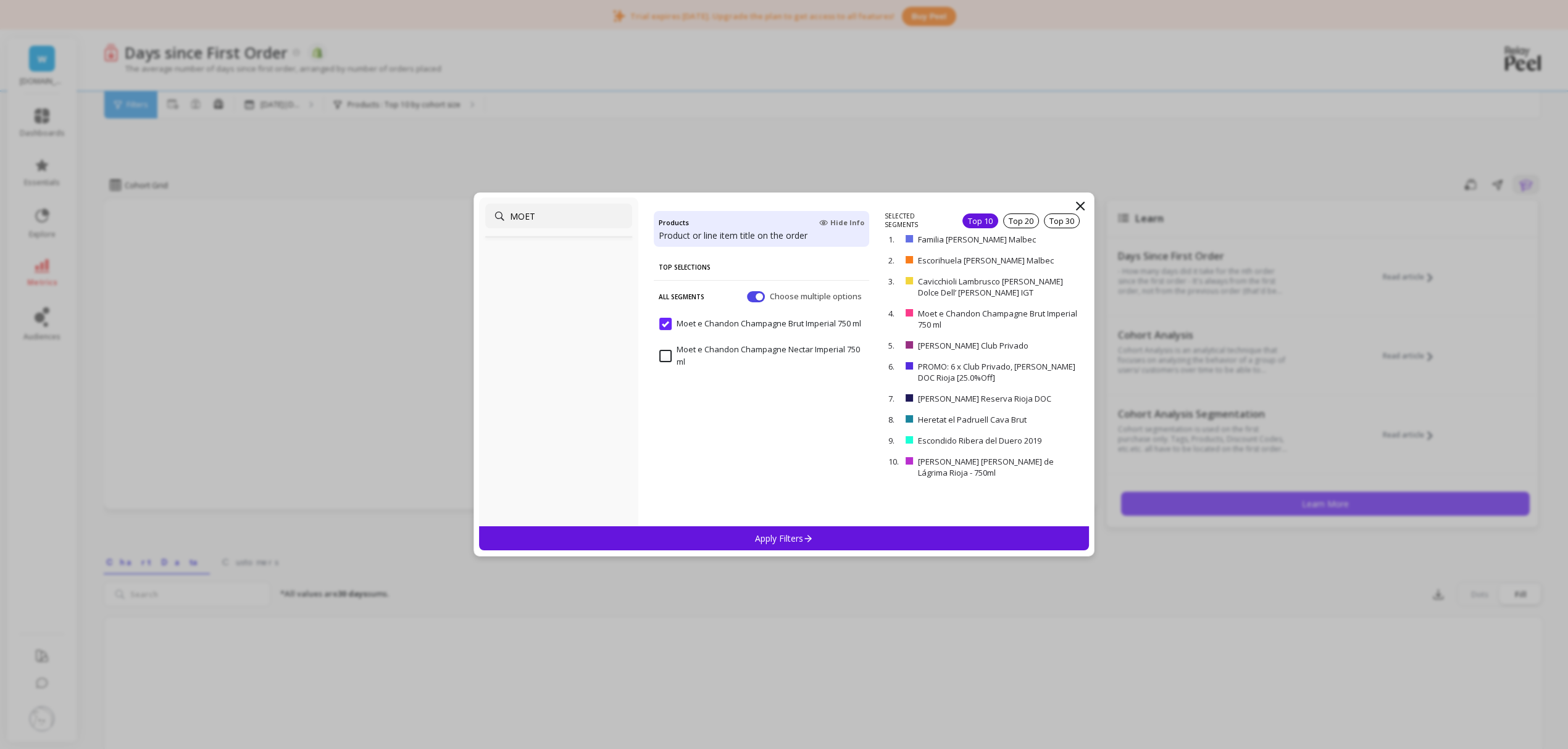
click at [661, 351] on input "Moet e Chandon Champagne Nectar Imperial 750 ml" at bounding box center [762, 356] width 205 height 24
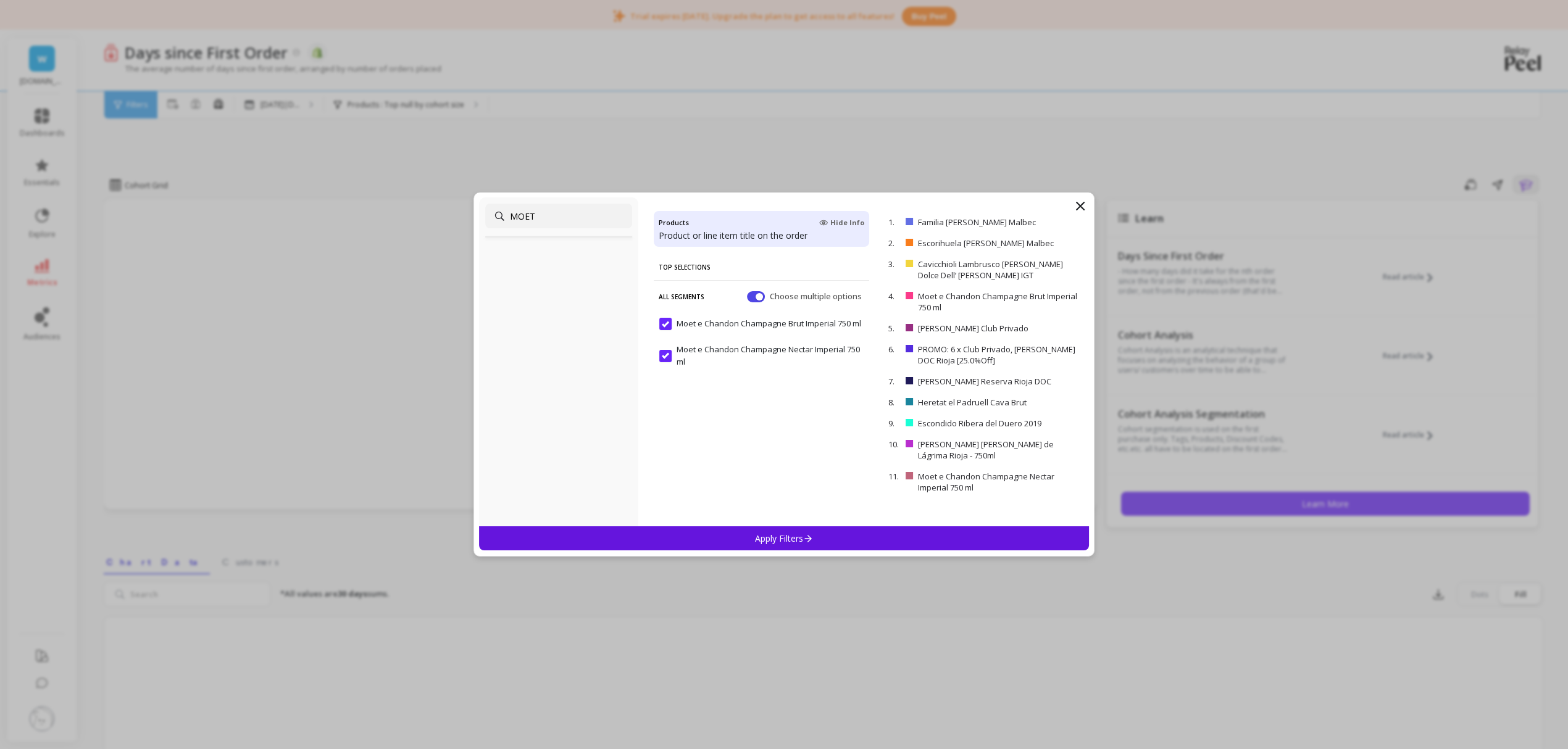
drag, startPoint x: 594, startPoint y: 213, endPoint x: 474, endPoint y: 203, distance: 120.4
click at [474, 203] on div "MOET Products Hide Info Product or line item title on the order Top Selections …" at bounding box center [784, 375] width 621 height 364
click at [665, 322] on input "Dom Perignon Champagne 750 ml" at bounding box center [731, 324] width 143 height 13
drag, startPoint x: 568, startPoint y: 208, endPoint x: 434, endPoint y: 222, distance: 134.7
click at [434, 222] on div "DOM Products Hide Info Product or line item title on the order Top Selections A…" at bounding box center [784, 374] width 1568 height 749
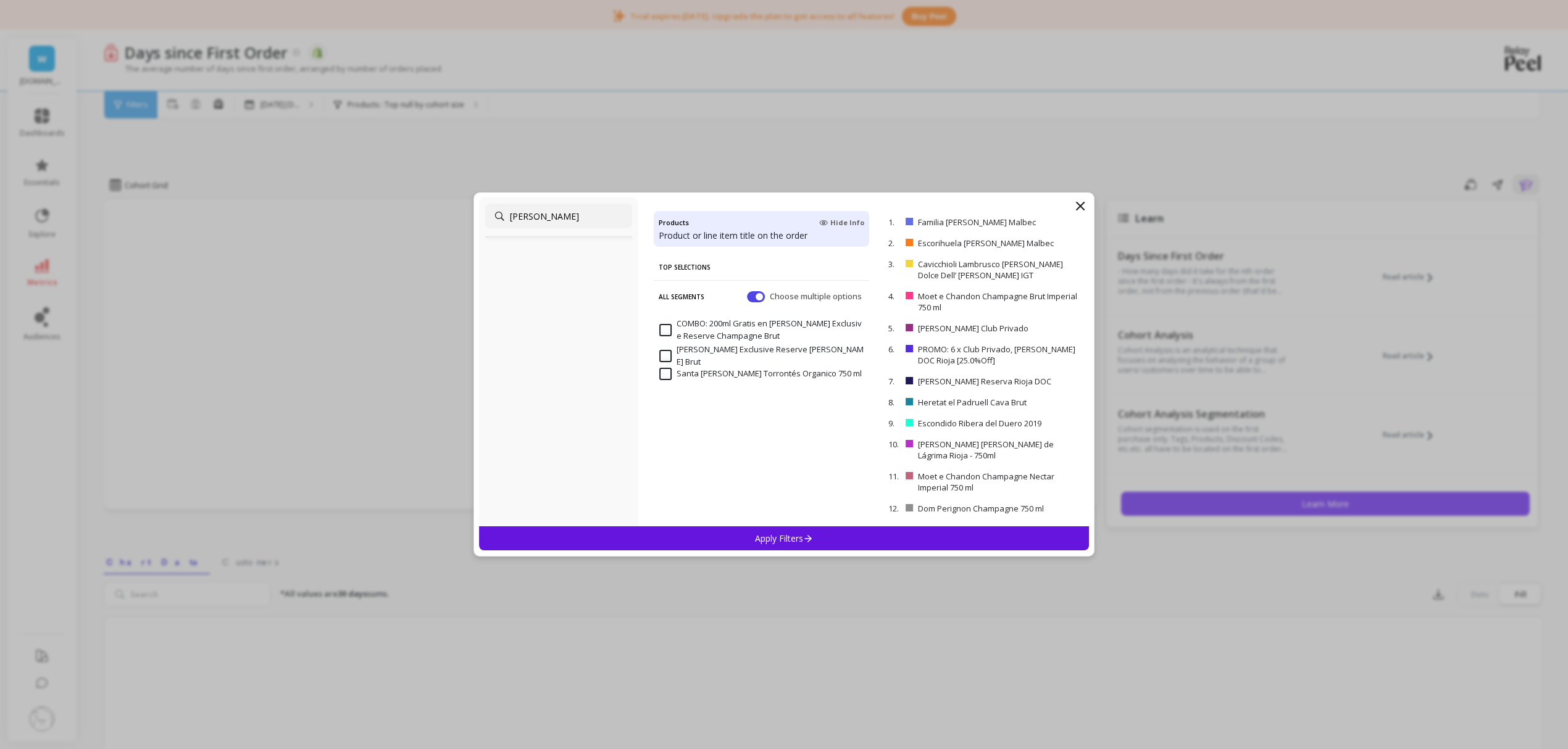
click at [671, 349] on input "Nicolas Feuillate Exclusive Reserve Champagne Rose Brut" at bounding box center [762, 356] width 205 height 24
click at [671, 327] on input "COMBO: 200ml Gratis en Nicolas Feuillatte Exclusive Reserve Champagne Brut" at bounding box center [762, 330] width 205 height 24
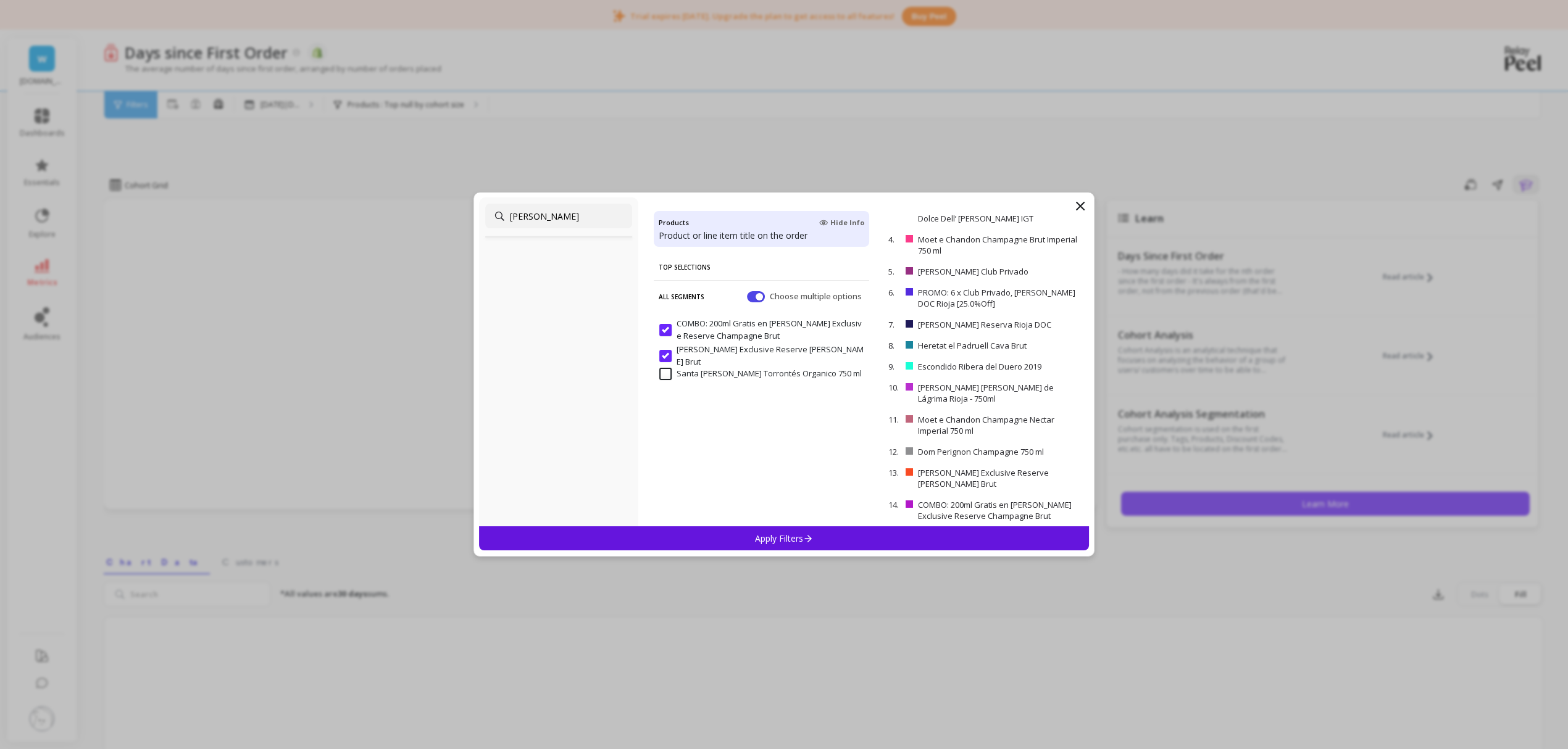
drag, startPoint x: 552, startPoint y: 220, endPoint x: 432, endPoint y: 212, distance: 120.3
click at [432, 212] on div "NICO Products Hide Info Product or line item title on the order Top Selections …" at bounding box center [784, 374] width 1568 height 749
drag, startPoint x: 552, startPoint y: 213, endPoint x: 458, endPoint y: 220, distance: 94.3
click at [458, 220] on div "HERE Products Hide Info Product or line item title on the order Top Selections …" at bounding box center [784, 374] width 1568 height 749
click at [581, 209] on input "HERE" at bounding box center [559, 216] width 147 height 24
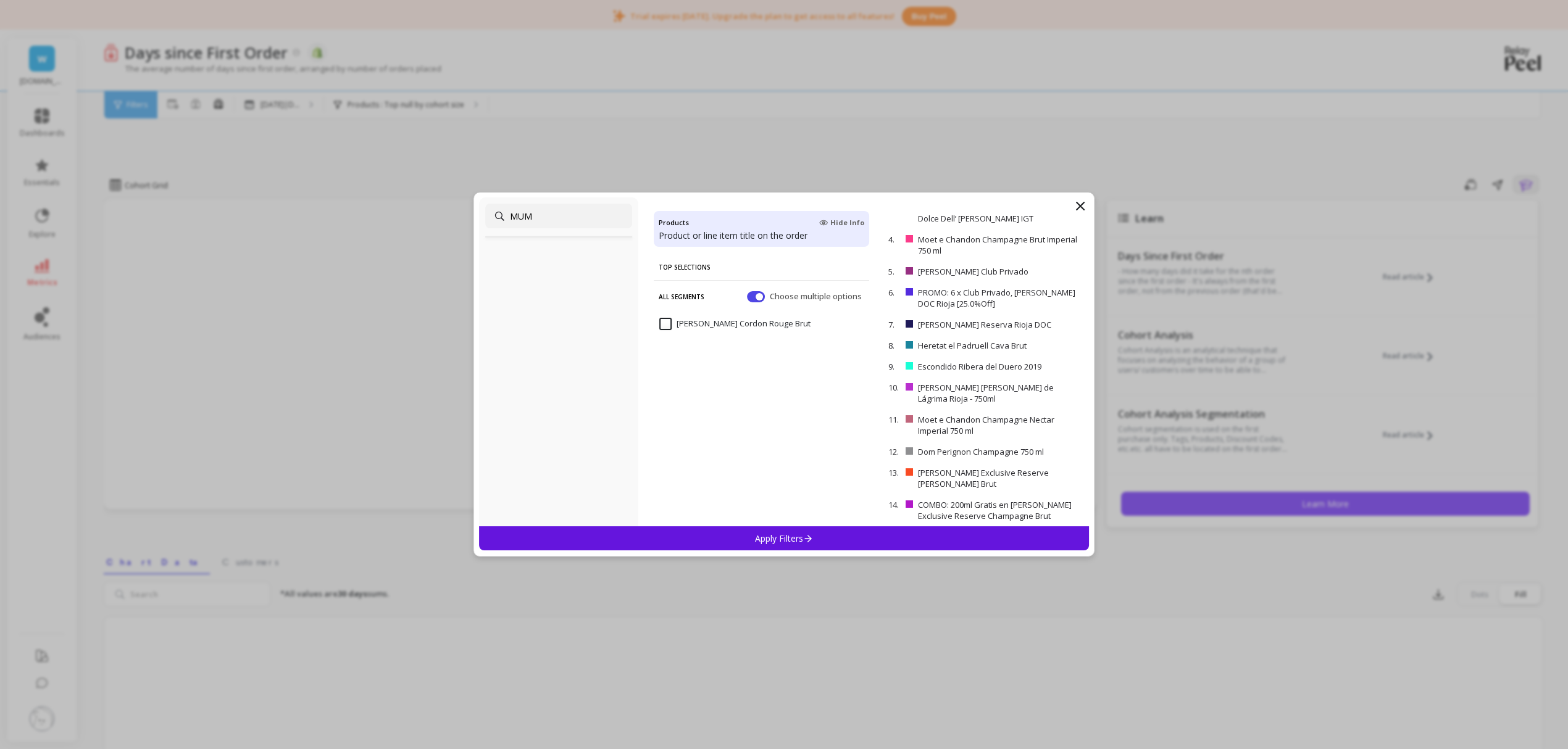
type input "MUM"
click at [667, 327] on input "Mumm Cordon Rouge Brut" at bounding box center [735, 324] width 151 height 13
click at [791, 535] on p "Apply Filters" at bounding box center [784, 538] width 59 height 12
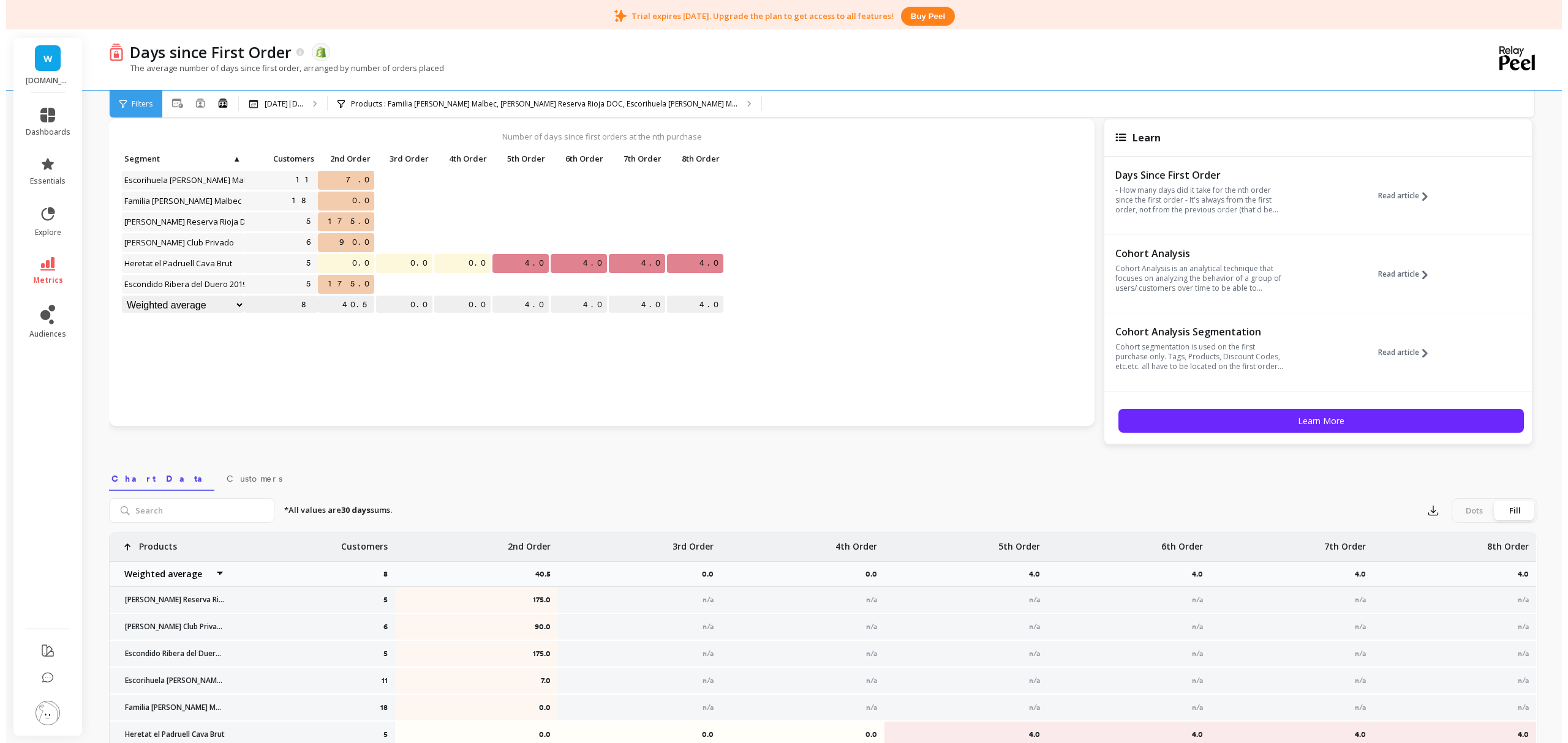
scroll to position [81, 0]
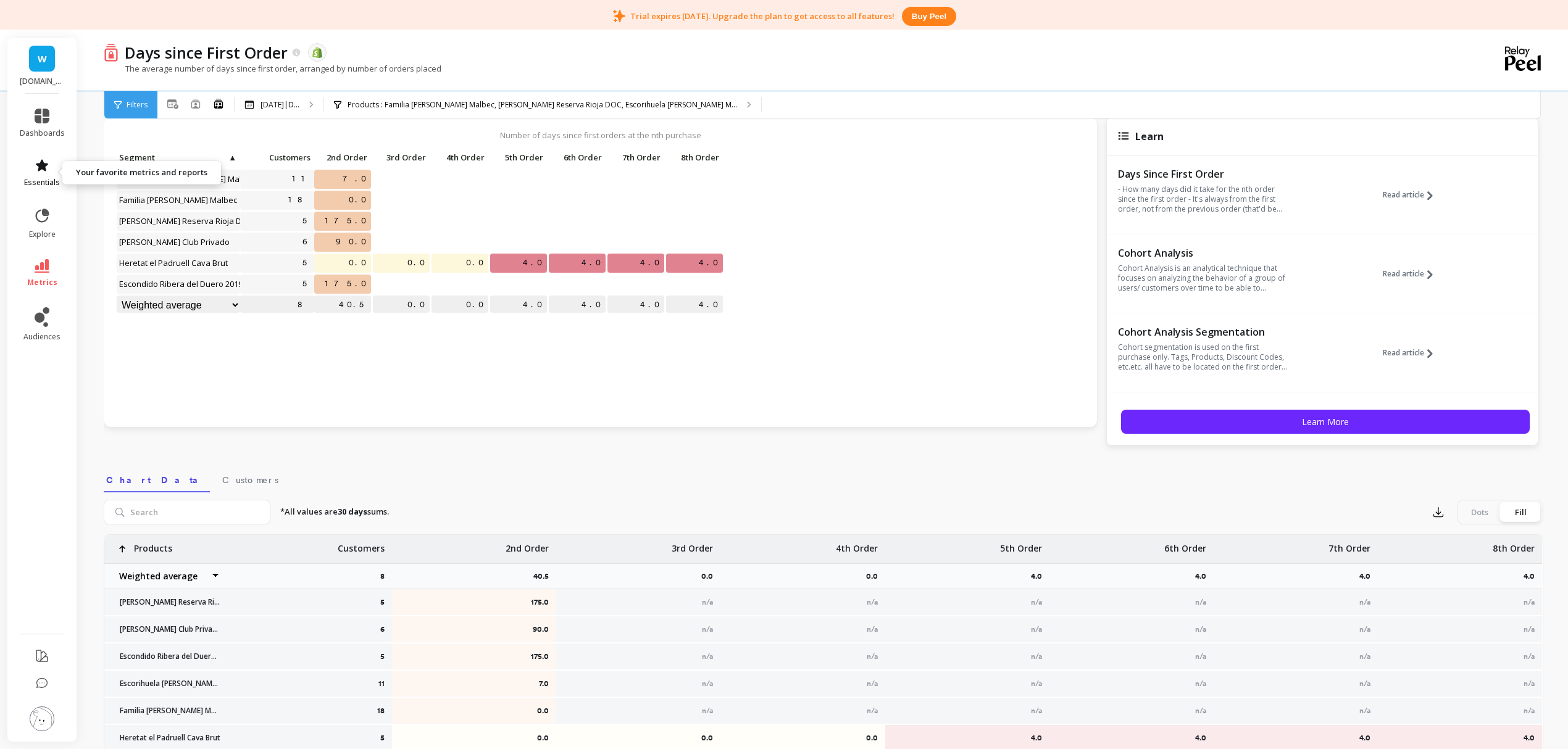
click at [42, 170] on icon at bounding box center [42, 165] width 15 height 15
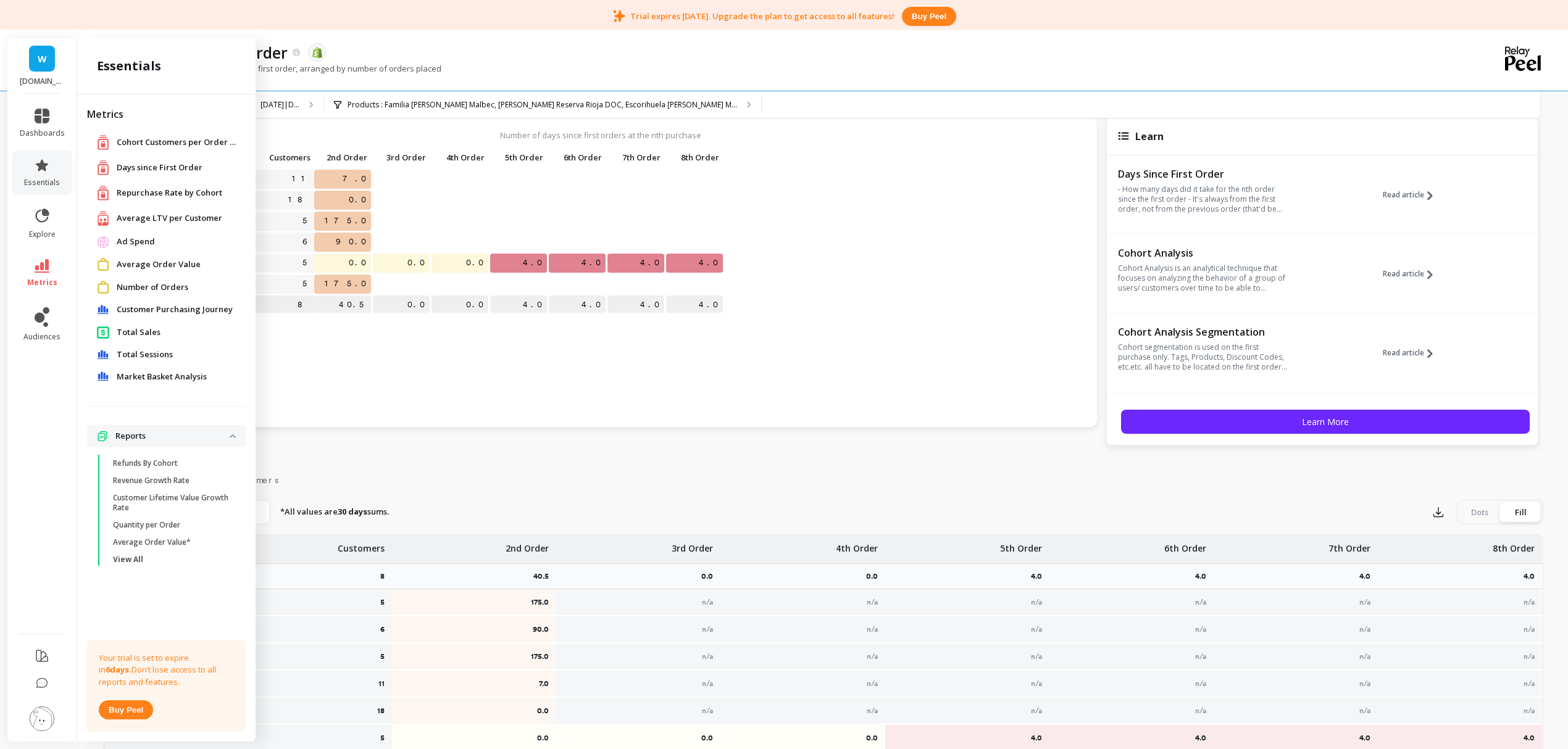
drag, startPoint x: 108, startPoint y: 159, endPoint x: 162, endPoint y: 157, distance: 54.0
drag, startPoint x: 162, startPoint y: 157, endPoint x: 81, endPoint y: 222, distance: 103.9
click at [81, 222] on div "Metrics Cohort Customers per Order Count Cohort Customers per Order Count Days …" at bounding box center [166, 416] width 178 height 643
click at [158, 311] on span "Customer Purchasing Journey" at bounding box center [175, 309] width 116 height 13
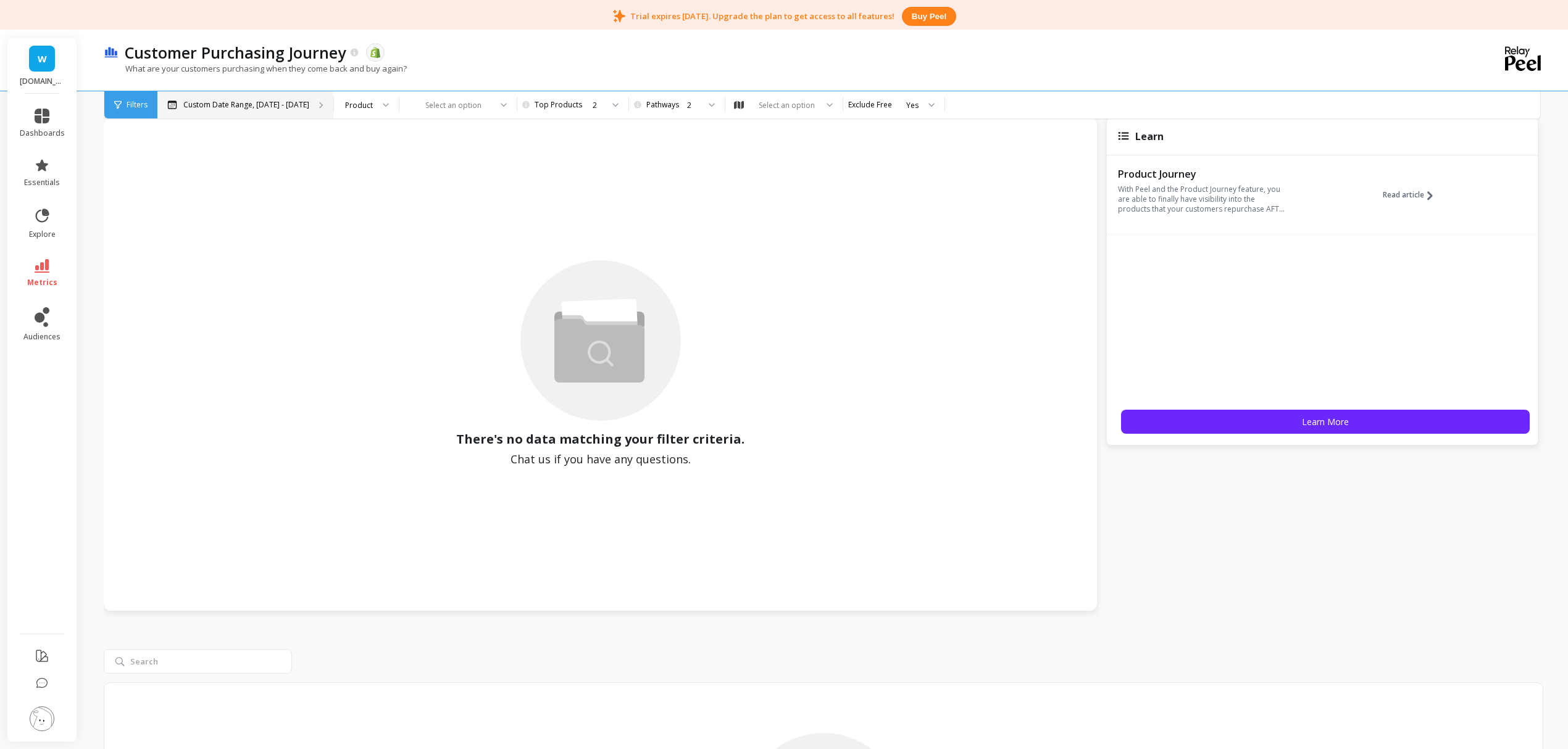
click at [207, 105] on p "Custom Date Range, May 1 - Oct 7" at bounding box center [246, 105] width 126 height 10
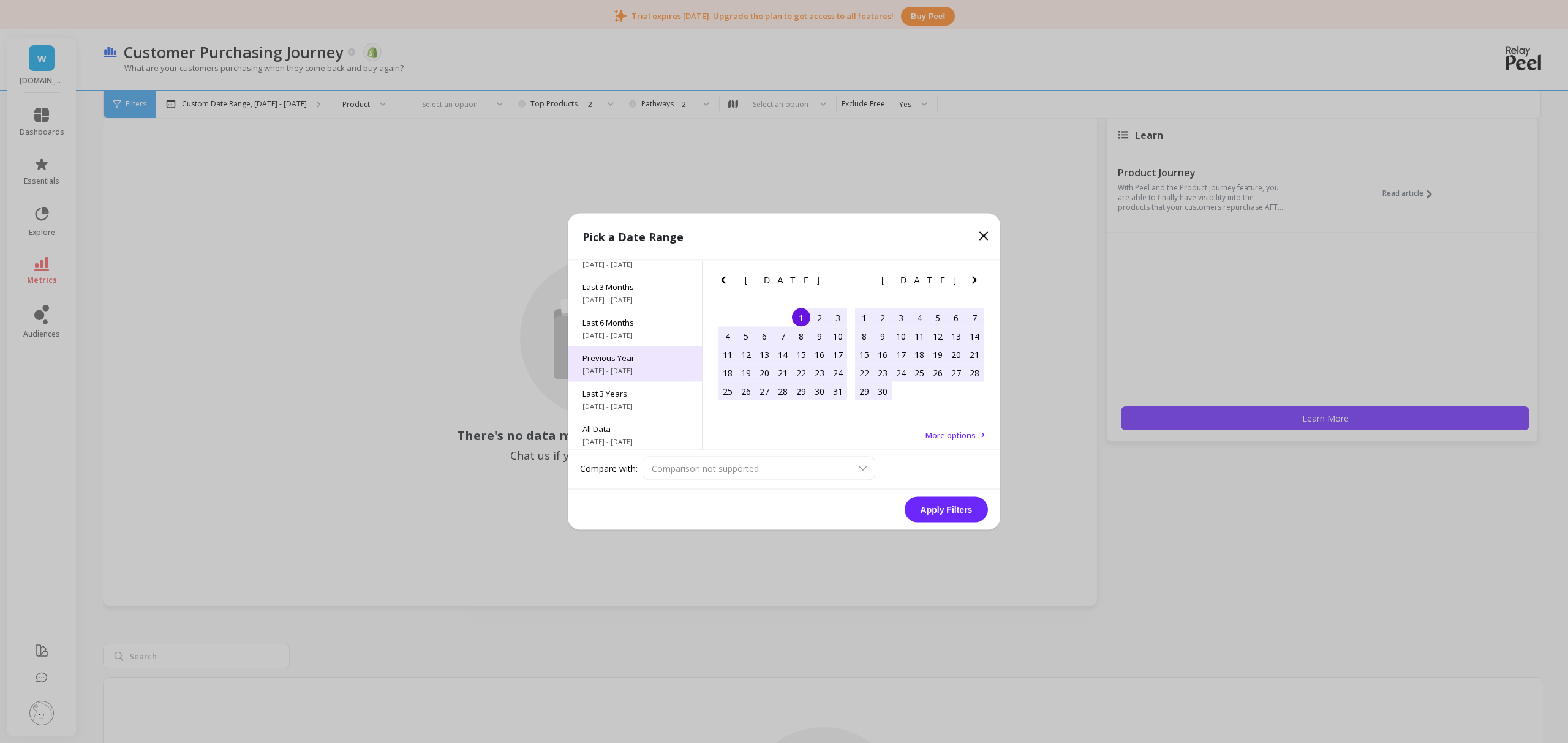
scroll to position [166, 0]
click at [601, 431] on div "All Data 7/1/2017 - 10/31/2025" at bounding box center [635, 433] width 134 height 35
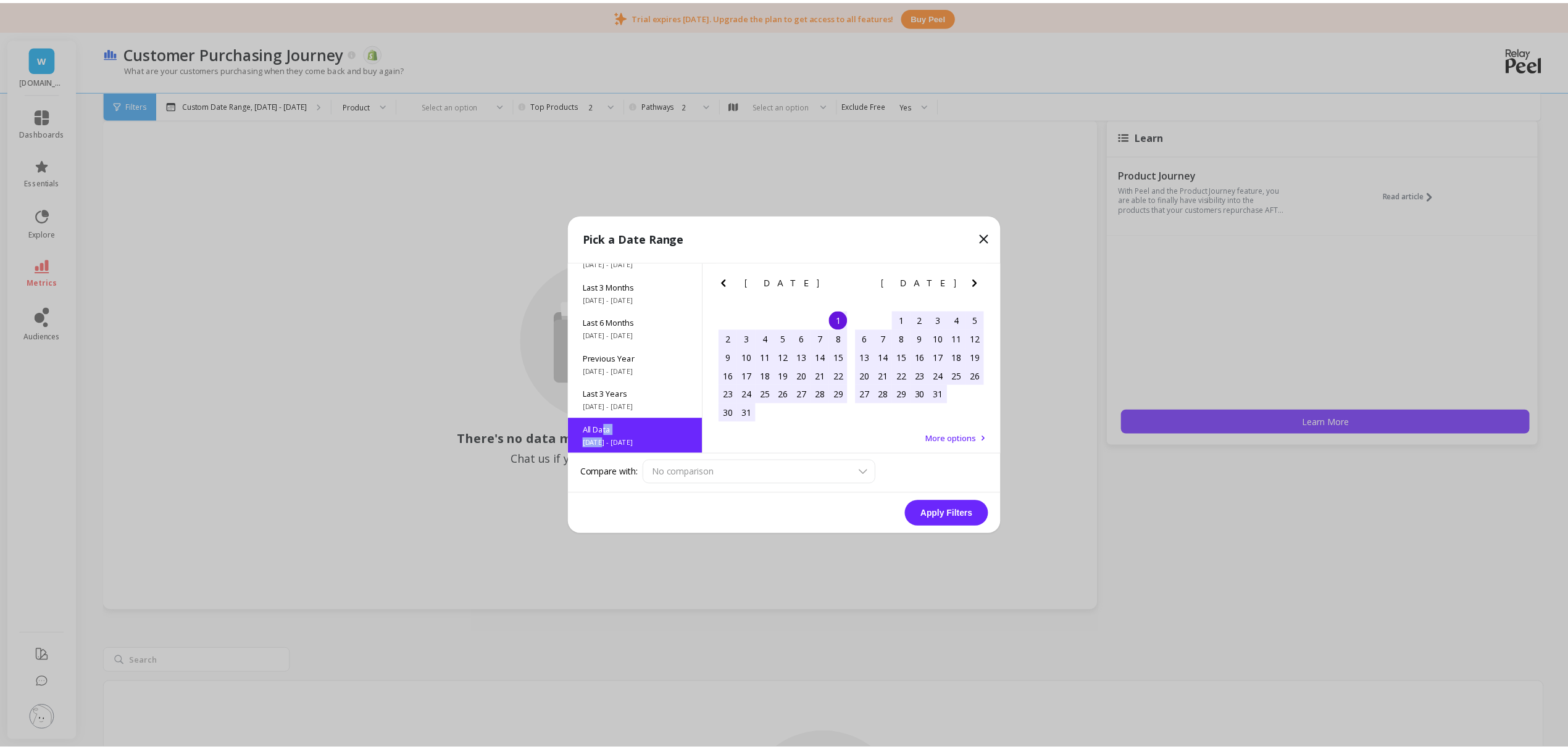
scroll to position [1, 0]
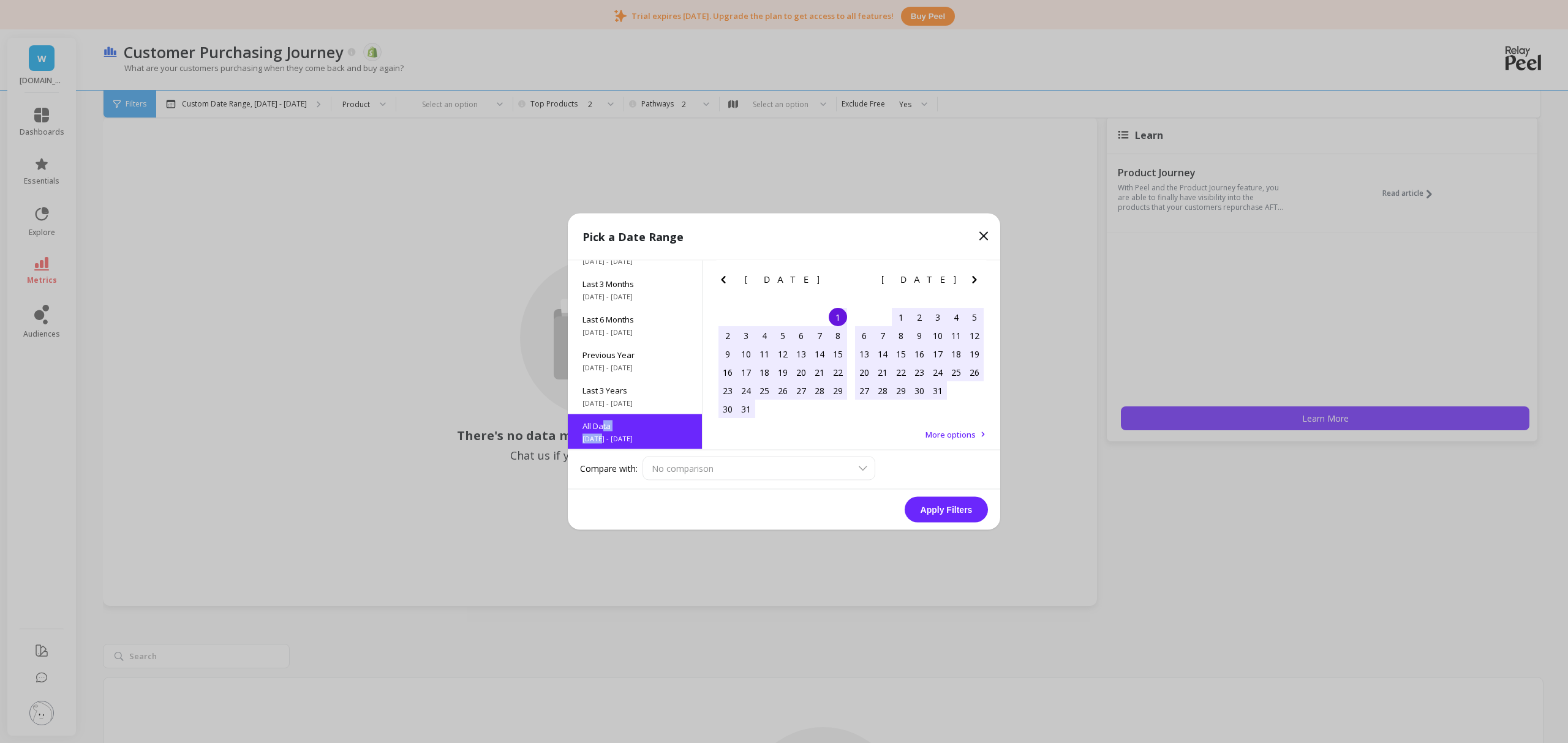
click at [944, 511] on button "Apply Filters" at bounding box center [946, 509] width 83 height 26
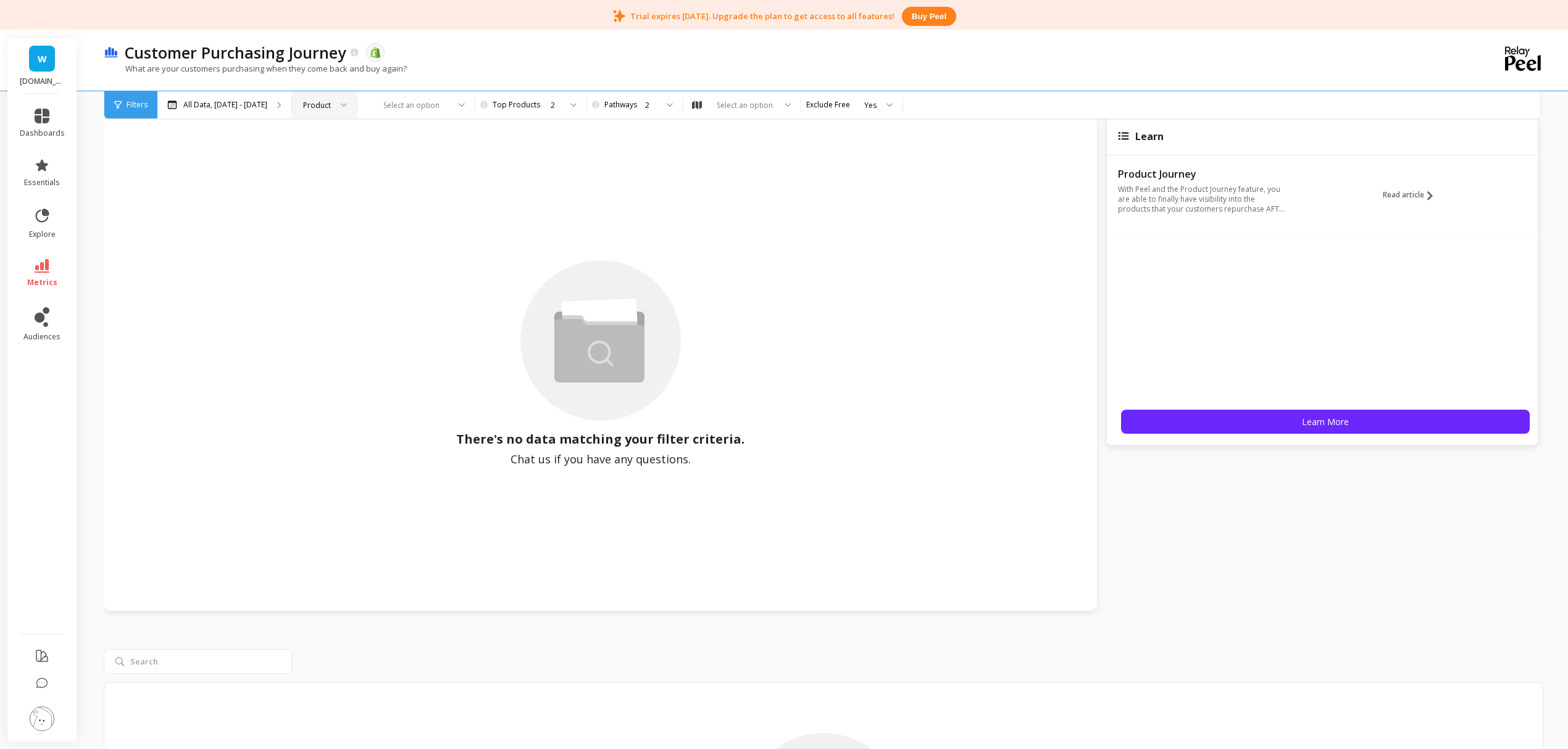
click at [331, 100] on div "Product" at bounding box center [317, 106] width 28 height 12
click at [349, 206] on div "Vendor" at bounding box center [325, 210] width 49 height 12
drag, startPoint x: 884, startPoint y: 110, endPoint x: 901, endPoint y: 99, distance: 20.2
click at [875, 100] on div "Yes" at bounding box center [869, 106] width 13 height 12
drag, startPoint x: 833, startPoint y: 156, endPoint x: 840, endPoint y: 159, distance: 7.6
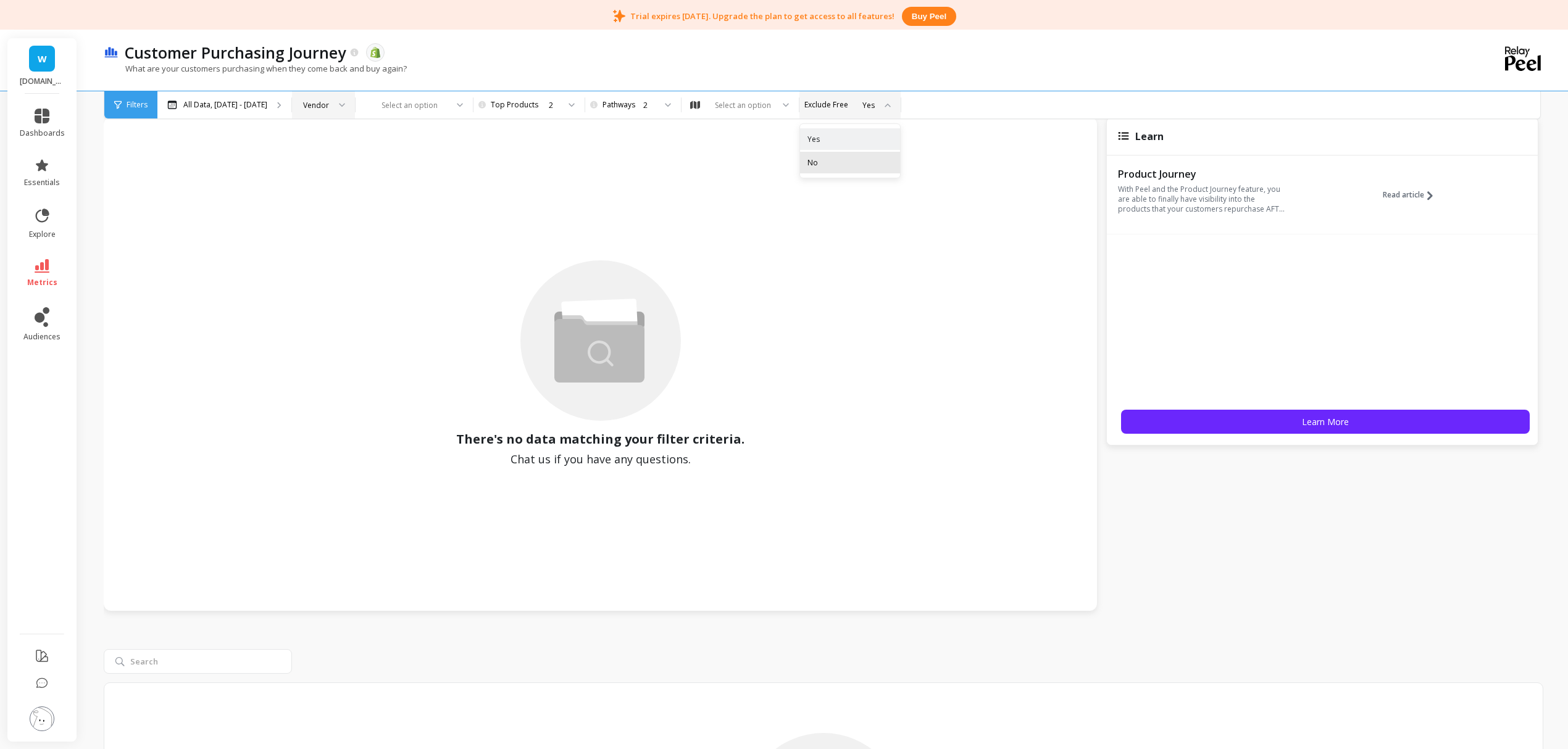
click at [840, 159] on div "No" at bounding box center [850, 162] width 100 height 22
click at [749, 100] on div "Select an option" at bounding box center [743, 106] width 60 height 12
click at [779, 142] on div "All Customers" at bounding box center [740, 139] width 101 height 12
click at [440, 109] on div at bounding box center [407, 106] width 81 height 12
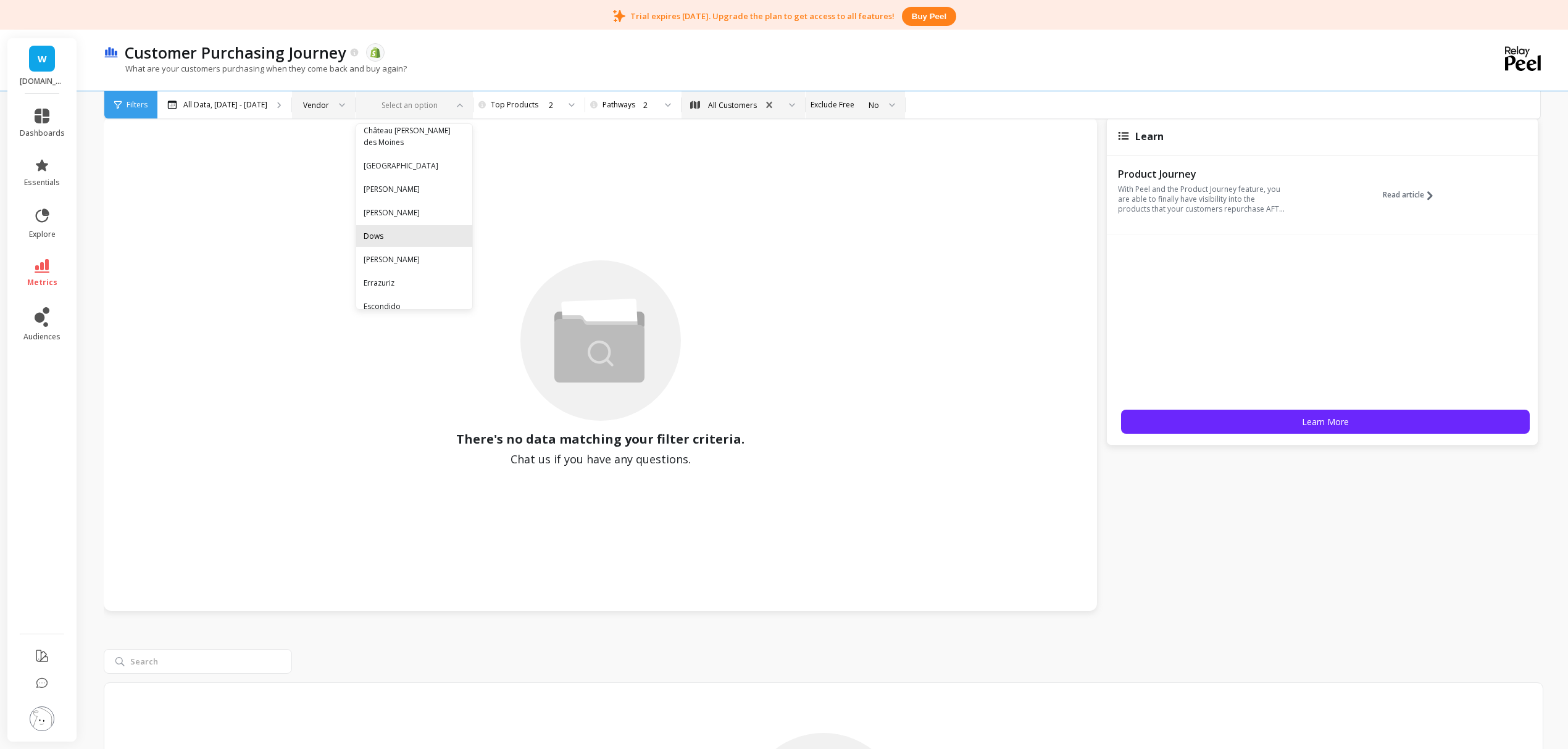
scroll to position [494, 0]
click at [443, 159] on div "Château Teyssier" at bounding box center [415, 149] width 116 height 22
click at [458, 107] on div "Château Teyssier" at bounding box center [423, 104] width 134 height 27
click at [436, 227] on div "Dom Pérignon" at bounding box center [423, 232] width 118 height 12
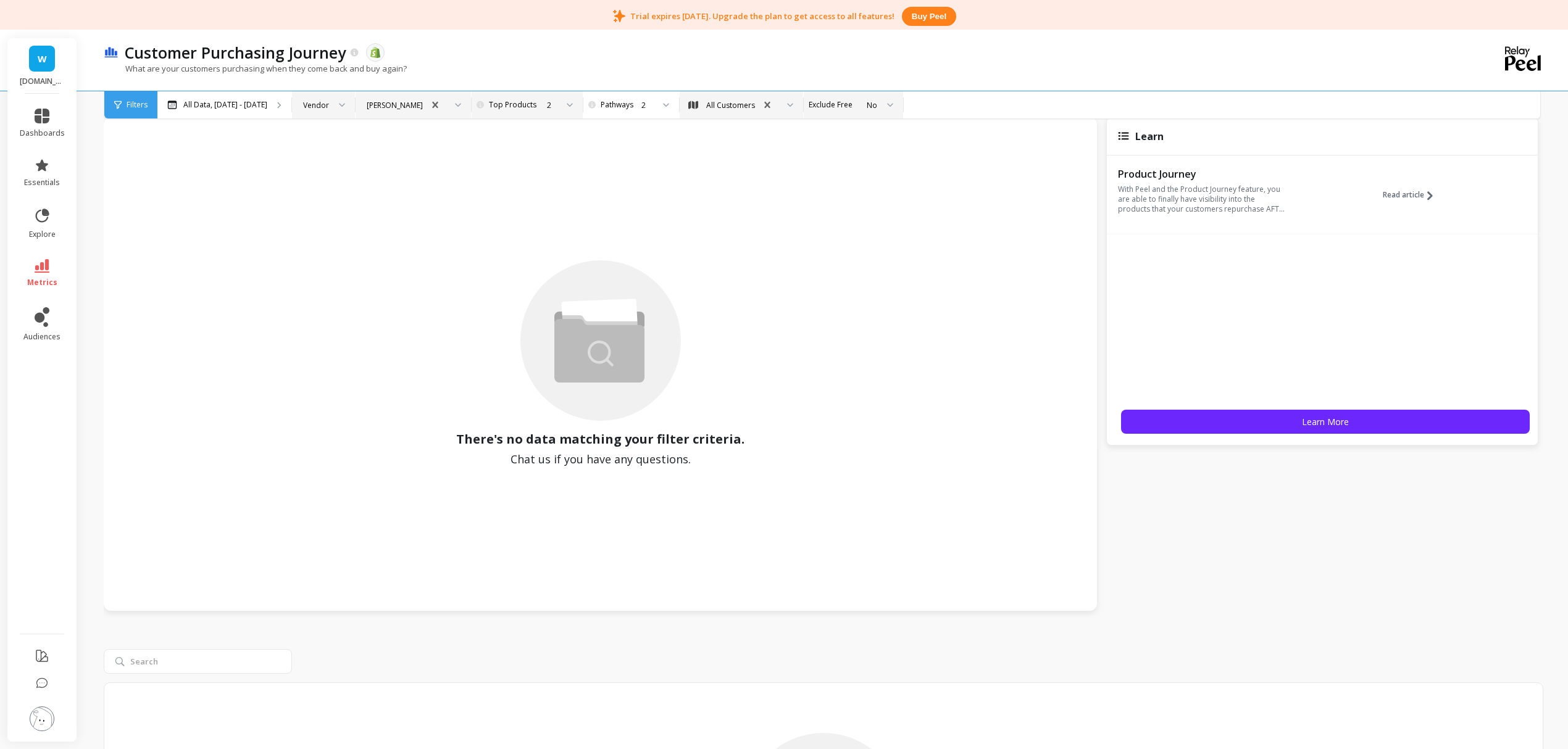
click at [557, 104] on div "2" at bounding box center [552, 106] width 10 height 12
click at [423, 100] on div "Dom Pérignon" at bounding box center [395, 106] width 56 height 12
drag, startPoint x: 322, startPoint y: 105, endPoint x: 331, endPoint y: 104, distance: 9.1
click at [331, 104] on div "Vendor" at bounding box center [323, 104] width 63 height 27
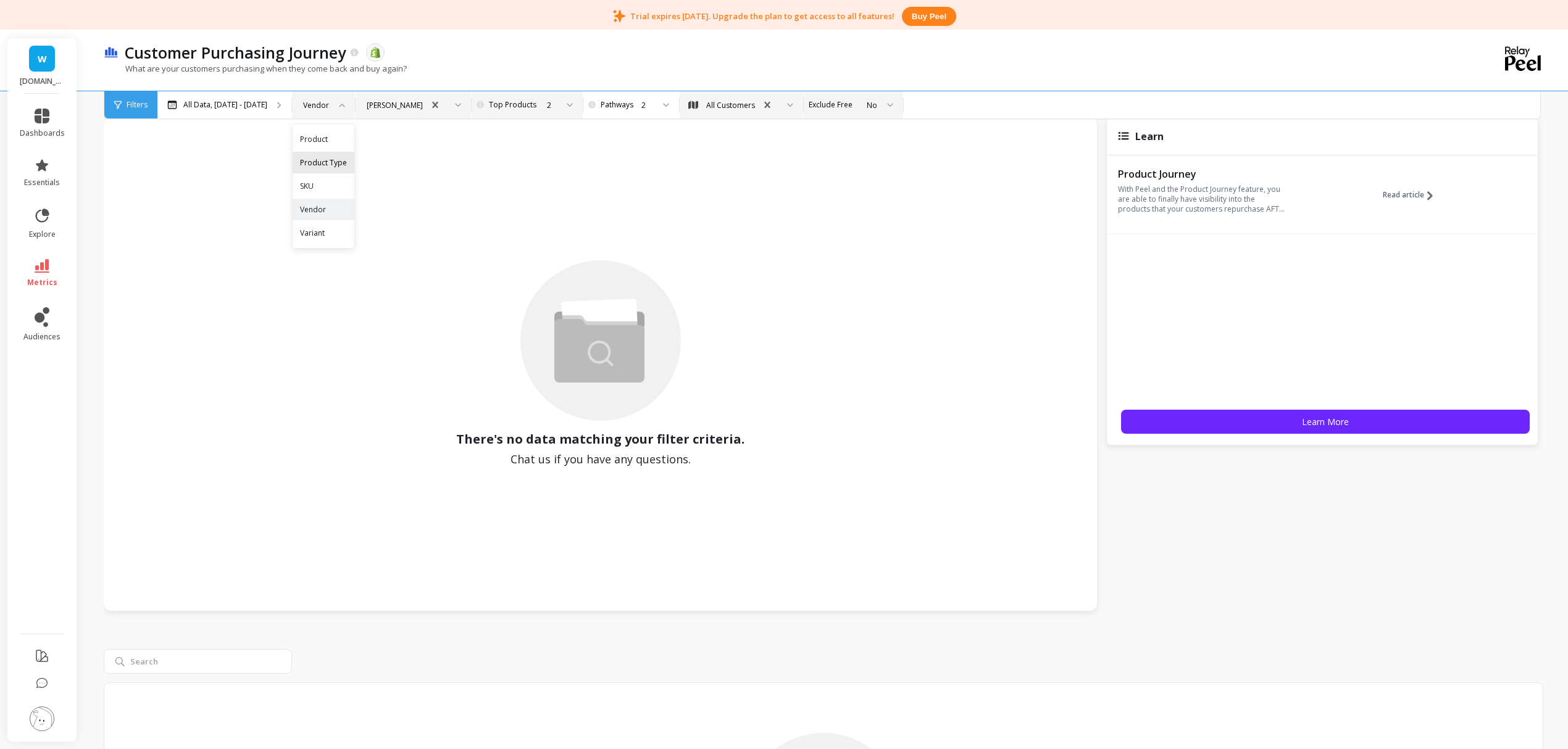
click at [347, 161] on div "Product Type" at bounding box center [324, 163] width 47 height 12
click at [350, 100] on div "Product Type" at bounding box center [326, 106] width 47 height 12
click at [485, 150] on div "There's no data matching your filter criteria. Chat us if you have any question…" at bounding box center [600, 364] width 969 height 469
click at [676, 104] on div "2" at bounding box center [653, 106] width 46 height 12
click at [675, 220] on div "4" at bounding box center [660, 209] width 82 height 22
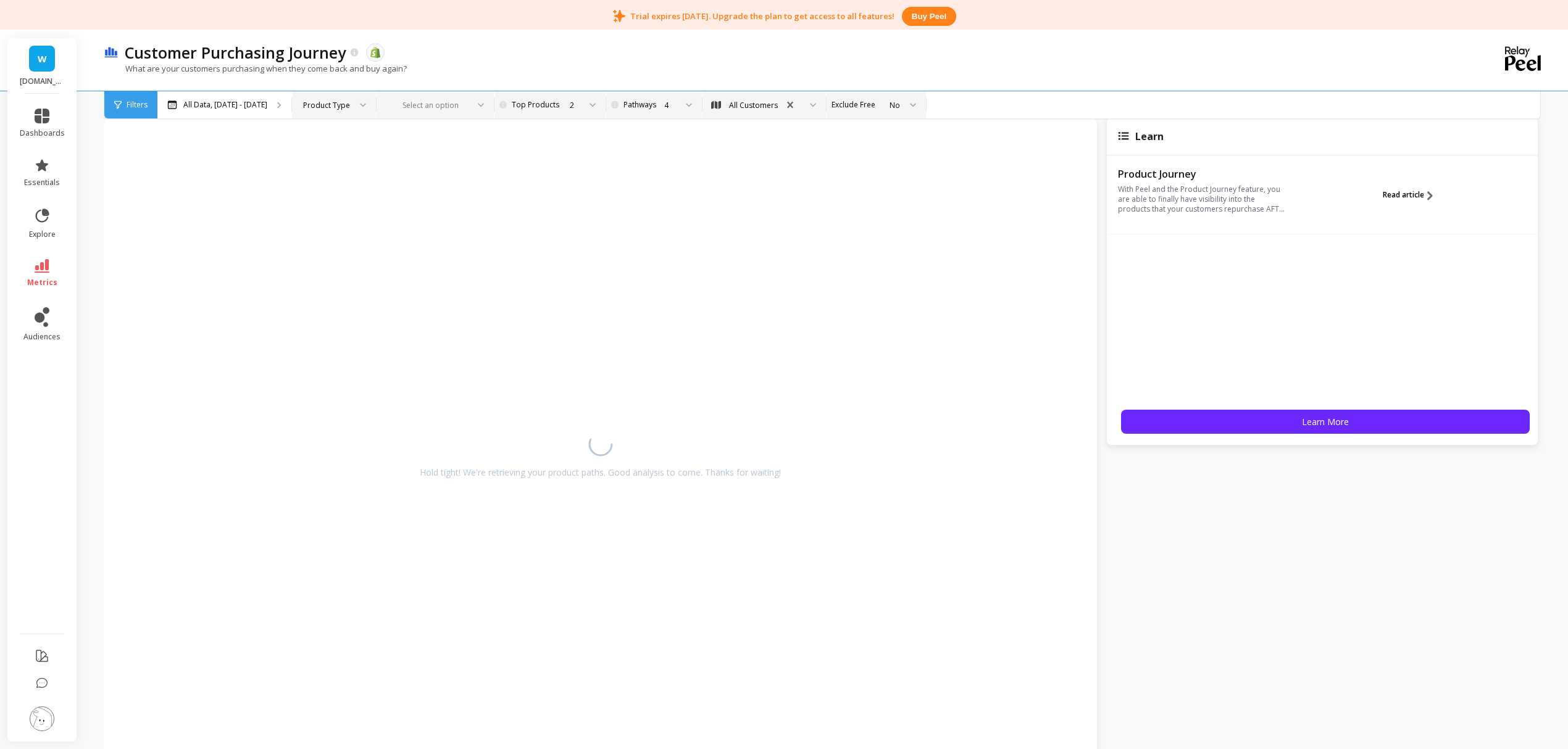
click at [1393, 197] on span "Read article" at bounding box center [1404, 195] width 42 height 10
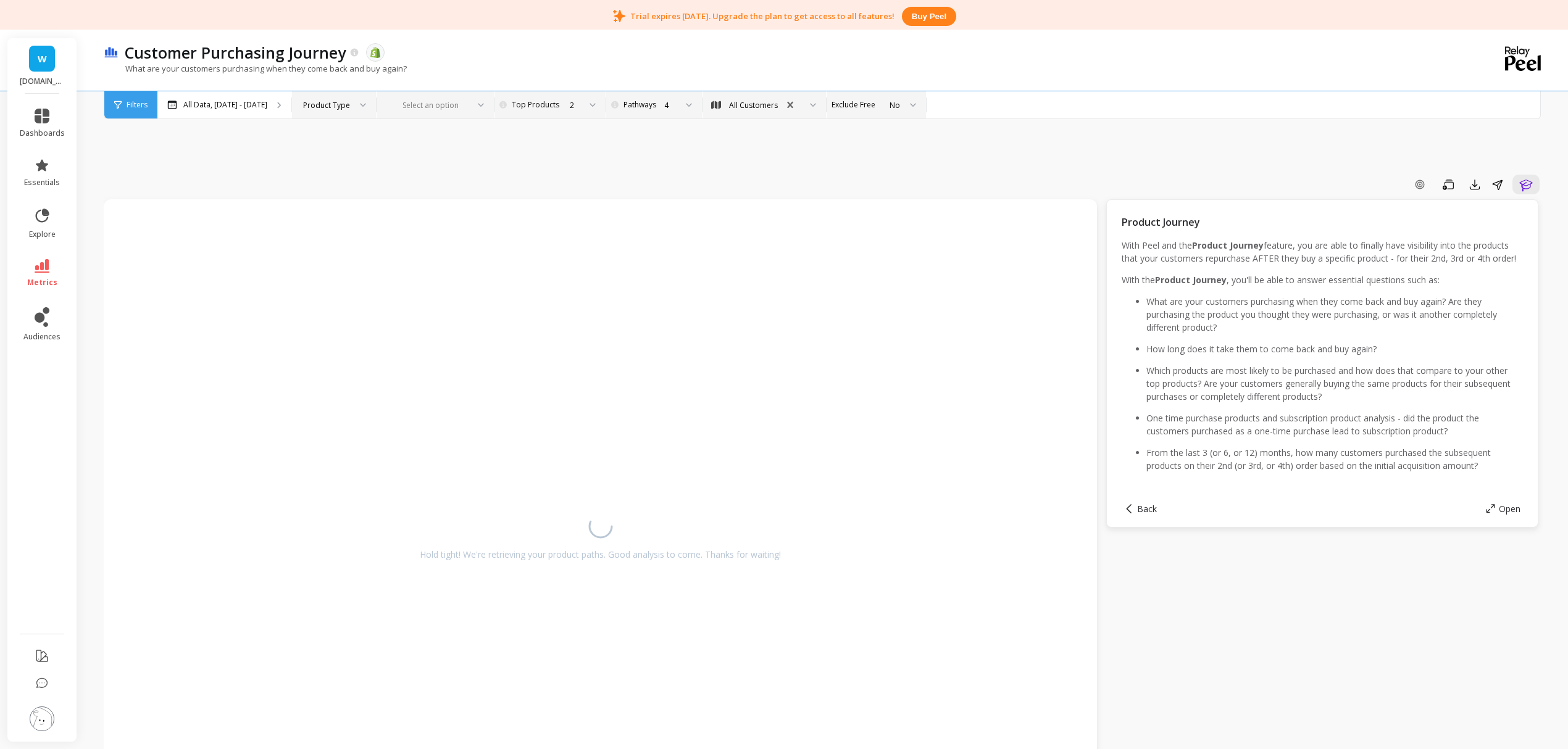
click at [137, 169] on div "Add Goal Save Export Share Learn Hold tight! We're retrieving your product path…" at bounding box center [823, 717] width 1440 height 1272
click at [52, 162] on link "essentials" at bounding box center [42, 172] width 45 height 30
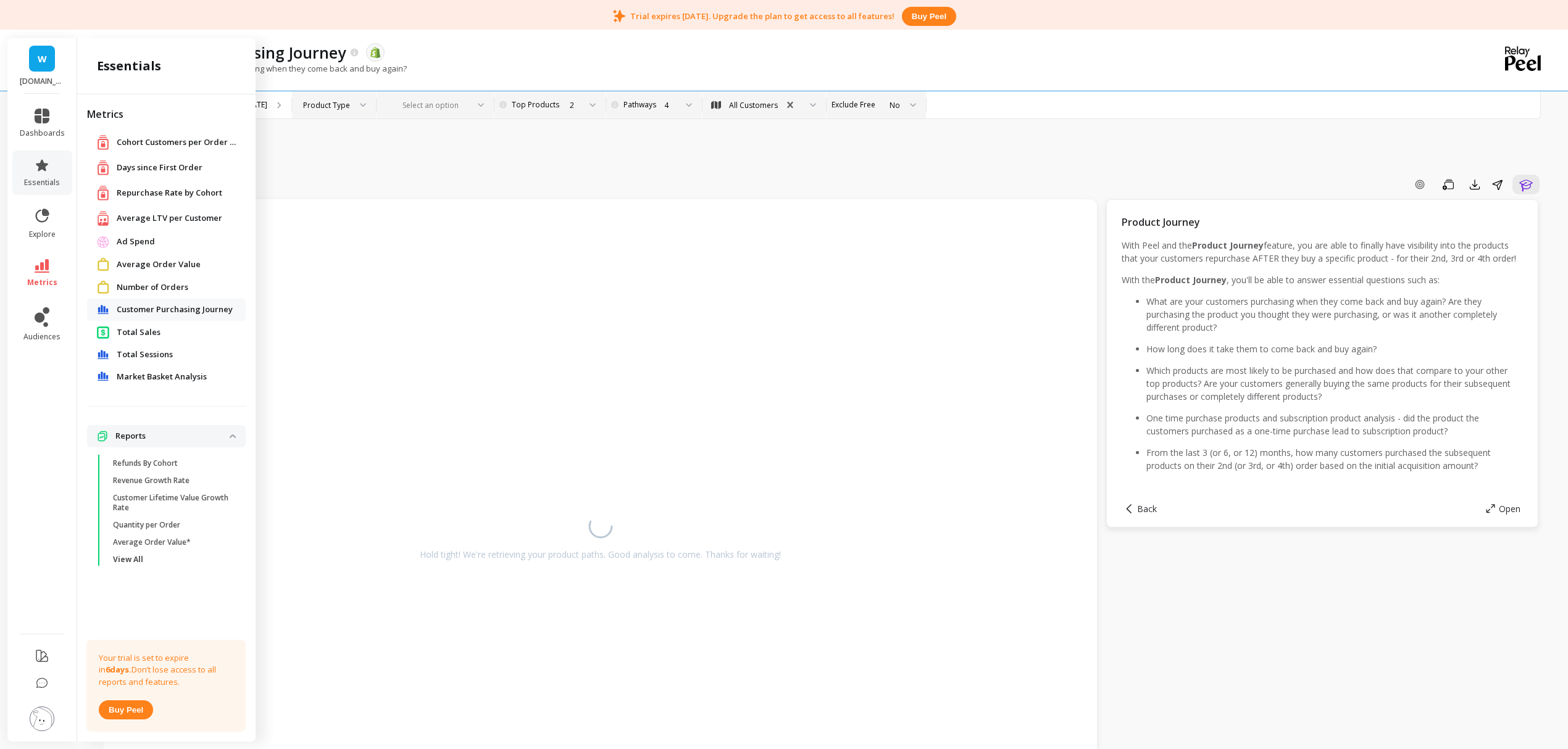
click at [156, 265] on span "Average Order Value" at bounding box center [158, 265] width 84 height 13
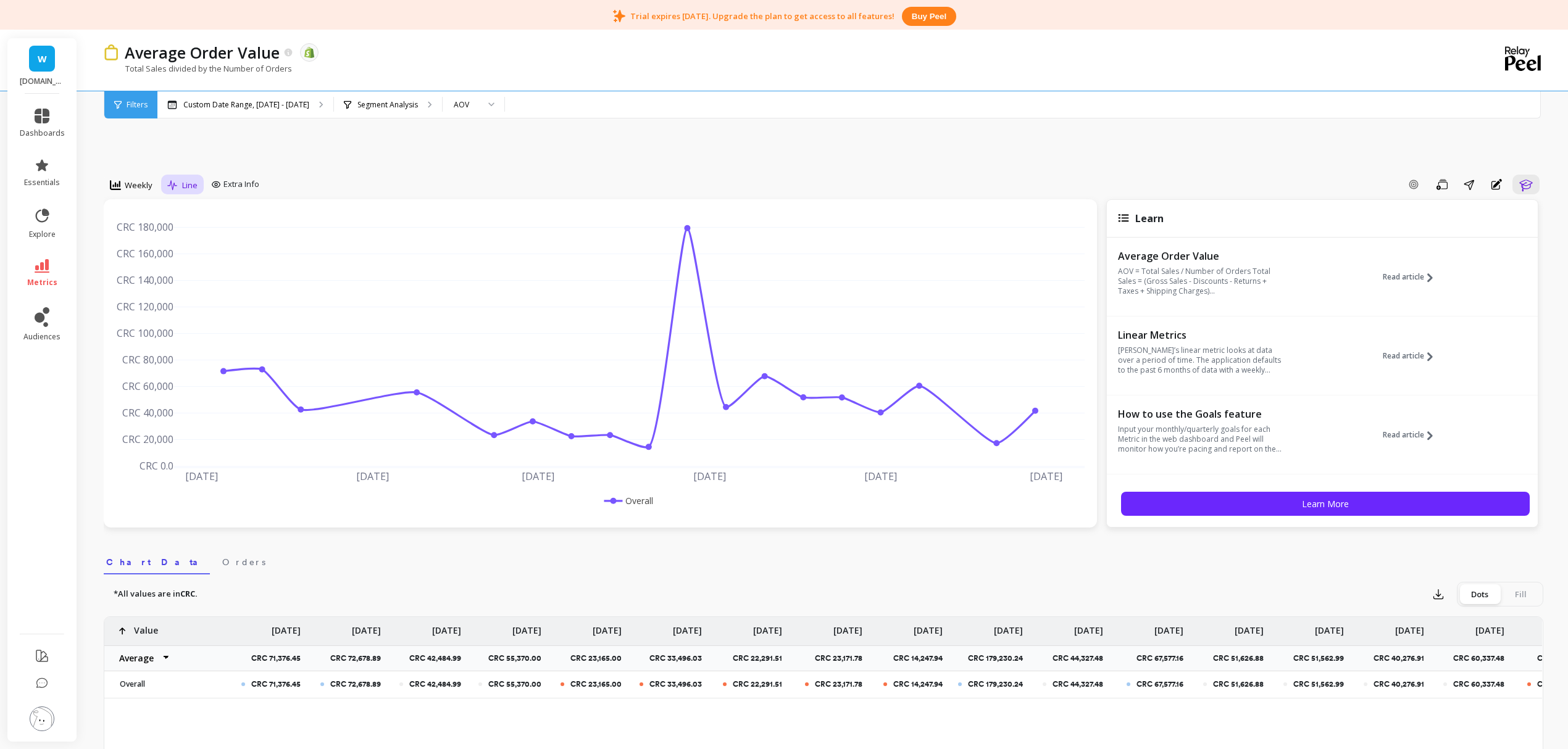
click at [176, 176] on div "Line" at bounding box center [182, 185] width 38 height 21
click at [251, 184] on span "Extra Info" at bounding box center [242, 184] width 36 height 13
click at [48, 169] on icon at bounding box center [42, 165] width 15 height 15
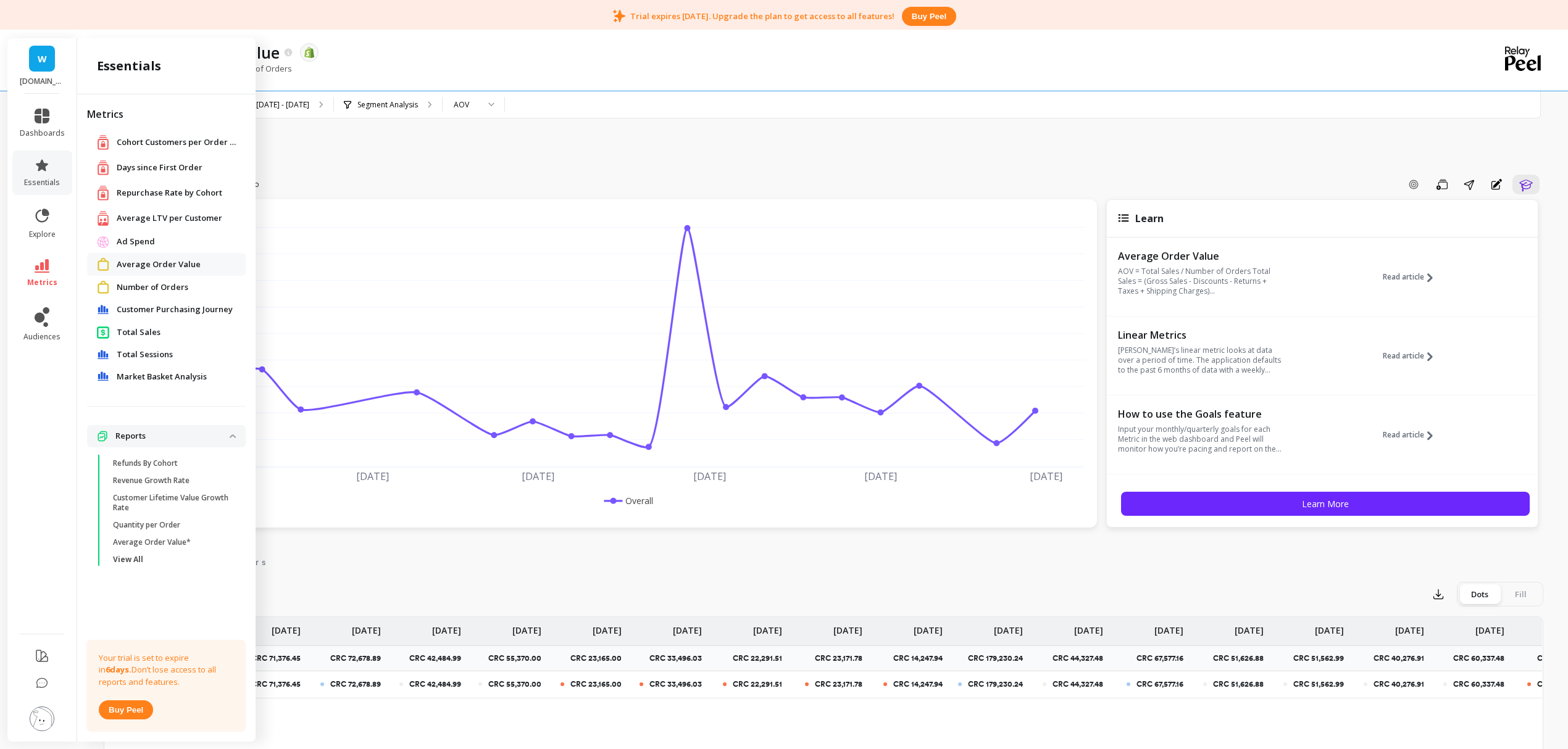
click at [149, 282] on span "Number of Orders" at bounding box center [153, 287] width 71 height 13
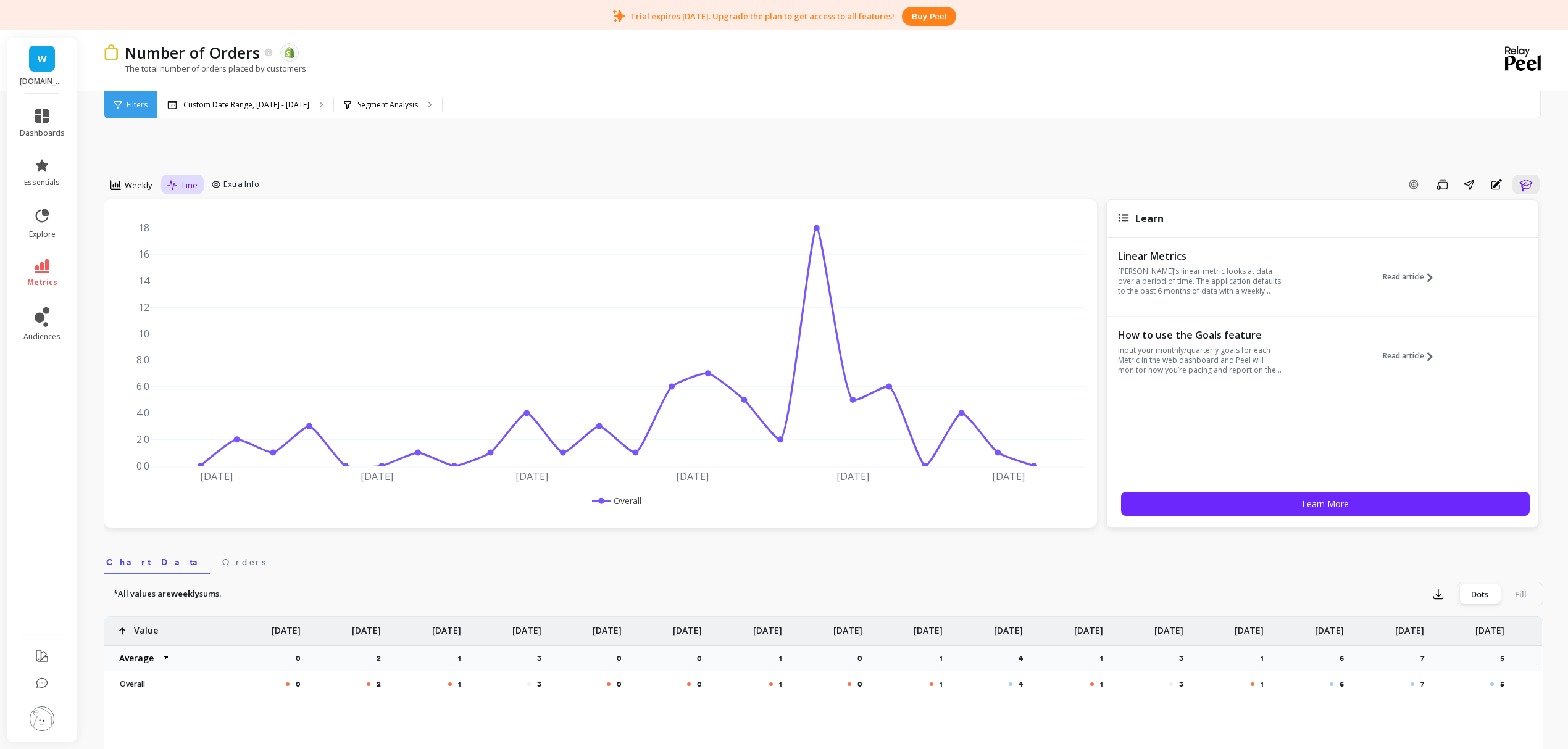
click at [189, 183] on span "Line" at bounding box center [189, 185] width 15 height 12
click at [203, 237] on div "Bar" at bounding box center [207, 237] width 71 height 12
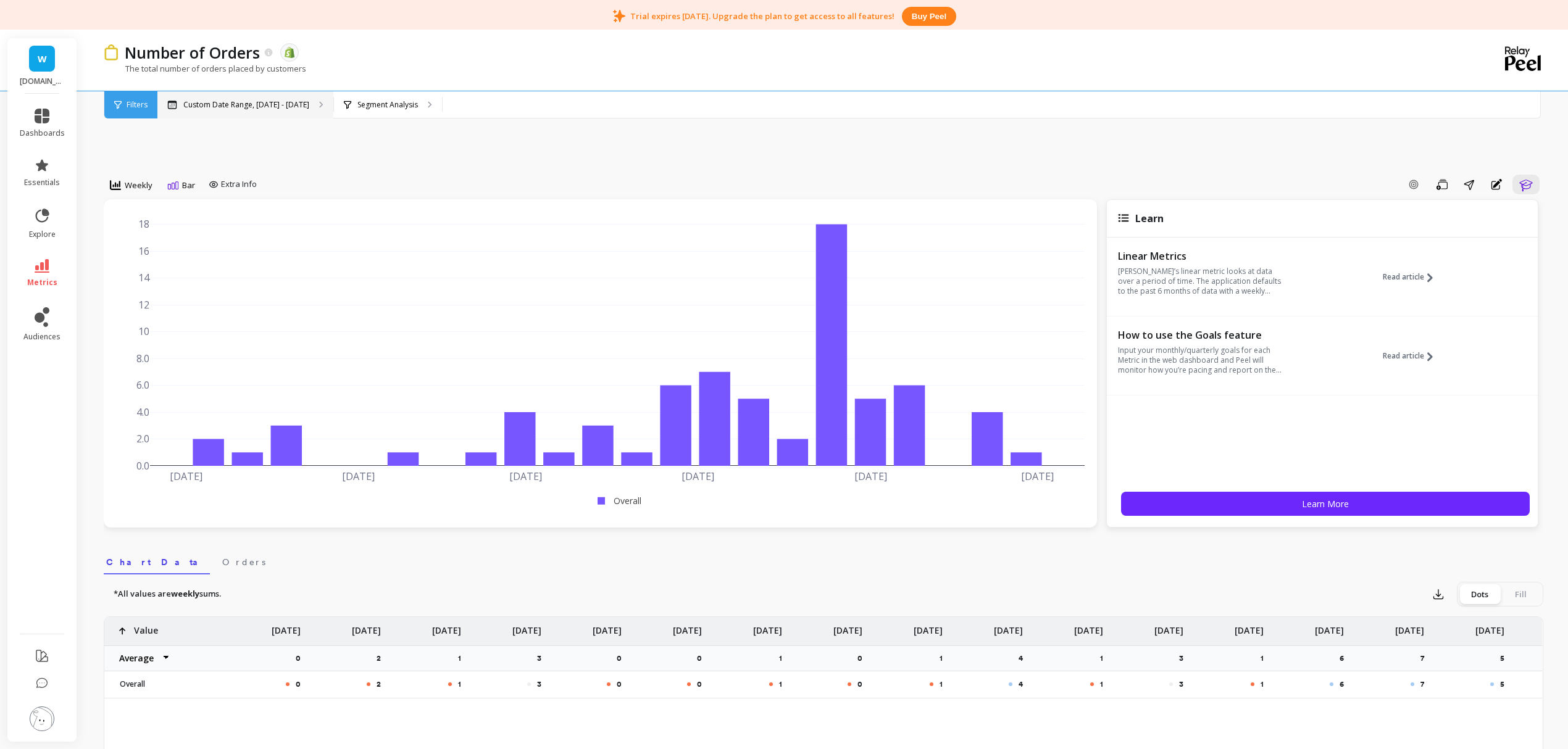
click at [245, 106] on p "Custom Date Range, May 1 - Oct 7" at bounding box center [246, 105] width 126 height 10
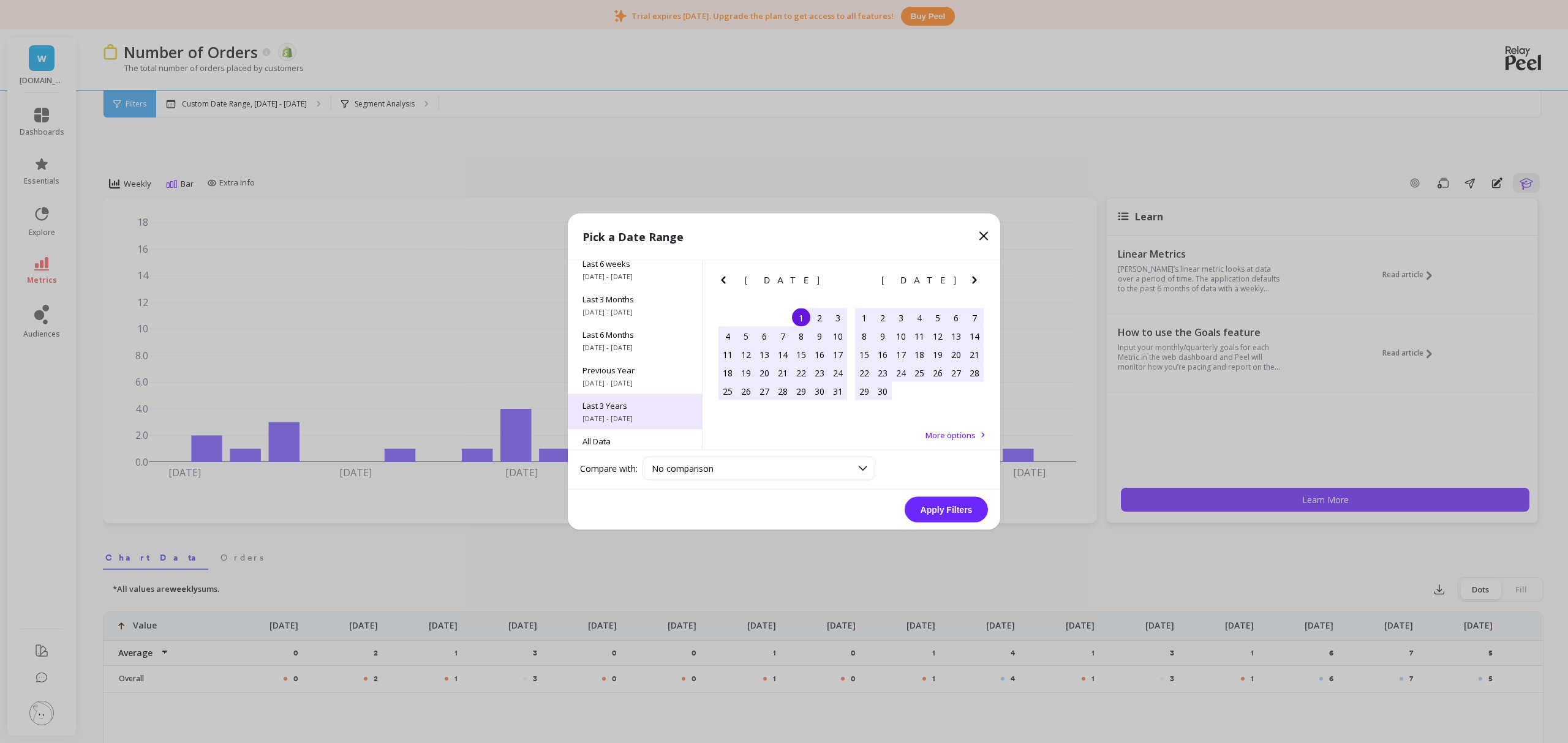
scroll to position [166, 0]
drag, startPoint x: 599, startPoint y: 434, endPoint x: 609, endPoint y: 429, distance: 11.2
click at [608, 431] on div "All Data 7/1/2017 - 10/31/2025" at bounding box center [635, 433] width 134 height 35
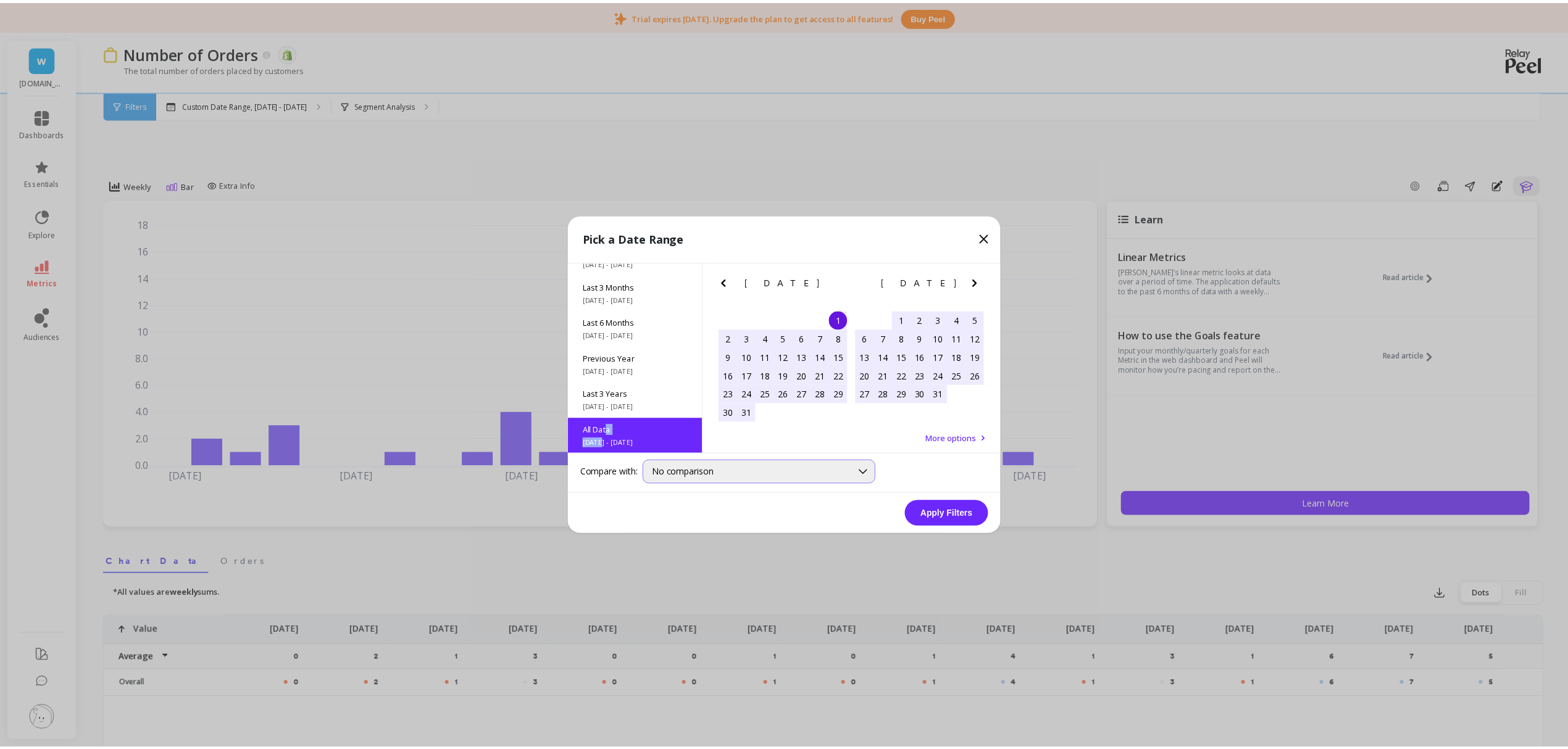
scroll to position [1, 0]
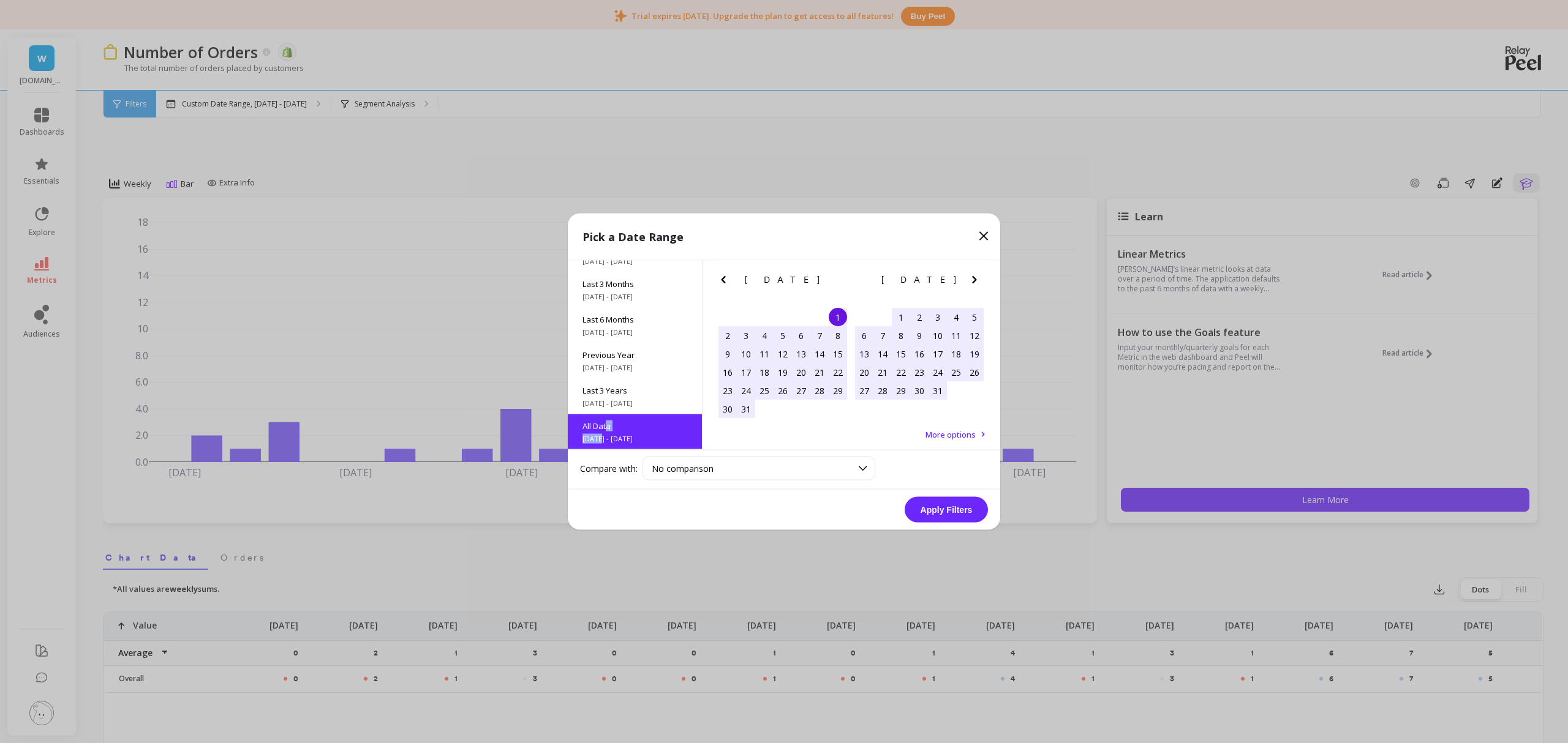
click at [980, 506] on button "Apply Filters" at bounding box center [946, 509] width 83 height 26
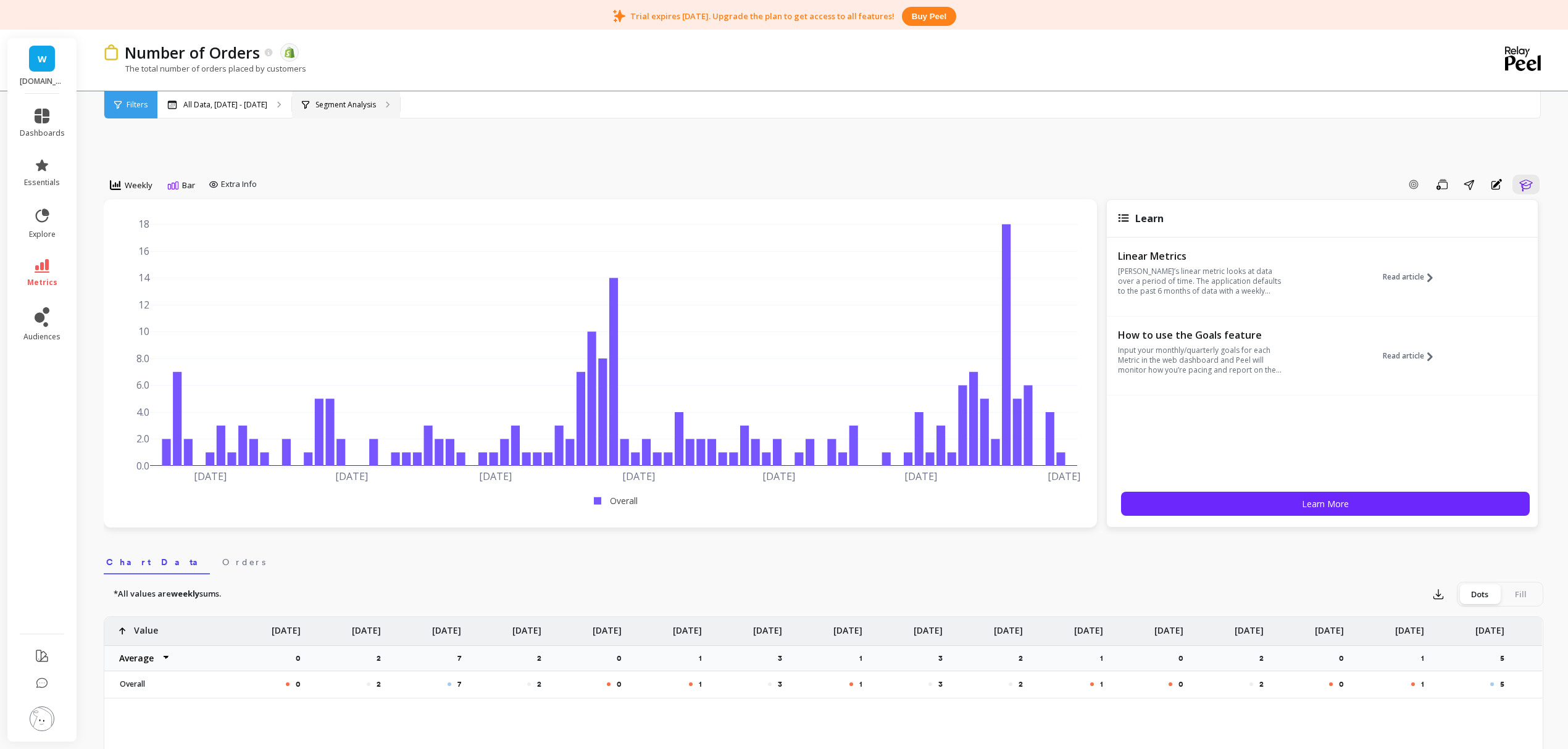
click at [376, 102] on p "Segment Analysis" at bounding box center [346, 105] width 61 height 10
click at [1423, 186] on button "Add Goal" at bounding box center [1414, 185] width 26 height 20
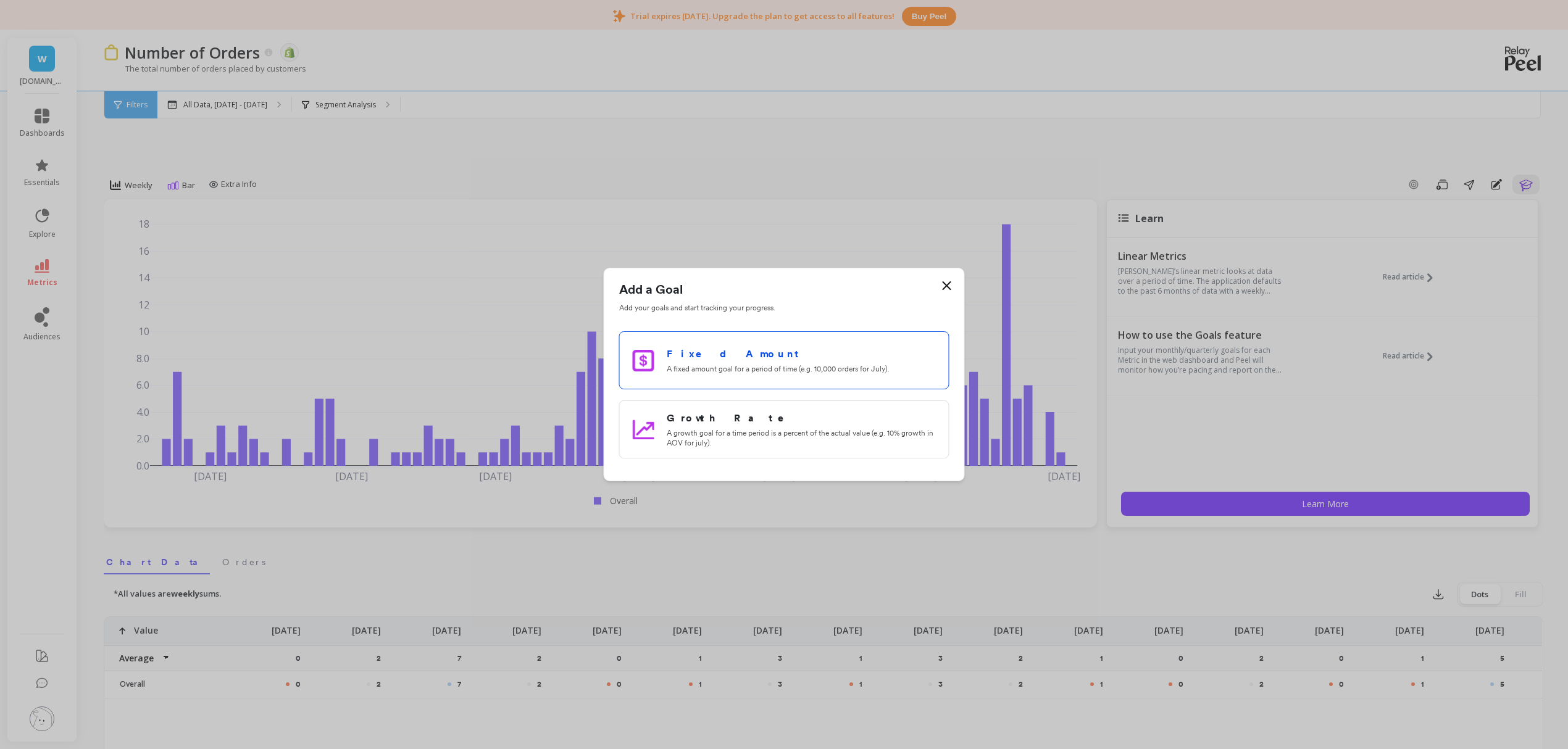
click at [766, 363] on div "Fixed Amount A fixed amount goal for a period of time (e.g. 10,000 orders for J…" at bounding box center [801, 360] width 269 height 27
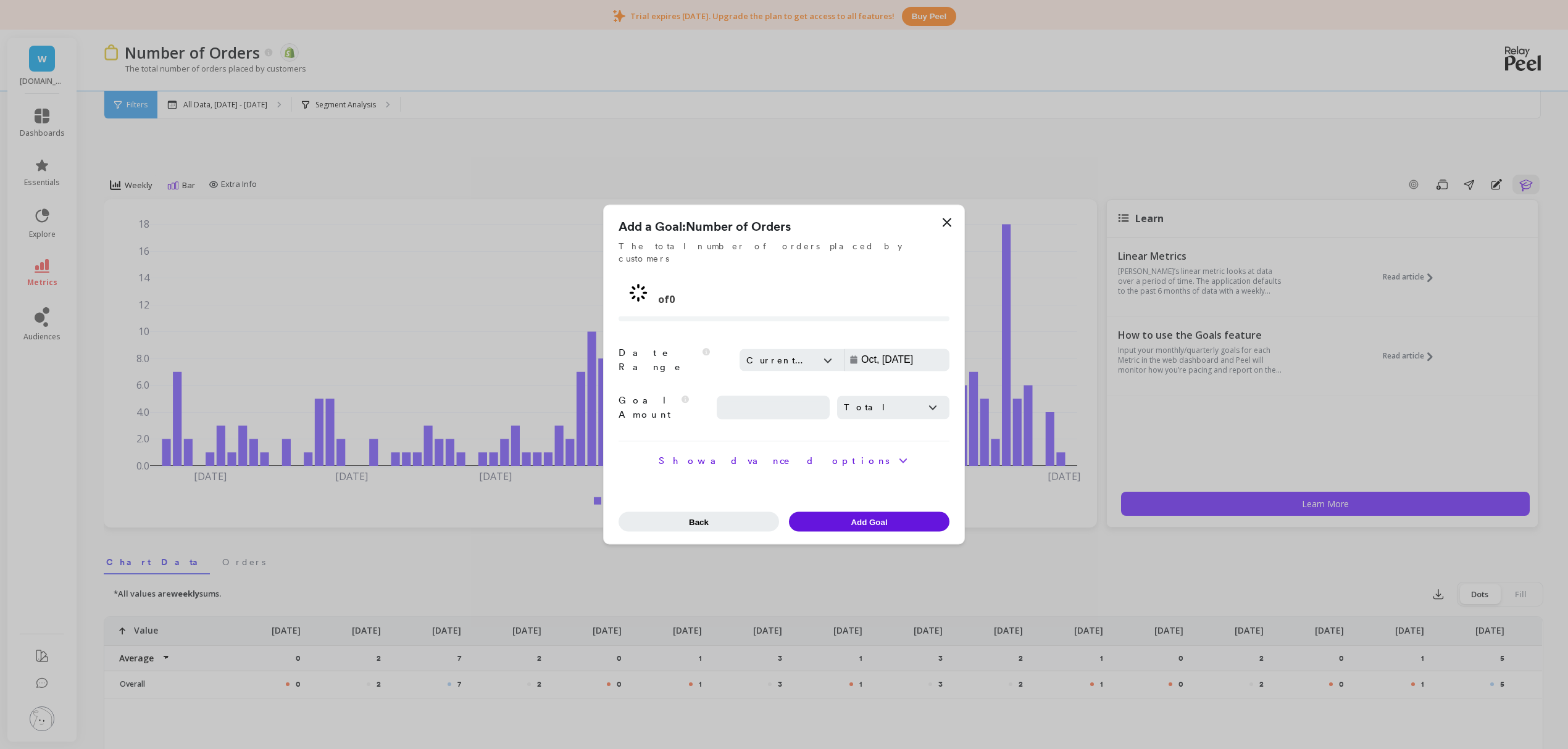
type input "Sep, 08 - Oct, 08"
type input "11.00"
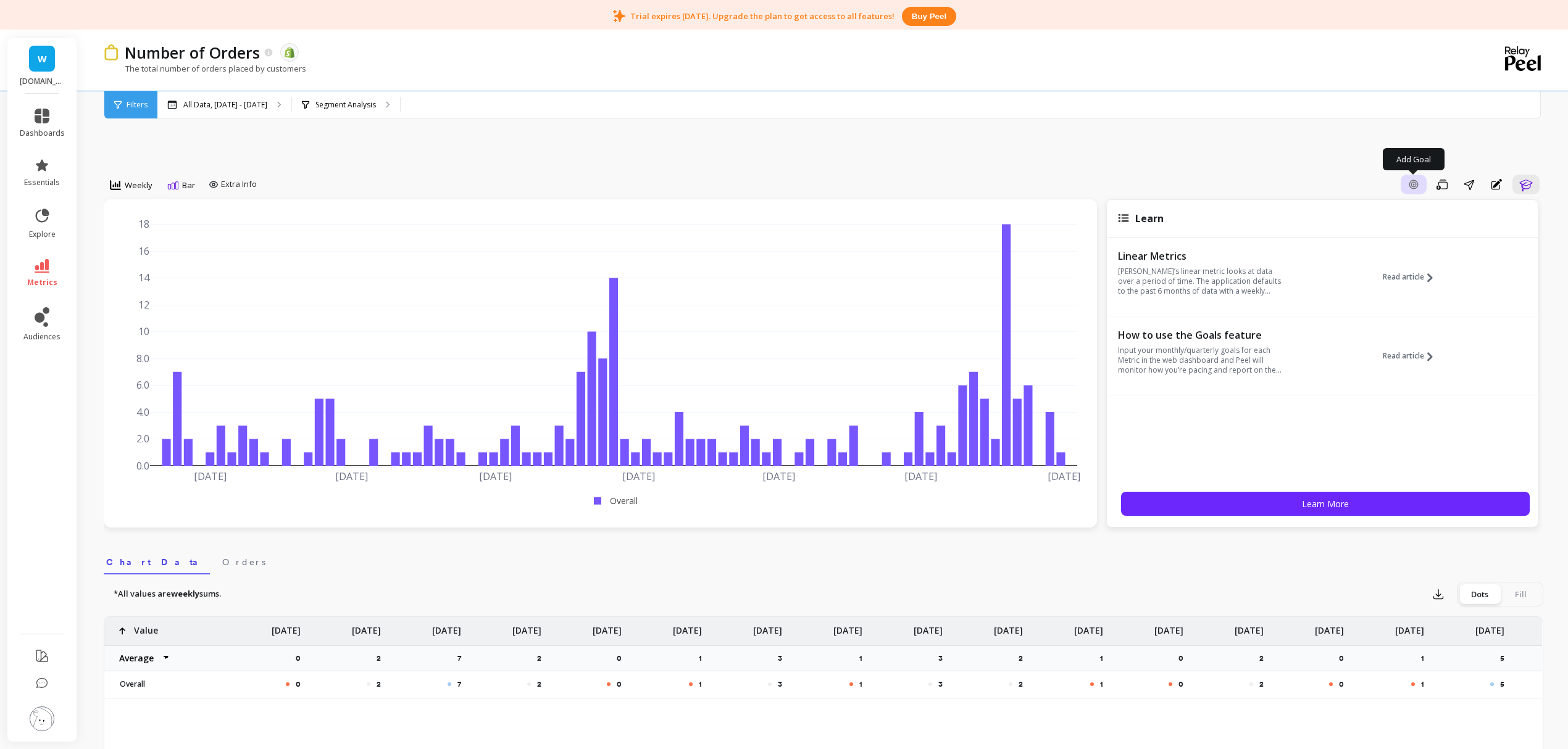
click at [1415, 183] on icon "button" at bounding box center [1414, 184] width 5 height 5
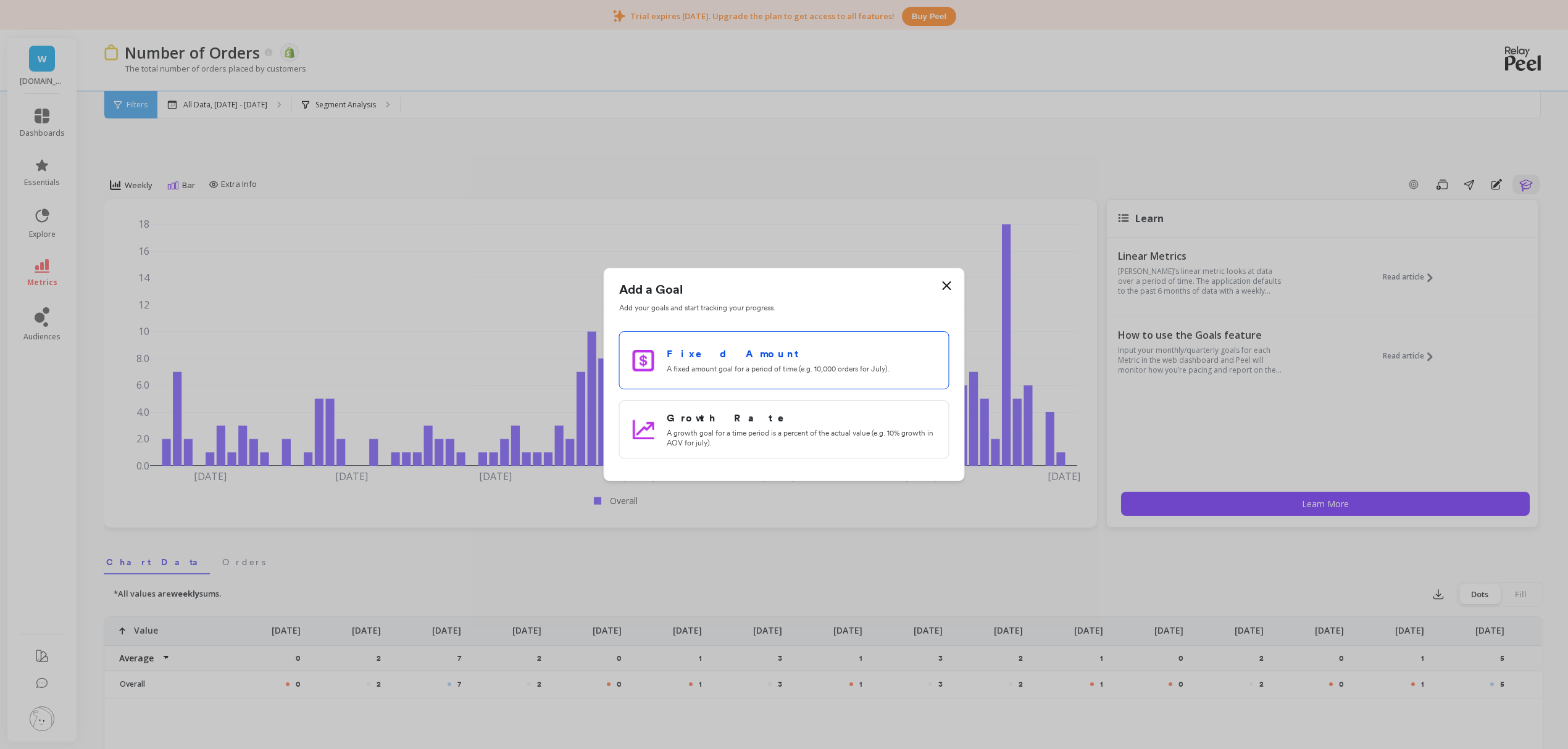
click at [786, 359] on h3 "Fixed Amount" at bounding box center [801, 354] width 269 height 15
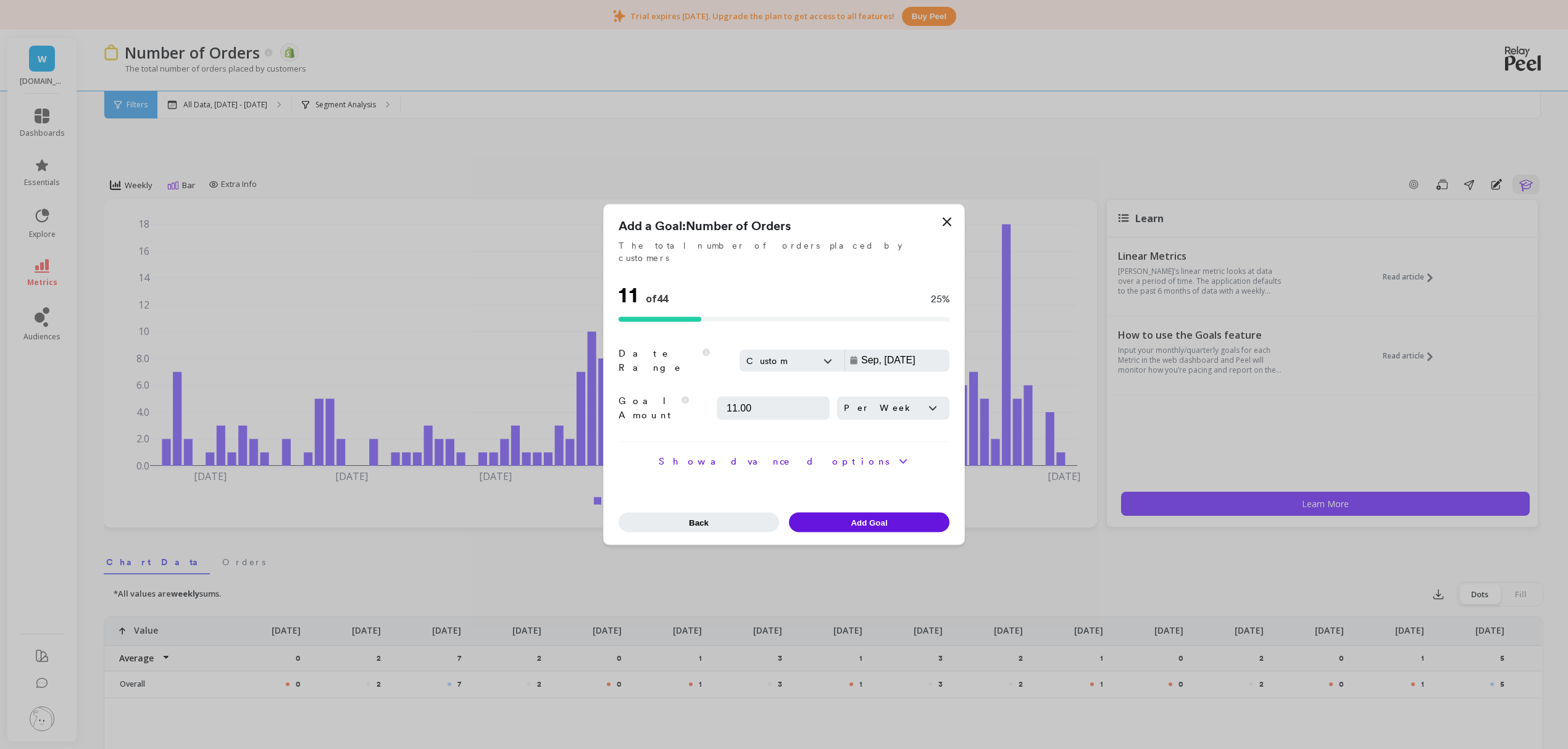
click at [908, 363] on div "Sep, 08 - Oct, 08" at bounding box center [923, 361] width 126 height 15
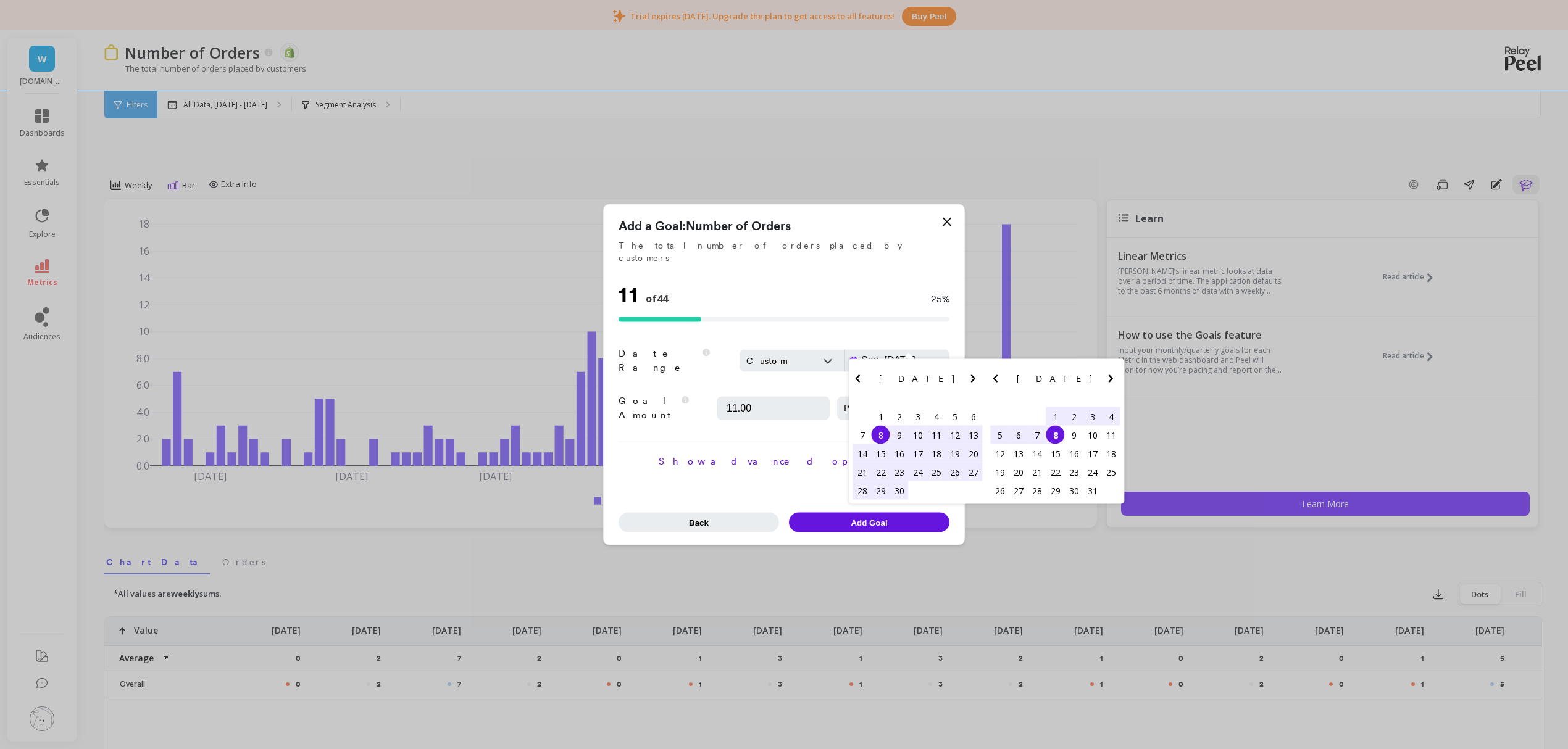
click at [904, 356] on input "Sep, 08 - Oct, 08" at bounding box center [923, 360] width 126 height 13
click at [999, 440] on div "5" at bounding box center [1000, 435] width 18 height 18
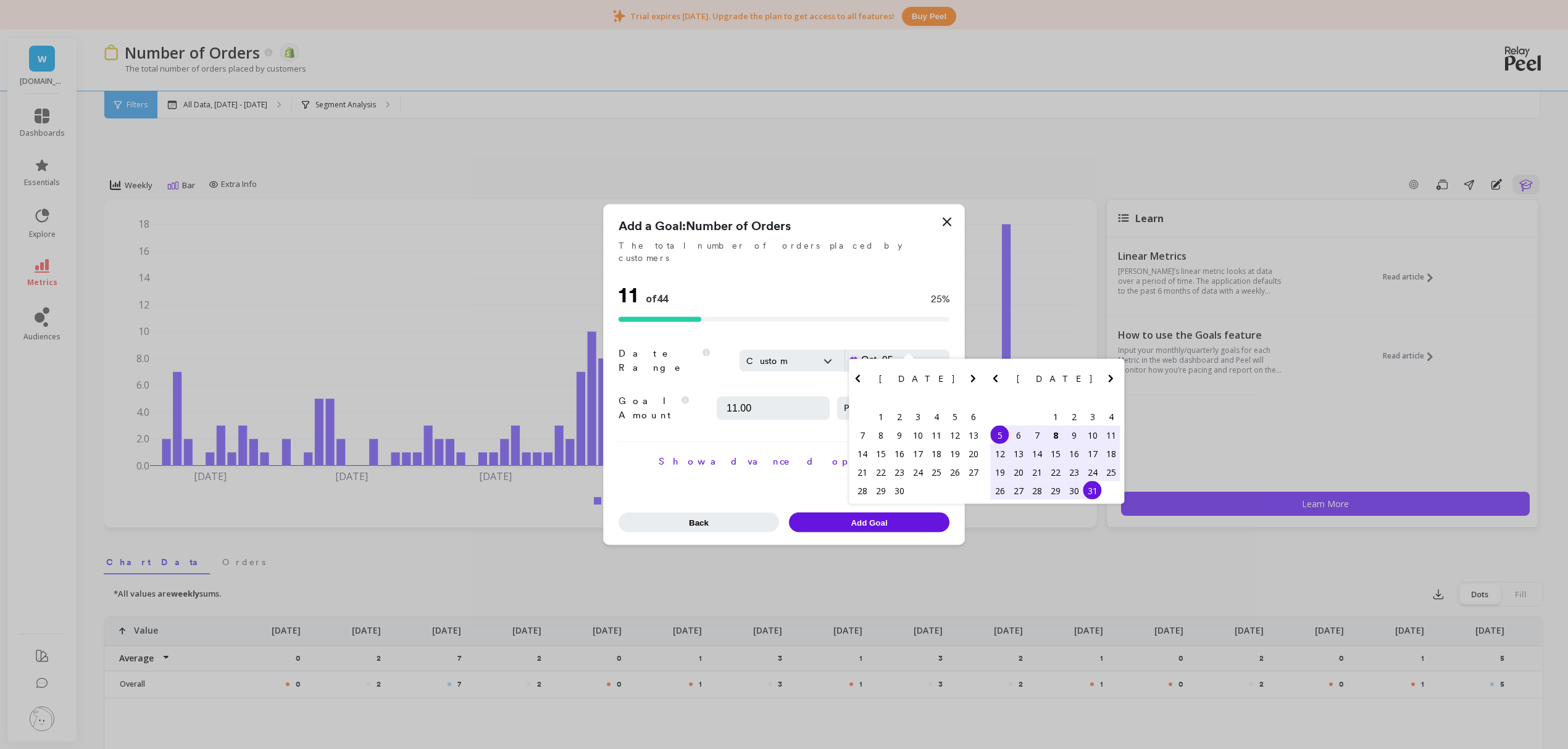
click at [1092, 500] on div "31" at bounding box center [1093, 490] width 18 height 18
type input "Oct, 05 - Oct, 31"
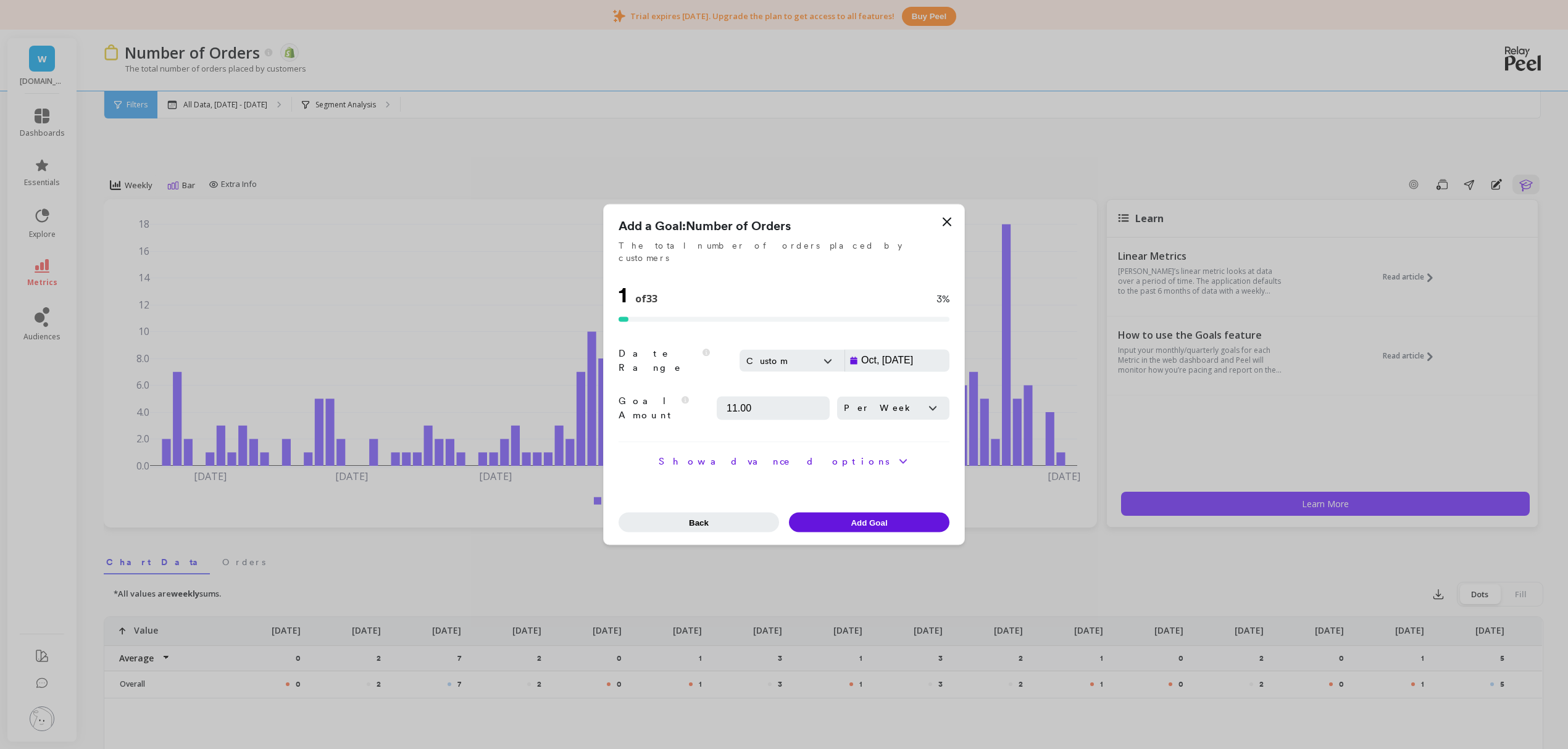
drag, startPoint x: 761, startPoint y: 398, endPoint x: 689, endPoint y: 395, distance: 72.1
click at [689, 395] on div "Goal Amount The amount that you would like to set for the goal along with the t…" at bounding box center [784, 408] width 331 height 28
type input "6"
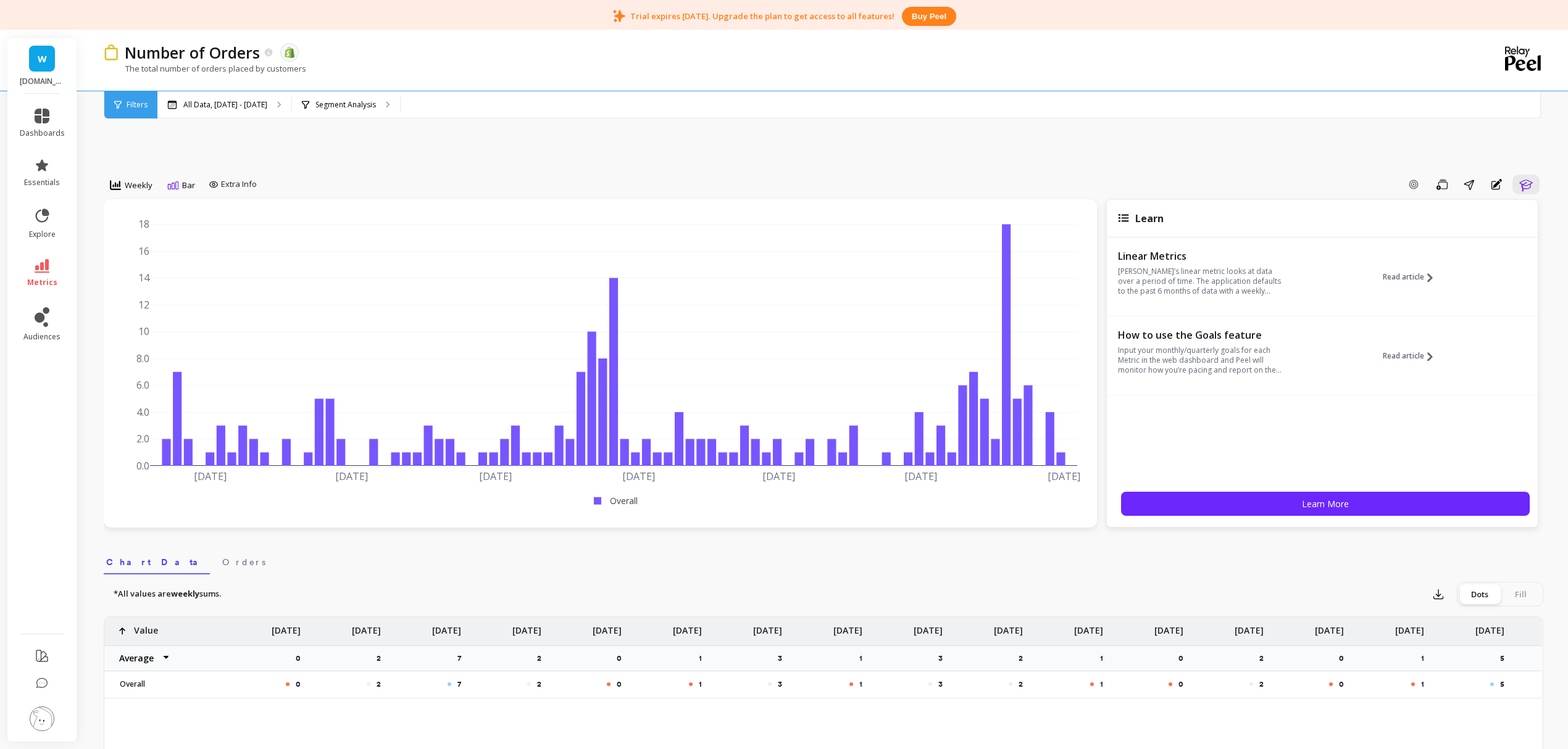
drag, startPoint x: 958, startPoint y: 660, endPoint x: 837, endPoint y: 183, distance: 492.1
click at [828, 186] on div "Add Goal Save Share Annotations Learn" at bounding box center [903, 185] width 1282 height 20
click at [1413, 183] on icon "button" at bounding box center [1414, 184] width 11 height 11
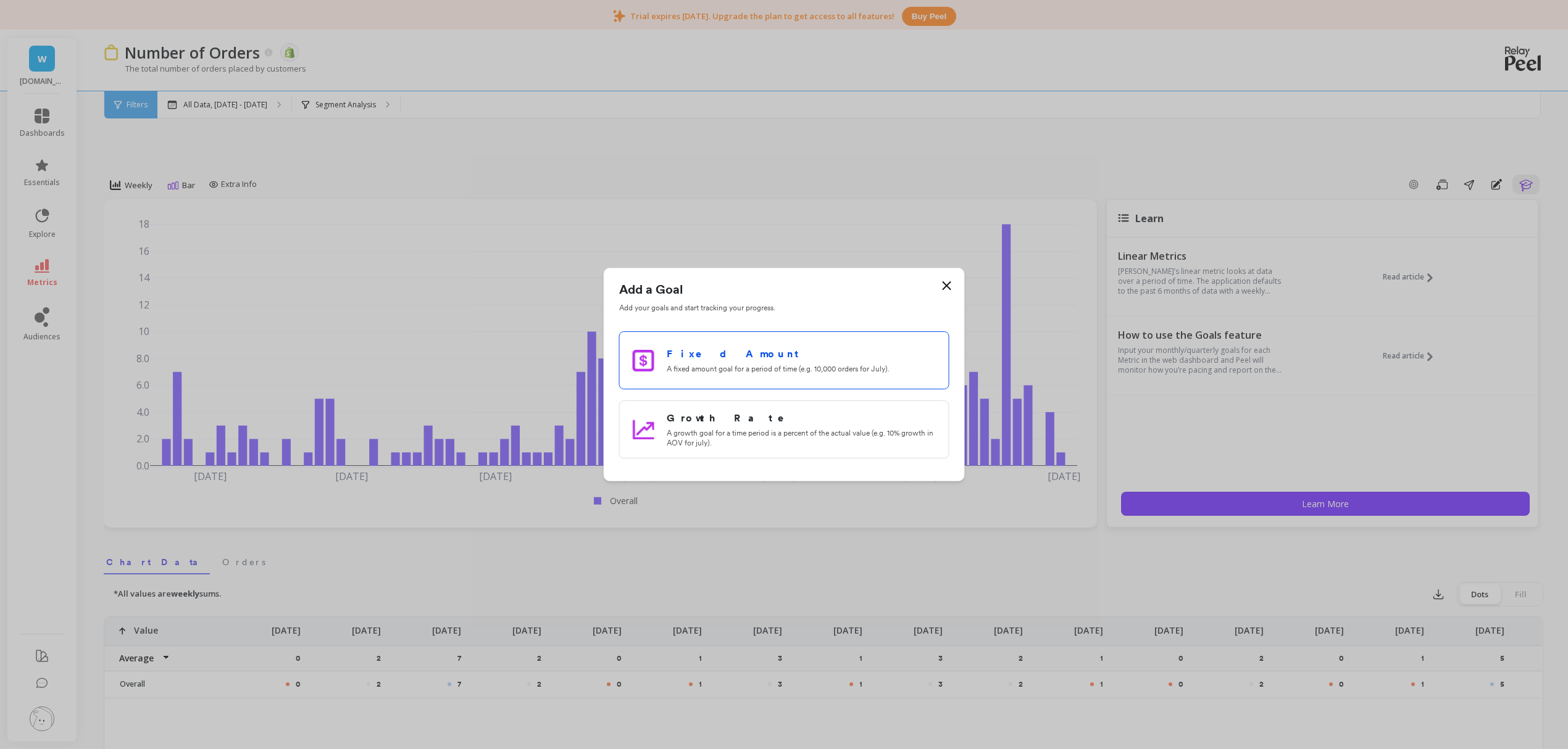
click at [860, 375] on li "Fixed Amount A fixed amount goal for a period of time (e.g. 10,000 orders for J…" at bounding box center [784, 360] width 330 height 58
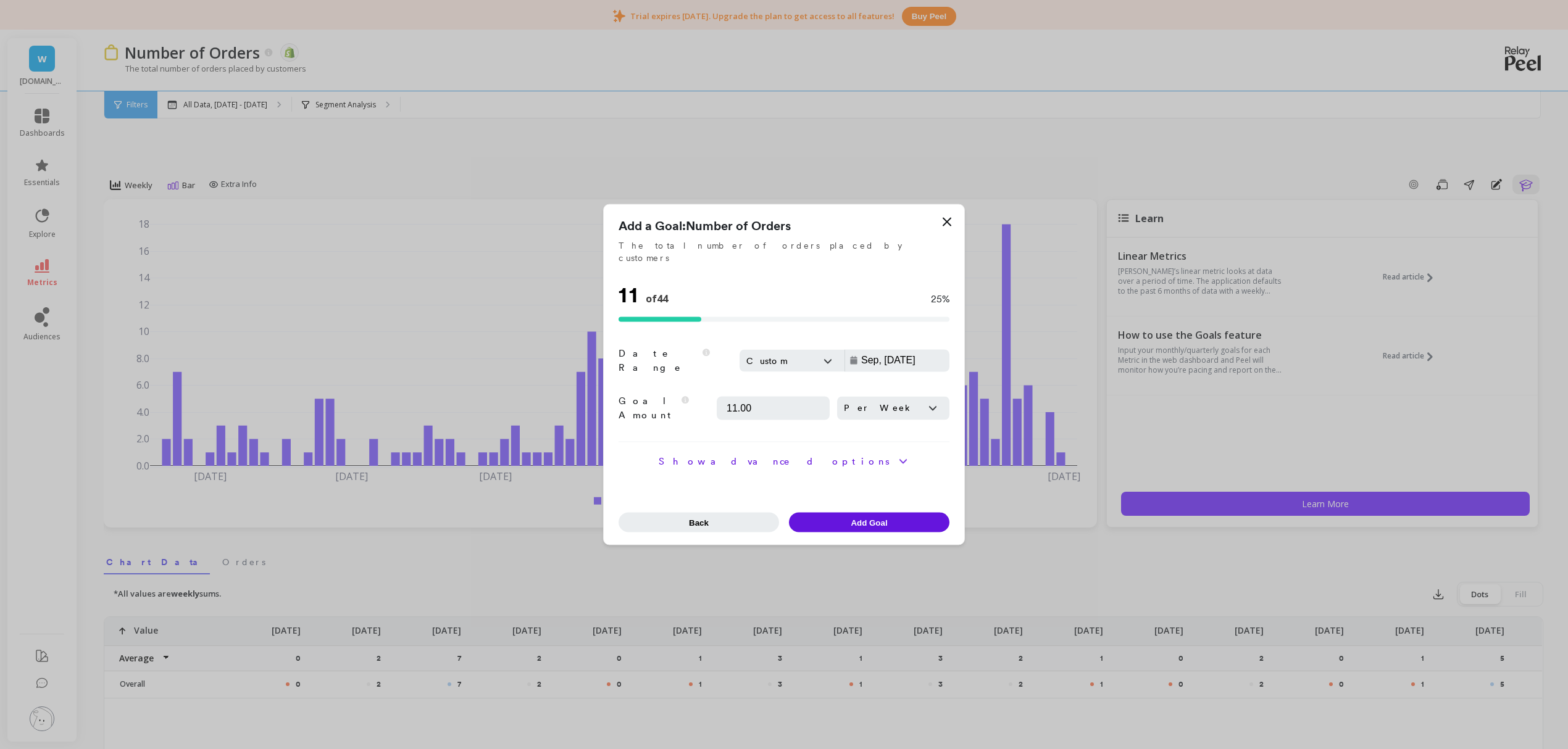
click at [882, 356] on input "Sep, 08 - Oct, 08" at bounding box center [923, 360] width 126 height 13
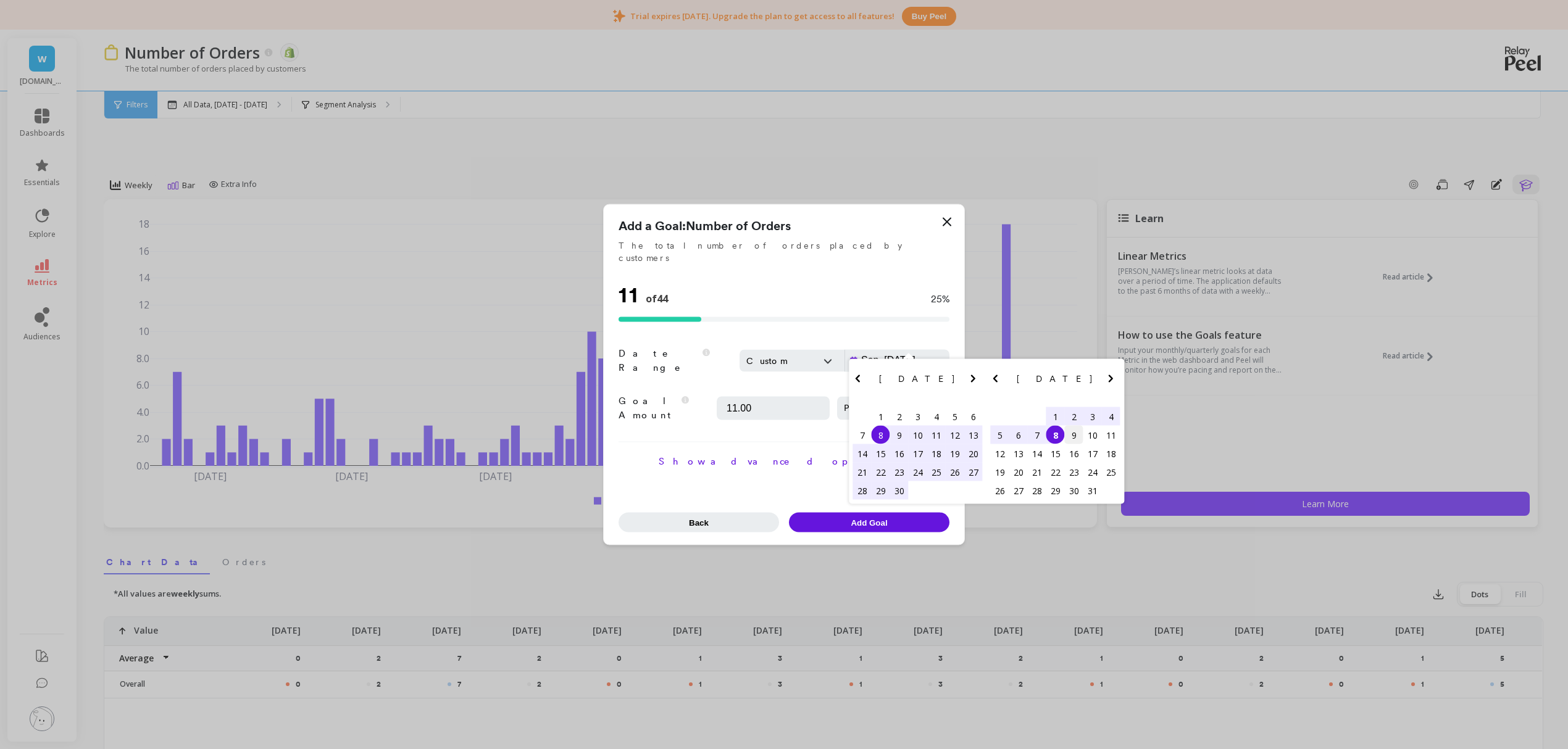
click at [1075, 442] on div "9" at bounding box center [1074, 435] width 18 height 18
type input "Oct, 09 -"
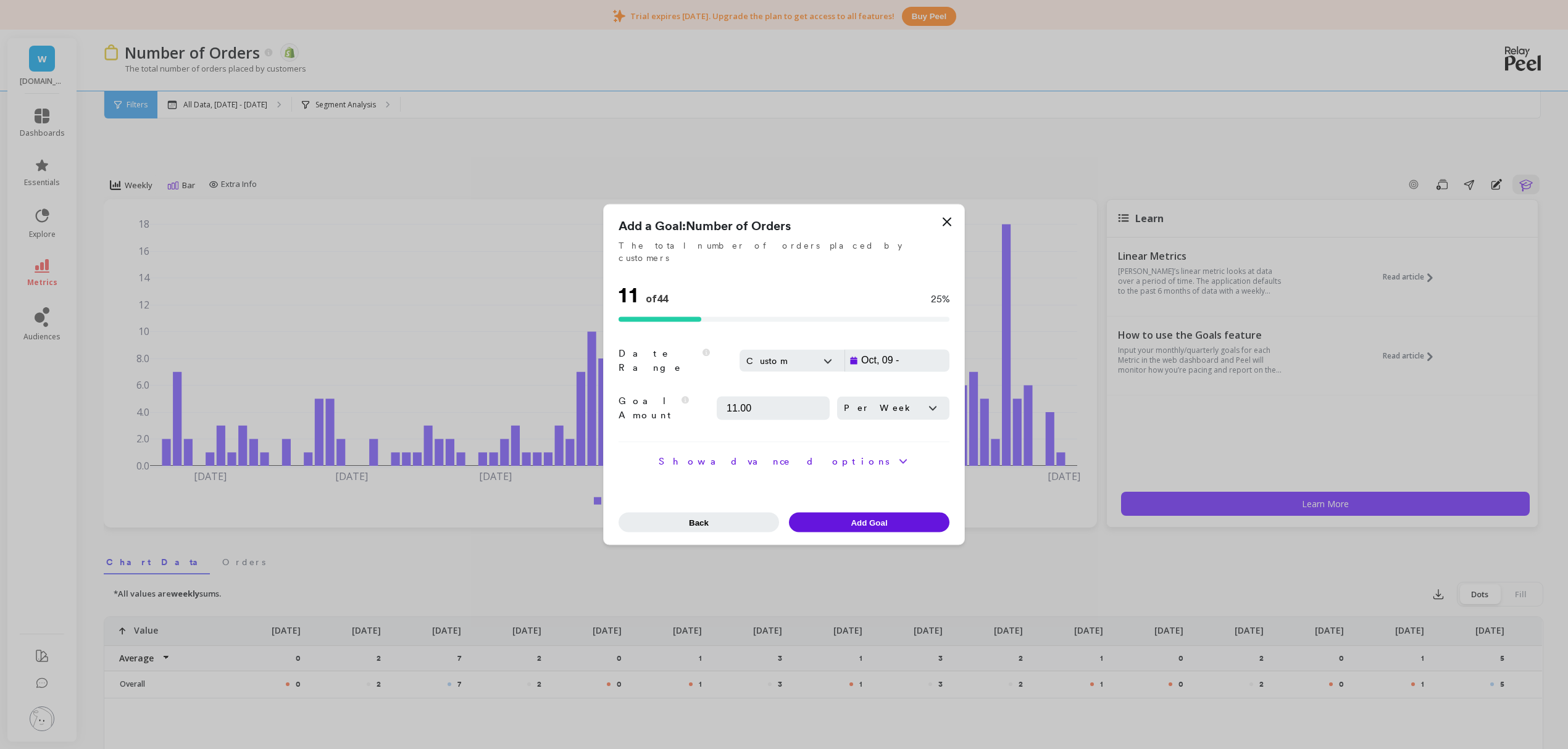
drag, startPoint x: 825, startPoint y: 344, endPoint x: 823, endPoint y: 354, distance: 10.2
click at [826, 349] on div "Custom" at bounding box center [792, 360] width 105 height 22
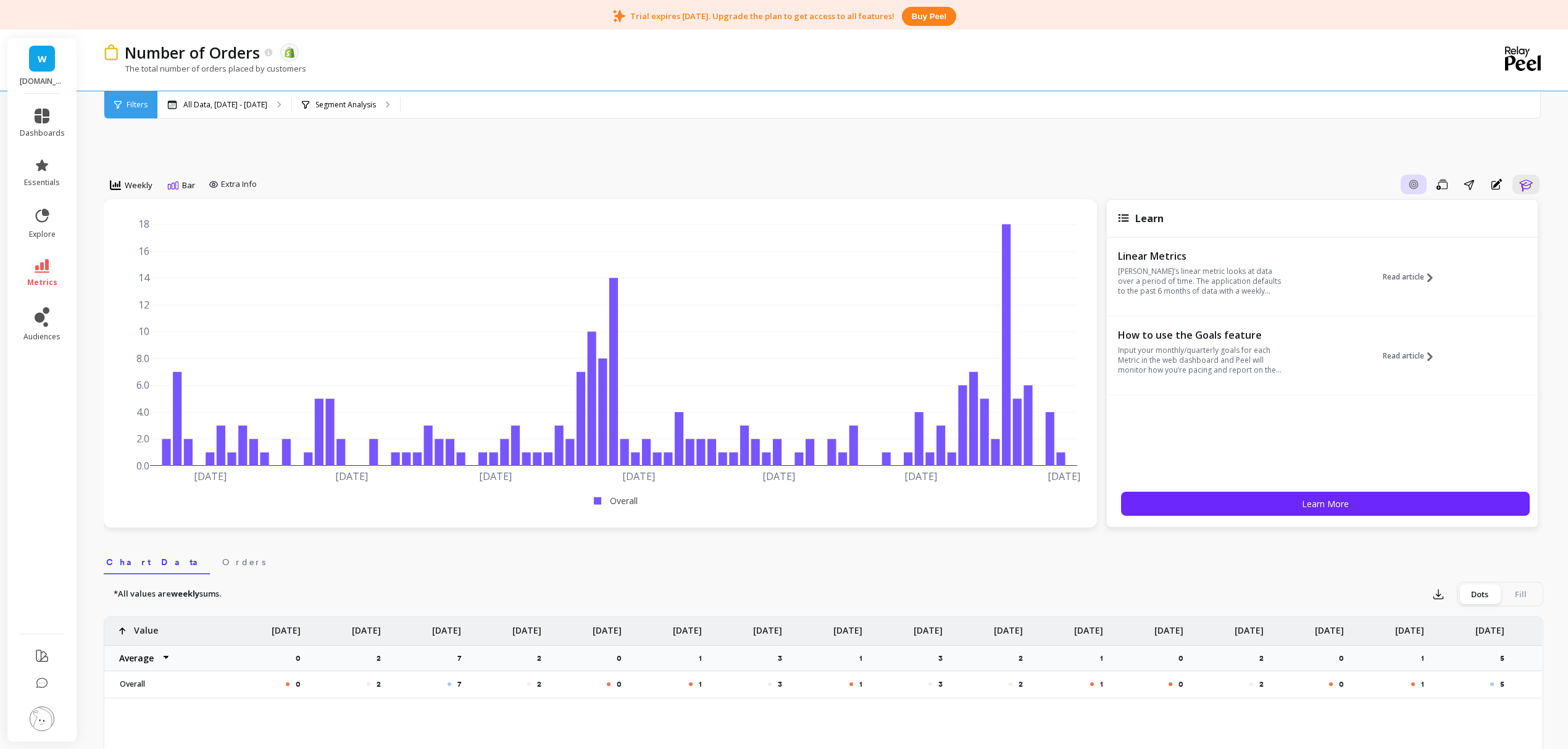
drag, startPoint x: 1256, startPoint y: 238, endPoint x: 1414, endPoint y: 181, distance: 168.0
click at [1414, 181] on icon "button" at bounding box center [1414, 184] width 11 height 11
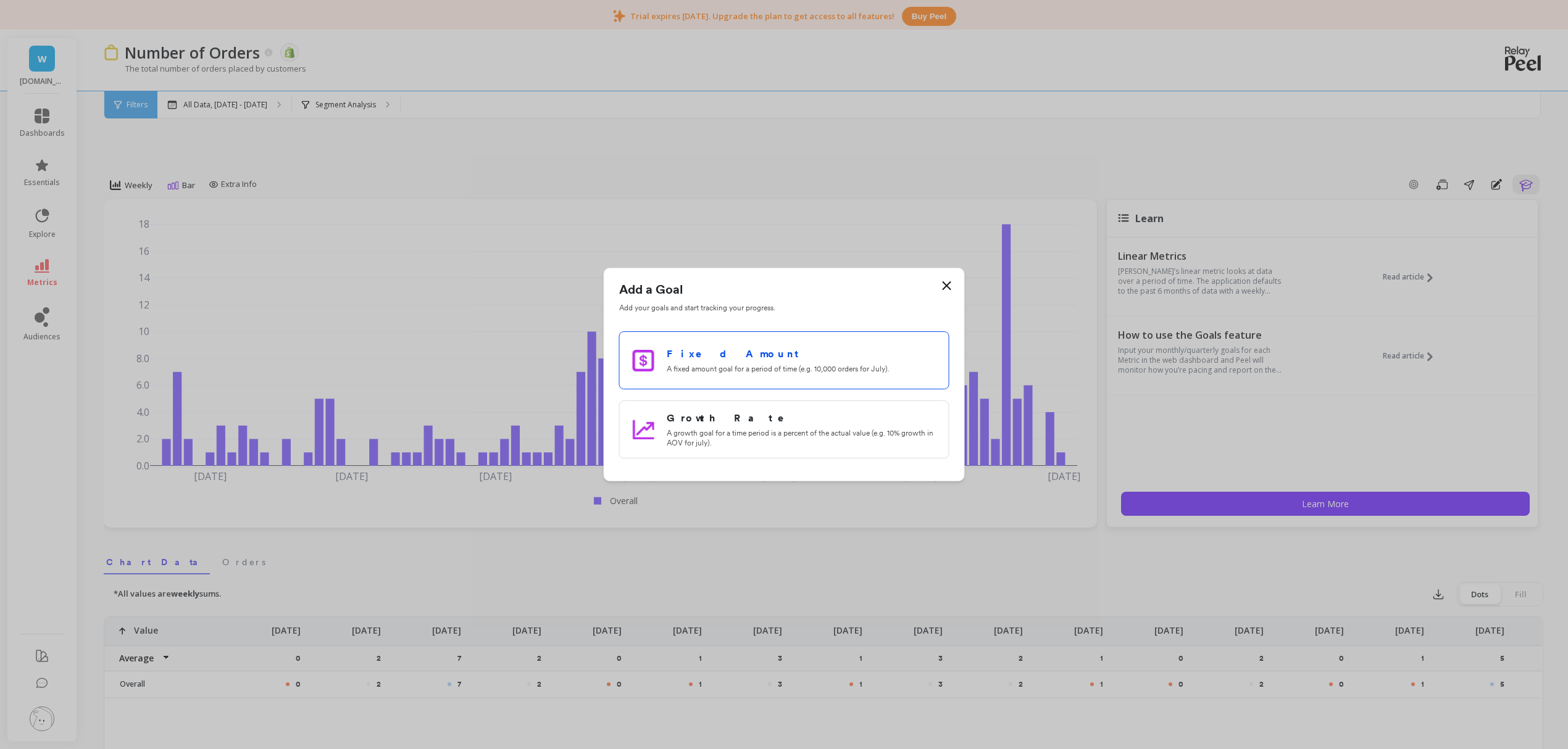
click at [746, 366] on p "A fixed amount goal for a period of time (e.g. 10,000 orders for July)." at bounding box center [801, 369] width 269 height 10
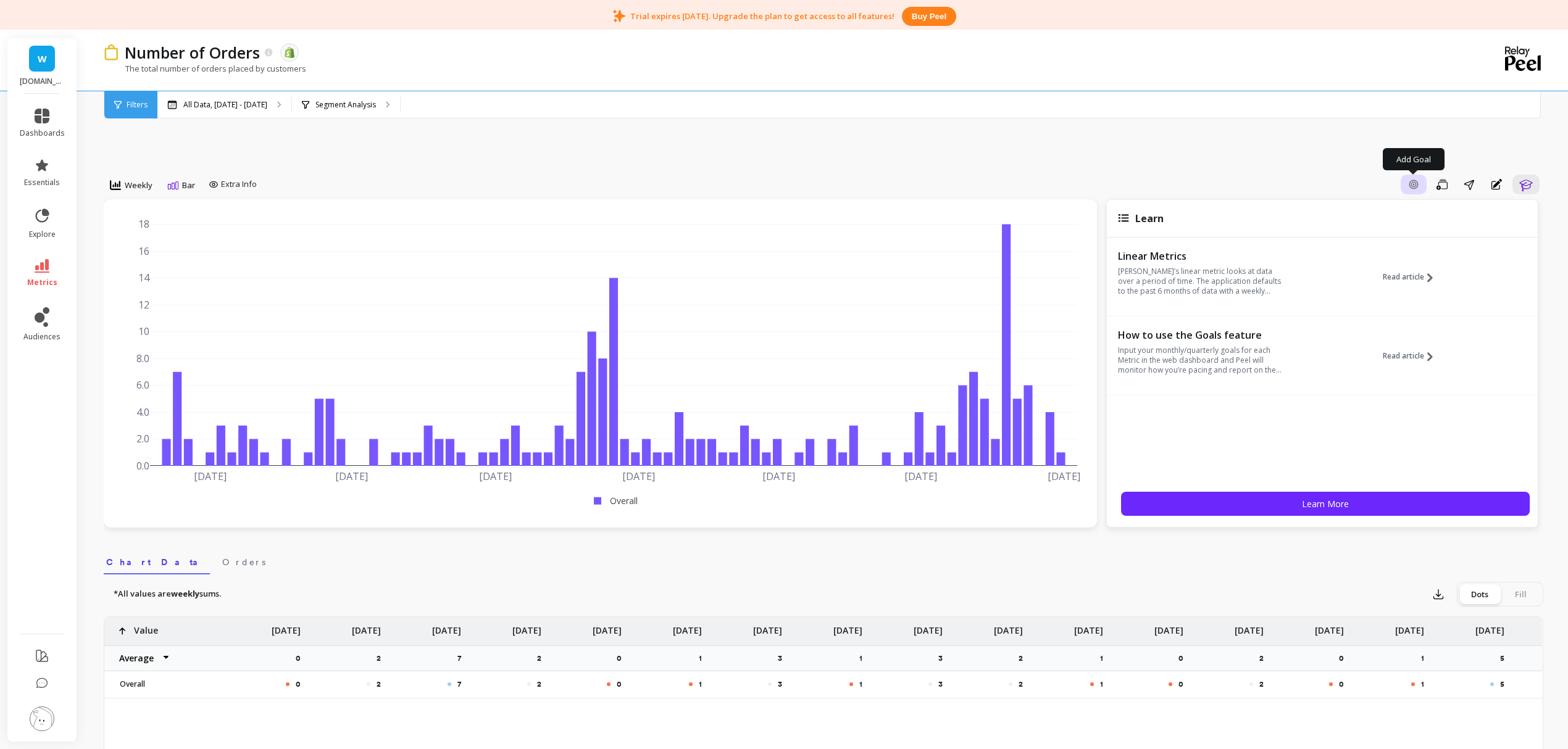
click at [1412, 183] on icon "button" at bounding box center [1414, 184] width 5 height 5
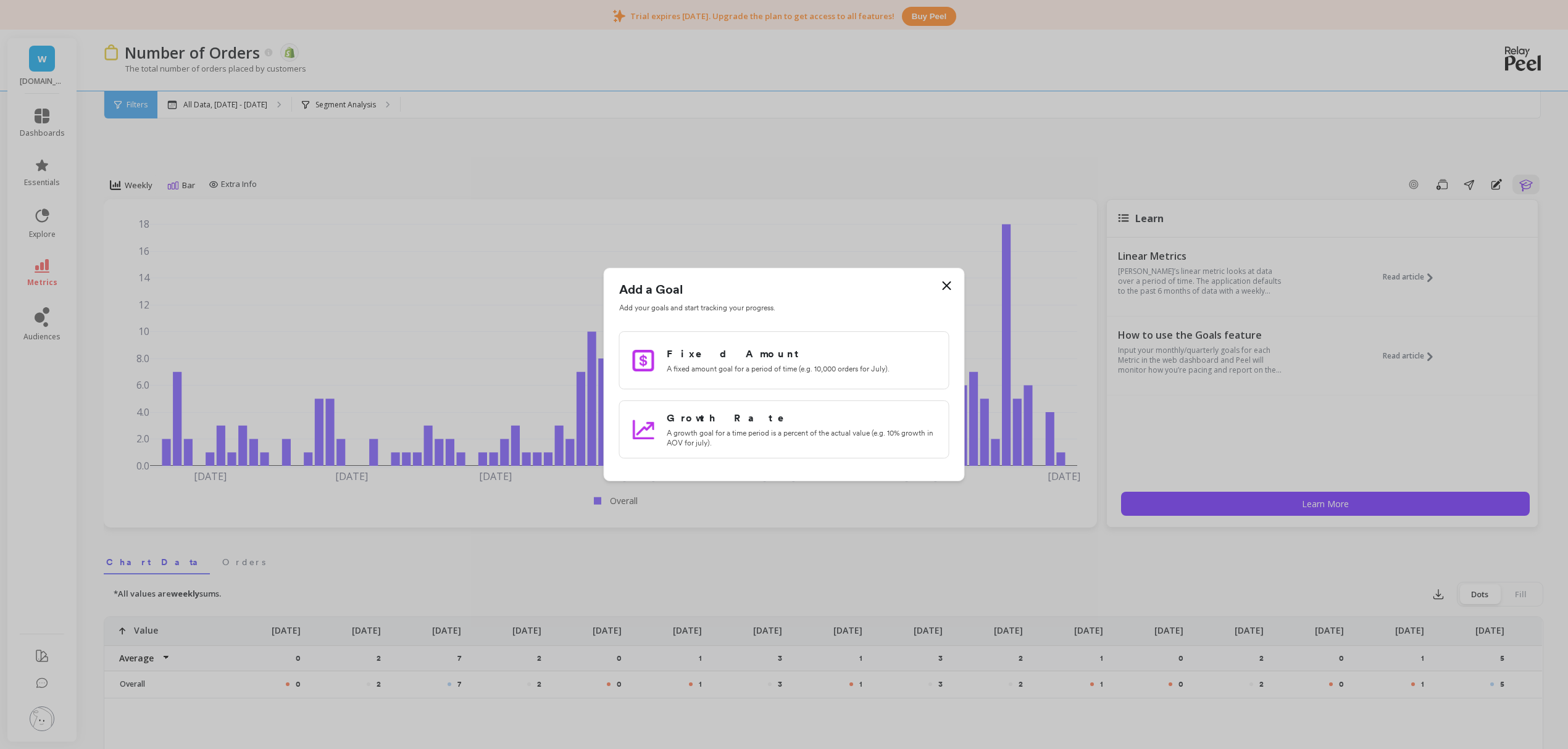
click at [865, 331] on ul "Fixed Amount A fixed amount goal for a period of time (e.g. 10,000 orders for J…" at bounding box center [784, 395] width 330 height 127
click at [866, 349] on h3 "Fixed Amount" at bounding box center [801, 354] width 269 height 15
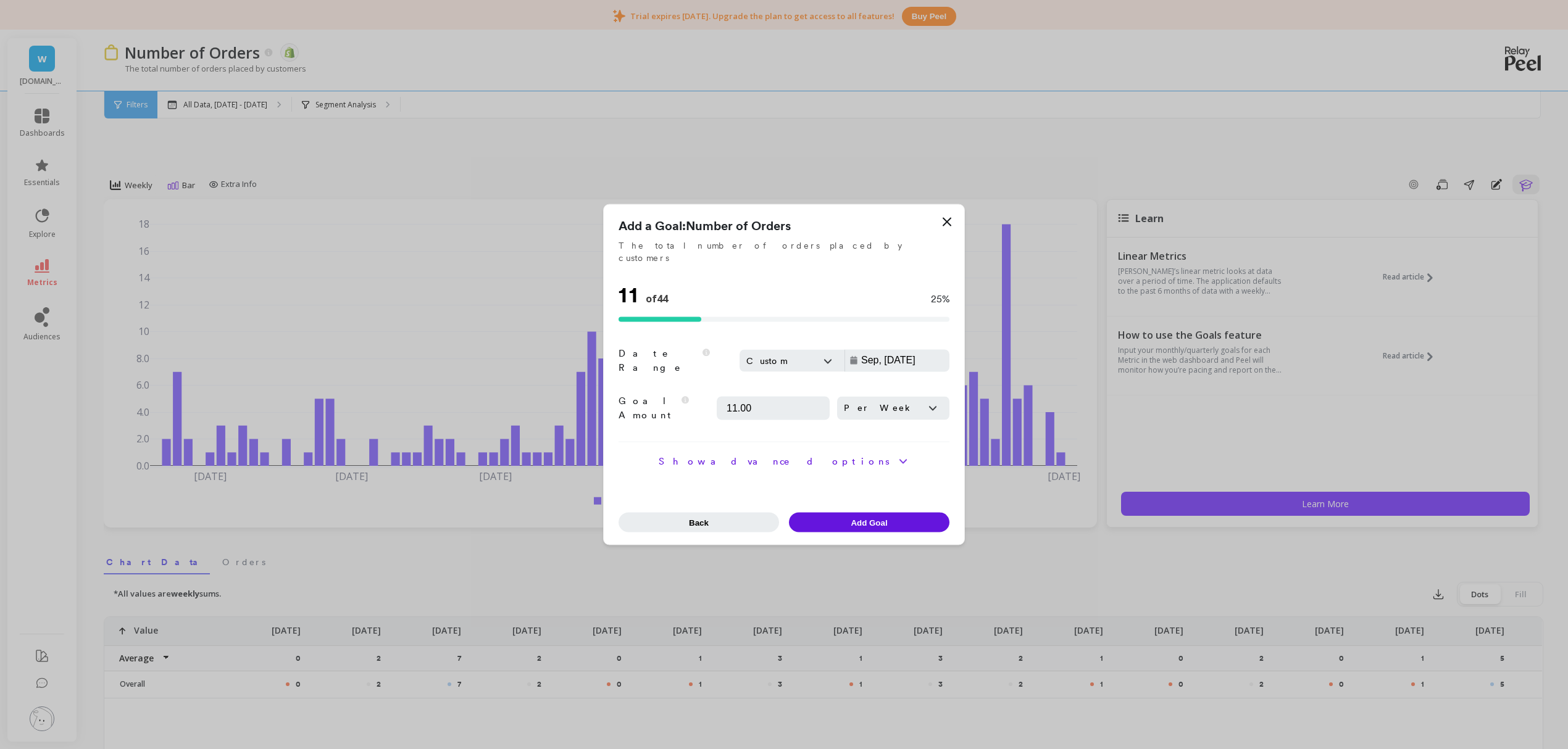
click at [862, 360] on input "Sep, 08 - Oct, 08" at bounding box center [923, 360] width 126 height 13
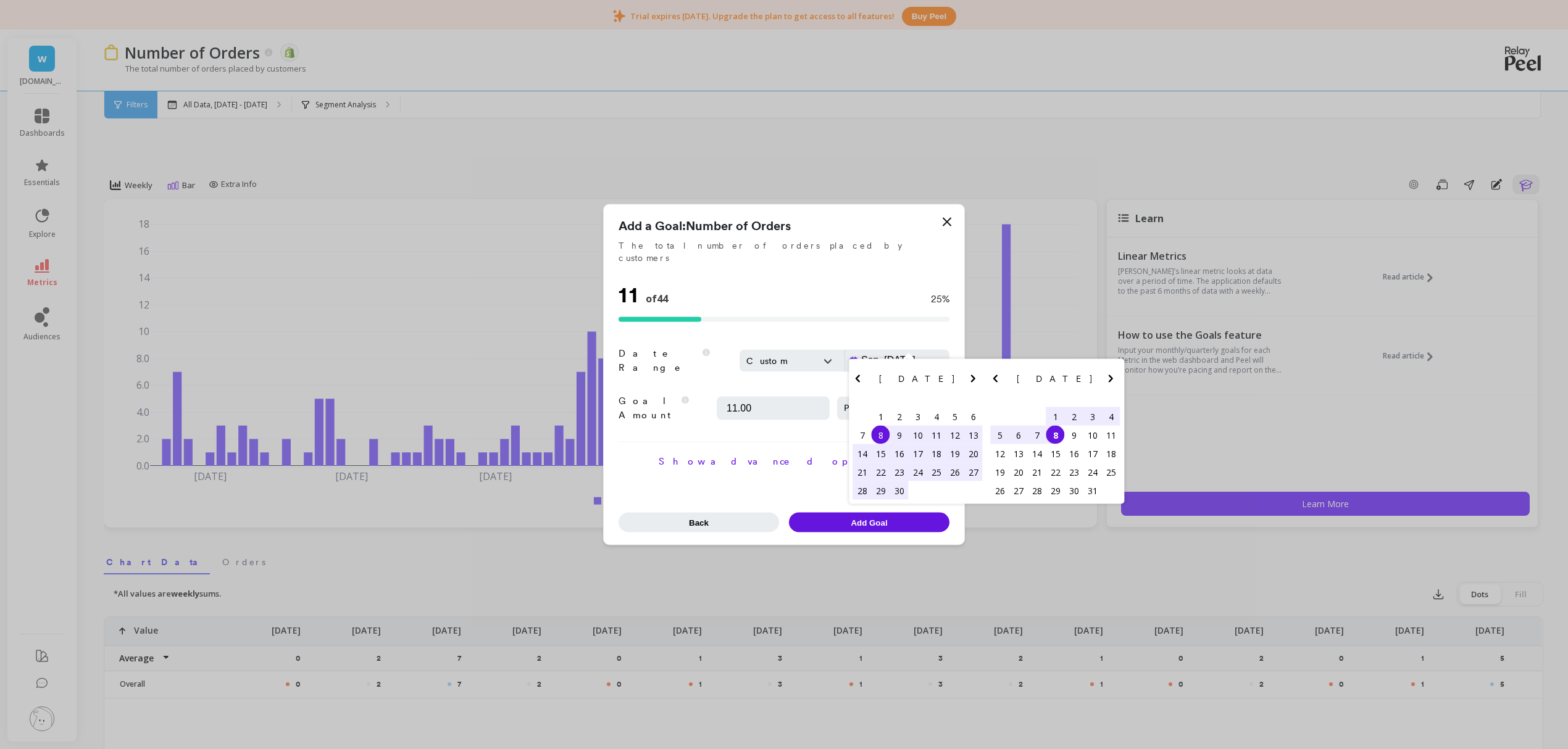
click at [1002, 444] on div "5" at bounding box center [1000, 435] width 18 height 18
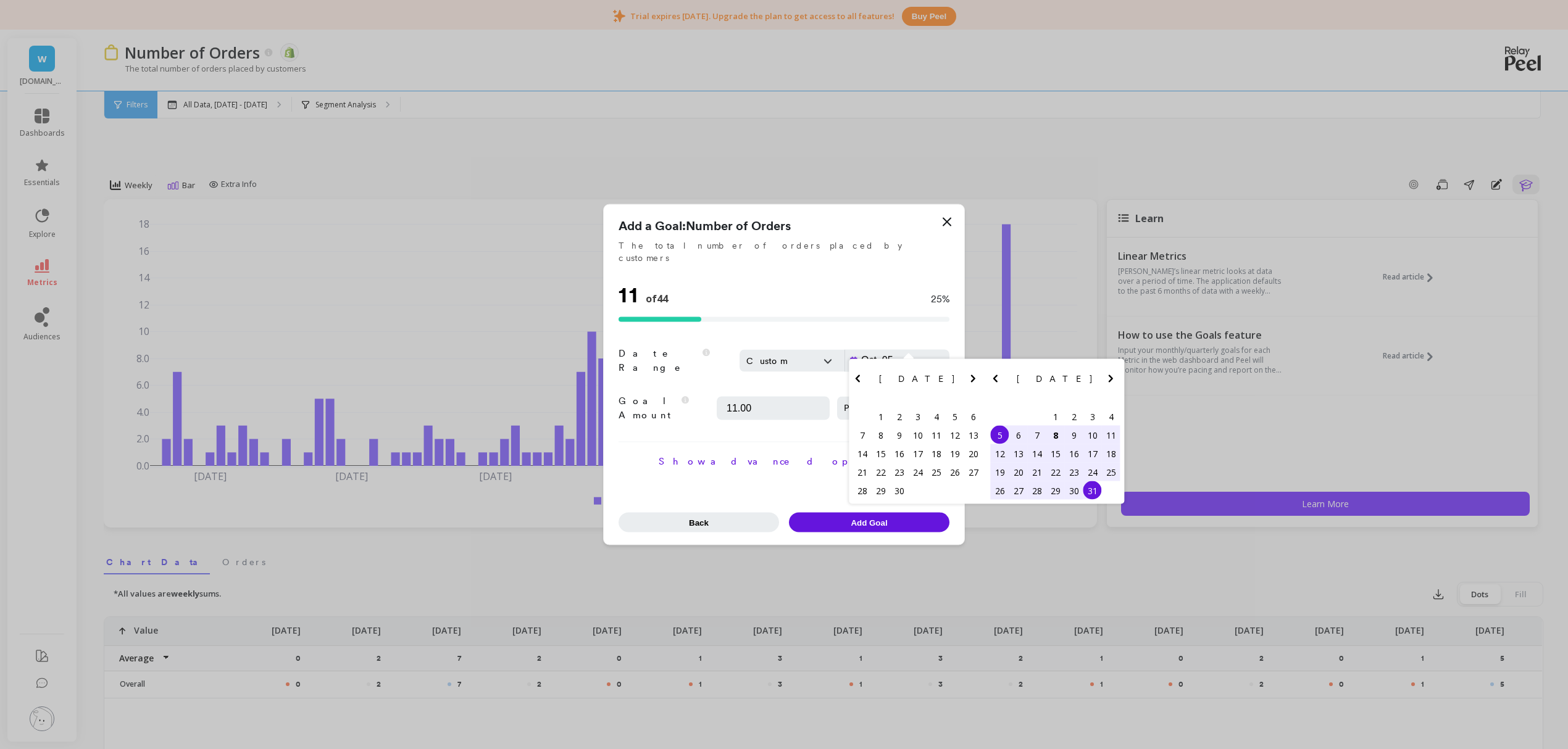
click at [1093, 500] on div "31" at bounding box center [1093, 490] width 18 height 18
type input "Oct, 05 - Oct, 31"
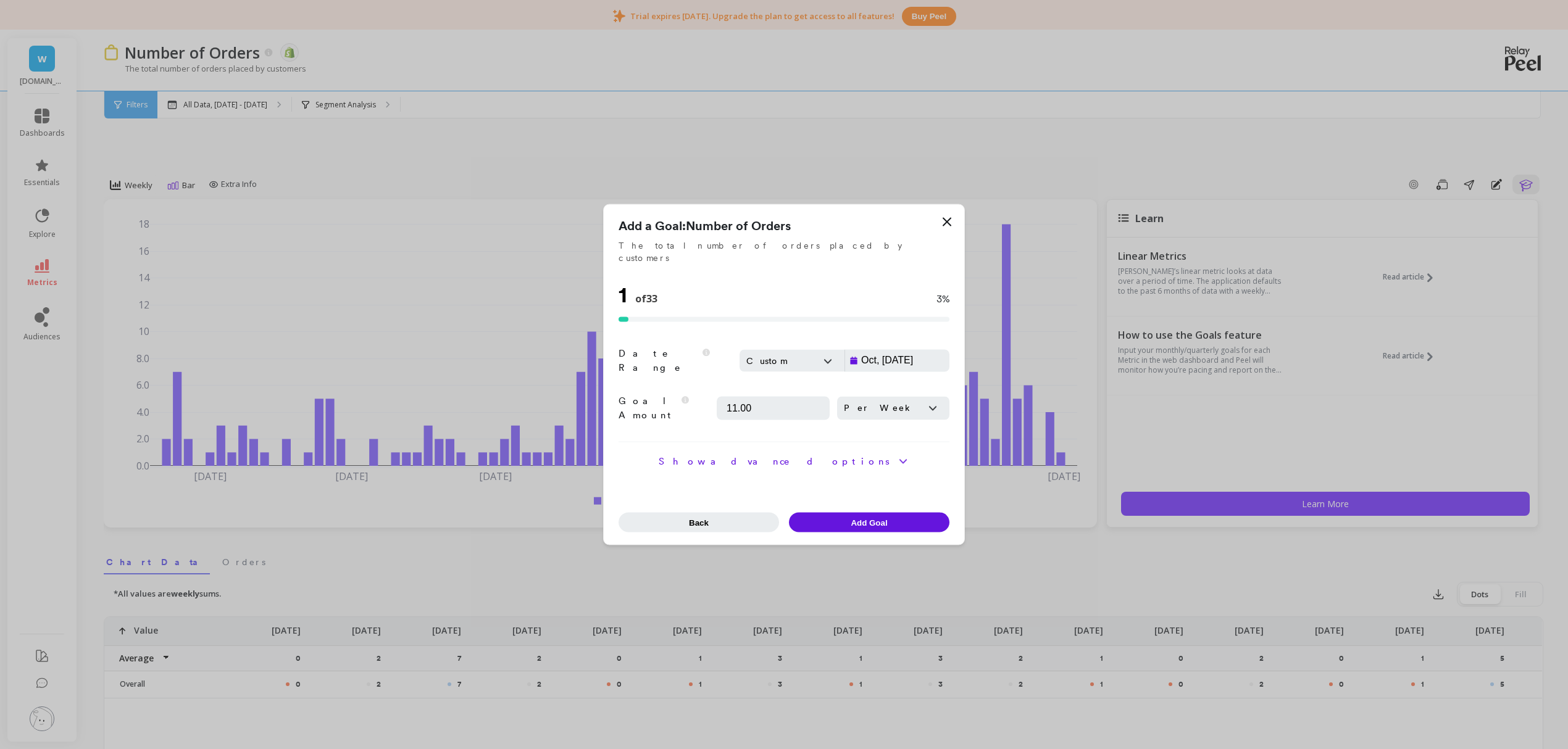
click at [761, 402] on input "11.00" at bounding box center [773, 408] width 98 height 13
type input "1"
type input "8"
click at [809, 456] on h2 "Show advanced options" at bounding box center [776, 461] width 234 height 11
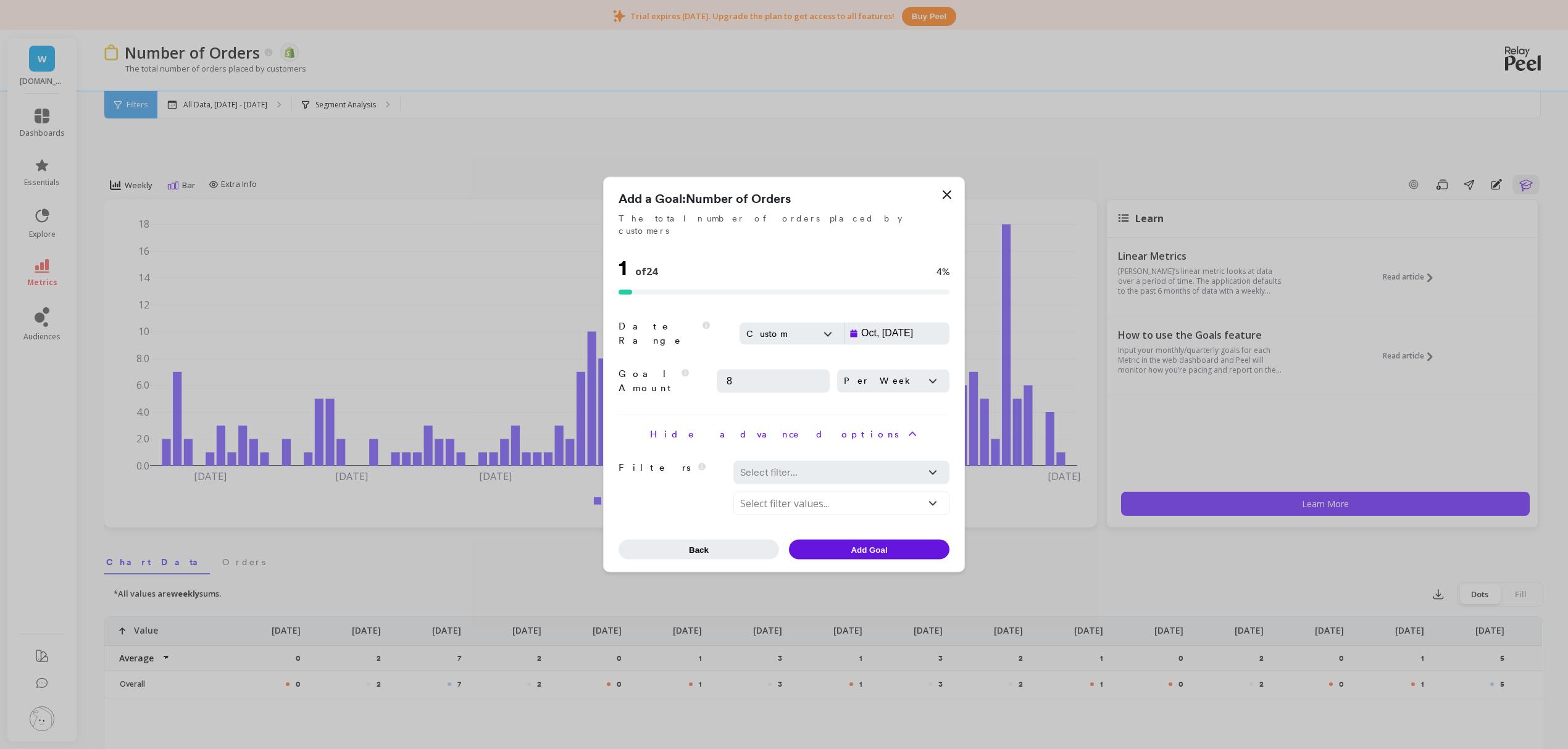
click at [768, 465] on div at bounding box center [828, 472] width 176 height 17
click at [704, 428] on div "Hide advanced options Filters The filters to set goals for certain segments Sel…" at bounding box center [784, 471] width 331 height 88
click at [868, 545] on span "Add Goal" at bounding box center [869, 550] width 36 height 9
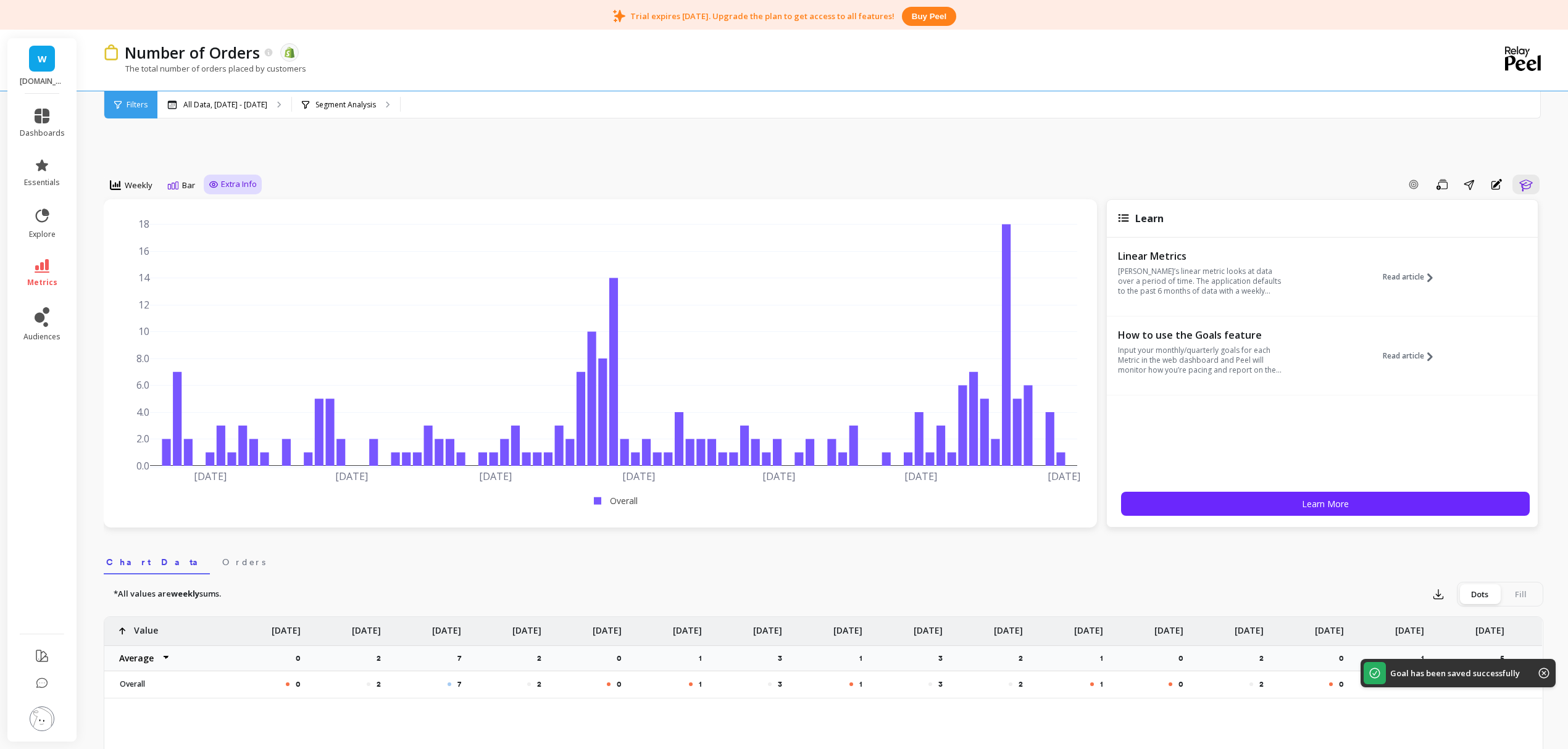
click at [238, 179] on span "Extra Info" at bounding box center [239, 184] width 36 height 13
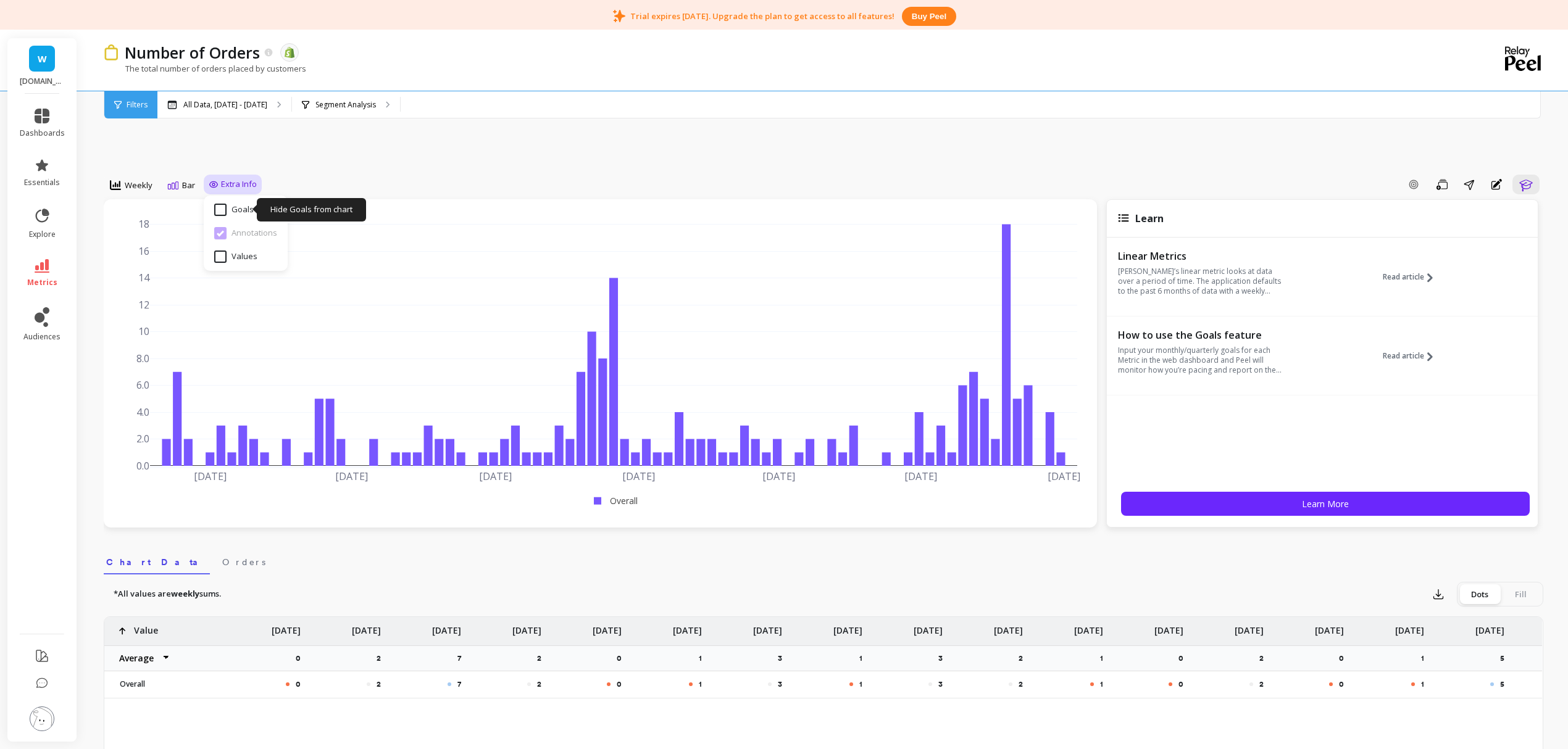
click at [234, 213] on input "Goals" at bounding box center [234, 210] width 40 height 13
checkbox input "true"
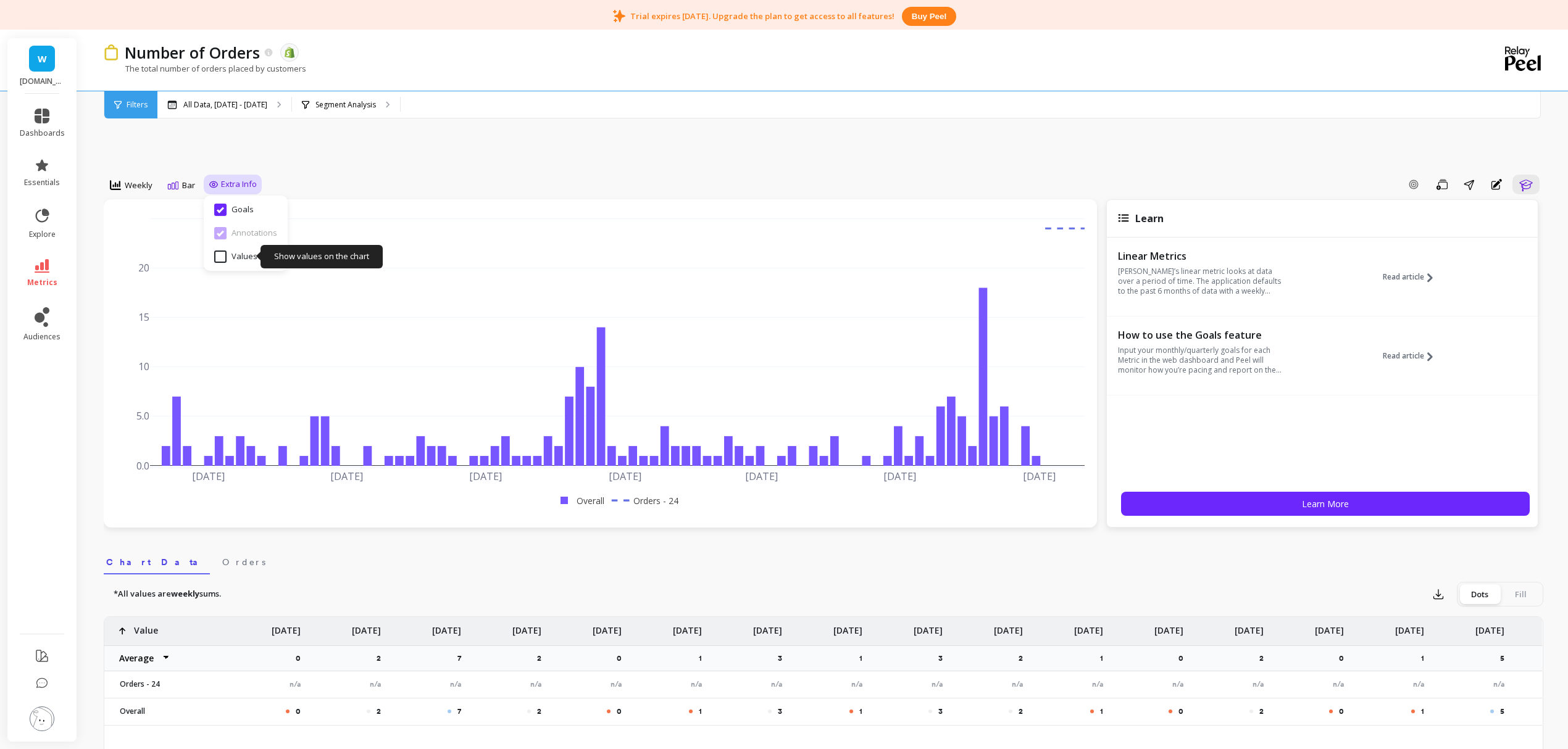
click at [216, 252] on input "Values" at bounding box center [236, 257] width 43 height 13
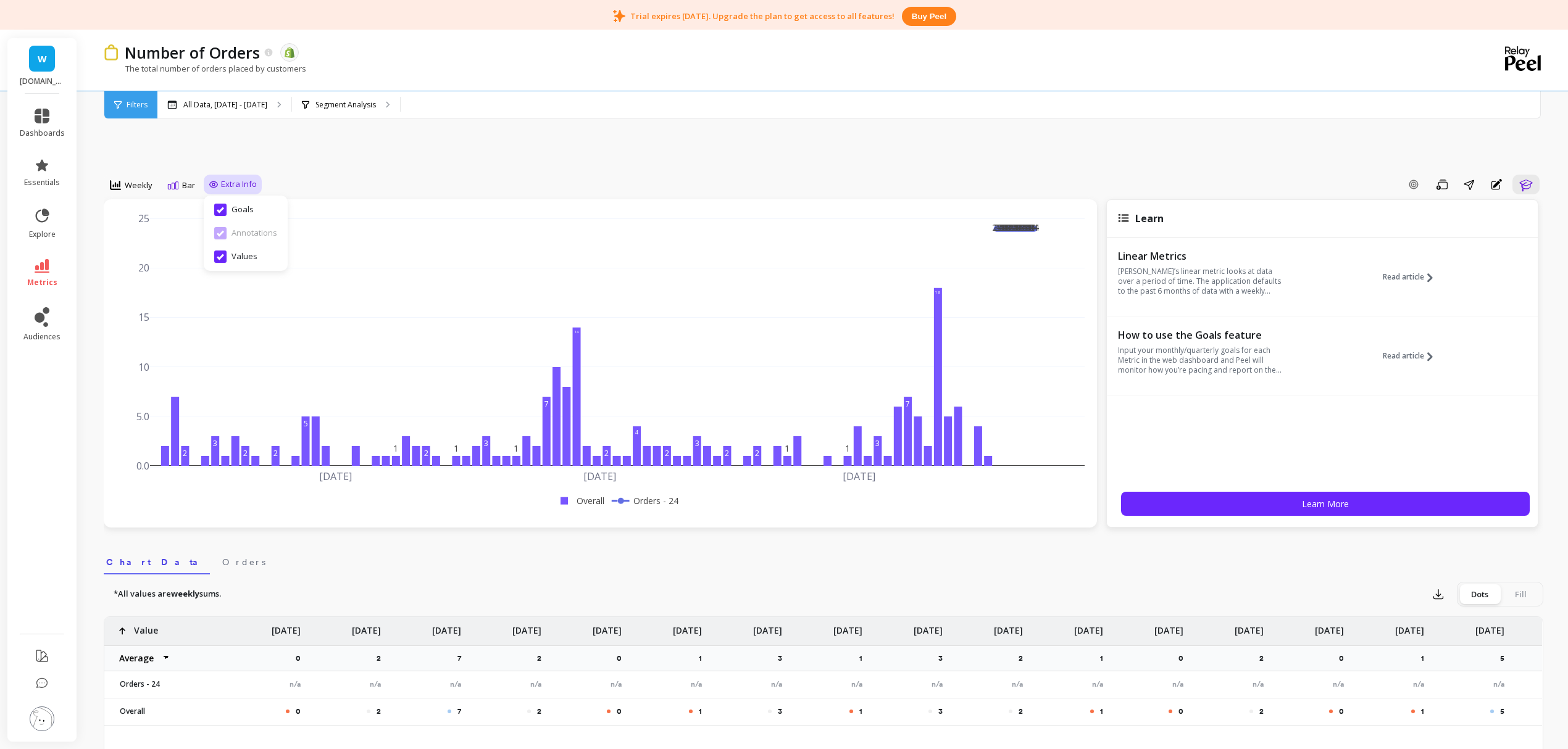
click at [216, 252] on input "Values" at bounding box center [236, 257] width 43 height 13
checkbox input "false"
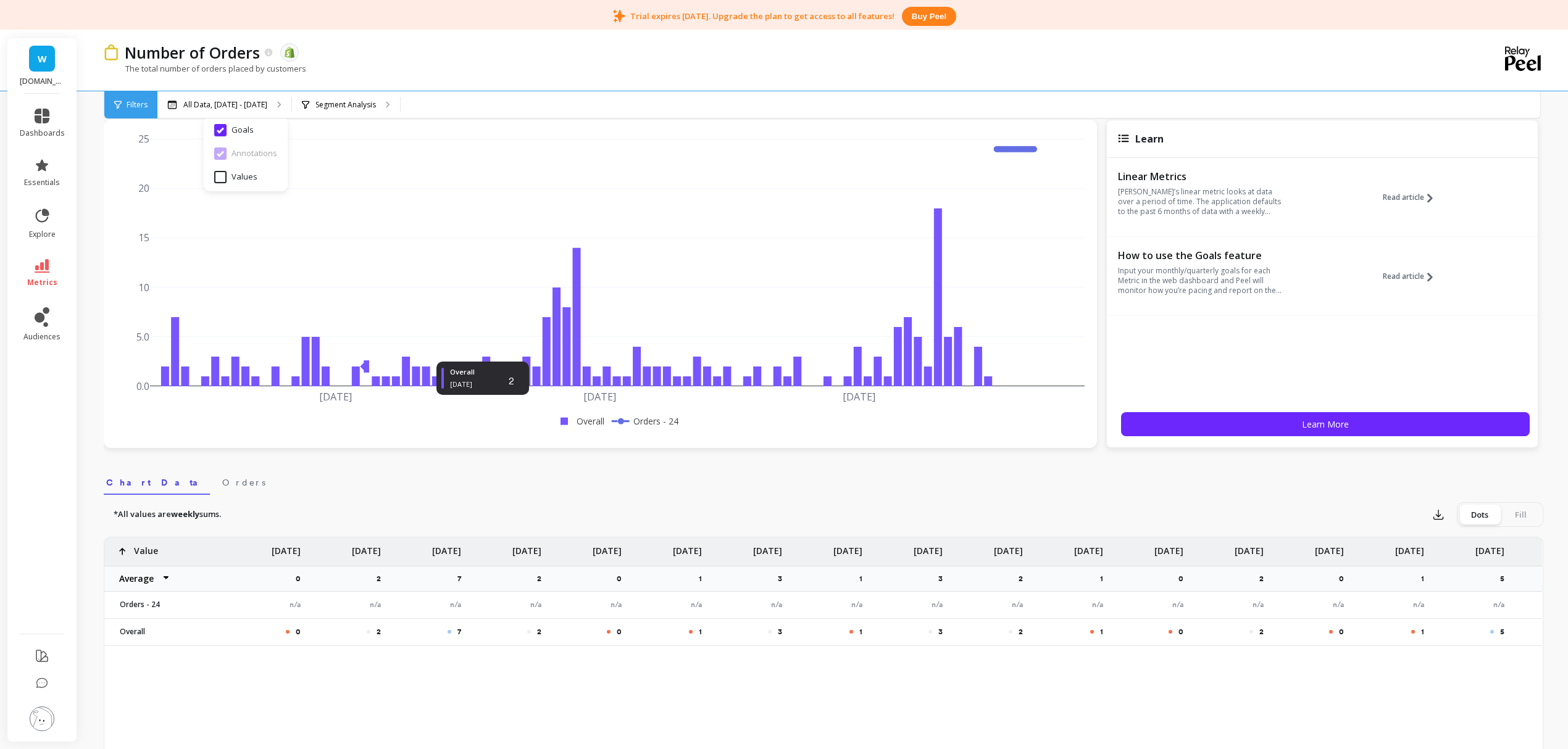
scroll to position [82, 0]
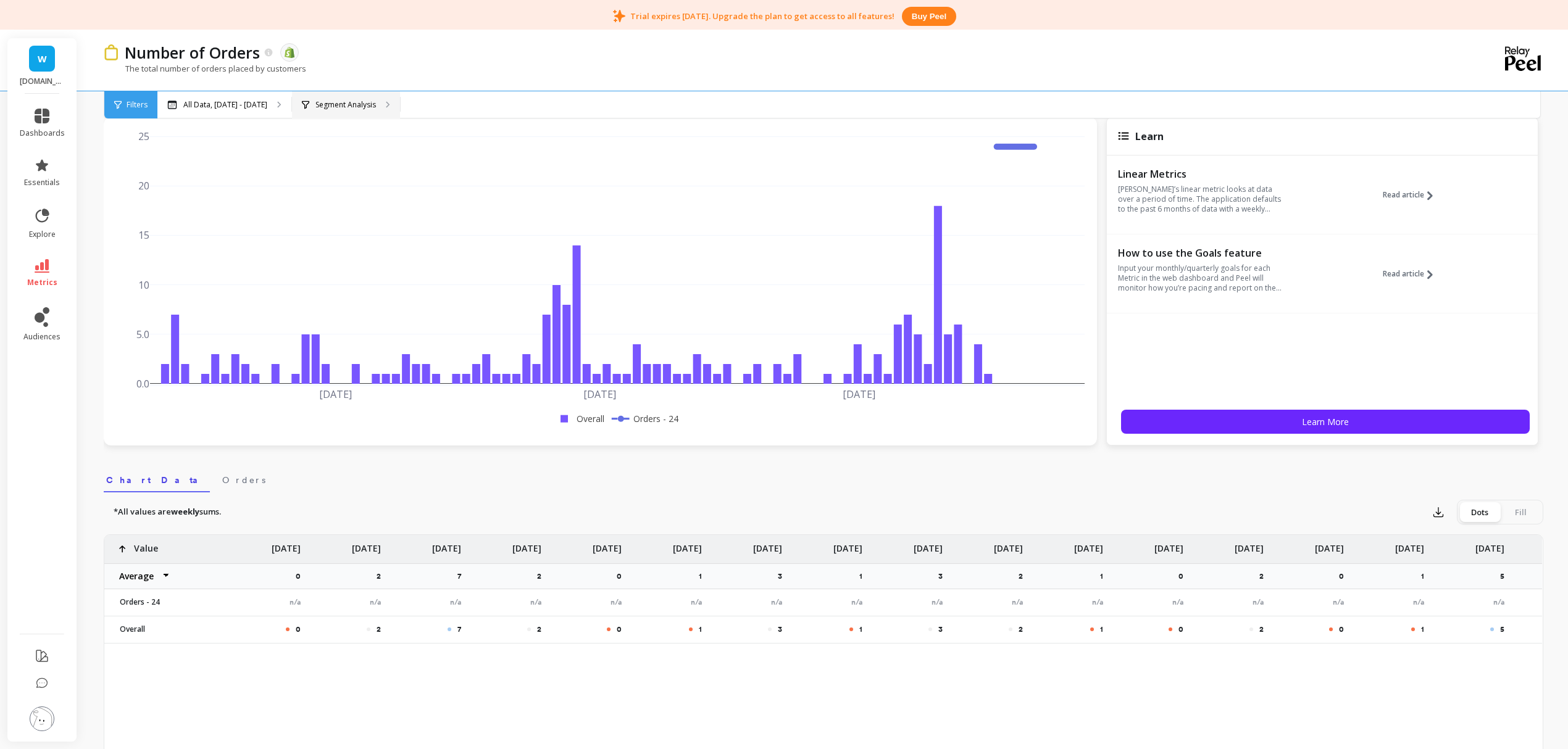
click at [383, 110] on div "Segment Analysis" at bounding box center [346, 104] width 108 height 27
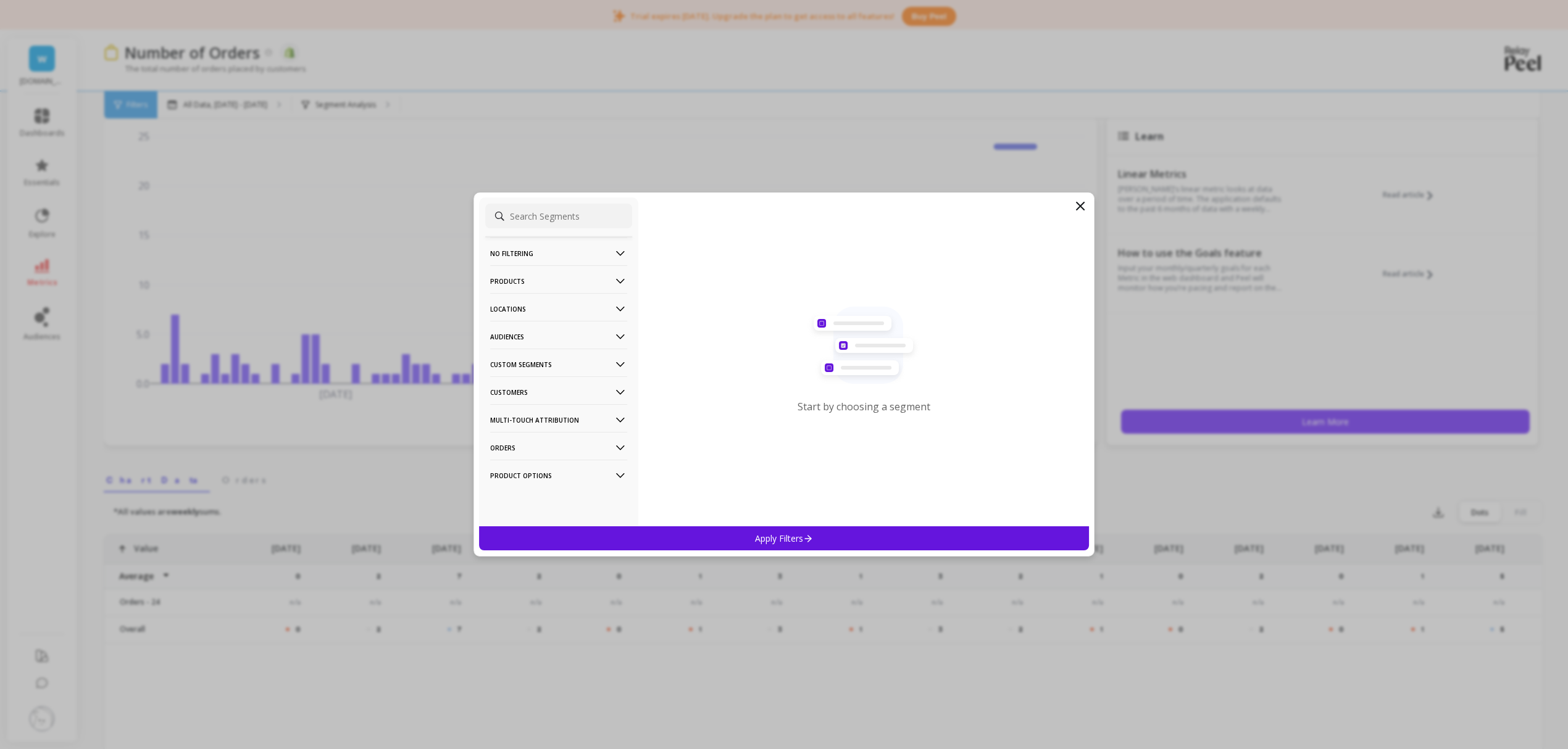
click at [541, 331] on p "Audiences" at bounding box center [559, 337] width 137 height 32
click at [568, 393] on p "Custom Segments" at bounding box center [559, 398] width 137 height 32
click at [558, 459] on p "Customers" at bounding box center [559, 459] width 137 height 32
click at [590, 426] on p "Multi-Touch Attribution" at bounding box center [559, 428] width 137 height 32
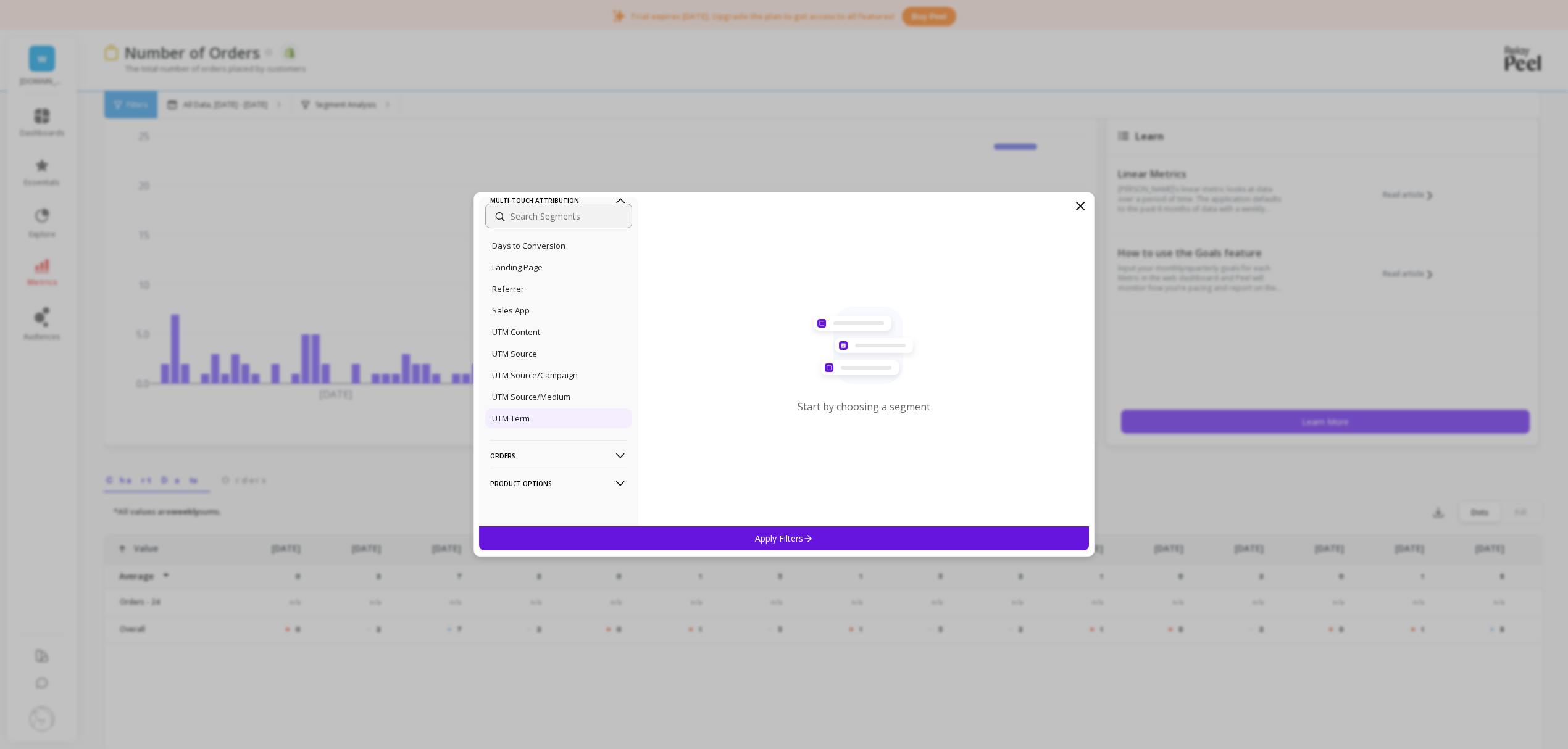
scroll to position [391, 0]
click at [579, 451] on p "Orders" at bounding box center [559, 456] width 137 height 32
click at [548, 214] on input at bounding box center [559, 216] width 147 height 24
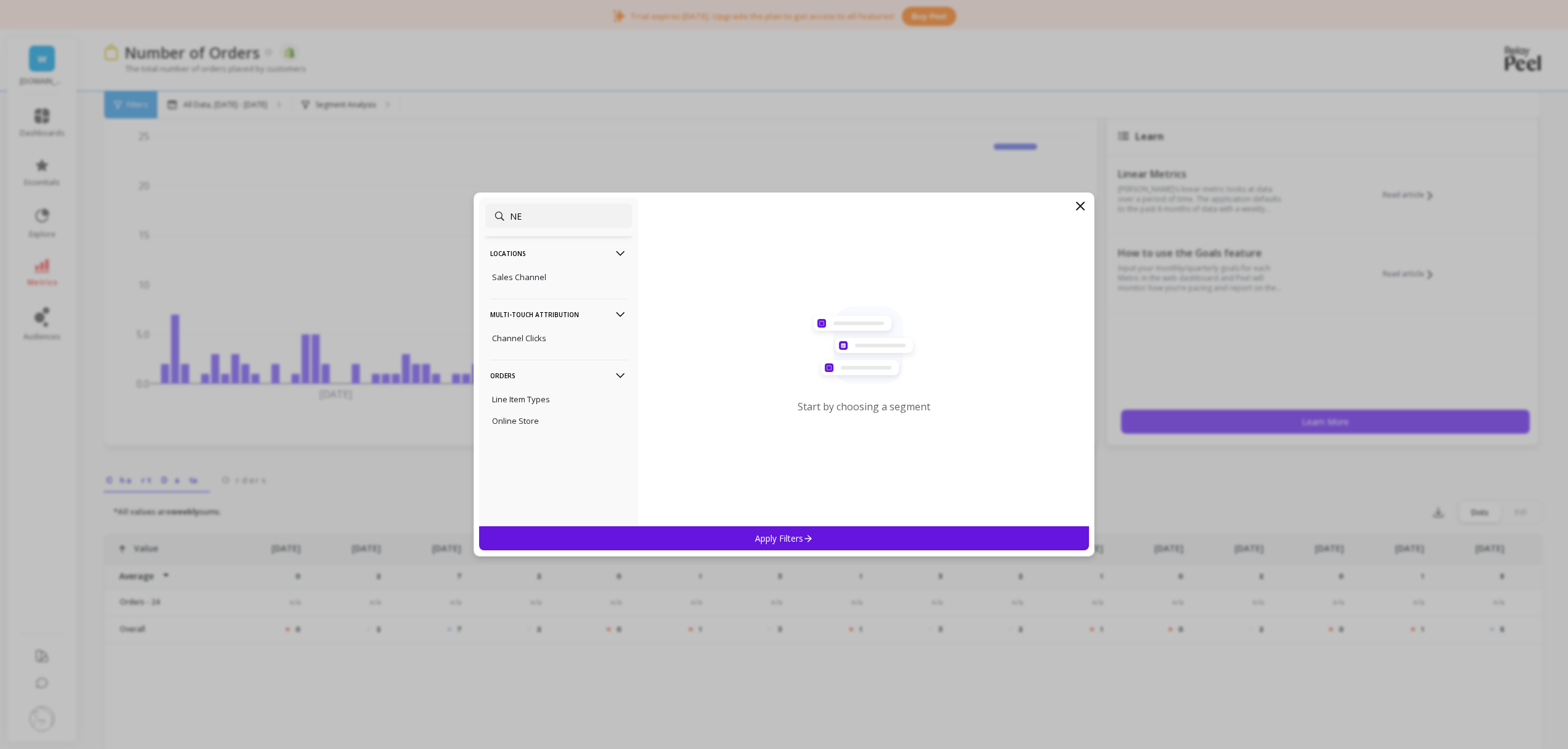
type input "N"
type input "R"
click at [1080, 204] on icon at bounding box center [1080, 206] width 15 height 15
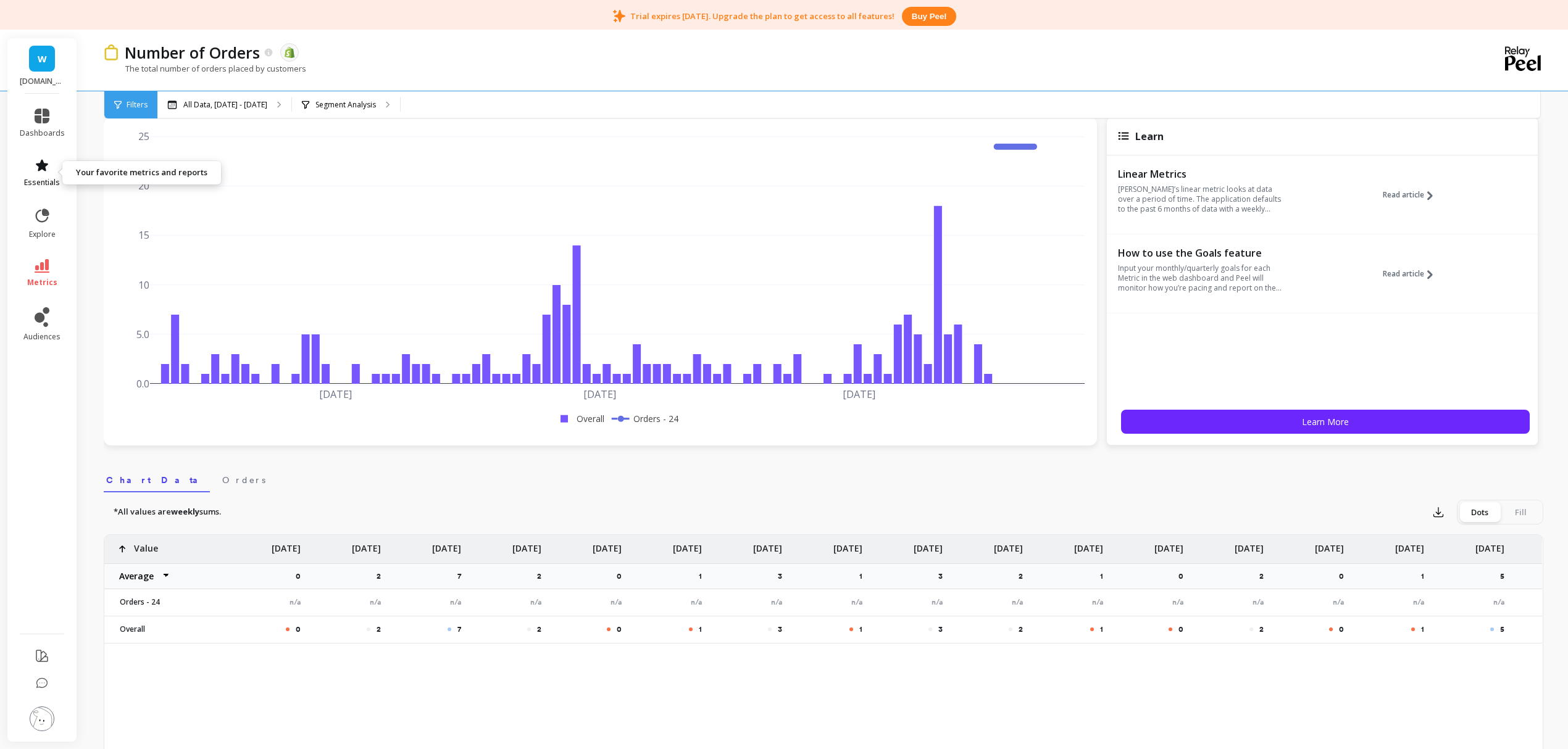
click at [47, 161] on icon at bounding box center [42, 165] width 15 height 15
click at [388, 60] on div "Number of Orders The data you are viewing comes from: Shopify" at bounding box center [780, 53] width 1324 height 21
click at [349, 107] on p "Segment Analysis" at bounding box center [346, 105] width 61 height 10
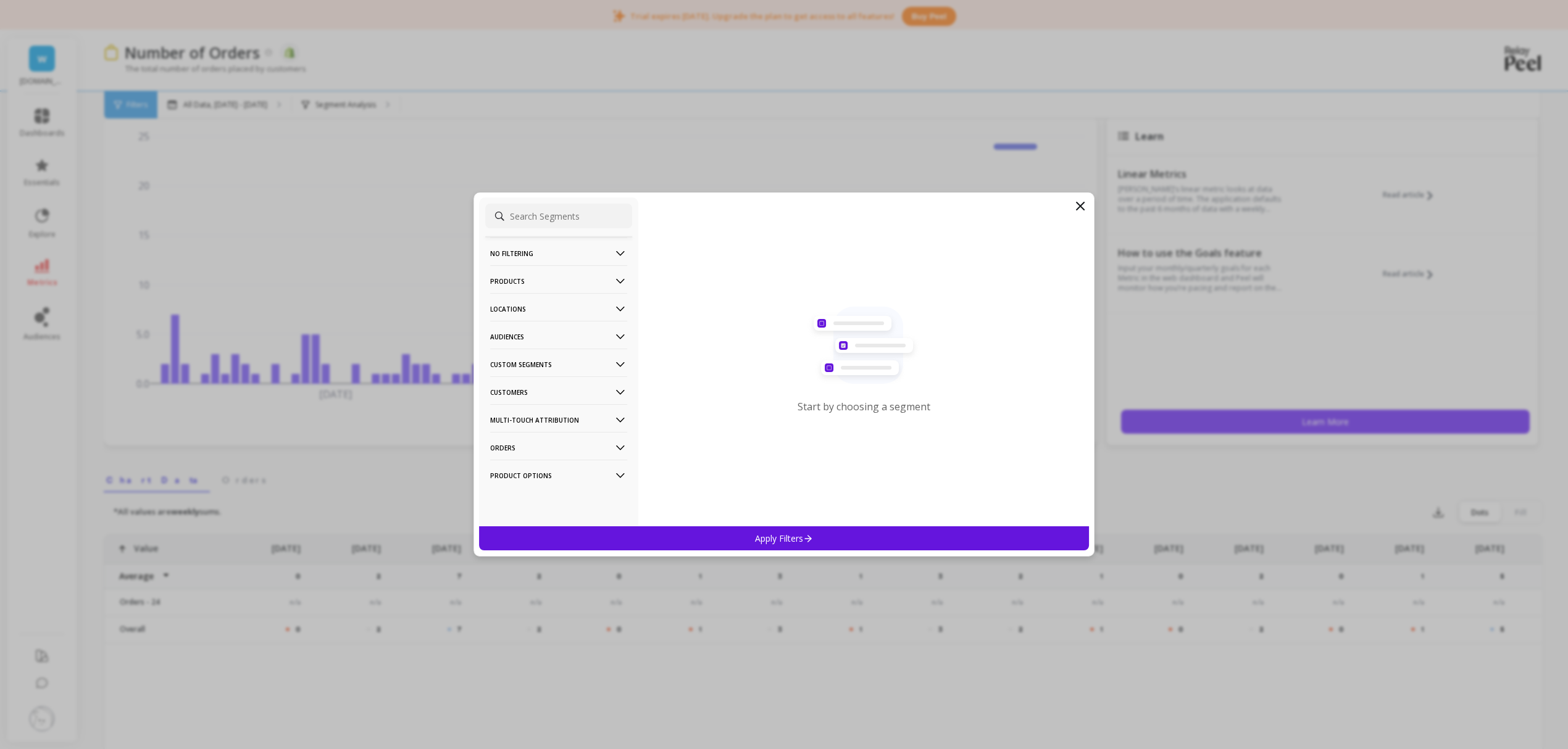
click at [508, 279] on p "Products" at bounding box center [559, 281] width 137 height 32
click at [533, 347] on p "Product Types" at bounding box center [518, 348] width 53 height 11
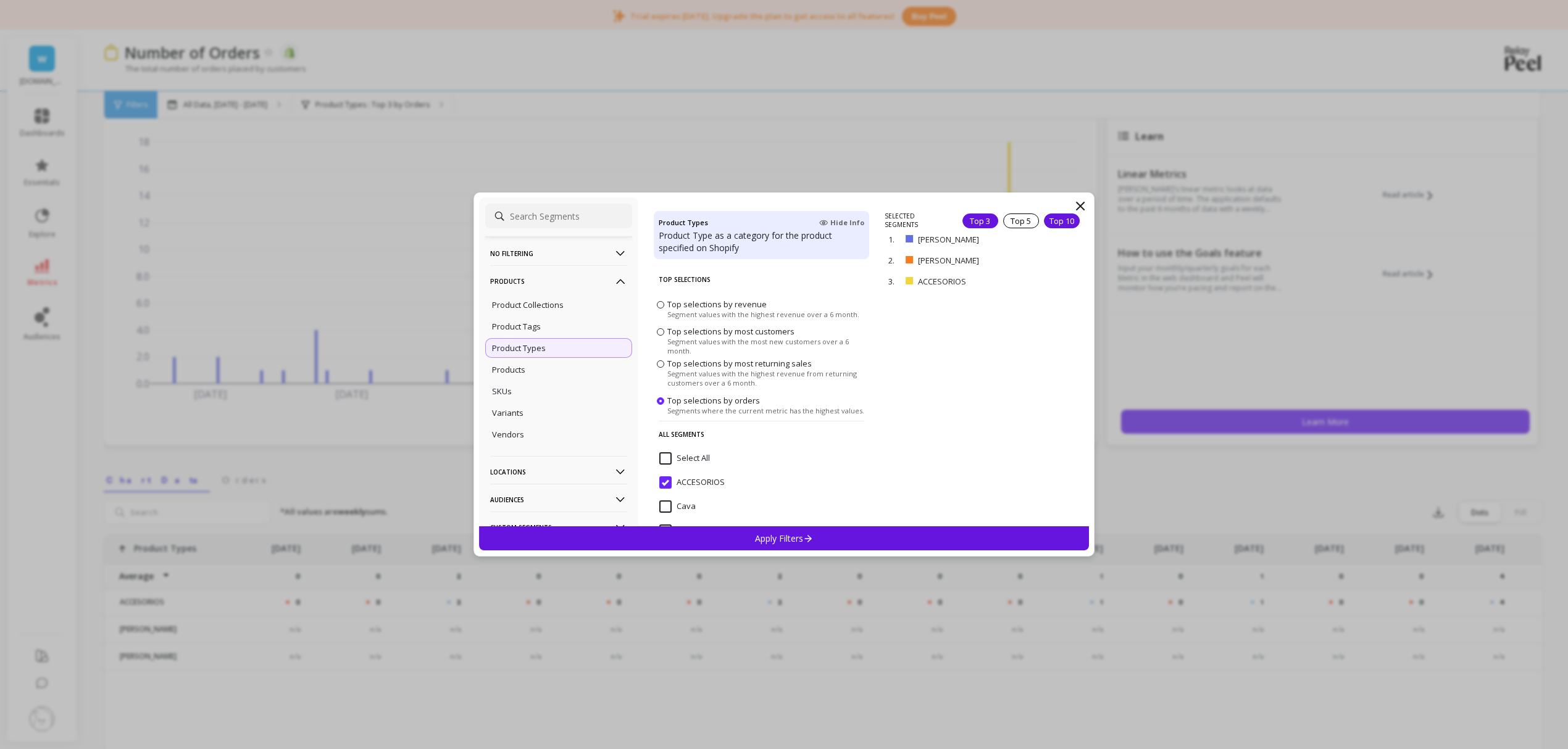
click at [1051, 224] on div "Top 10" at bounding box center [1062, 221] width 36 height 15
click at [844, 538] on div "Apply Filters" at bounding box center [784, 538] width 610 height 24
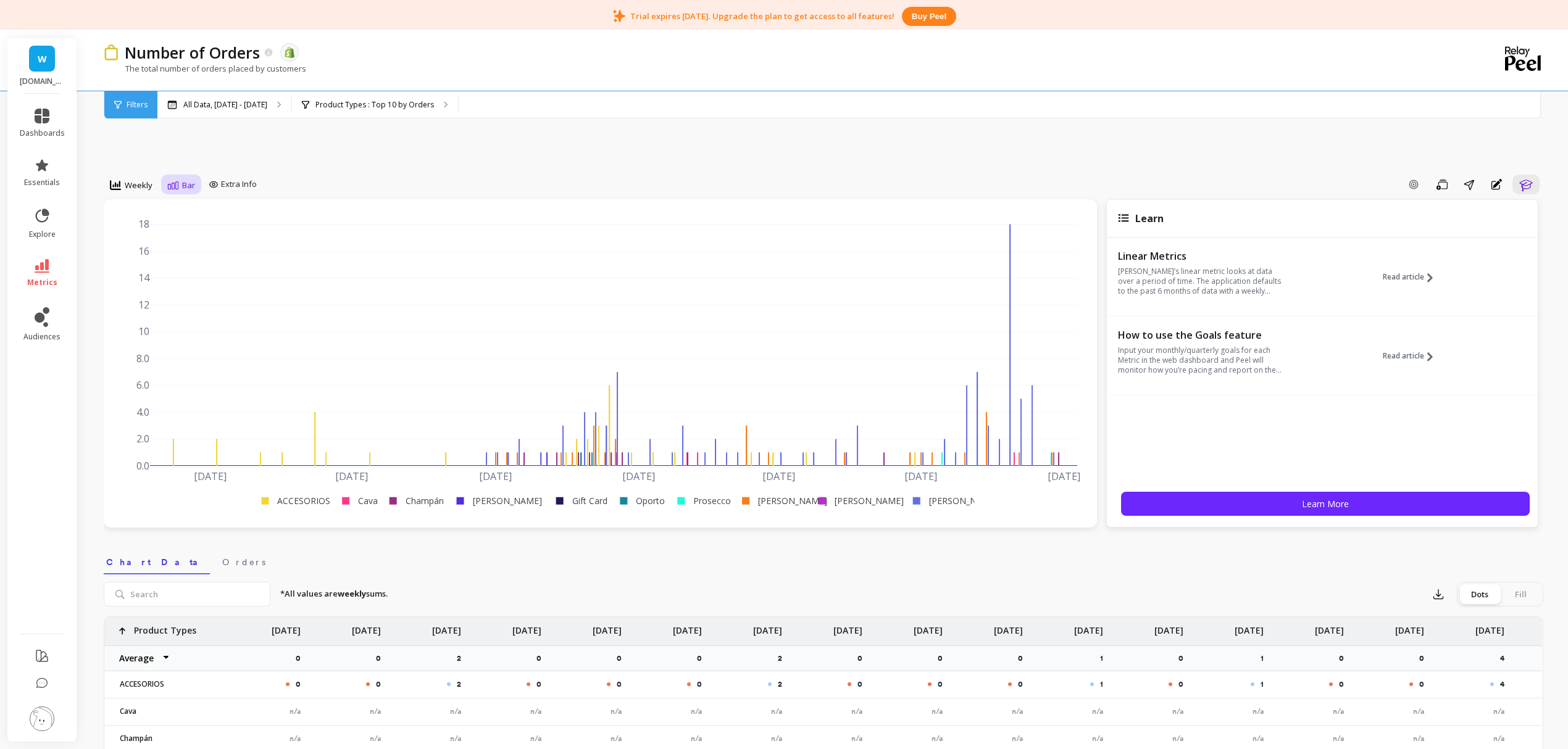
click at [191, 184] on span "Bar" at bounding box center [189, 185] width 13 height 12
click at [215, 261] on div "Stacked Bar" at bounding box center [207, 260] width 71 height 12
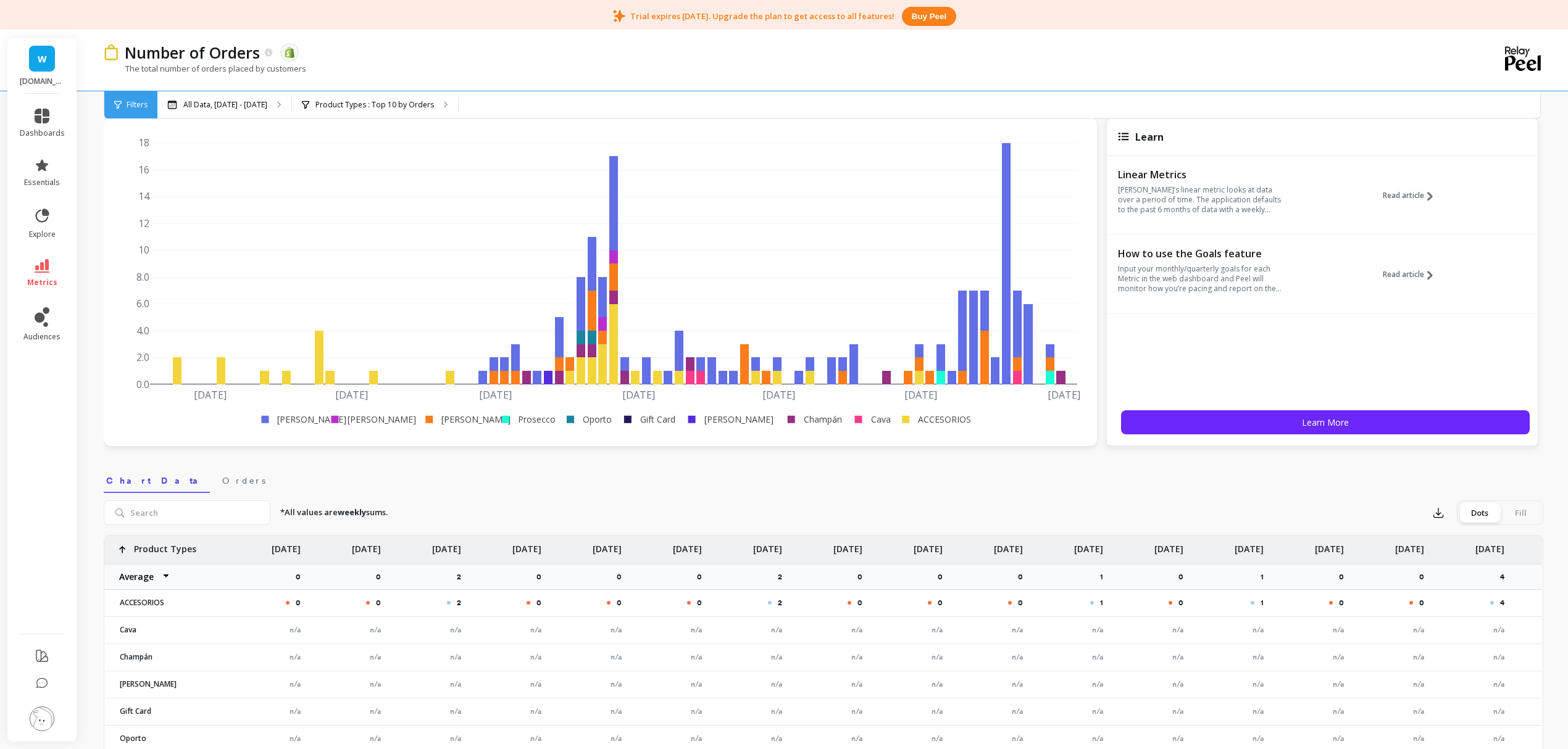
scroll to position [82, 0]
click at [426, 100] on p "Product Types : Top 10 by Orders" at bounding box center [375, 105] width 119 height 10
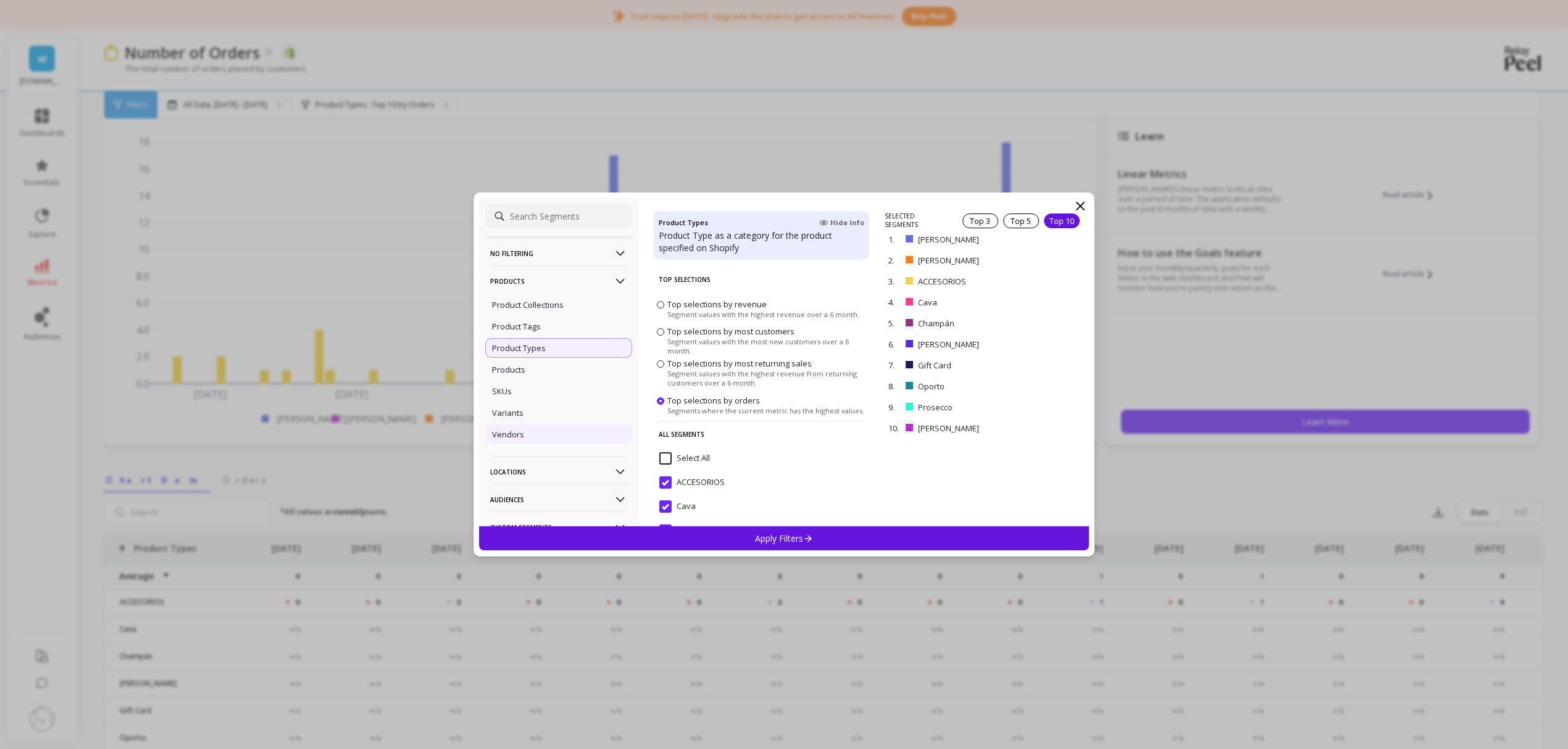
drag, startPoint x: 718, startPoint y: 296, endPoint x: 505, endPoint y: 442, distance: 258.2
click at [505, 440] on p "Vendors" at bounding box center [508, 434] width 32 height 11
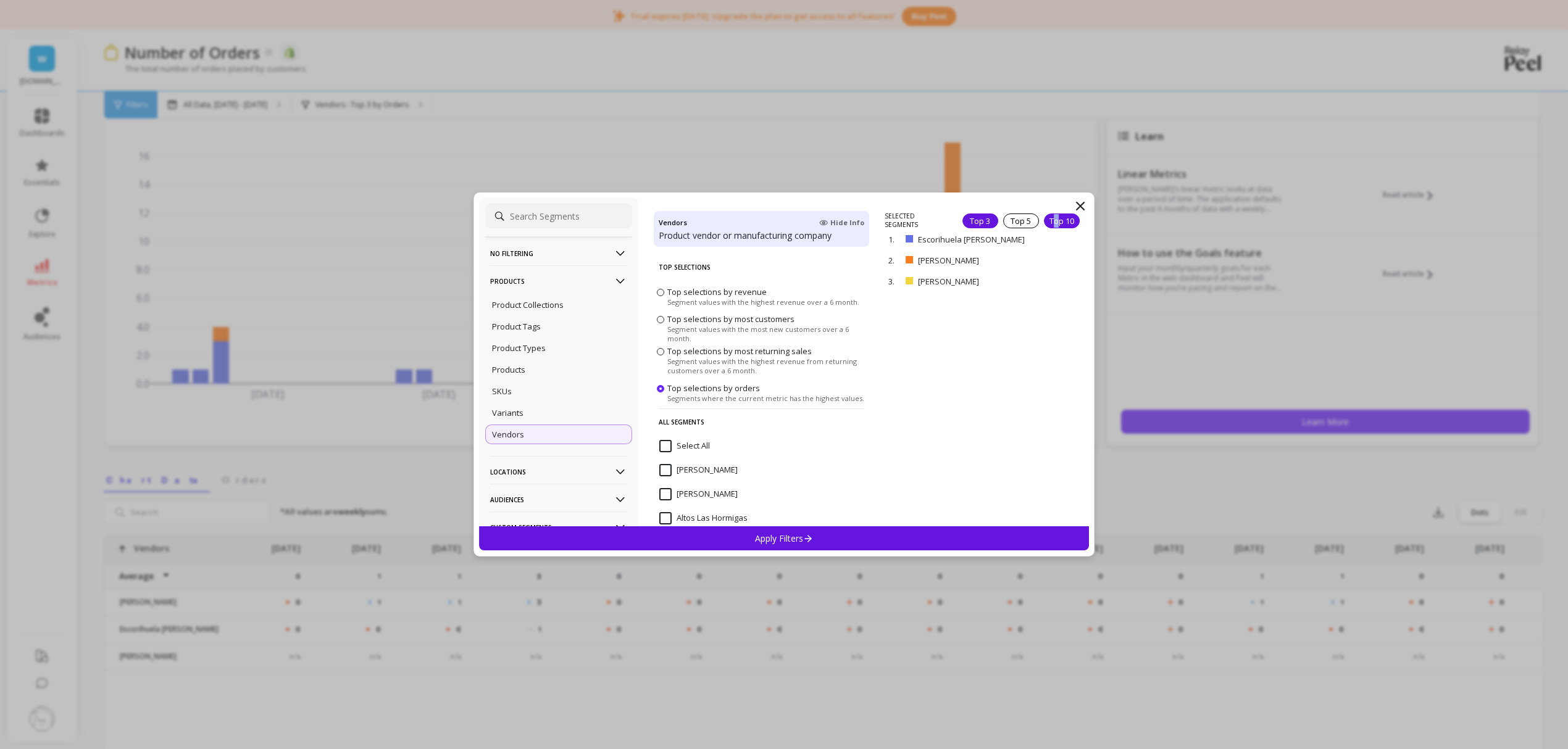
click at [1044, 221] on div "Top 10" at bounding box center [1062, 221] width 36 height 15
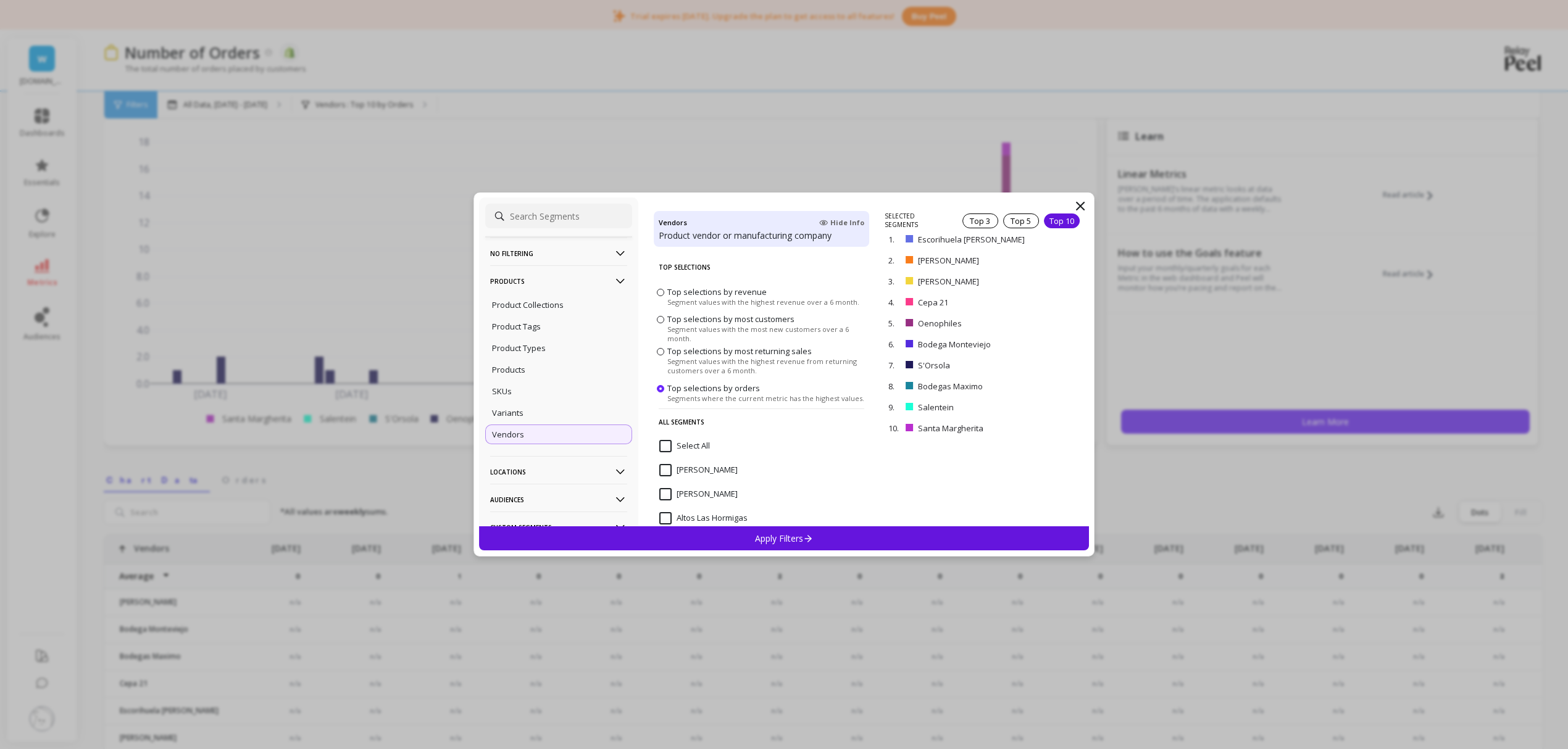
click at [796, 538] on p "Apply Filters" at bounding box center [784, 538] width 59 height 12
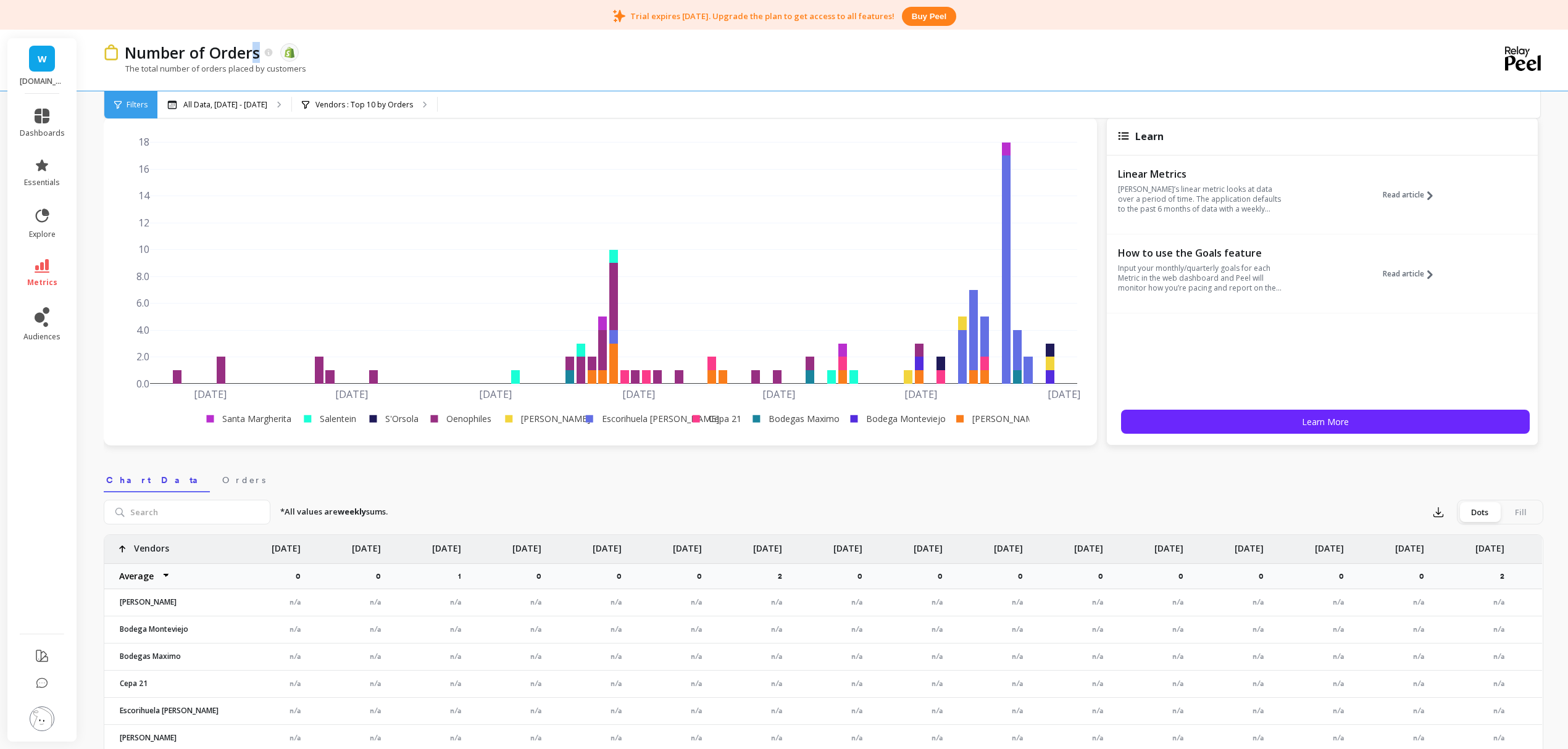
drag, startPoint x: 255, startPoint y: 55, endPoint x: 242, endPoint y: 71, distance: 20.6
click at [259, 57] on p "Number of Orders" at bounding box center [192, 53] width 135 height 21
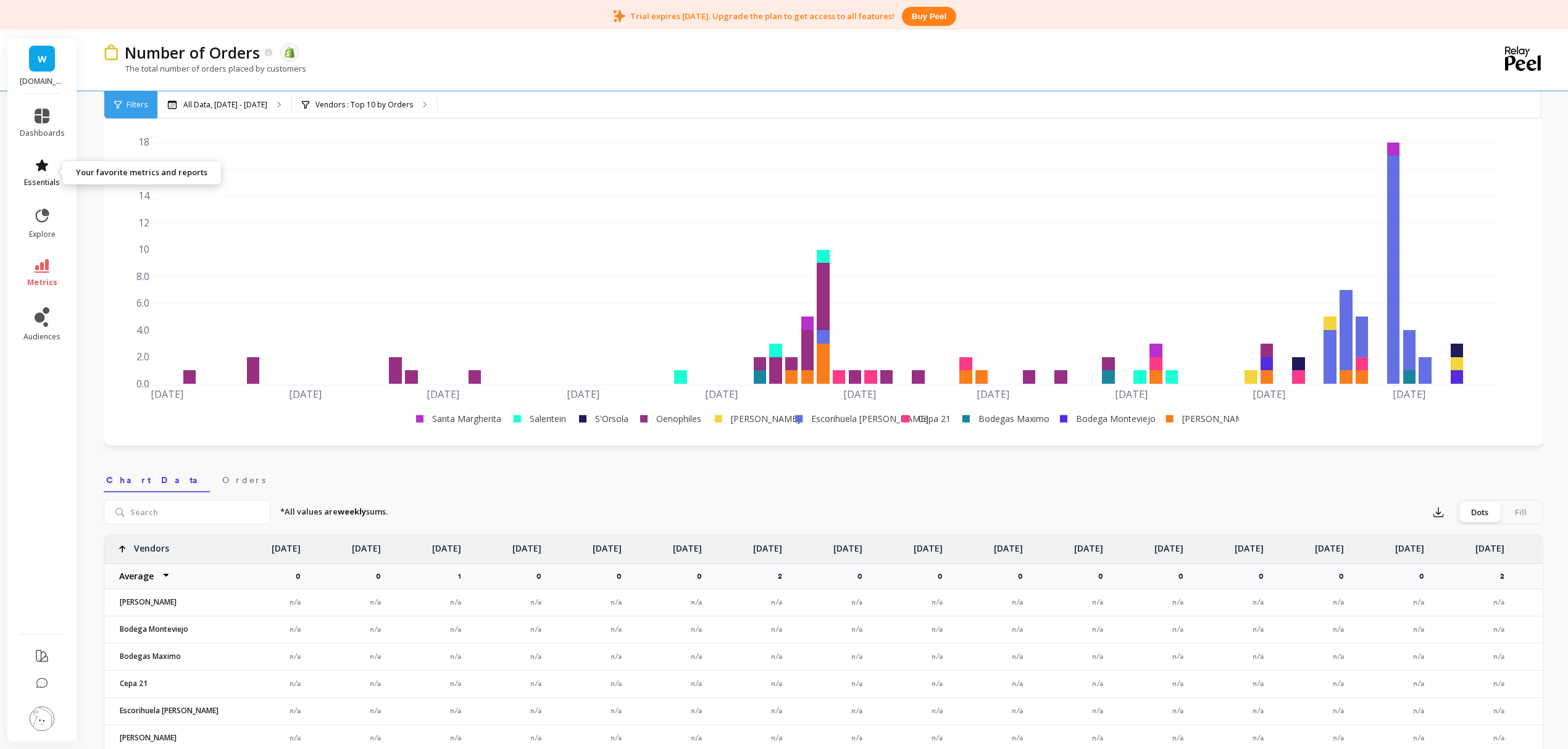
click at [38, 166] on icon at bounding box center [42, 165] width 13 height 12
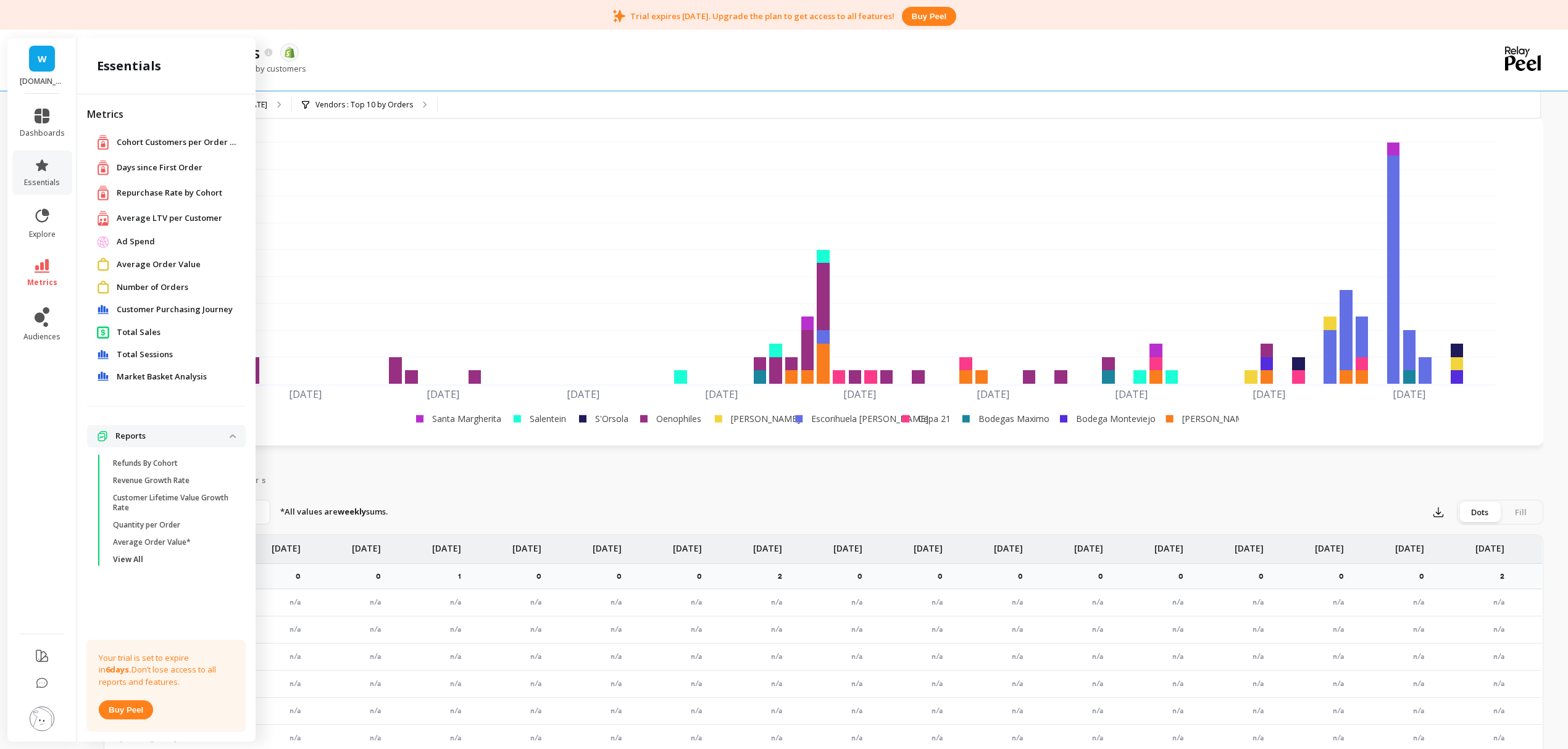
click at [151, 324] on div "Total Sales" at bounding box center [166, 332] width 158 height 23
click at [148, 329] on span "Total Sales" at bounding box center [139, 333] width 44 height 13
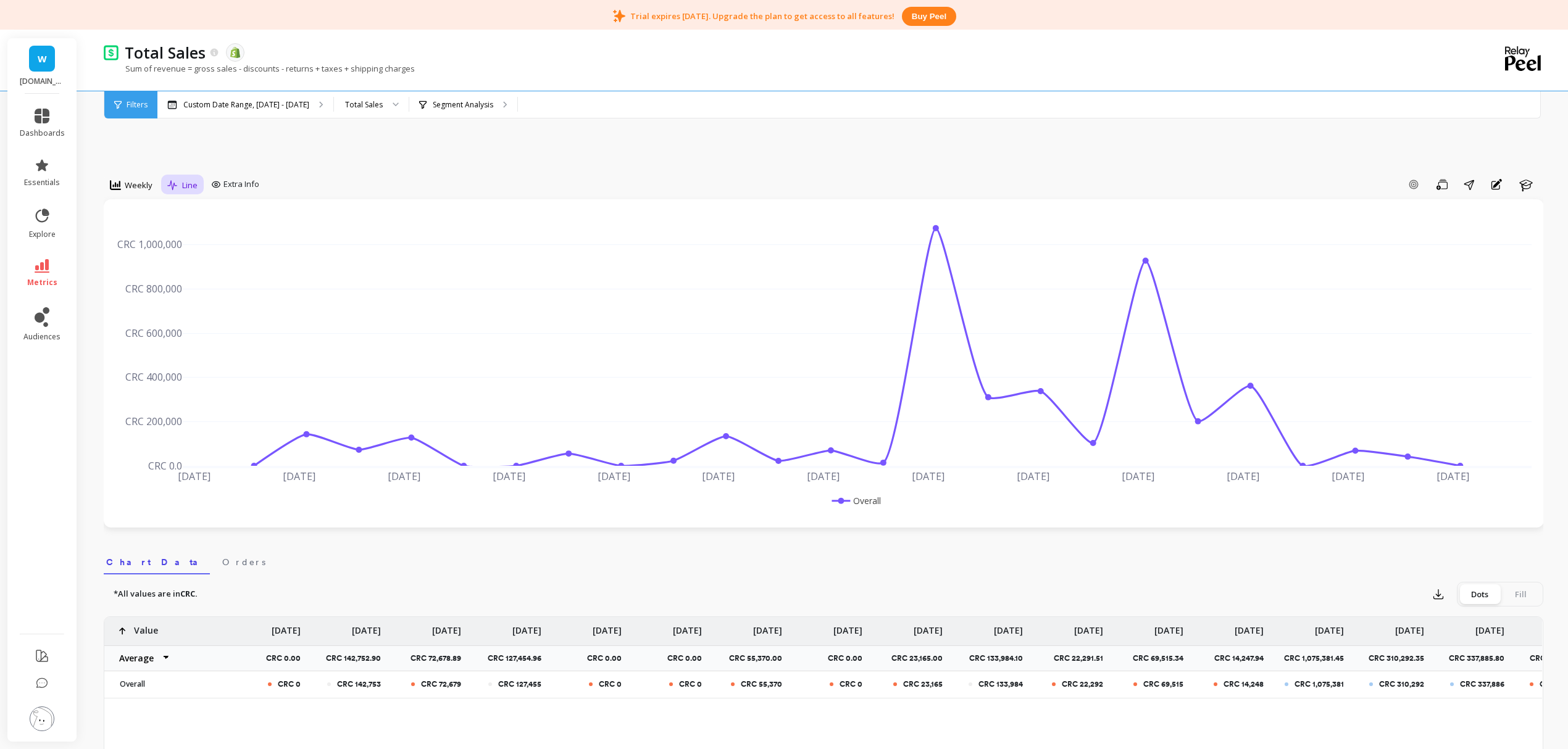
click at [176, 181] on icon at bounding box center [172, 185] width 11 height 11
click at [208, 259] on div "Stacked Bar" at bounding box center [207, 260] width 71 height 12
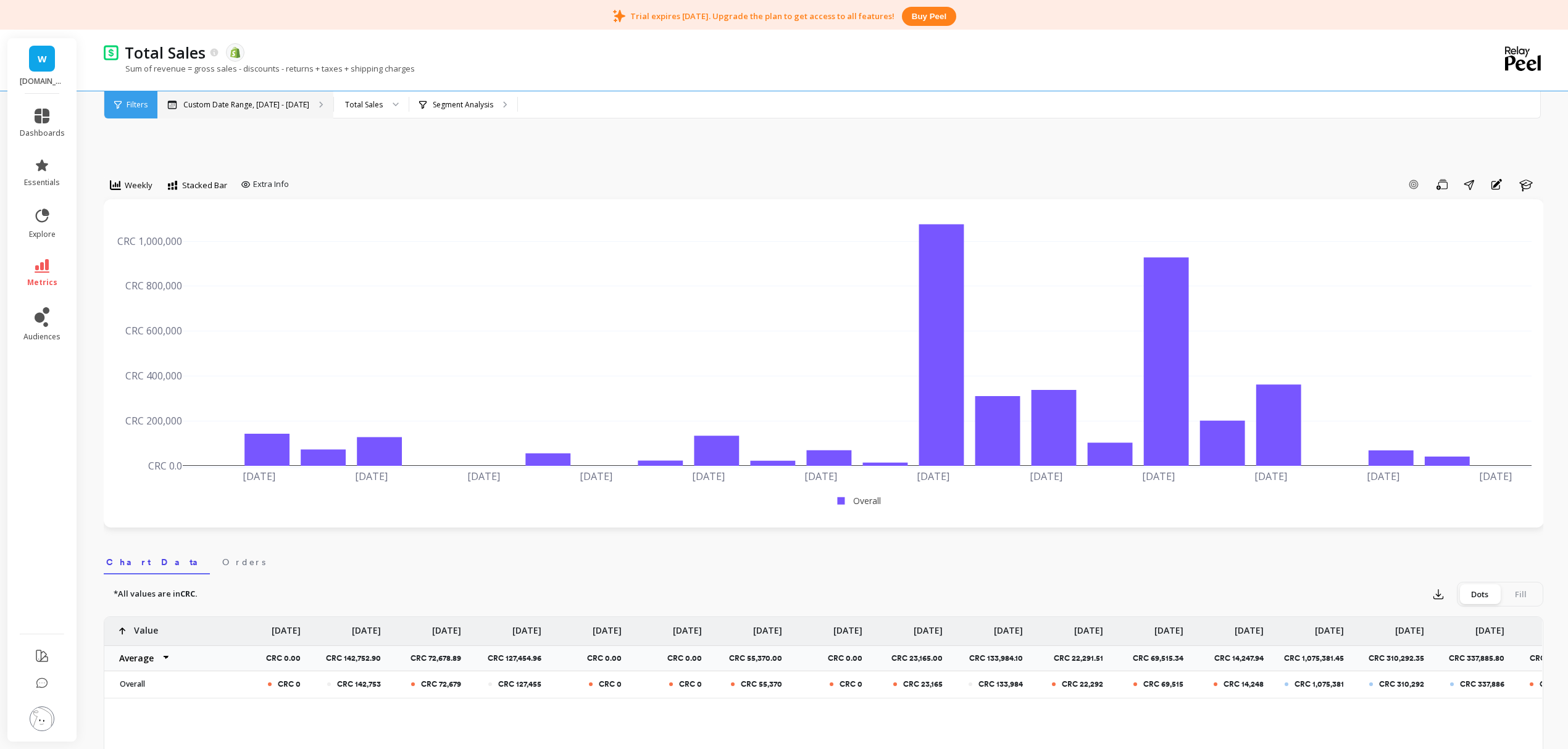
click at [252, 100] on p "Custom Date Range, May 1 - Oct 7" at bounding box center [246, 105] width 126 height 10
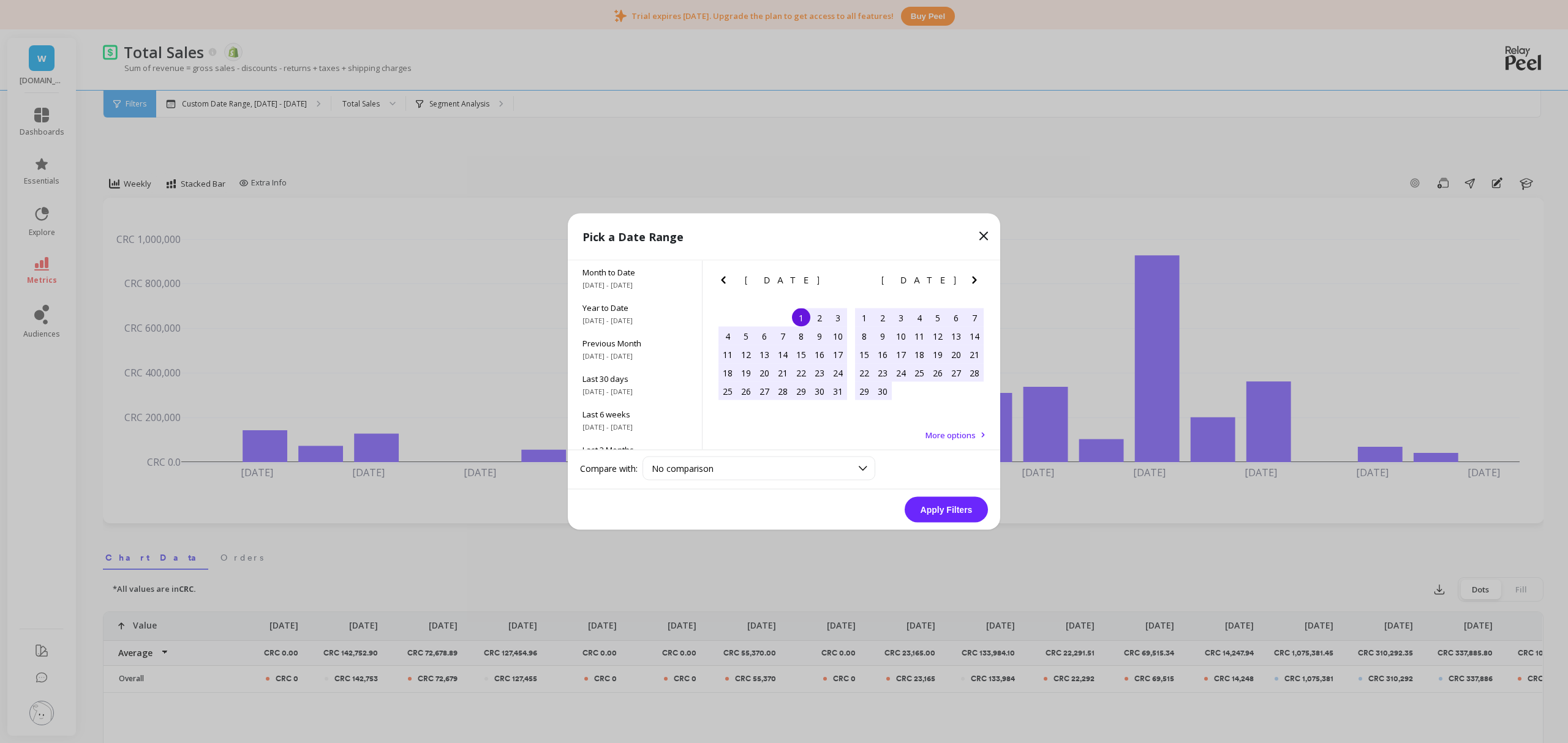
scroll to position [166, 0]
click at [655, 426] on span "All Data" at bounding box center [635, 426] width 105 height 11
click at [950, 508] on button "Apply Filters" at bounding box center [946, 509] width 83 height 26
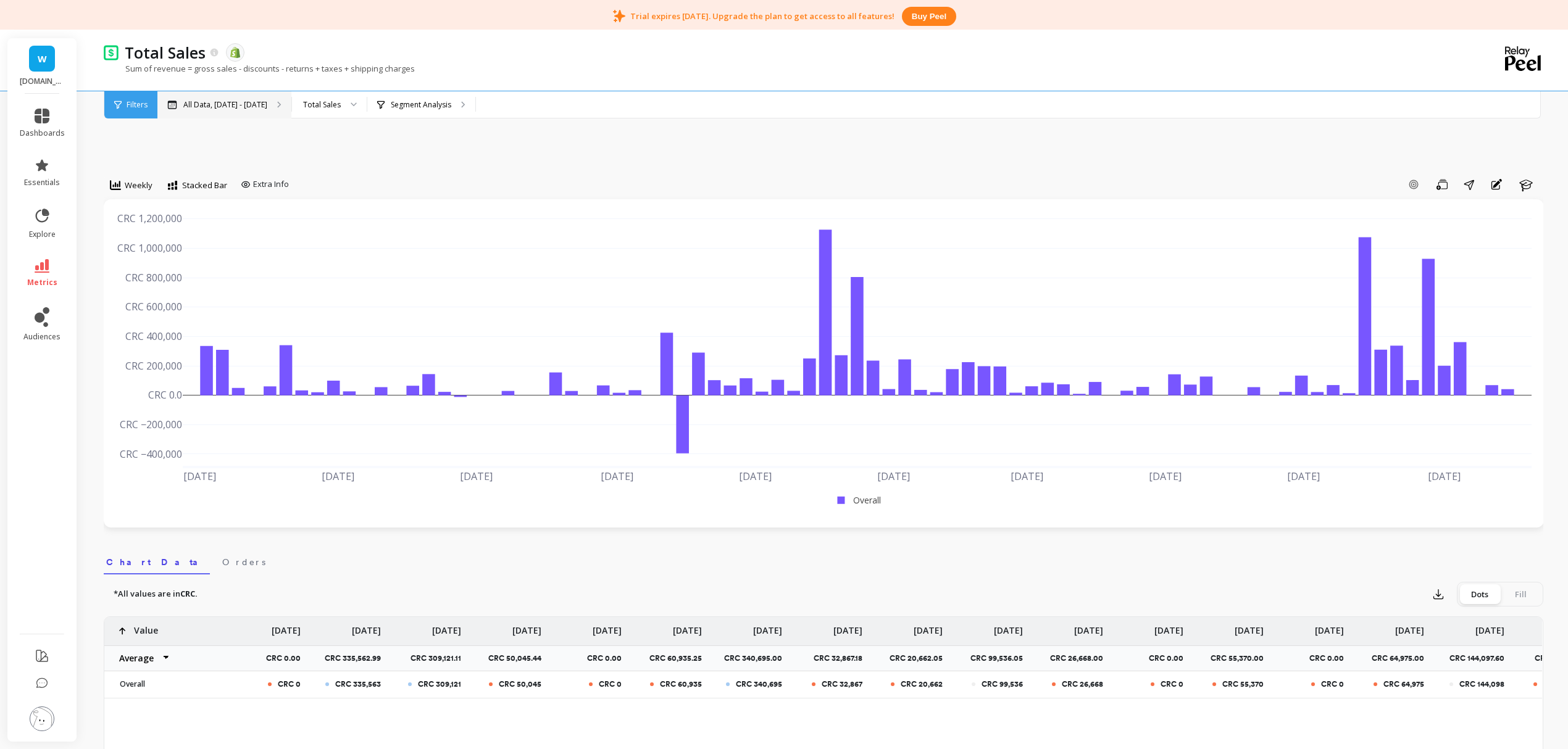
click at [267, 104] on p "All Data, Jul 1, 2017 - Oct 31, 2025" at bounding box center [225, 105] width 84 height 10
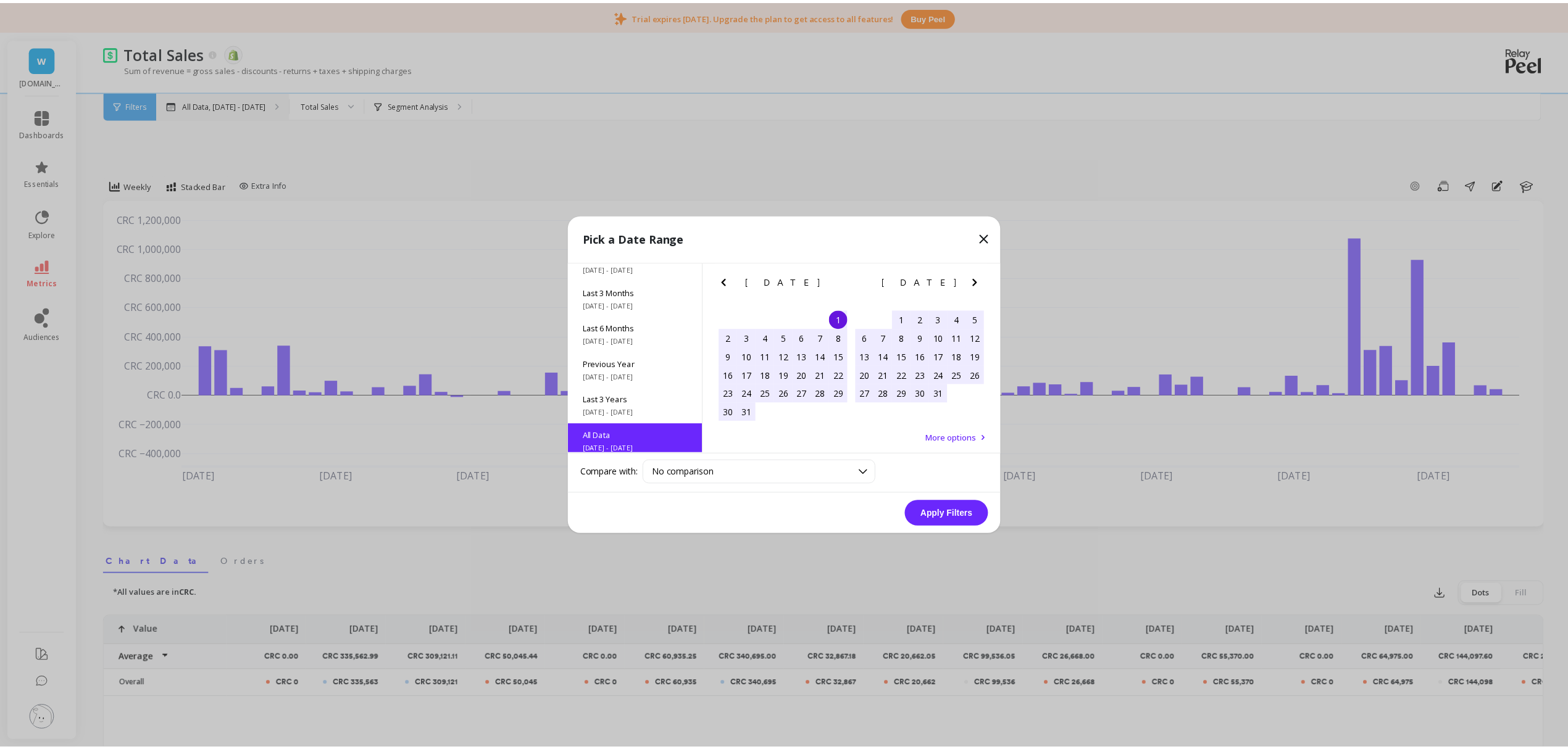
scroll to position [167, 0]
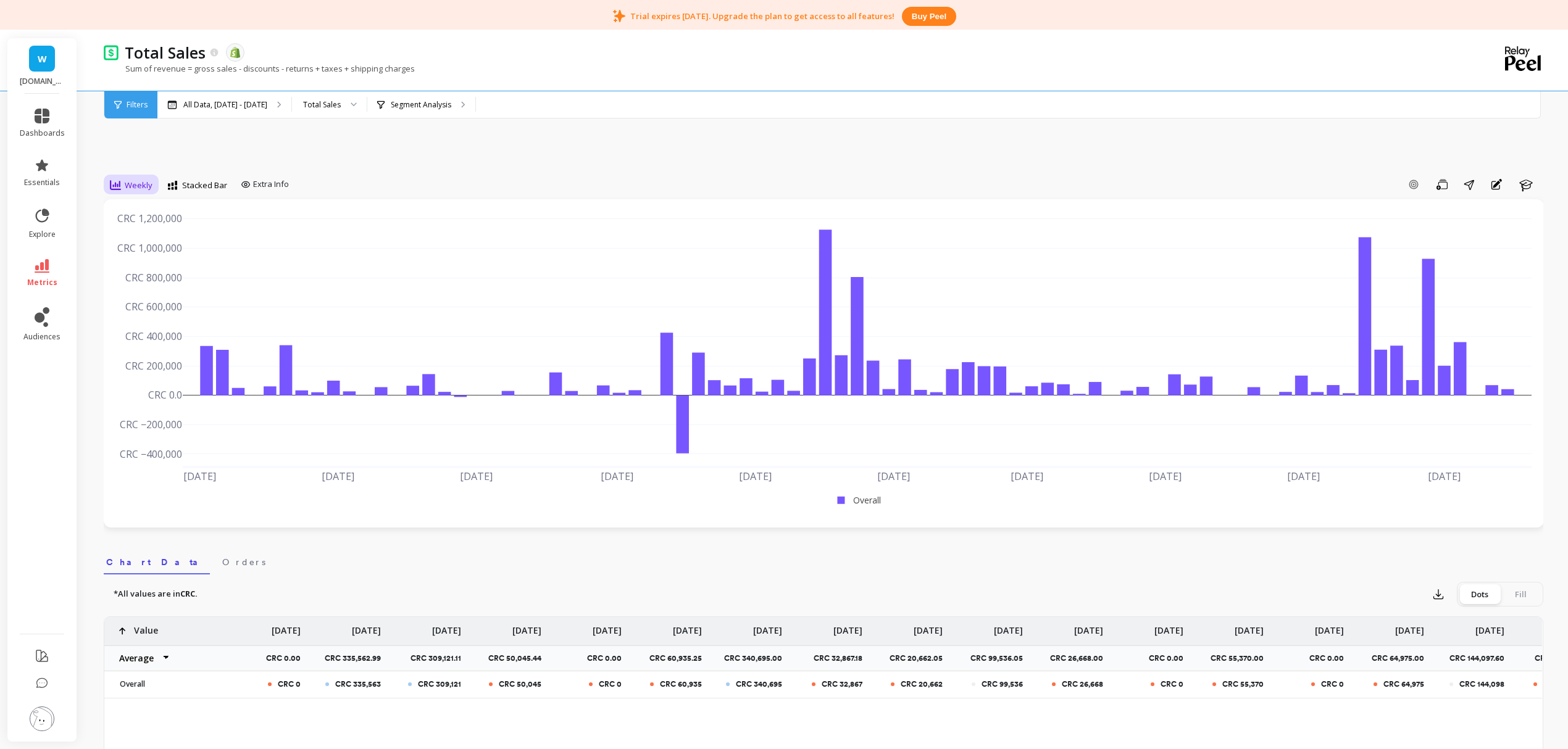
click at [118, 191] on div at bounding box center [115, 185] width 11 height 14
click at [141, 278] on div "Monthly" at bounding box center [149, 284] width 71 height 12
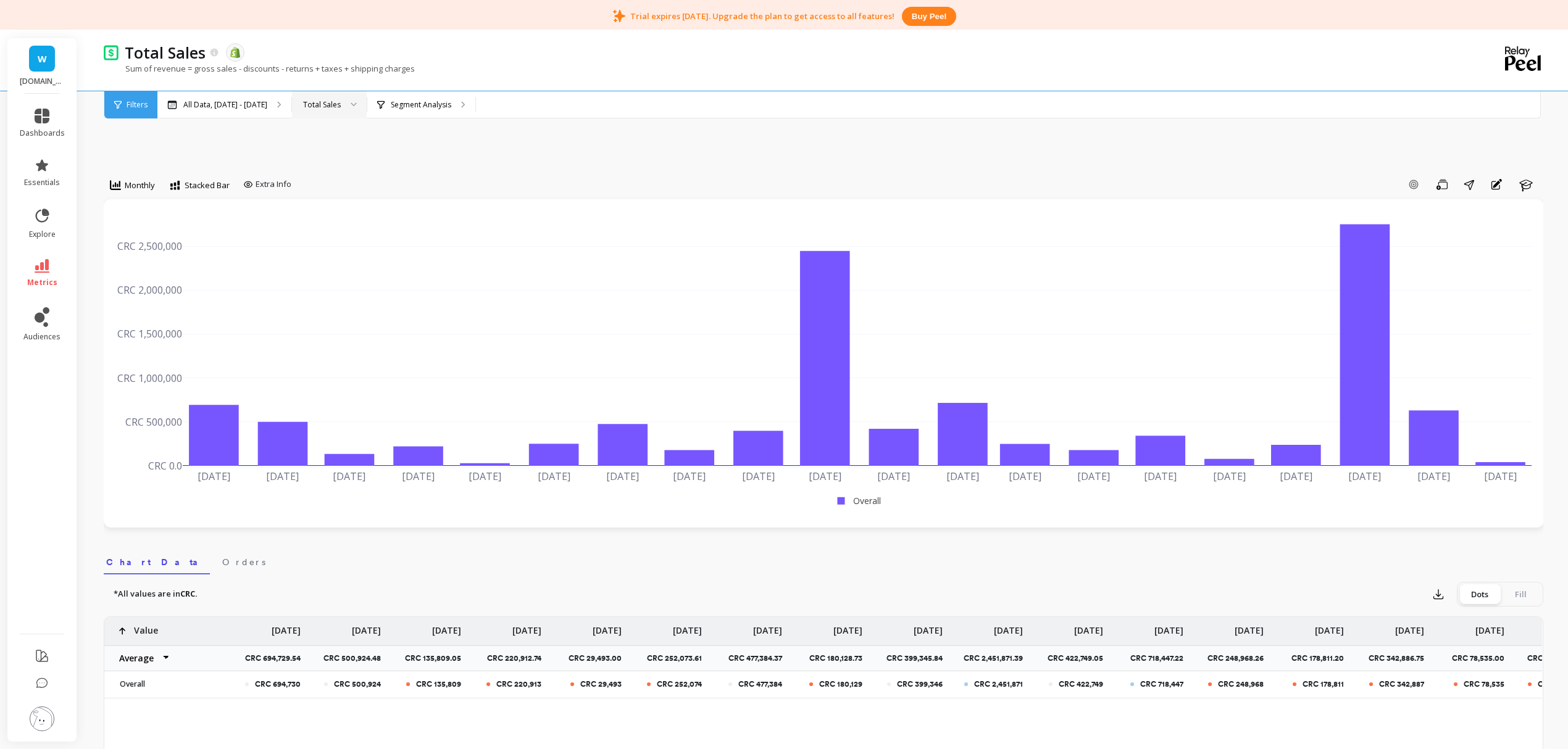
click at [357, 104] on div at bounding box center [349, 104] width 15 height 27
click at [358, 159] on div "New Sales" at bounding box center [329, 163] width 59 height 12
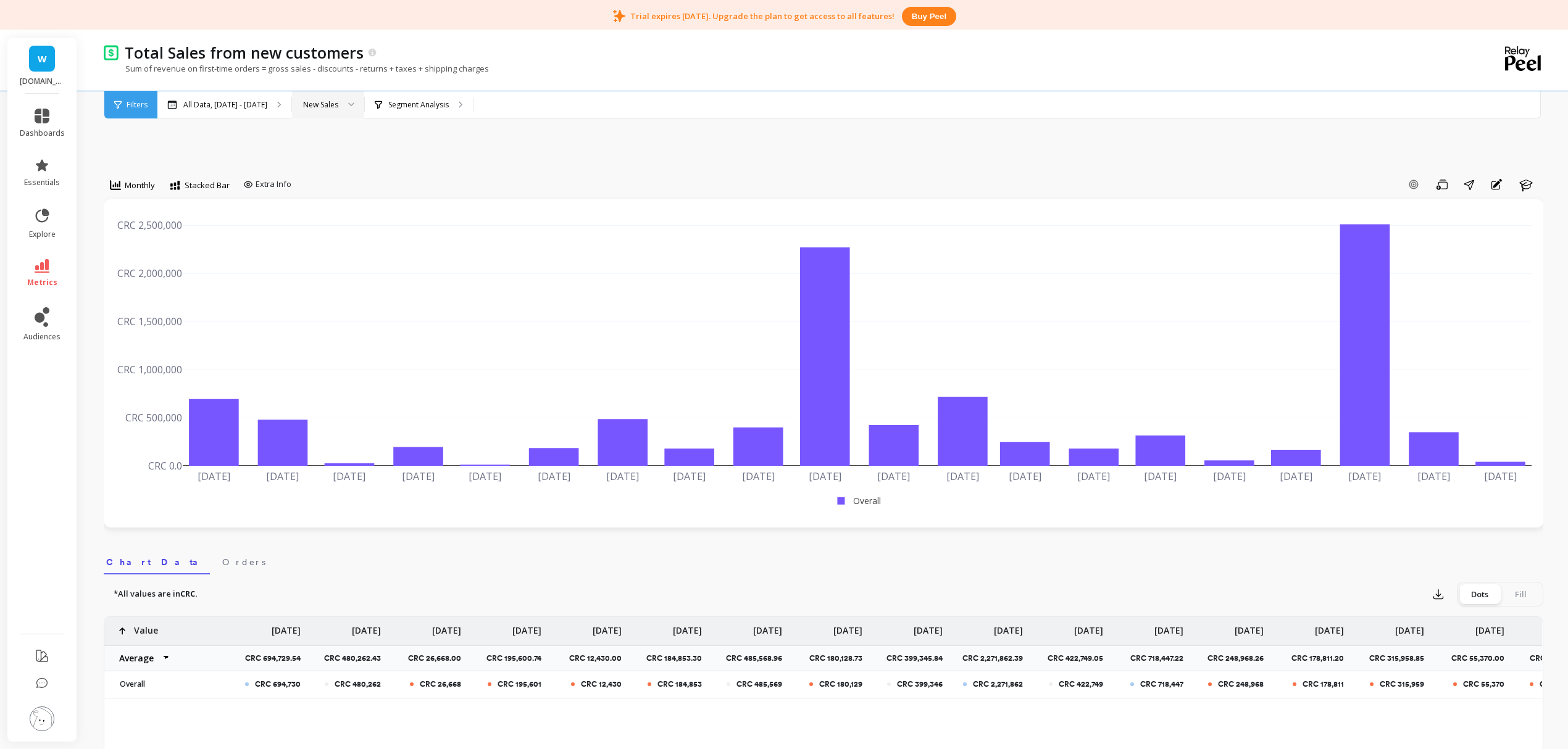
click at [355, 100] on div at bounding box center [347, 104] width 15 height 27
click at [357, 190] on div "Returning Sales" at bounding box center [328, 186] width 56 height 12
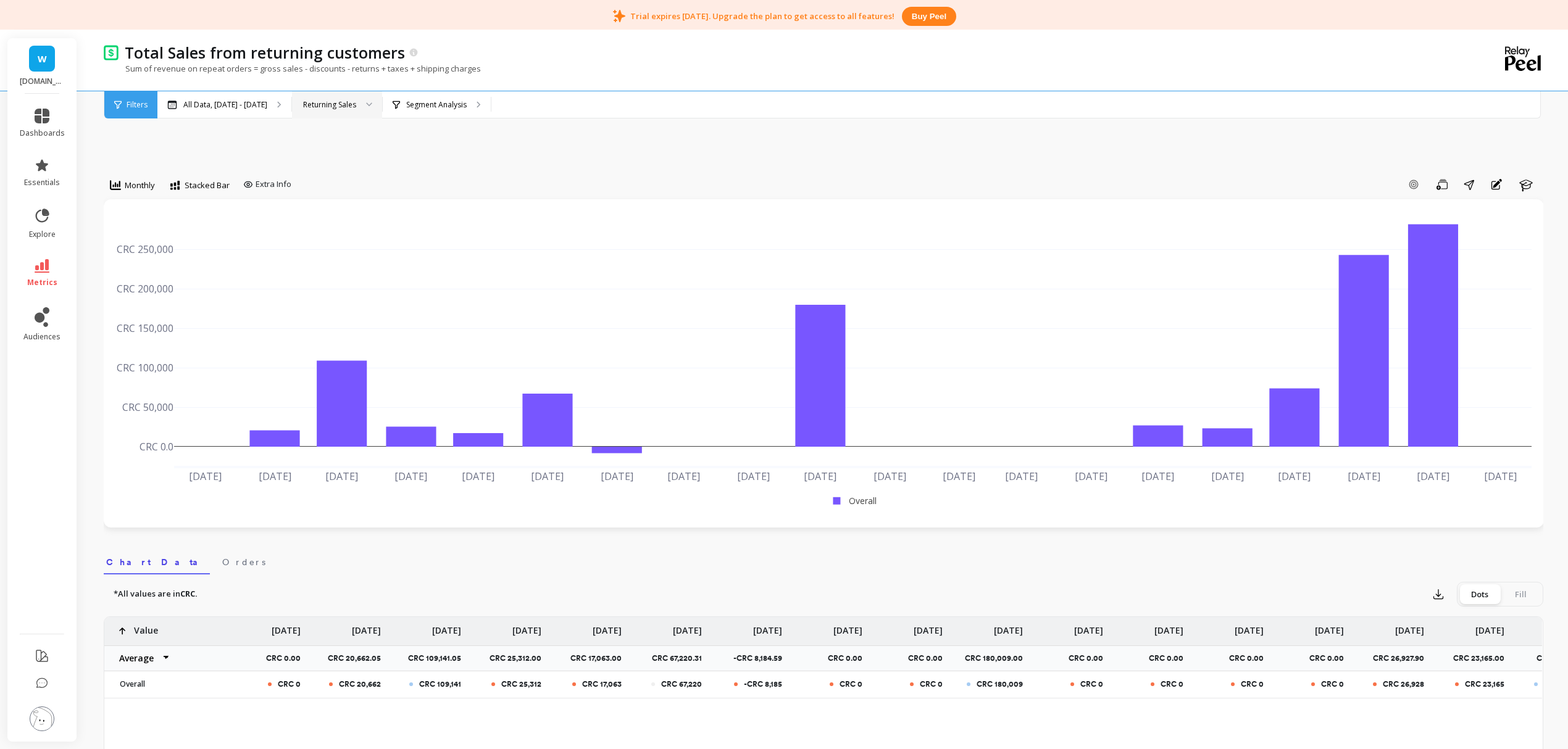
click at [373, 84] on div "Sum of revenue on repeat orders = gross sales - discounts - returns + taxes + s…" at bounding box center [773, 75] width 1339 height 24
click at [357, 102] on div "Returning Sales" at bounding box center [329, 105] width 53 height 12
click at [363, 164] on div "New Sales" at bounding box center [337, 163] width 74 height 12
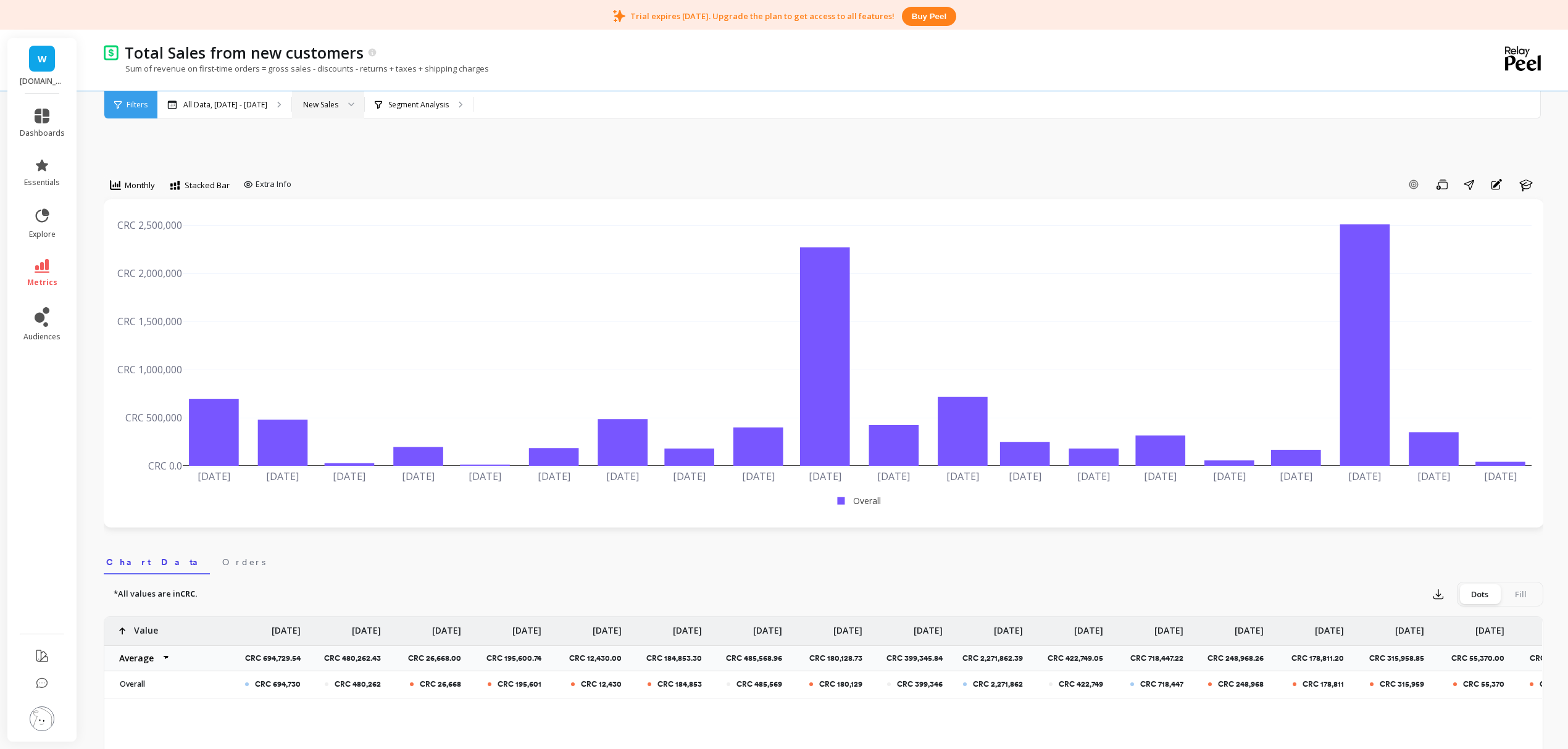
click at [355, 106] on div at bounding box center [347, 104] width 15 height 27
click at [357, 139] on div "Total Sales" at bounding box center [328, 139] width 56 height 12
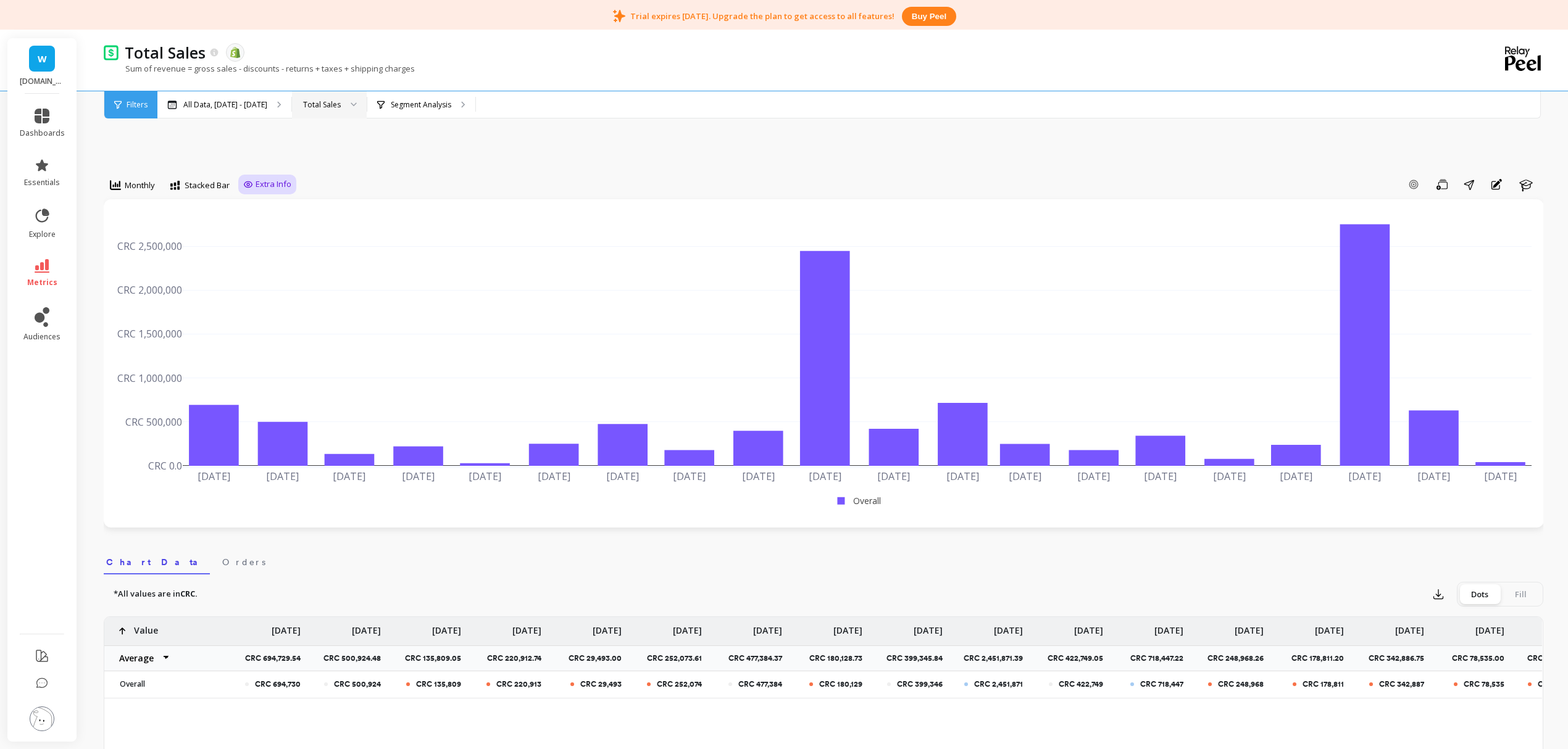
click at [274, 184] on span "Extra Info" at bounding box center [273, 184] width 36 height 13
click at [257, 262] on div "Show values on the chart Values" at bounding box center [280, 257] width 74 height 24
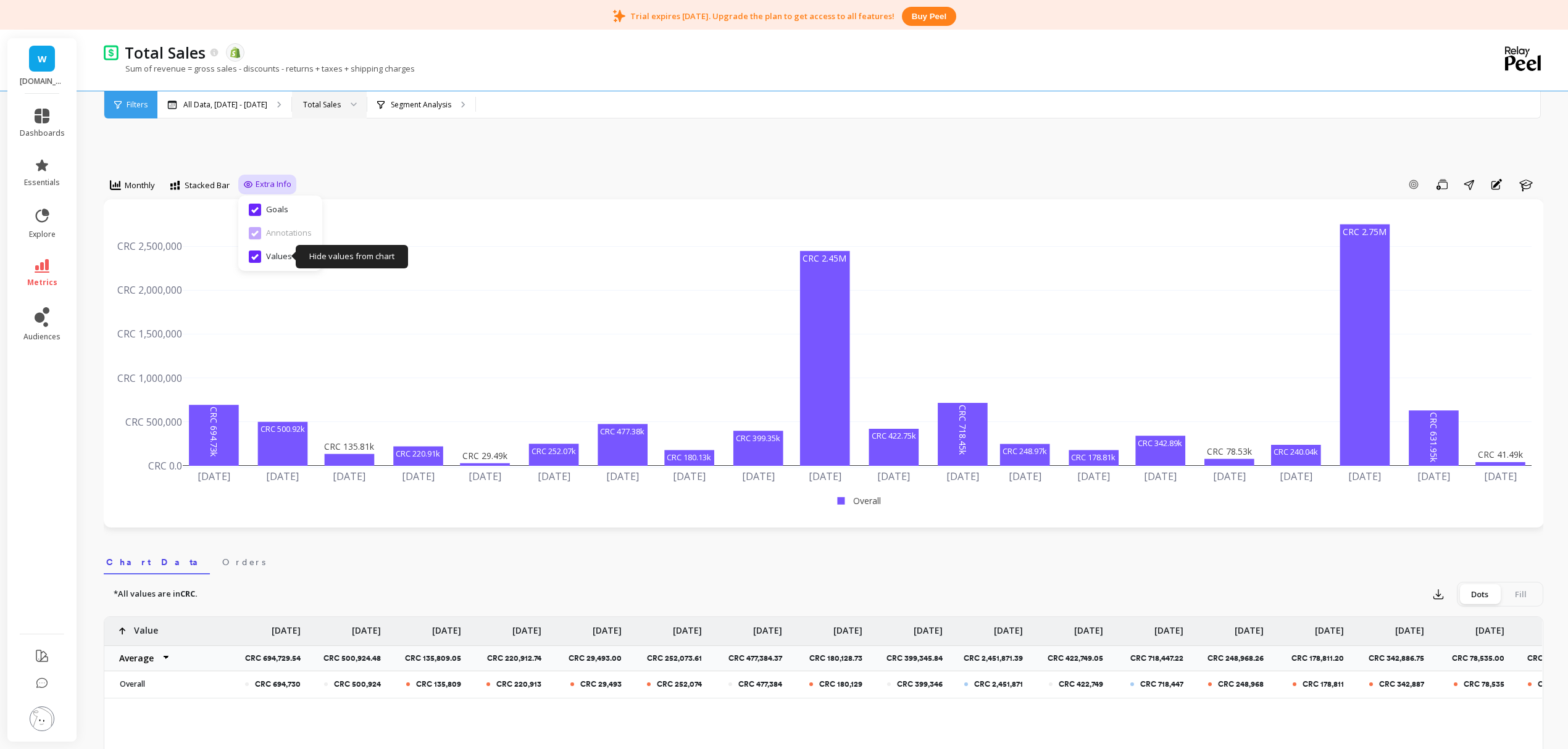
click at [257, 258] on input "Values" at bounding box center [270, 257] width 43 height 13
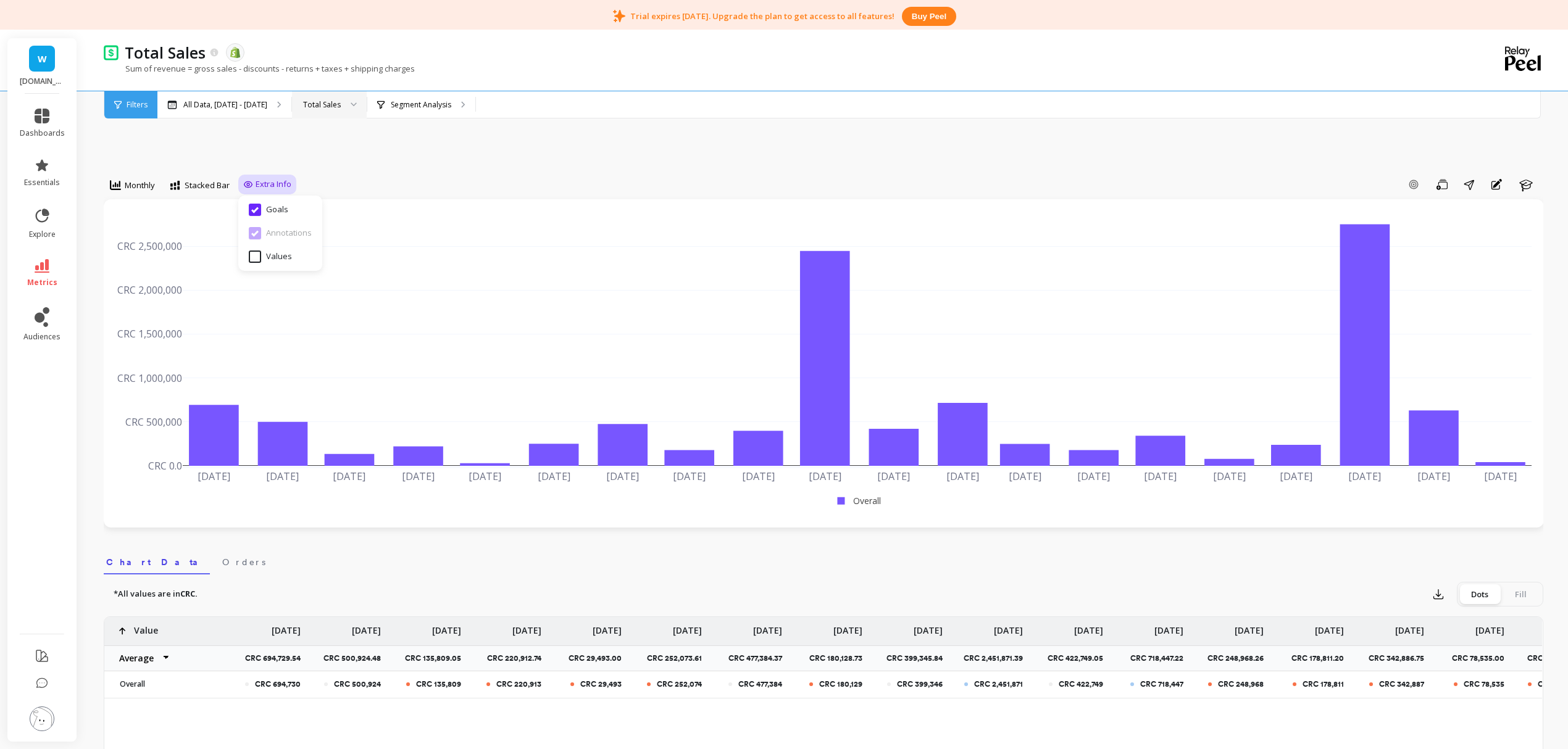
click at [256, 255] on input "Values" at bounding box center [270, 257] width 43 height 13
click at [256, 253] on input "Values" at bounding box center [270, 257] width 43 height 13
checkbox input "false"
click at [433, 102] on p "Segment Analysis" at bounding box center [421, 105] width 61 height 10
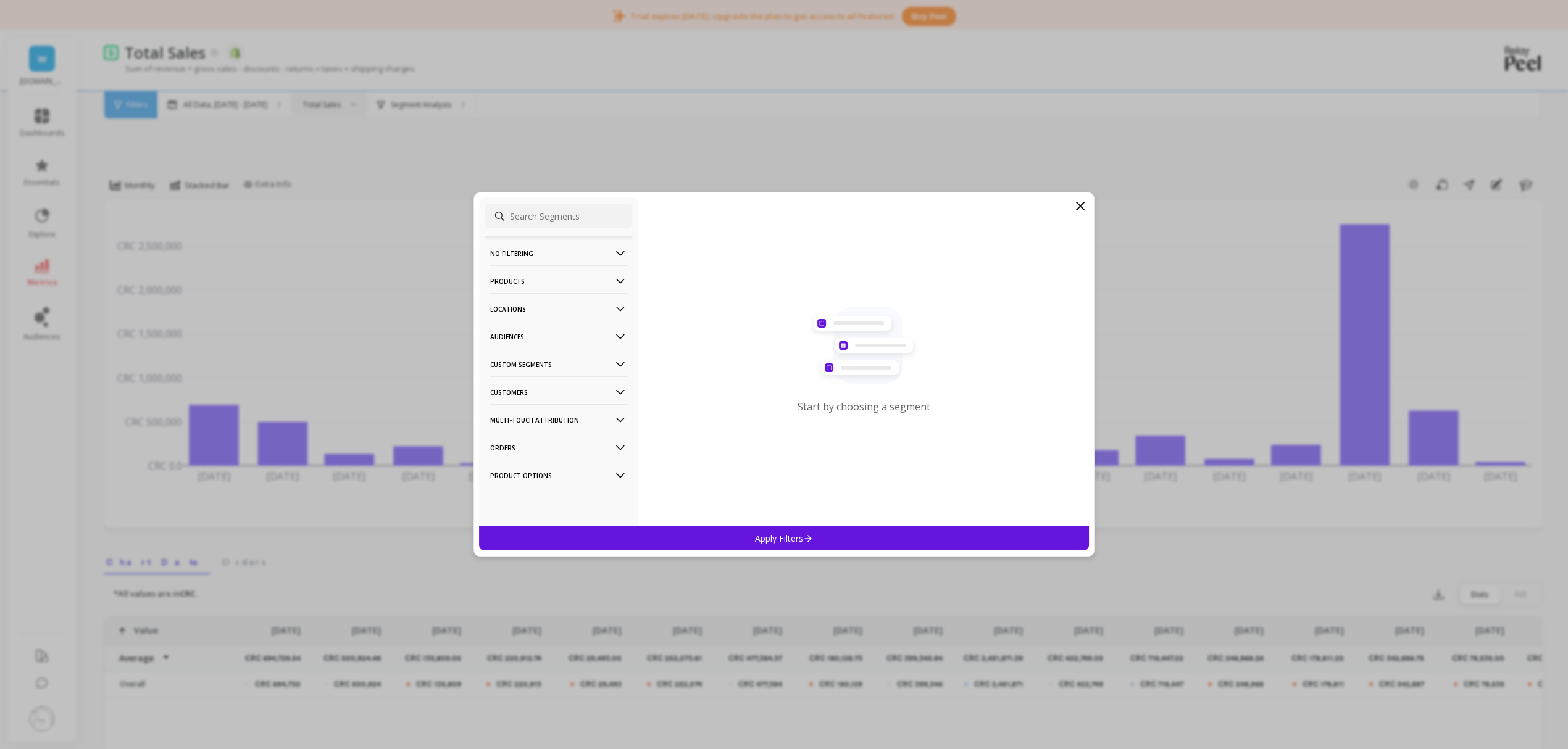
click at [592, 448] on p "Orders" at bounding box center [559, 448] width 137 height 32
click at [549, 339] on p "Customers" at bounding box center [559, 339] width 137 height 32
click at [541, 410] on div "Discounts" at bounding box center [559, 406] width 147 height 20
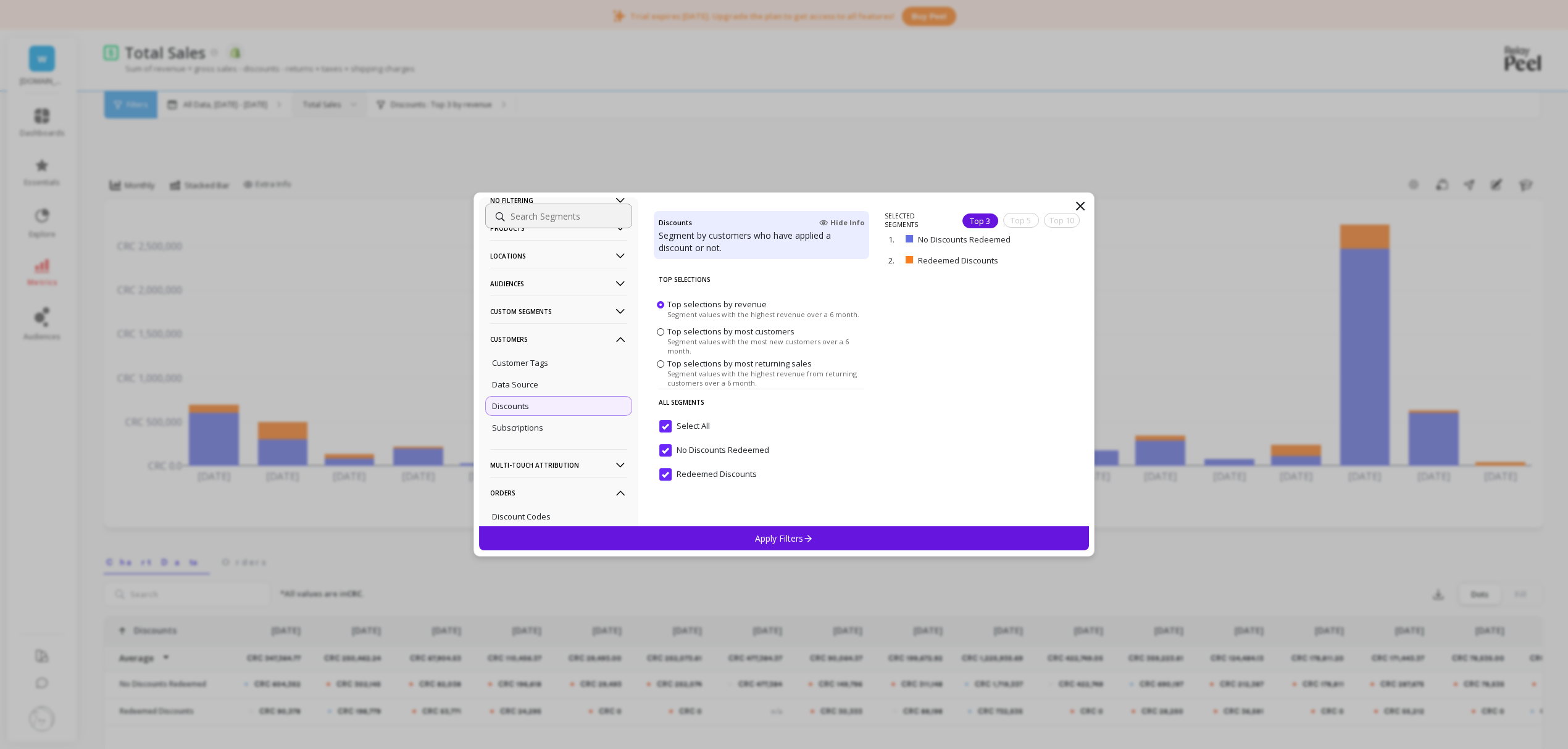
click at [786, 541] on p "Apply Filters" at bounding box center [784, 538] width 59 height 12
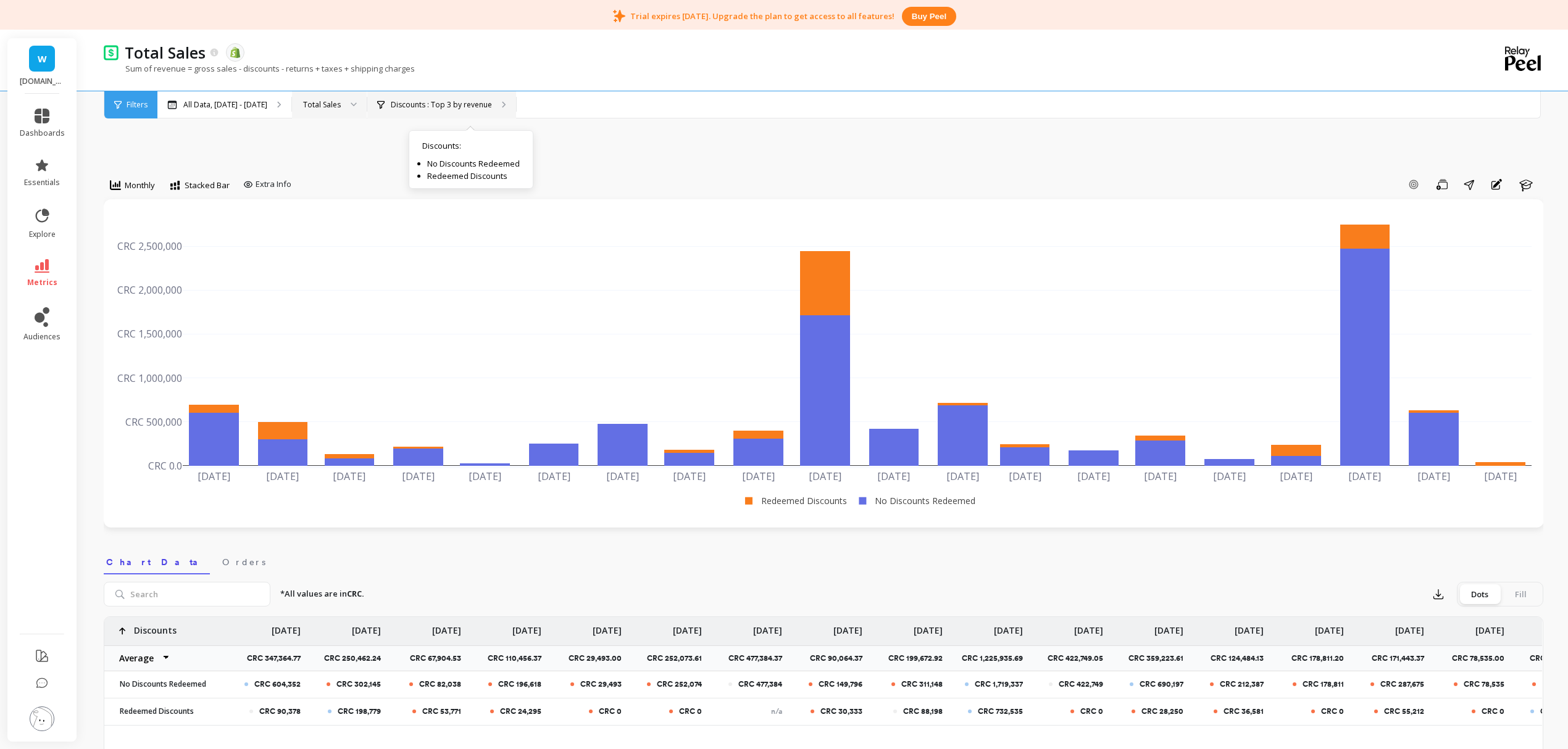
click at [484, 100] on p "Discounts : Top 3 by revenue" at bounding box center [441, 105] width 101 height 10
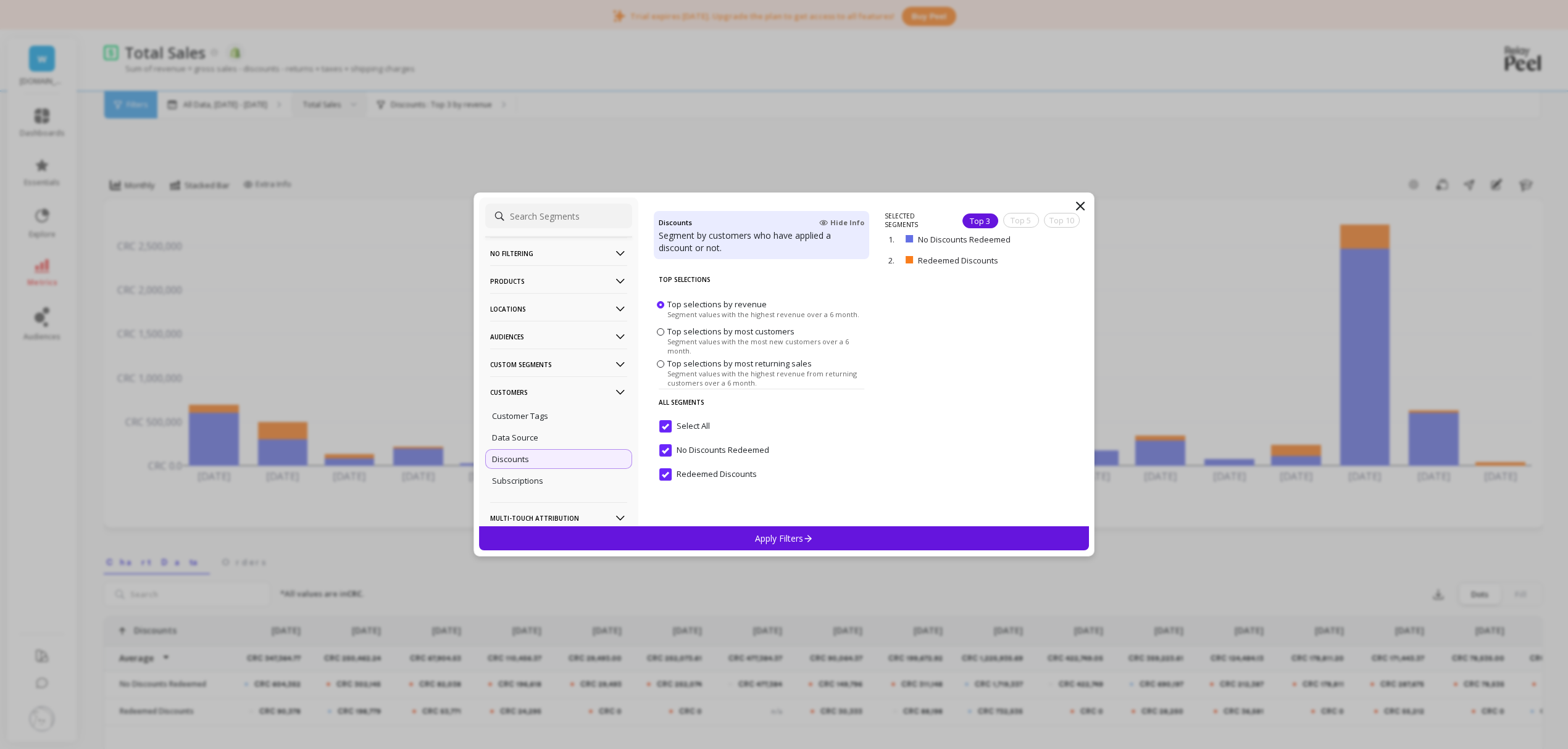
click at [534, 339] on p "Audiences" at bounding box center [559, 337] width 137 height 32
click at [537, 308] on p "Locations" at bounding box center [559, 309] width 137 height 32
click at [539, 284] on p "Products" at bounding box center [559, 281] width 137 height 32
click at [559, 348] on div "Product Types" at bounding box center [559, 348] width 147 height 20
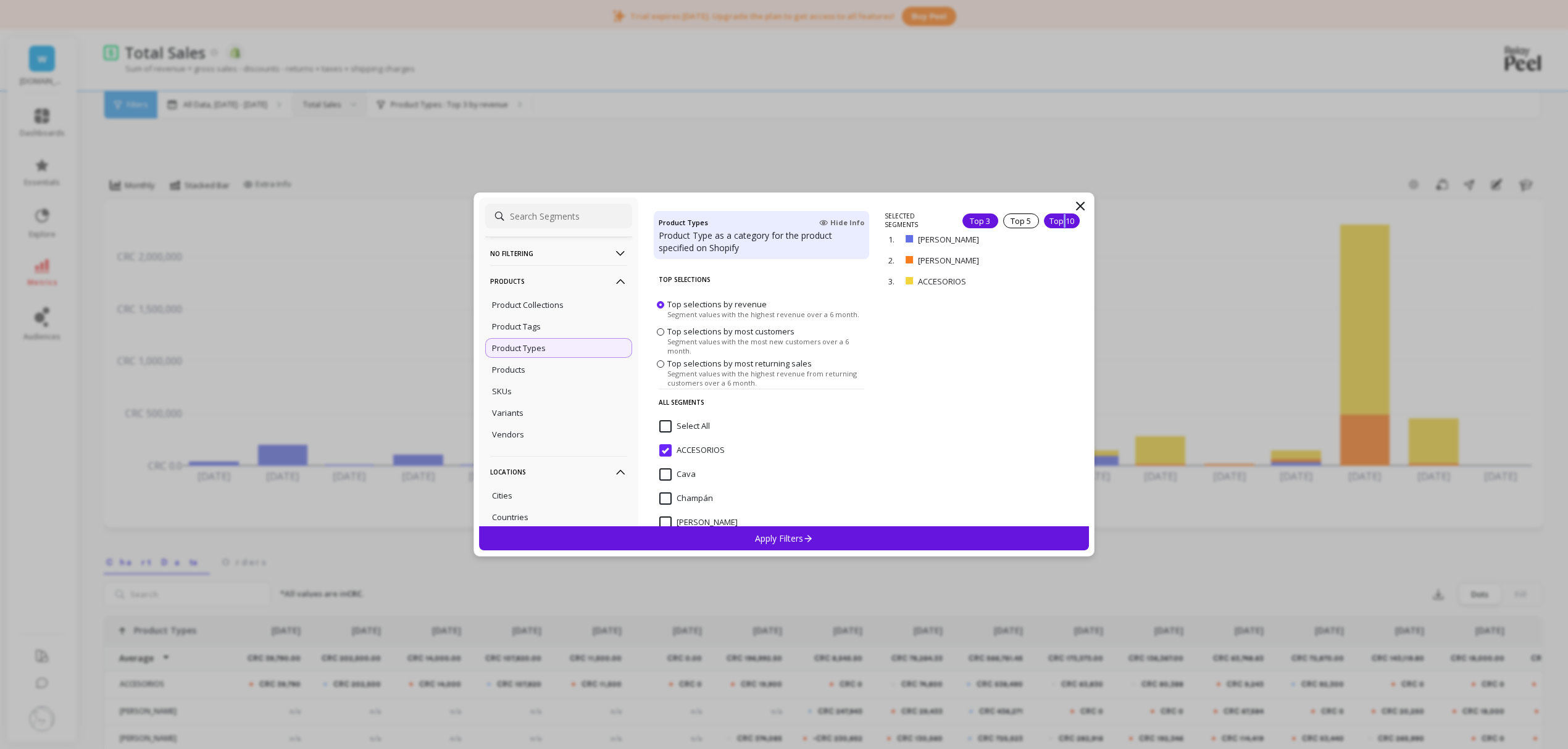
click at [1054, 226] on div "Top 10" at bounding box center [1062, 221] width 36 height 15
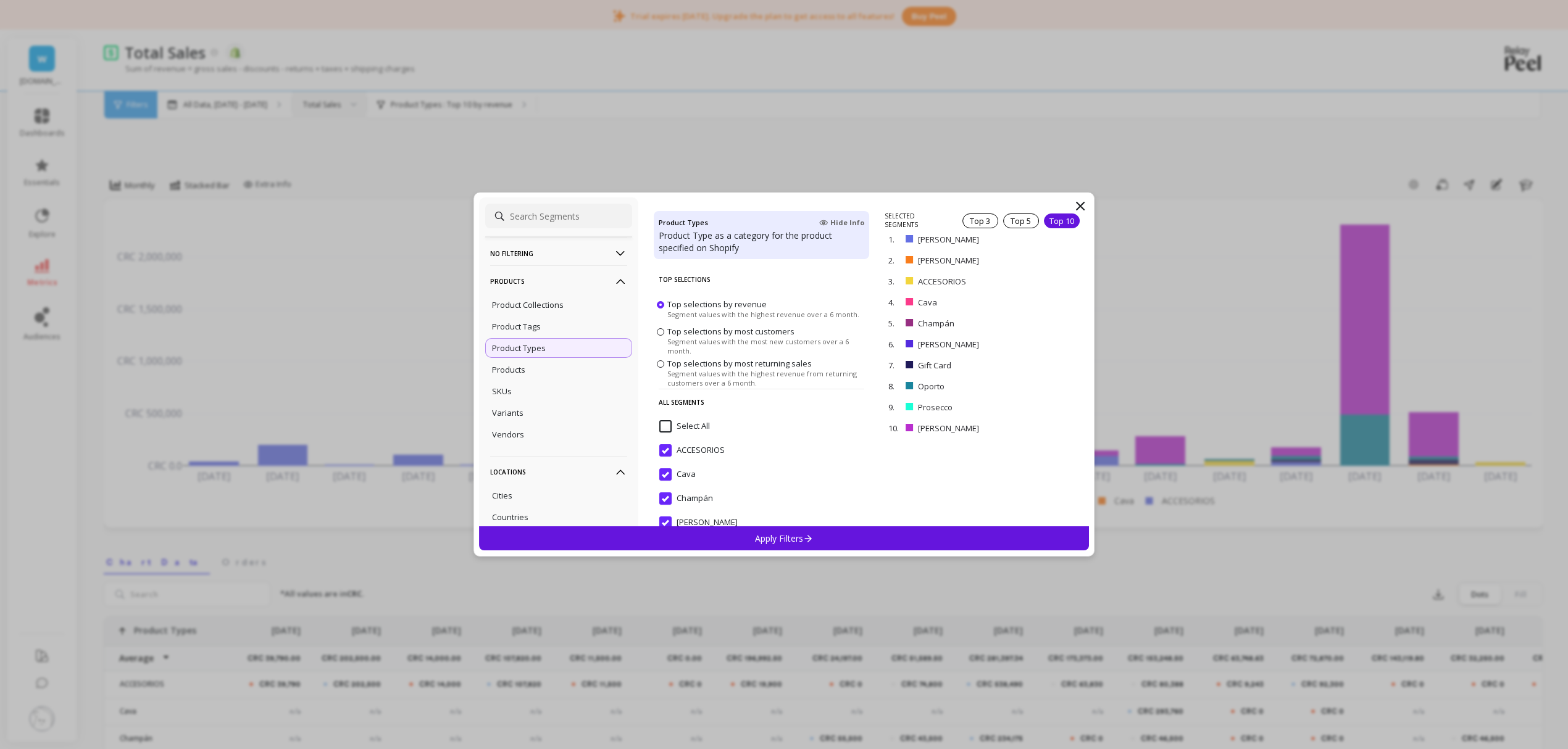
click at [792, 537] on p "Apply Filters" at bounding box center [784, 538] width 59 height 12
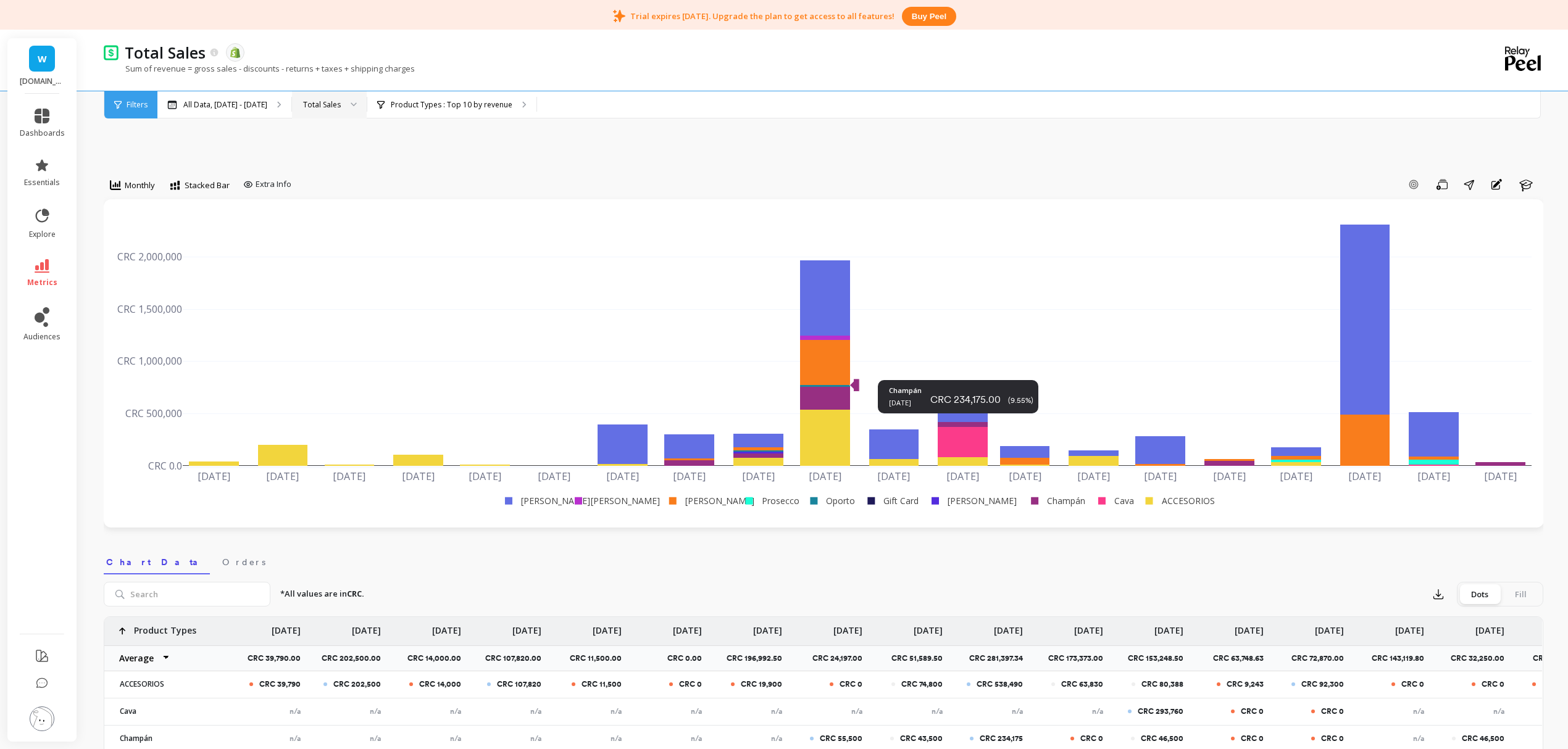
drag, startPoint x: 843, startPoint y: 391, endPoint x: 868, endPoint y: 377, distance: 28.7
click at [265, 187] on span "Extra Info" at bounding box center [273, 184] width 36 height 13
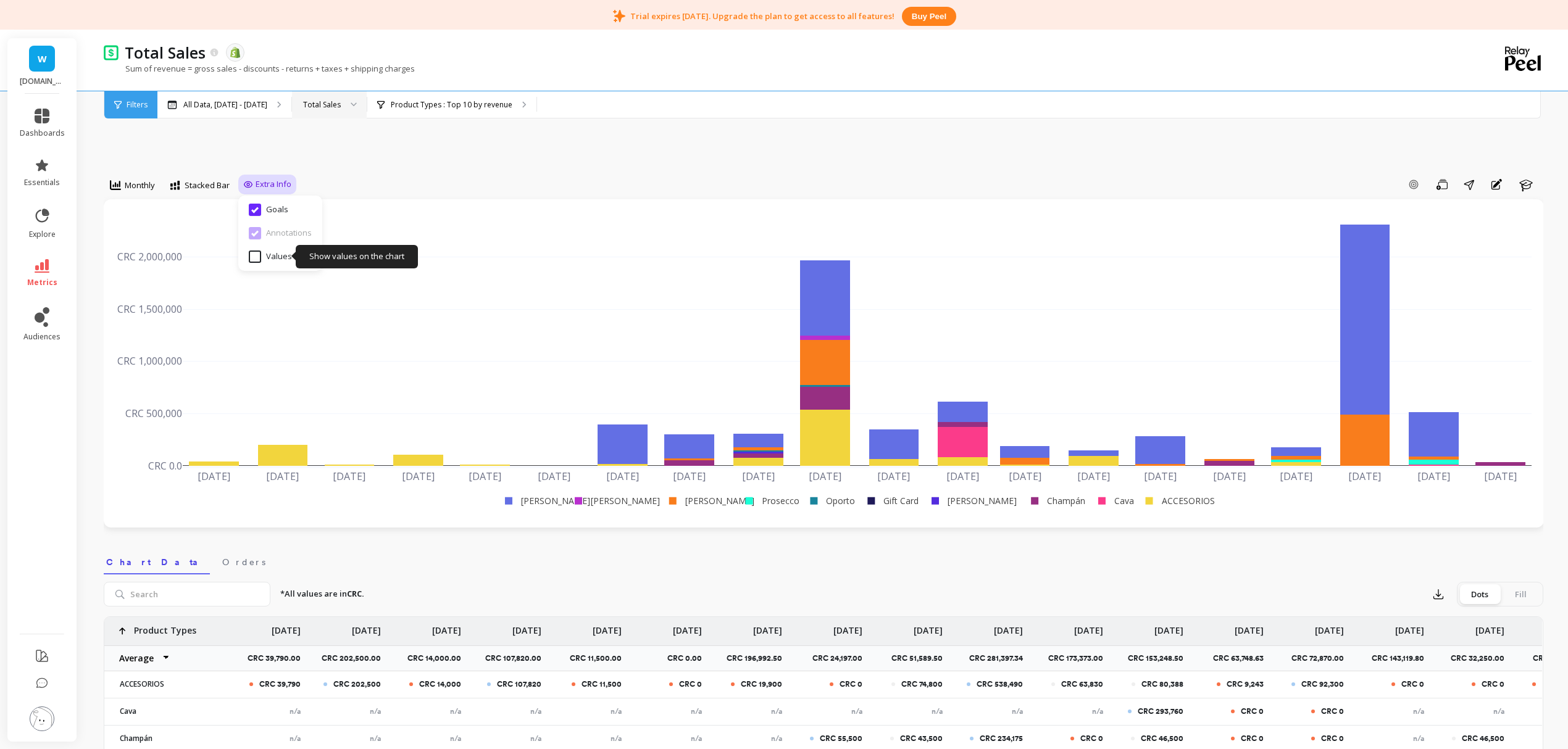
click at [256, 249] on div "Show values on the chart Values" at bounding box center [280, 257] width 74 height 24
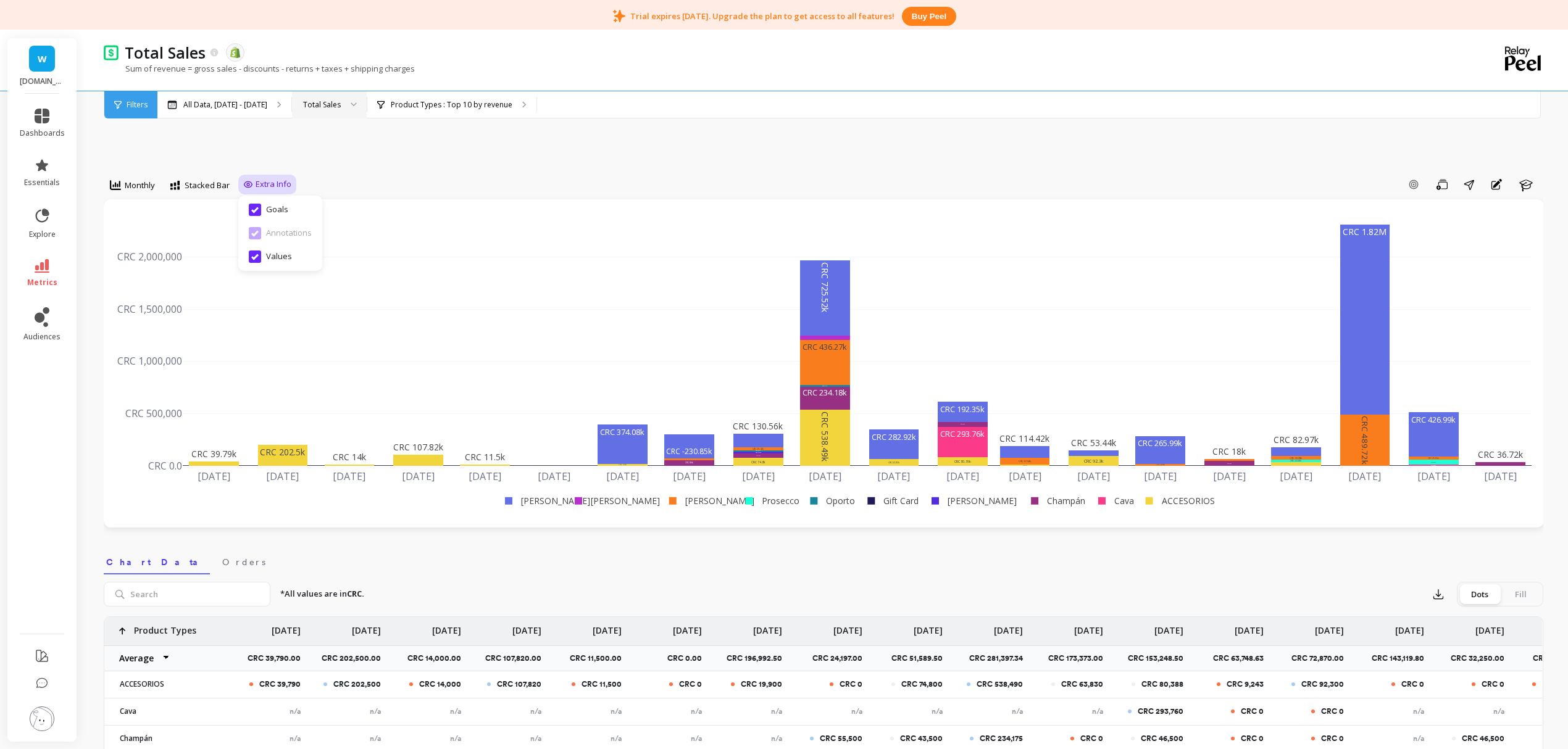
click at [256, 245] on div "Hide values from chart Values" at bounding box center [280, 257] width 74 height 24
checkbox input "false"
drag, startPoint x: 251, startPoint y: 129, endPoint x: 260, endPoint y: 137, distance: 12.0
click at [261, 134] on div "option Monthly, selected. Monthly option Stacked Bar, selected. Stacked Bar Ext…" at bounding box center [823, 755] width 1440 height 1348
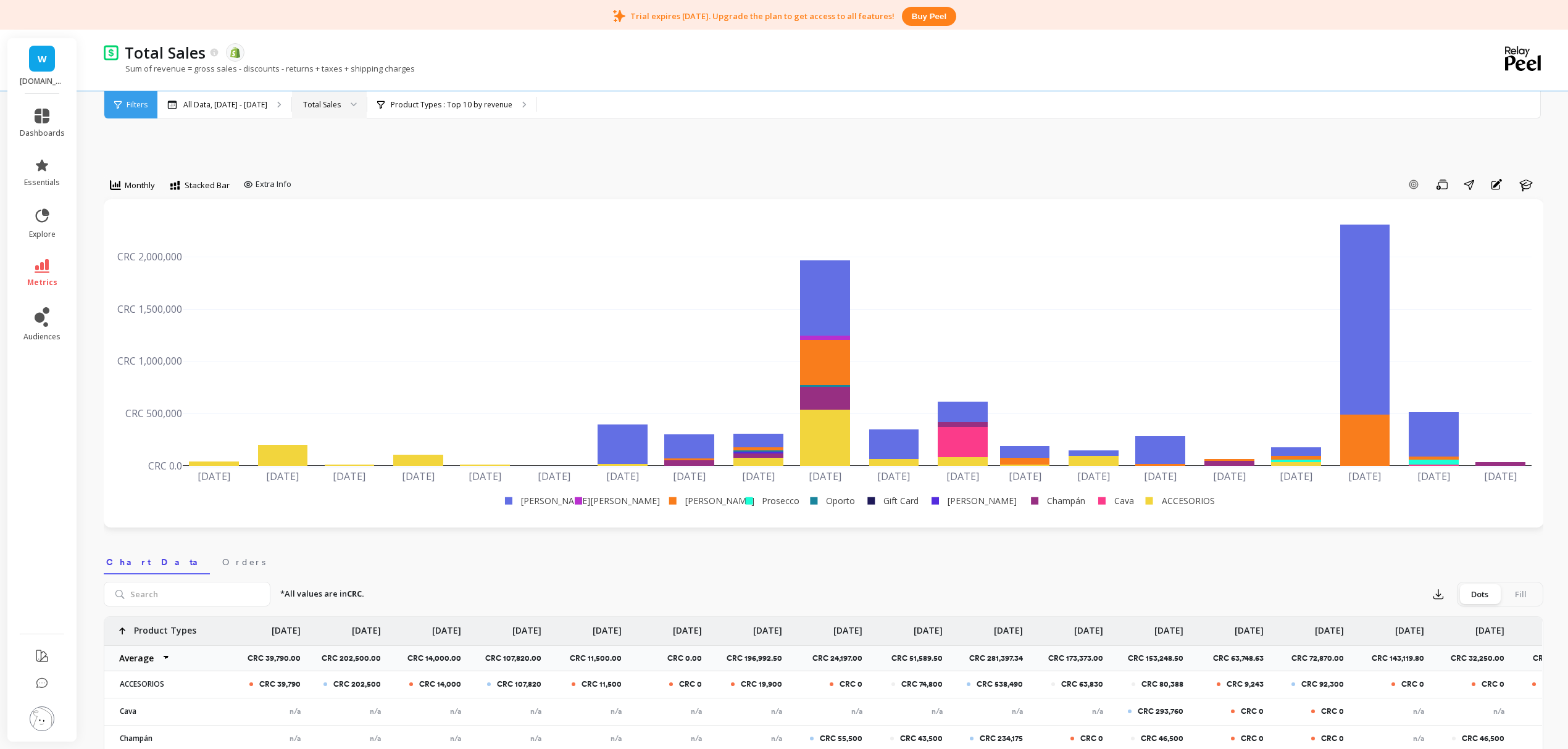
click at [211, 137] on div "option Monthly, selected. Monthly option Stacked Bar, selected. Stacked Bar Ext…" at bounding box center [823, 755] width 1440 height 1348
click at [462, 105] on p "Product Types : Top 10 by revenue" at bounding box center [452, 105] width 121 height 10
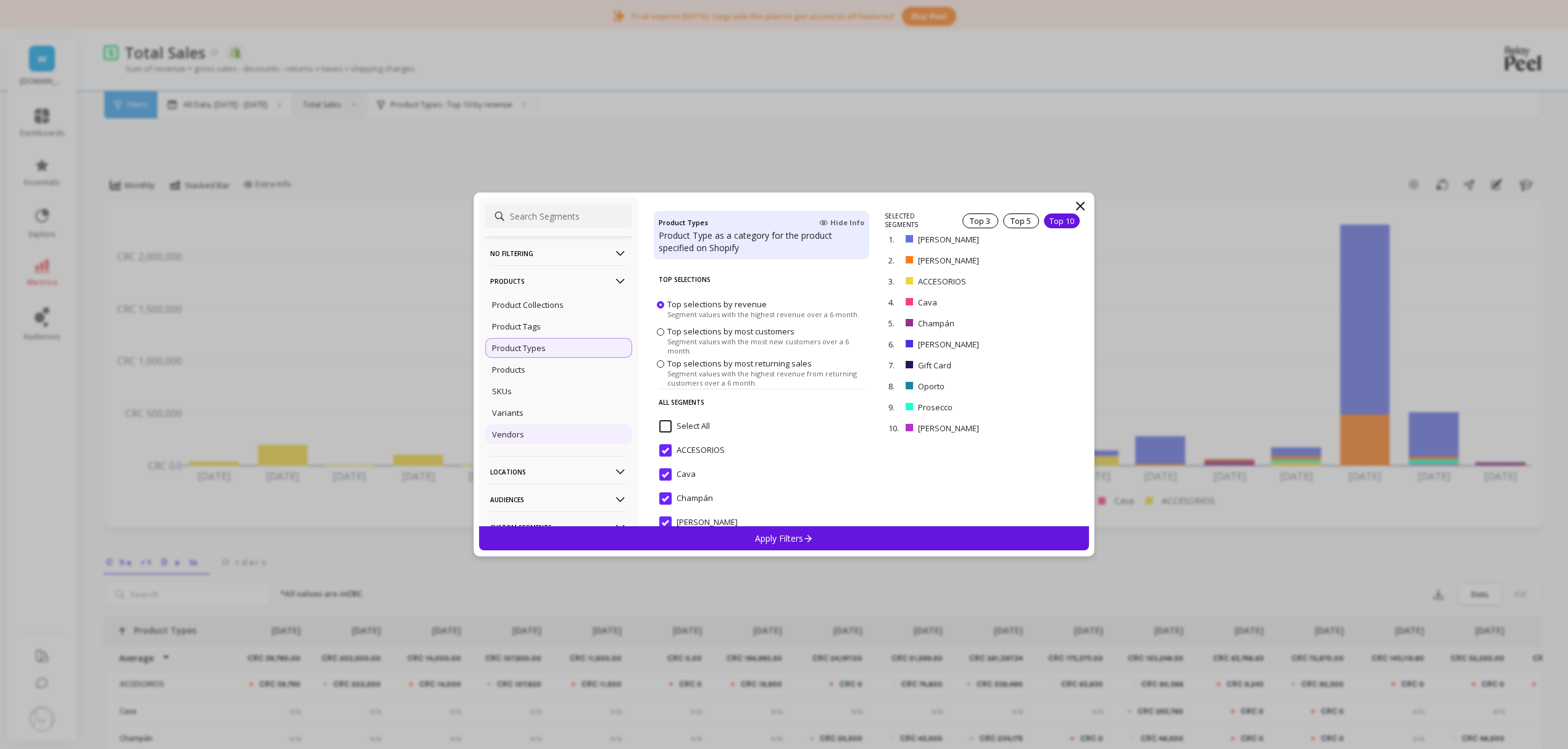
click at [521, 438] on p "Vendors" at bounding box center [508, 434] width 32 height 11
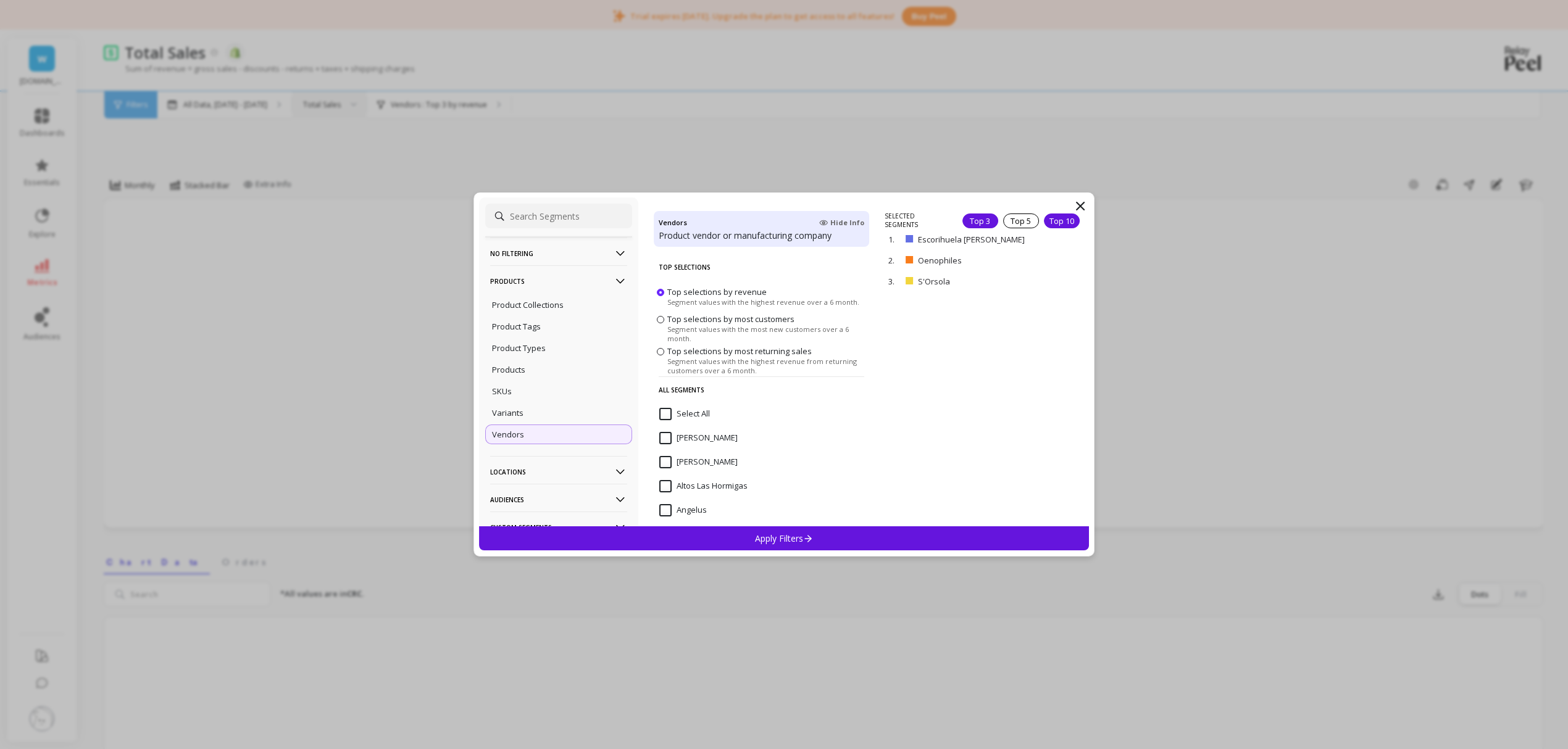
click at [1045, 220] on div "Top 10" at bounding box center [1062, 221] width 36 height 15
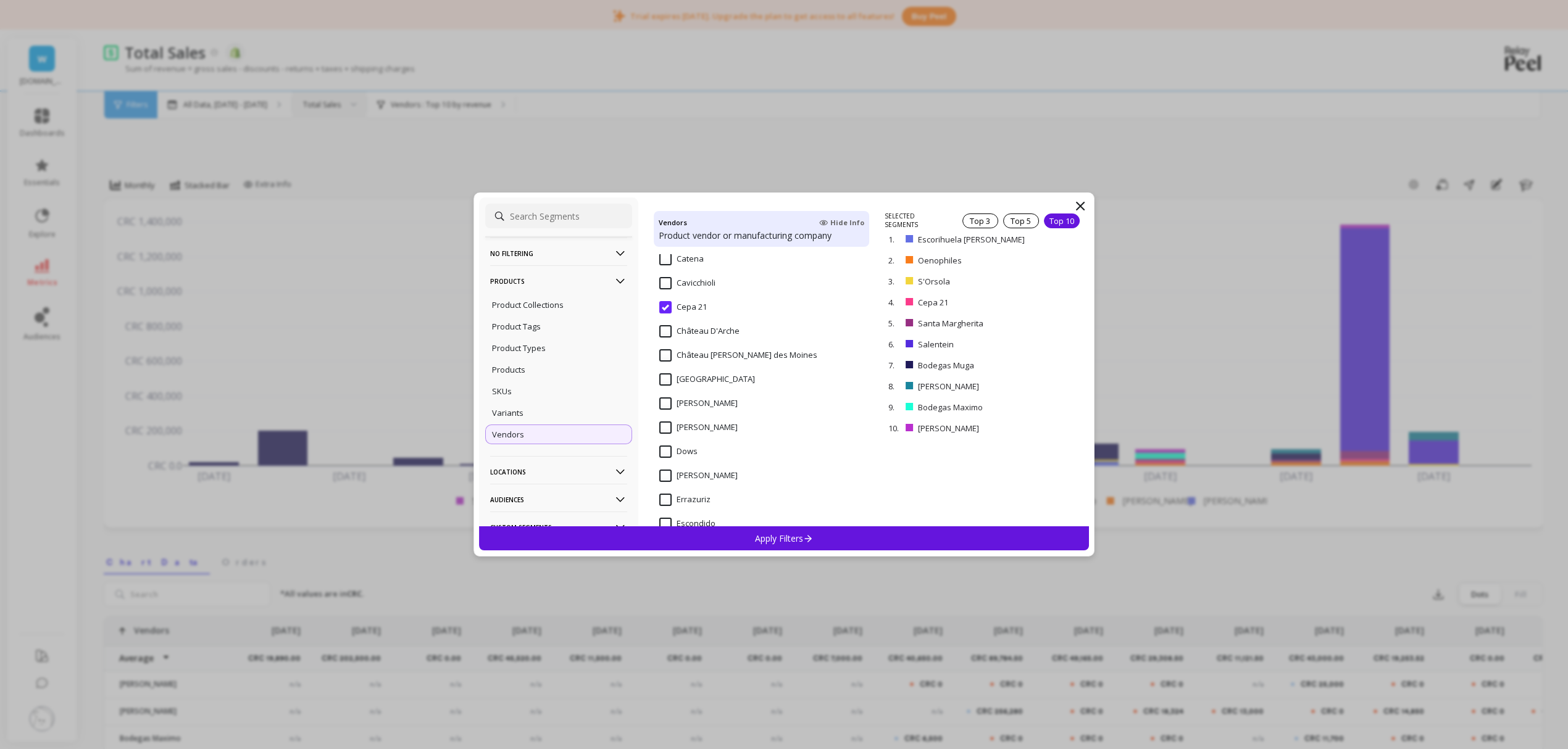
scroll to position [576, 0]
click at [667, 393] on Pérignon "Dom Pérignon" at bounding box center [699, 392] width 79 height 13
click at [665, 459] on Padruell "Heretat El Padruell" at bounding box center [703, 458] width 87 height 13
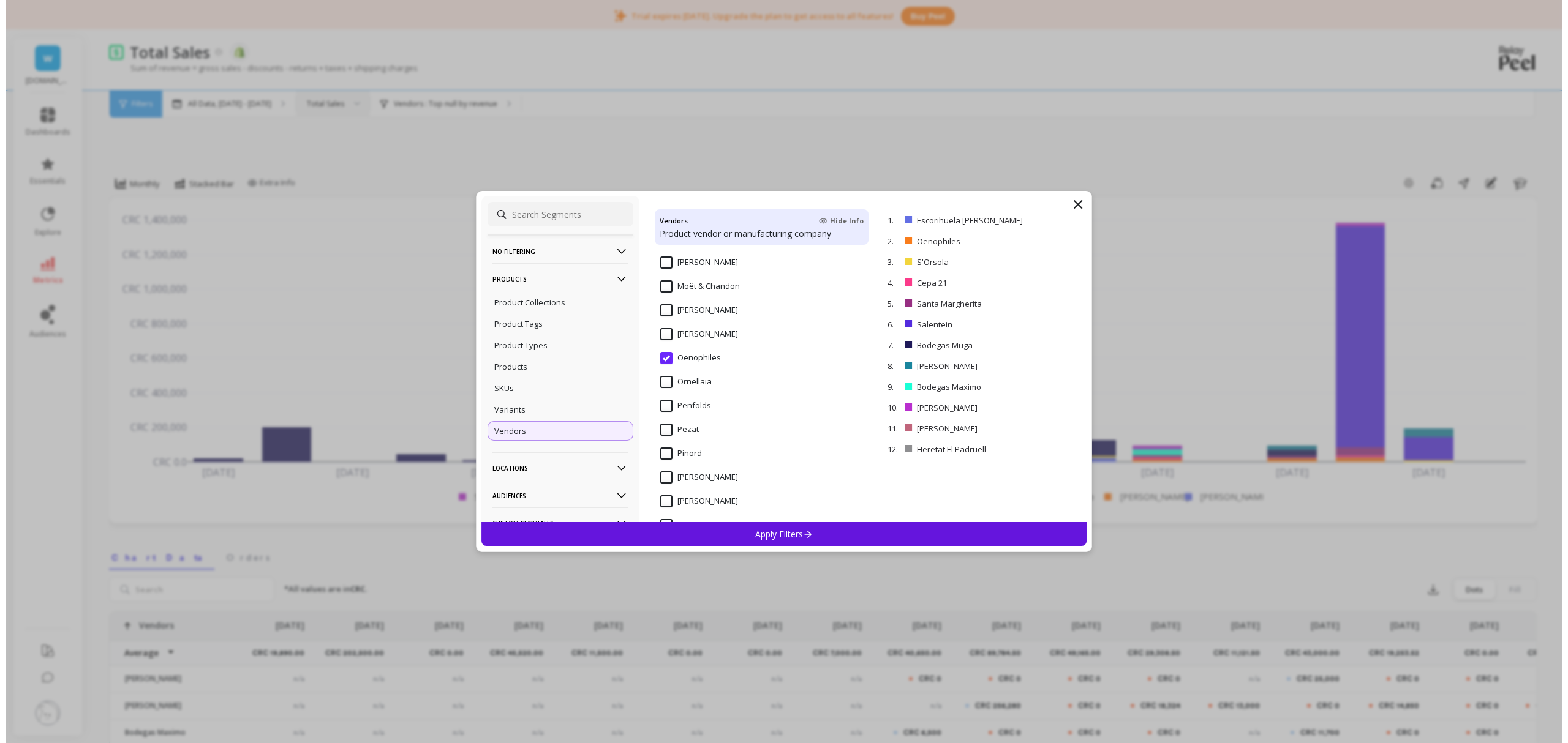
scroll to position [1224, 0]
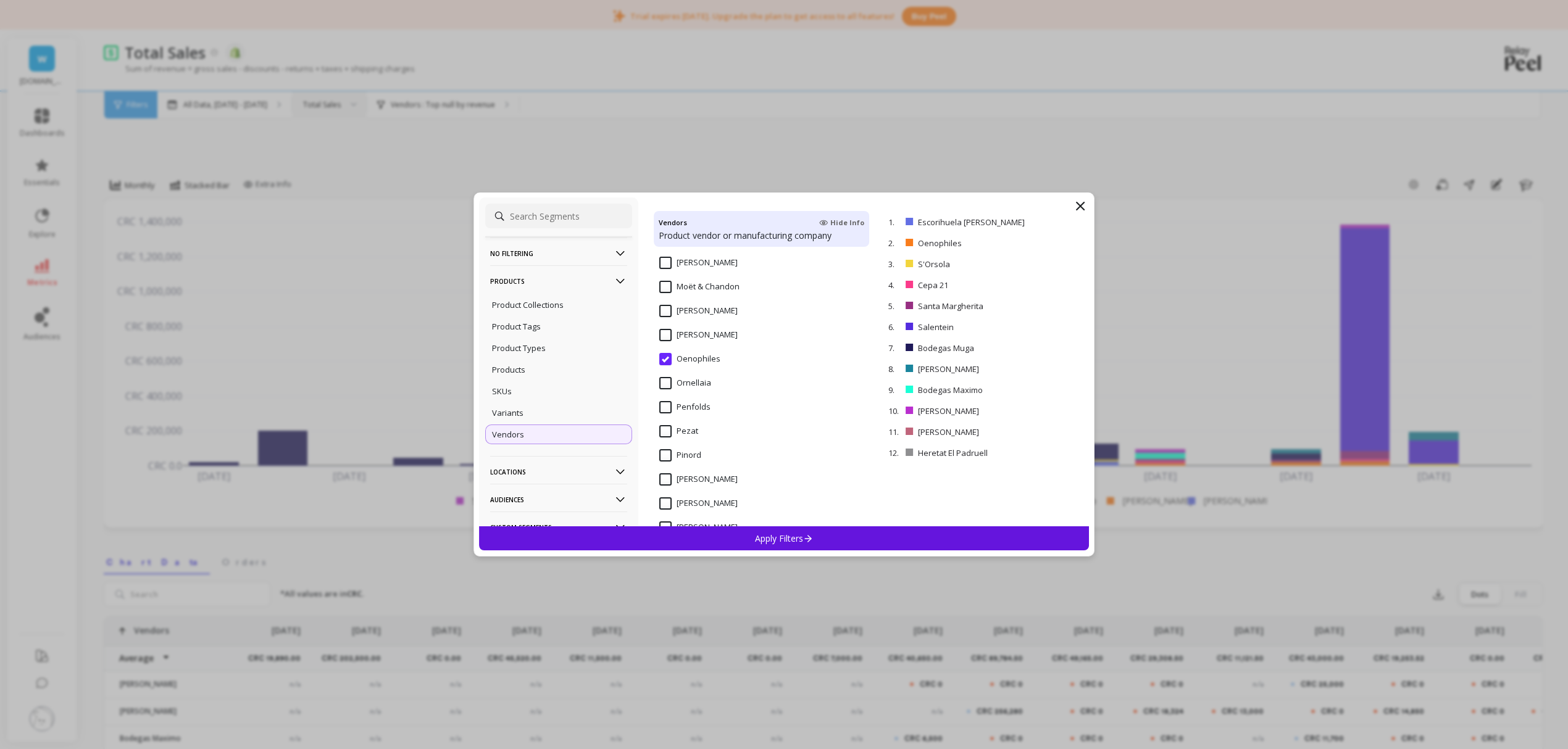
click at [670, 288] on Chandon "Moët & Chandon" at bounding box center [700, 287] width 81 height 13
click at [672, 314] on input "Mumm" at bounding box center [699, 311] width 79 height 13
click at [667, 335] on Feuillatte "Nicolas Feuillatte" at bounding box center [699, 335] width 79 height 13
click at [761, 537] on p "Apply Filters" at bounding box center [784, 538] width 59 height 12
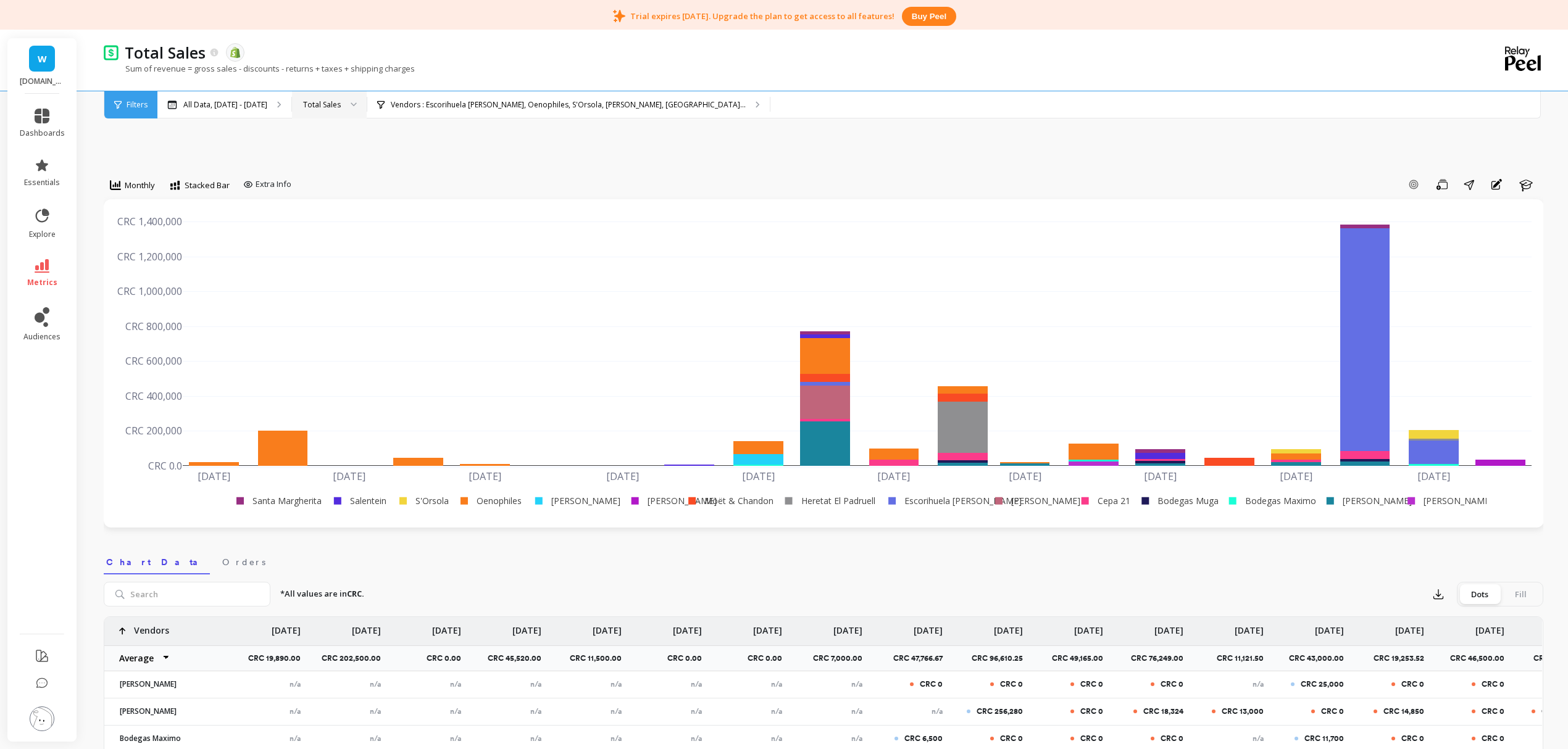
click at [284, 501] on rect at bounding box center [275, 501] width 96 height 13
click at [373, 500] on rect at bounding box center [357, 501] width 64 height 13
click at [437, 500] on rect at bounding box center [421, 501] width 59 height 13
click at [508, 501] on rect at bounding box center [489, 501] width 73 height 13
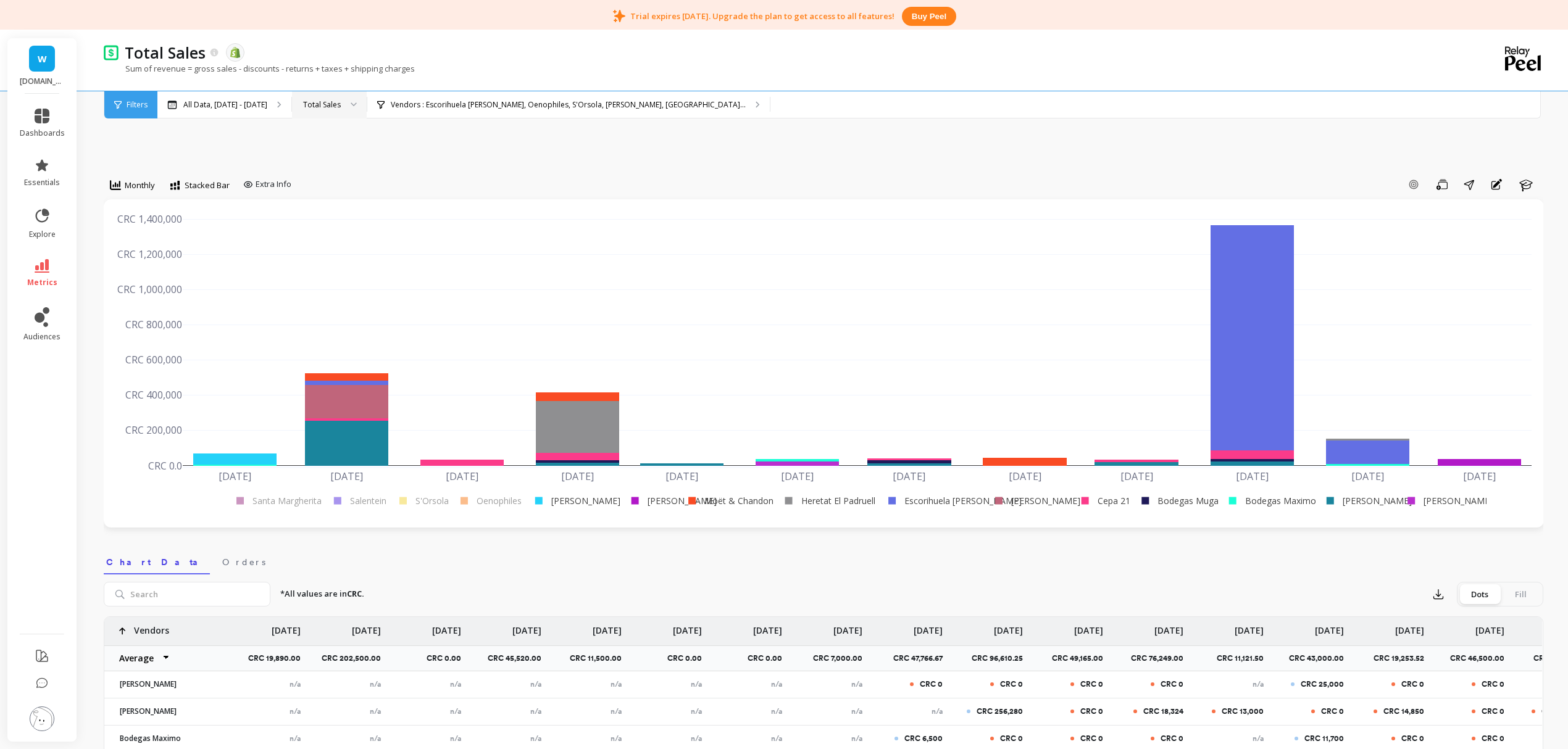
click at [951, 505] on rect at bounding box center [932, 501] width 105 height 13
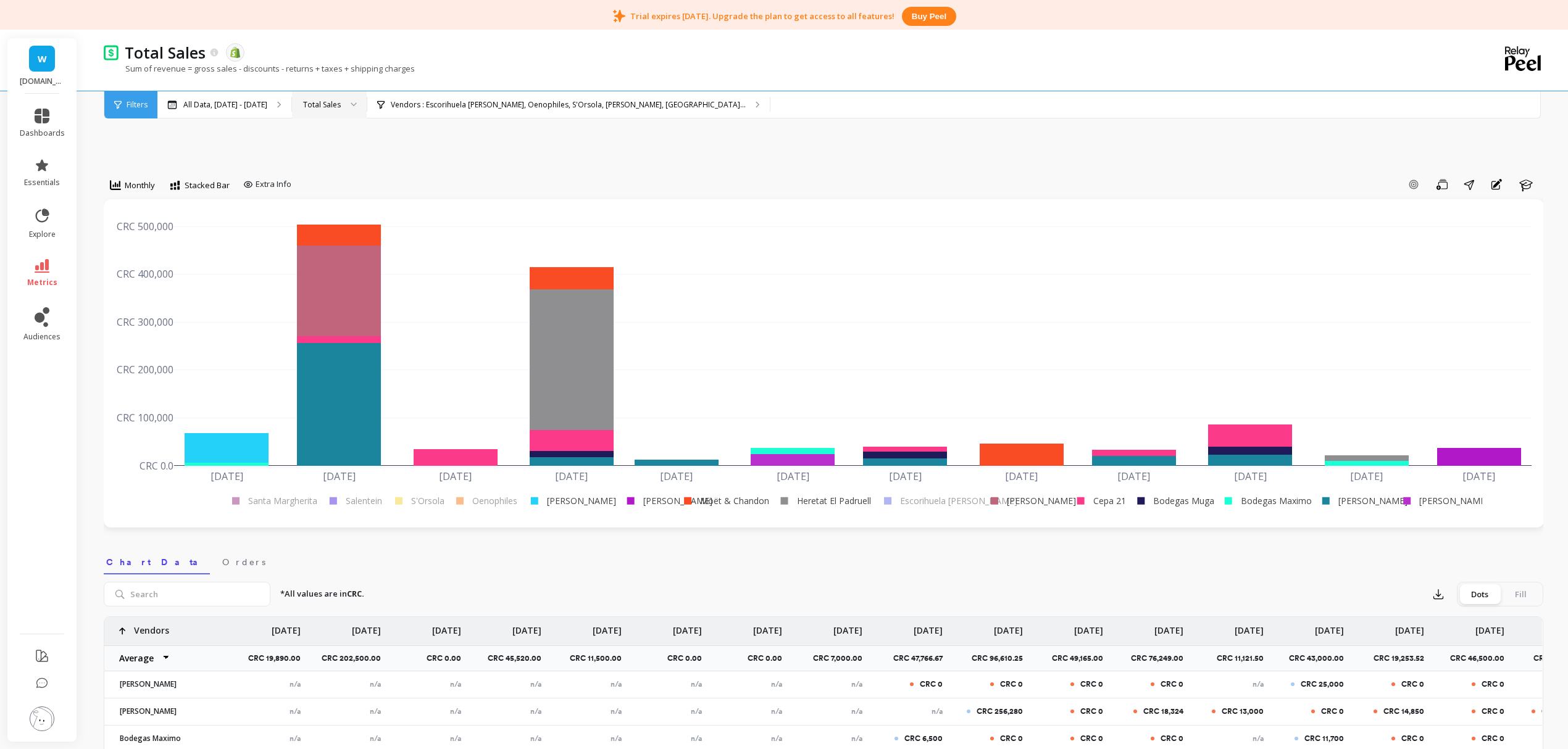
click at [1109, 497] on rect at bounding box center [1098, 501] width 59 height 13
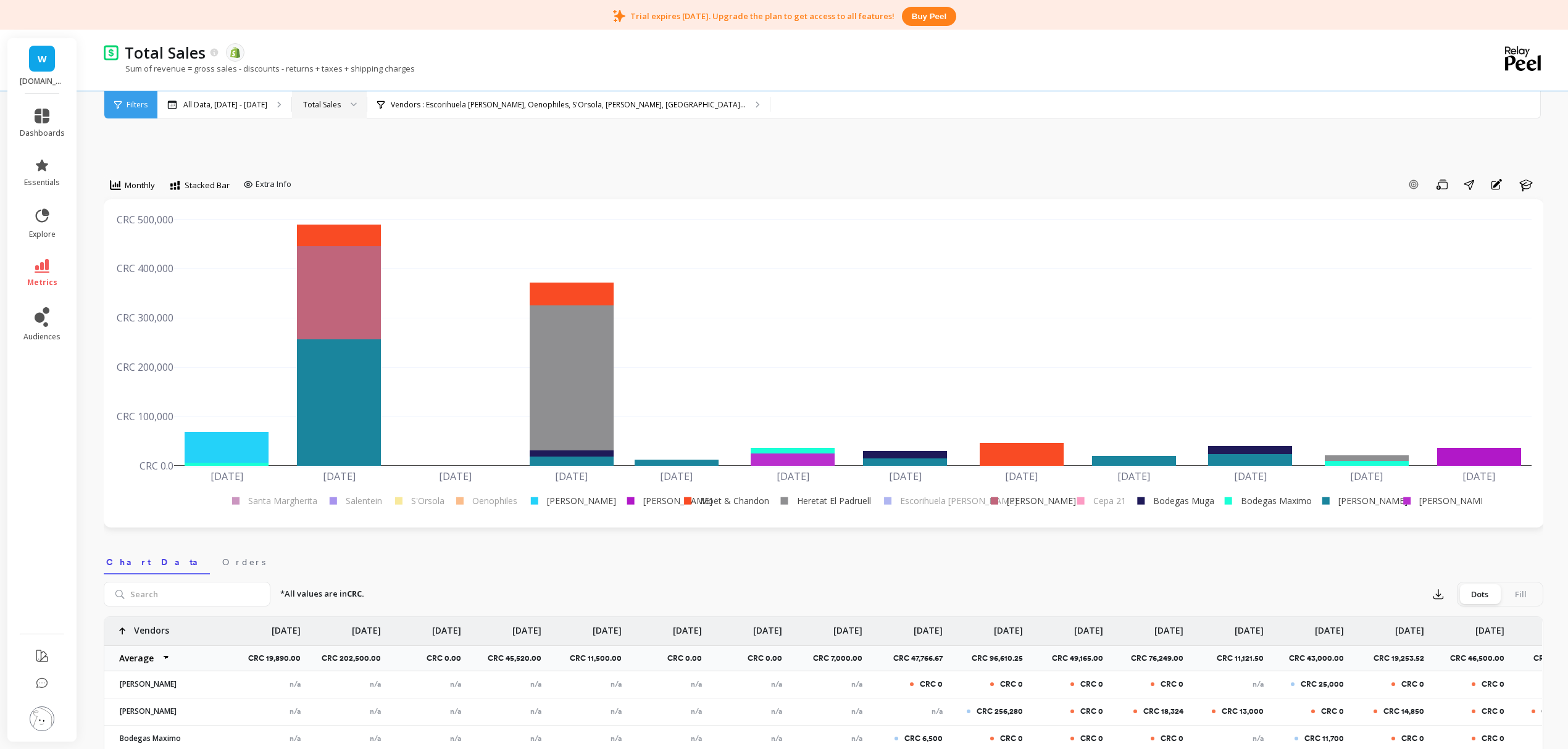
click at [1184, 500] on rect at bounding box center [1172, 501] width 86 height 13
click at [1291, 499] on rect at bounding box center [1264, 501] width 96 height 13
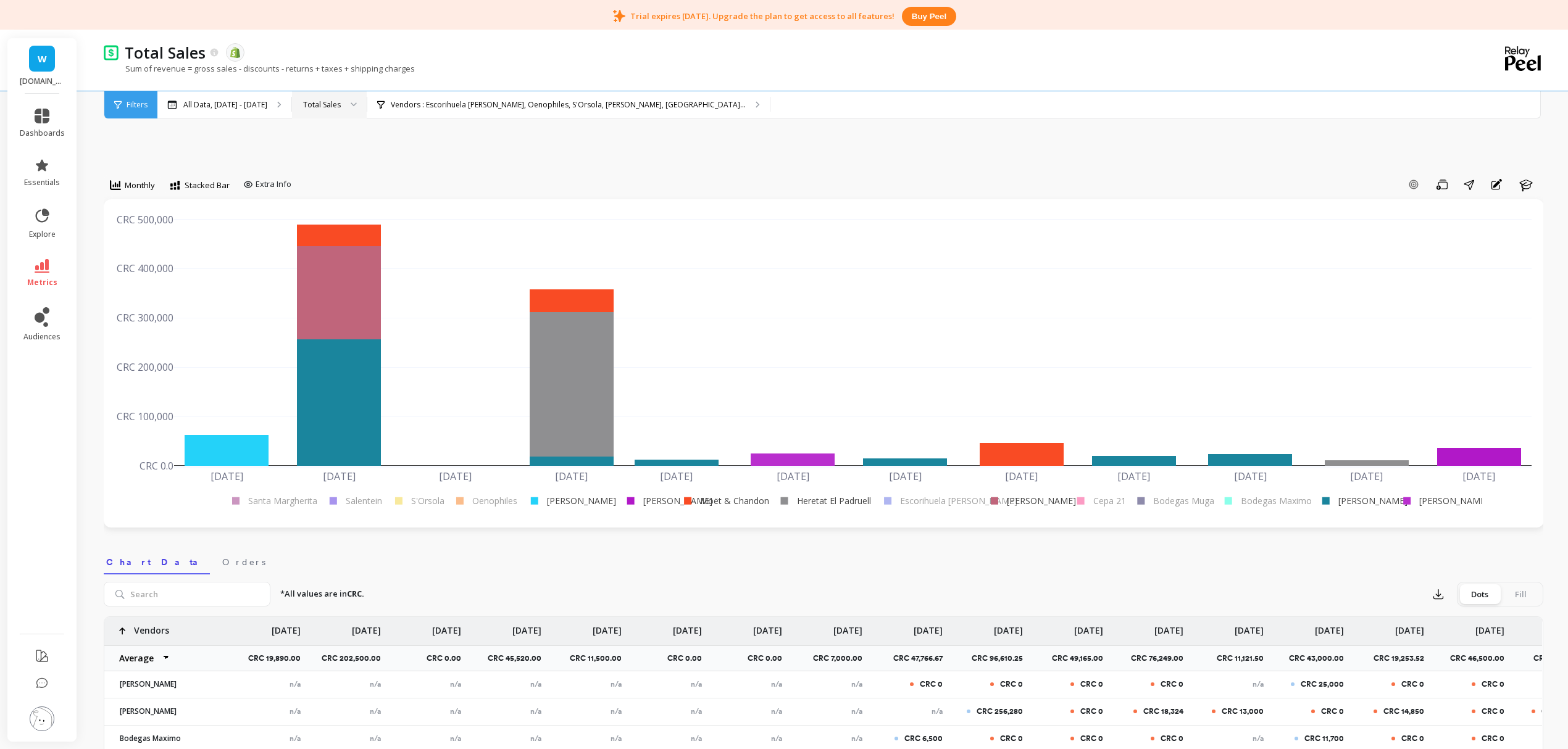
click at [1371, 505] on rect at bounding box center [1353, 501] width 80 height 13
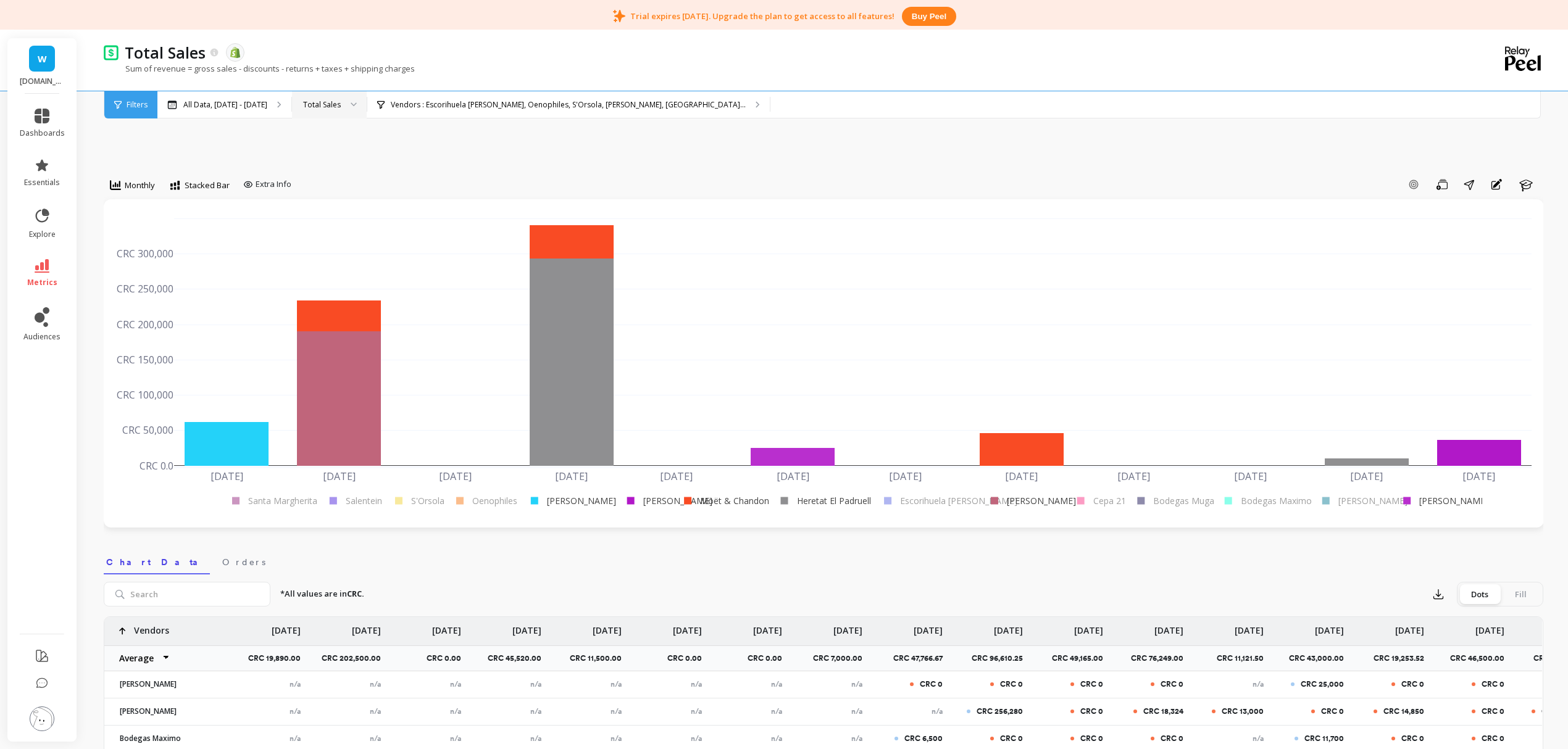
click at [1443, 500] on rect at bounding box center [1438, 501] width 86 height 13
click at [238, 100] on p "All Data, Jul 1, 2017 - Oct 31, 2025" at bounding box center [225, 105] width 84 height 10
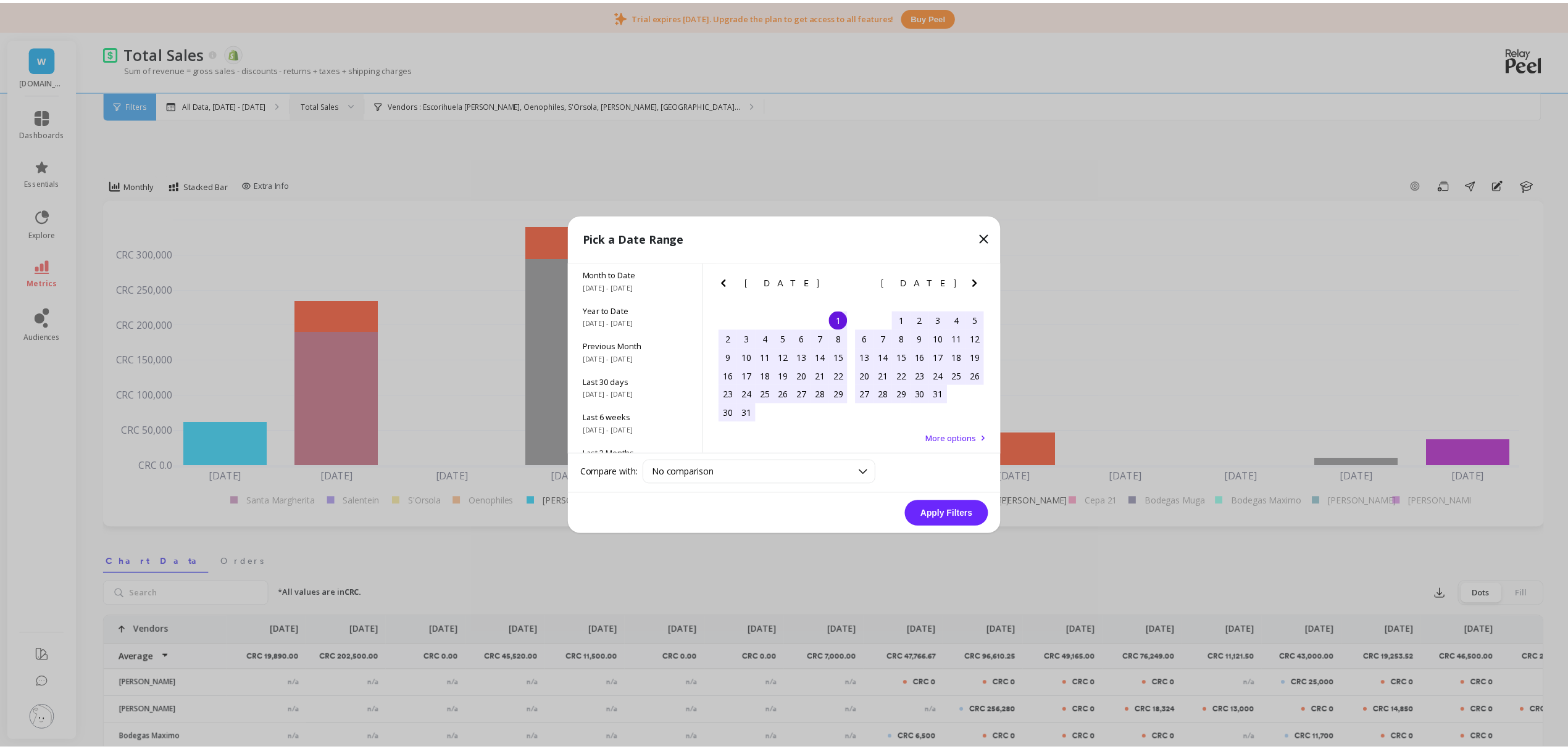
scroll to position [1, 0]
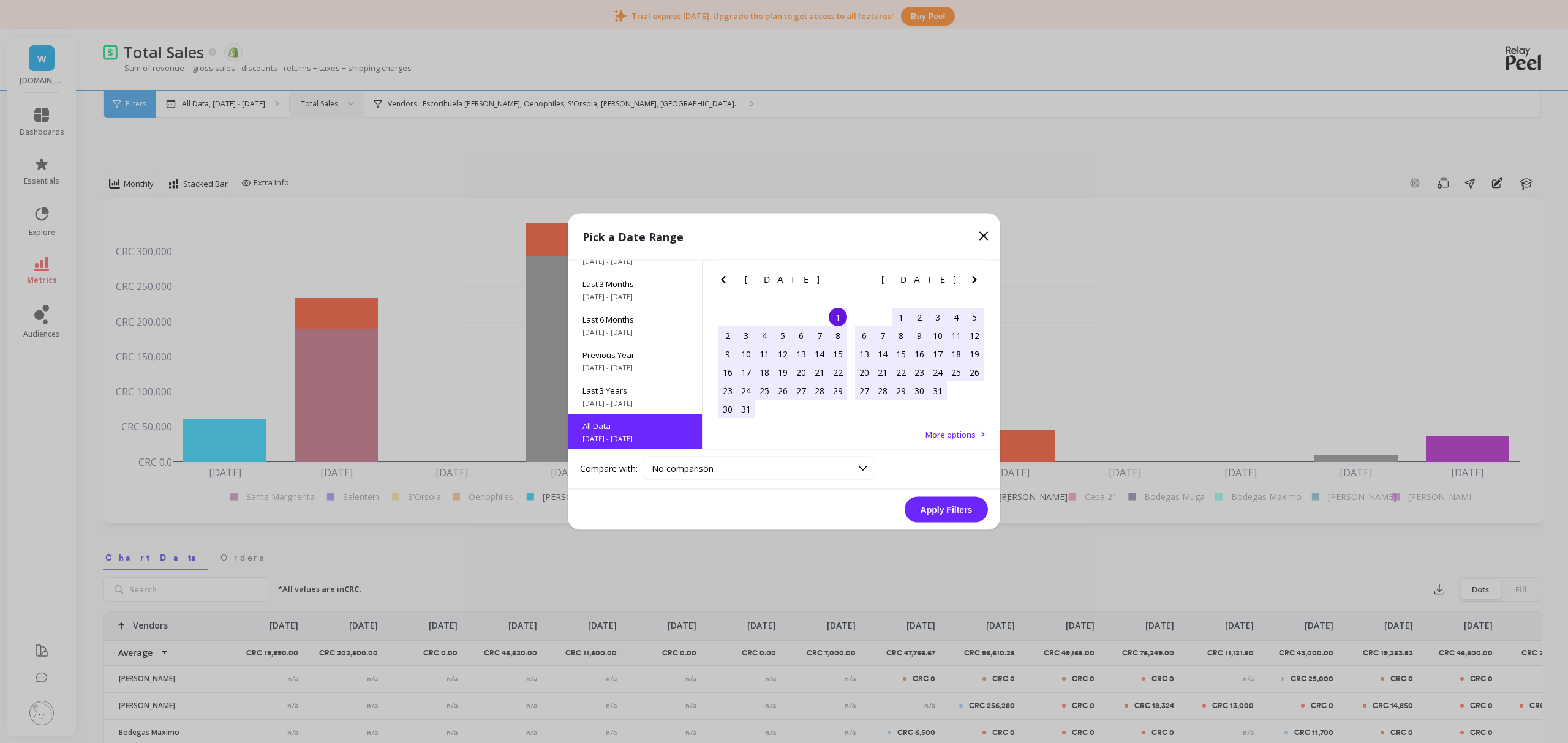
click at [952, 506] on button "Apply Filters" at bounding box center [946, 509] width 83 height 26
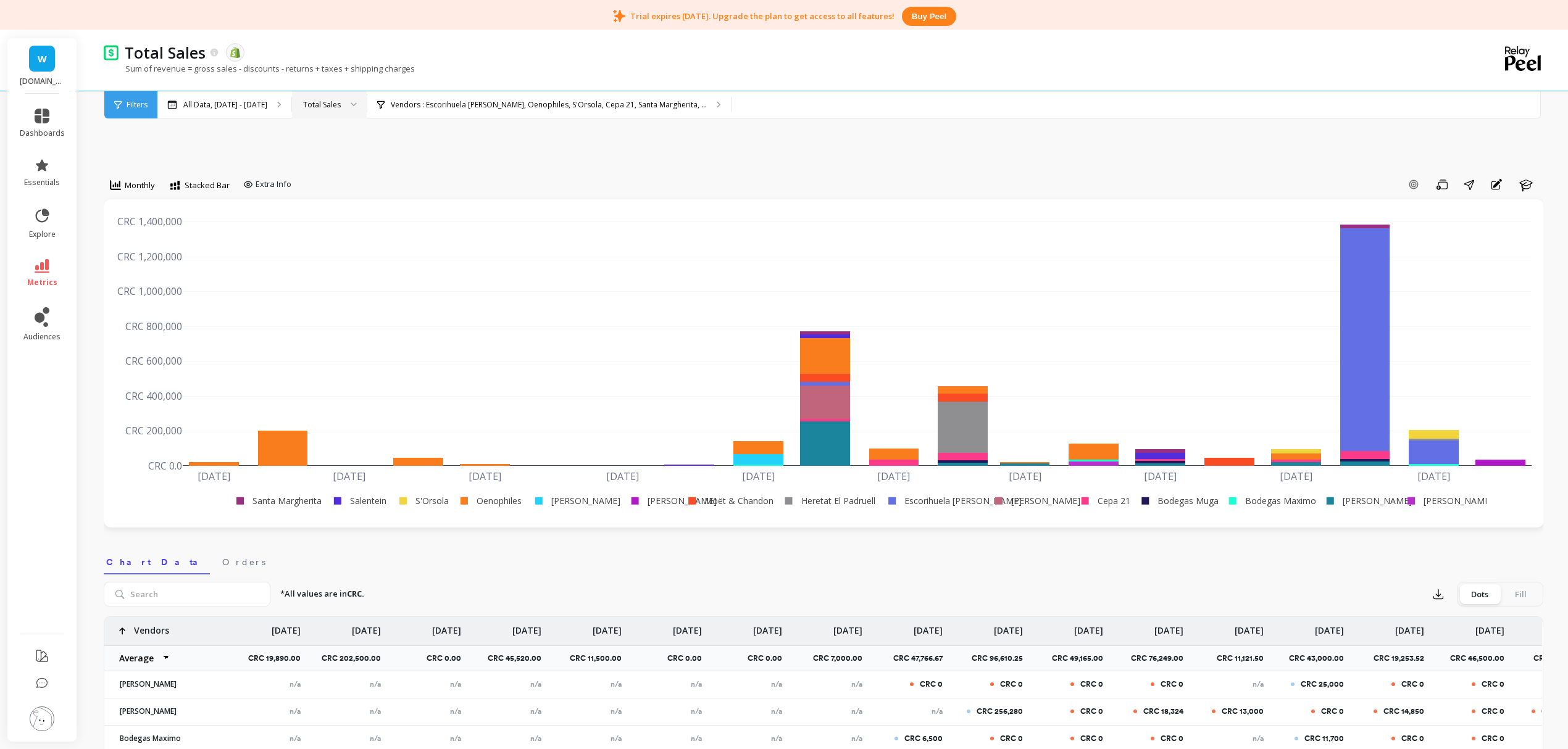
click at [295, 506] on rect at bounding box center [275, 501] width 96 height 13
click at [362, 502] on rect at bounding box center [357, 501] width 64 height 13
click at [428, 500] on rect at bounding box center [421, 501] width 59 height 13
click at [499, 499] on rect at bounding box center [489, 501] width 73 height 13
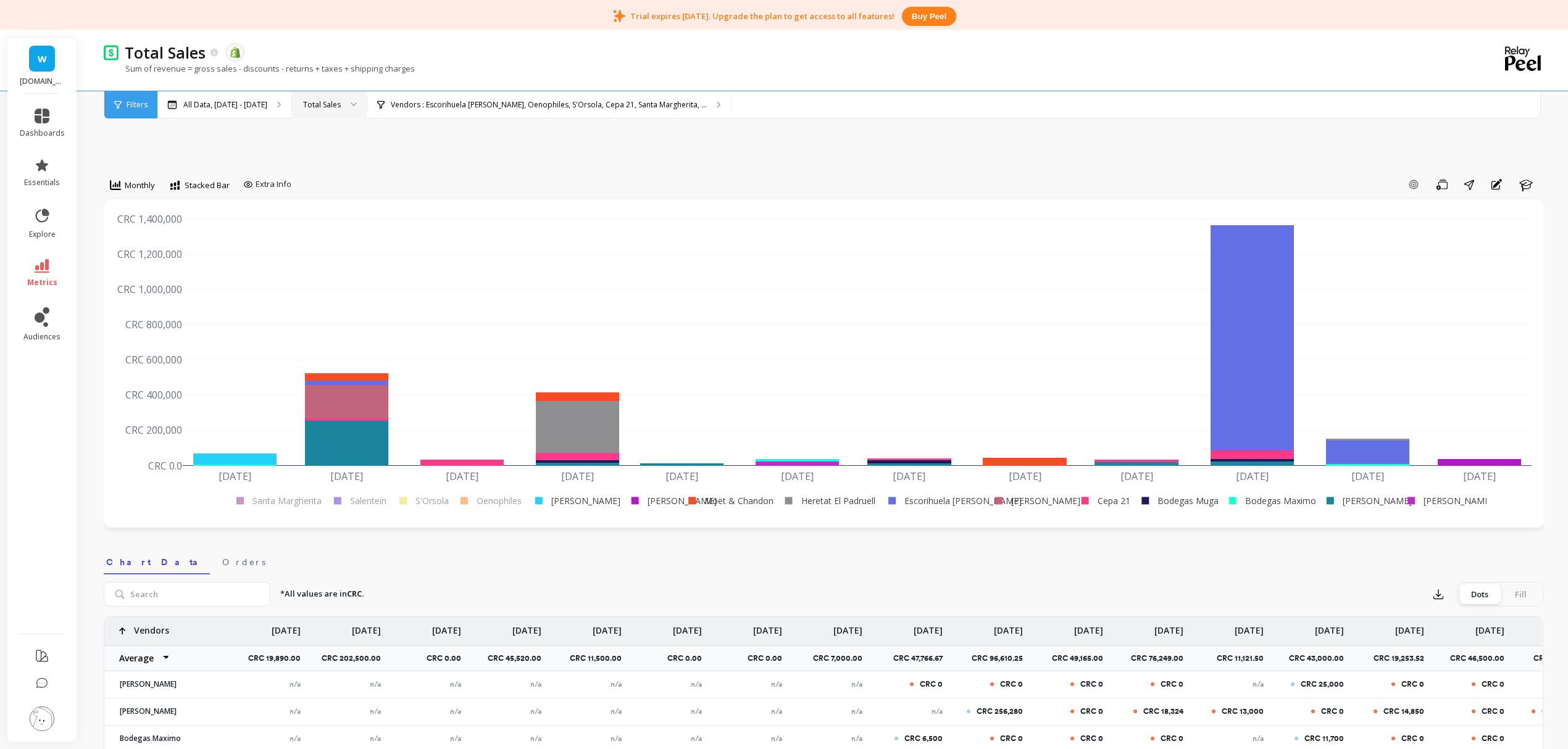
click at [932, 500] on rect at bounding box center [932, 501] width 105 height 13
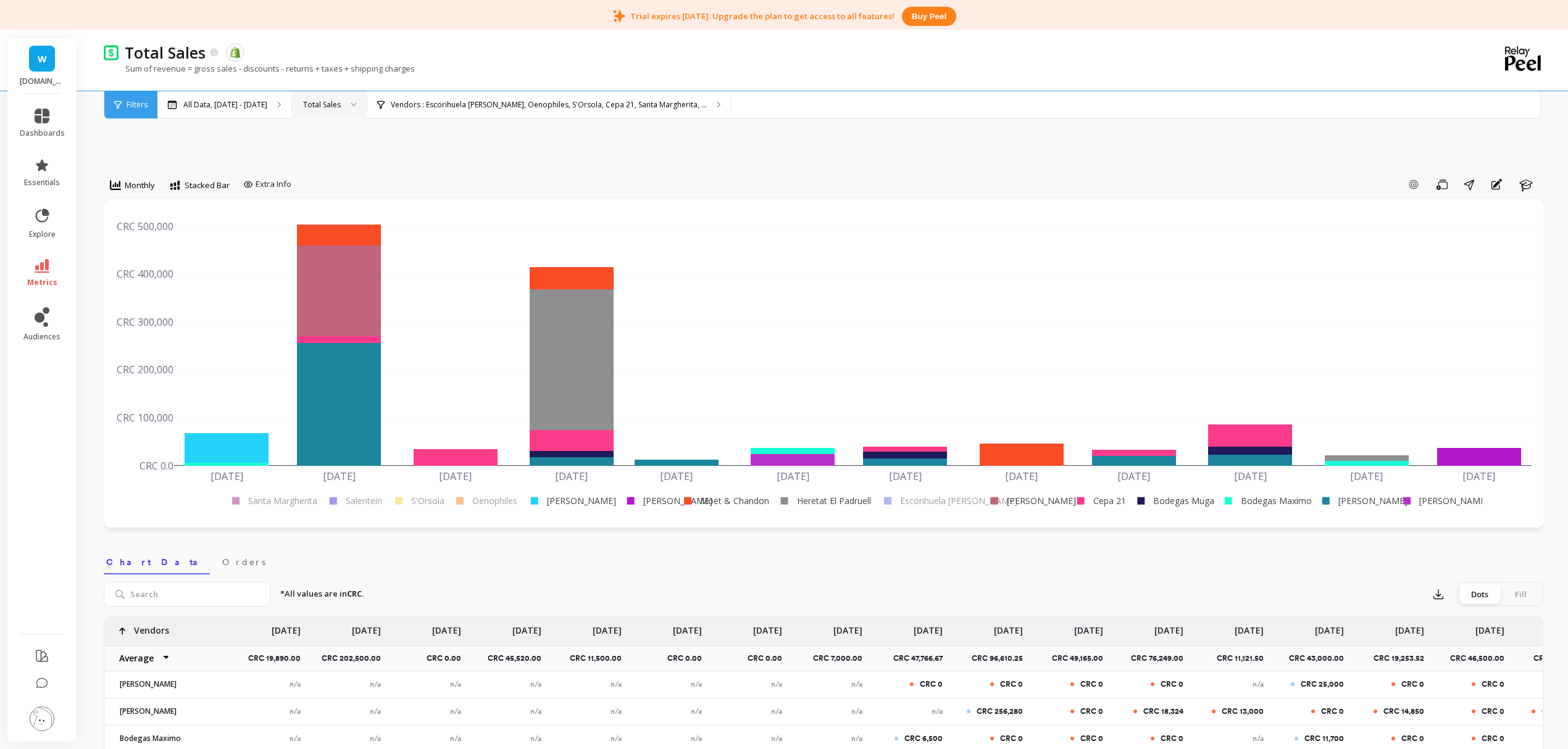
click at [1109, 497] on rect at bounding box center [1098, 501] width 59 height 13
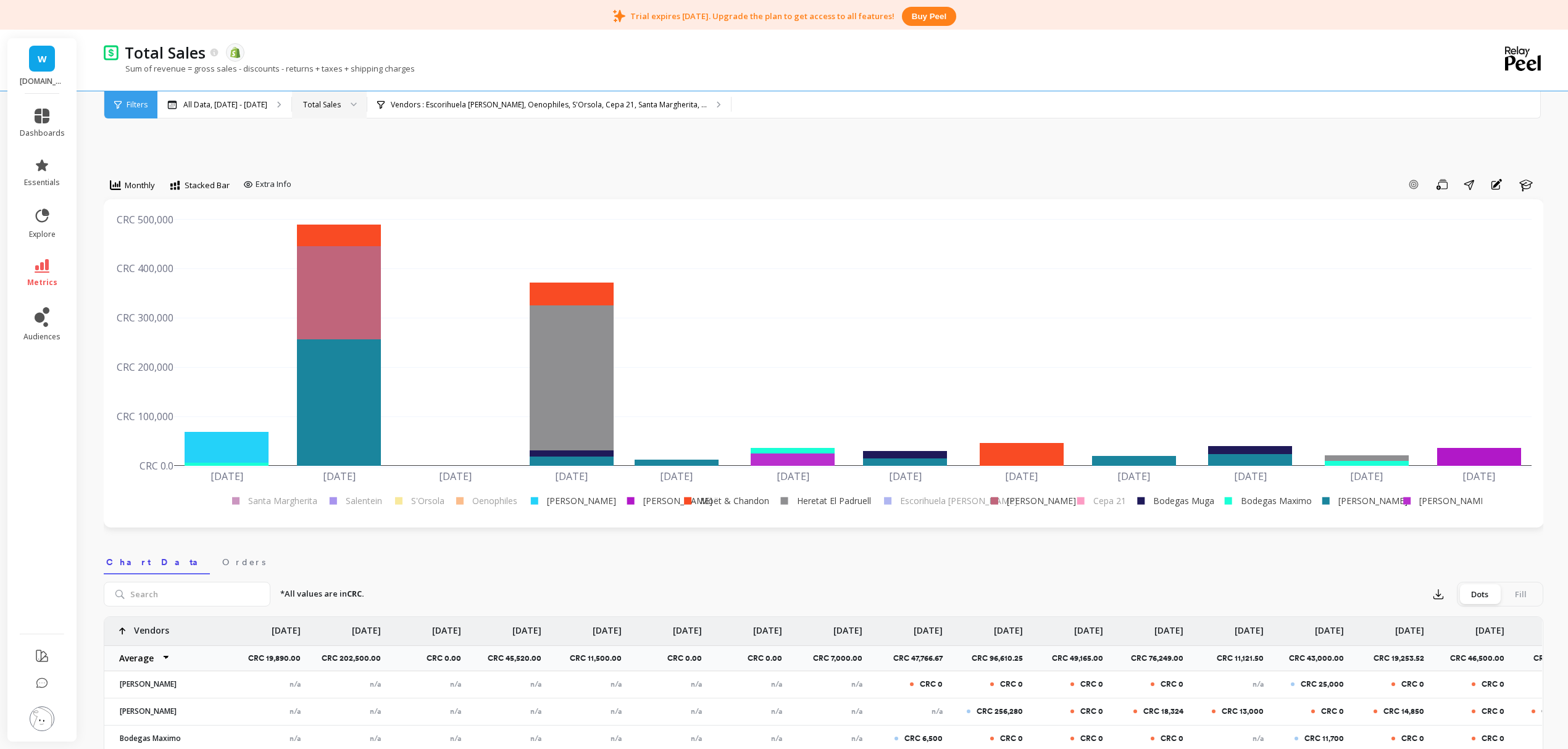
click at [1182, 501] on rect at bounding box center [1172, 501] width 86 height 13
click at [1268, 499] on rect at bounding box center [1264, 501] width 96 height 13
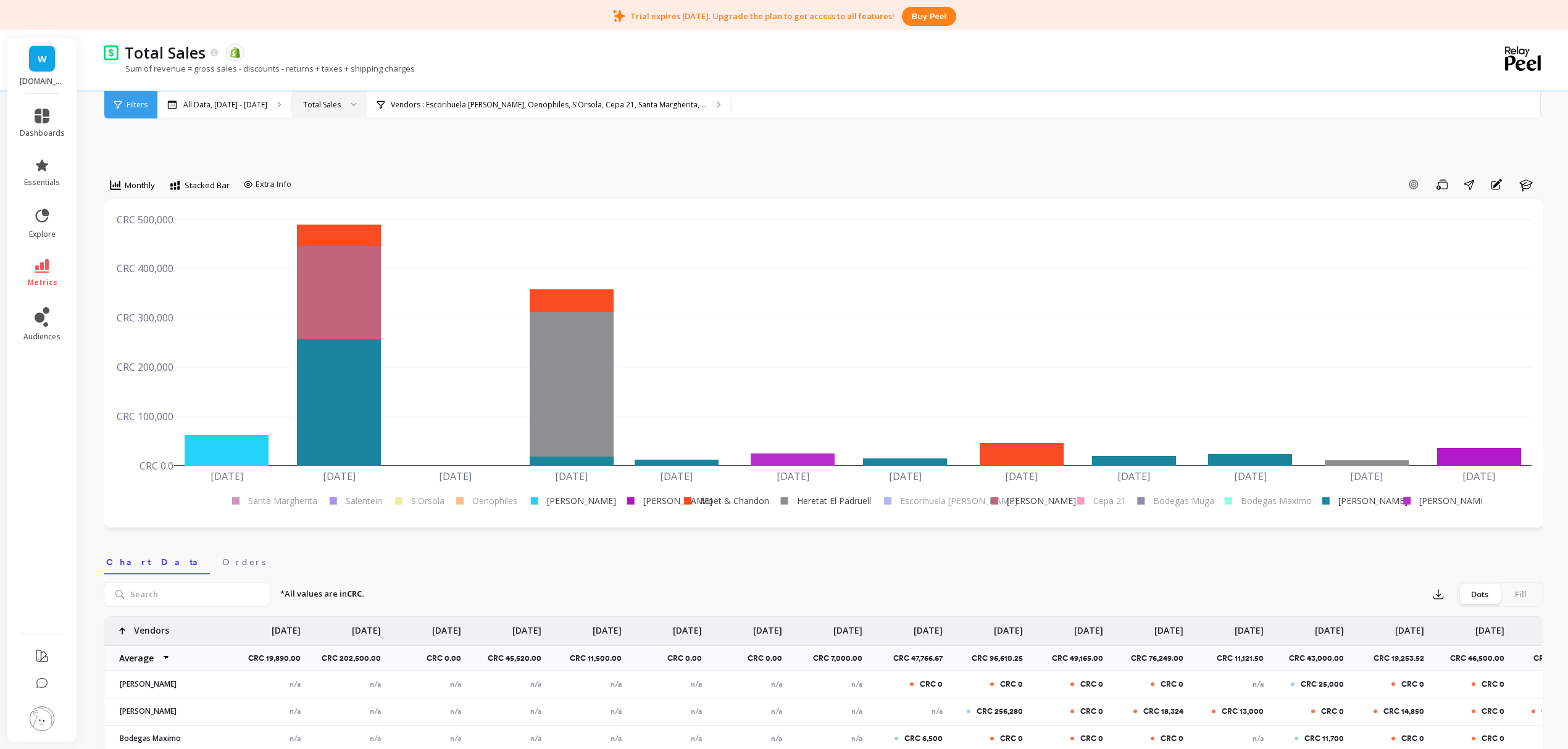
click at [1369, 497] on rect at bounding box center [1353, 501] width 80 height 13
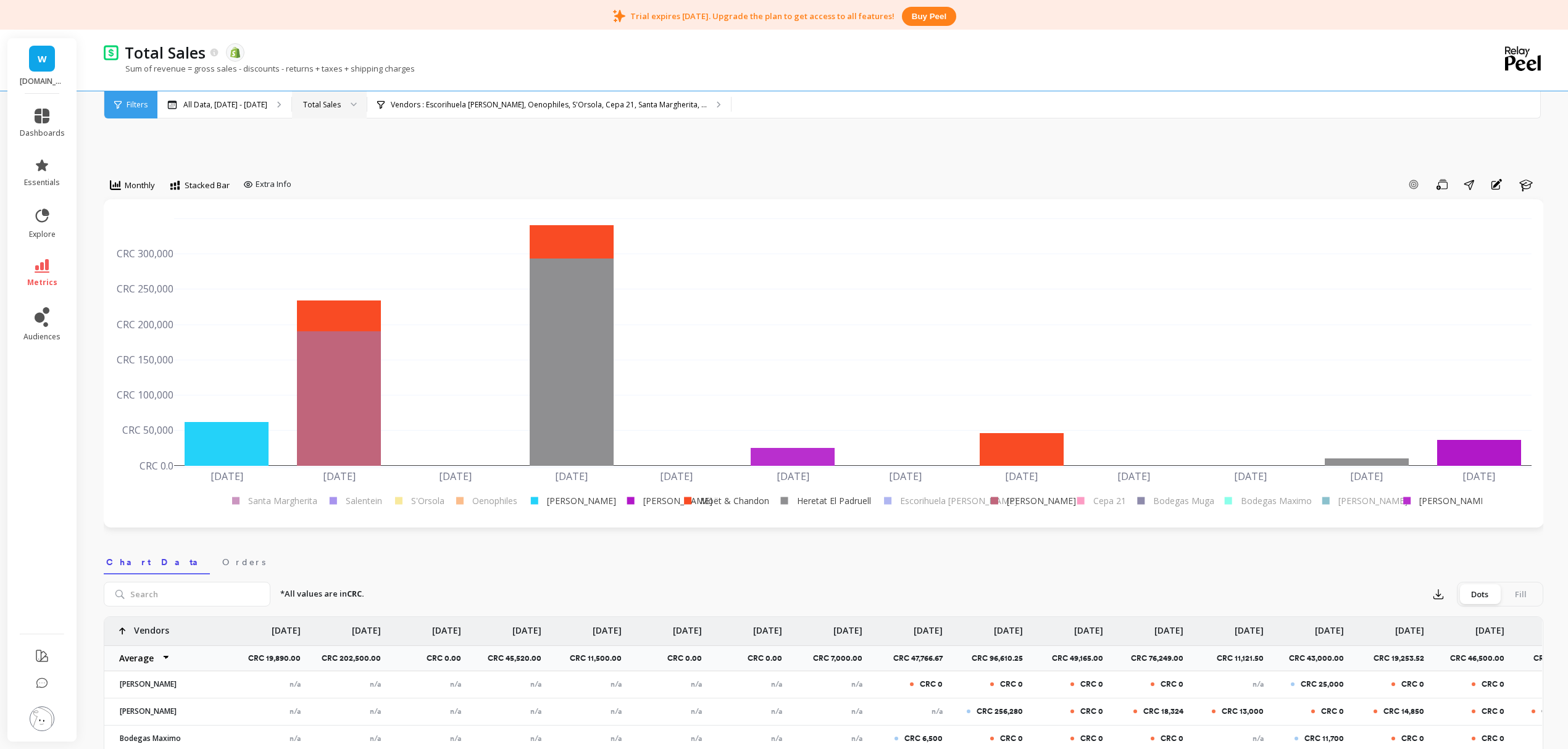
click at [1436, 500] on rect at bounding box center [1438, 501] width 86 height 13
click at [50, 164] on link "essentials" at bounding box center [42, 172] width 45 height 30
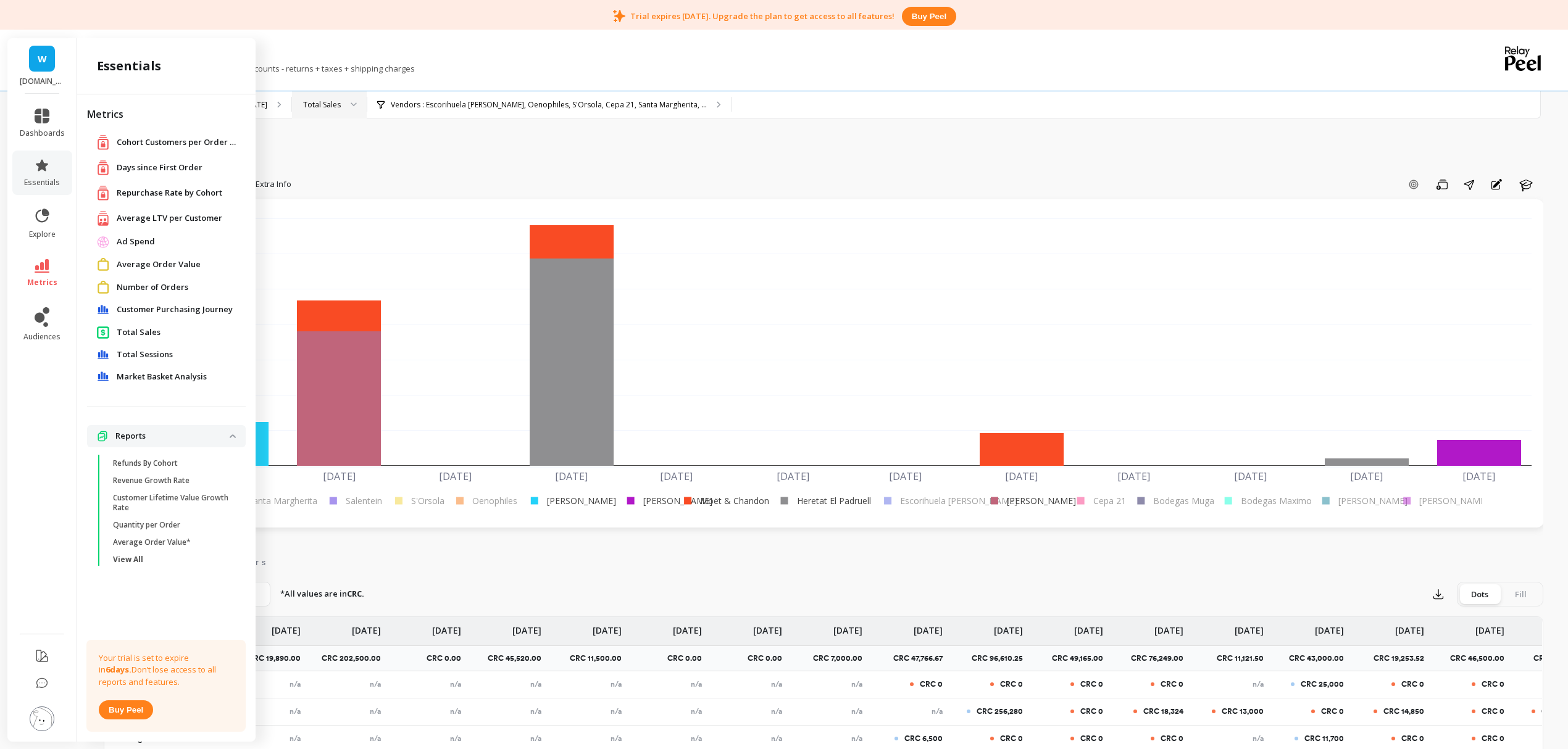
click at [168, 374] on span "Market Basket Analysis" at bounding box center [162, 377] width 90 height 13
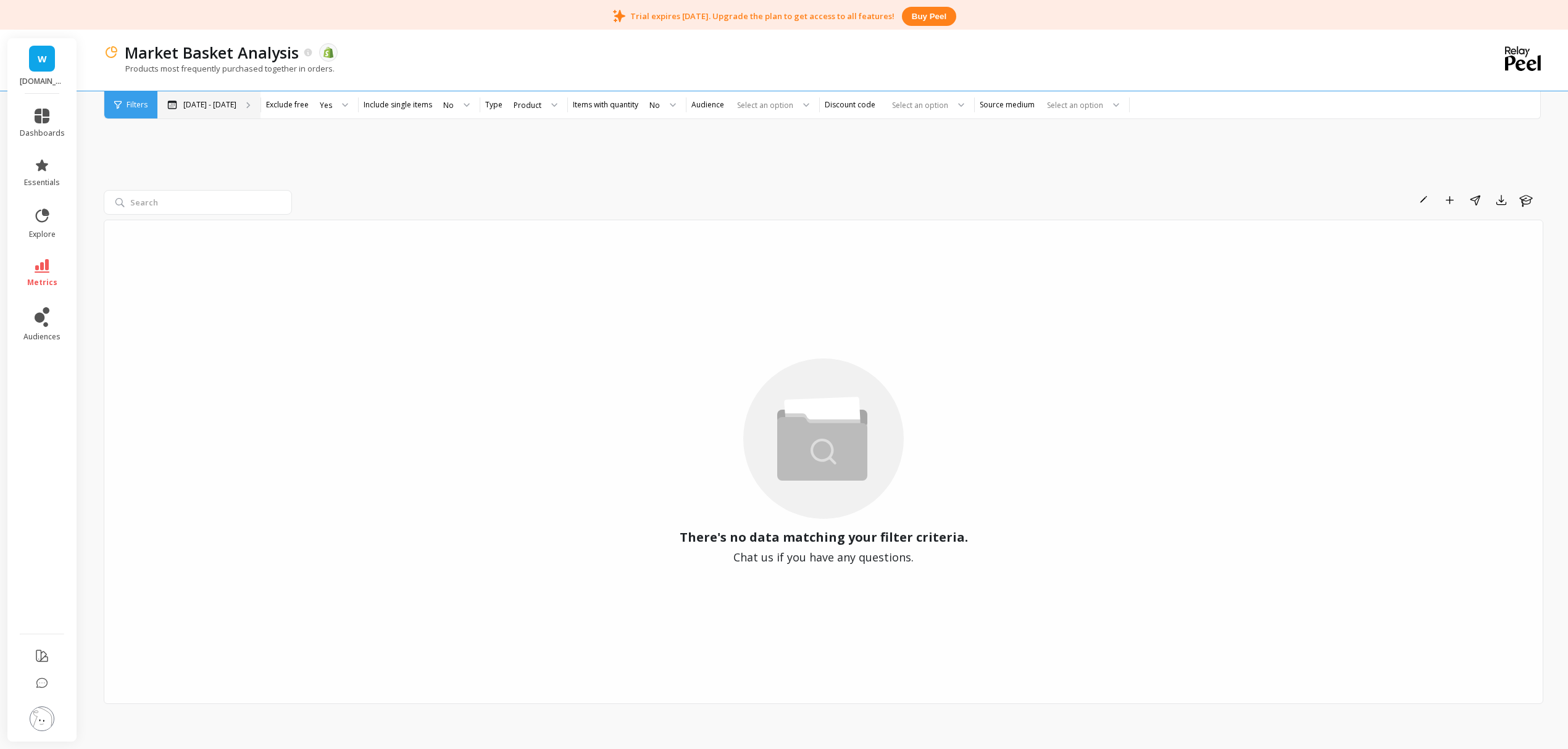
click at [210, 108] on p "[DATE] - [DATE]" at bounding box center [210, 105] width 53 height 10
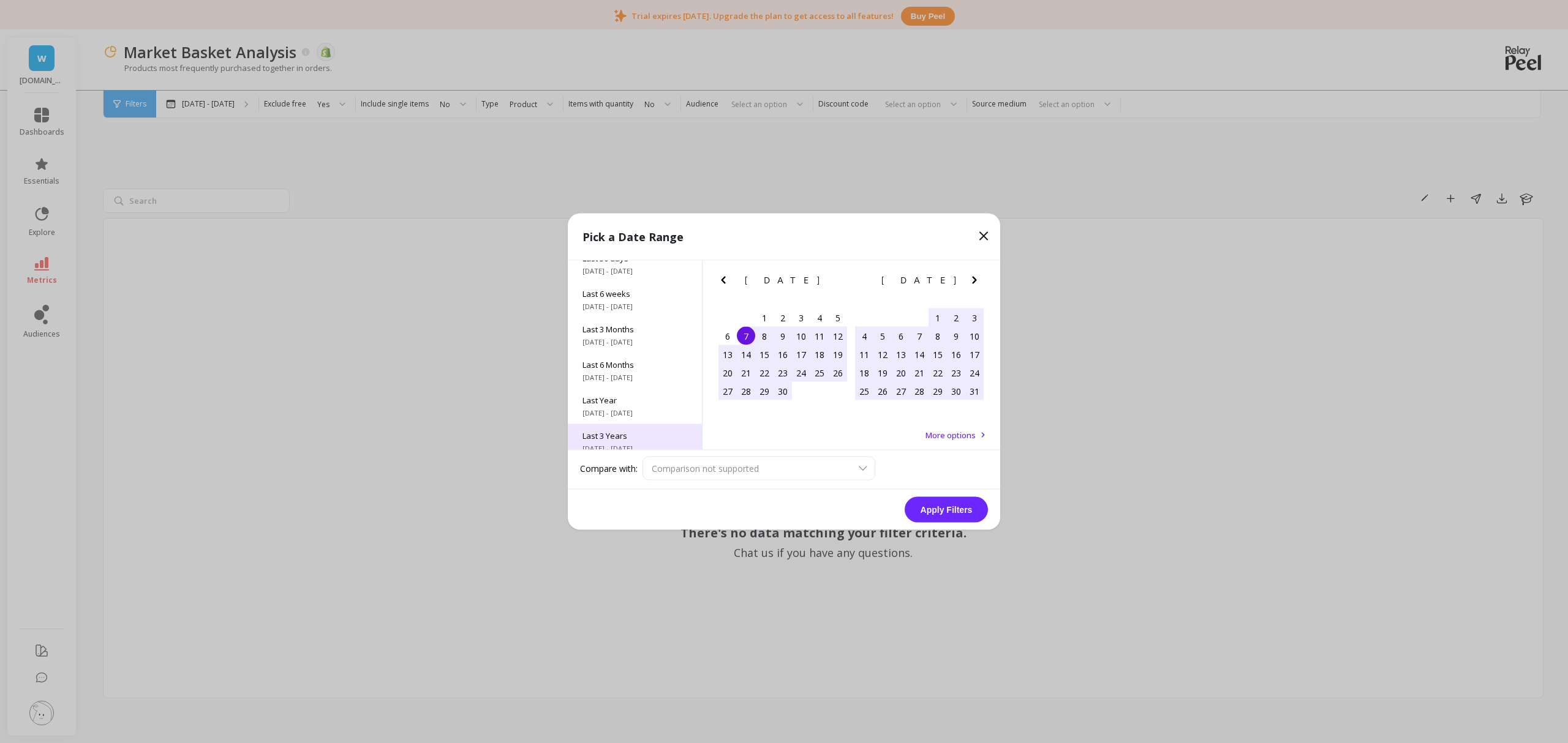
scroll to position [166, 0]
click at [620, 432] on div "All Data [DATE] - [DATE]" at bounding box center [635, 433] width 134 height 35
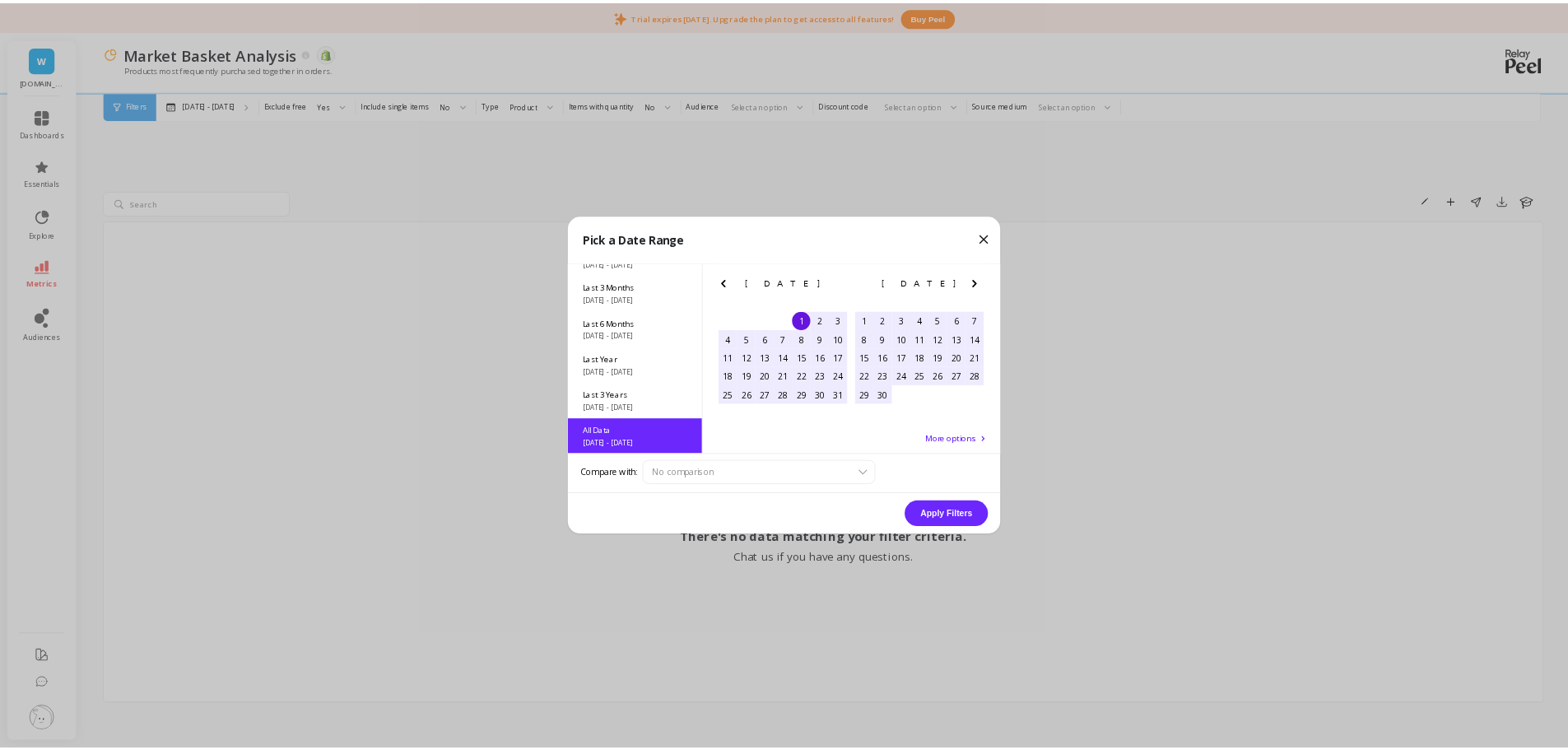
scroll to position [1, 0]
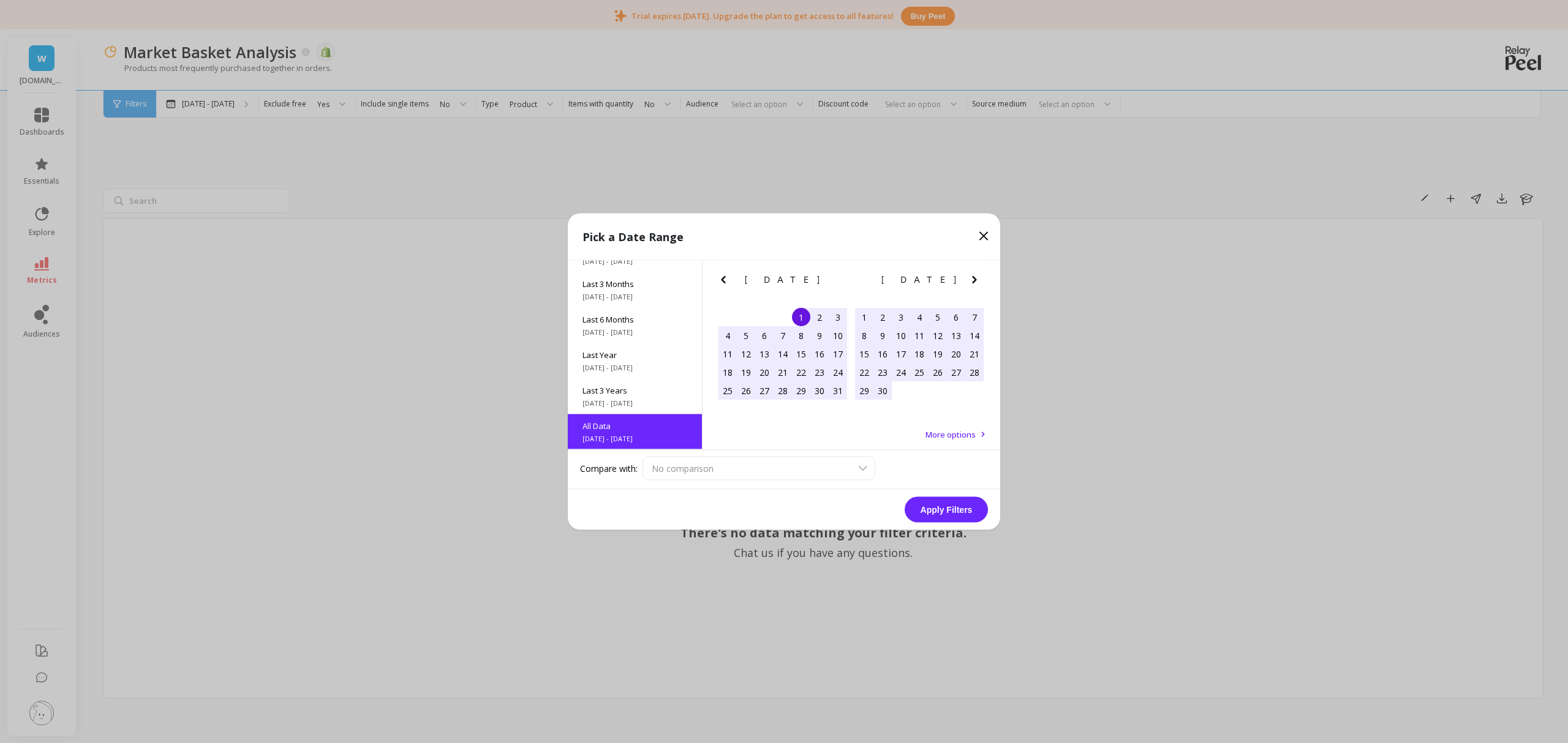
click at [946, 508] on button "Apply Filters" at bounding box center [946, 509] width 83 height 26
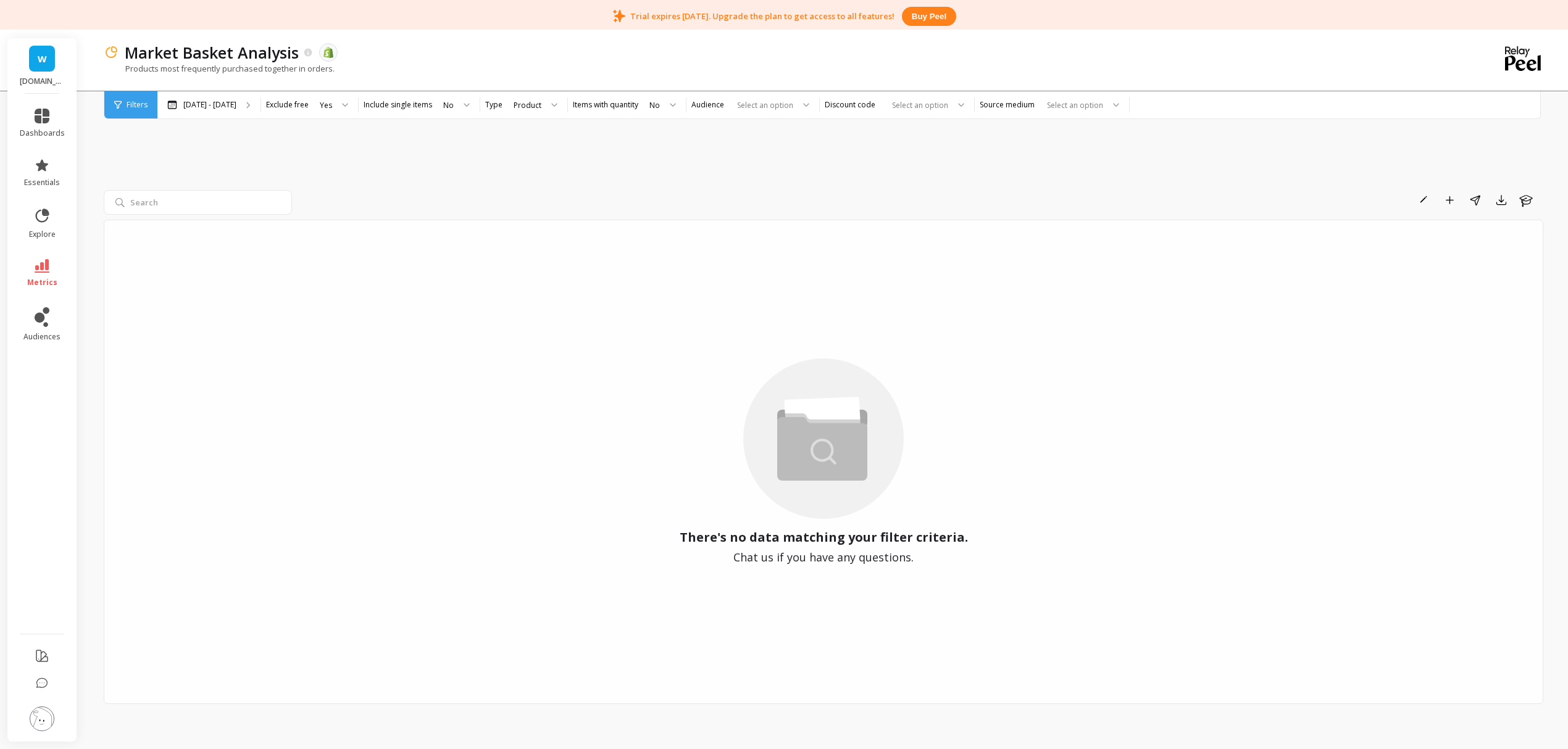
click at [332, 104] on div "Yes" at bounding box center [325, 106] width 13 height 12
click at [350, 159] on div "No" at bounding box center [333, 163] width 34 height 12
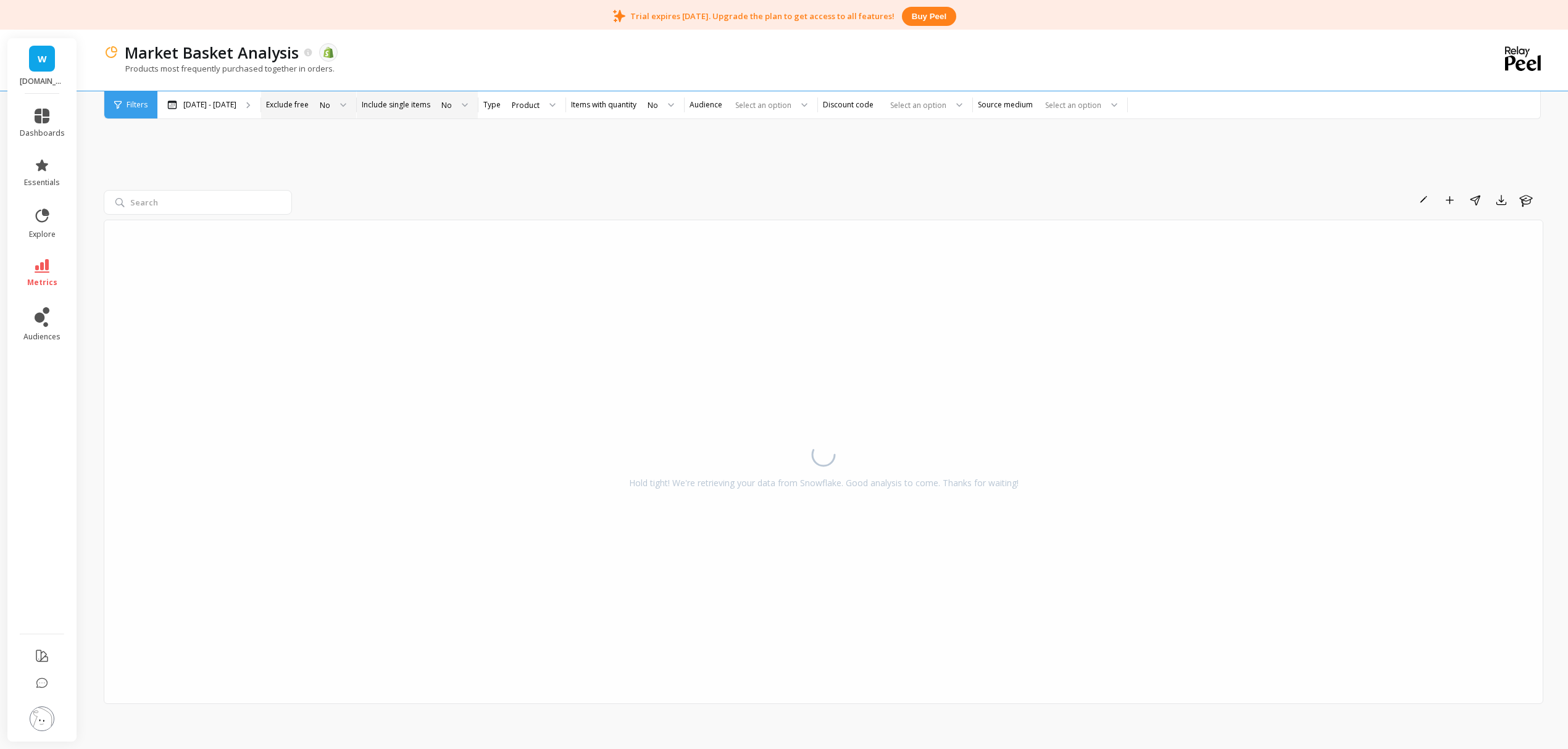
click at [468, 106] on div at bounding box center [460, 104] width 15 height 27
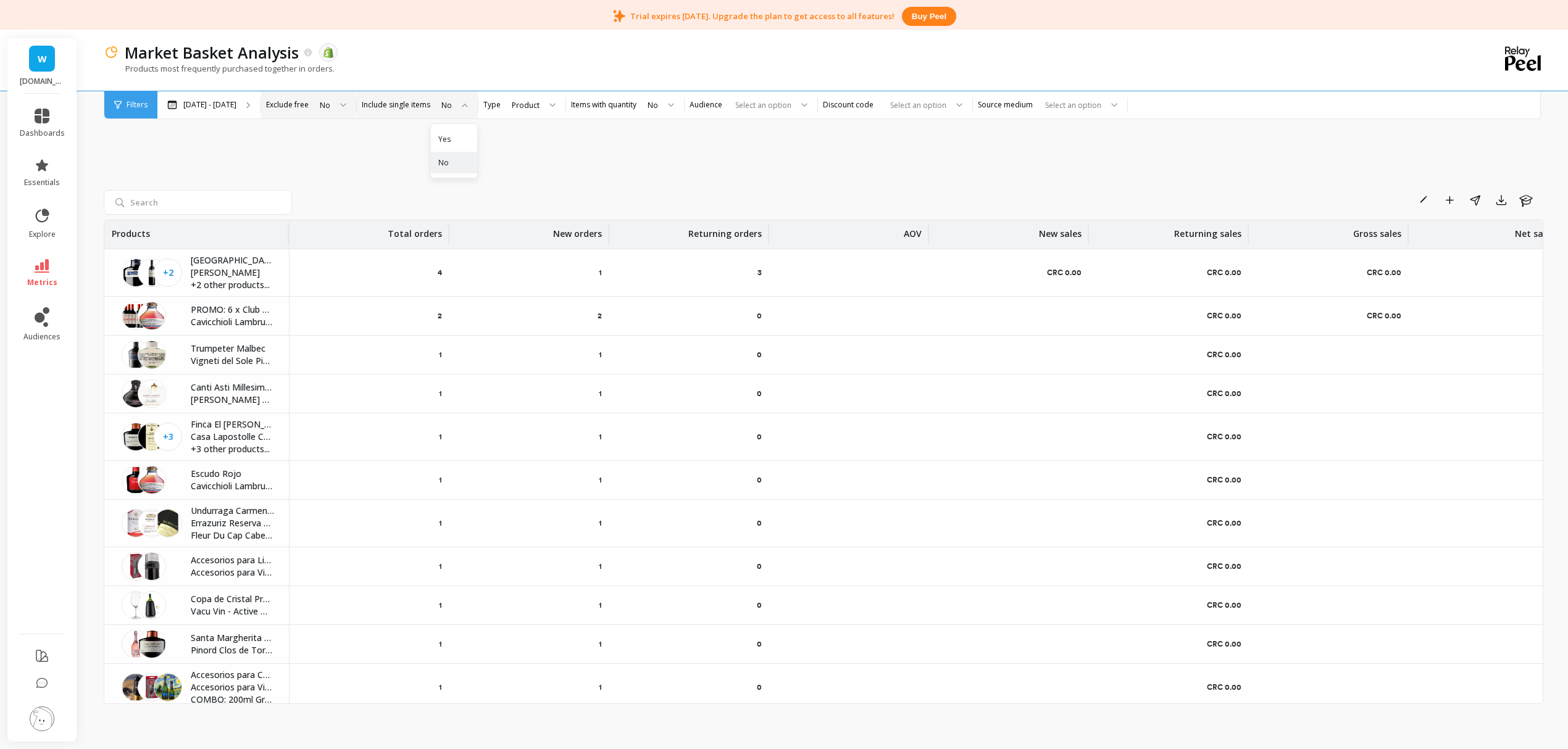
click at [470, 138] on div "Yes" at bounding box center [454, 139] width 32 height 12
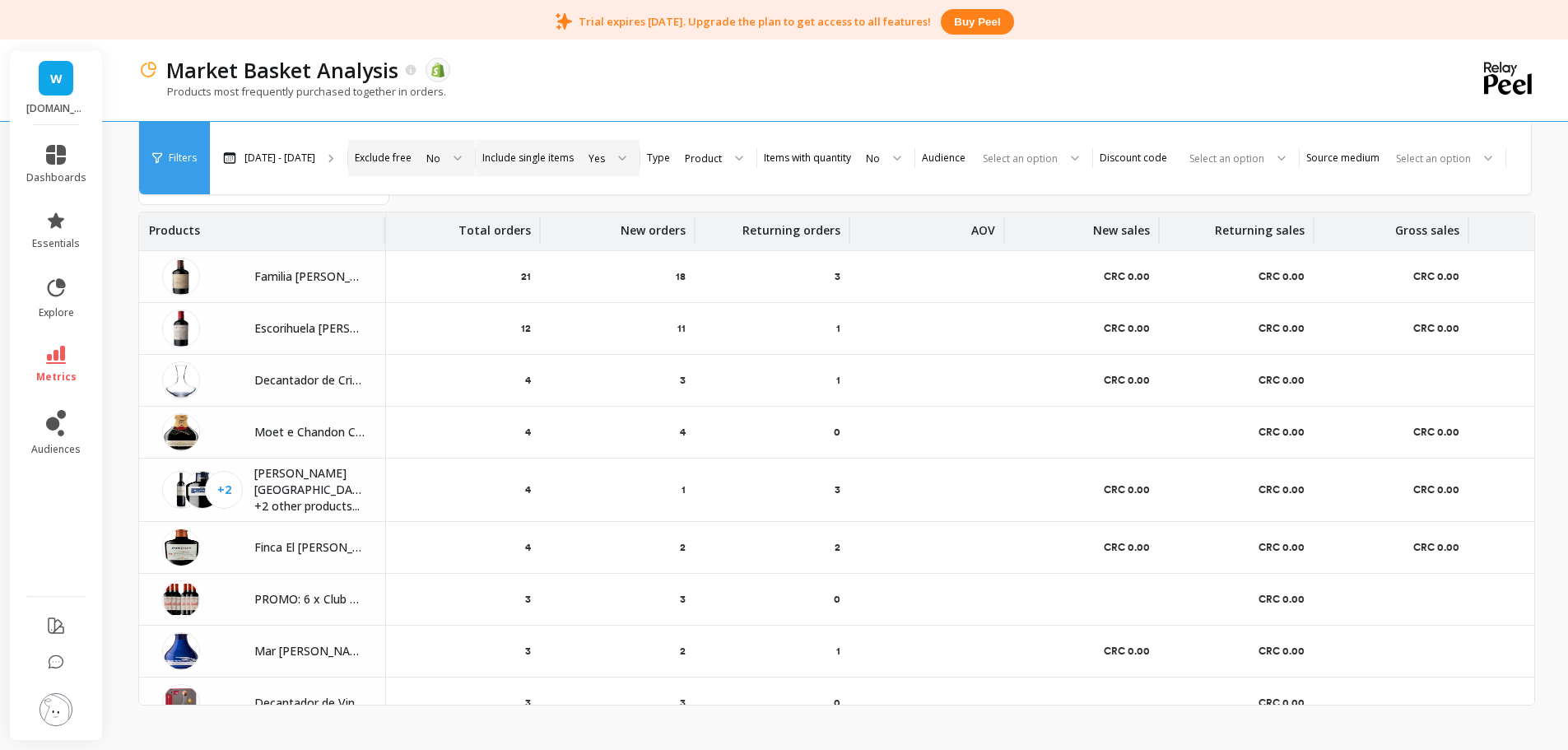
scroll to position [83, 0]
drag, startPoint x: 523, startPoint y: 227, endPoint x: 509, endPoint y: 235, distance: 16.1
click at [509, 235] on p "Total orders" at bounding box center [495, 224] width 72 height 26
click at [521, 381] on button "button" at bounding box center [521, 384] width 24 height 15
click at [443, 342] on span "Sort Descending" at bounding box center [458, 348] width 150 height 26
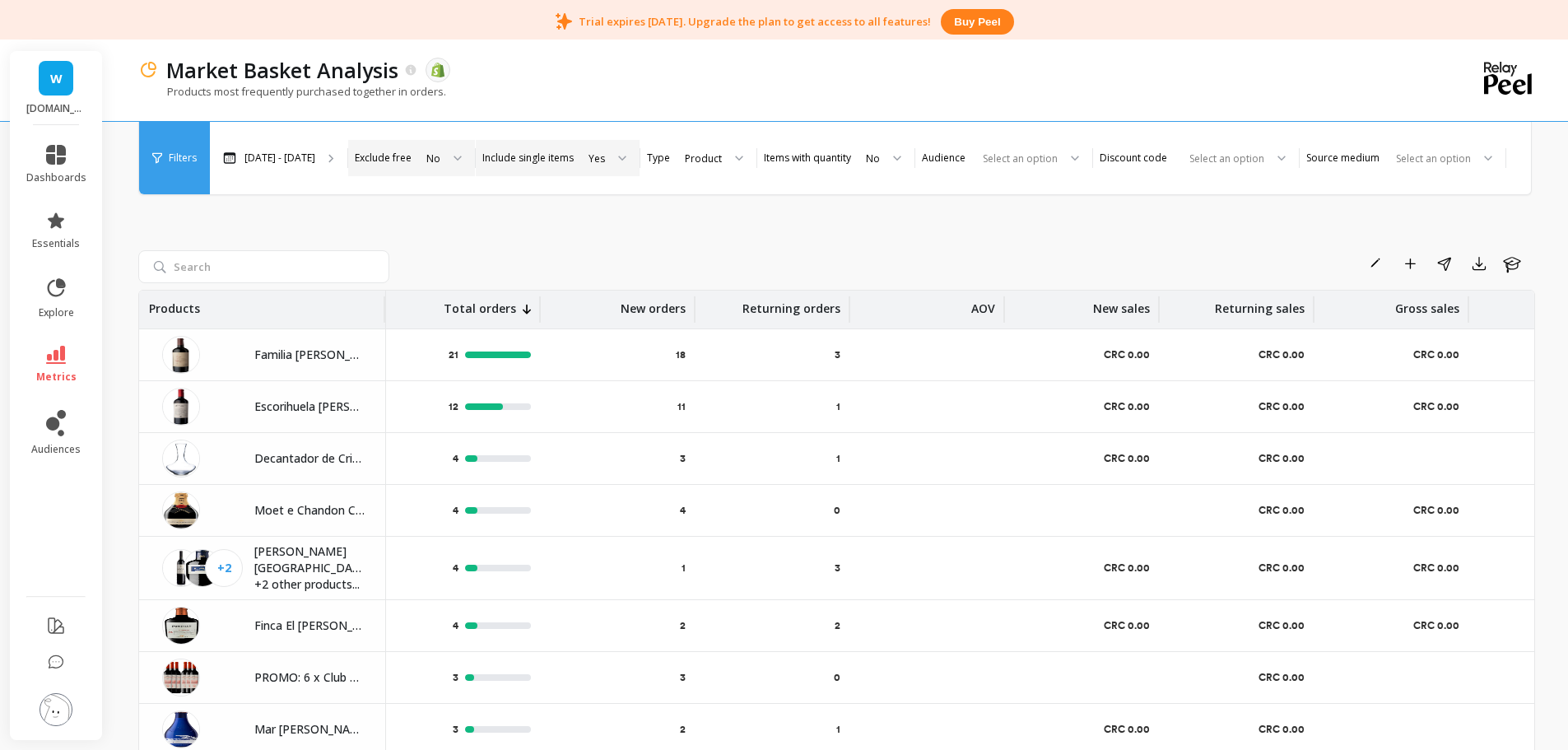
scroll to position [0, 0]
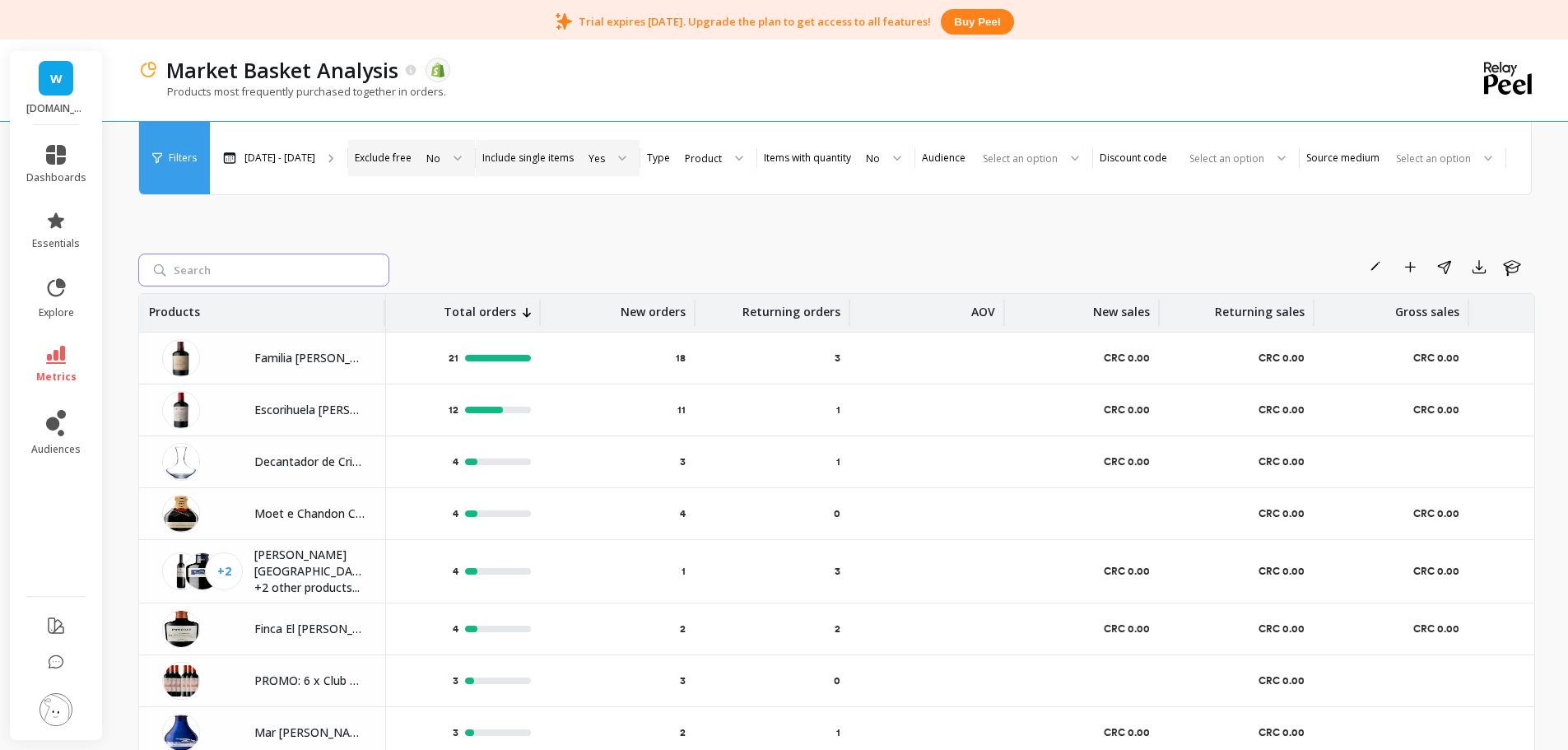
click at [307, 262] on input "search" at bounding box center [263, 269] width 251 height 33
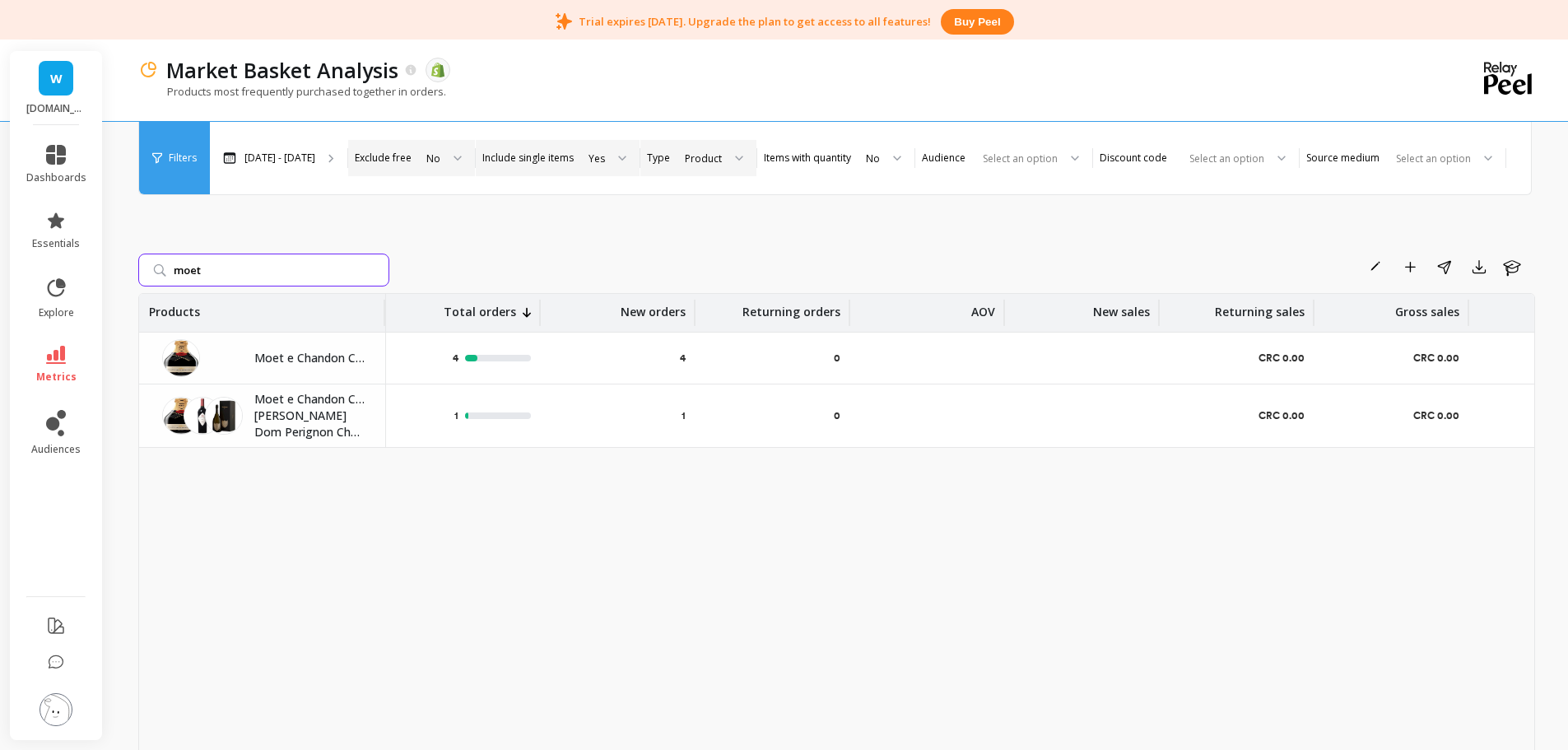
type input "moet"
click at [722, 151] on div "Product" at bounding box center [703, 158] width 37 height 16
click at [745, 227] on div "Product Type" at bounding box center [713, 235] width 65 height 16
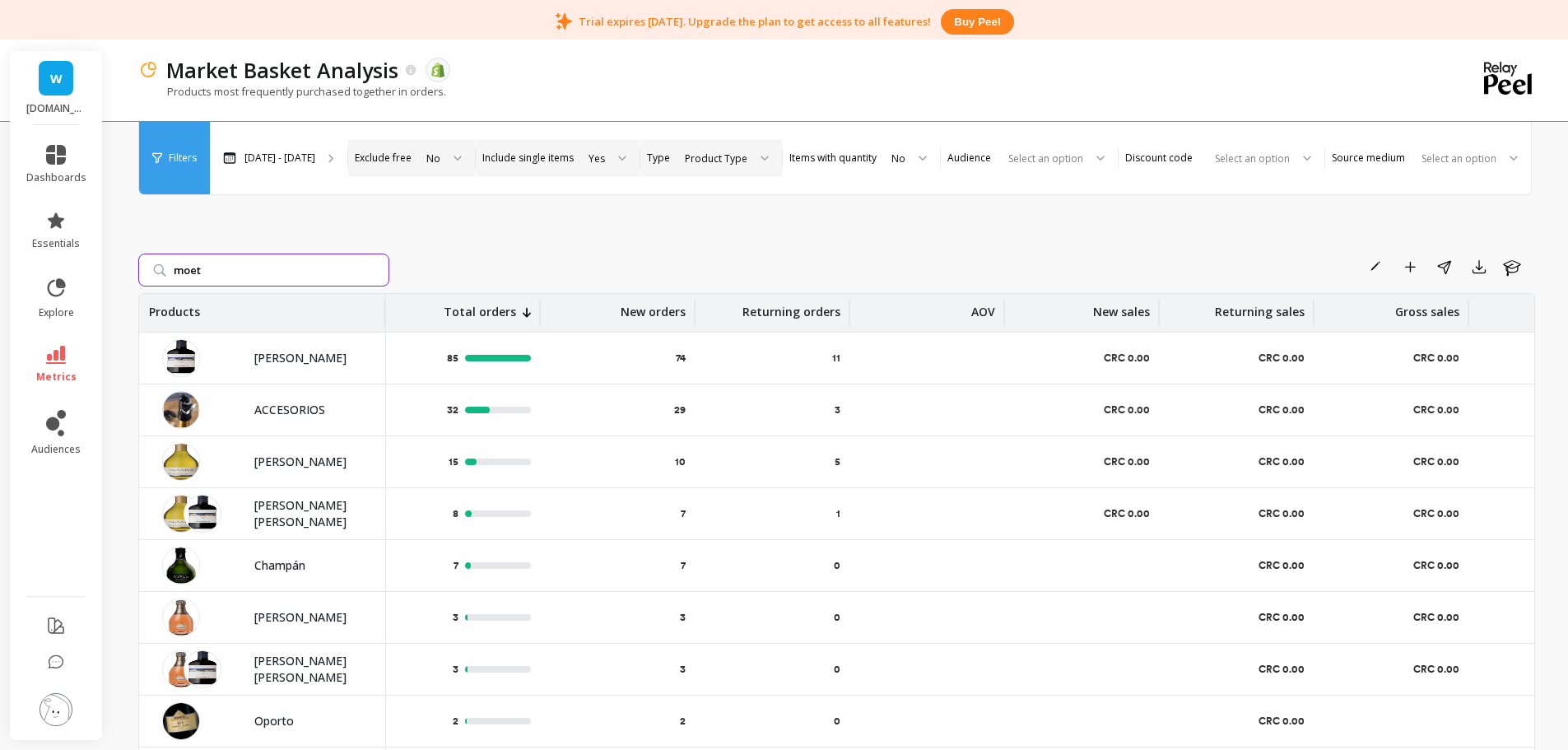
drag, startPoint x: 273, startPoint y: 276, endPoint x: 130, endPoint y: 243, distance: 146.8
click at [130, 243] on div "Market Basket Analysis The data you are viewing comes from: Shopify Products mo…" at bounding box center [839, 447] width 1455 height 809
click at [453, 233] on div "Rename Add to Dashboard Share Export Learn Products Total orders New orders Ret…" at bounding box center [836, 481] width 1396 height 702
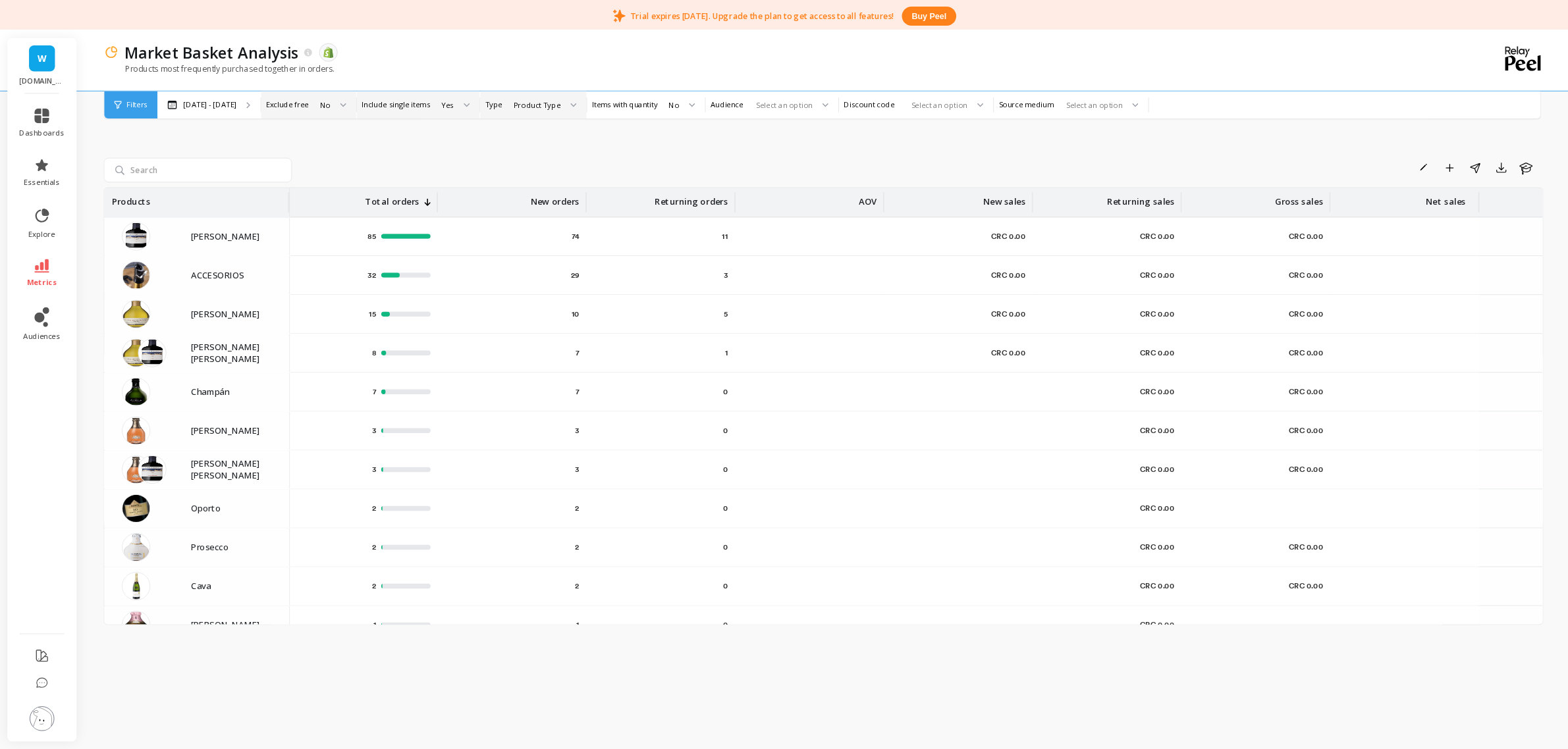
scroll to position [34, 0]
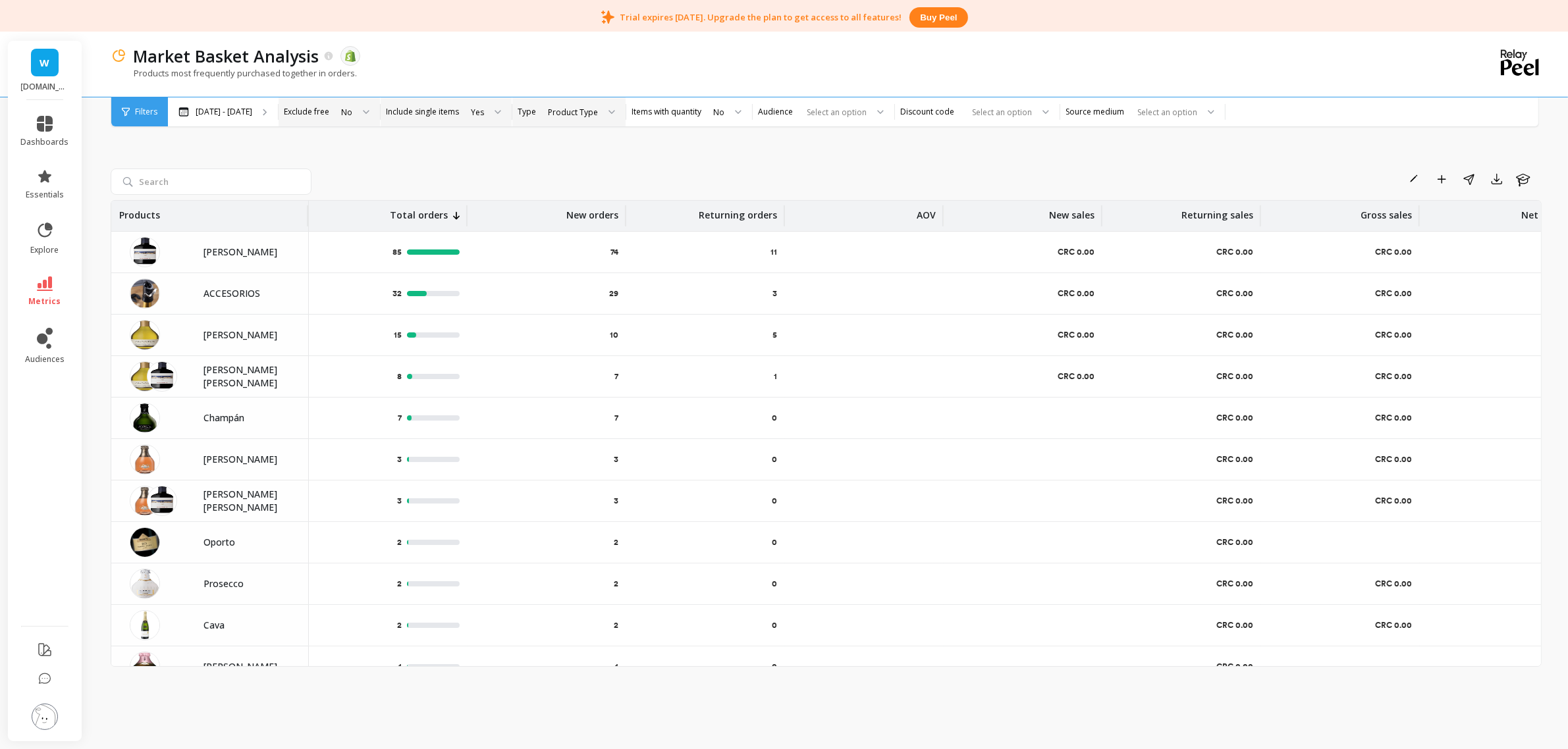
click at [598, 117] on div "Product Type" at bounding box center [572, 113] width 50 height 13
click at [617, 196] on div "Product" at bounding box center [580, 199] width 73 height 13
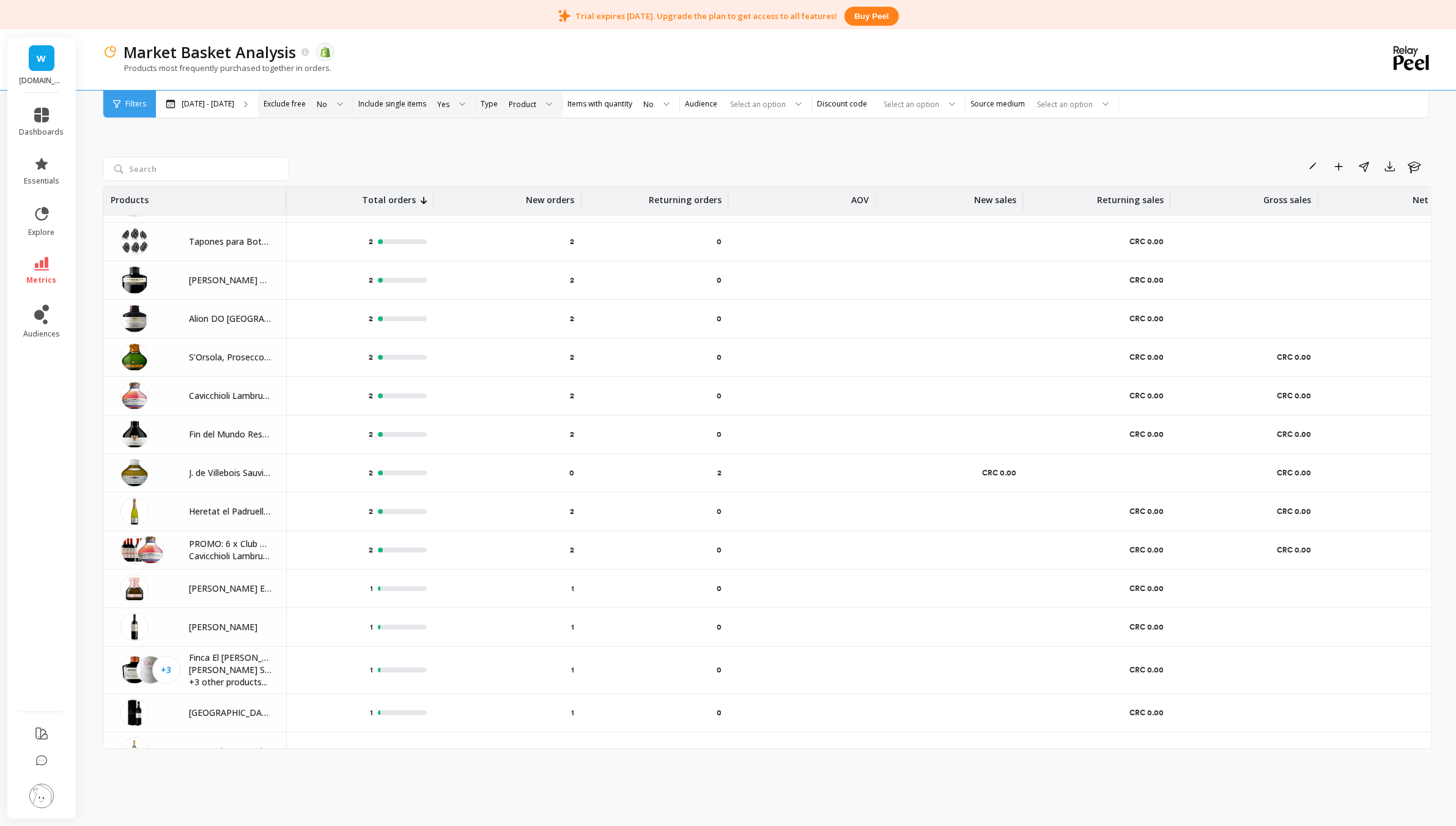
scroll to position [521, 0]
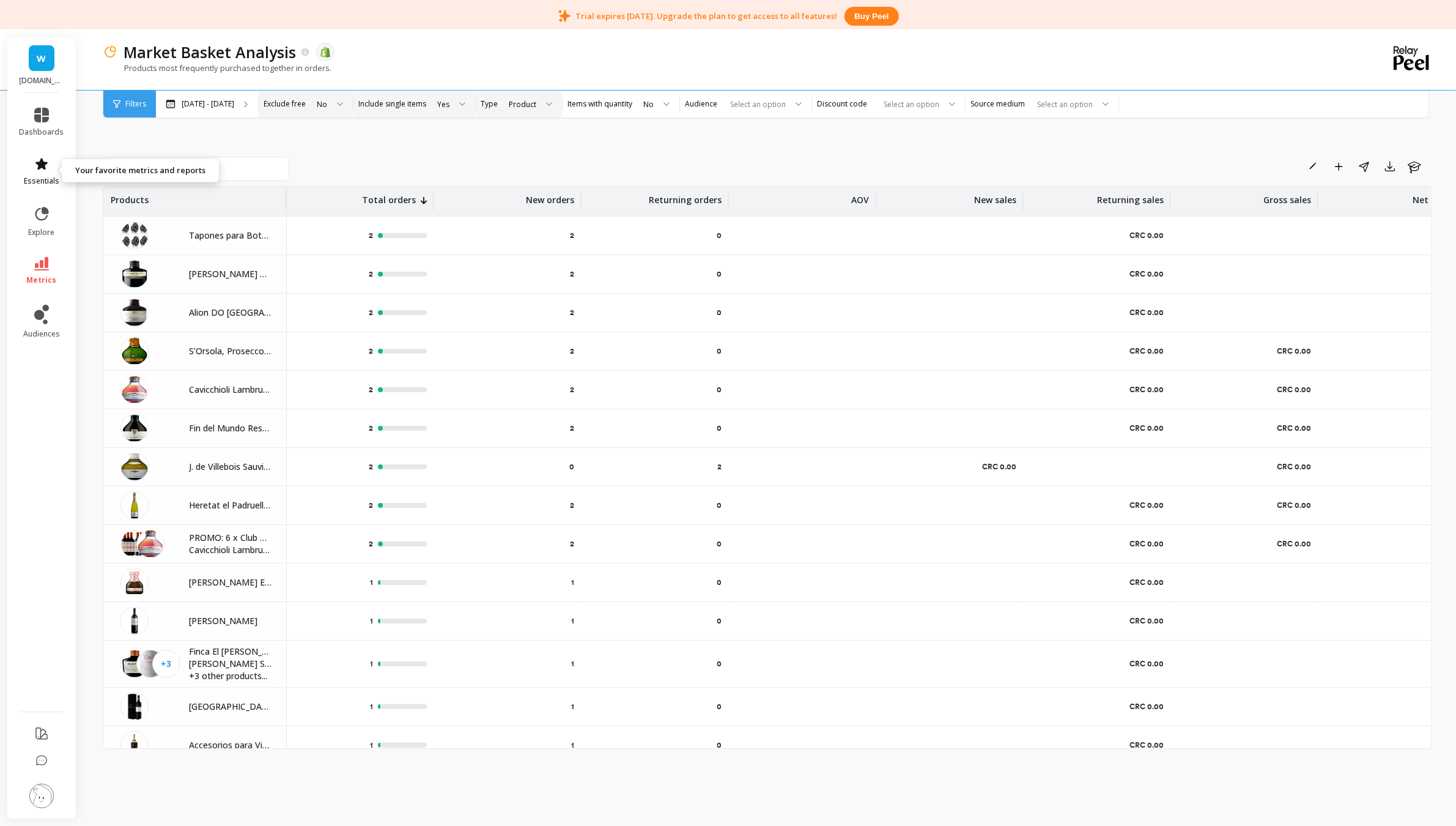
click at [42, 170] on link "essentials" at bounding box center [42, 171] width 44 height 29
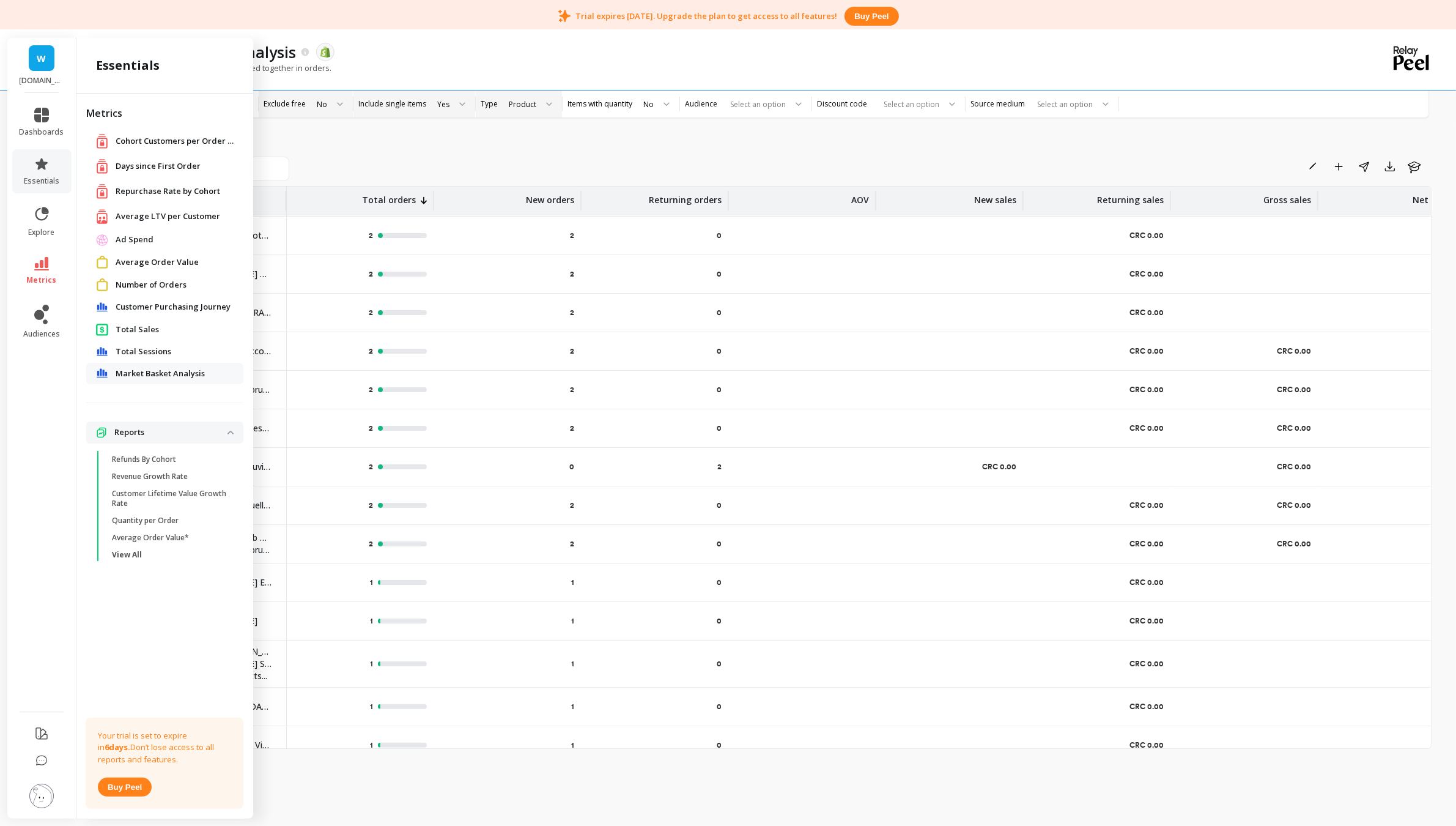
click at [133, 326] on span "Total Sales" at bounding box center [137, 330] width 43 height 12
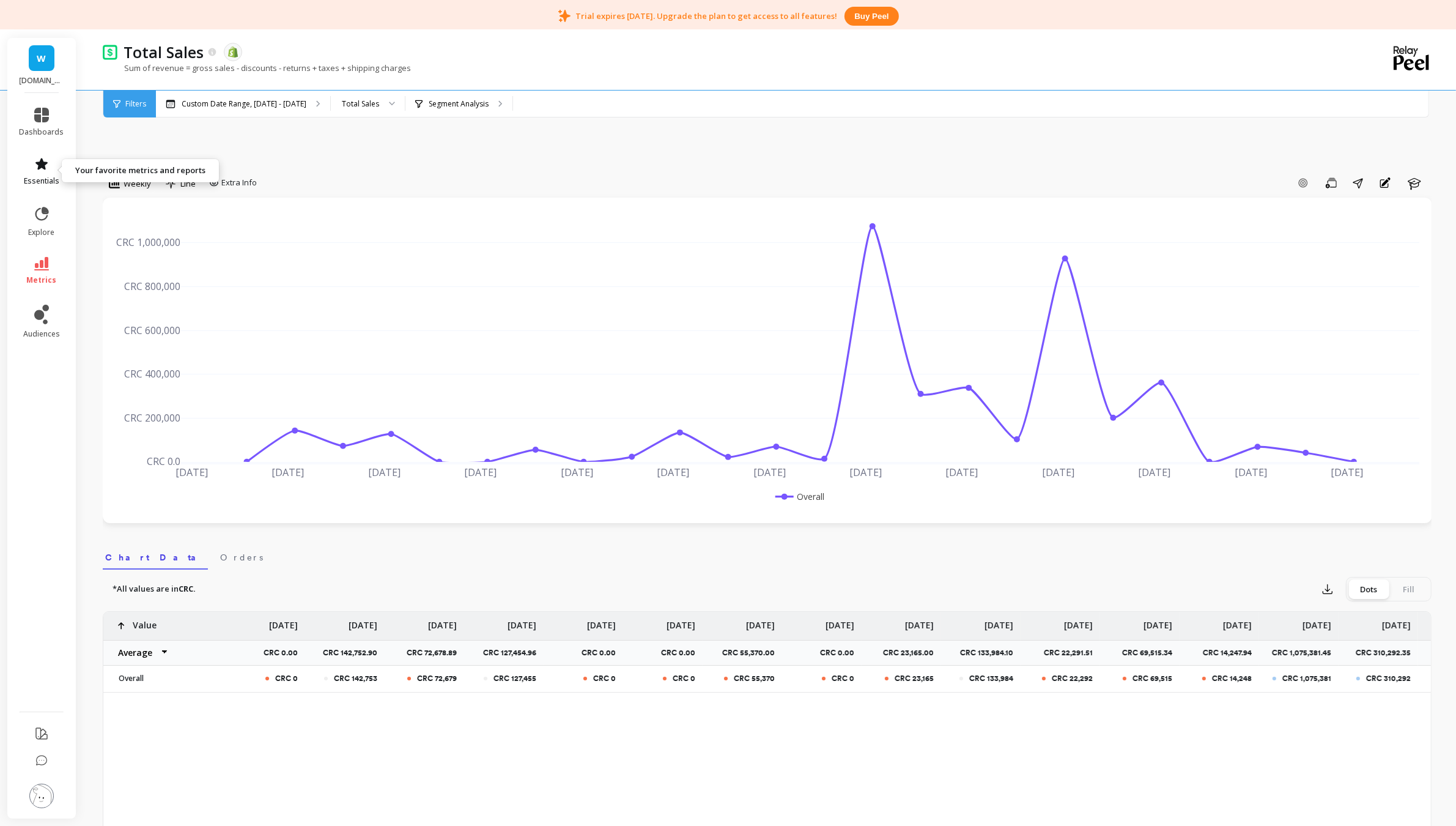
click at [38, 169] on icon at bounding box center [41, 163] width 14 height 14
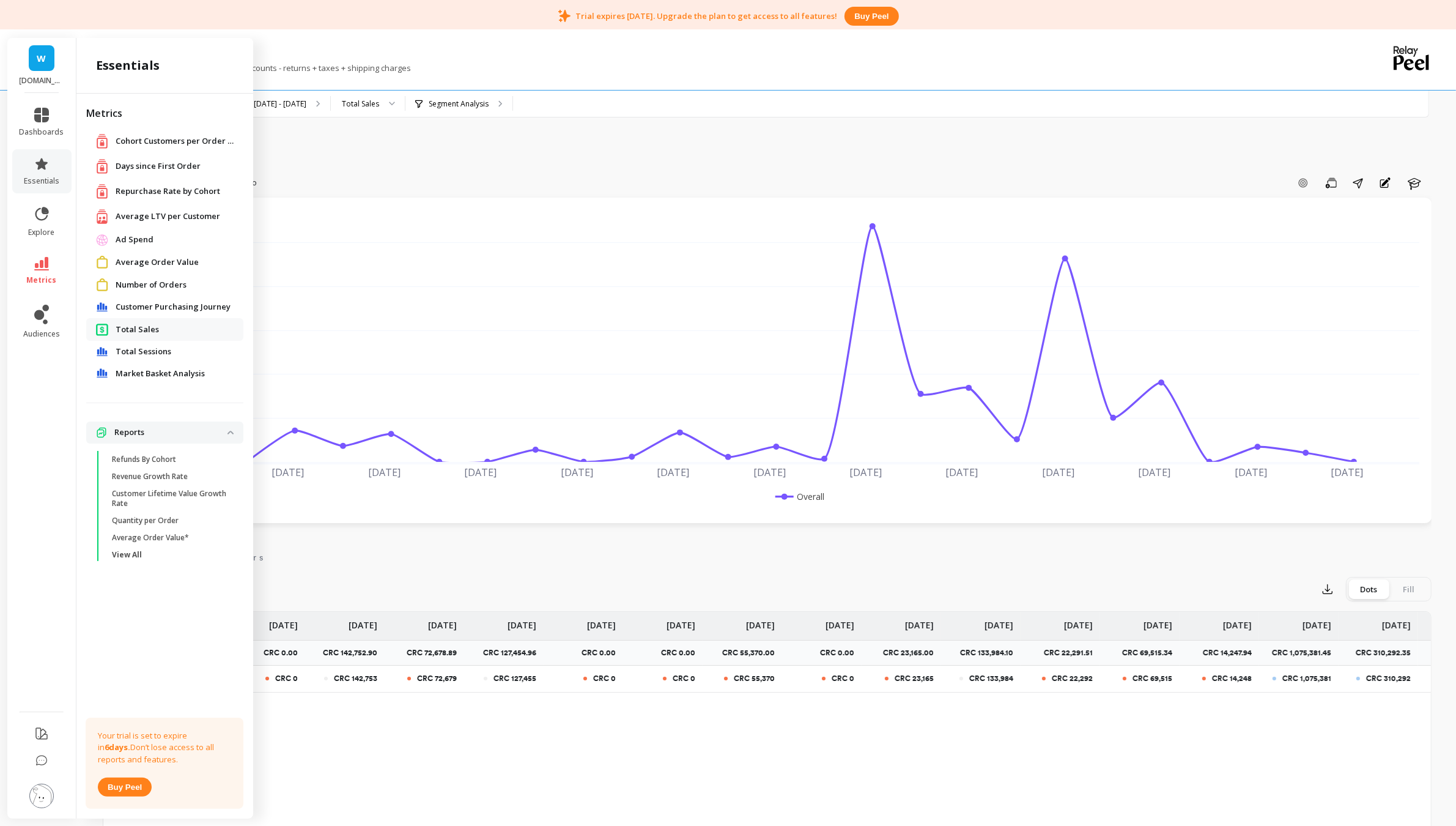
click at [155, 351] on span "Total Sessions" at bounding box center [143, 351] width 56 height 12
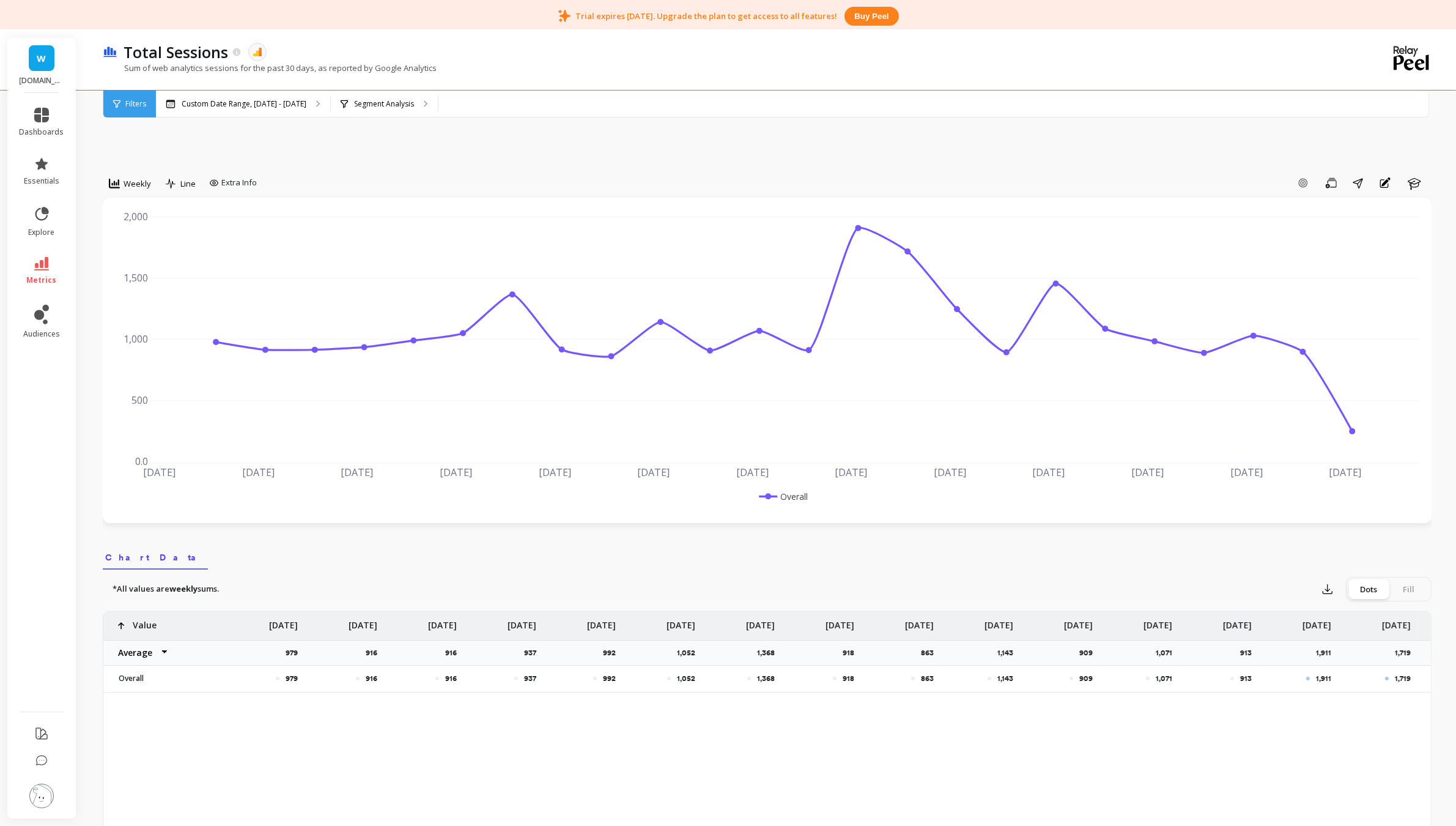
drag, startPoint x: 367, startPoint y: 101, endPoint x: 285, endPoint y: 143, distance: 92.1
click at [285, 143] on div "Weekly Line Extra Info Add Goal Save Share Annotations Learn [DATE] May [DATE] …" at bounding box center [767, 749] width 1329 height 1337
drag, startPoint x: 286, startPoint y: 143, endPoint x: 764, endPoint y: 160, distance: 478.3
click at [764, 160] on div "Weekly Line Extra Info Add Goal Save Share Annotations Learn [DATE] May [DATE] …" at bounding box center [767, 749] width 1329 height 1337
click at [228, 99] on p "Custom Date Range, [DATE] - [DATE]" at bounding box center [244, 104] width 125 height 10
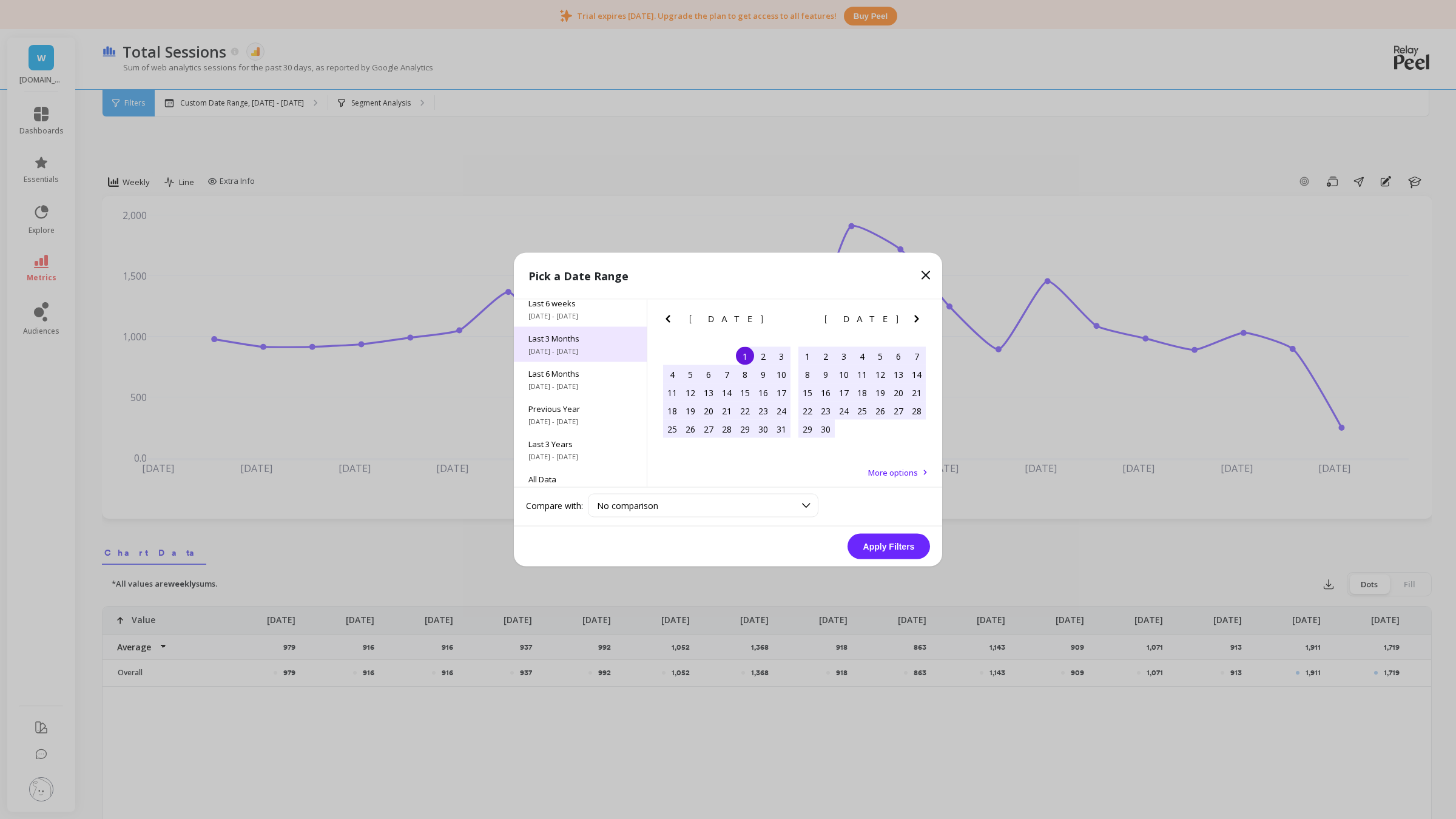
scroll to position [164, 0]
click at [595, 462] on span "All Data" at bounding box center [580, 463] width 104 height 11
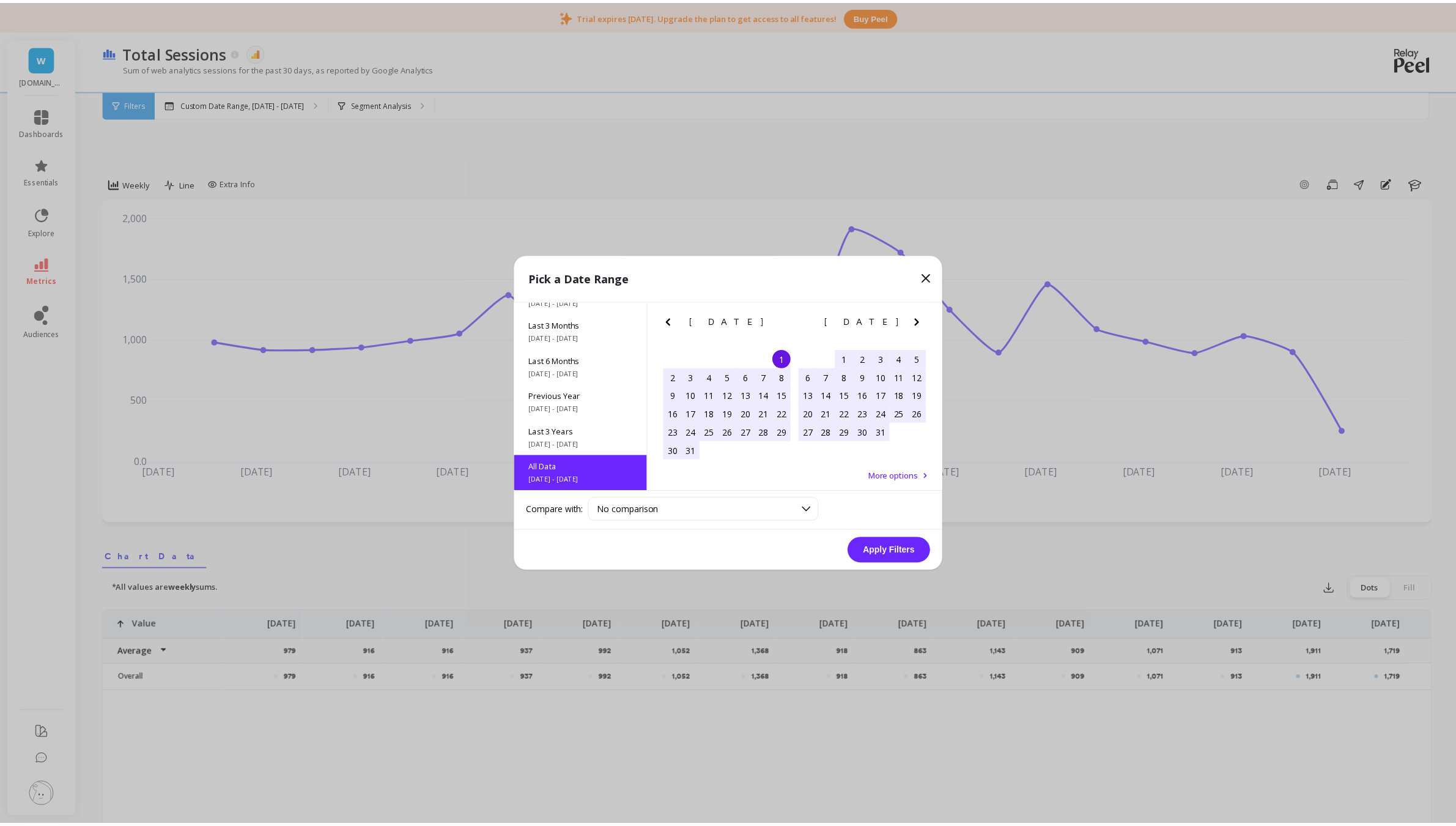
scroll to position [1, 0]
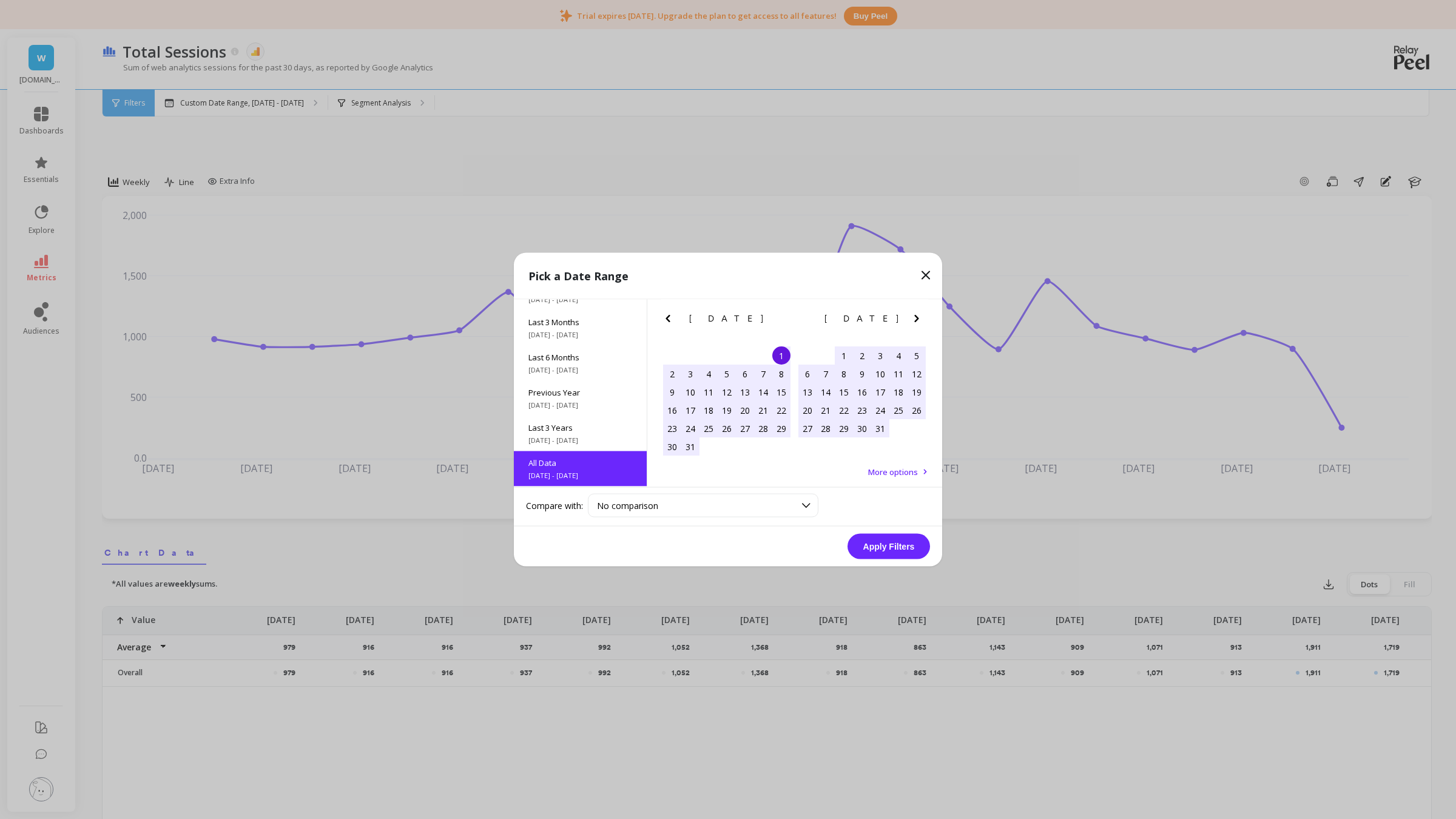
click at [902, 543] on button "Apply Filters" at bounding box center [889, 546] width 82 height 25
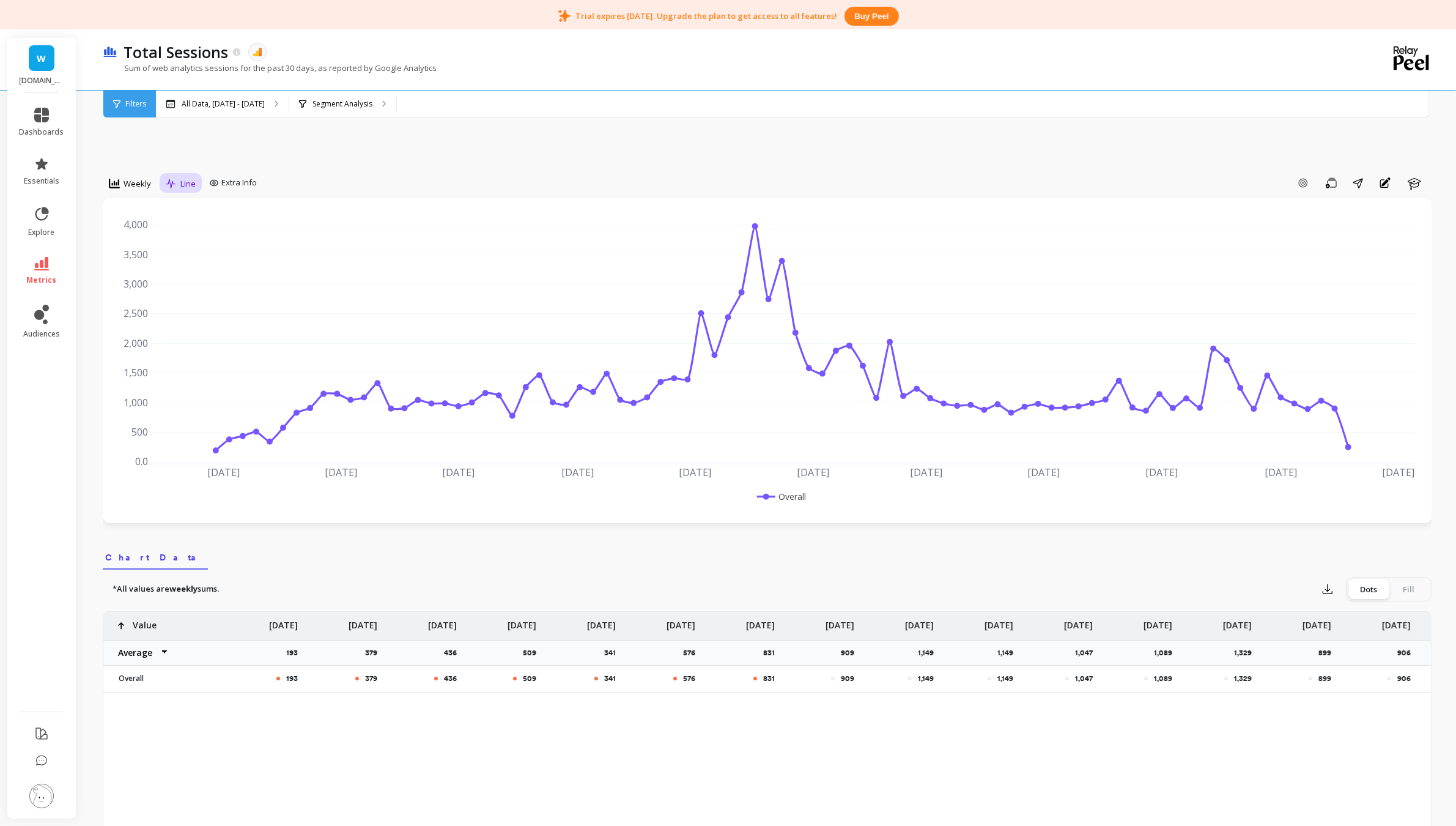
click at [178, 184] on div "Line" at bounding box center [180, 183] width 30 height 14
click at [210, 257] on div "Stacked Bar" at bounding box center [205, 258] width 70 height 12
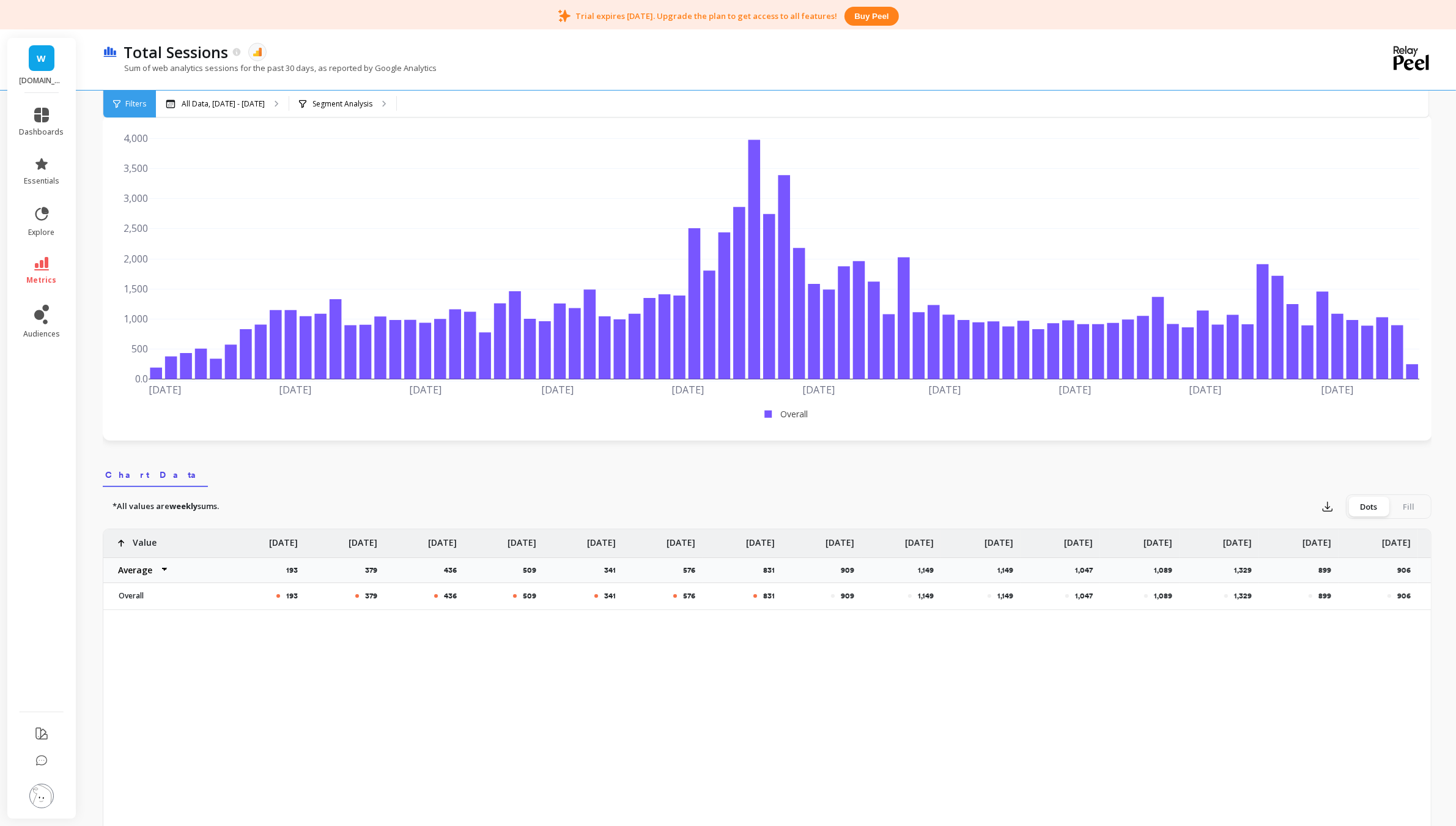
scroll to position [90, 0]
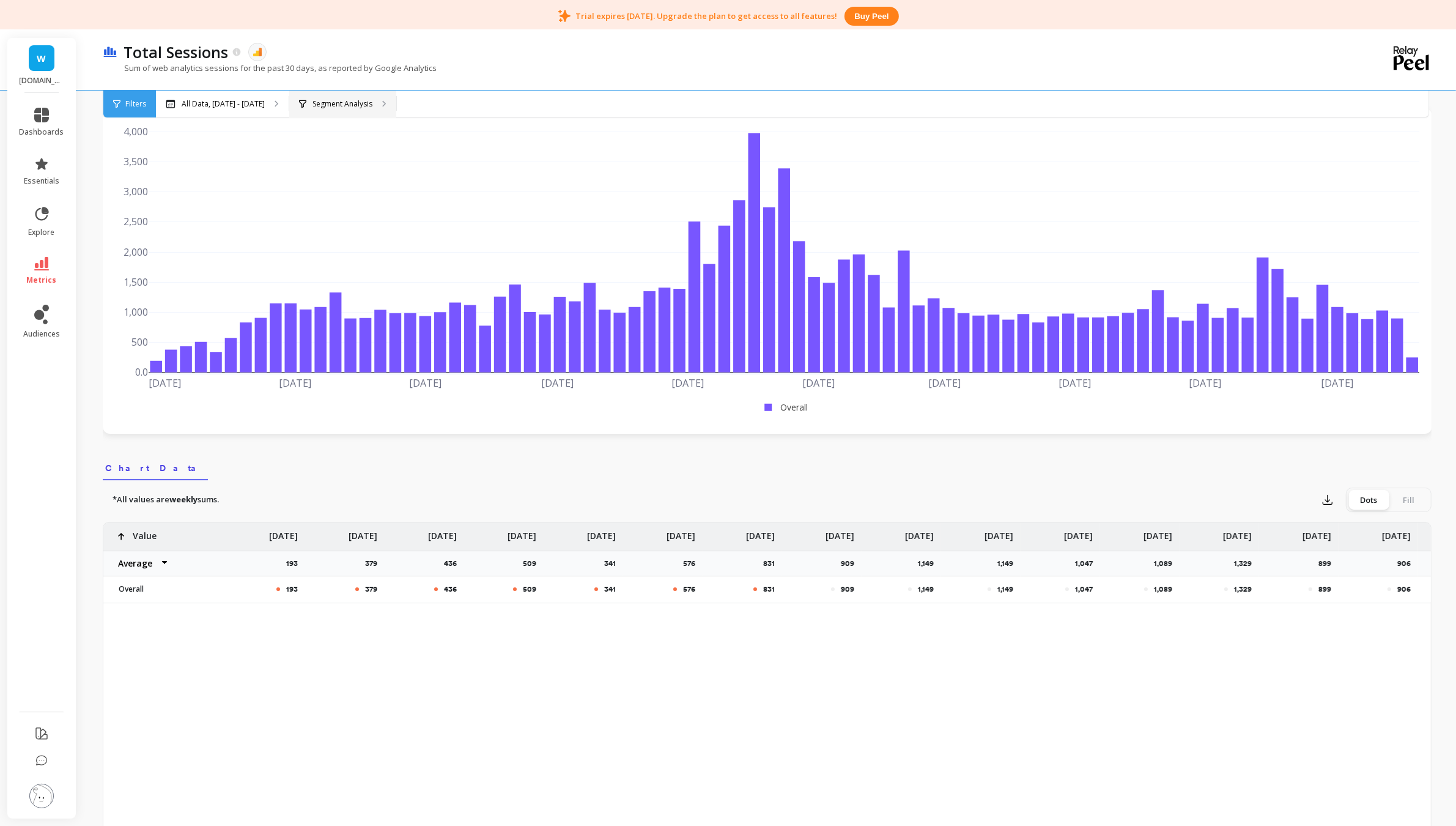
click at [373, 102] on p "Segment Analysis" at bounding box center [343, 104] width 60 height 10
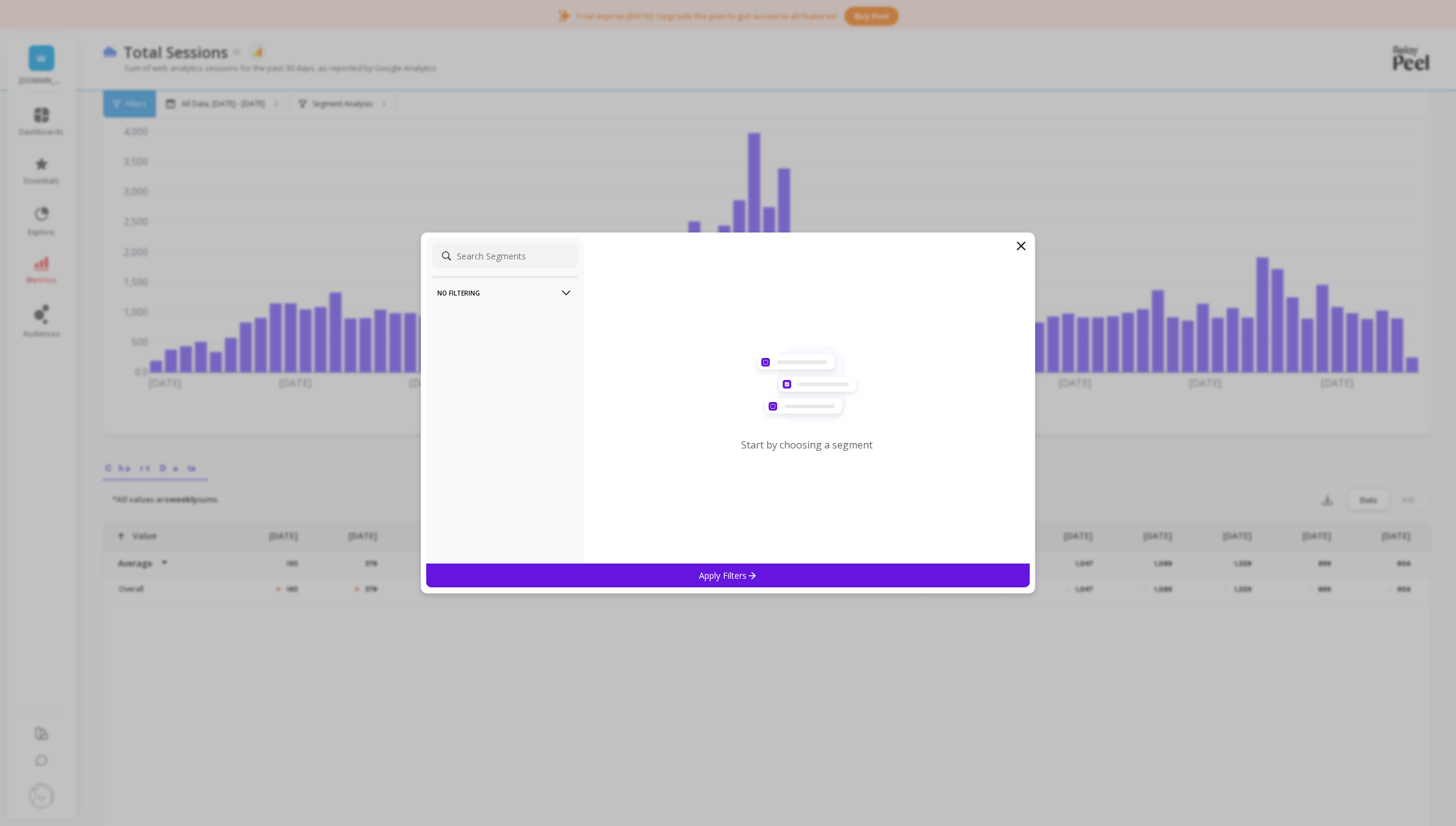
click at [512, 290] on p "No filtering" at bounding box center [505, 293] width 136 height 31
click at [1019, 245] on icon at bounding box center [1021, 246] width 14 height 14
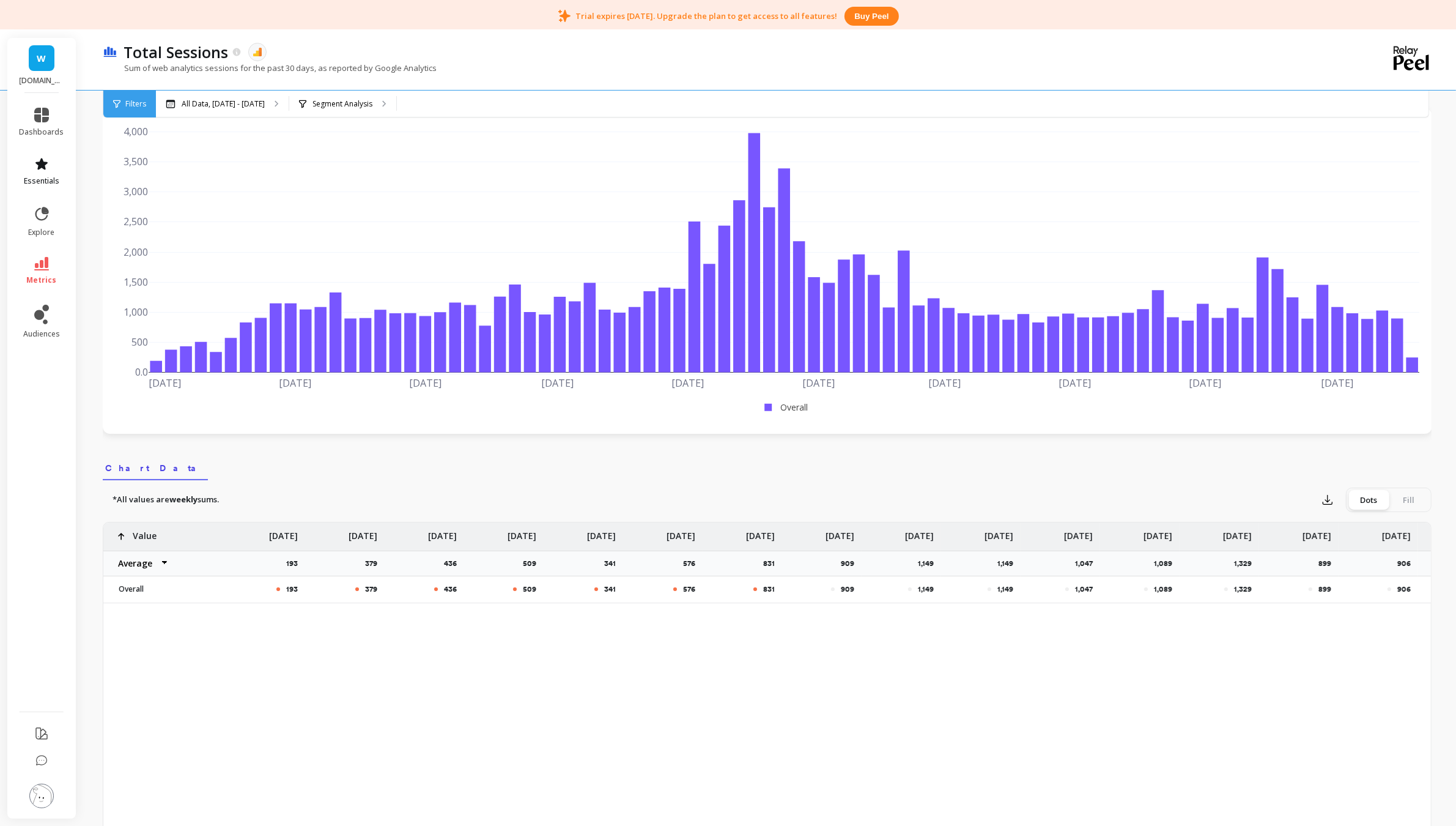
drag, startPoint x: 1013, startPoint y: 245, endPoint x: 44, endPoint y: 163, distance: 972.5
click at [44, 163] on icon at bounding box center [41, 163] width 12 height 12
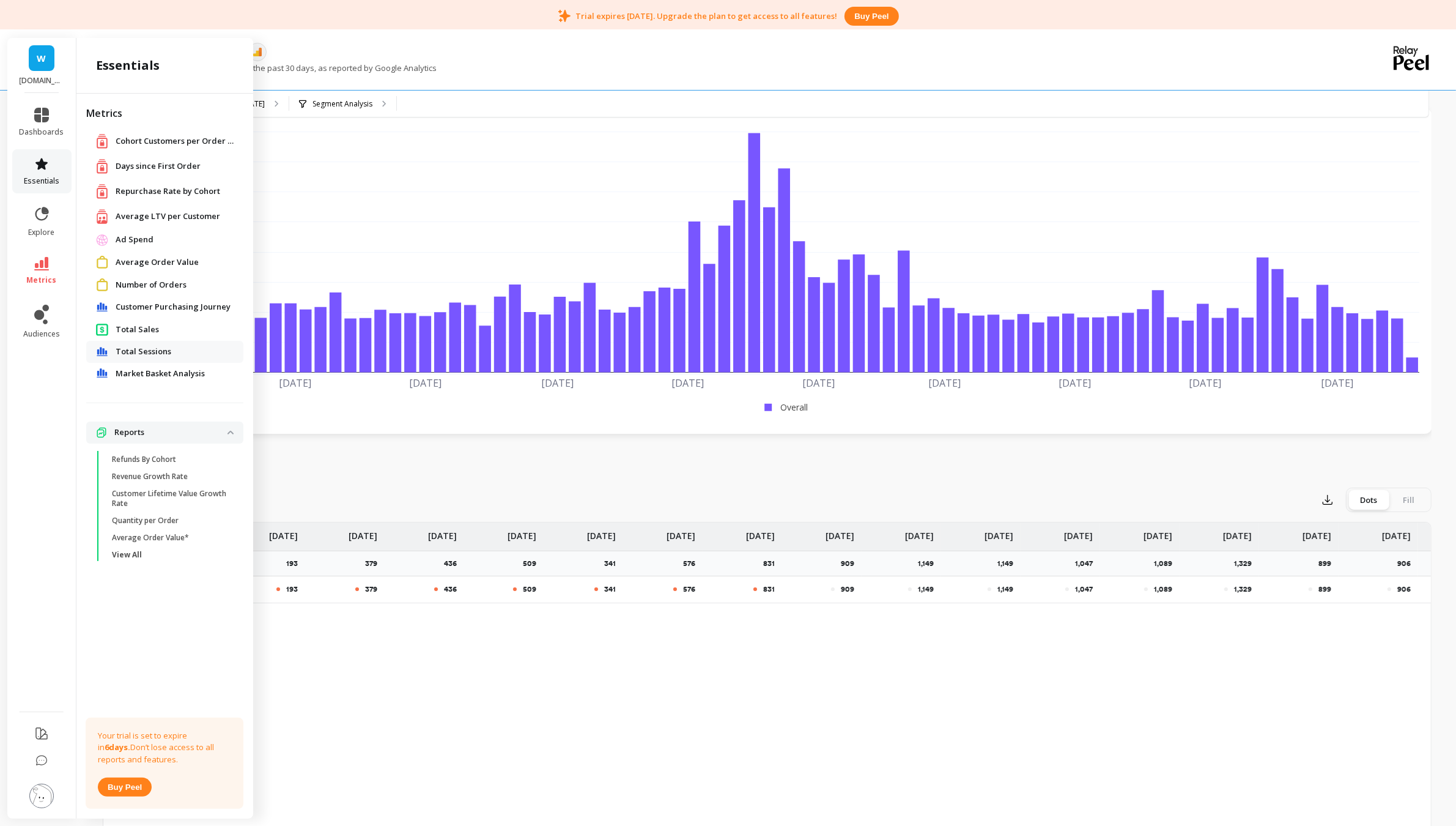
drag, startPoint x: 56, startPoint y: 172, endPoint x: 34, endPoint y: 176, distance: 22.4
click at [34, 177] on span "essentials" at bounding box center [41, 181] width 35 height 10
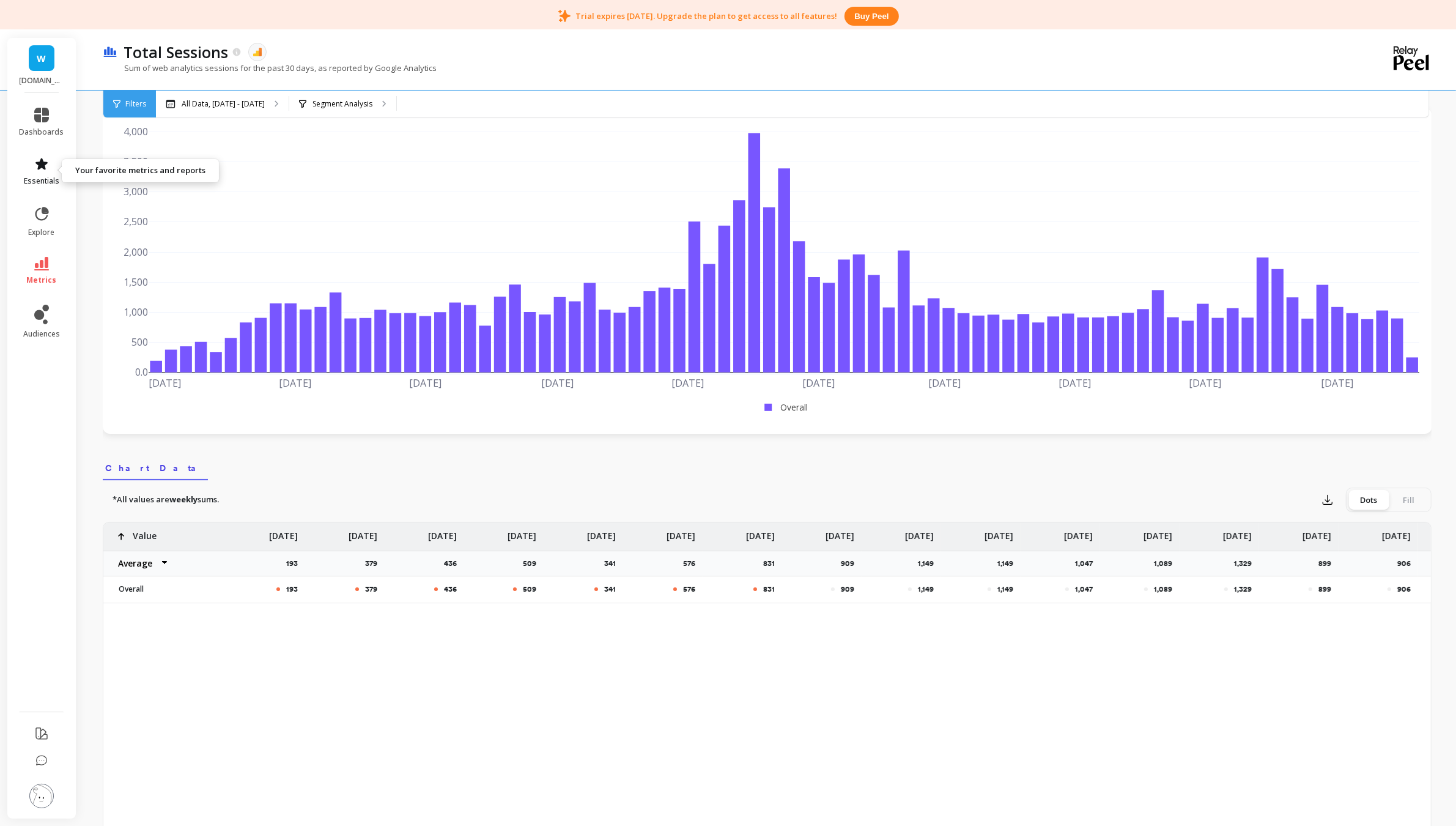
click at [34, 175] on link "essentials" at bounding box center [42, 171] width 44 height 29
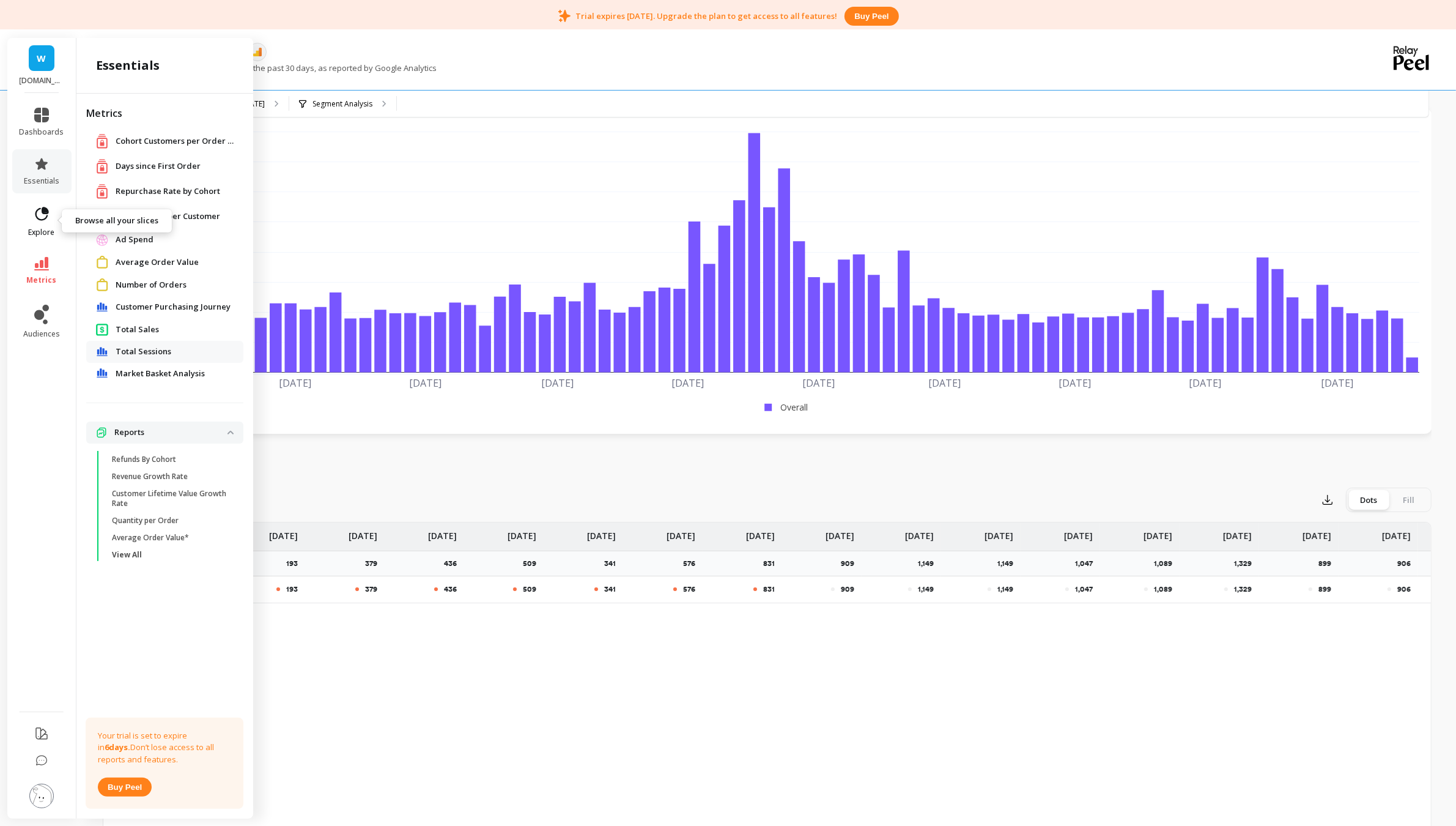
click at [31, 212] on link "explore" at bounding box center [42, 221] width 44 height 32
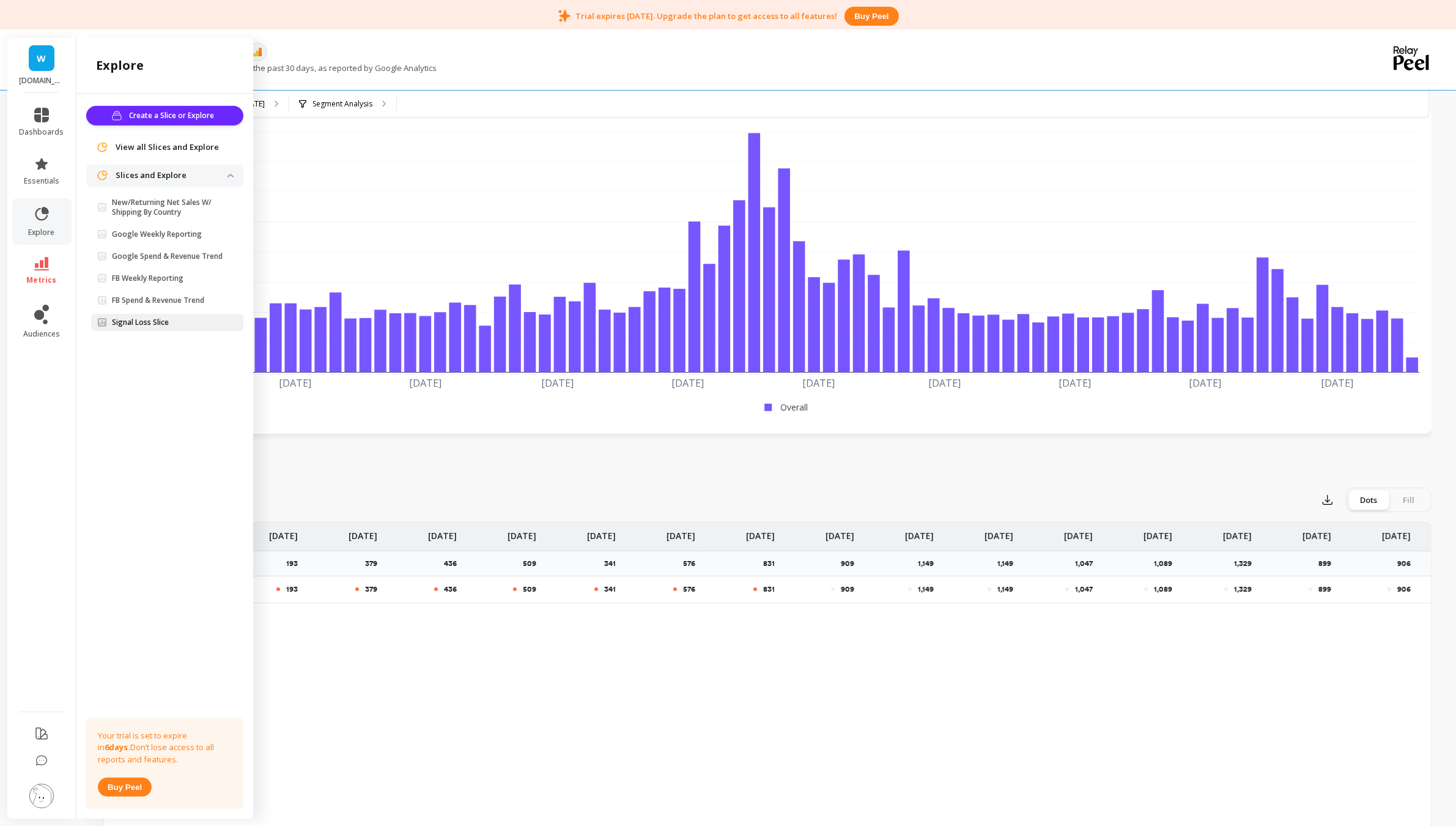
click at [163, 322] on p "Signal Loss Slice" at bounding box center [140, 322] width 57 height 10
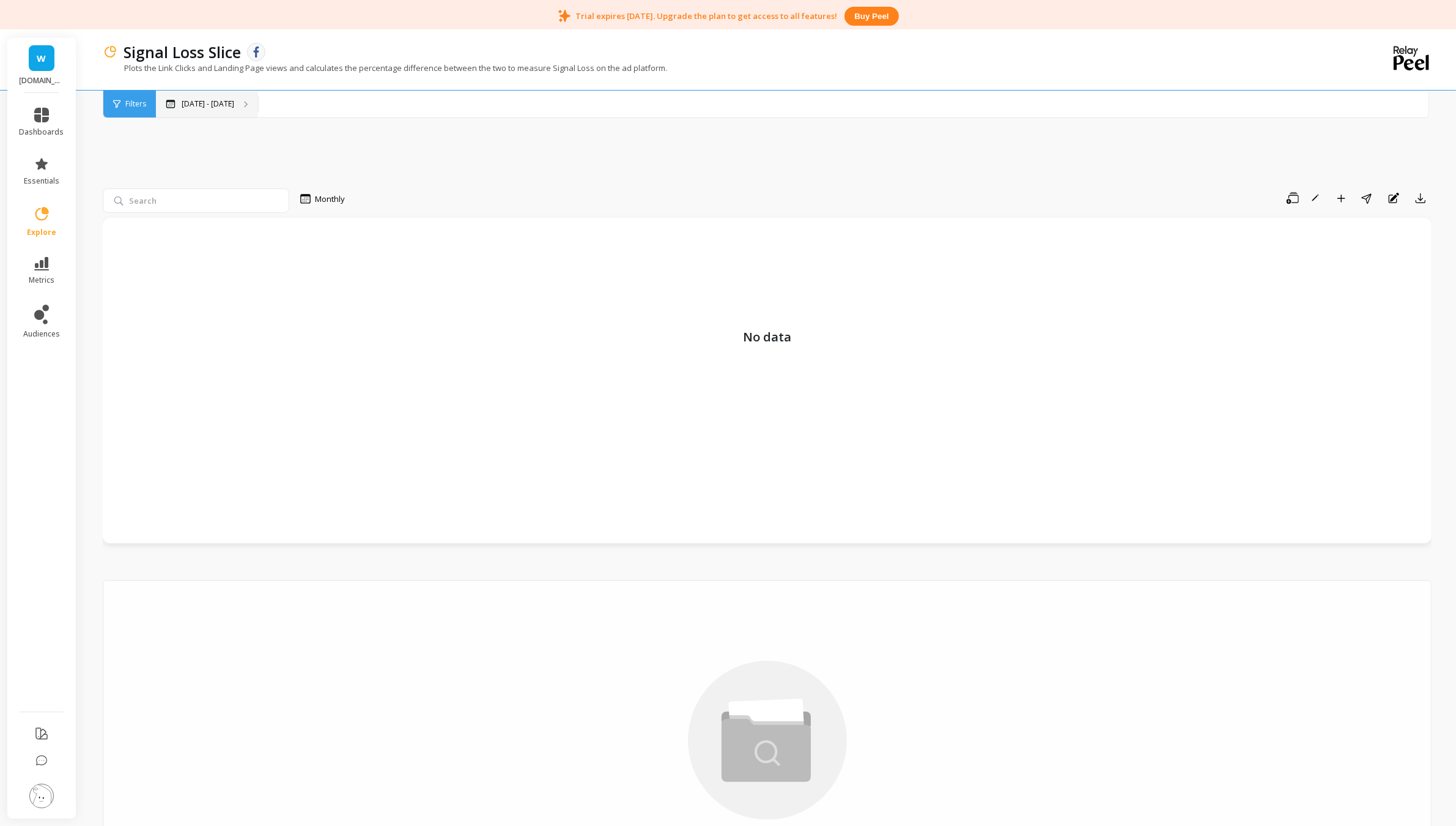
click at [210, 95] on div "[DATE] - [DATE]" at bounding box center [207, 103] width 102 height 27
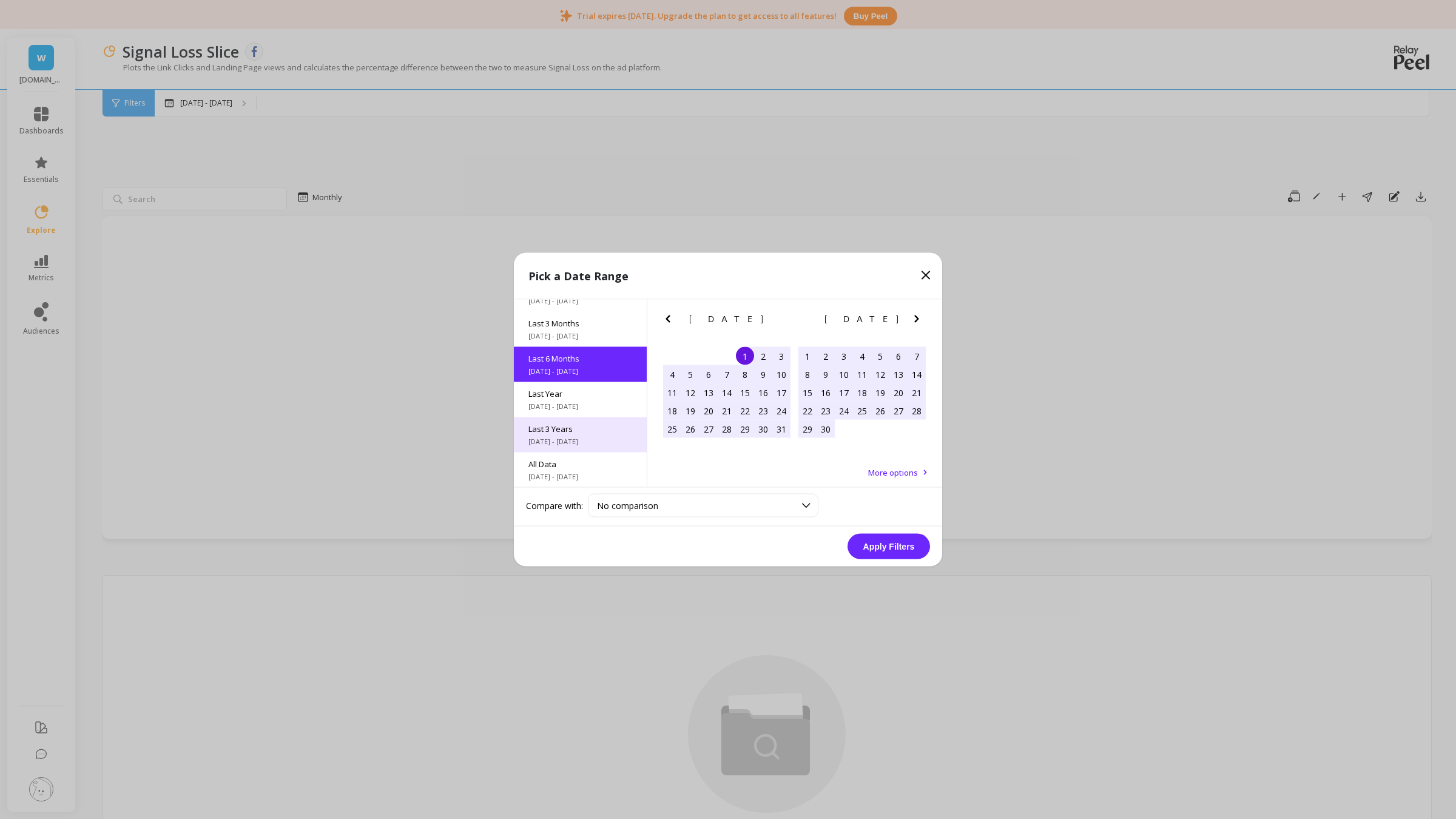
scroll to position [59, 0]
click at [581, 473] on span "[DATE] - [DATE]" at bounding box center [580, 476] width 104 height 10
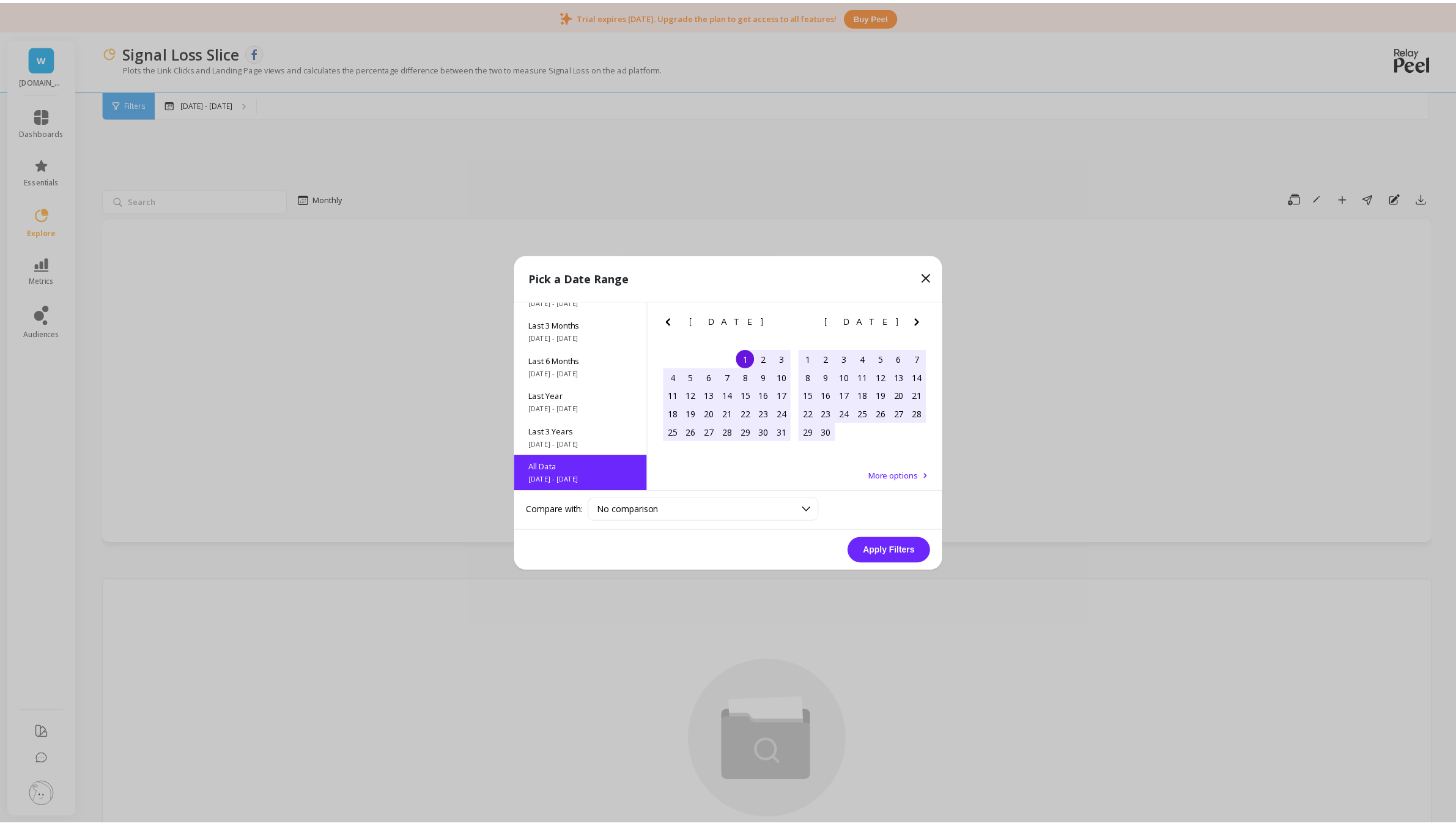
scroll to position [1, 0]
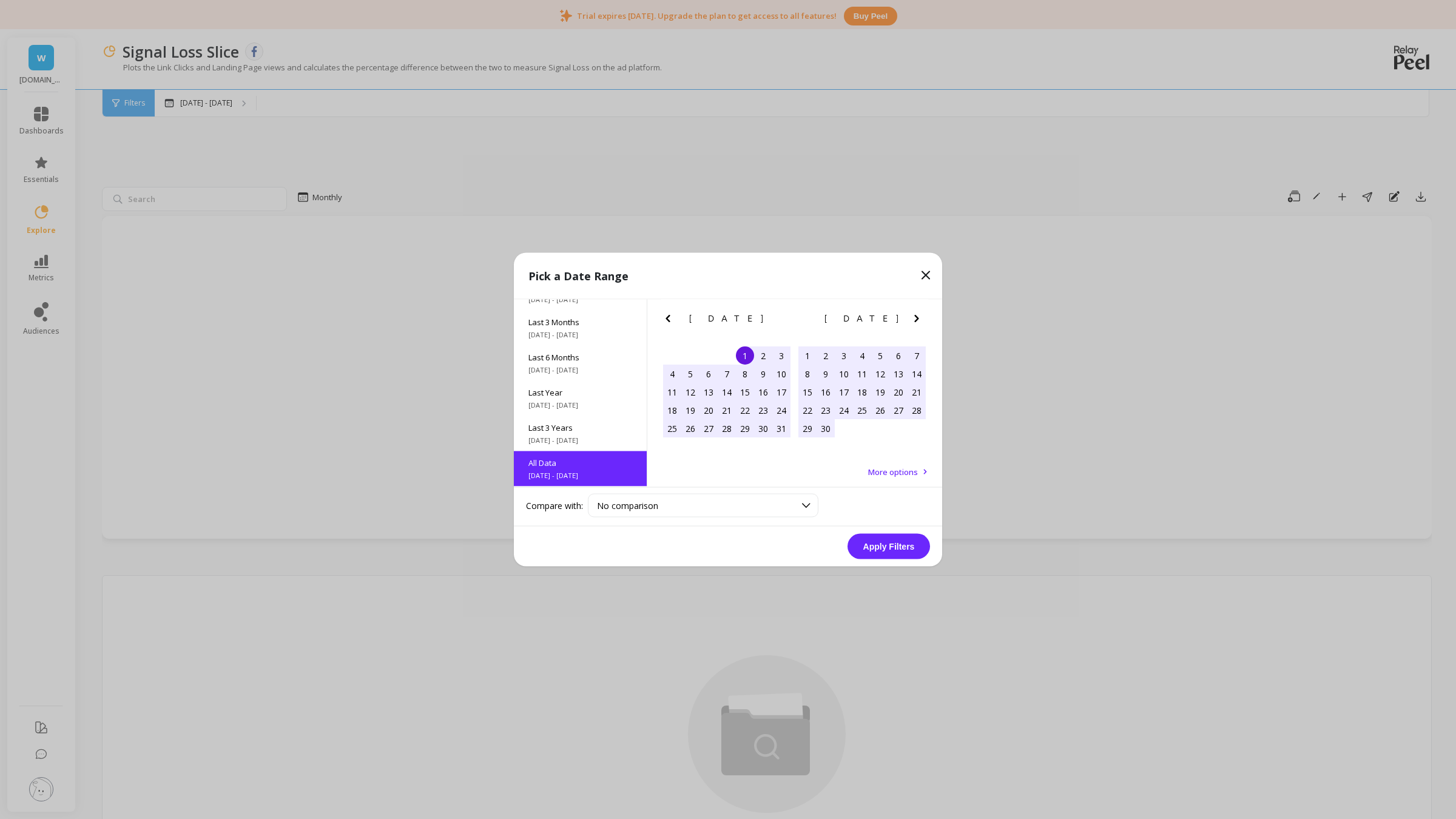
click at [883, 545] on button "Apply Filters" at bounding box center [889, 546] width 82 height 25
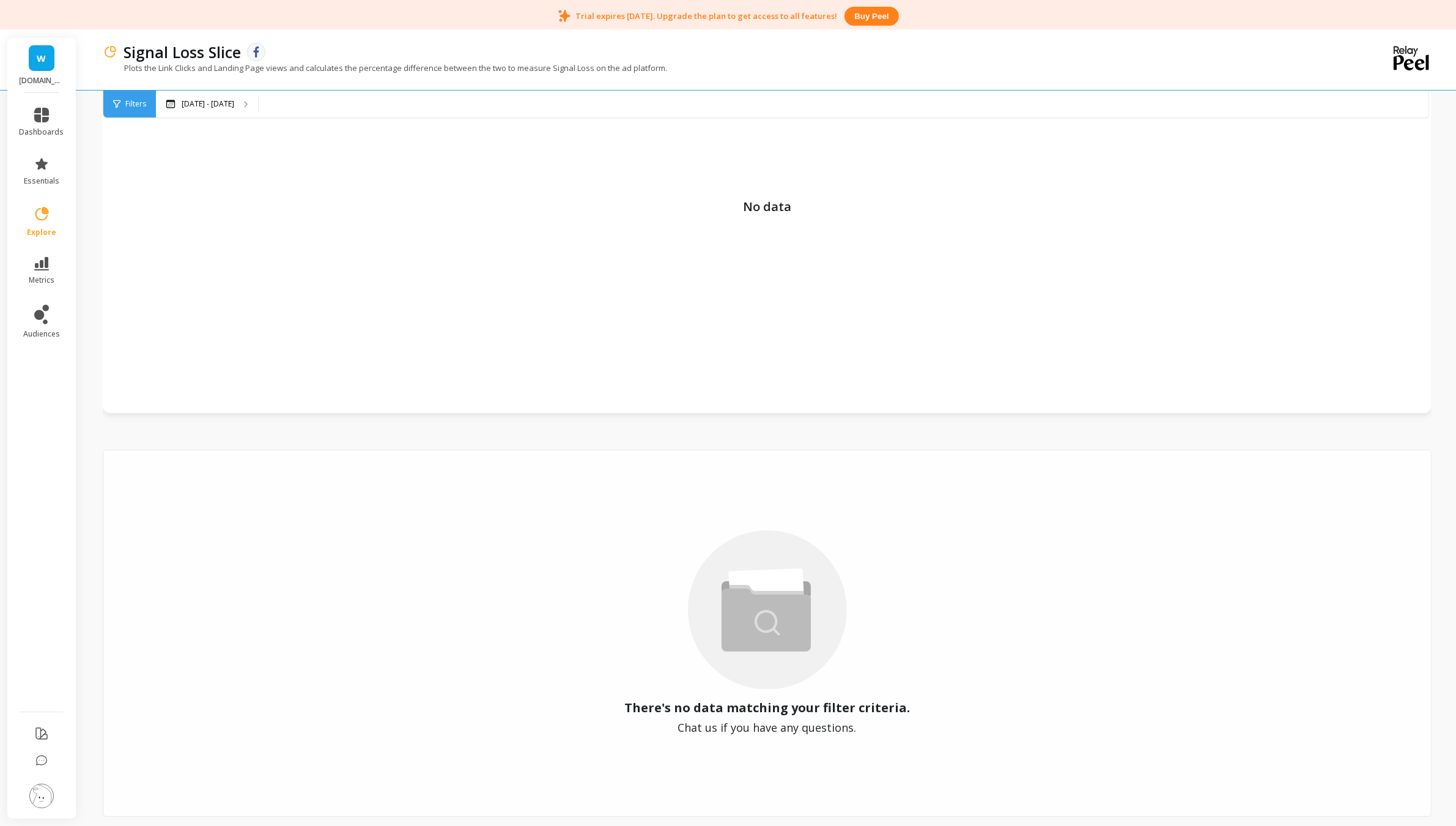
scroll to position [169, 0]
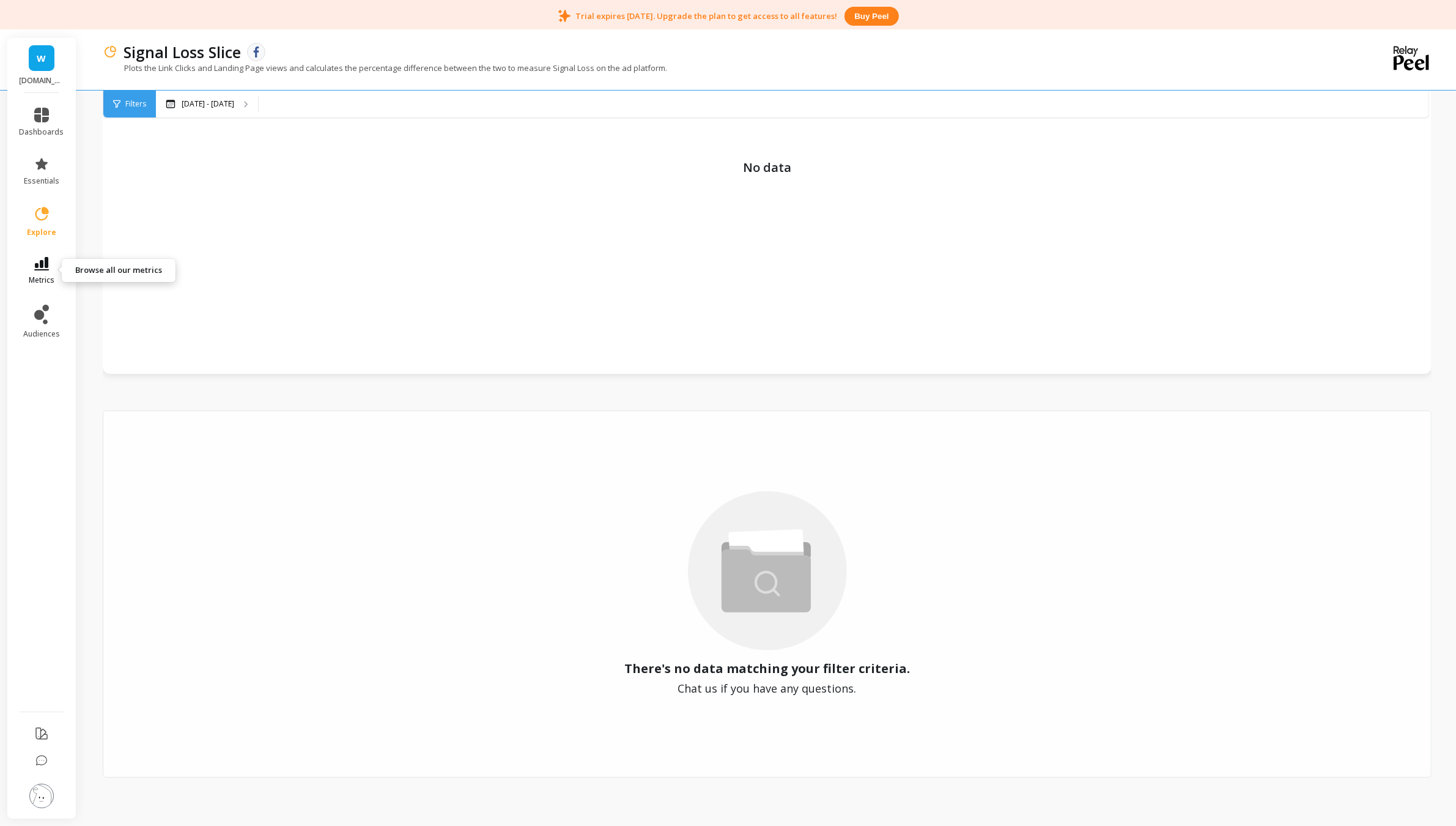
click at [47, 275] on span "metrics" at bounding box center [41, 280] width 25 height 10
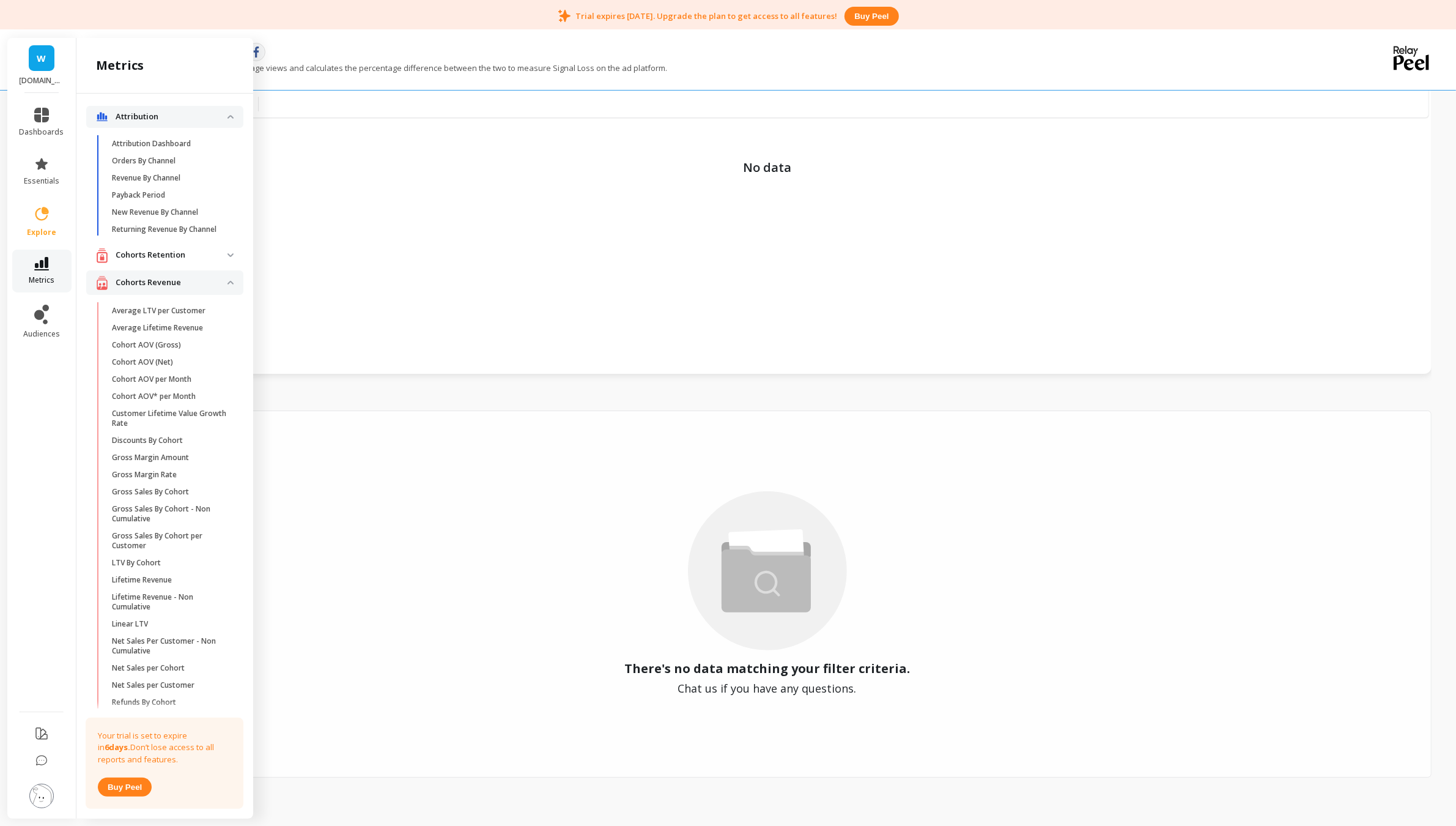
click at [46, 268] on icon at bounding box center [41, 264] width 14 height 14
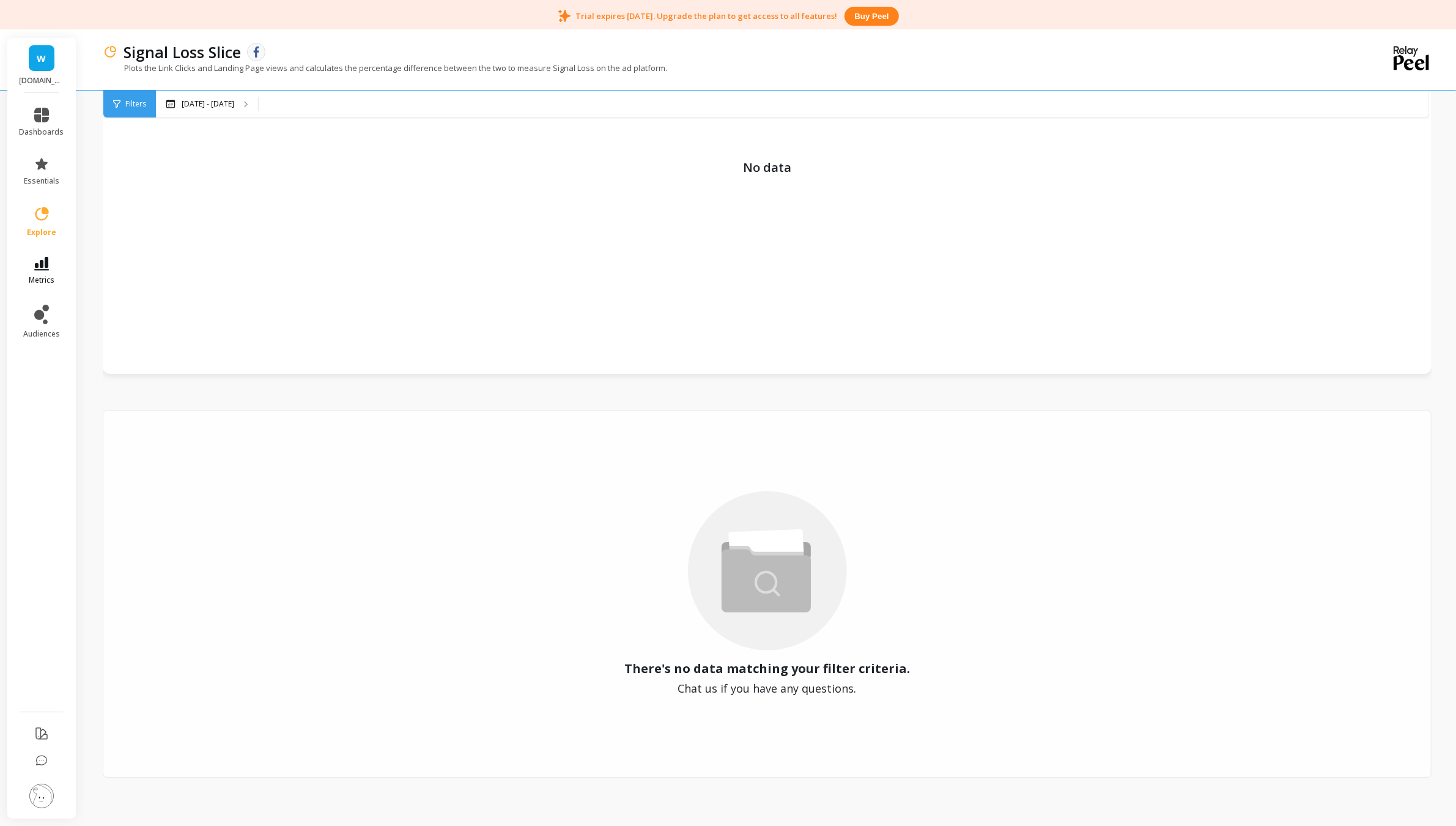
click at [46, 268] on icon at bounding box center [41, 264] width 14 height 14
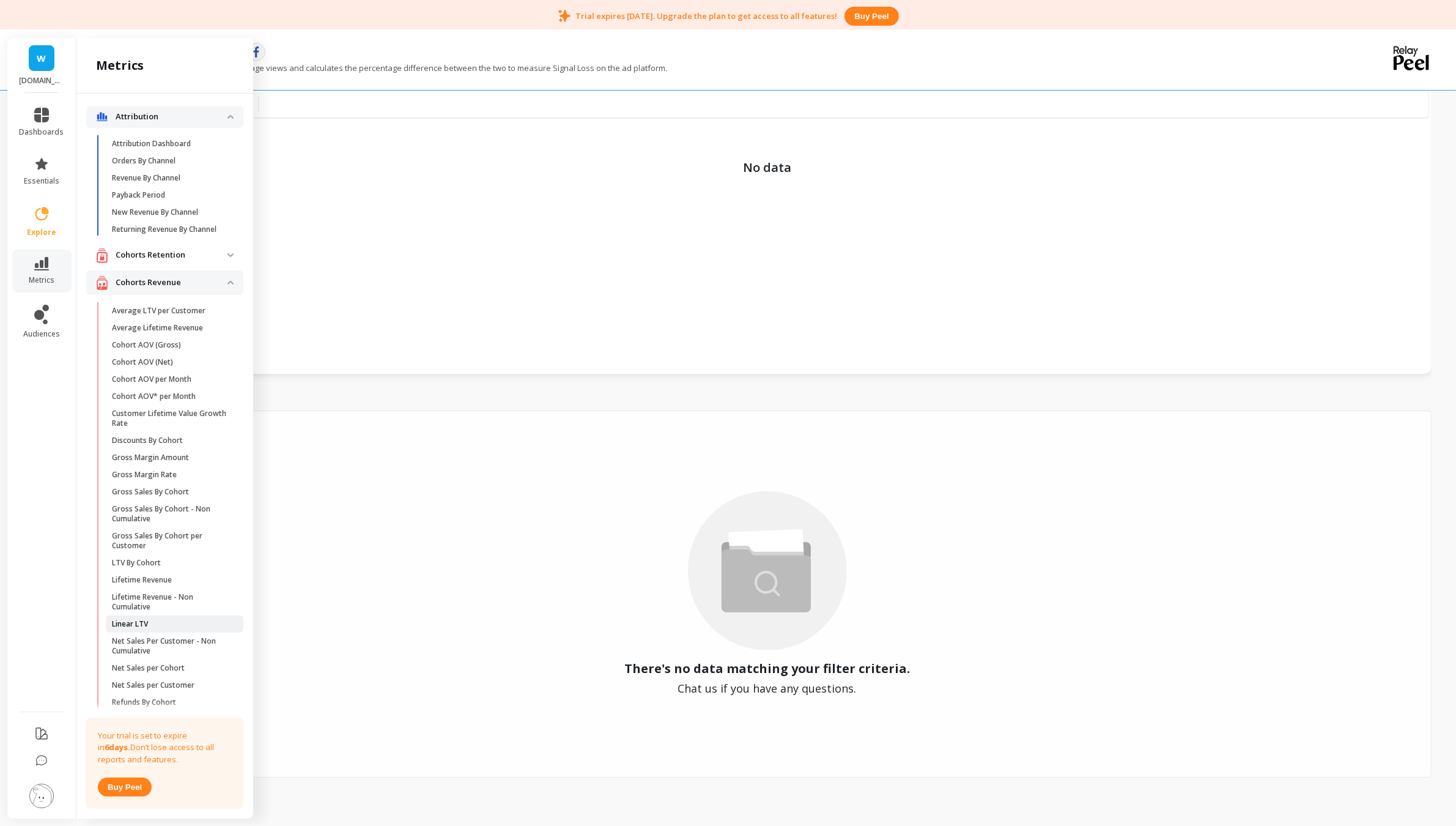
click at [153, 628] on span "Linear LTV" at bounding box center [170, 623] width 117 height 10
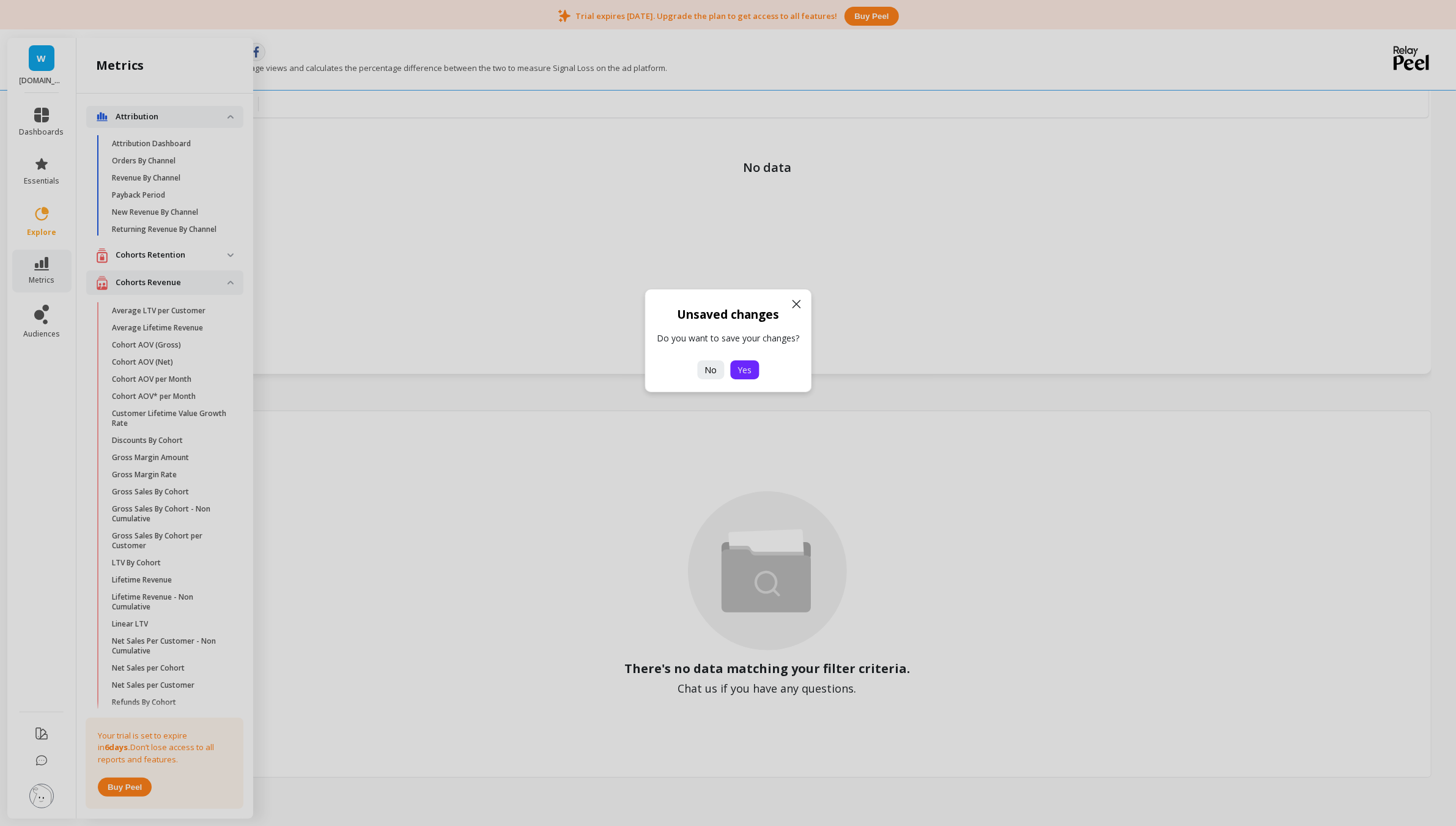
click at [744, 373] on span "Yes" at bounding box center [745, 370] width 14 height 12
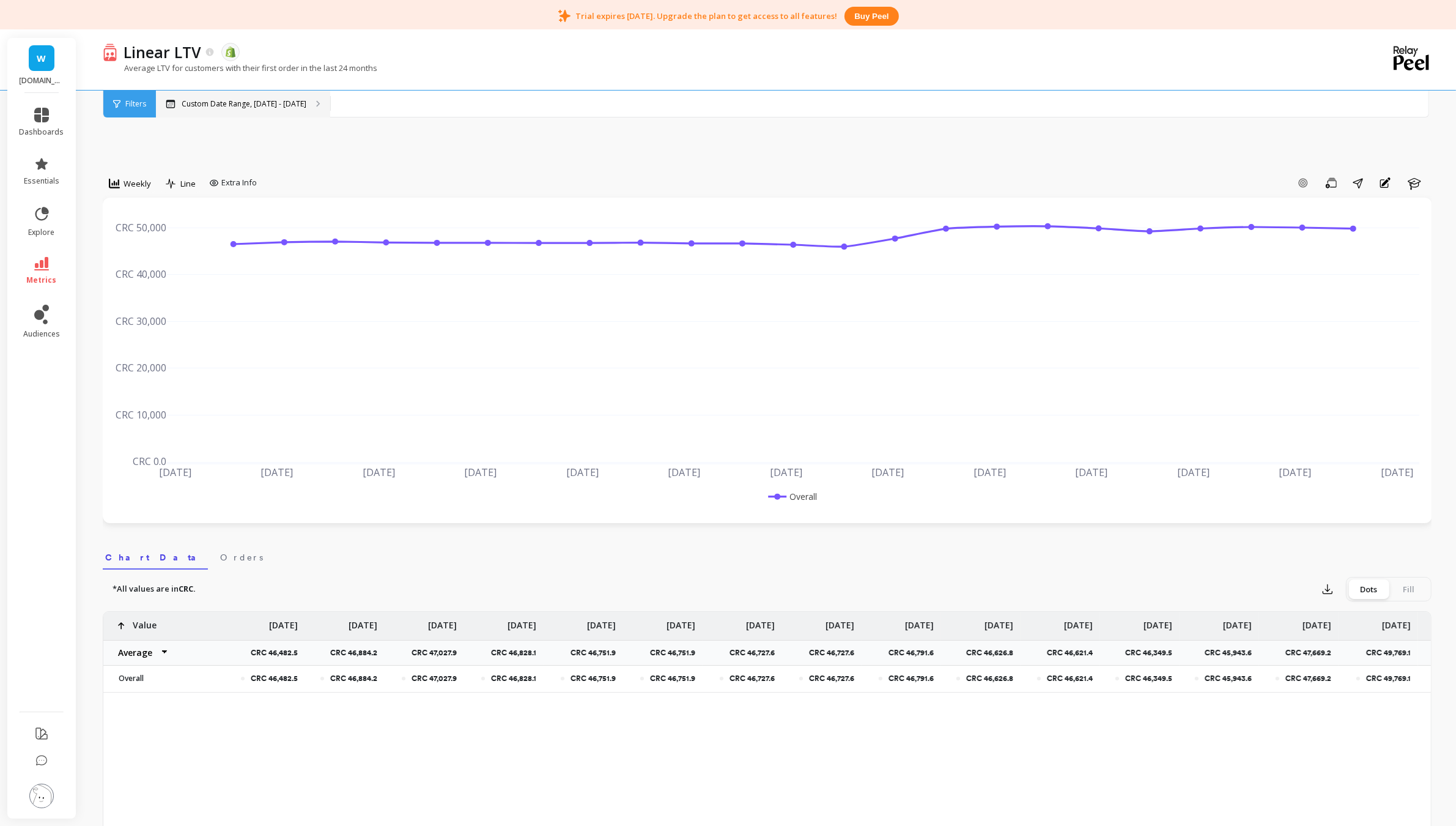
click at [235, 99] on p "Custom Date Range, [DATE] - [DATE]" at bounding box center [244, 104] width 125 height 10
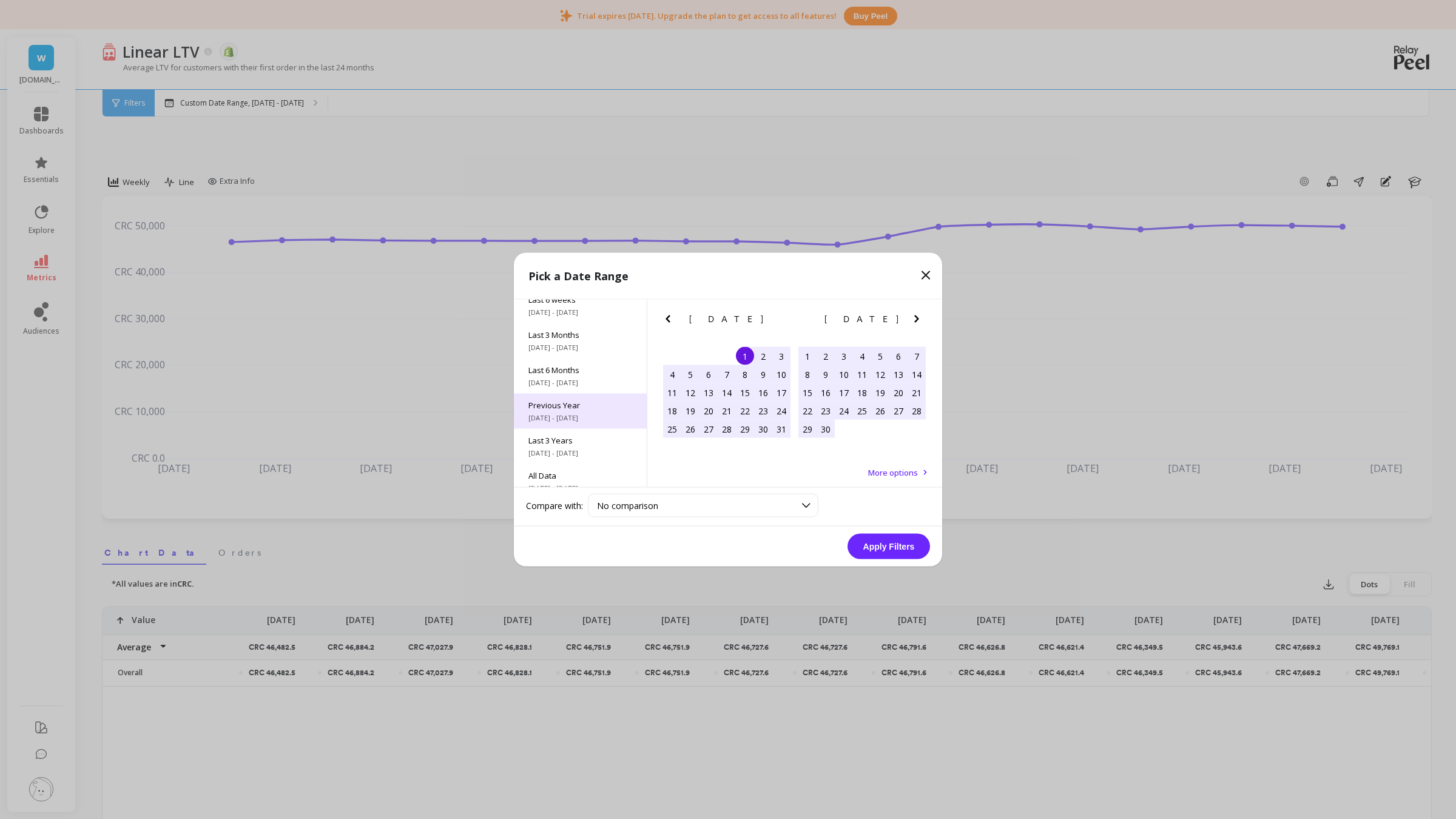
scroll to position [164, 0]
click at [577, 467] on span "All Data" at bounding box center [580, 463] width 104 height 11
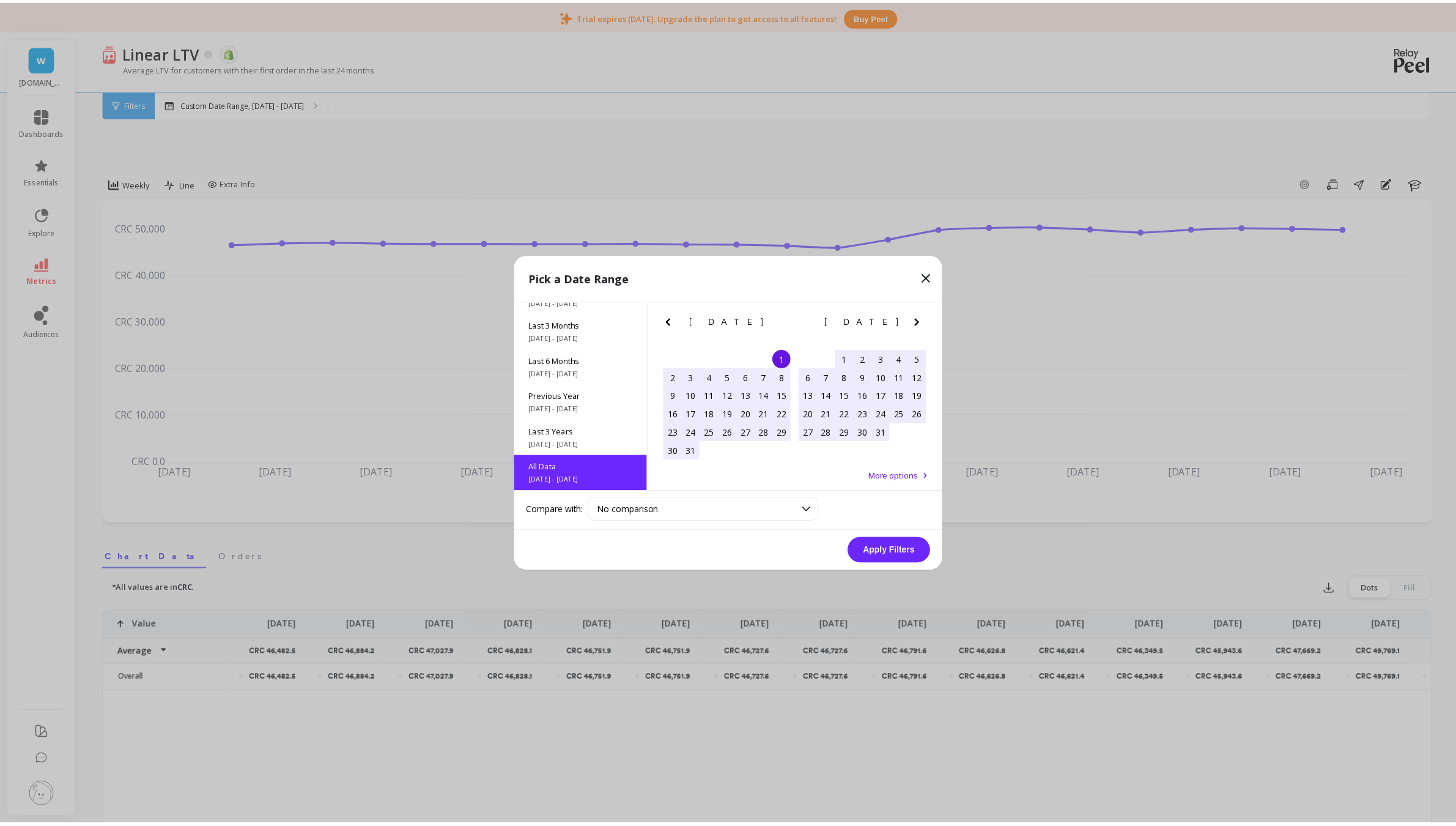
scroll to position [1, 0]
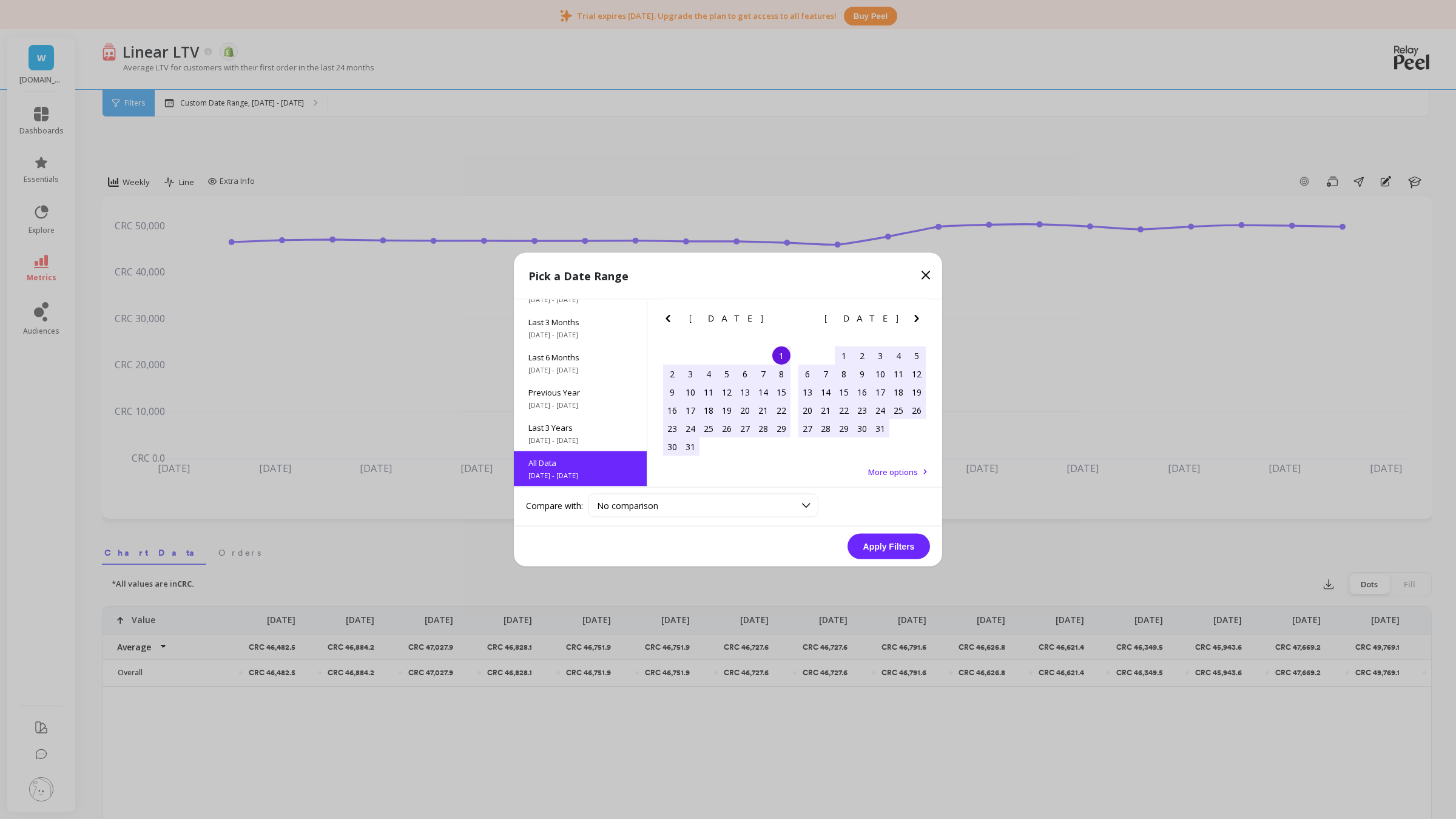
click at [877, 546] on button "Apply Filters" at bounding box center [889, 546] width 82 height 25
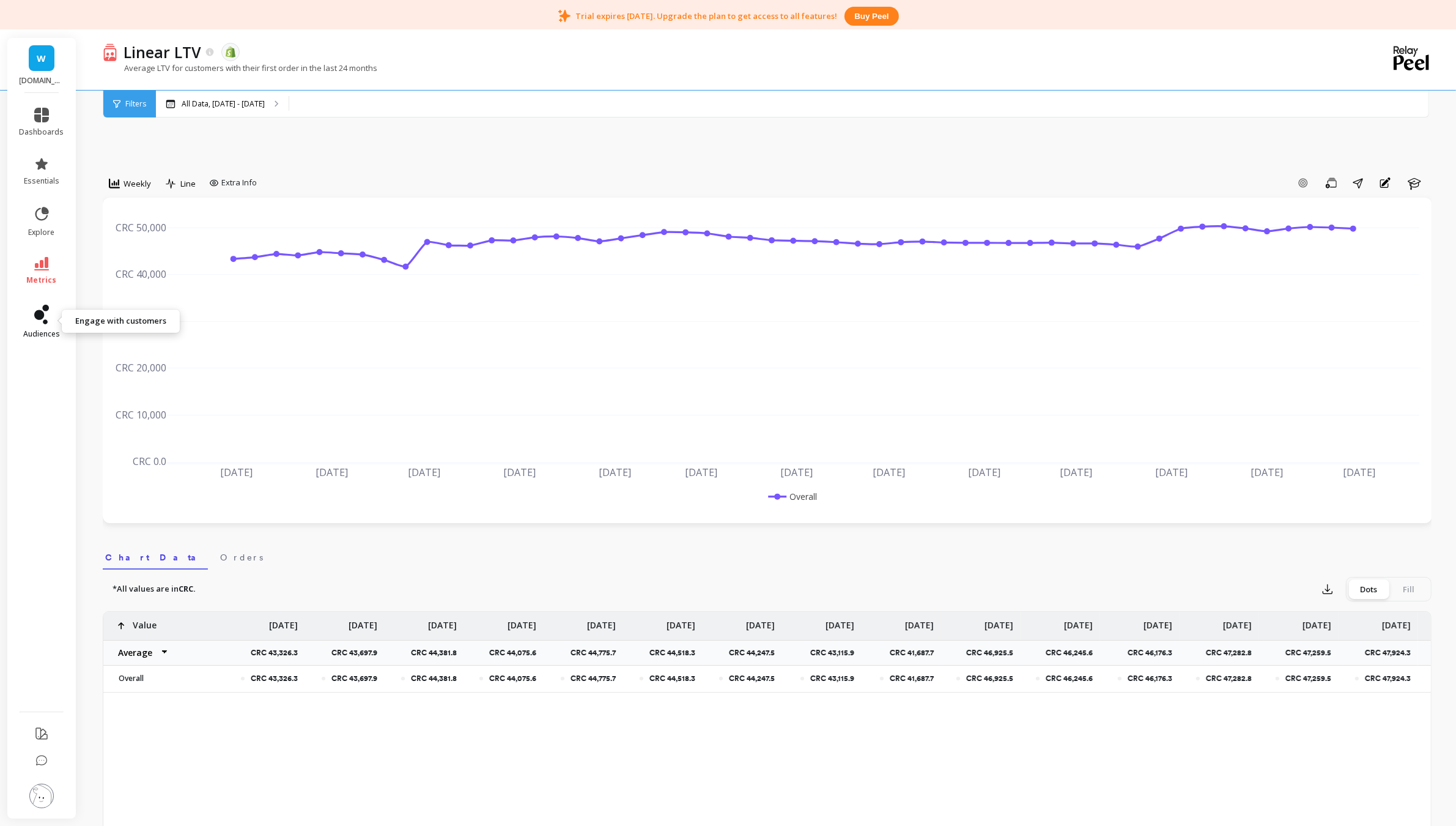
click at [44, 309] on icon at bounding box center [46, 308] width 7 height 7
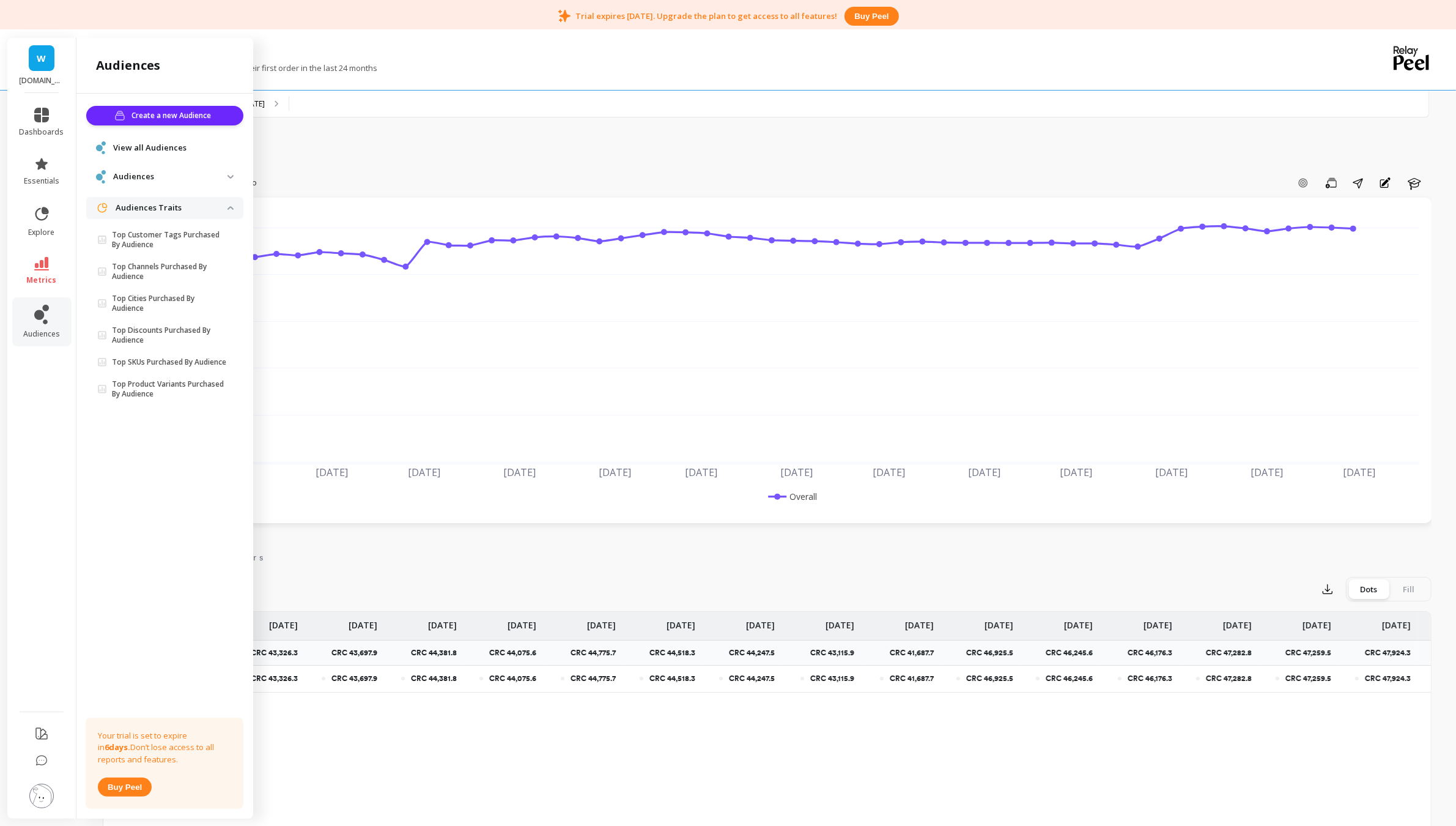
click at [159, 367] on p "Top SKUs Purchased By Audience" at bounding box center [169, 362] width 114 height 10
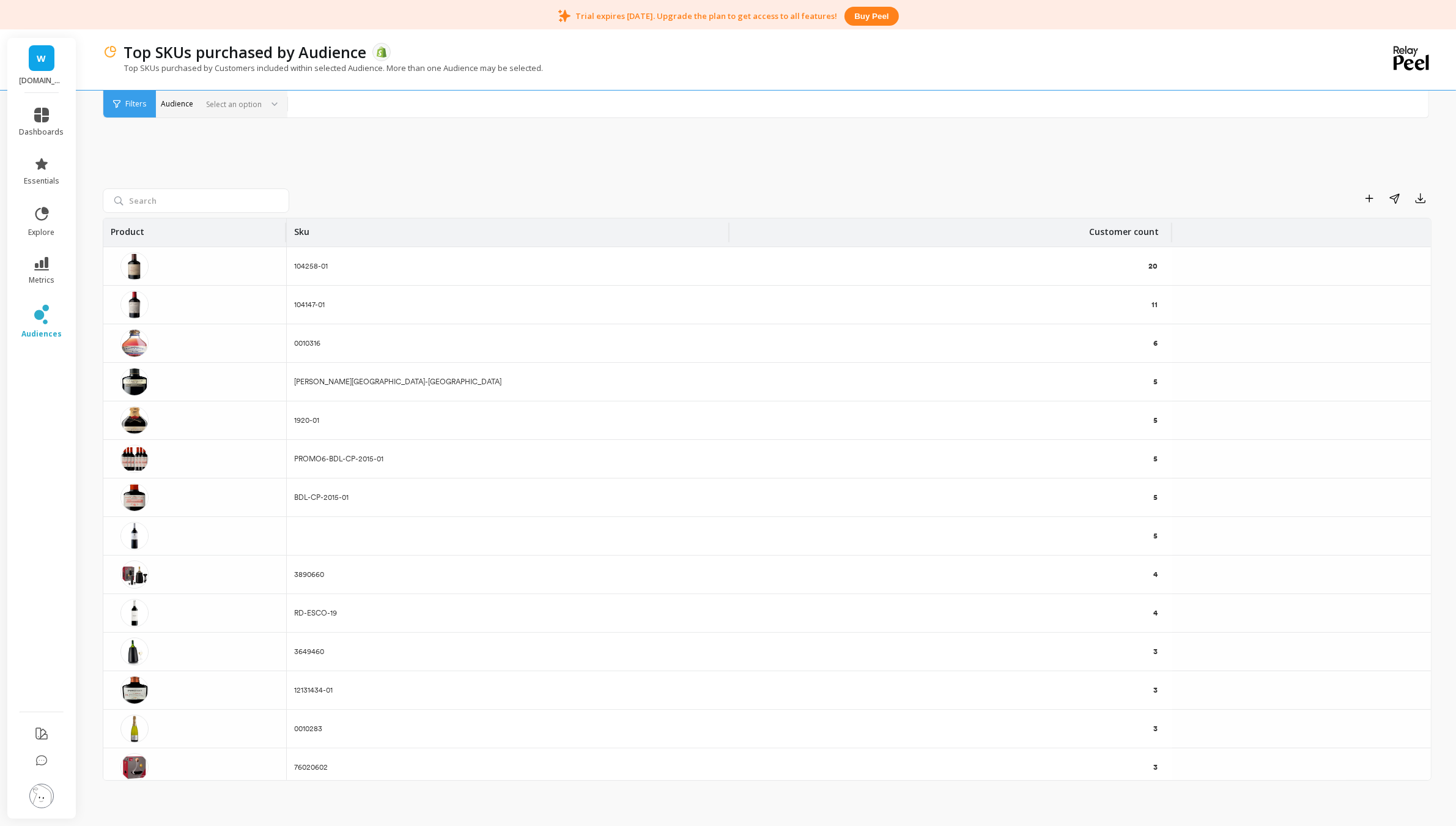
click at [172, 104] on div "Select an option" at bounding box center [214, 105] width 97 height 14
click at [254, 92] on div "Select an option" at bounding box center [221, 103] width 131 height 27
click at [272, 107] on div at bounding box center [270, 103] width 14 height 27
click at [44, 312] on icon at bounding box center [41, 315] width 14 height 20
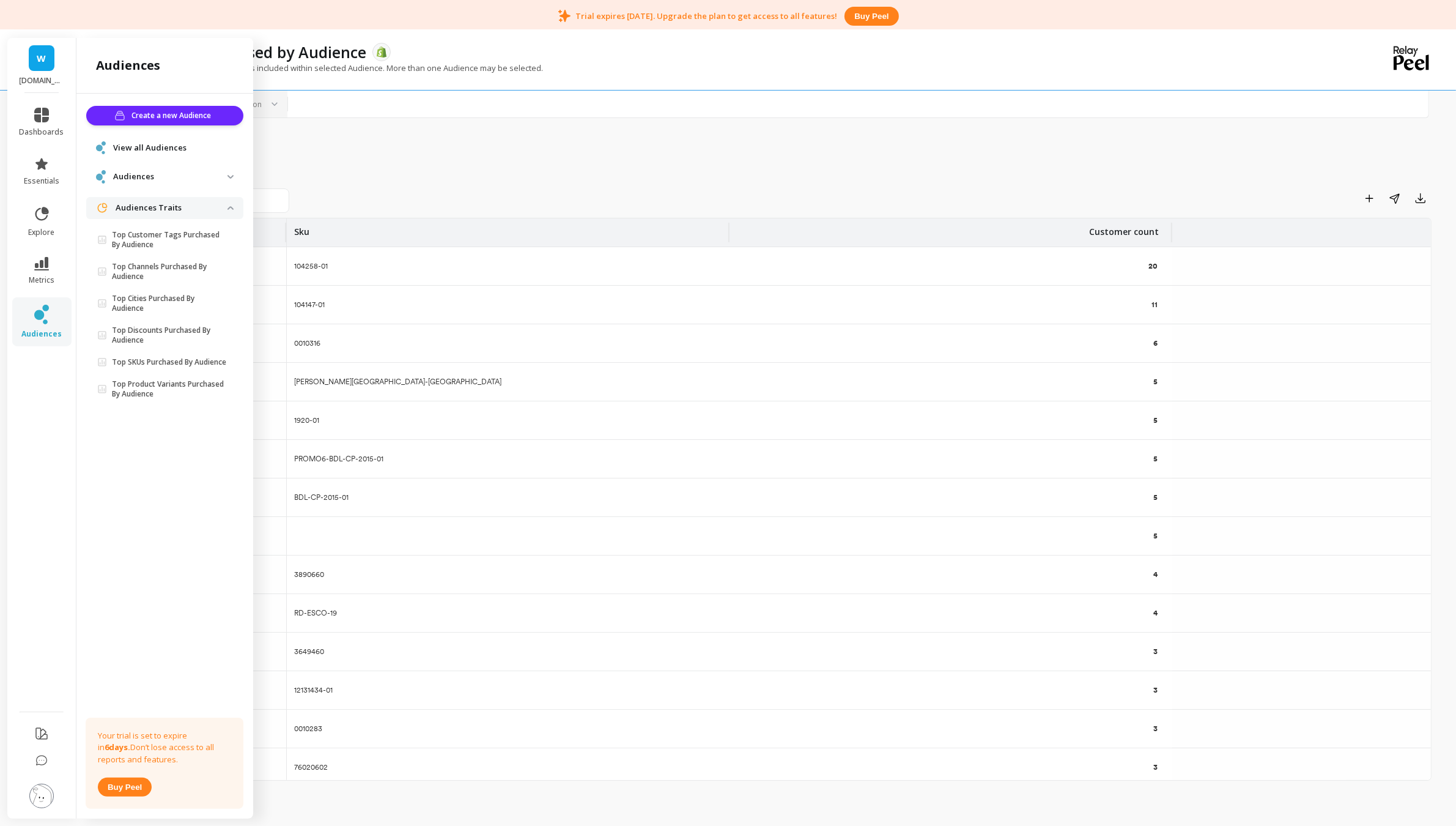
click at [173, 156] on div "View all Audiences" at bounding box center [165, 148] width 157 height 23
click at [169, 175] on p "Audiences" at bounding box center [170, 177] width 114 height 12
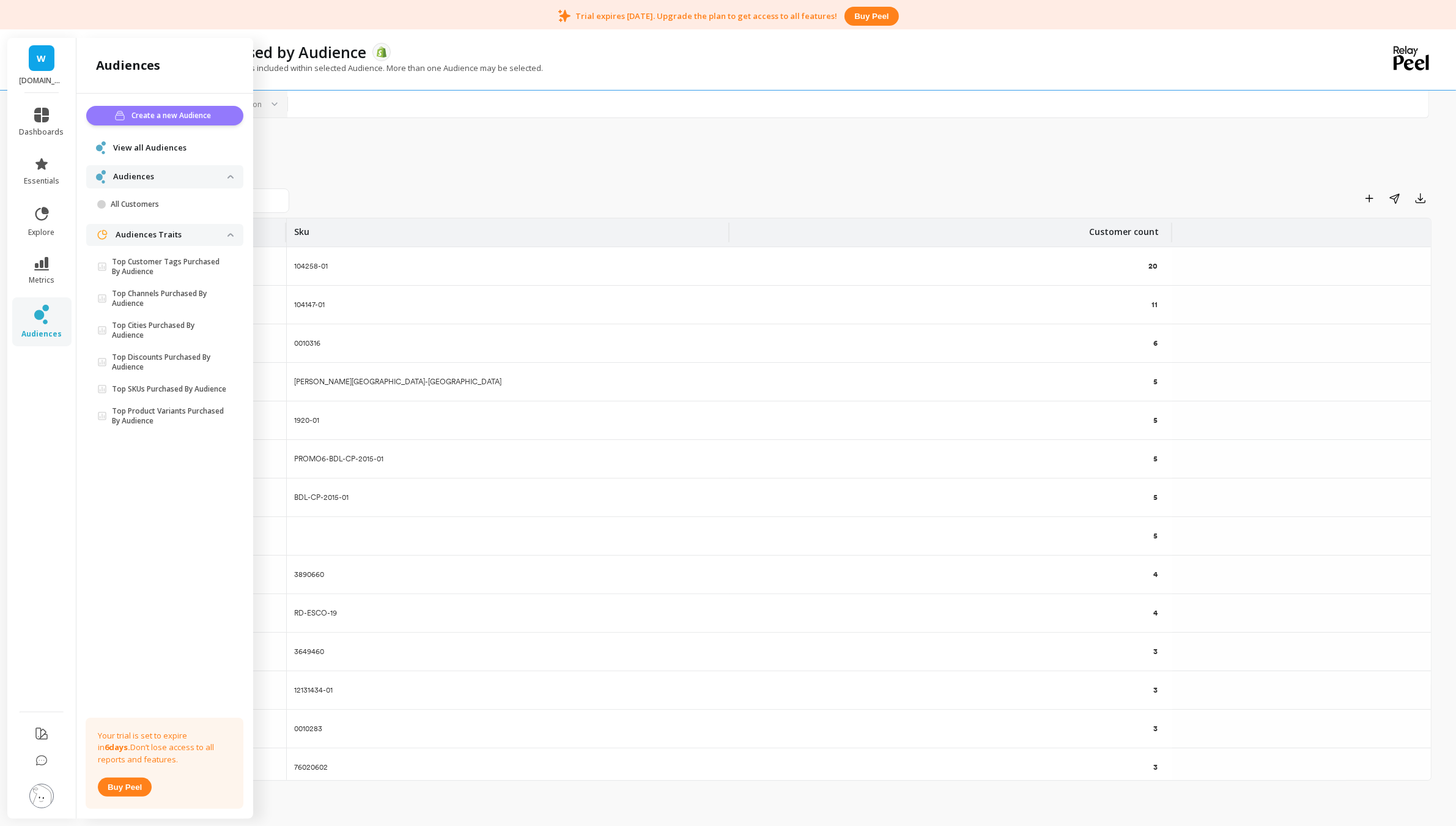
click at [188, 116] on span "Create a new Audience" at bounding box center [173, 115] width 83 height 12
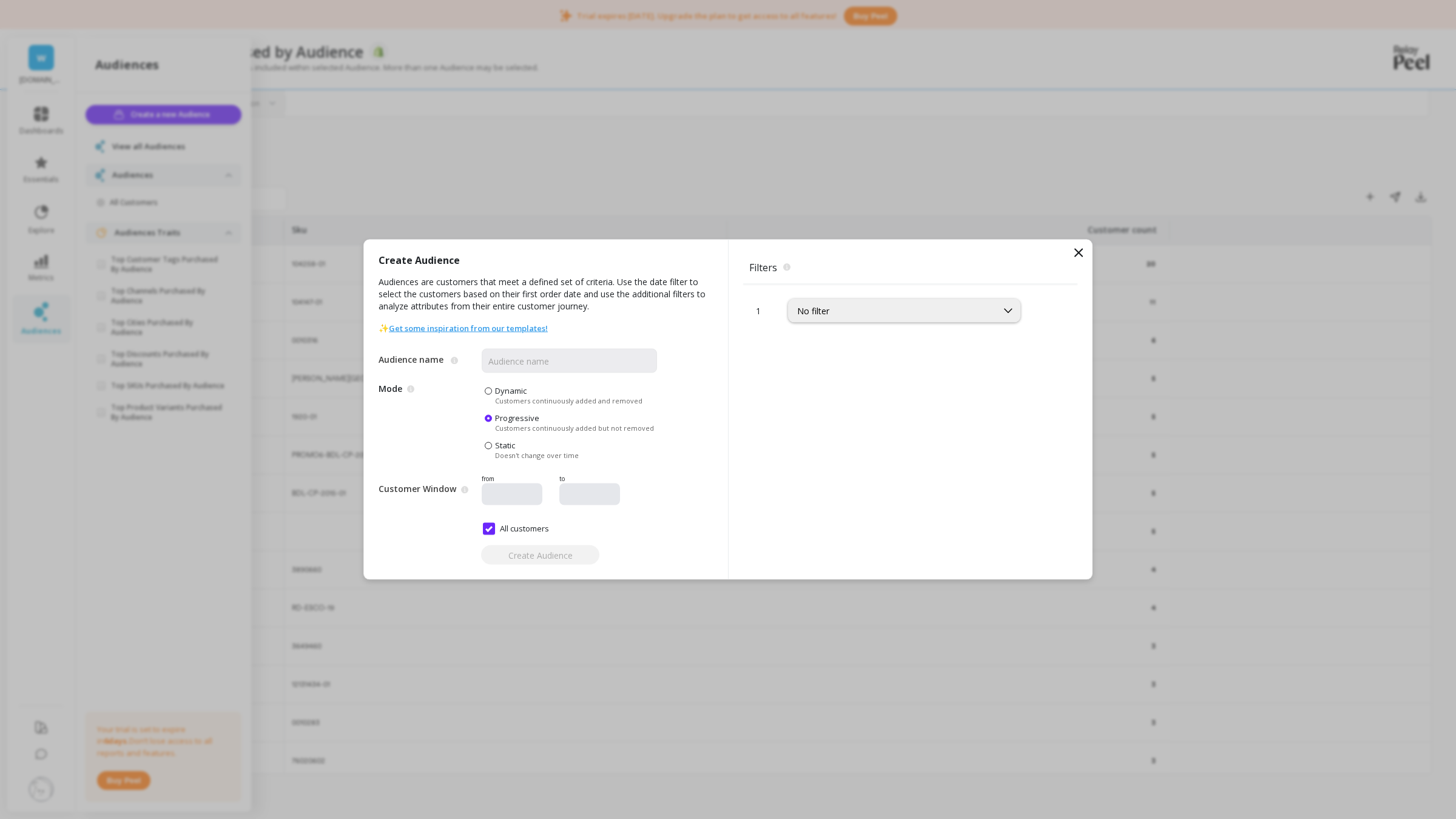
click at [477, 326] on link "Get some inspiration from our templates!" at bounding box center [468, 328] width 159 height 11
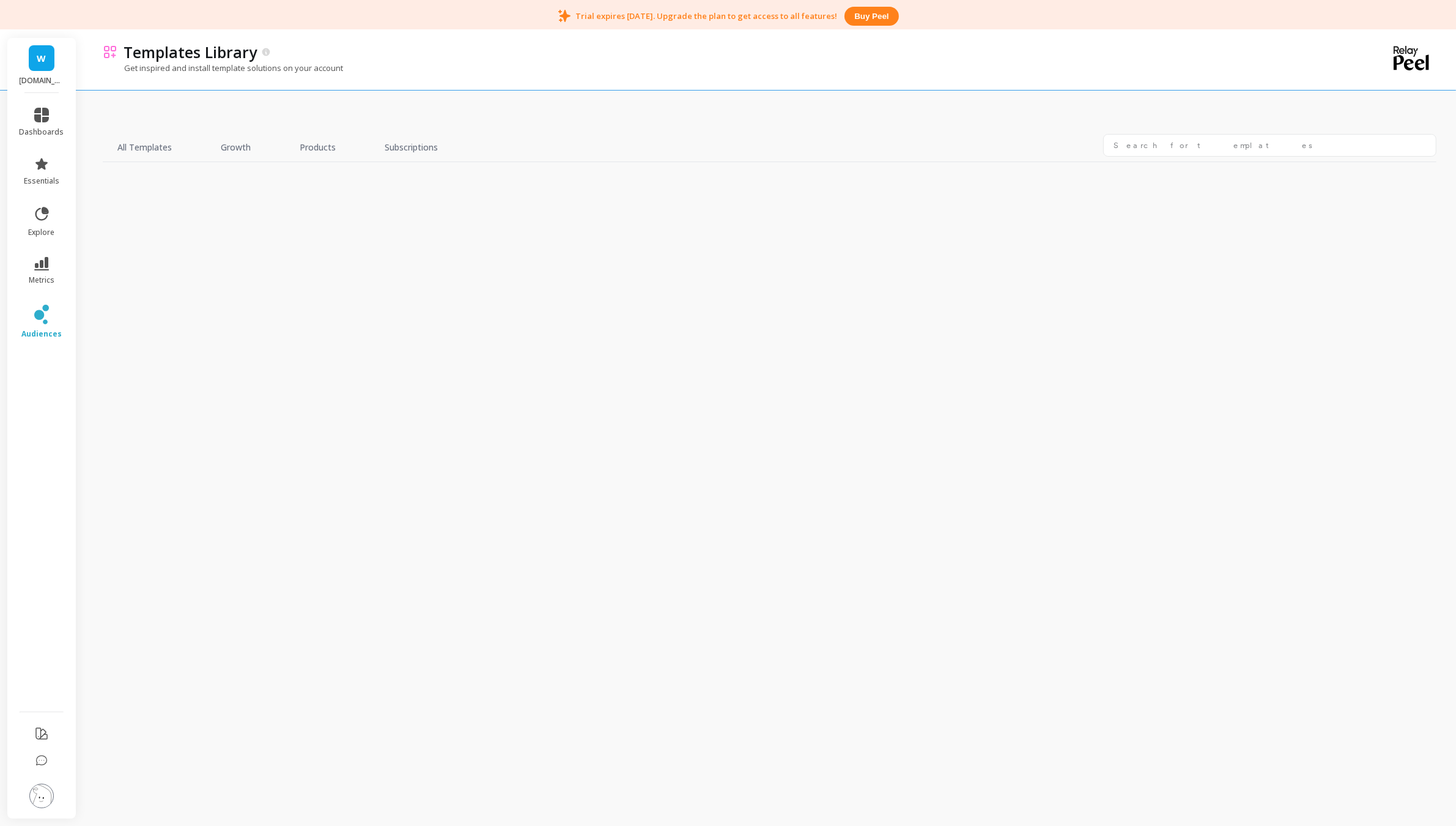
click at [291, 181] on div "All Templates Growth Products Subscriptions" at bounding box center [770, 450] width 1334 height 816
click at [216, 146] on link "Growth" at bounding box center [235, 148] width 59 height 28
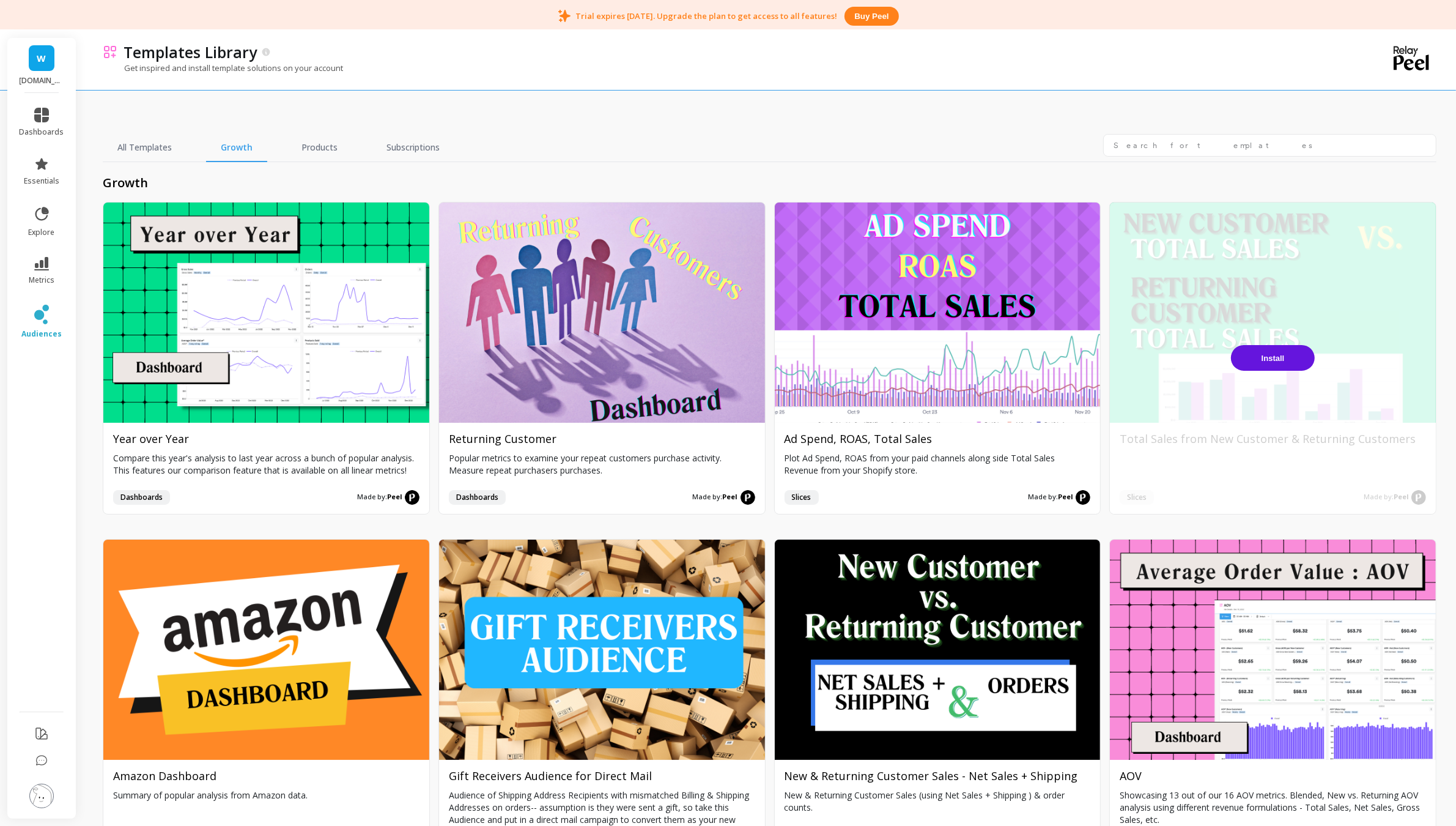
click at [1272, 359] on span "Install" at bounding box center [1273, 358] width 24 height 9
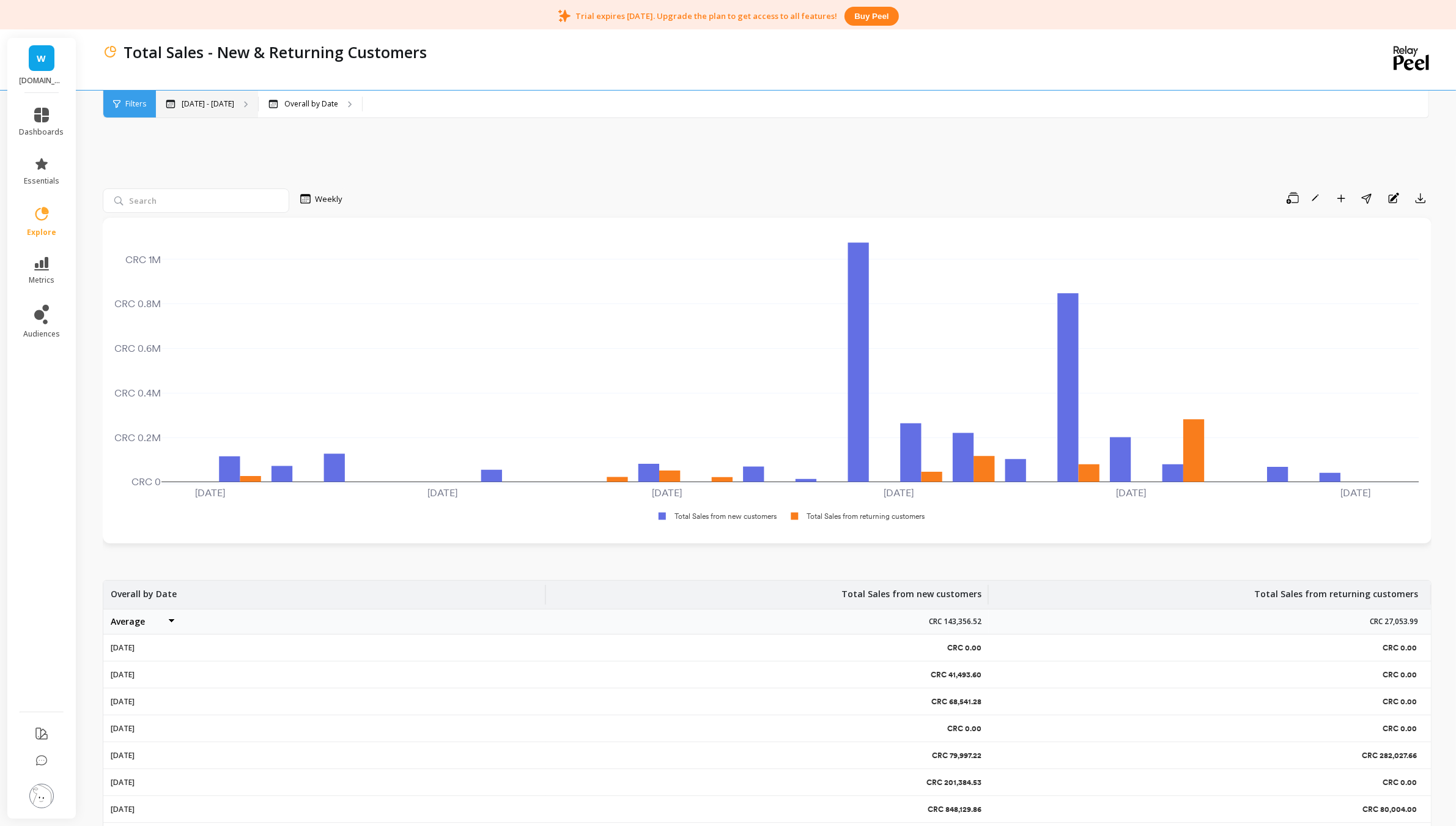
drag, startPoint x: 206, startPoint y: 90, endPoint x: 207, endPoint y: 98, distance: 8.1
click at [206, 90] on div "Total Sales - New & Returning Customers Filters Filters [DATE] - [DATE] Overall…" at bounding box center [768, 74] width 1370 height 89
click at [209, 103] on p "[DATE] - [DATE]" at bounding box center [208, 104] width 52 height 10
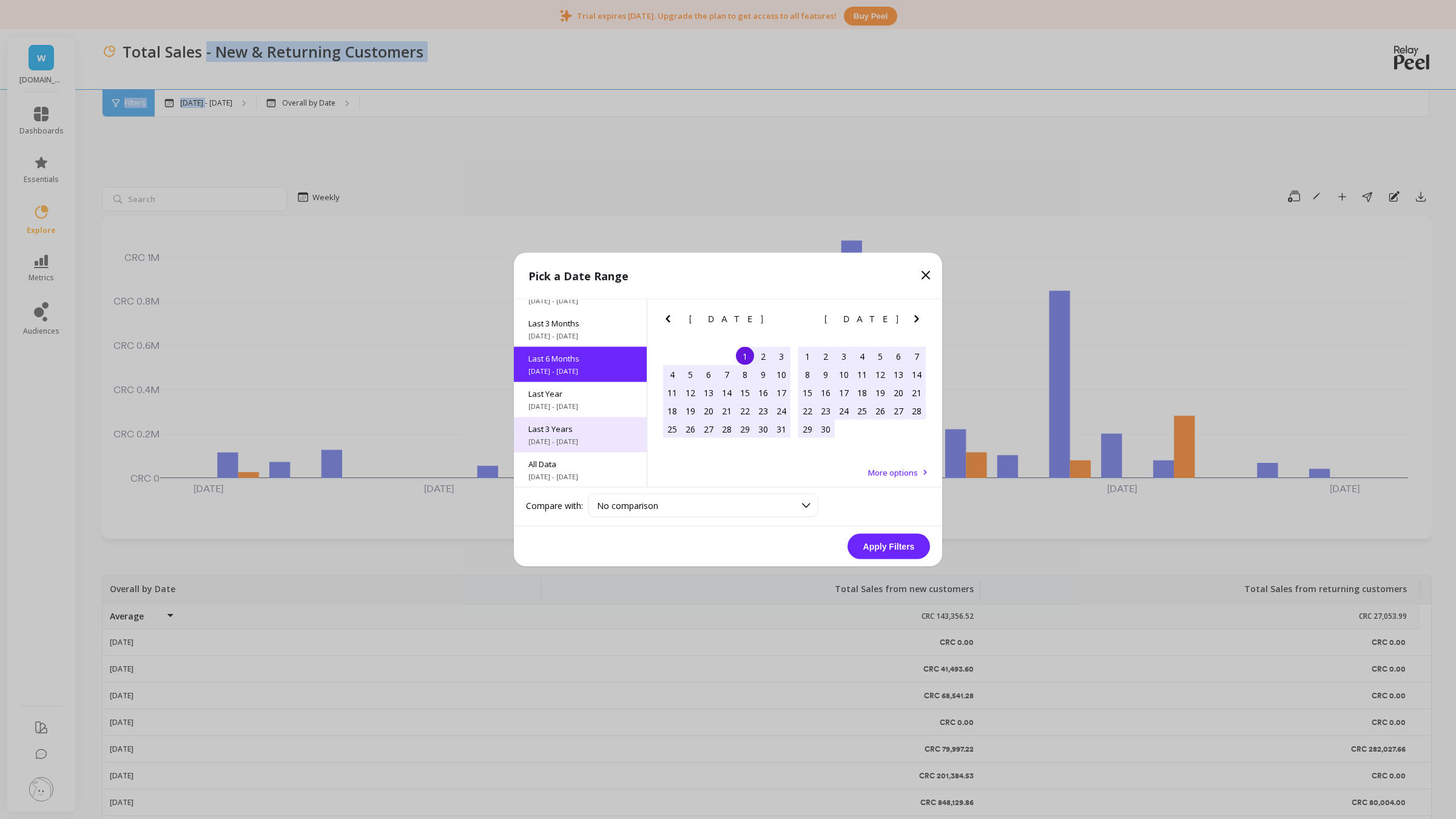
scroll to position [59, 0]
click at [574, 465] on span "All Data" at bounding box center [580, 463] width 104 height 11
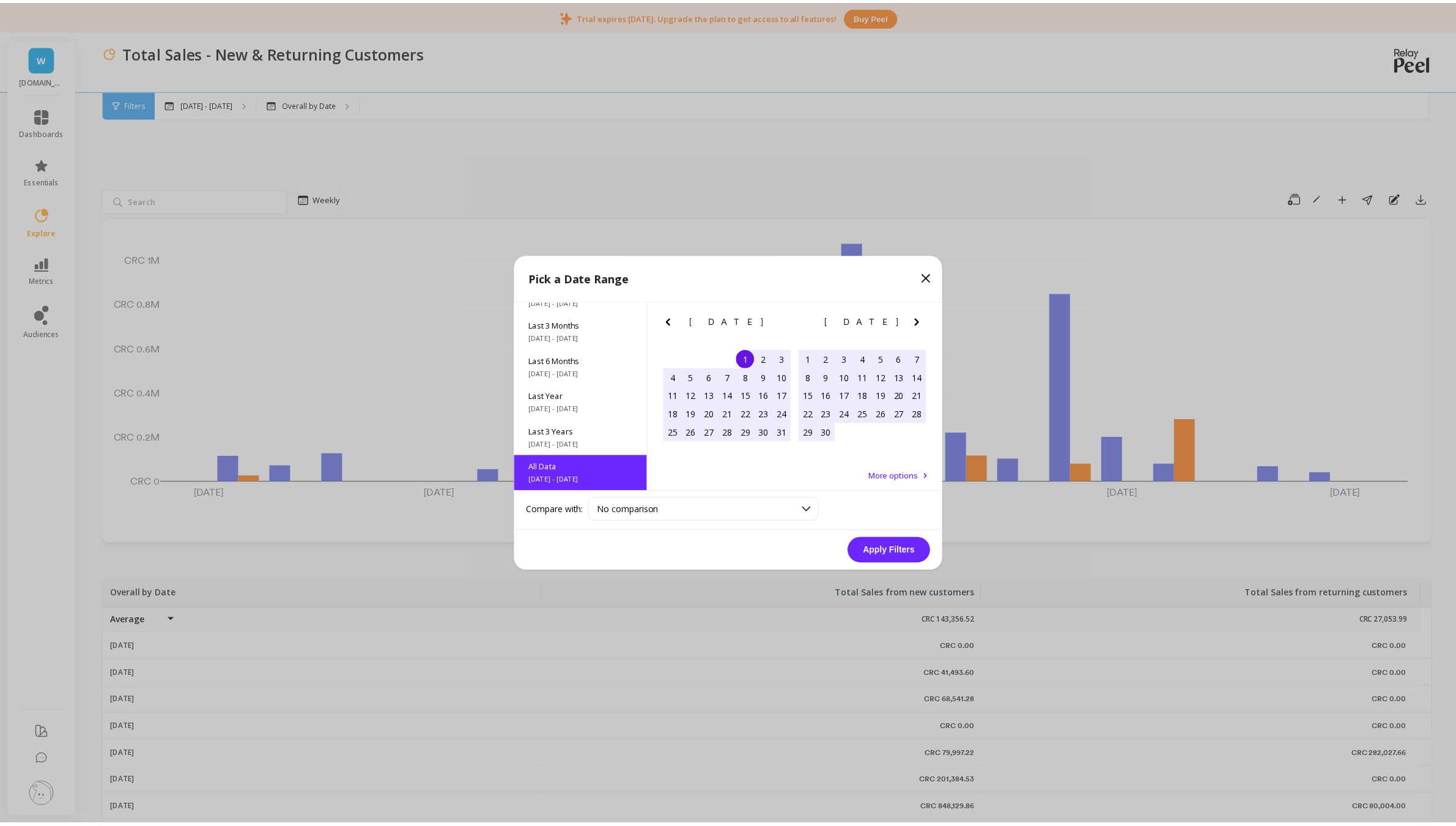
scroll to position [1, 0]
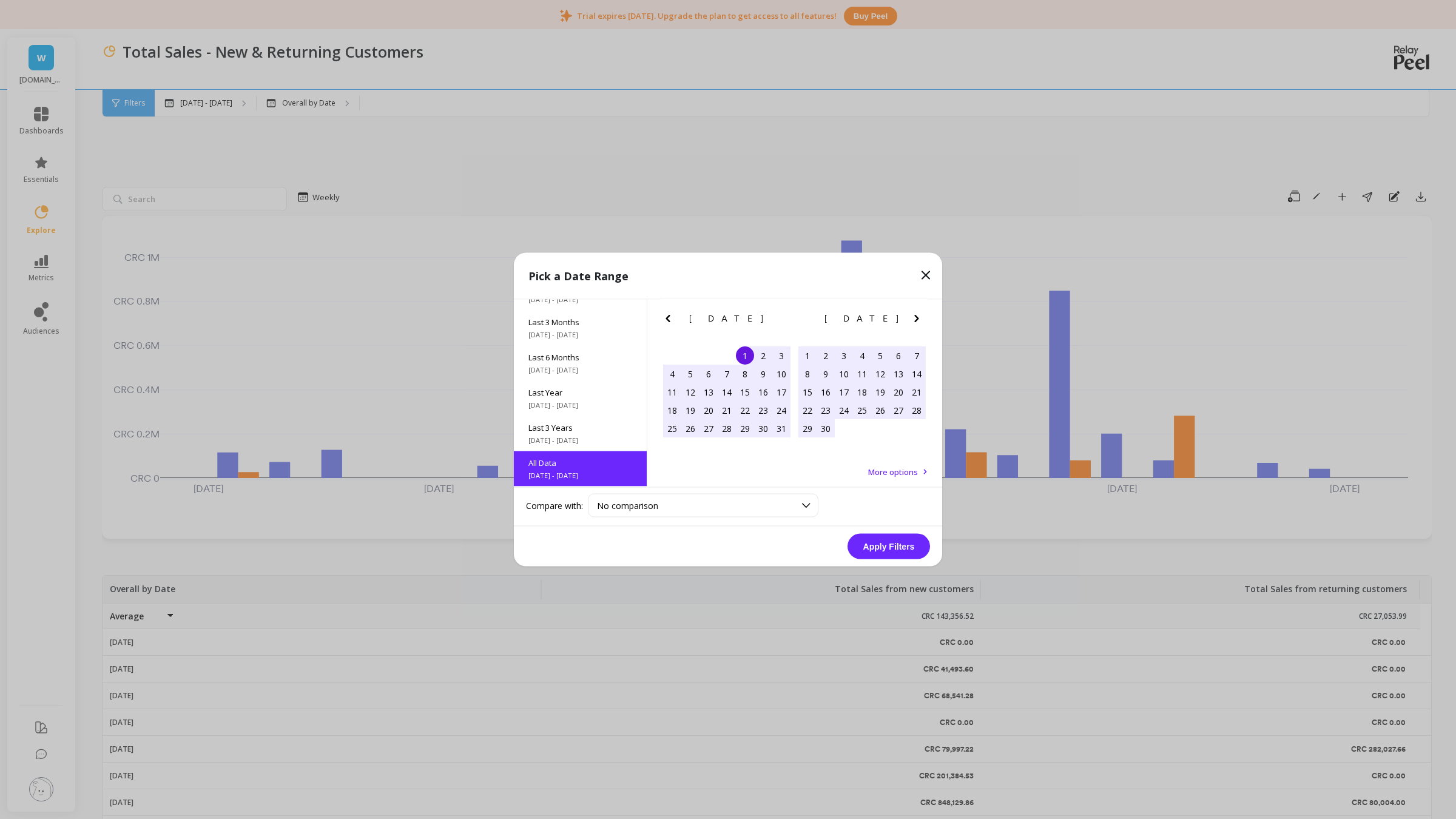
click at [896, 547] on button "Apply Filters" at bounding box center [889, 546] width 82 height 25
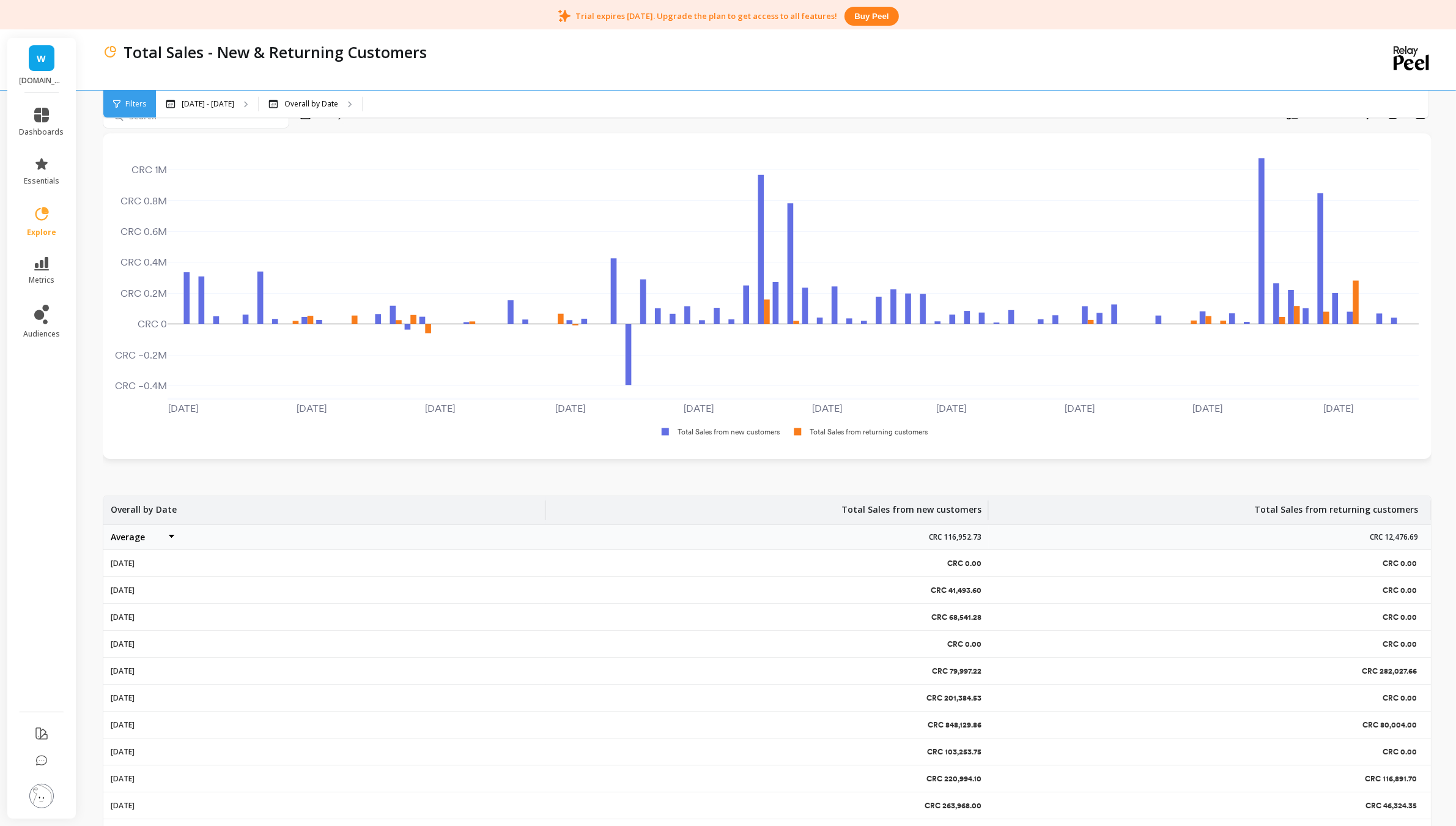
scroll to position [90, 0]
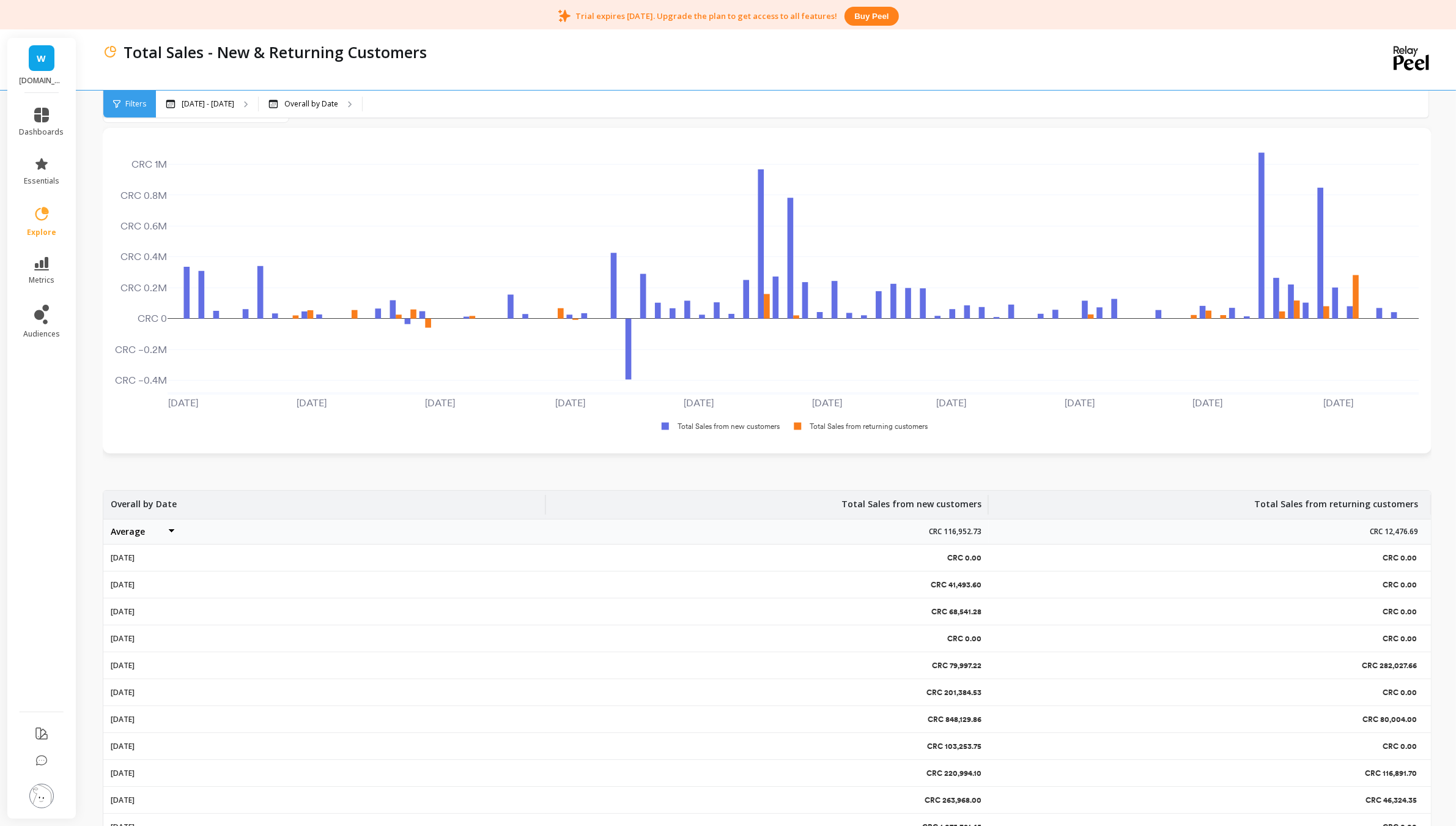
drag, startPoint x: 1459, startPoint y: 262, endPoint x: 1440, endPoint y: 182, distance: 82.2
click at [1440, 182] on div "Total Sales - New & Returning Customers Filters Filters [DATE] - [DATE] Overall…" at bounding box center [770, 423] width 1373 height 963
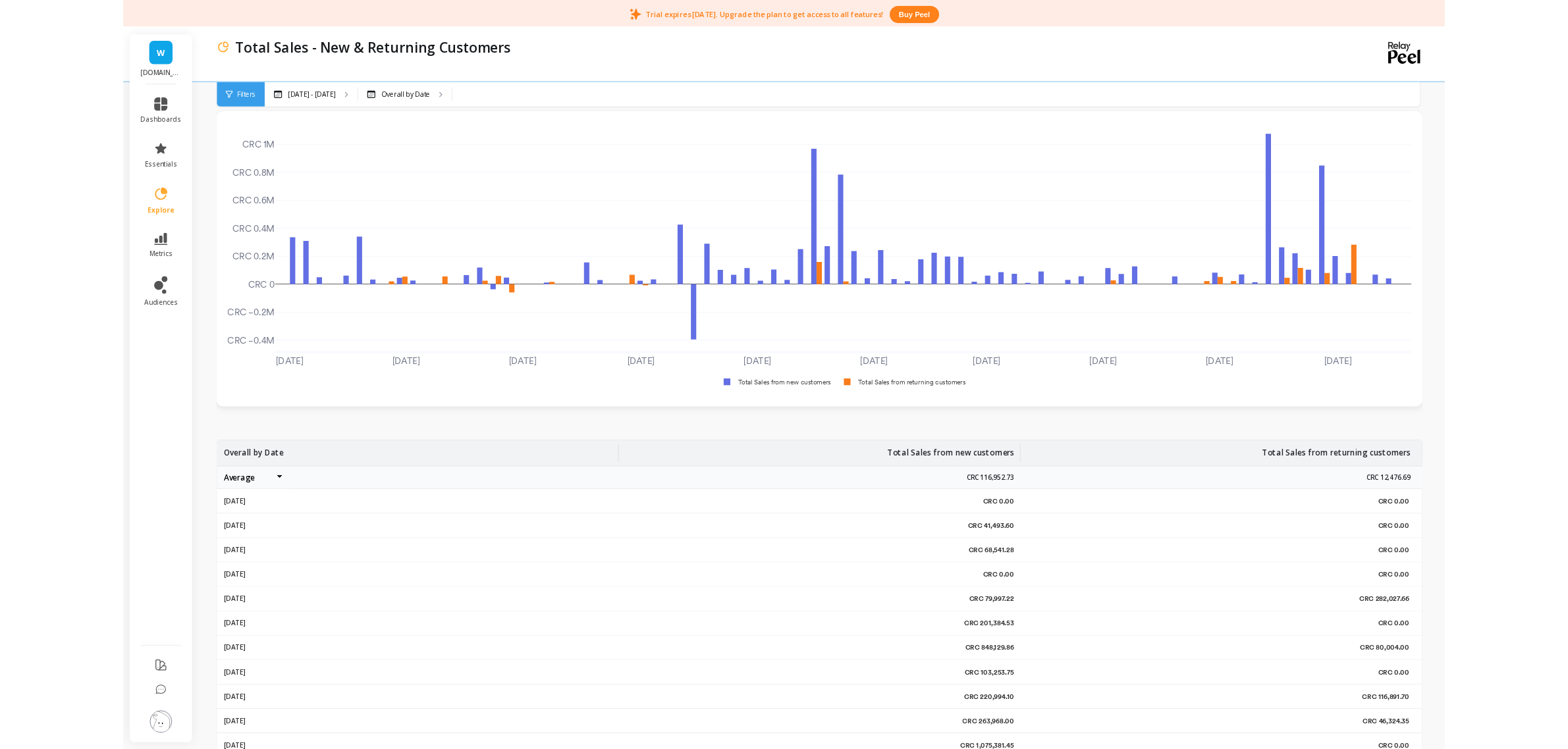
scroll to position [107, 0]
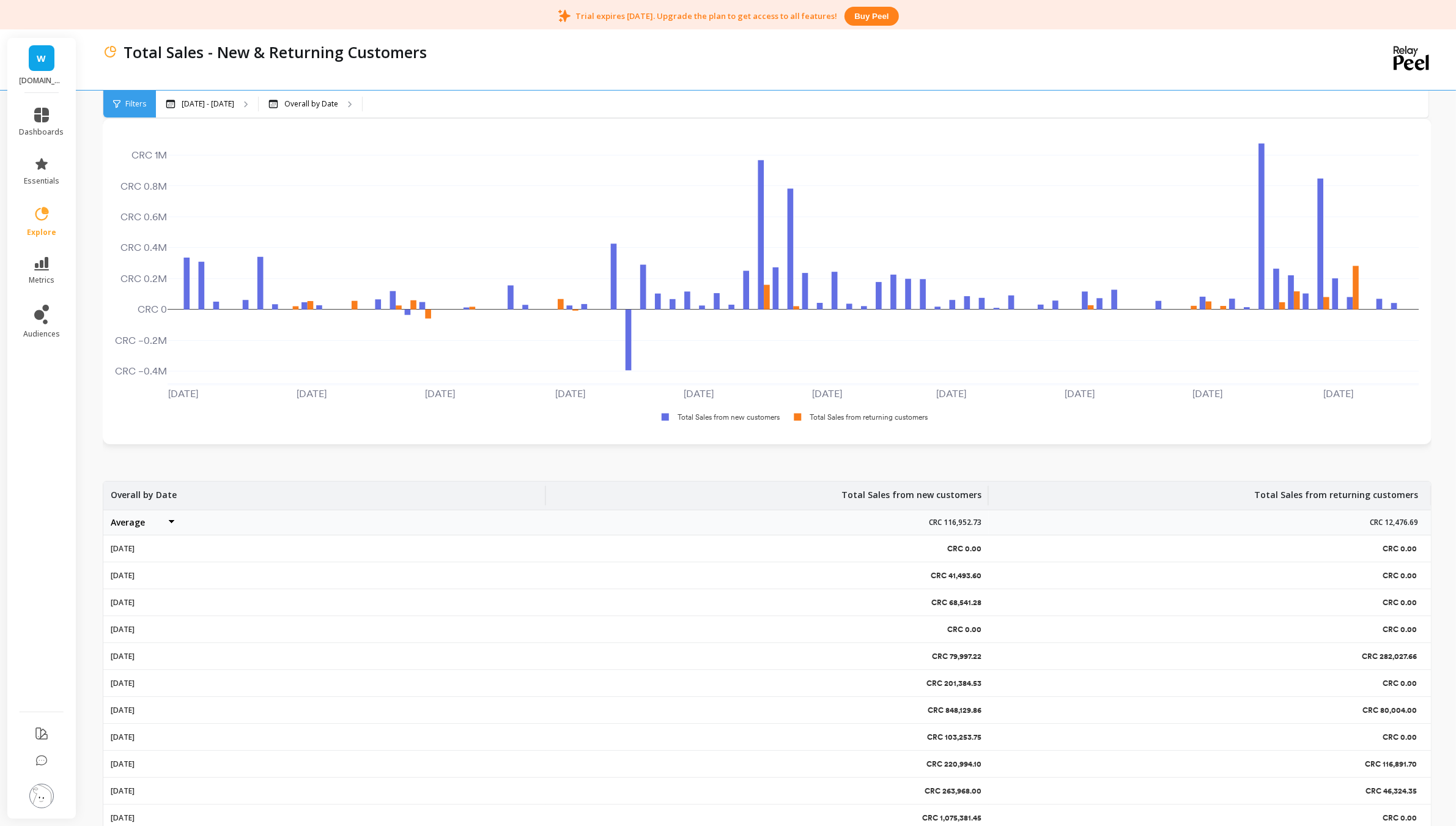
click at [151, 525] on select "Average Sum [PERSON_NAME]" at bounding box center [147, 522] width 73 height 24
select select "sum"
click at [103, 506] on div "Total Sales - New & Returning Customers Filters Filters [DATE] - [DATE] Overall…" at bounding box center [770, 414] width 1373 height 963
click at [128, 524] on select "Average Sum [PERSON_NAME]" at bounding box center [147, 522] width 73 height 24
select select "max"
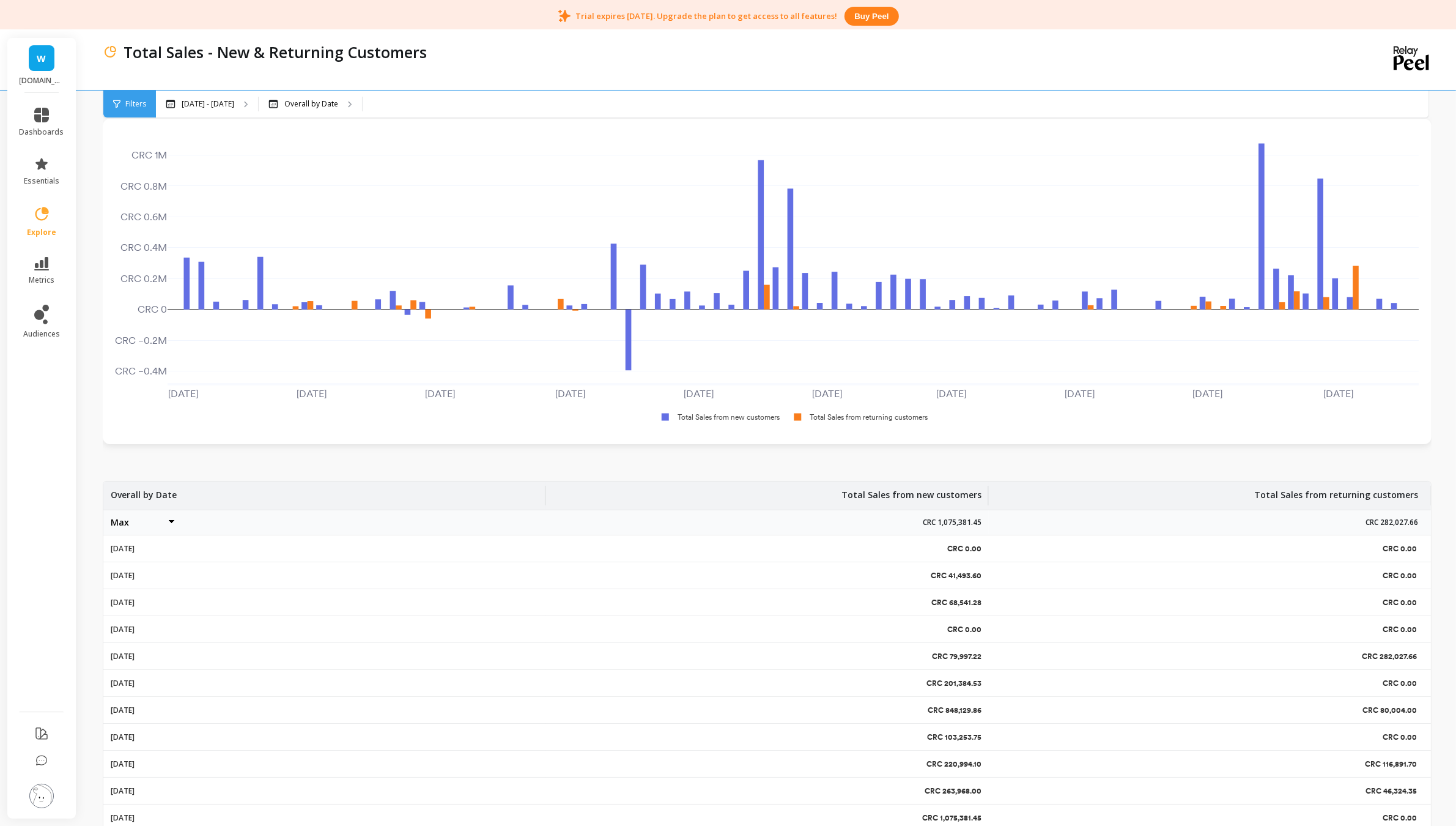
click at [137, 525] on select "Average Sum [PERSON_NAME]" at bounding box center [147, 522] width 73 height 24
select select "min"
click at [144, 526] on select "Average Sum [PERSON_NAME]" at bounding box center [147, 522] width 73 height 24
click at [38, 220] on icon at bounding box center [42, 214] width 17 height 17
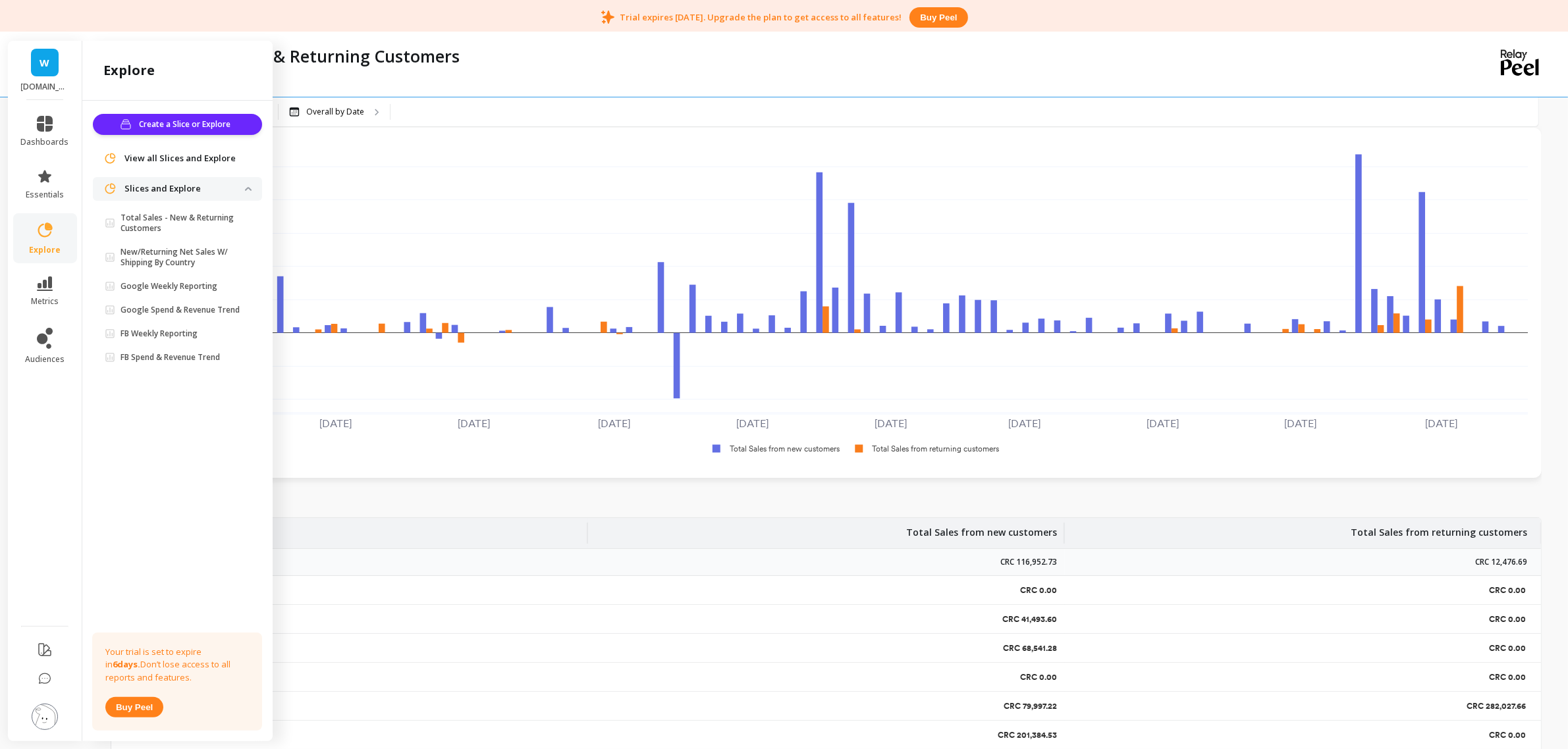
scroll to position [0, 0]
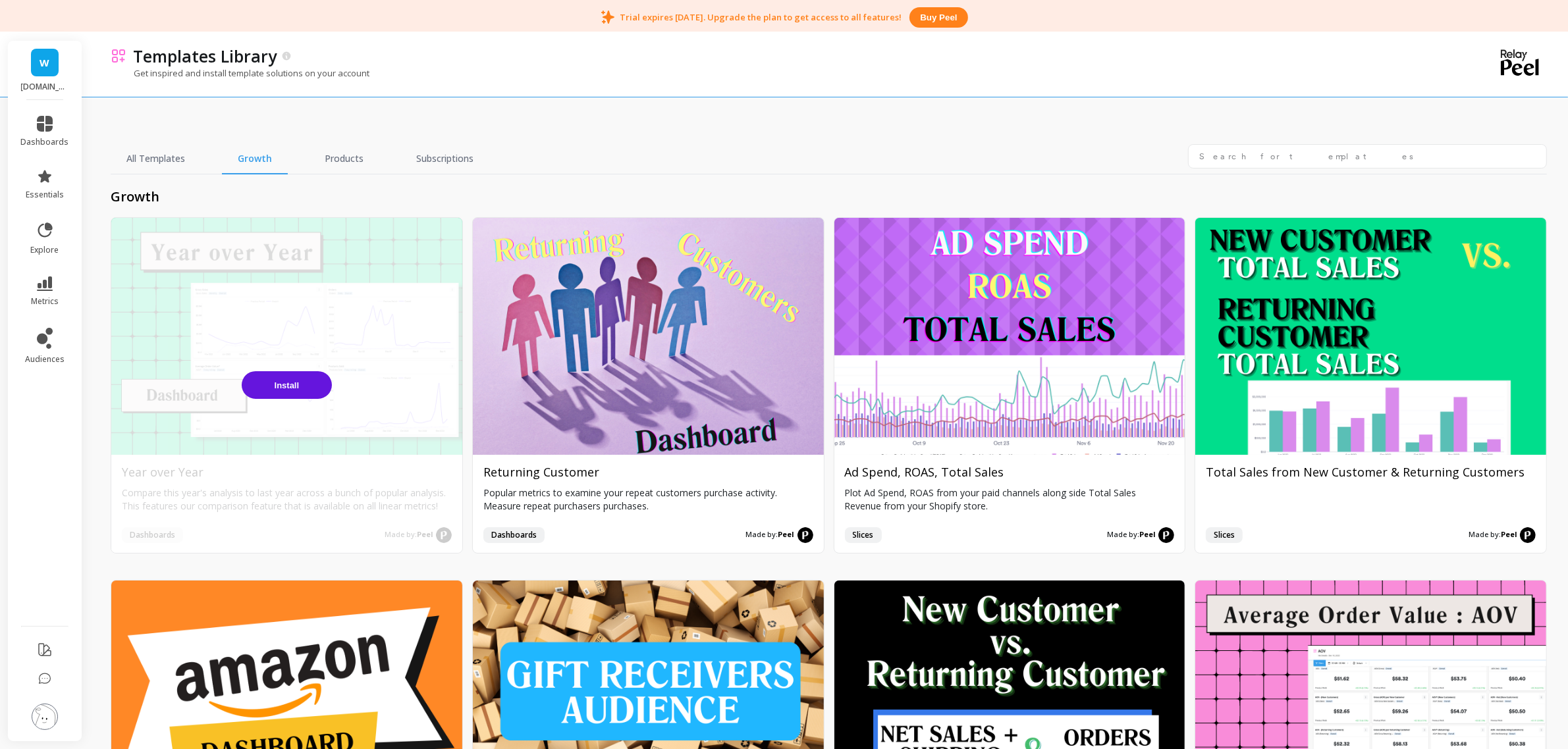
click at [285, 385] on span "Install" at bounding box center [287, 386] width 25 height 10
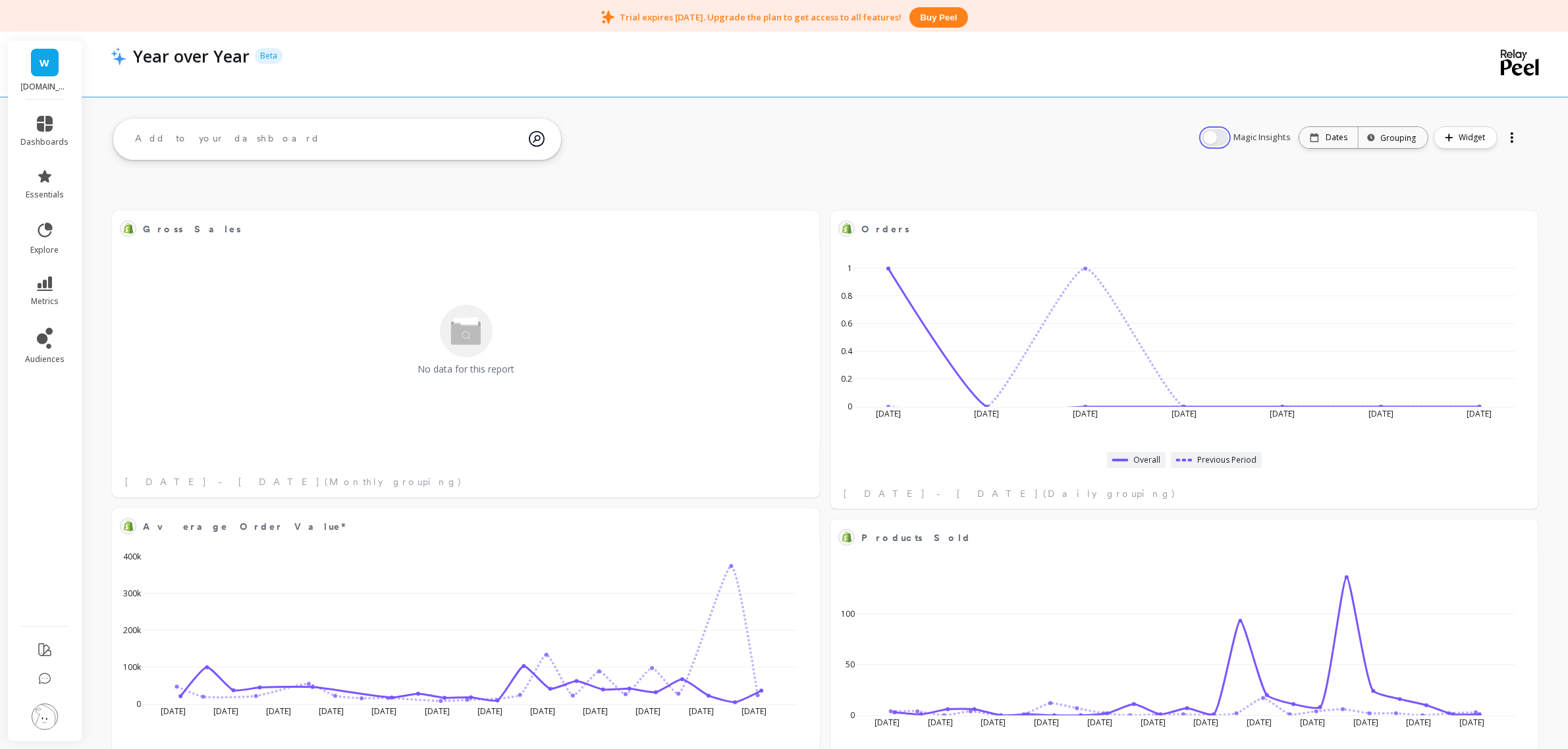
click at [1222, 139] on button "button" at bounding box center [1215, 137] width 26 height 17
click at [1338, 140] on p "Dates" at bounding box center [1336, 137] width 22 height 11
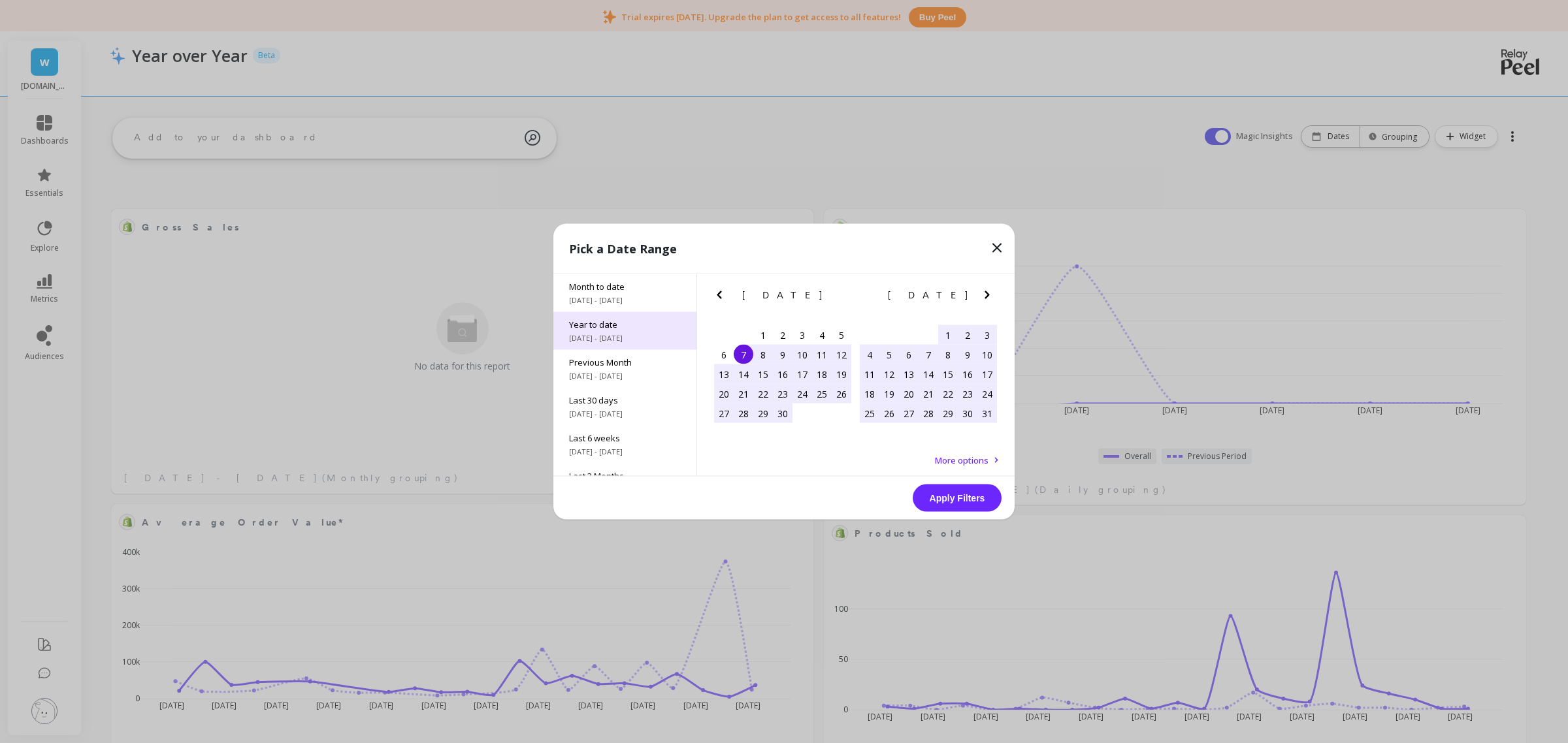
click at [621, 333] on span "[DATE] - [DATE]" at bounding box center [625, 338] width 112 height 10
click at [952, 485] on button "Apply Filters" at bounding box center [957, 498] width 89 height 27
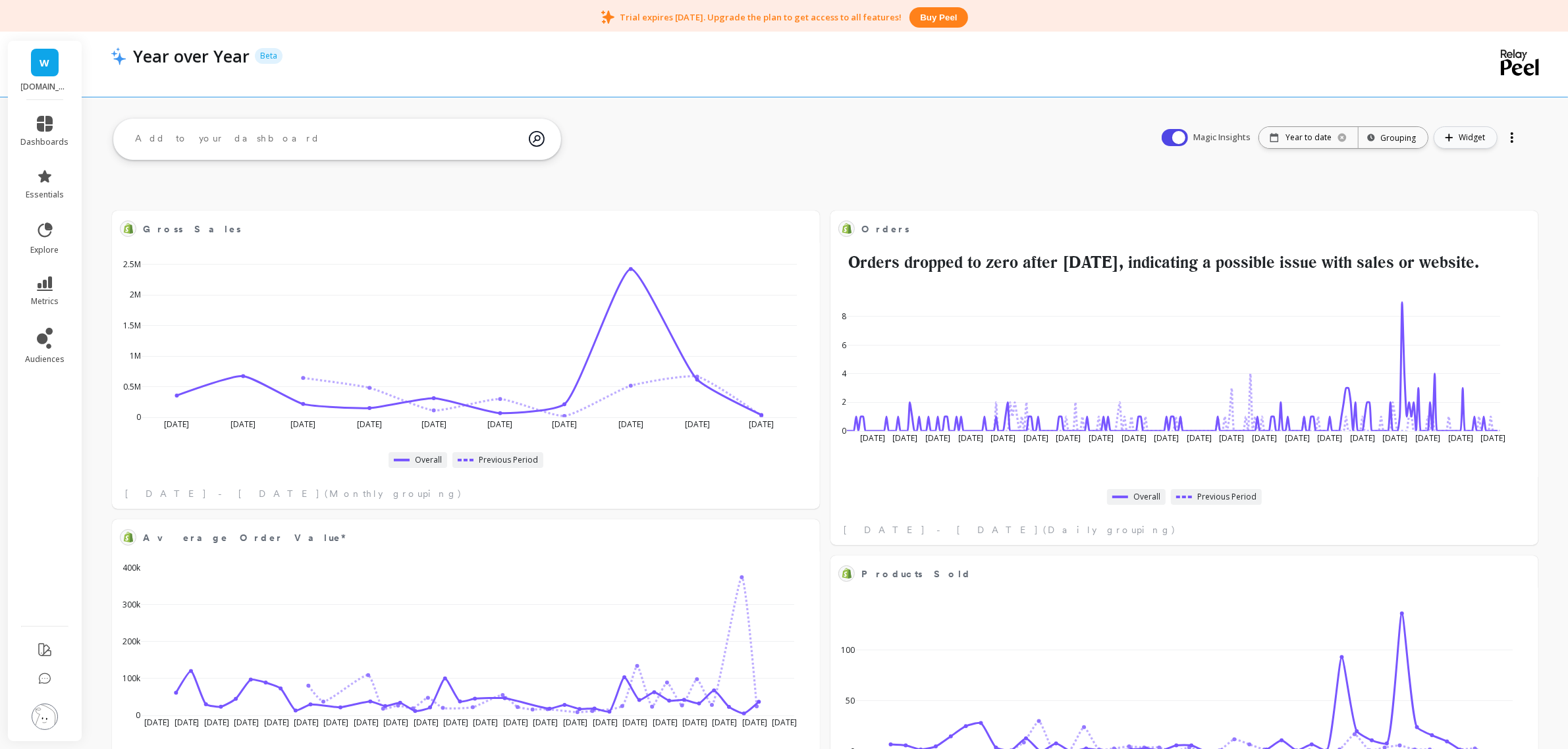
click at [1462, 135] on span "Widget" at bounding box center [1474, 137] width 30 height 13
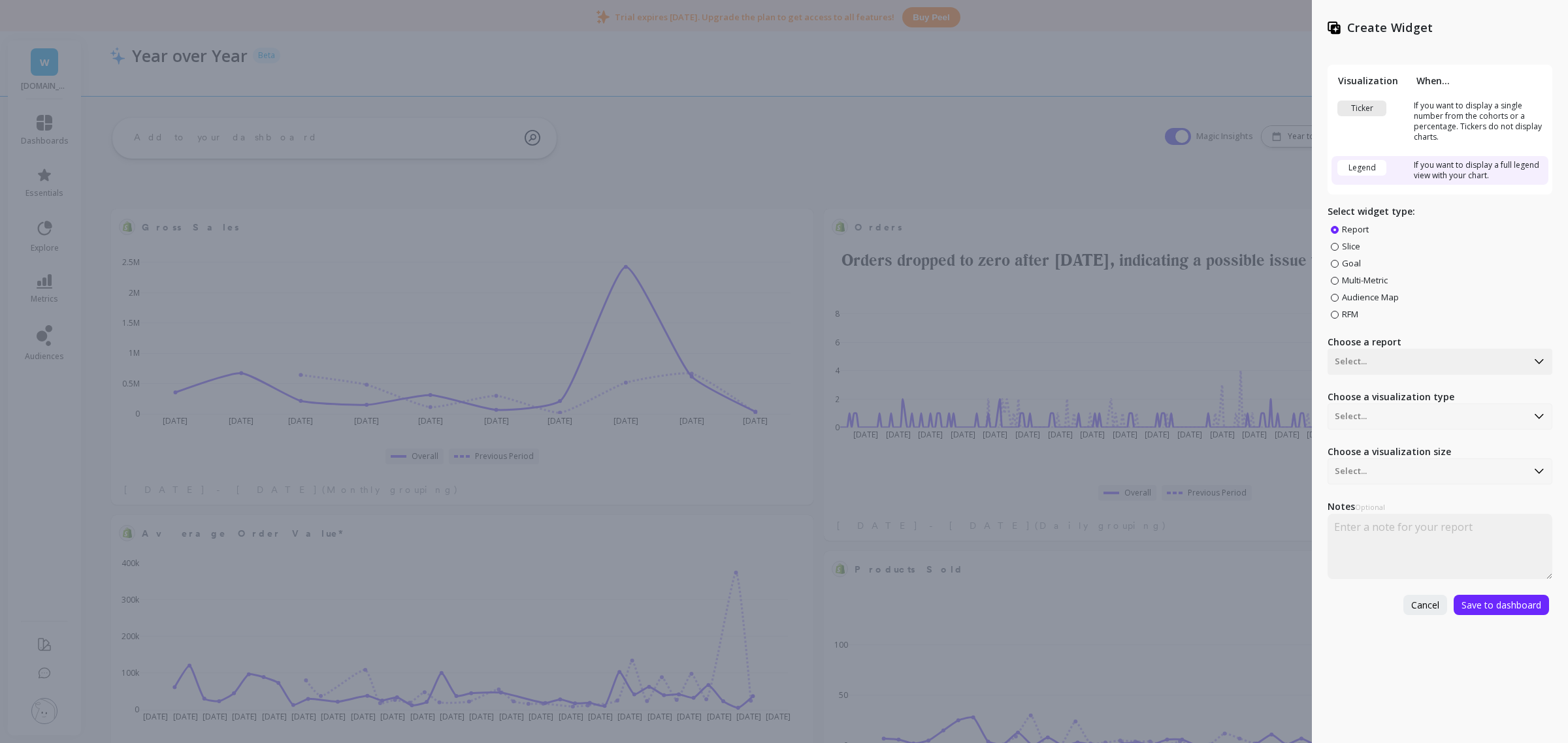
click at [997, 133] on div "Create Widget Visualization When... Ticker If you want to display a single numb…" at bounding box center [784, 372] width 1568 height 743
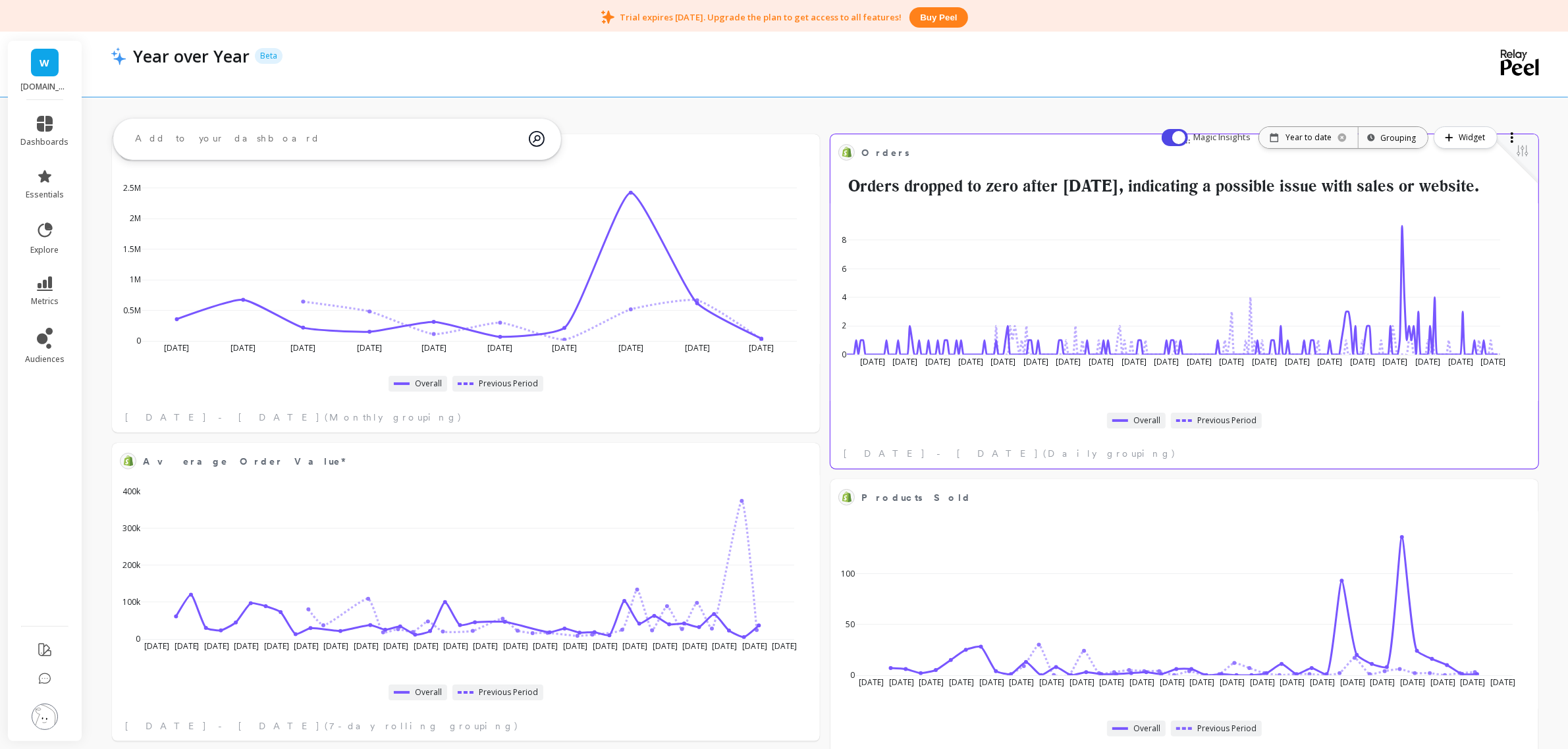
scroll to position [74, 0]
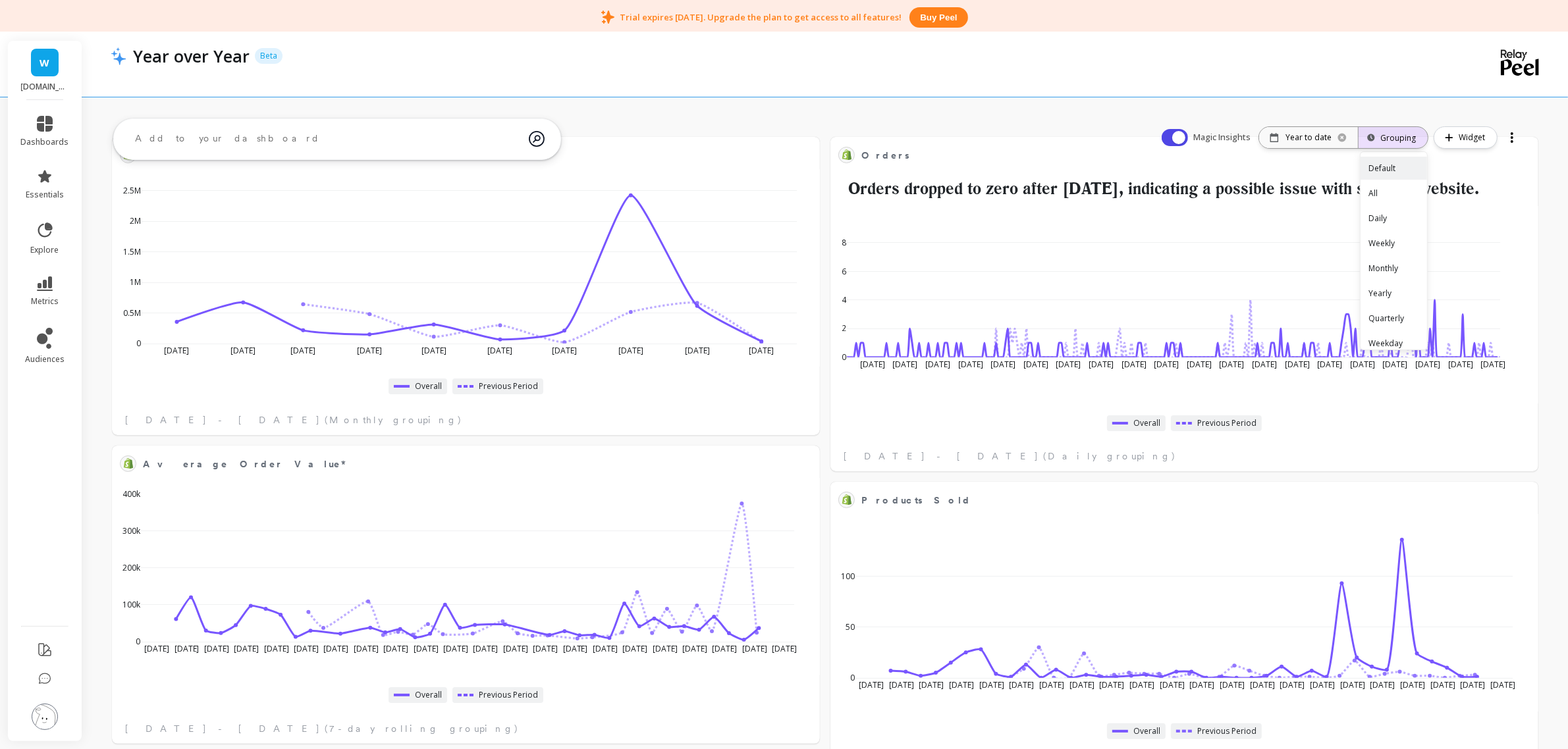
click at [1403, 139] on div "Grouping" at bounding box center [1393, 138] width 46 height 13
click at [1391, 241] on div "Weekly" at bounding box center [1393, 243] width 66 height 23
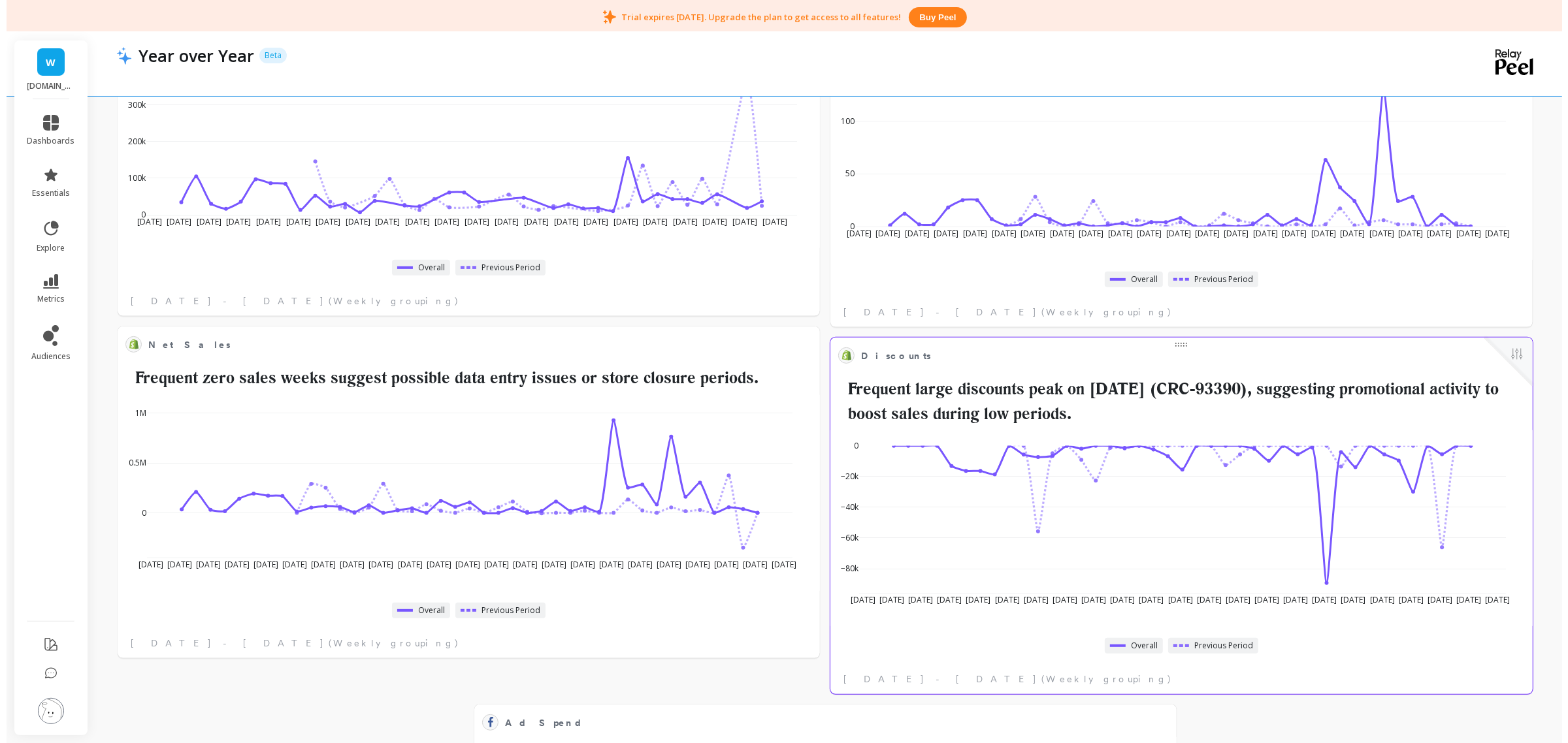
scroll to position [563, 0]
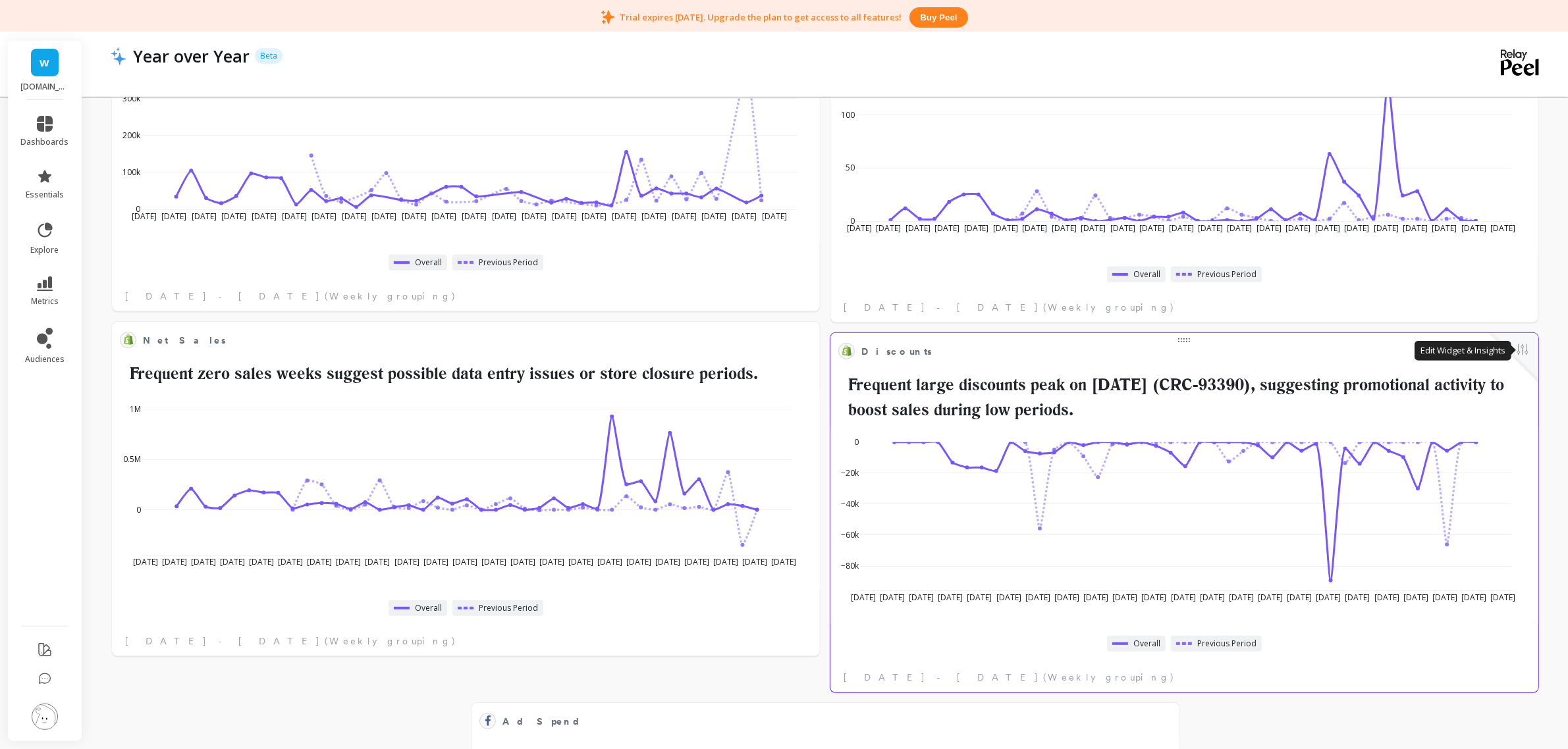
click at [1519, 355] on button at bounding box center [1522, 351] width 15 height 18
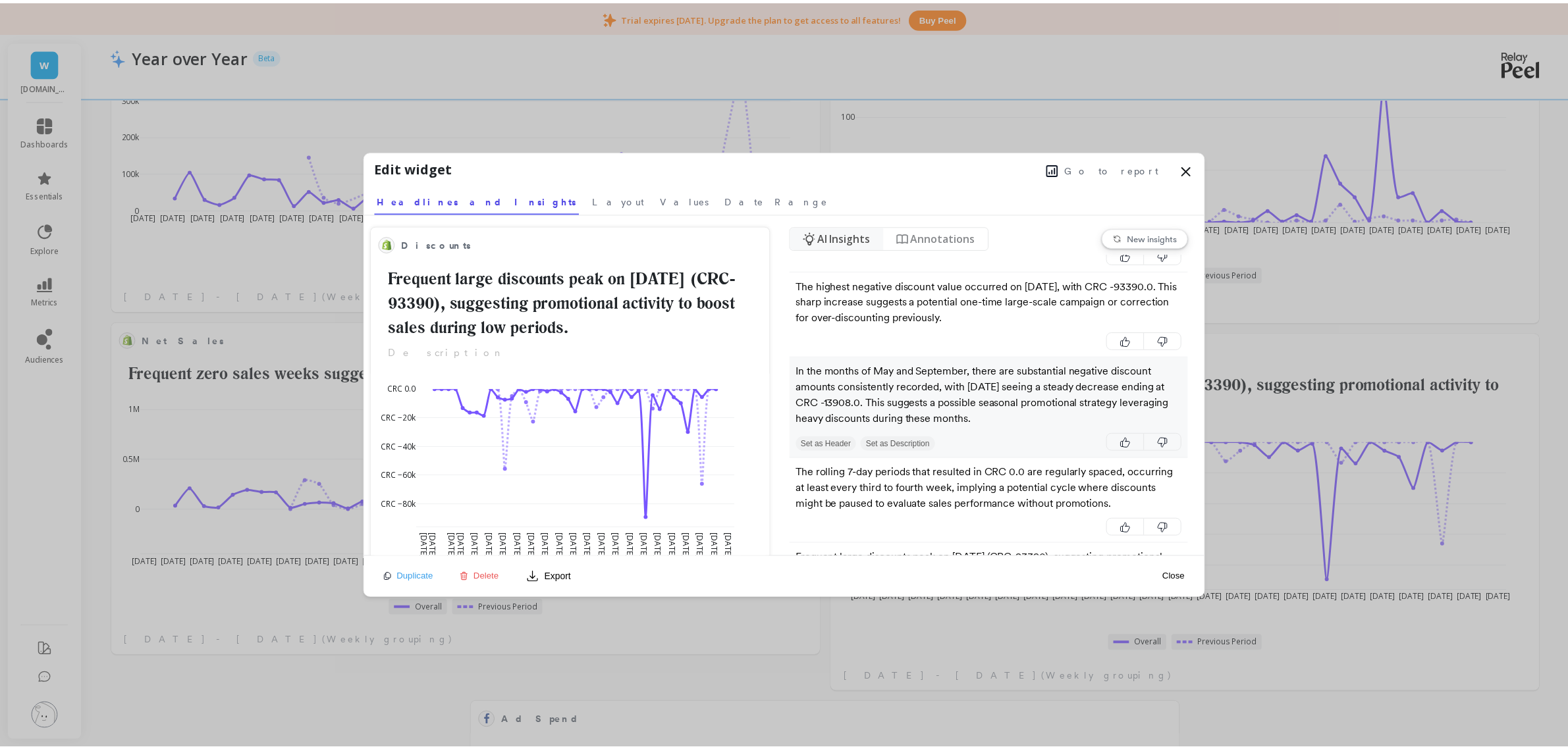
scroll to position [165, 0]
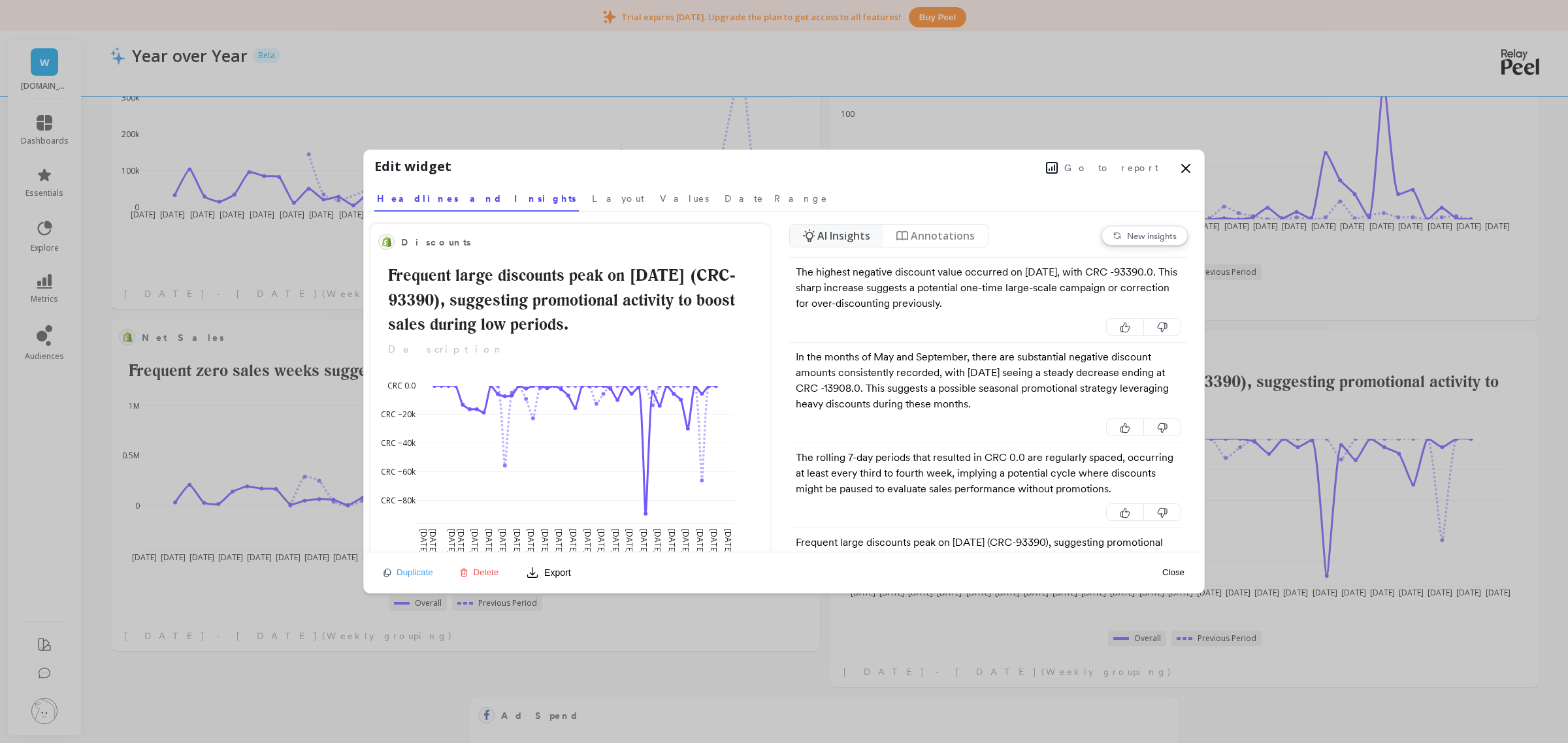
click at [1185, 170] on icon at bounding box center [1185, 168] width 15 height 15
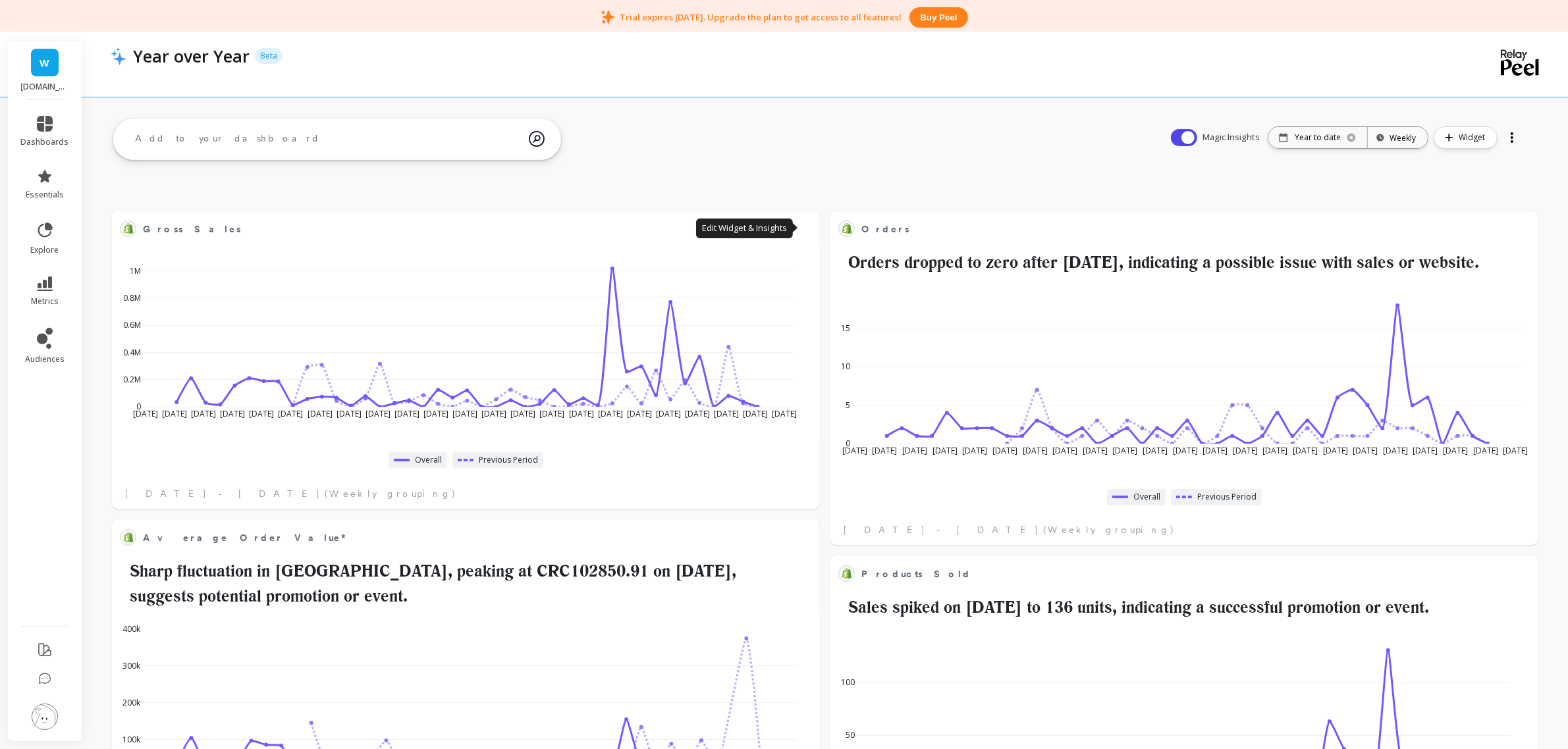
scroll to position [567, 0]
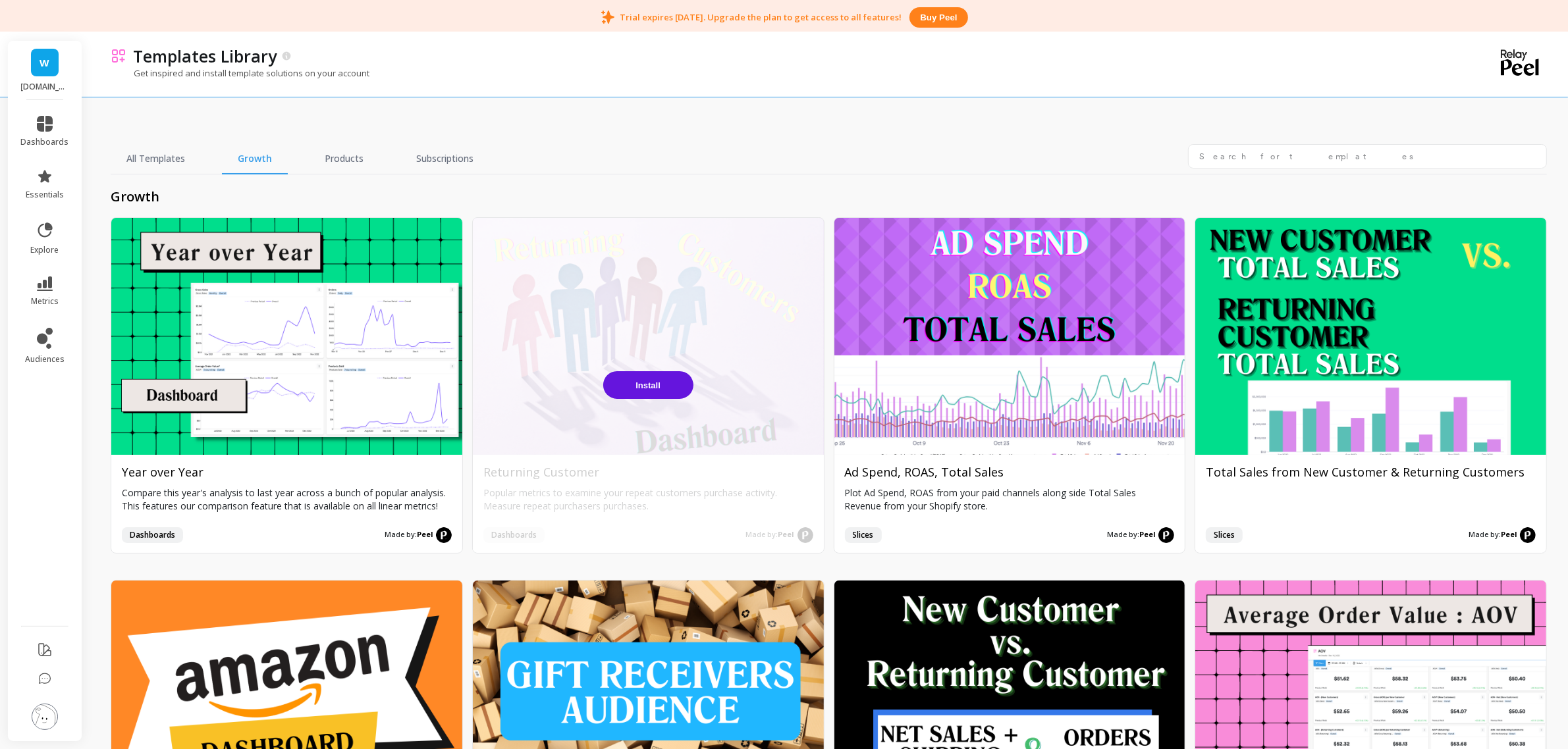
click at [646, 385] on span "Install" at bounding box center [648, 386] width 25 height 10
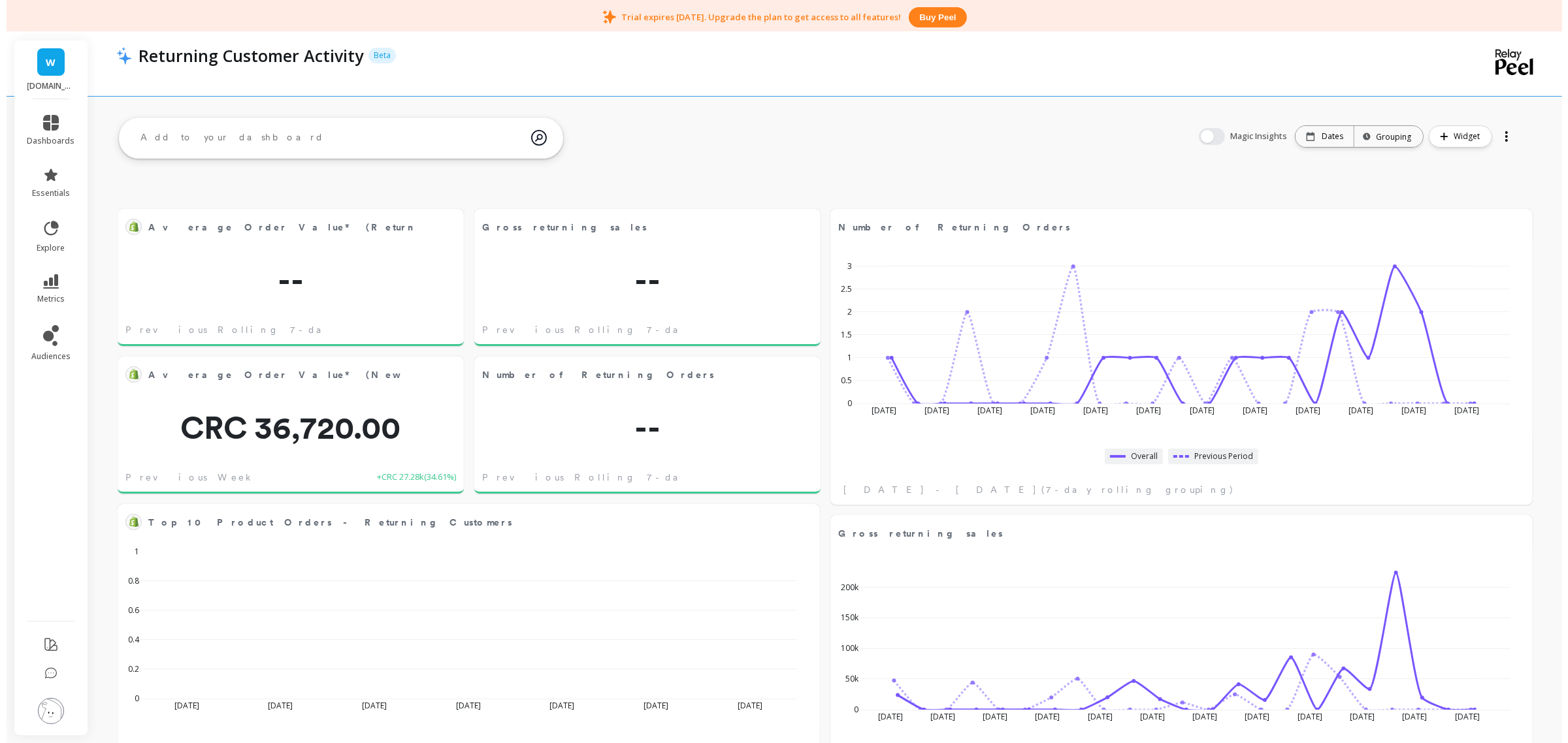
scroll to position [347, 650]
click at [1208, 138] on button "button" at bounding box center [1205, 136] width 26 height 17
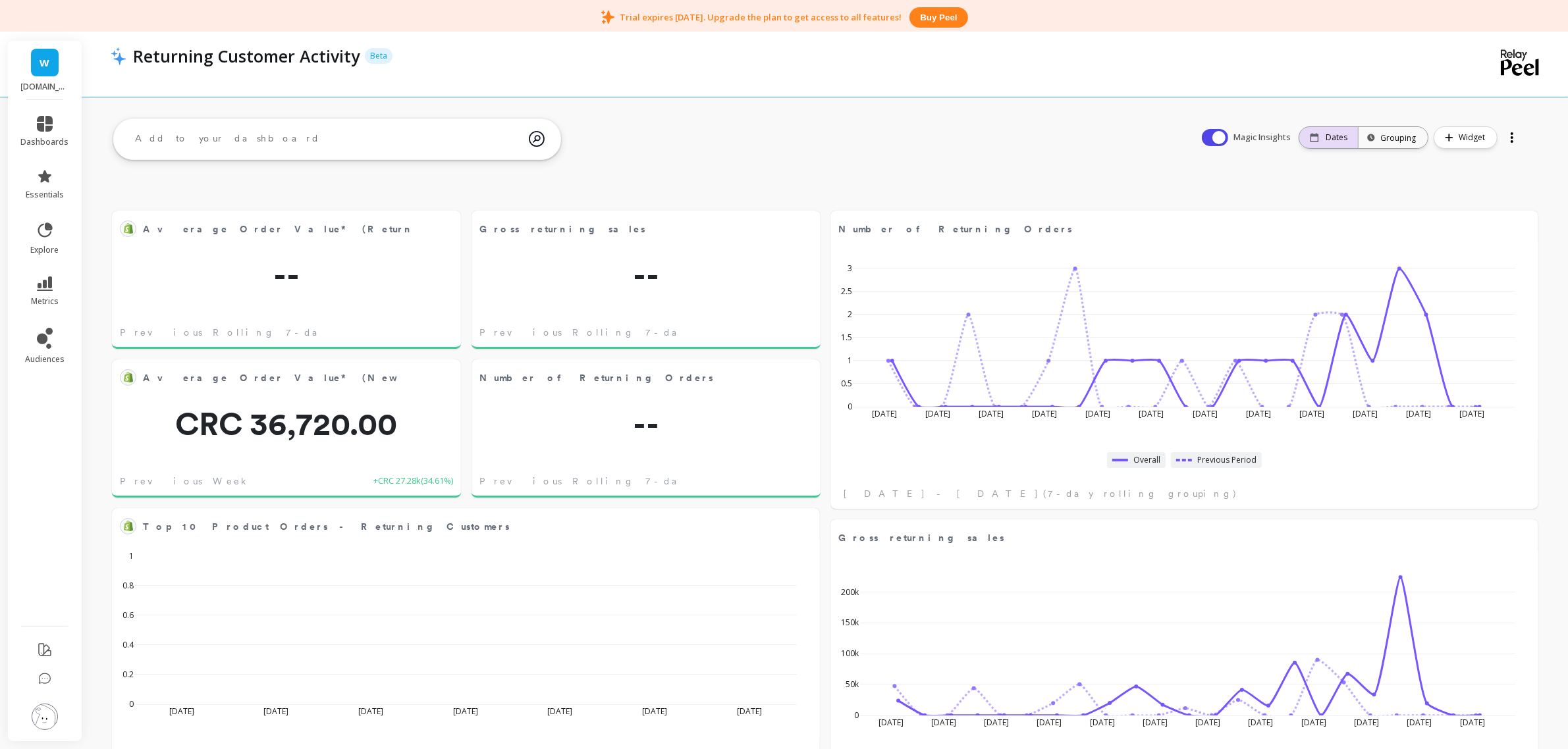
click at [1334, 139] on p "Dates" at bounding box center [1336, 137] width 22 height 11
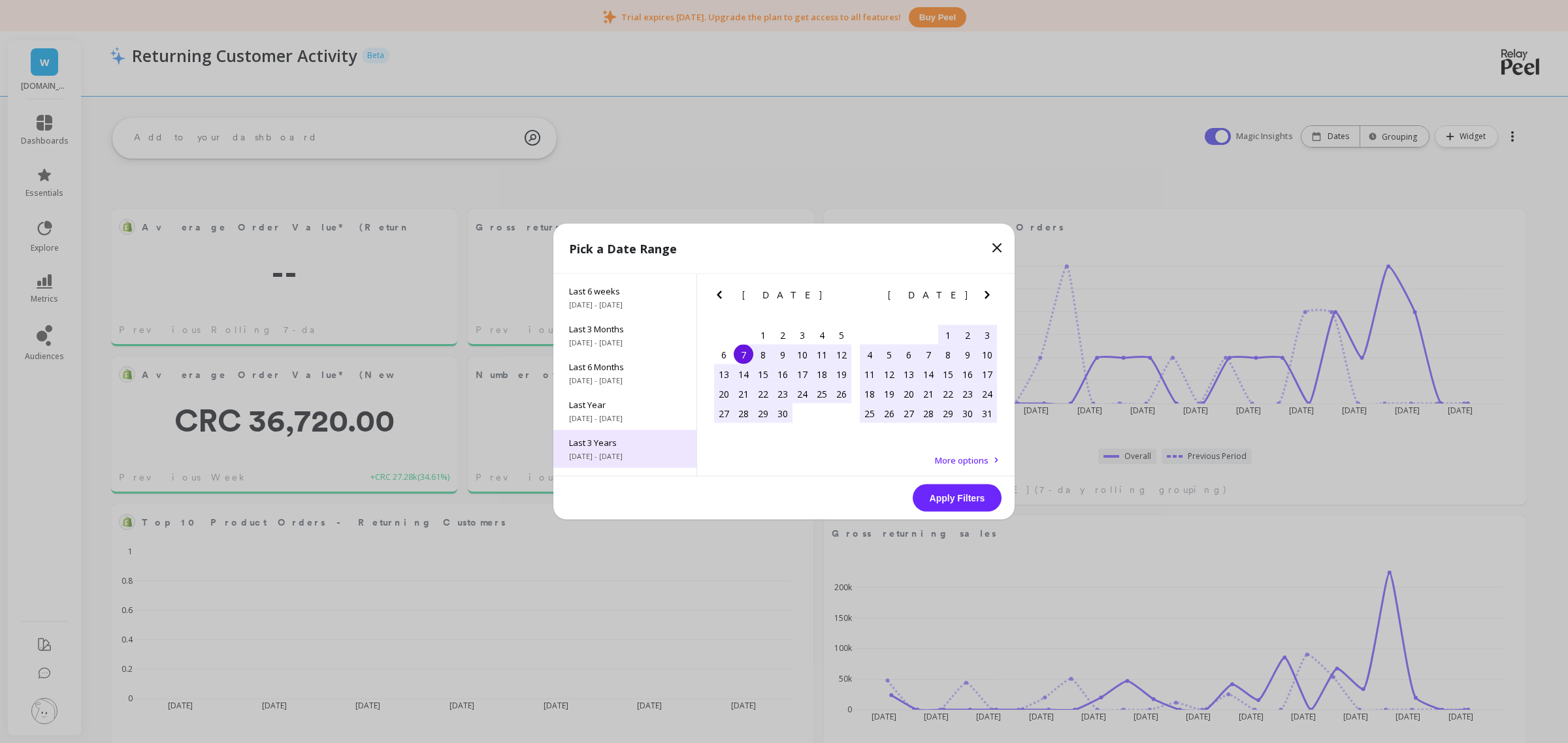
scroll to position [177, 0]
click at [635, 456] on div "All Data [DATE] - [DATE]" at bounding box center [624, 457] width 143 height 38
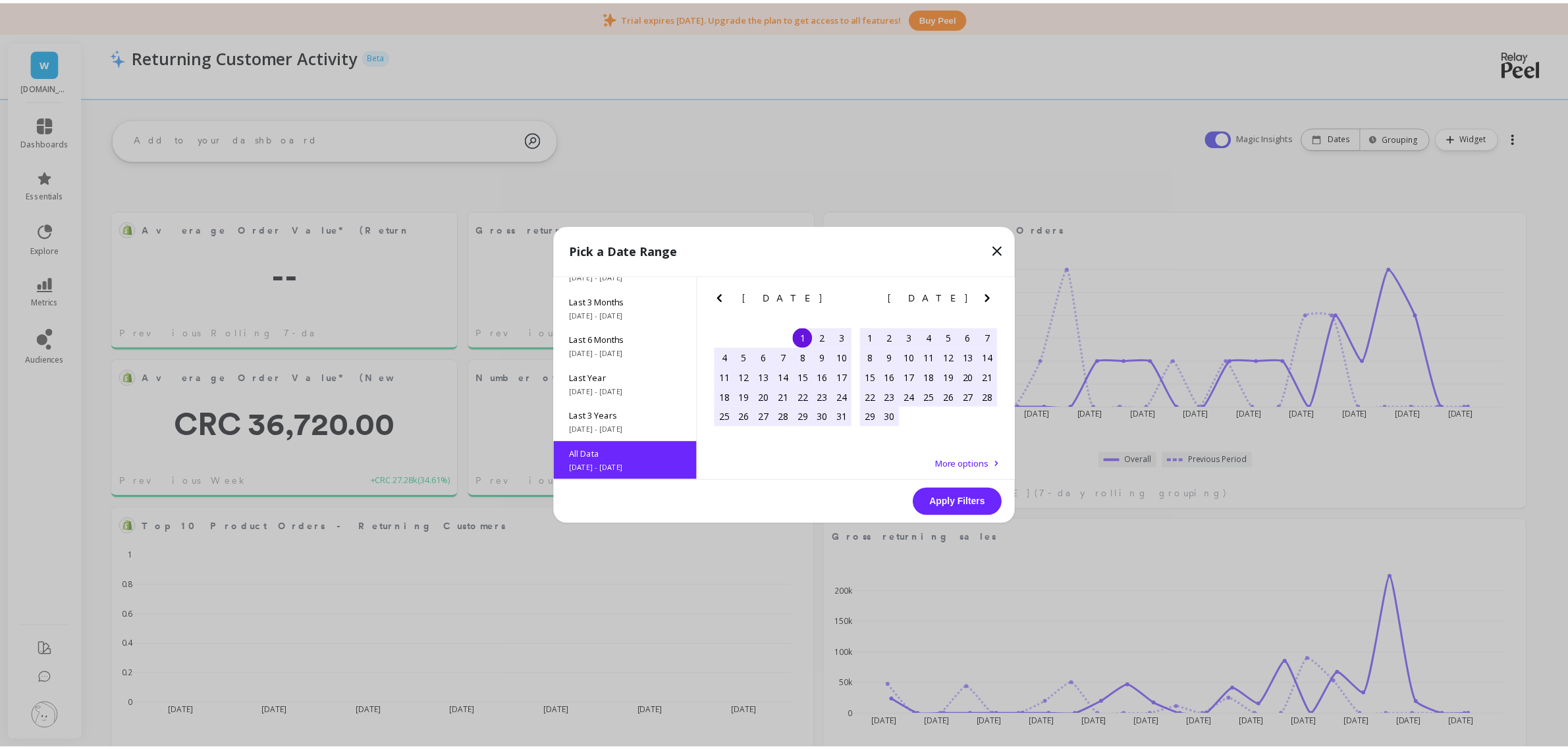
scroll to position [1, 0]
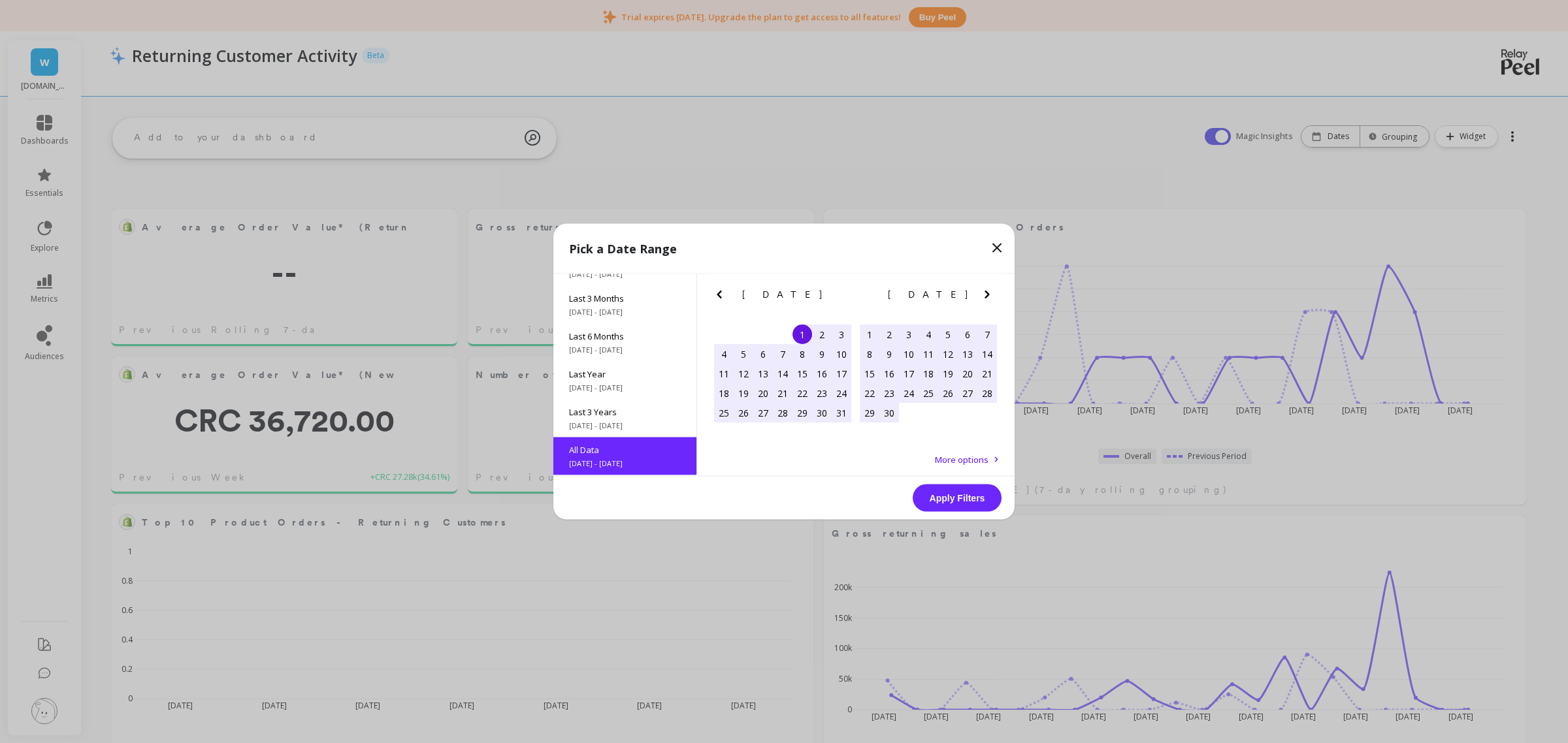
click at [963, 499] on button "Apply Filters" at bounding box center [957, 498] width 89 height 27
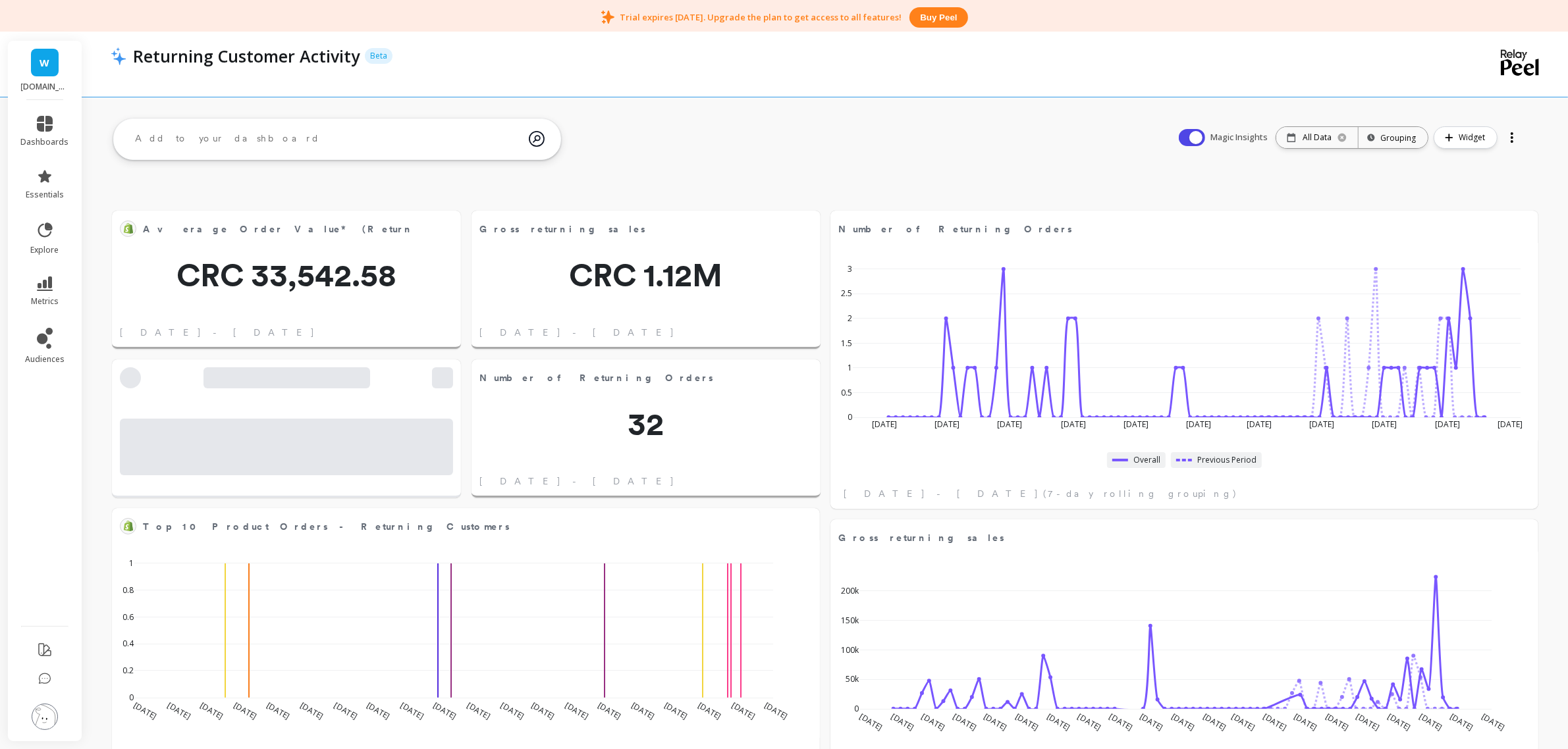
scroll to position [350, 656]
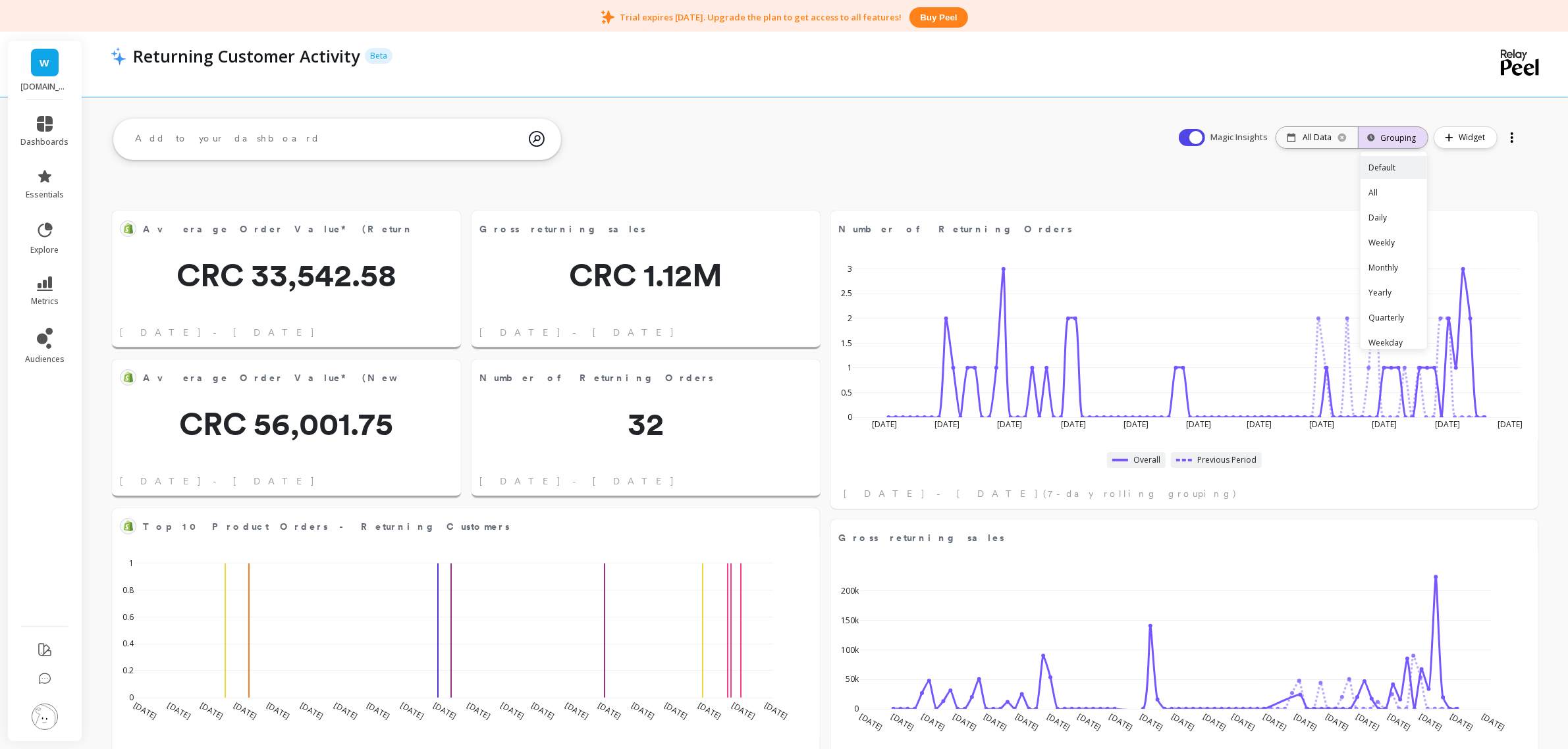
click at [1387, 134] on div "Grouping" at bounding box center [1393, 138] width 46 height 13
click at [1398, 261] on div "Monthly" at bounding box center [1393, 268] width 66 height 23
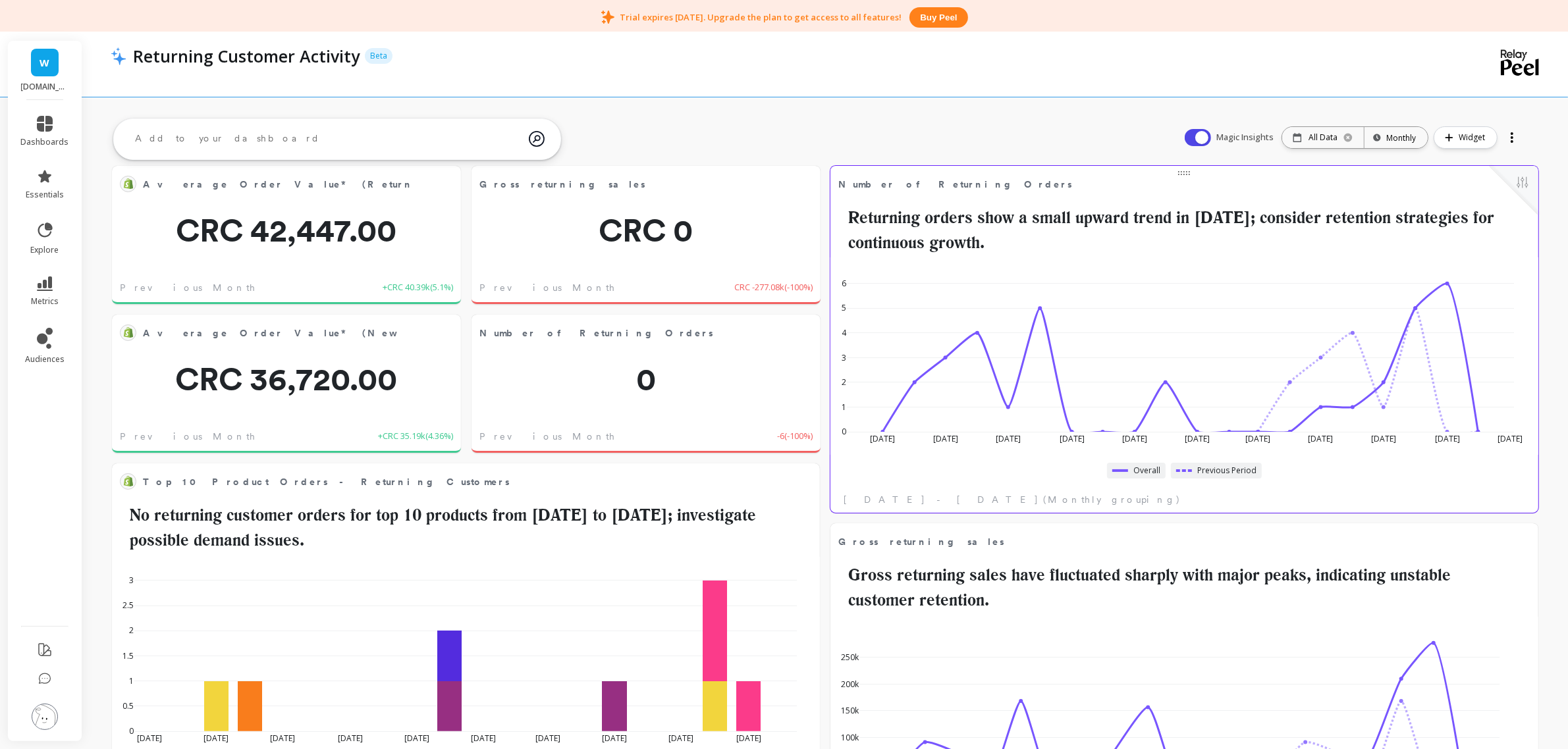
scroll to position [0, 0]
